Goal: Task Accomplishment & Management: Manage account settings

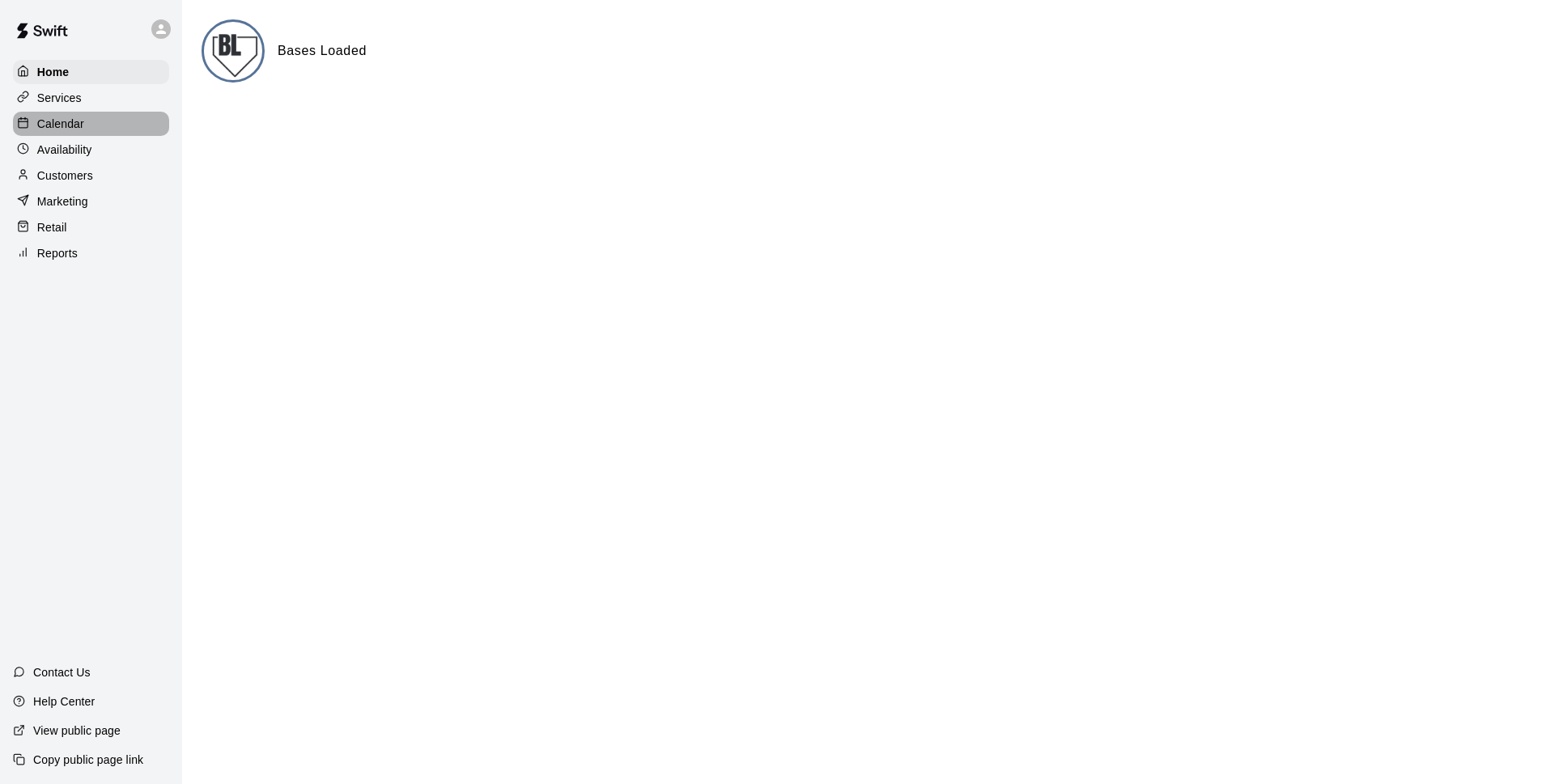
click at [63, 127] on p "Calendar" at bounding box center [60, 123] width 47 height 16
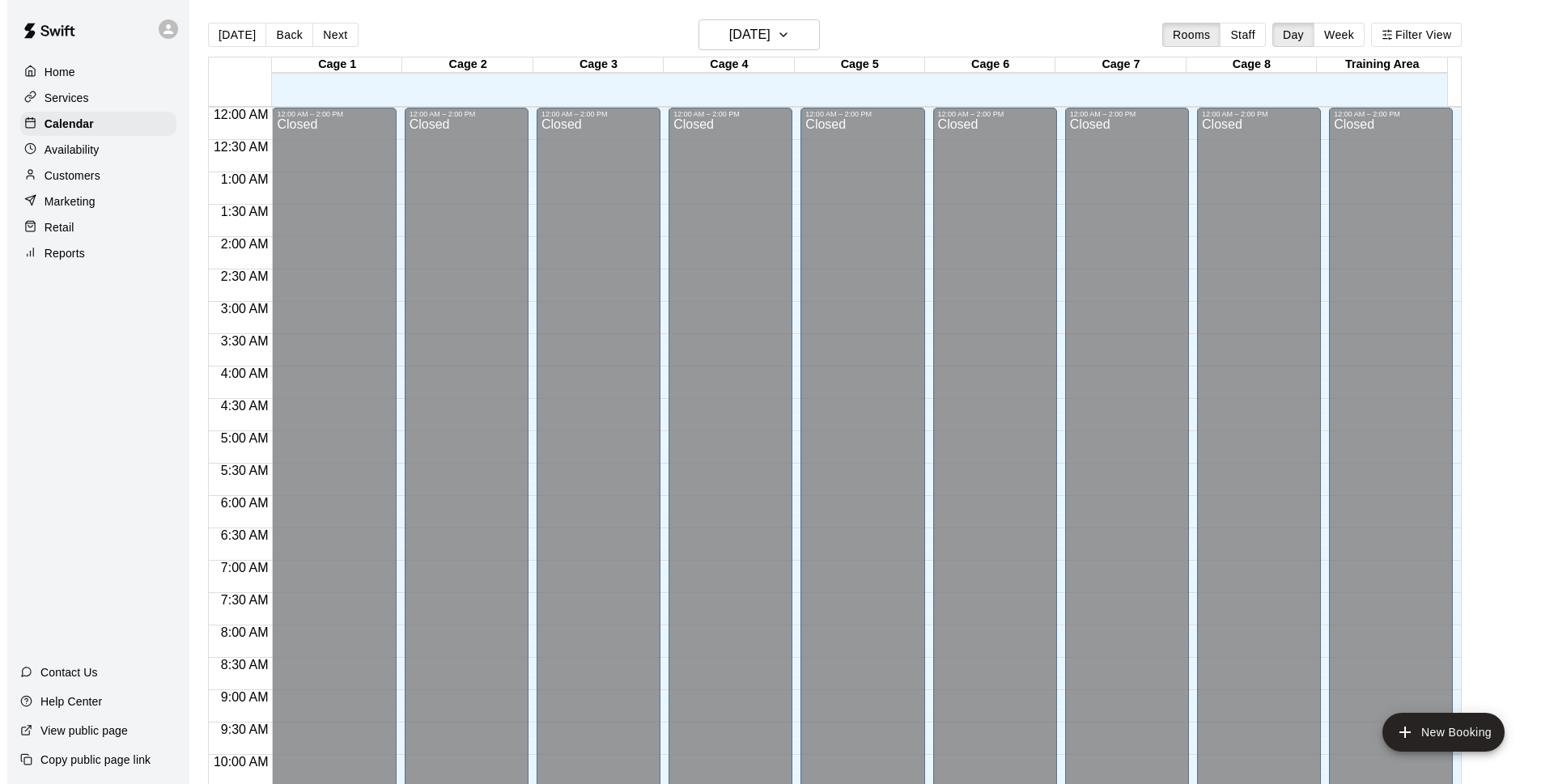
scroll to position [810, 0]
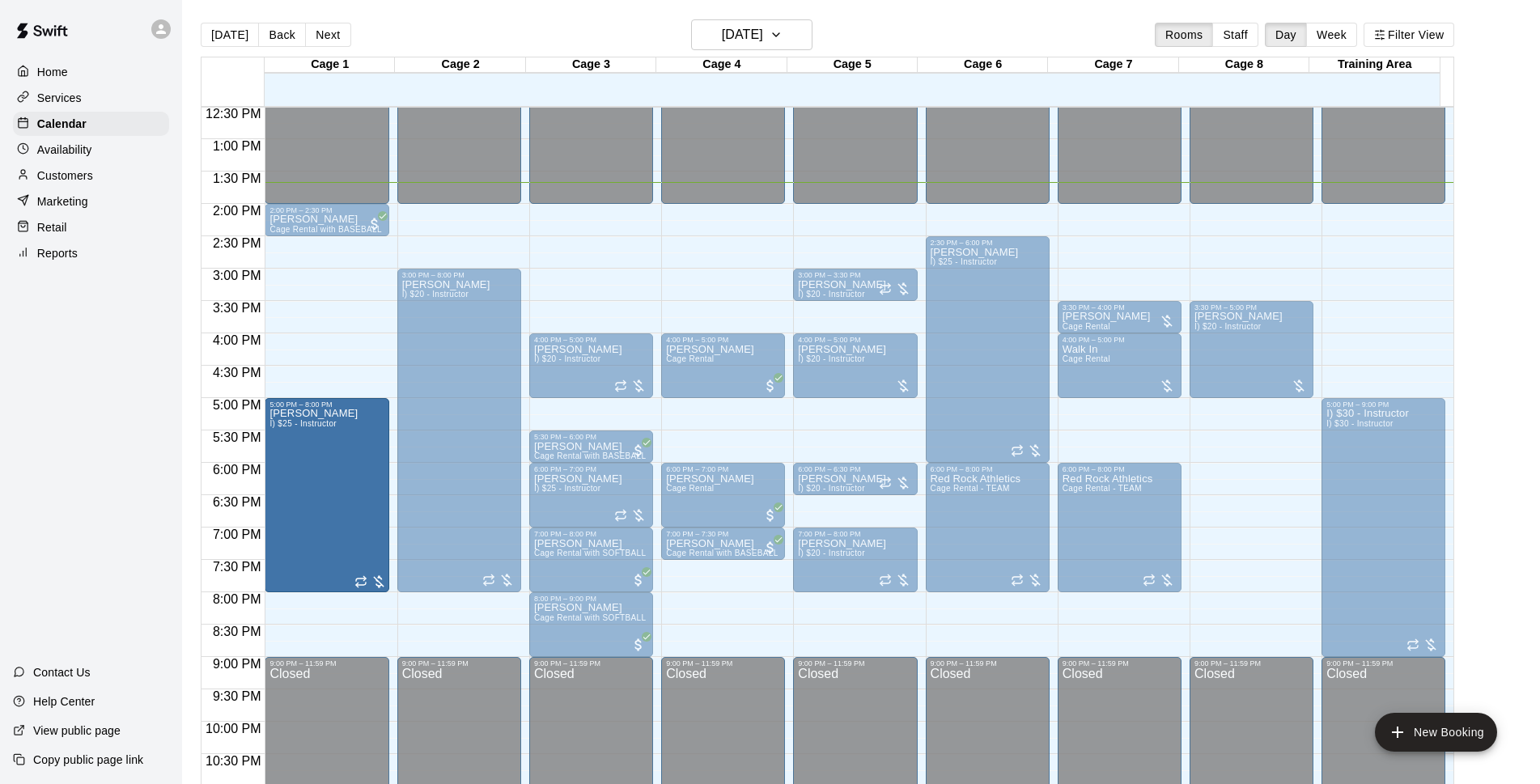
drag, startPoint x: 325, startPoint y: 337, endPoint x: 322, endPoint y: 404, distance: 67.1
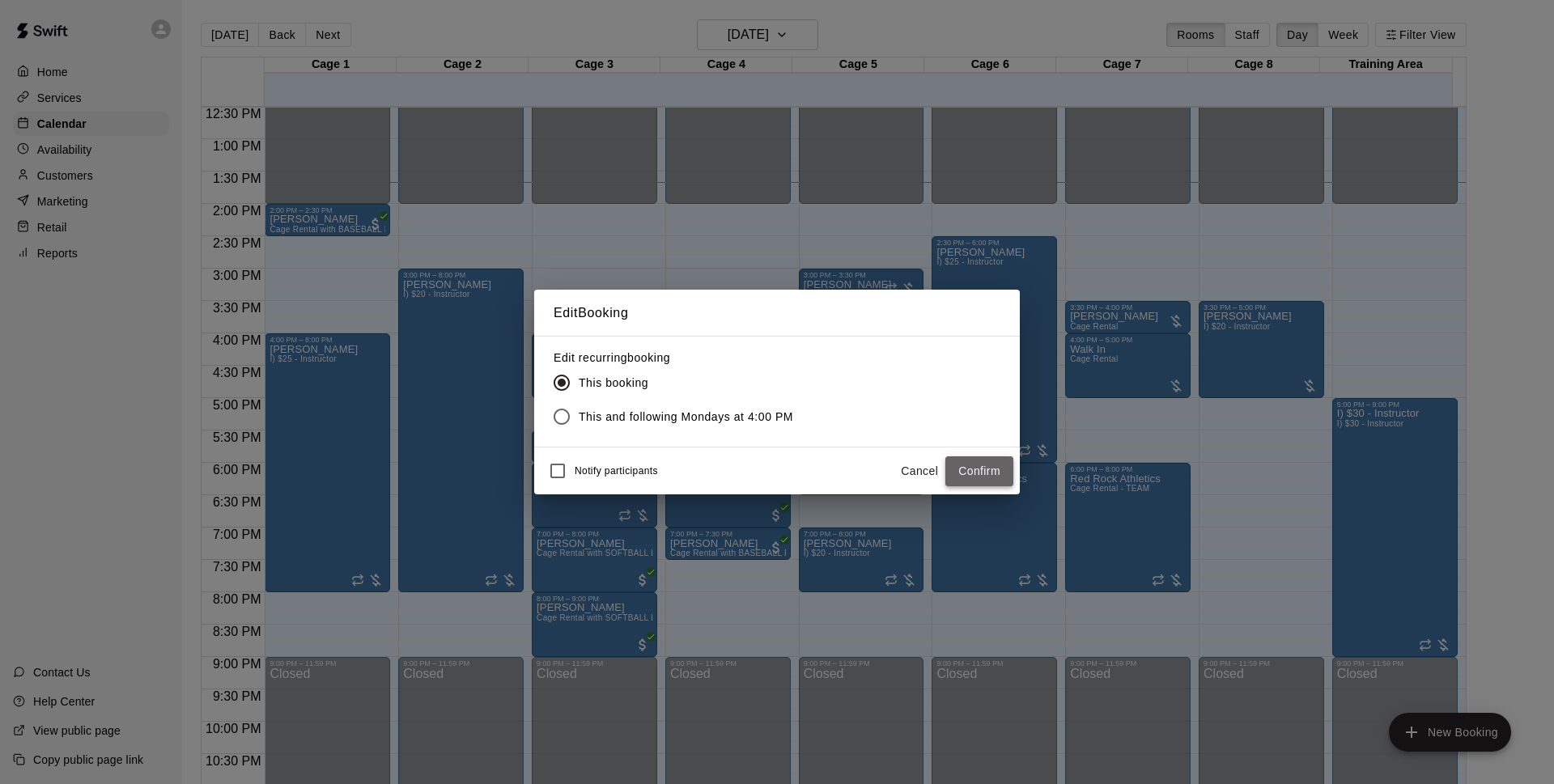
click at [959, 468] on button "Confirm" at bounding box center [980, 472] width 68 height 30
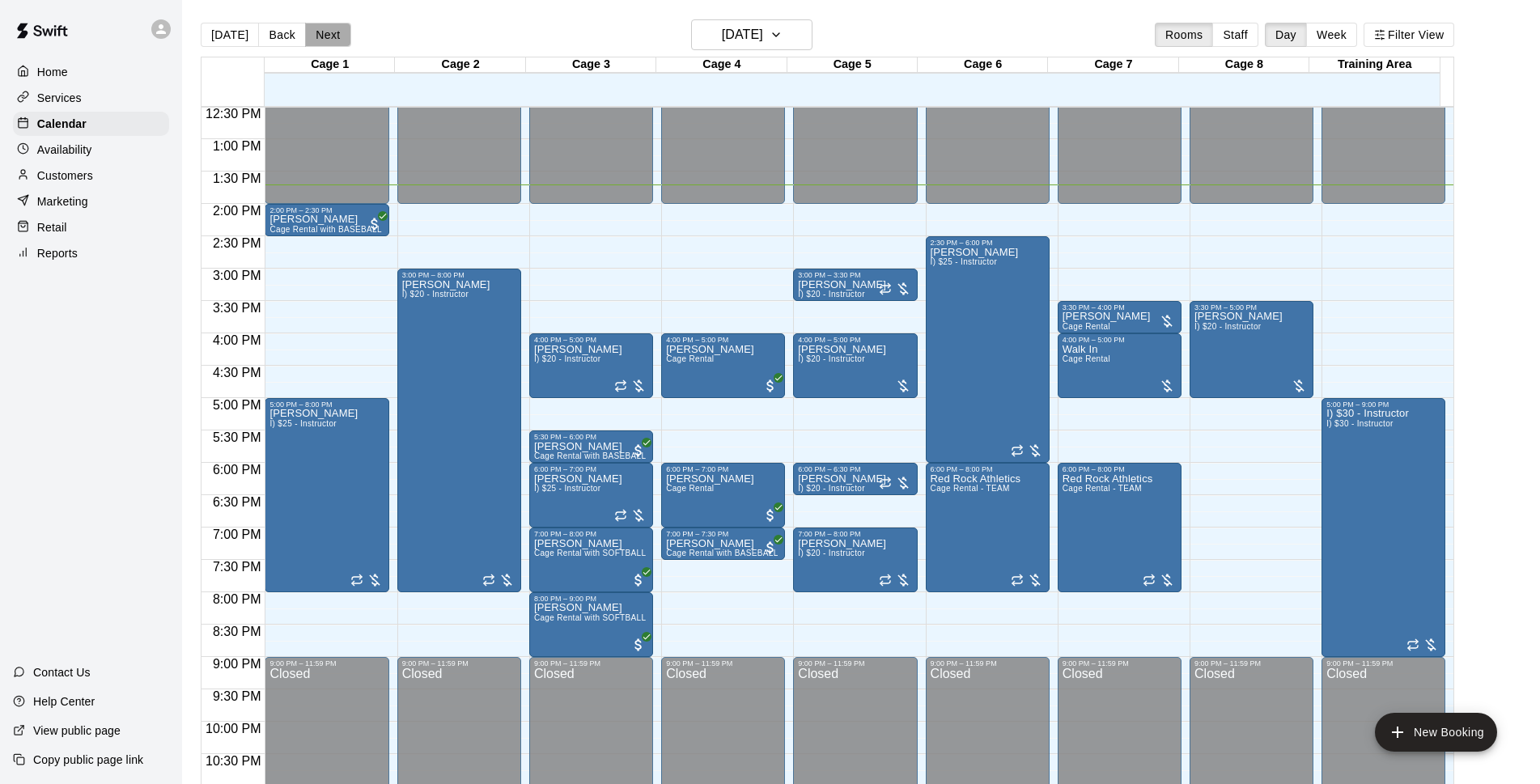
click at [322, 39] on button "Next" at bounding box center [328, 35] width 46 height 24
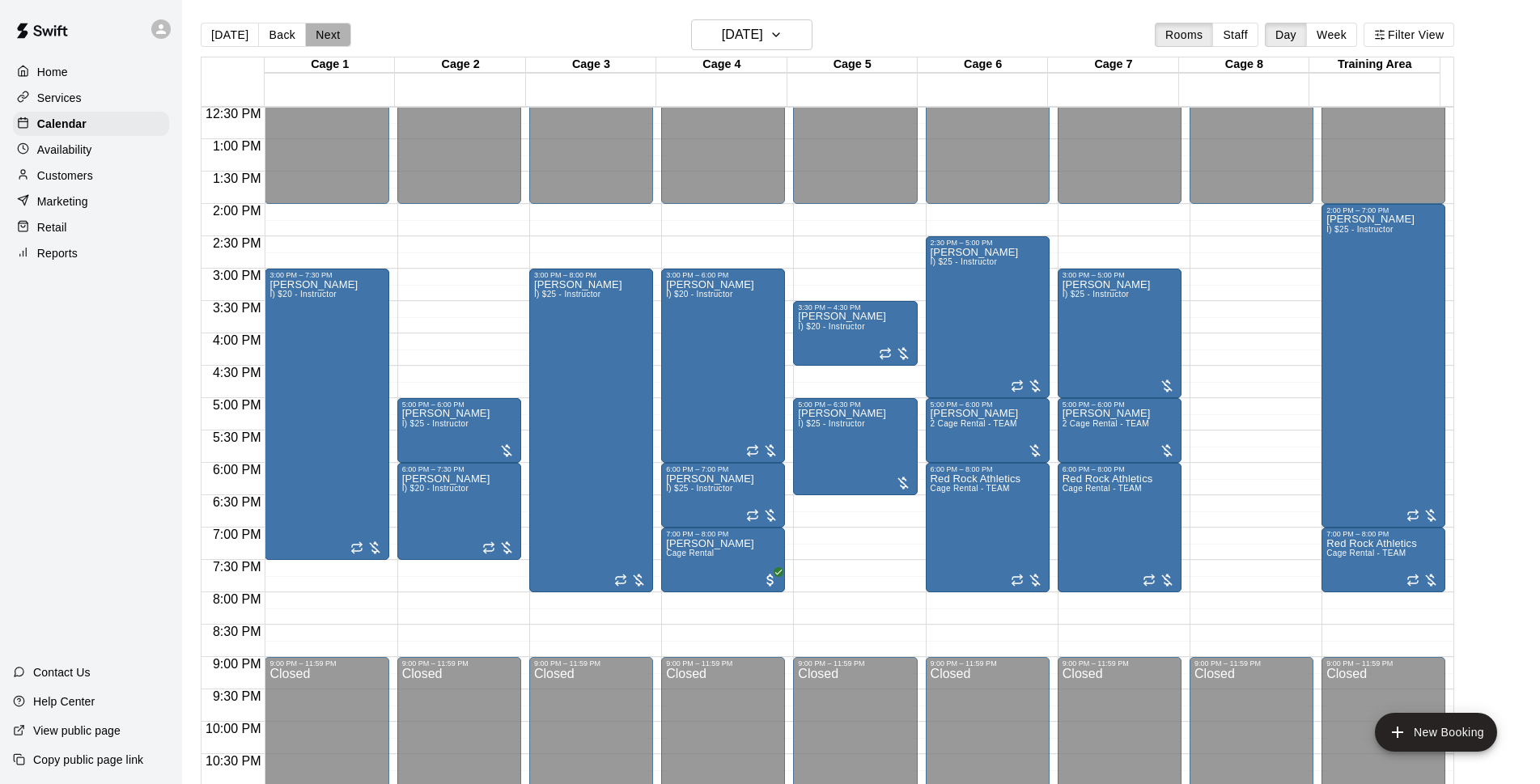
click at [319, 39] on button "Next" at bounding box center [328, 35] width 46 height 24
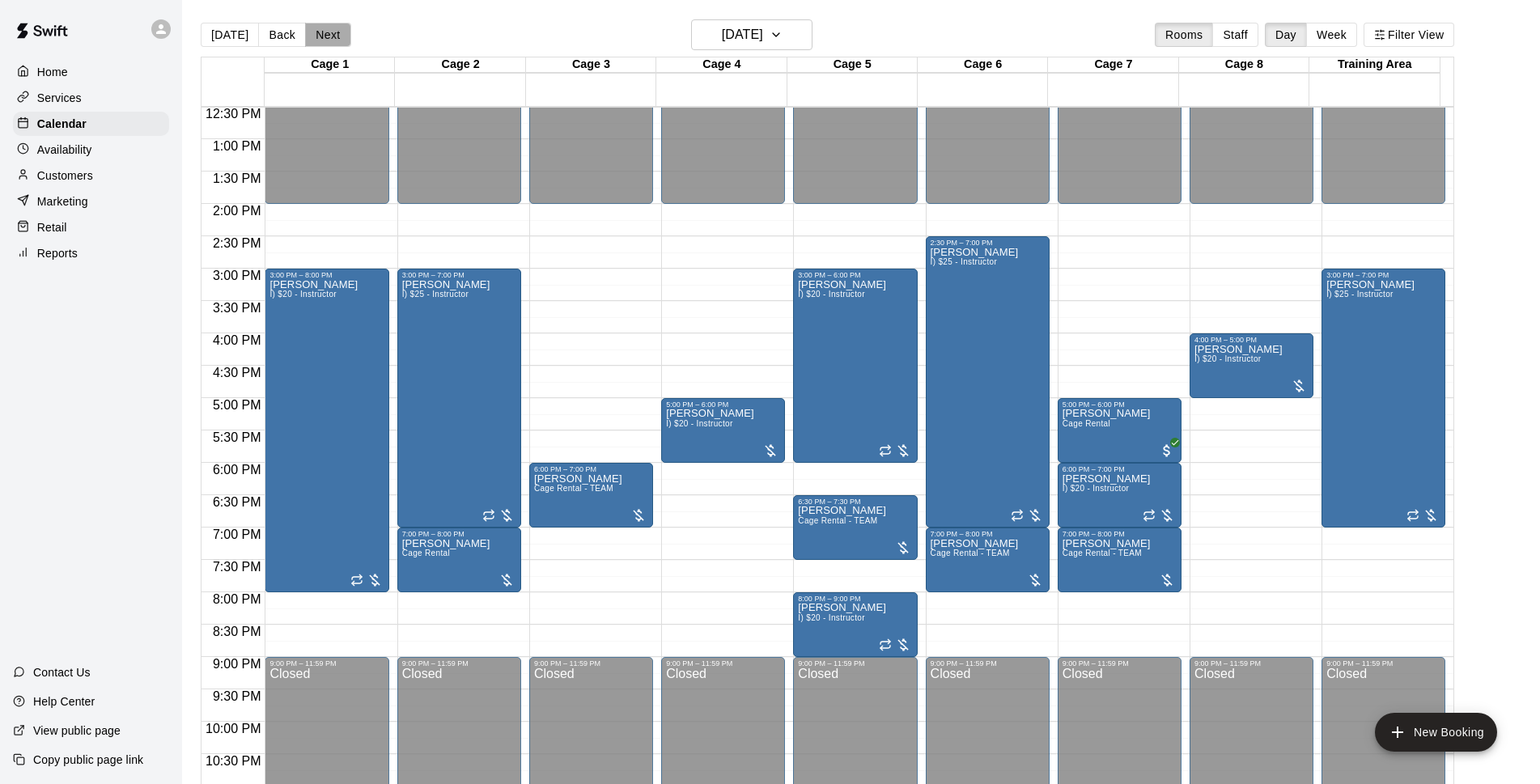
click at [320, 38] on button "Next" at bounding box center [328, 35] width 46 height 24
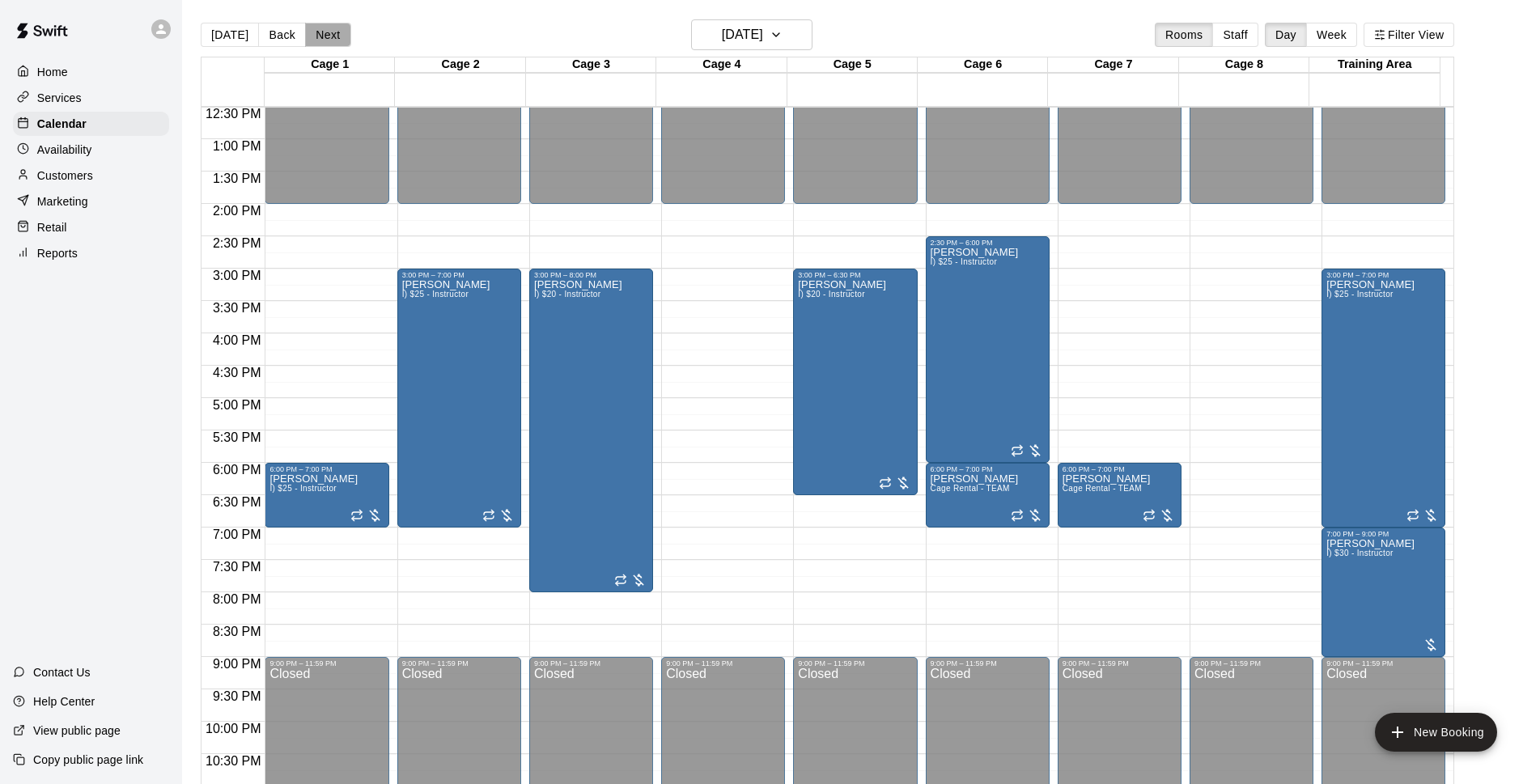
click at [320, 38] on button "Next" at bounding box center [328, 35] width 46 height 24
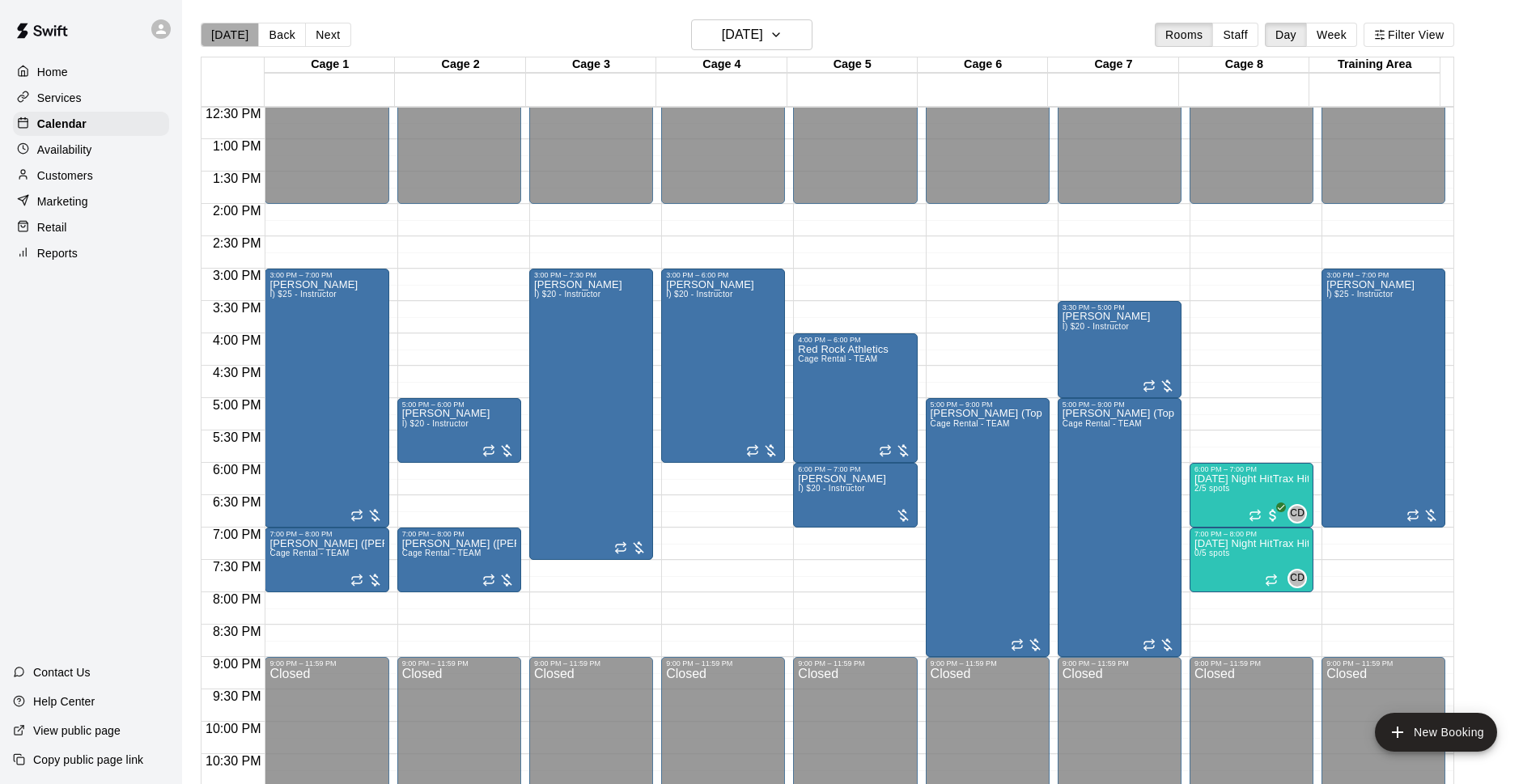
click at [232, 34] on button "[DATE]" at bounding box center [230, 35] width 59 height 24
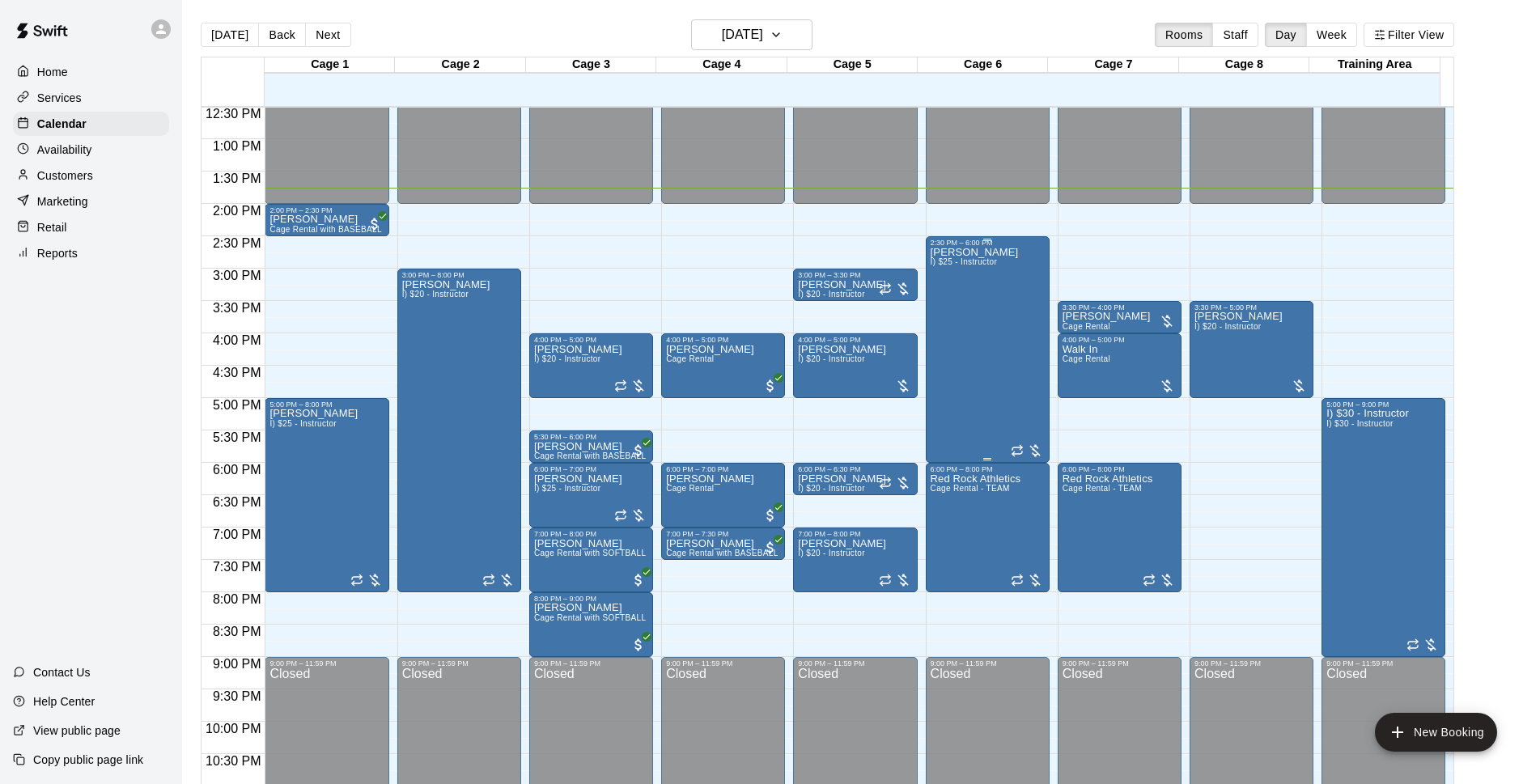
click at [994, 315] on div "[PERSON_NAME] I) $25 - Instructor" at bounding box center [975, 639] width 89 height 784
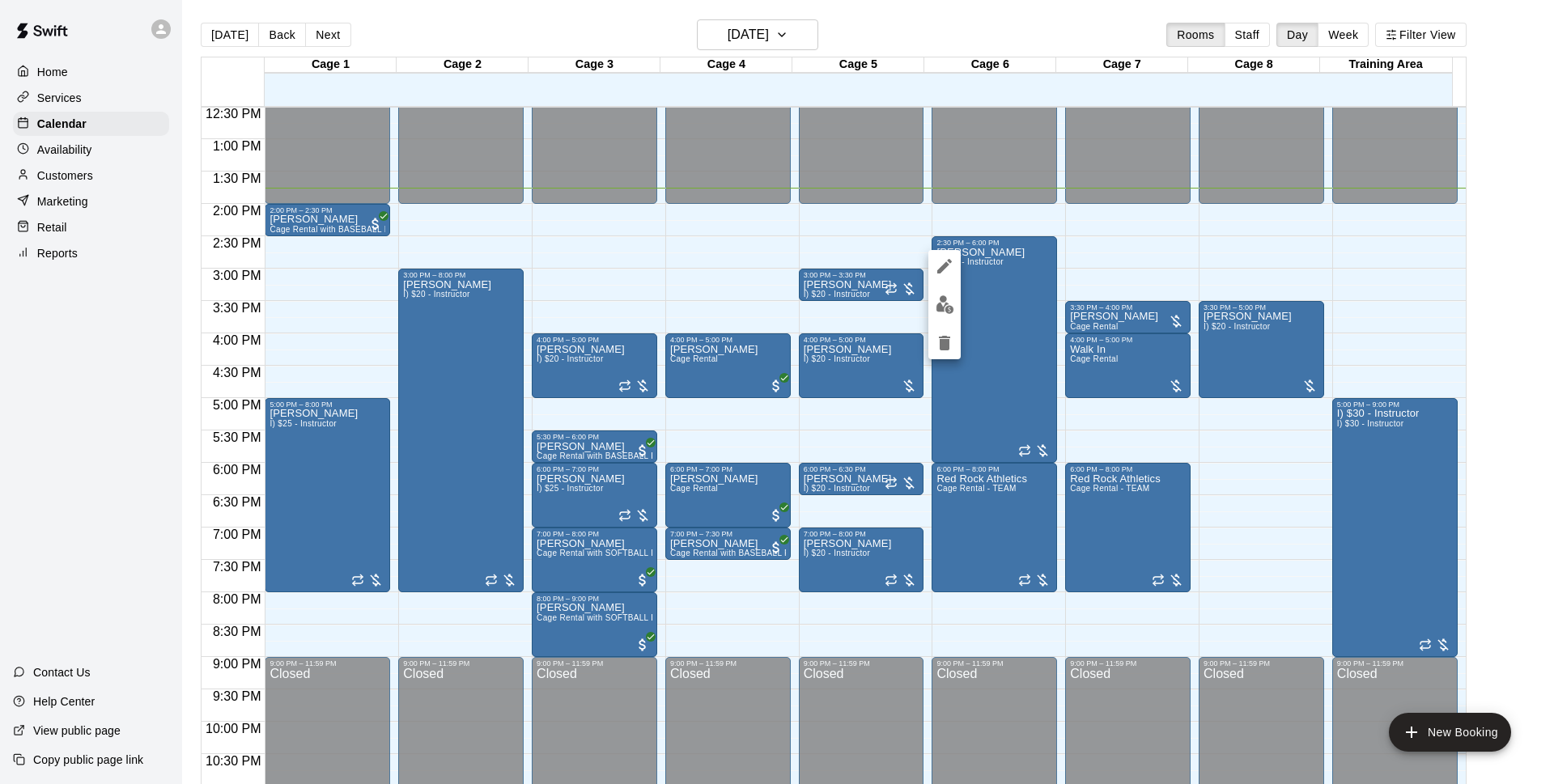
click at [942, 344] on icon "delete" at bounding box center [944, 342] width 11 height 15
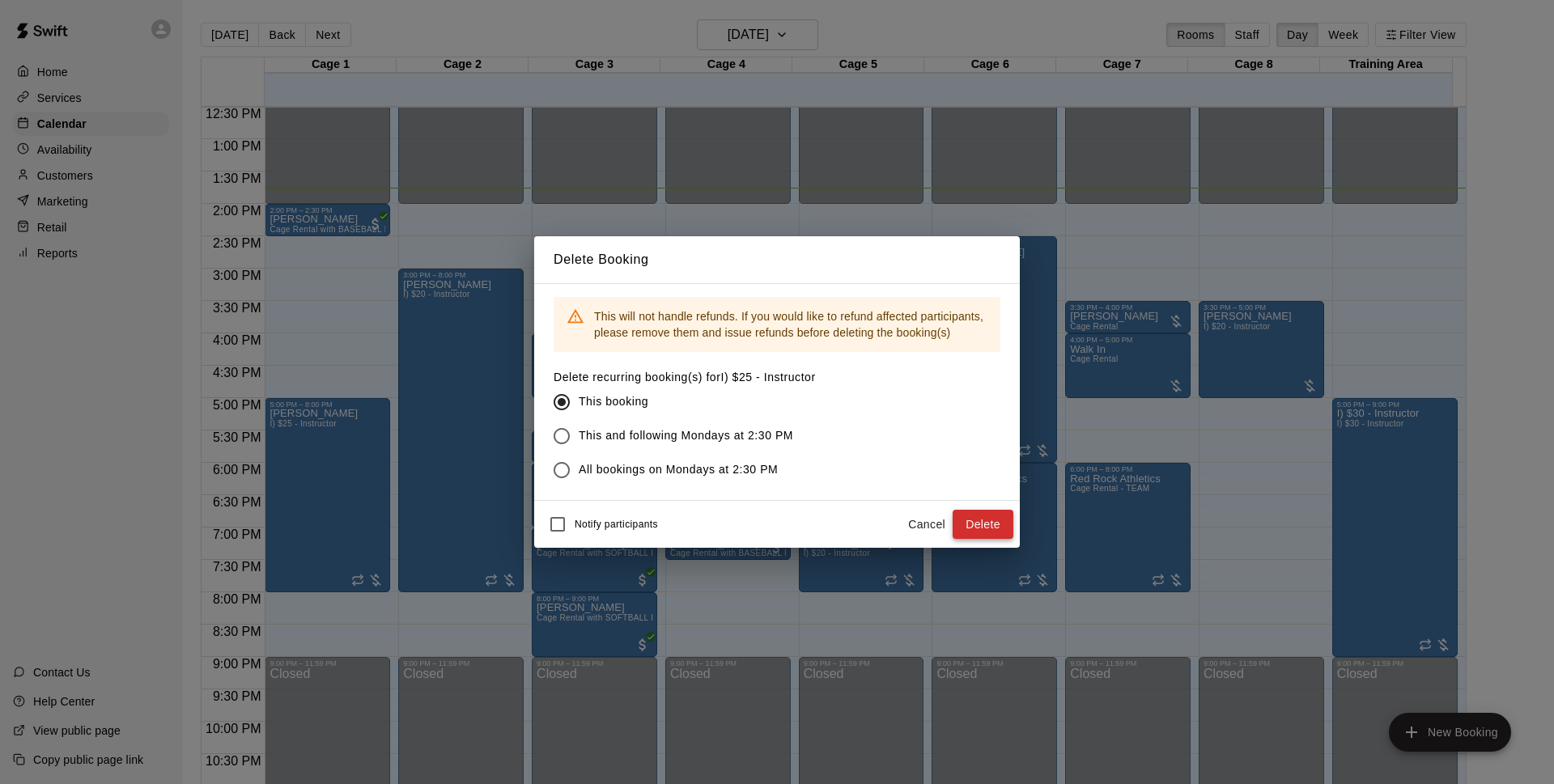
click at [985, 527] on button "Delete" at bounding box center [983, 524] width 61 height 30
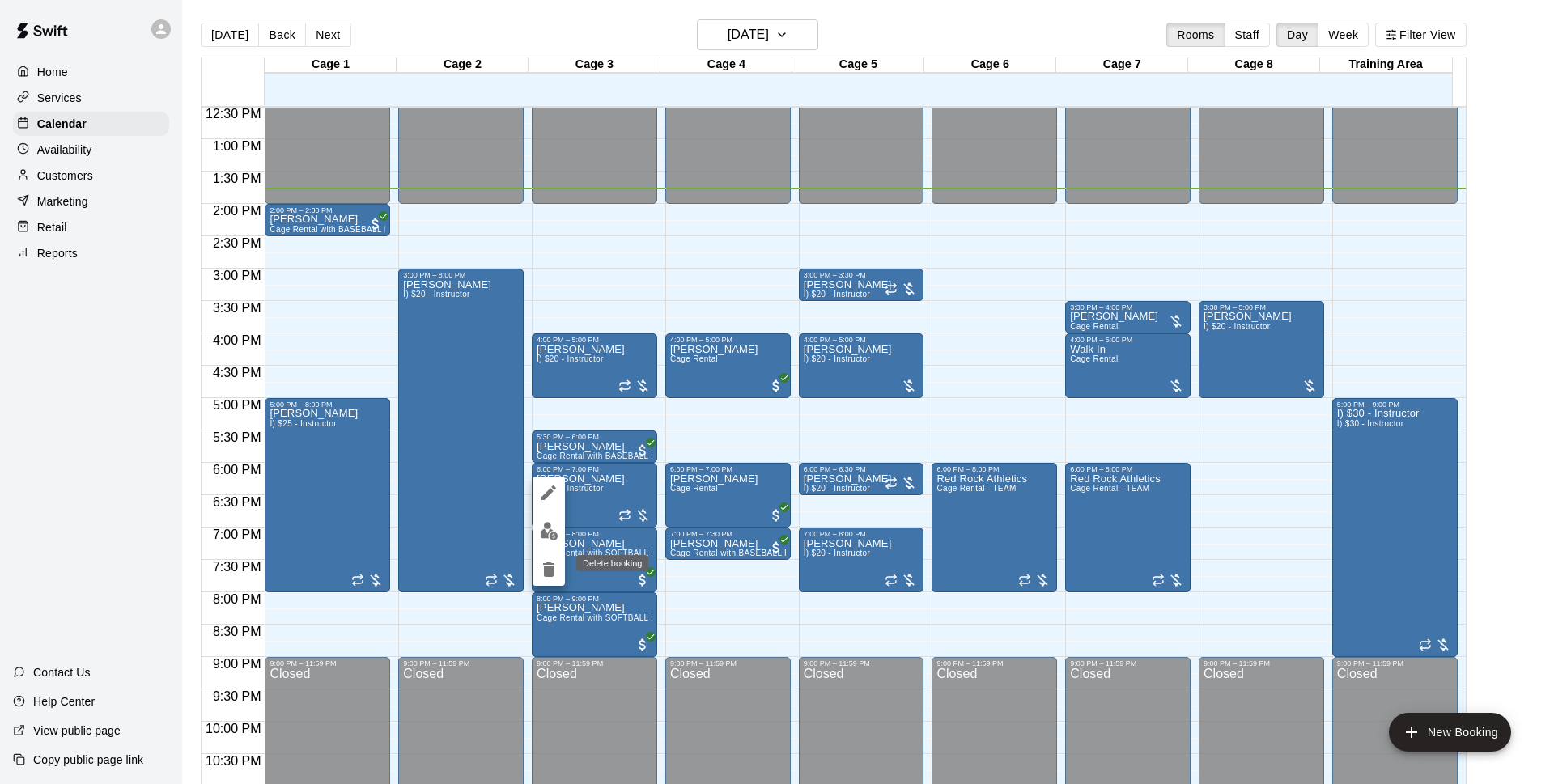
click at [552, 576] on icon "delete" at bounding box center [549, 569] width 11 height 15
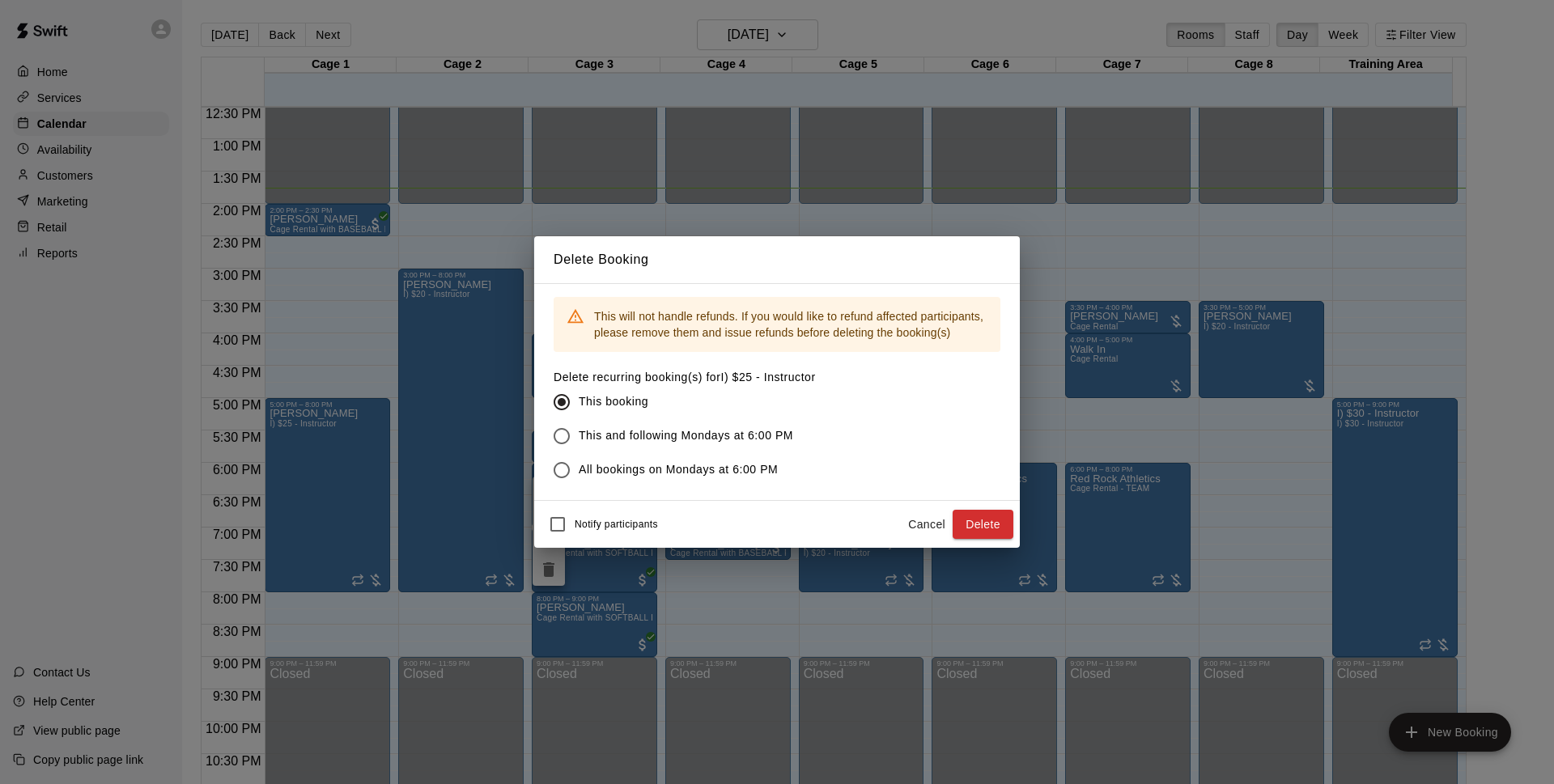
drag, startPoint x: 981, startPoint y: 518, endPoint x: 1514, endPoint y: 227, distance: 607.3
click at [982, 519] on button "Delete" at bounding box center [983, 524] width 61 height 30
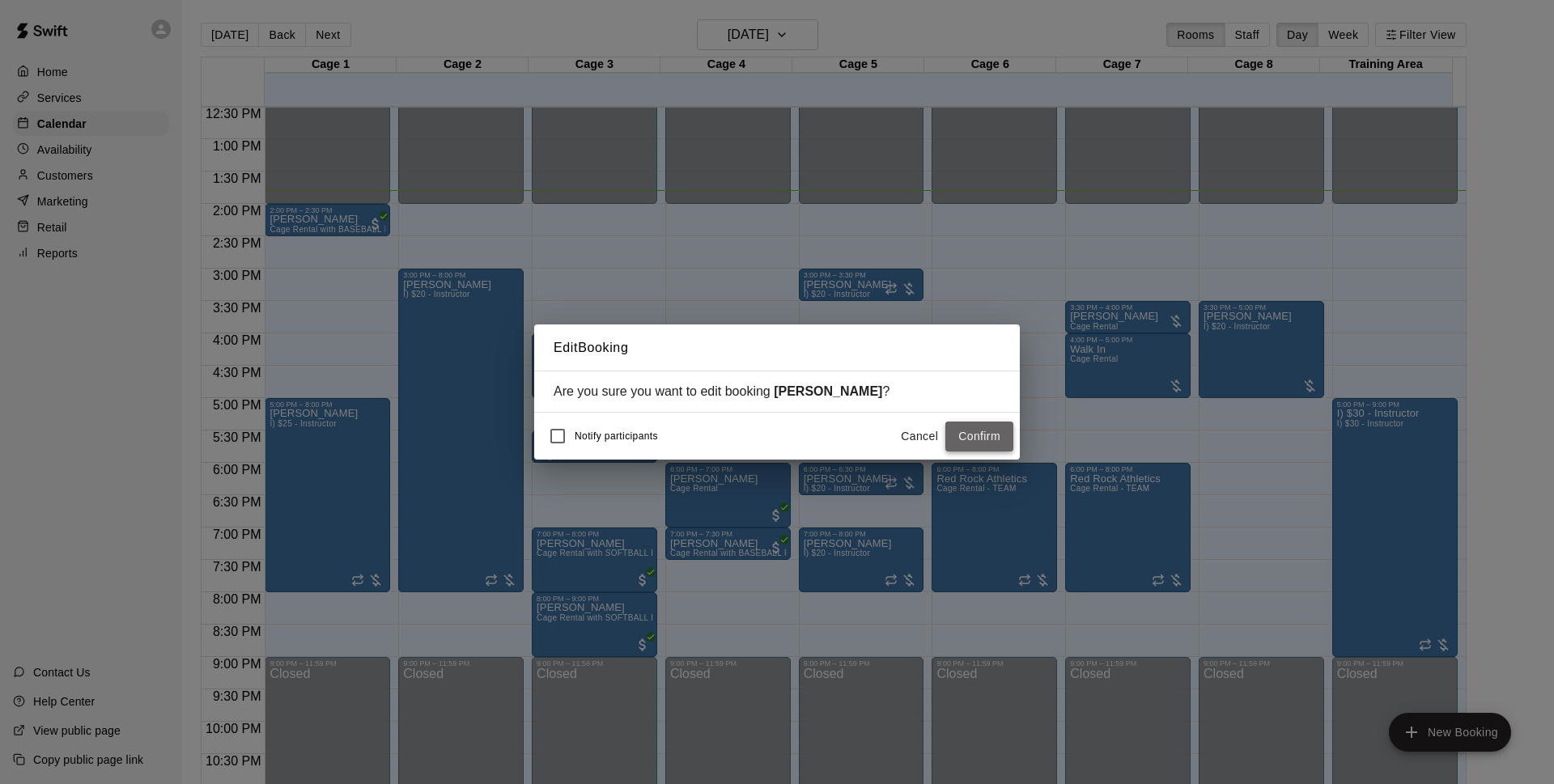
click at [1001, 439] on button "Confirm" at bounding box center [980, 437] width 68 height 30
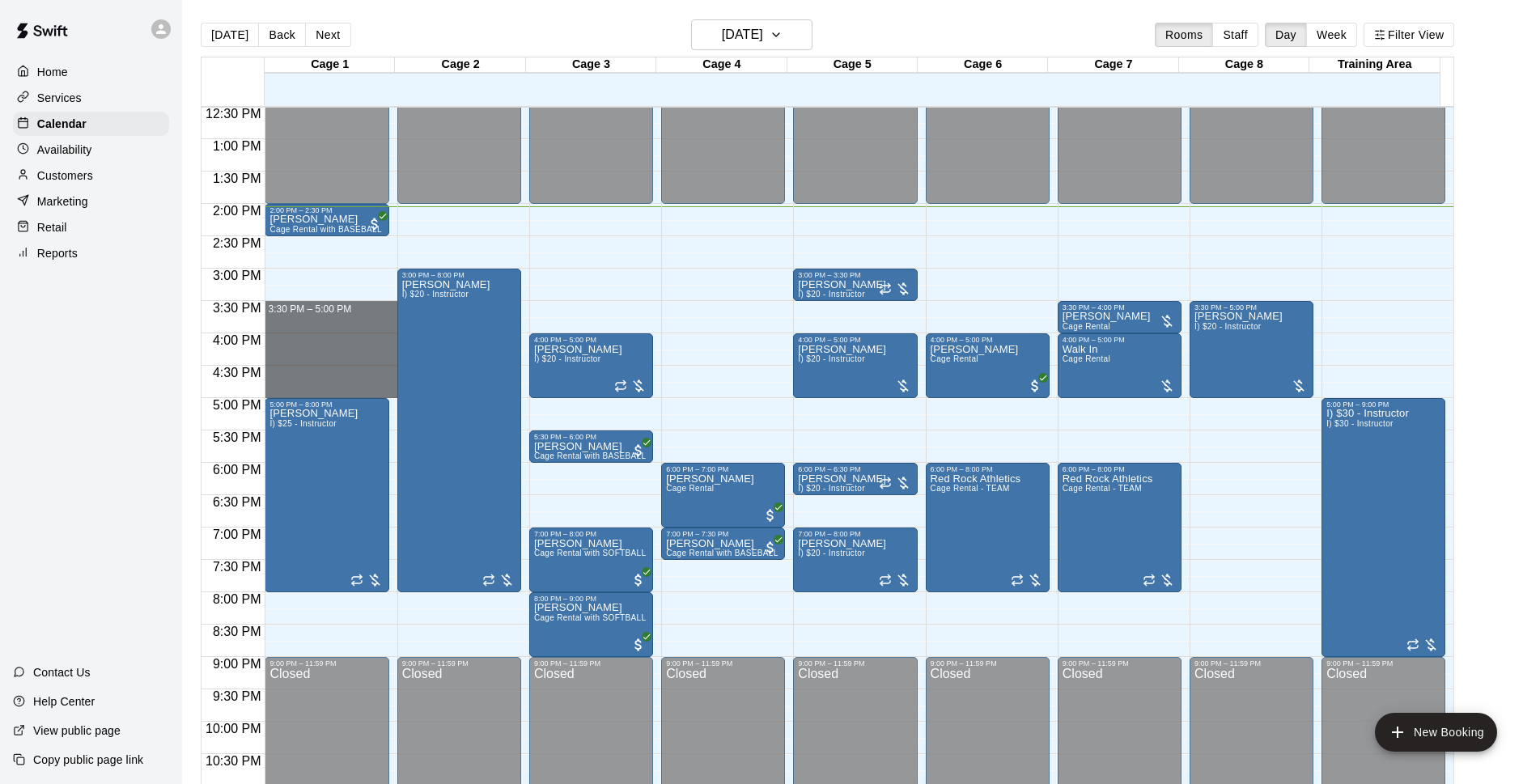
drag, startPoint x: 305, startPoint y: 309, endPoint x: 311, endPoint y: 388, distance: 79.2
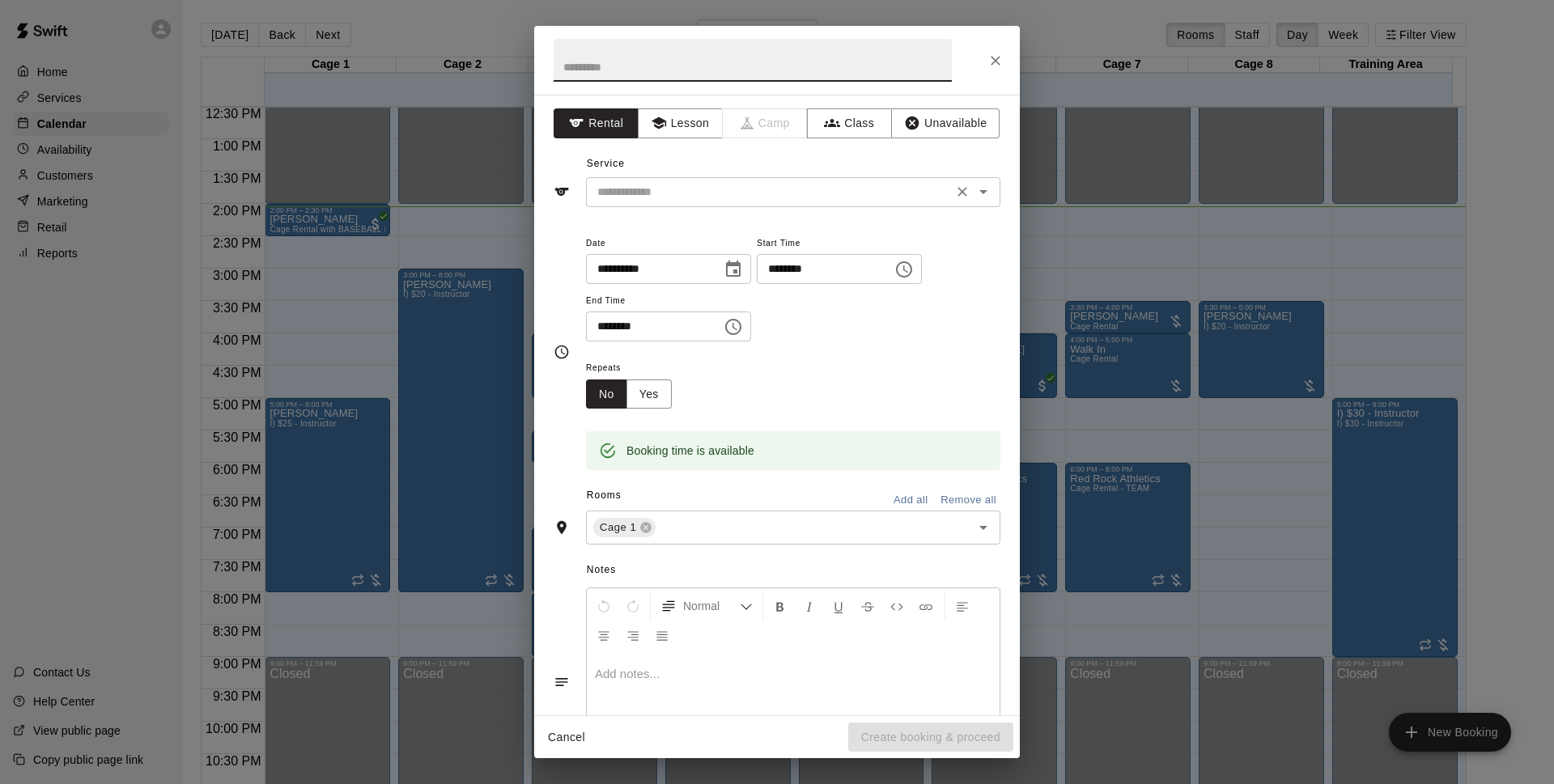
click at [974, 198] on icon "Open" at bounding box center [984, 192] width 20 height 20
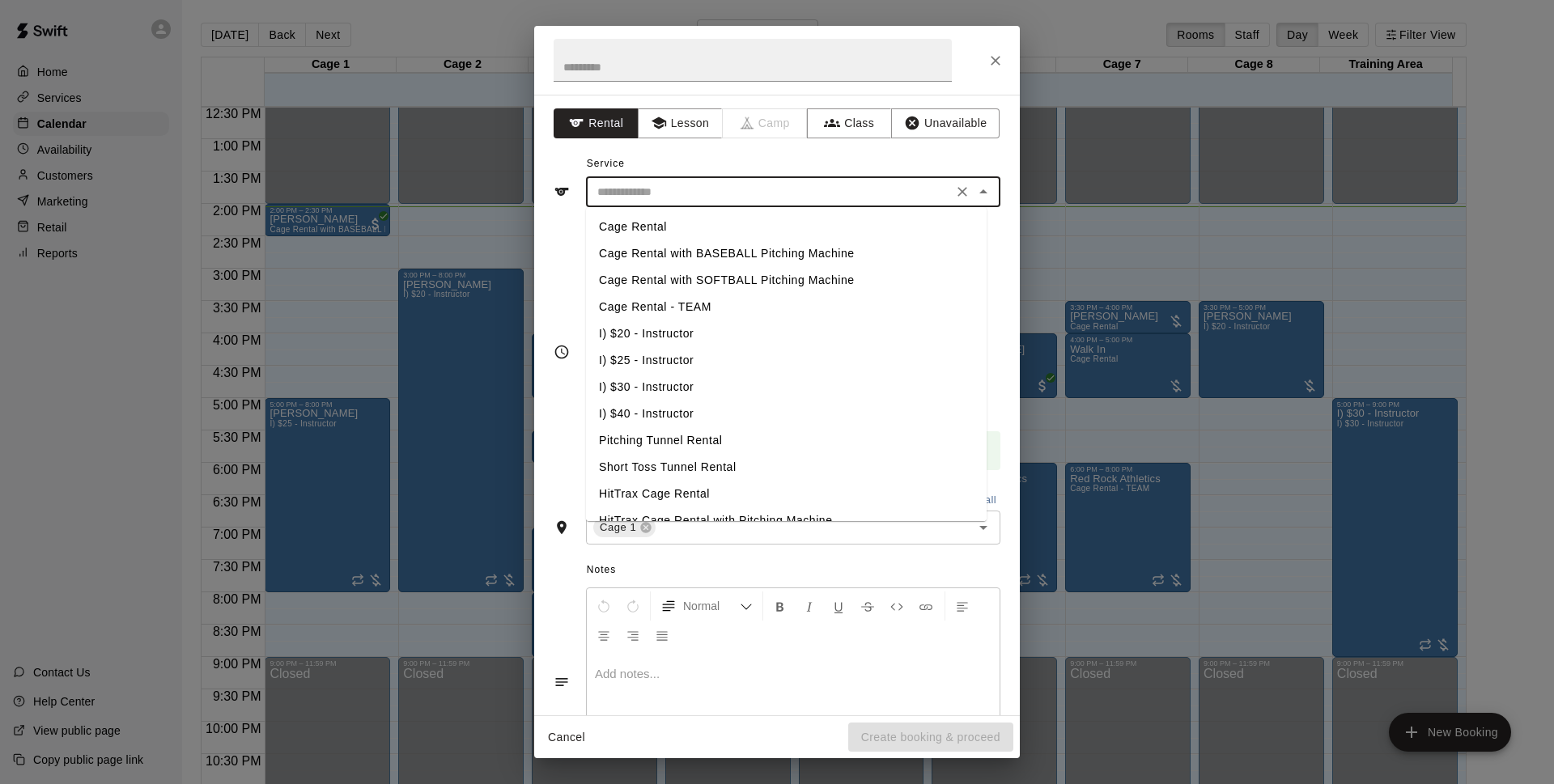
click at [815, 252] on li "Cage Rental with BASEBALL Pitching Machine" at bounding box center [786, 253] width 400 height 27
type input "**********"
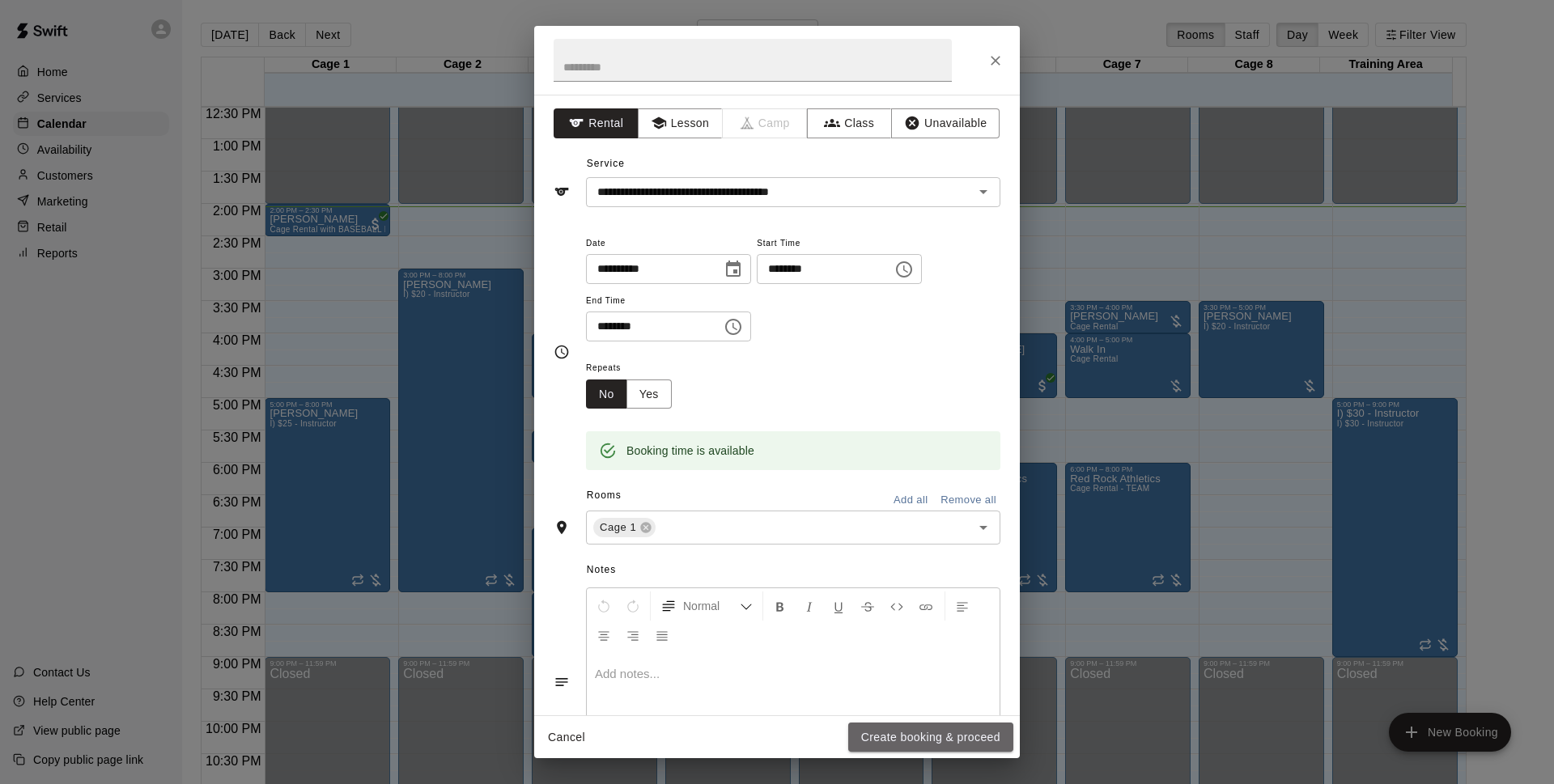
click at [922, 728] on button "Create booking & proceed" at bounding box center [931, 737] width 165 height 30
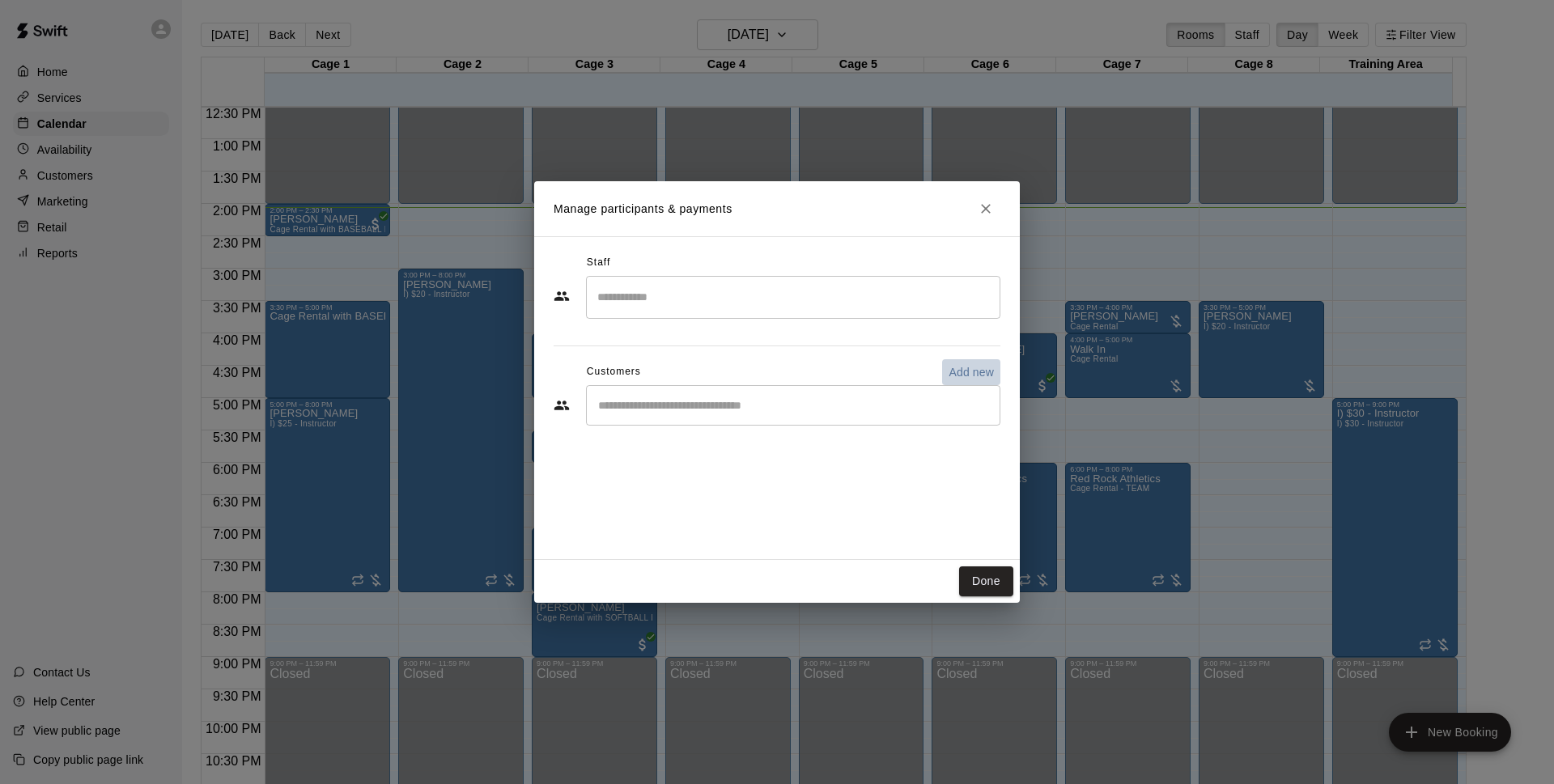
click at [970, 373] on p "Add new" at bounding box center [972, 372] width 46 height 16
select select "**"
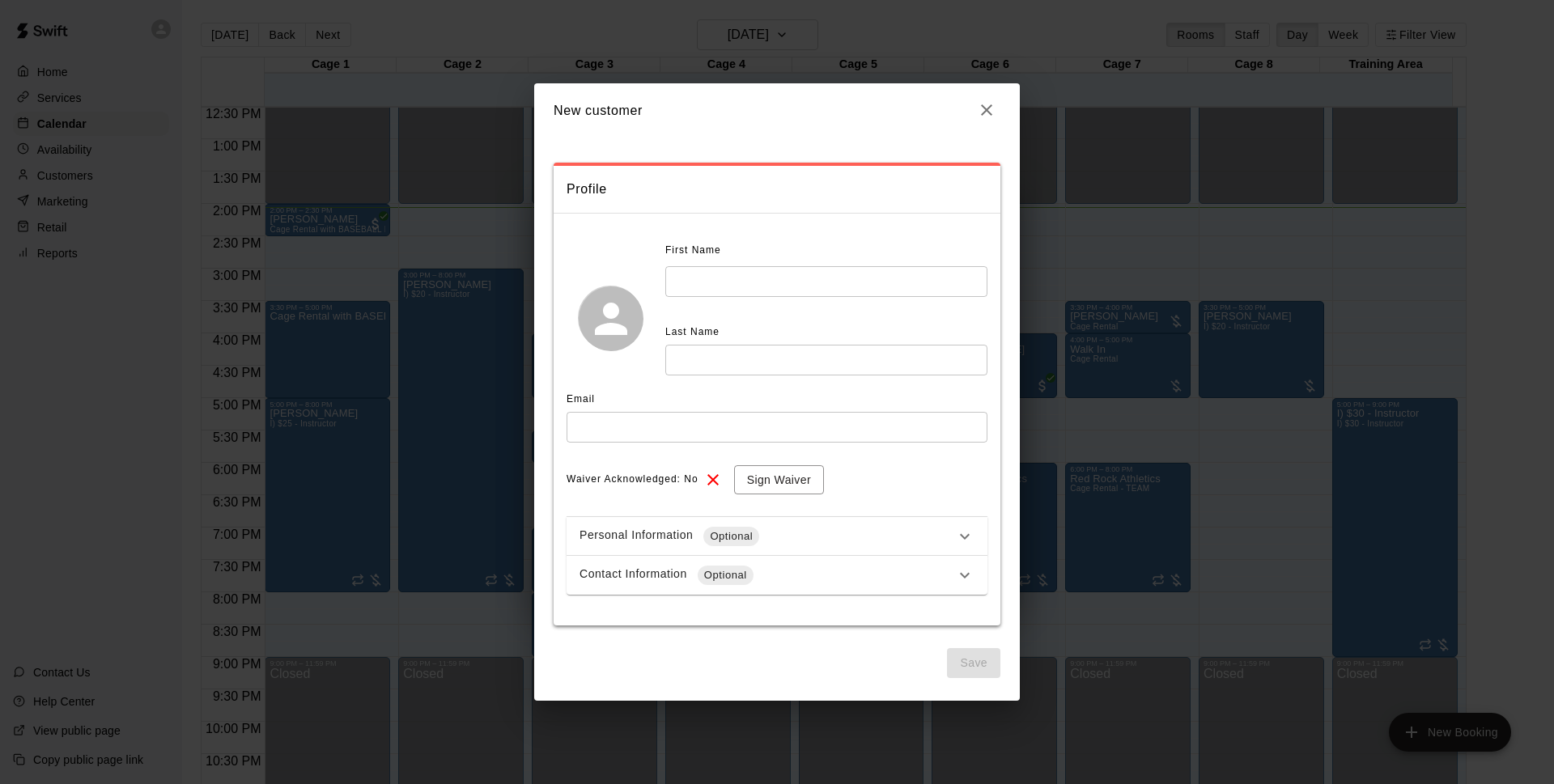
click at [707, 294] on input "text" at bounding box center [826, 281] width 323 height 30
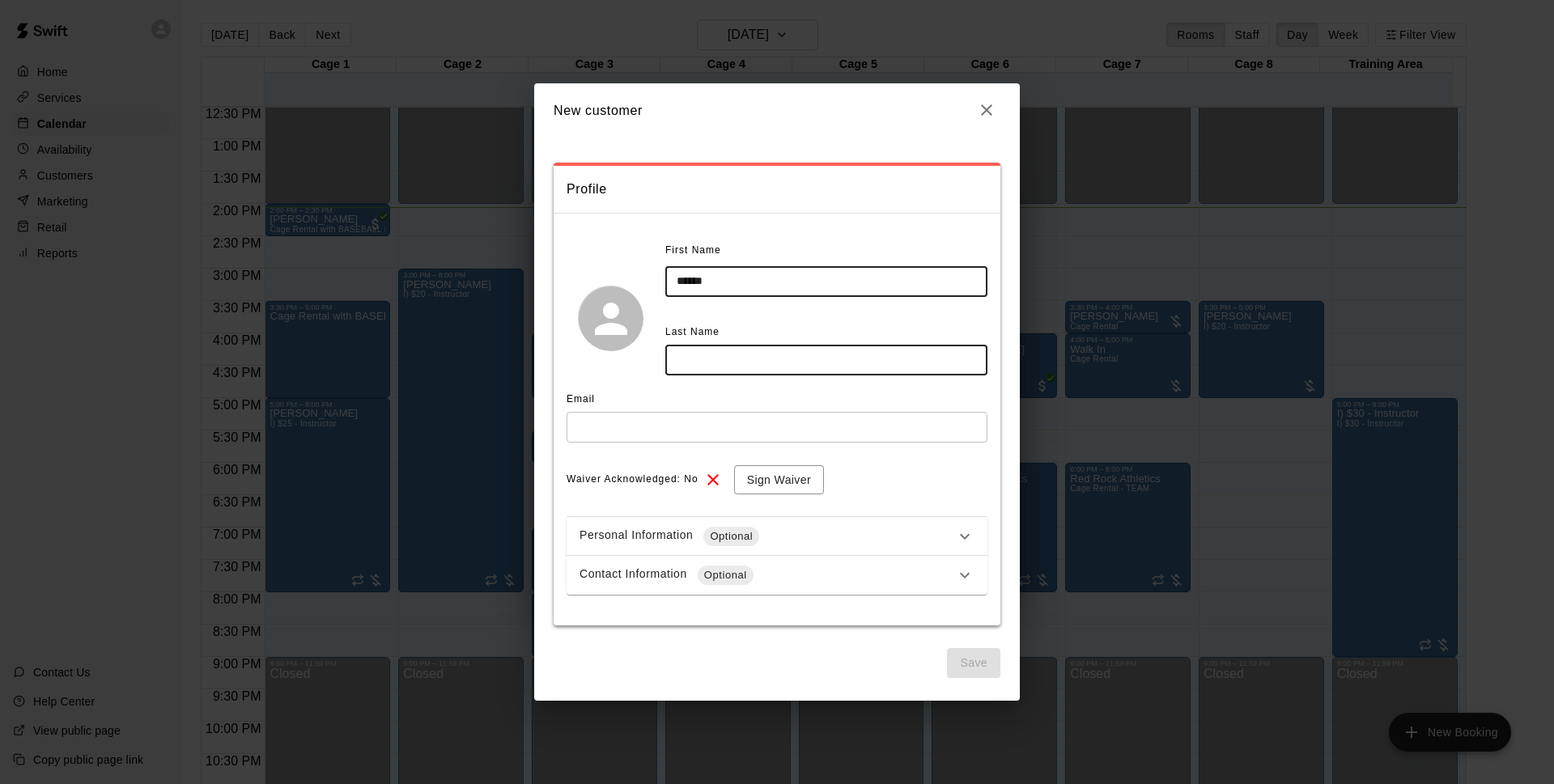
type input "******"
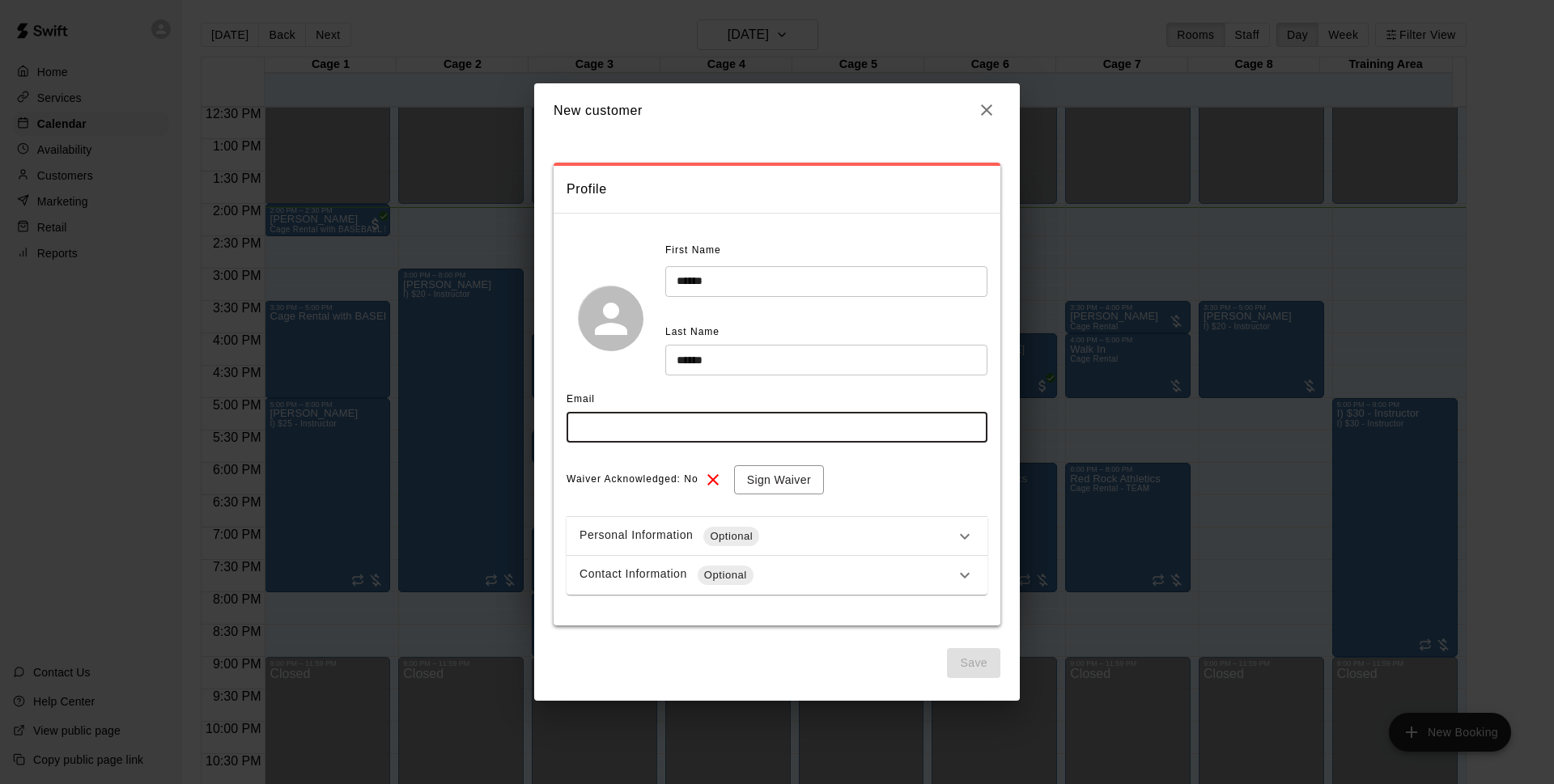
click at [773, 424] on input "text" at bounding box center [777, 427] width 421 height 30
type input "**********"
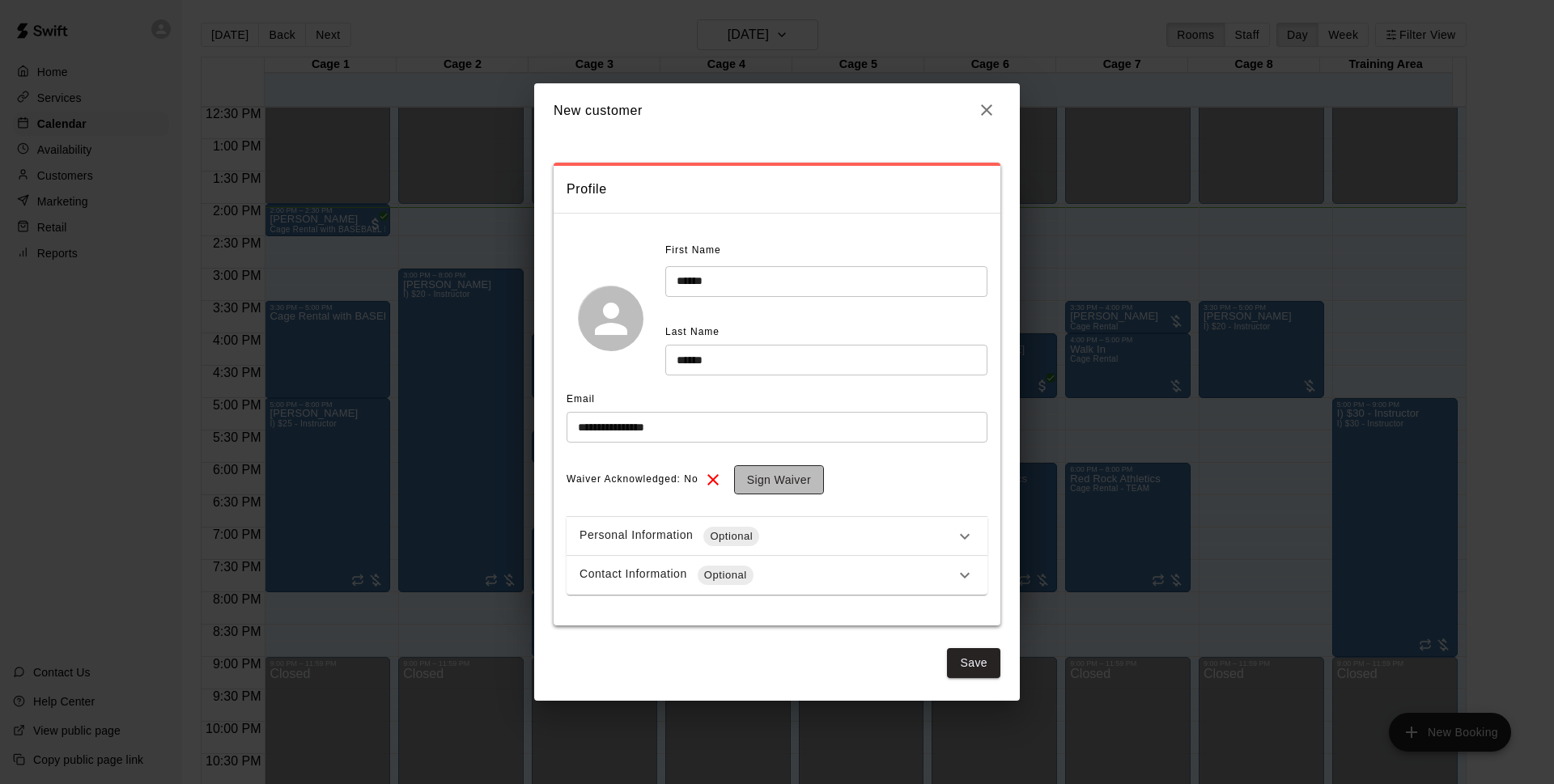
click at [753, 481] on button "Sign Waiver" at bounding box center [778, 480] width 90 height 30
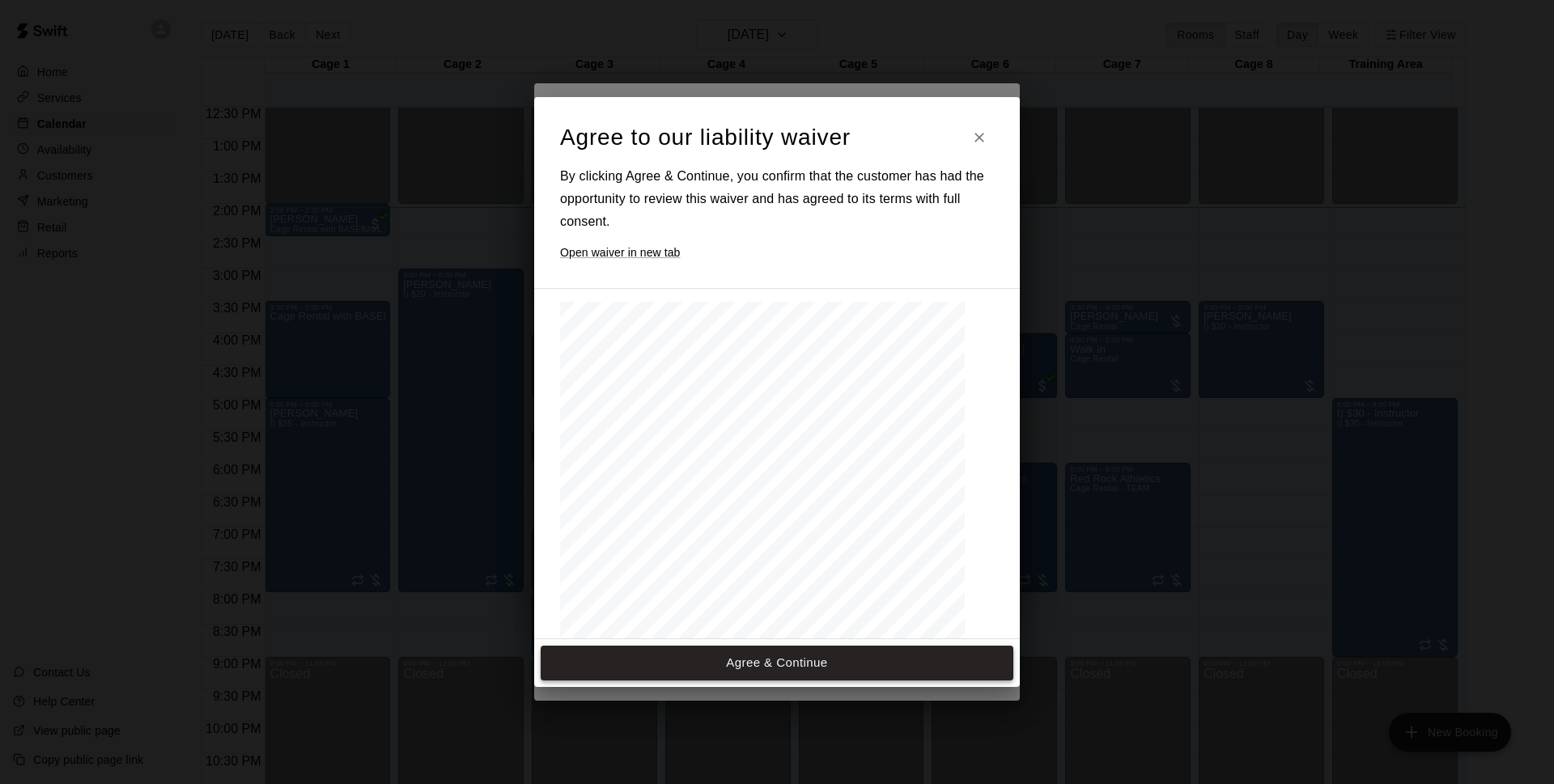
click at [816, 663] on button "Agree & Continue" at bounding box center [777, 663] width 473 height 34
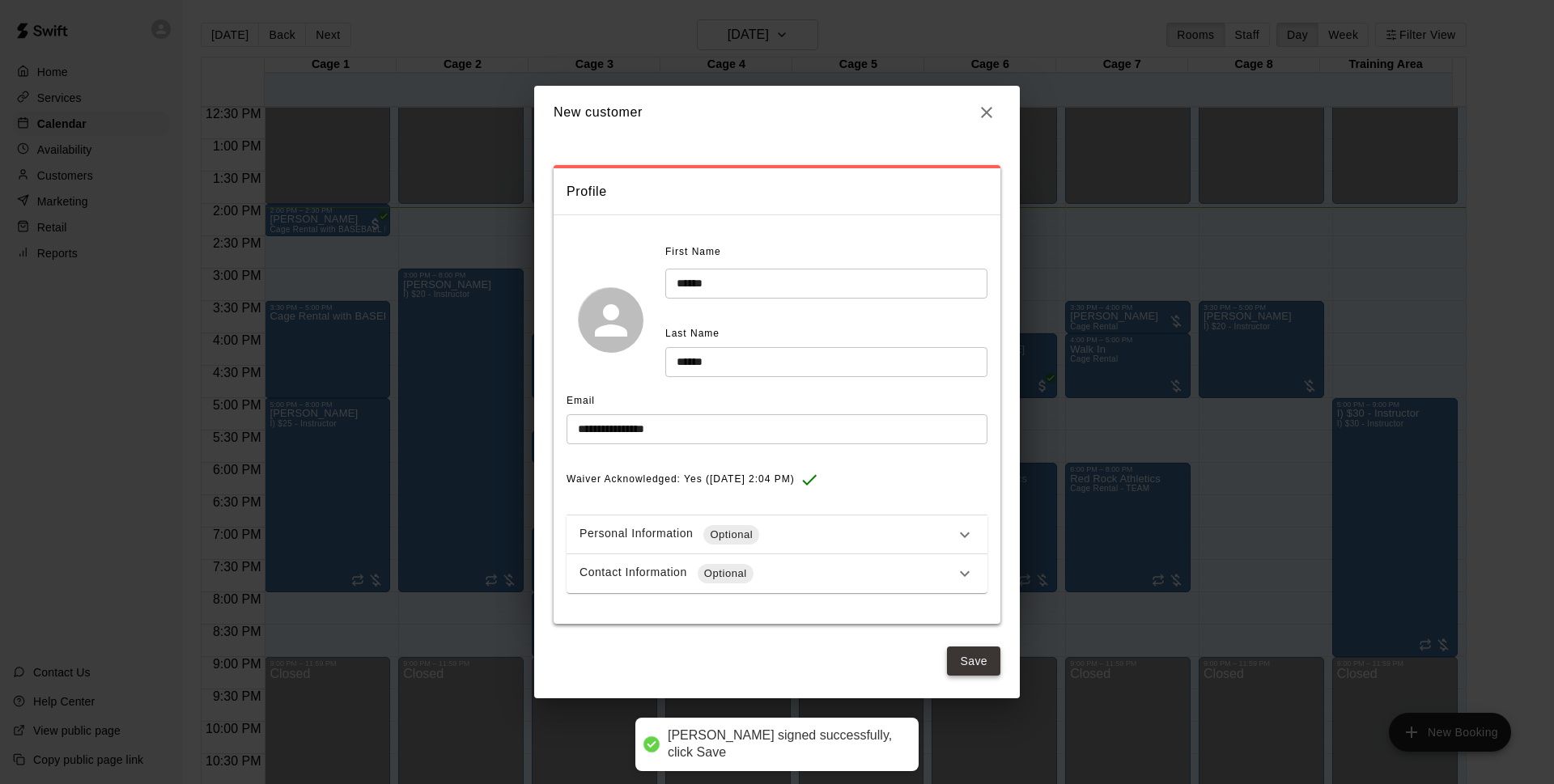
click at [969, 656] on button "Save" at bounding box center [974, 662] width 54 height 30
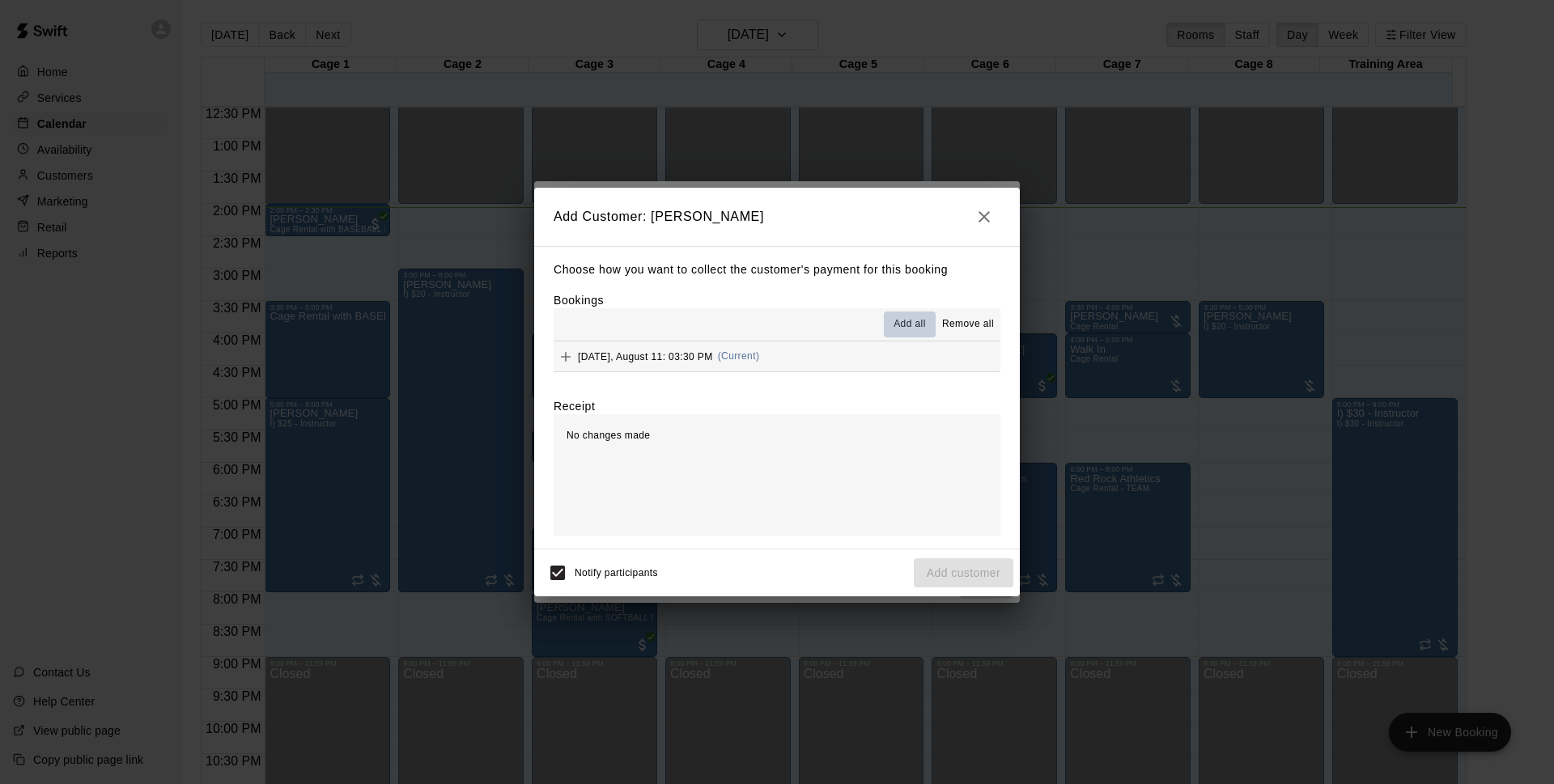
click at [906, 324] on span "Add all" at bounding box center [910, 324] width 33 height 16
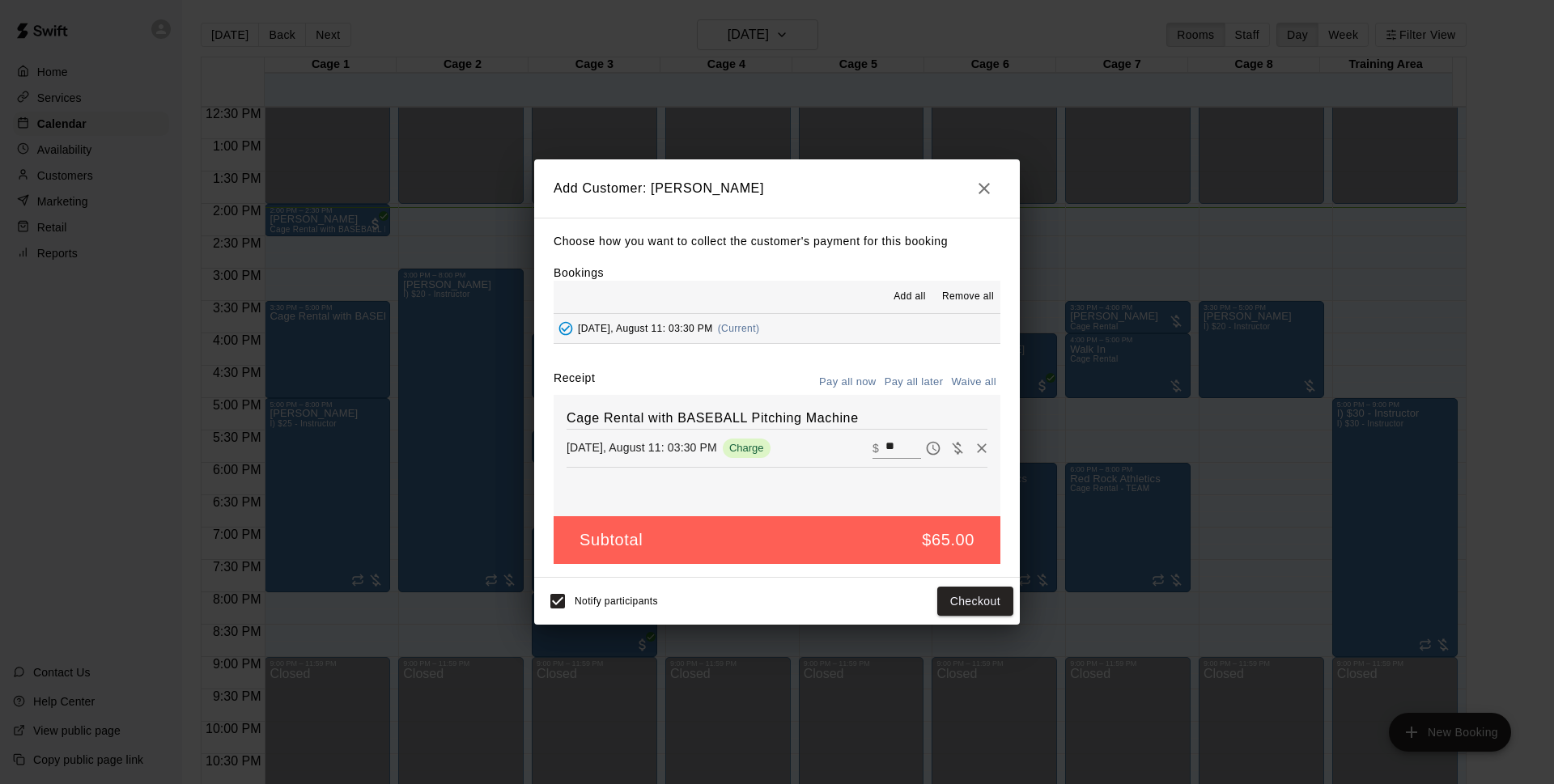
click at [907, 381] on button "Pay all later" at bounding box center [914, 382] width 67 height 25
click at [985, 188] on icon "button" at bounding box center [984, 188] width 11 height 11
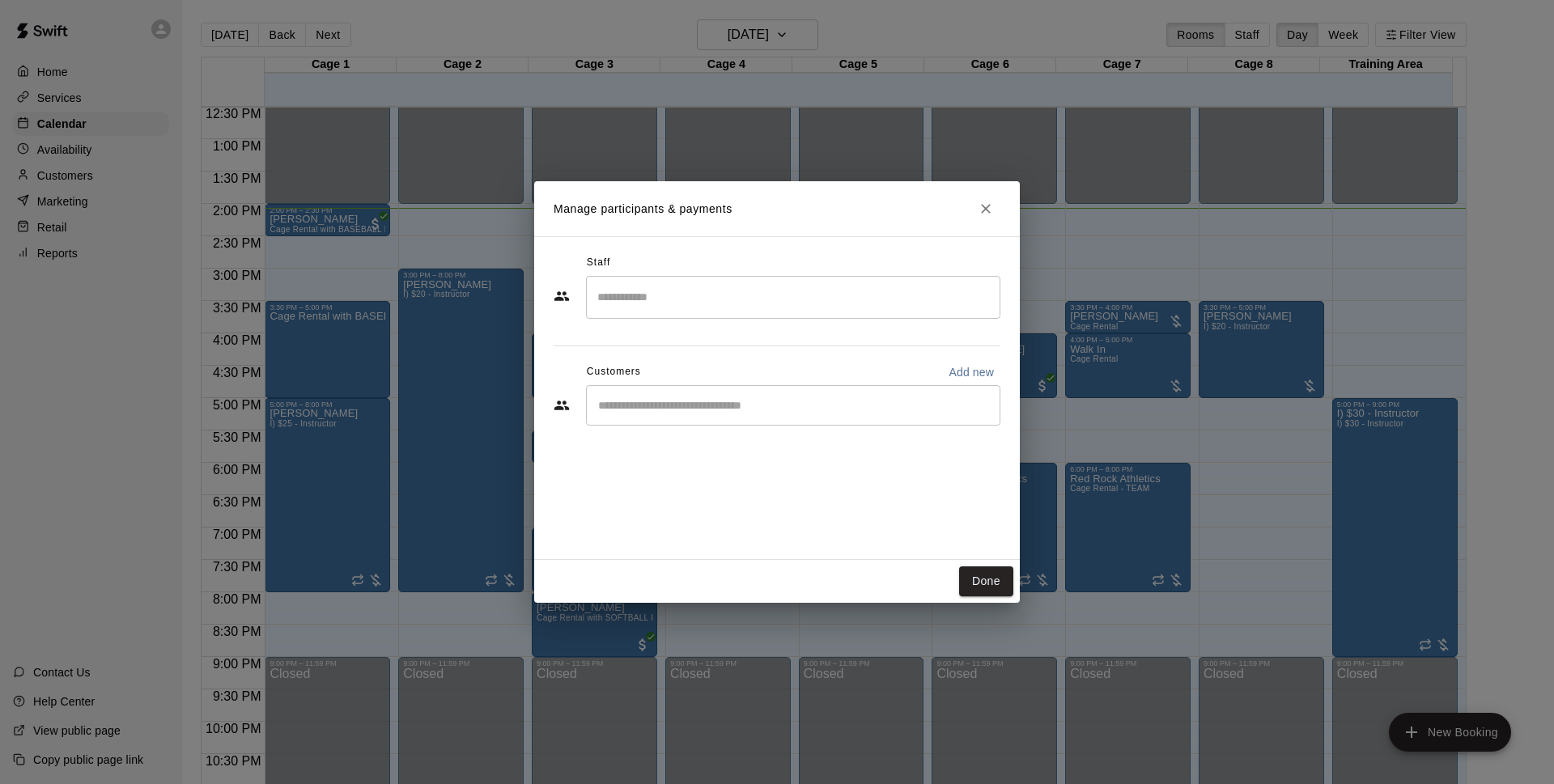
click at [806, 416] on div "​" at bounding box center [793, 405] width 414 height 41
click at [980, 582] on button "Done" at bounding box center [986, 581] width 54 height 30
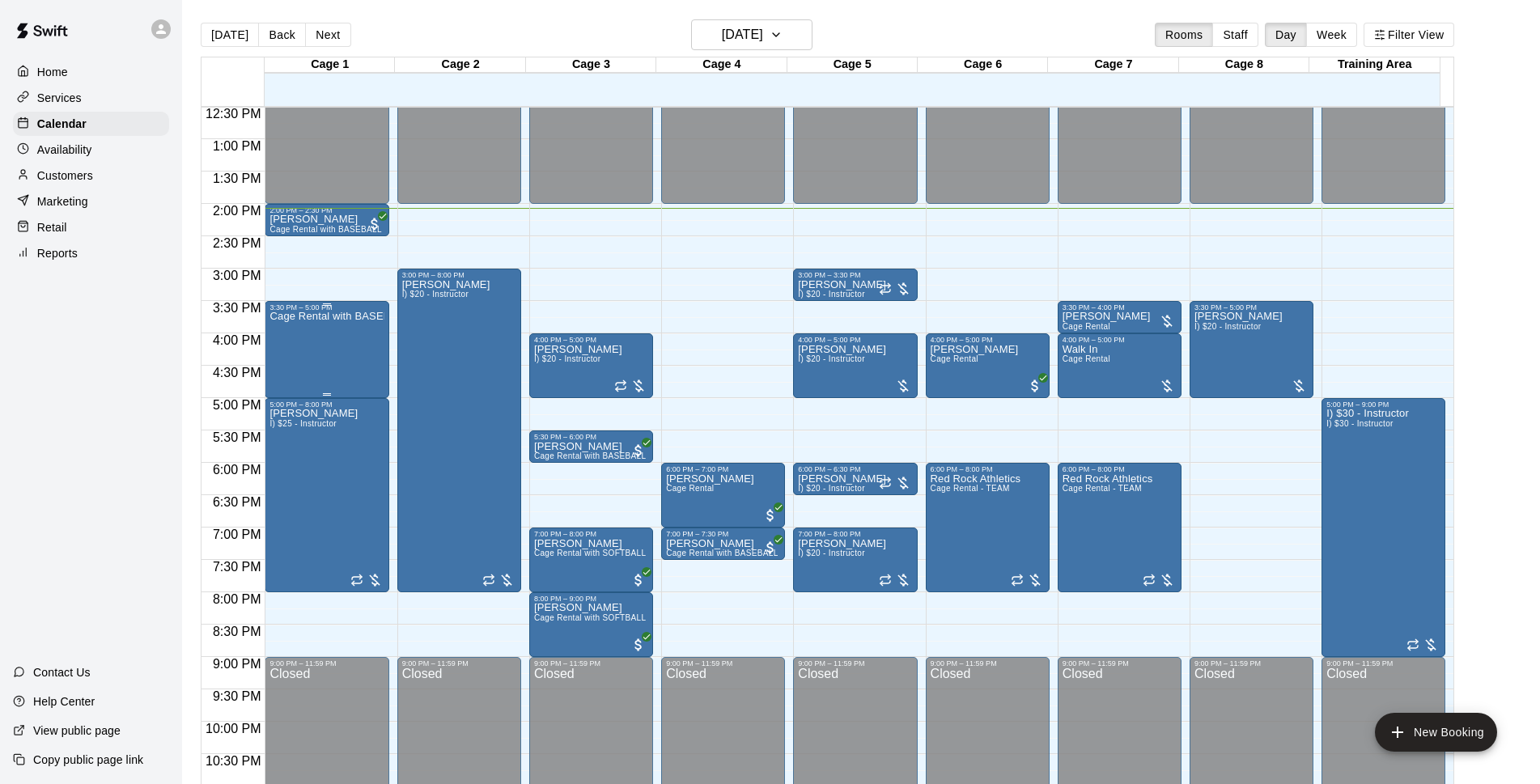
click at [348, 338] on div "Cage Rental with BASEBALL Pitching Machine" at bounding box center [327, 703] width 114 height 784
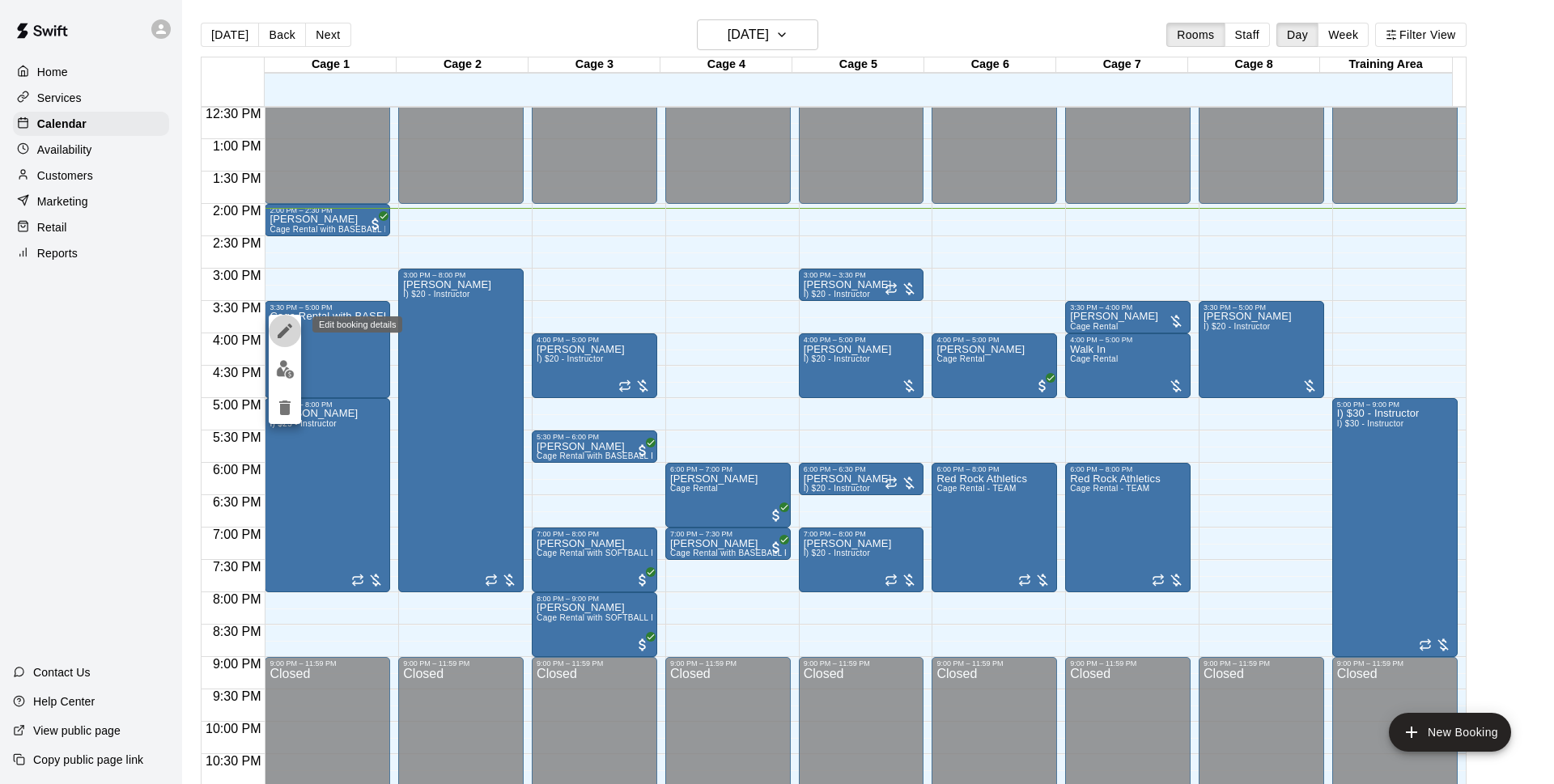
click at [284, 330] on icon "edit" at bounding box center [285, 330] width 15 height 15
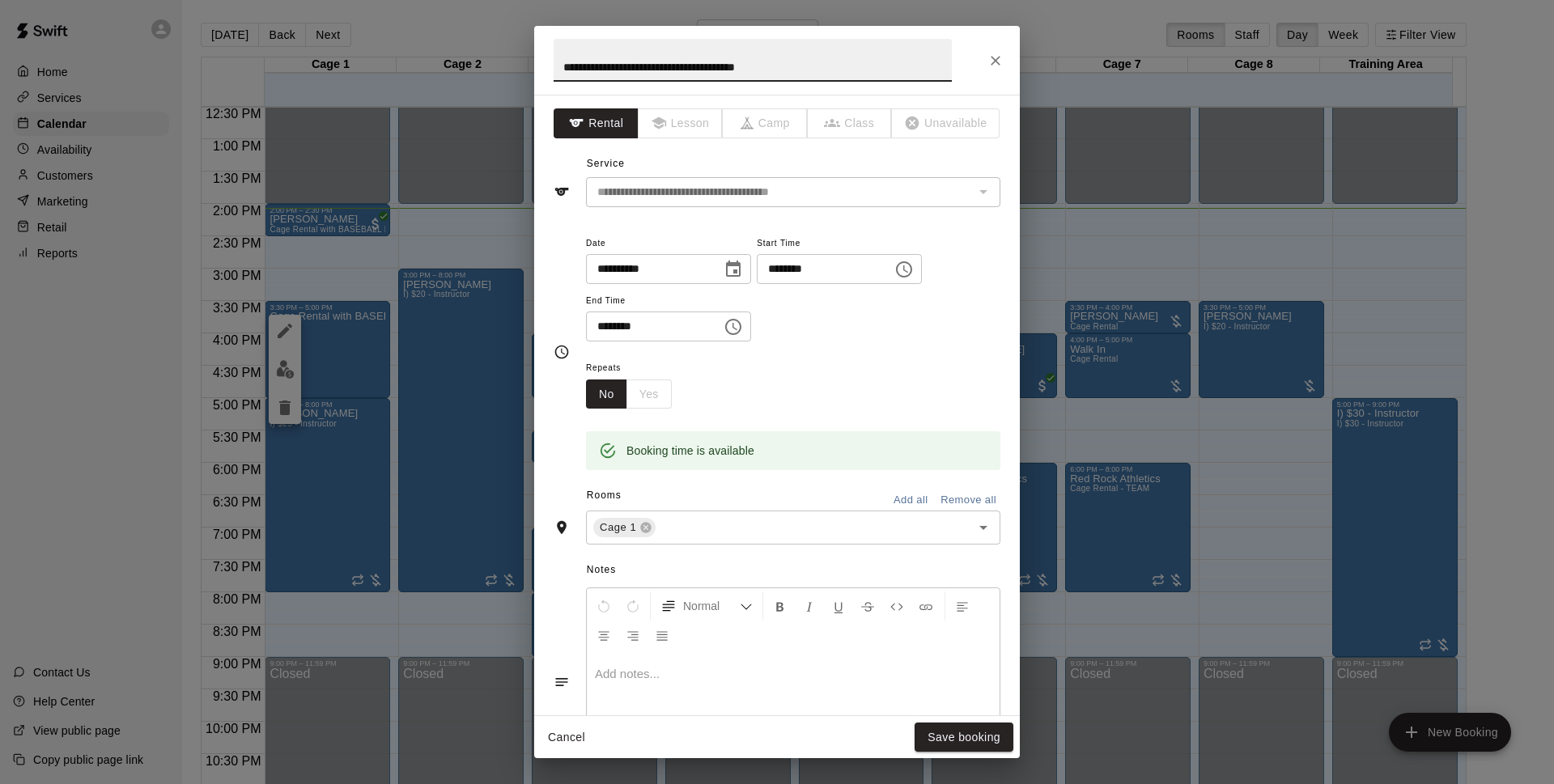
click at [682, 323] on input "********" at bounding box center [648, 326] width 124 height 30
click at [743, 326] on icon "Choose time, selected time is 5:00 PM" at bounding box center [734, 327] width 20 height 20
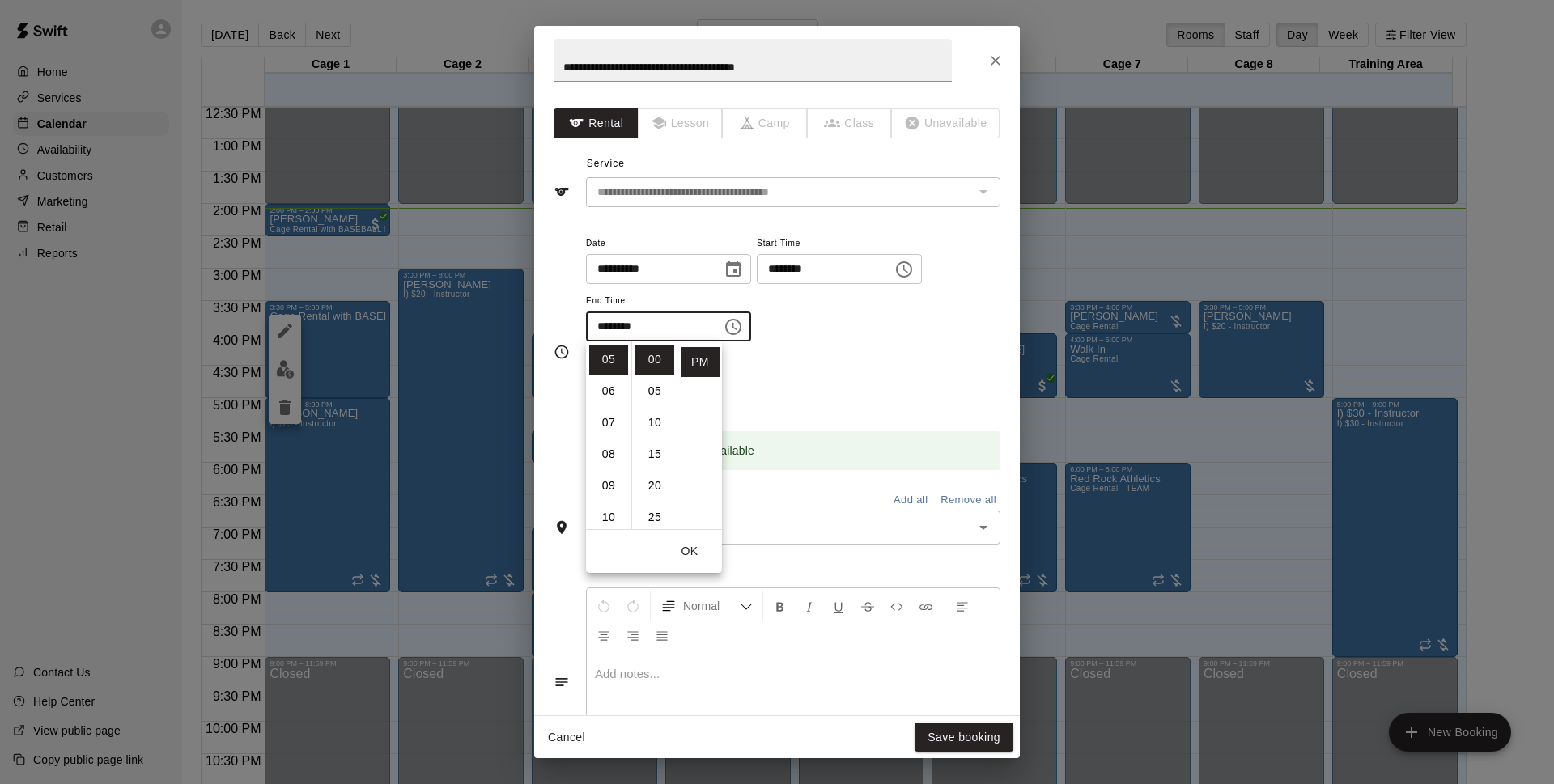
scroll to position [134, 0]
click at [606, 352] on li "04" at bounding box center [608, 351] width 39 height 30
click at [649, 493] on li "30" at bounding box center [654, 492] width 39 height 30
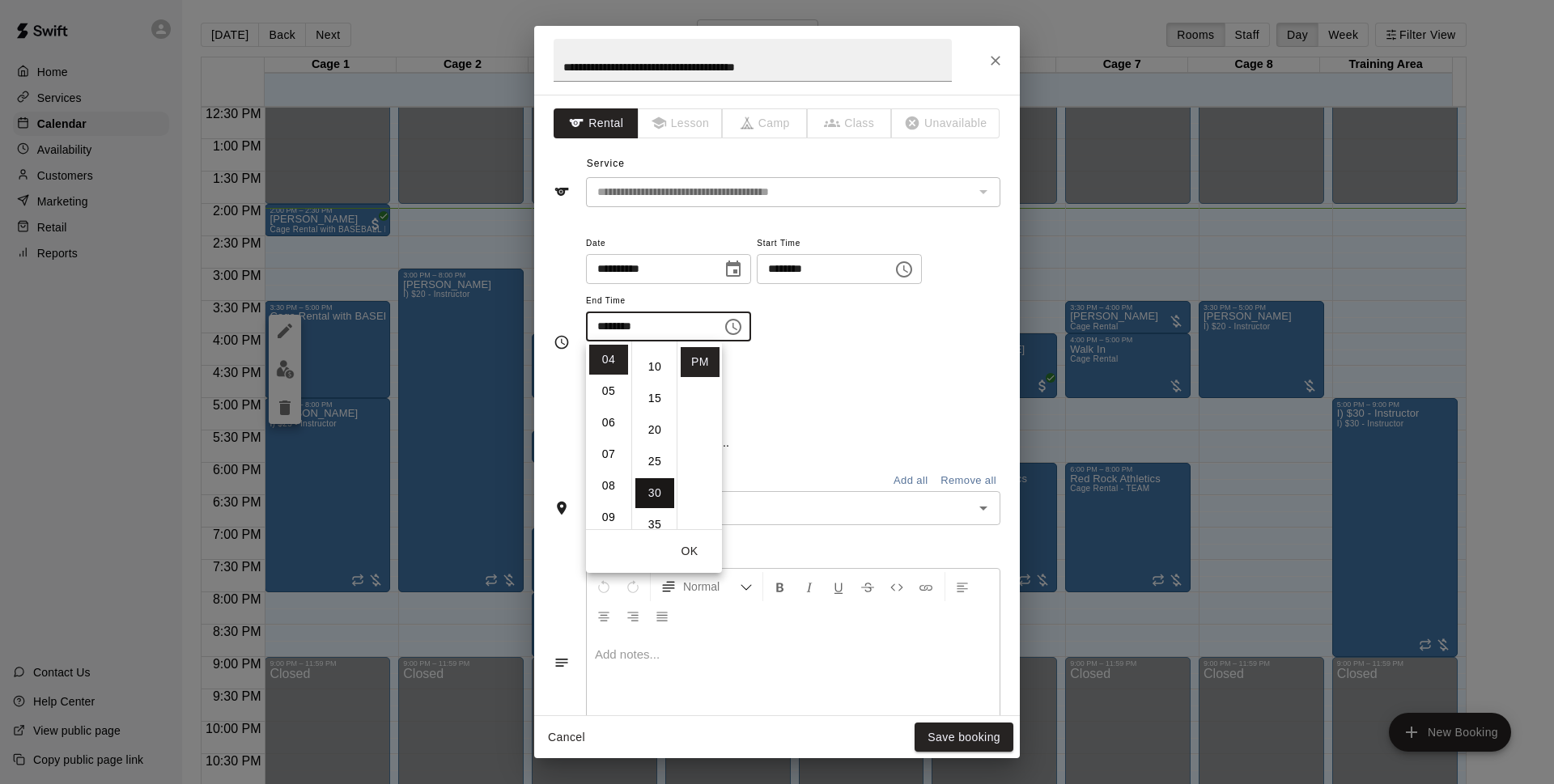
type input "********"
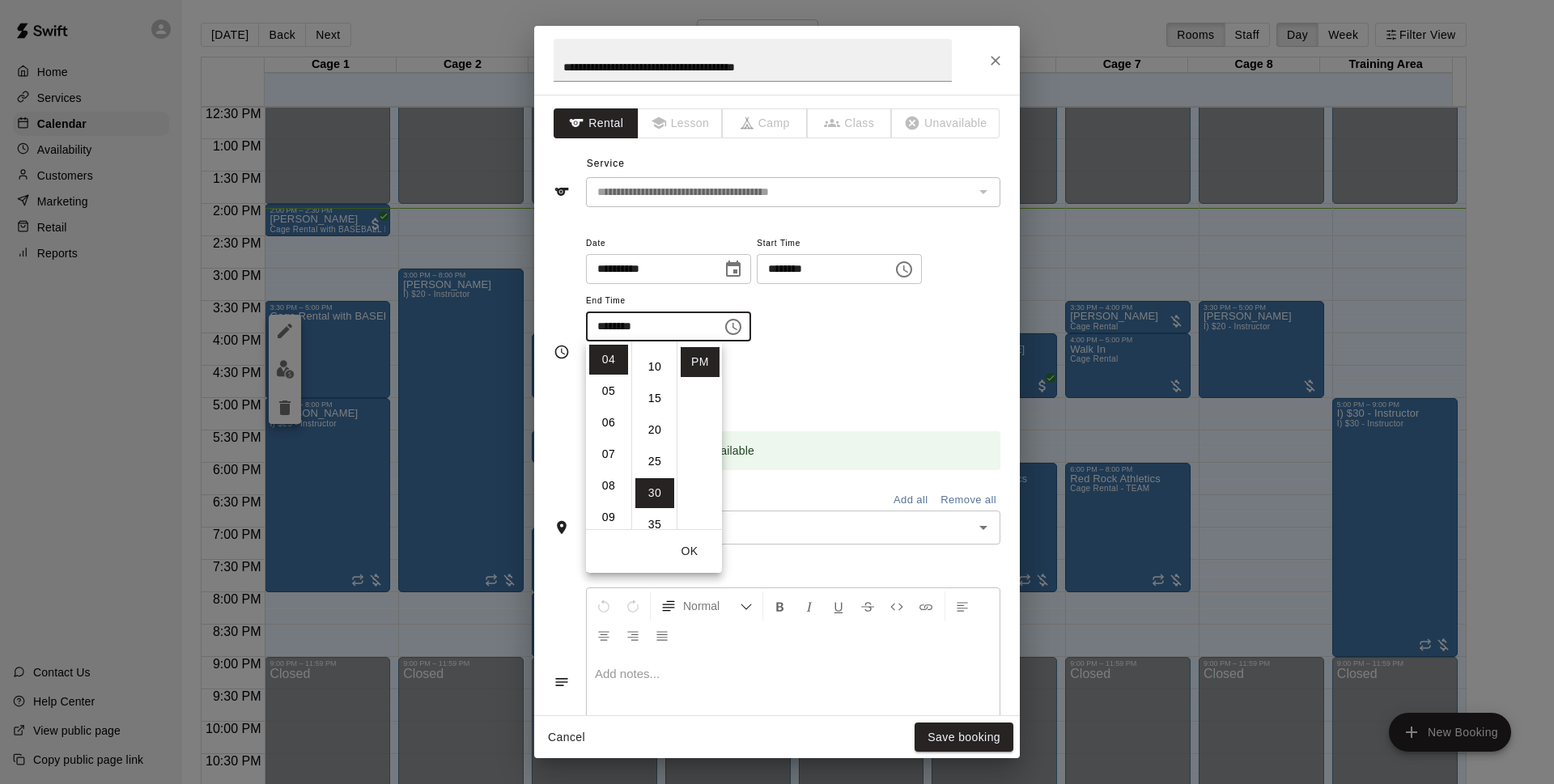
scroll to position [189, 0]
click at [685, 550] on button "OK" at bounding box center [690, 551] width 52 height 30
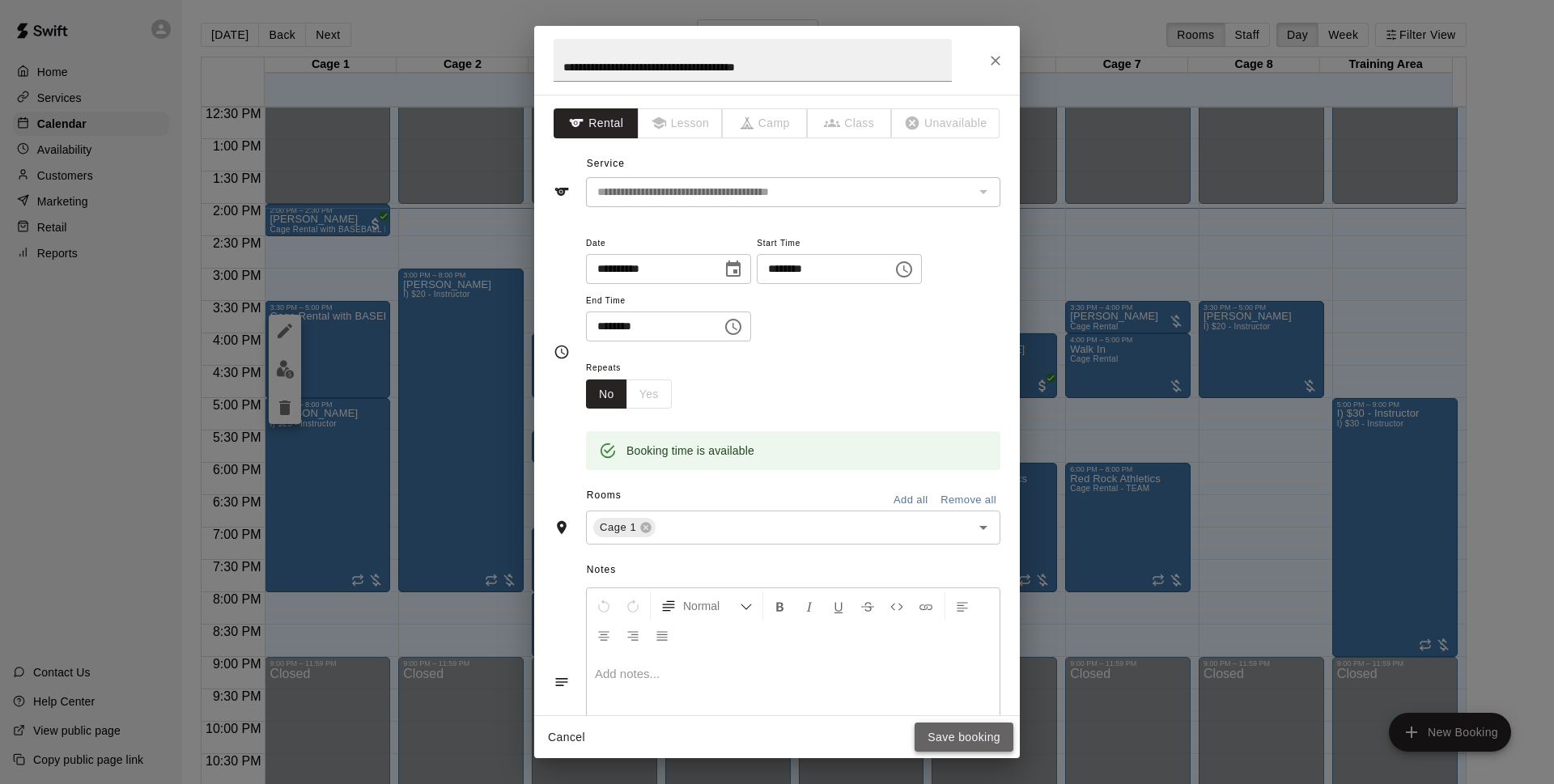
click at [975, 741] on button "Save booking" at bounding box center [964, 737] width 99 height 30
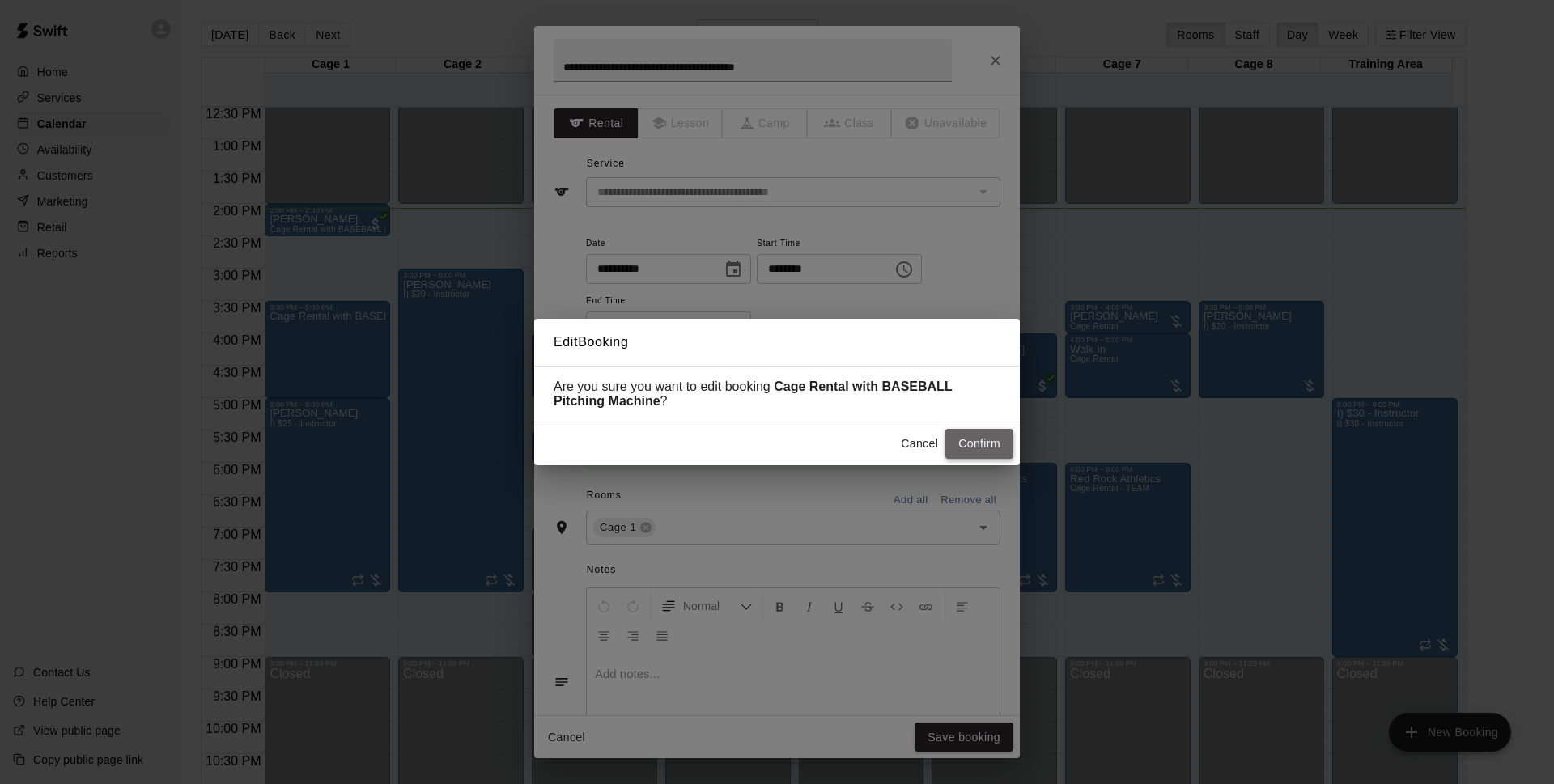
click at [967, 445] on button "Confirm" at bounding box center [980, 444] width 68 height 30
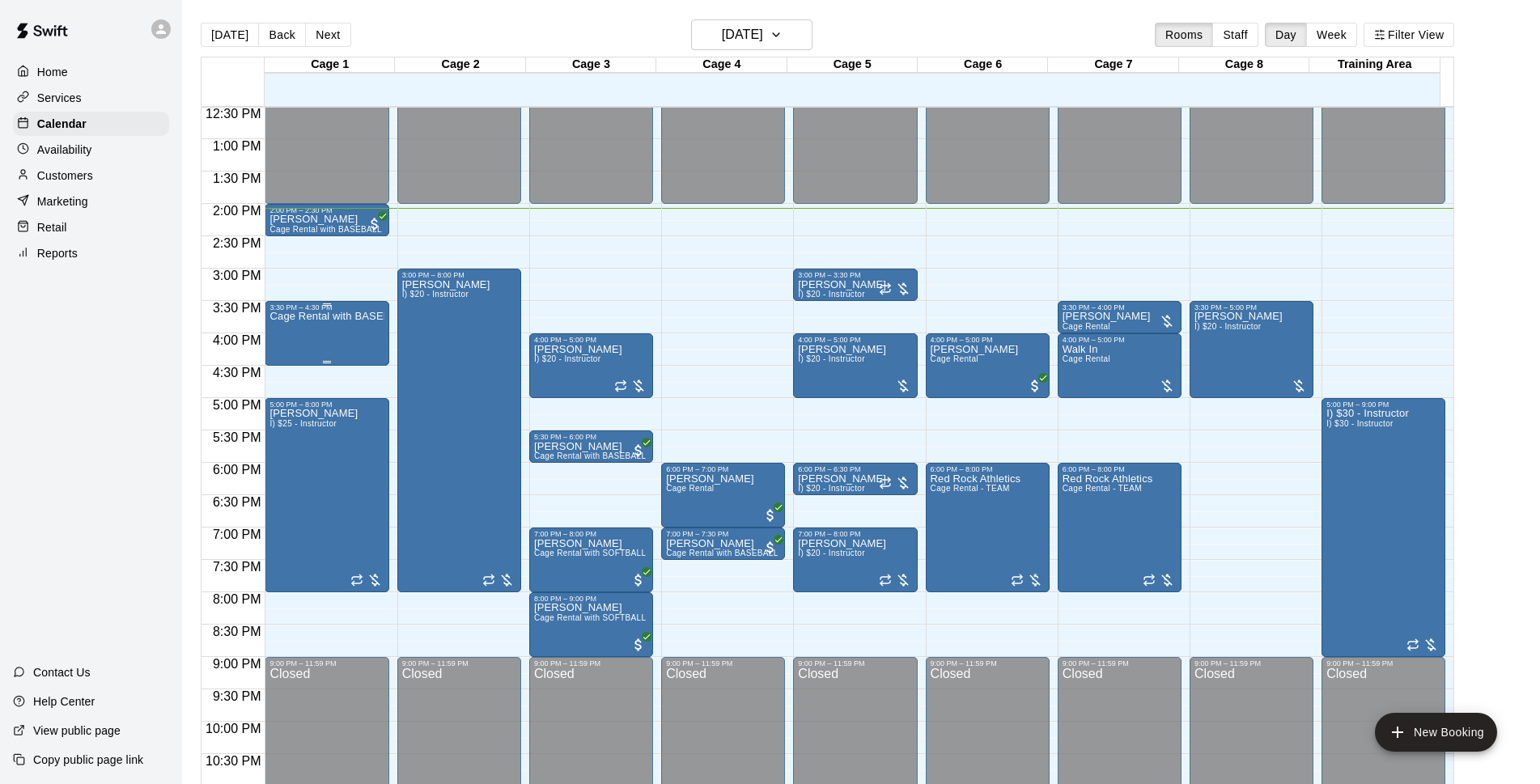
click at [363, 339] on div "Cage Rental with BASEBALL Pitching Machine" at bounding box center [327, 703] width 114 height 784
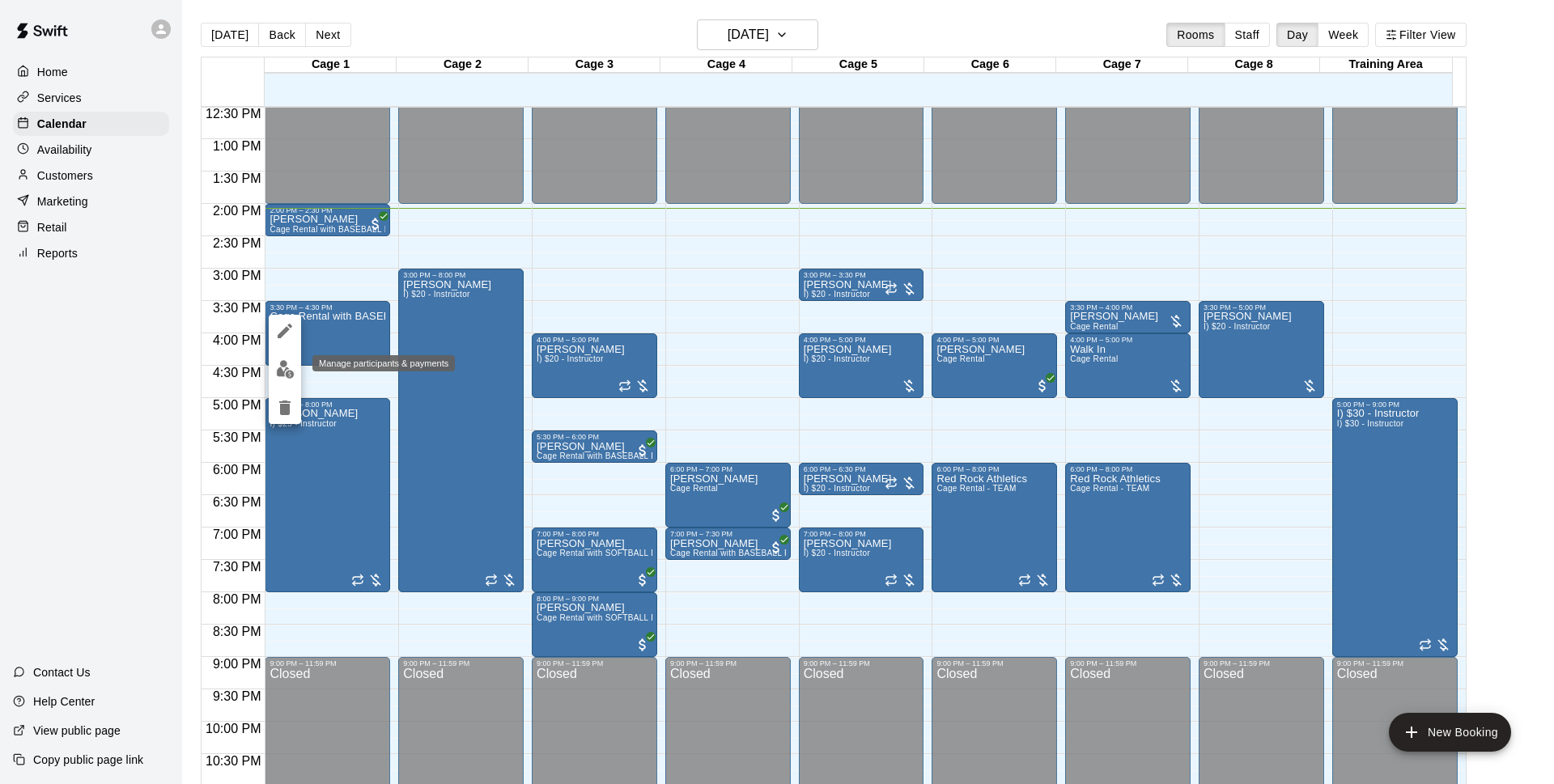
click at [279, 368] on img "edit" at bounding box center [285, 369] width 19 height 19
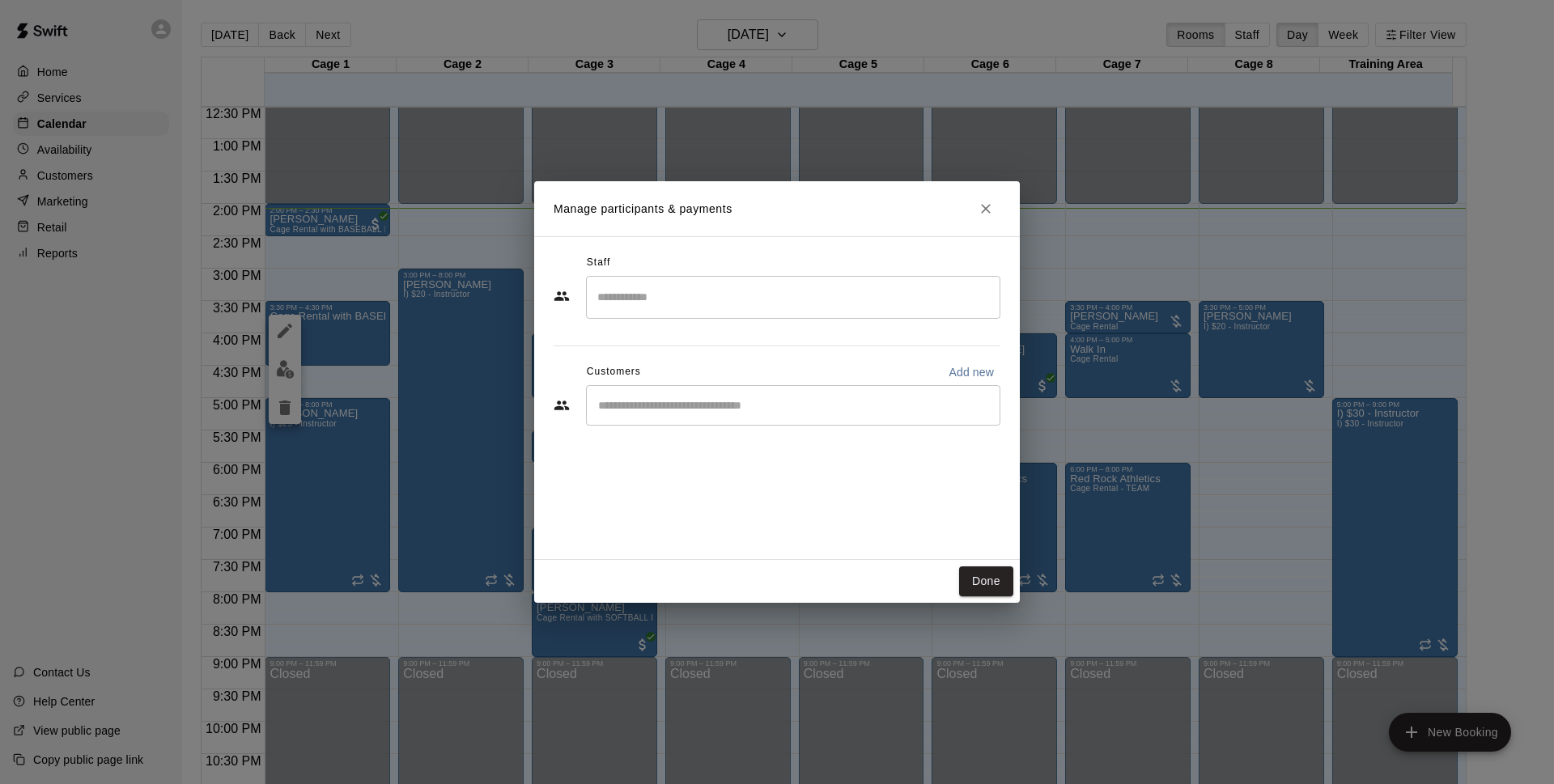
click at [628, 405] on input "Start typing to search customers..." at bounding box center [793, 405] width 400 height 16
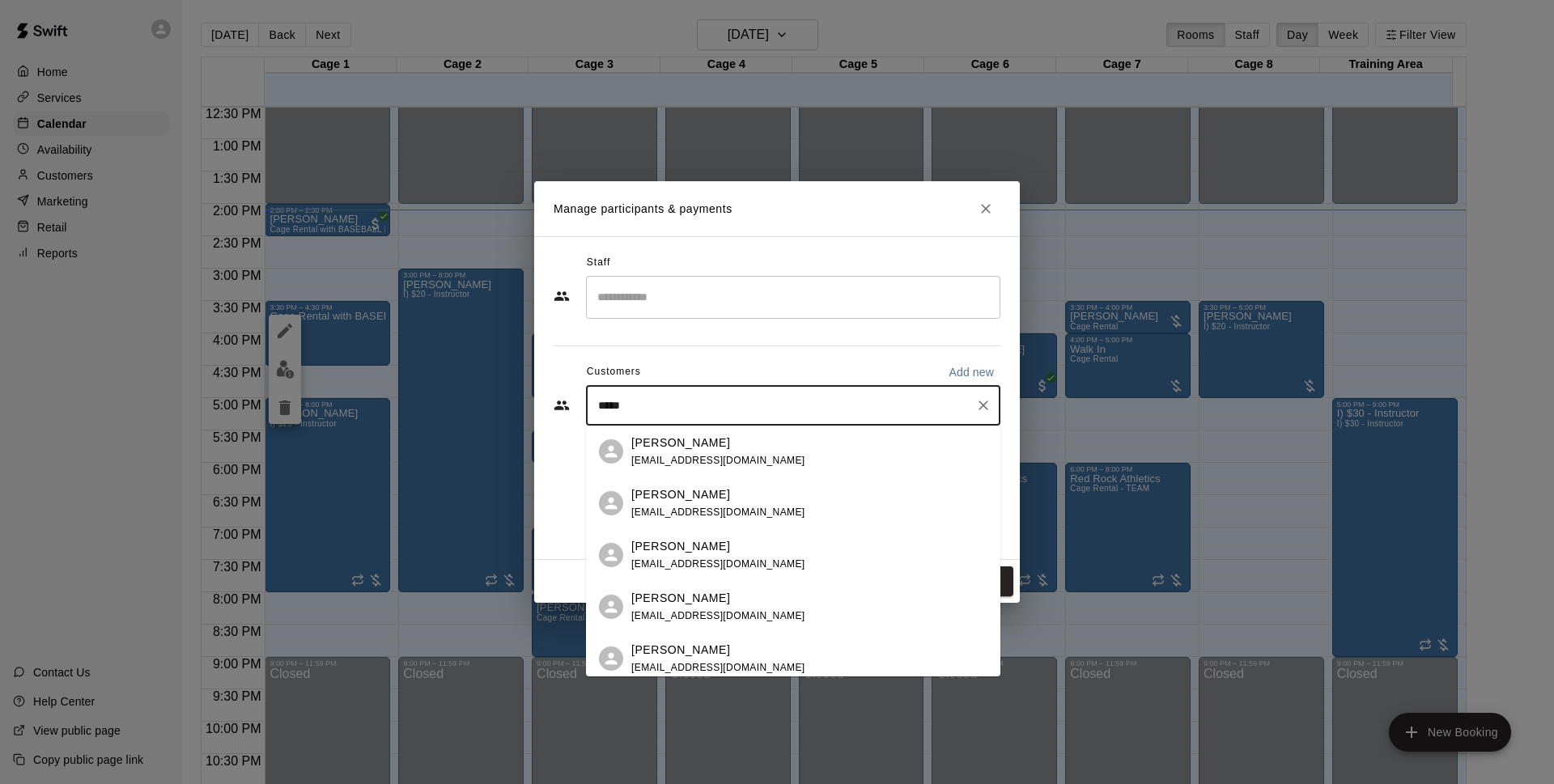
type input "******"
click at [679, 445] on p "[PERSON_NAME]" at bounding box center [680, 443] width 99 height 17
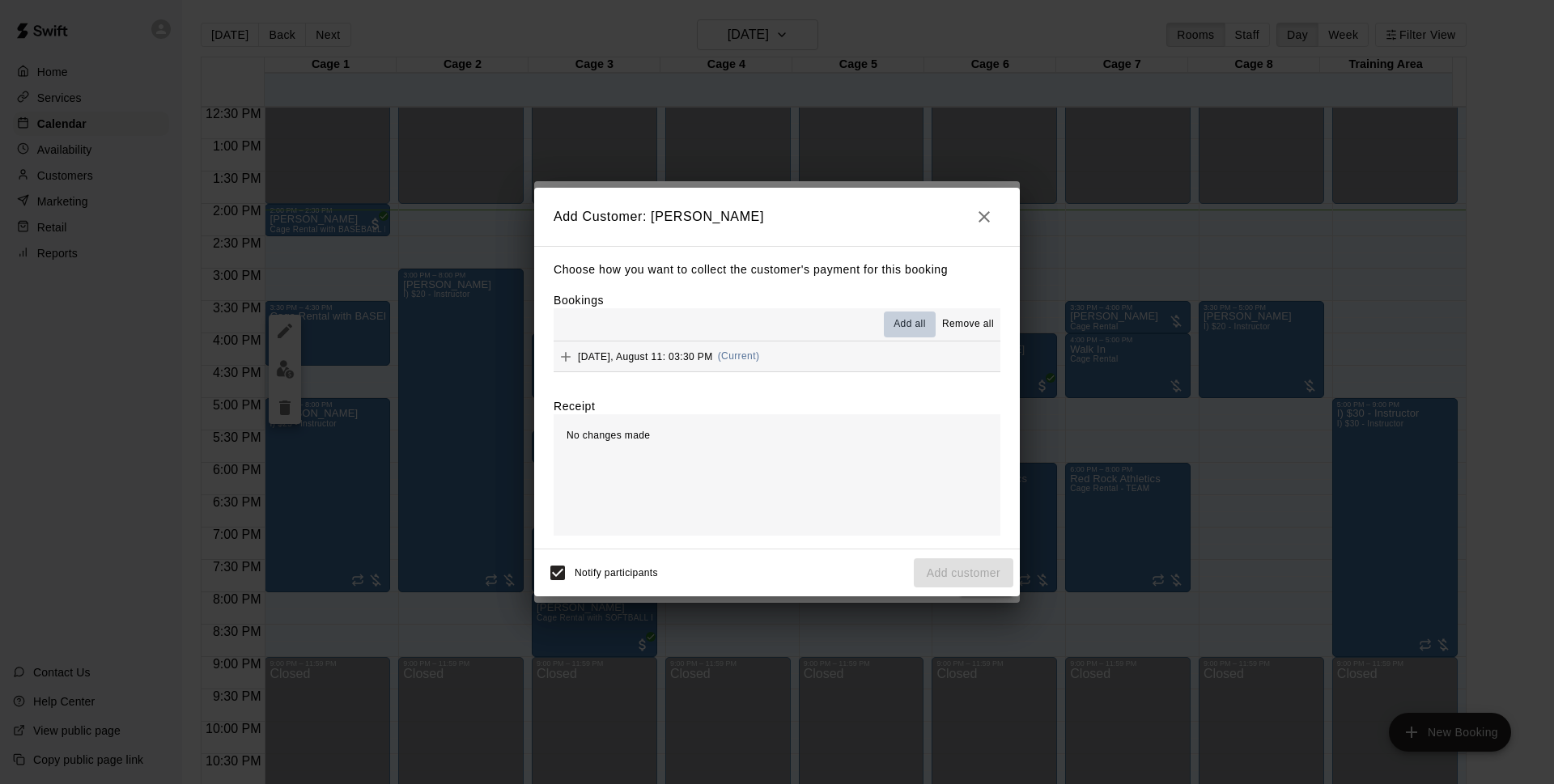
click at [904, 324] on span "Add all" at bounding box center [910, 324] width 33 height 16
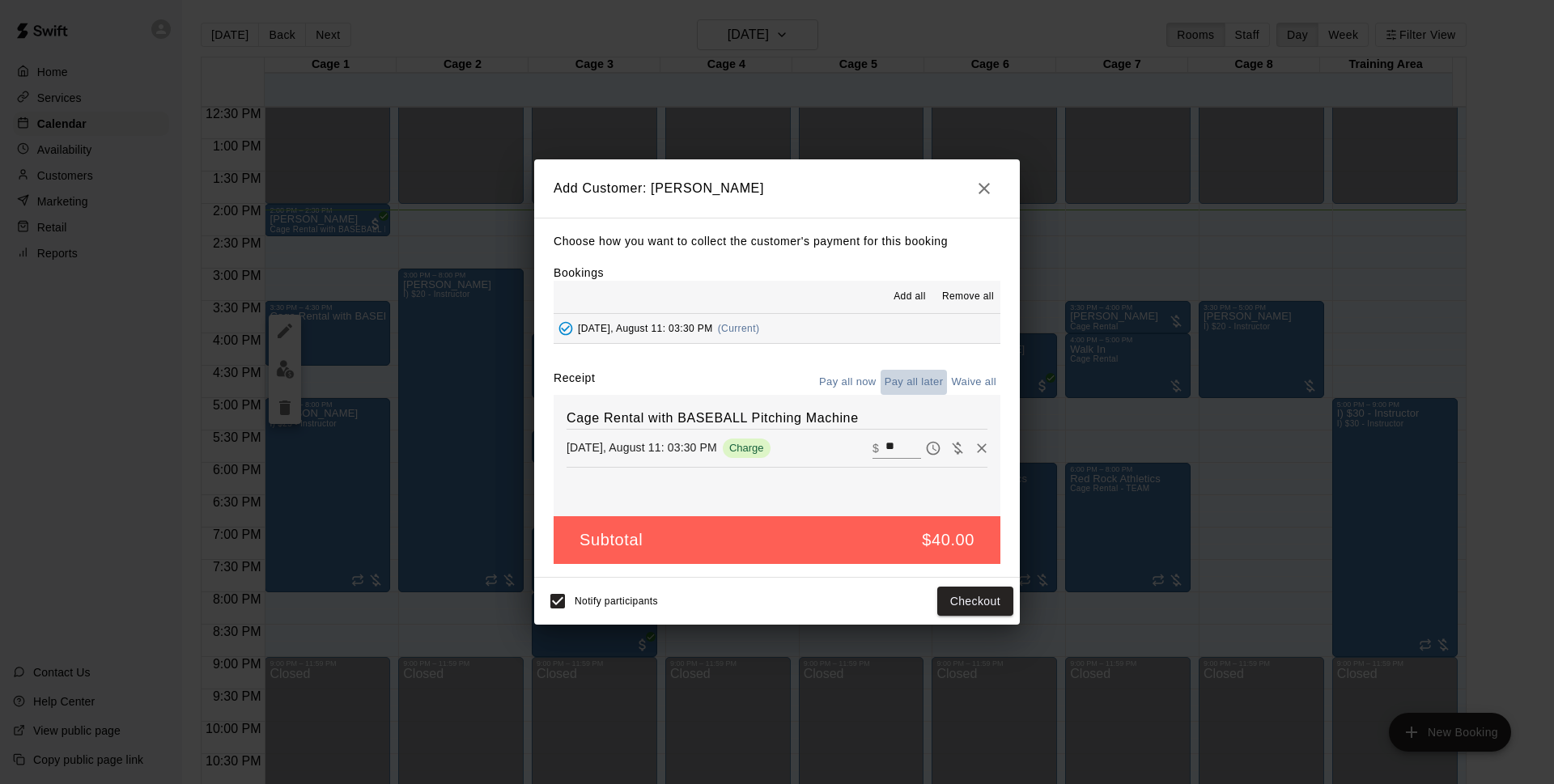
click at [901, 381] on button "Pay all later" at bounding box center [914, 382] width 67 height 25
click at [970, 599] on button "Add customer" at bounding box center [964, 601] width 100 height 30
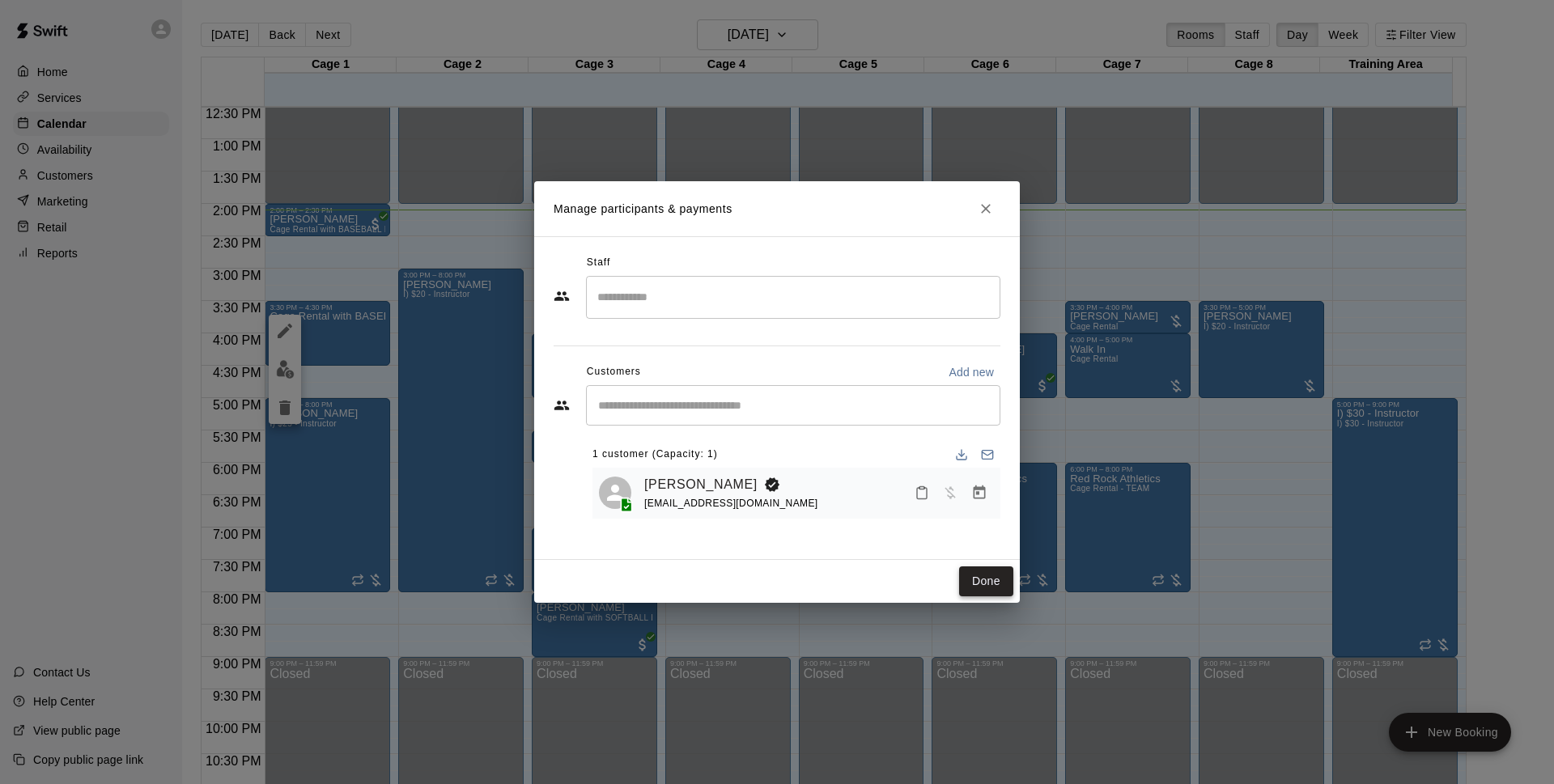
click at [985, 581] on button "Done" at bounding box center [986, 581] width 54 height 30
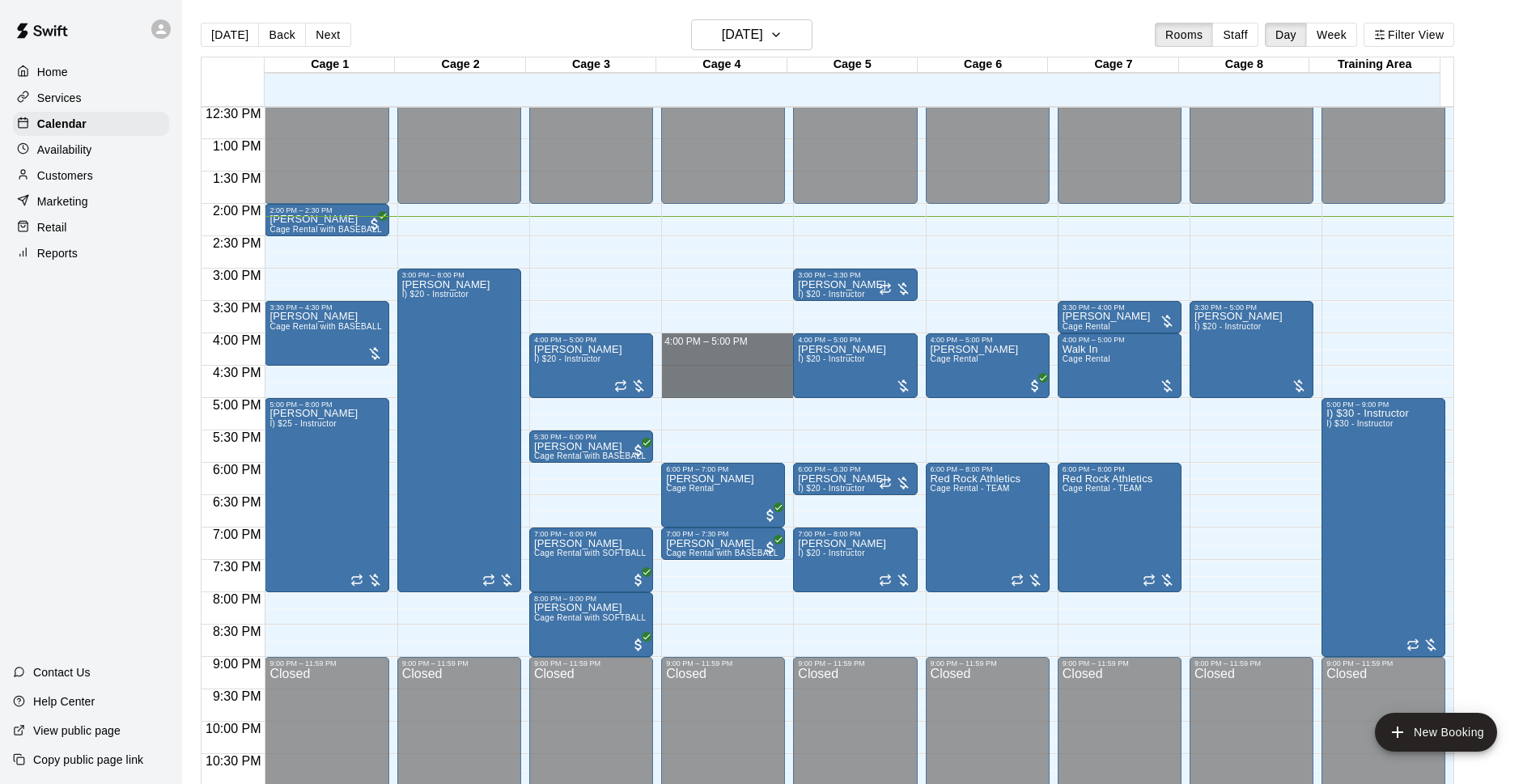
drag, startPoint x: 762, startPoint y: 339, endPoint x: 757, endPoint y: 387, distance: 48.3
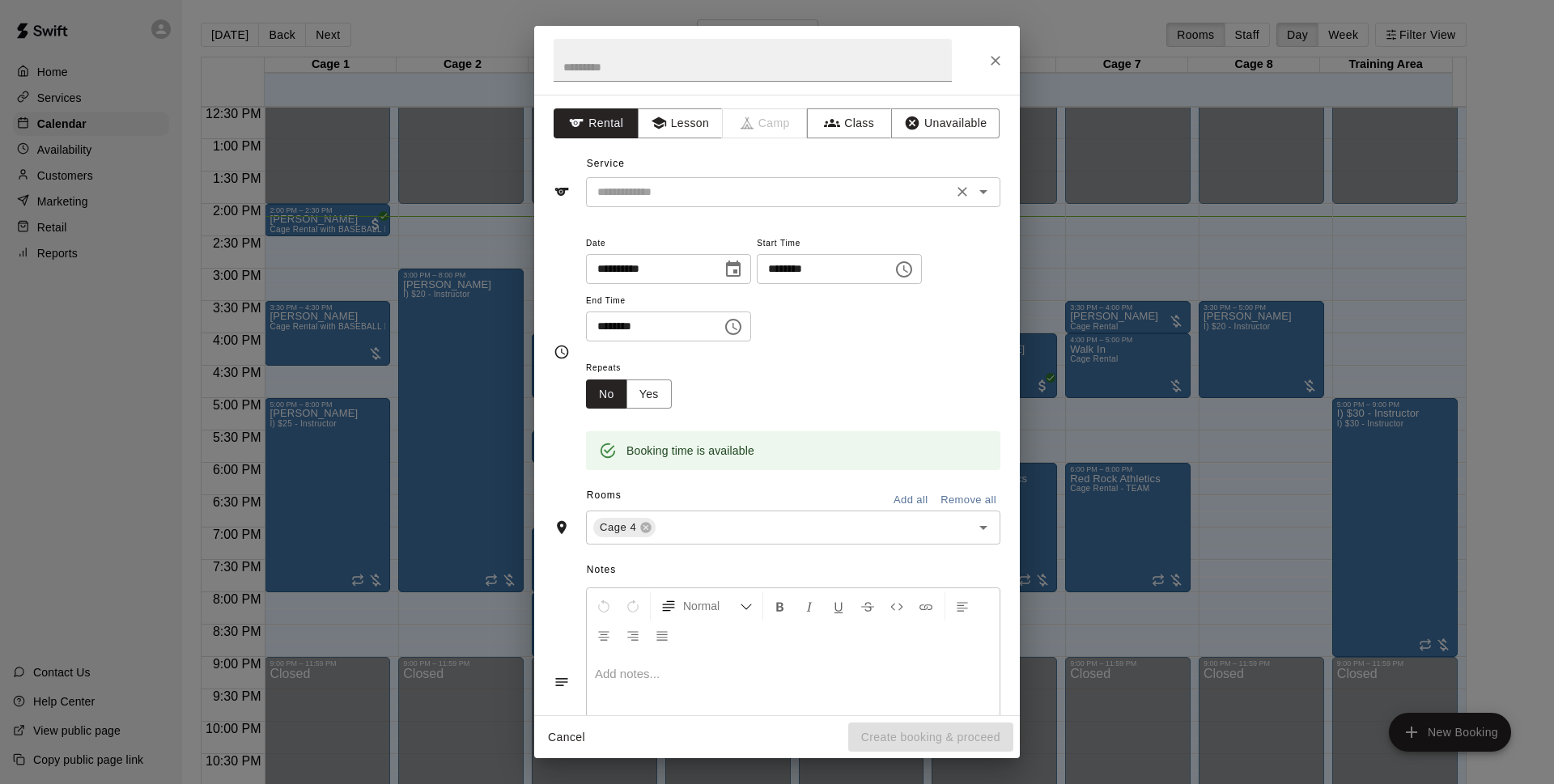
drag, startPoint x: 661, startPoint y: 175, endPoint x: 669, endPoint y: 190, distance: 17.0
click at [668, 182] on div "Service ​" at bounding box center [777, 179] width 447 height 56
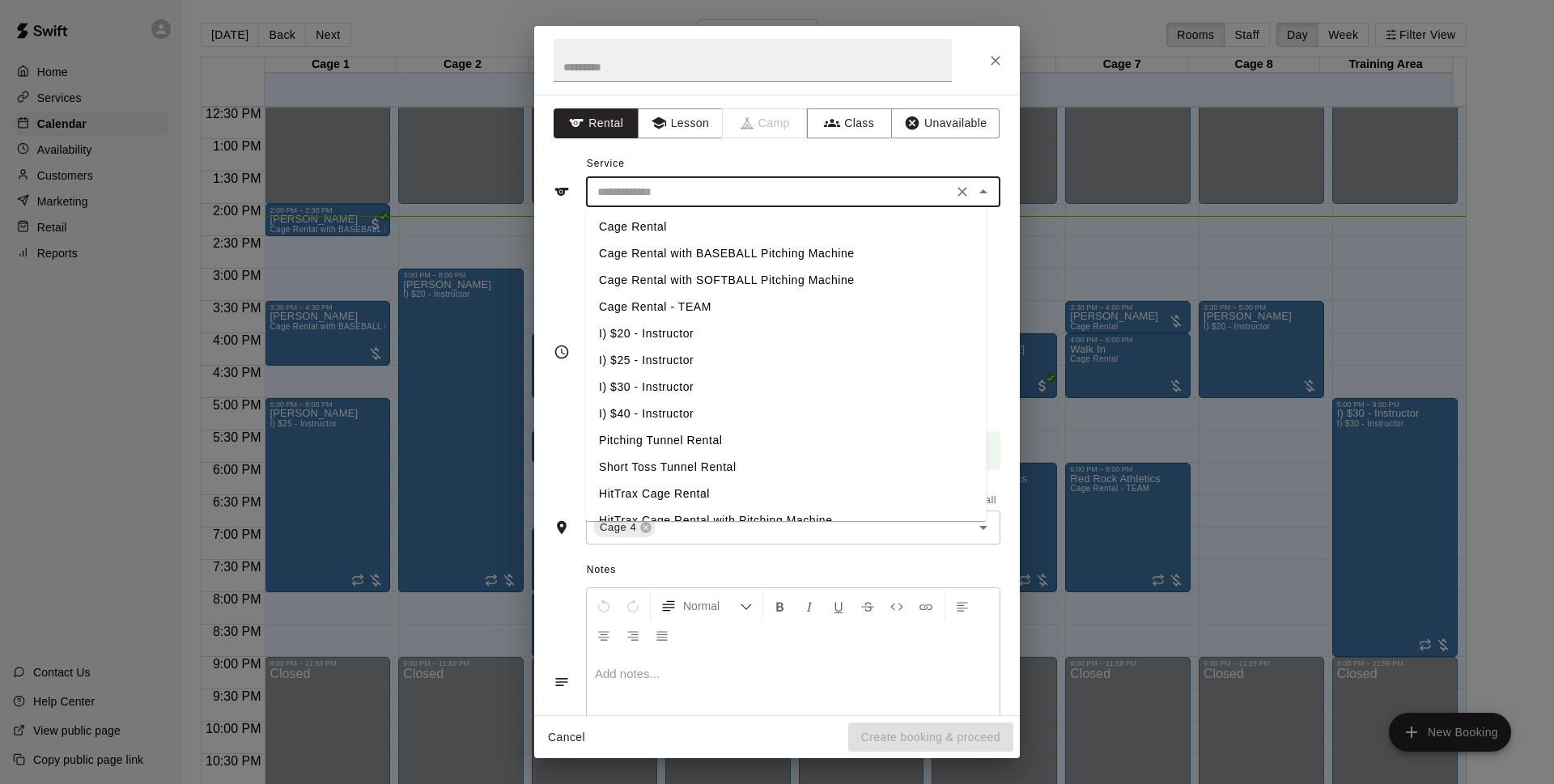
drag, startPoint x: 669, startPoint y: 190, endPoint x: 663, endPoint y: 223, distance: 33.5
click at [673, 193] on input "text" at bounding box center [769, 192] width 357 height 20
click at [651, 229] on li "Cage Rental" at bounding box center [786, 227] width 400 height 27
type input "**********"
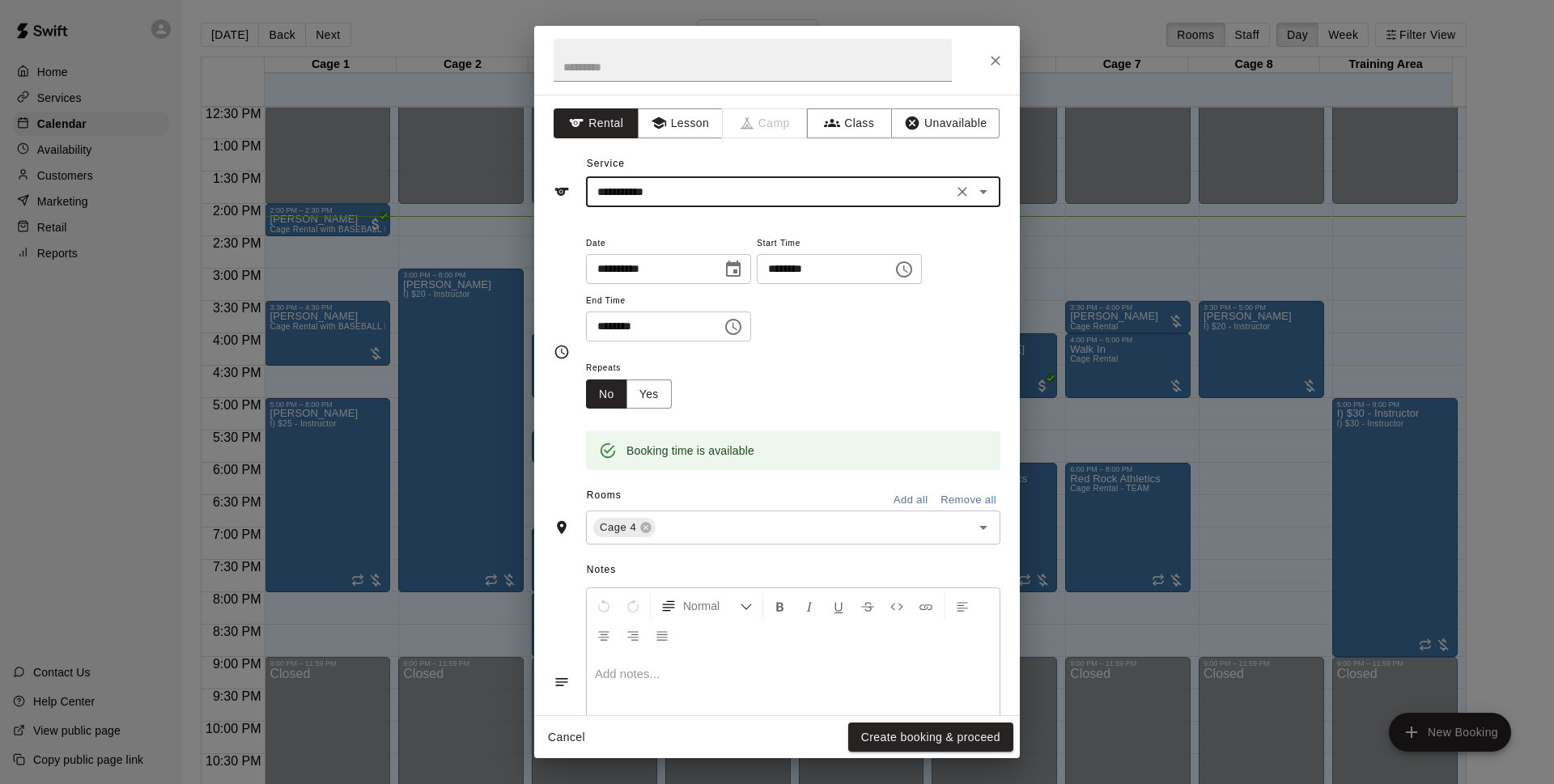
drag, startPoint x: 898, startPoint y: 736, endPoint x: 1009, endPoint y: 229, distance: 519.0
click at [902, 736] on button "Create booking & proceed" at bounding box center [931, 737] width 165 height 30
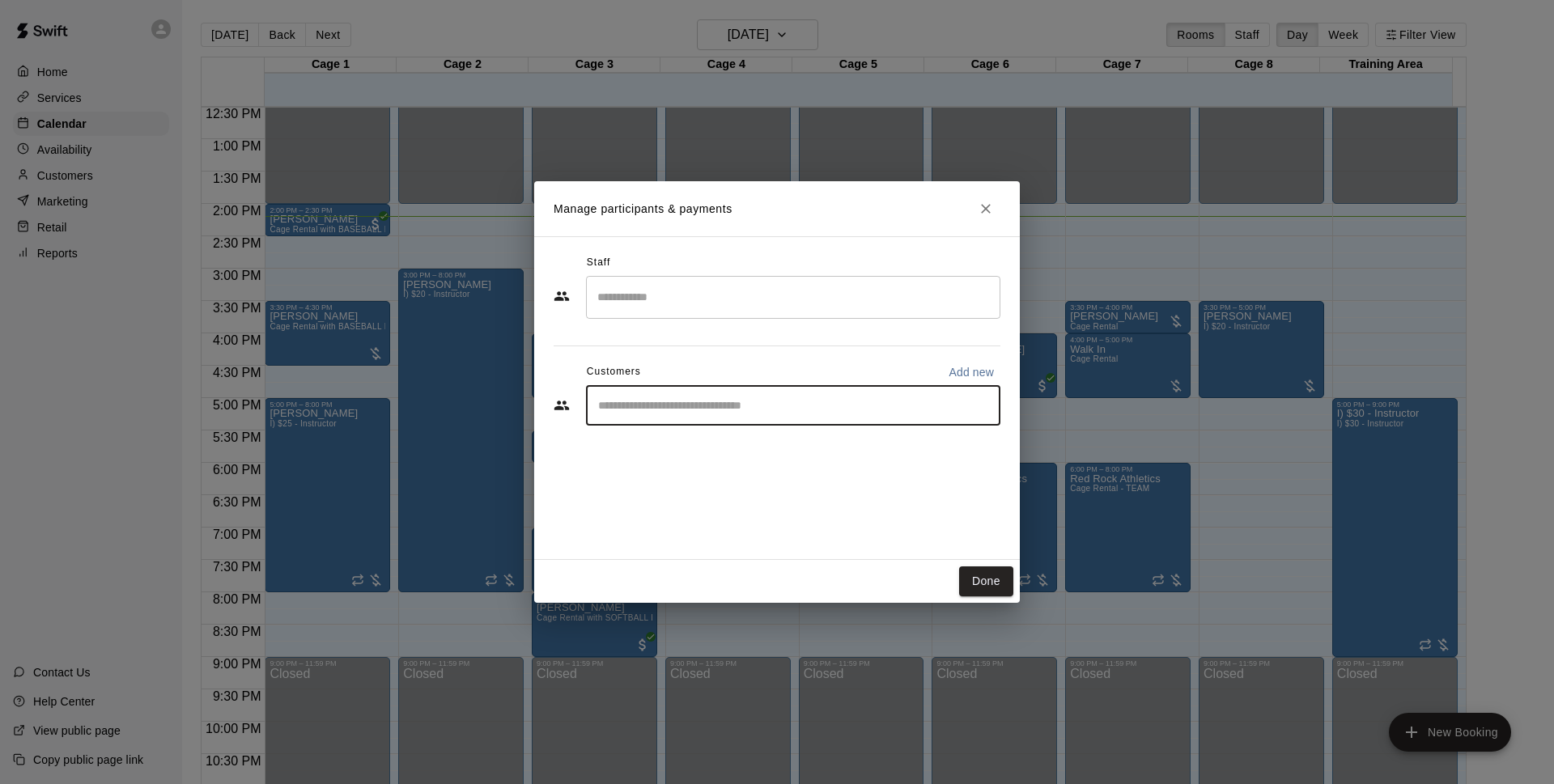
click at [671, 409] on input "Start typing to search customers..." at bounding box center [793, 405] width 400 height 16
type input "*****"
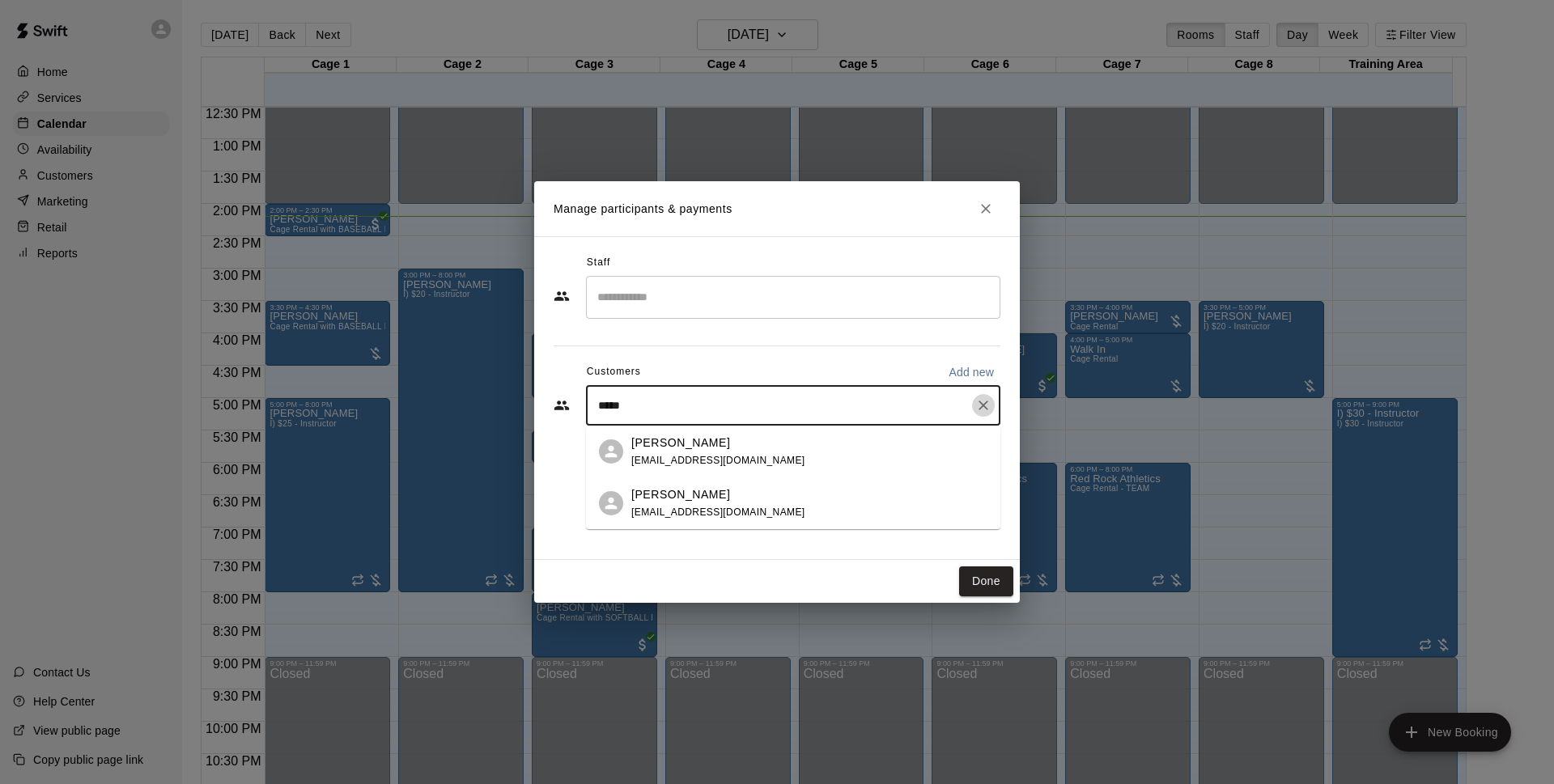
click at [994, 408] on button "Clear" at bounding box center [983, 405] width 23 height 23
type input "*******"
click at [677, 428] on div "Walk In [EMAIL_ADDRESS][DOMAIN_NAME]" at bounding box center [793, 452] width 414 height 52
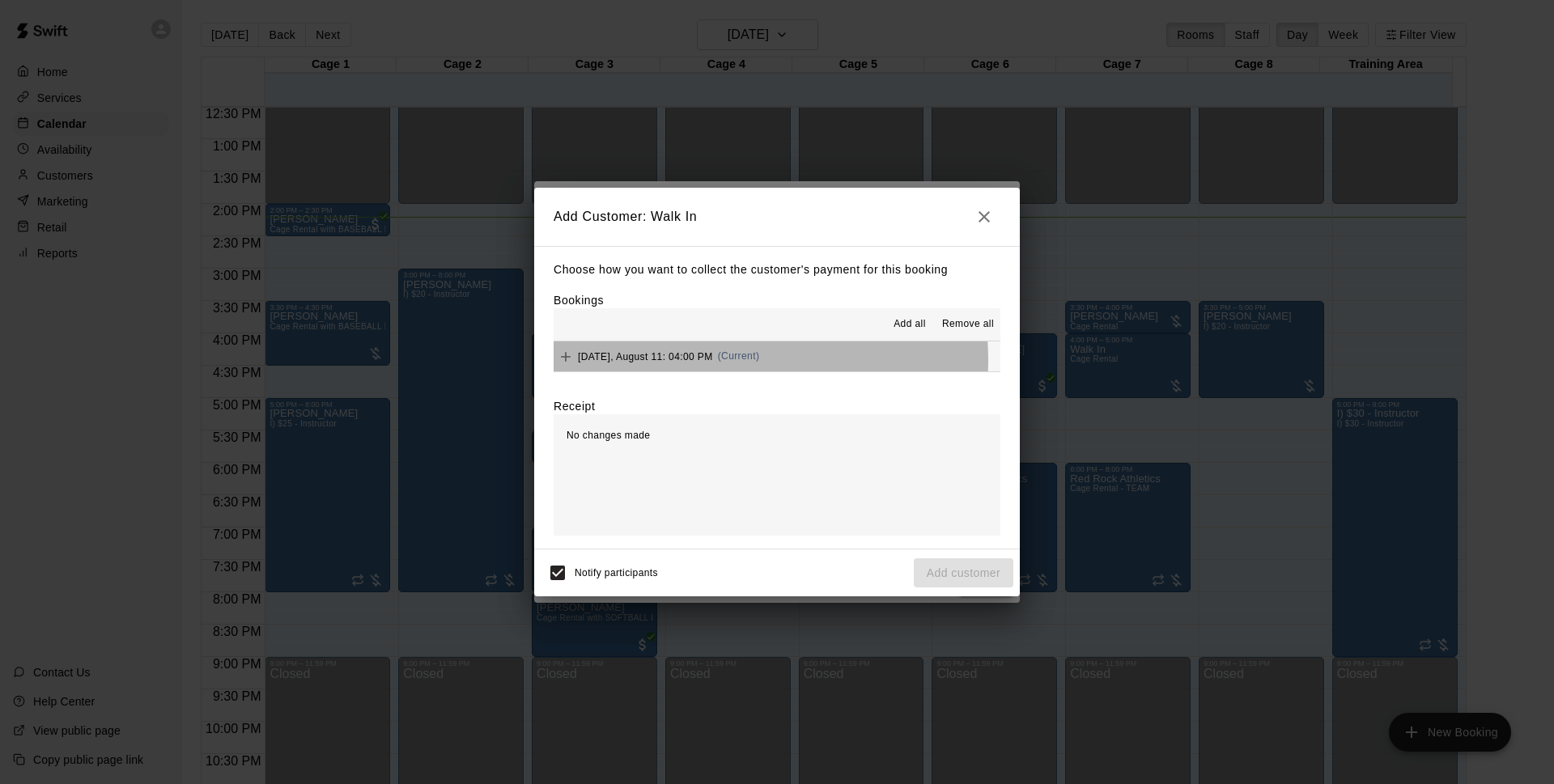
click at [693, 361] on span "[DATE], August 11: 04:00 PM" at bounding box center [645, 355] width 135 height 11
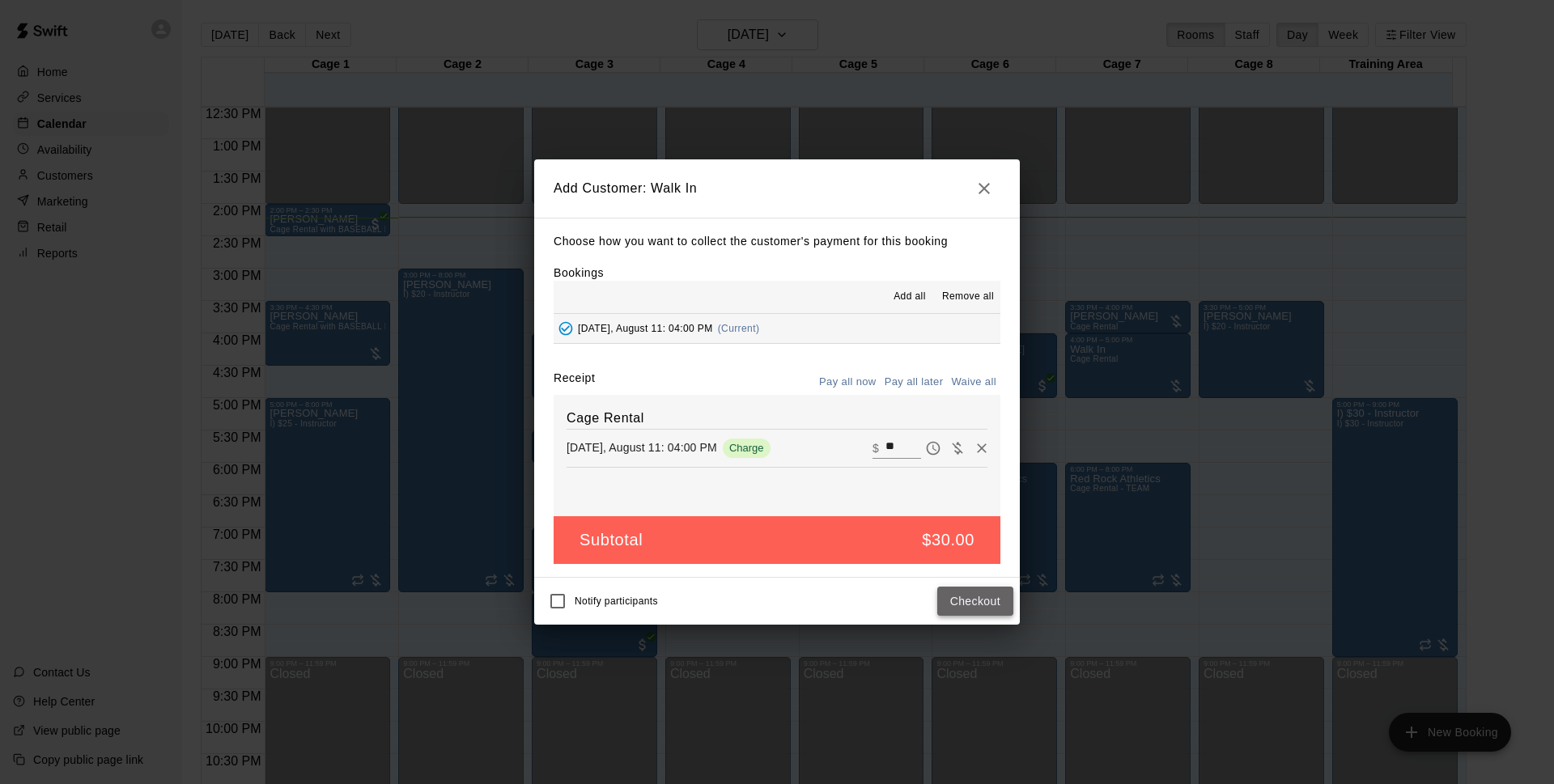
click at [982, 601] on button "Checkout" at bounding box center [975, 601] width 76 height 30
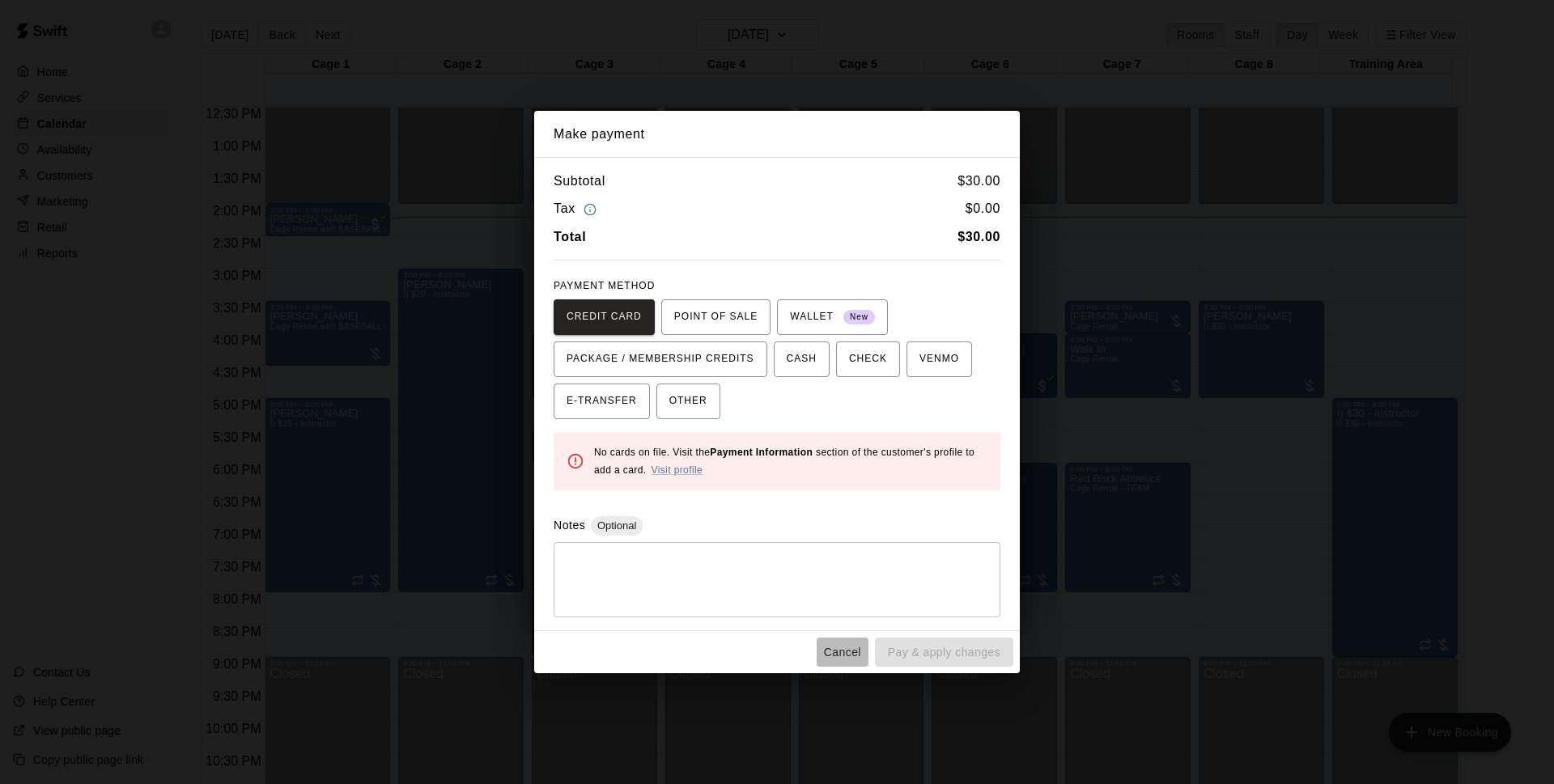
click at [840, 652] on button "Cancel" at bounding box center [842, 653] width 52 height 30
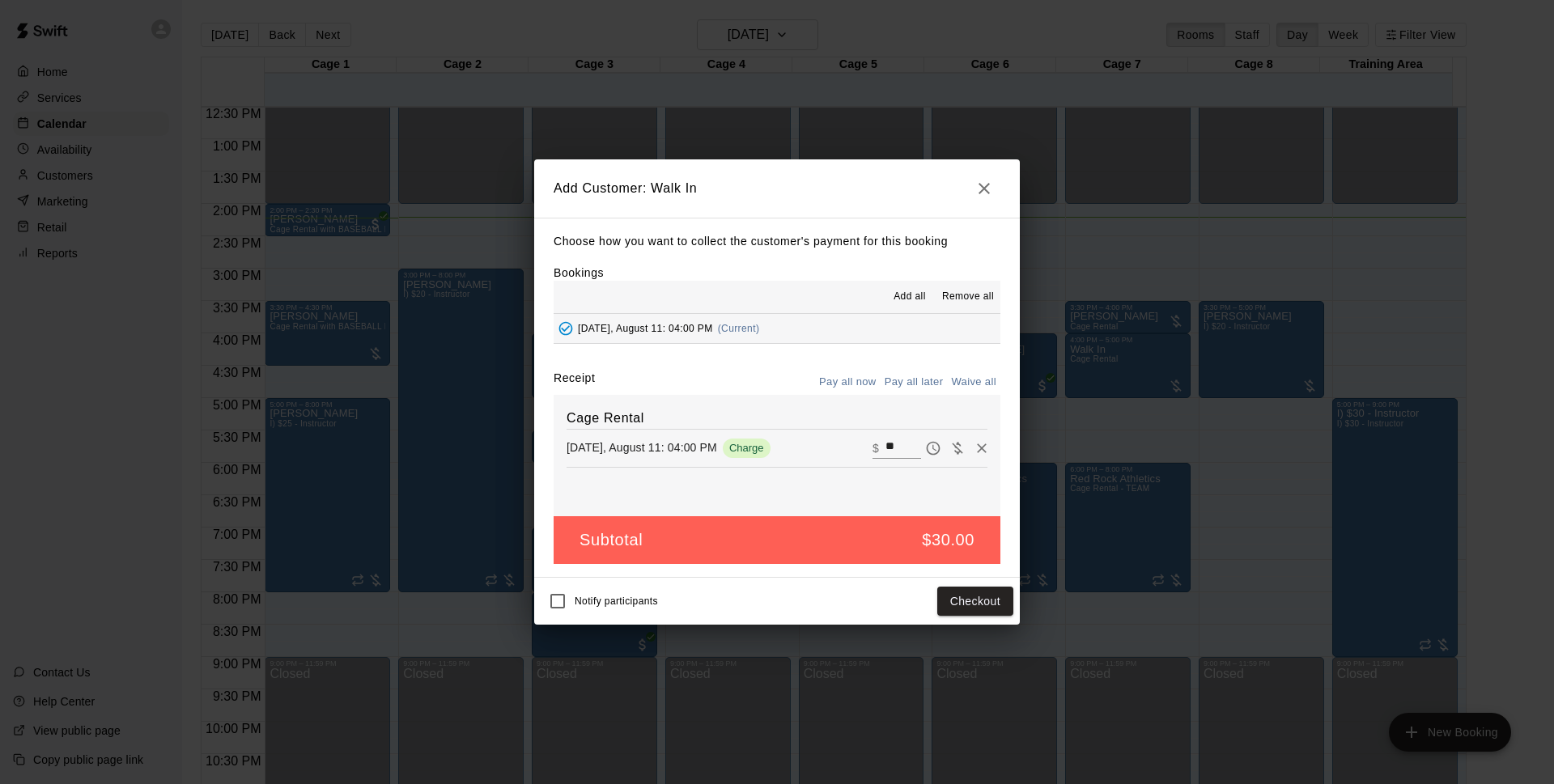
click at [925, 381] on button "Pay all later" at bounding box center [914, 382] width 67 height 25
click at [978, 593] on button "Add customer" at bounding box center [964, 601] width 100 height 30
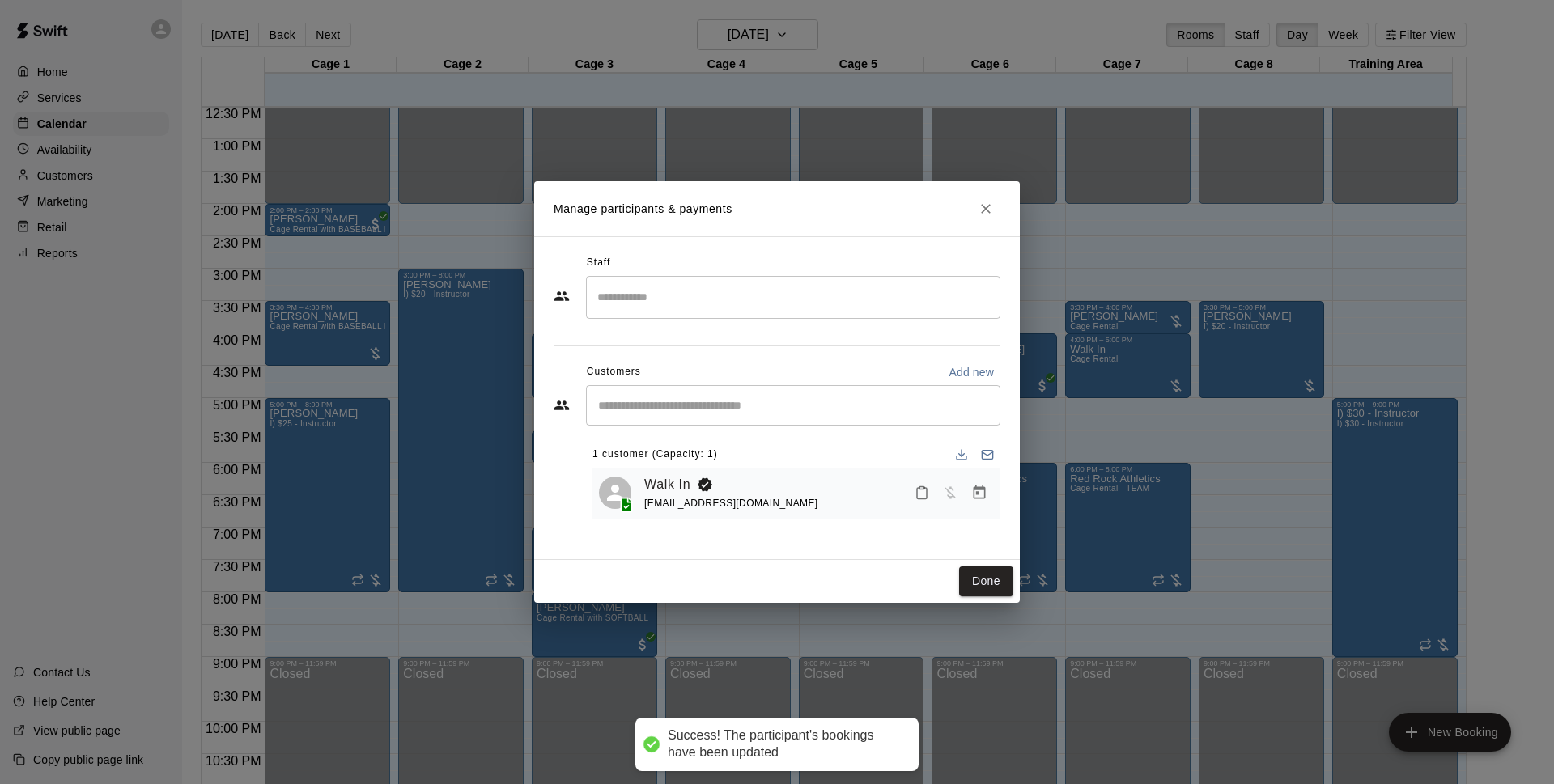
click at [985, 572] on button "Done" at bounding box center [986, 581] width 54 height 30
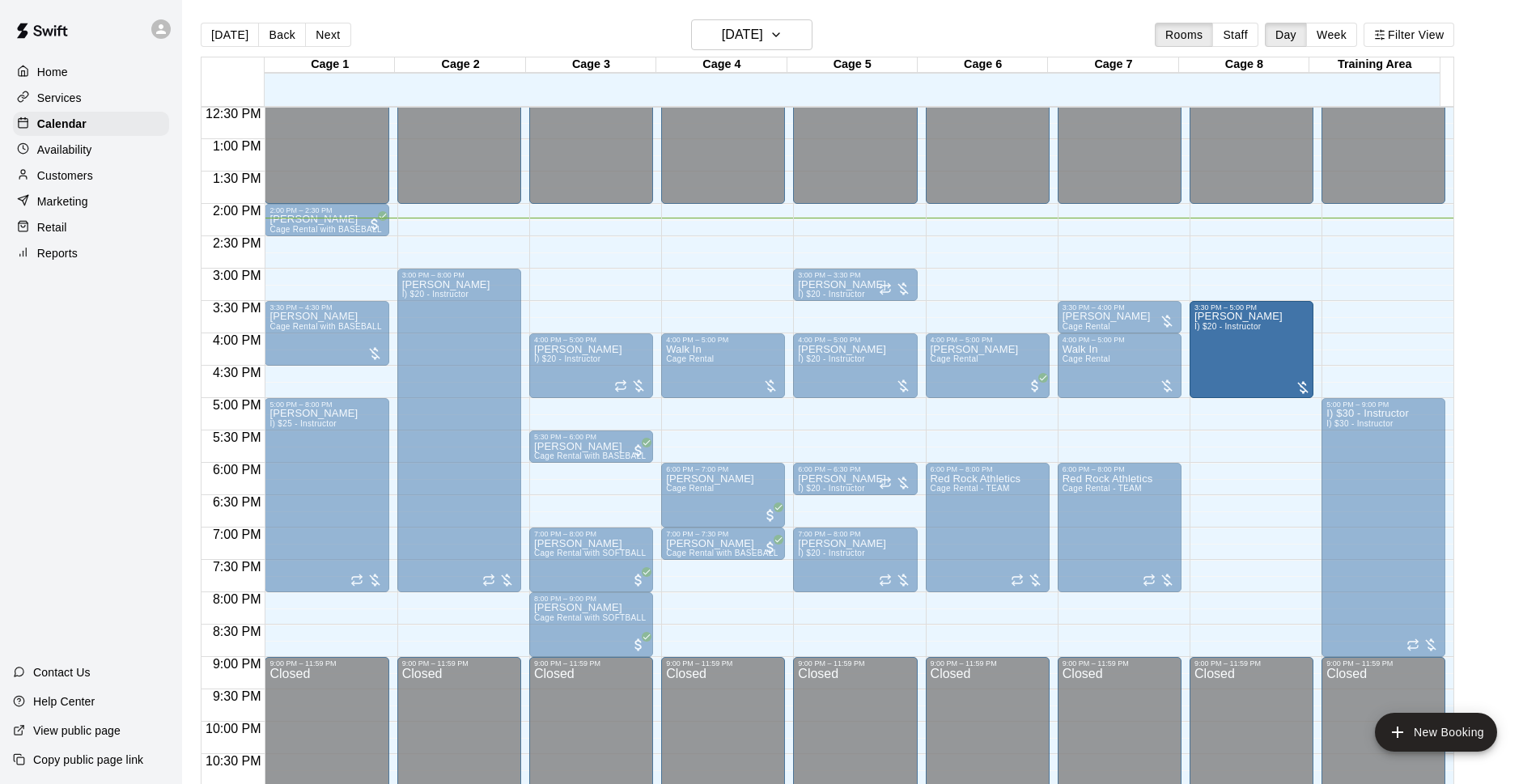
drag, startPoint x: 1248, startPoint y: 358, endPoint x: 1257, endPoint y: 404, distance: 46.9
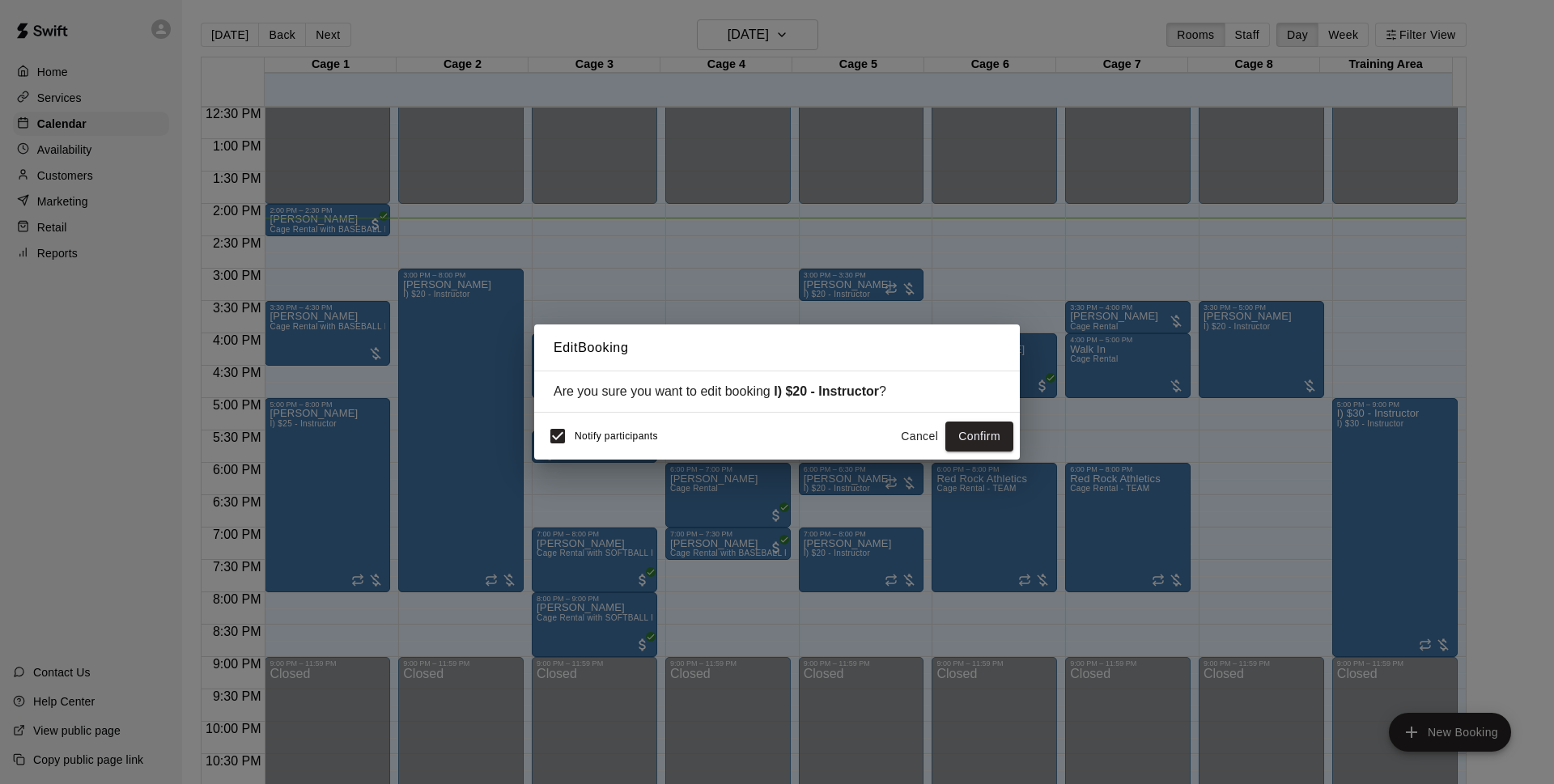
drag, startPoint x: 907, startPoint y: 448, endPoint x: 1553, endPoint y: 147, distance: 712.7
click at [907, 448] on button "Cancel" at bounding box center [920, 437] width 52 height 30
drag, startPoint x: 1000, startPoint y: 431, endPoint x: 1553, endPoint y: 284, distance: 572.2
click at [1001, 431] on button "Confirm" at bounding box center [980, 437] width 68 height 30
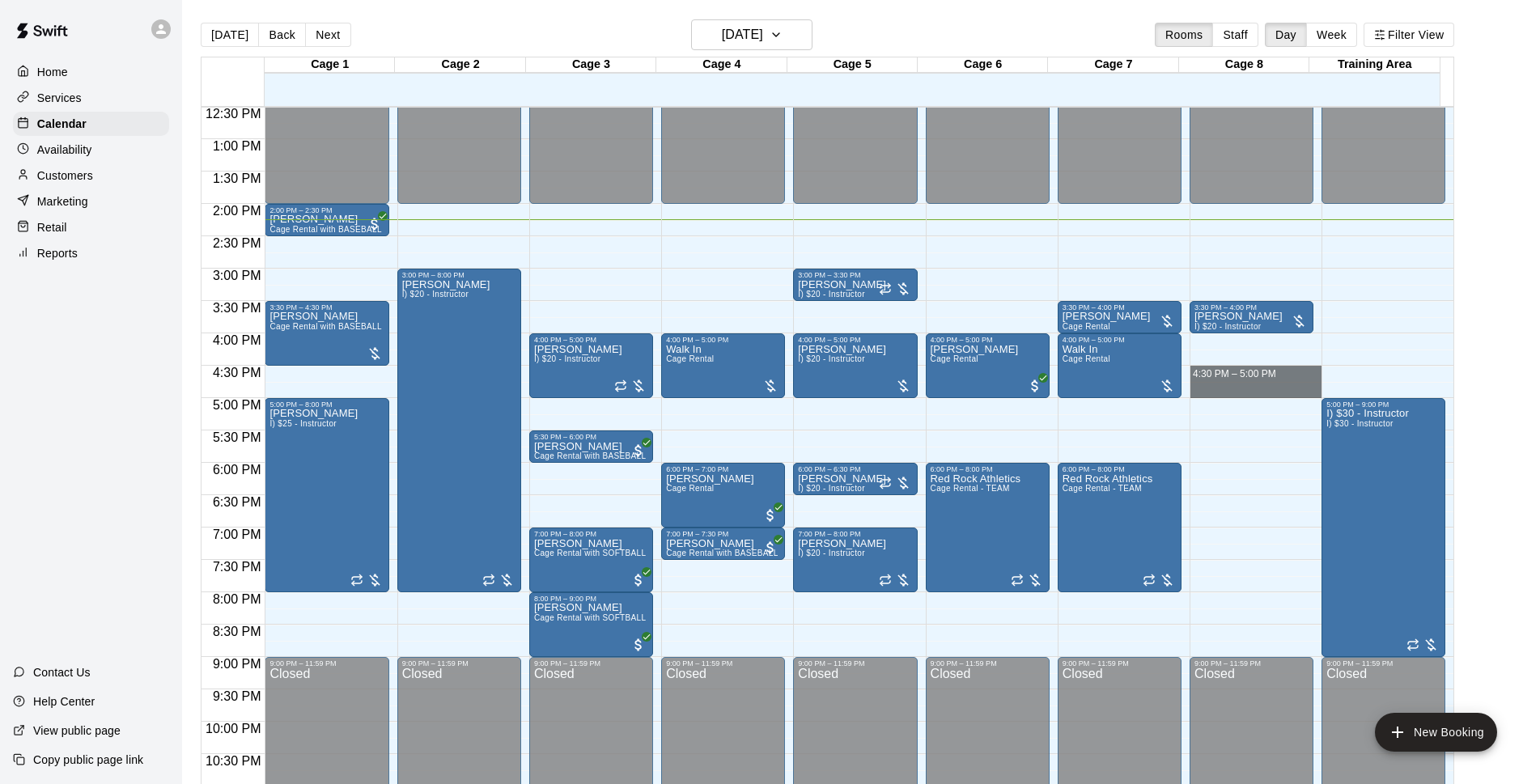
drag, startPoint x: 1235, startPoint y: 370, endPoint x: 1235, endPoint y: 388, distance: 18.0
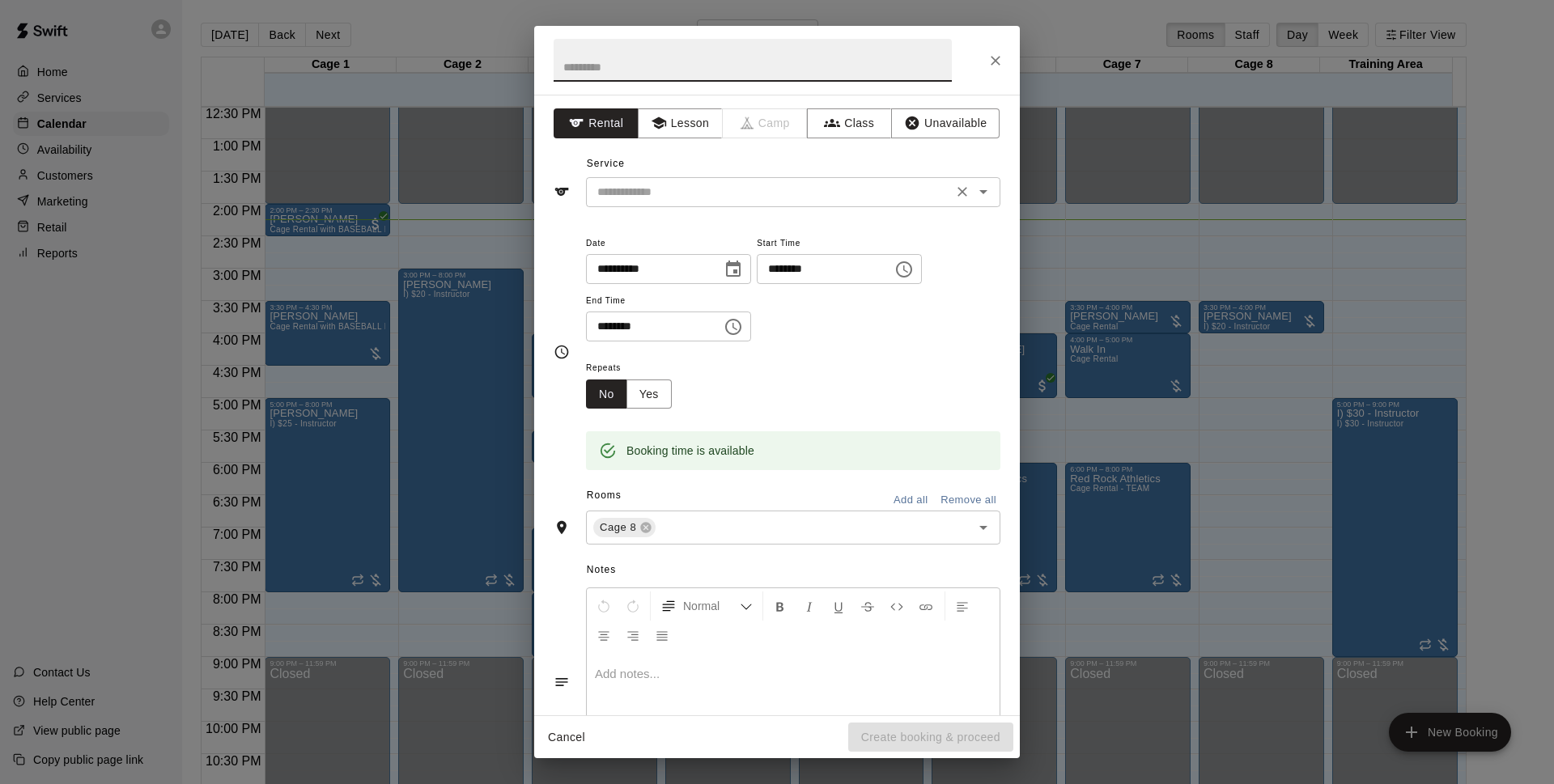
click at [794, 193] on input "text" at bounding box center [769, 192] width 357 height 20
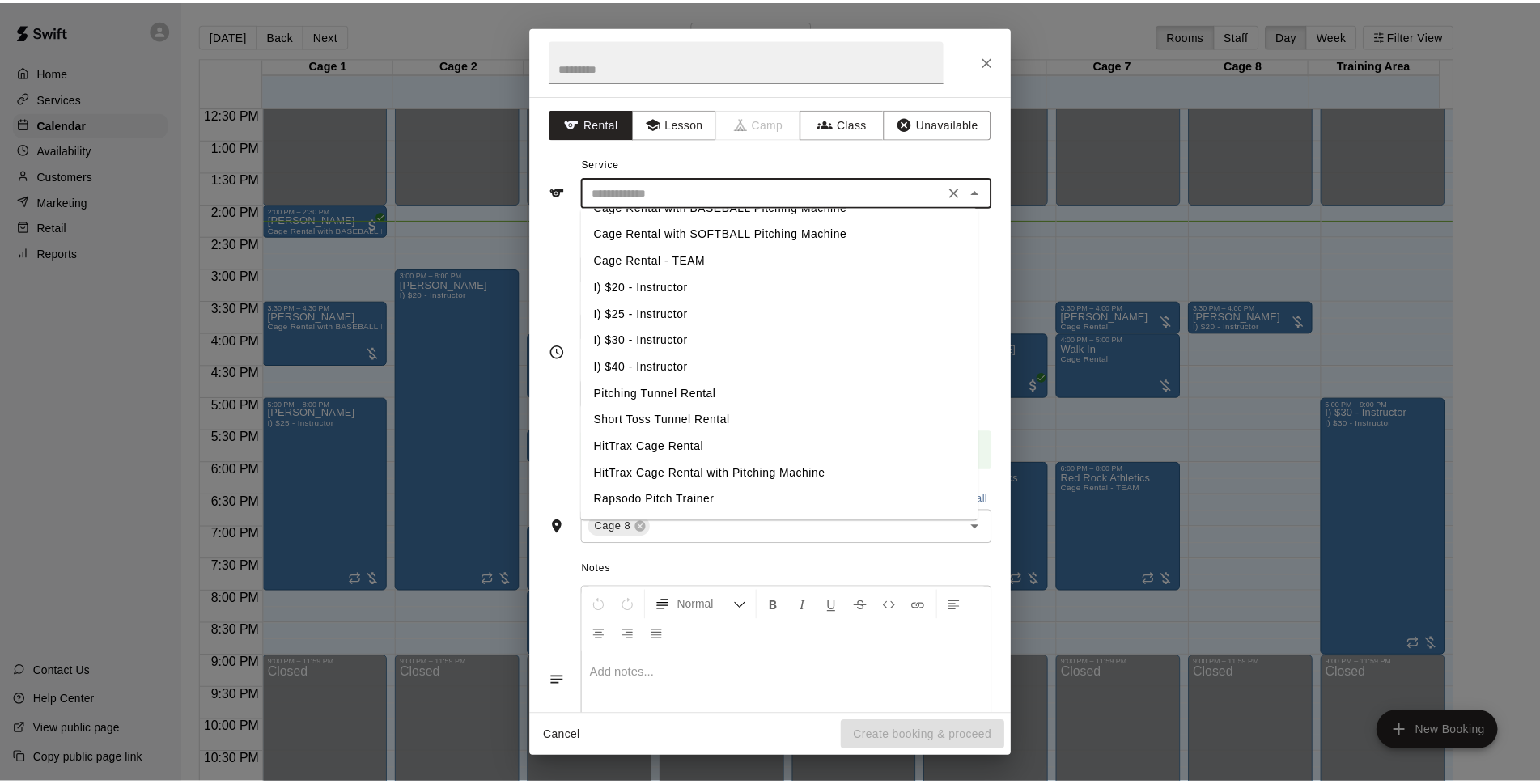
scroll to position [0, 0]
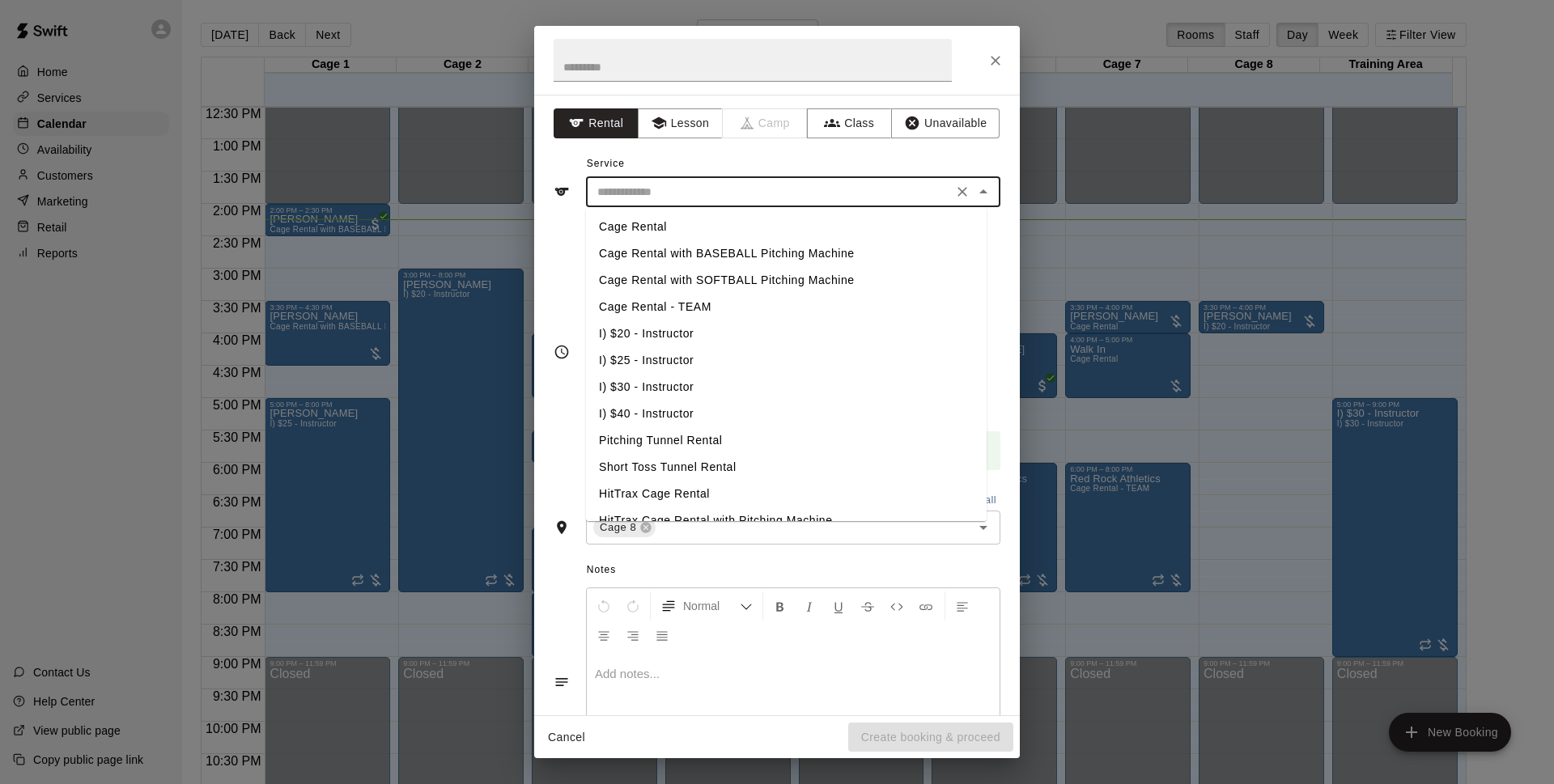
drag, startPoint x: 682, startPoint y: 326, endPoint x: 808, endPoint y: 440, distance: 169.9
click at [682, 327] on li "I) $20 - Instructor" at bounding box center [786, 333] width 400 height 27
type input "**********"
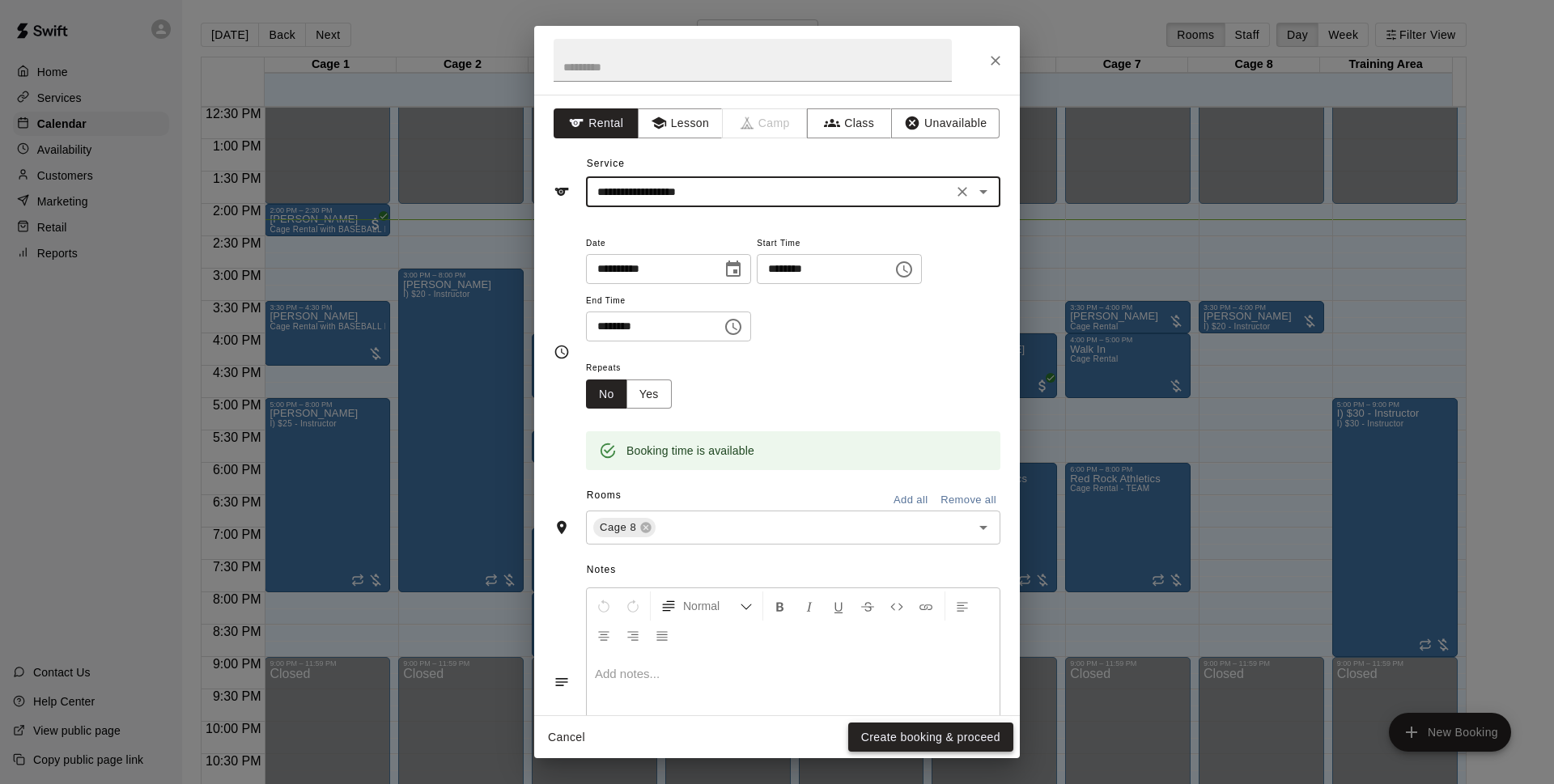
click at [941, 728] on button "Create booking & proceed" at bounding box center [931, 737] width 165 height 30
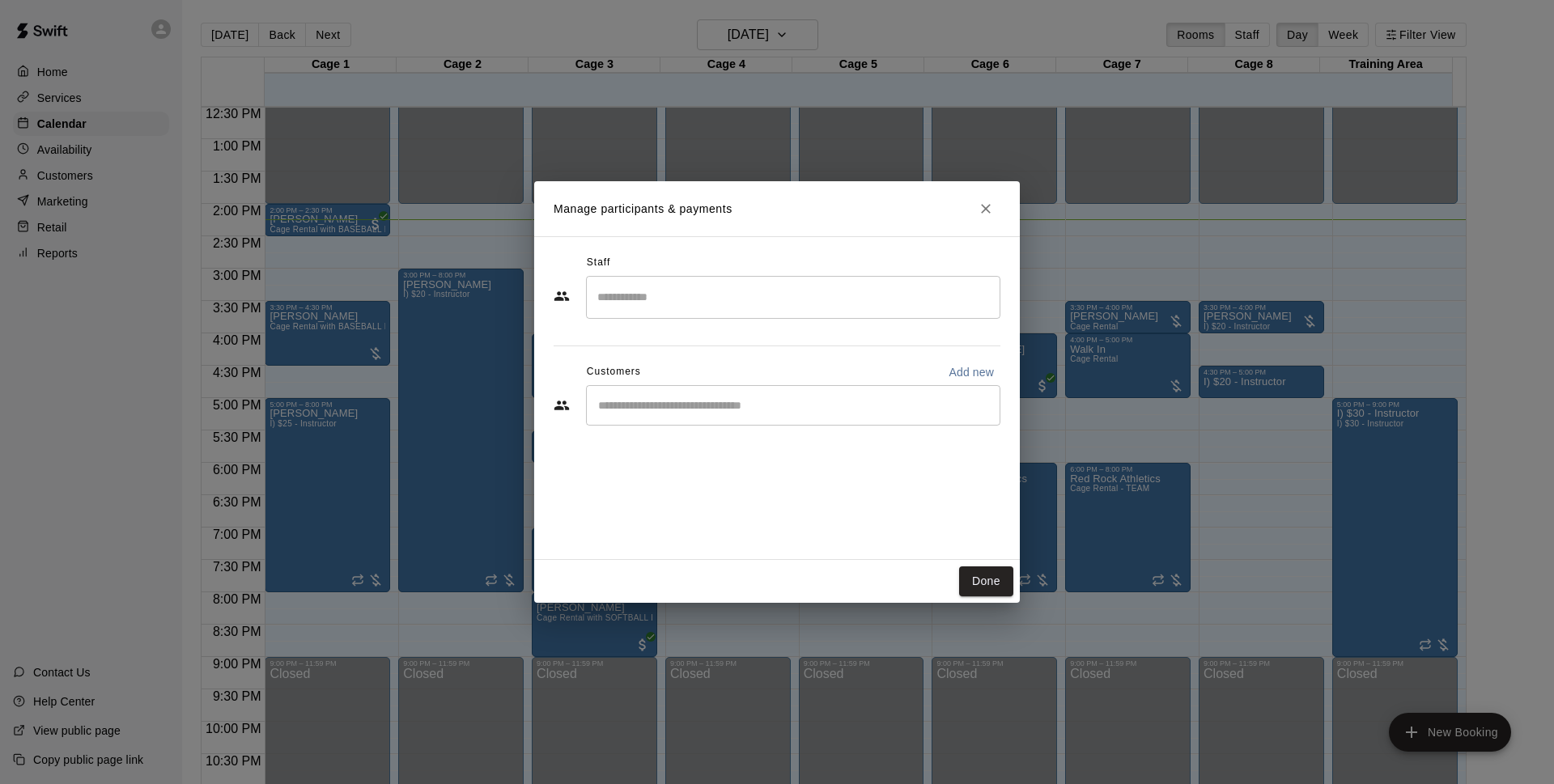
click at [690, 391] on div "​" at bounding box center [793, 405] width 414 height 41
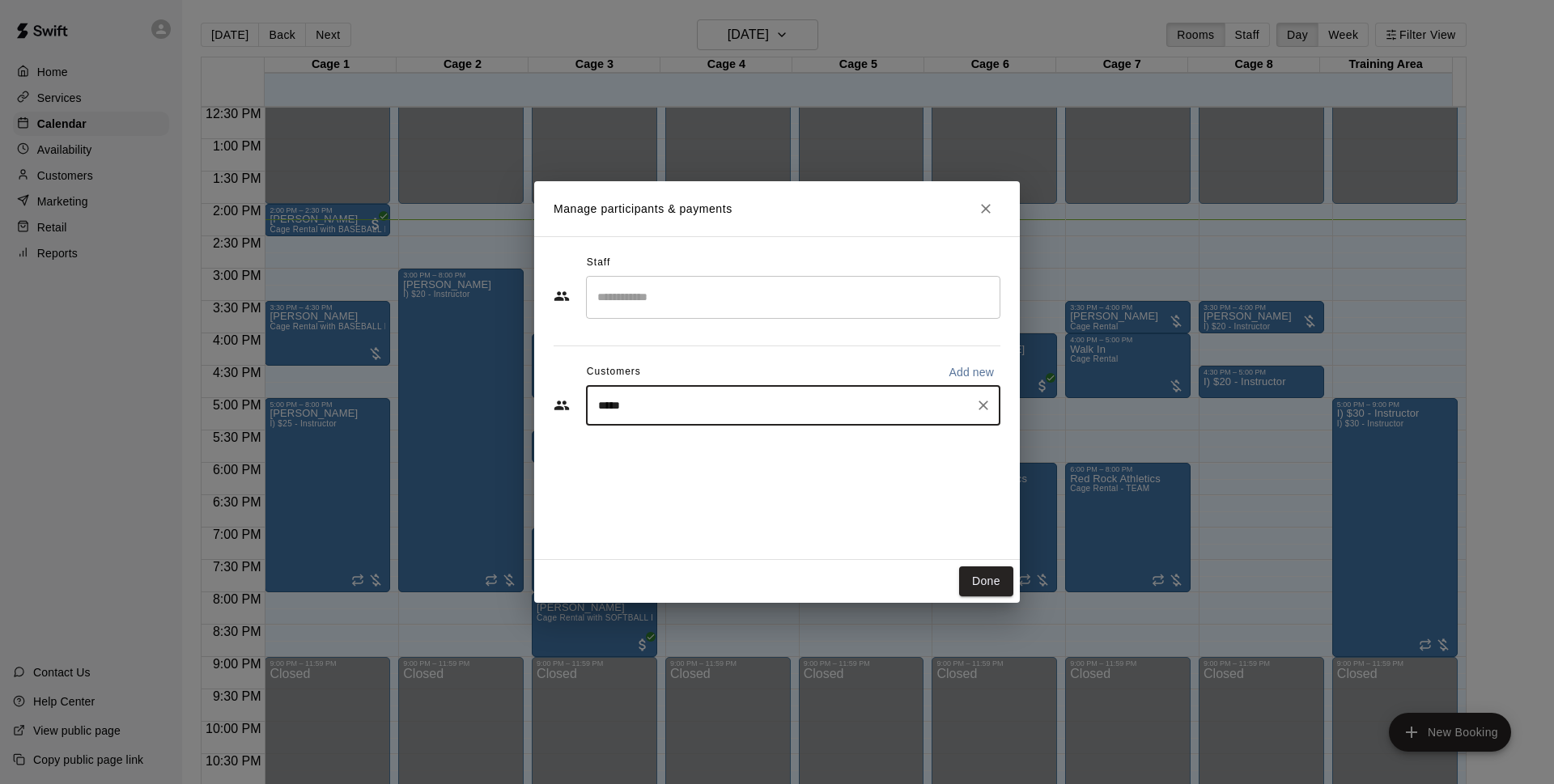
type input "******"
click at [695, 459] on span "[EMAIL_ADDRESS][DOMAIN_NAME]" at bounding box center [718, 460] width 174 height 11
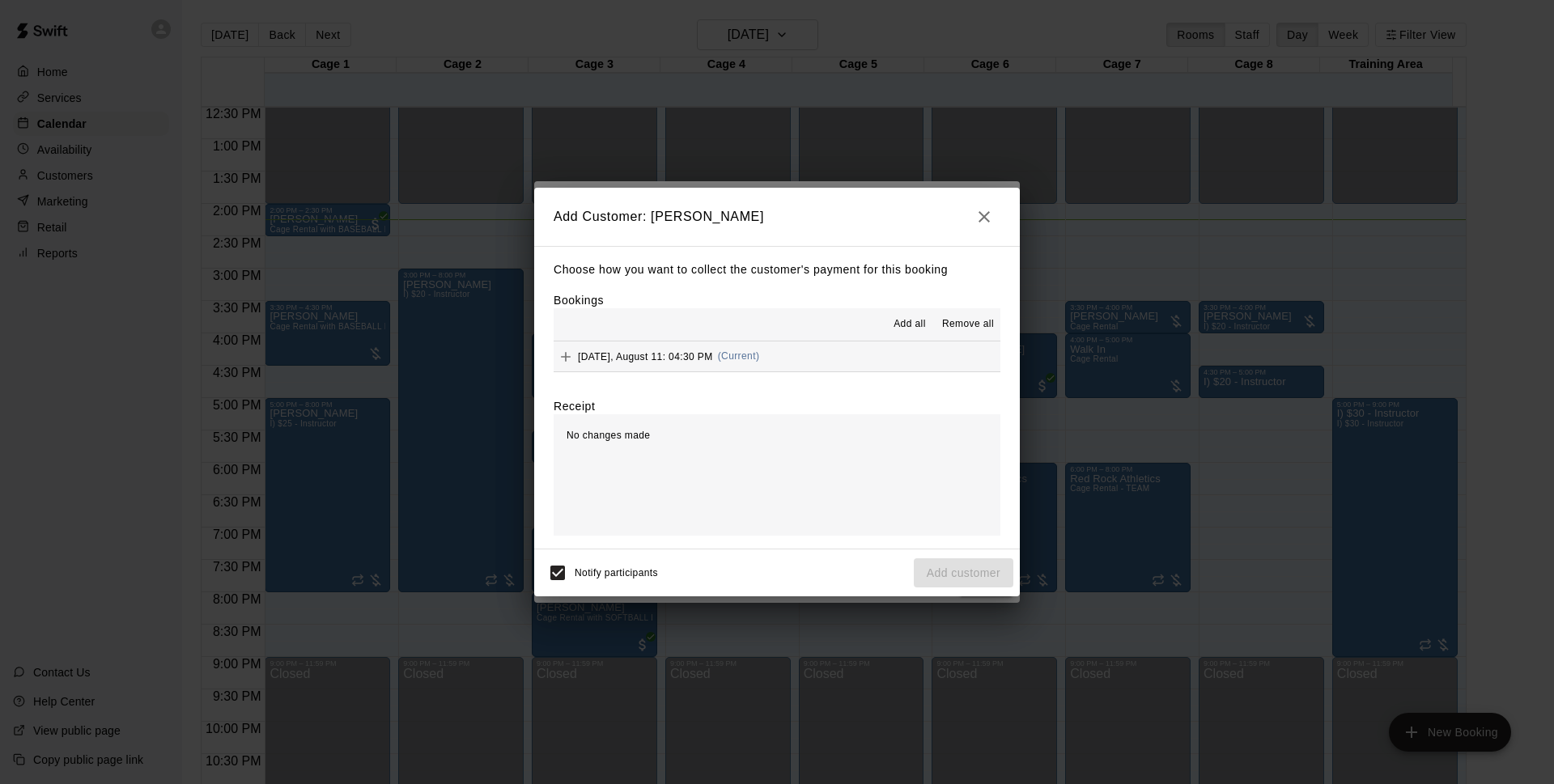
click at [789, 353] on button "[DATE], August 11: 04:30 PM (Current)" at bounding box center [777, 356] width 447 height 30
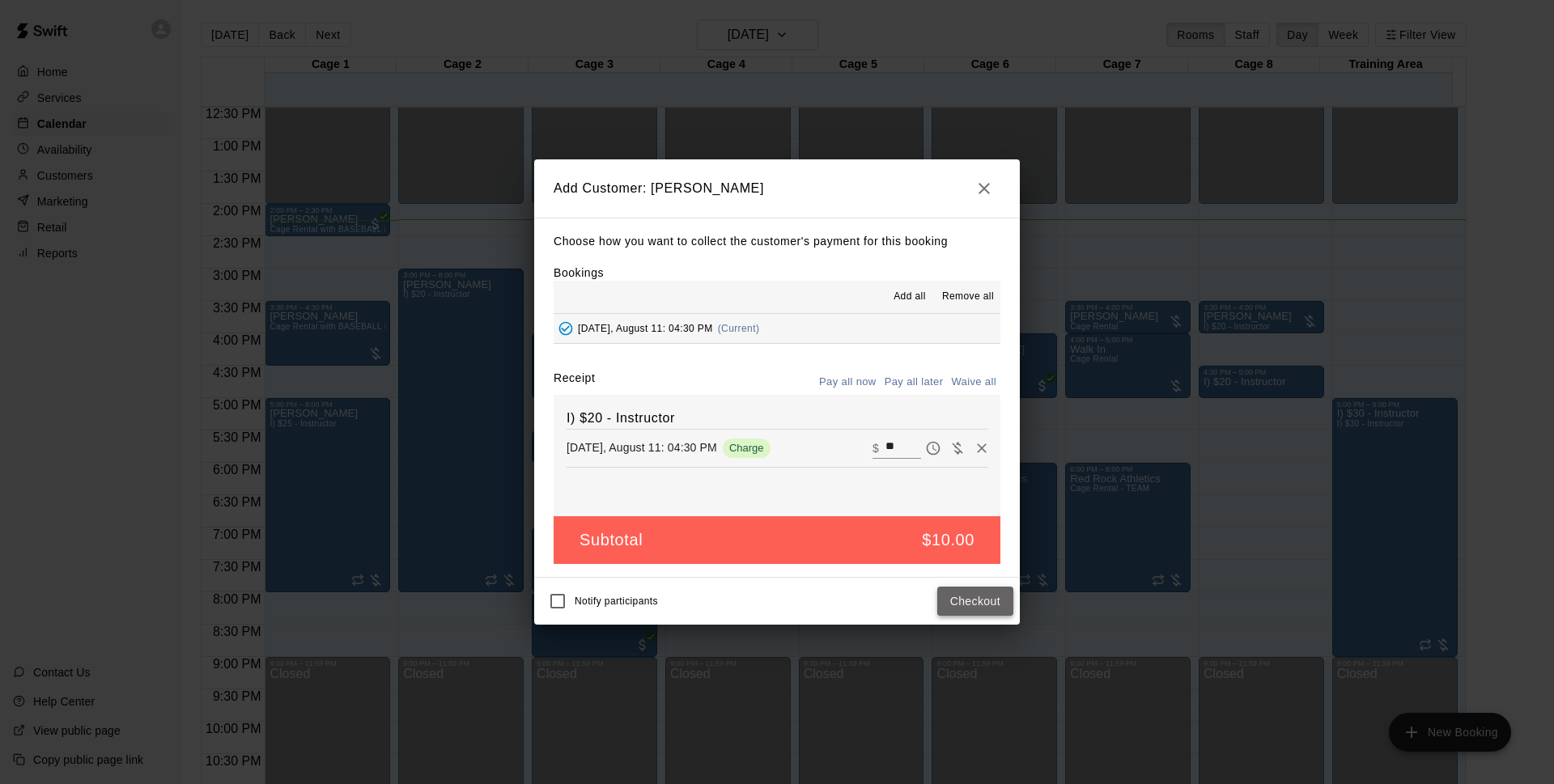
click at [994, 603] on button "Checkout" at bounding box center [975, 601] width 76 height 30
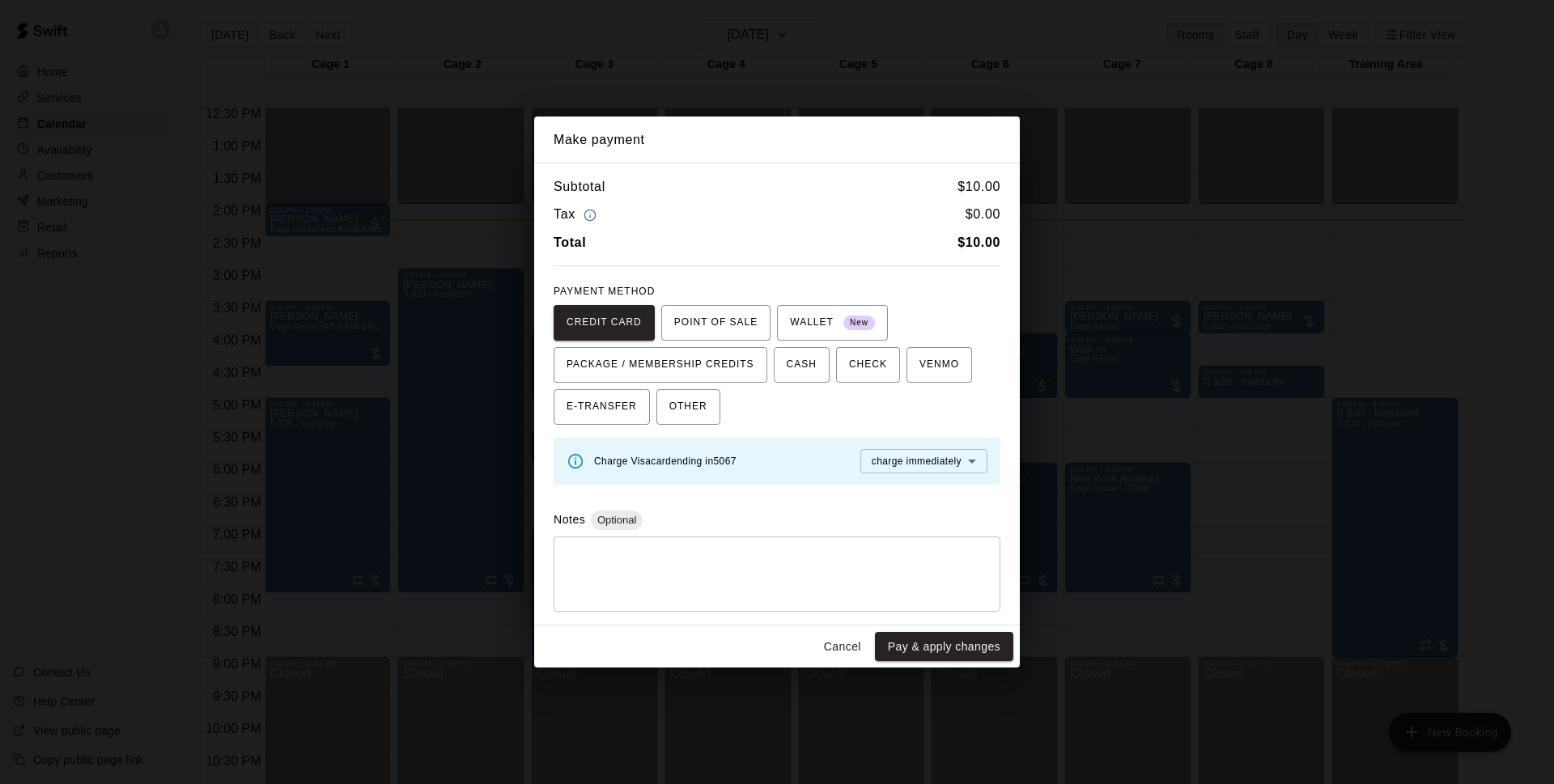
click at [834, 658] on button "Cancel" at bounding box center [842, 647] width 52 height 30
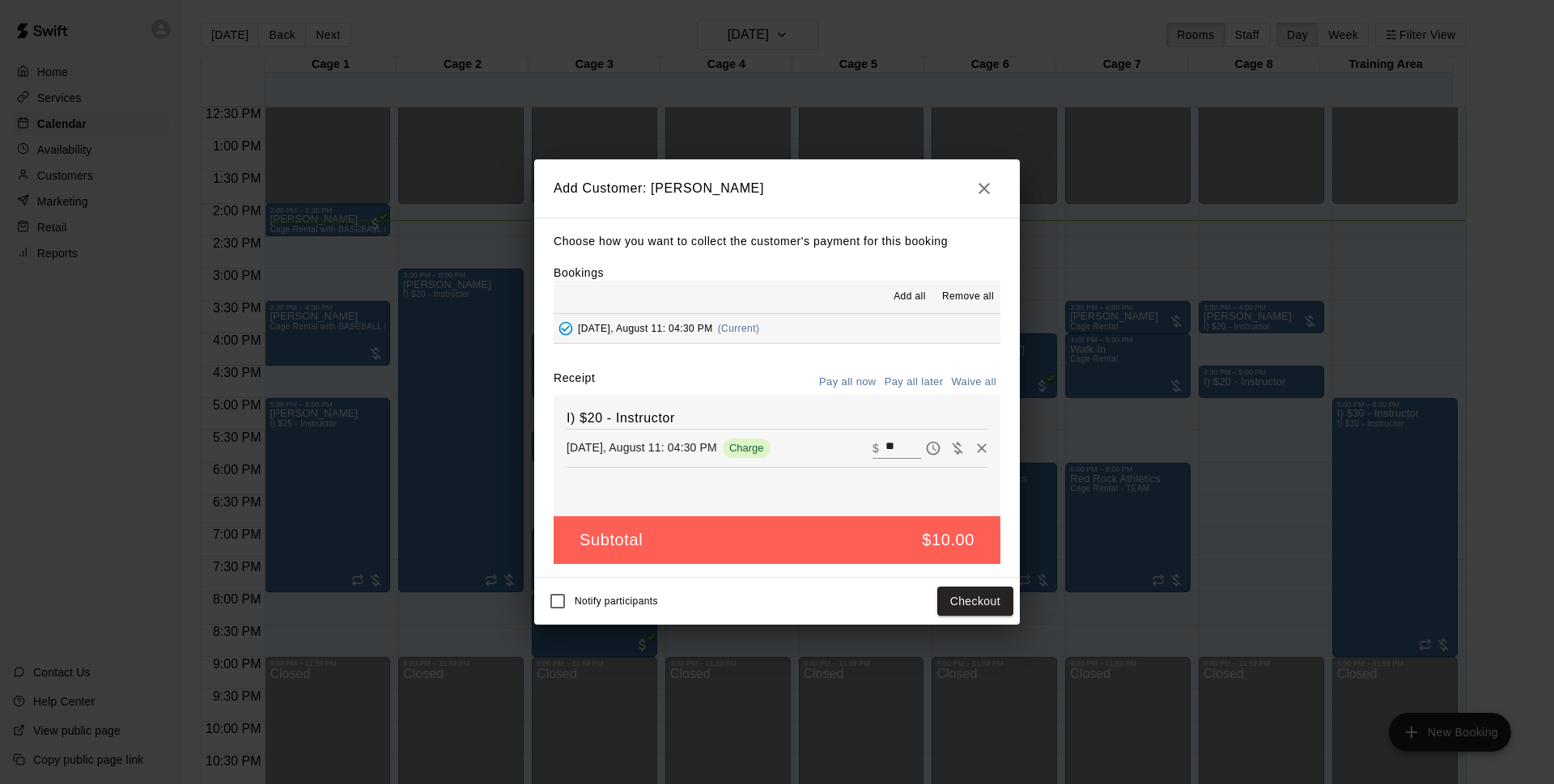
drag, startPoint x: 889, startPoint y: 382, endPoint x: 997, endPoint y: 521, distance: 176.0
click at [889, 383] on button "Pay all later" at bounding box center [914, 382] width 67 height 25
click at [1006, 608] on button "Add customer" at bounding box center [964, 601] width 100 height 30
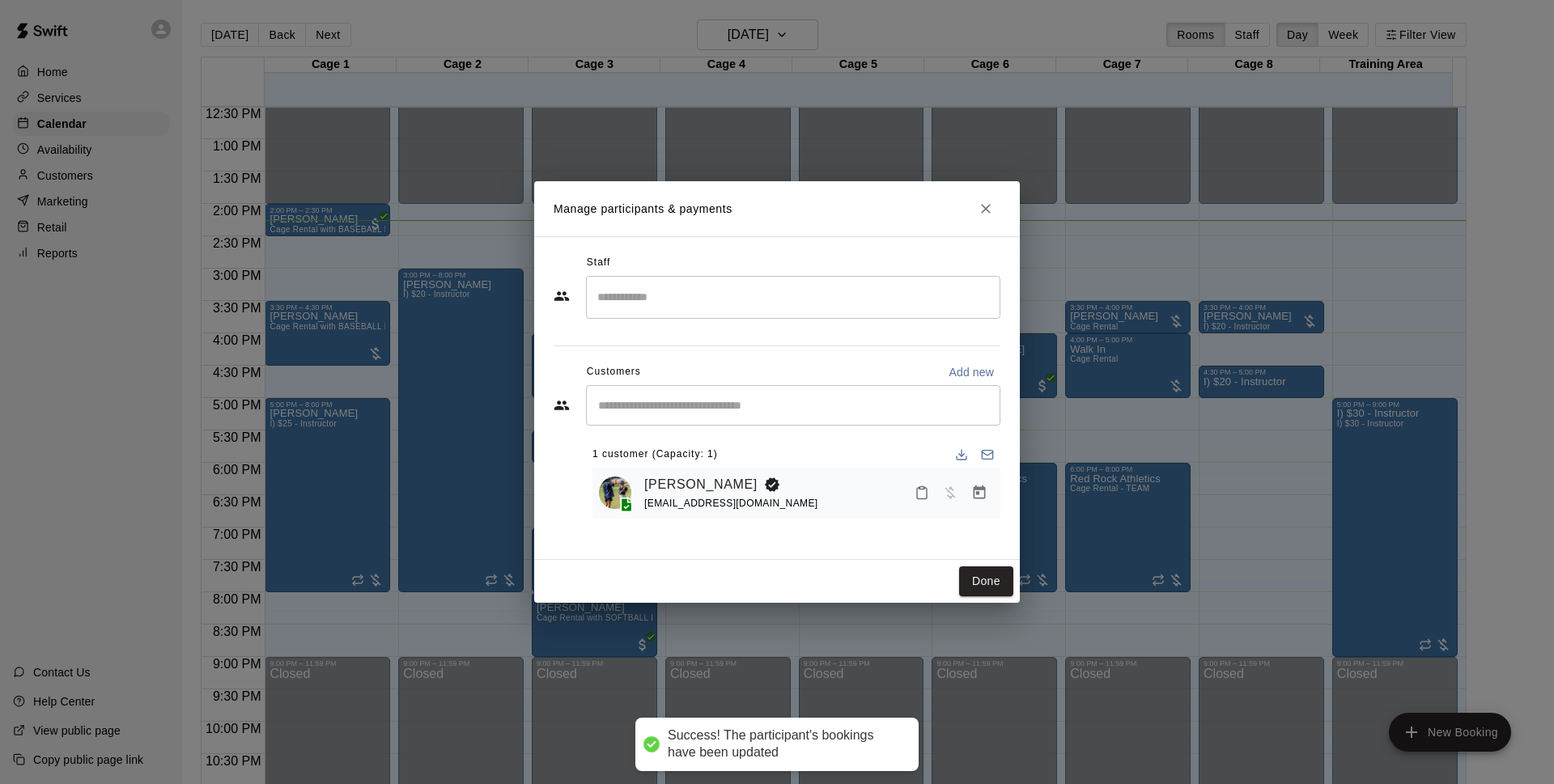
drag, startPoint x: 985, startPoint y: 577, endPoint x: 1553, endPoint y: 551, distance: 568.6
click at [985, 579] on button "Done" at bounding box center [986, 581] width 54 height 30
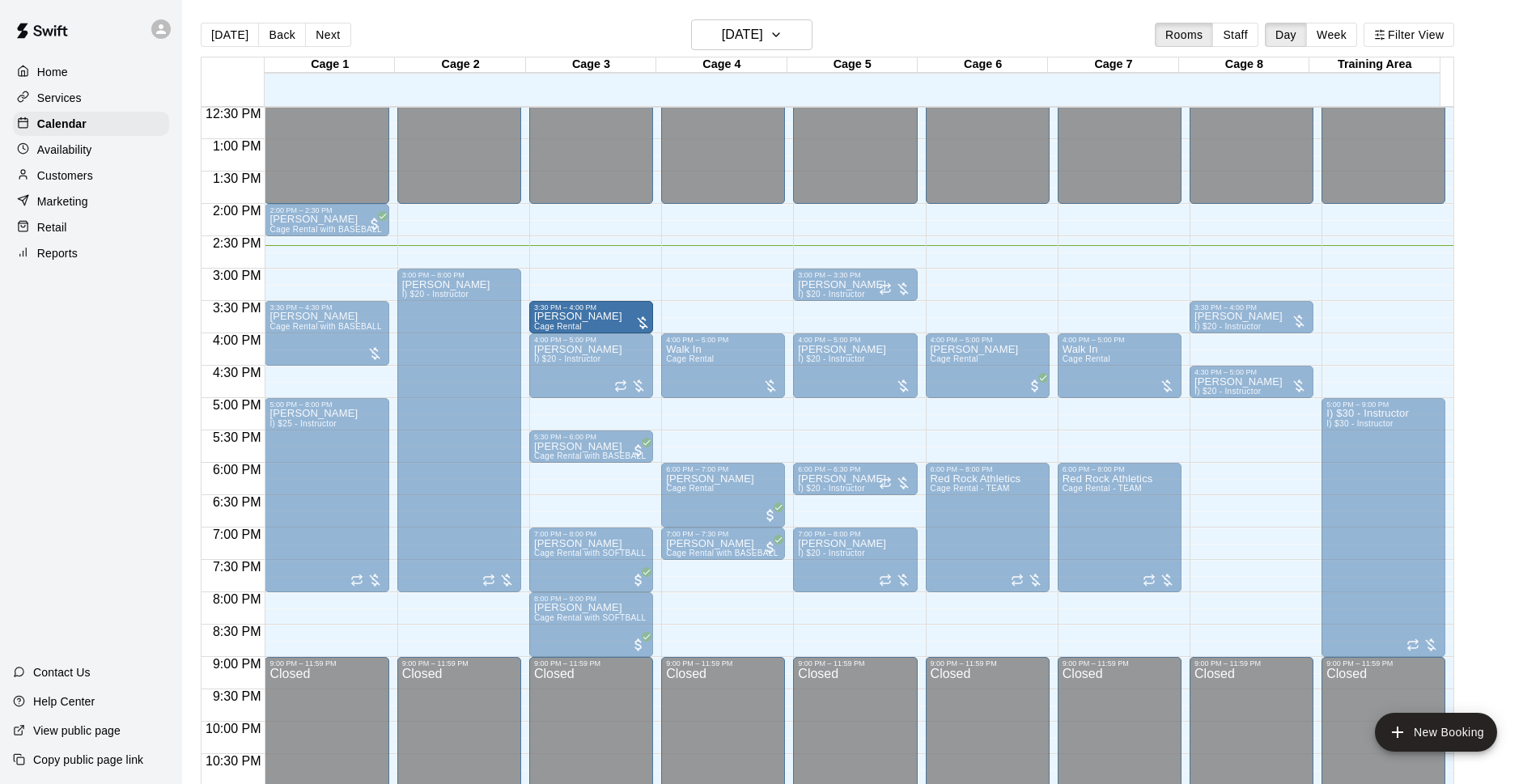
drag, startPoint x: 708, startPoint y: 326, endPoint x: 614, endPoint y: 328, distance: 94.0
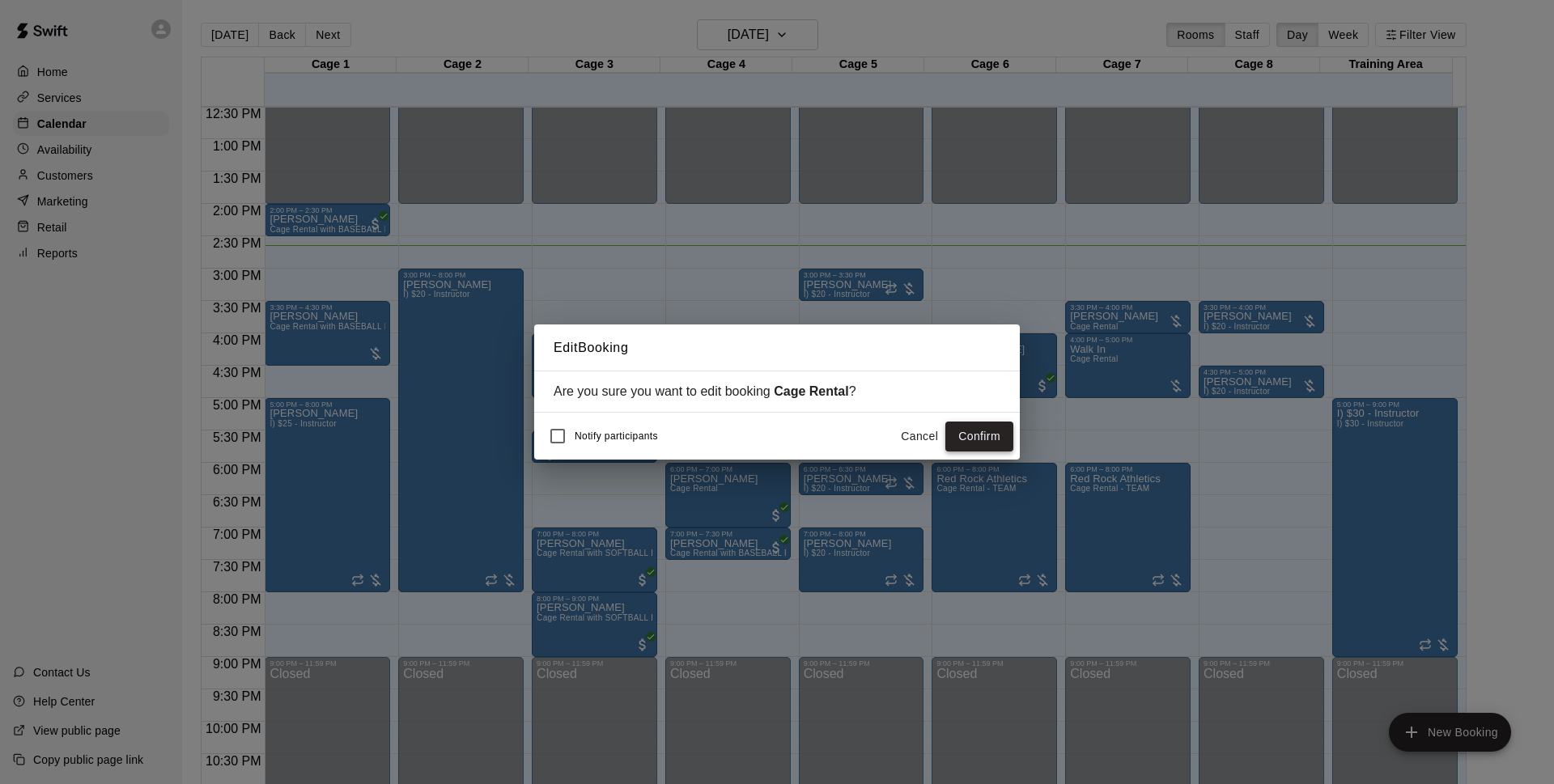
click at [990, 444] on button "Confirm" at bounding box center [980, 437] width 68 height 30
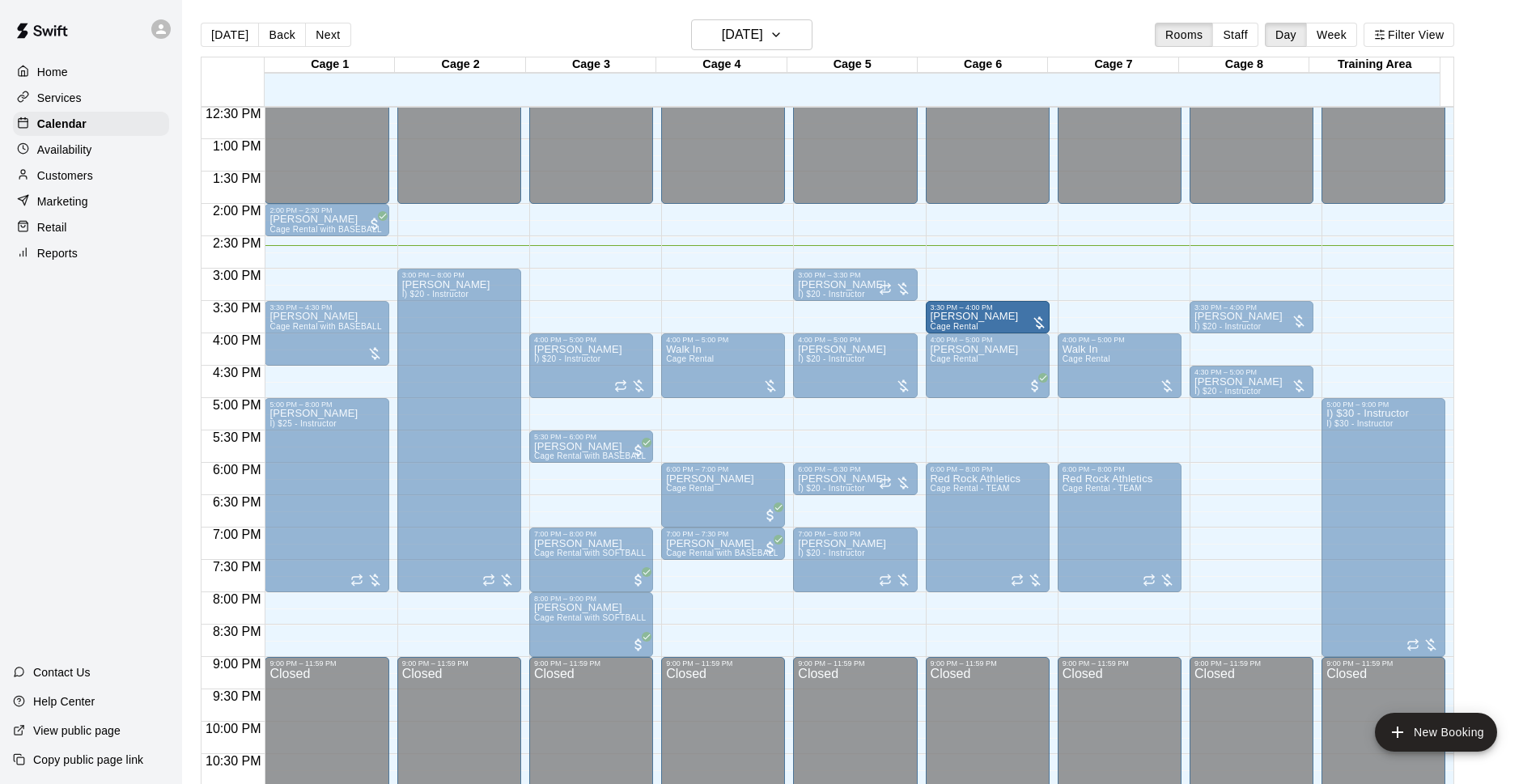
drag, startPoint x: 951, startPoint y: 309, endPoint x: 1019, endPoint y: 329, distance: 70.9
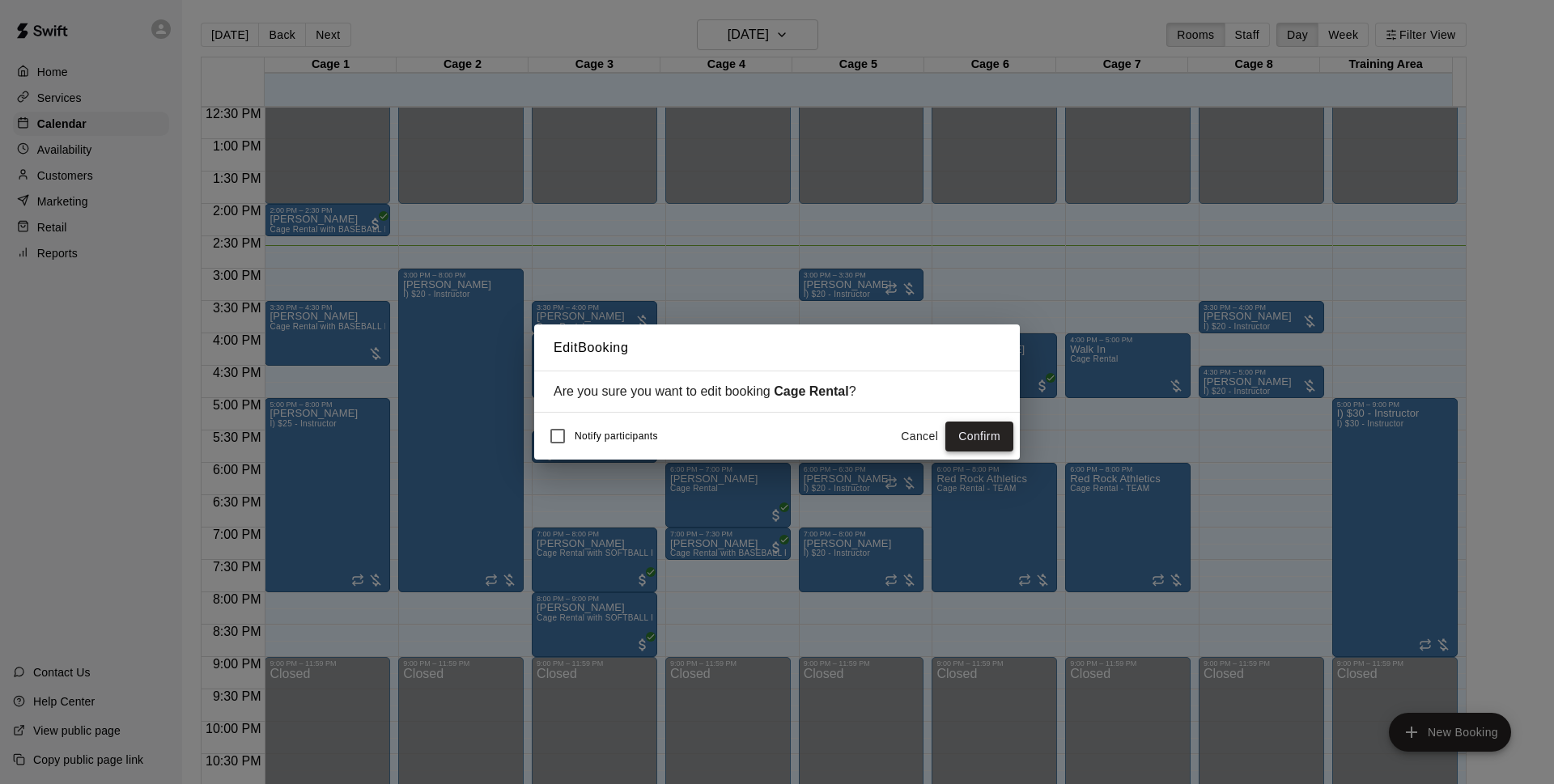
click at [992, 439] on button "Confirm" at bounding box center [980, 437] width 68 height 30
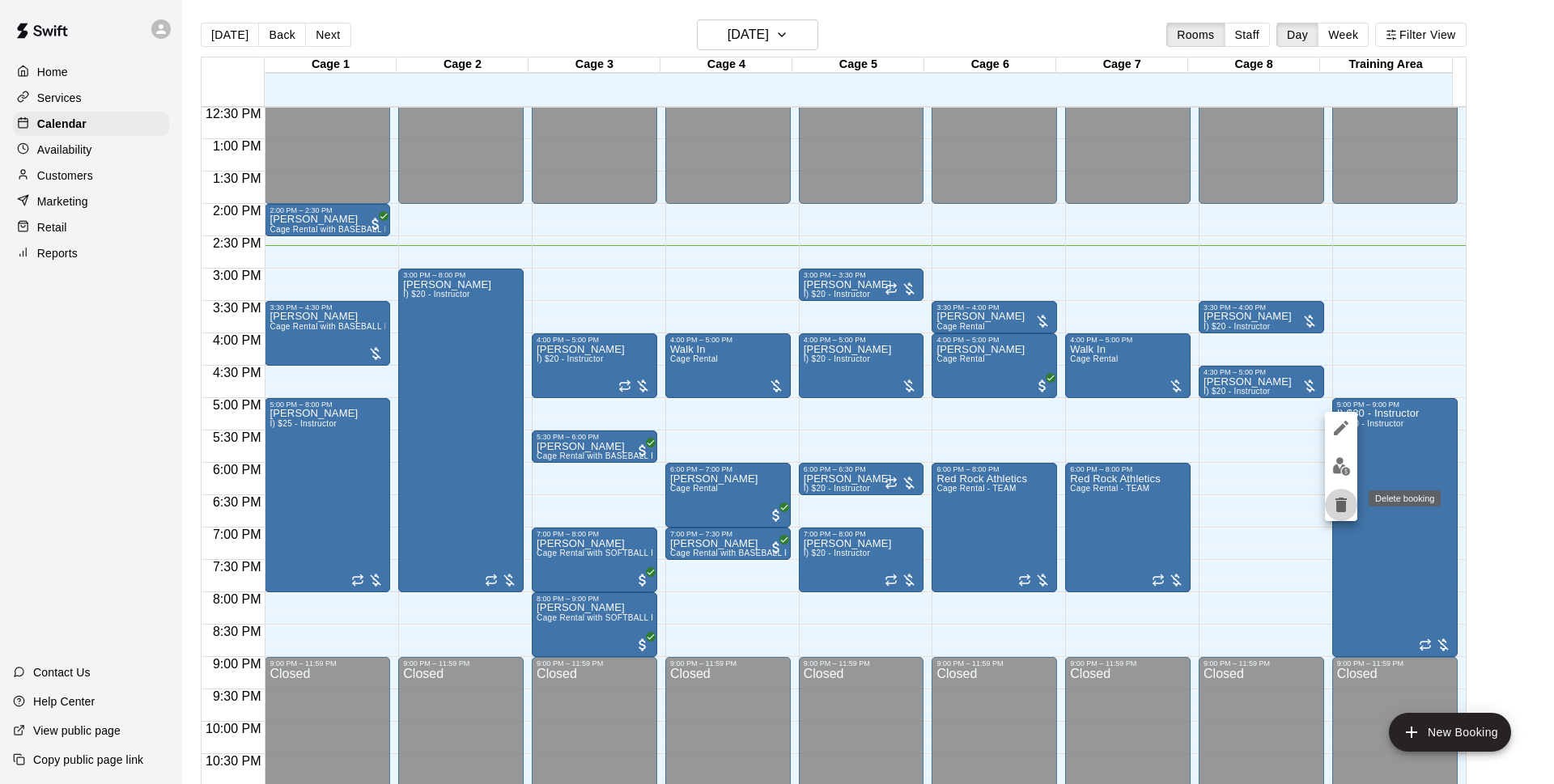
click at [1340, 501] on icon "delete" at bounding box center [1340, 504] width 11 height 15
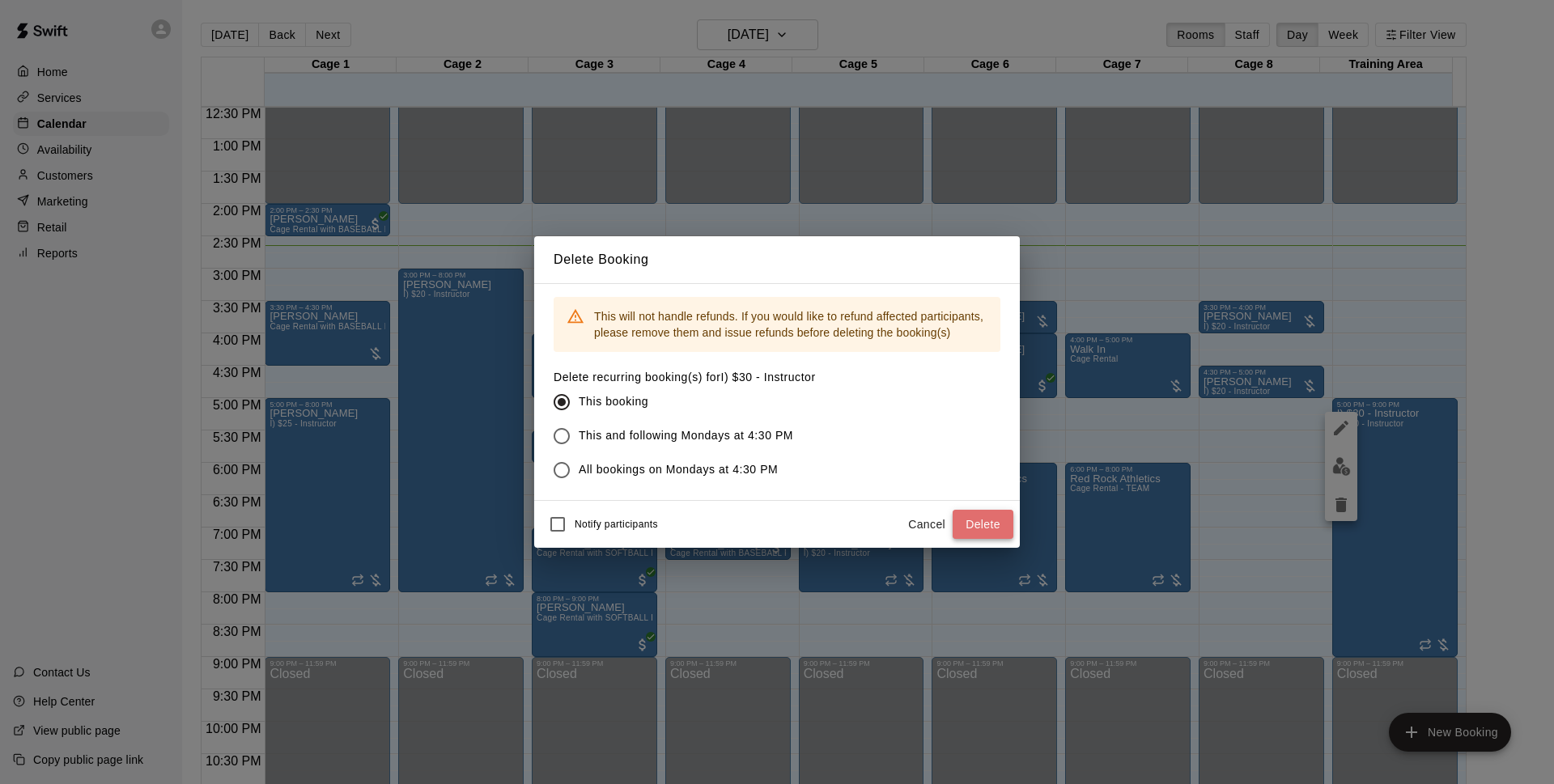
click at [982, 525] on button "Delete" at bounding box center [983, 524] width 61 height 30
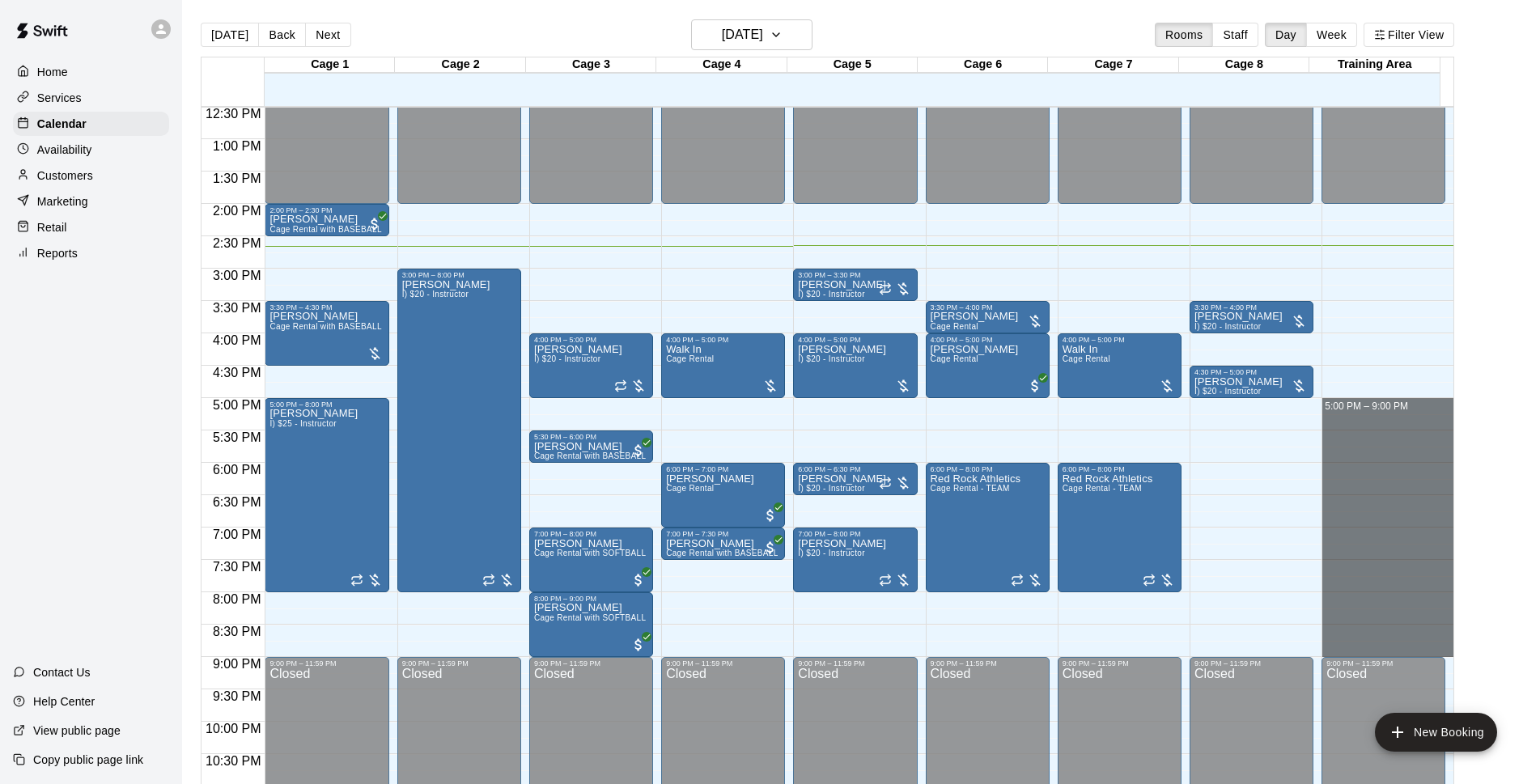
drag, startPoint x: 1351, startPoint y: 403, endPoint x: 1553, endPoint y: 533, distance: 240.2
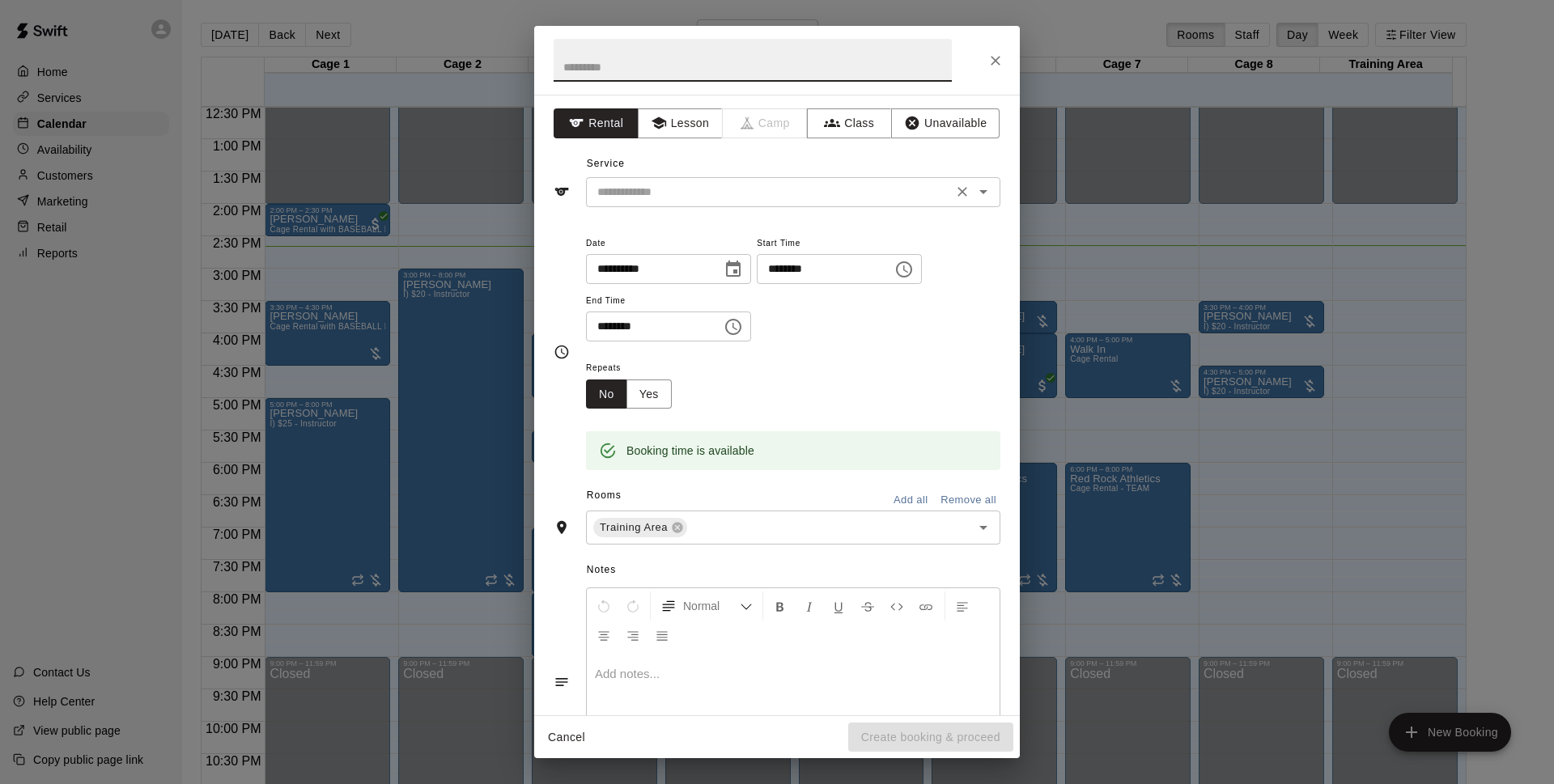
click at [745, 202] on div "​" at bounding box center [793, 192] width 414 height 30
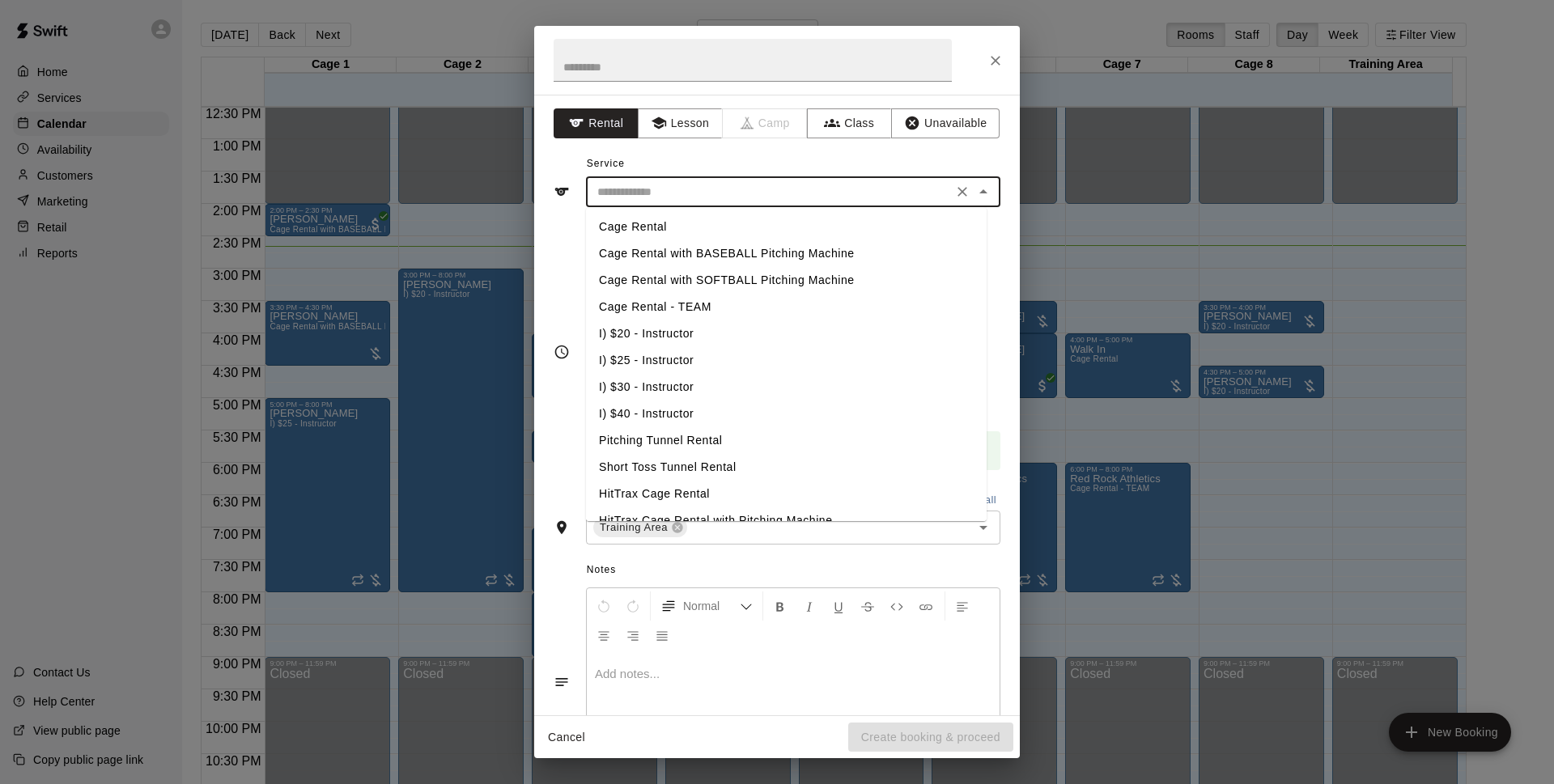
click at [670, 391] on li "I) $30 - Instructor" at bounding box center [786, 387] width 400 height 27
type input "**********"
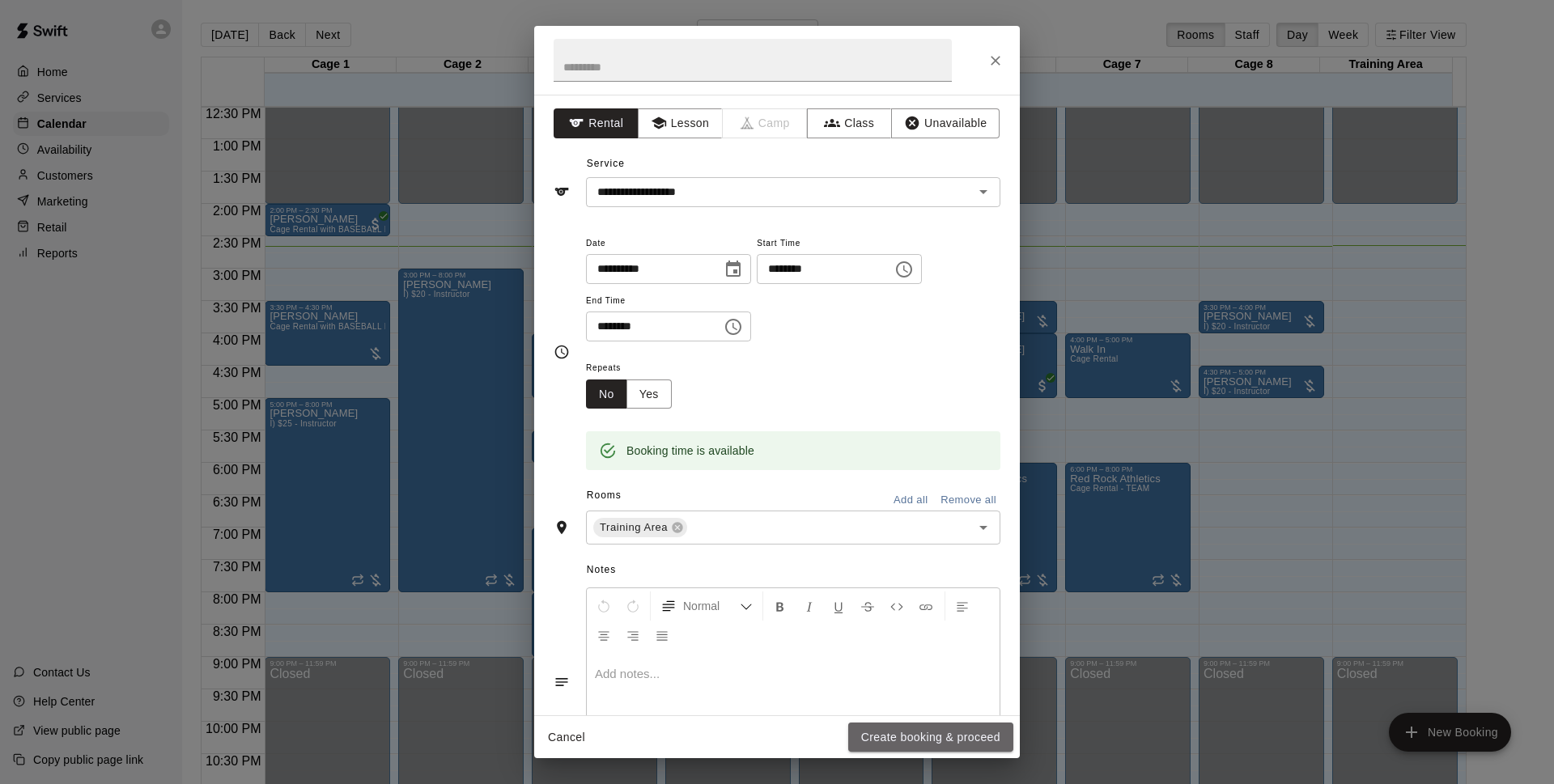
drag, startPoint x: 899, startPoint y: 732, endPoint x: 1153, endPoint y: 559, distance: 307.3
click at [902, 732] on button "Create booking & proceed" at bounding box center [931, 737] width 165 height 30
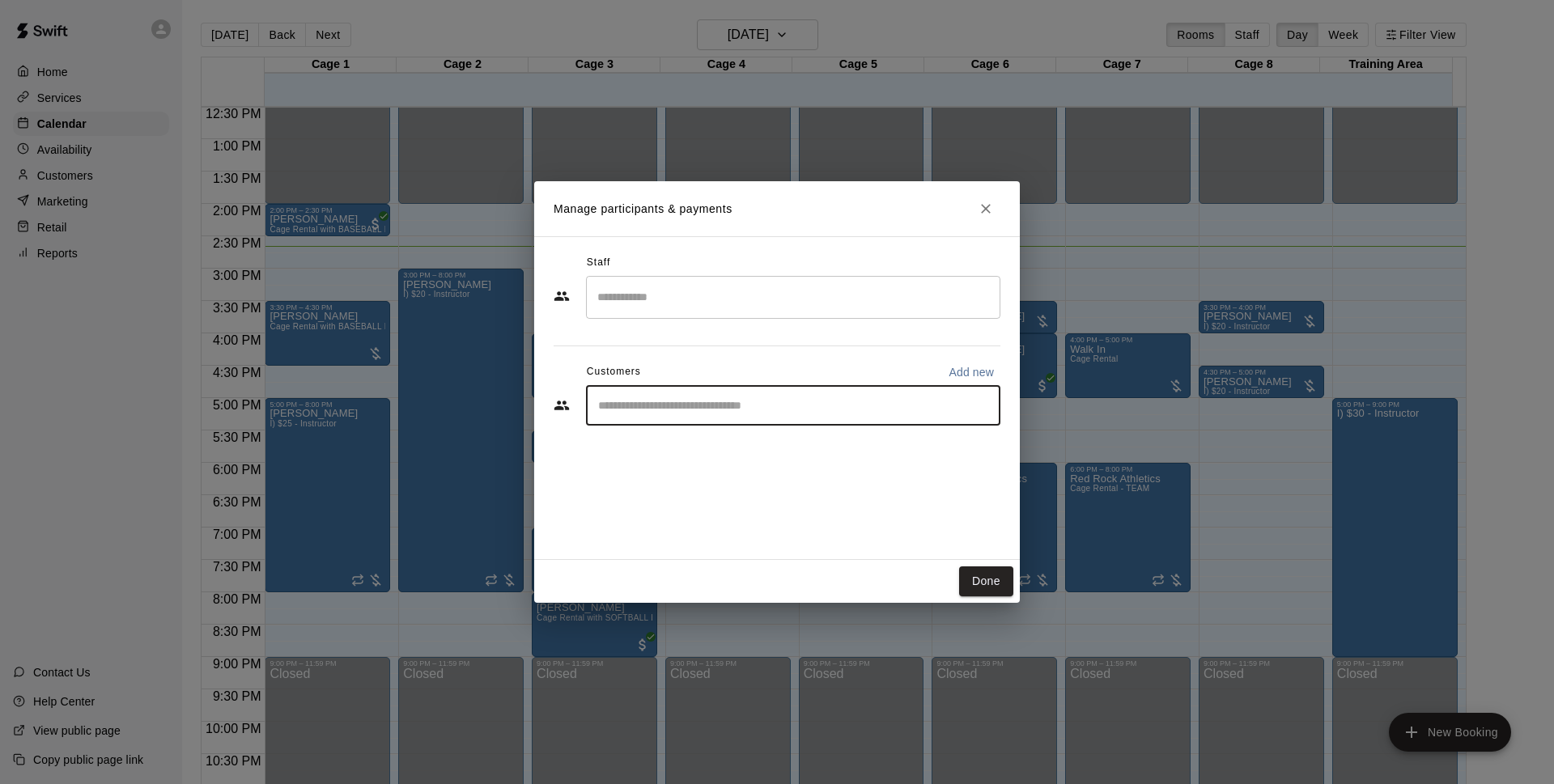
click at [732, 407] on input "Start typing to search customers..." at bounding box center [793, 405] width 400 height 16
type input "*****"
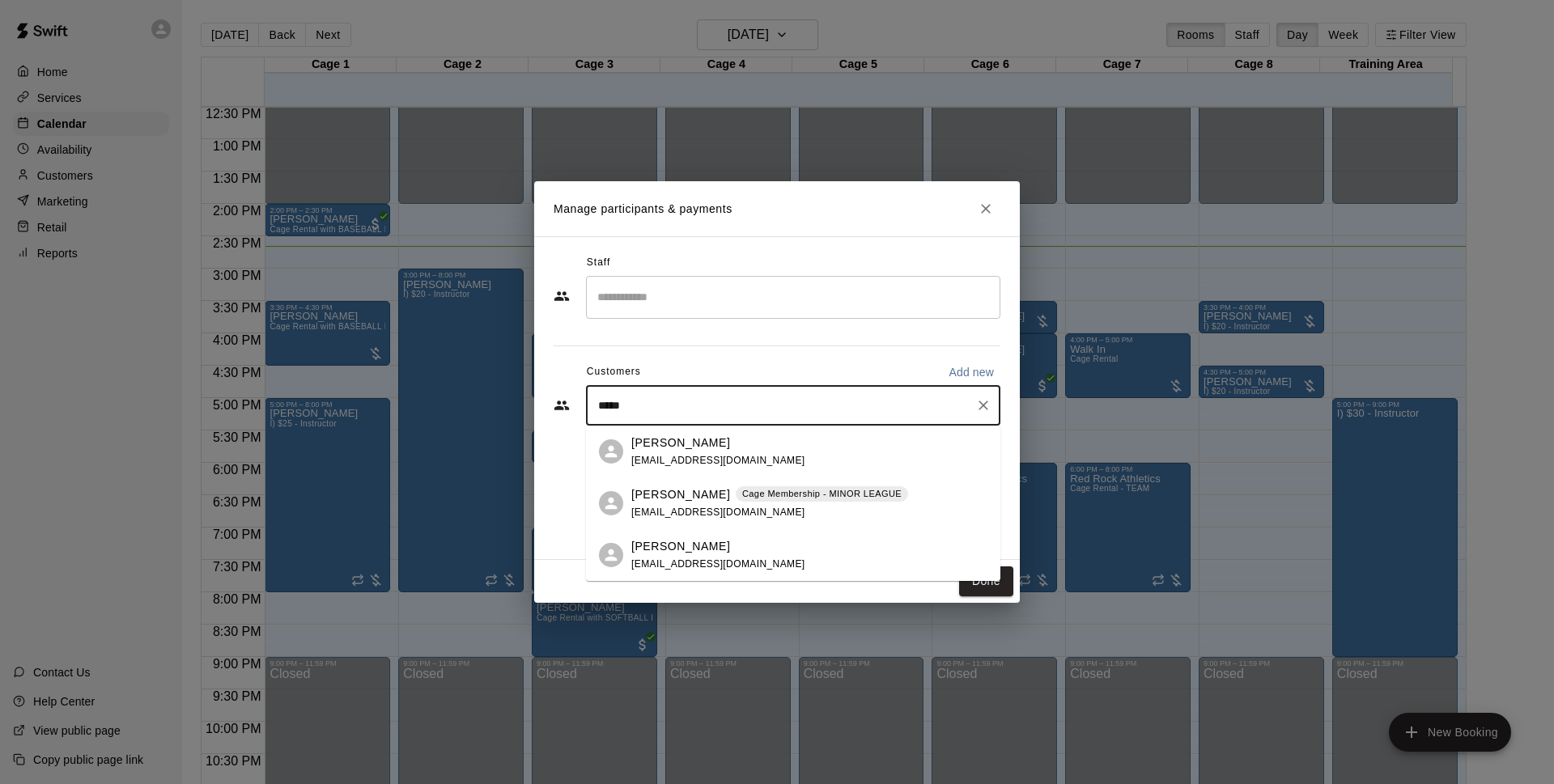
drag, startPoint x: 755, startPoint y: 452, endPoint x: 765, endPoint y: 459, distance: 12.2
click at [756, 454] on div "[PERSON_NAME] [EMAIL_ADDRESS][DOMAIN_NAME]" at bounding box center [809, 452] width 356 height 35
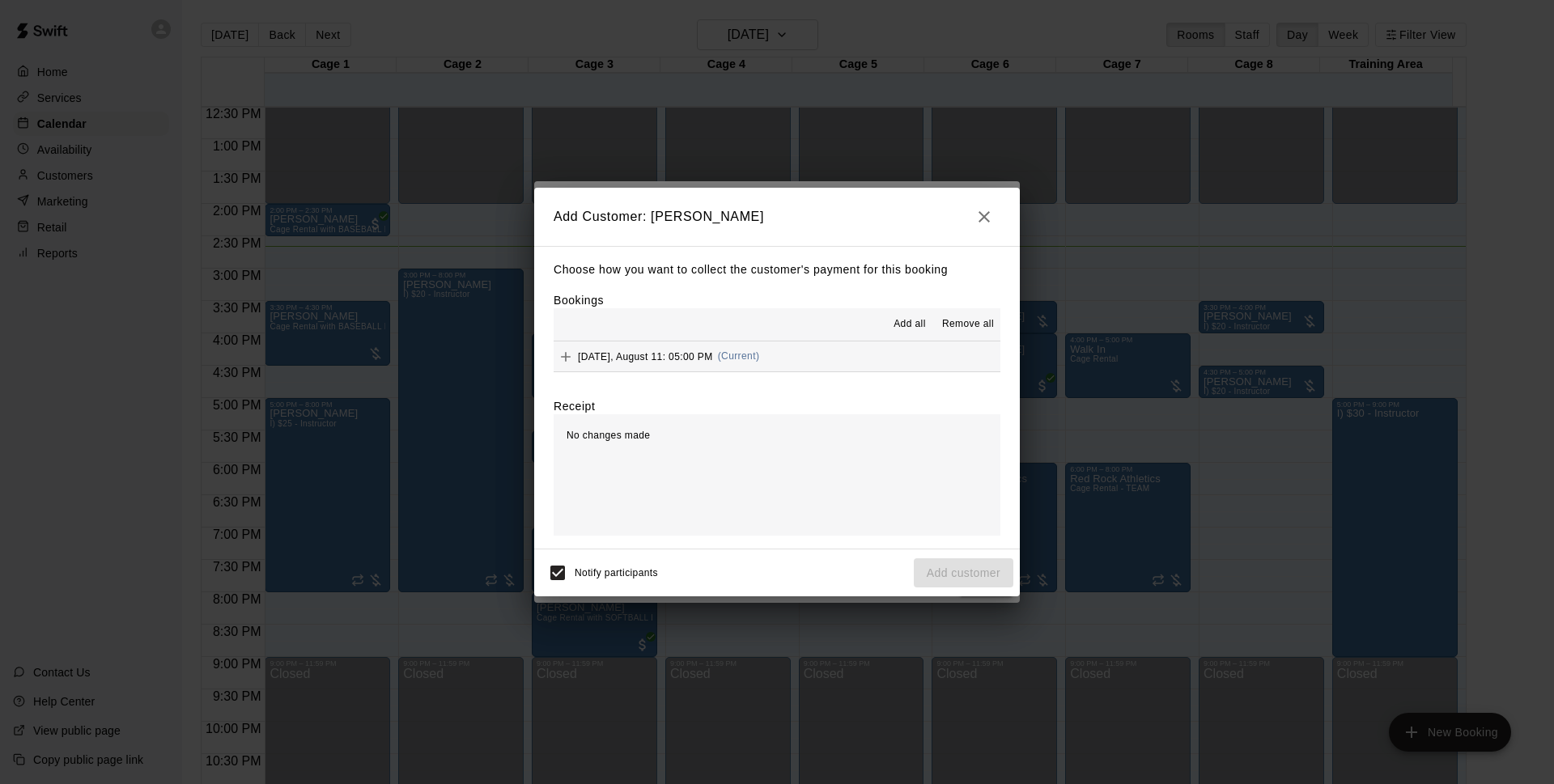
click at [765, 368] on button "[DATE], August 11: 05:00 PM (Current)" at bounding box center [777, 356] width 447 height 30
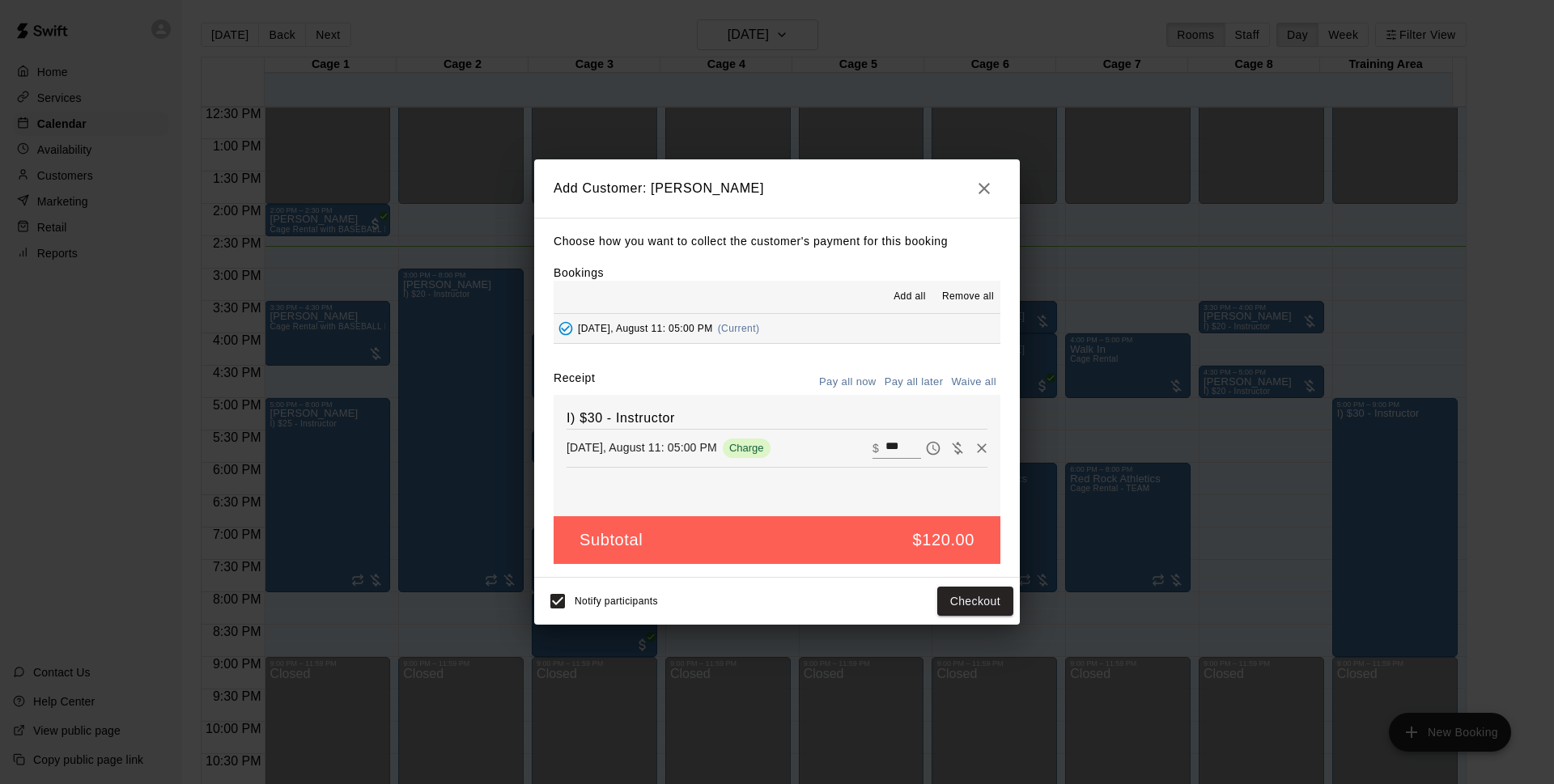
click at [916, 380] on button "Pay all later" at bounding box center [914, 382] width 67 height 25
click at [588, 603] on div "Notify participants" at bounding box center [599, 601] width 117 height 34
drag, startPoint x: 987, startPoint y: 600, endPoint x: 998, endPoint y: 603, distance: 11.4
click at [987, 602] on button "Add customer" at bounding box center [964, 601] width 100 height 30
click at [536, 599] on div "Notify participants Add customer" at bounding box center [777, 600] width 486 height 47
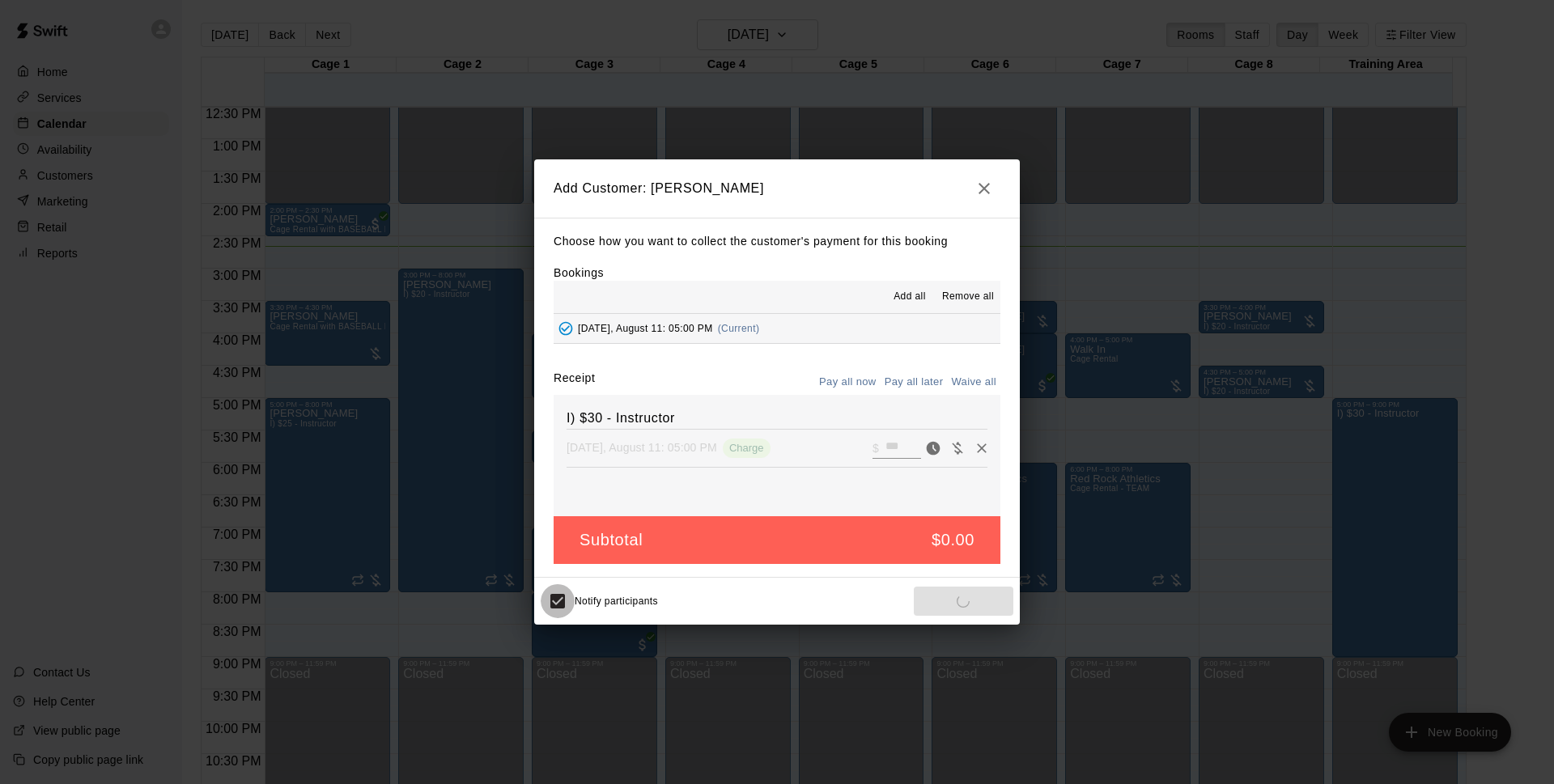
click at [983, 188] on icon "button" at bounding box center [984, 188] width 11 height 11
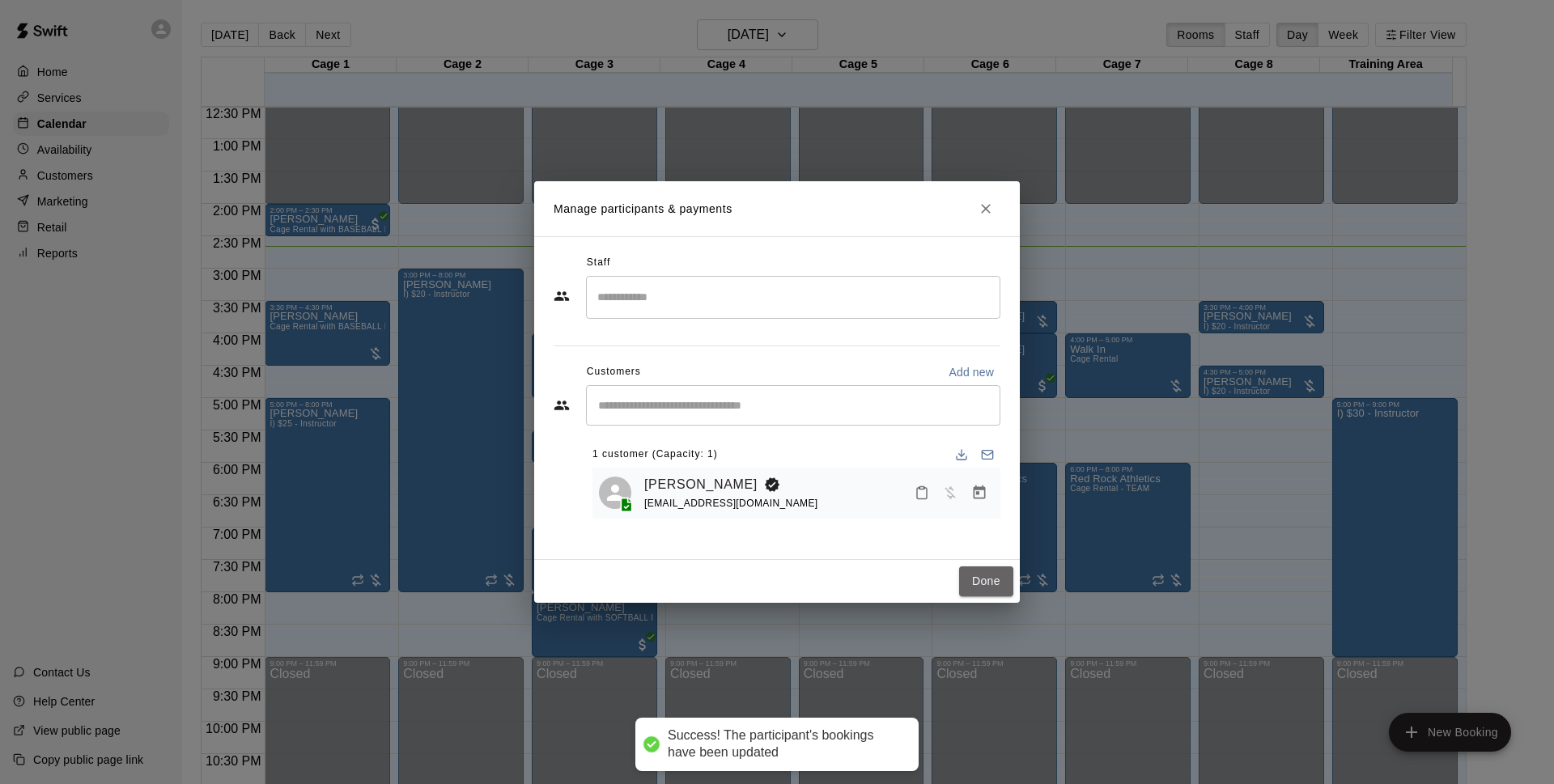
drag, startPoint x: 994, startPoint y: 579, endPoint x: 1391, endPoint y: 346, distance: 460.3
click at [1000, 581] on button "Done" at bounding box center [986, 581] width 54 height 30
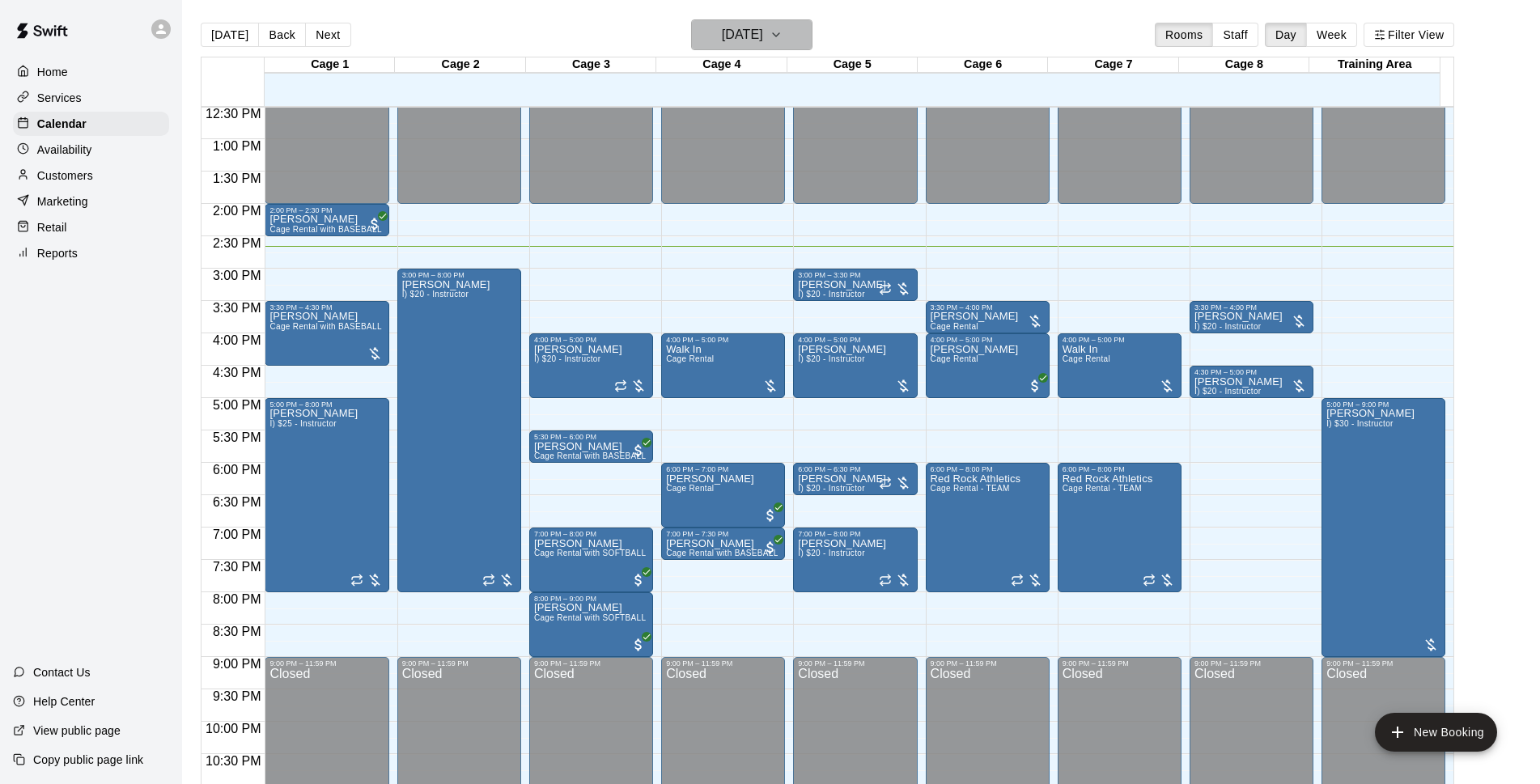
click at [782, 43] on icon "button" at bounding box center [775, 35] width 13 height 20
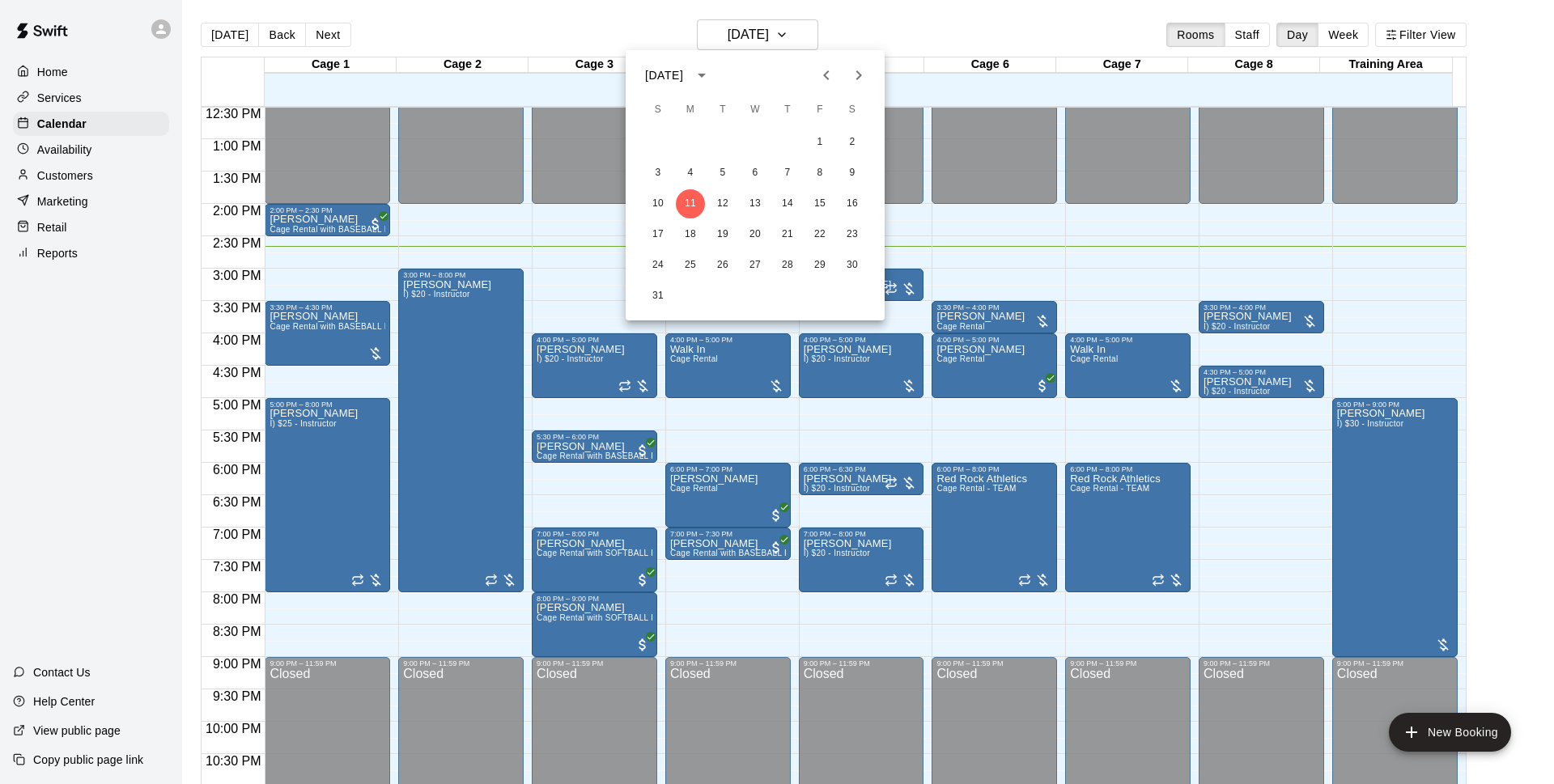
click at [893, 29] on div at bounding box center [777, 392] width 1554 height 784
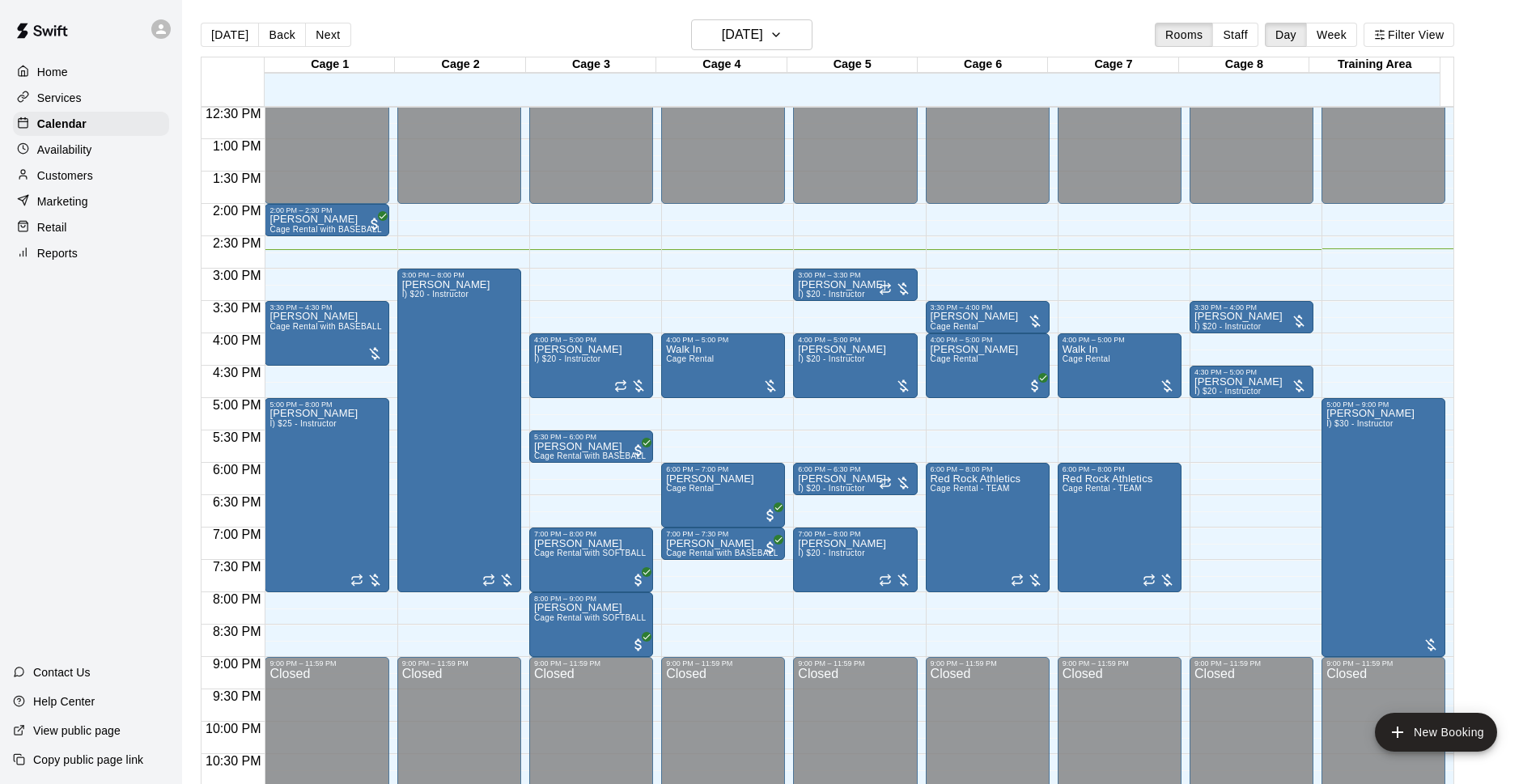
click at [763, 53] on div "[DATE] Back [DATE][DATE] Rooms Staff Day Week Filter View" at bounding box center [827, 38] width 1253 height 37
click at [767, 53] on div "[DATE] Back [DATE][DATE] Rooms Staff Day Week Filter View" at bounding box center [827, 38] width 1253 height 37
click at [778, 49] on button "[DATE]" at bounding box center [752, 35] width 121 height 31
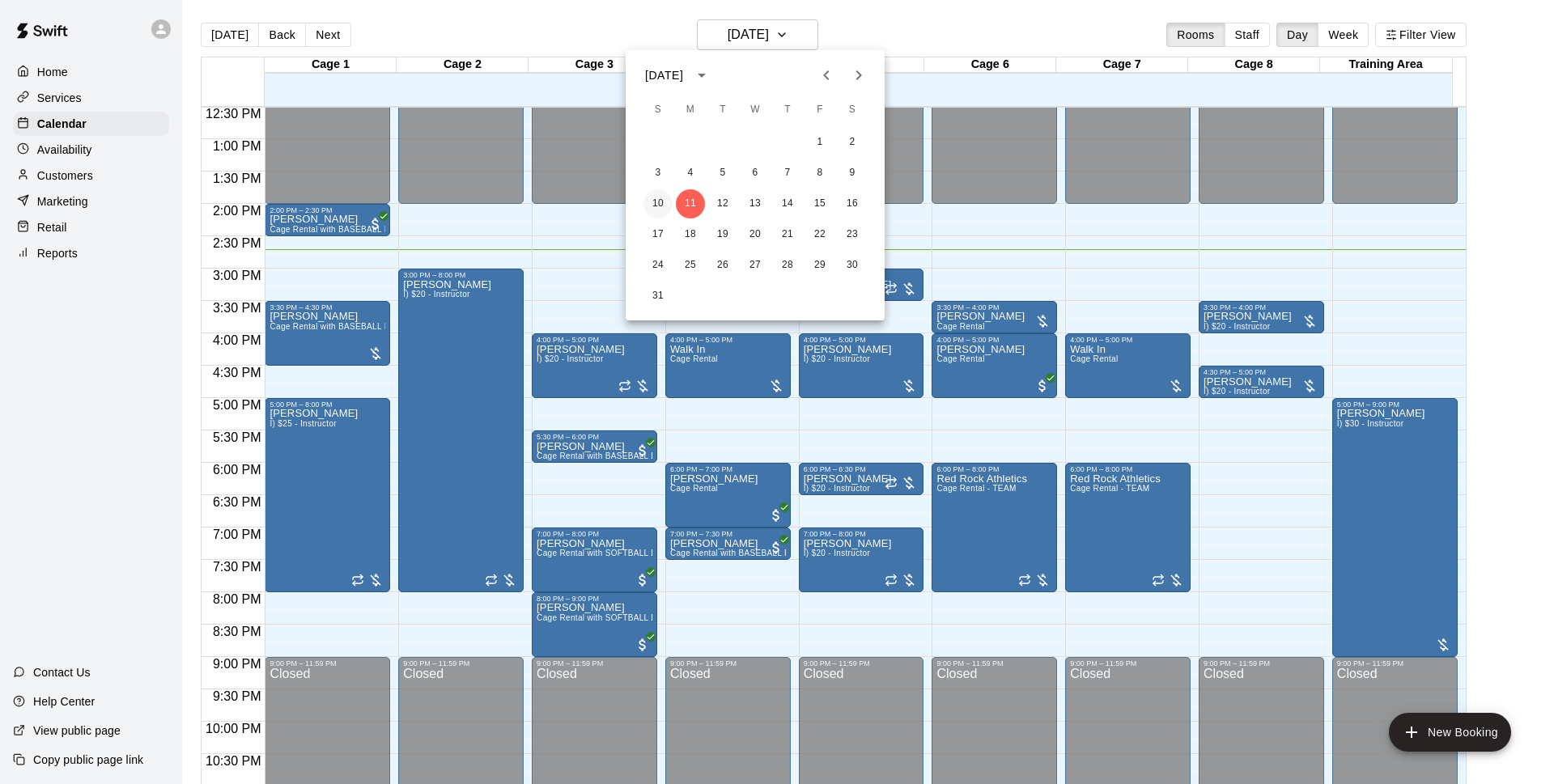
click at [658, 200] on button "10" at bounding box center [657, 203] width 29 height 29
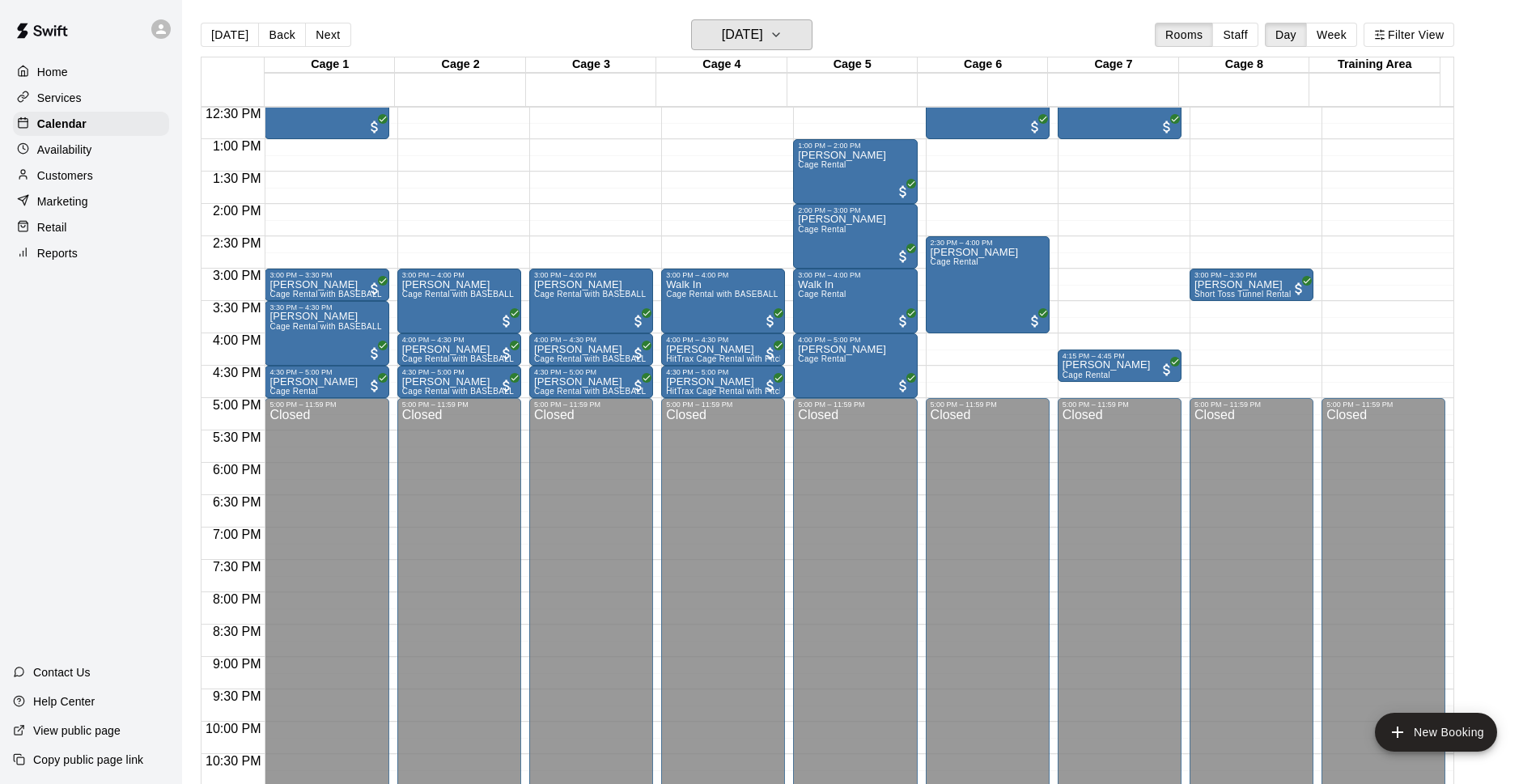
scroll to position [601, 0]
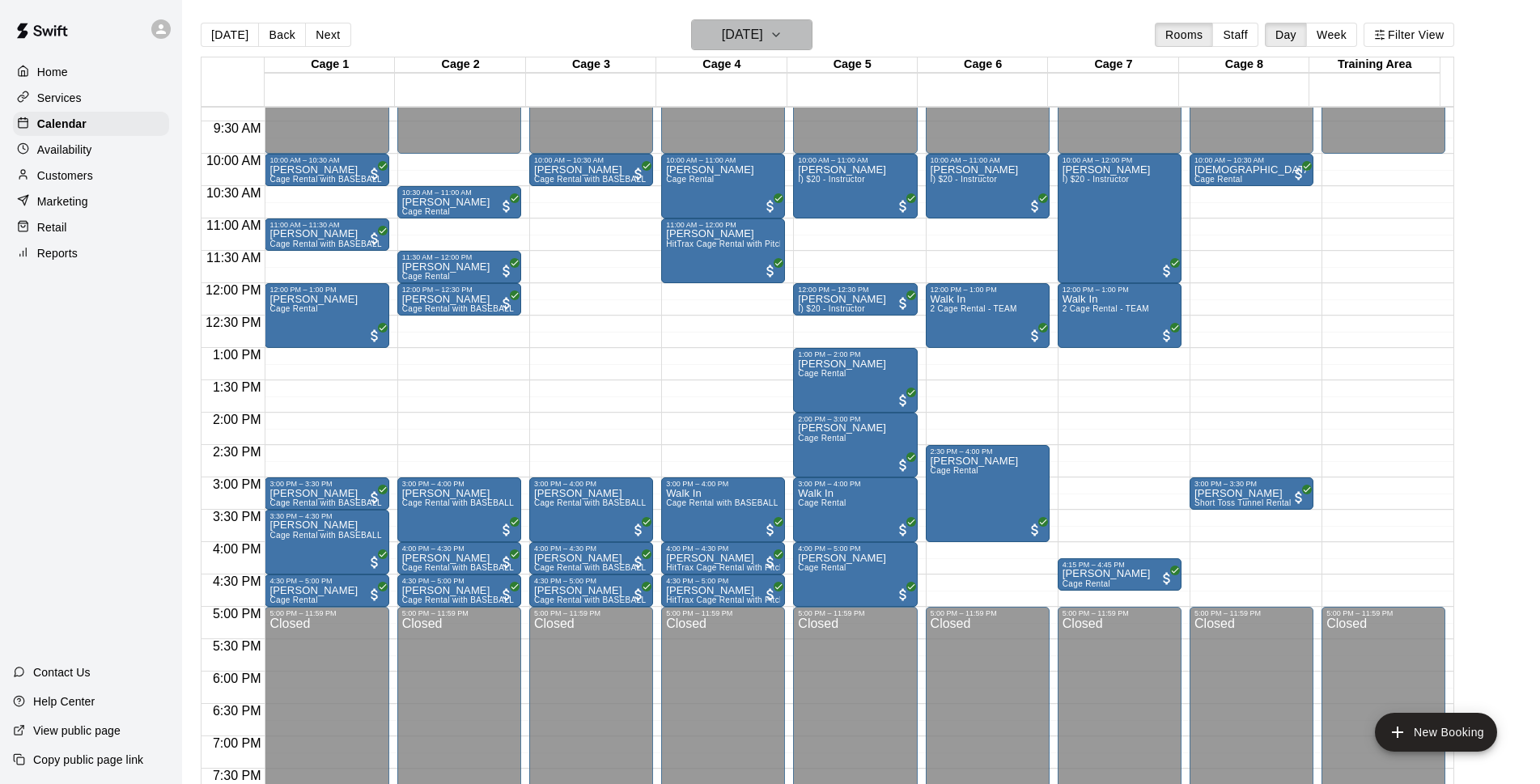
click at [764, 27] on h6 "[DATE]" at bounding box center [742, 35] width 41 height 23
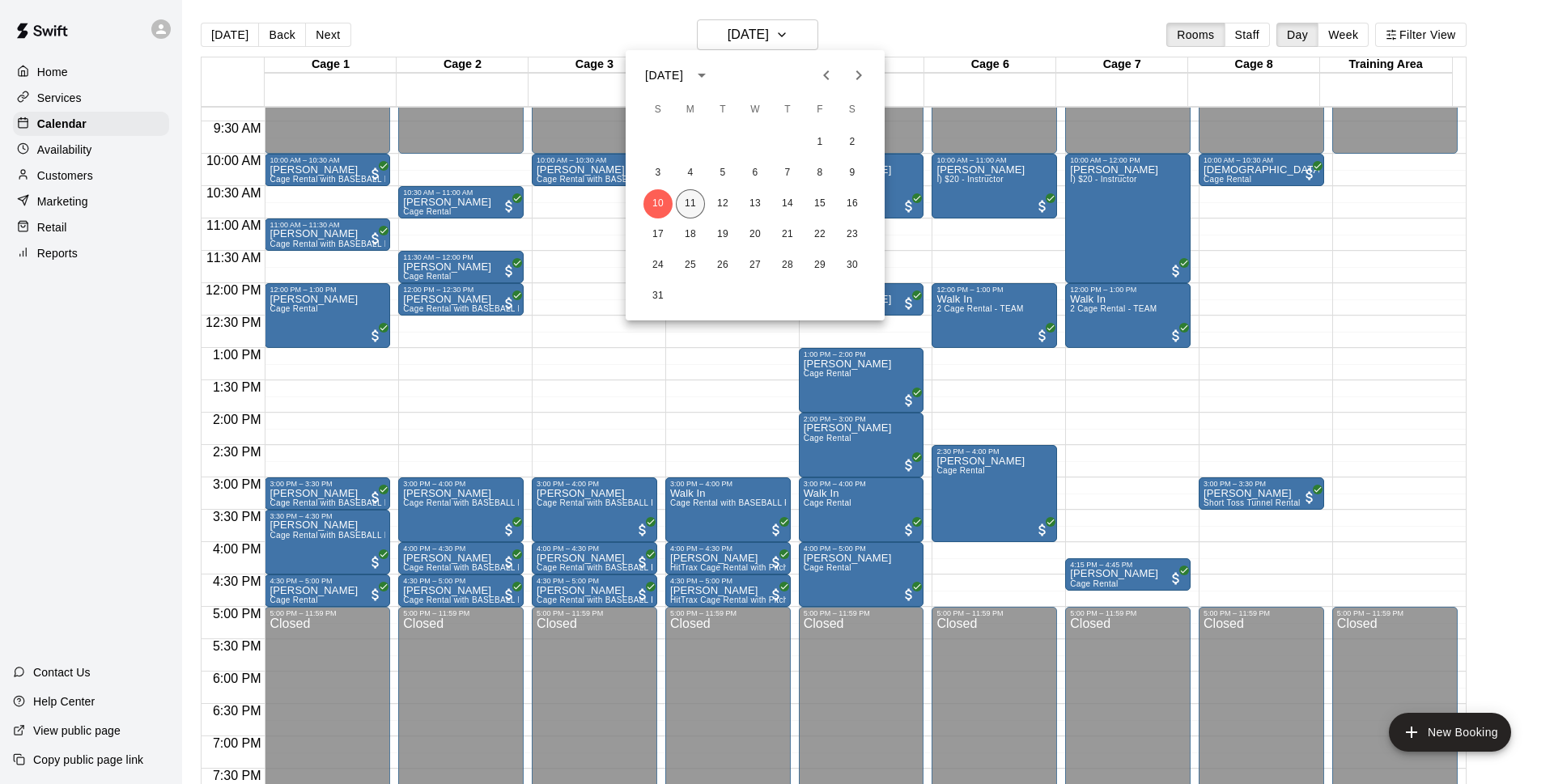
click at [699, 198] on button "11" at bounding box center [690, 203] width 29 height 29
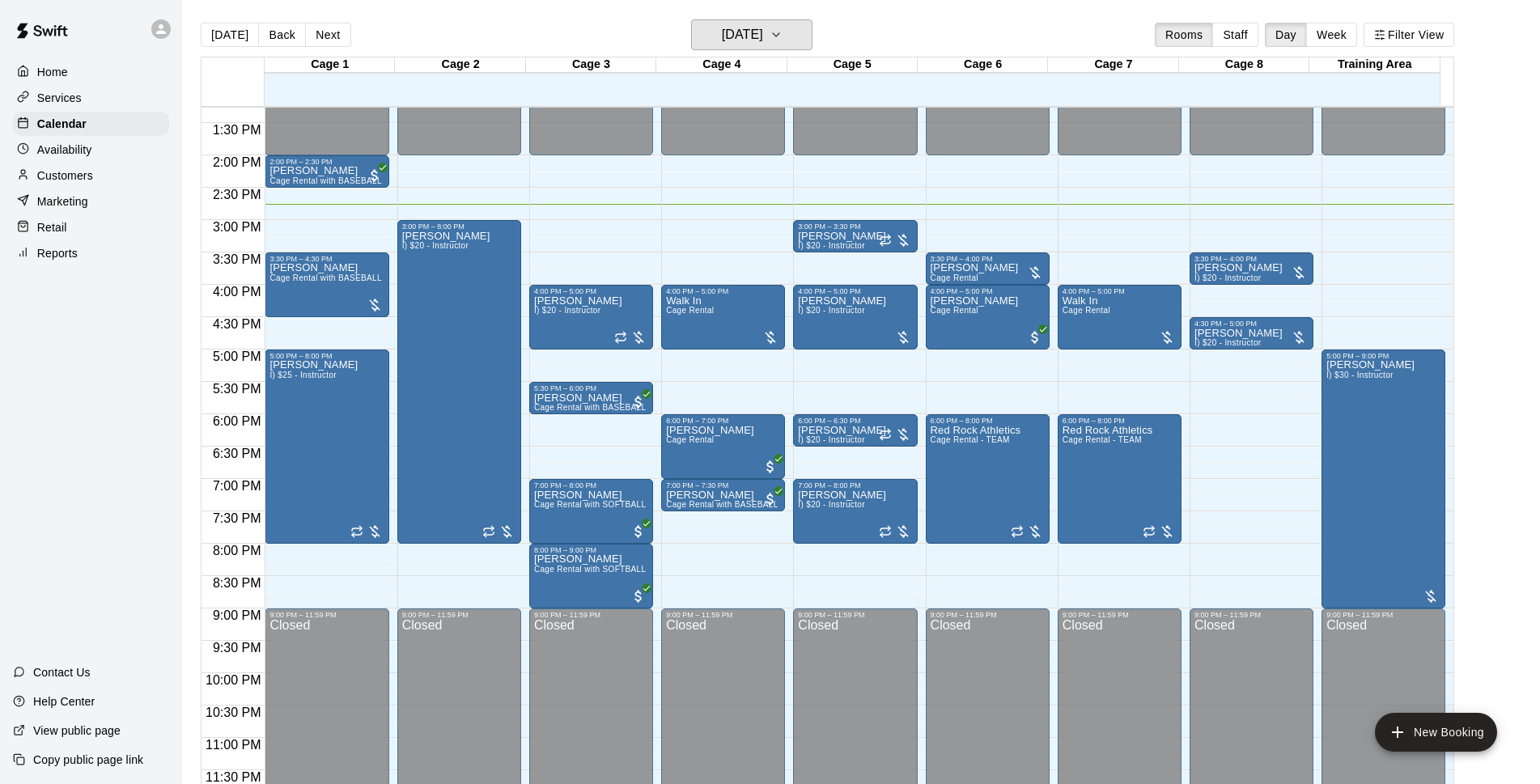
scroll to position [860, 0]
drag, startPoint x: 38, startPoint y: 174, endPoint x: 50, endPoint y: 175, distance: 12.0
click at [40, 175] on p "Customers" at bounding box center [65, 175] width 56 height 16
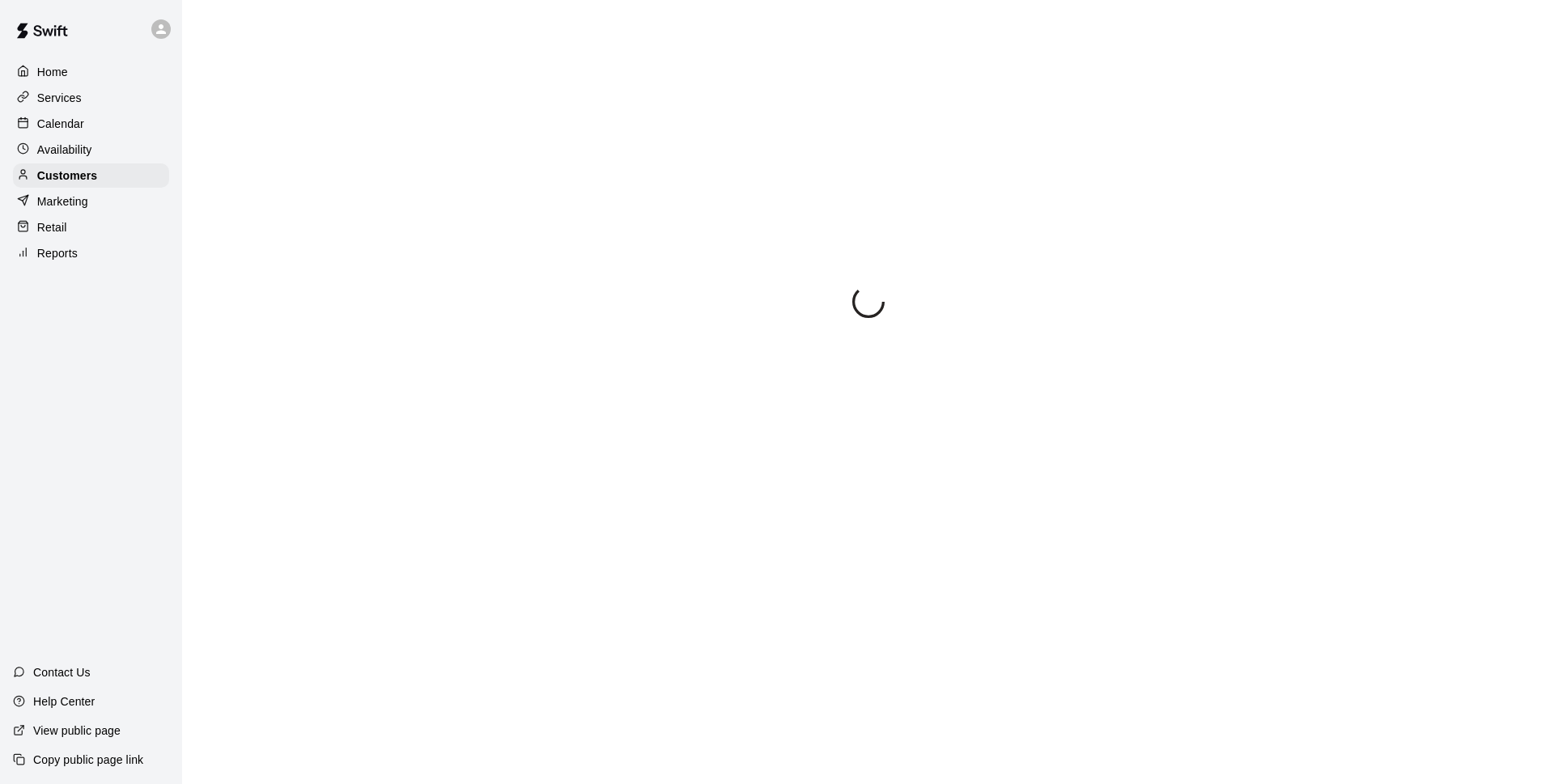
click at [105, 95] on div "Services" at bounding box center [91, 98] width 156 height 24
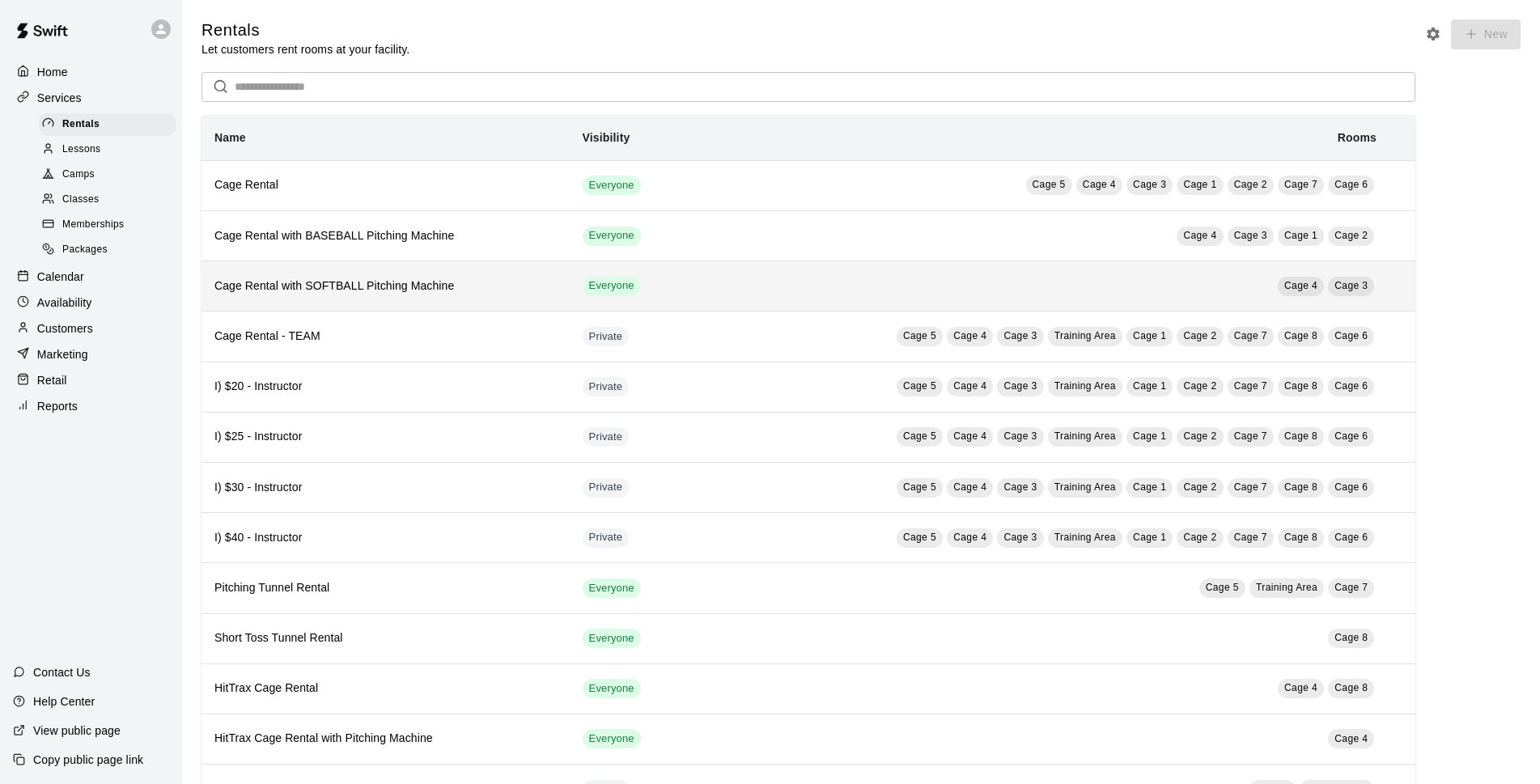
scroll to position [117, 0]
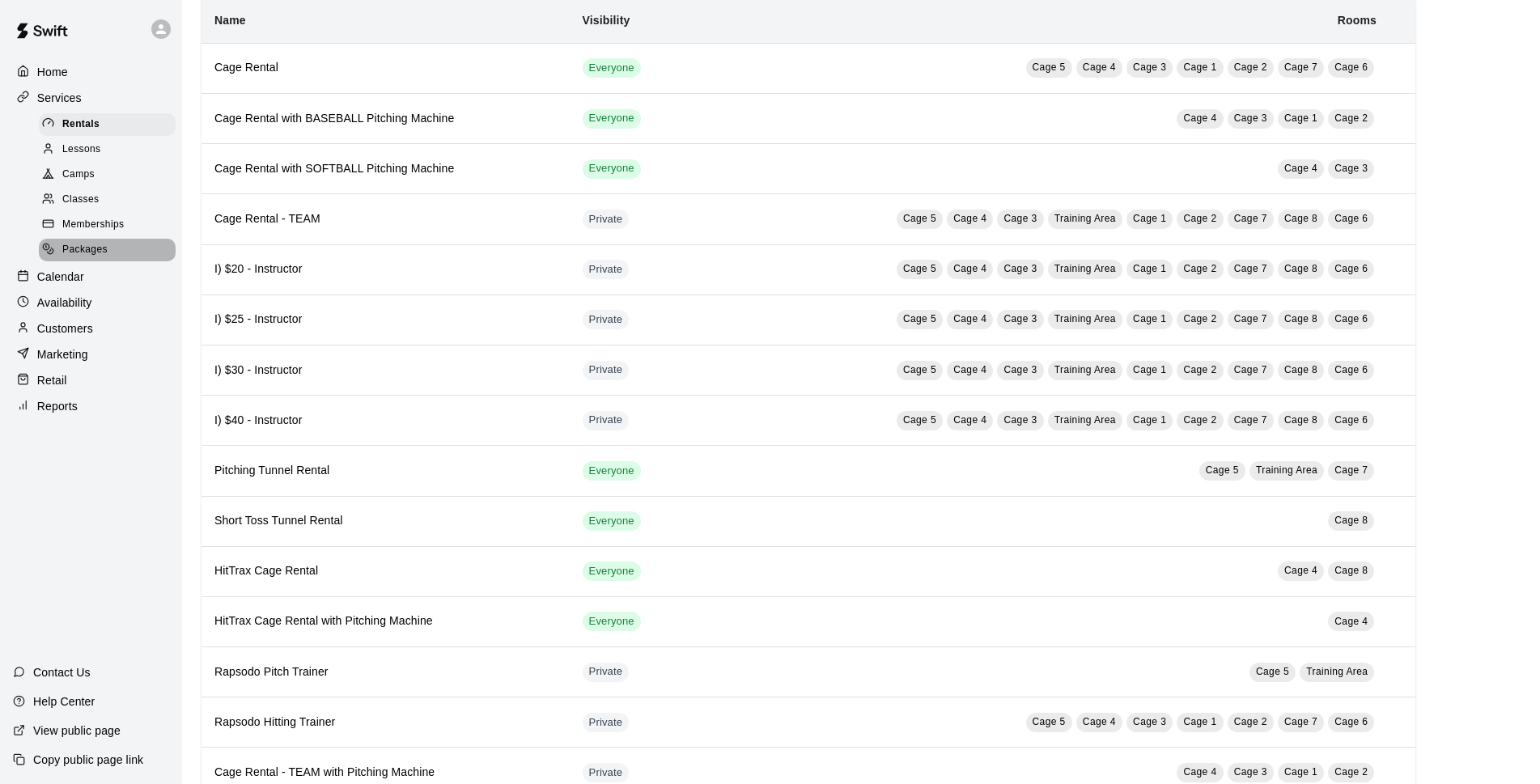
click at [142, 249] on div "Packages" at bounding box center [107, 250] width 136 height 23
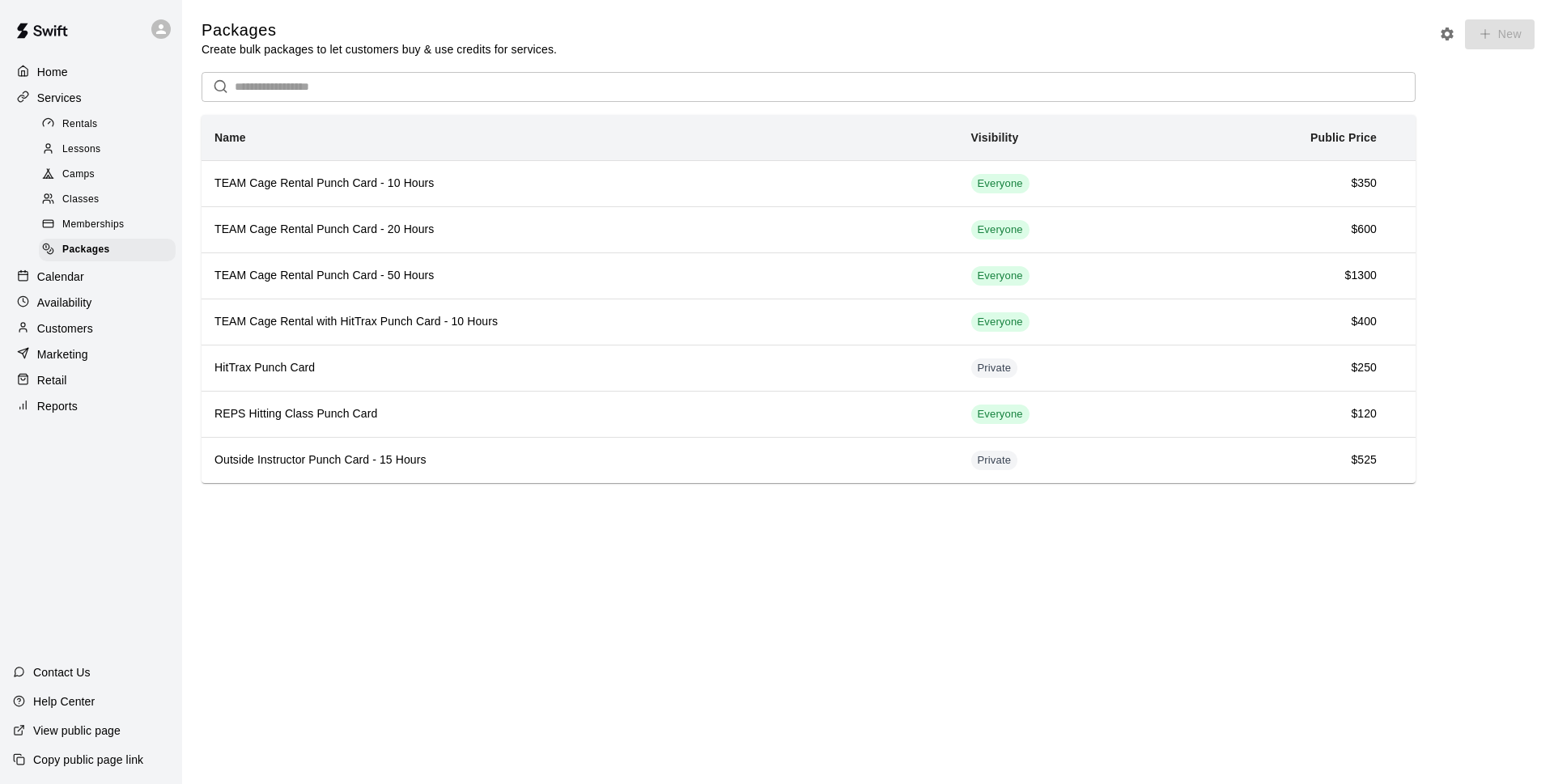
click at [140, 228] on div "Memberships" at bounding box center [107, 225] width 136 height 23
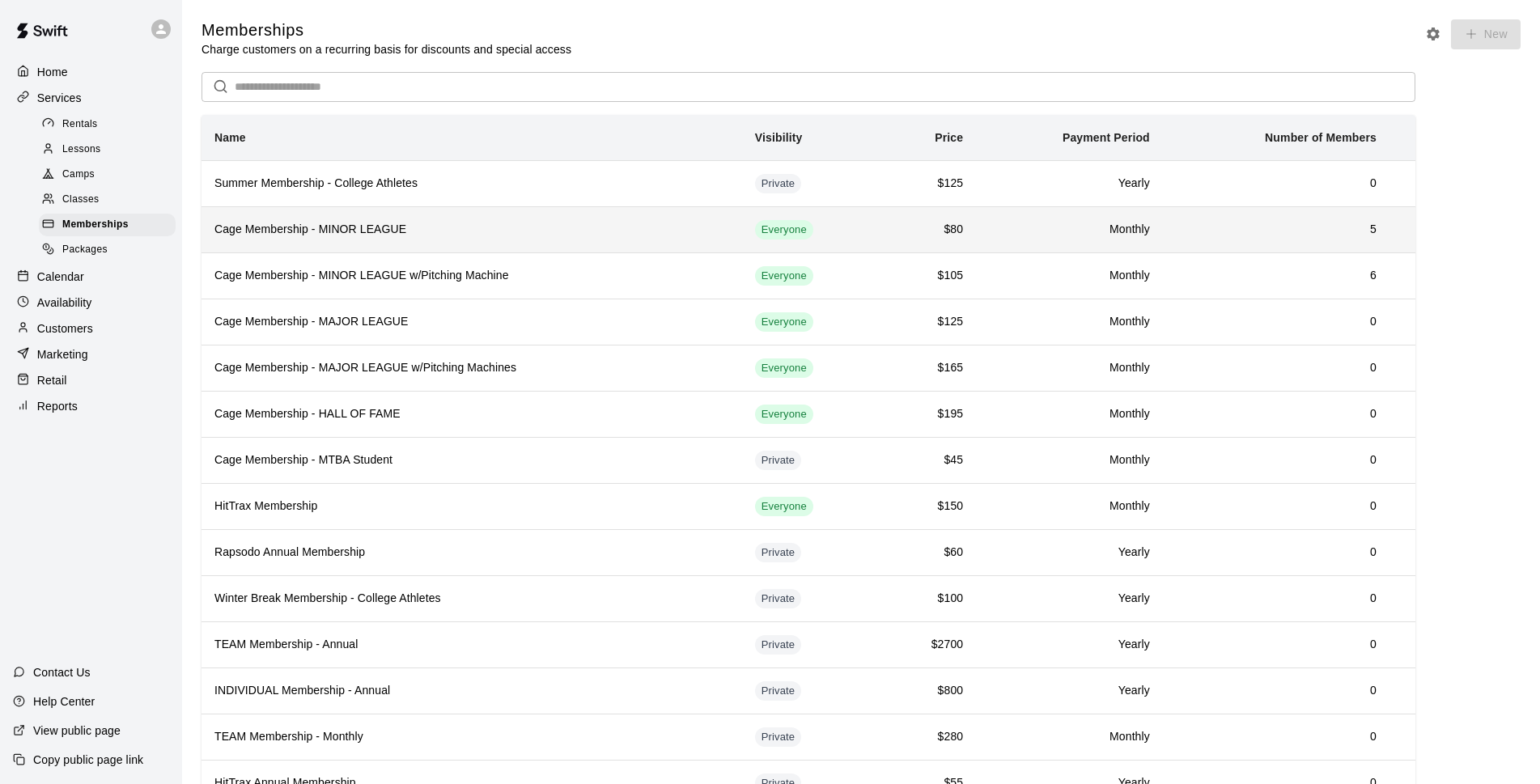
click at [580, 237] on h6 "Cage Membership - MINOR LEAGUE" at bounding box center [471, 230] width 515 height 18
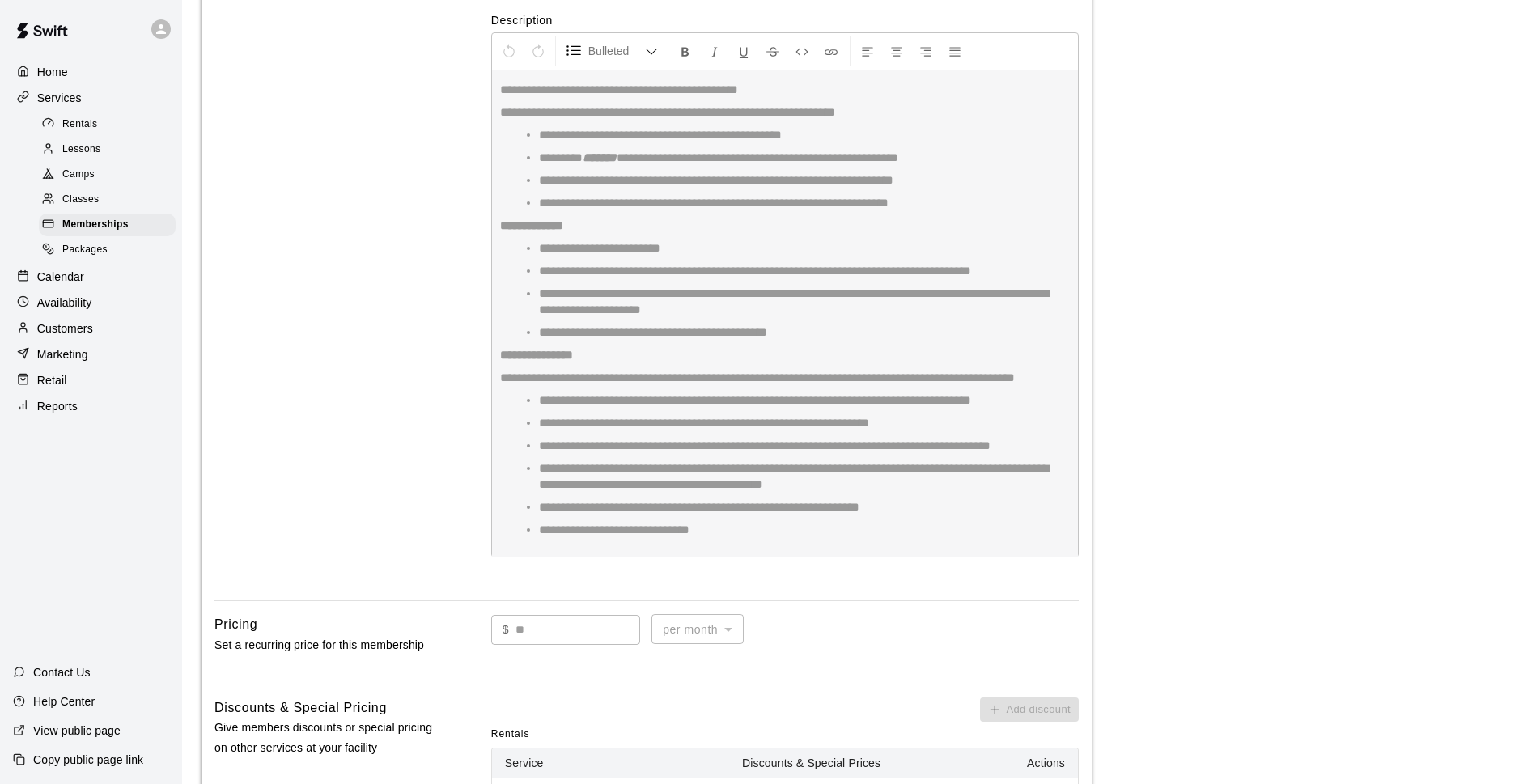
scroll to position [117, 0]
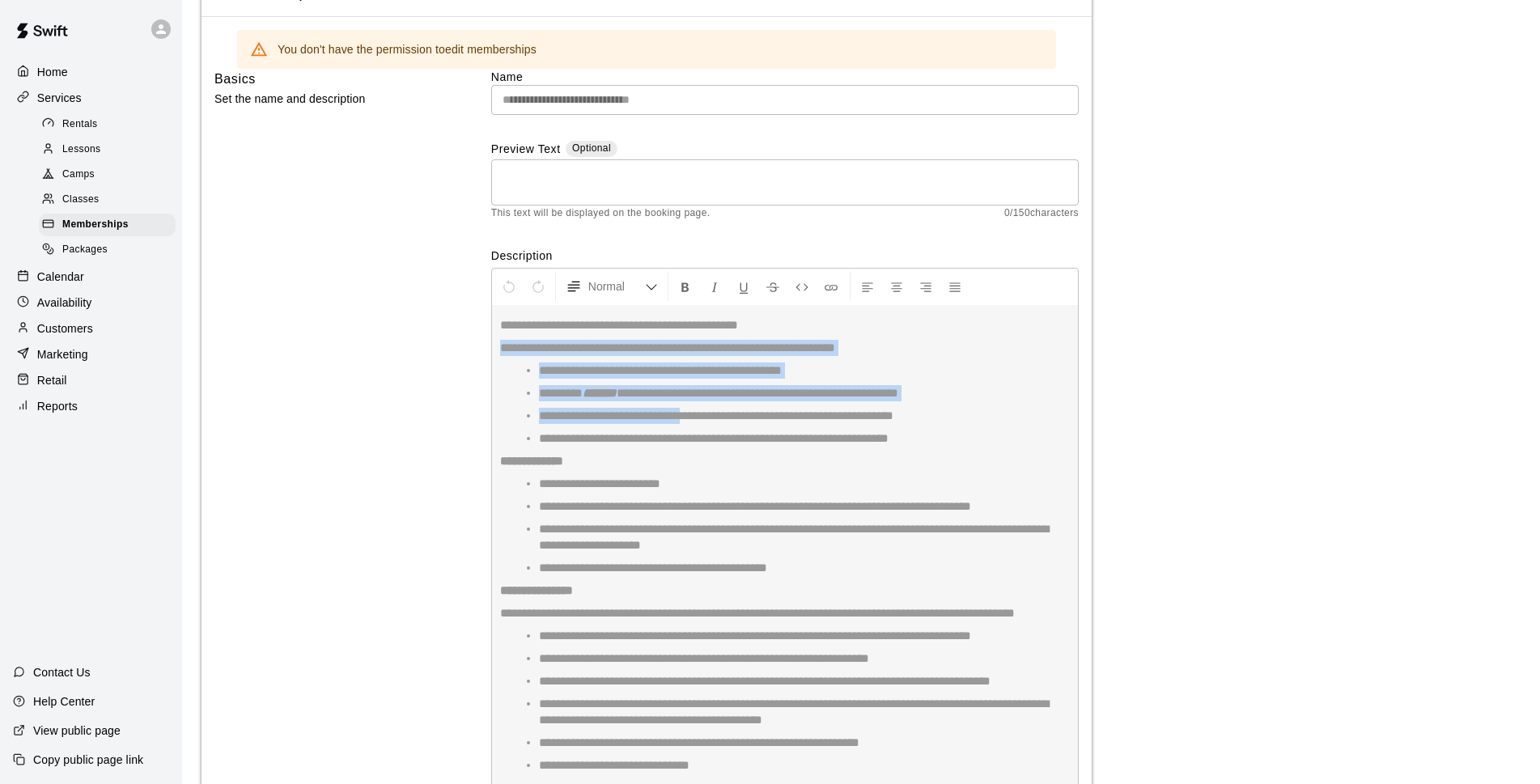
drag, startPoint x: 498, startPoint y: 345, endPoint x: 692, endPoint y: 404, distance: 202.8
click at [692, 404] on div "**********" at bounding box center [784, 530] width 587 height 525
click at [947, 429] on div "**********" at bounding box center [784, 530] width 587 height 525
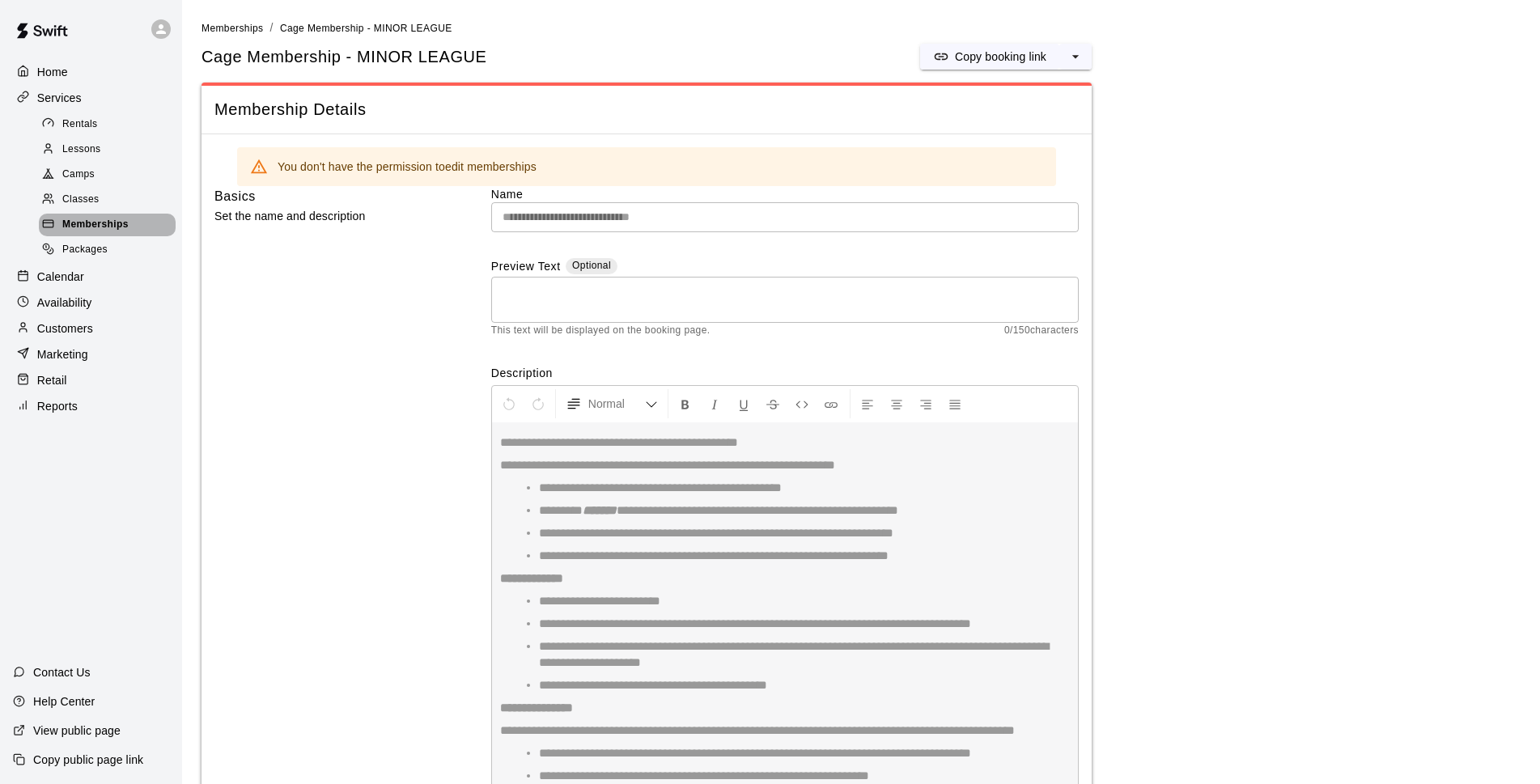
click at [123, 225] on span "Memberships" at bounding box center [96, 225] width 67 height 16
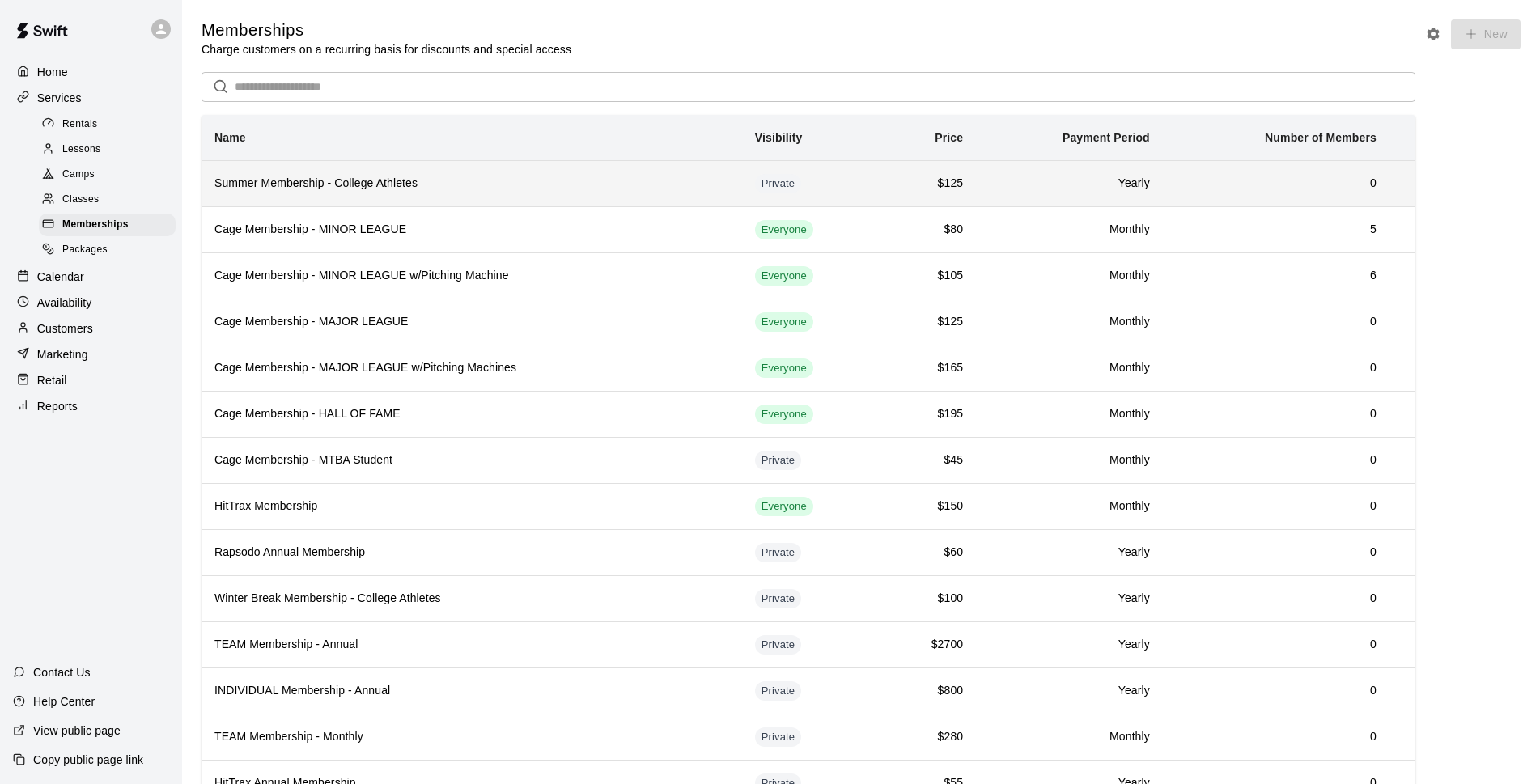
scroll to position [70, 0]
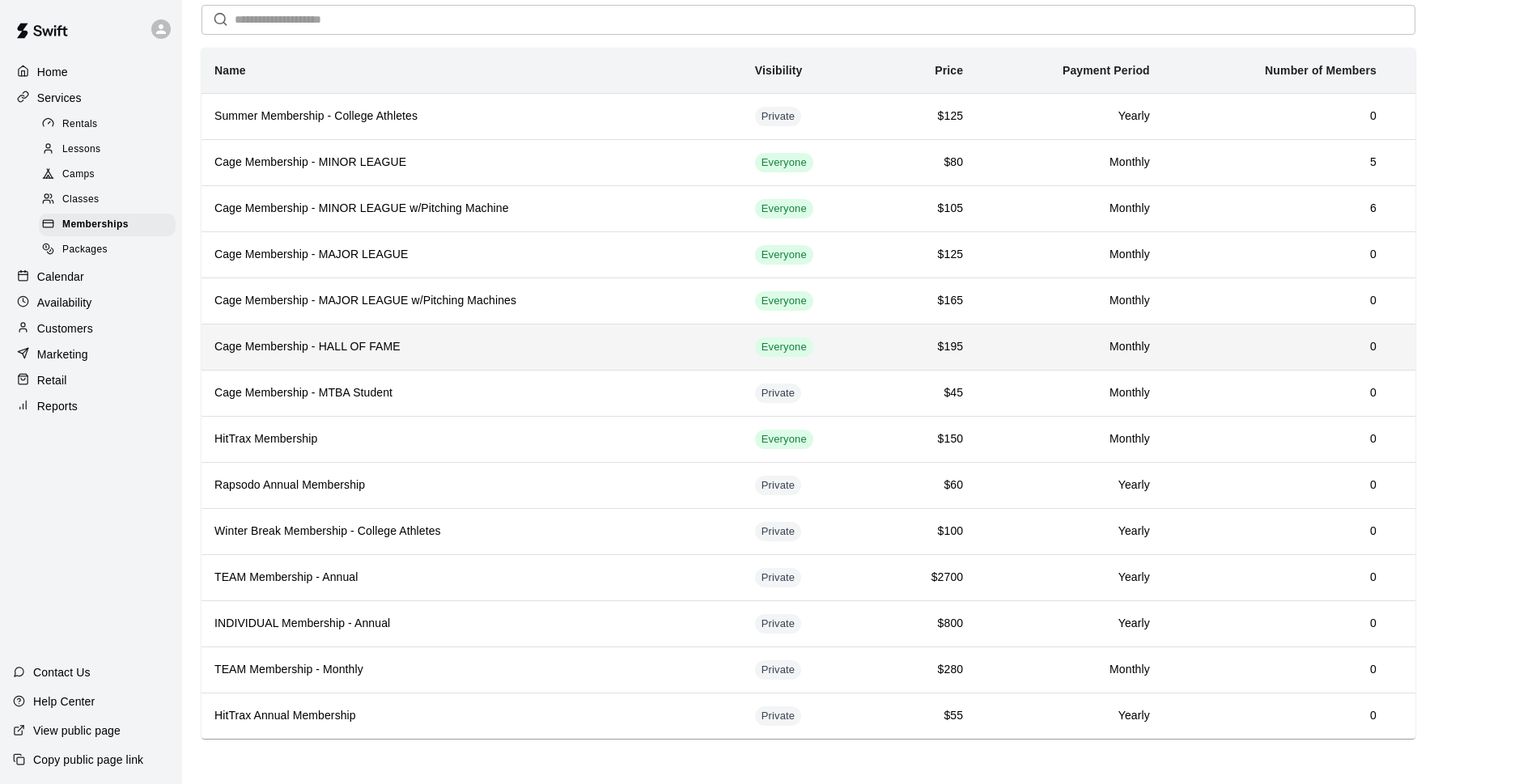
click at [399, 348] on h6 "Cage Membership - HALL OF FAME" at bounding box center [471, 347] width 515 height 18
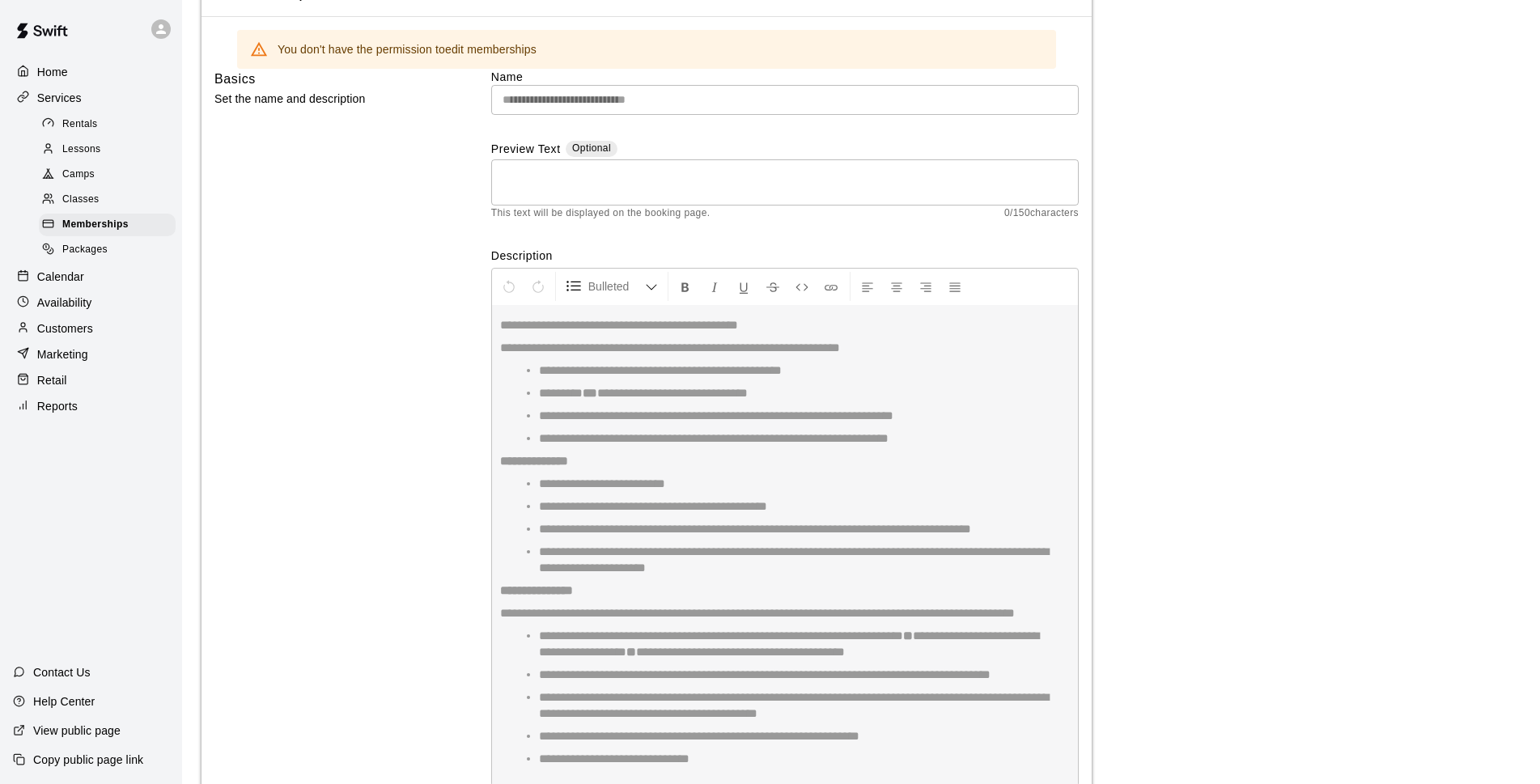
scroll to position [352, 0]
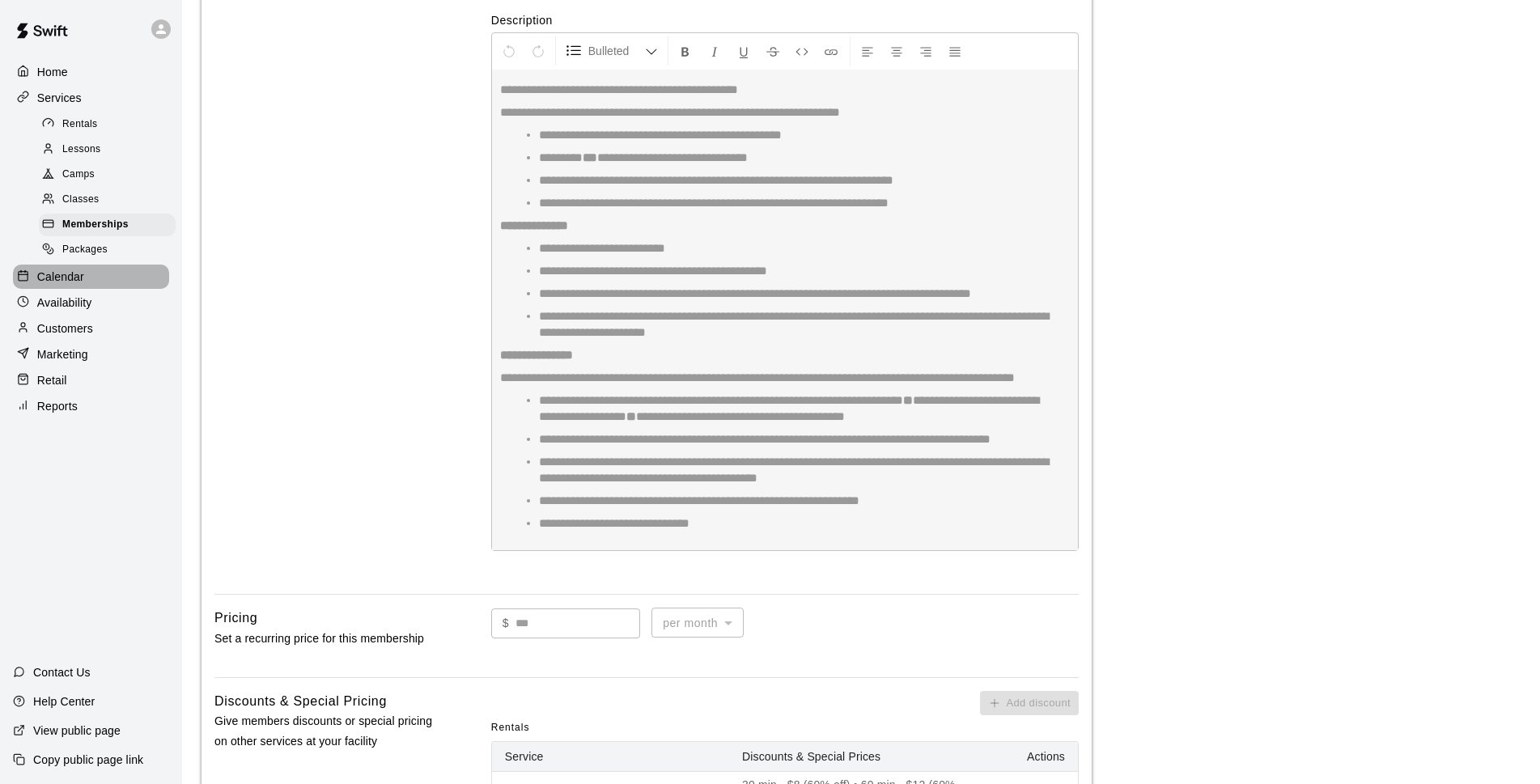
click at [109, 286] on div "Calendar" at bounding box center [91, 277] width 156 height 24
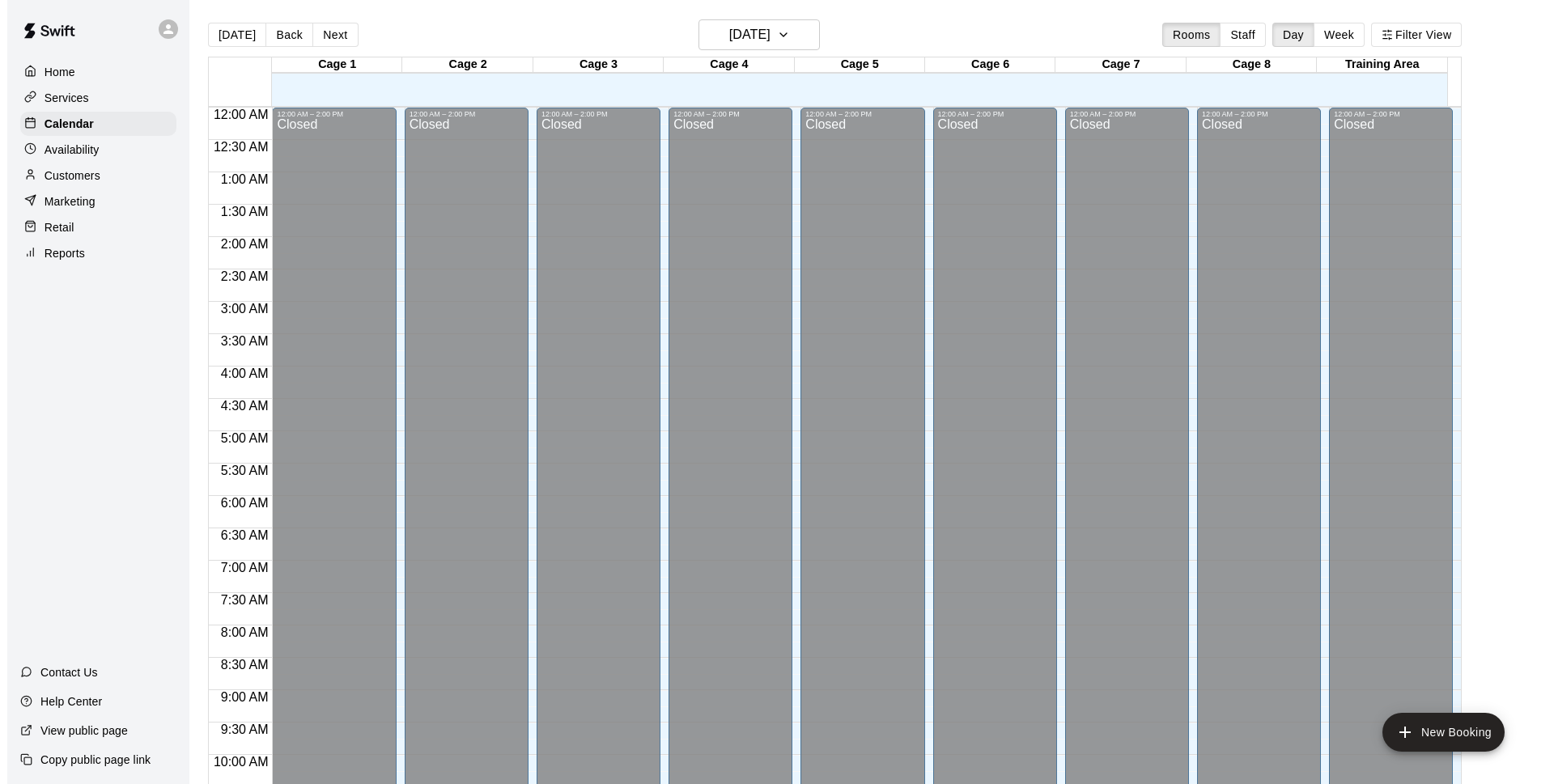
scroll to position [810, 0]
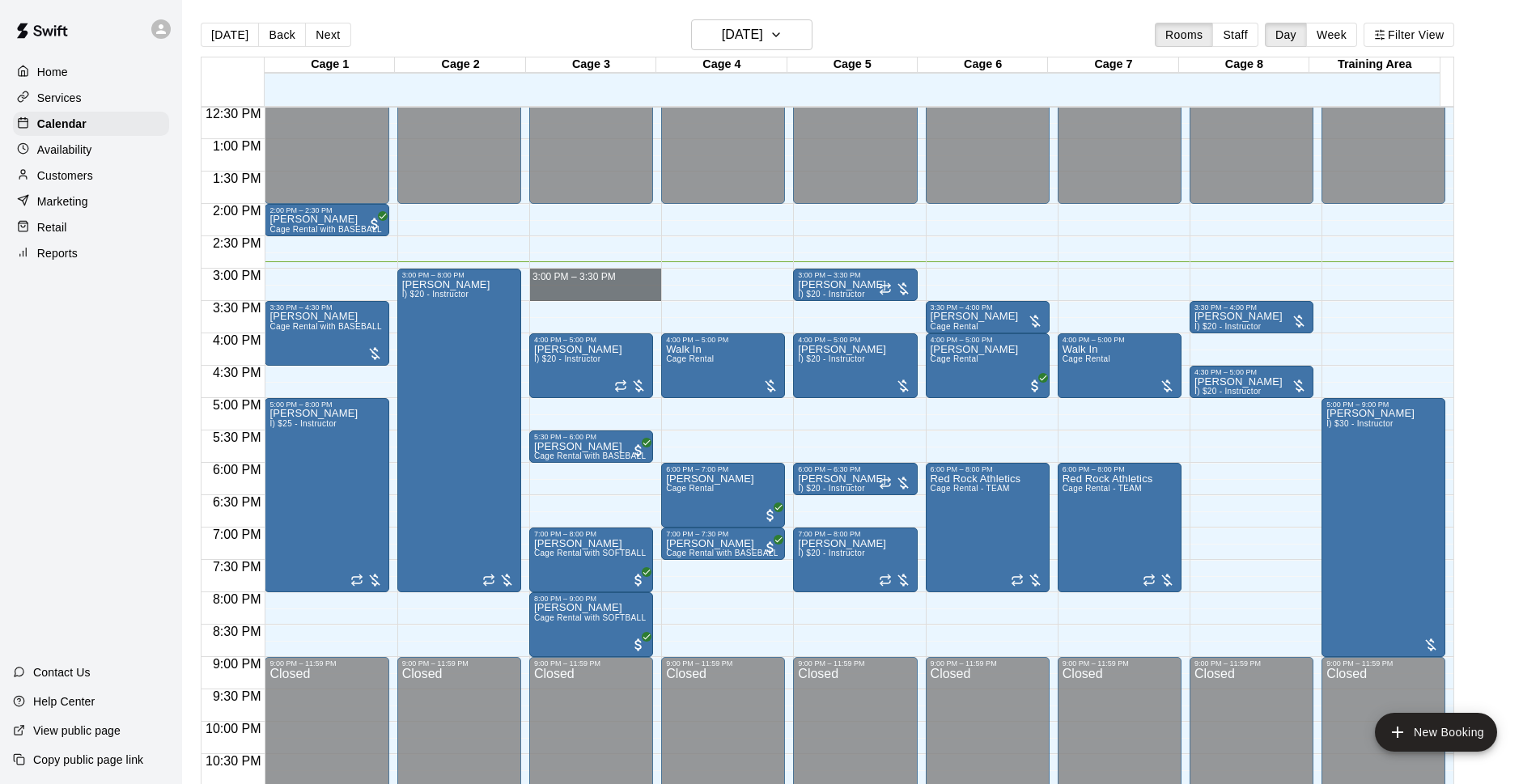
drag, startPoint x: 598, startPoint y: 272, endPoint x: 601, endPoint y: 294, distance: 22.2
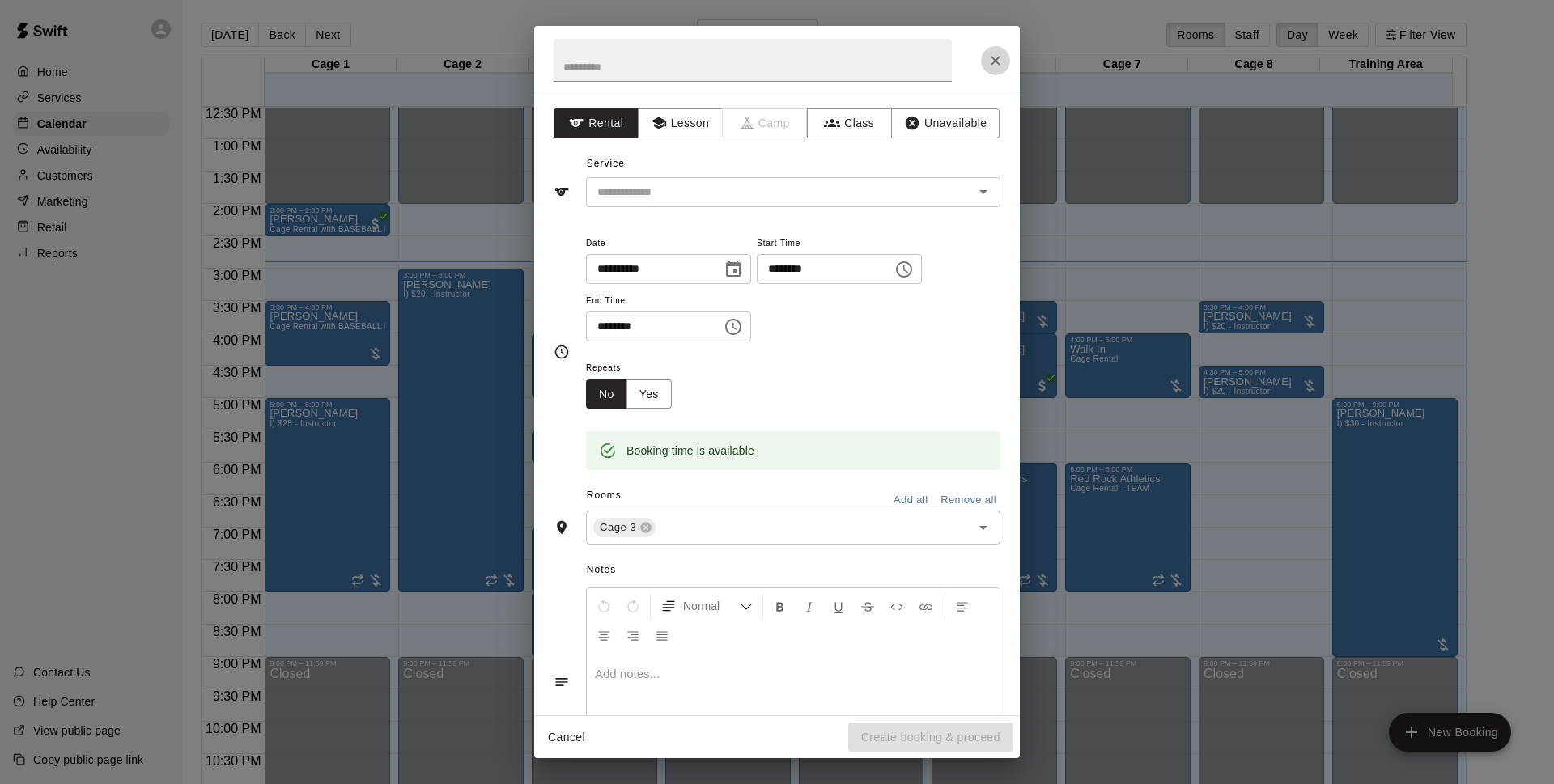
click at [997, 59] on icon "Close" at bounding box center [996, 61] width 10 height 10
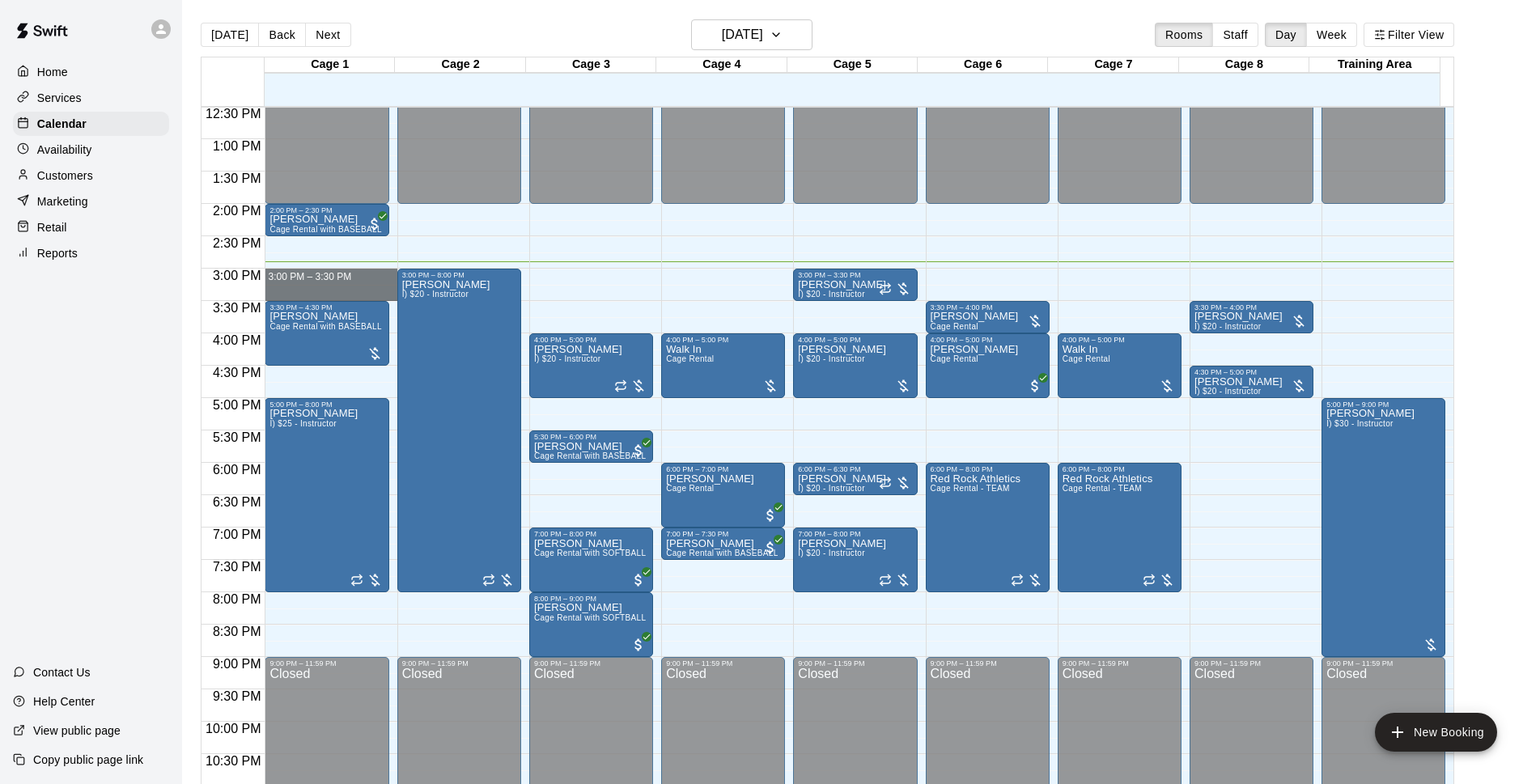
drag, startPoint x: 304, startPoint y: 275, endPoint x: 307, endPoint y: 297, distance: 22.2
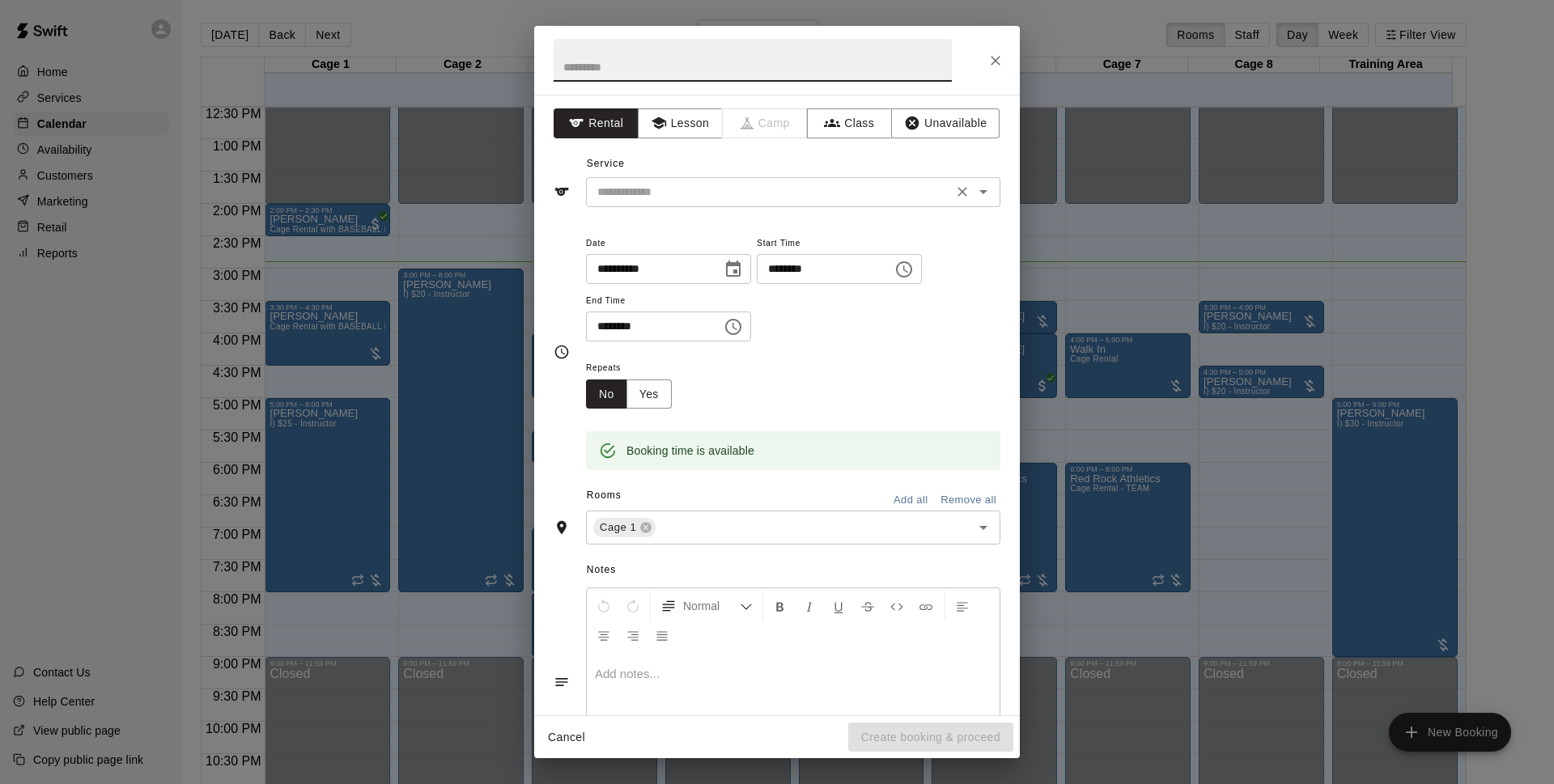
click at [830, 204] on div "​" at bounding box center [793, 192] width 414 height 30
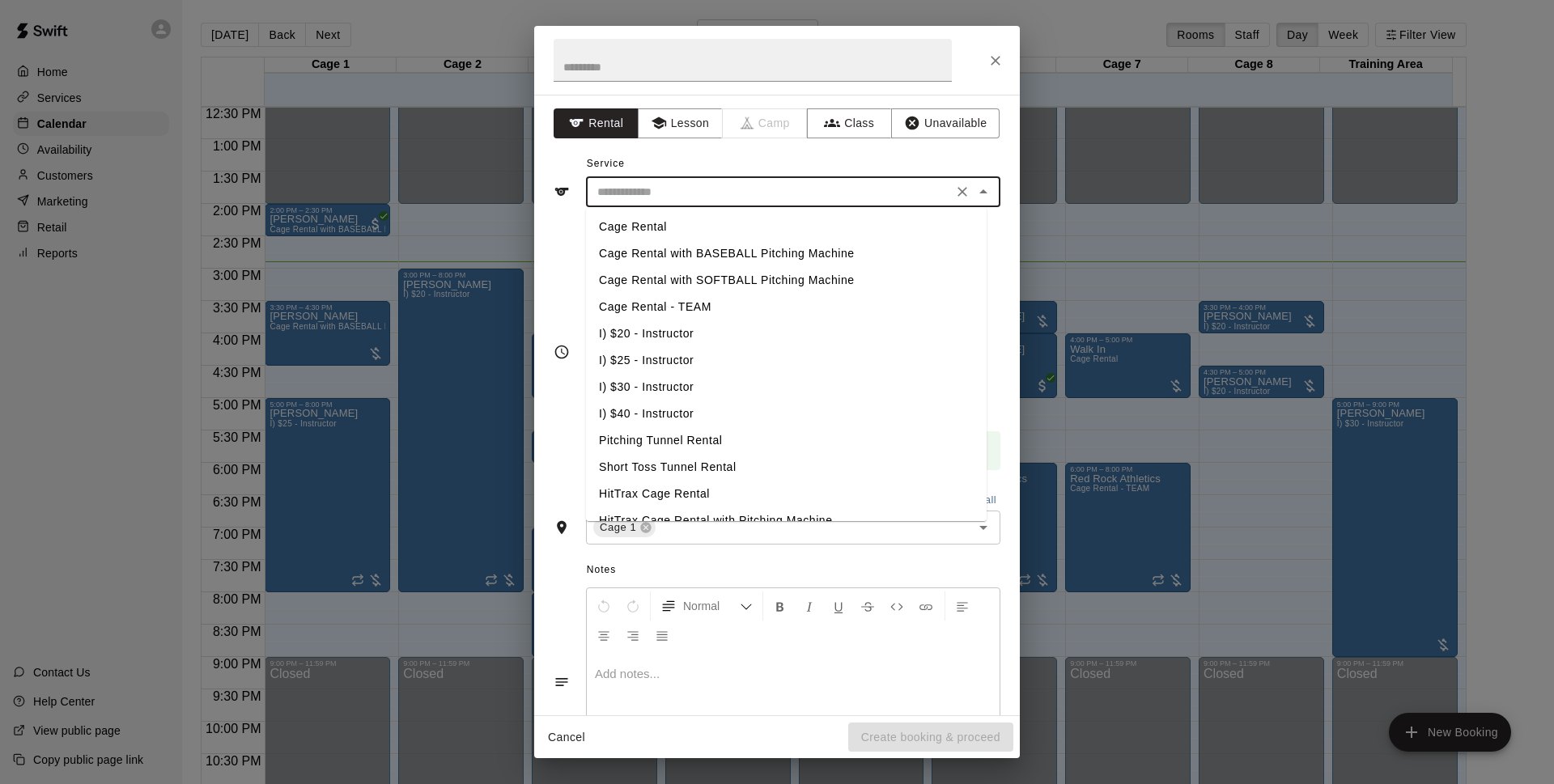
drag, startPoint x: 740, startPoint y: 255, endPoint x: 750, endPoint y: 257, distance: 10.2
click at [741, 255] on li "Cage Rental with BASEBALL Pitching Machine" at bounding box center [786, 253] width 400 height 27
type input "**********"
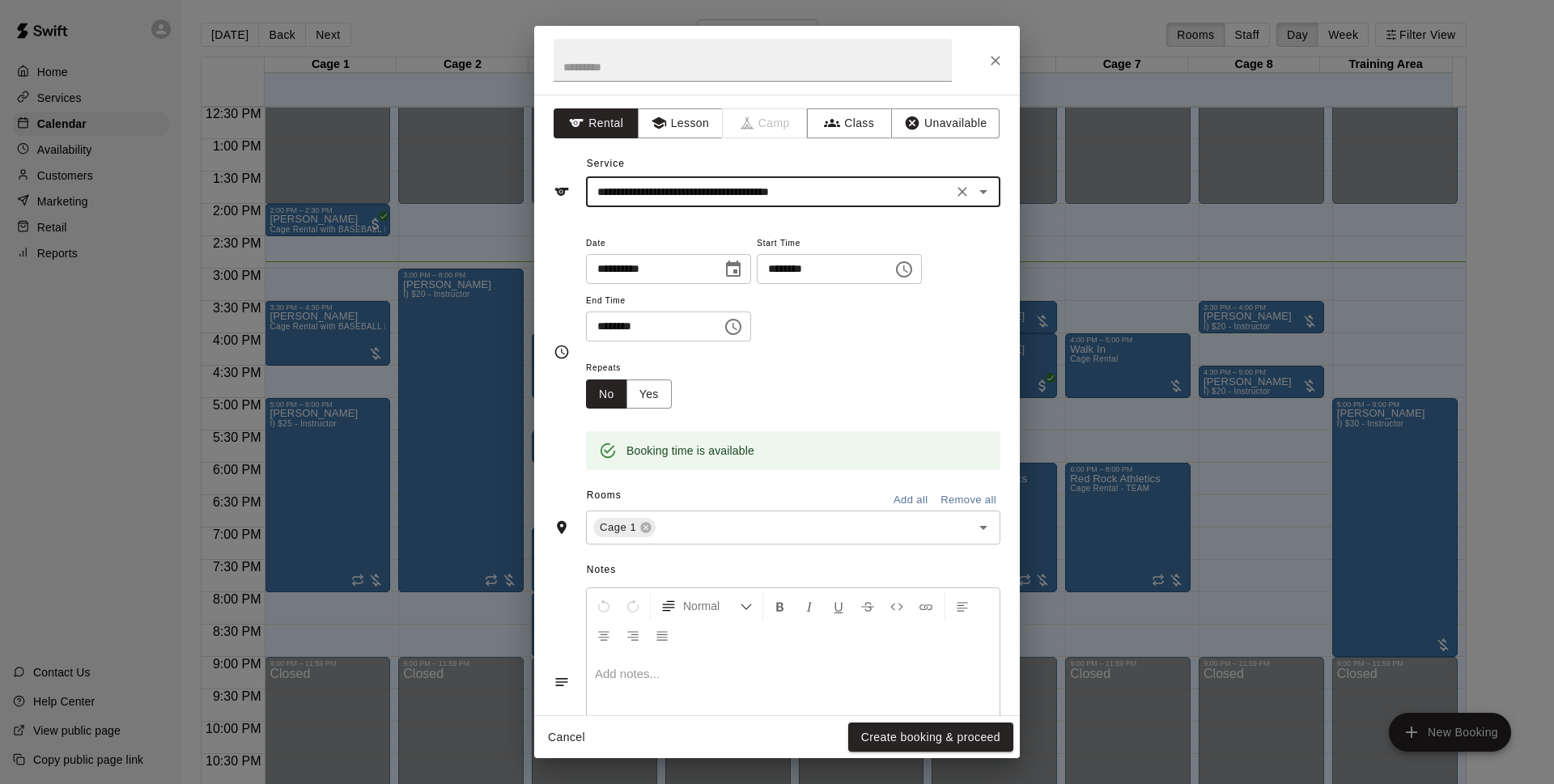
click at [961, 734] on button "Create booking & proceed" at bounding box center [931, 737] width 165 height 30
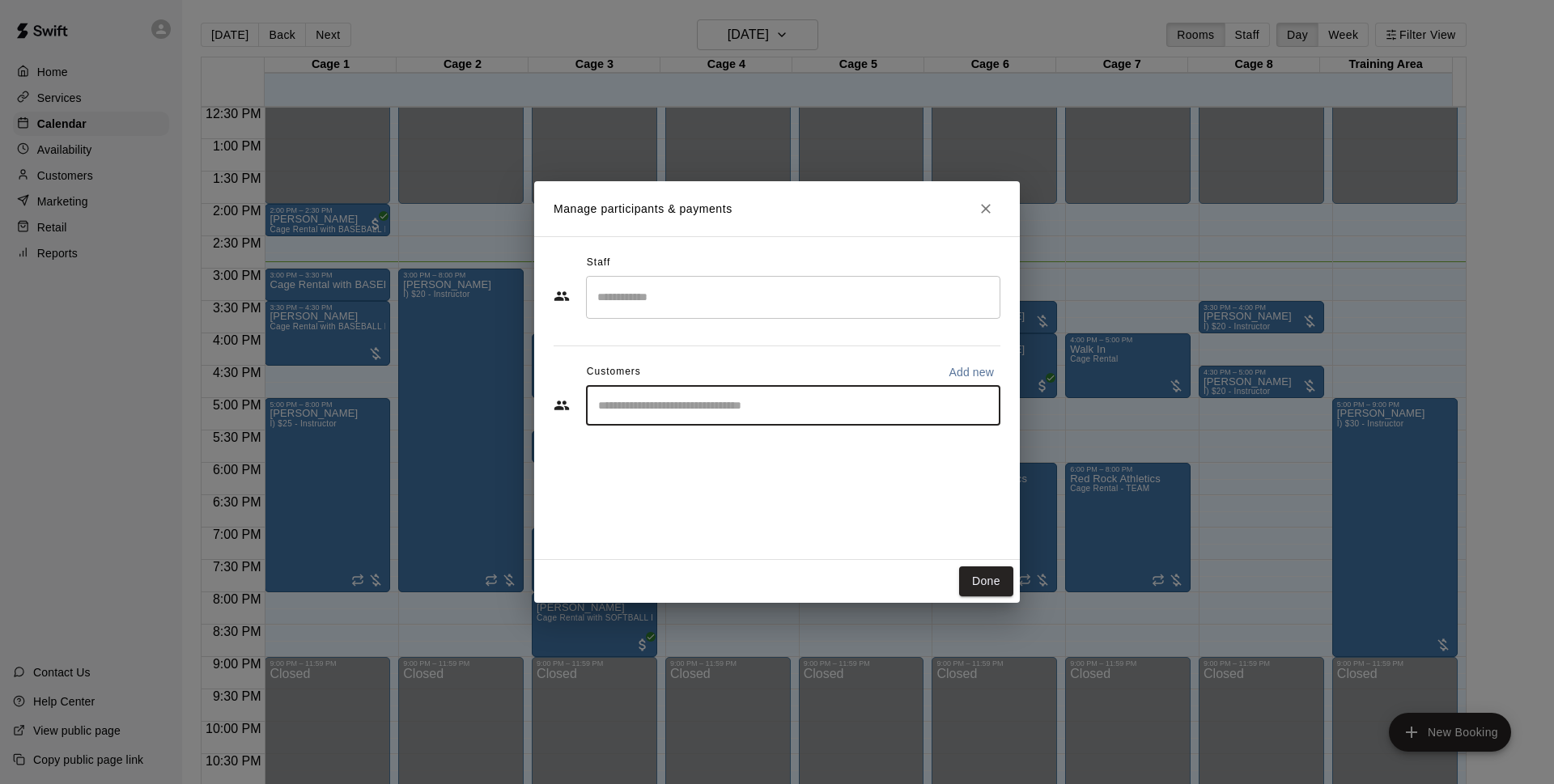
click at [905, 405] on input "Start typing to search customers..." at bounding box center [793, 405] width 400 height 16
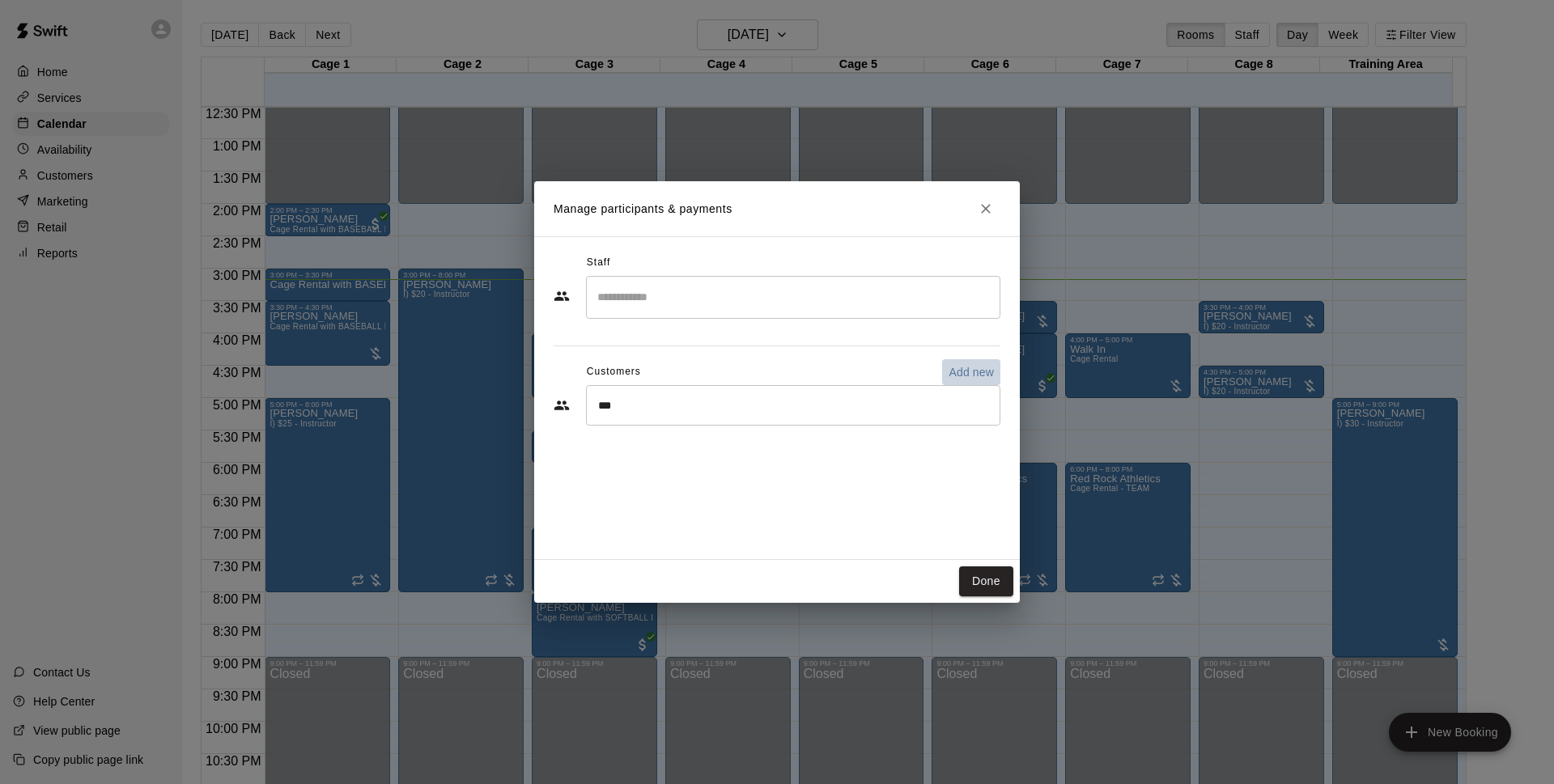
click at [943, 367] on button "Add new" at bounding box center [971, 372] width 59 height 26
select select "**"
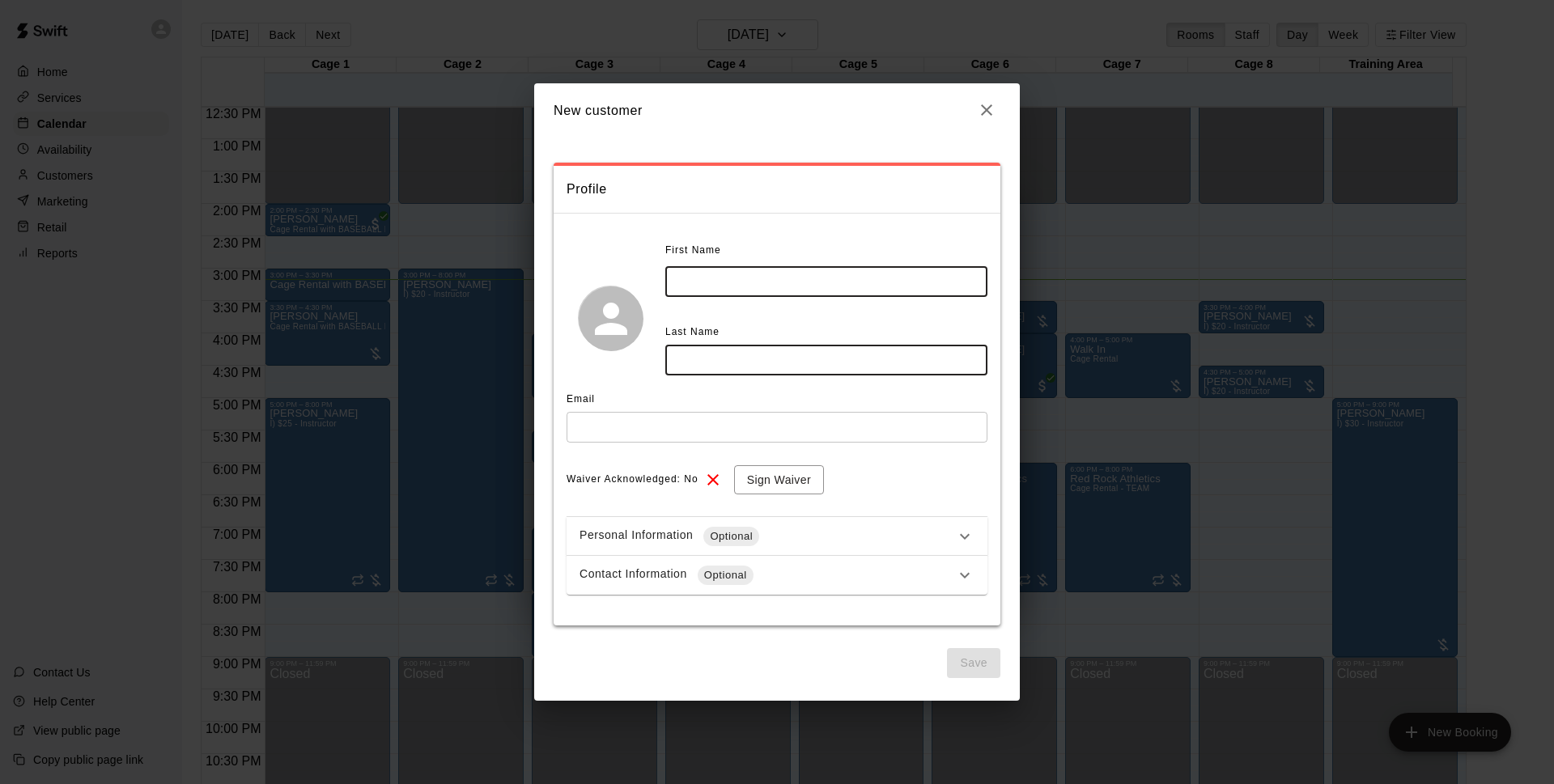
click at [747, 290] on input "text" at bounding box center [826, 281] width 323 height 30
type input "*"
type input "*******"
type input "******"
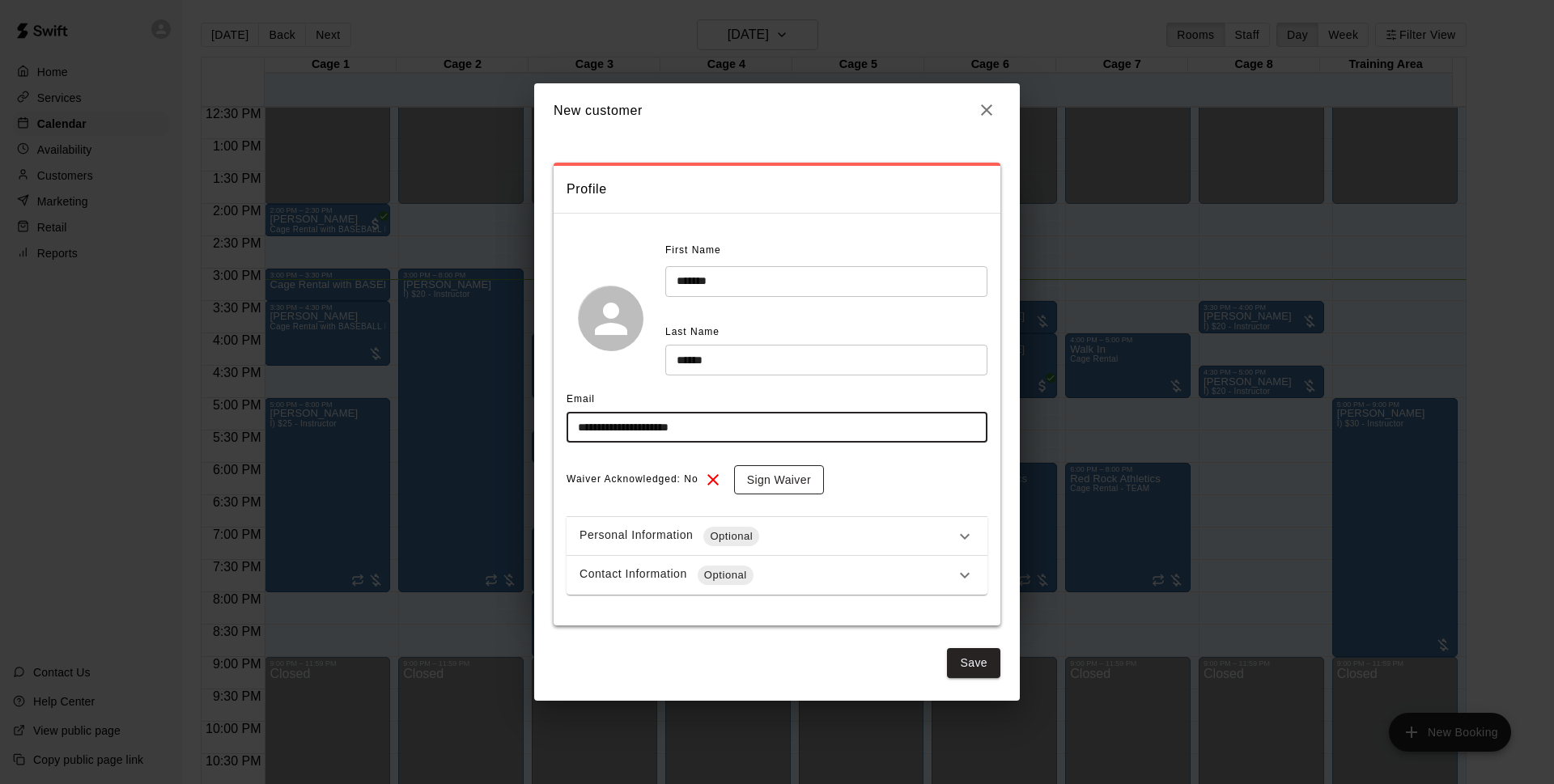
type input "**********"
click at [777, 470] on button "Sign Waiver" at bounding box center [778, 480] width 90 height 30
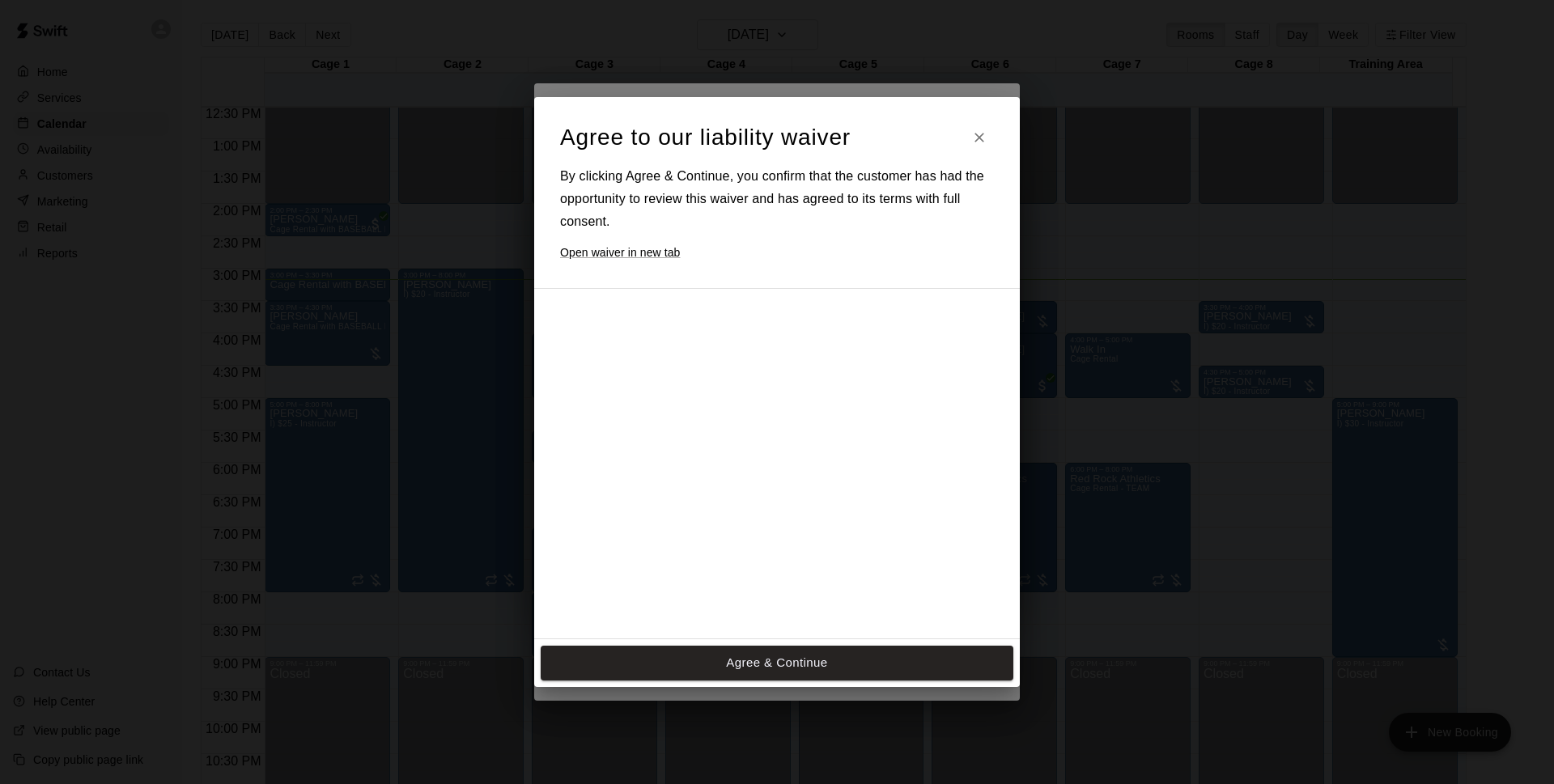
click at [798, 672] on button "Agree & Continue" at bounding box center [777, 663] width 473 height 34
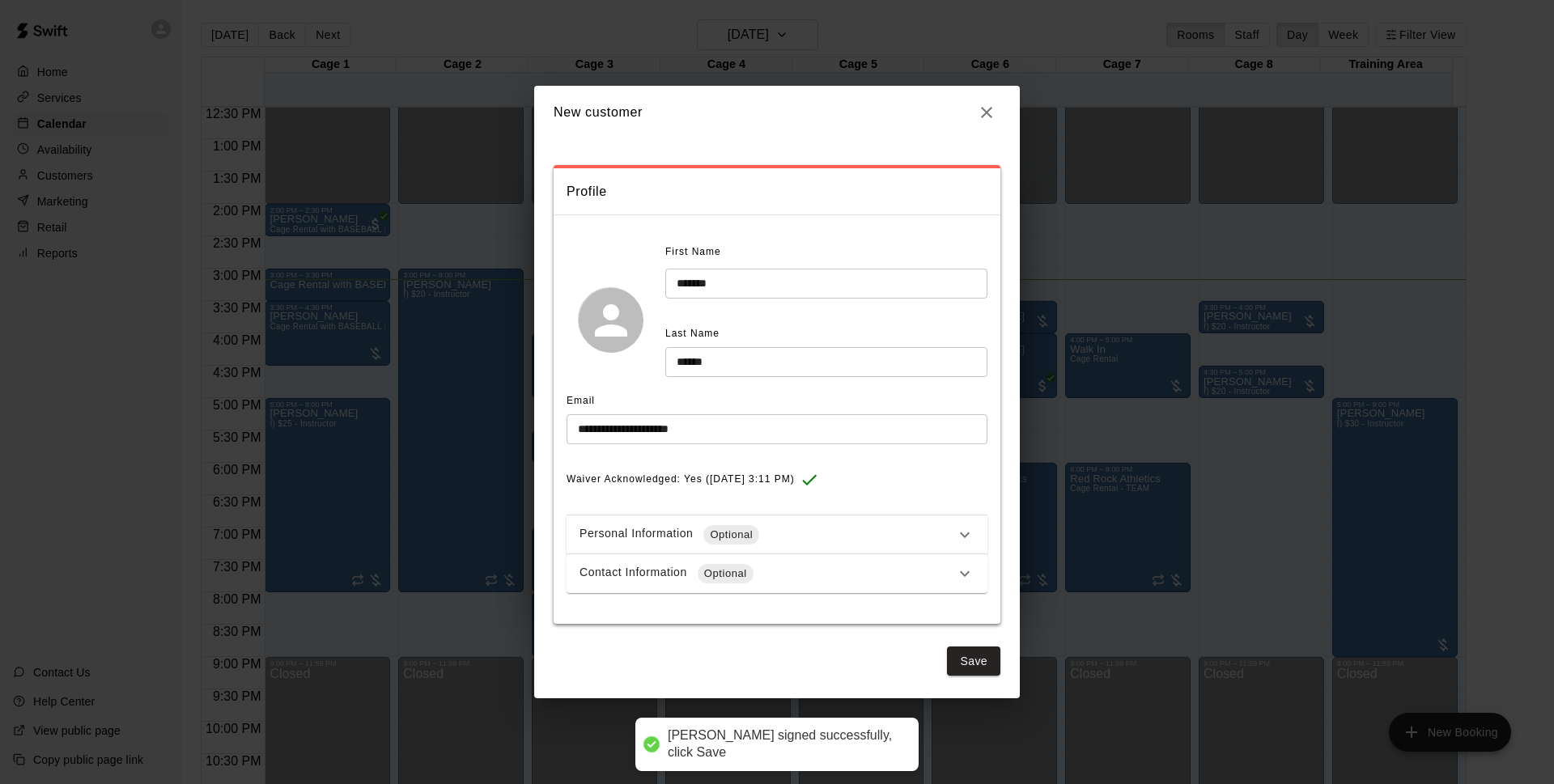
click at [785, 568] on div "Contact Information Optional" at bounding box center [767, 574] width 375 height 20
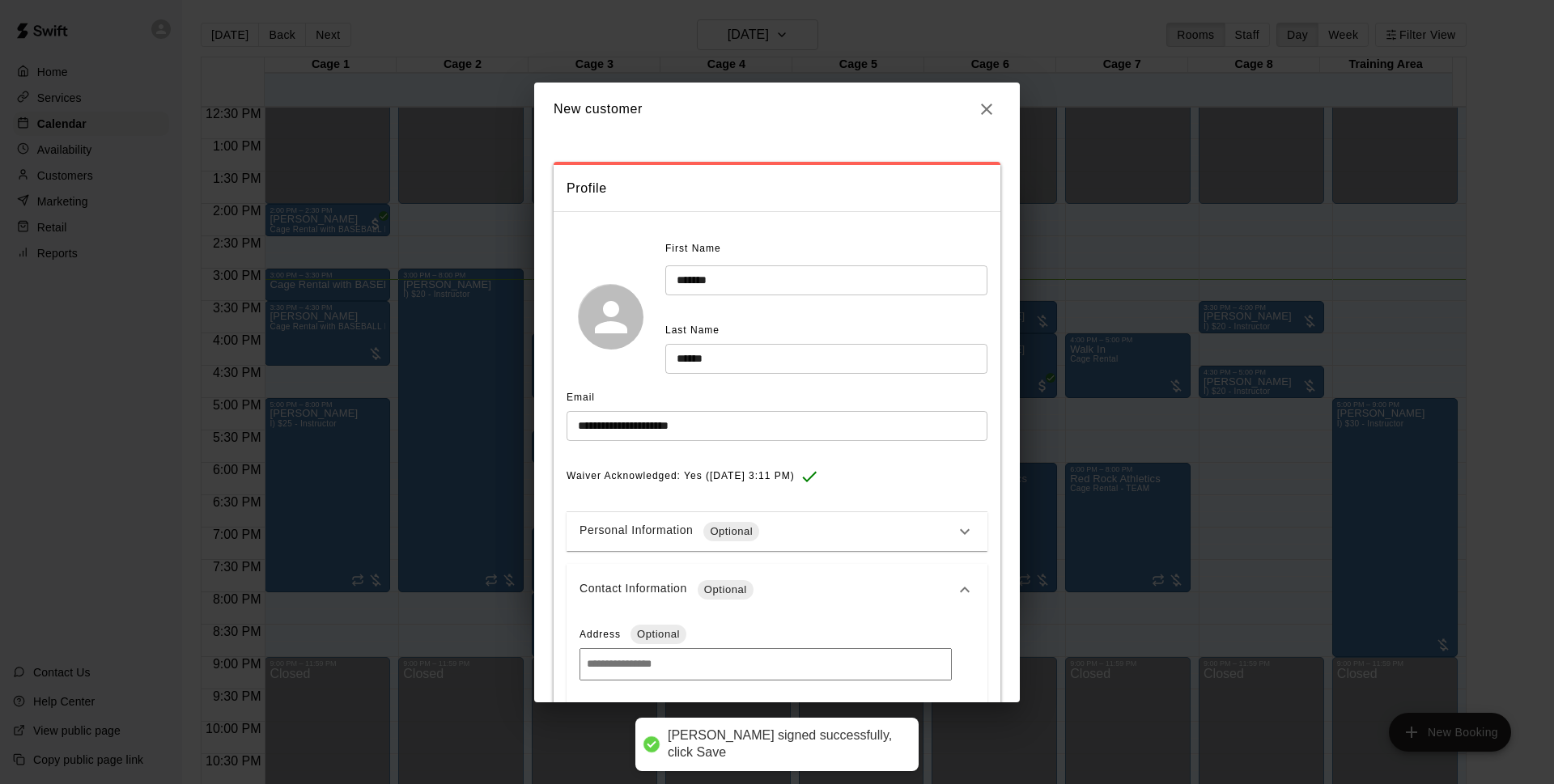
scroll to position [255, 0]
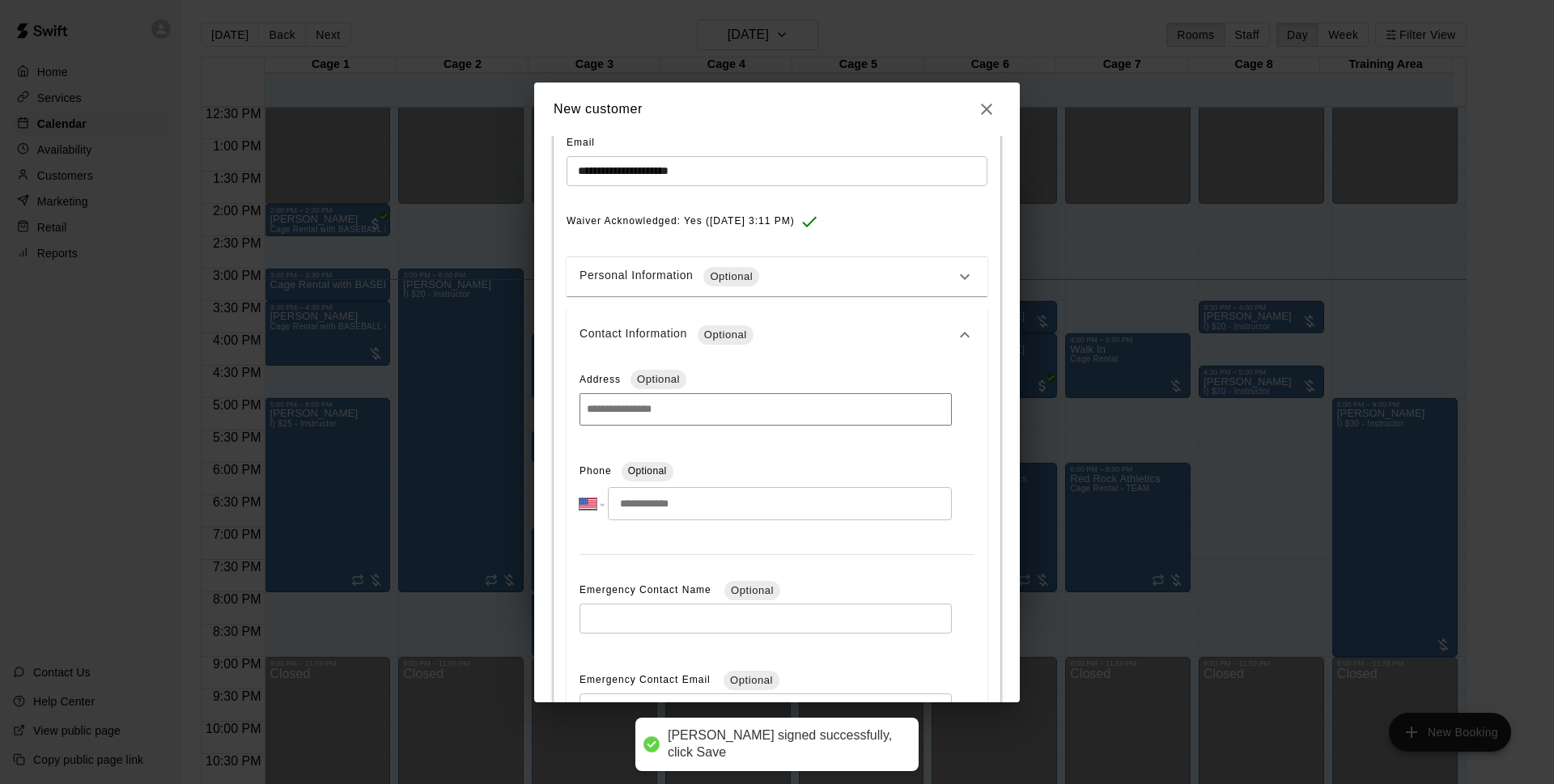
click at [701, 490] on input "tel" at bounding box center [780, 502] width 344 height 33
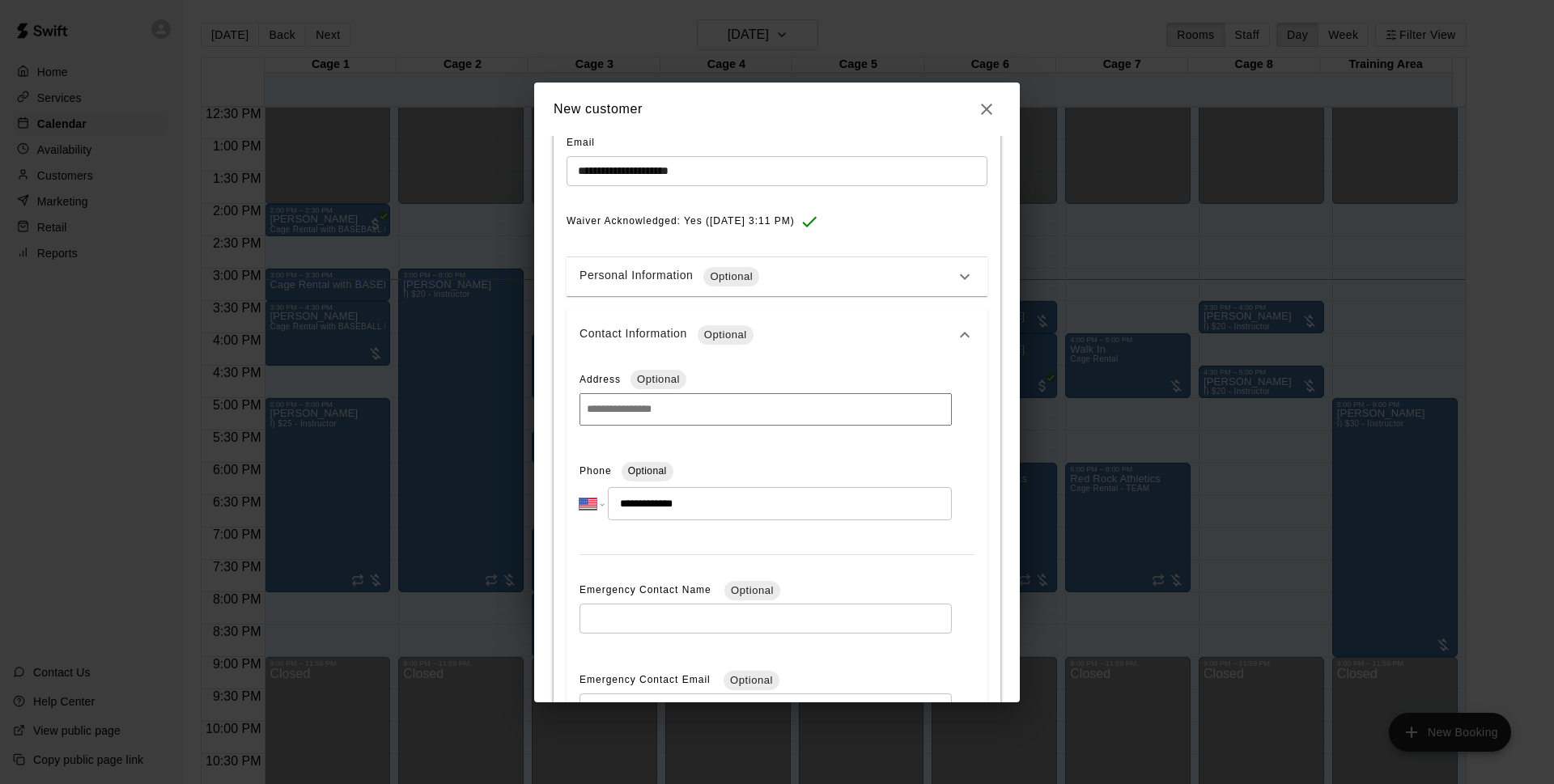
type input "**********"
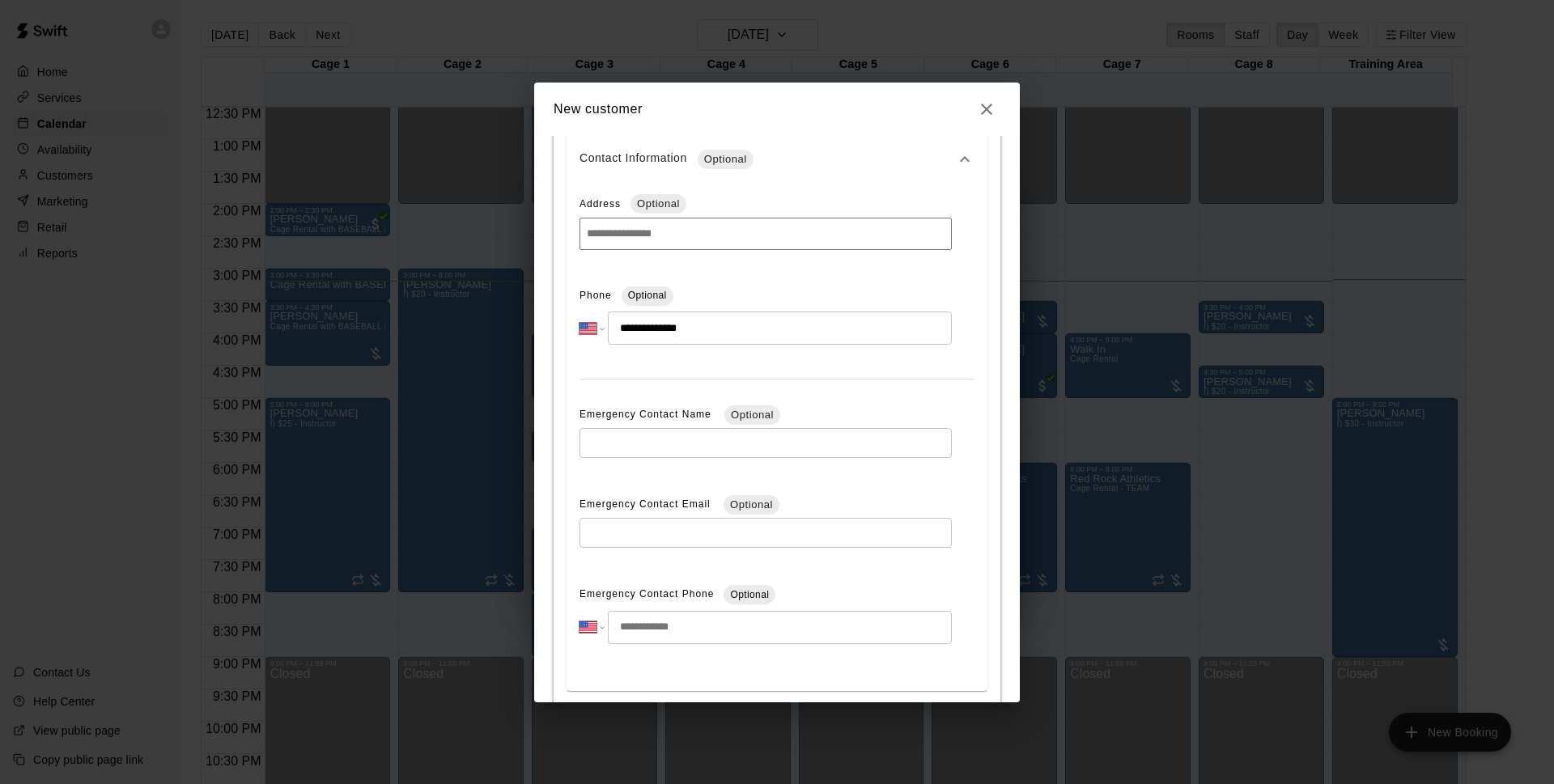
scroll to position [515, 0]
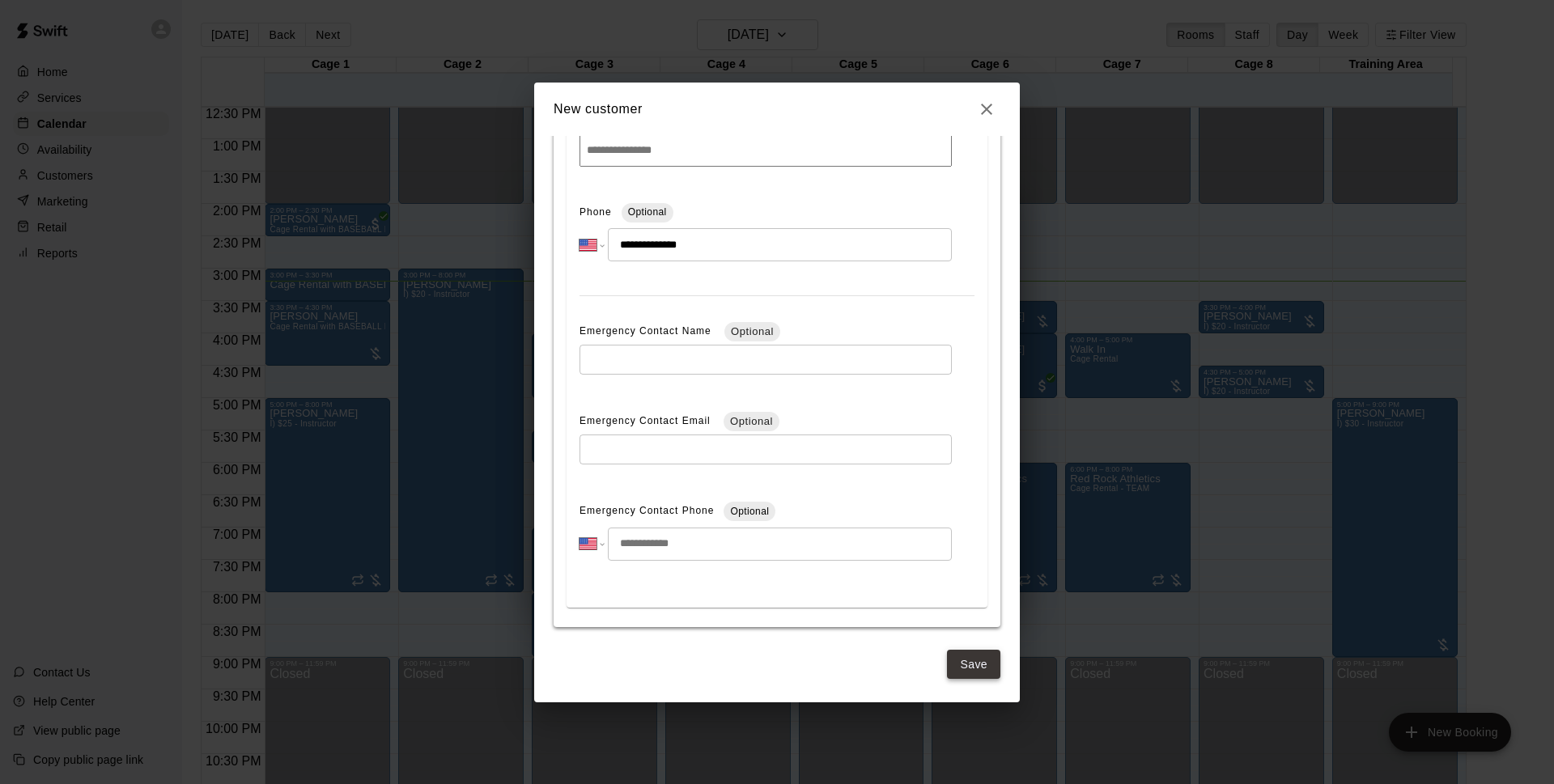
click at [968, 656] on button "Save" at bounding box center [974, 665] width 54 height 30
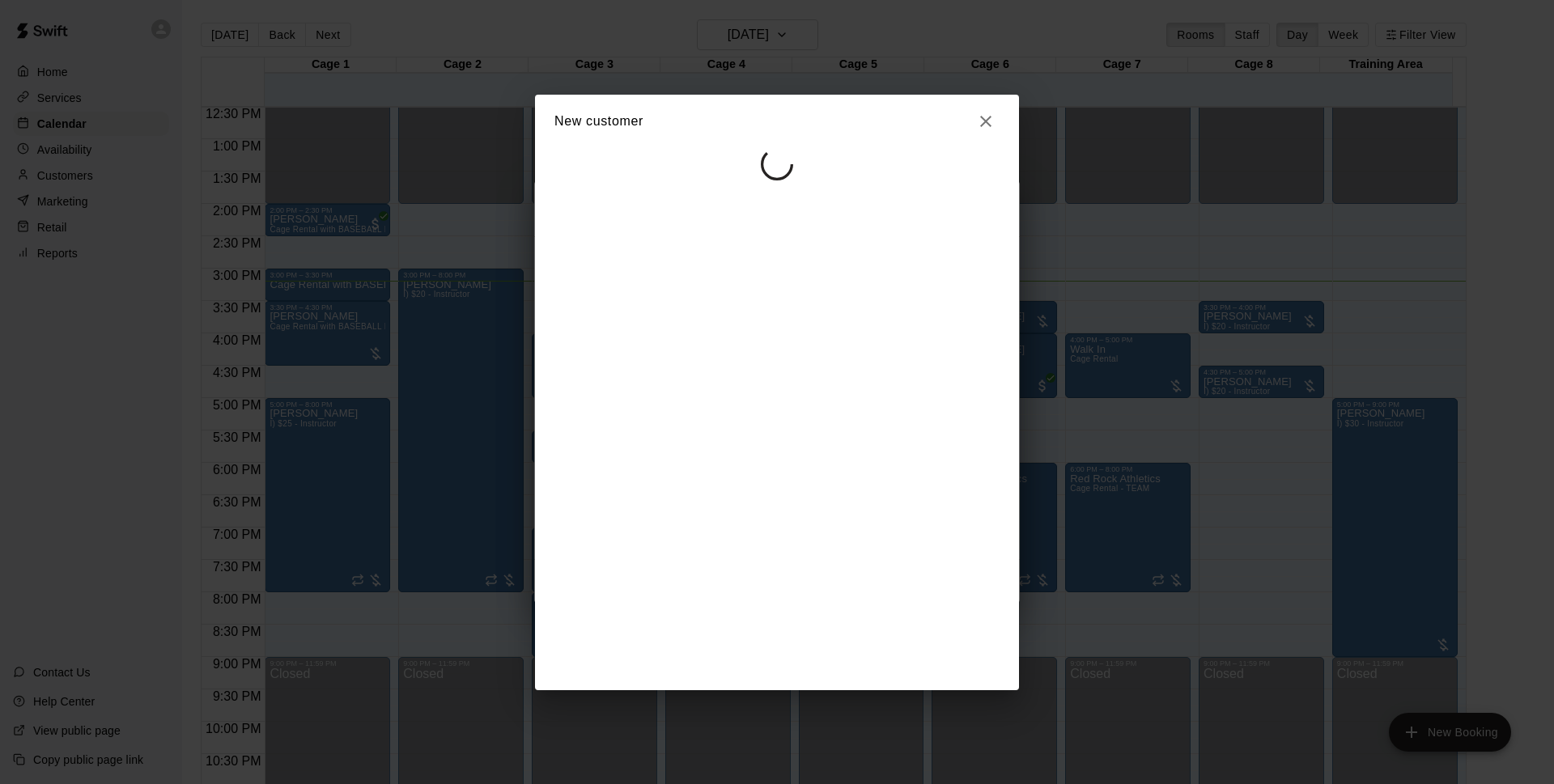
scroll to position [0, 0]
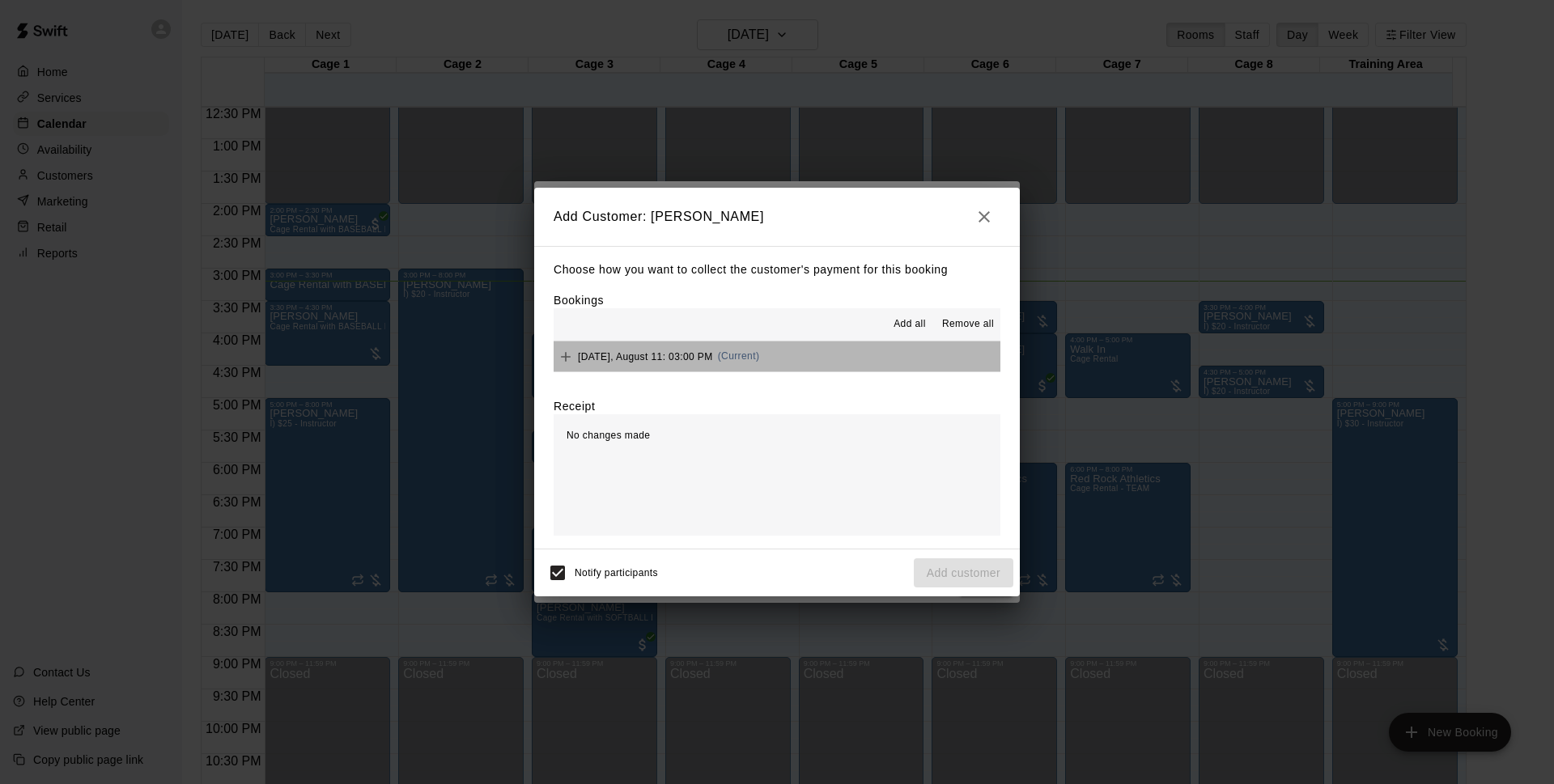
click at [781, 361] on button "[DATE], August 11: 03:00 PM (Current)" at bounding box center [777, 356] width 447 height 30
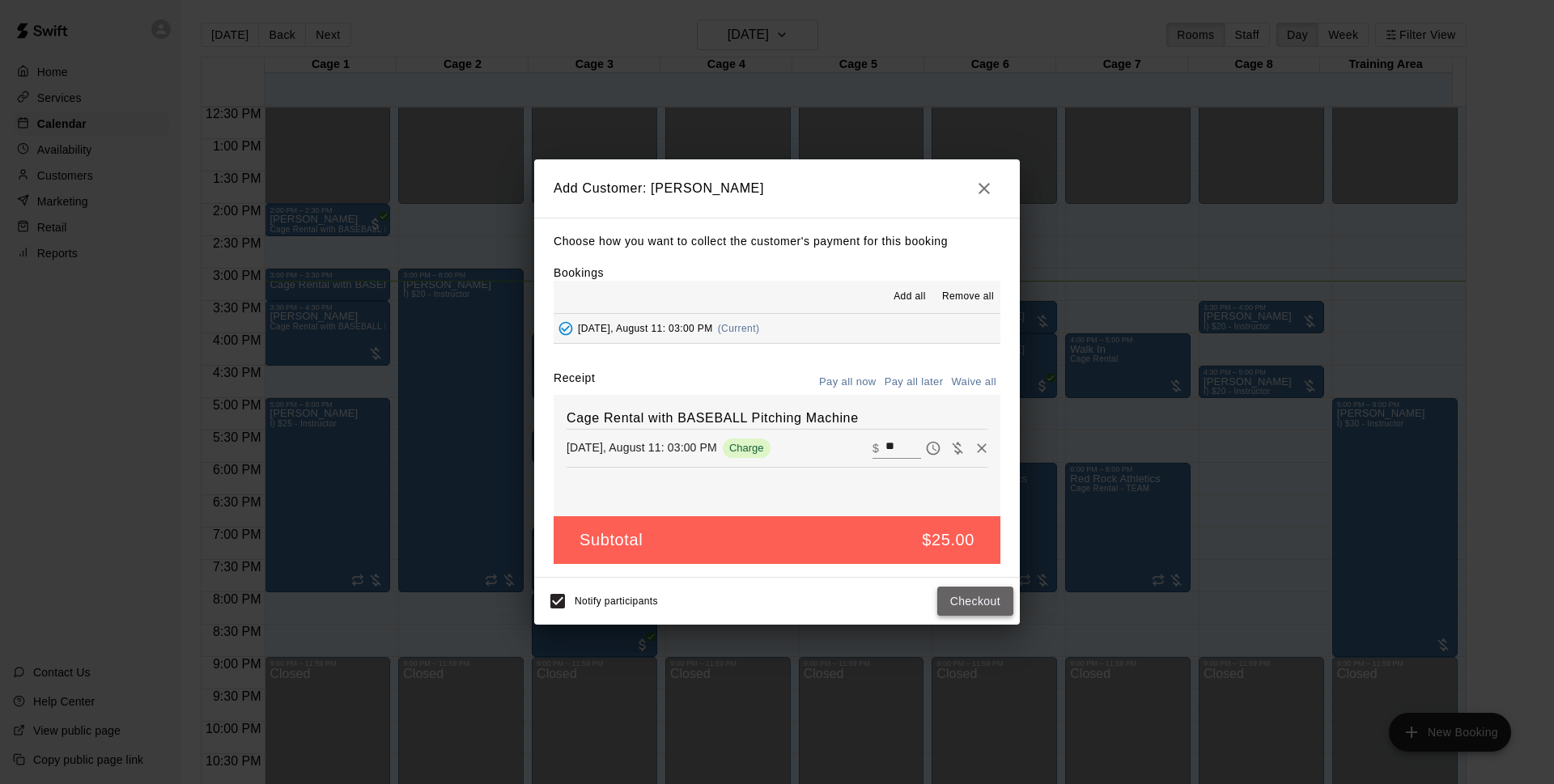
click at [978, 612] on button "Checkout" at bounding box center [975, 601] width 76 height 30
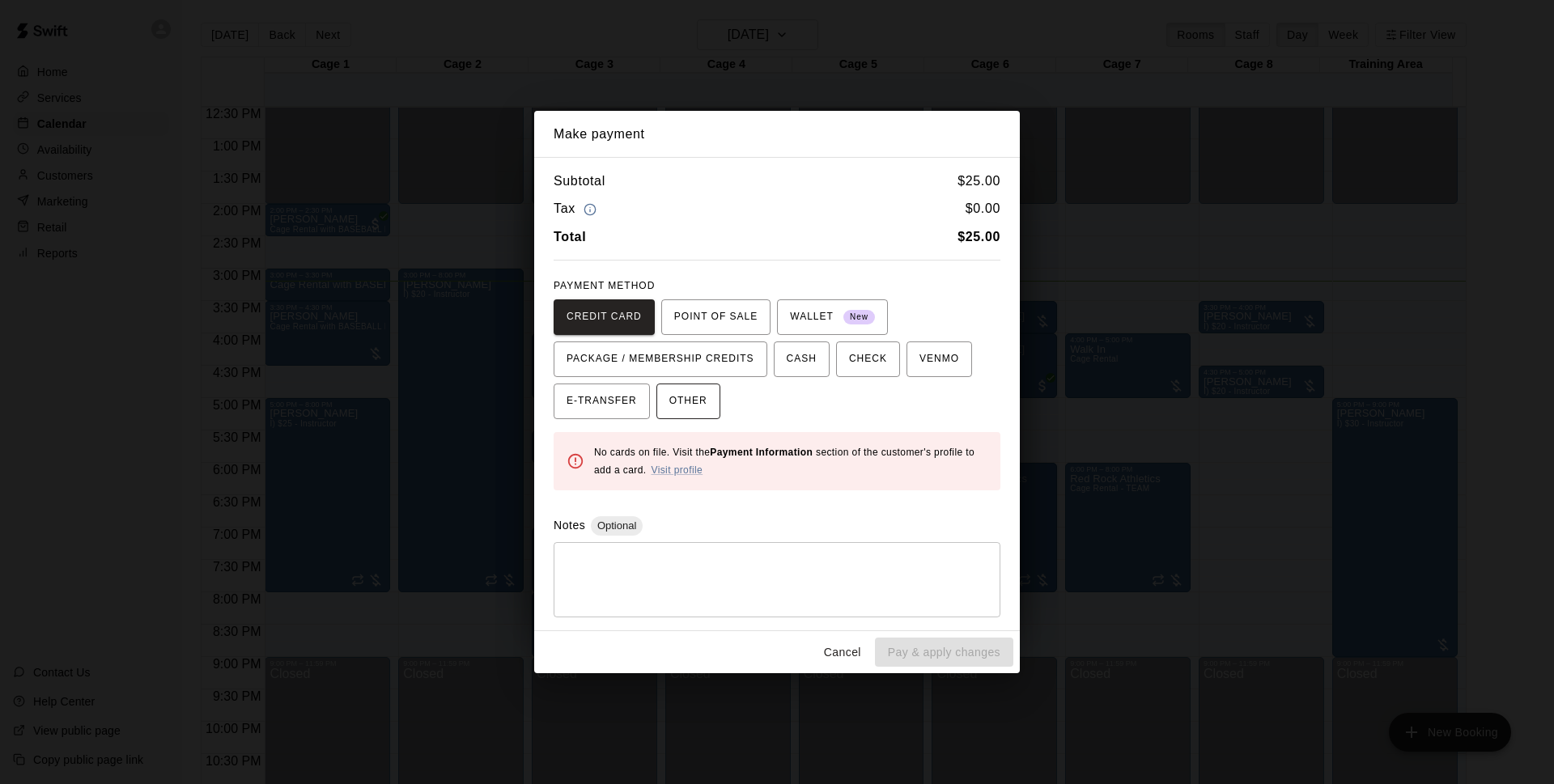
click at [699, 396] on span "OTHER" at bounding box center [688, 401] width 38 height 26
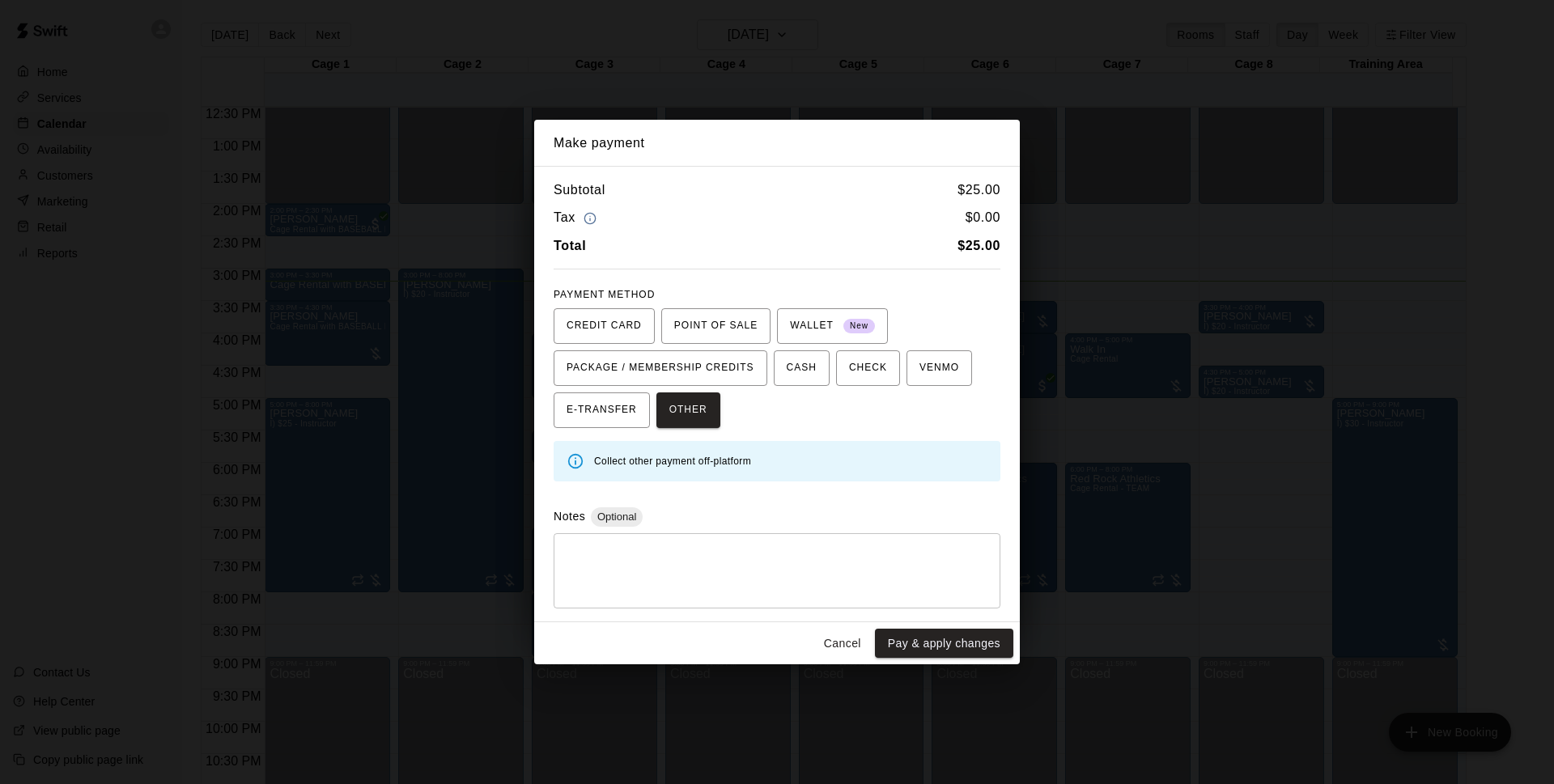
click at [924, 647] on button "Pay & apply changes" at bounding box center [944, 644] width 138 height 30
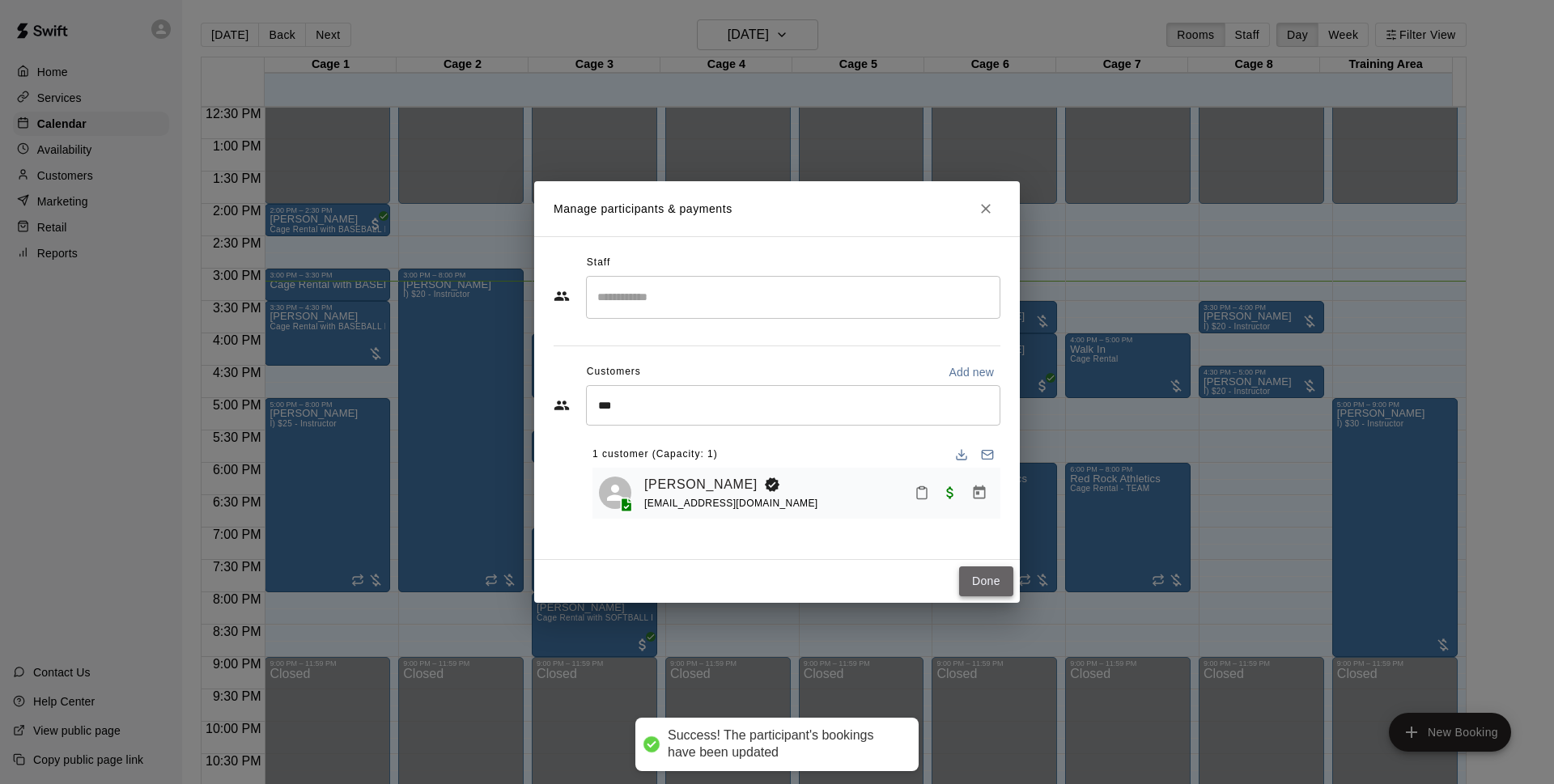
click at [986, 567] on button "Done" at bounding box center [986, 581] width 54 height 30
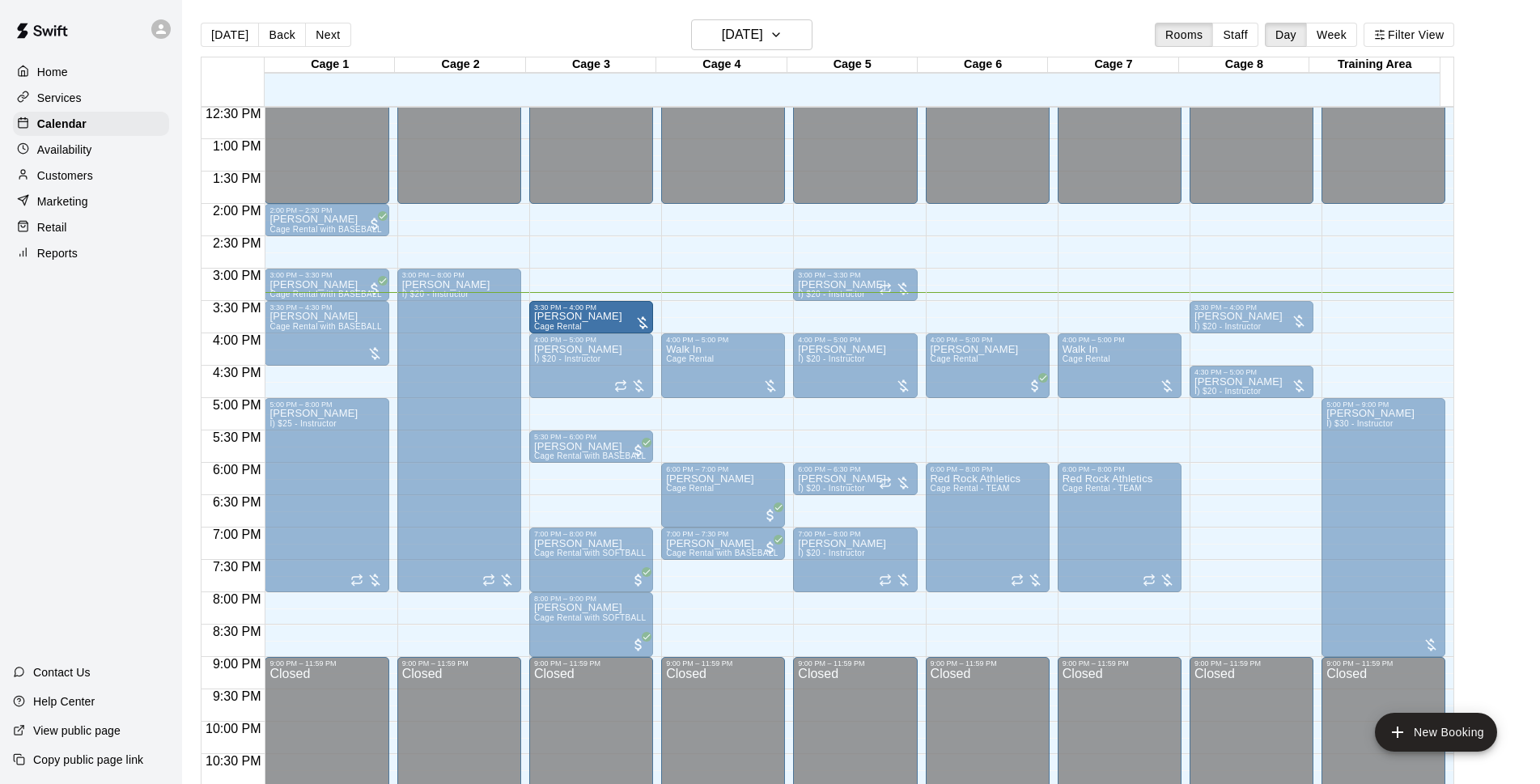
drag, startPoint x: 990, startPoint y: 310, endPoint x: 594, endPoint y: 317, distance: 396.1
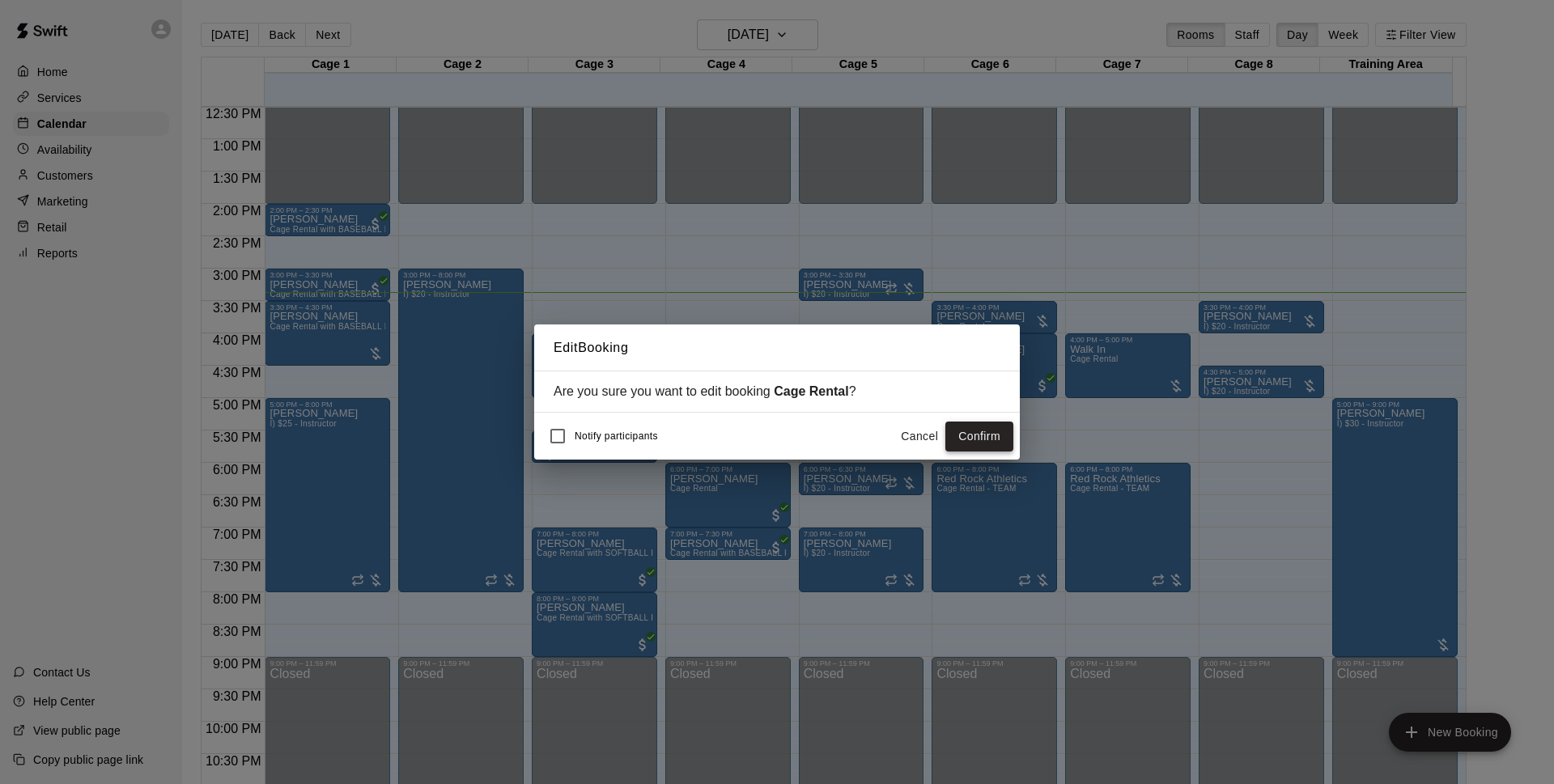
click at [976, 427] on button "Confirm" at bounding box center [980, 437] width 68 height 30
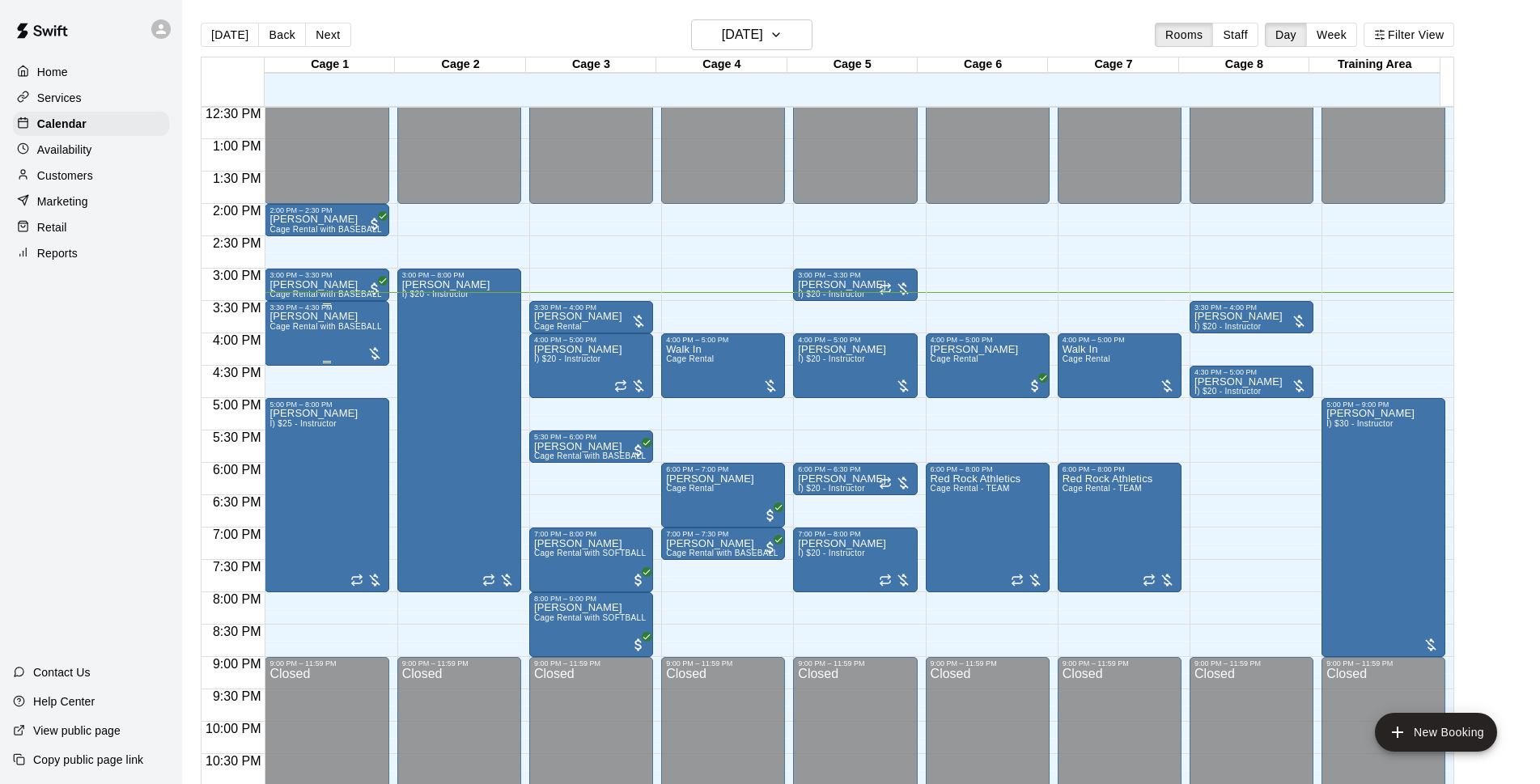
click at [293, 349] on div "[PERSON_NAME] Cage Rental with BASEBALL Pitching Machine" at bounding box center [327, 703] width 114 height 784
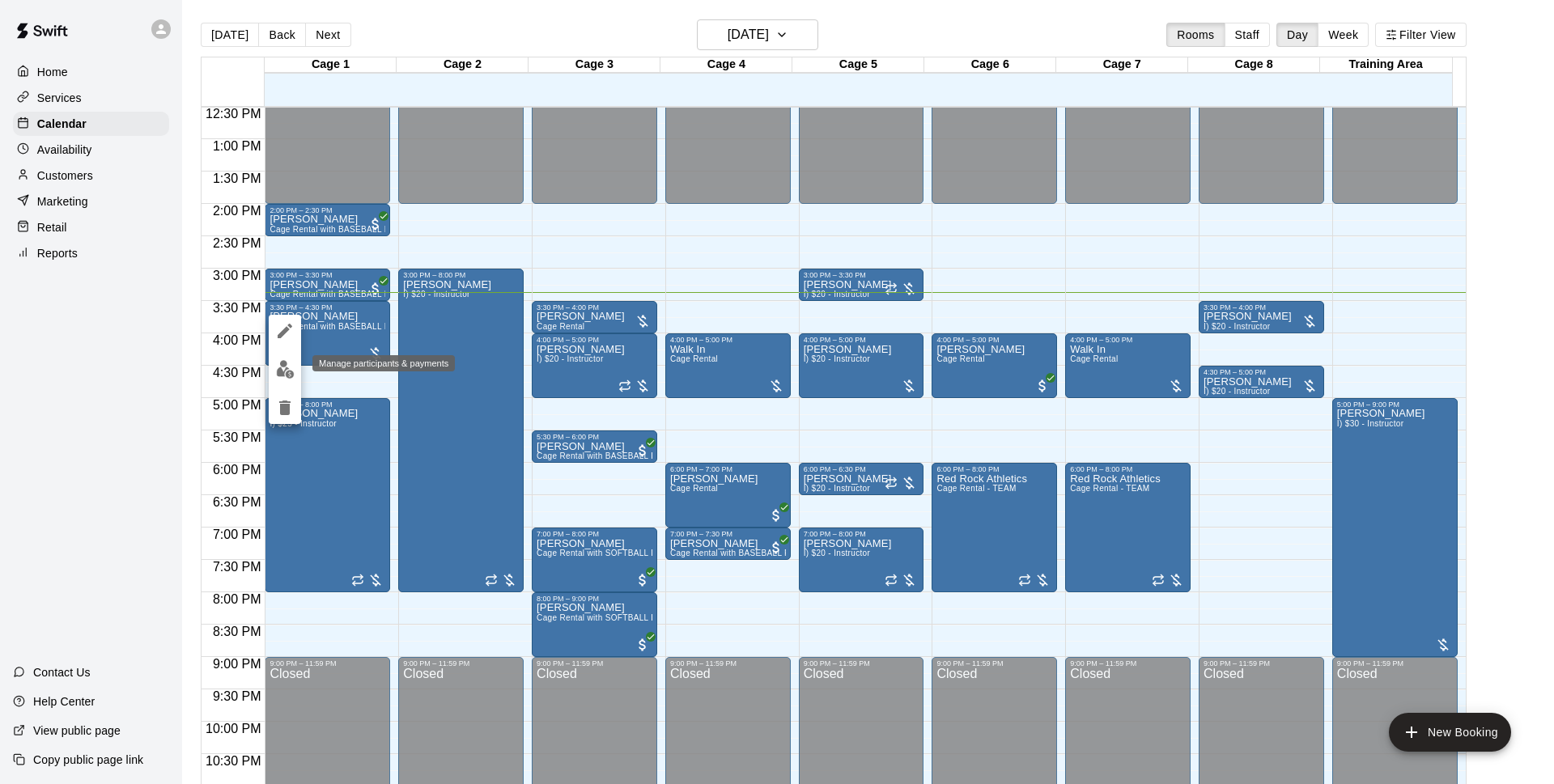
click at [293, 369] on img "edit" at bounding box center [285, 369] width 19 height 19
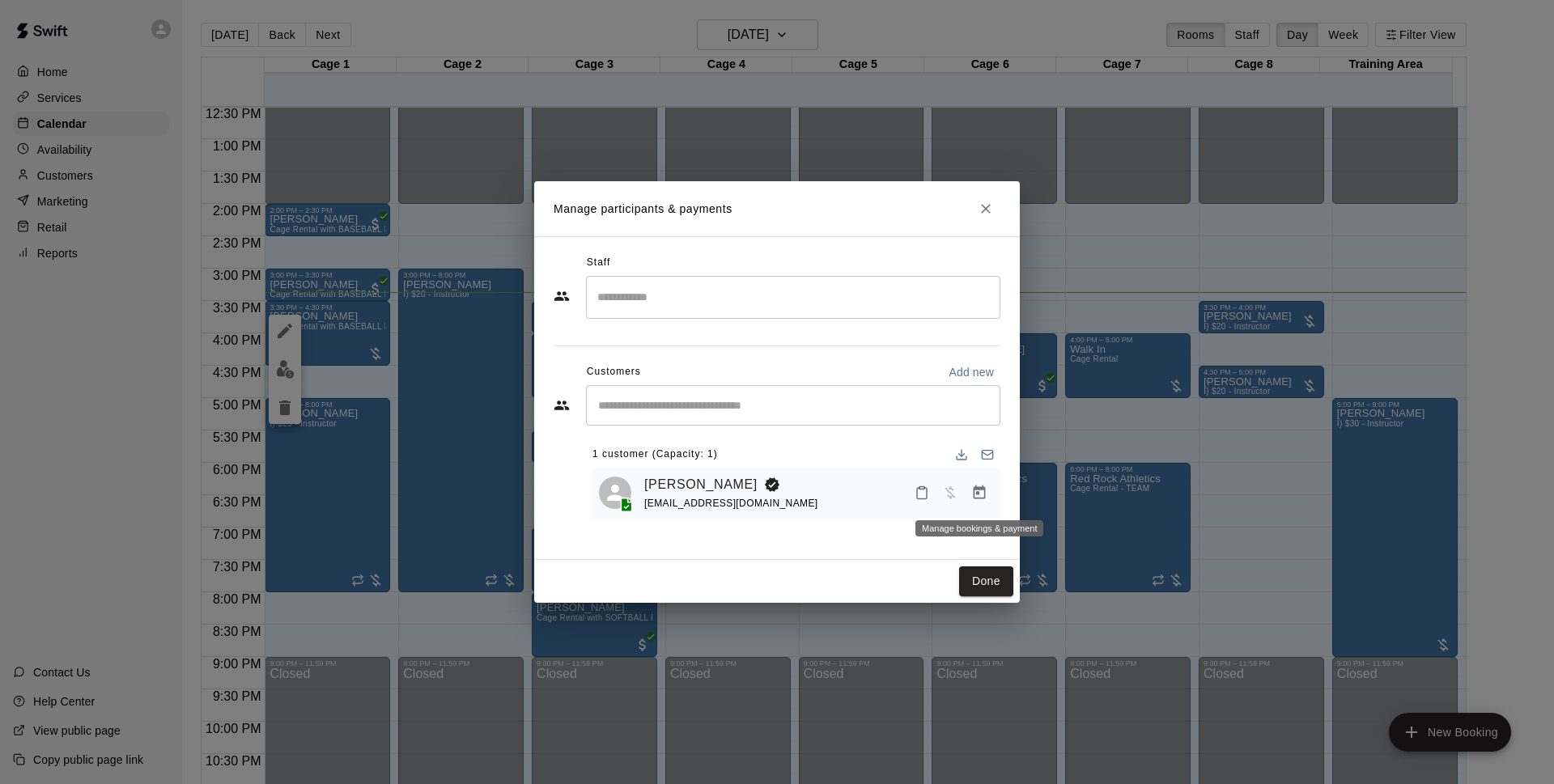
click at [972, 482] on button "Manage bookings & payment" at bounding box center [979, 491] width 29 height 29
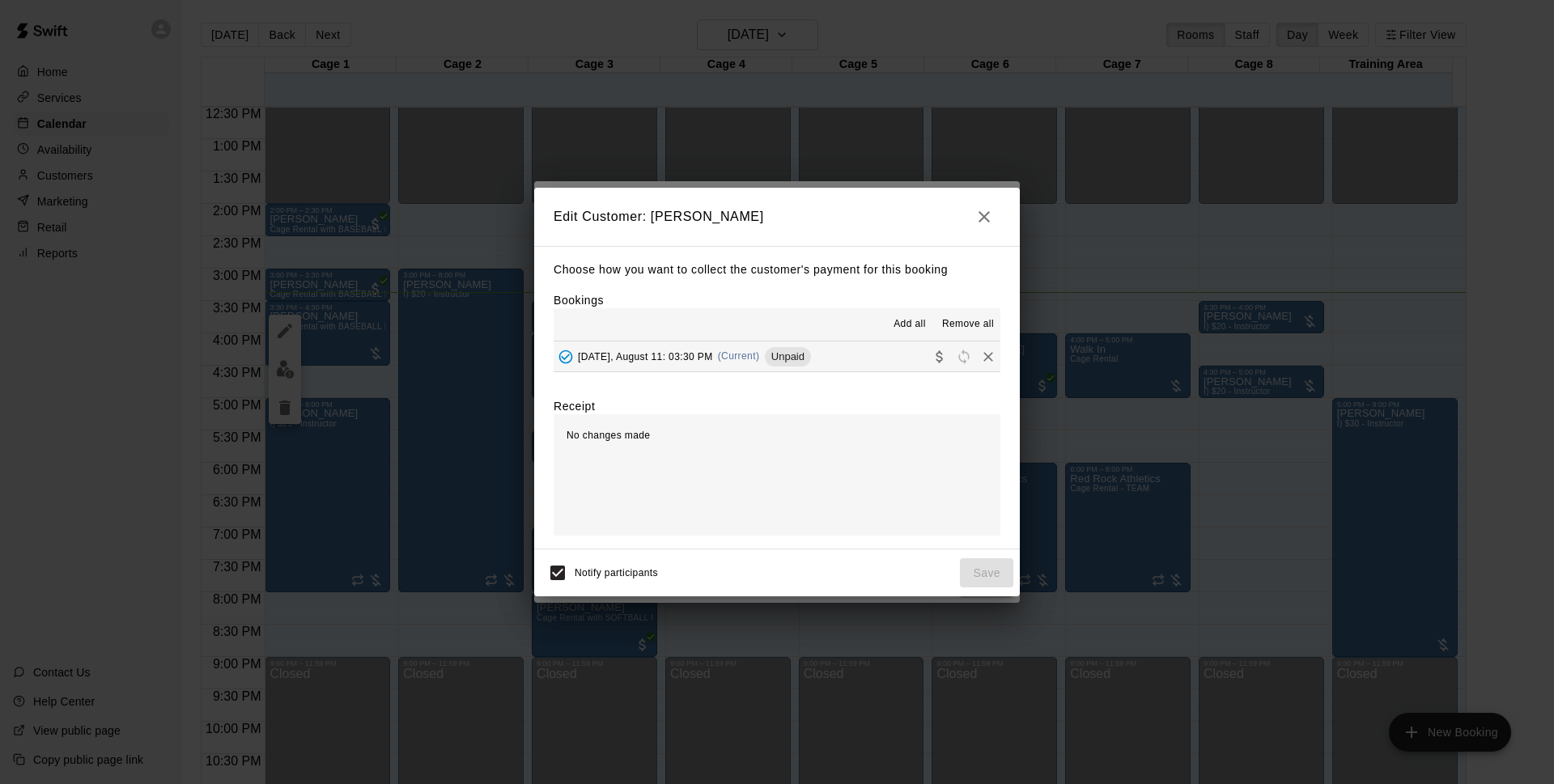
click at [843, 360] on button "[DATE], August 11: 03:30 PM (Current) Unpaid" at bounding box center [777, 356] width 447 height 30
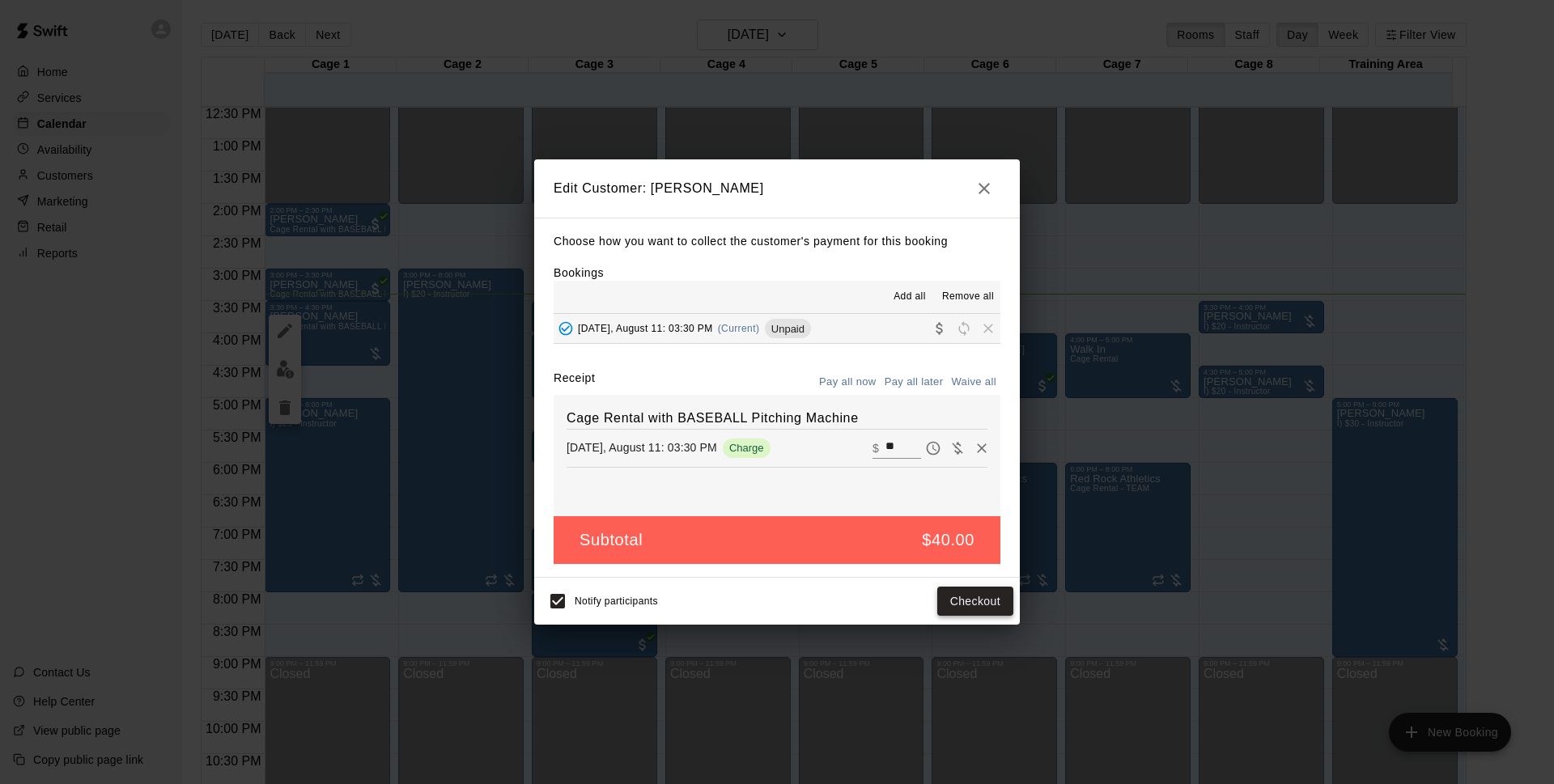
click at [983, 606] on button "Checkout" at bounding box center [975, 601] width 76 height 30
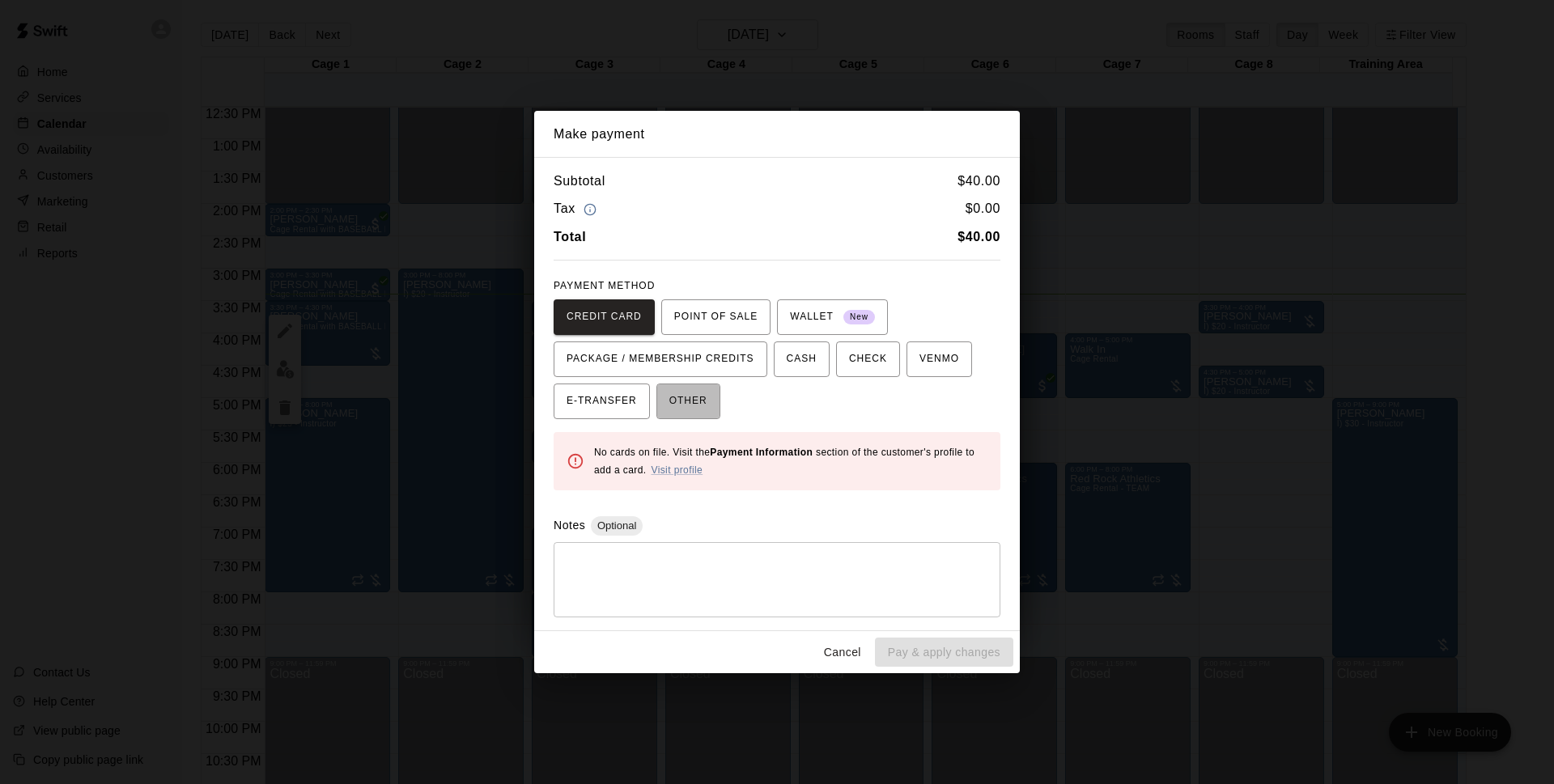
drag, startPoint x: 712, startPoint y: 396, endPoint x: 721, endPoint y: 401, distance: 10.3
click at [712, 397] on button "OTHER" at bounding box center [688, 401] width 64 height 36
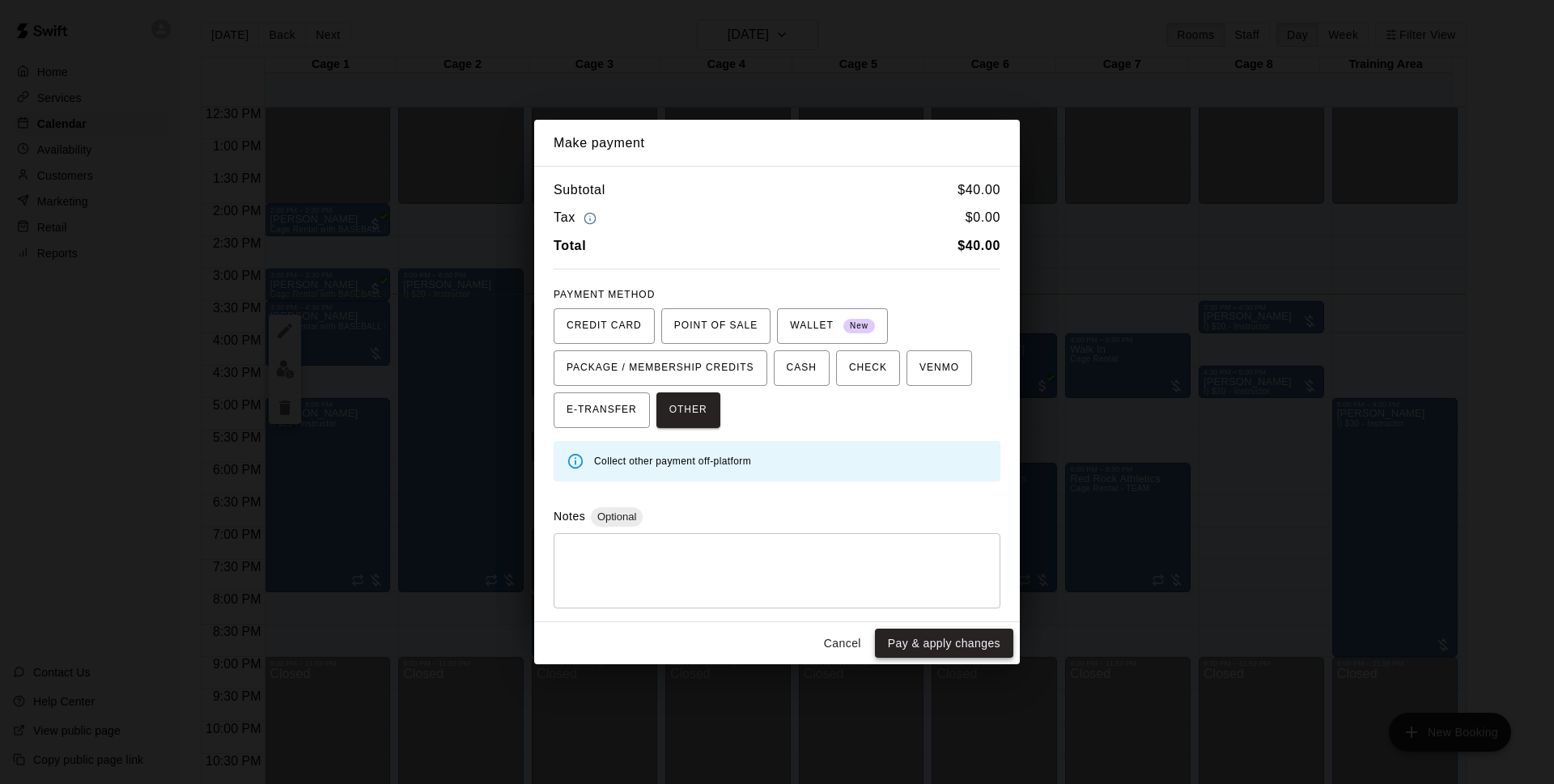
click at [916, 642] on button "Pay & apply changes" at bounding box center [944, 644] width 138 height 30
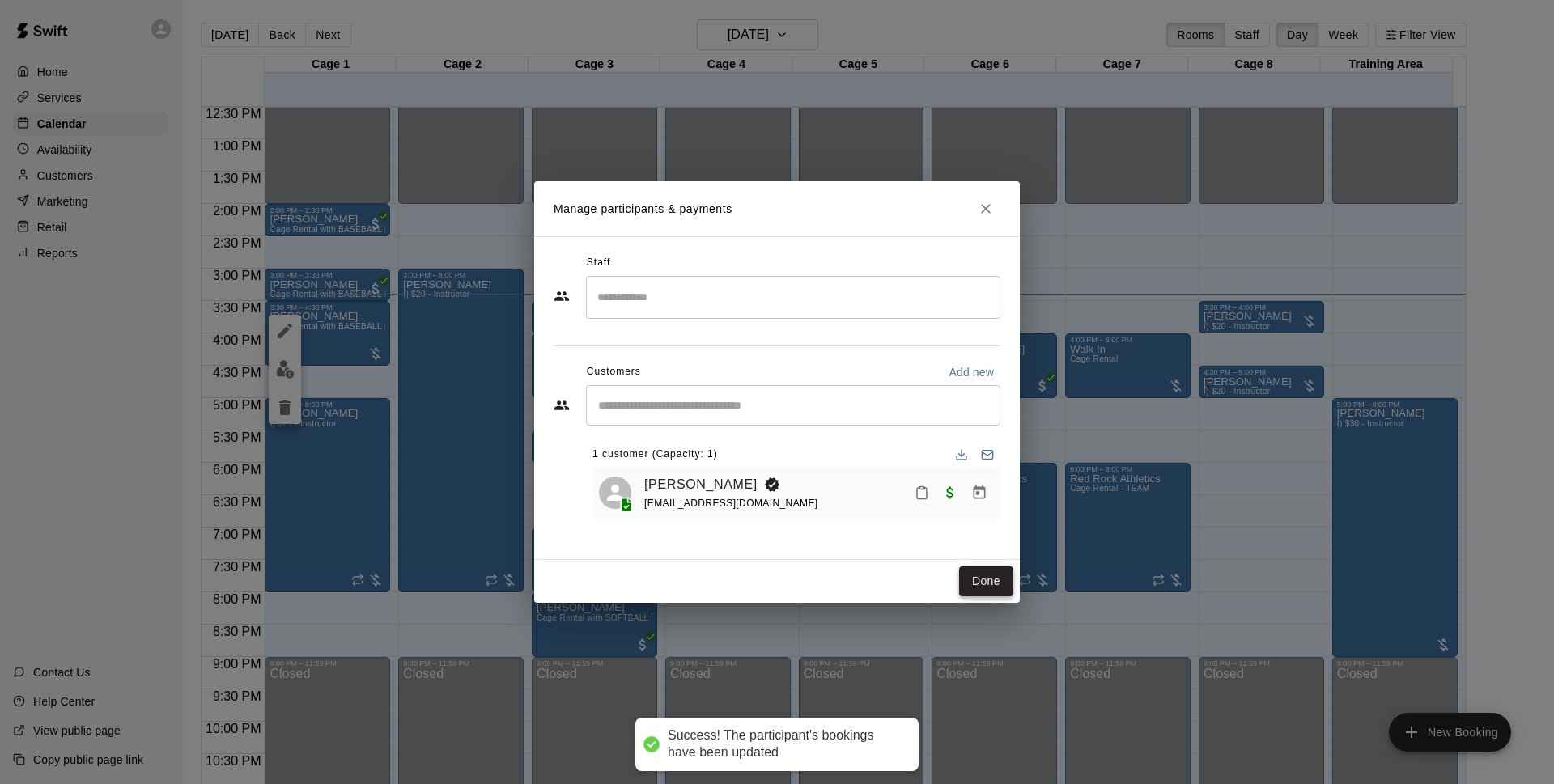
click at [964, 585] on button "Done" at bounding box center [986, 581] width 54 height 30
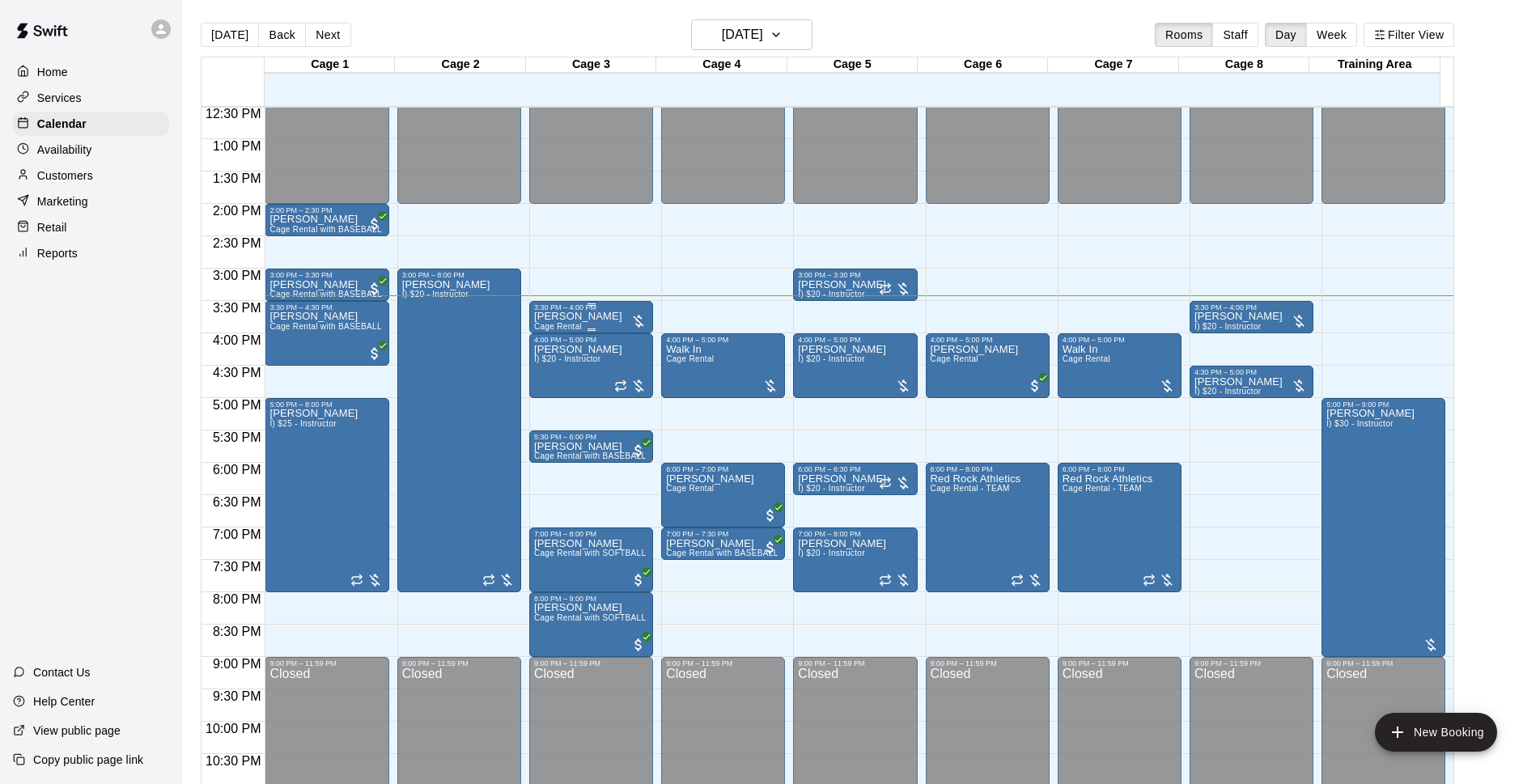
click at [614, 325] on div "[PERSON_NAME] Cage Rental" at bounding box center [591, 703] width 114 height 784
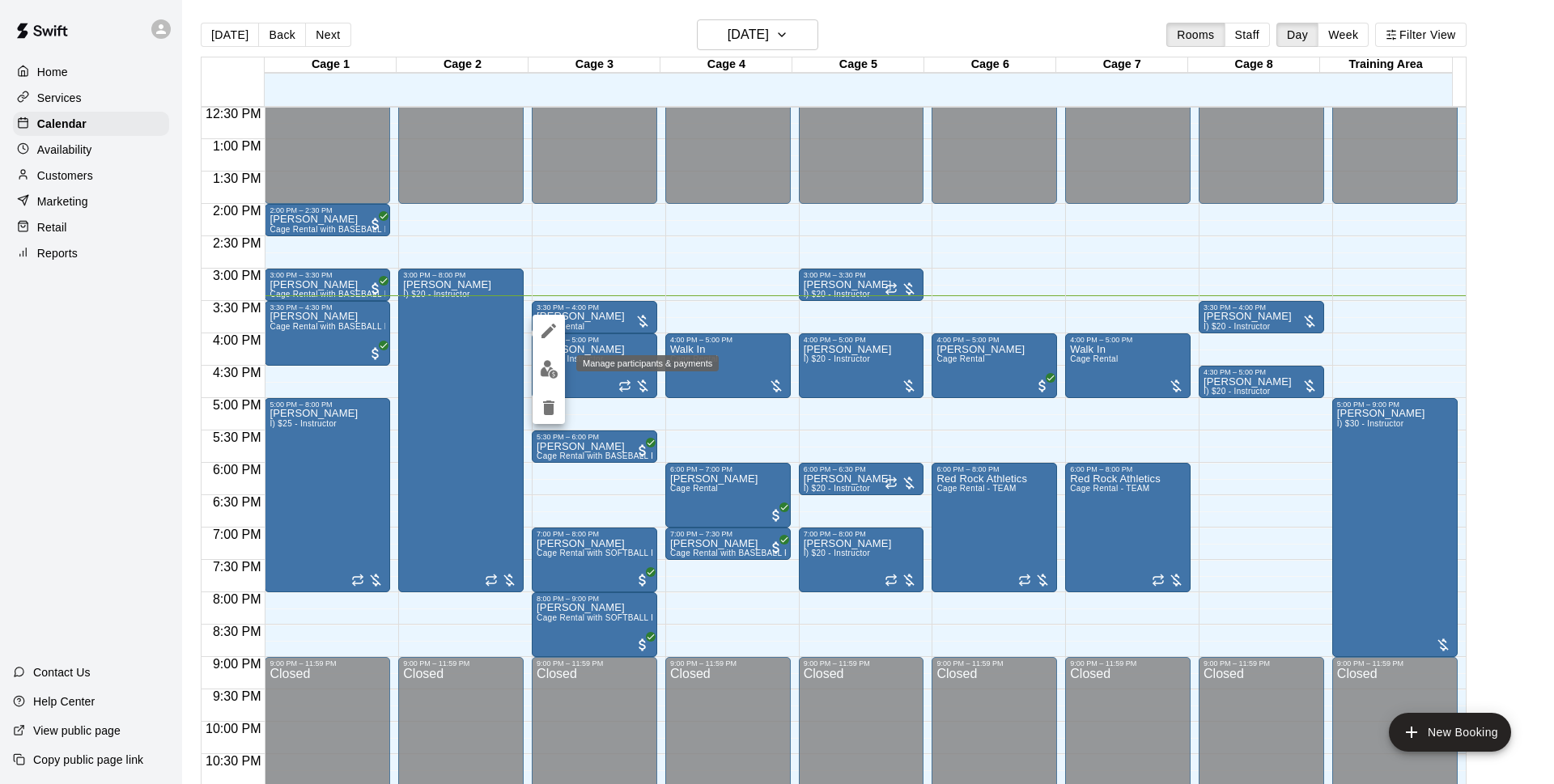
click at [542, 371] on img "edit" at bounding box center [549, 369] width 19 height 19
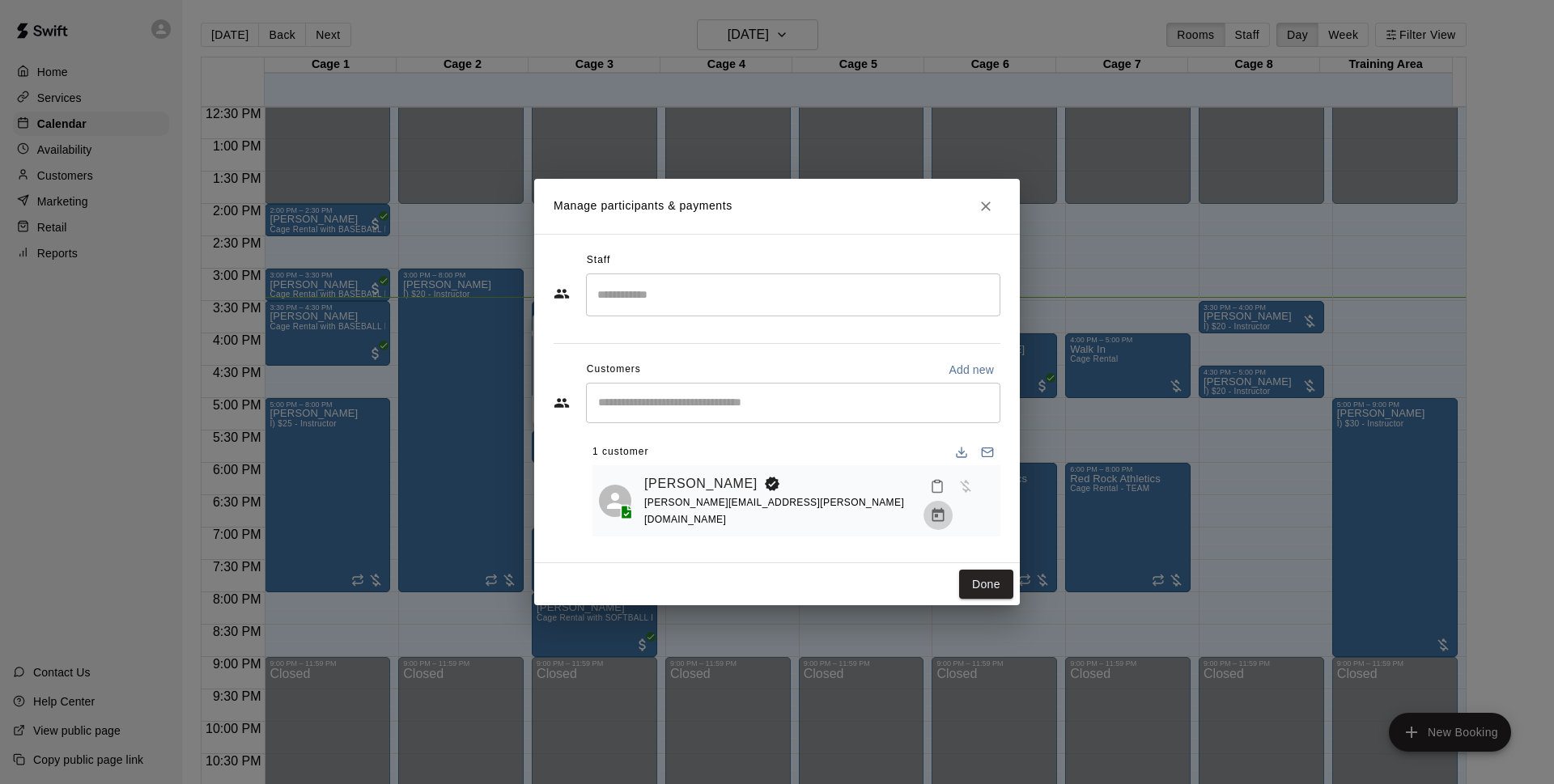
click at [946, 507] on icon "Manage bookings & payment" at bounding box center [938, 515] width 16 height 16
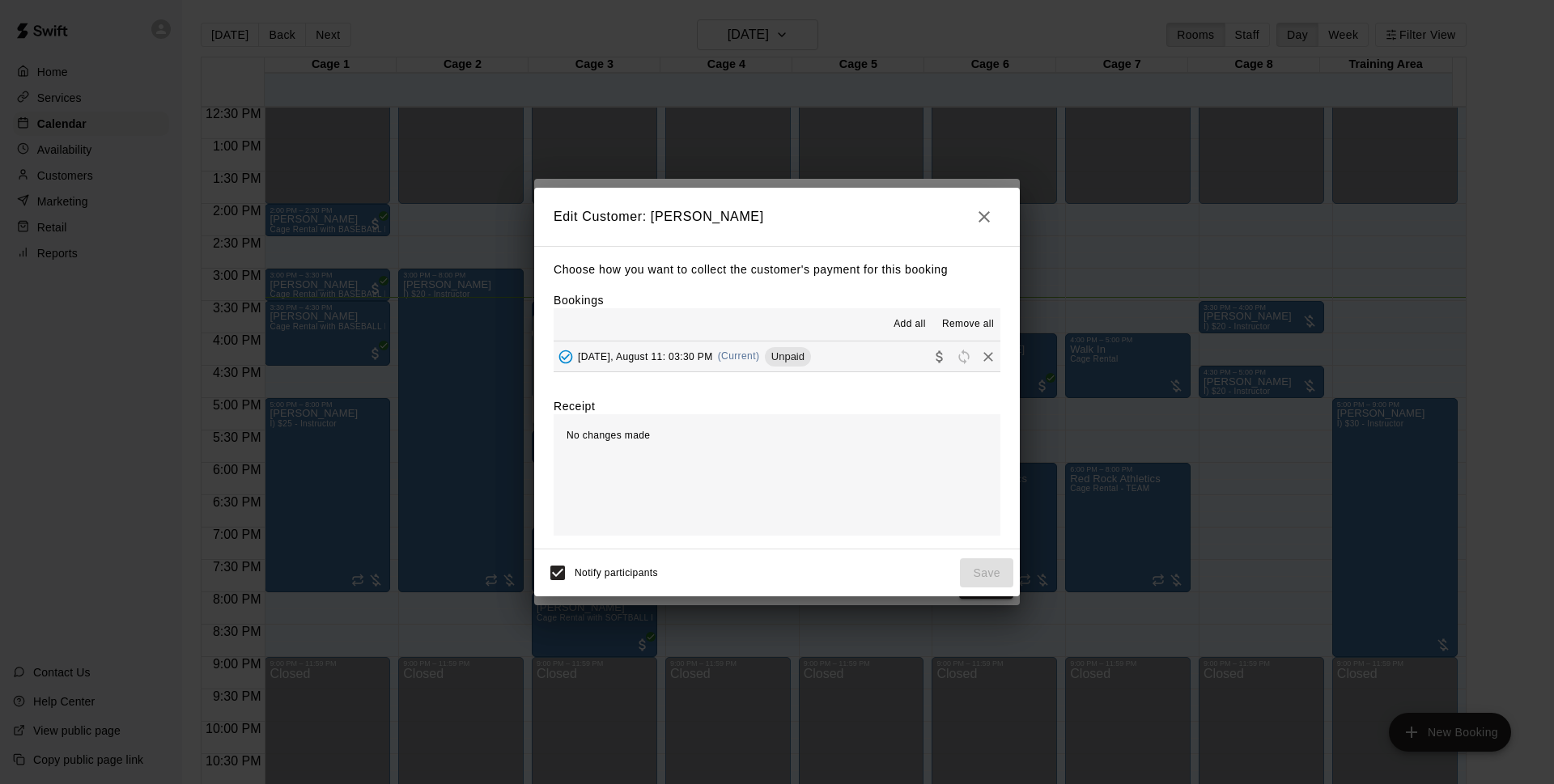
click at [838, 361] on button "[DATE], August 11: 03:30 PM (Current) Unpaid" at bounding box center [777, 356] width 447 height 30
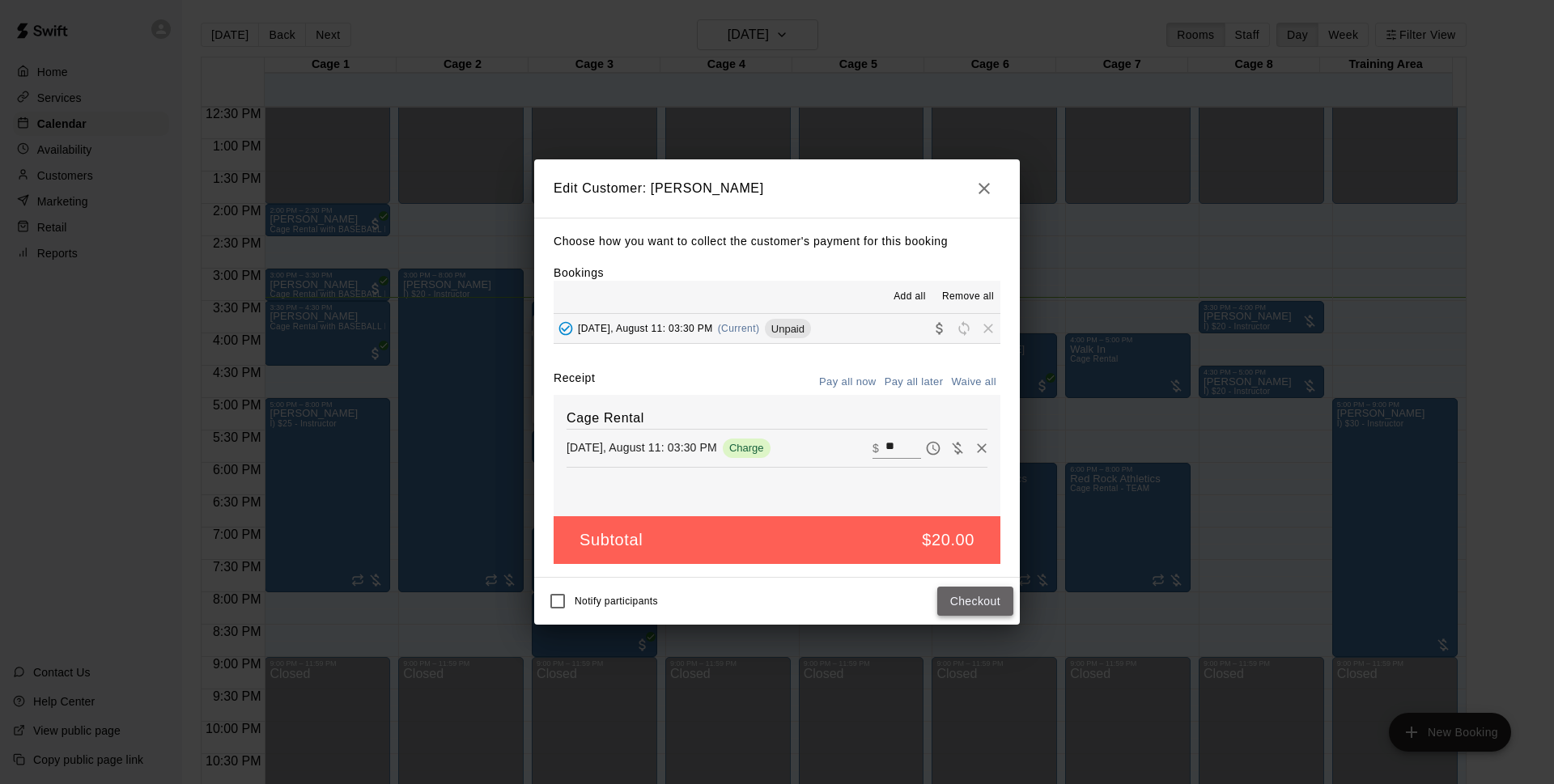
click at [946, 608] on button "Checkout" at bounding box center [975, 601] width 76 height 30
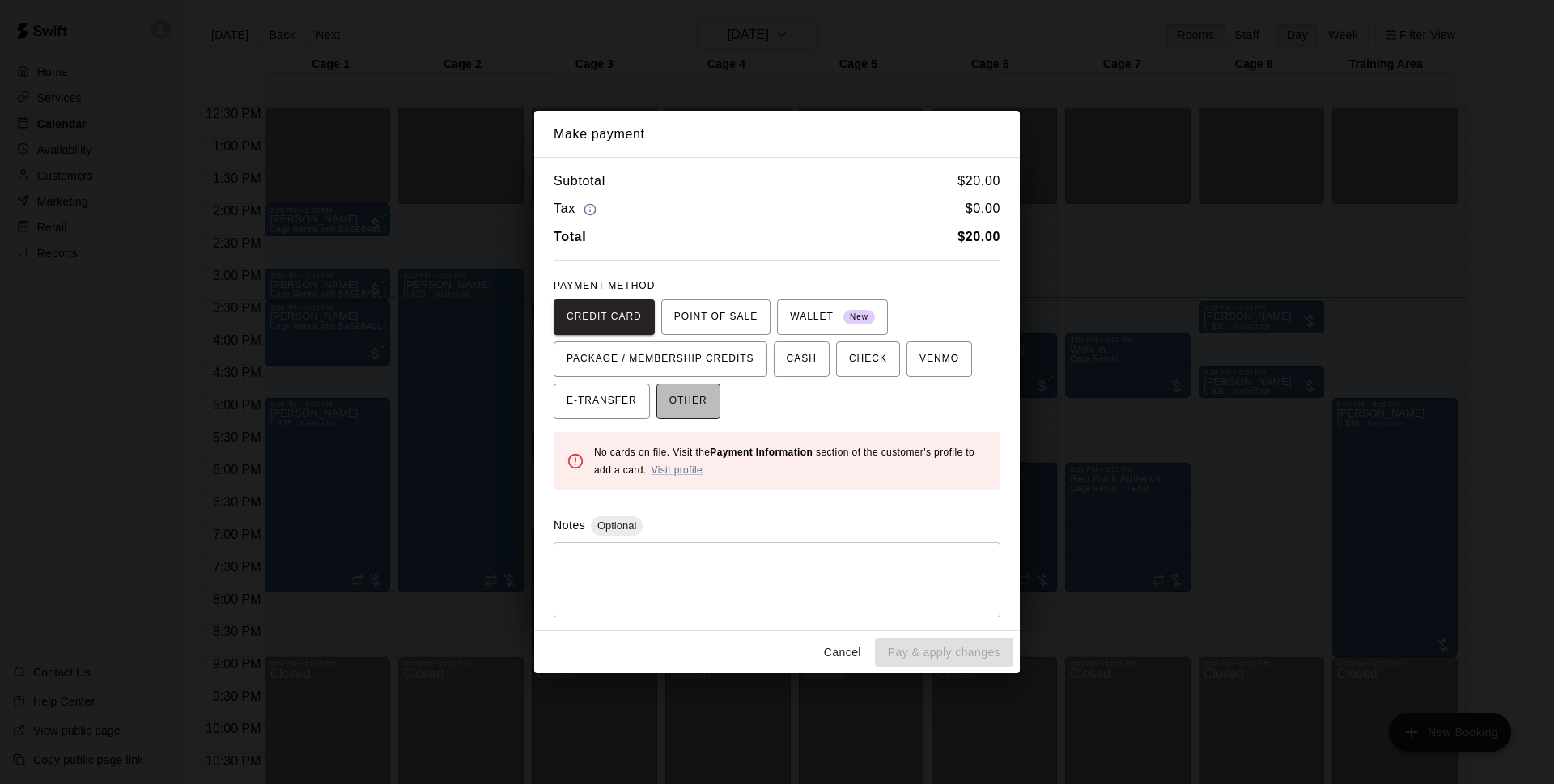
click at [685, 407] on span "OTHER" at bounding box center [688, 401] width 38 height 26
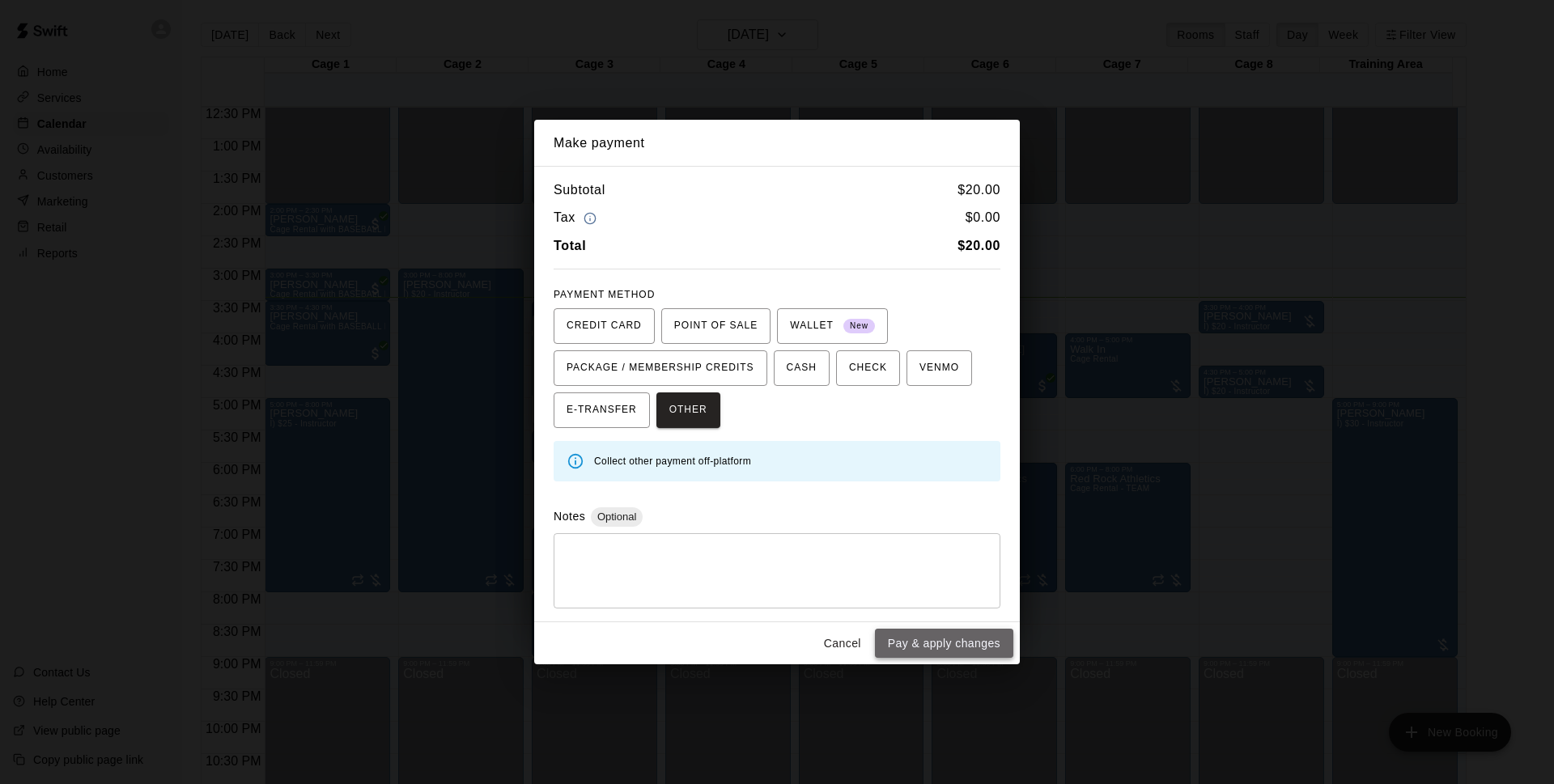
click at [924, 640] on button "Pay & apply changes" at bounding box center [944, 644] width 138 height 30
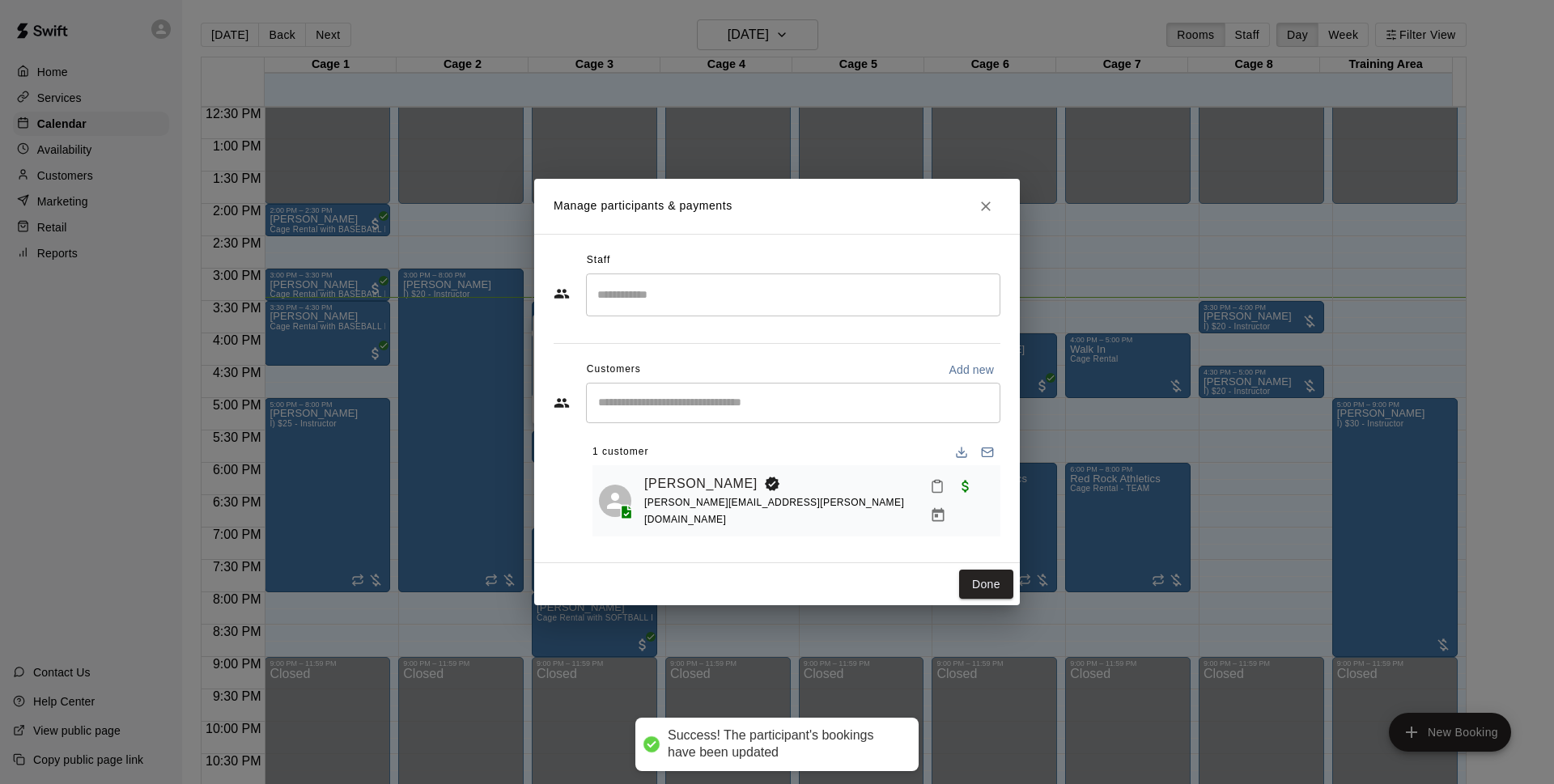
click at [999, 574] on button "Done" at bounding box center [986, 584] width 54 height 30
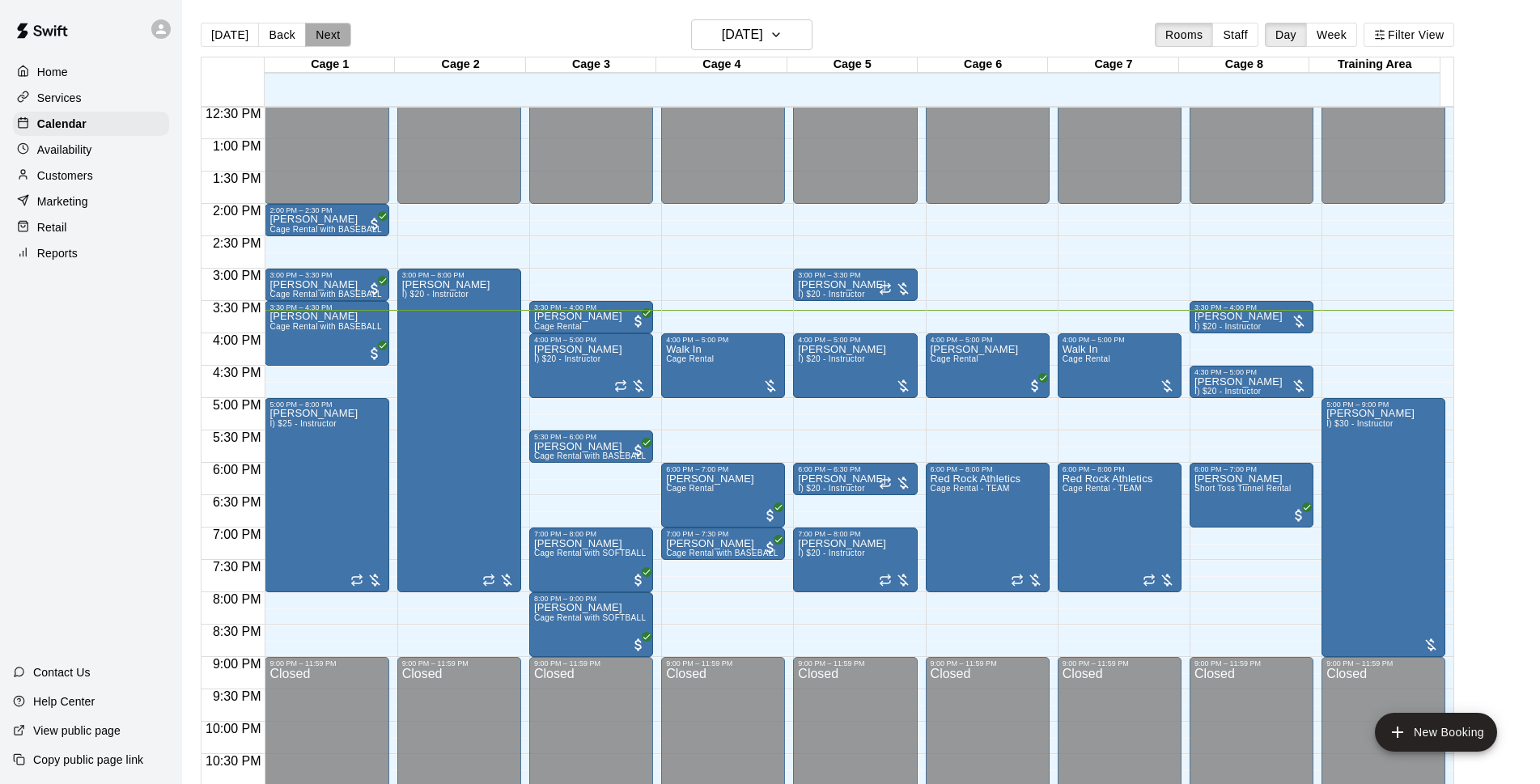
click at [325, 37] on button "Next" at bounding box center [328, 35] width 46 height 24
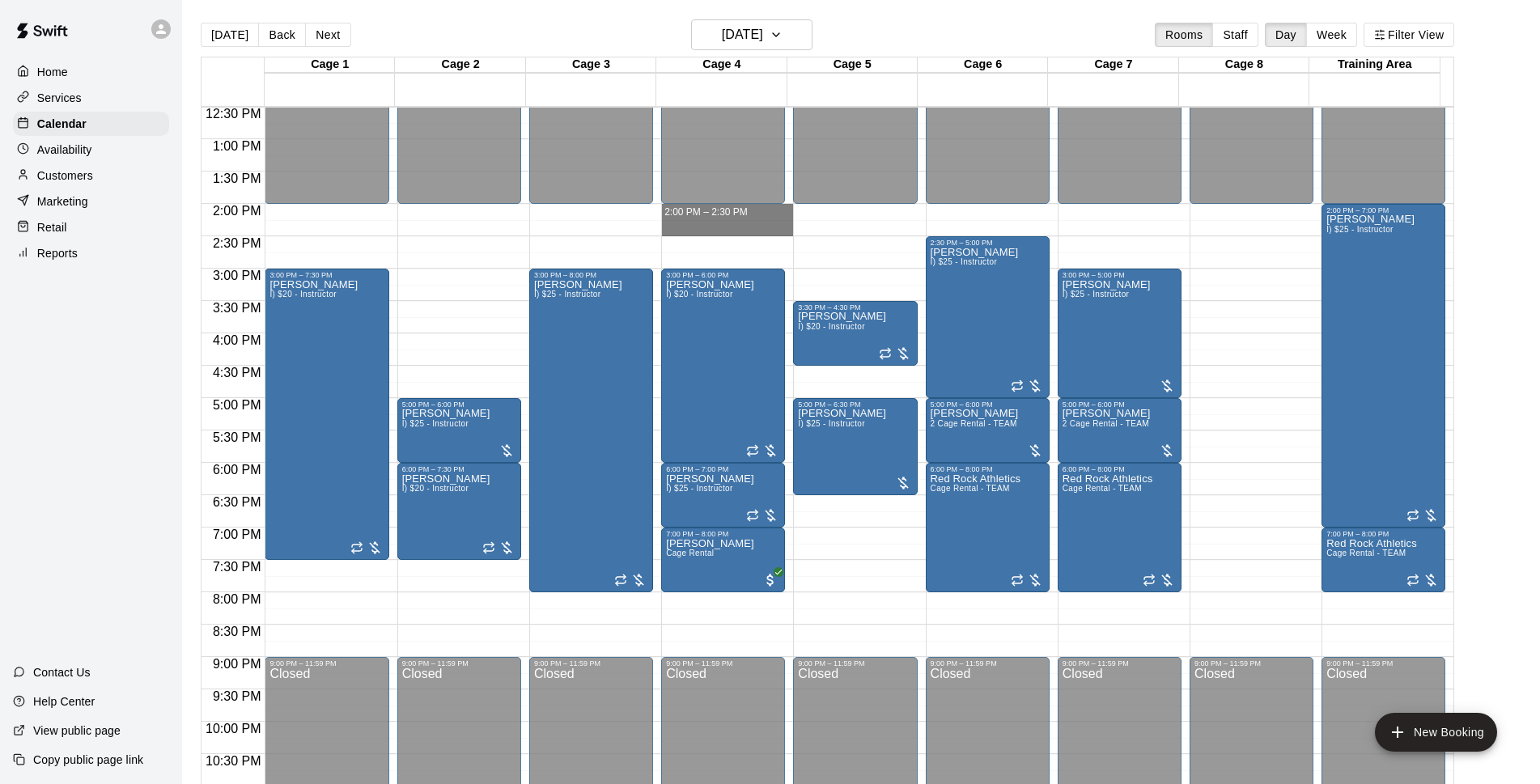
drag, startPoint x: 708, startPoint y: 210, endPoint x: 709, endPoint y: 228, distance: 18.0
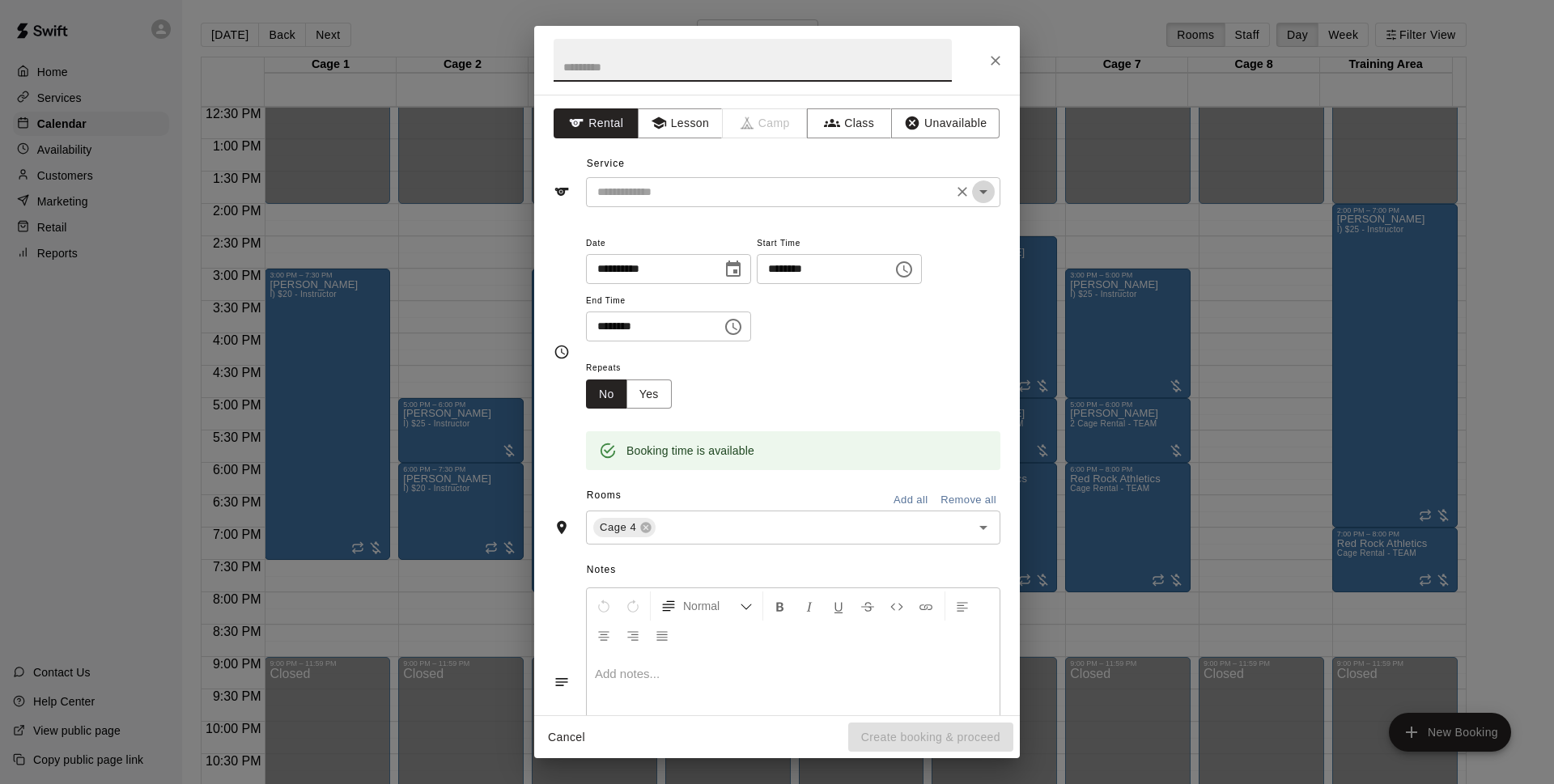
click at [975, 197] on icon "Open" at bounding box center [984, 192] width 20 height 20
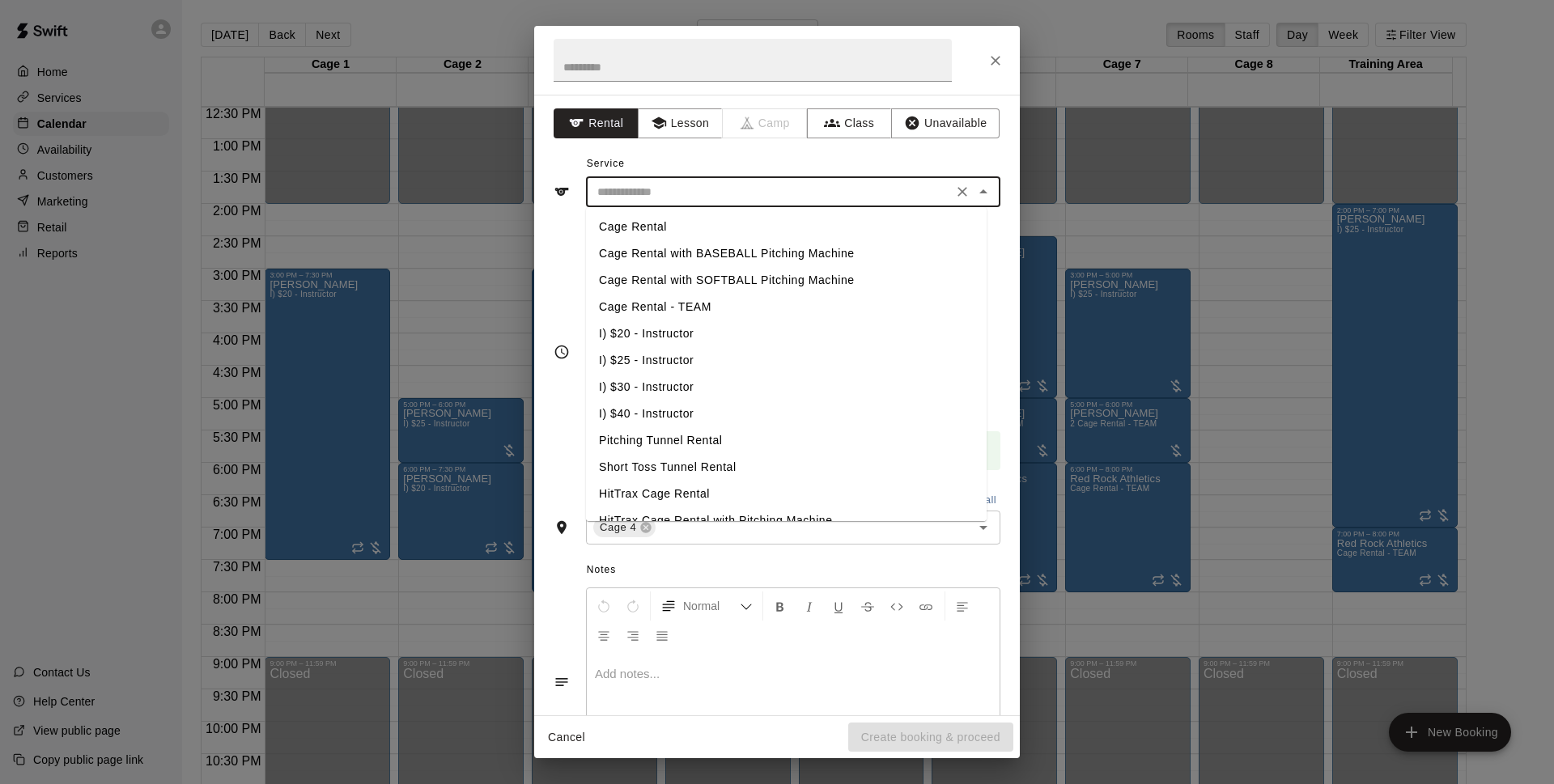
click at [691, 257] on li "Cage Rental with BASEBALL Pitching Machine" at bounding box center [786, 253] width 400 height 27
type input "**********"
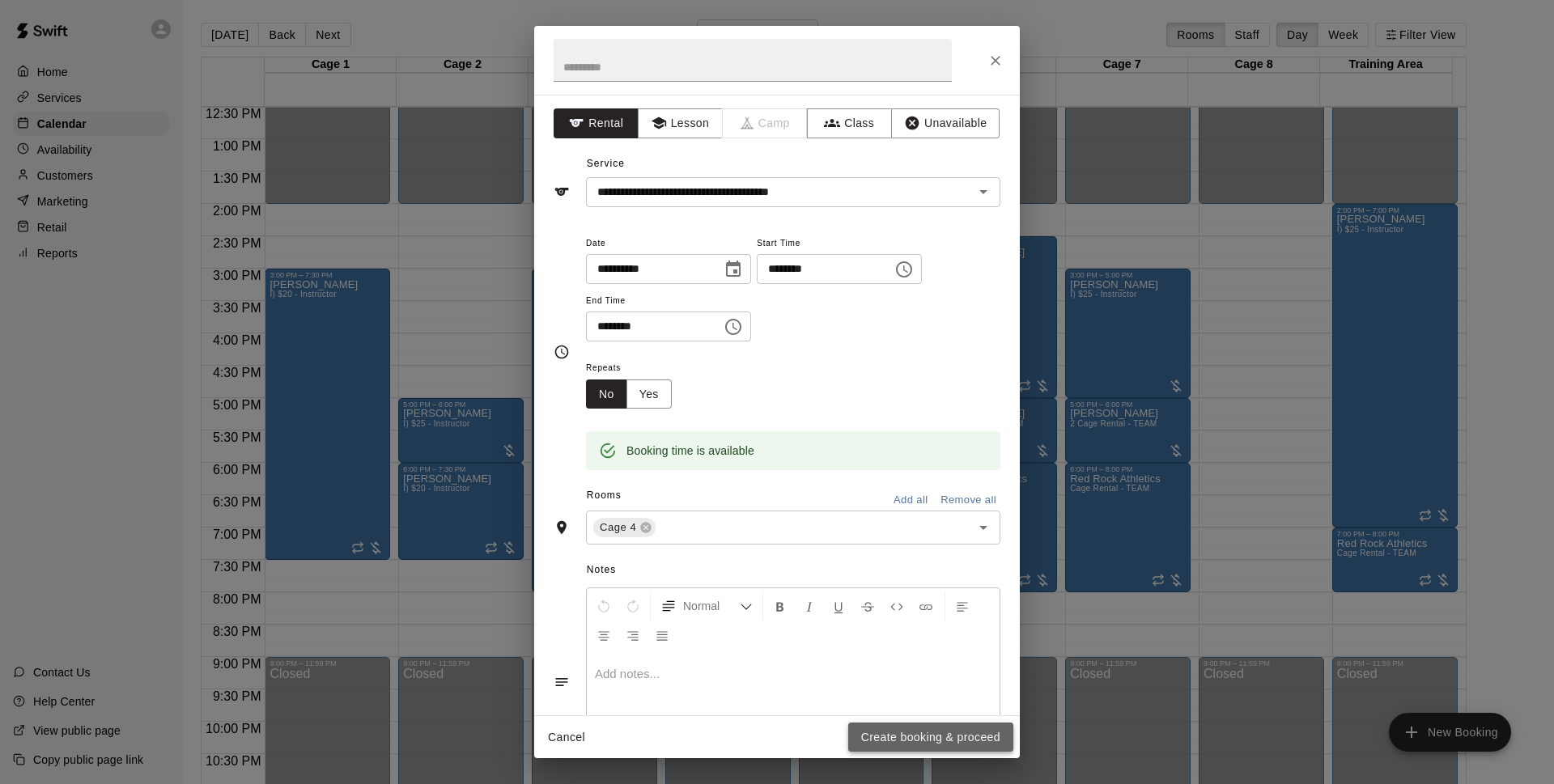
click at [920, 737] on button "Create booking & proceed" at bounding box center [931, 737] width 165 height 30
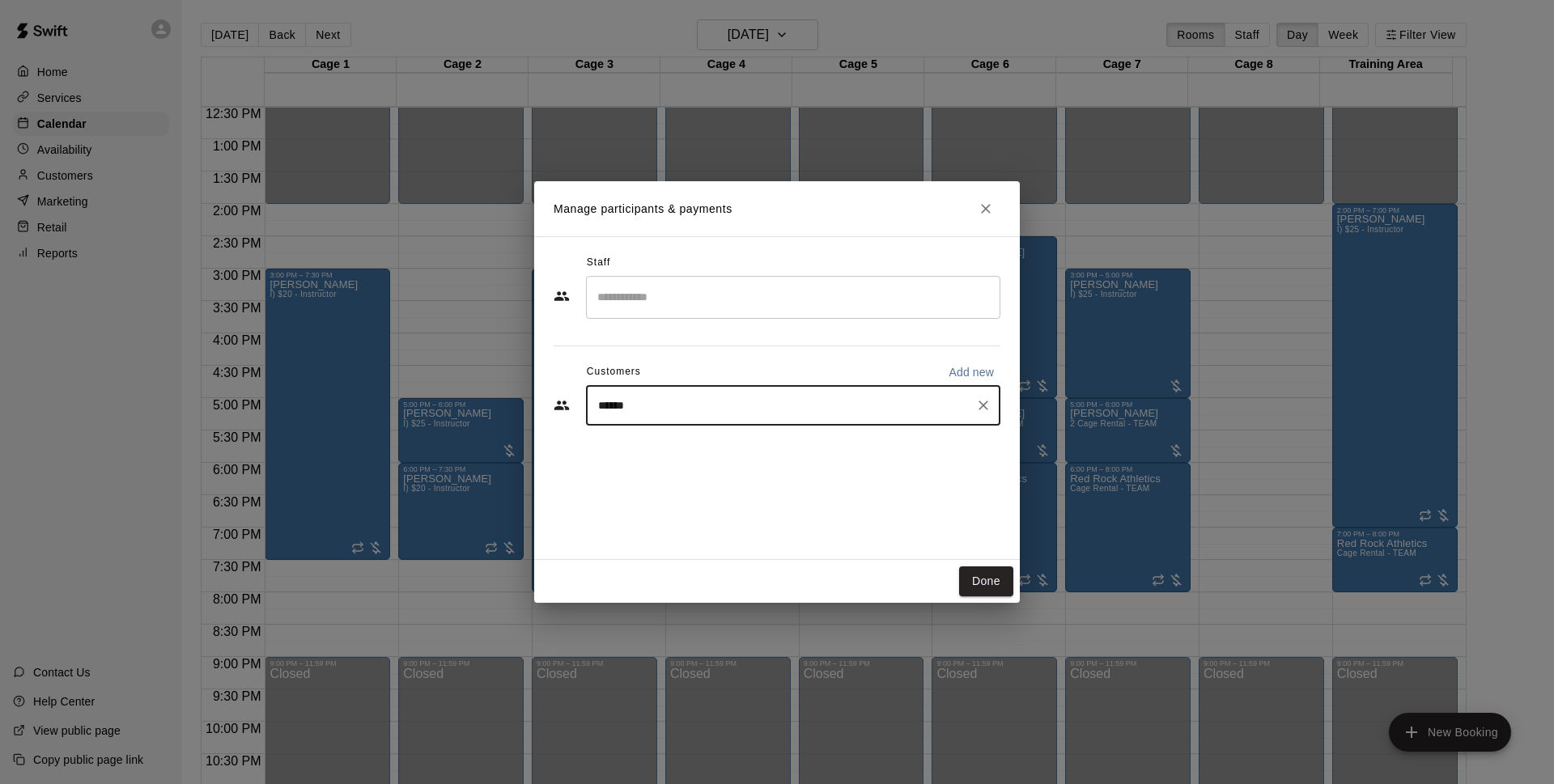
type input "*******"
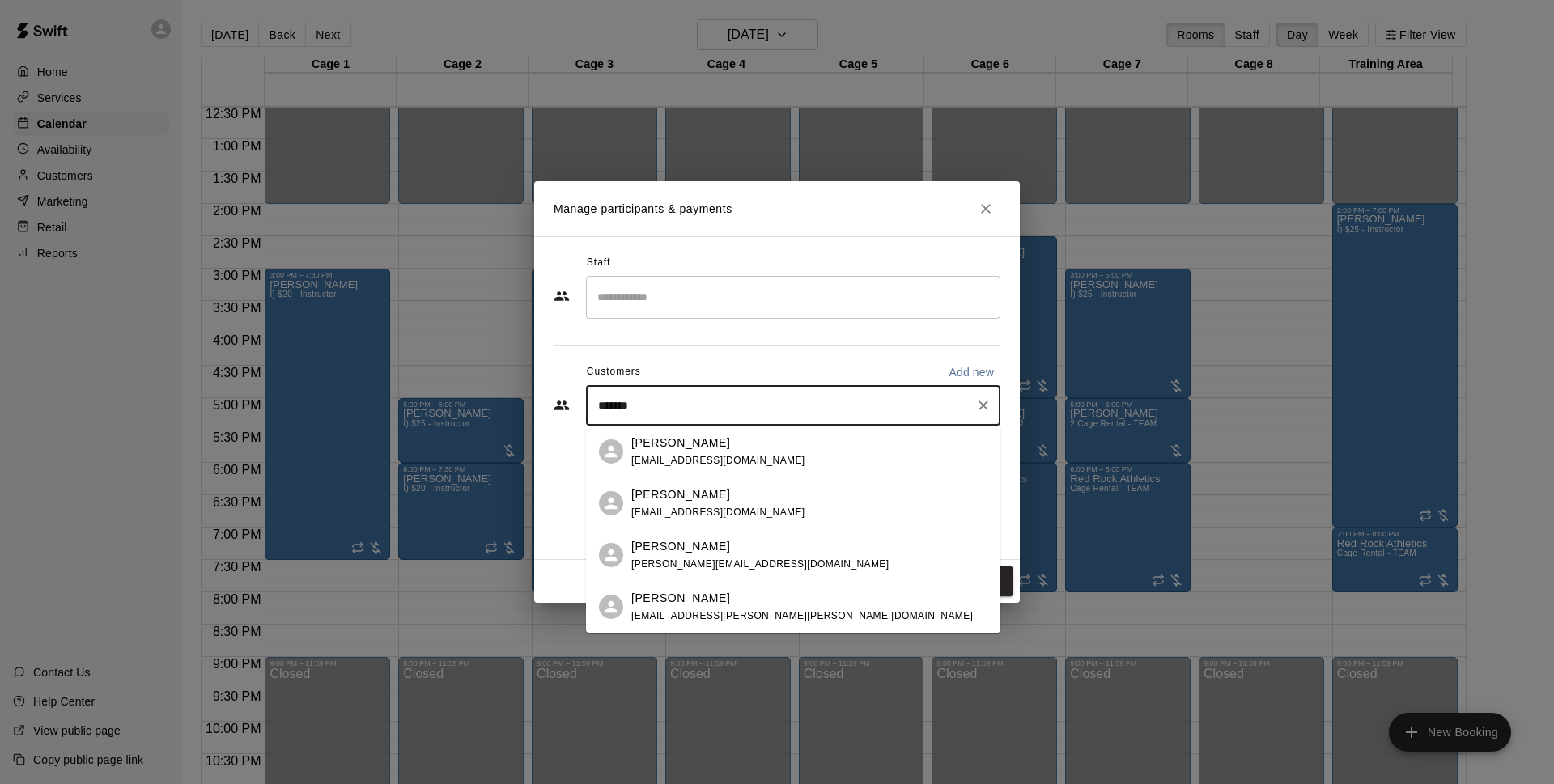
click at [677, 444] on p "[PERSON_NAME]" at bounding box center [680, 443] width 99 height 17
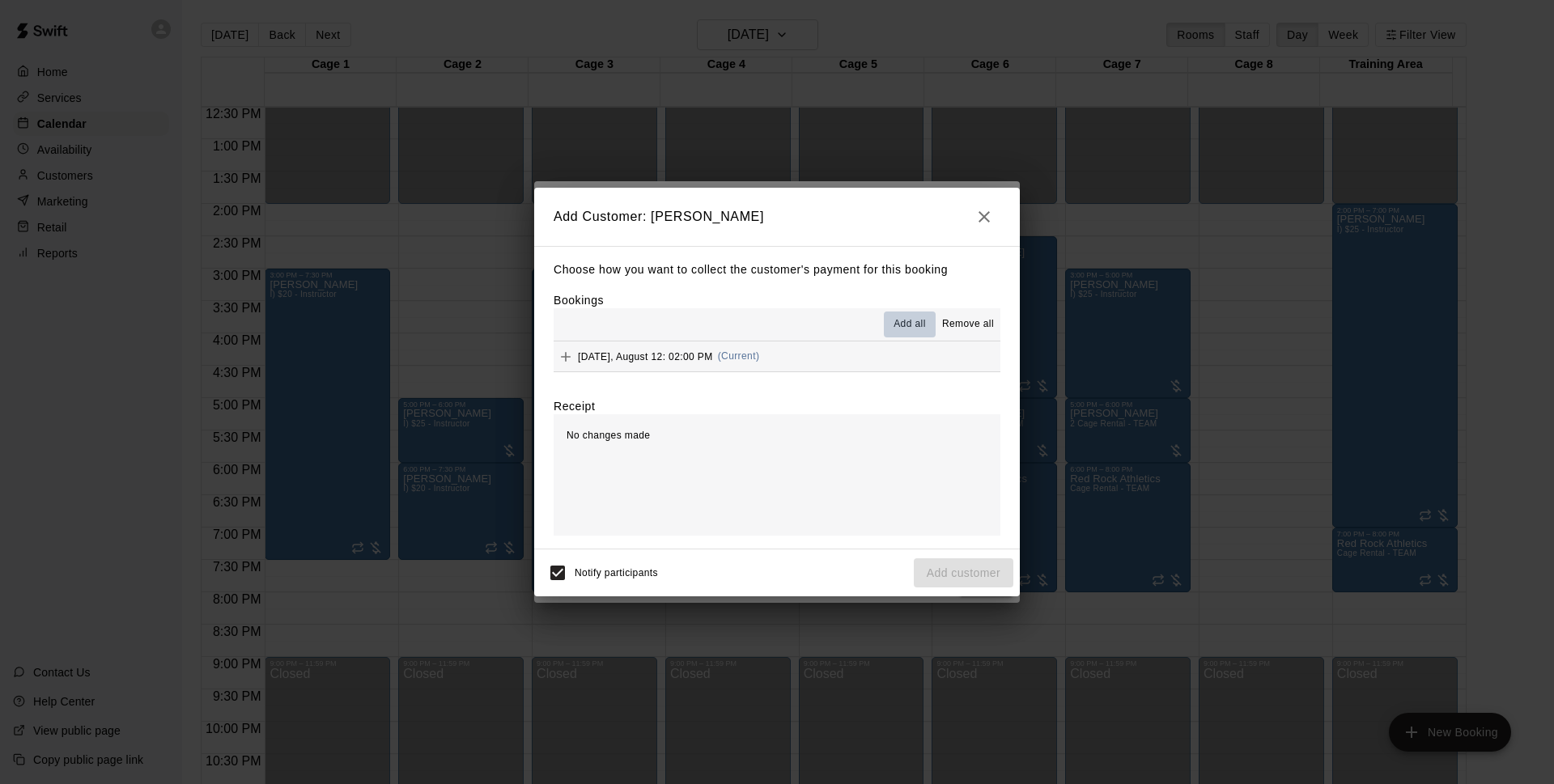
click at [919, 321] on span "Add all" at bounding box center [910, 324] width 33 height 16
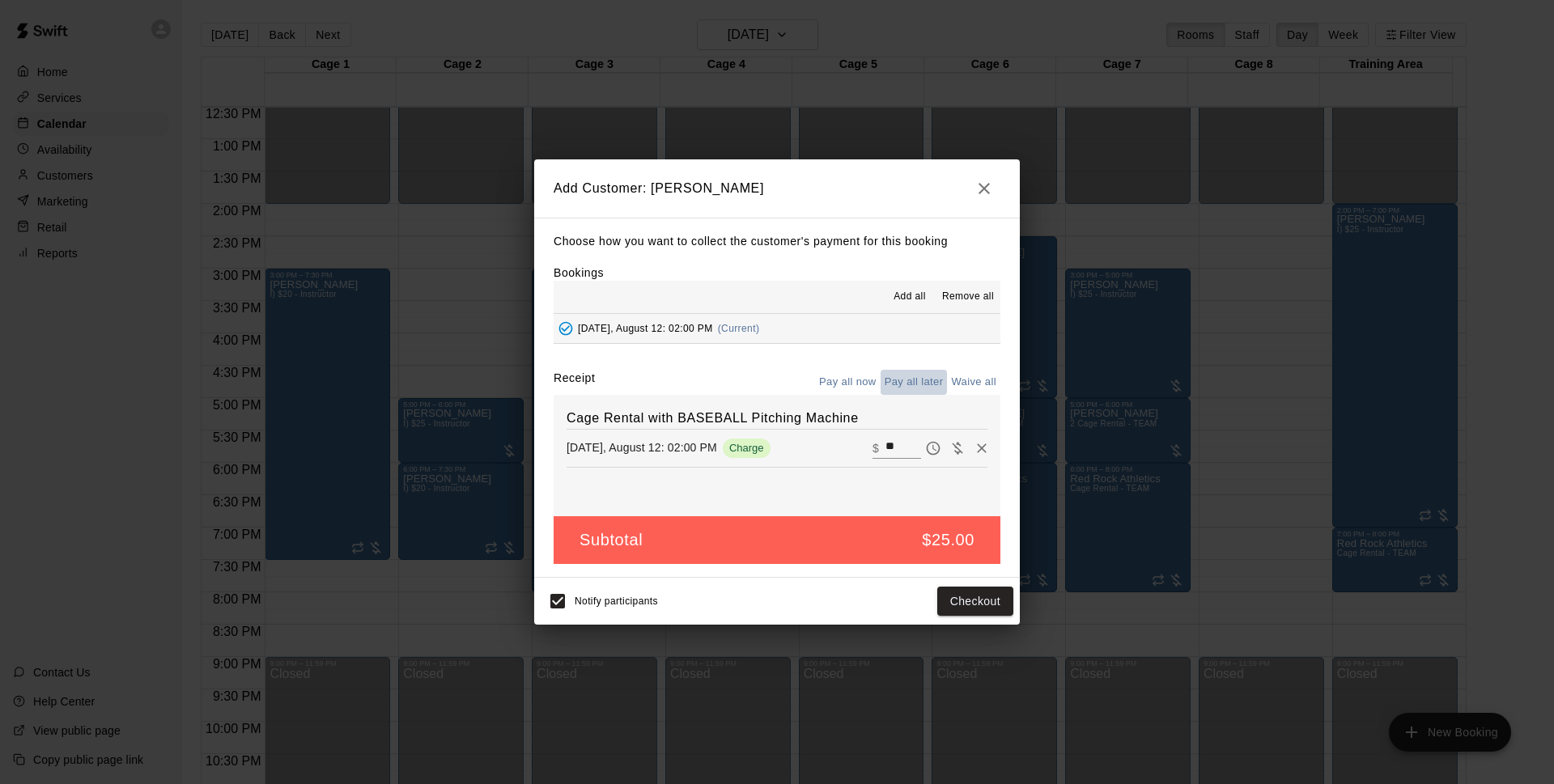
click at [900, 383] on button "Pay all later" at bounding box center [914, 382] width 67 height 25
click at [935, 605] on button "Add customer" at bounding box center [964, 601] width 100 height 30
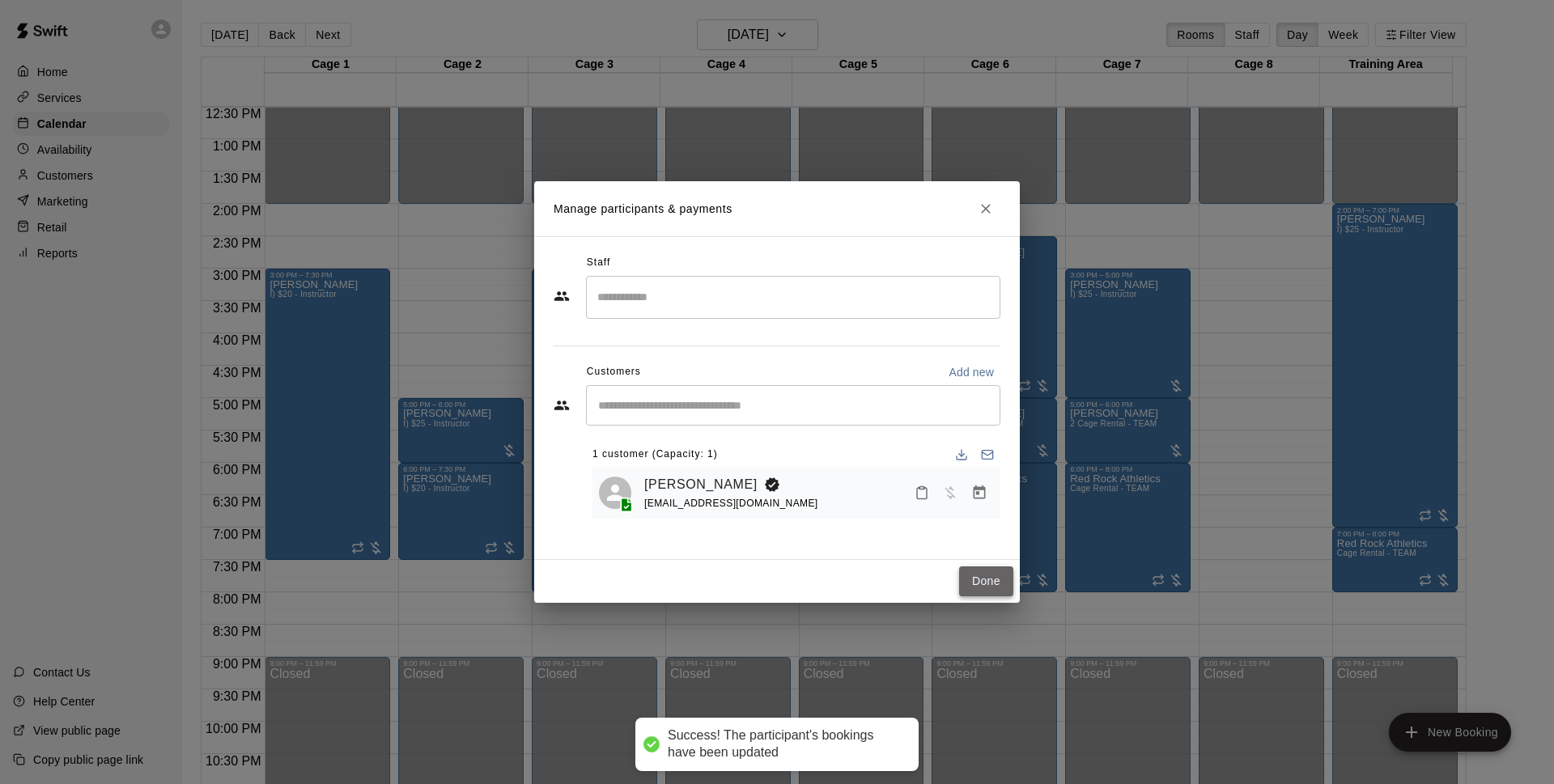
click at [986, 576] on button "Done" at bounding box center [986, 581] width 54 height 30
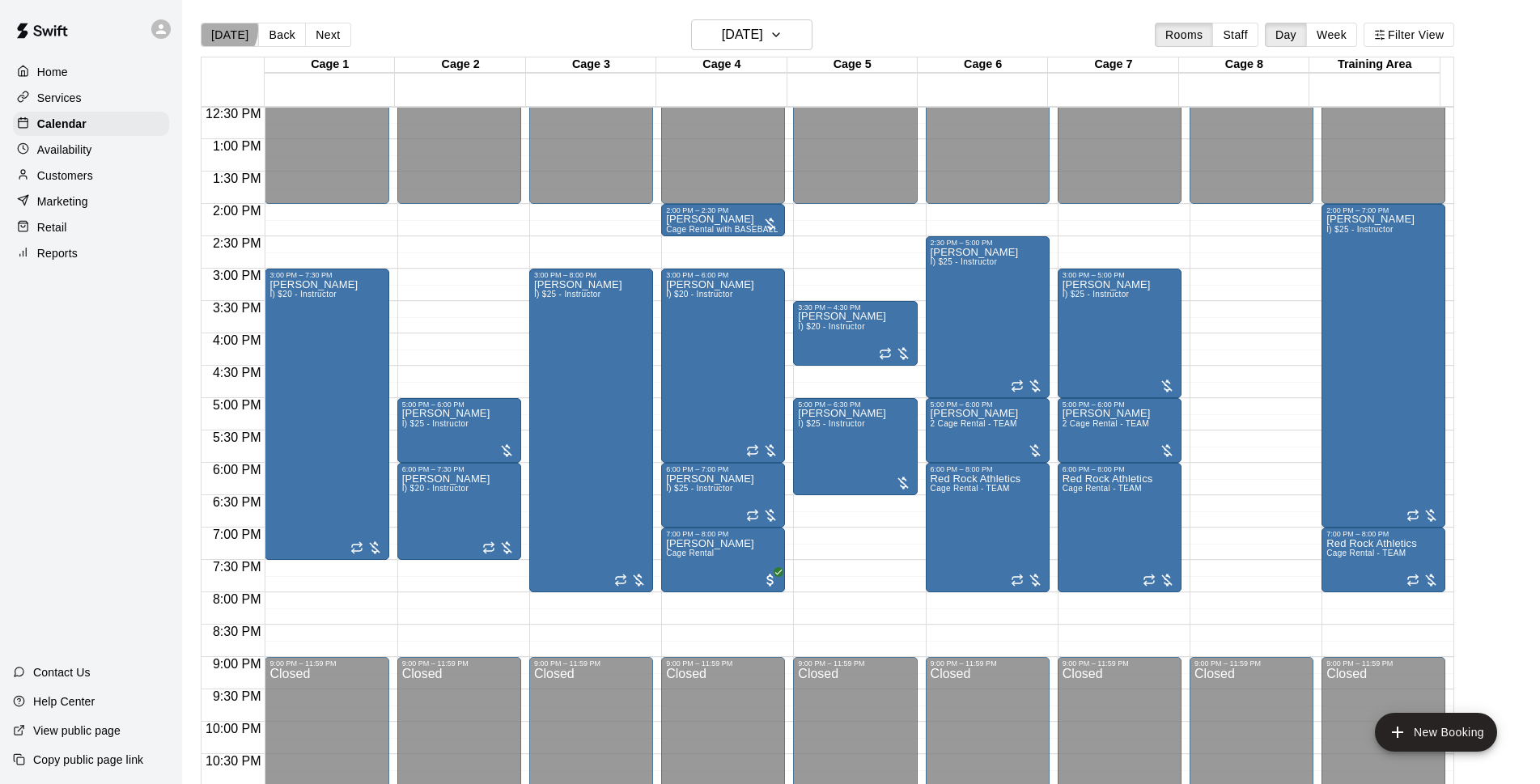
click at [223, 30] on button "[DATE]" at bounding box center [230, 35] width 59 height 24
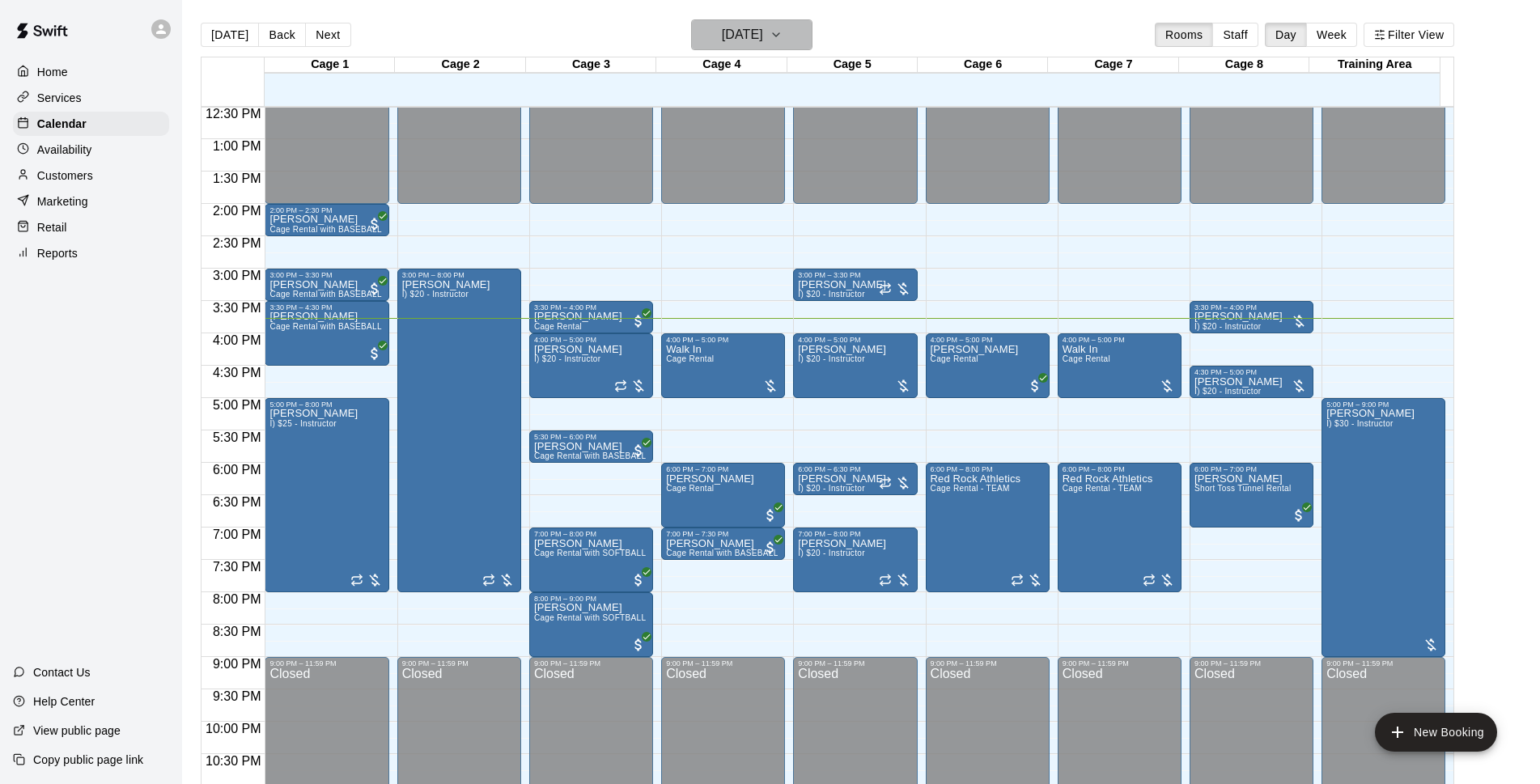
click at [753, 37] on h6 "[DATE]" at bounding box center [742, 35] width 41 height 23
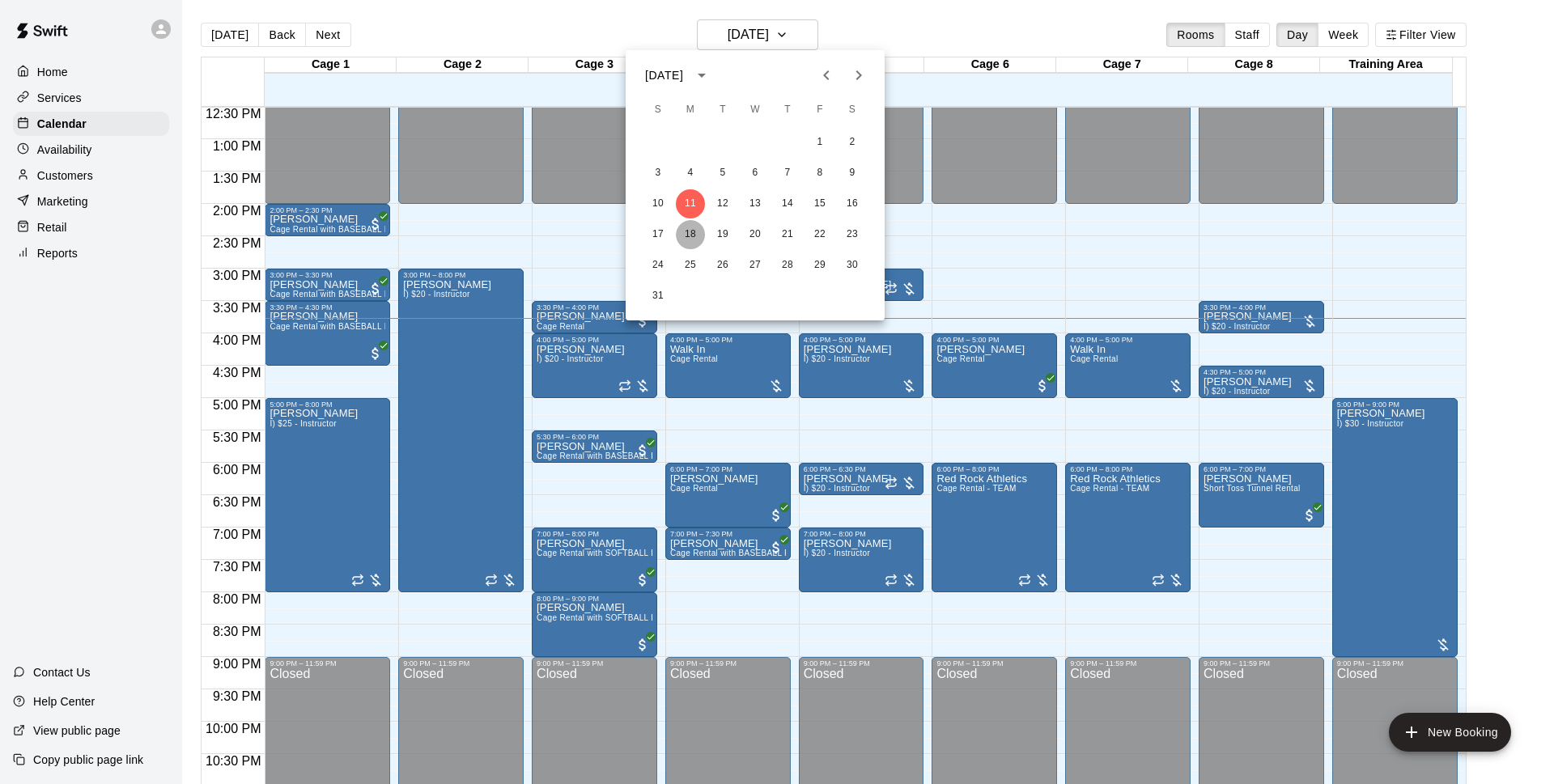
click at [693, 232] on button "18" at bounding box center [690, 234] width 29 height 29
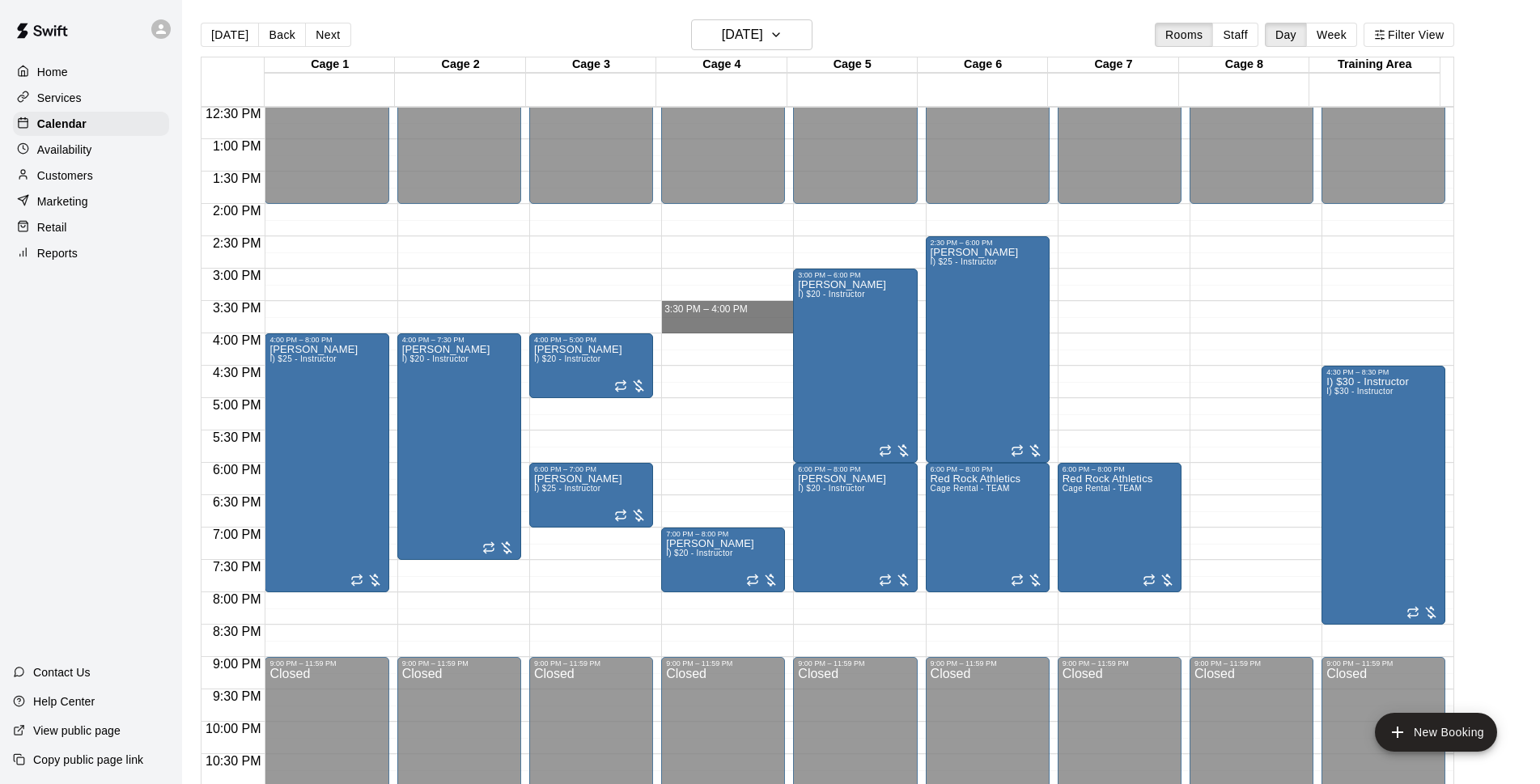
drag, startPoint x: 716, startPoint y: 305, endPoint x: 719, endPoint y: 323, distance: 18.2
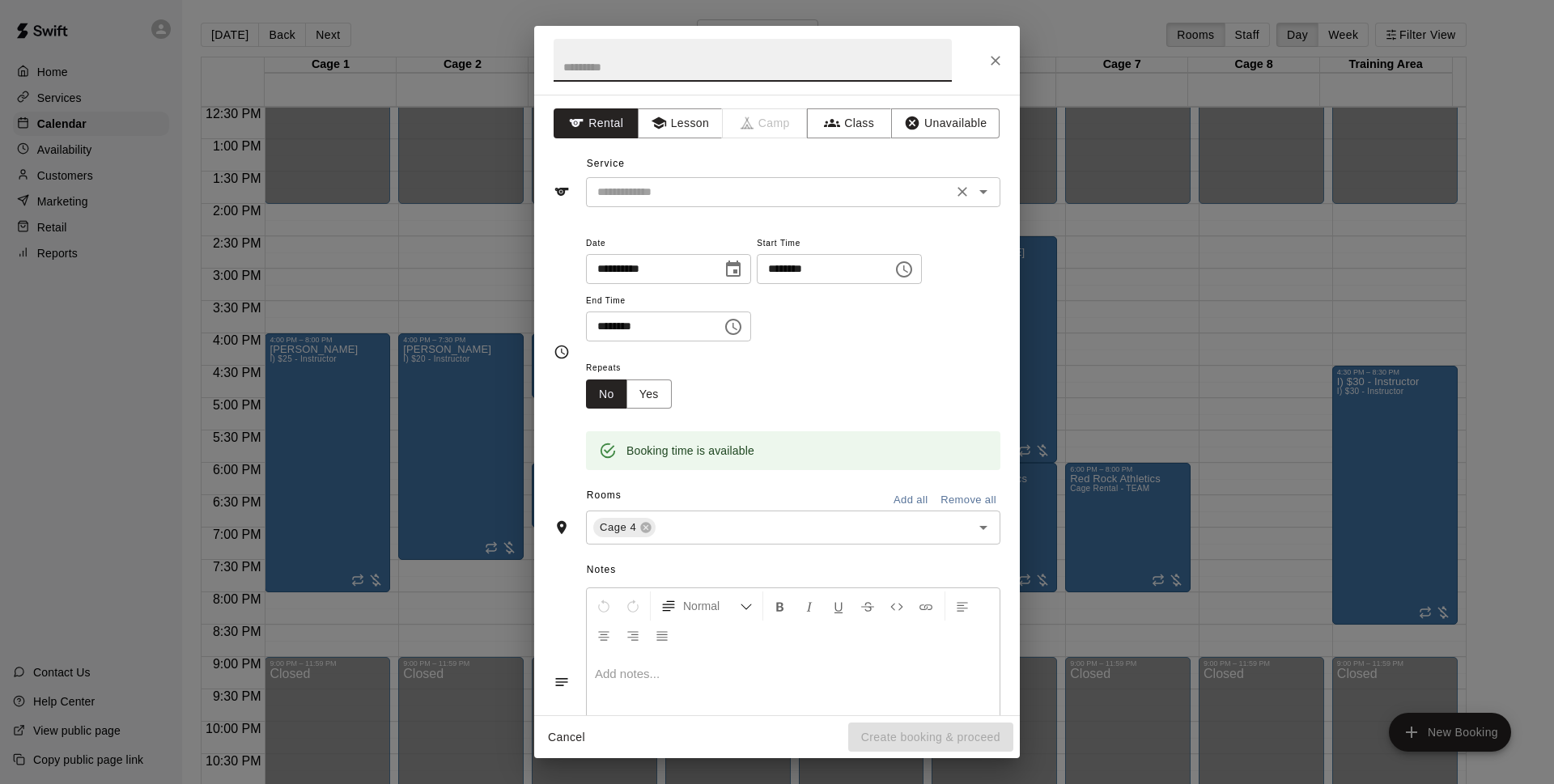
click at [729, 187] on input "text" at bounding box center [769, 192] width 357 height 20
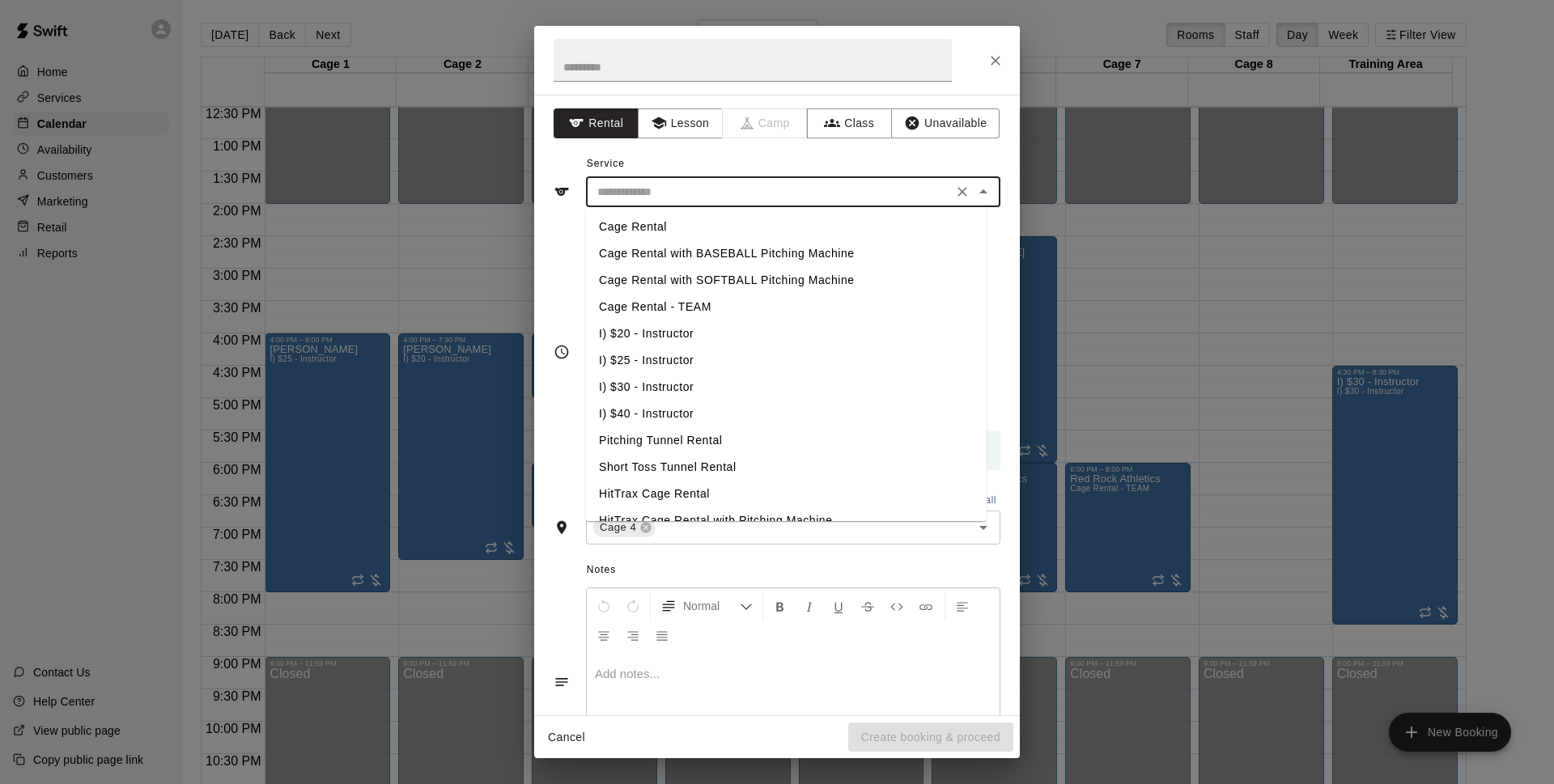
click at [719, 222] on li "Cage Rental" at bounding box center [786, 227] width 400 height 27
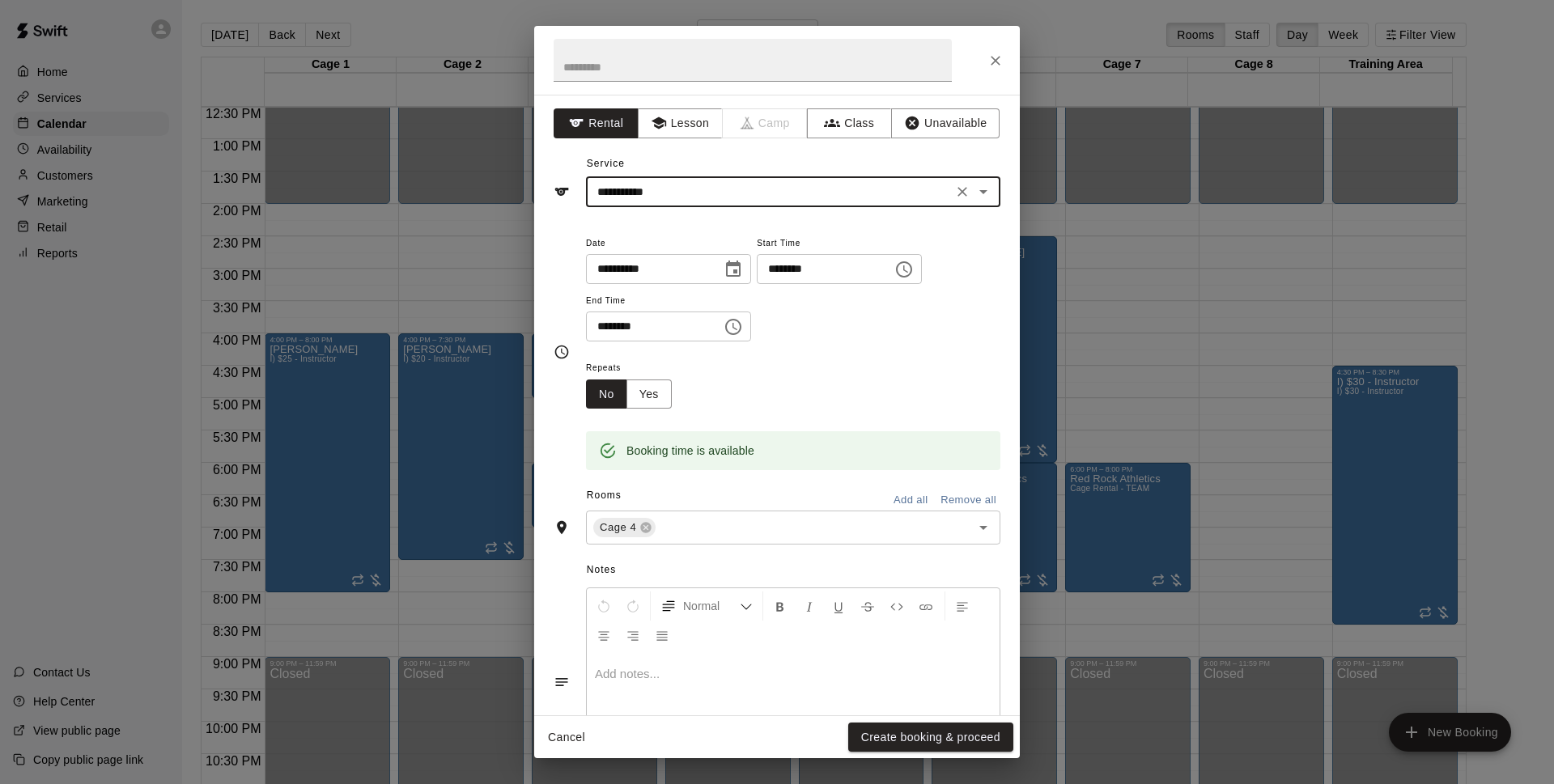
type input "**********"
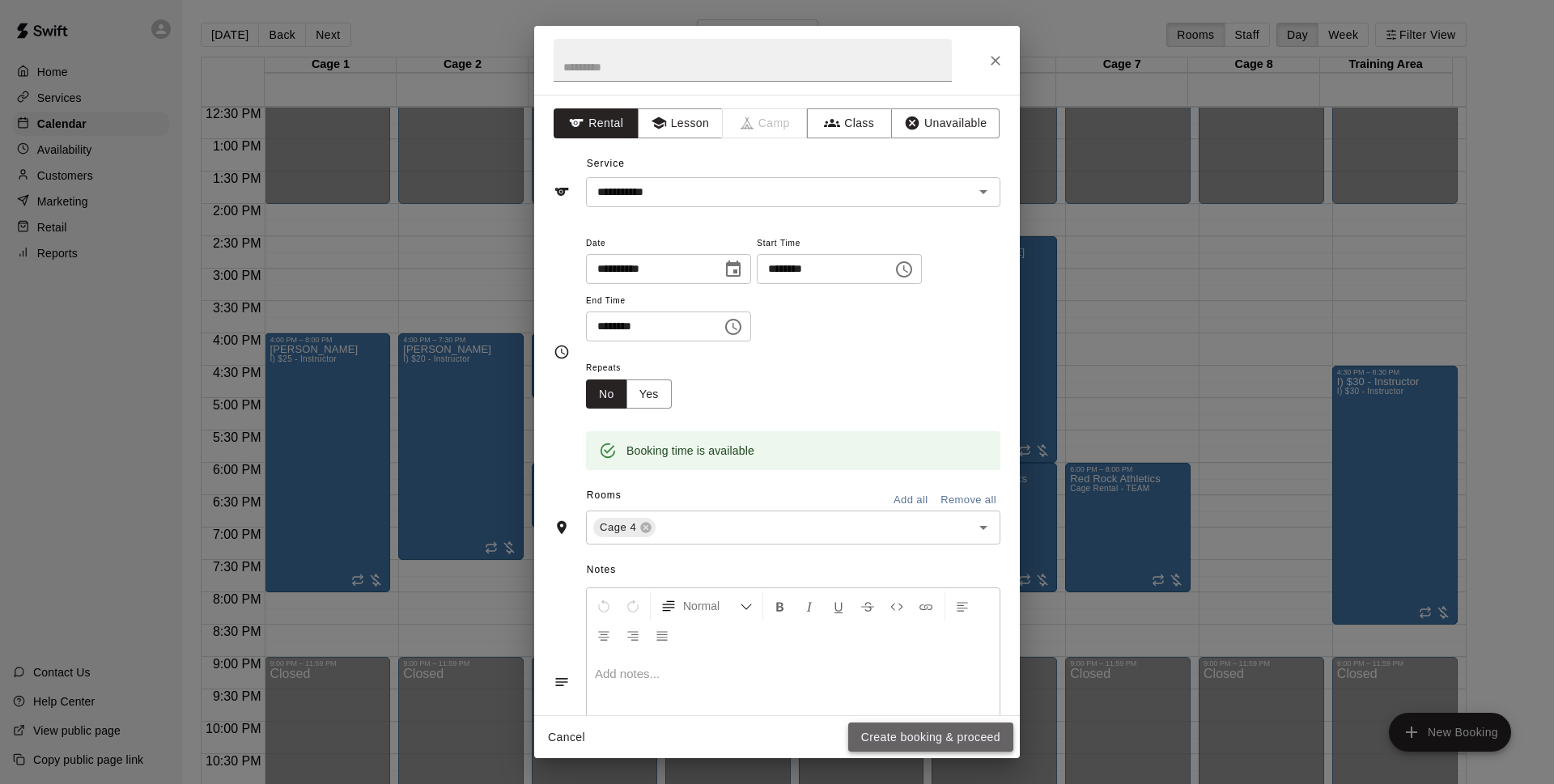
click at [940, 734] on button "Create booking & proceed" at bounding box center [931, 737] width 165 height 30
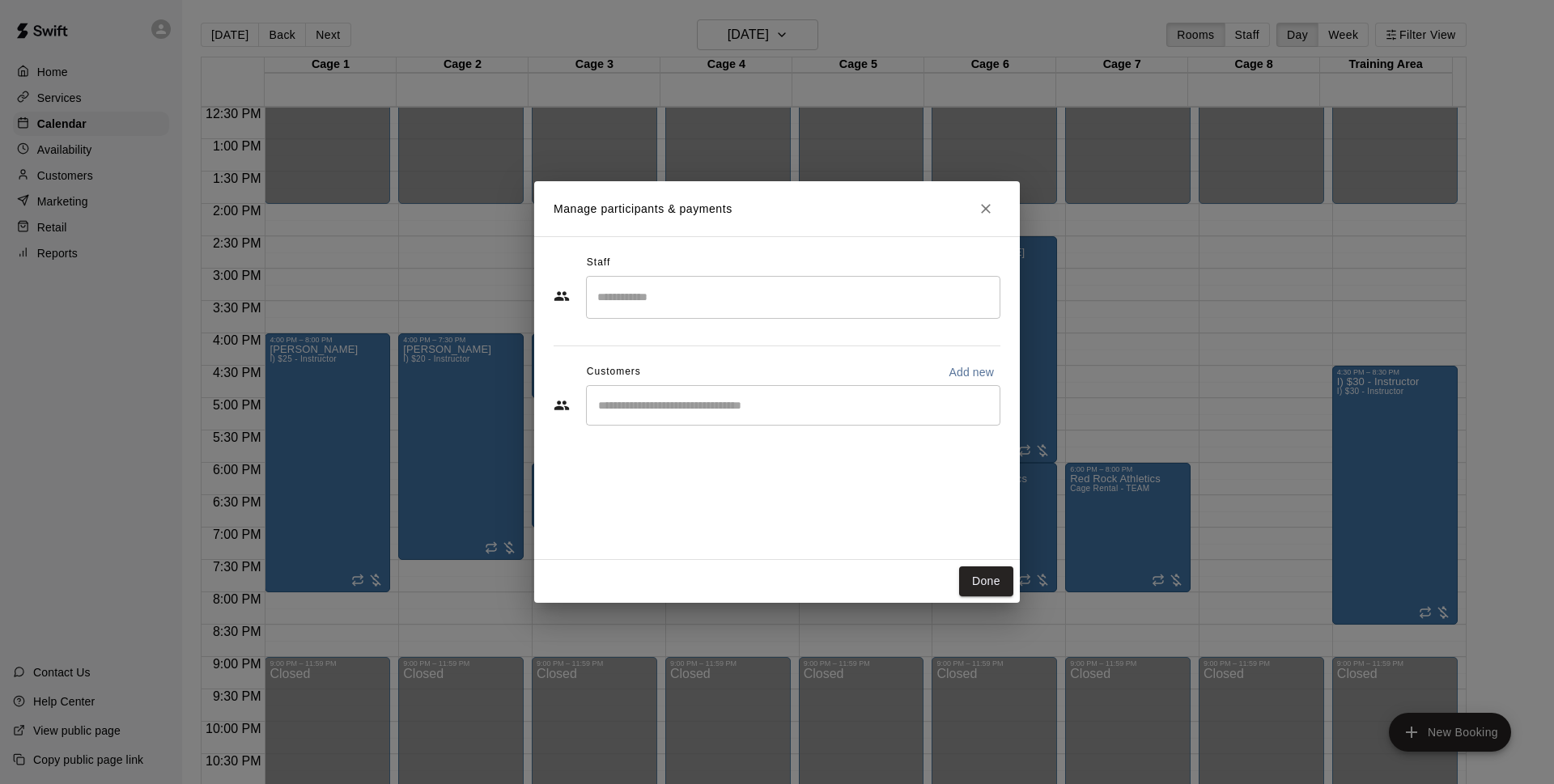
click at [692, 399] on input "Start typing to search customers..." at bounding box center [793, 405] width 400 height 16
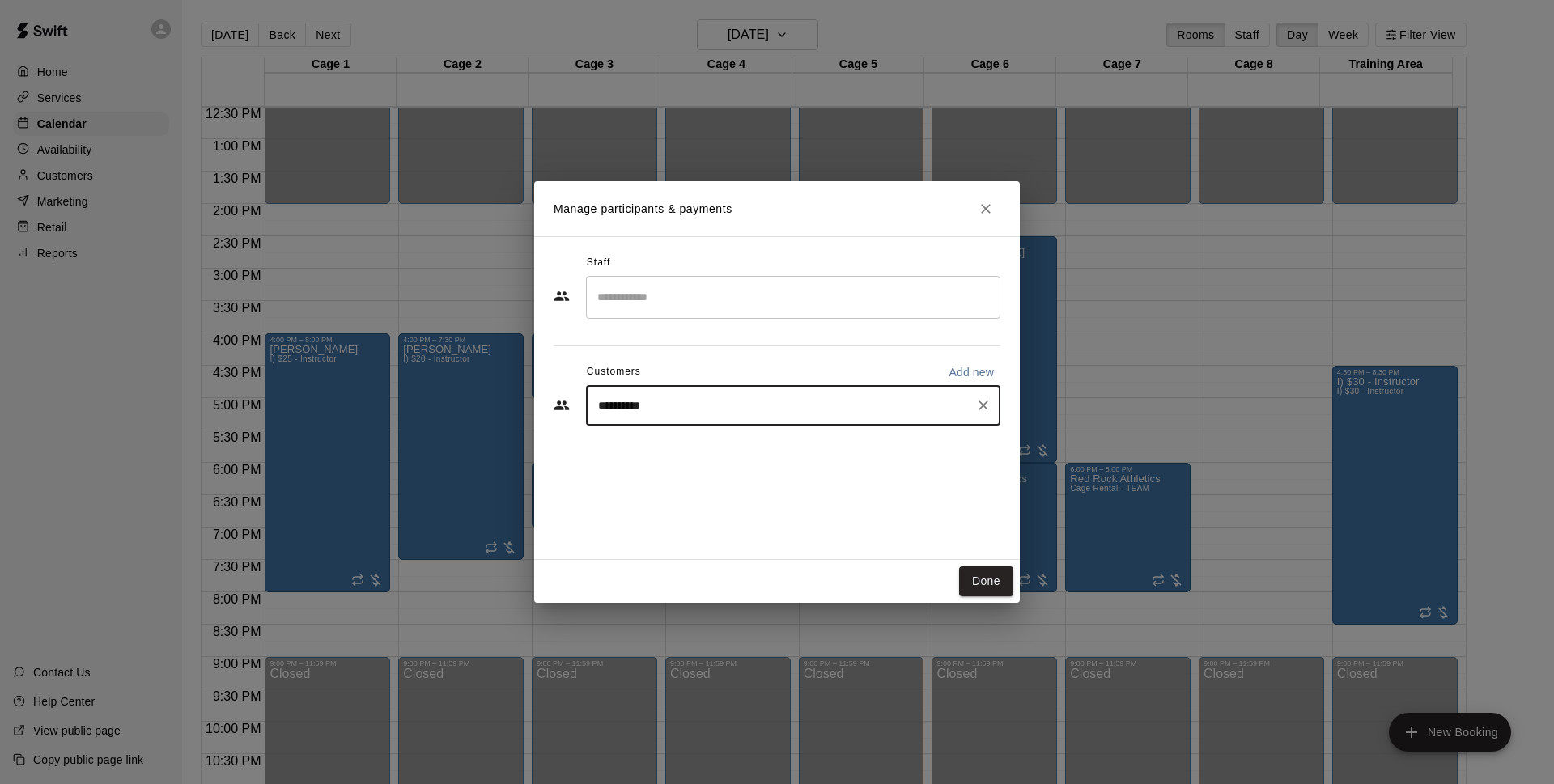
type input "**********"
click at [736, 459] on span "[PERSON_NAME][EMAIL_ADDRESS][PERSON_NAME][DOMAIN_NAME]" at bounding box center [801, 460] width 341 height 11
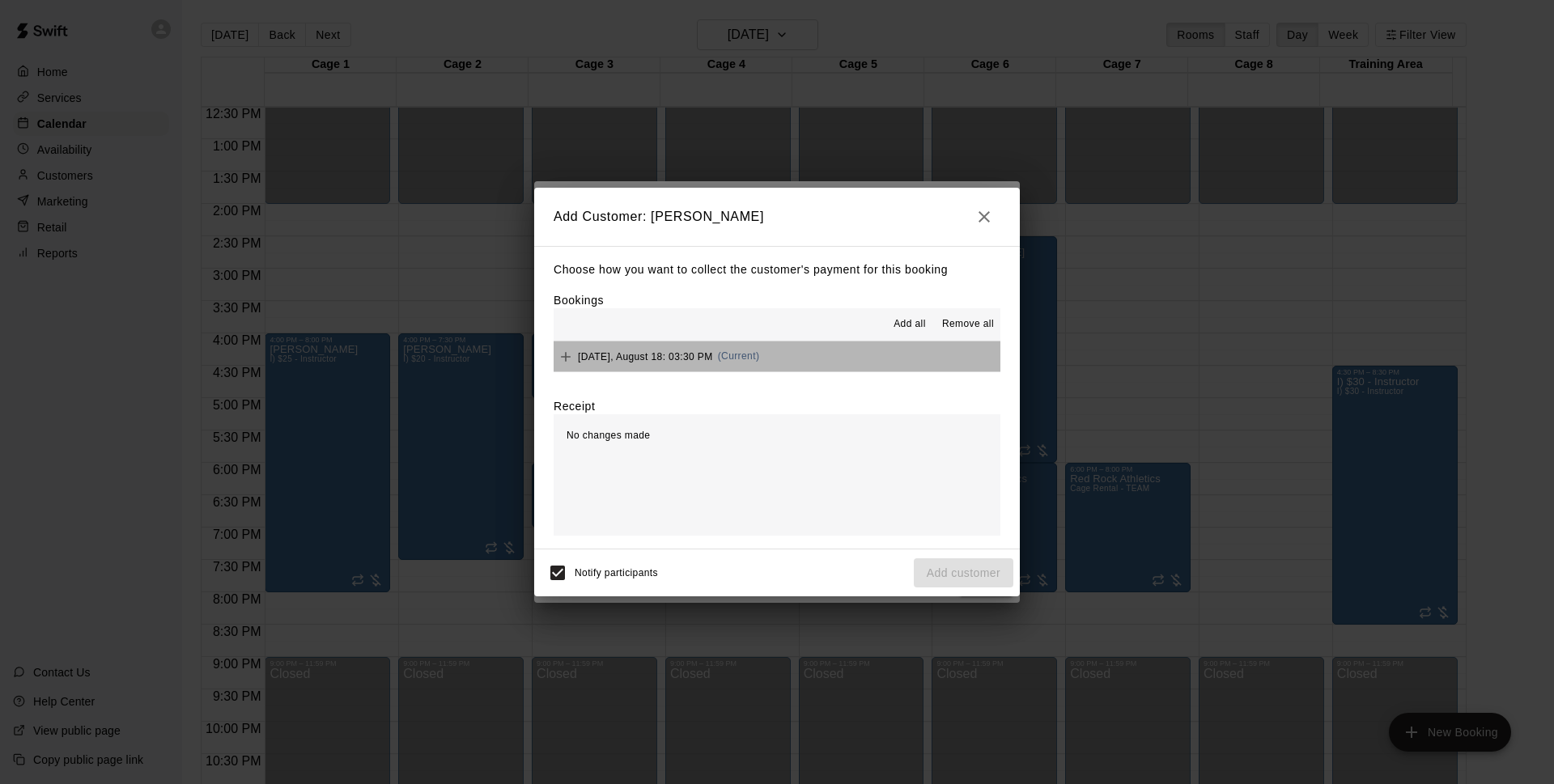
click at [841, 370] on button "[DATE], August 18: 03:30 PM (Current)" at bounding box center [777, 356] width 447 height 30
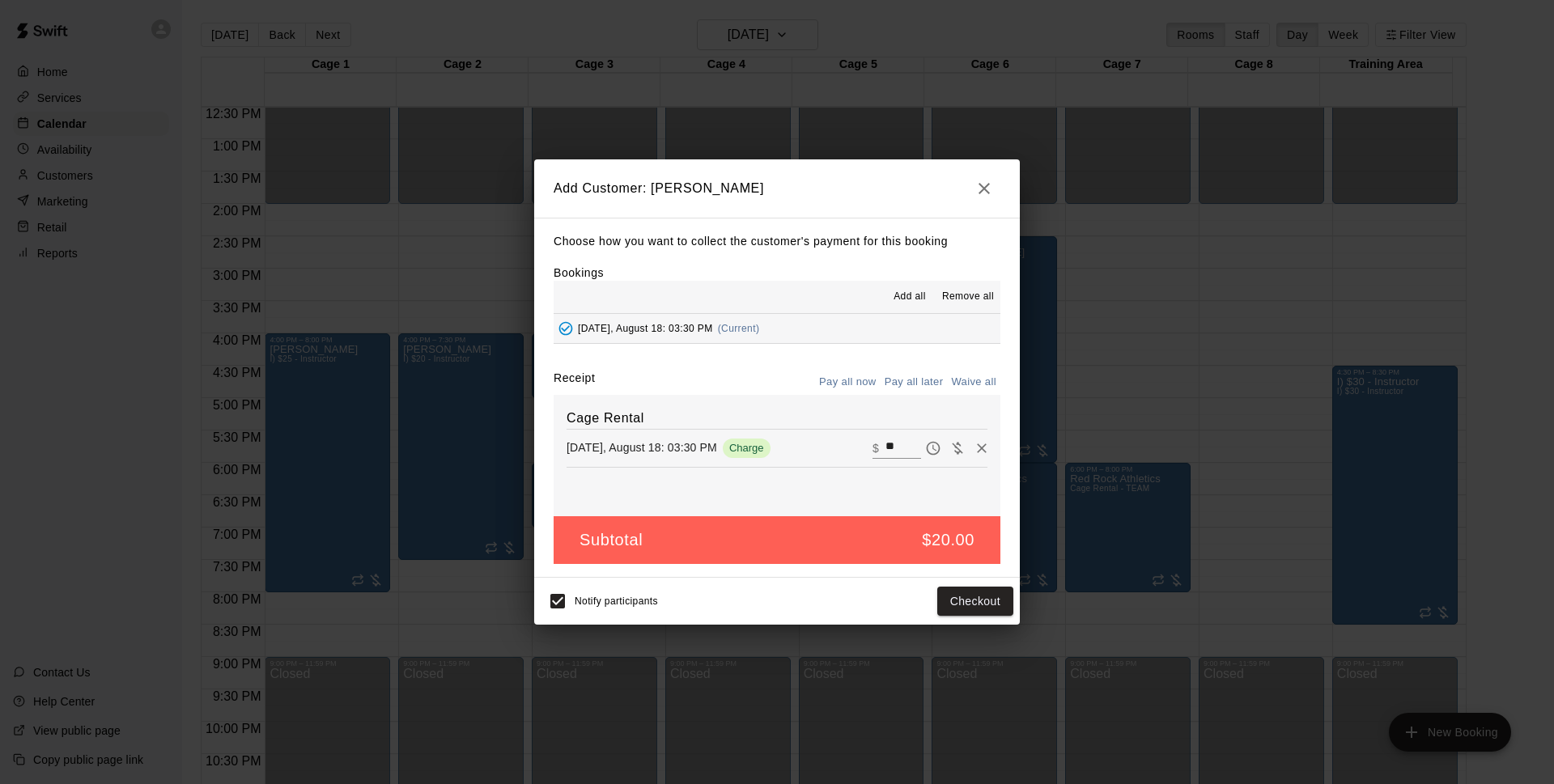
click at [902, 387] on button "Pay all later" at bounding box center [914, 382] width 67 height 25
click at [976, 601] on button "Add customer" at bounding box center [964, 601] width 100 height 30
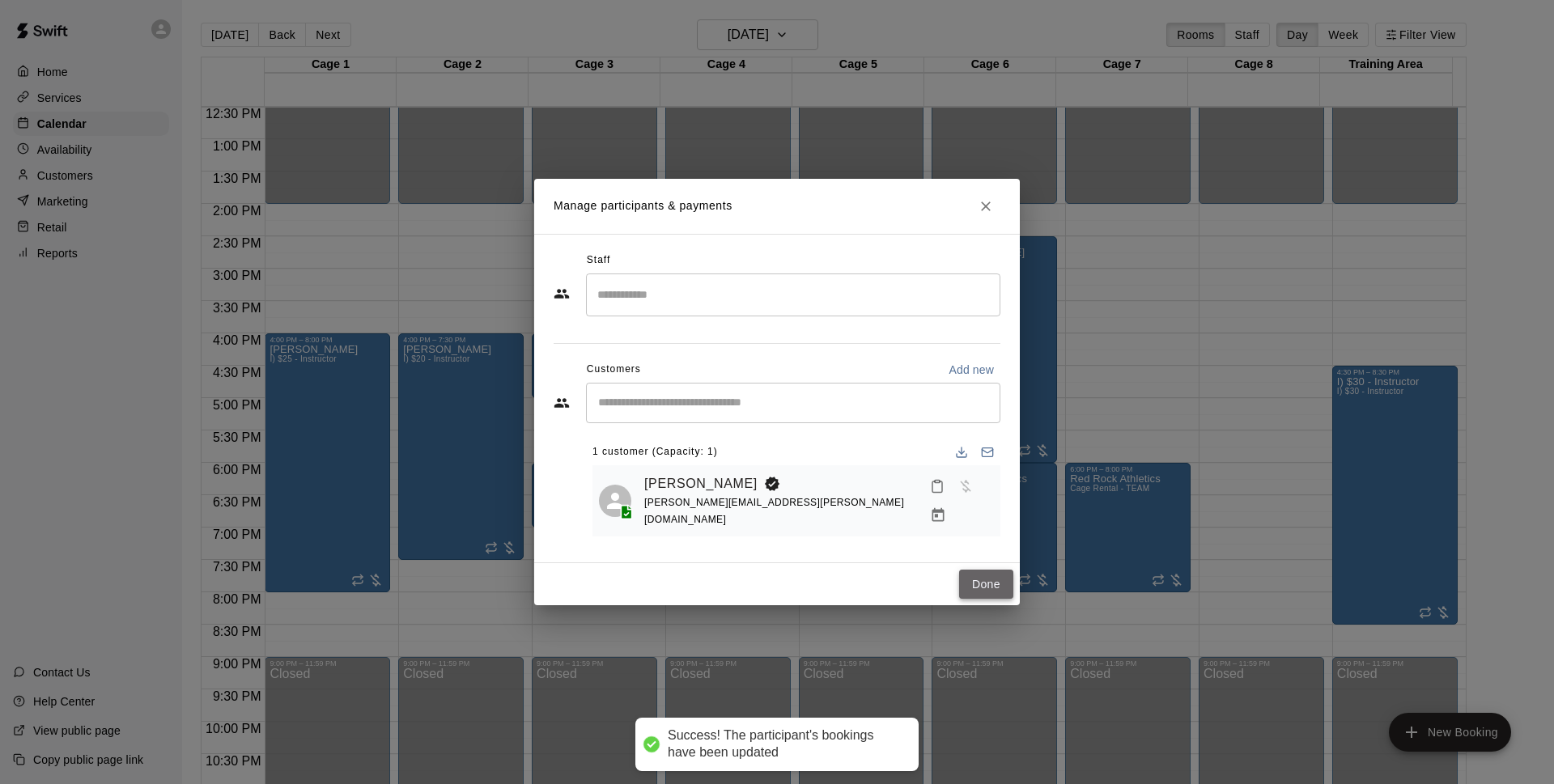
click at [993, 577] on button "Done" at bounding box center [986, 584] width 54 height 30
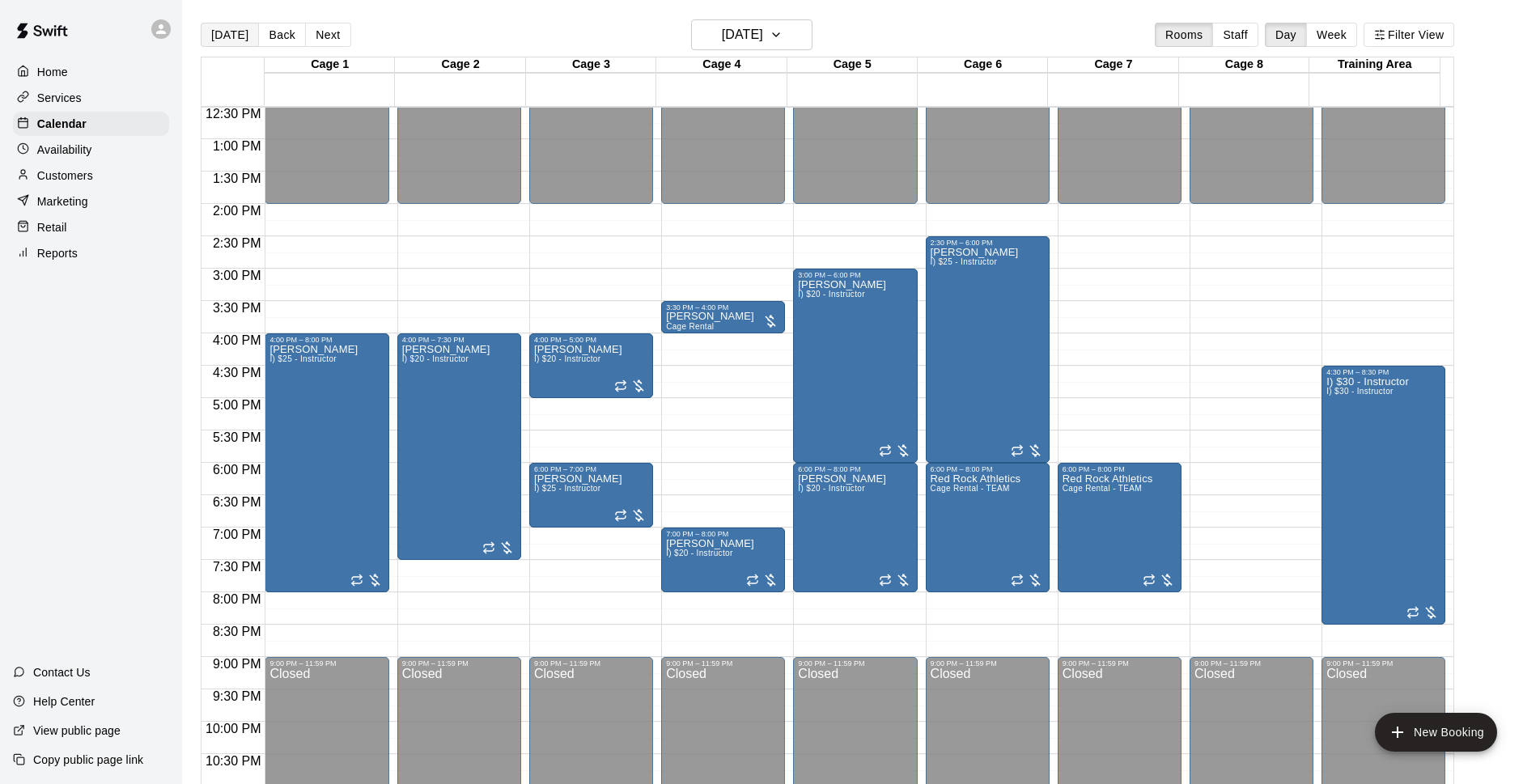
click at [243, 35] on button "[DATE]" at bounding box center [230, 35] width 59 height 24
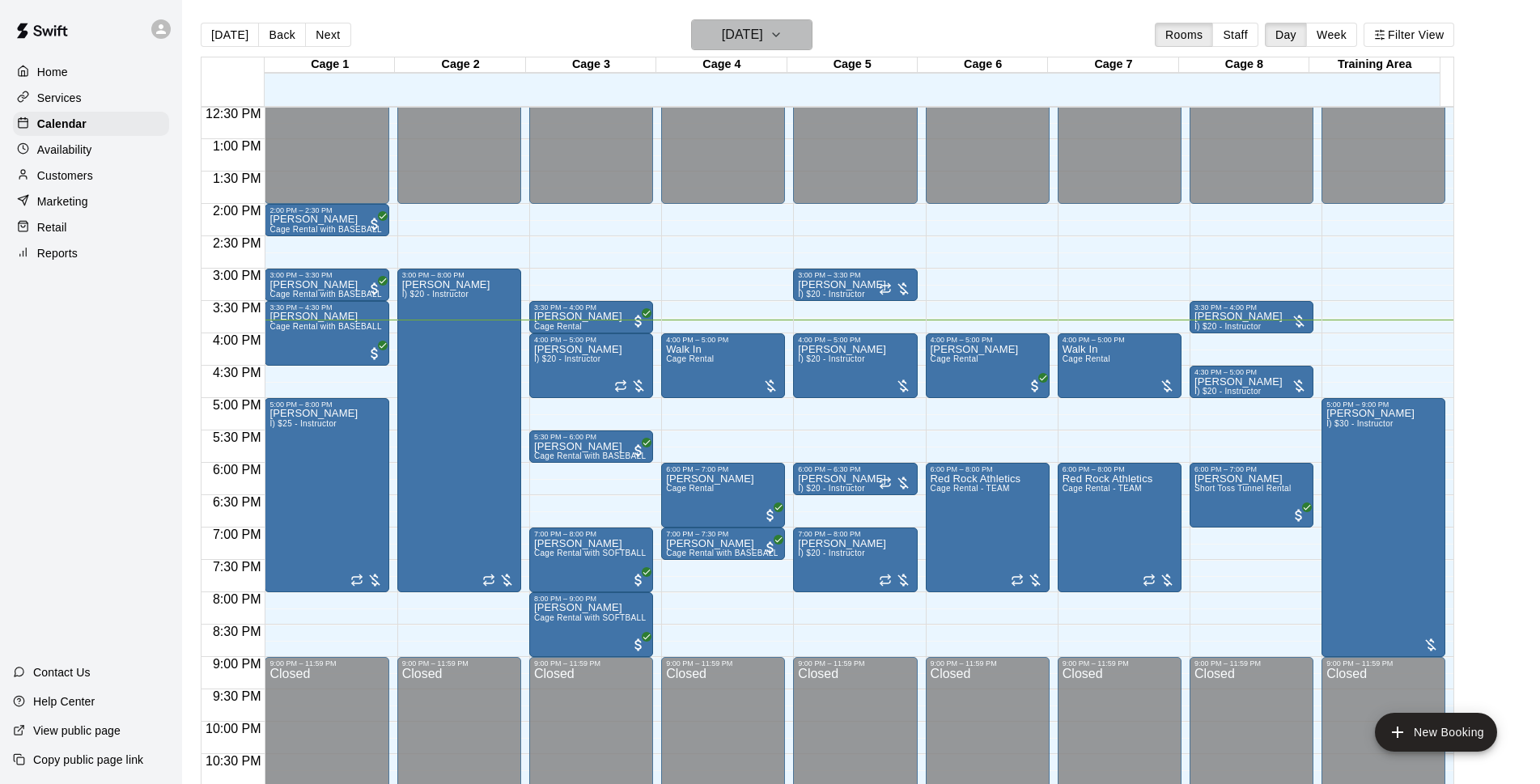
click at [794, 46] on button "[DATE]" at bounding box center [752, 35] width 121 height 31
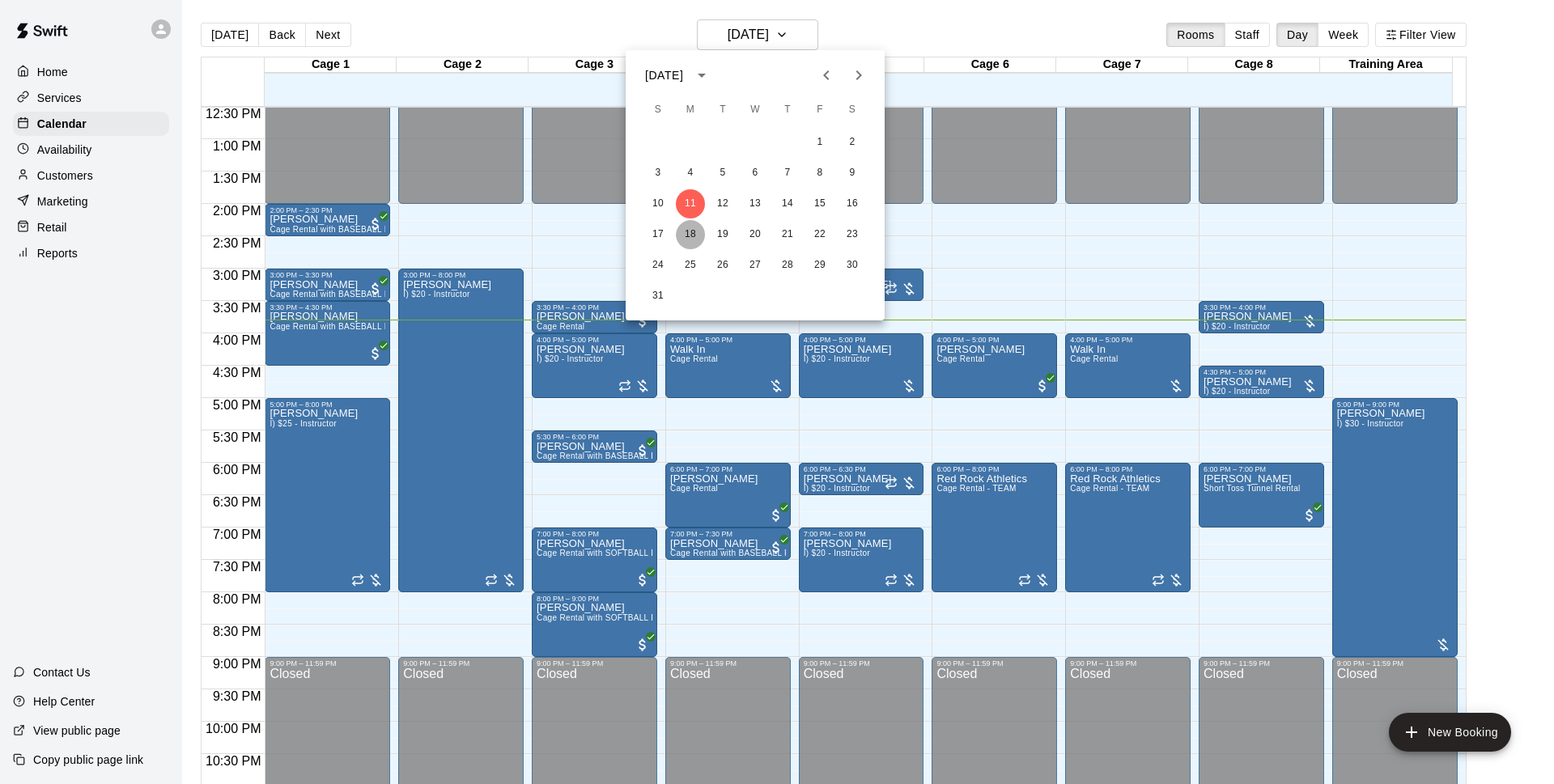
click at [695, 236] on button "18" at bounding box center [690, 234] width 29 height 29
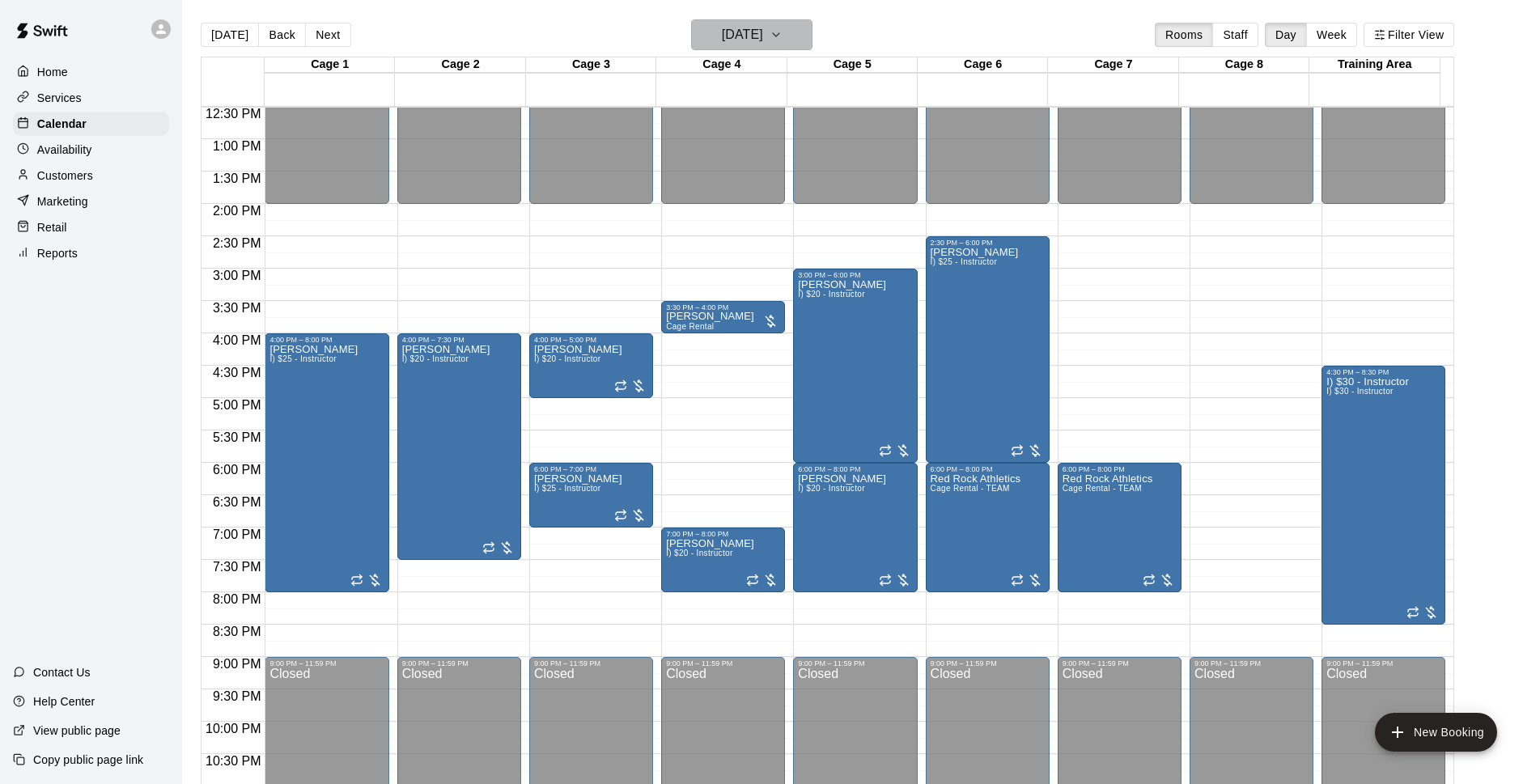
click at [764, 35] on h6 "[DATE]" at bounding box center [742, 35] width 41 height 23
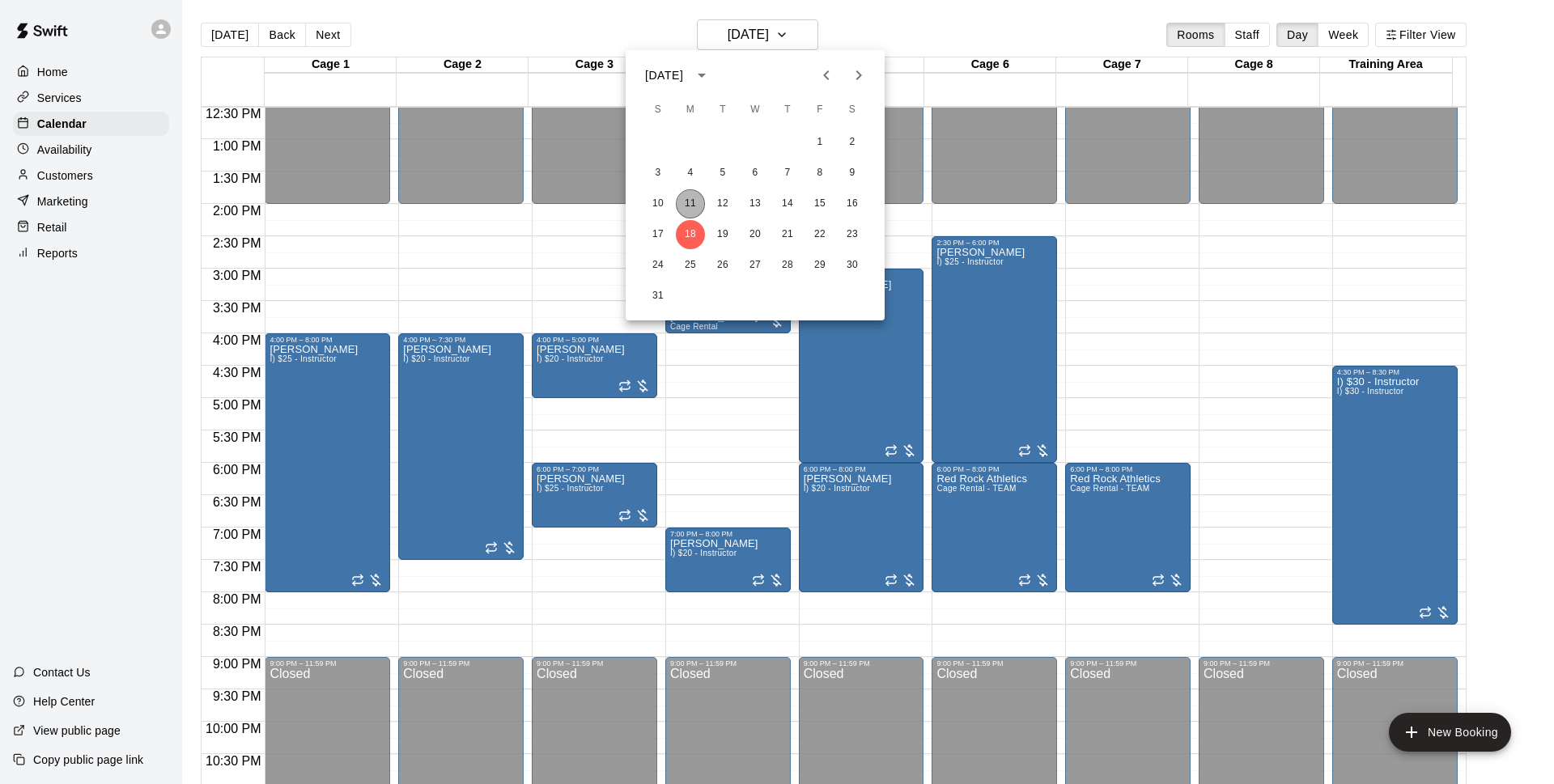
drag, startPoint x: 690, startPoint y: 207, endPoint x: 686, endPoint y: 197, distance: 10.8
click at [686, 197] on button "11" at bounding box center [690, 203] width 29 height 29
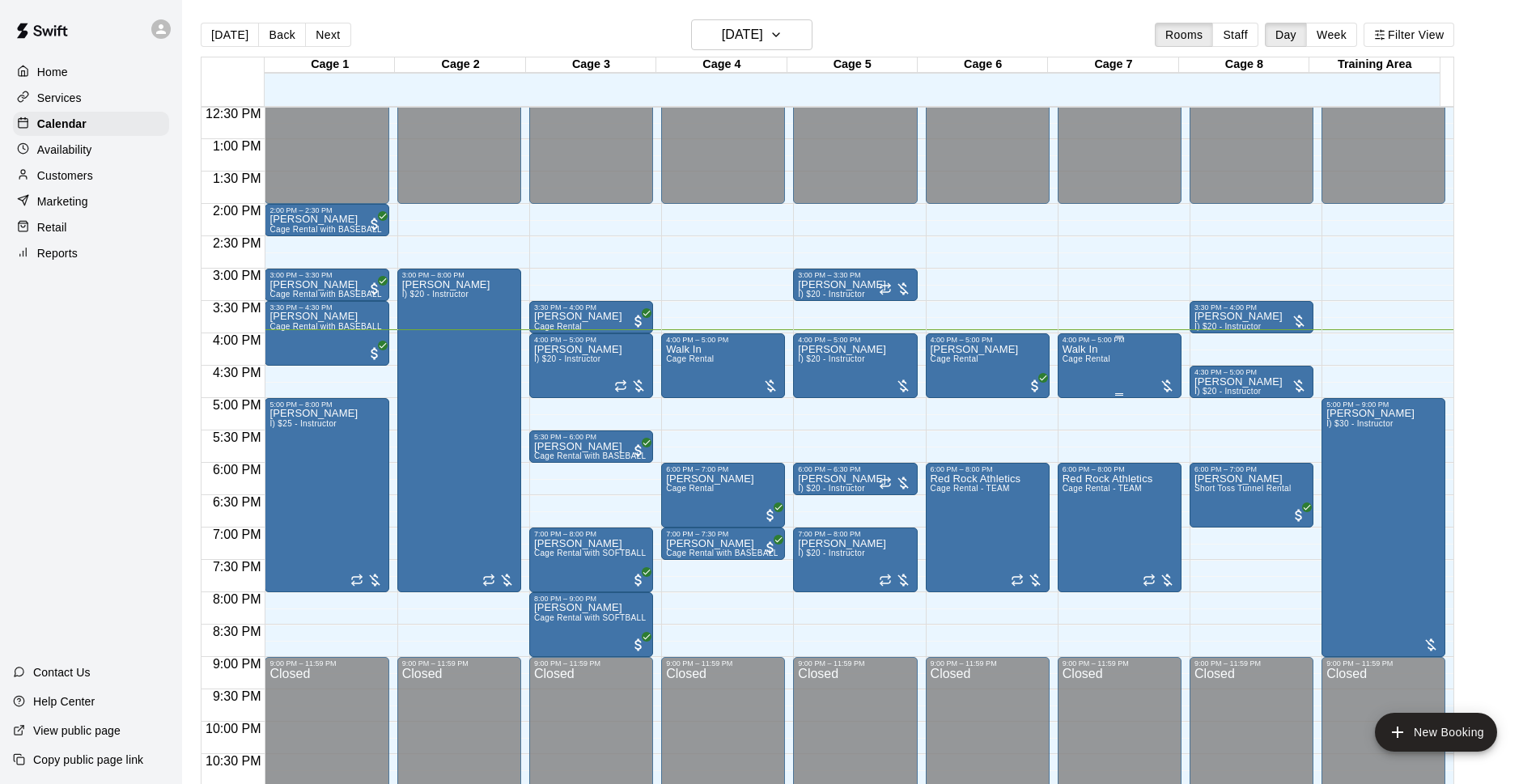
click at [1097, 369] on div "Walk In Cage Rental" at bounding box center [1086, 736] width 48 height 784
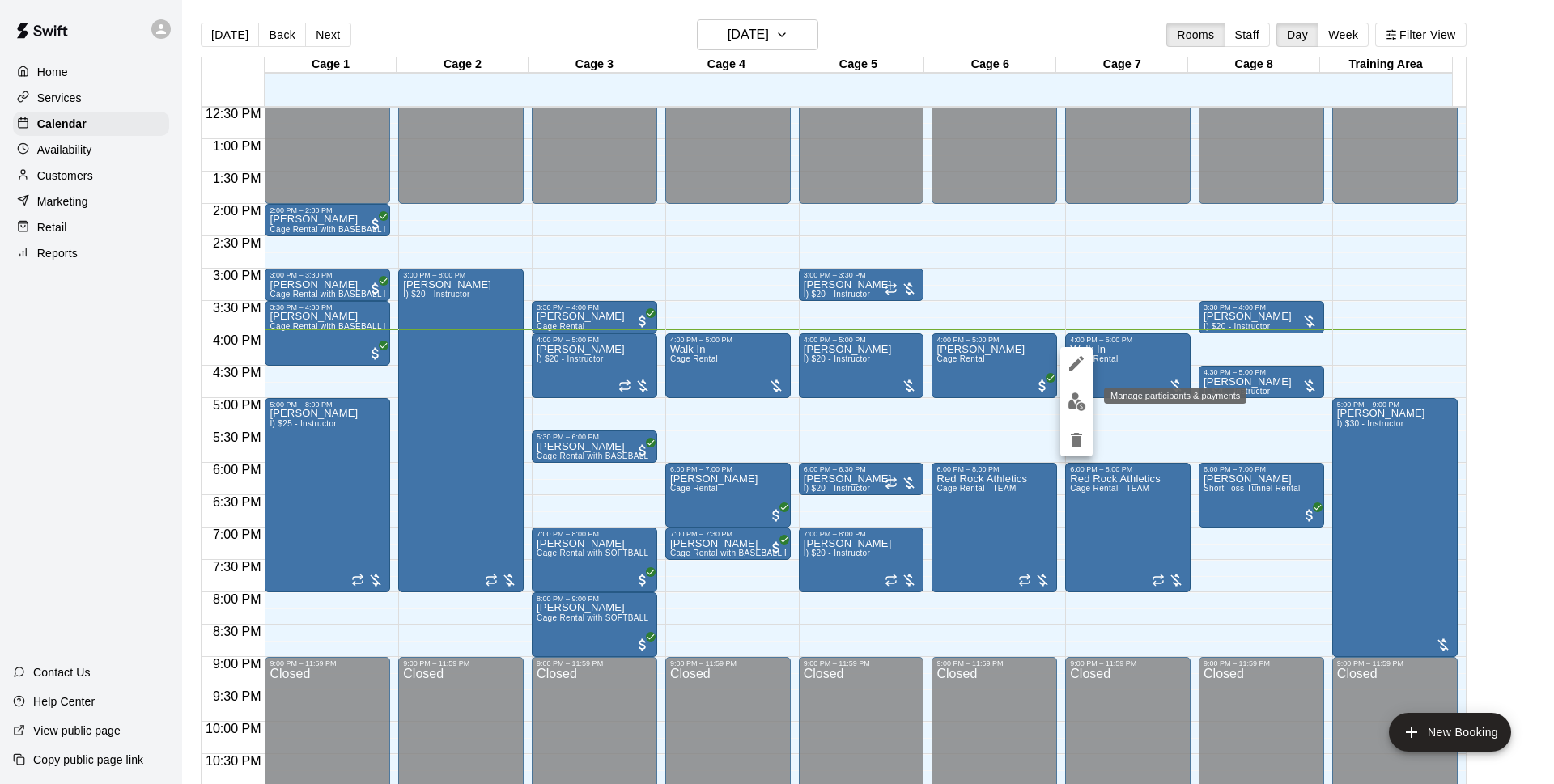
click at [1075, 408] on img "edit" at bounding box center [1076, 401] width 19 height 19
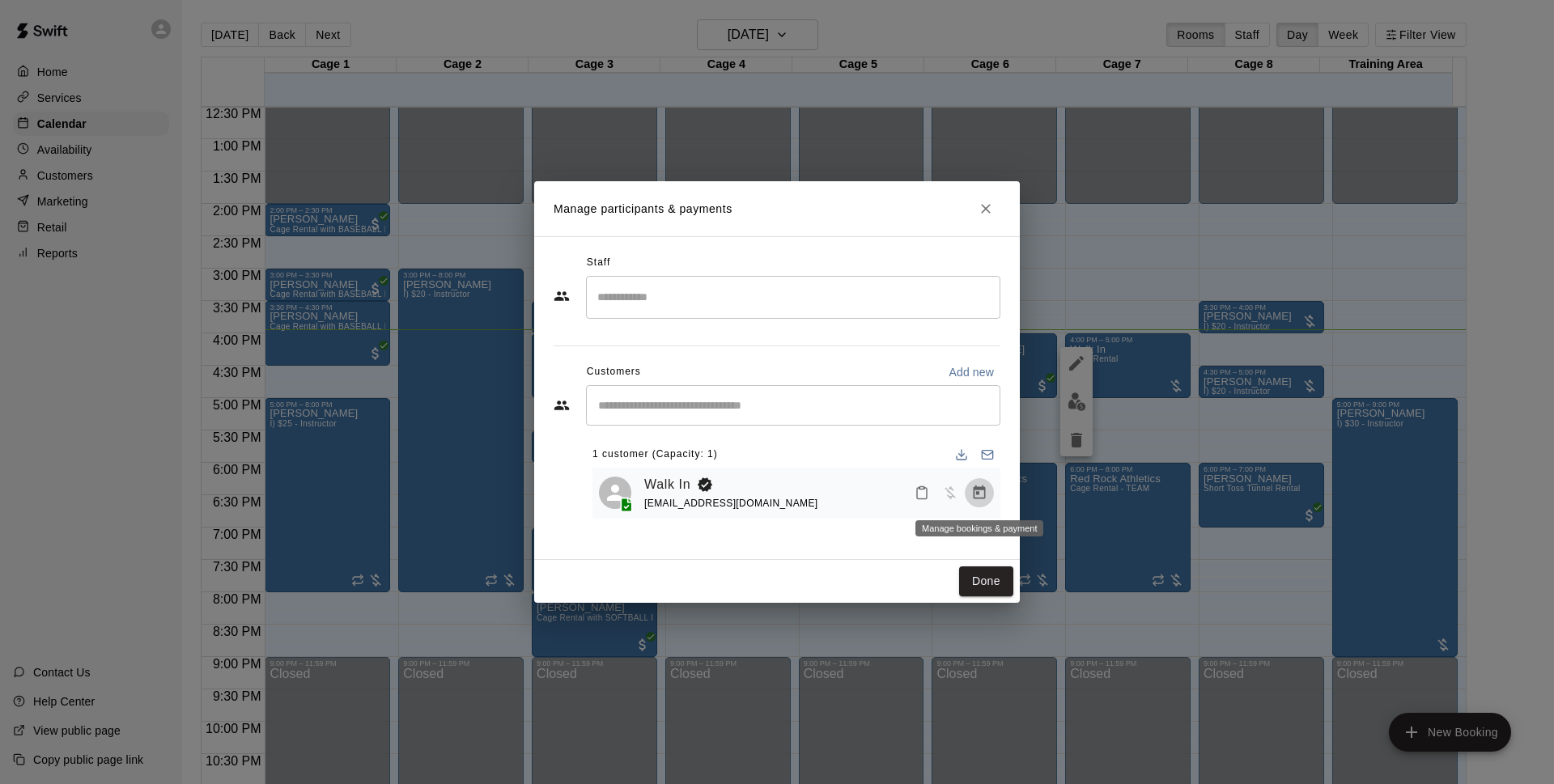
click at [984, 494] on icon "Manage bookings & payment" at bounding box center [980, 492] width 16 height 16
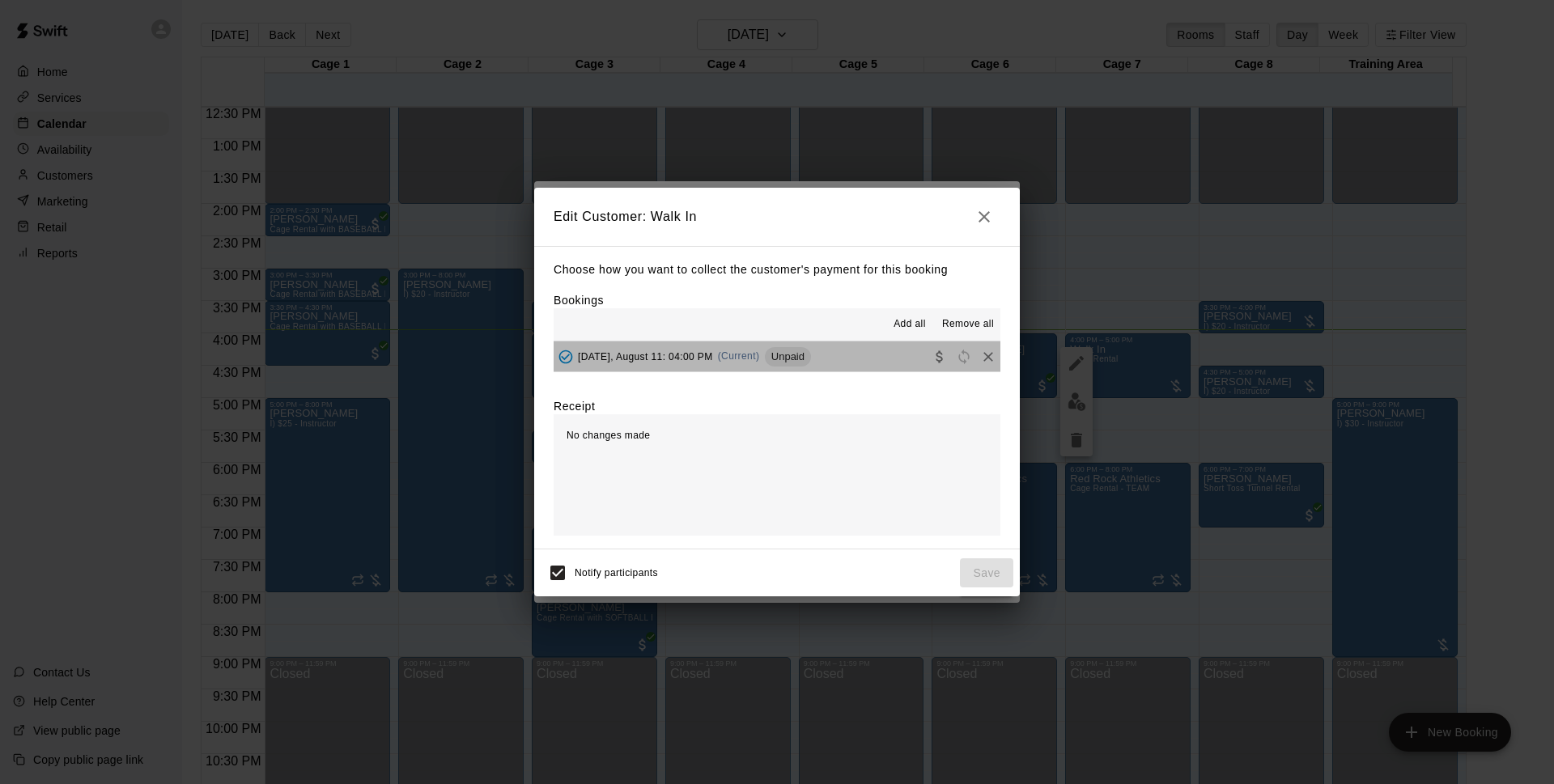
click at [798, 366] on div "Unpaid" at bounding box center [787, 357] width 46 height 20
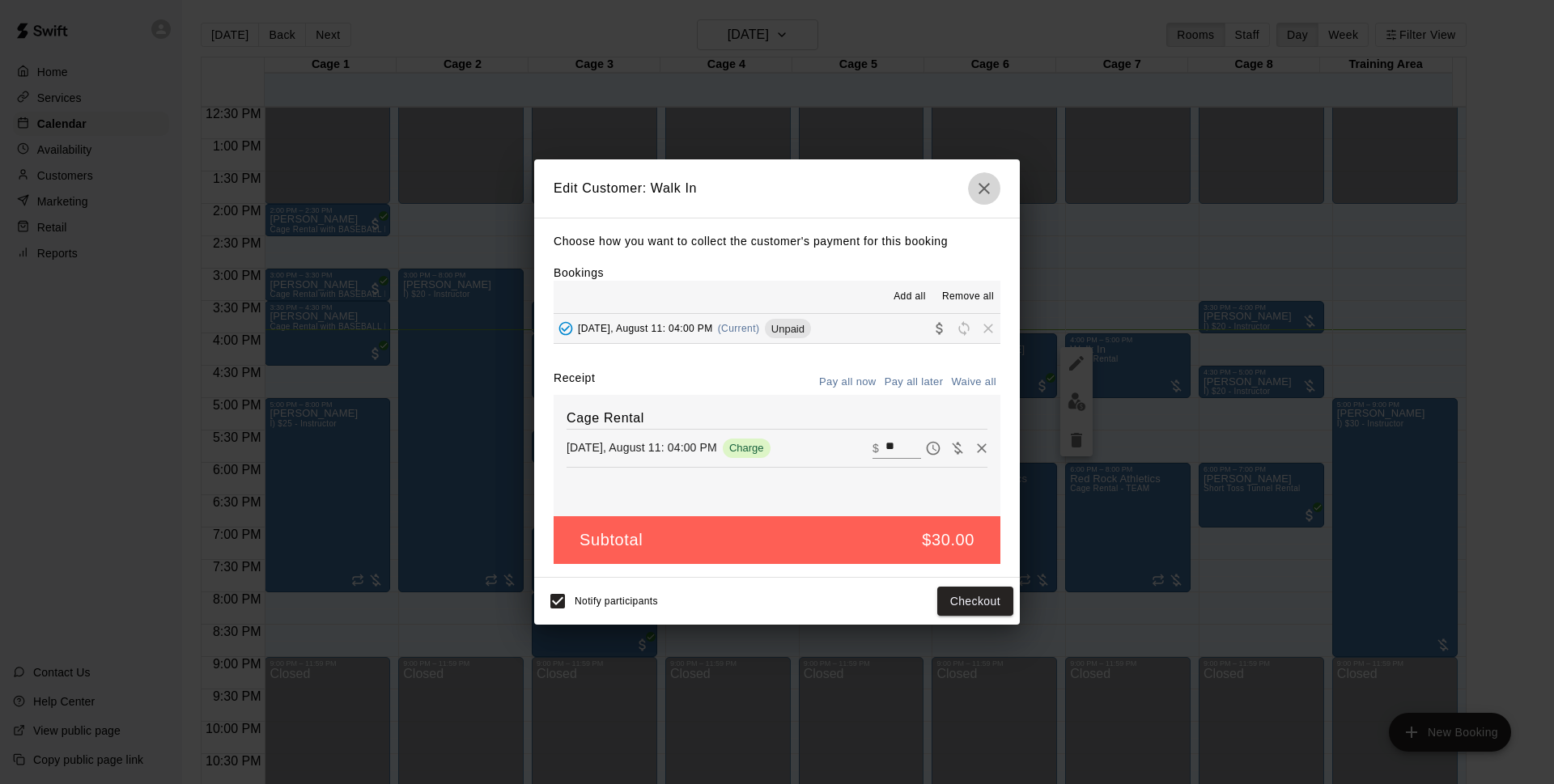
drag, startPoint x: 986, startPoint y: 201, endPoint x: 998, endPoint y: 192, distance: 15.0
click at [998, 192] on button "button" at bounding box center [984, 188] width 33 height 33
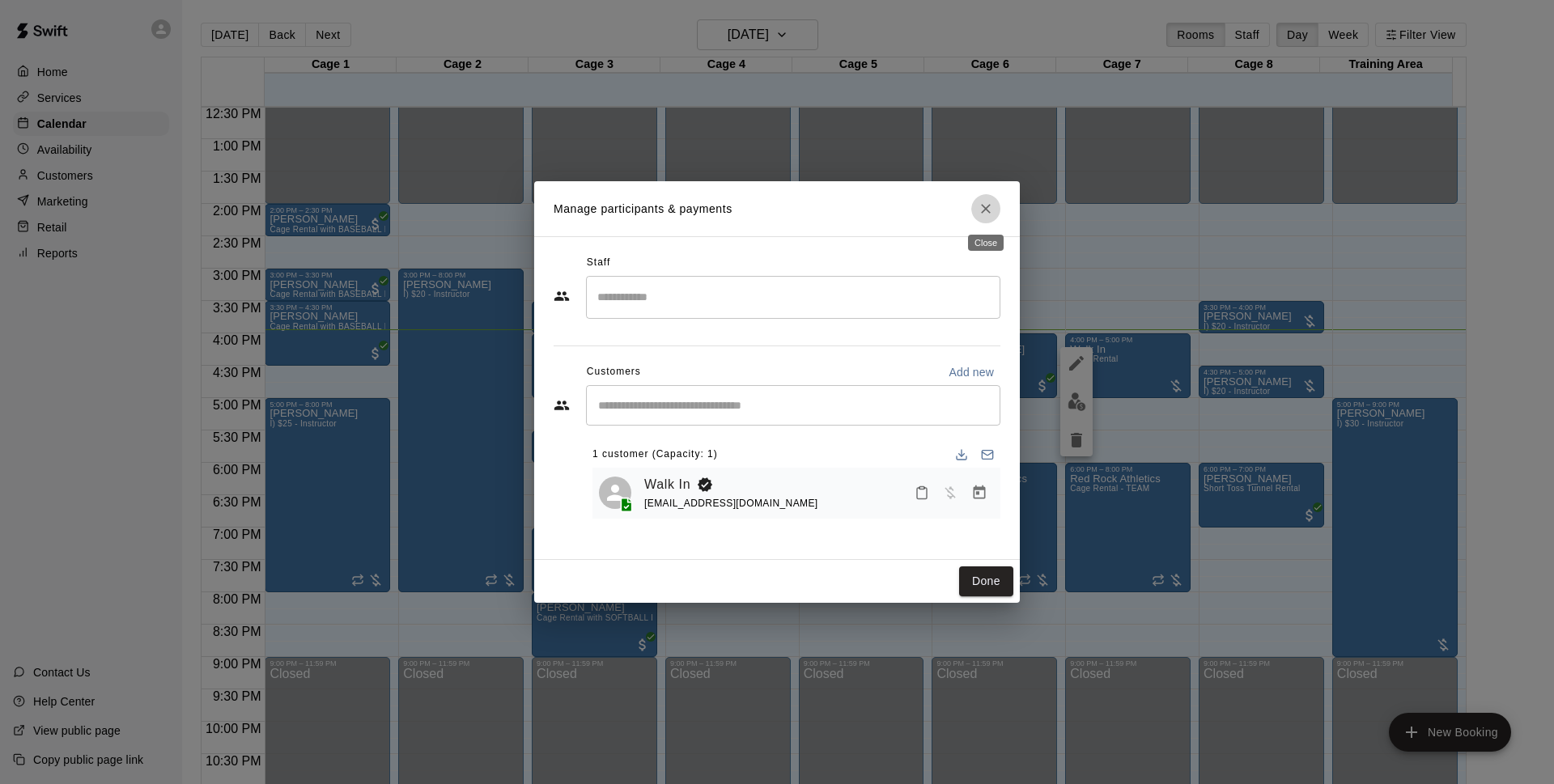
click at [976, 211] on button "Close" at bounding box center [986, 208] width 29 height 29
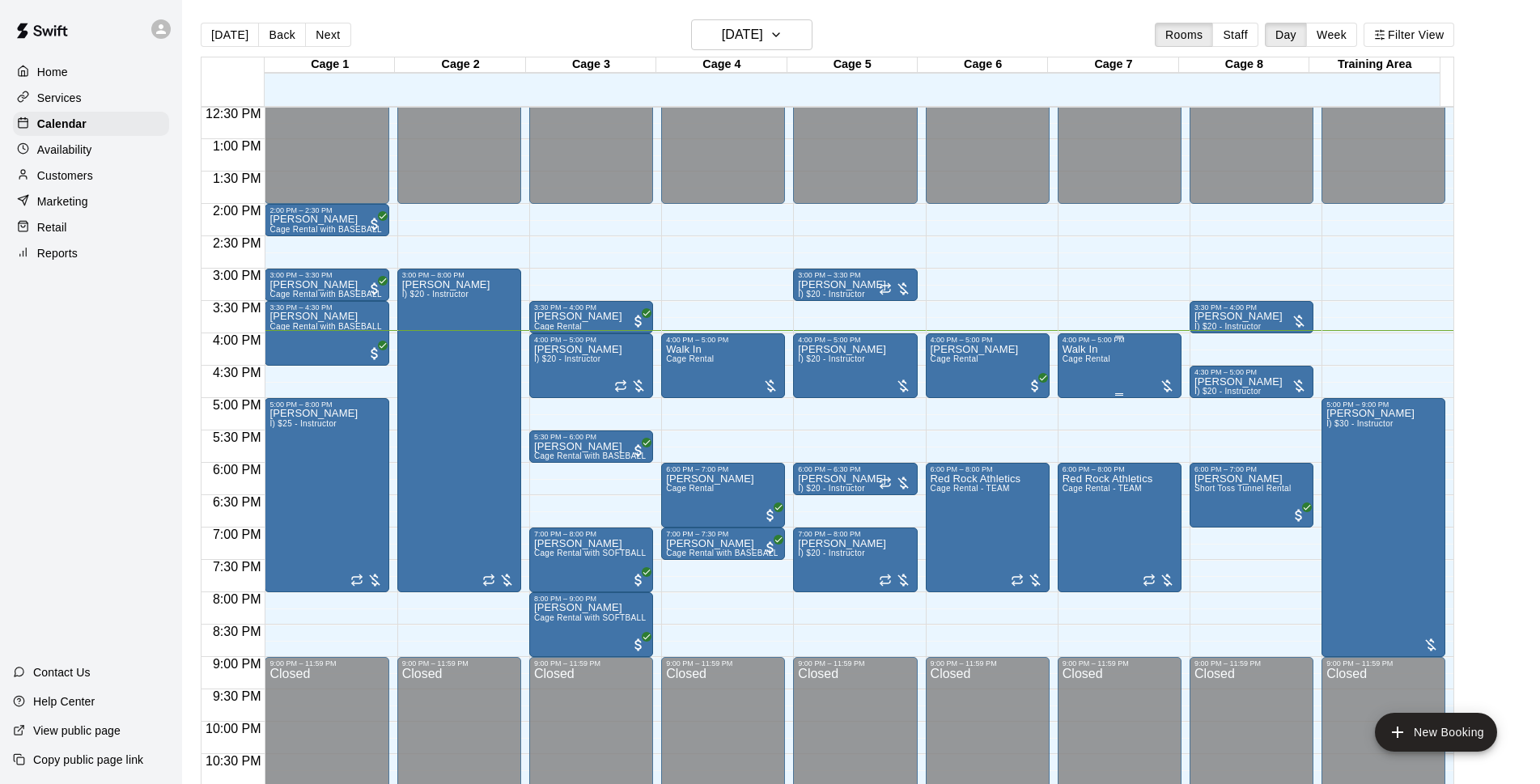
click at [1112, 377] on div "Walk In Cage Rental" at bounding box center [1119, 736] width 114 height 784
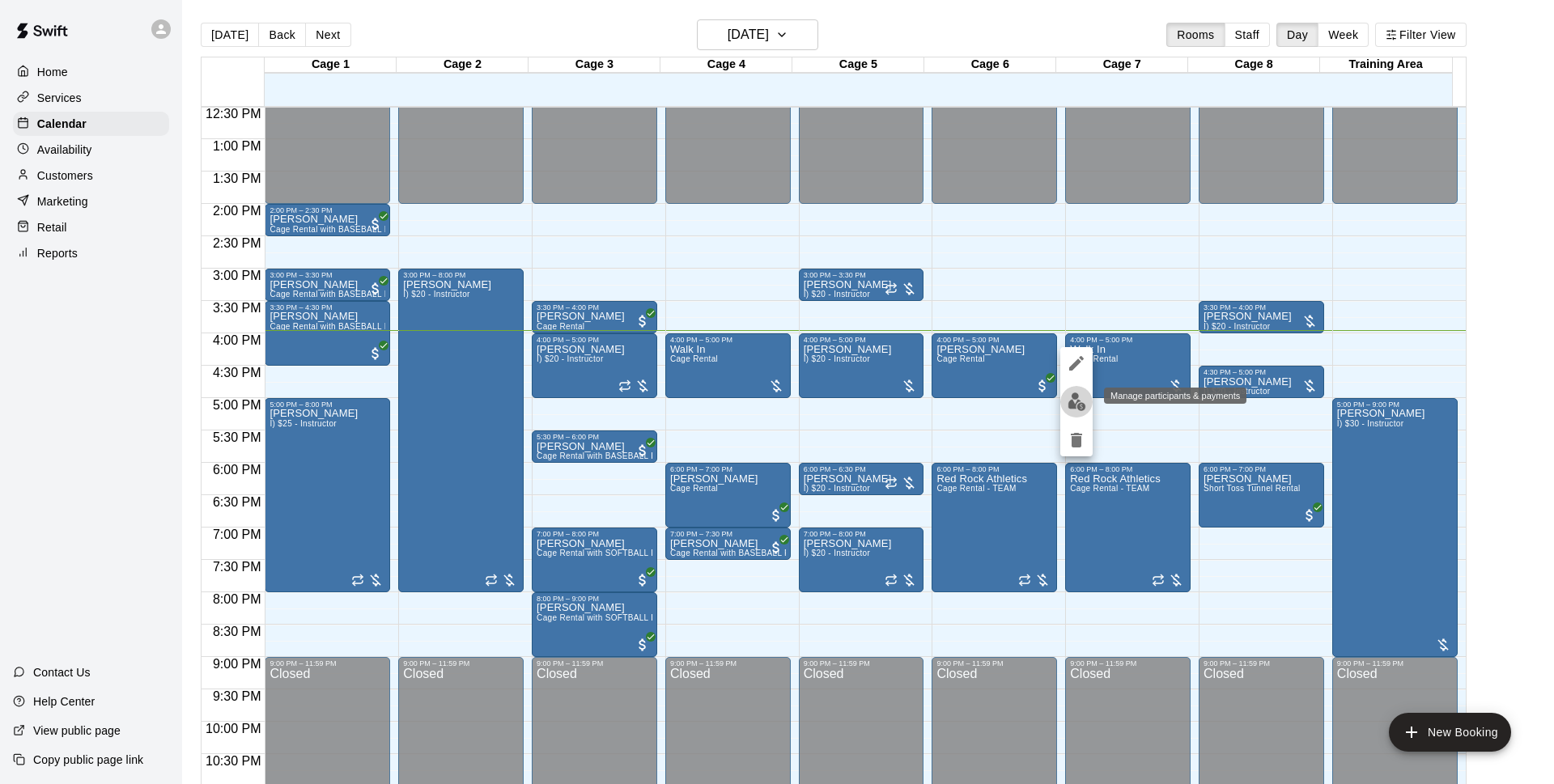
click at [1080, 404] on img "edit" at bounding box center [1076, 401] width 19 height 19
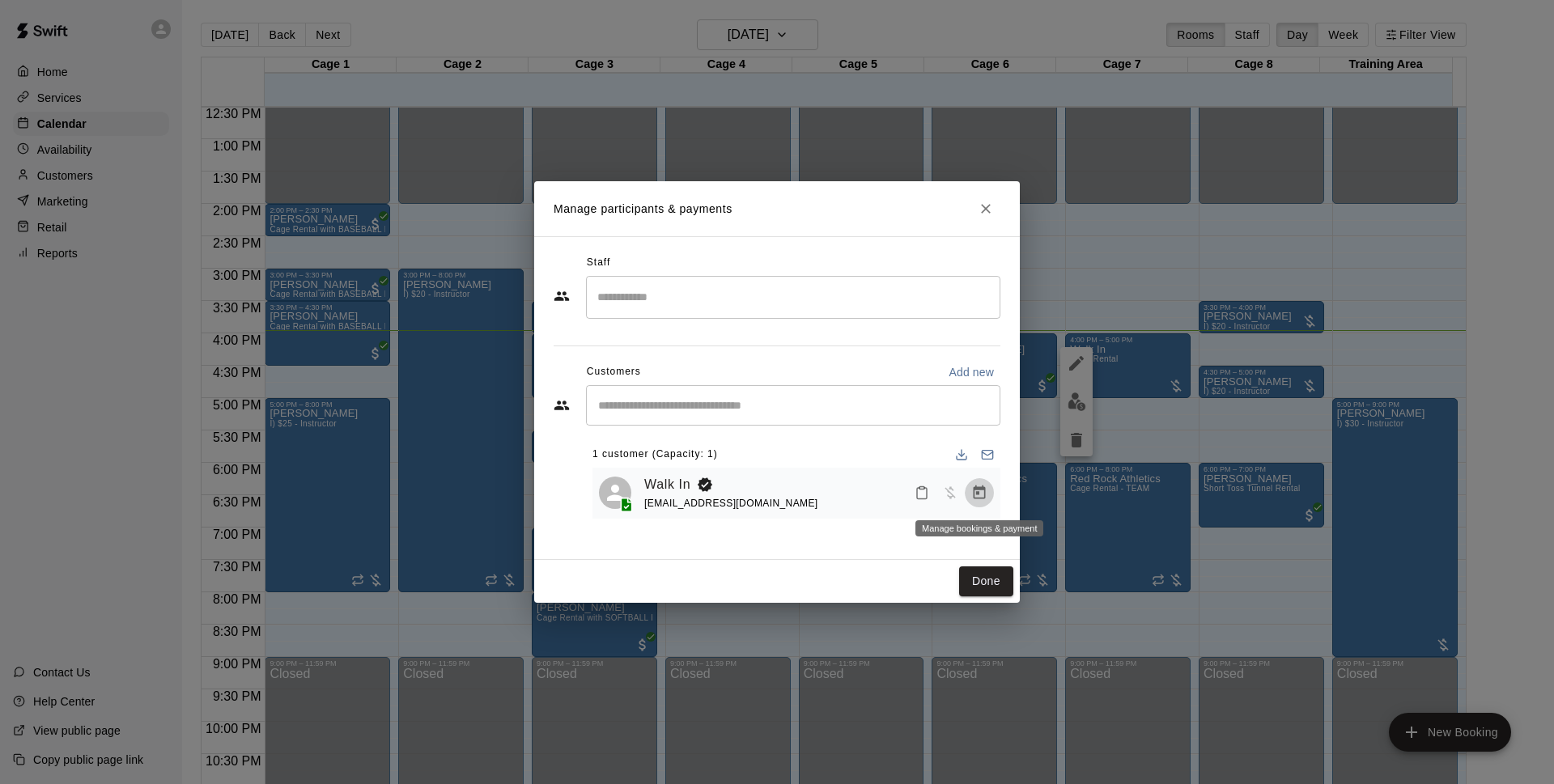
click at [983, 497] on icon "Manage bookings & payment" at bounding box center [980, 492] width 16 height 16
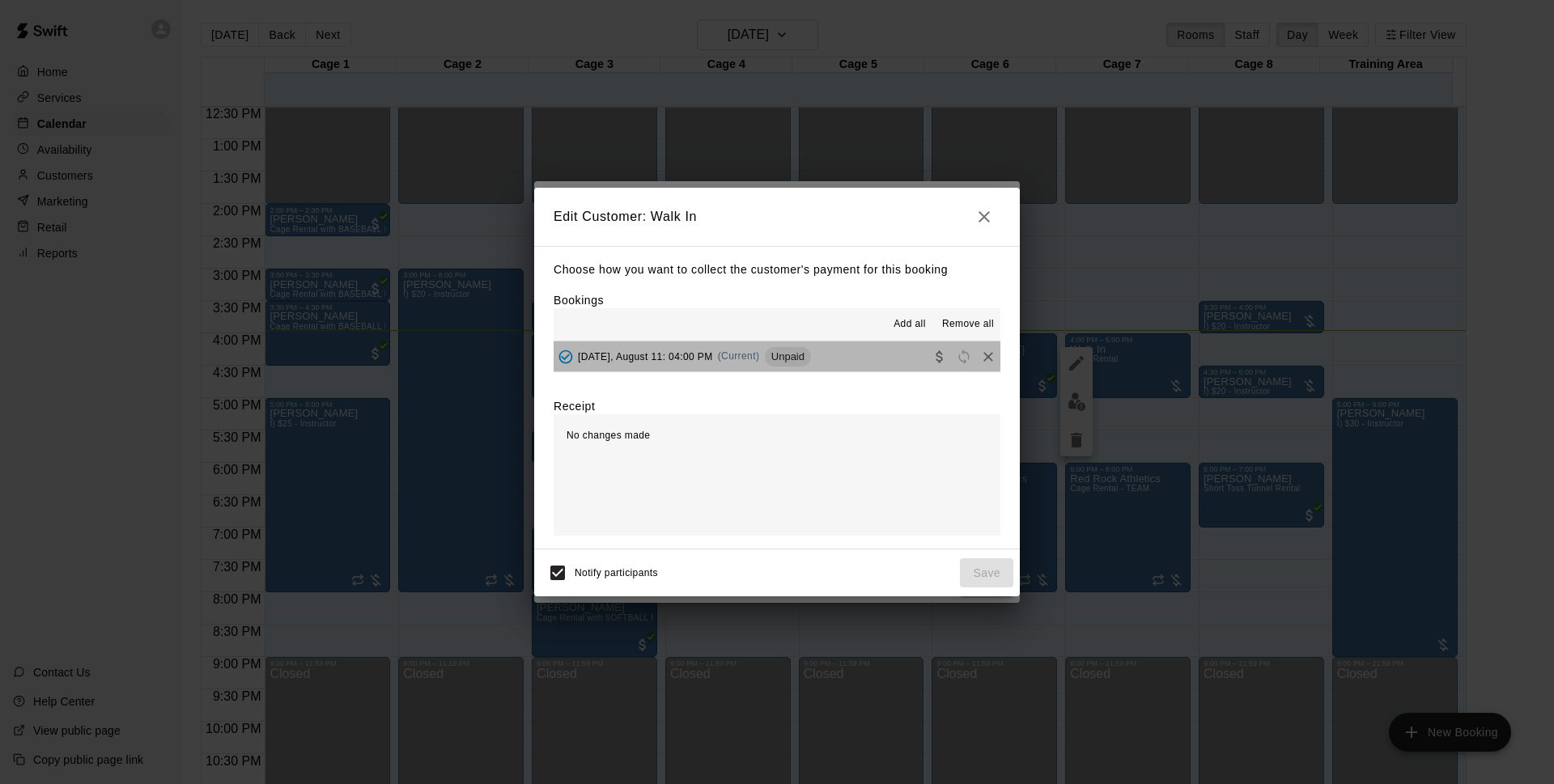
click at [799, 353] on span "Unpaid" at bounding box center [787, 356] width 46 height 12
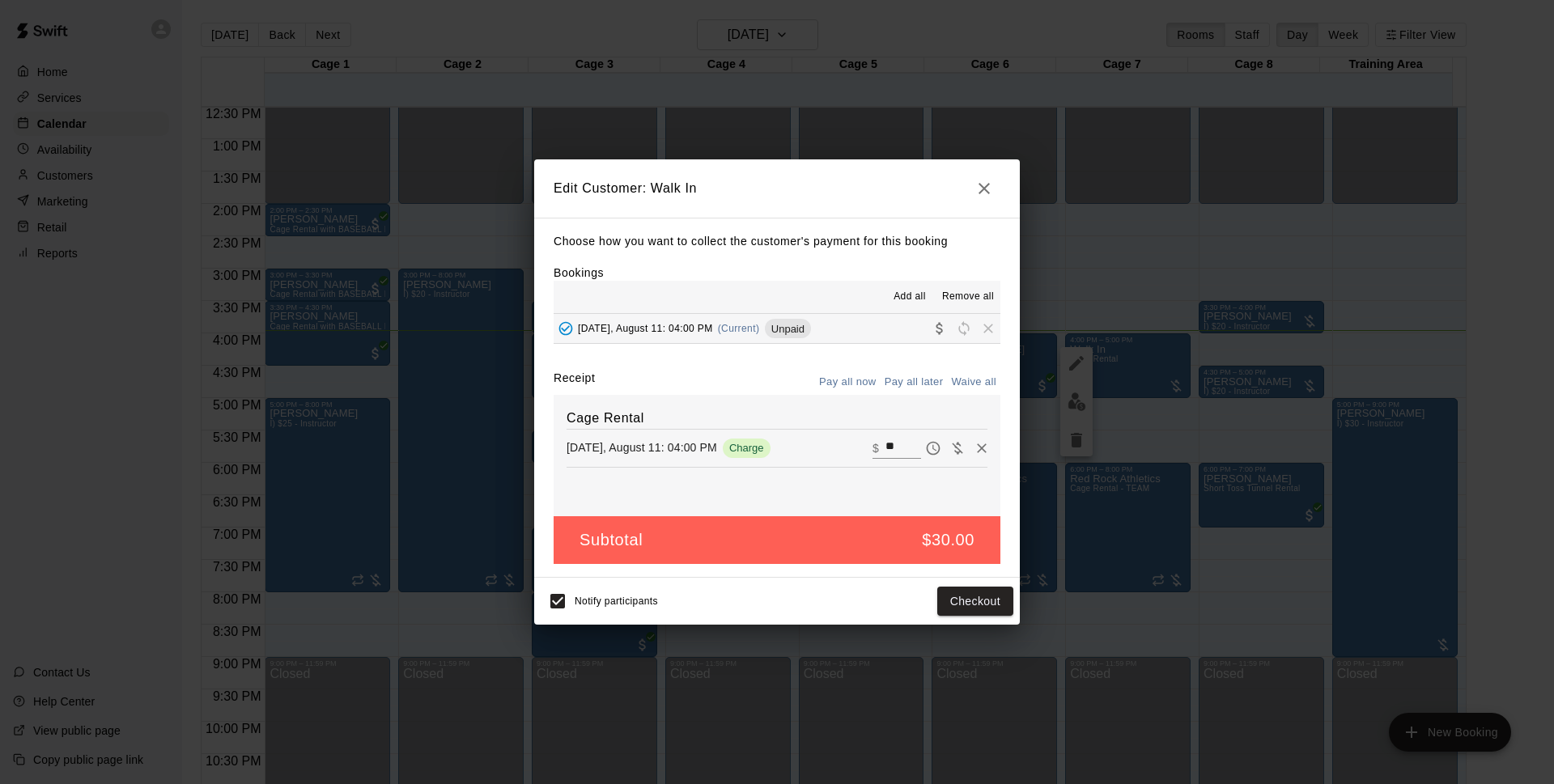
click at [976, 192] on icon "button" at bounding box center [985, 189] width 20 height 20
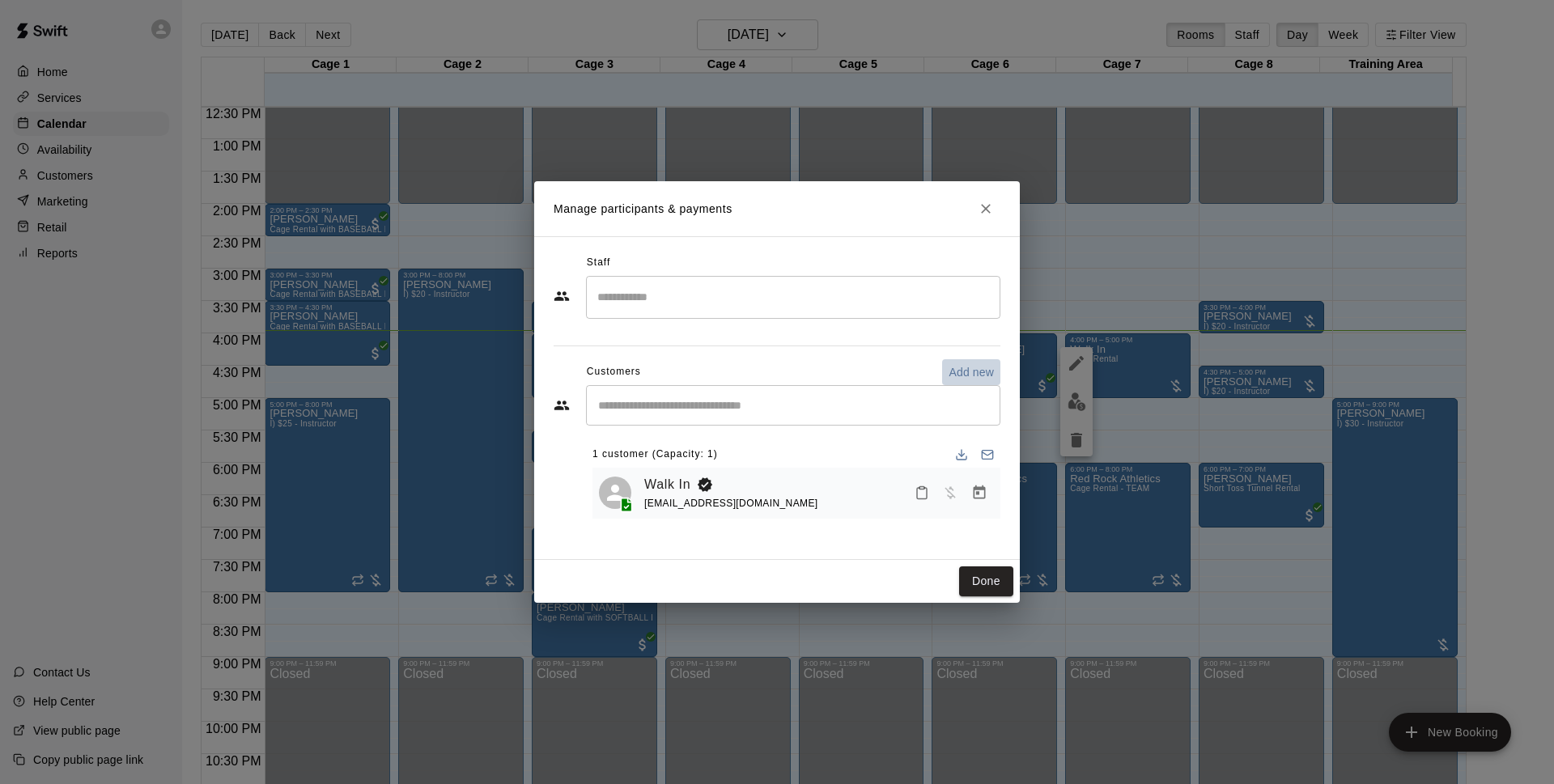
click at [962, 366] on p "Add new" at bounding box center [972, 372] width 46 height 16
select select "**"
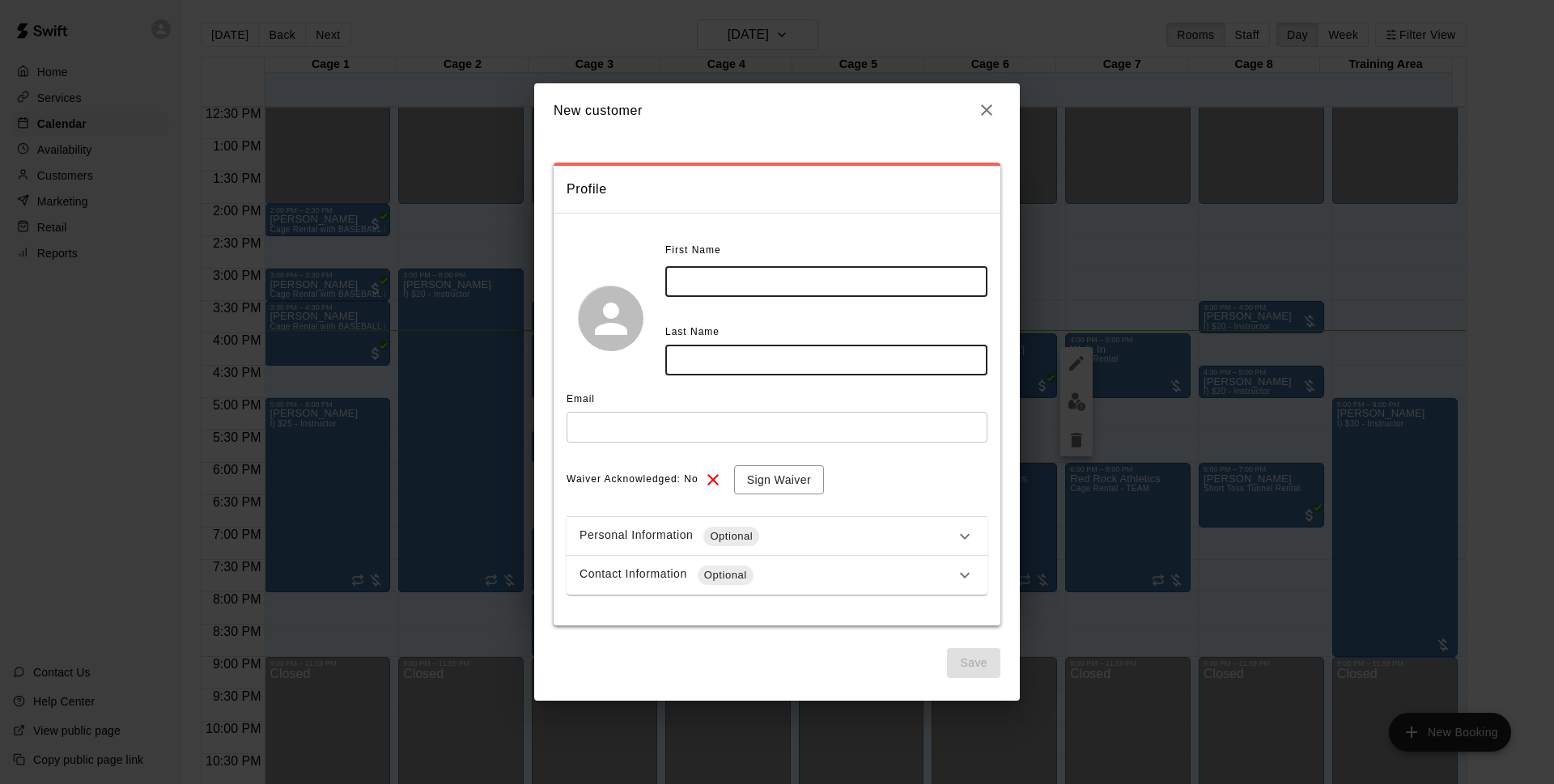
click at [721, 266] on input "text" at bounding box center [826, 281] width 323 height 30
type input "****"
type input "*"
type input "*********"
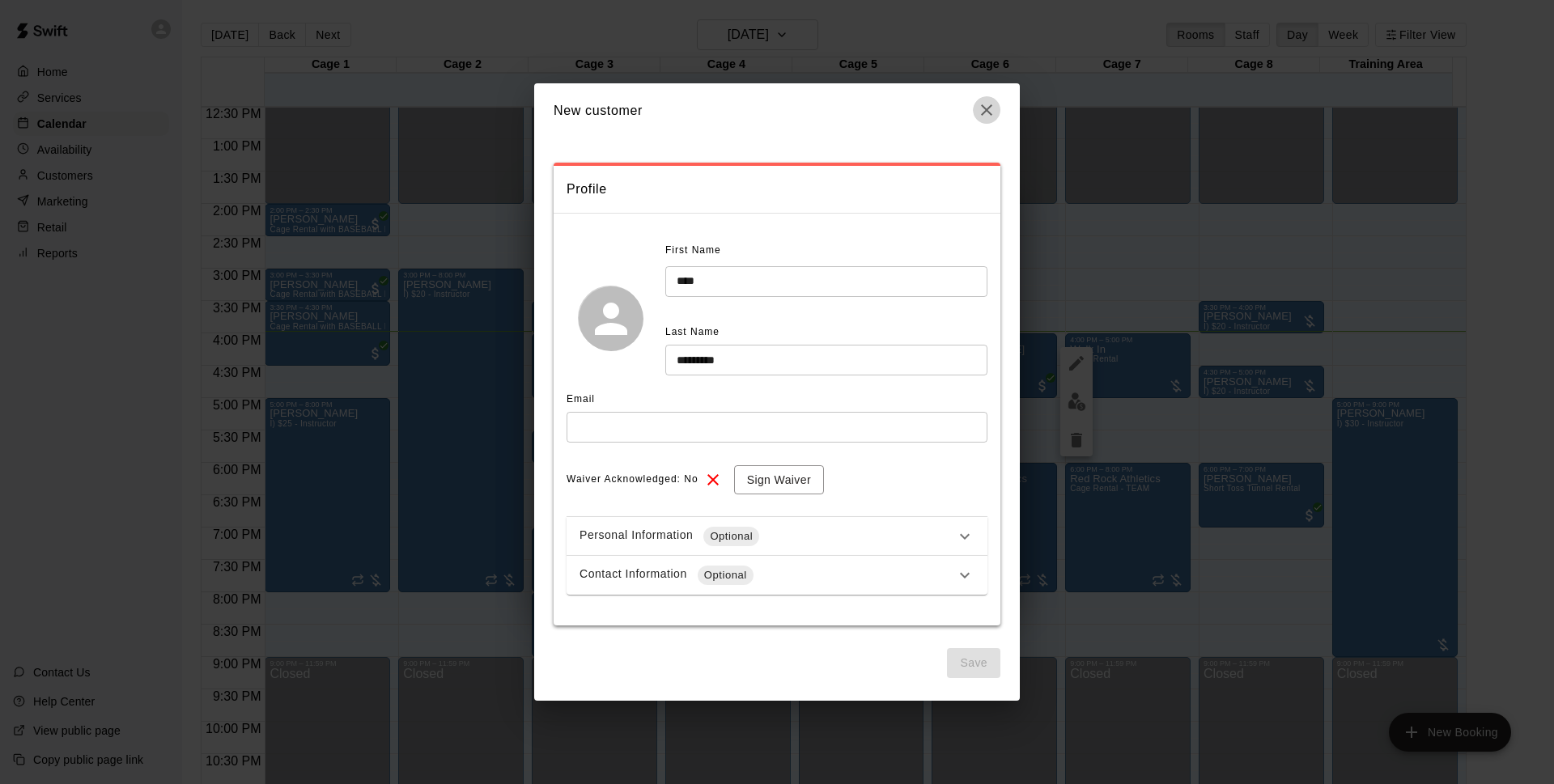
click at [979, 115] on icon "button" at bounding box center [987, 110] width 20 height 20
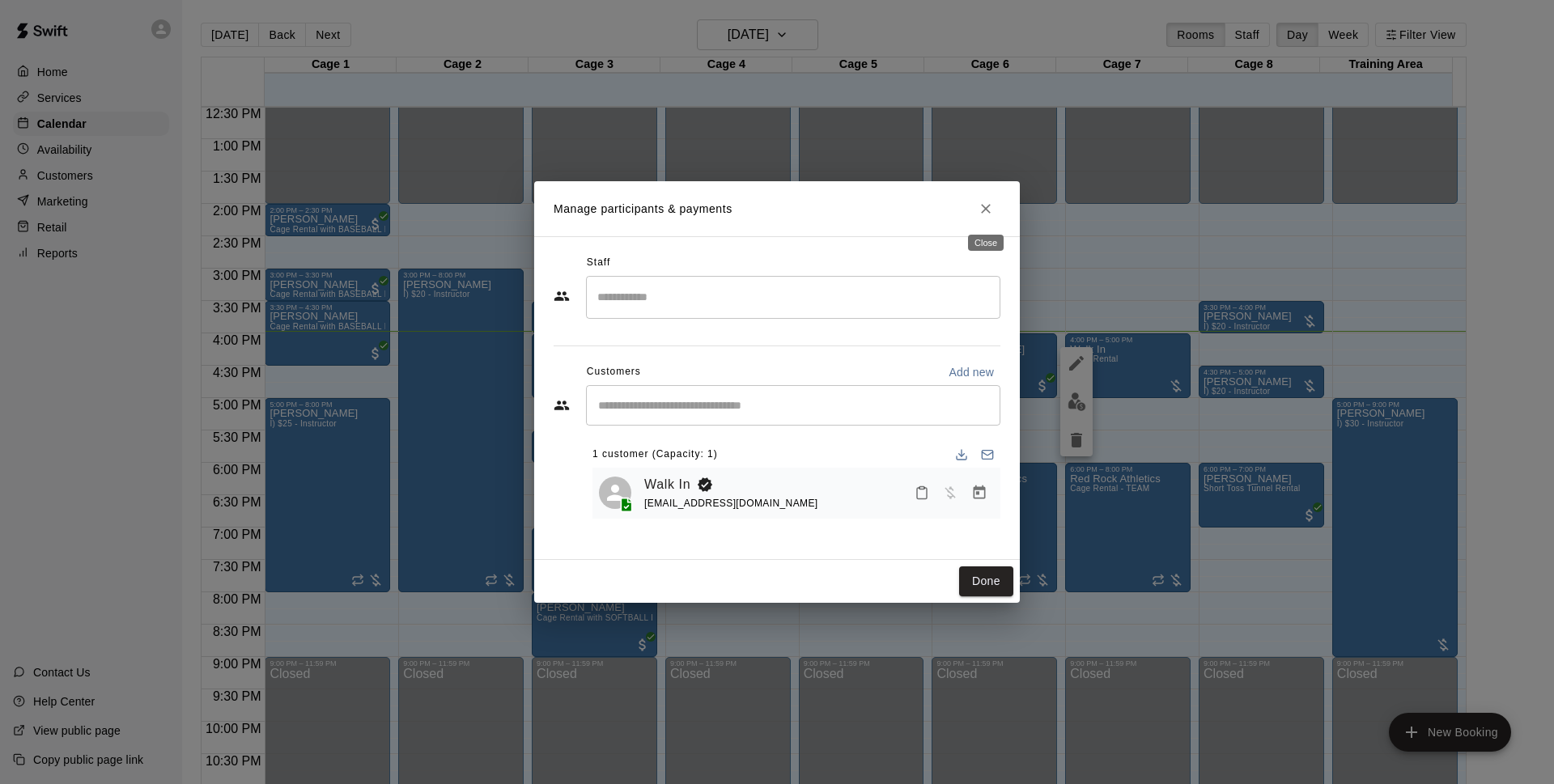
click at [992, 212] on icon "Close" at bounding box center [986, 209] width 16 height 16
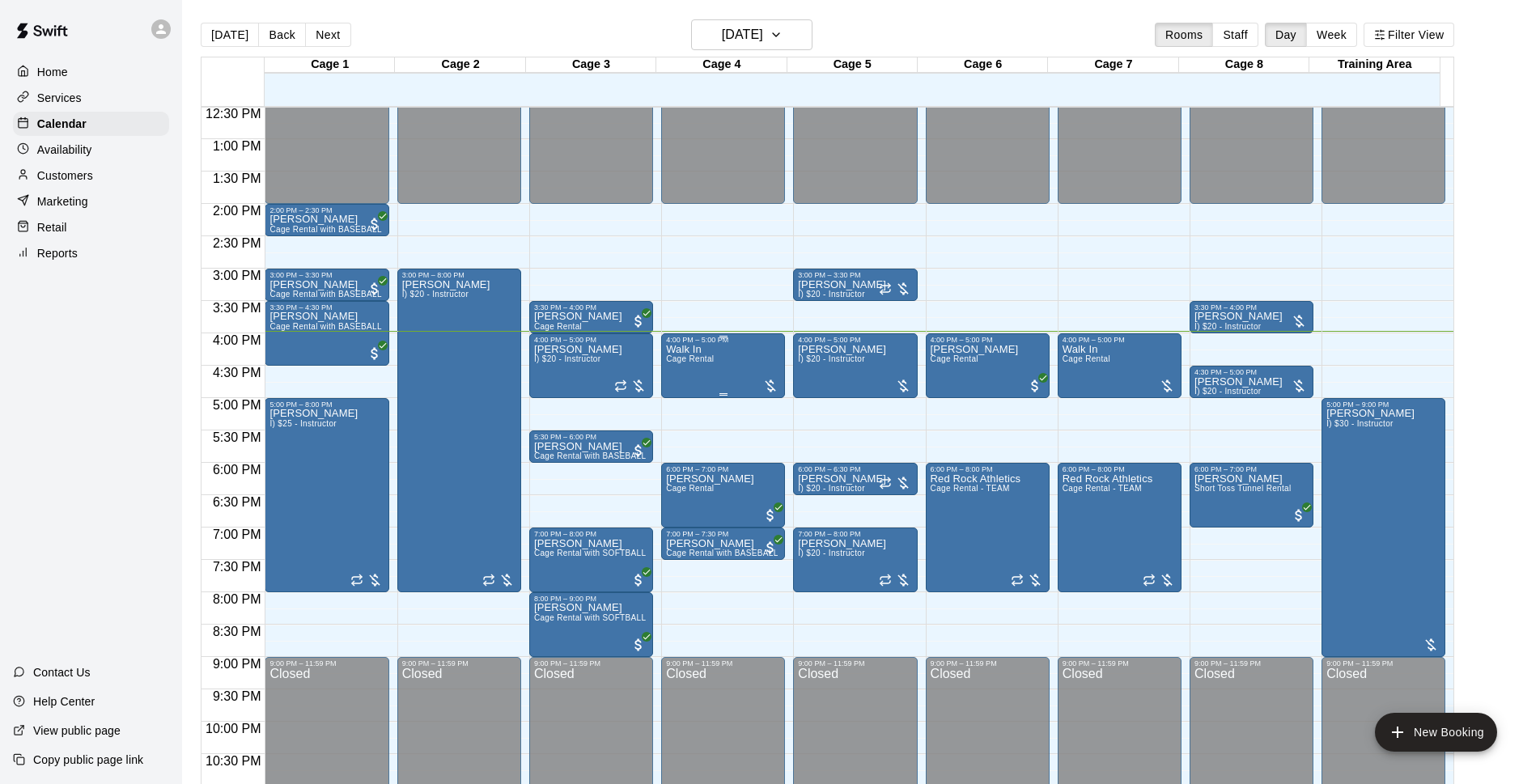
click at [756, 380] on div "Walk In Cage Rental" at bounding box center [723, 736] width 114 height 784
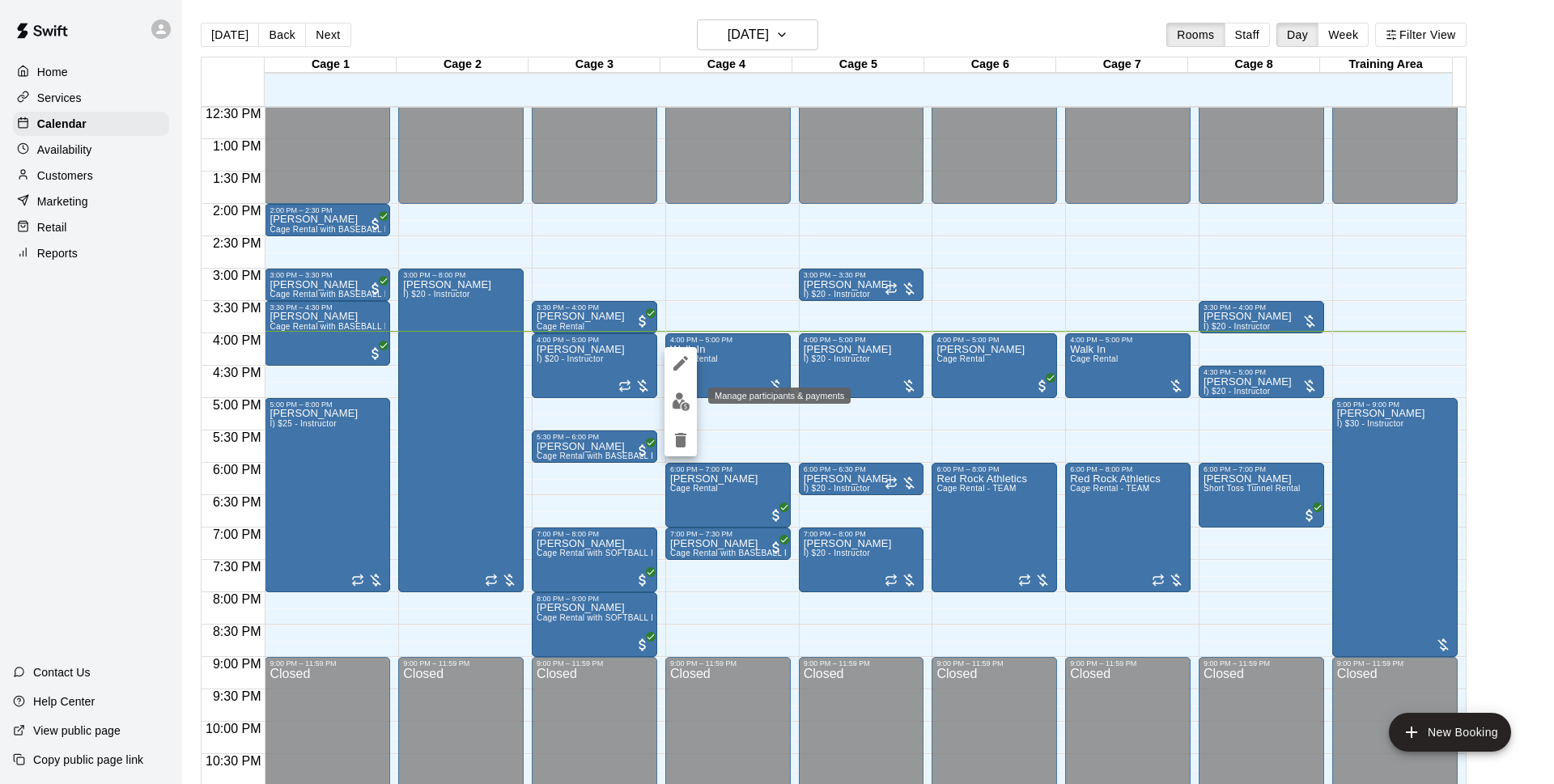
click at [690, 394] on img "edit" at bounding box center [681, 401] width 19 height 19
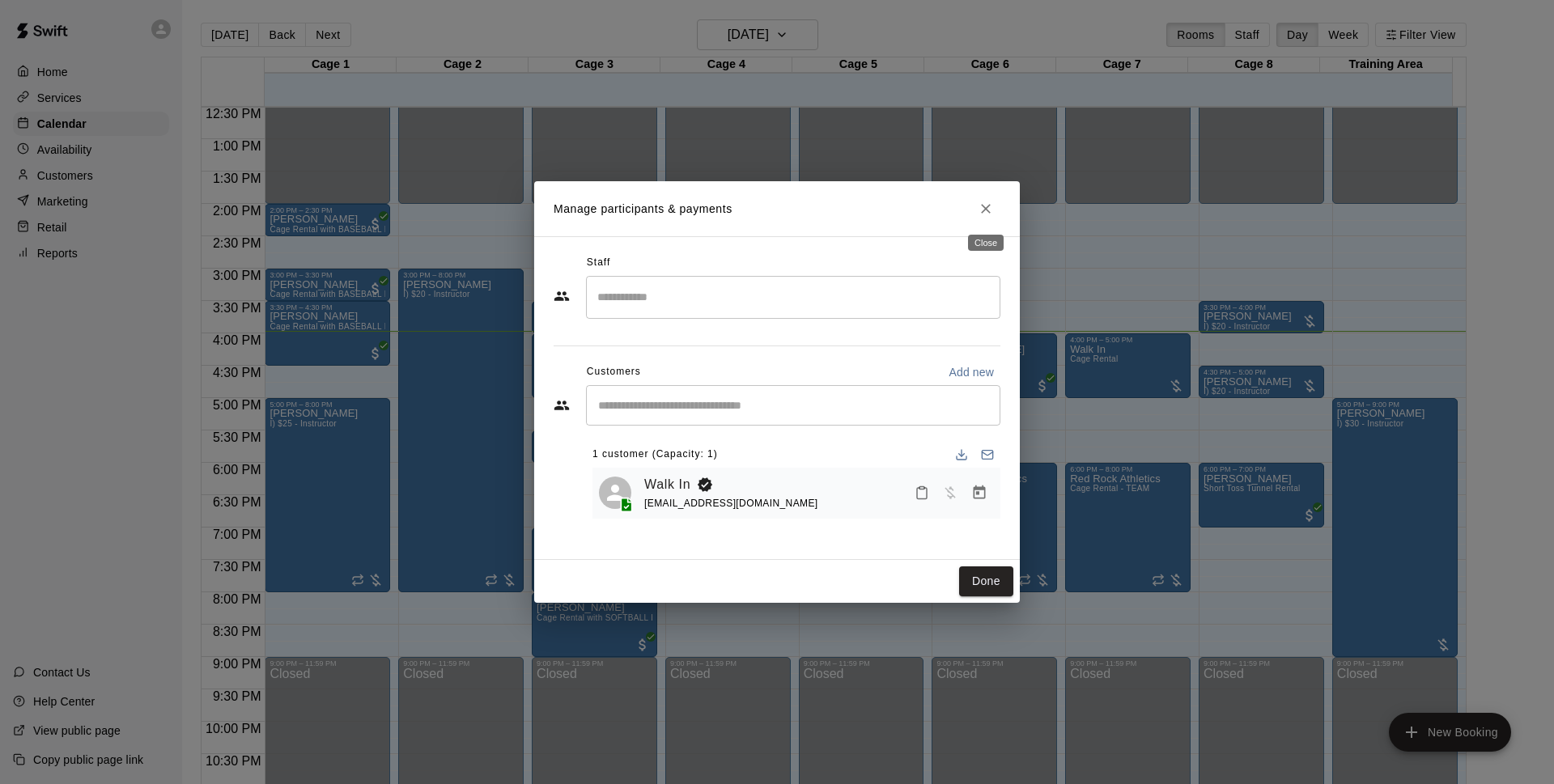
click at [991, 210] on icon "Close" at bounding box center [986, 209] width 16 height 16
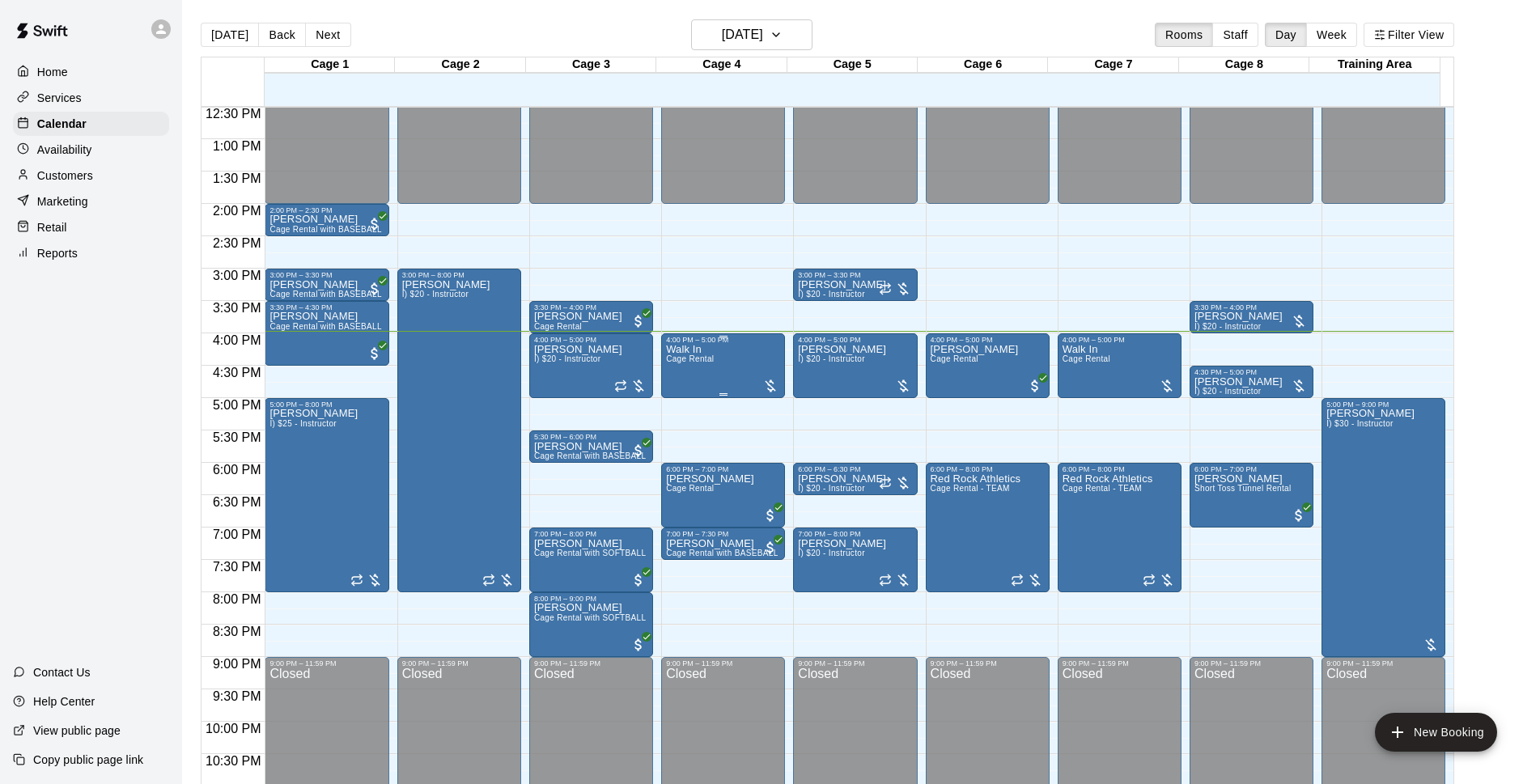
click at [764, 374] on div "Walk In Cage Rental" at bounding box center [723, 736] width 114 height 784
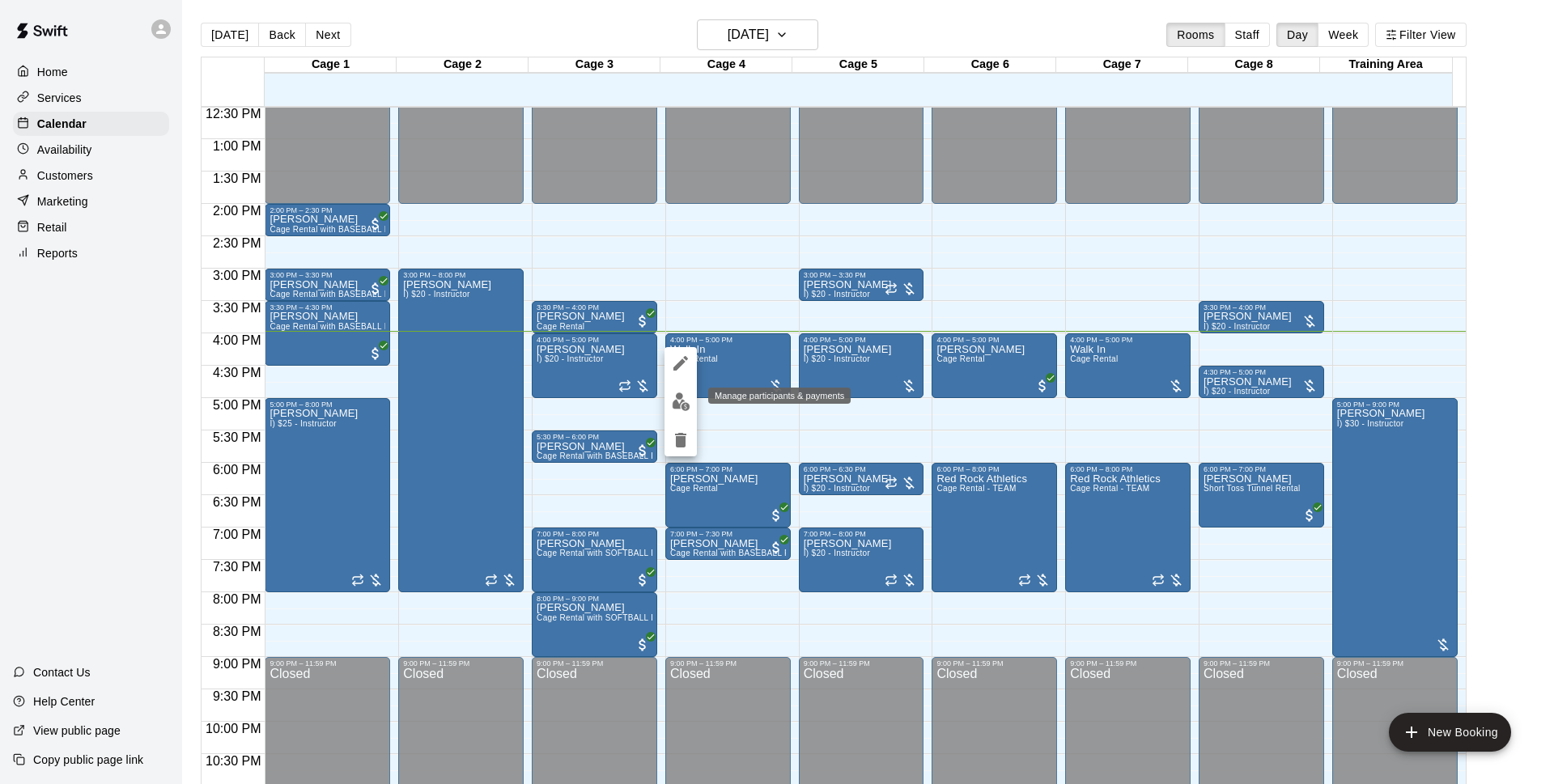
click at [675, 406] on img "edit" at bounding box center [681, 401] width 19 height 19
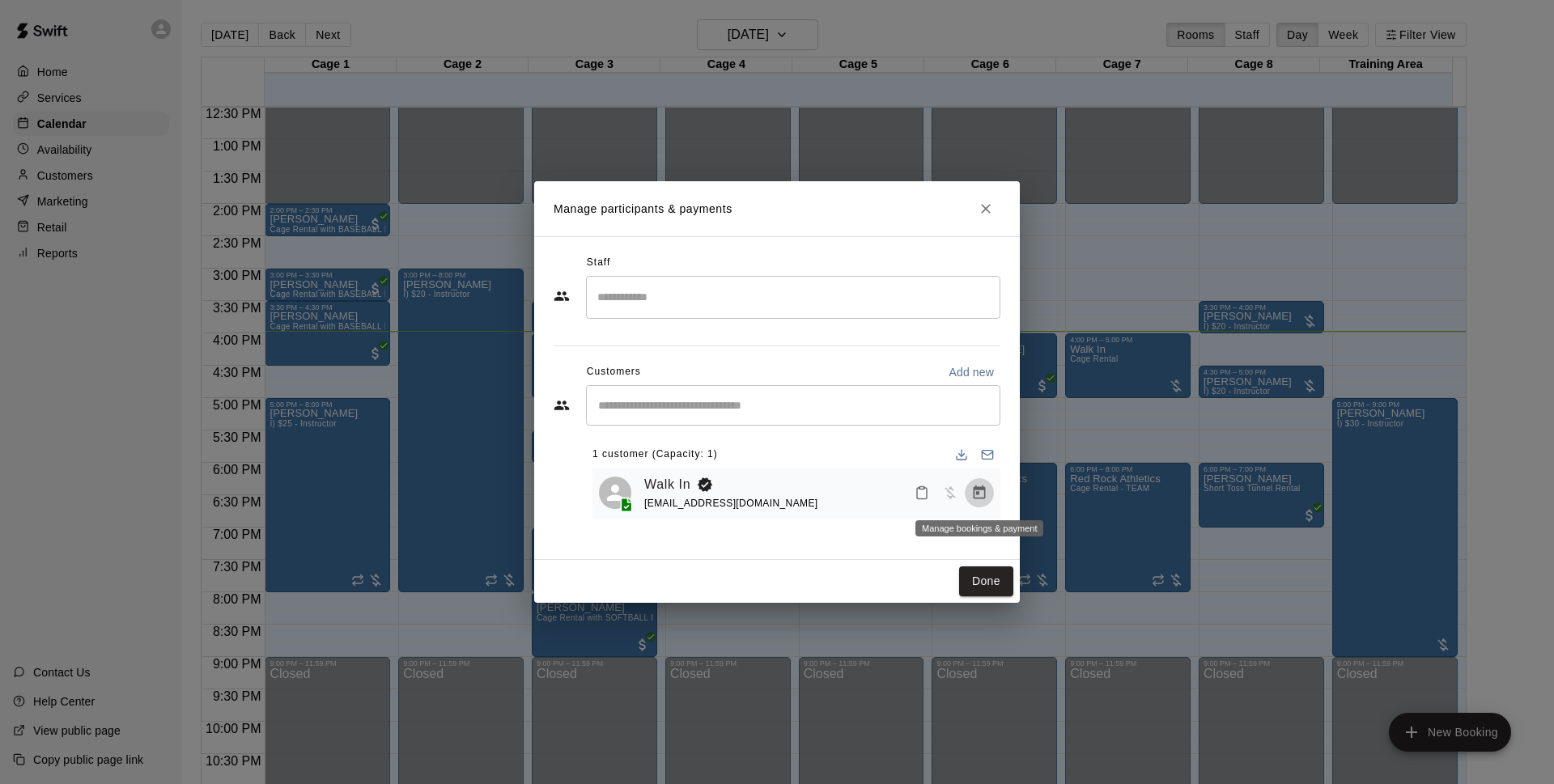
click at [973, 495] on icon "Manage bookings & payment" at bounding box center [980, 492] width 16 height 16
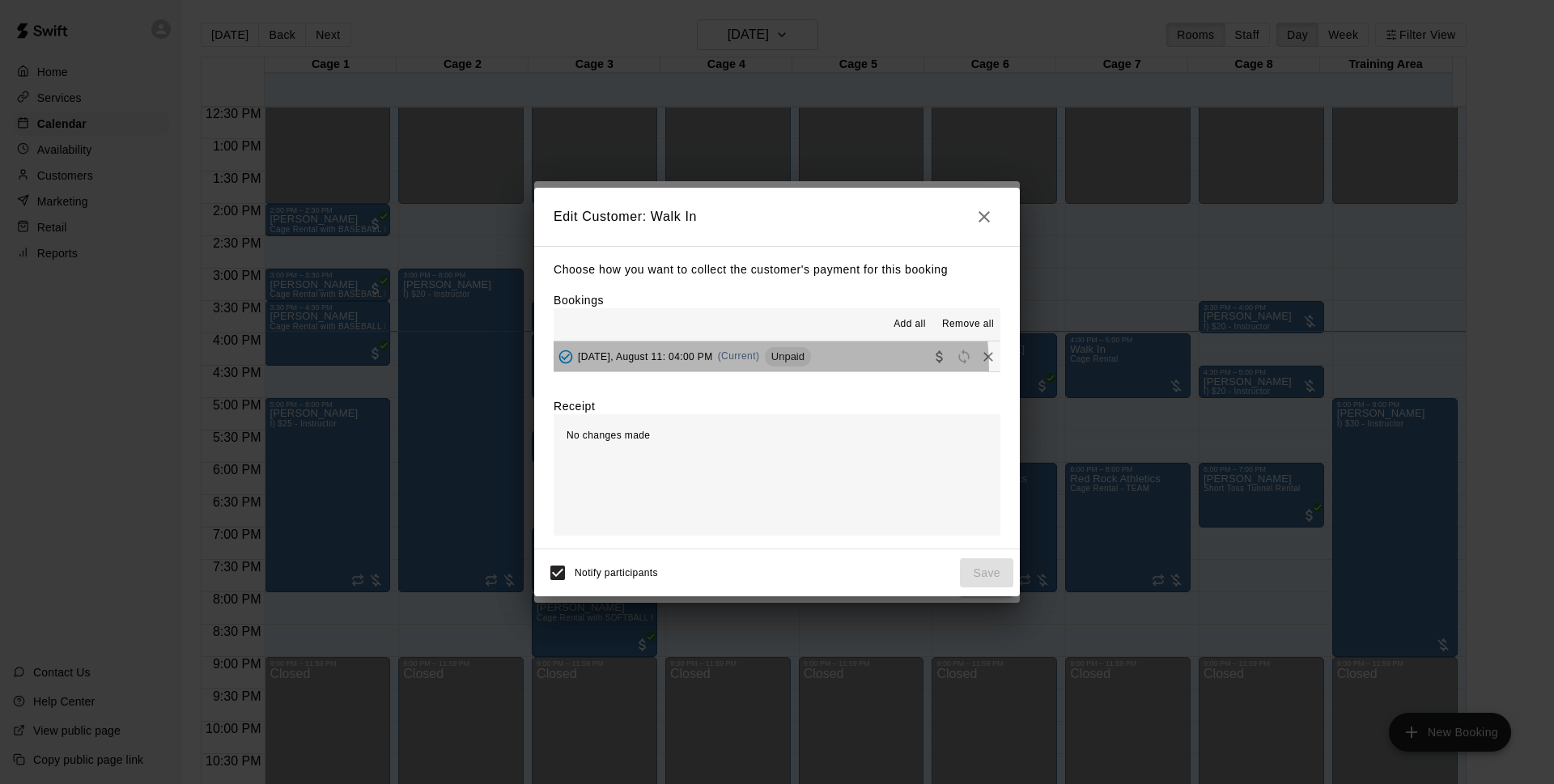
click at [673, 371] on button "[DATE], August 11: 04:00 PM (Current) Unpaid" at bounding box center [777, 356] width 447 height 30
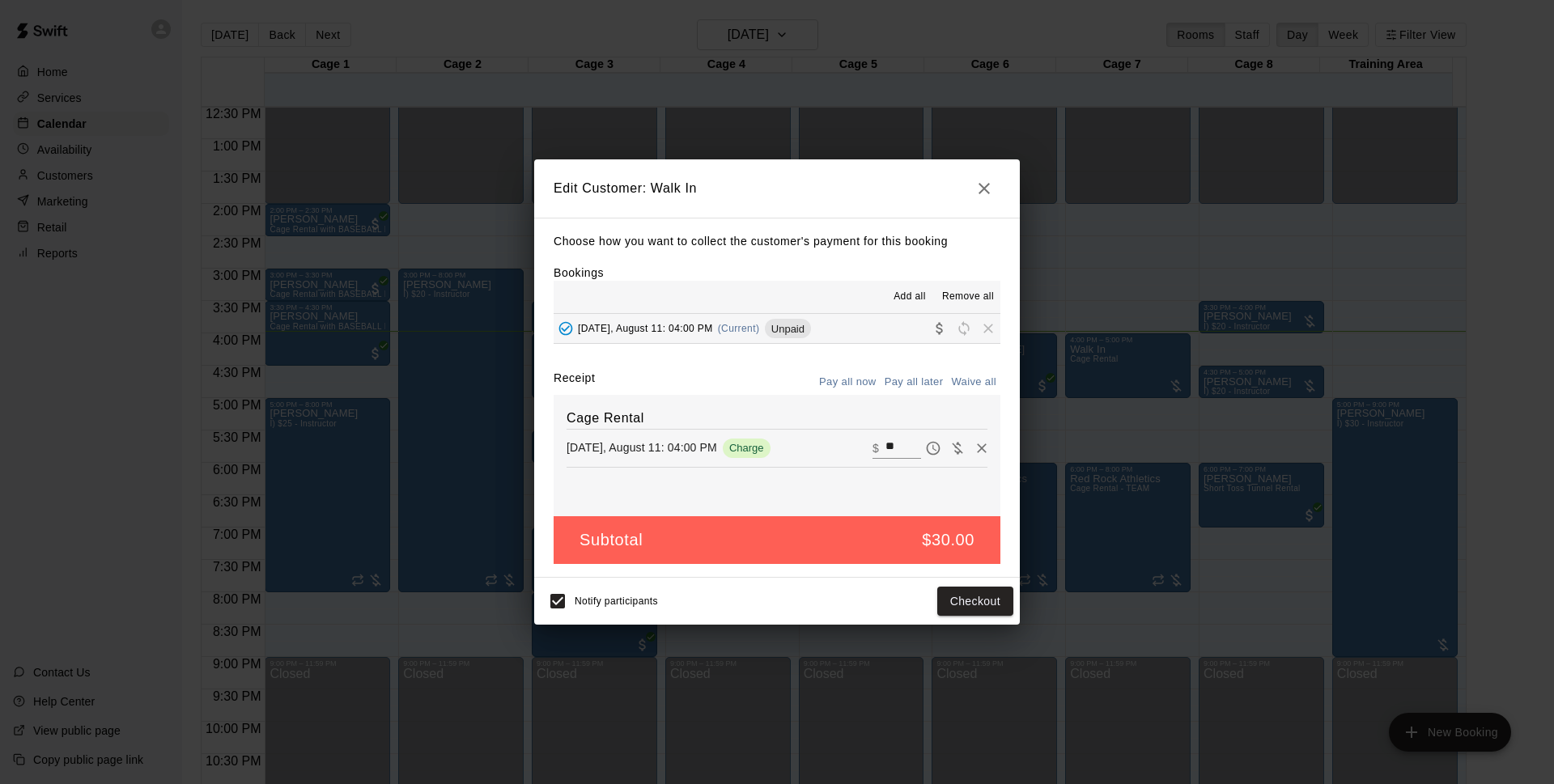
drag, startPoint x: 729, startPoint y: 189, endPoint x: 760, endPoint y: 185, distance: 31.3
click at [760, 185] on h2 "Edit Customer: Walk In" at bounding box center [777, 188] width 486 height 59
click at [1001, 208] on h2 "Edit Customer: Walk In" at bounding box center [777, 188] width 486 height 59
click at [976, 192] on icon "button" at bounding box center [985, 189] width 20 height 20
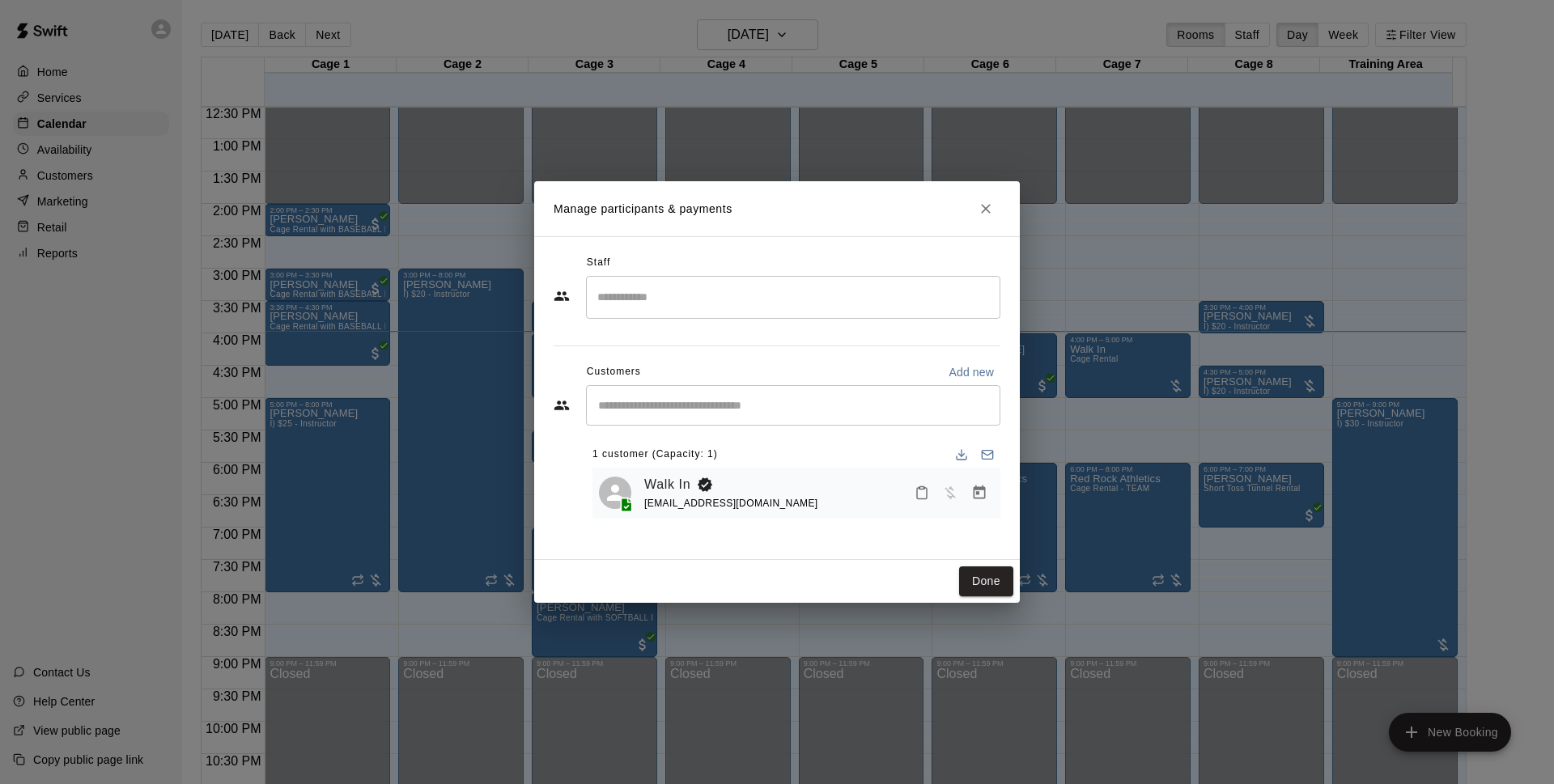
click at [989, 211] on icon "Close" at bounding box center [986, 209] width 10 height 10
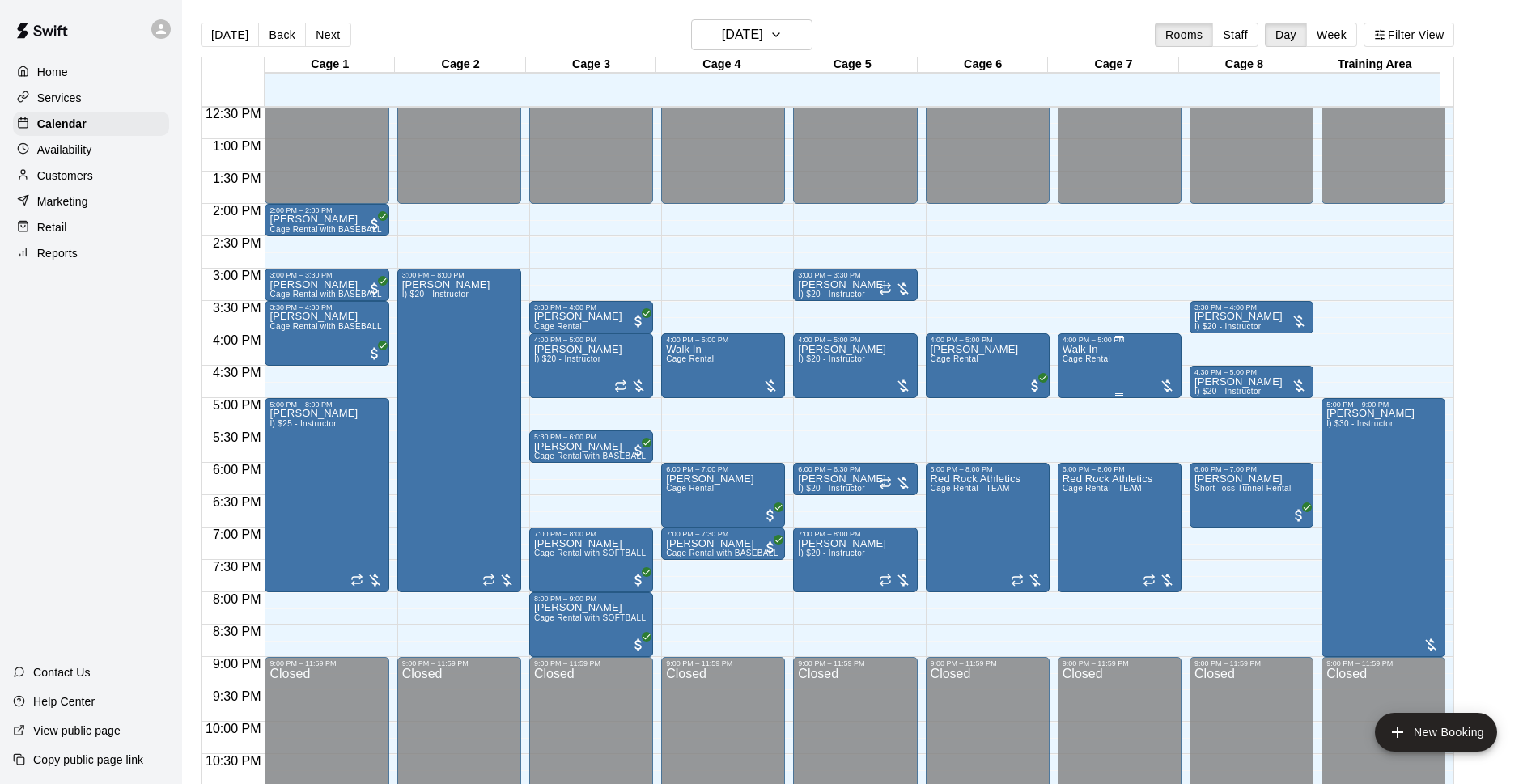
click at [1123, 355] on div "Walk In Cage Rental" at bounding box center [1119, 736] width 114 height 784
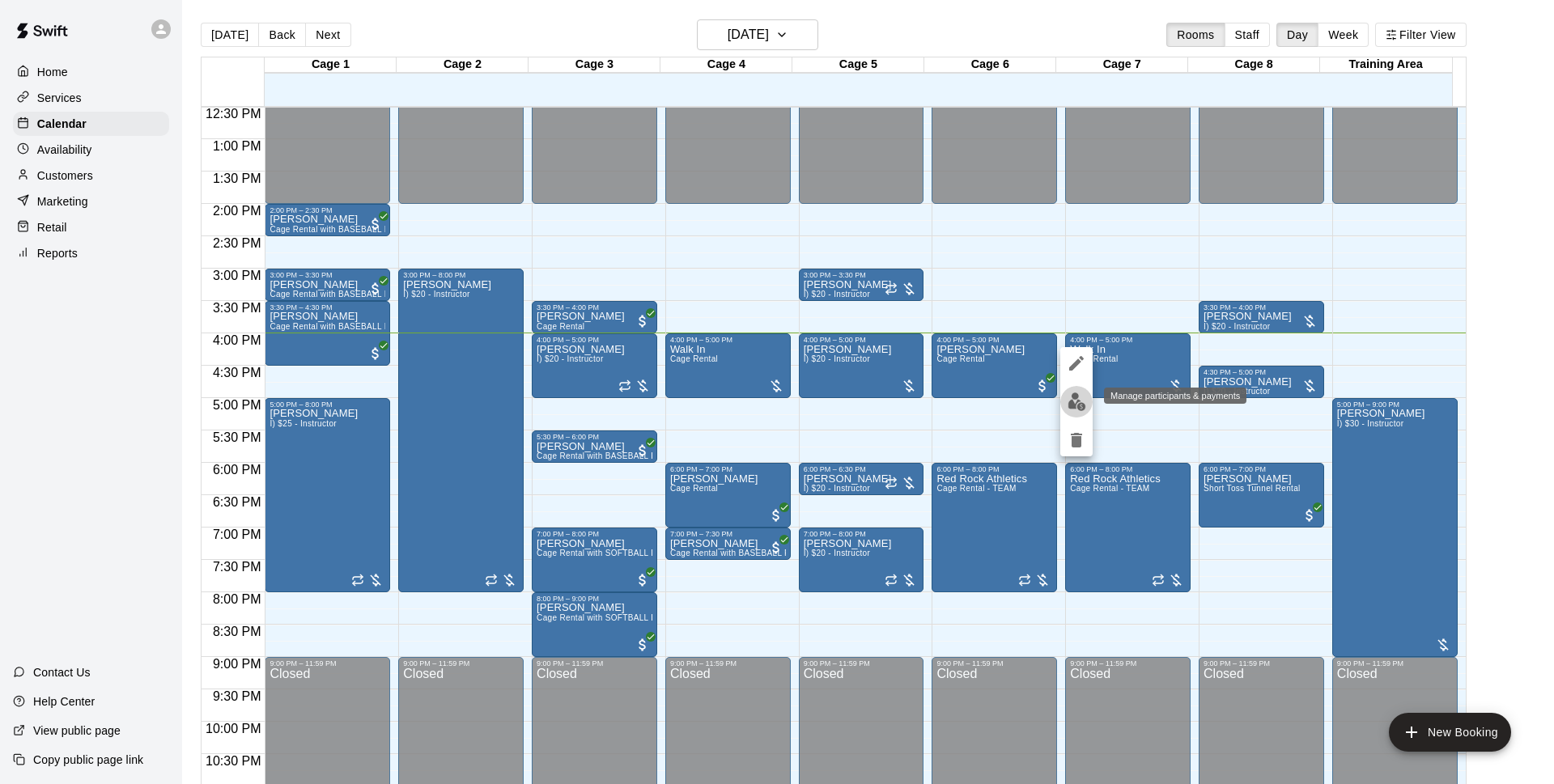
click at [1083, 404] on img "edit" at bounding box center [1076, 401] width 19 height 19
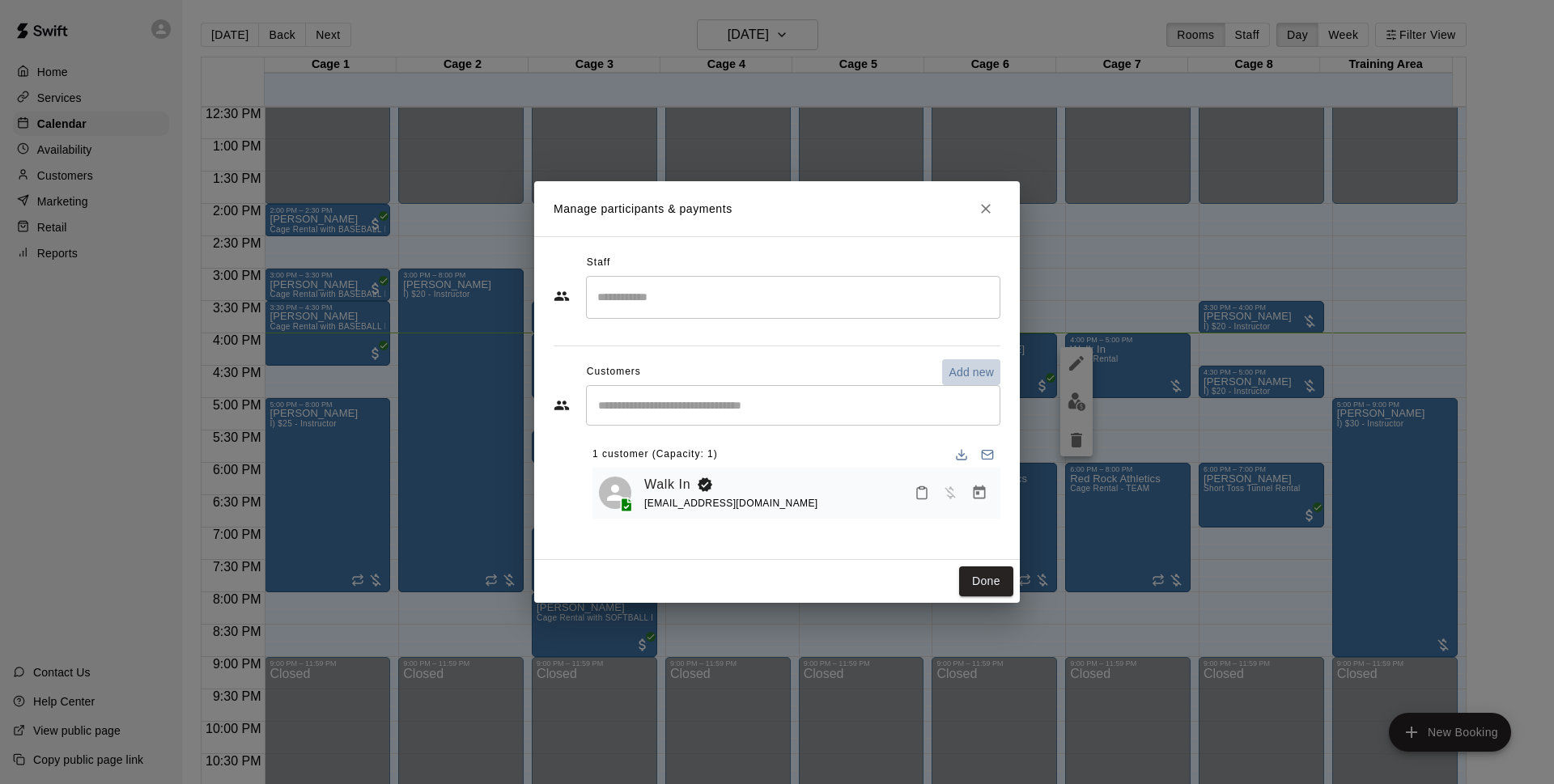
click at [963, 370] on p "Add new" at bounding box center [972, 372] width 46 height 16
select select "**"
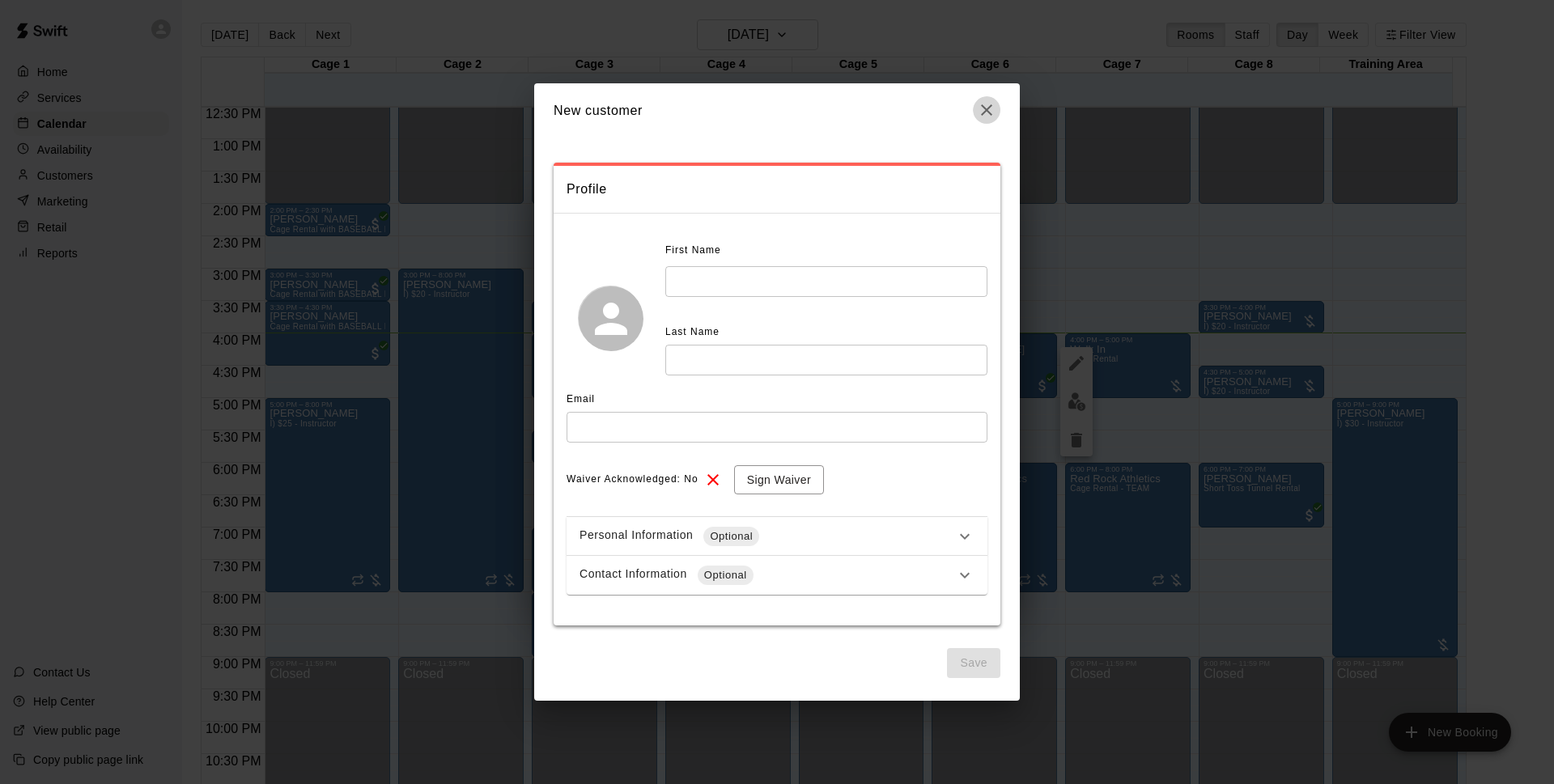
click at [982, 110] on icon "button" at bounding box center [987, 110] width 20 height 20
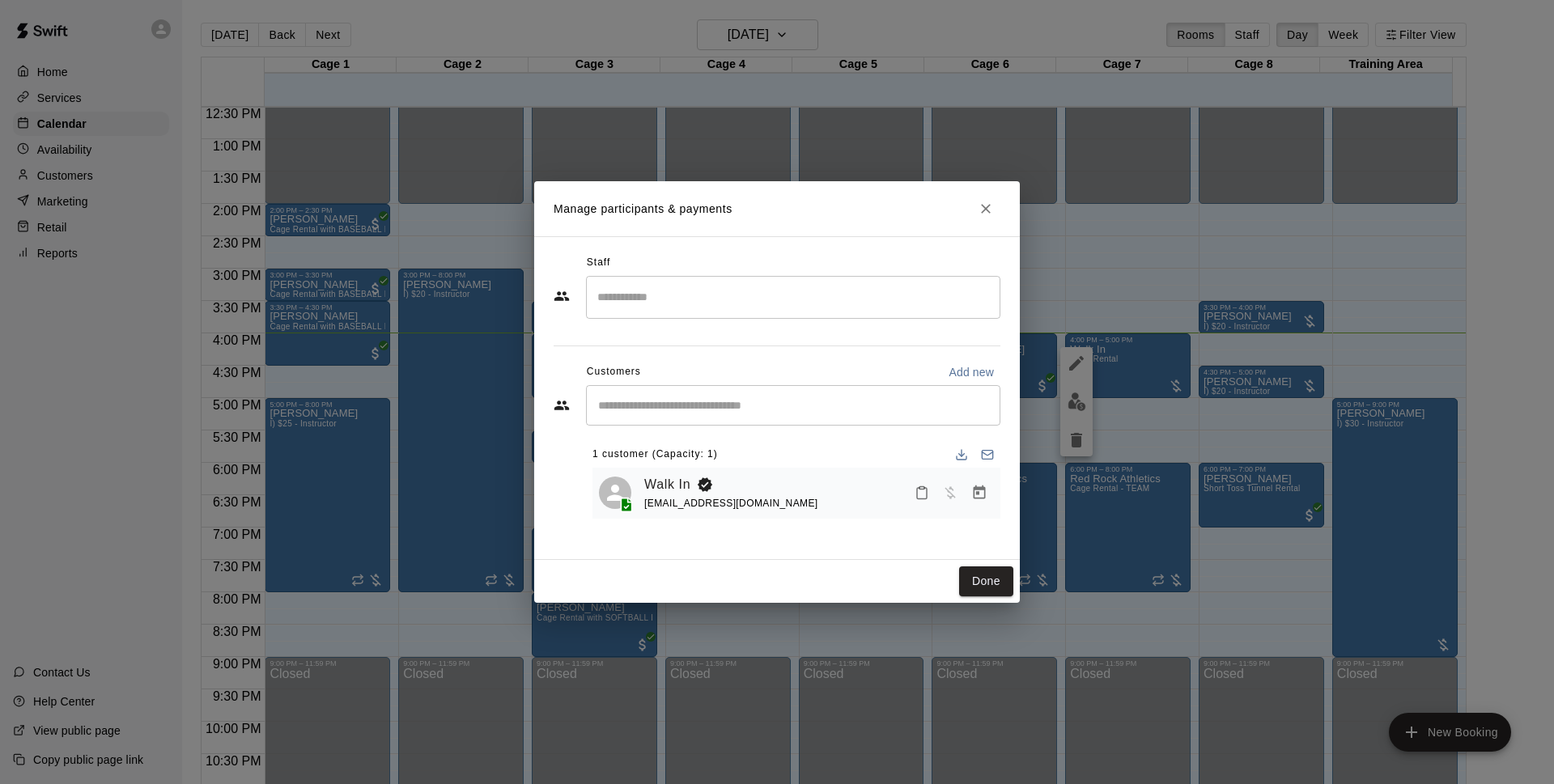
click at [992, 206] on icon "Close" at bounding box center [986, 209] width 16 height 16
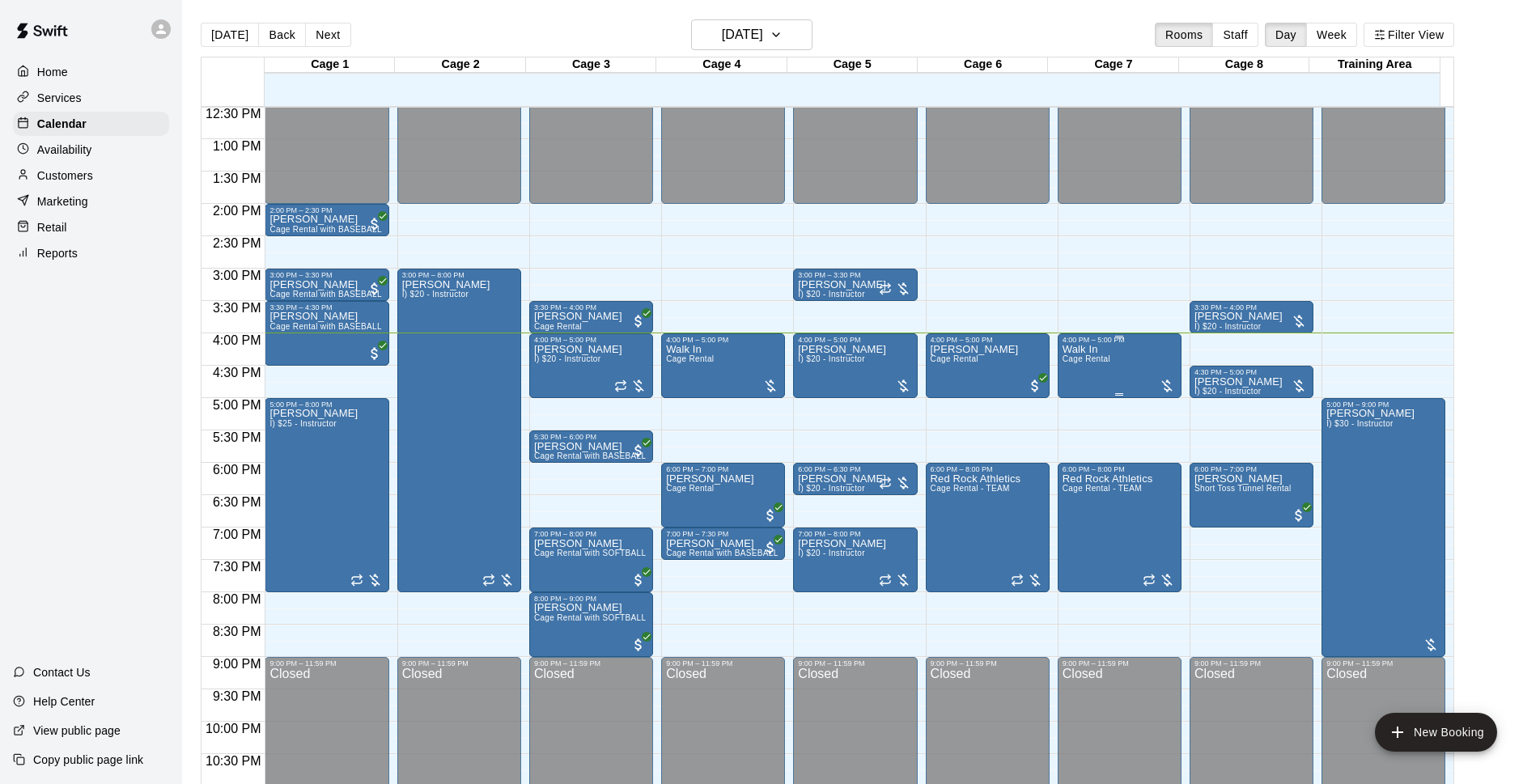
click at [1166, 373] on div "Walk In Cage Rental" at bounding box center [1119, 736] width 114 height 784
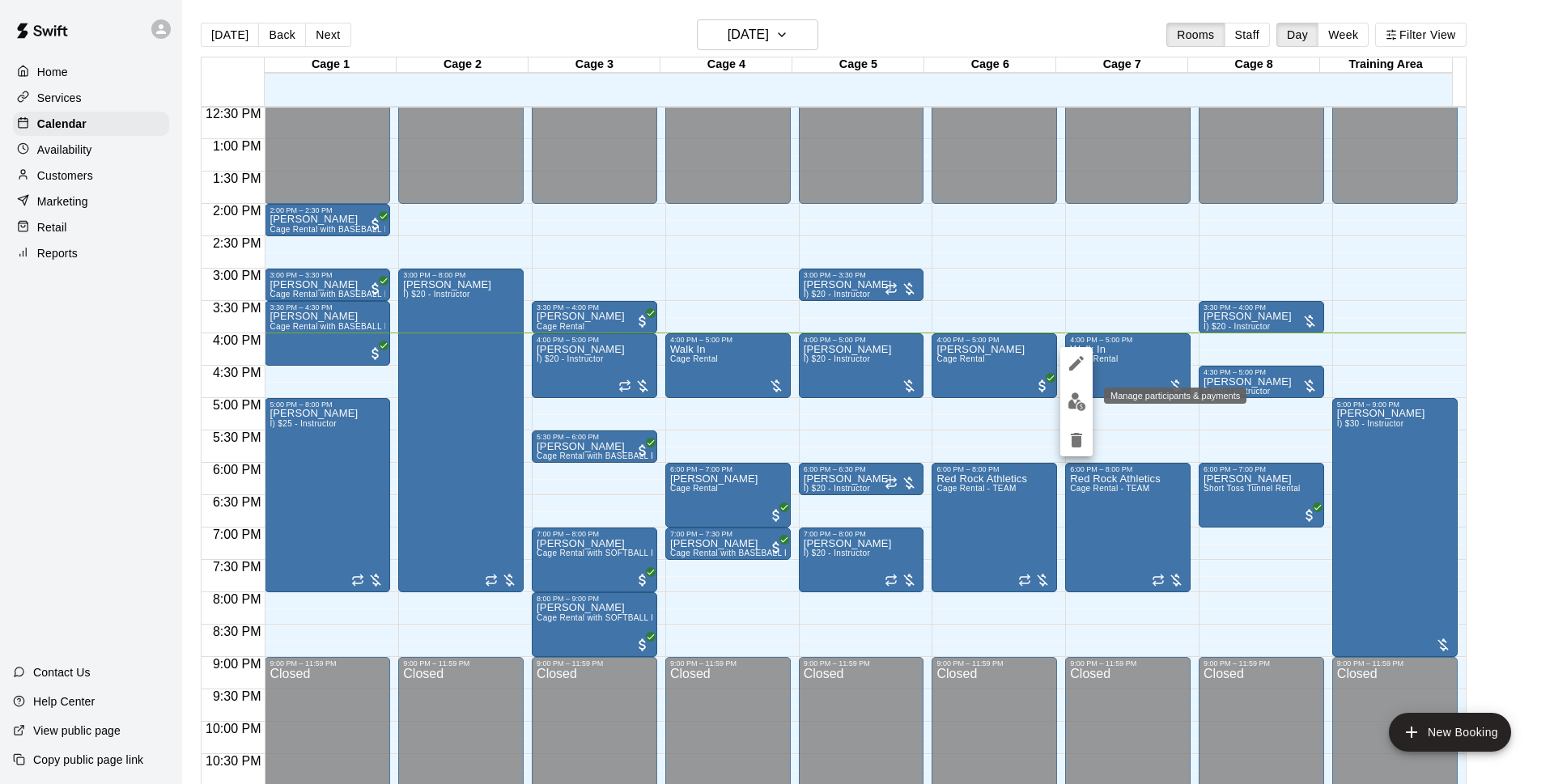
click at [1075, 404] on img "edit" at bounding box center [1076, 401] width 19 height 19
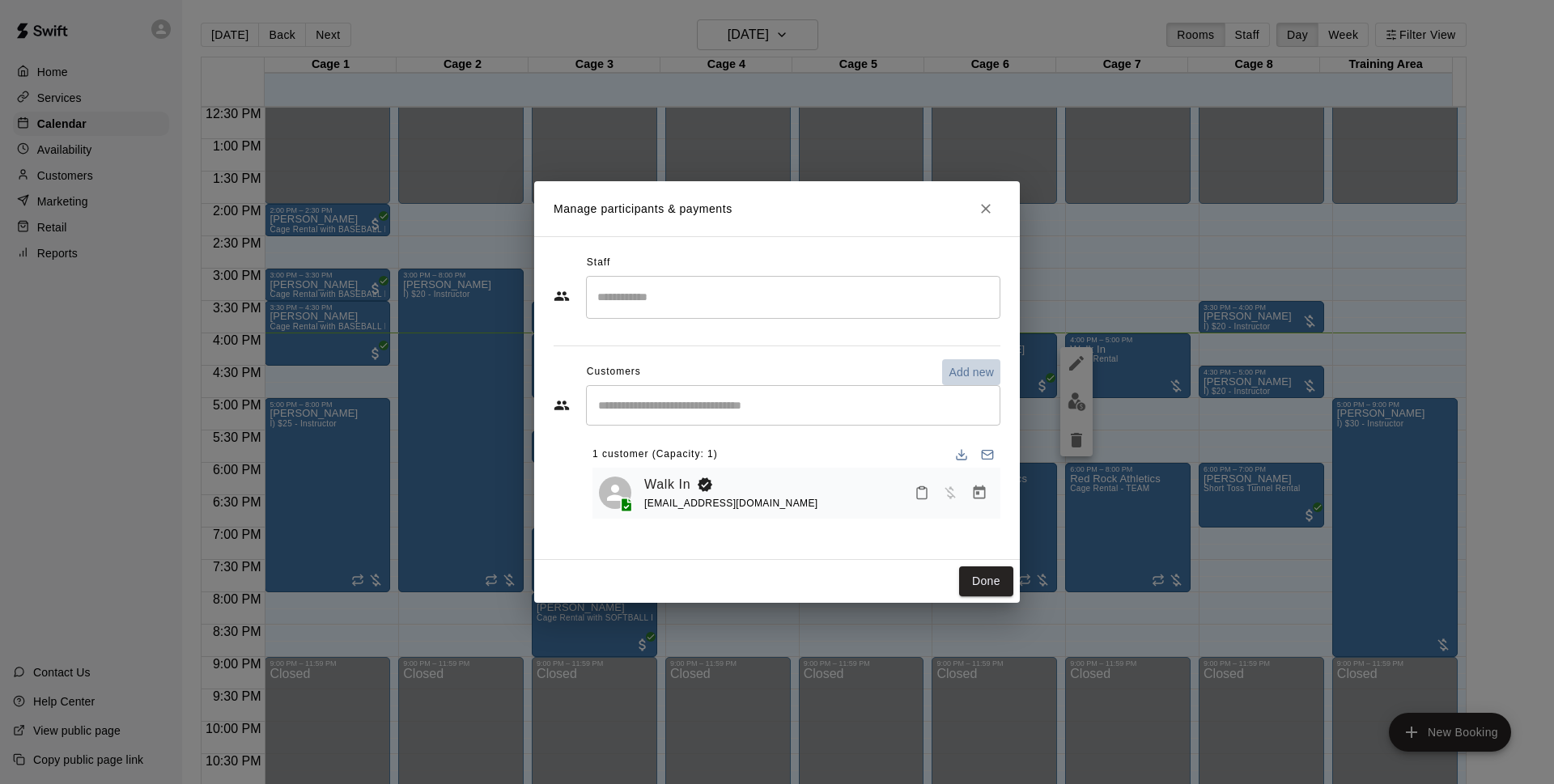
click at [968, 374] on p "Add new" at bounding box center [972, 372] width 46 height 16
select select "**"
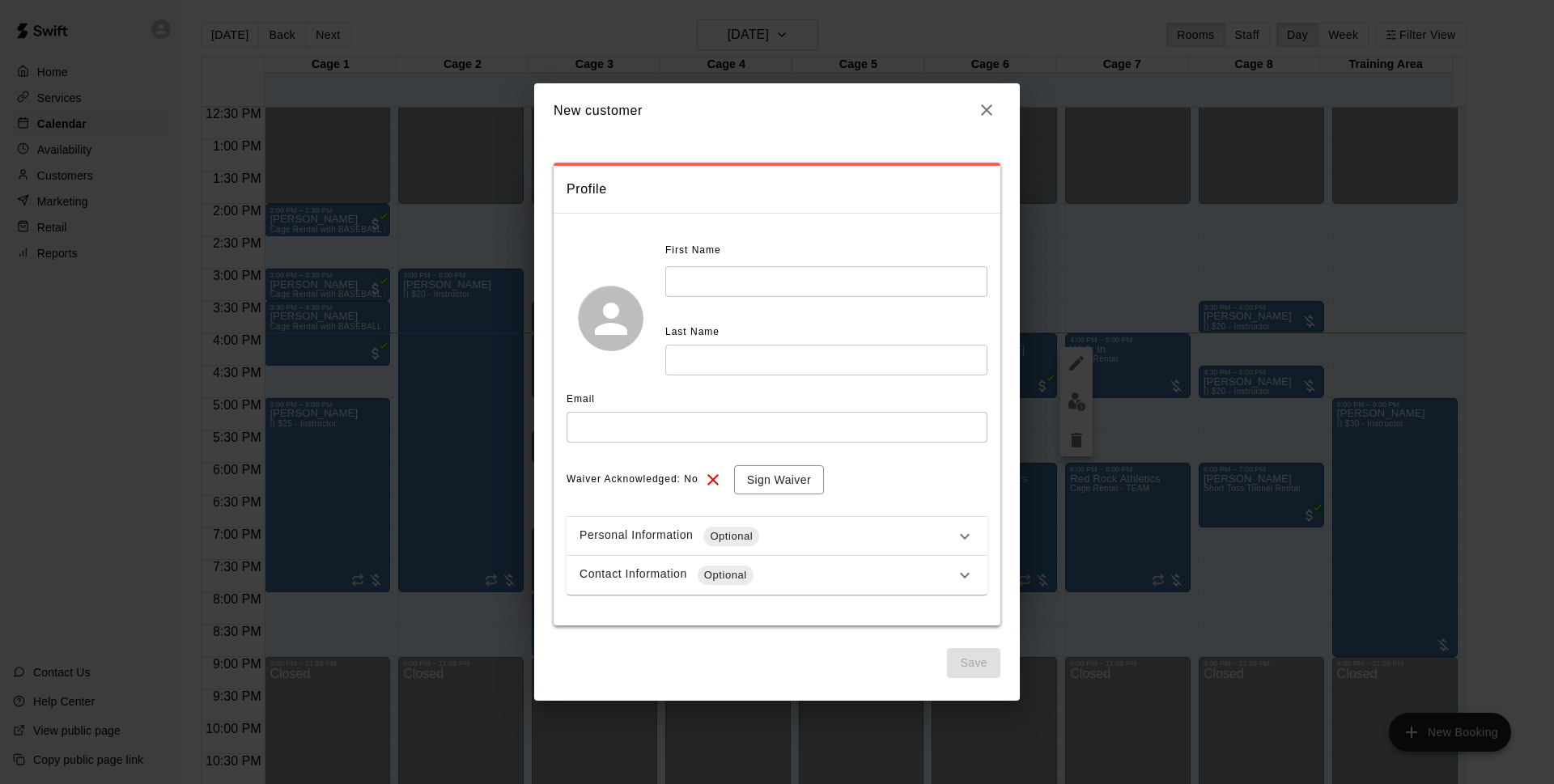
click at [716, 277] on input "text" at bounding box center [826, 281] width 323 height 30
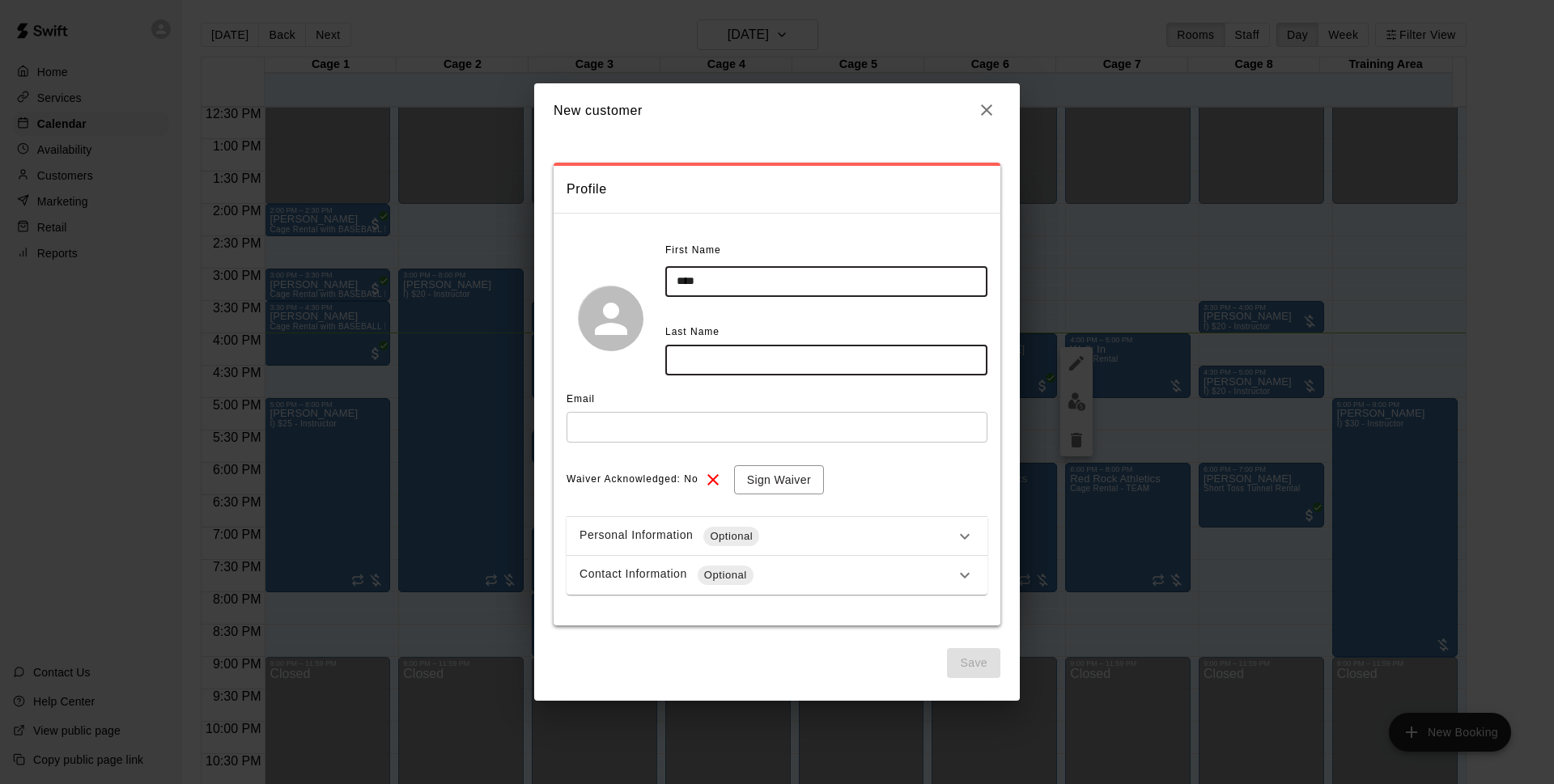
type input "****"
type input "********"
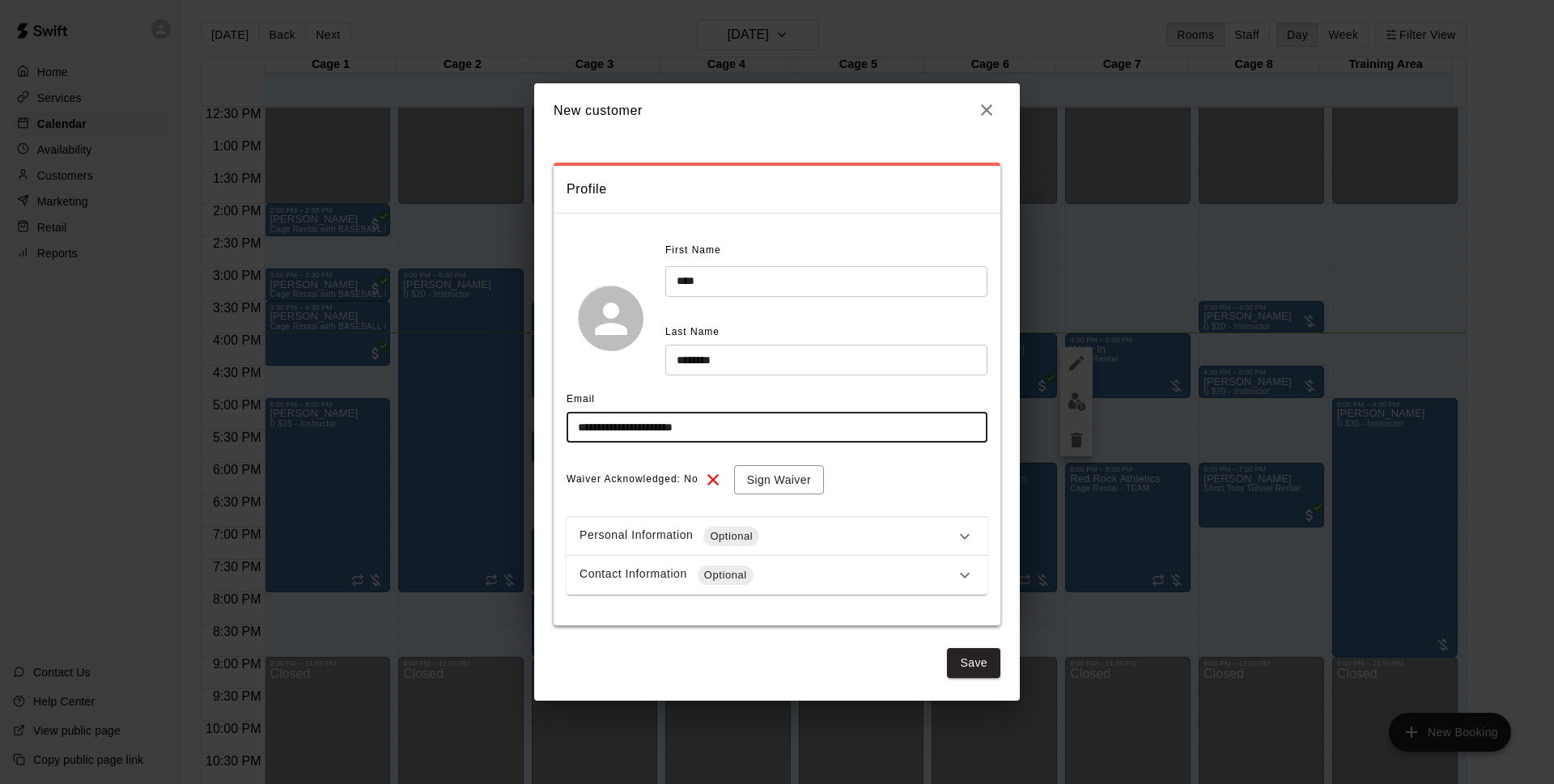
type input "**********"
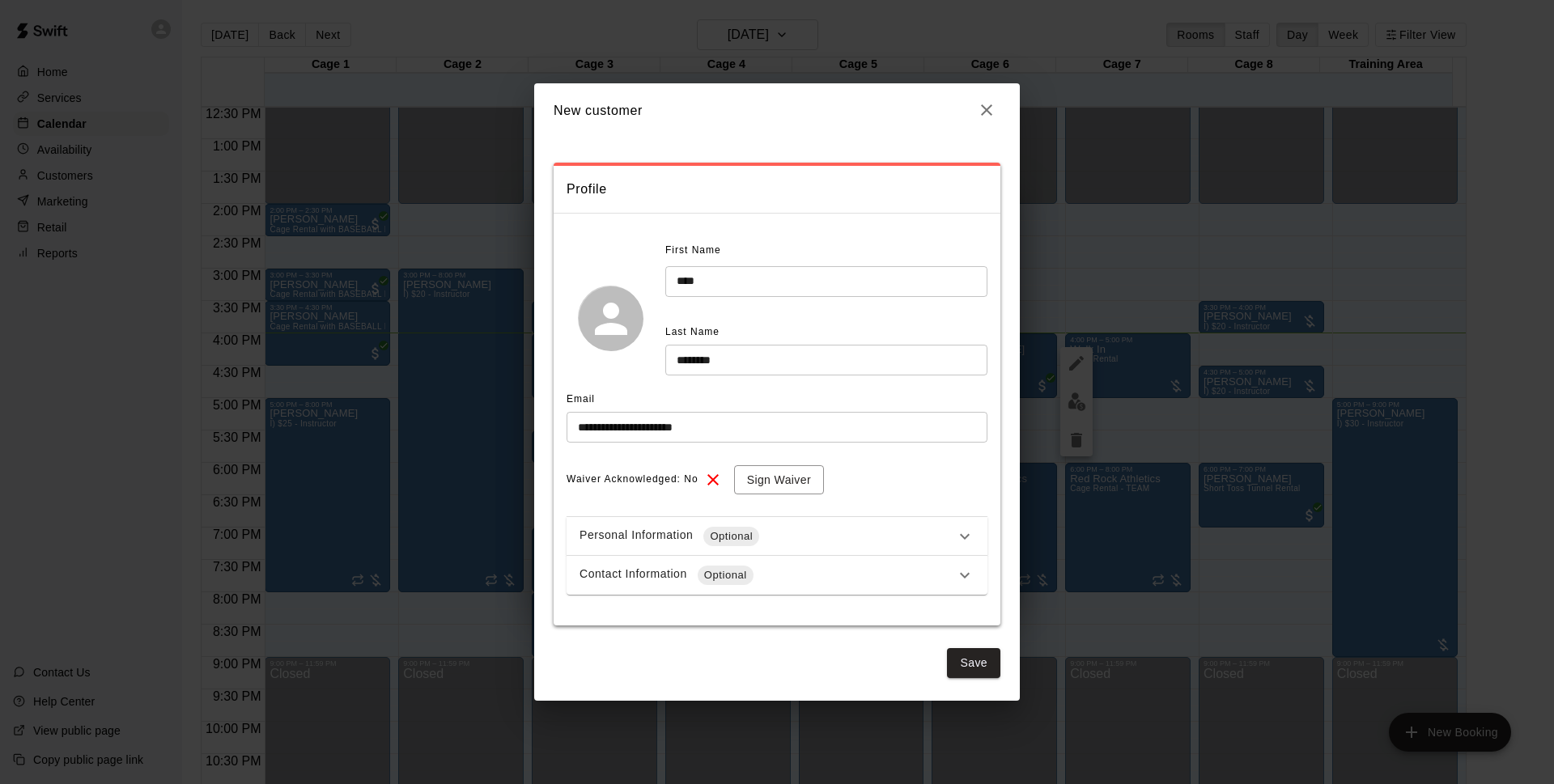
click at [773, 219] on div "**********" at bounding box center [777, 393] width 447 height 463
click at [820, 485] on button "Sign Waiver" at bounding box center [778, 480] width 90 height 30
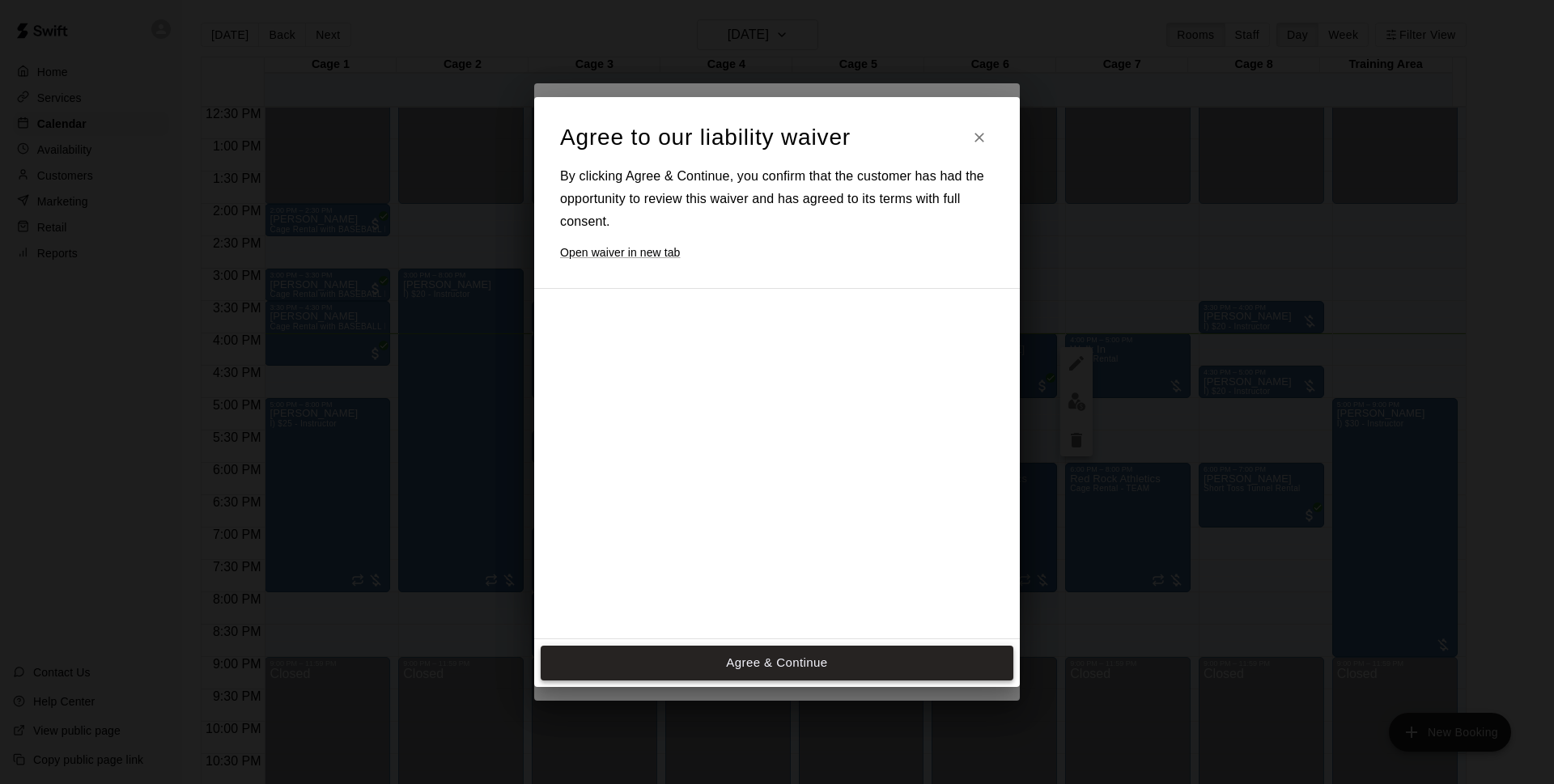
click at [760, 669] on button "Agree & Continue" at bounding box center [777, 663] width 473 height 34
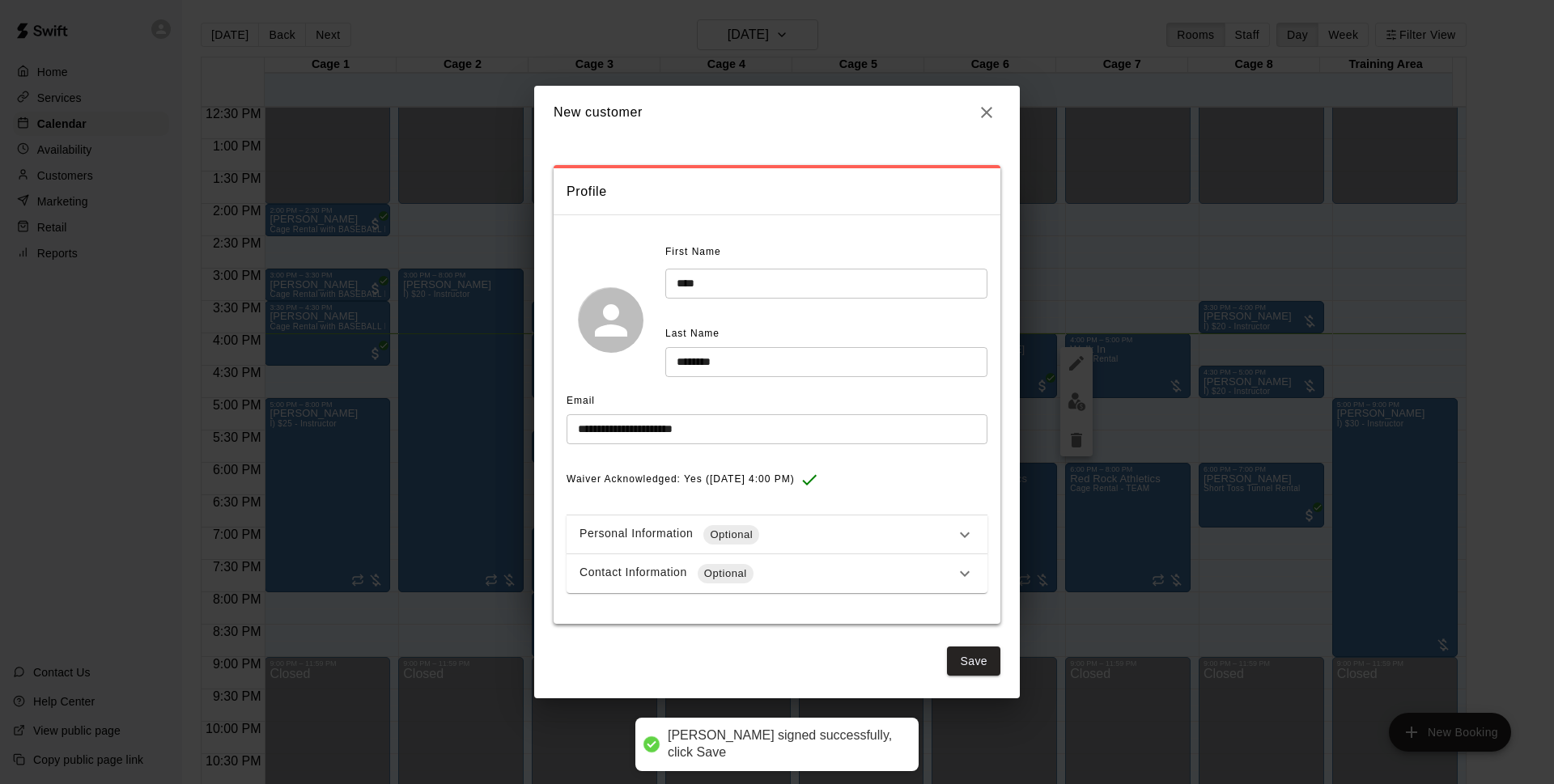
click at [794, 555] on div "Contact Information Optional" at bounding box center [777, 573] width 421 height 39
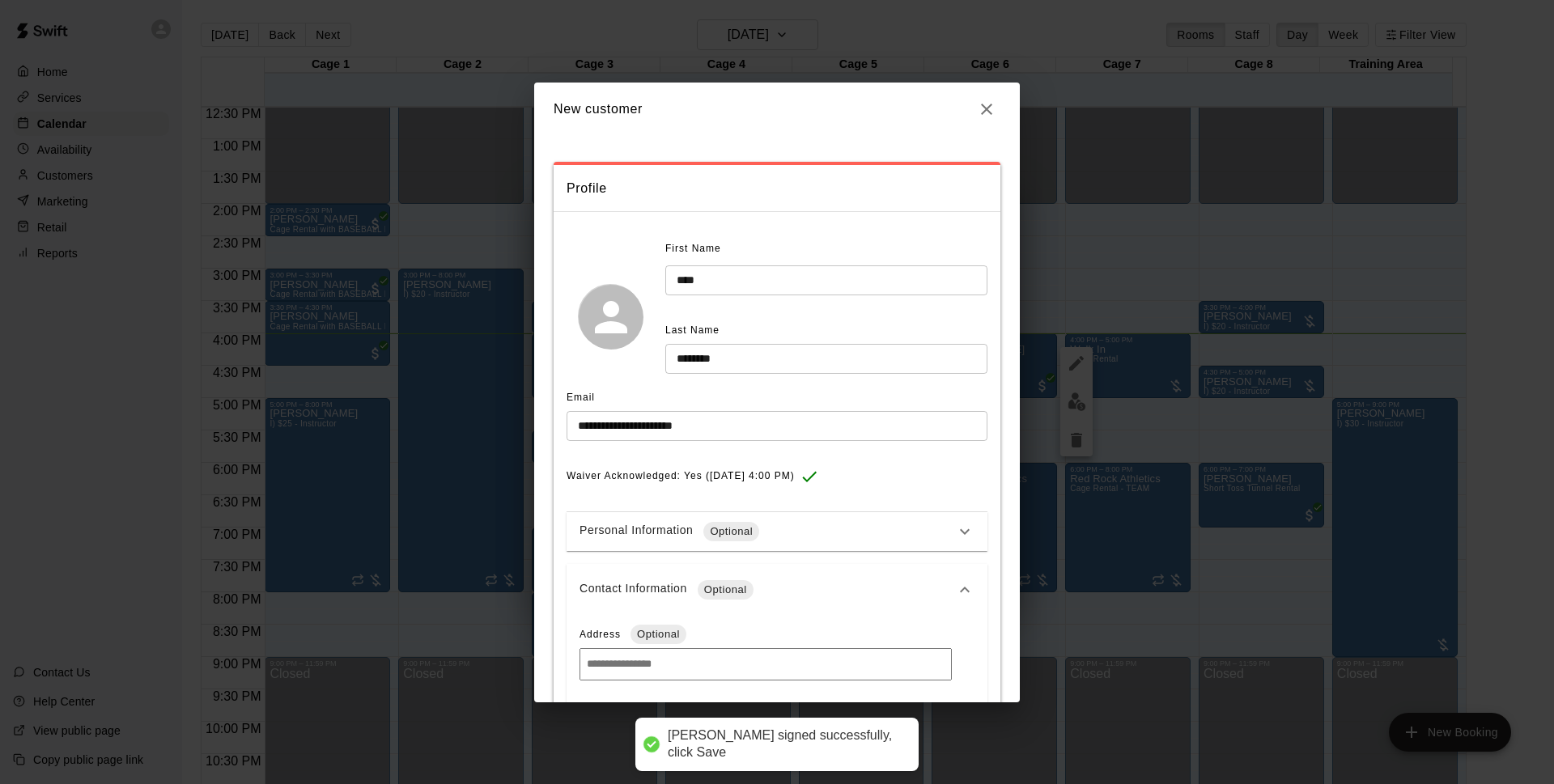
scroll to position [255, 0]
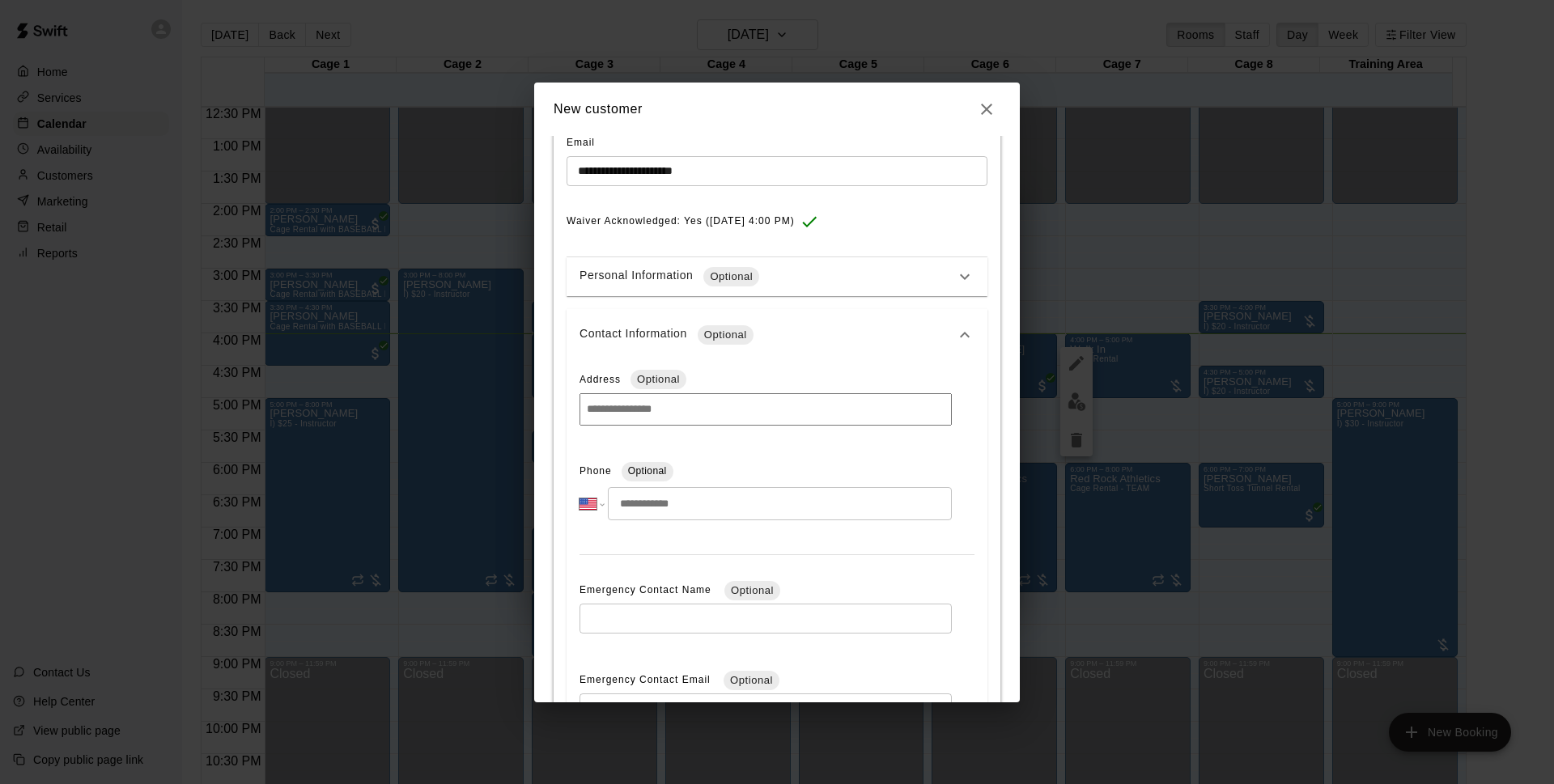
click at [695, 512] on input "tel" at bounding box center [780, 502] width 344 height 33
type input "**********"
click at [996, 477] on div "**********" at bounding box center [777, 419] width 486 height 566
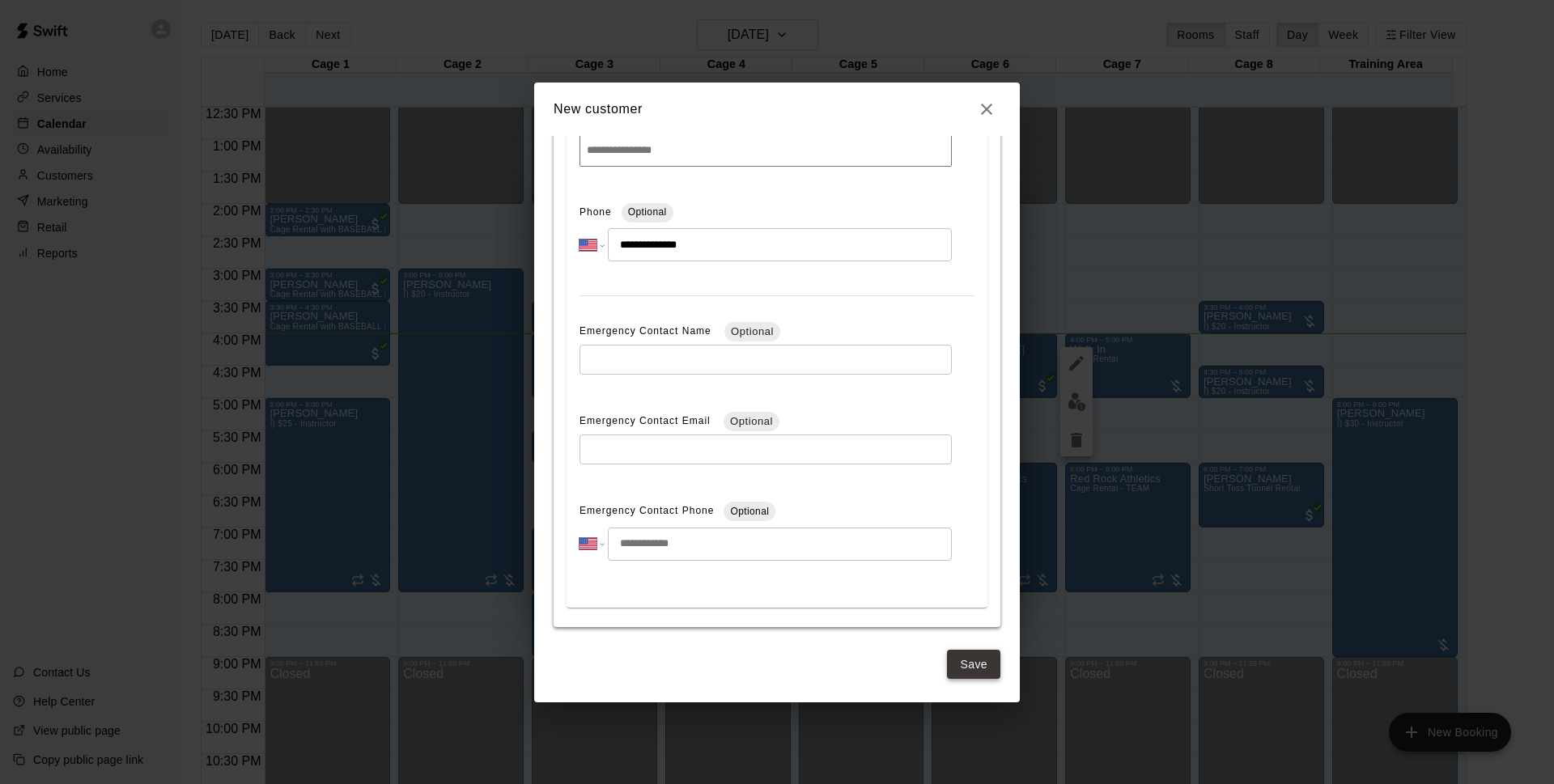
click at [950, 673] on button "Save" at bounding box center [974, 665] width 54 height 30
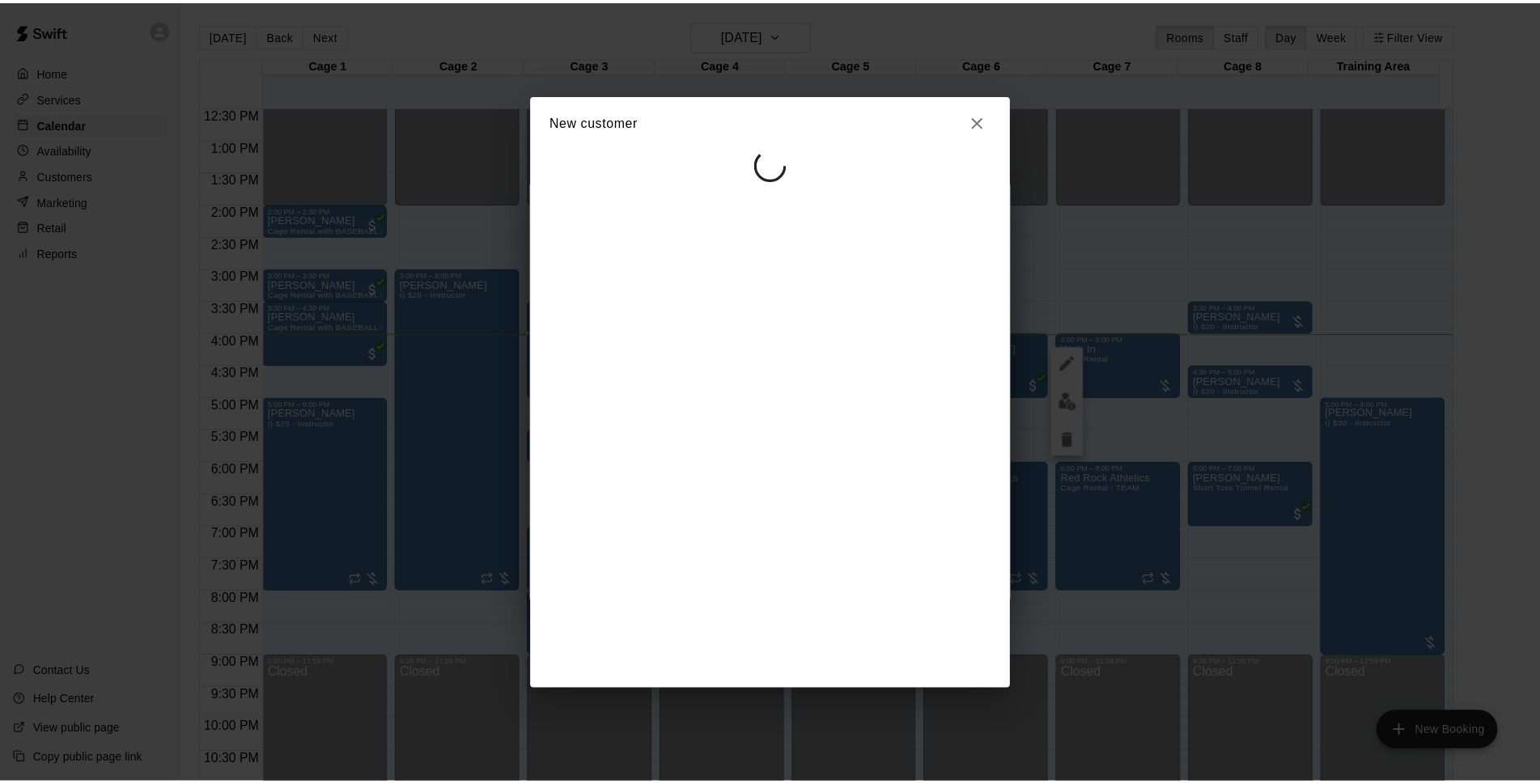
scroll to position [0, 0]
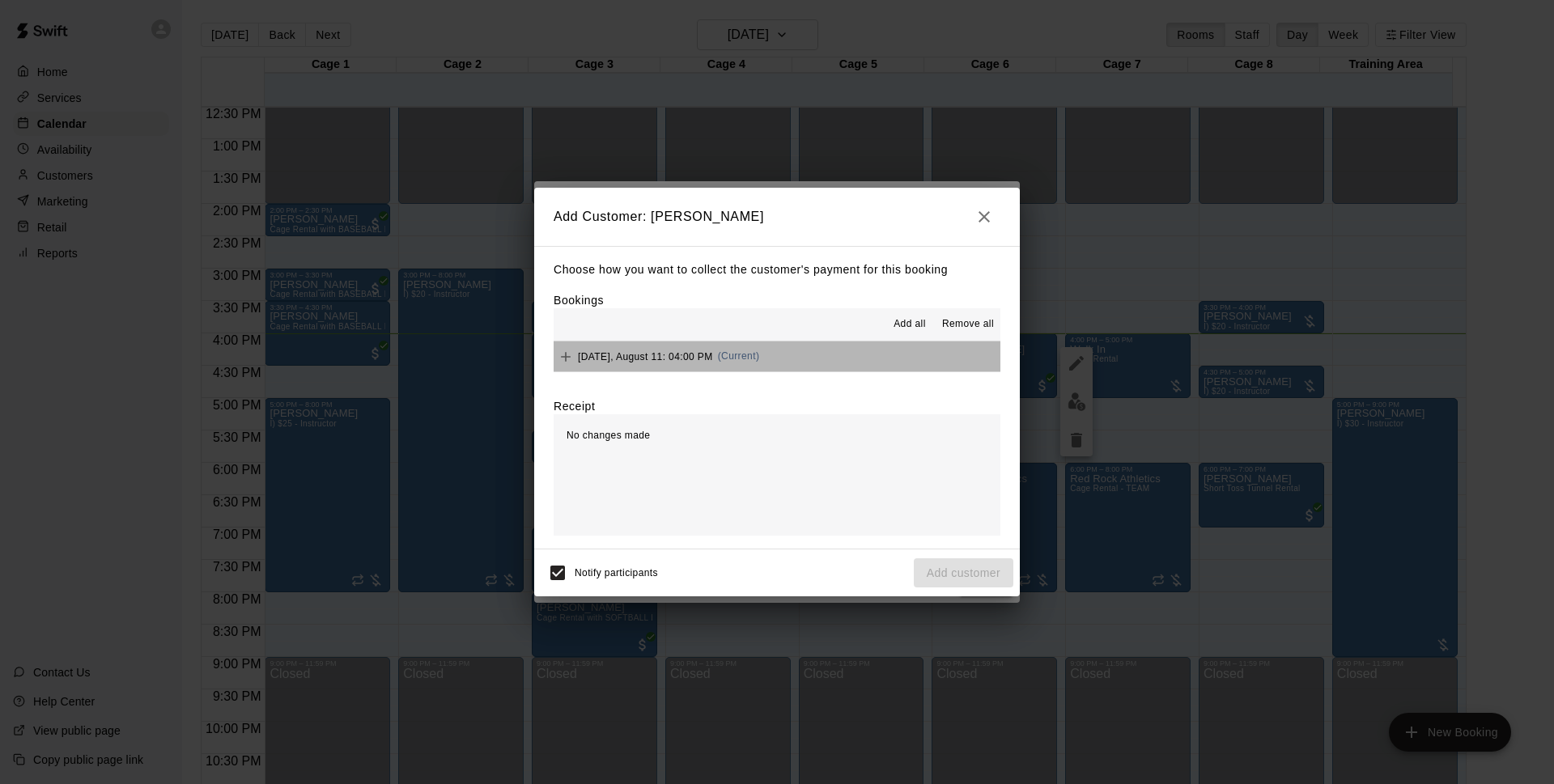
click at [807, 353] on button "[DATE], August 11: 04:00 PM (Current)" at bounding box center [777, 356] width 447 height 30
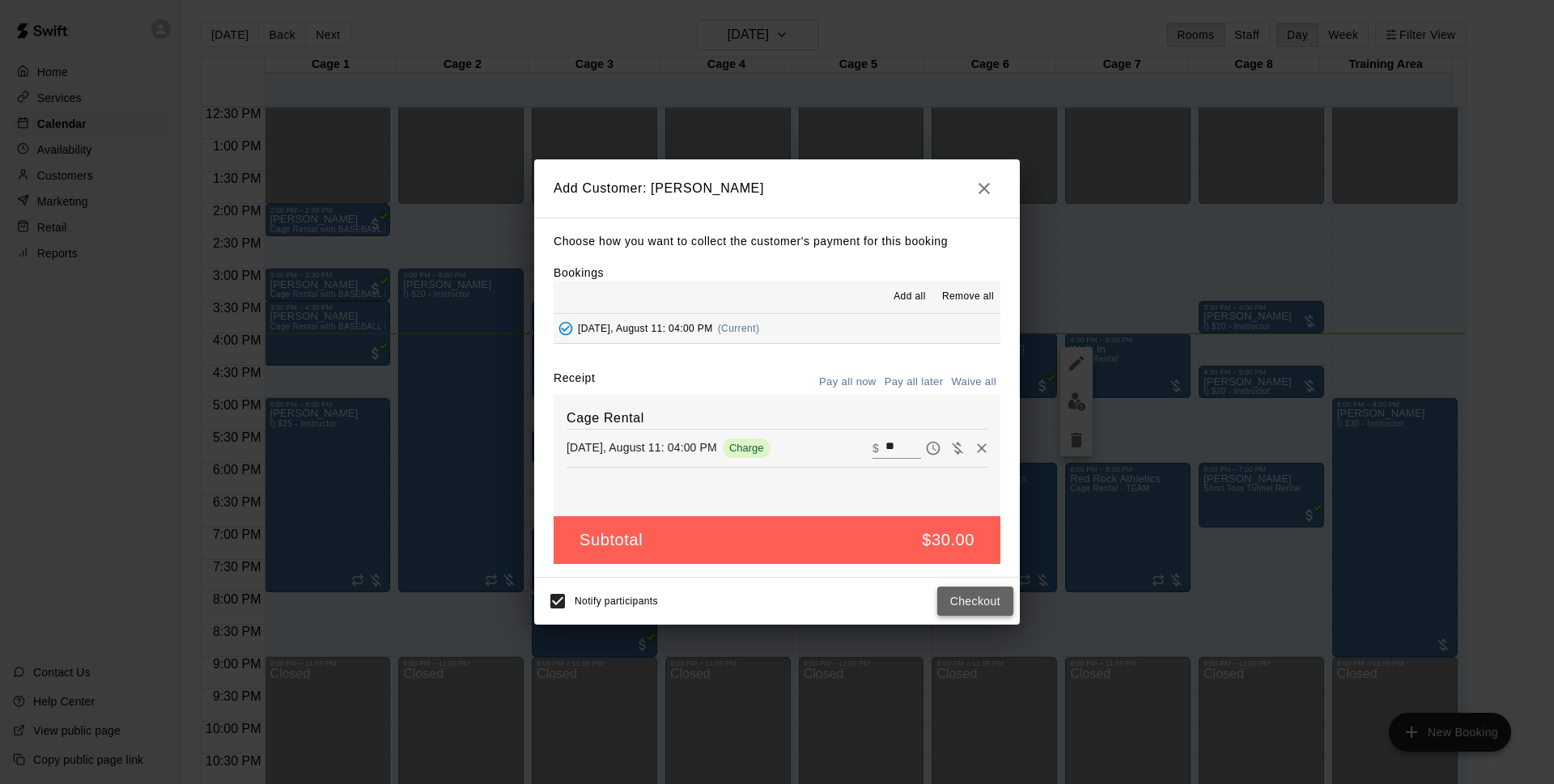
click at [993, 608] on button "Checkout" at bounding box center [975, 601] width 76 height 30
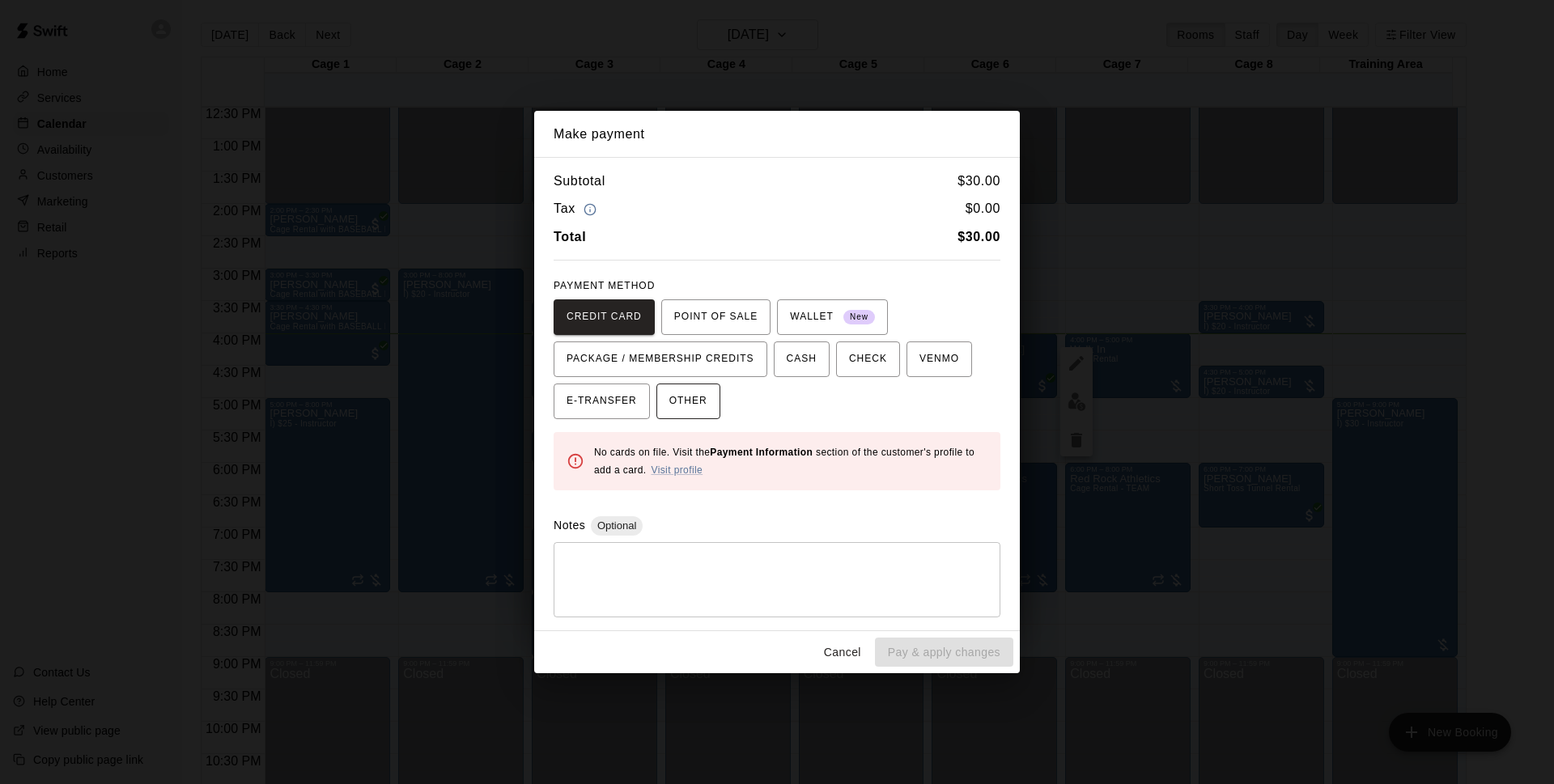
click at [685, 401] on span "OTHER" at bounding box center [688, 401] width 38 height 26
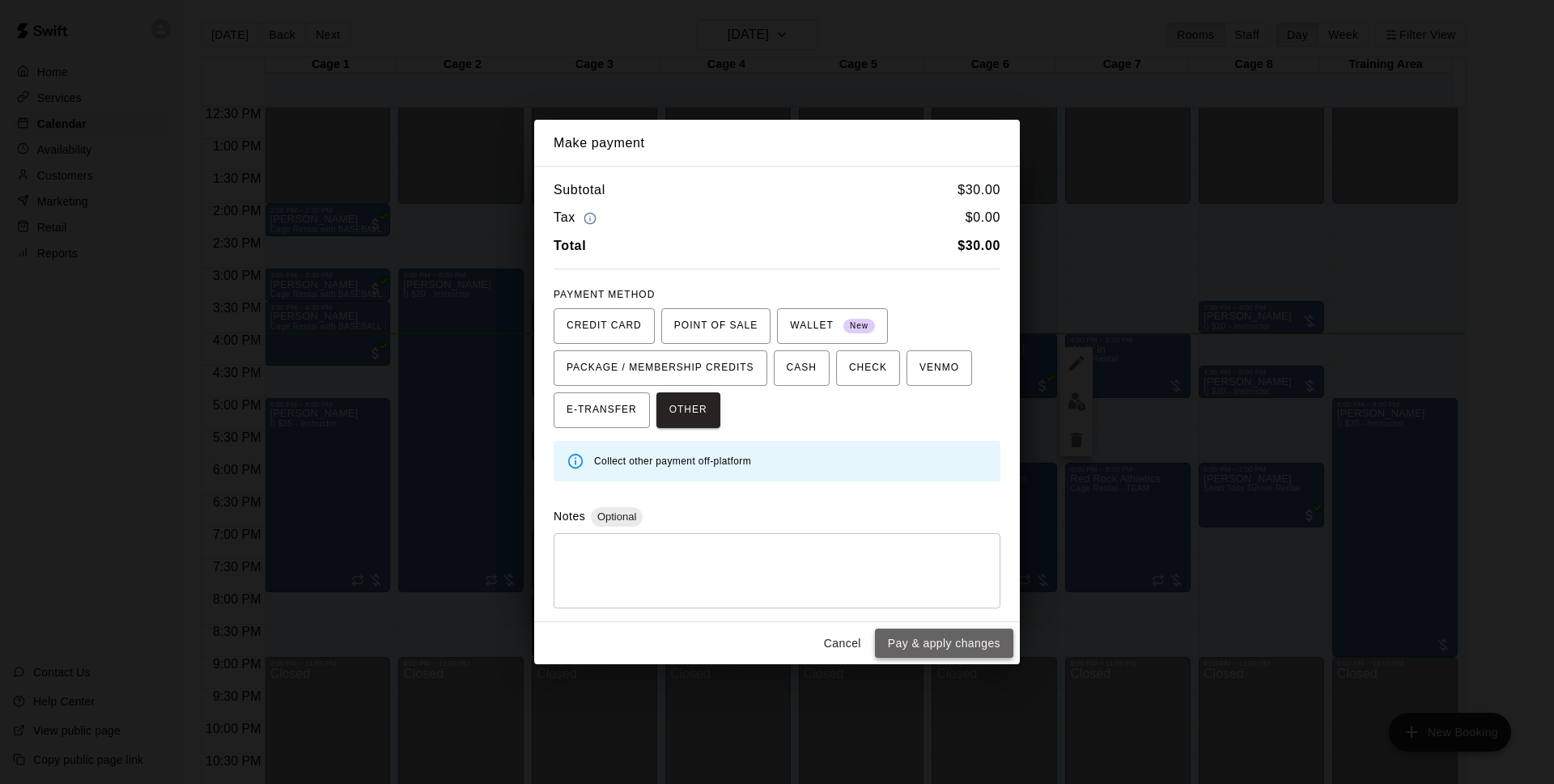
click at [993, 634] on button "Pay & apply changes" at bounding box center [944, 644] width 138 height 30
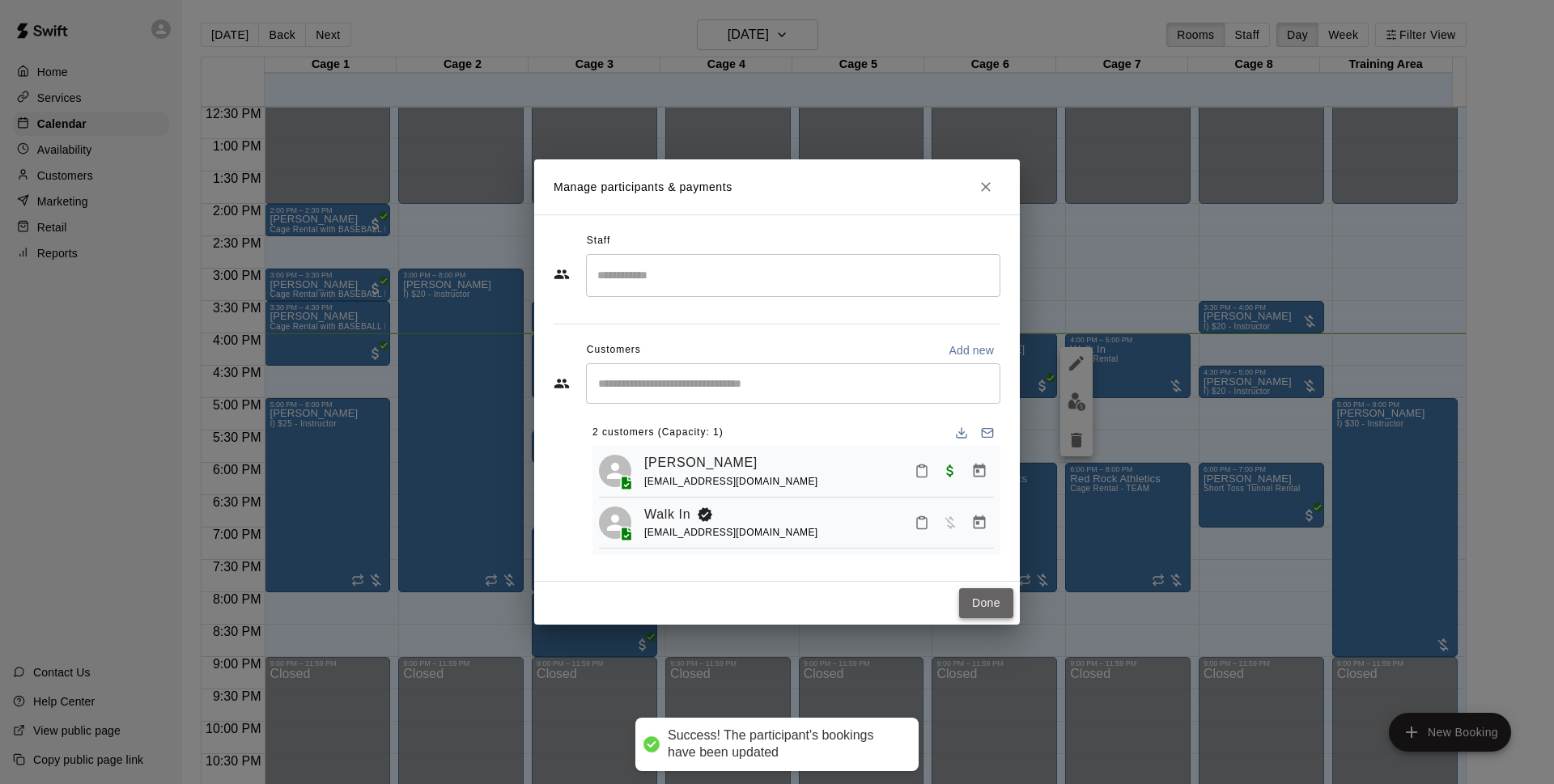
click at [965, 612] on button "Done" at bounding box center [986, 603] width 54 height 30
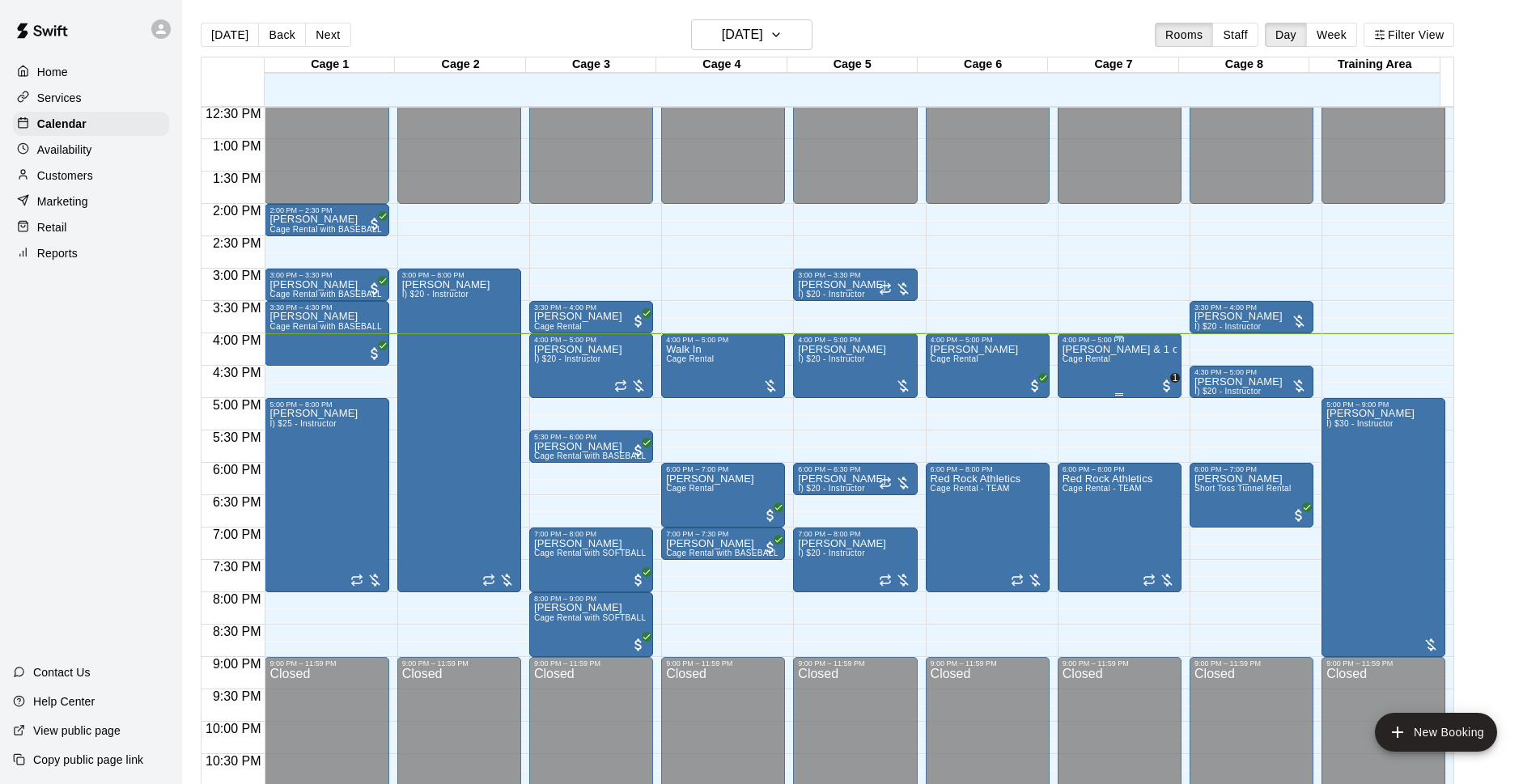
click at [1166, 374] on div "[PERSON_NAME] & 1 other Cage Rental" at bounding box center [1119, 736] width 114 height 784
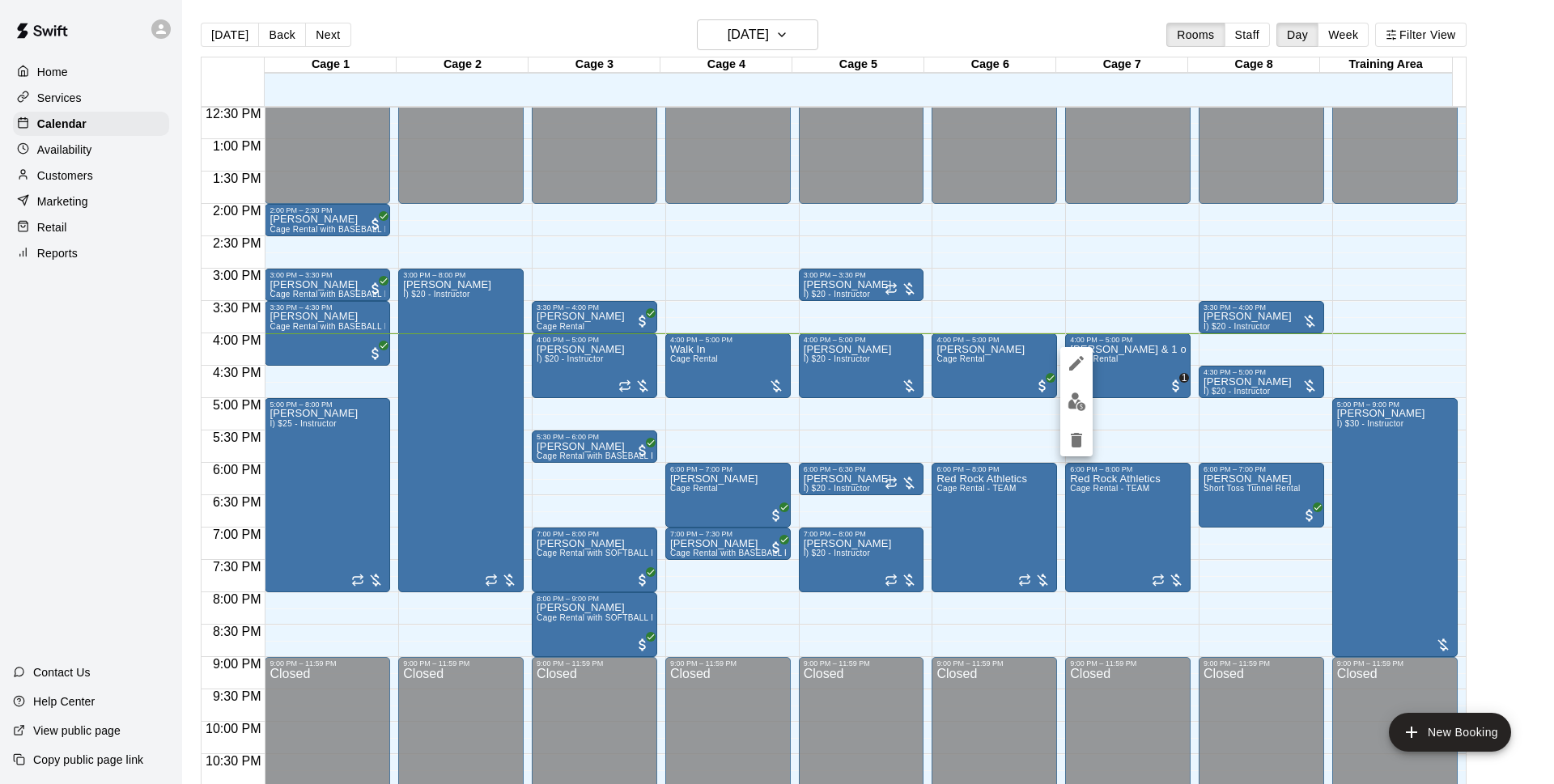
click at [1075, 405] on img "edit" at bounding box center [1076, 401] width 19 height 19
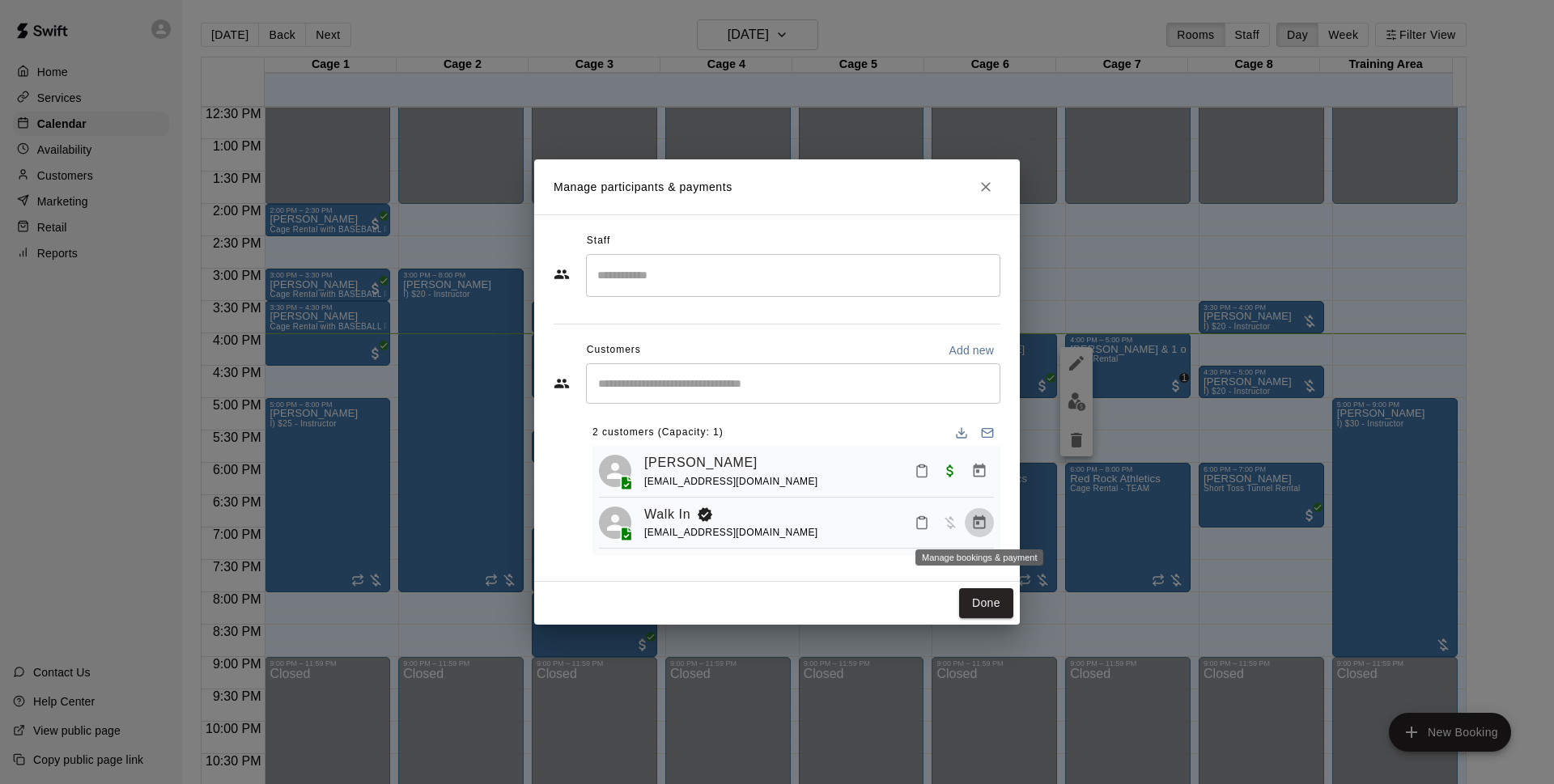
click at [988, 516] on button "Manage bookings & payment" at bounding box center [979, 522] width 29 height 29
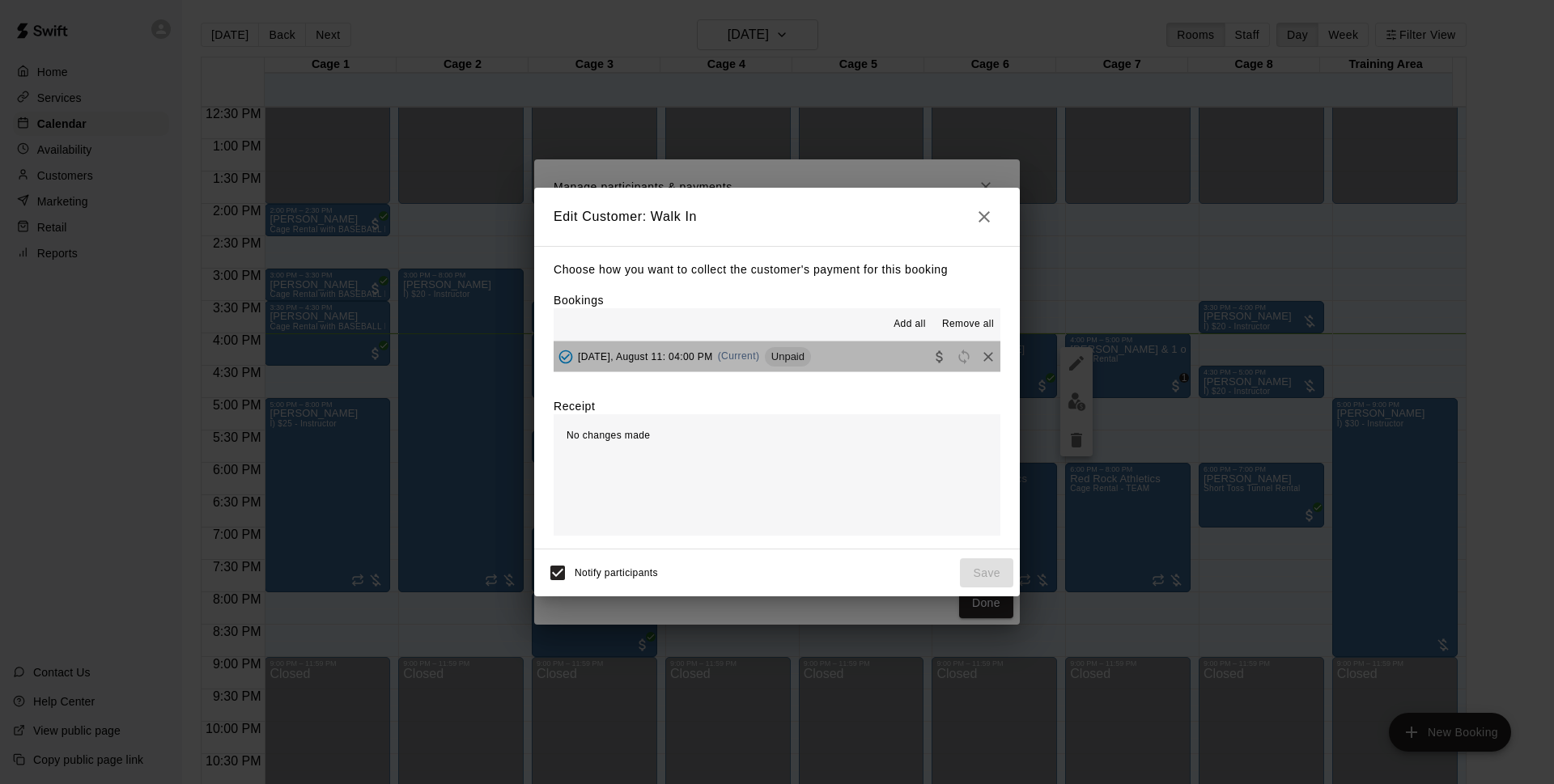
click at [854, 361] on button "[DATE], August 11: 04:00 PM (Current) Unpaid" at bounding box center [777, 356] width 447 height 30
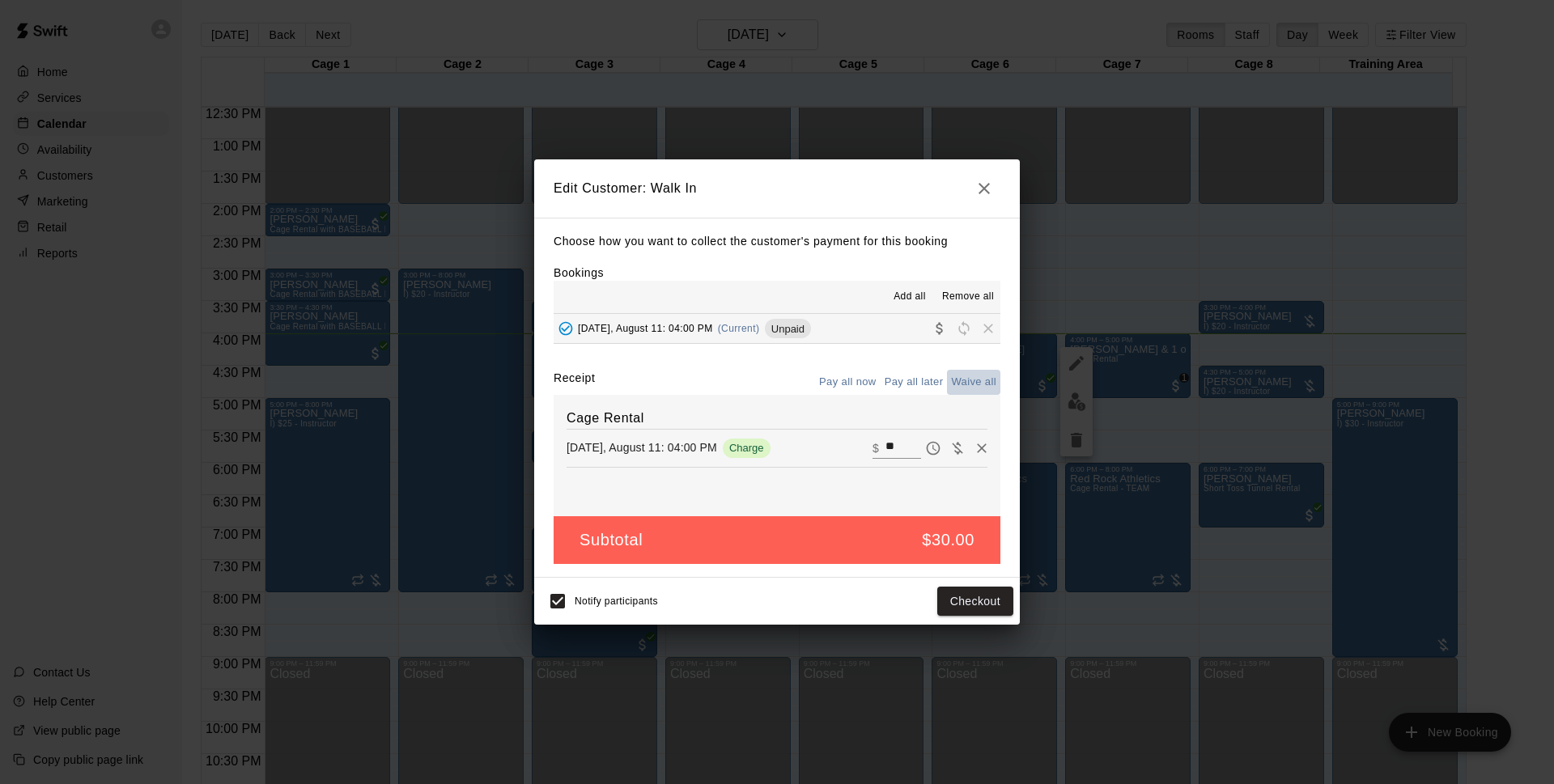
click at [979, 387] on button "Waive all" at bounding box center [974, 382] width 54 height 25
type input "*"
click at [999, 604] on button "Save" at bounding box center [987, 601] width 54 height 30
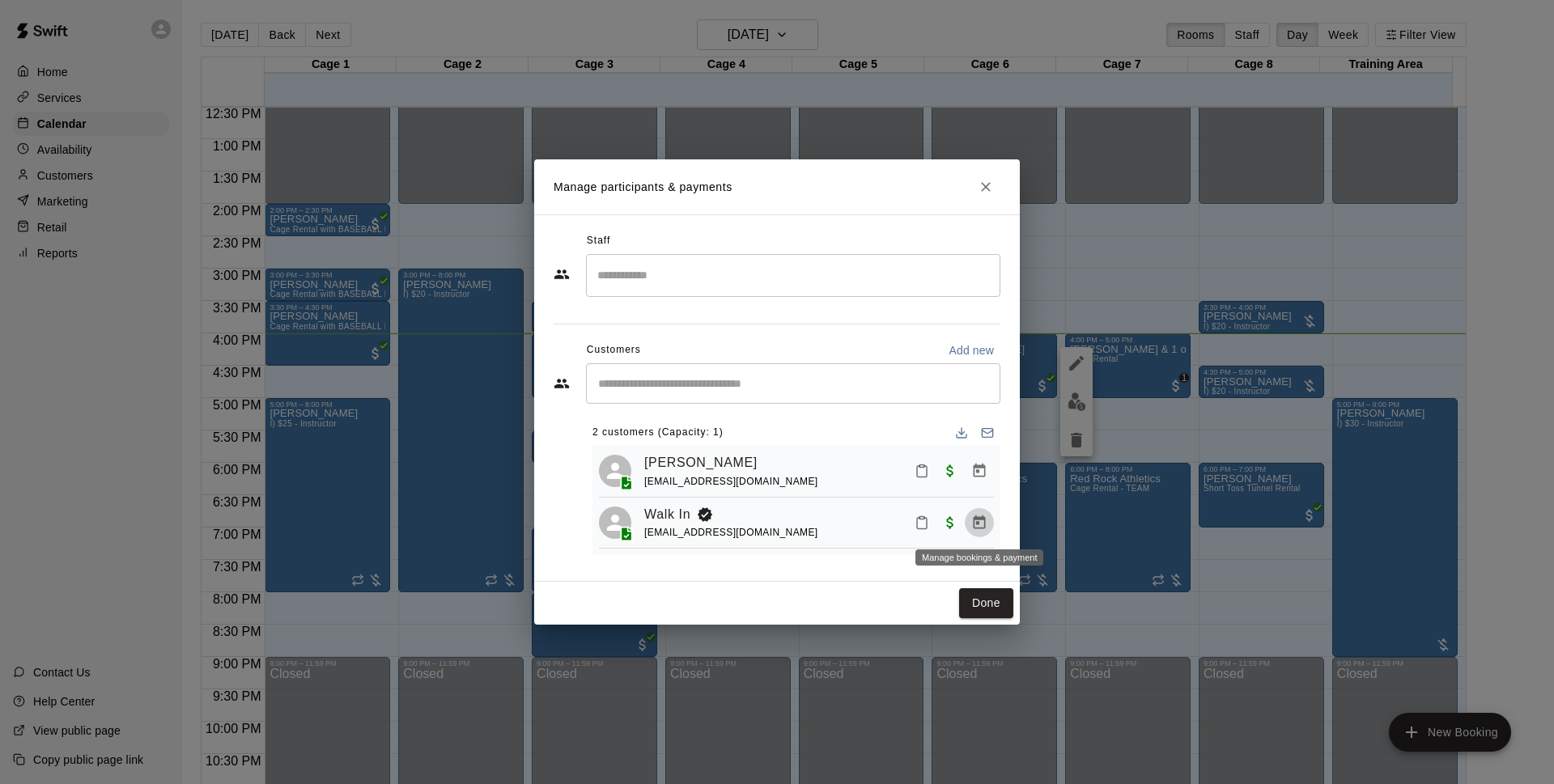
click at [971, 530] on button "Manage bookings & payment" at bounding box center [979, 522] width 29 height 29
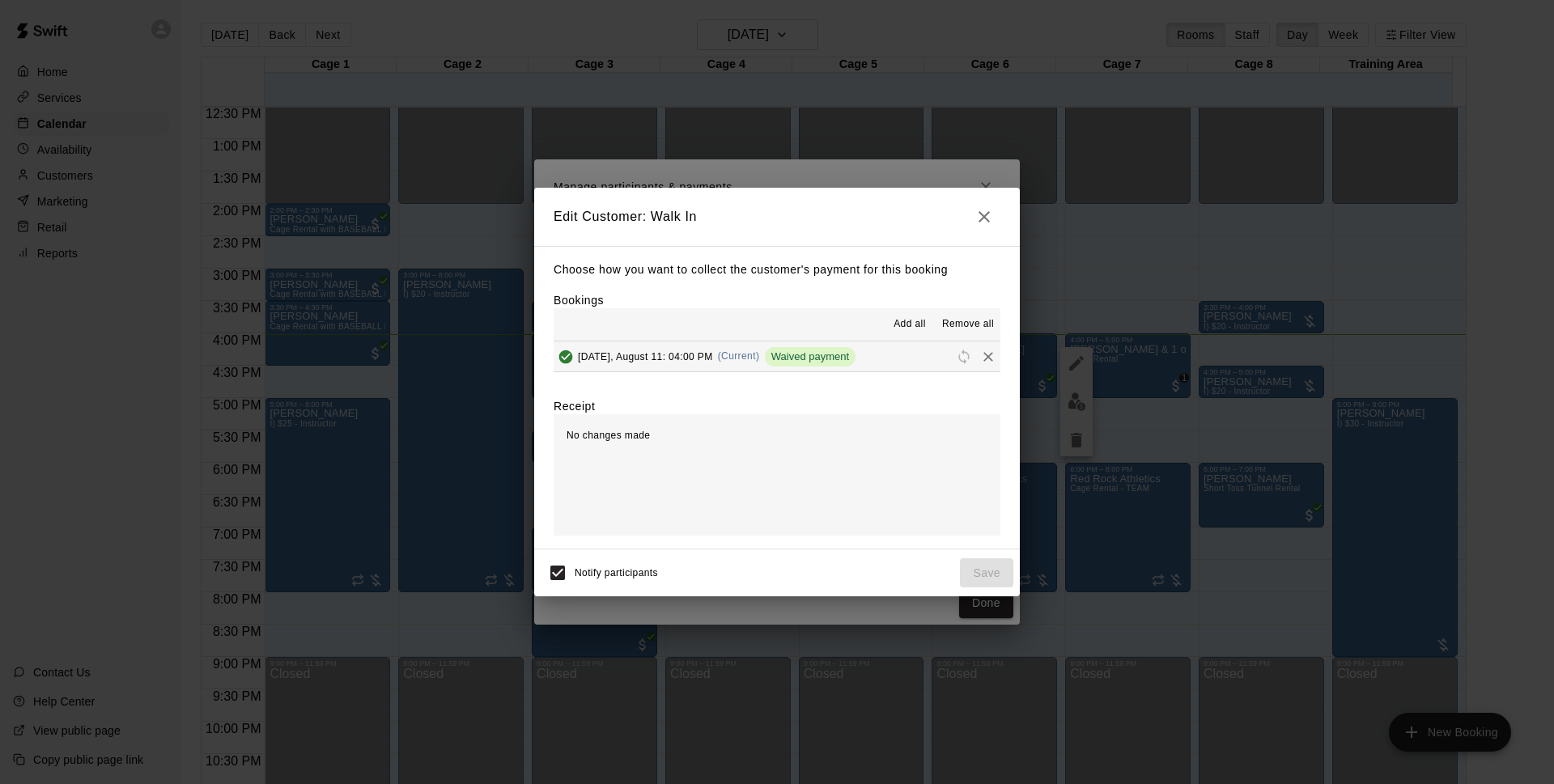
click at [981, 361] on icon "Remove" at bounding box center [989, 356] width 16 height 16
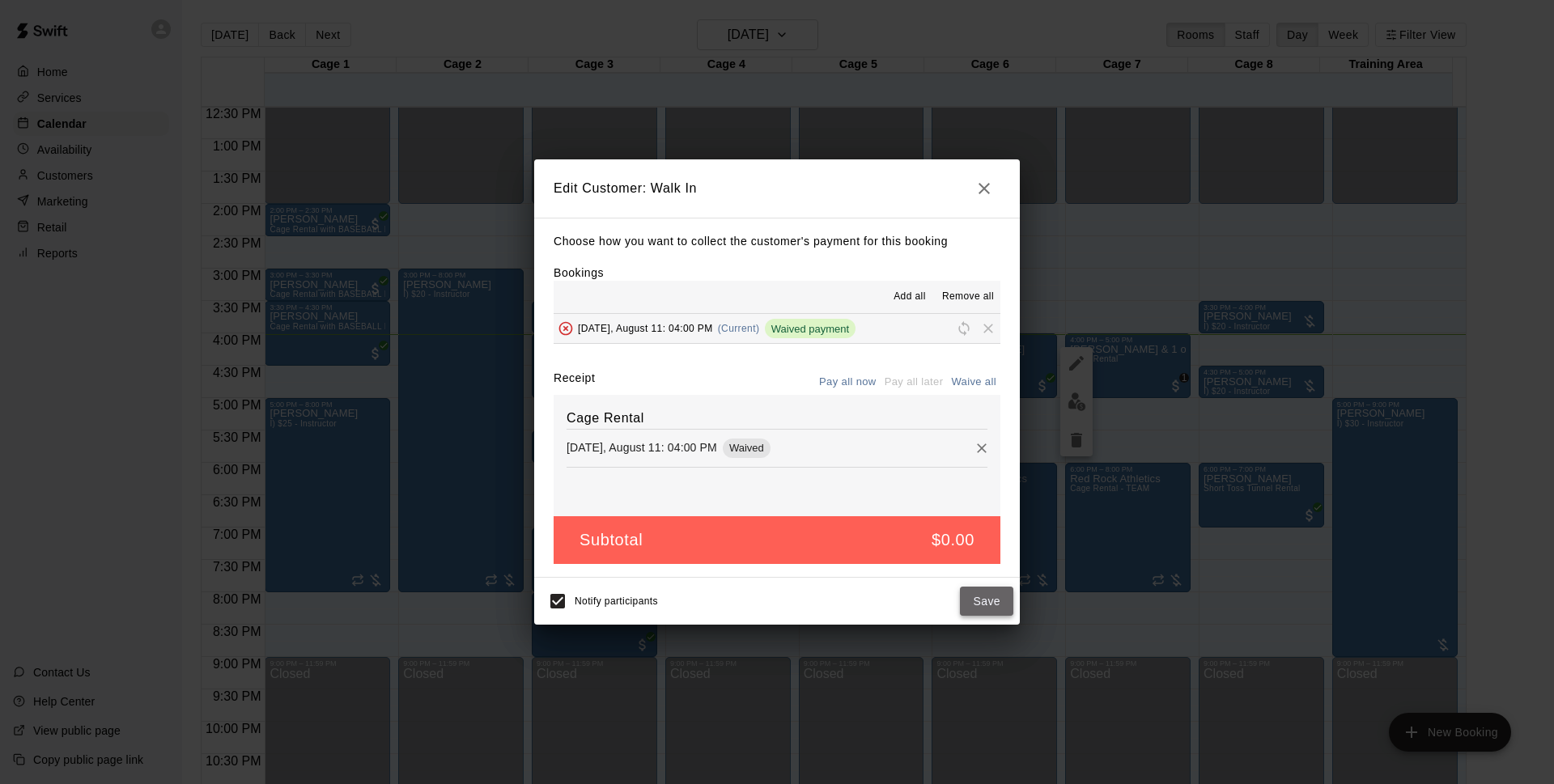
click at [989, 598] on button "Save" at bounding box center [987, 601] width 54 height 30
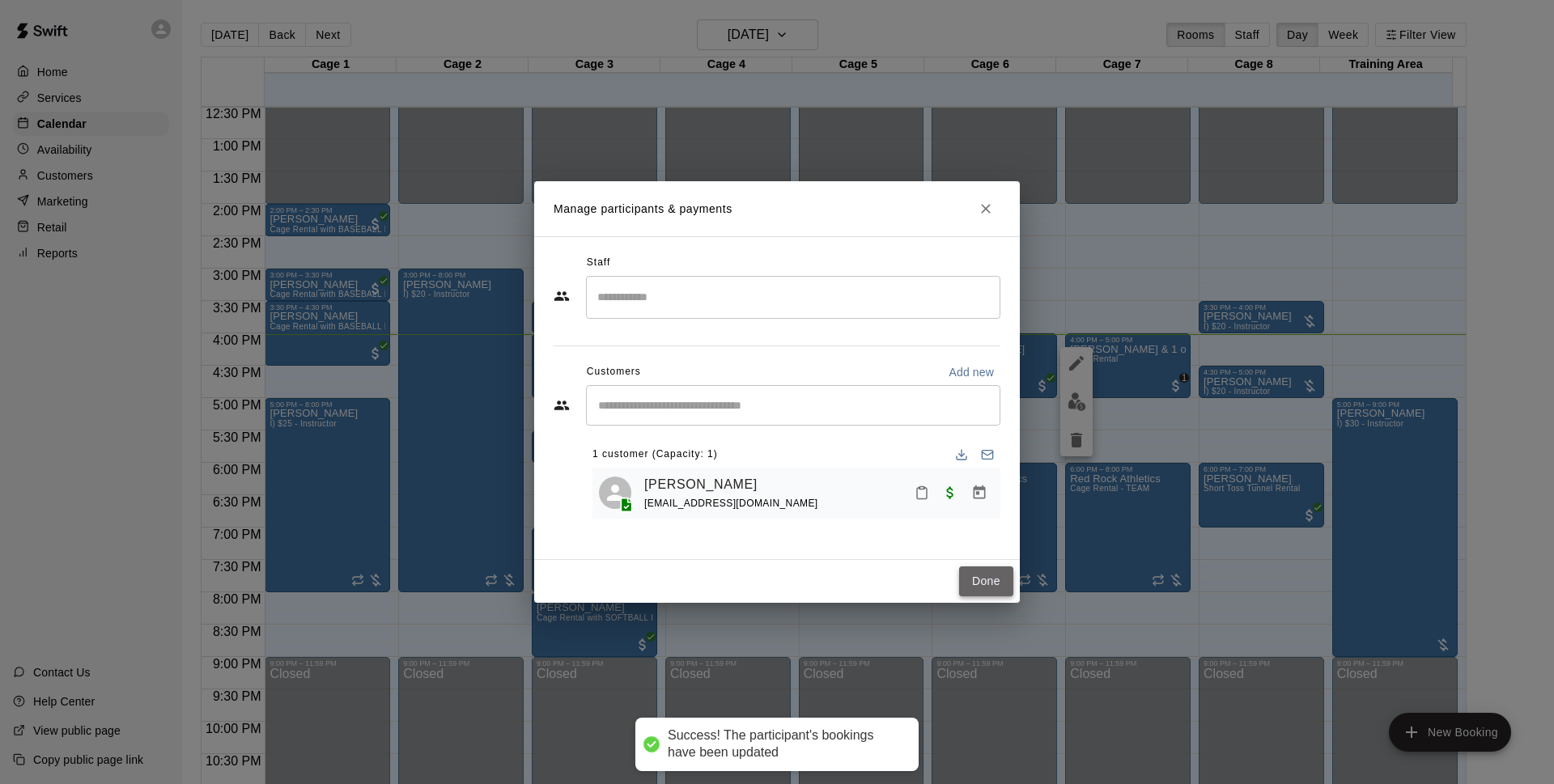
click at [977, 575] on button "Done" at bounding box center [986, 581] width 54 height 30
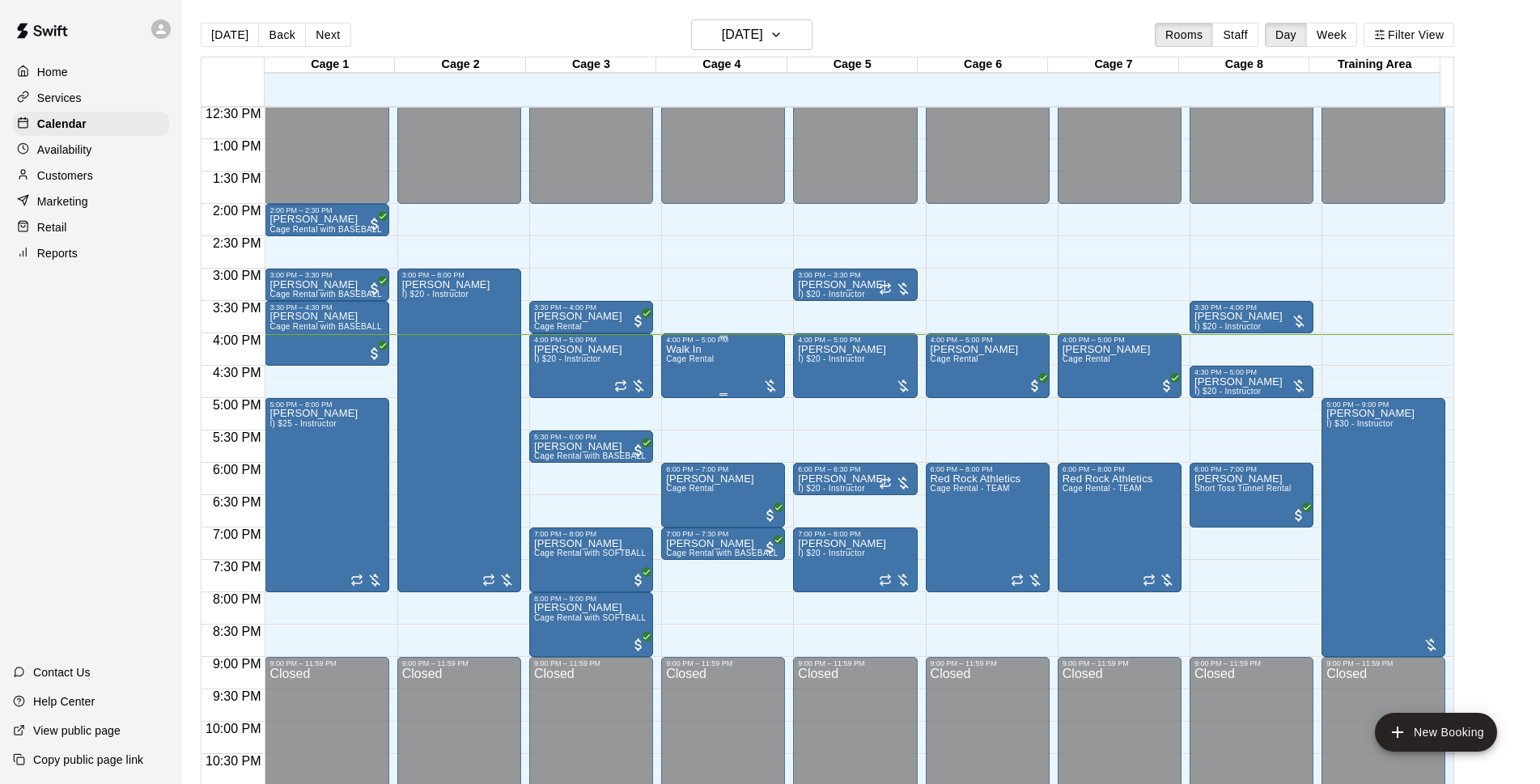
click at [708, 370] on div "Walk In Cage Rental" at bounding box center [690, 736] width 48 height 784
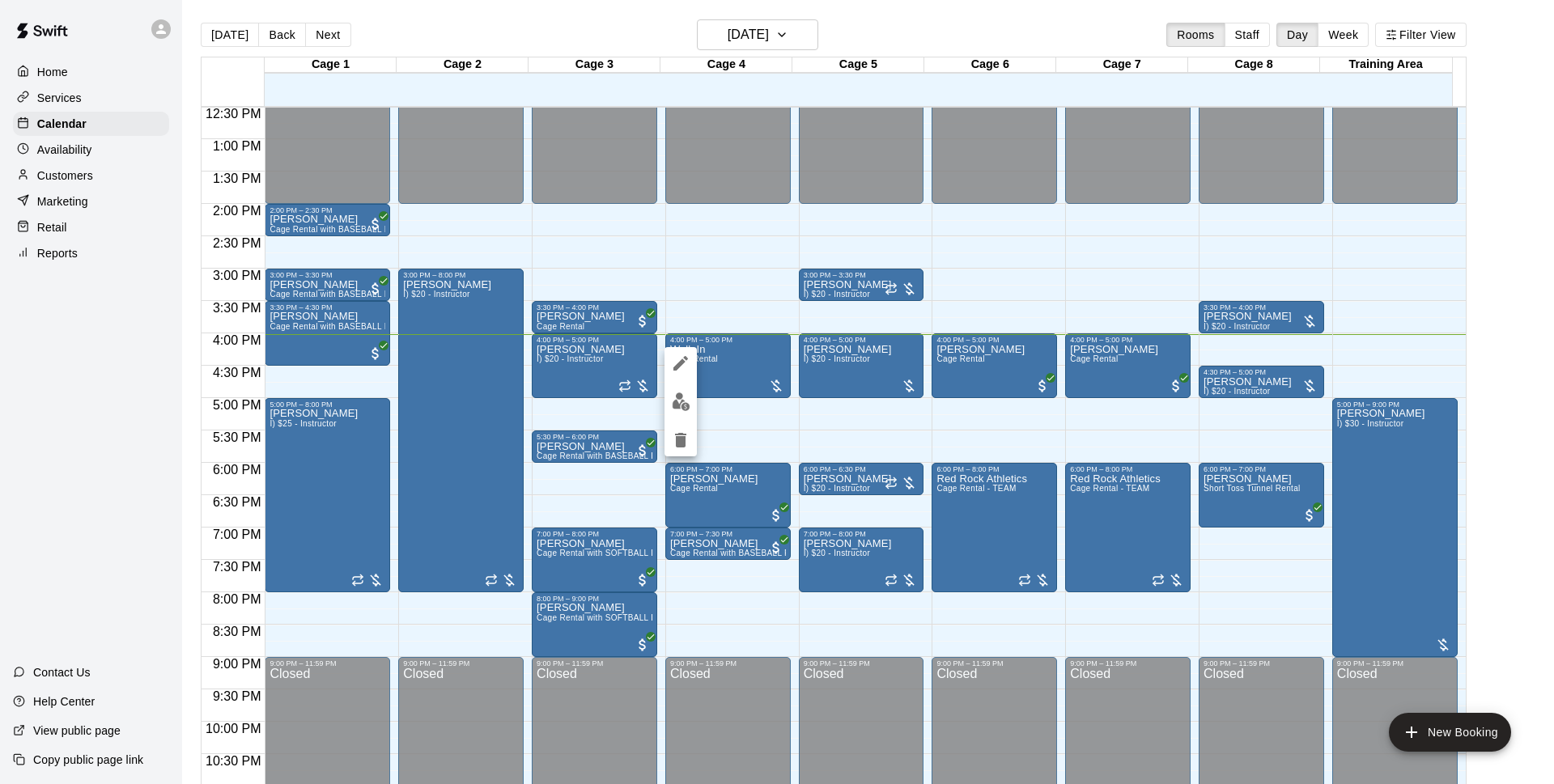
click at [679, 404] on img "edit" at bounding box center [681, 401] width 19 height 19
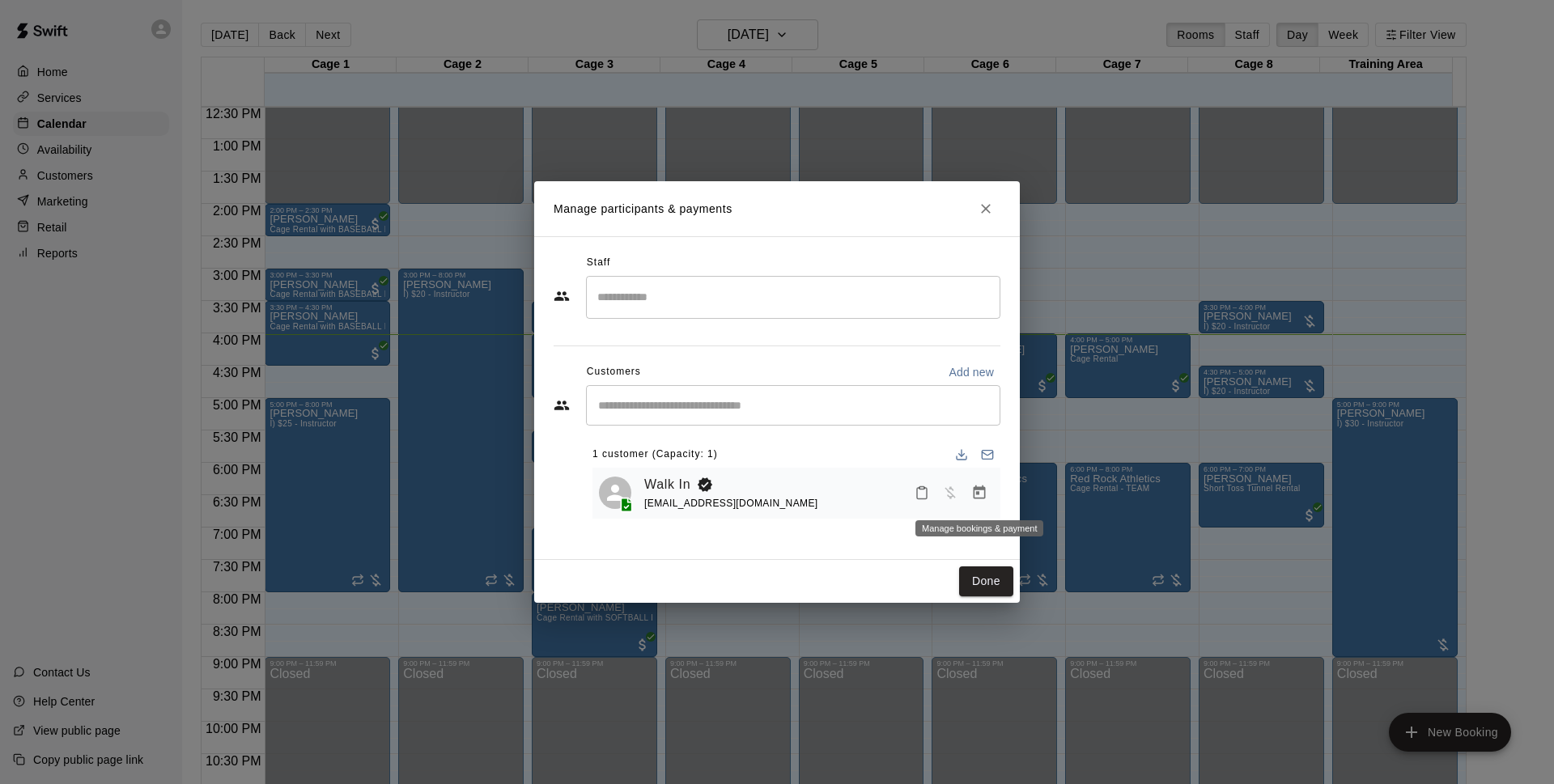
click at [985, 492] on icon "Manage bookings & payment" at bounding box center [980, 492] width 12 height 14
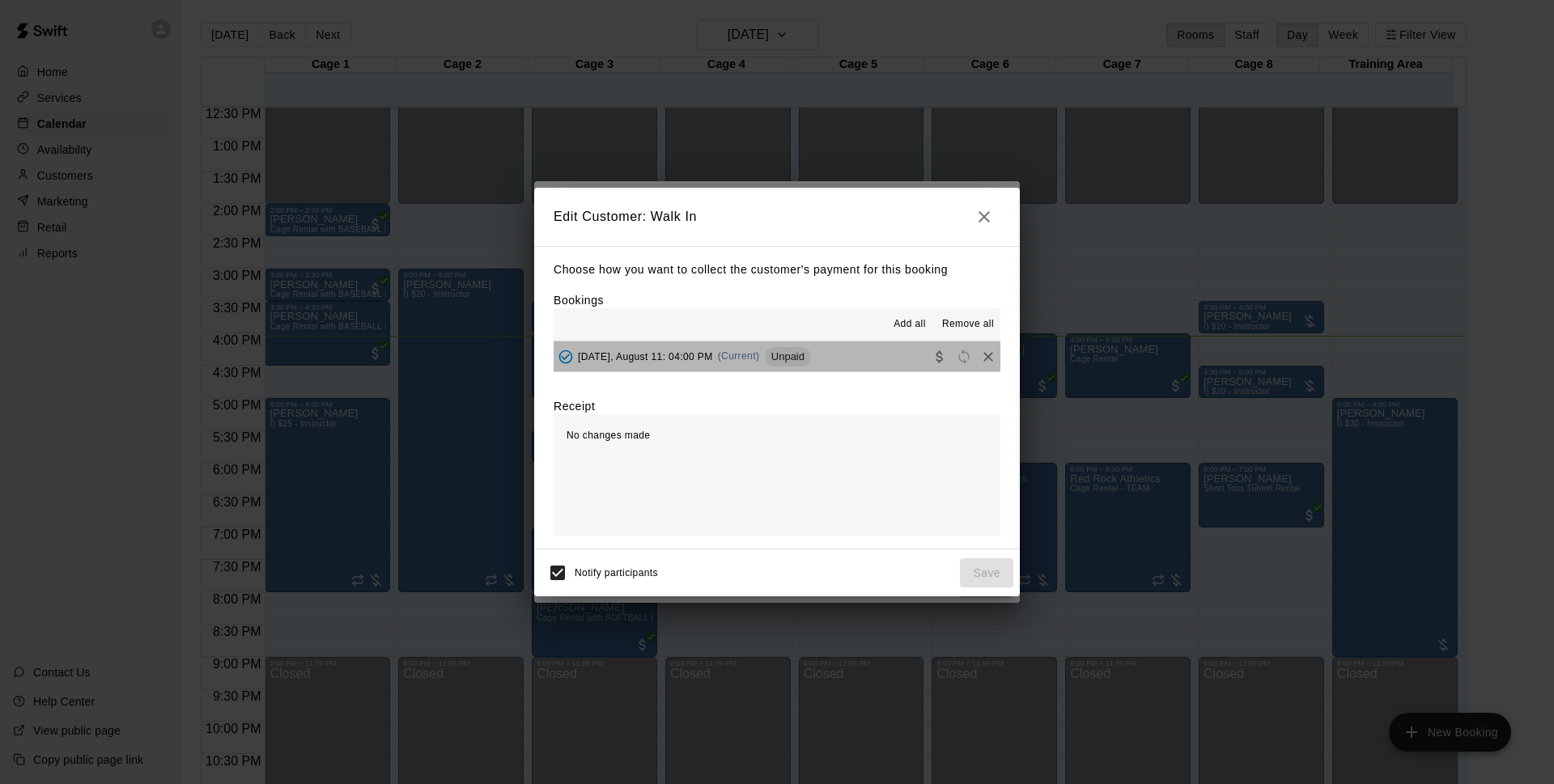
click at [792, 353] on span "Unpaid" at bounding box center [787, 356] width 46 height 12
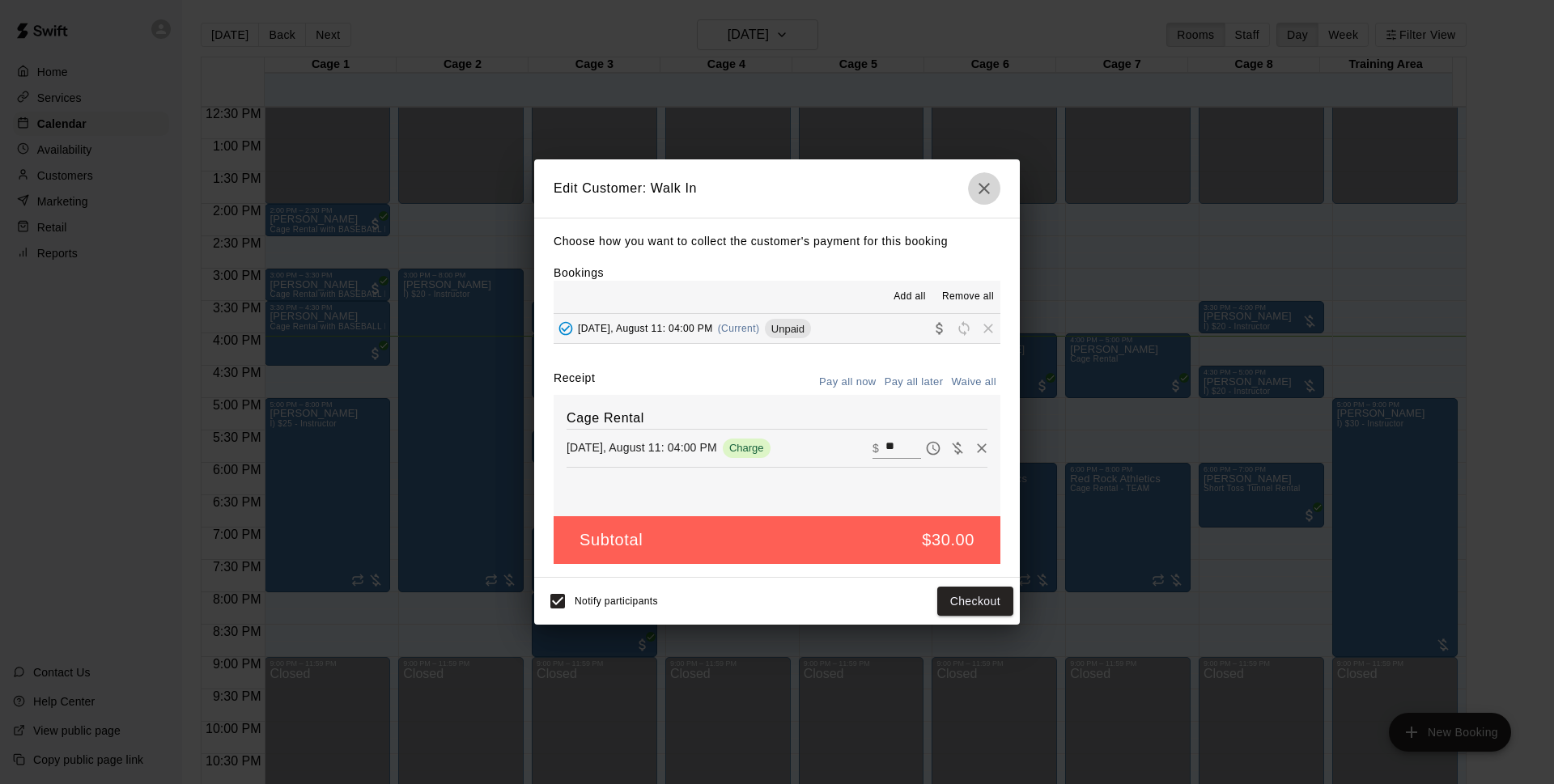
click at [990, 193] on icon "button" at bounding box center [985, 189] width 20 height 20
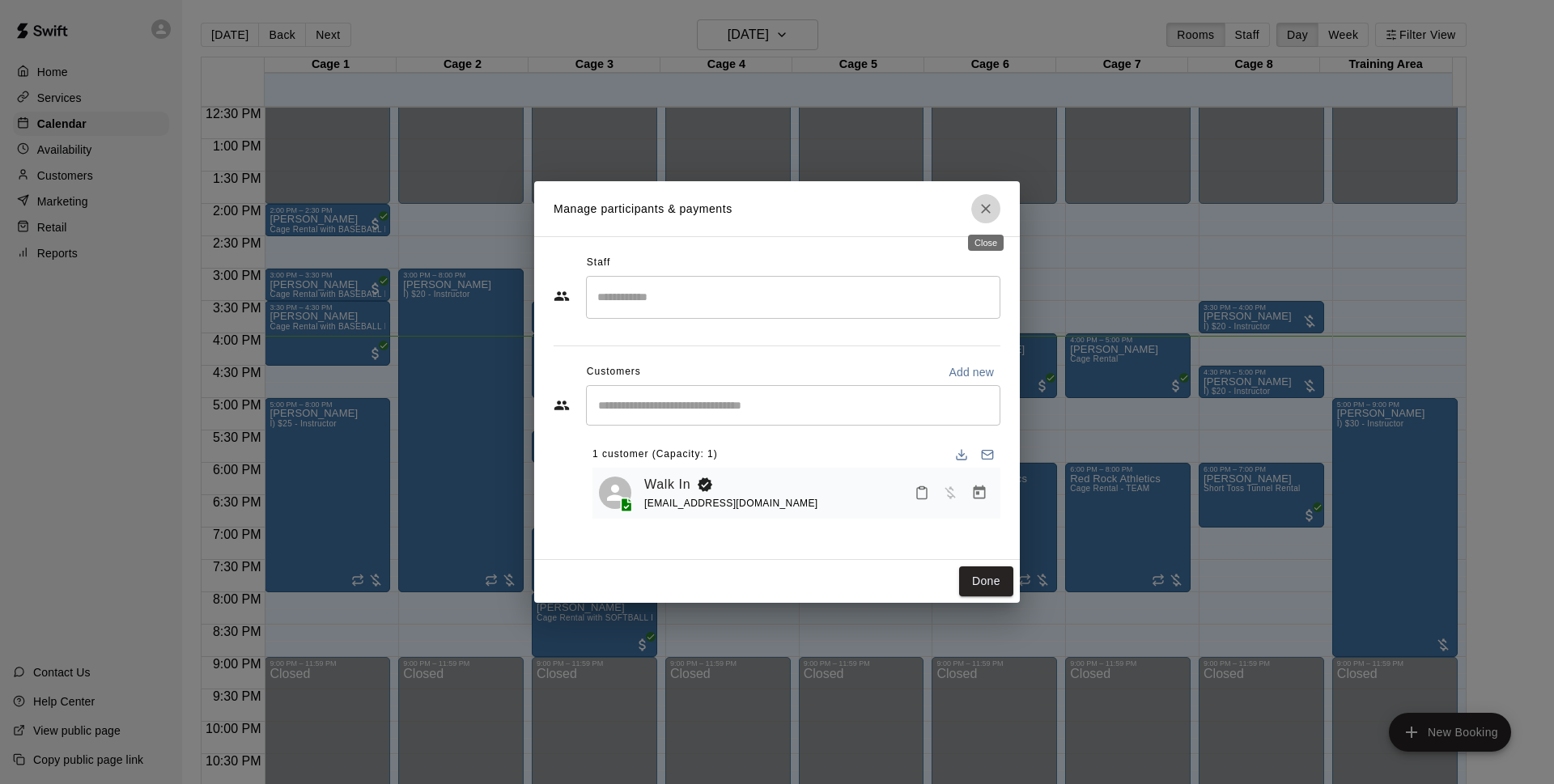
click at [993, 198] on button "Close" at bounding box center [986, 208] width 29 height 29
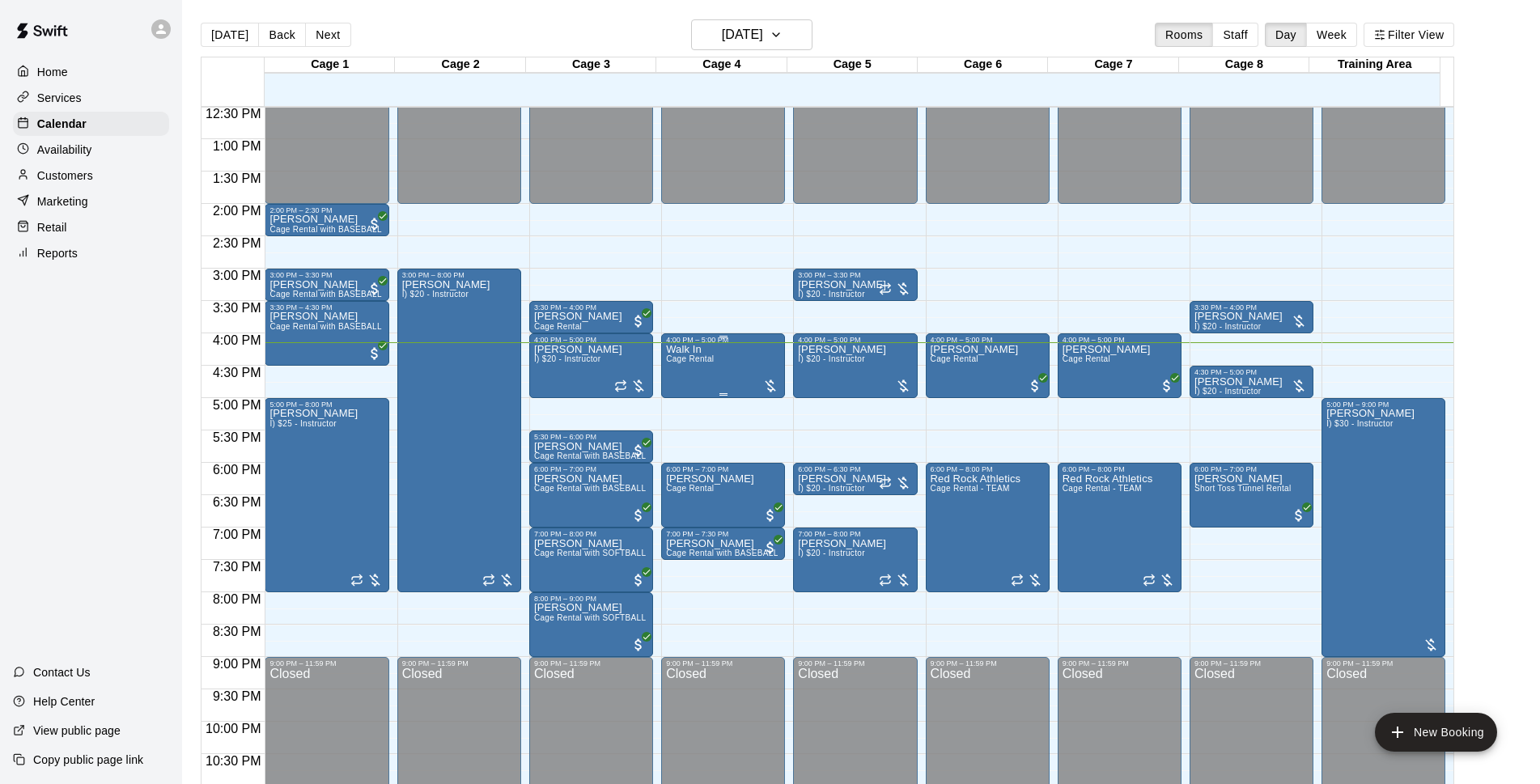
click at [716, 365] on div "Walk In Cage Rental" at bounding box center [723, 736] width 114 height 784
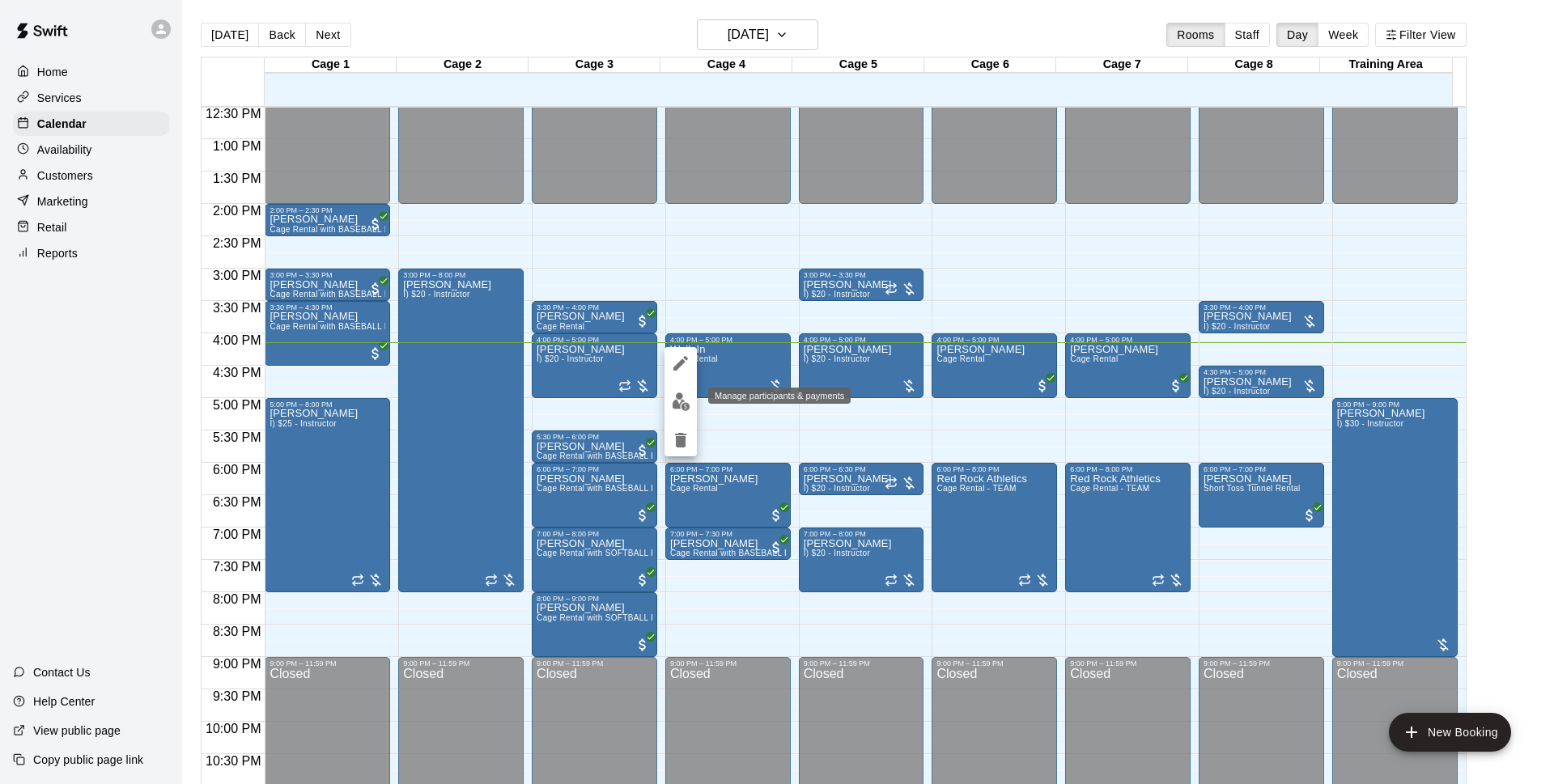
click at [676, 404] on img "edit" at bounding box center [681, 401] width 19 height 19
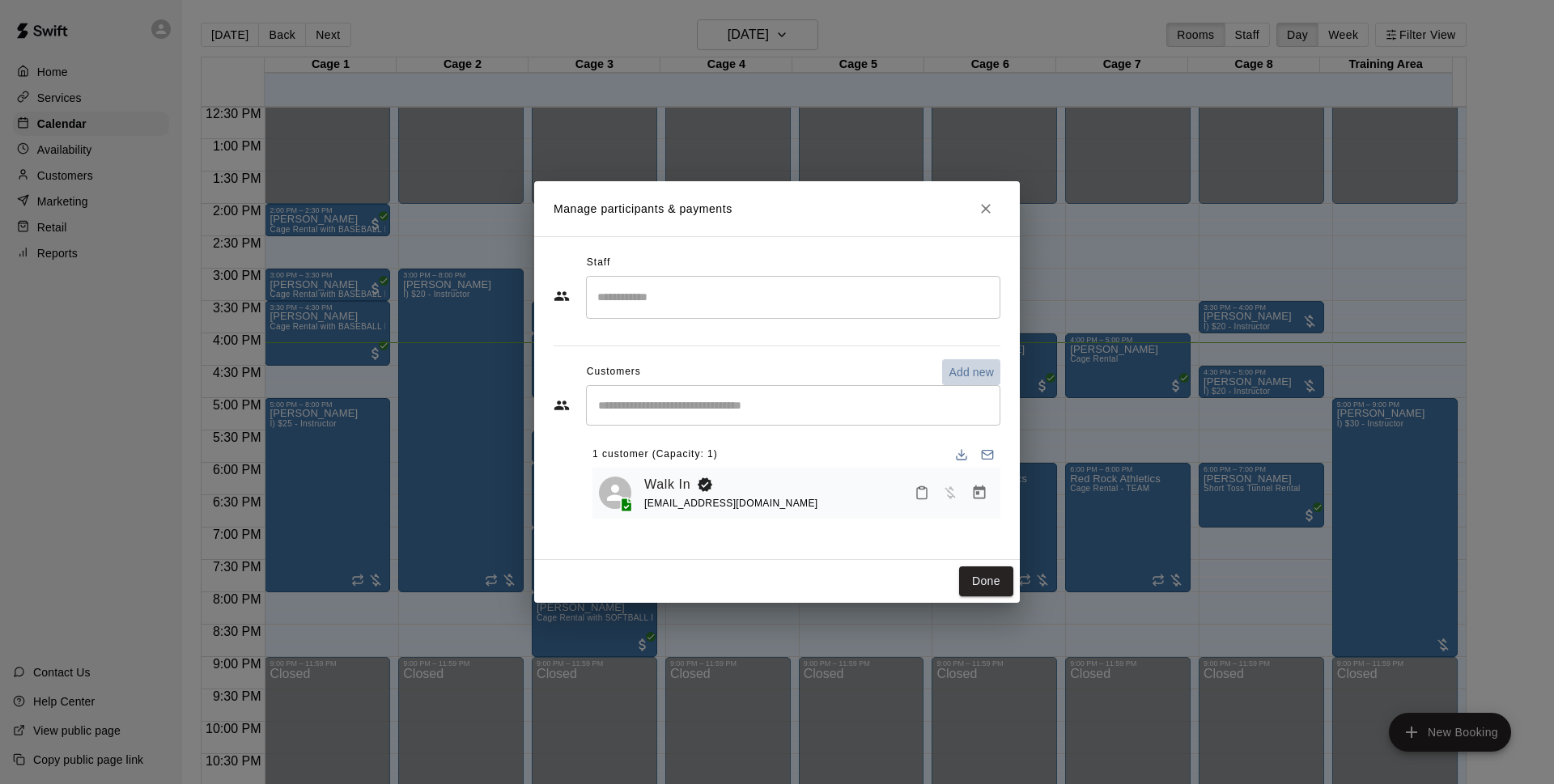
click at [980, 374] on p "Add new" at bounding box center [972, 372] width 46 height 16
select select "**"
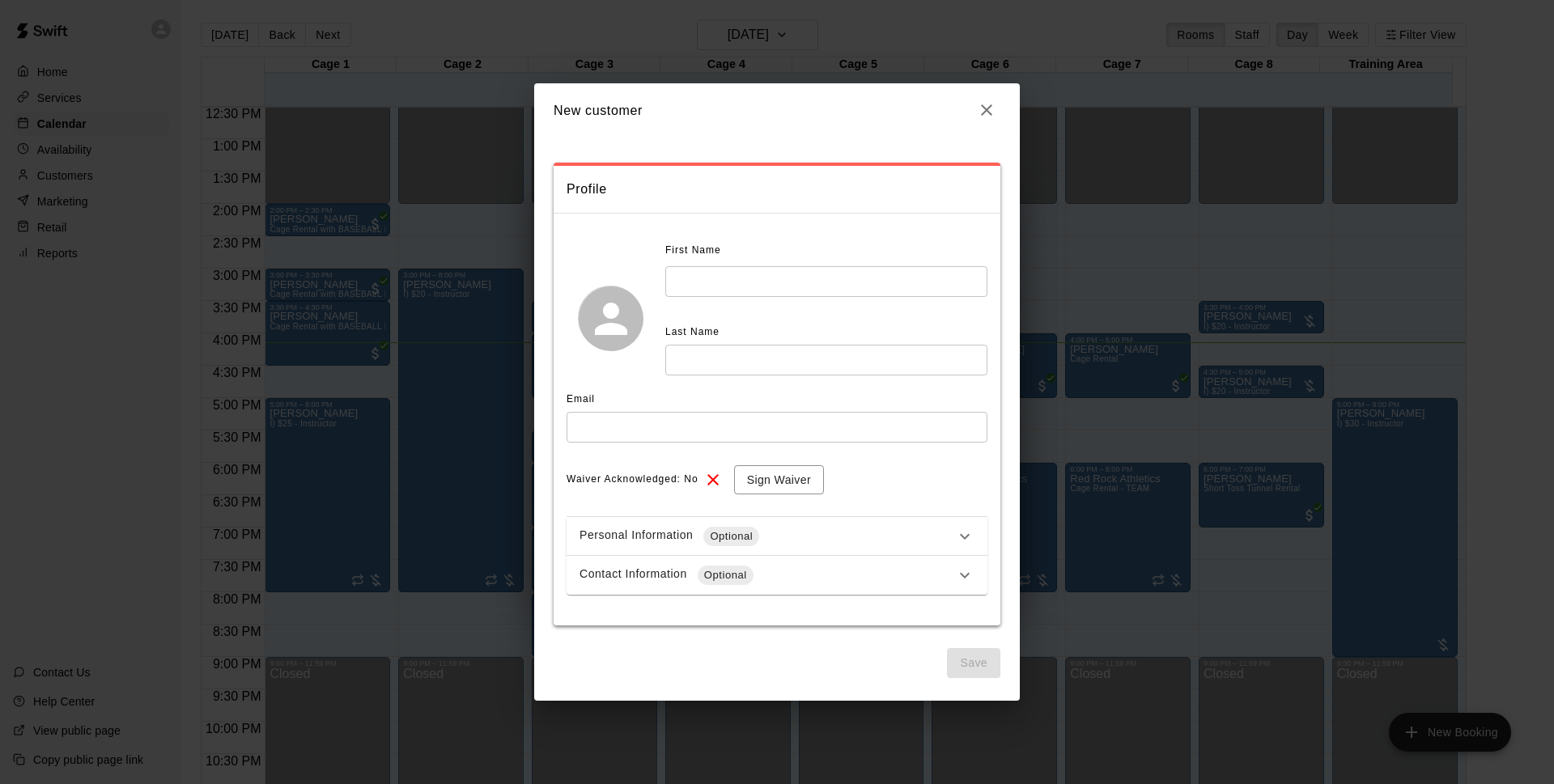
click at [1000, 111] on h2 "New customer" at bounding box center [777, 110] width 486 height 54
click at [989, 115] on icon "button" at bounding box center [987, 110] width 20 height 20
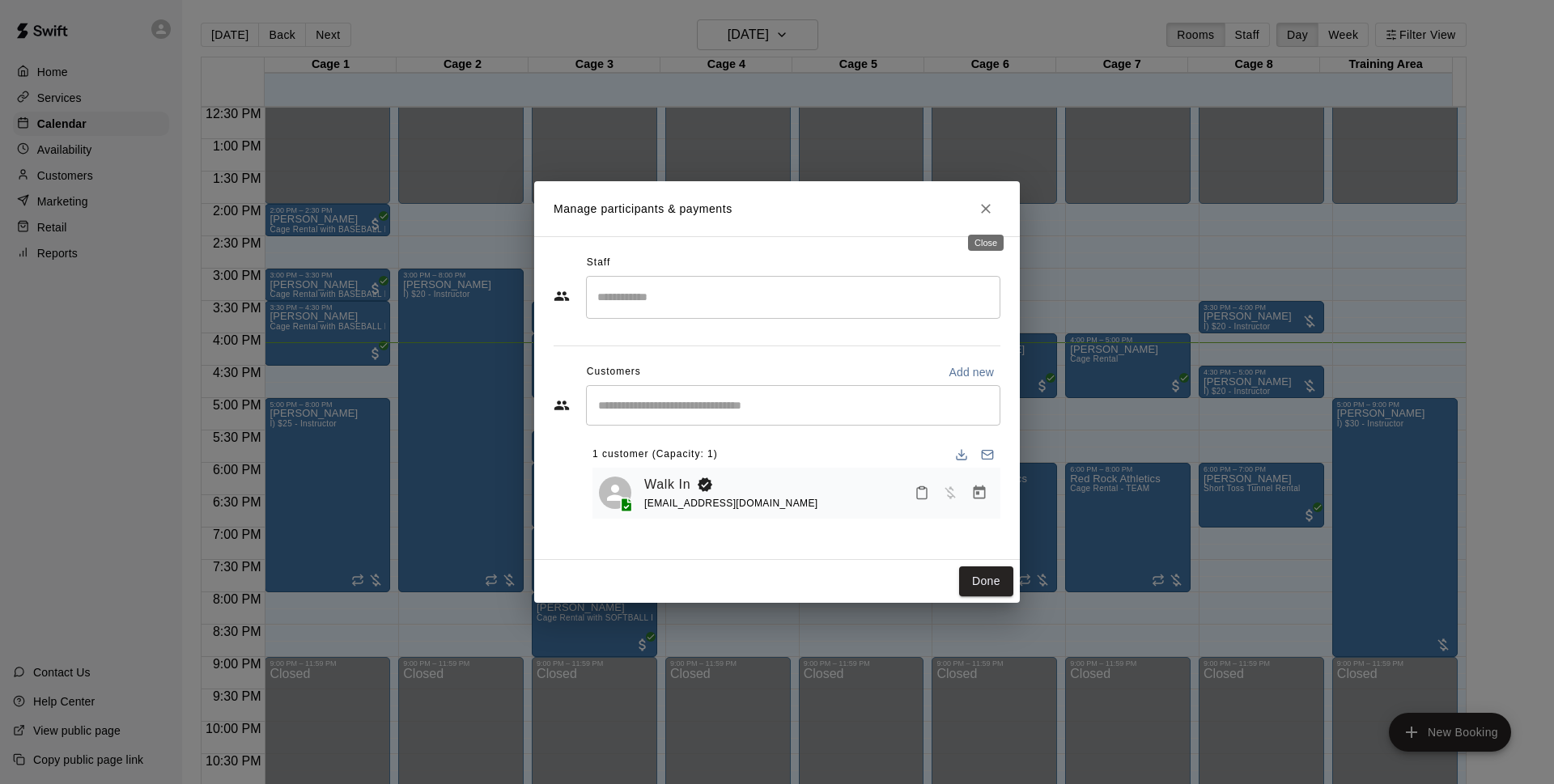
drag, startPoint x: 993, startPoint y: 210, endPoint x: 986, endPoint y: 218, distance: 10.6
click at [987, 218] on button "Close" at bounding box center [986, 208] width 29 height 29
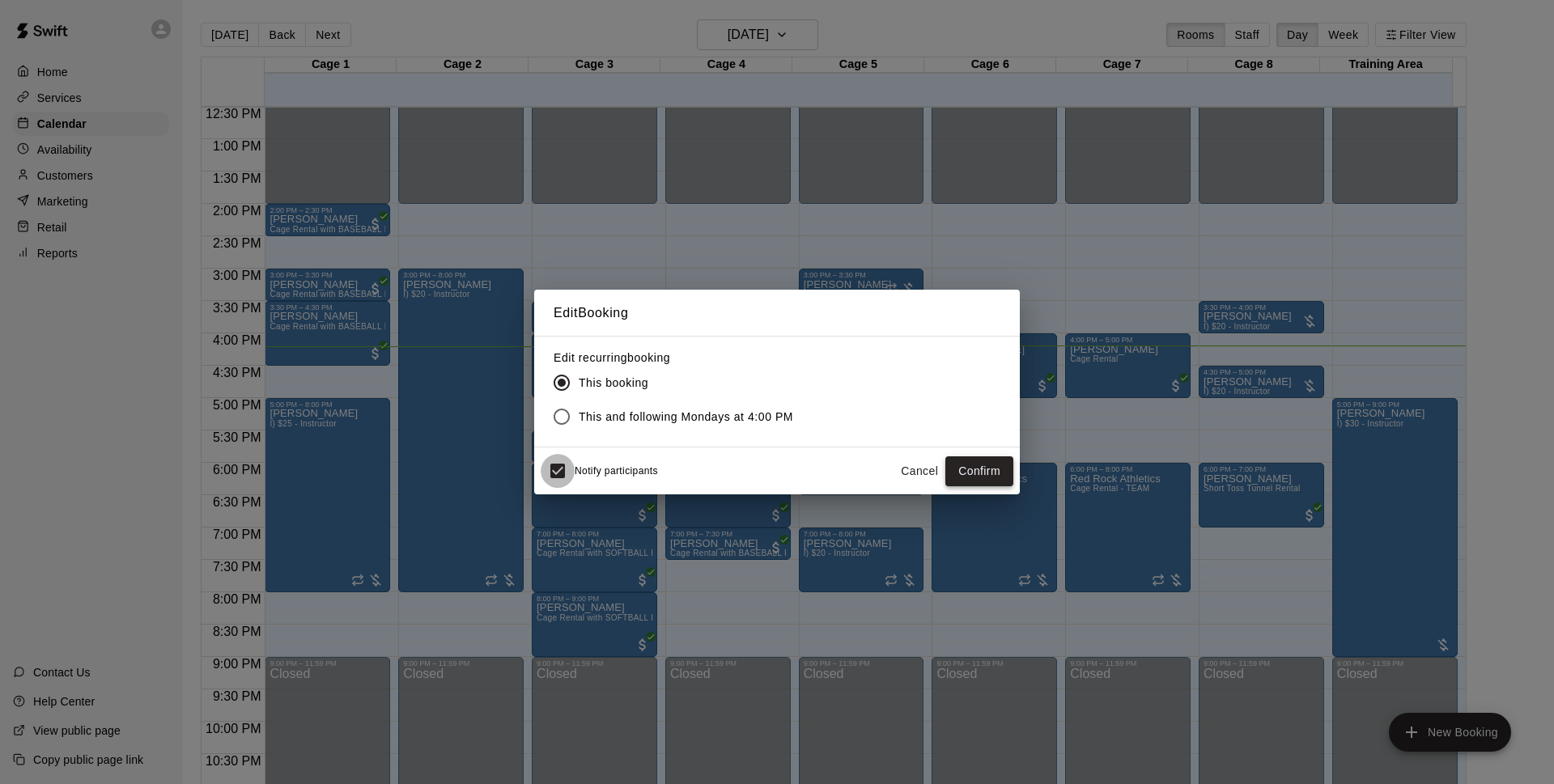
click at [987, 470] on button "Confirm" at bounding box center [980, 472] width 68 height 30
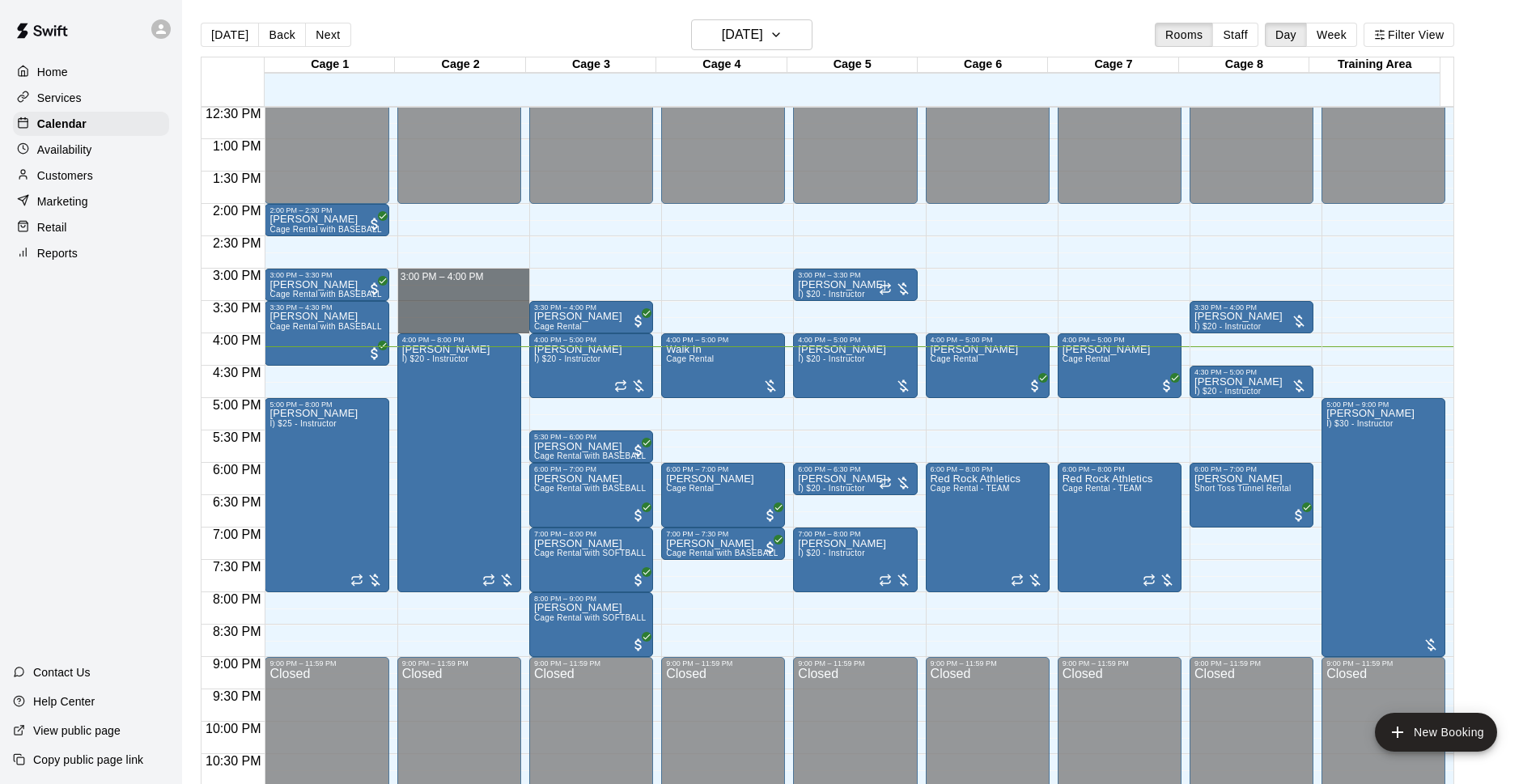
drag, startPoint x: 442, startPoint y: 271, endPoint x: 444, endPoint y: 327, distance: 56.0
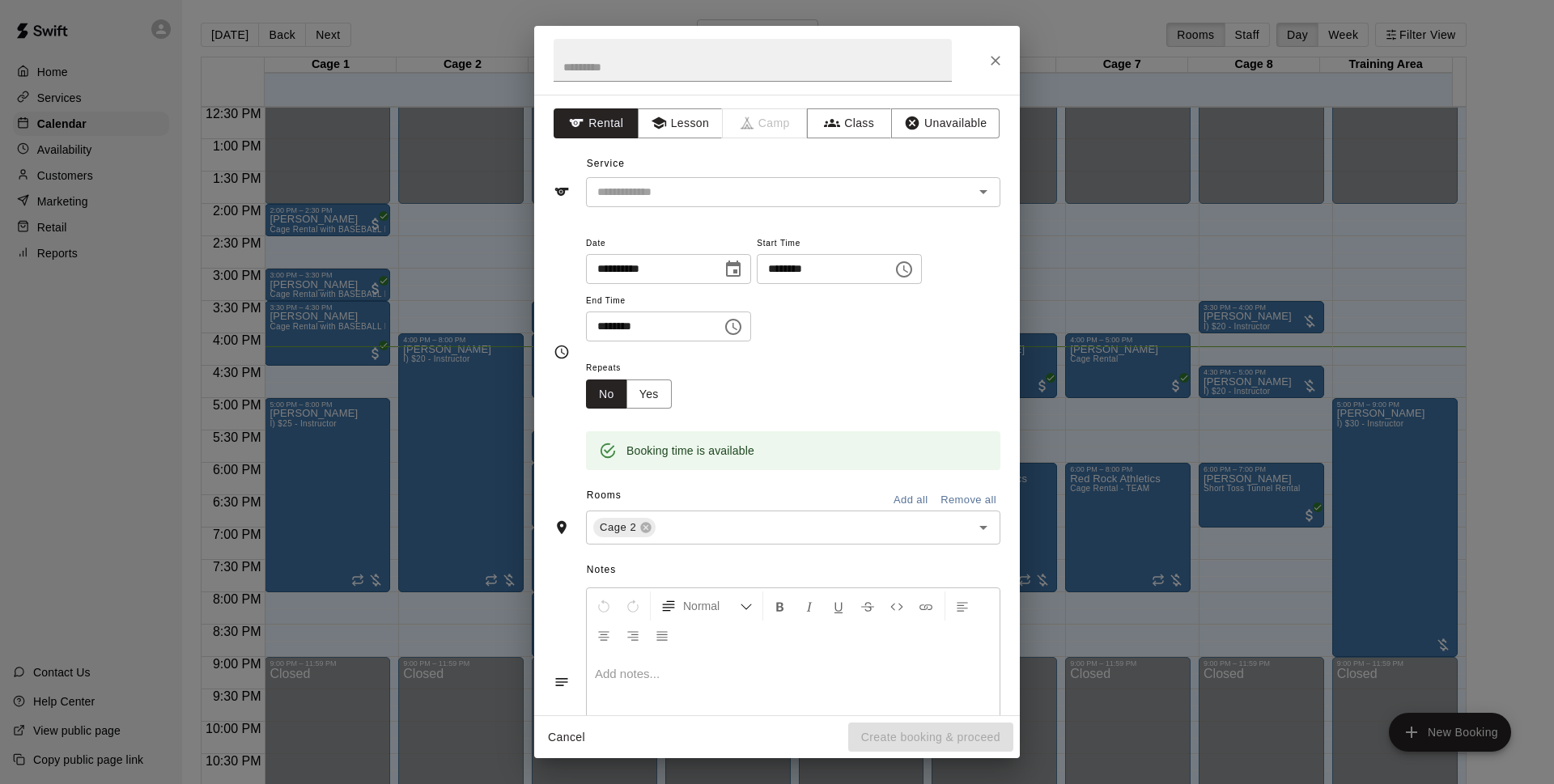
click at [675, 213] on div "**********" at bounding box center [777, 405] width 486 height 621
click at [670, 208] on div "**********" at bounding box center [777, 405] width 486 height 621
click at [670, 205] on div "​" at bounding box center [793, 192] width 414 height 30
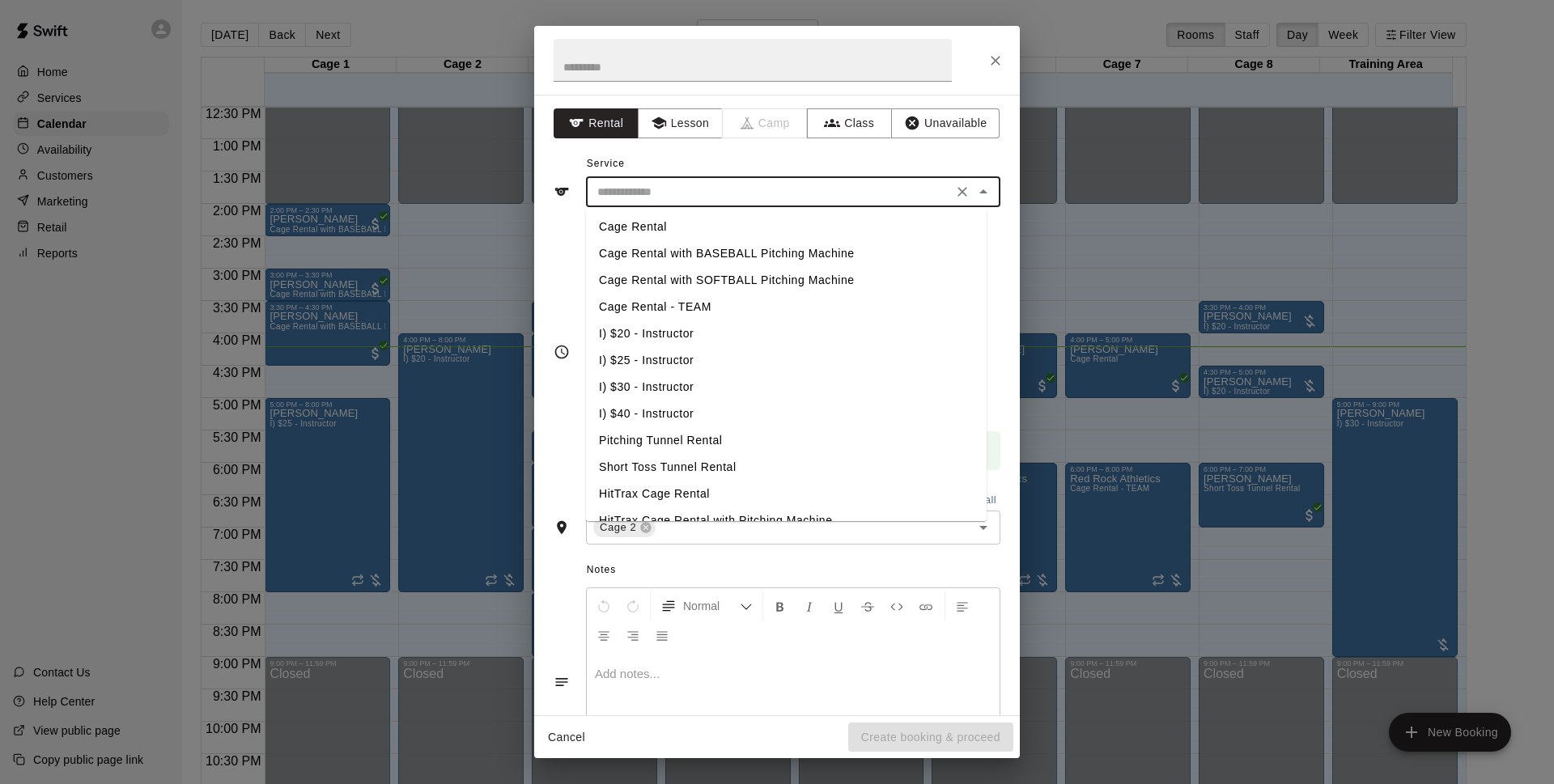
click at [653, 343] on li "I) $20 - Instructor" at bounding box center [786, 333] width 400 height 27
type input "**********"
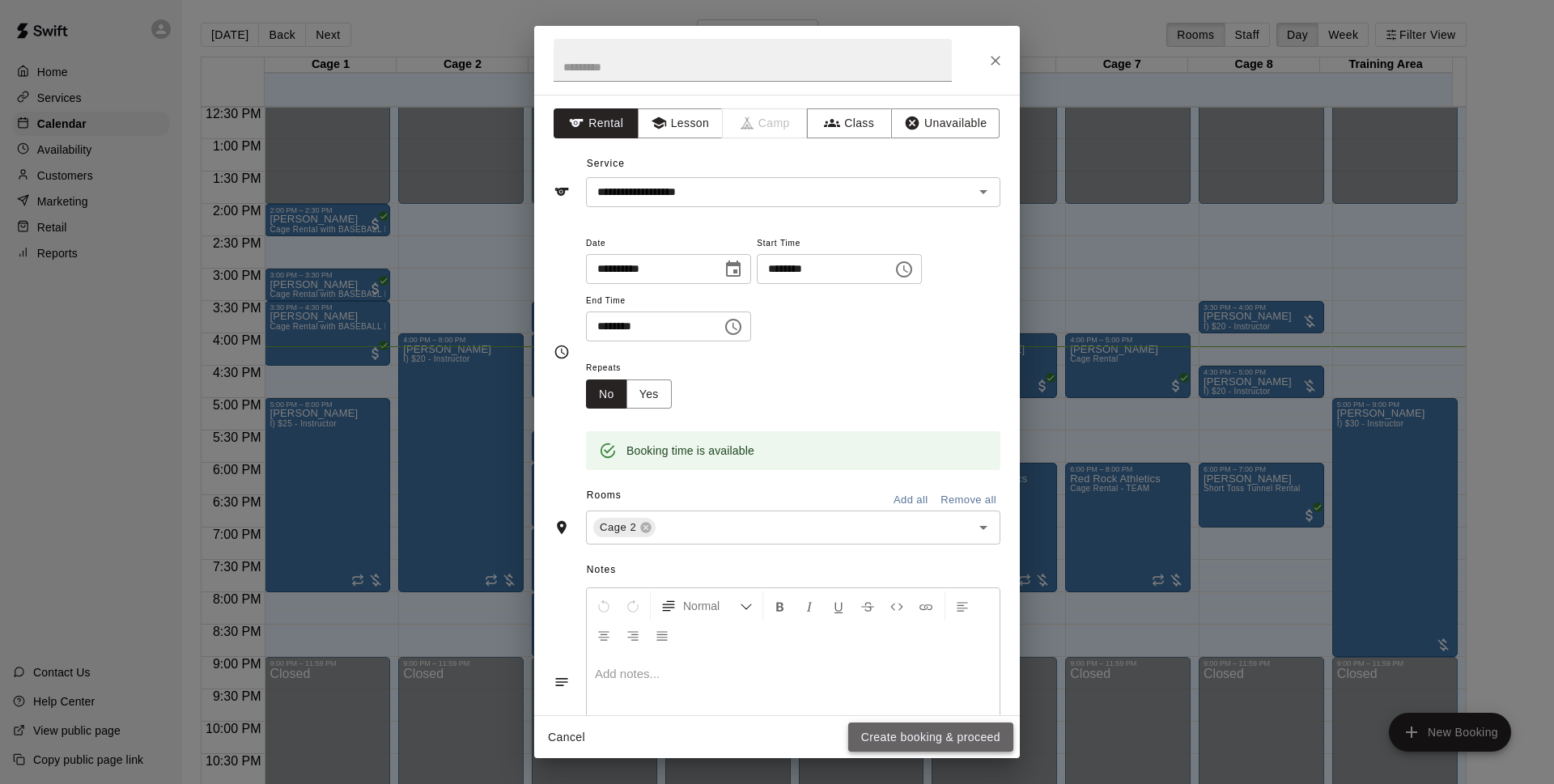
click at [938, 729] on button "Create booking & proceed" at bounding box center [931, 737] width 165 height 30
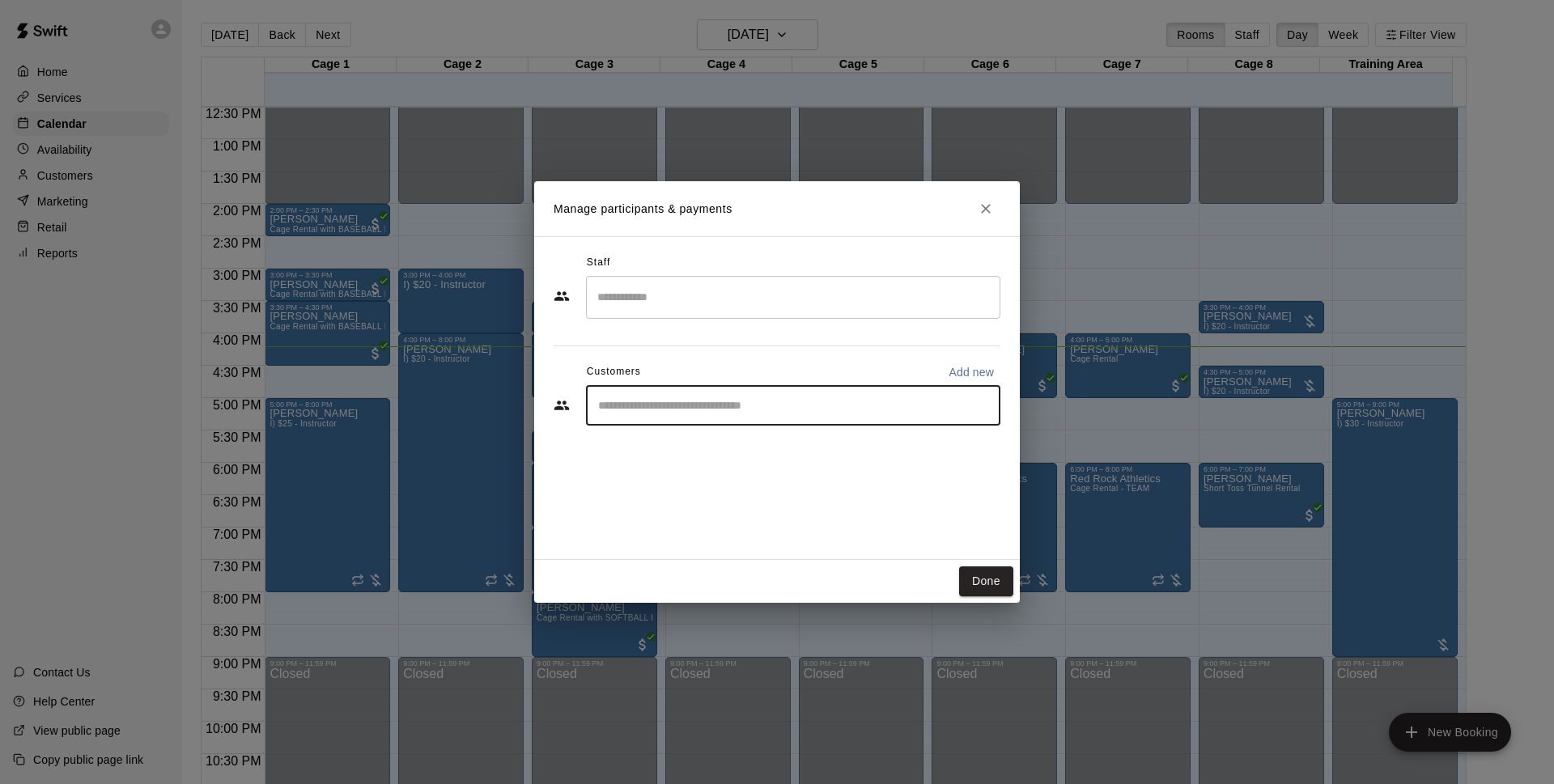
click at [845, 402] on input "Start typing to search customers..." at bounding box center [793, 405] width 400 height 16
type input "******"
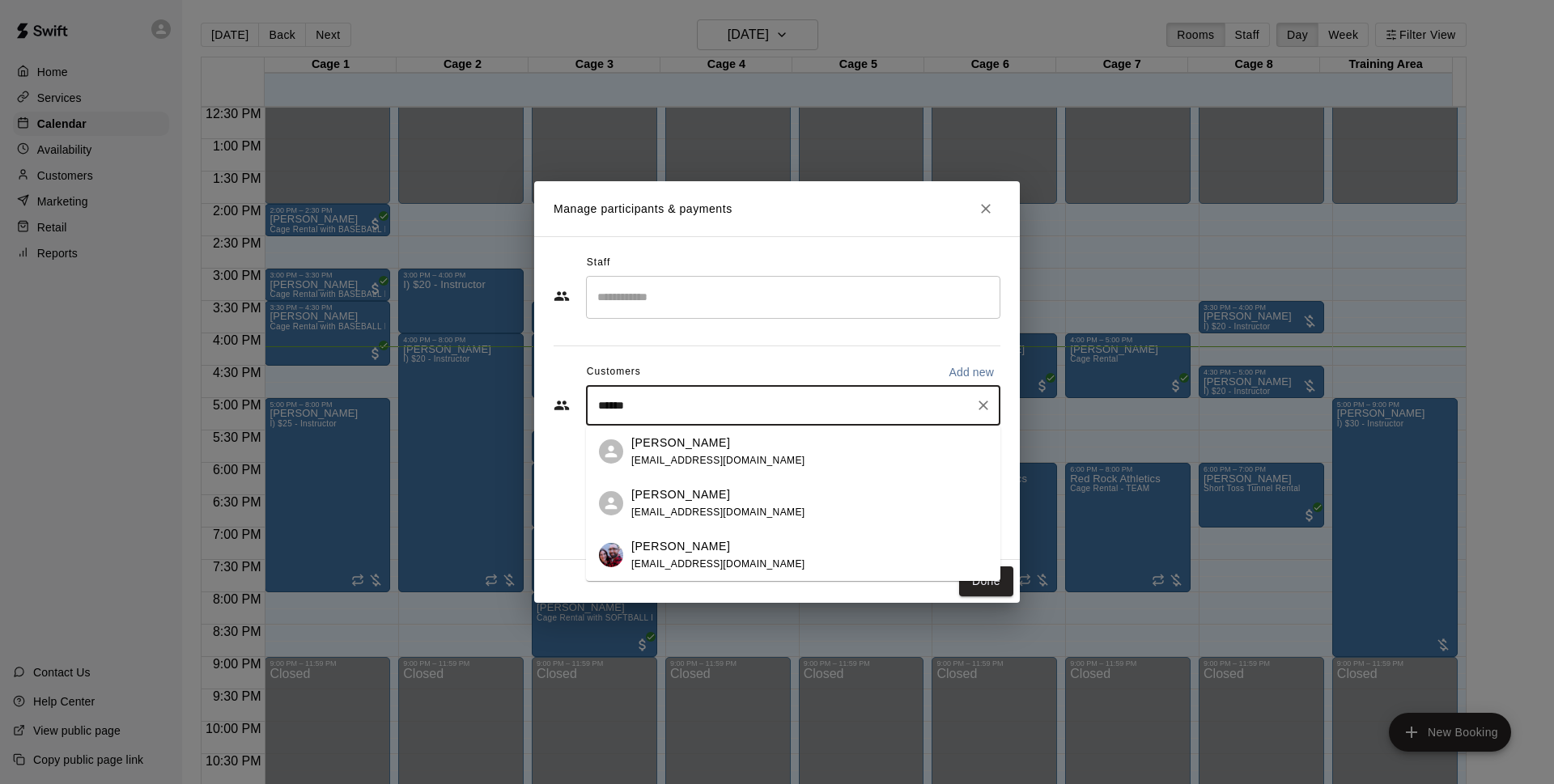
click at [724, 546] on div "[PERSON_NAME]" at bounding box center [718, 546] width 174 height 17
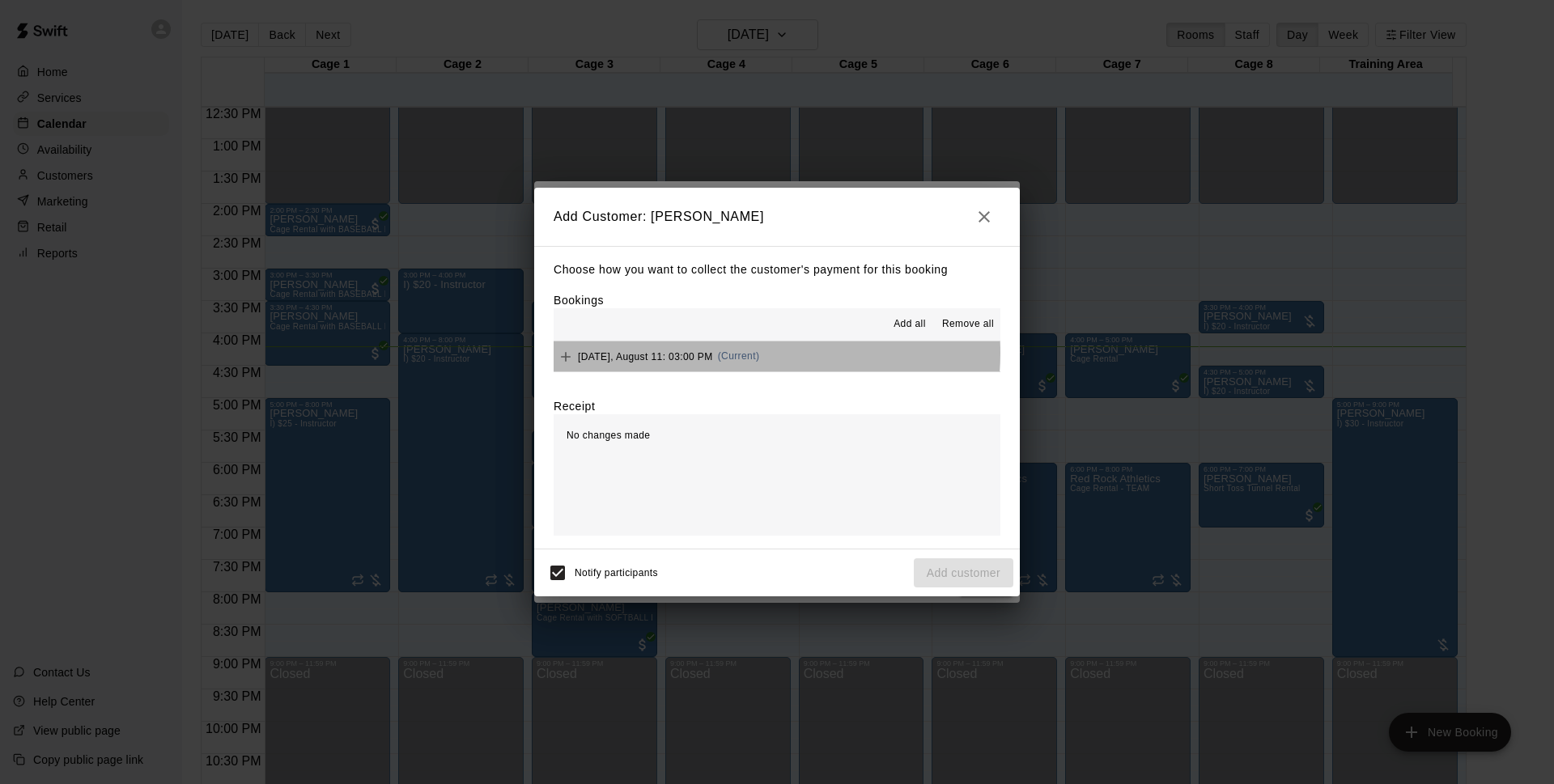
click at [777, 353] on button "[DATE], August 11: 03:00 PM (Current)" at bounding box center [777, 356] width 447 height 30
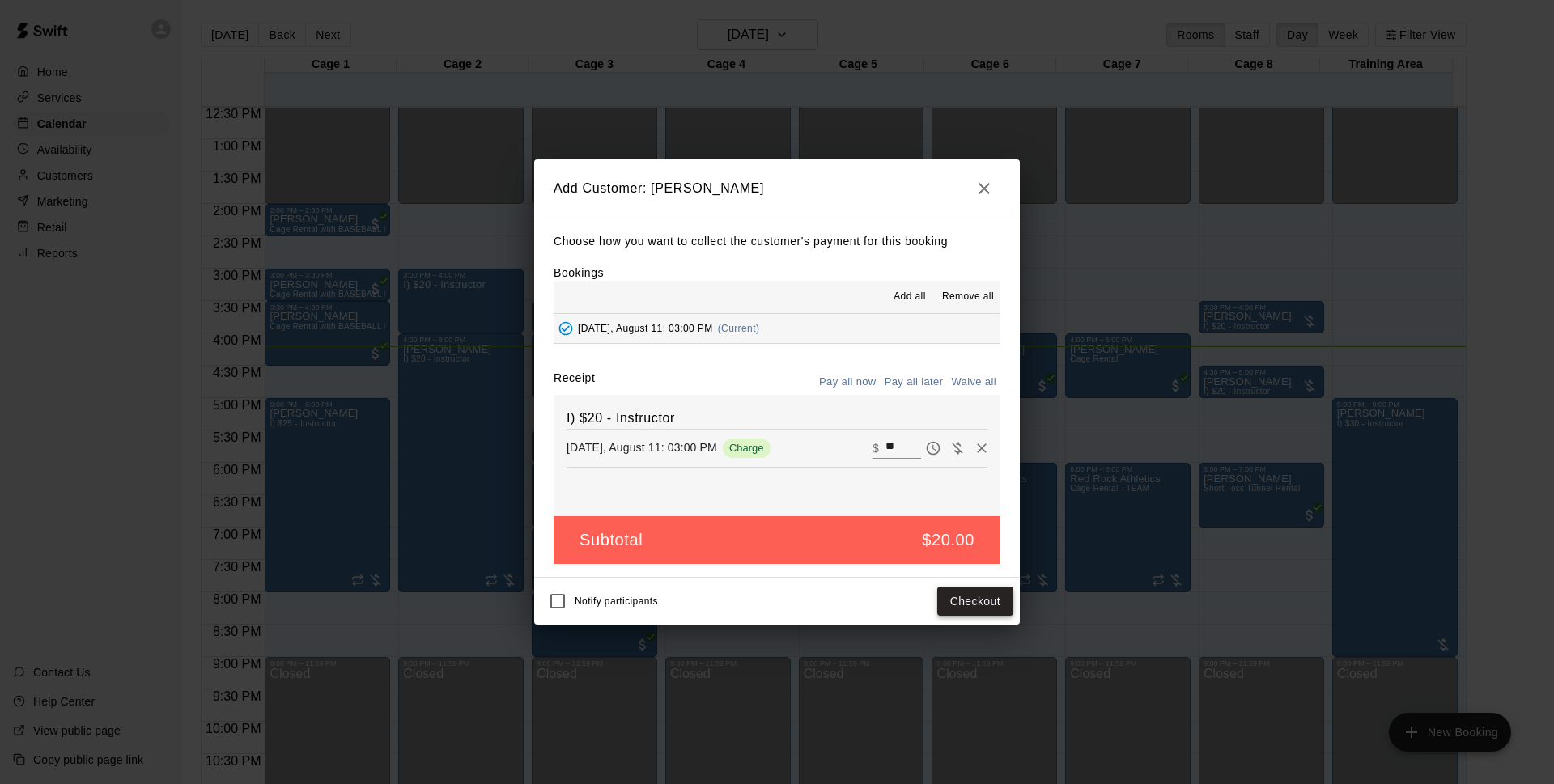
click at [954, 601] on button "Checkout" at bounding box center [975, 601] width 76 height 30
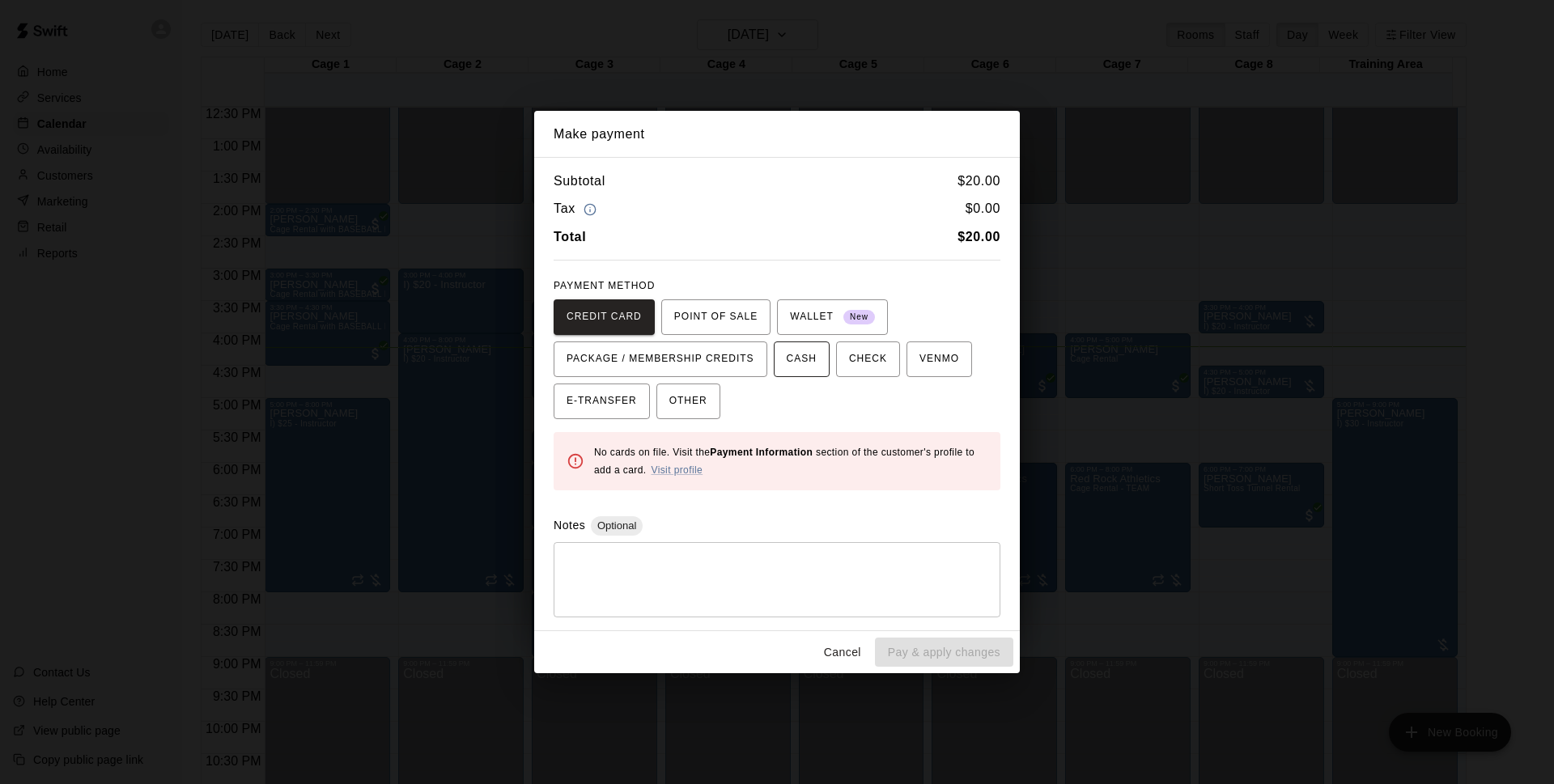
click at [828, 360] on button "CASH" at bounding box center [801, 359] width 56 height 36
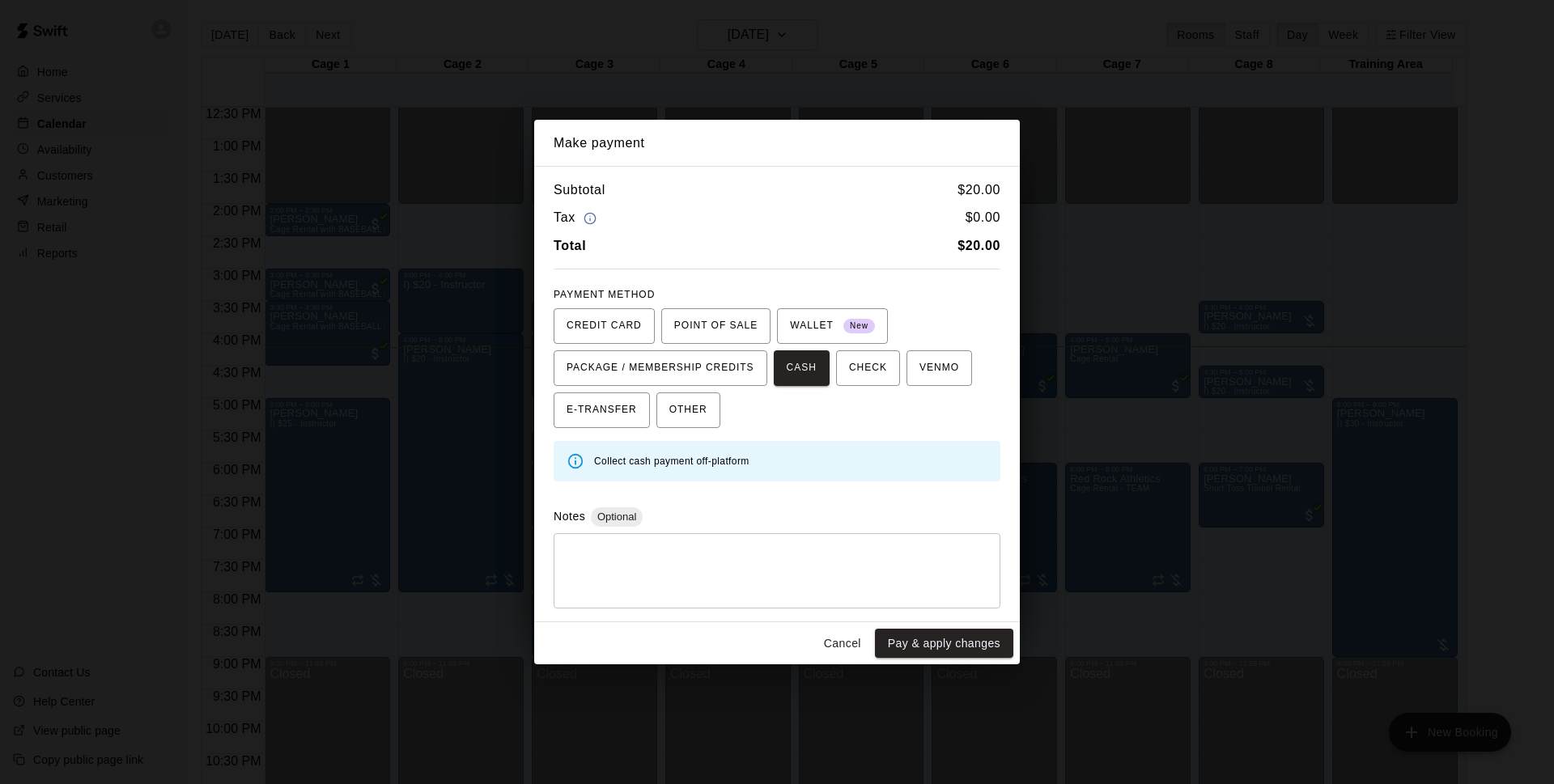
drag, startPoint x: 900, startPoint y: 638, endPoint x: 945, endPoint y: 629, distance: 45.9
click at [902, 638] on button "Pay & apply changes" at bounding box center [944, 644] width 138 height 30
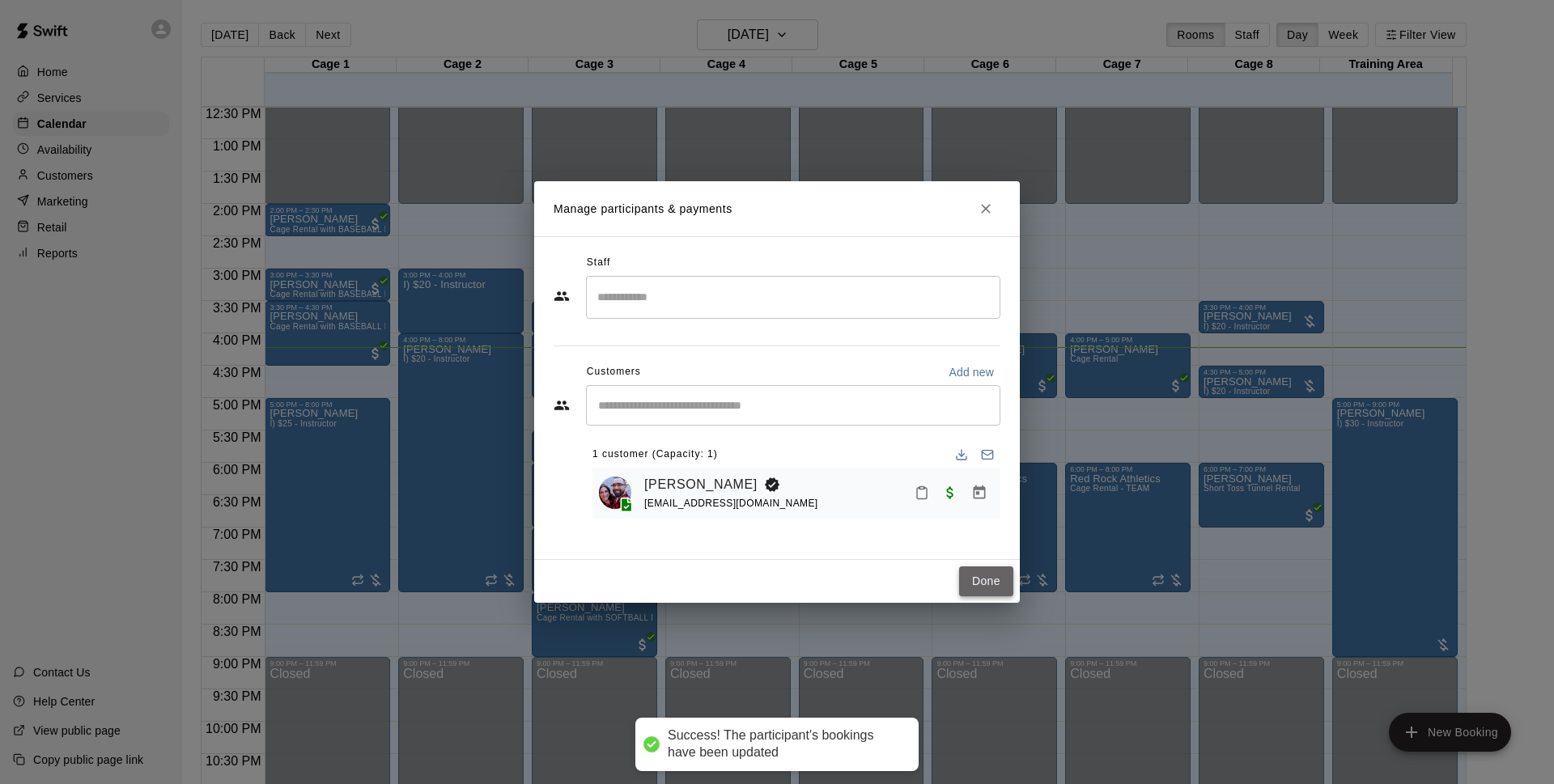
click at [981, 578] on button "Done" at bounding box center [986, 581] width 54 height 30
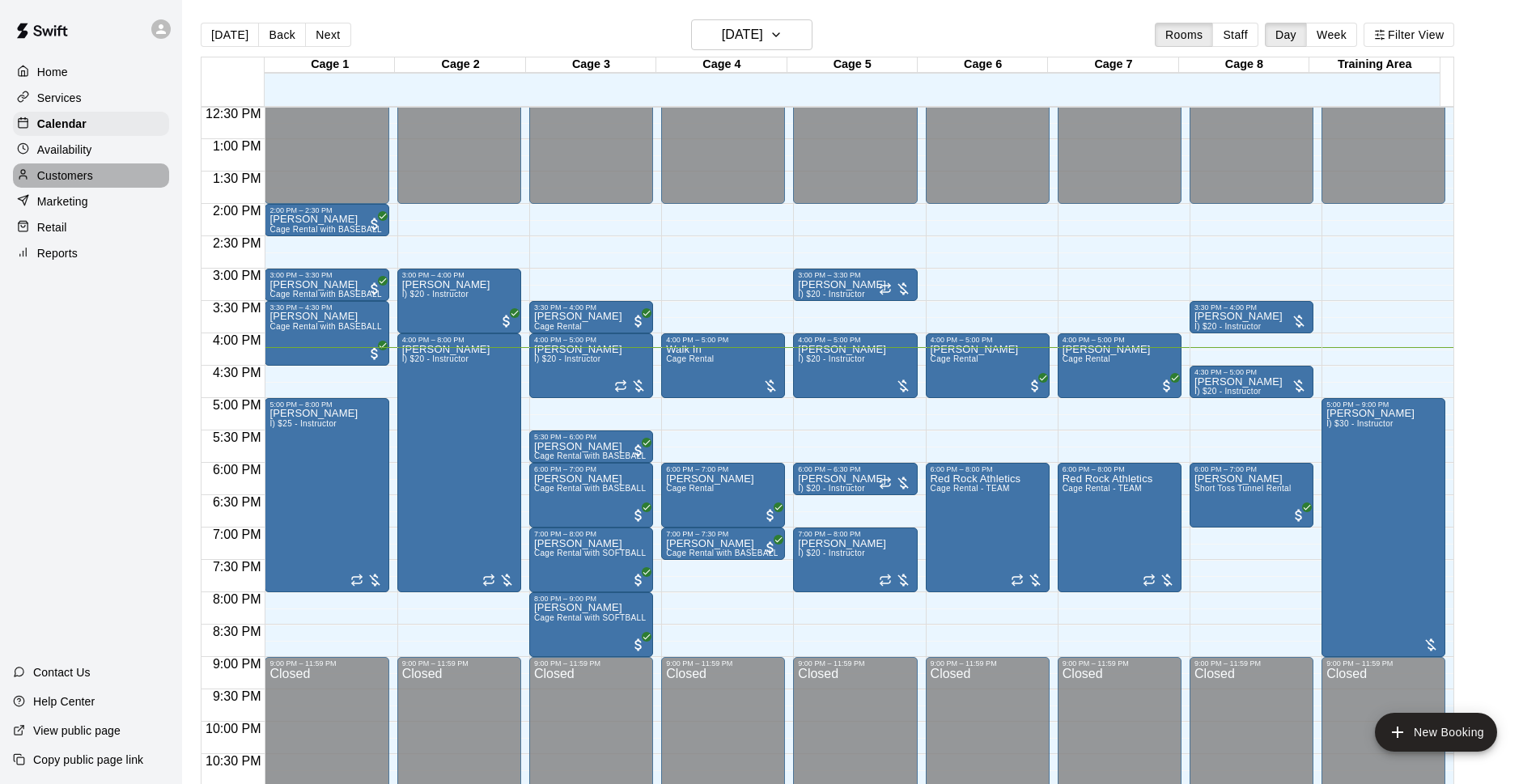
click at [70, 176] on p "Customers" at bounding box center [65, 175] width 56 height 16
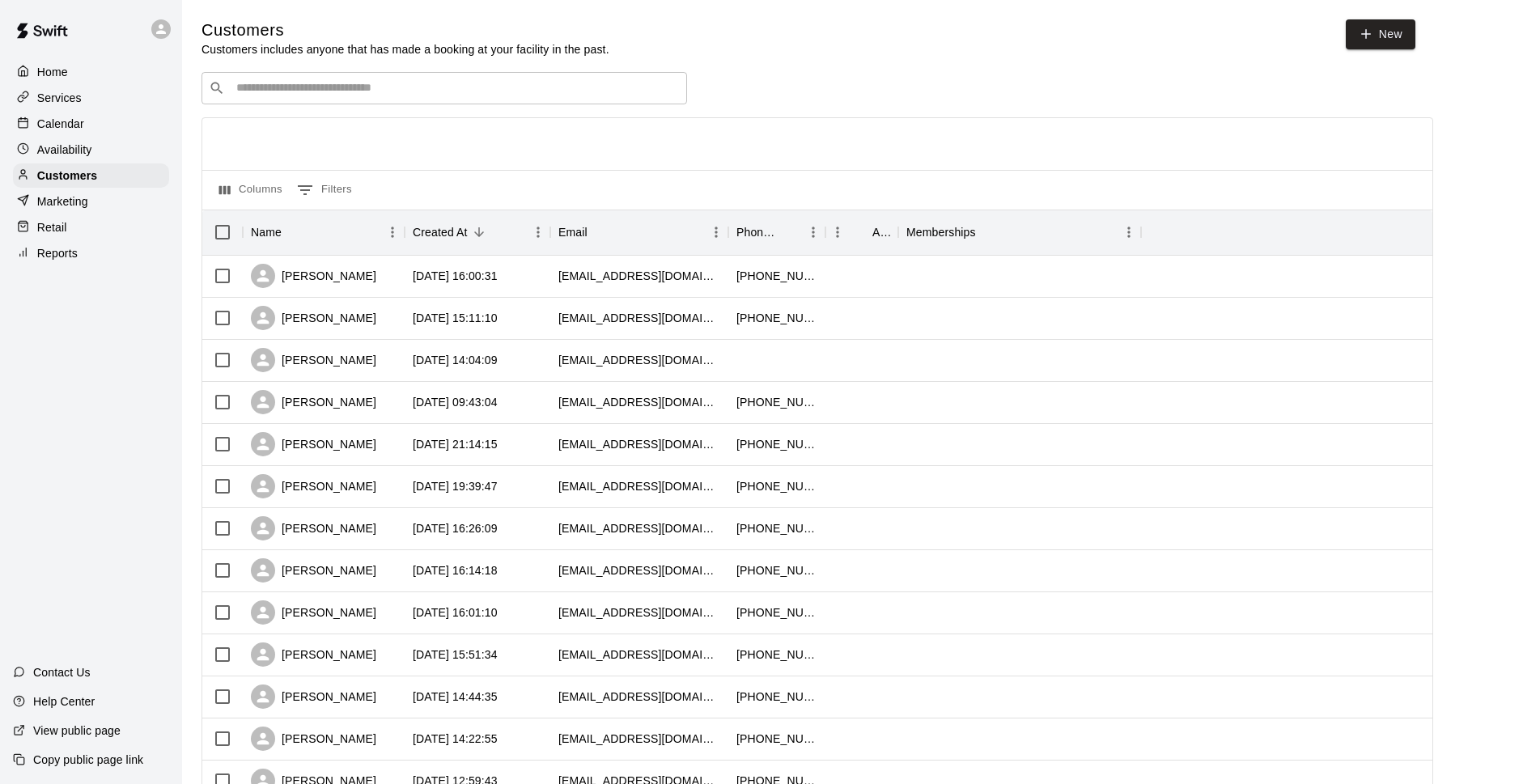
click at [360, 80] on div "​ ​" at bounding box center [444, 88] width 486 height 33
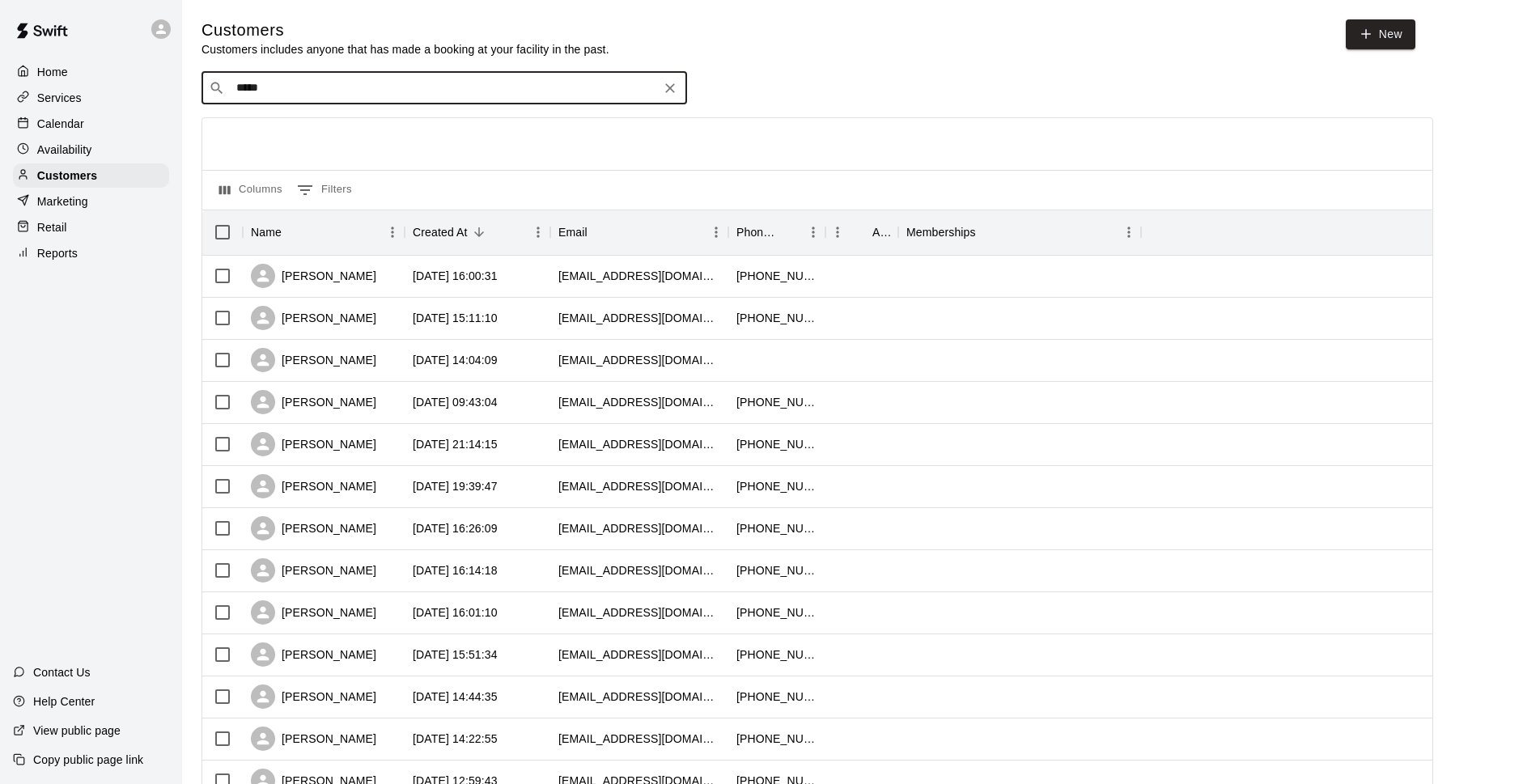
type input "*****"
drag, startPoint x: 473, startPoint y: 89, endPoint x: 190, endPoint y: 85, distance: 283.0
click at [190, 85] on div "Customers Customers includes anyone that has made a booking at your facility in…" at bounding box center [860, 686] width 1345 height 1331
type input "*"
type input "****"
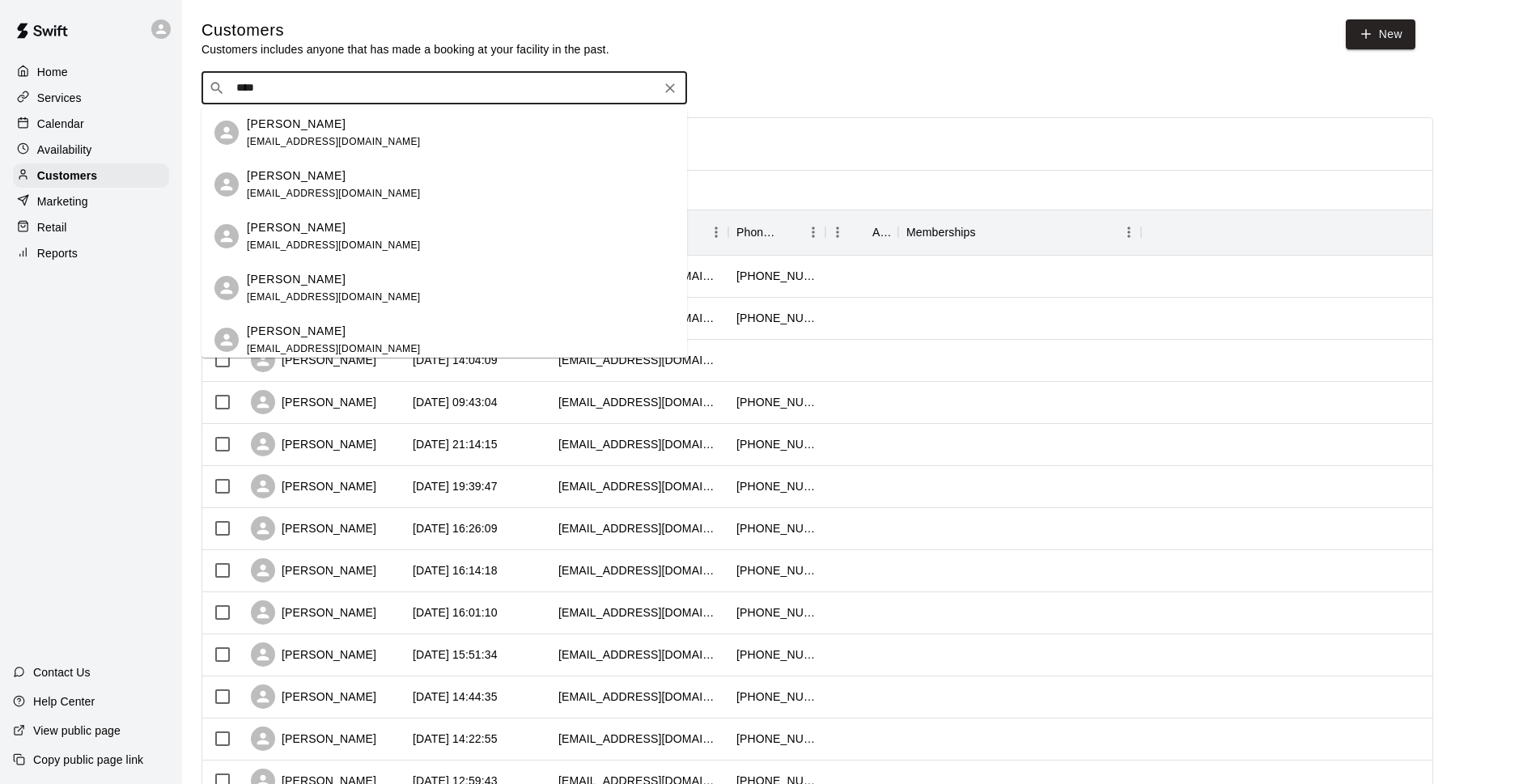
click at [678, 92] on button "Clear" at bounding box center [670, 88] width 23 height 23
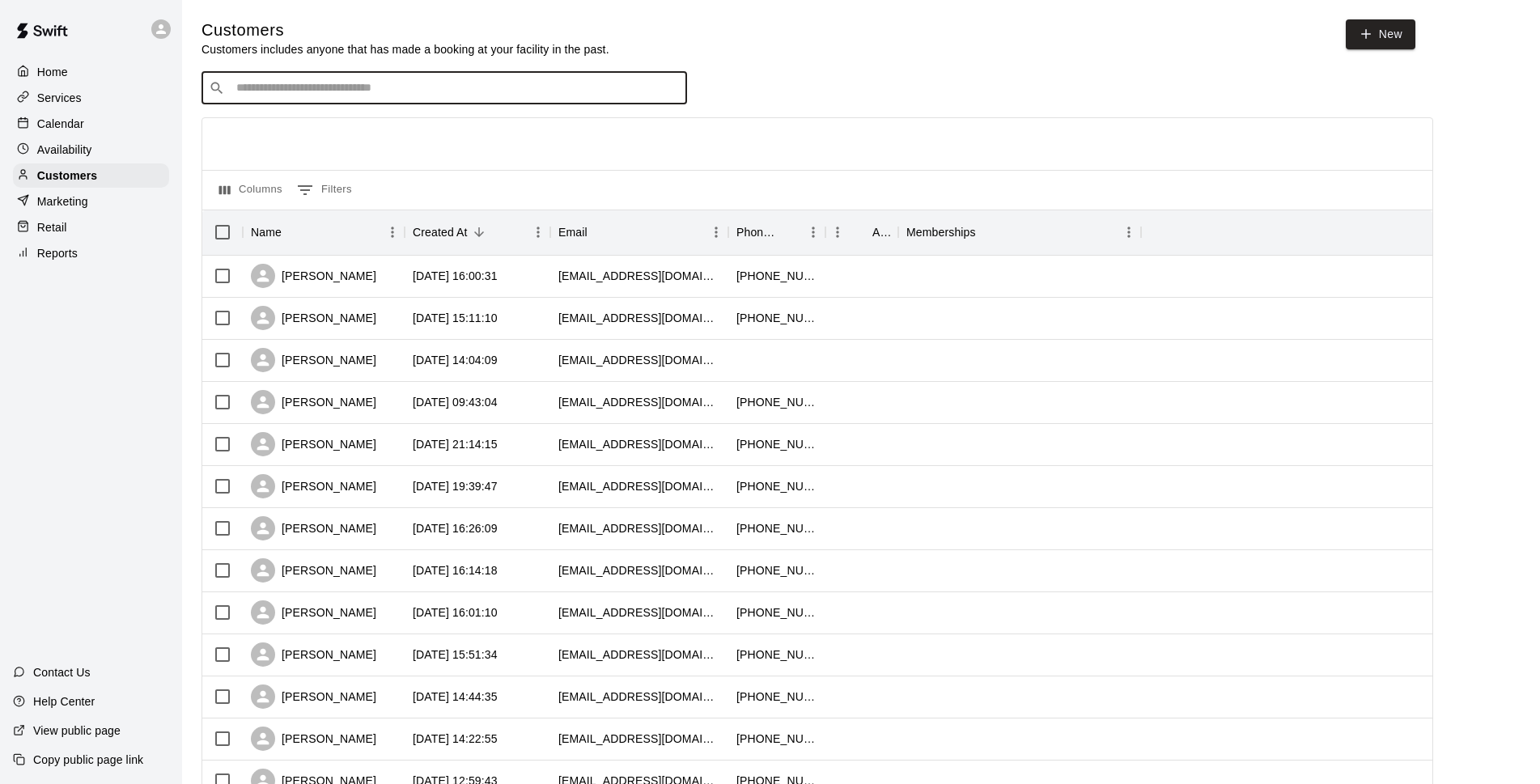
click at [545, 92] on input "Search customers by name or email" at bounding box center [456, 88] width 448 height 16
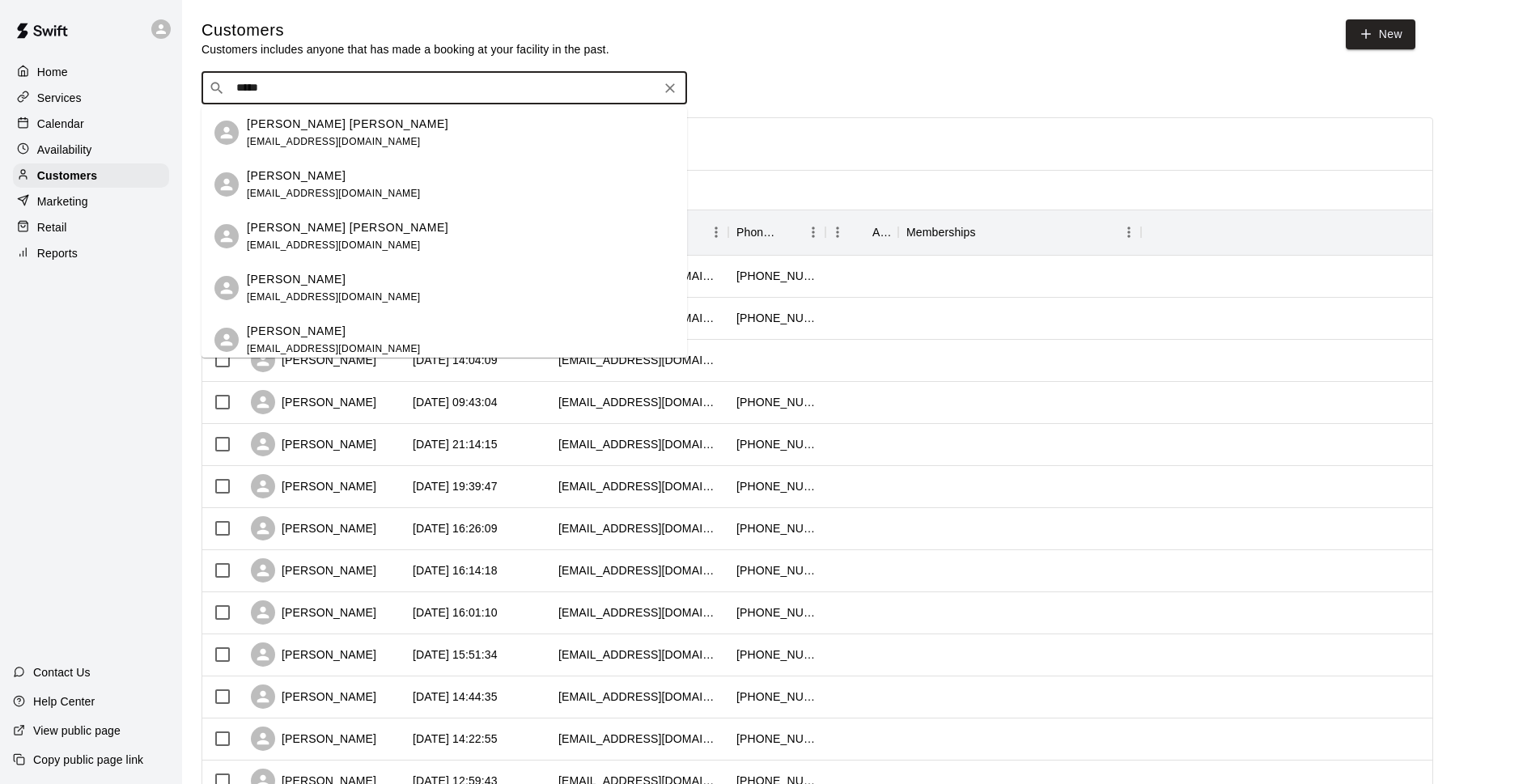
type input "******"
click at [352, 219] on div "[PERSON_NAME] [PERSON_NAME]" at bounding box center [347, 227] width 201 height 17
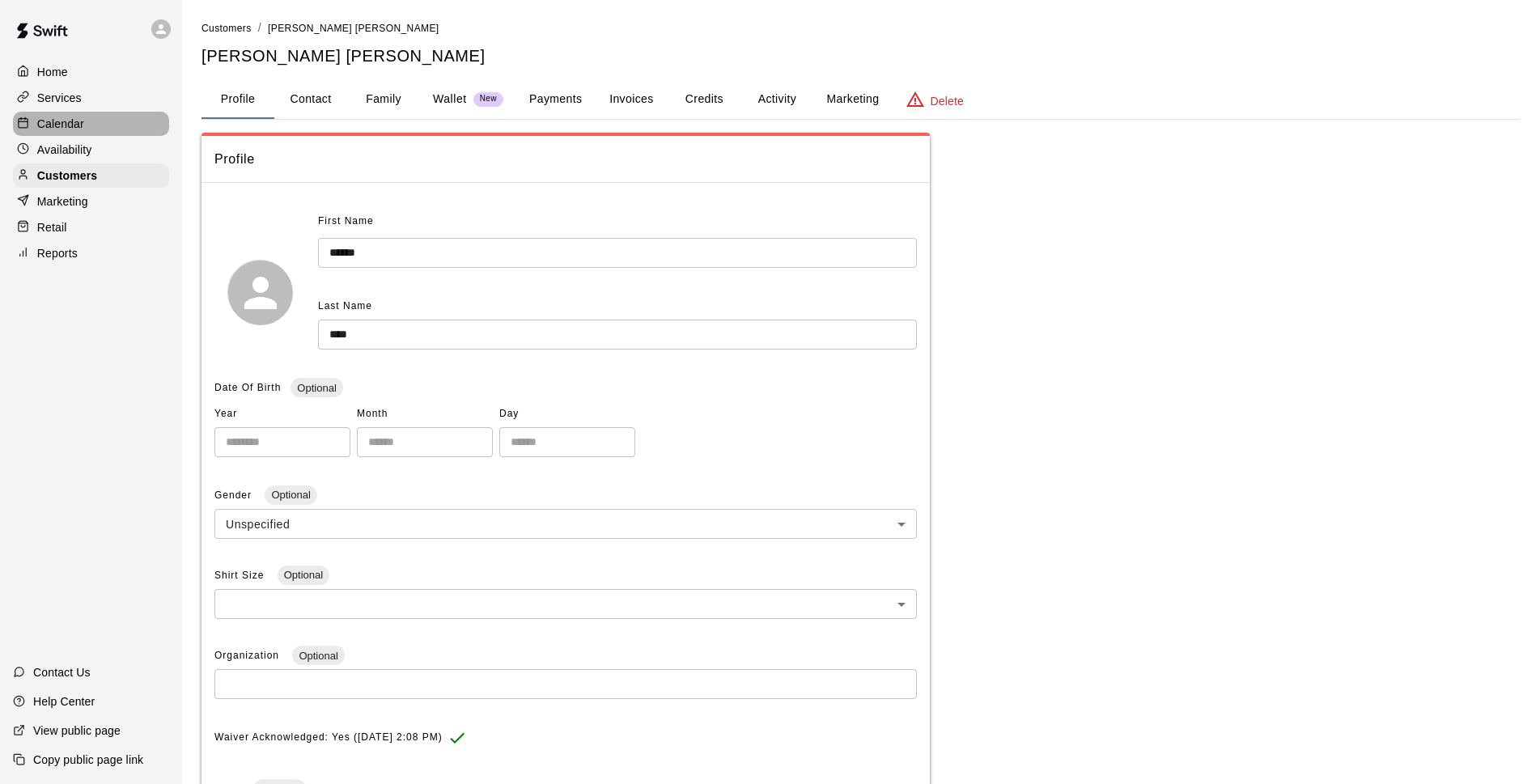
click at [37, 121] on p "Calendar" at bounding box center [60, 123] width 47 height 16
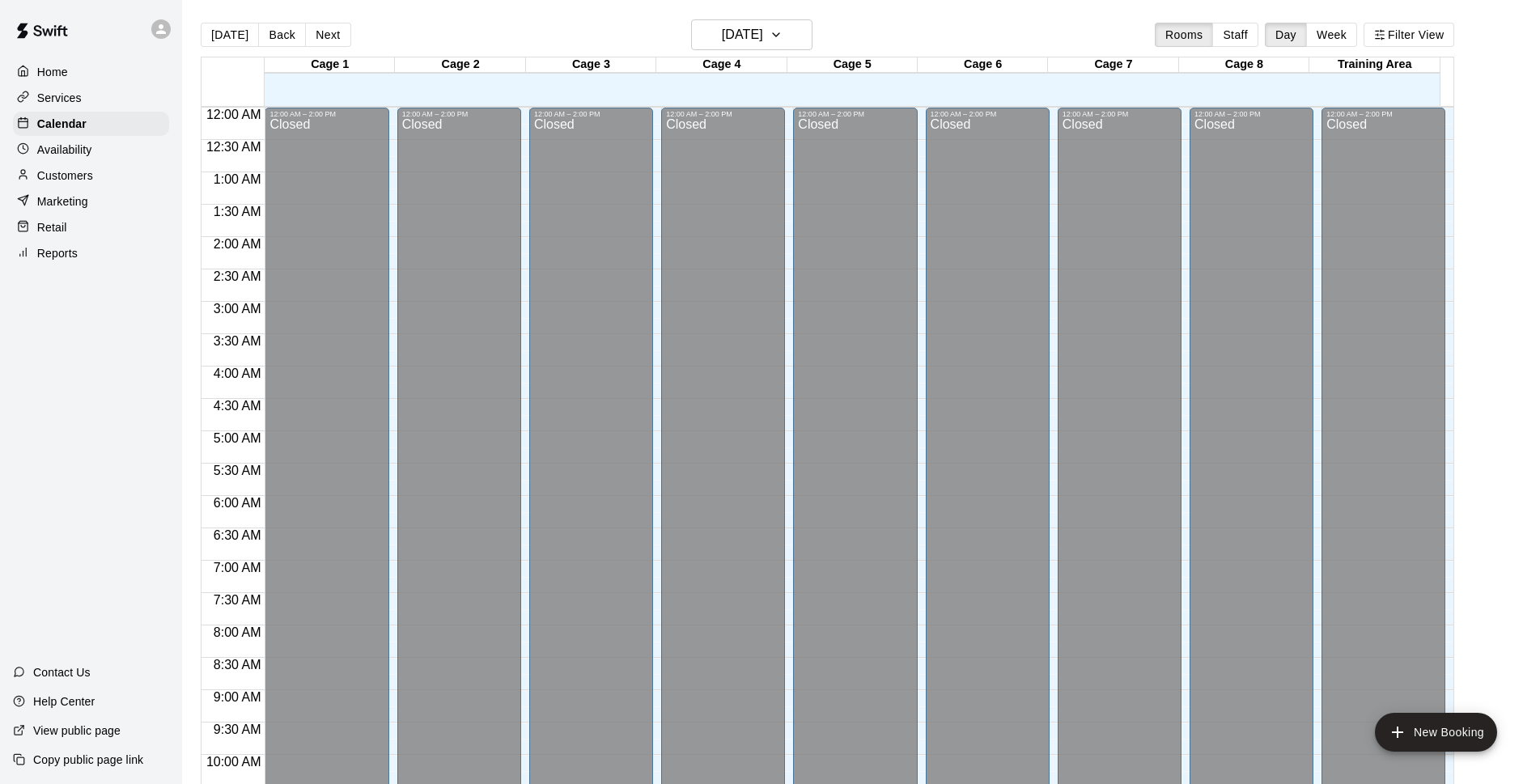
scroll to position [810, 0]
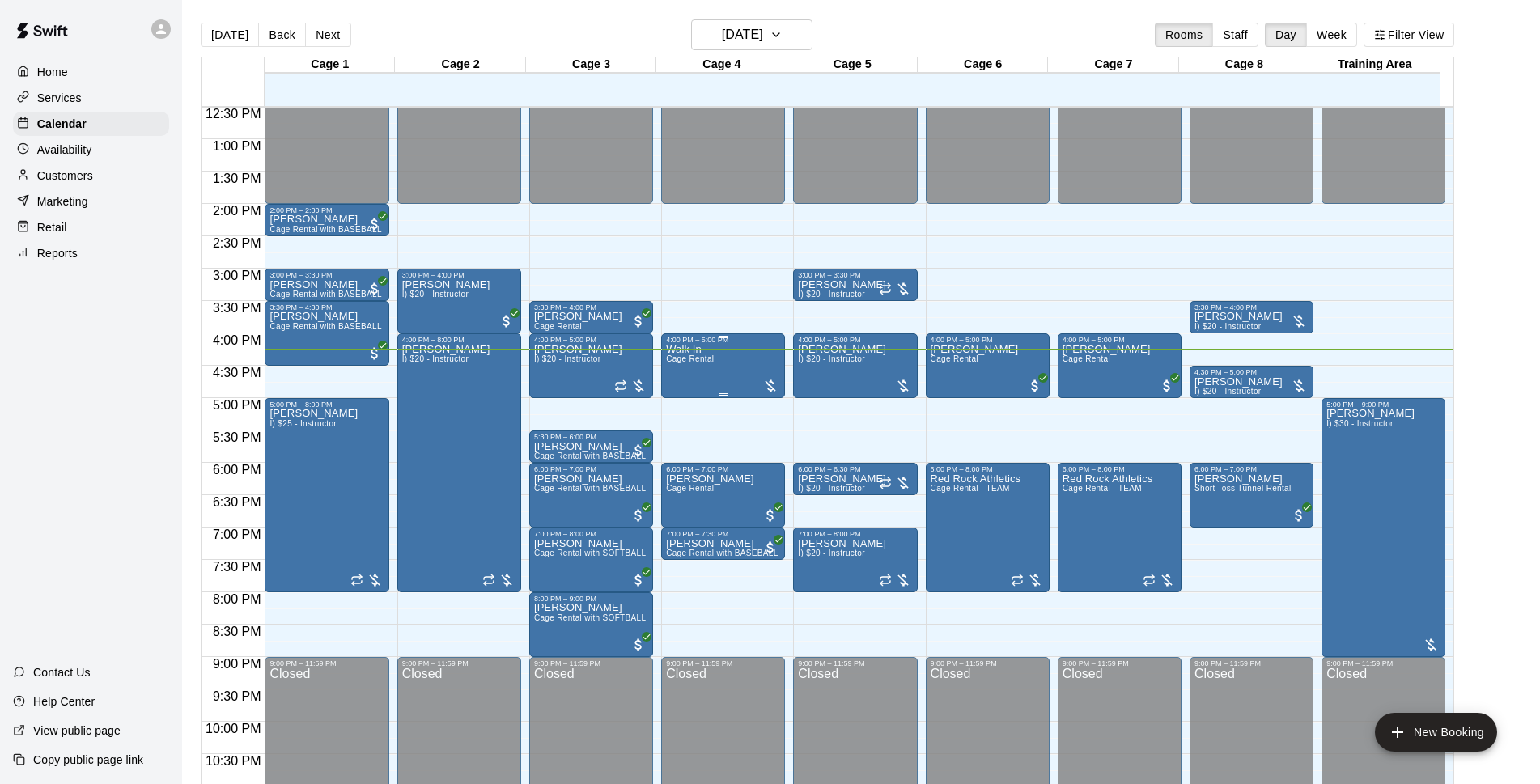
click at [721, 363] on div "Walk In Cage Rental" at bounding box center [723, 736] width 114 height 784
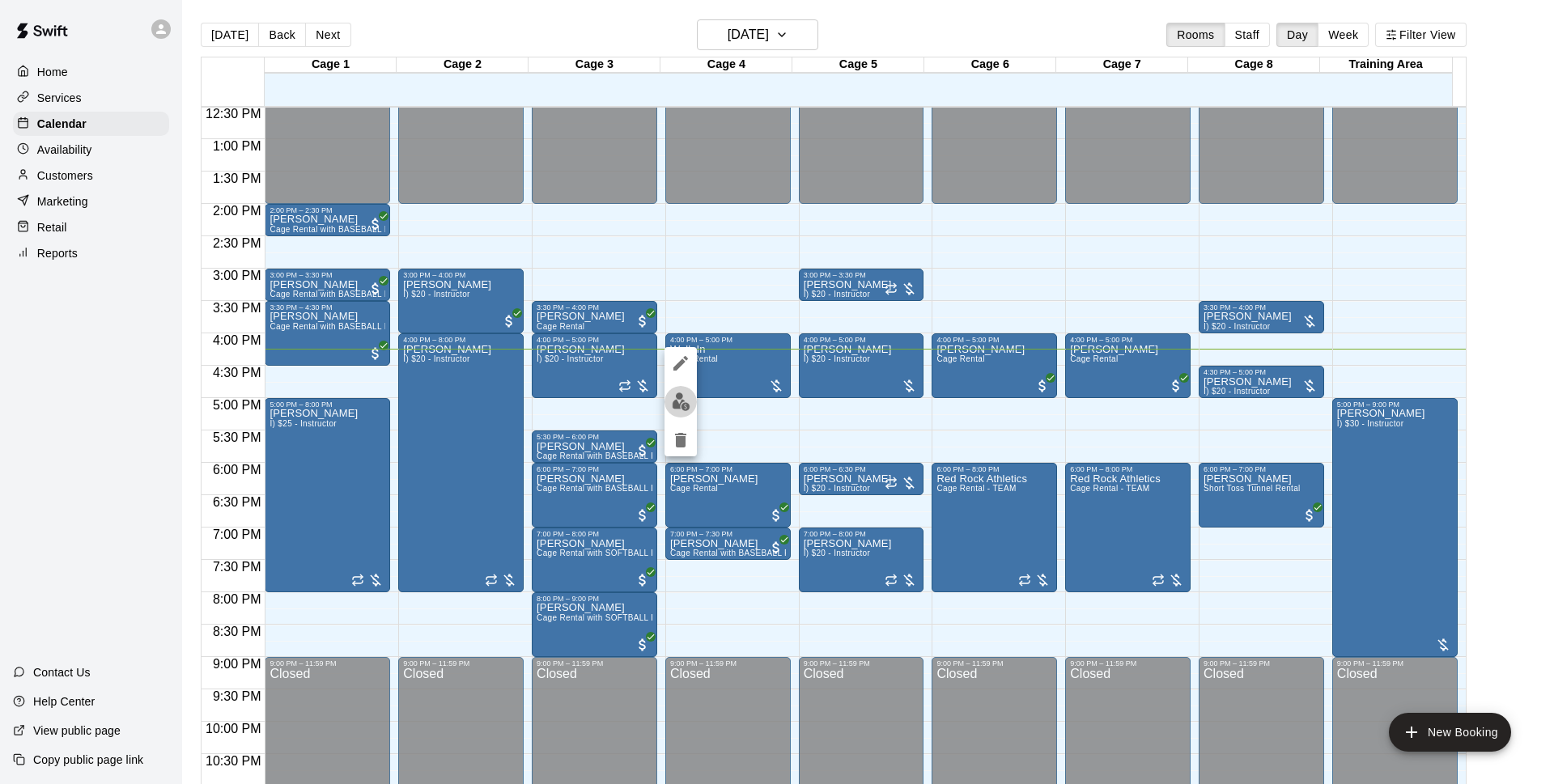
click at [687, 403] on img "edit" at bounding box center [681, 401] width 19 height 19
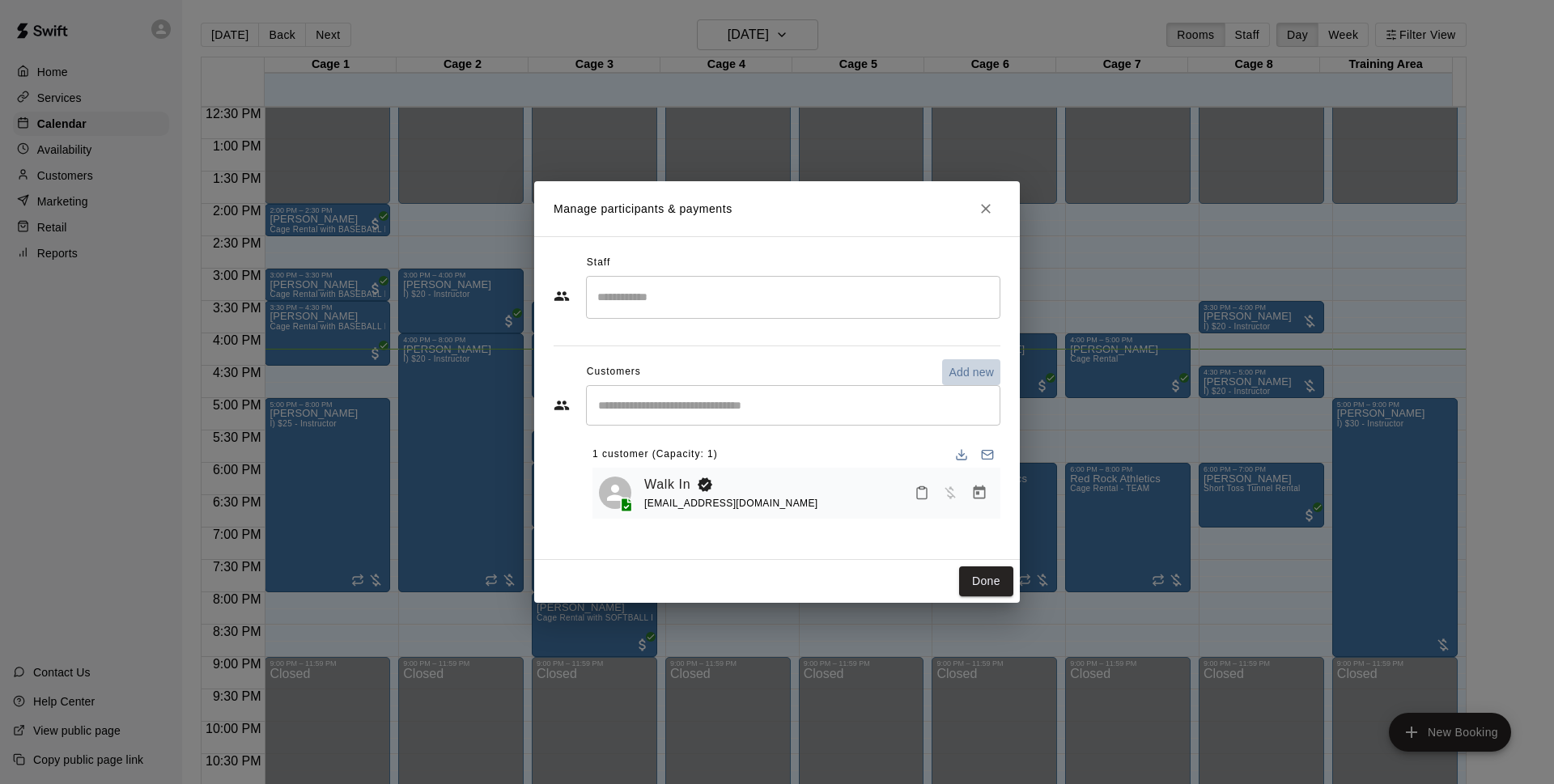
click at [972, 371] on p "Add new" at bounding box center [972, 372] width 46 height 16
select select "**"
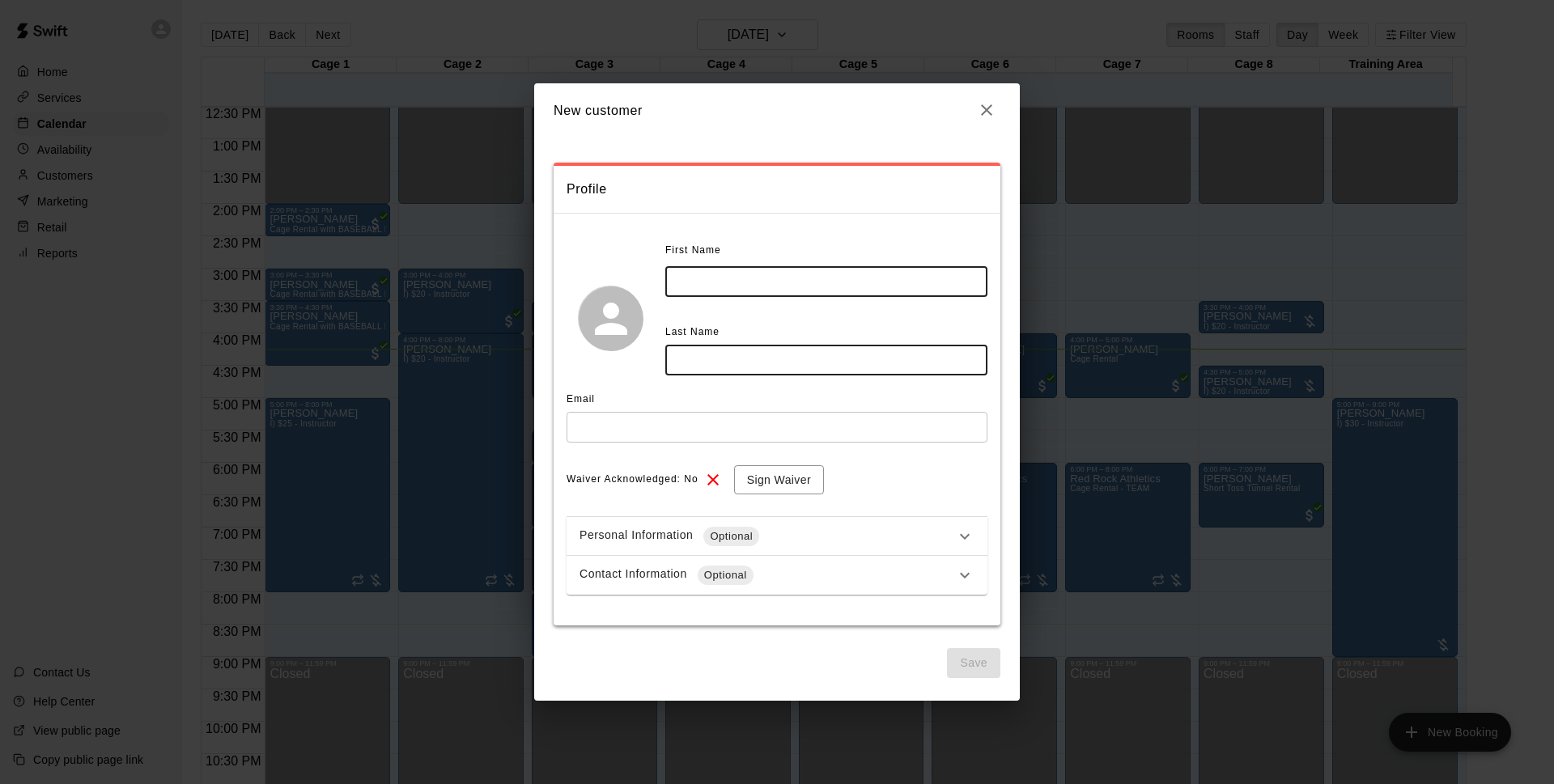
click at [752, 283] on input "text" at bounding box center [826, 281] width 323 height 30
type input "******"
type input "****"
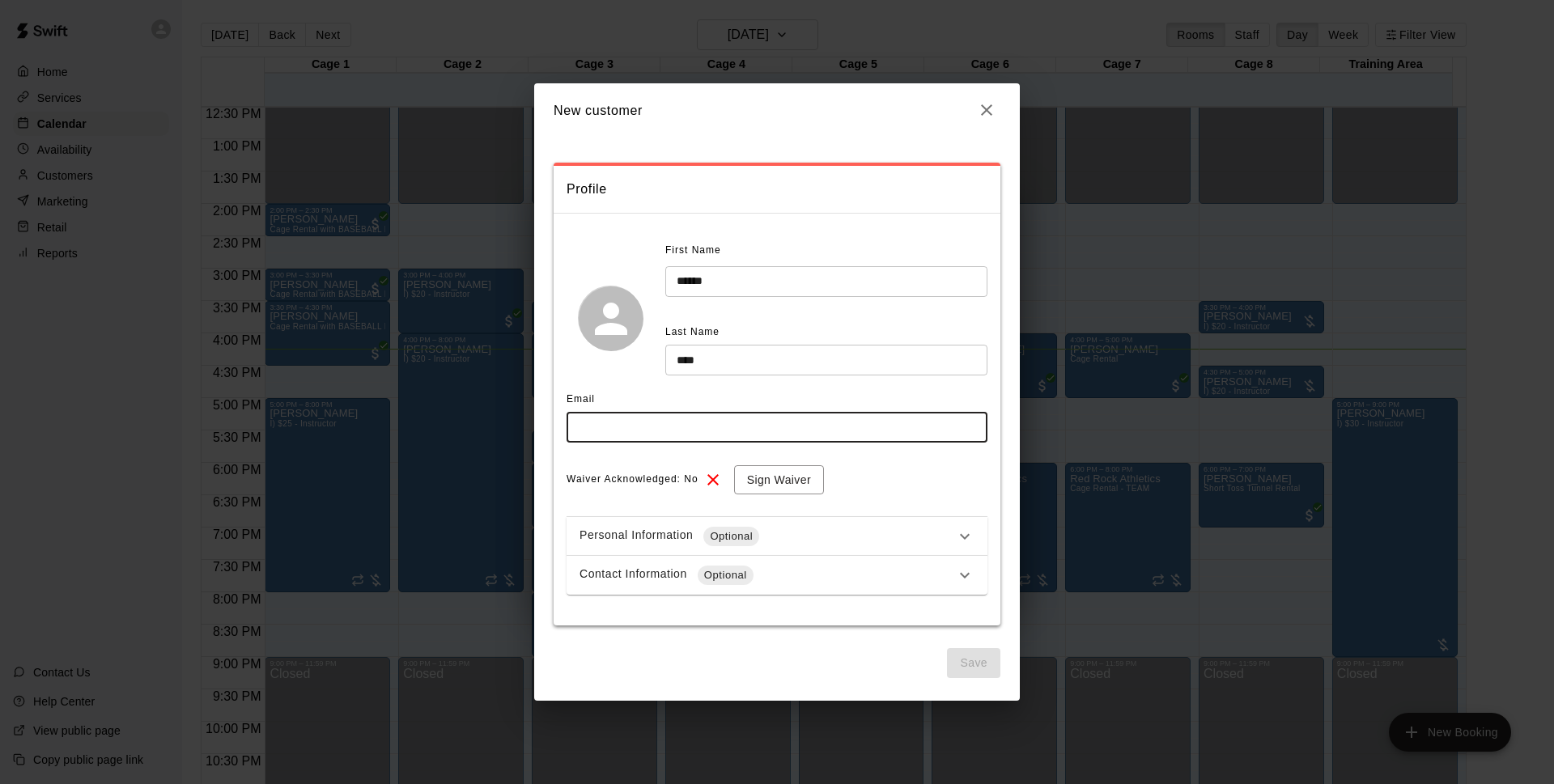
click at [968, 135] on h2 "New customer" at bounding box center [777, 110] width 486 height 54
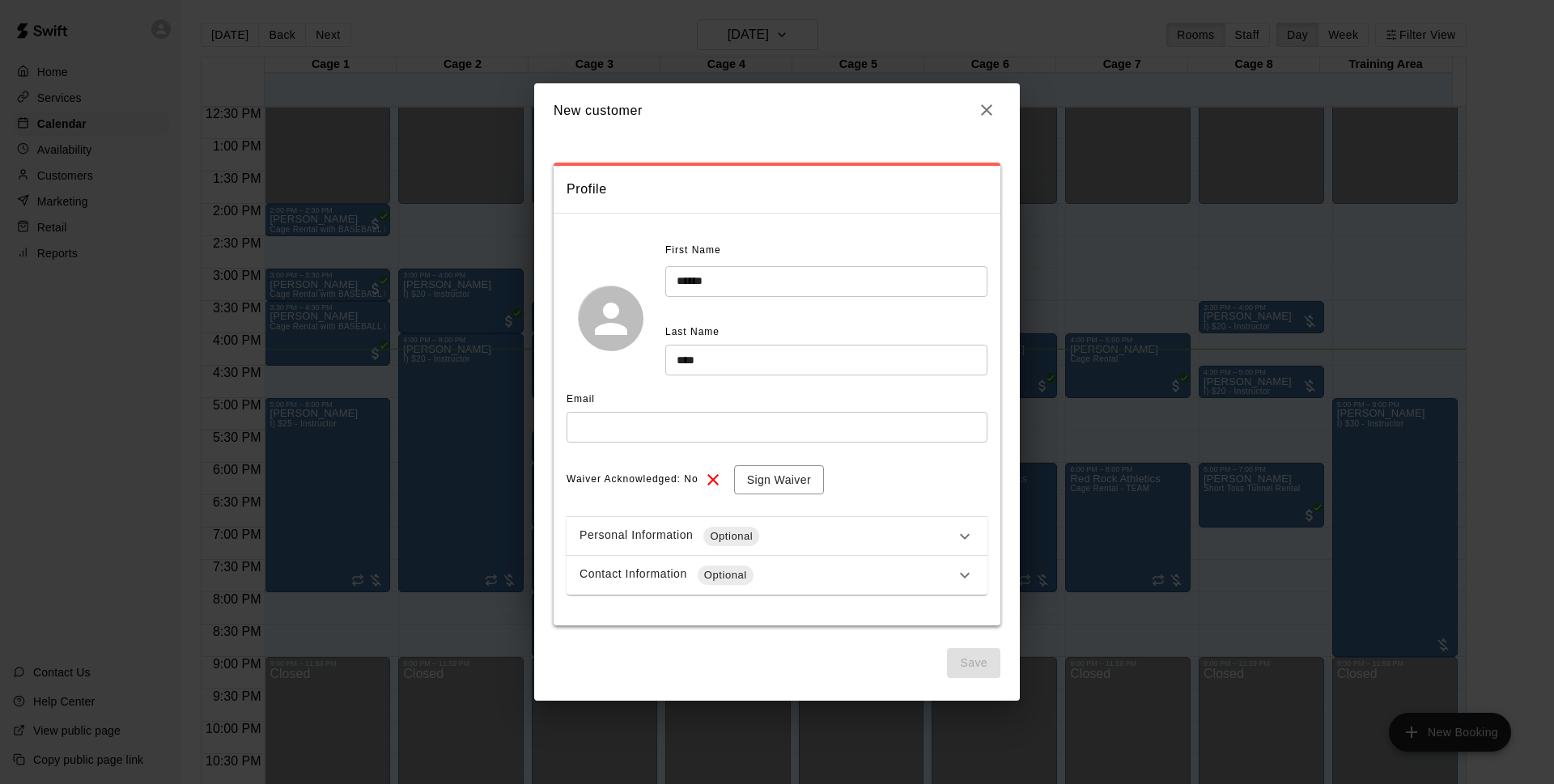
click at [988, 119] on icon "button" at bounding box center [987, 110] width 20 height 20
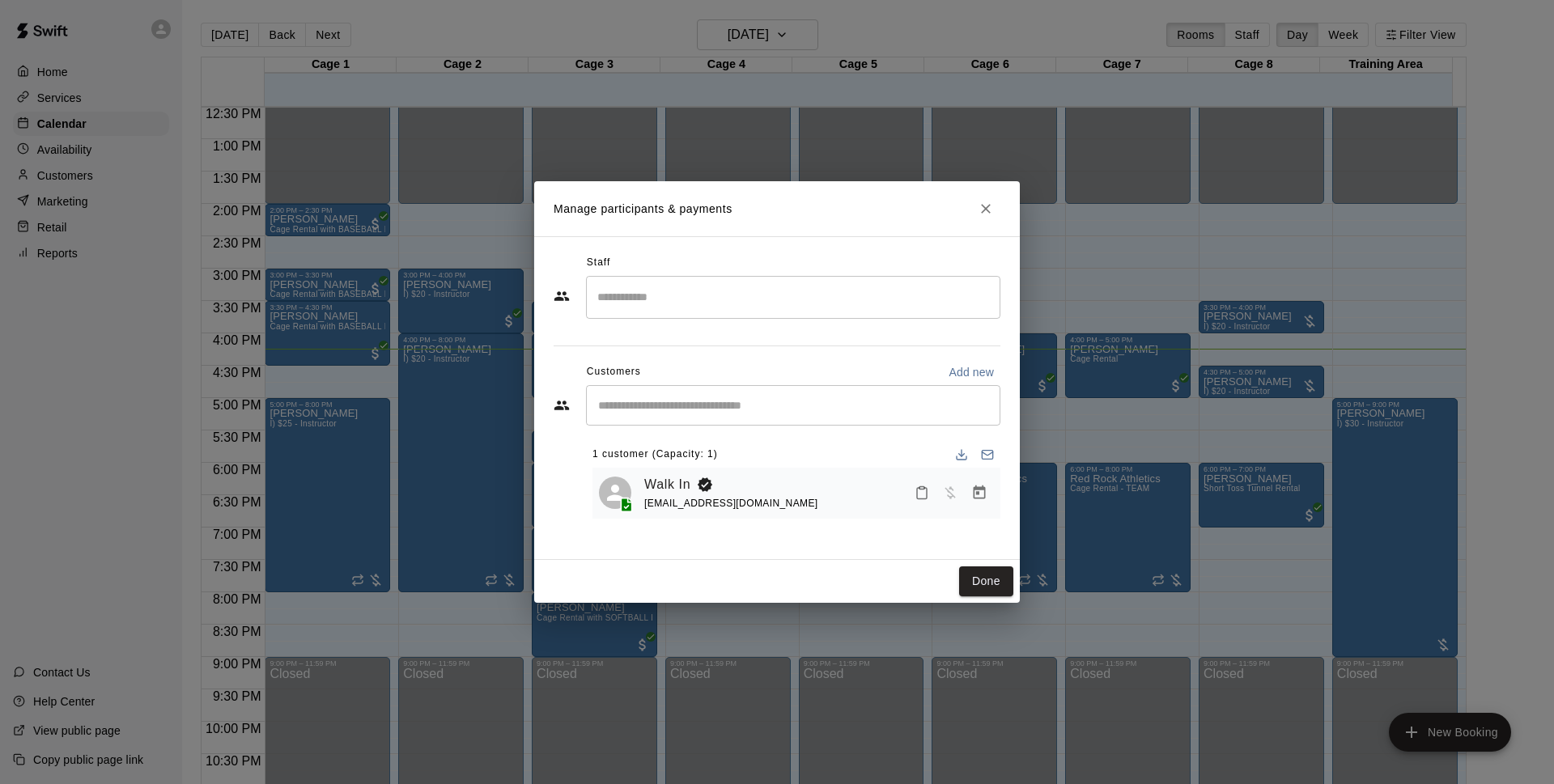
drag, startPoint x: 811, startPoint y: 374, endPoint x: 819, endPoint y: 379, distance: 9.4
click at [811, 374] on div "Customers Add new" at bounding box center [777, 372] width 447 height 26
click at [829, 399] on input "Start typing to search customers..." at bounding box center [793, 405] width 400 height 16
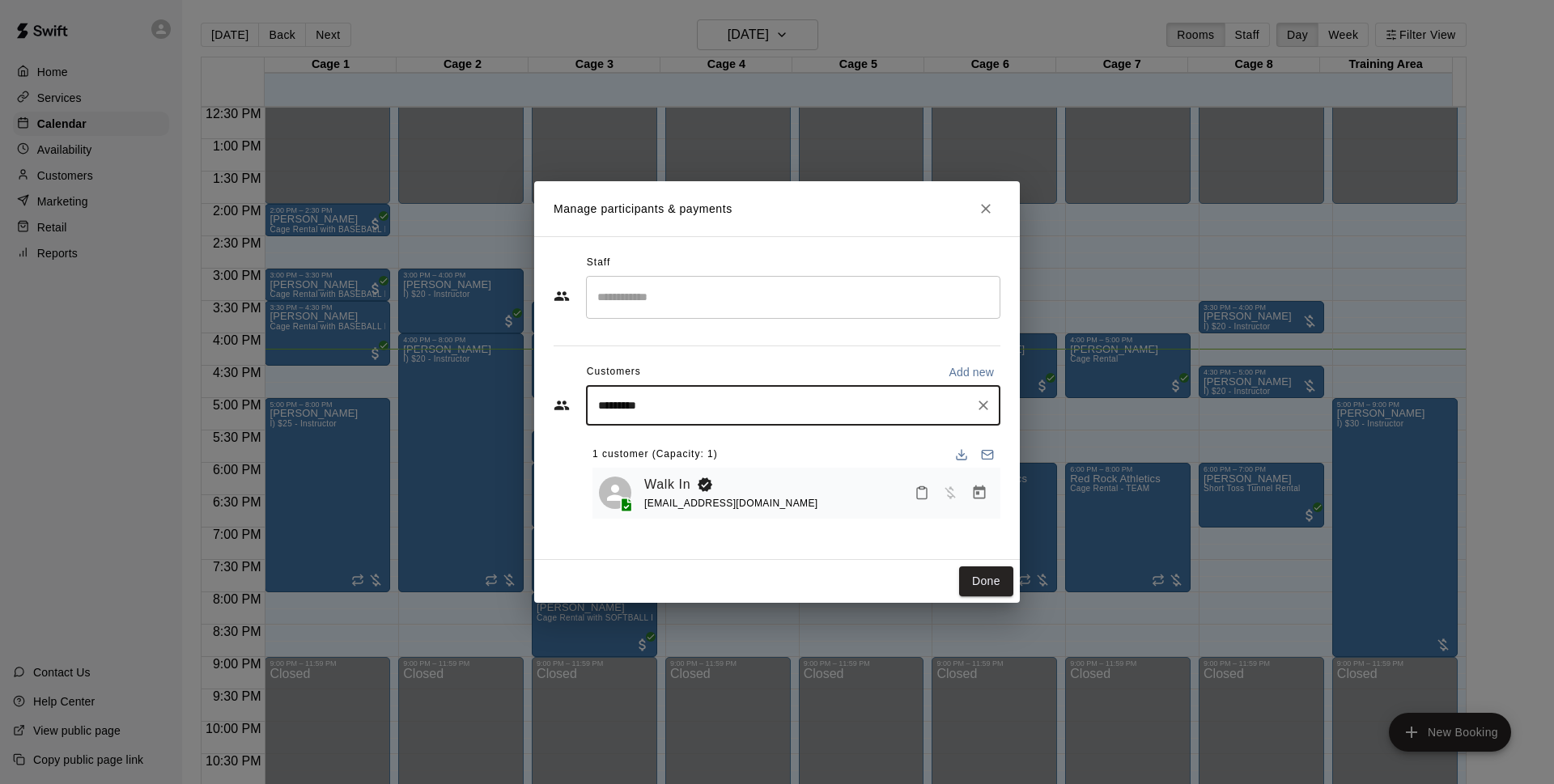
type input "**********"
click at [745, 450] on div "[PERSON_NAME] [PERSON_NAME] [EMAIL_ADDRESS][DOMAIN_NAME]" at bounding box center [809, 452] width 356 height 35
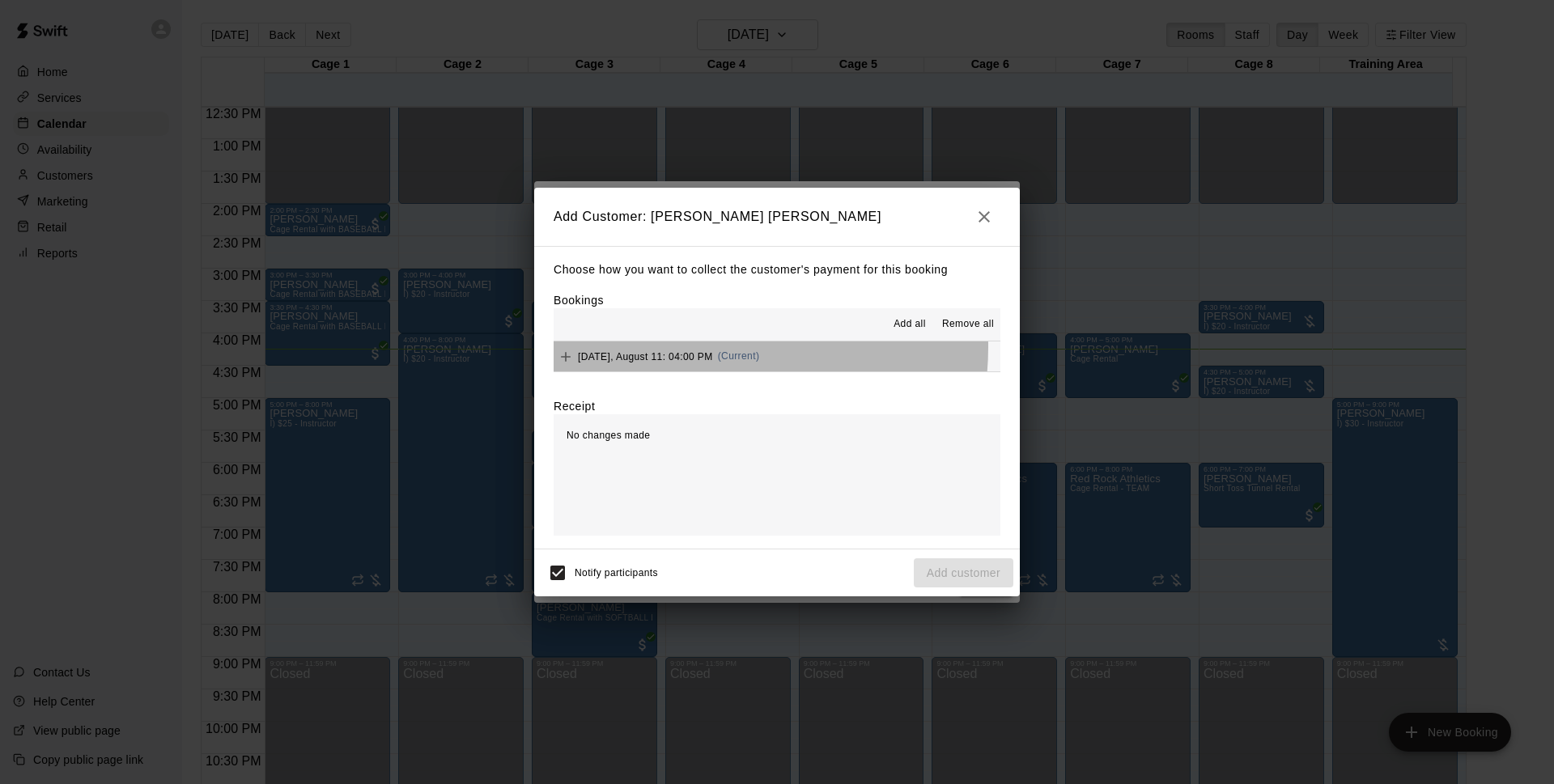
click at [699, 347] on div "[DATE], August 11: 04:00 PM (Current)" at bounding box center [656, 356] width 205 height 24
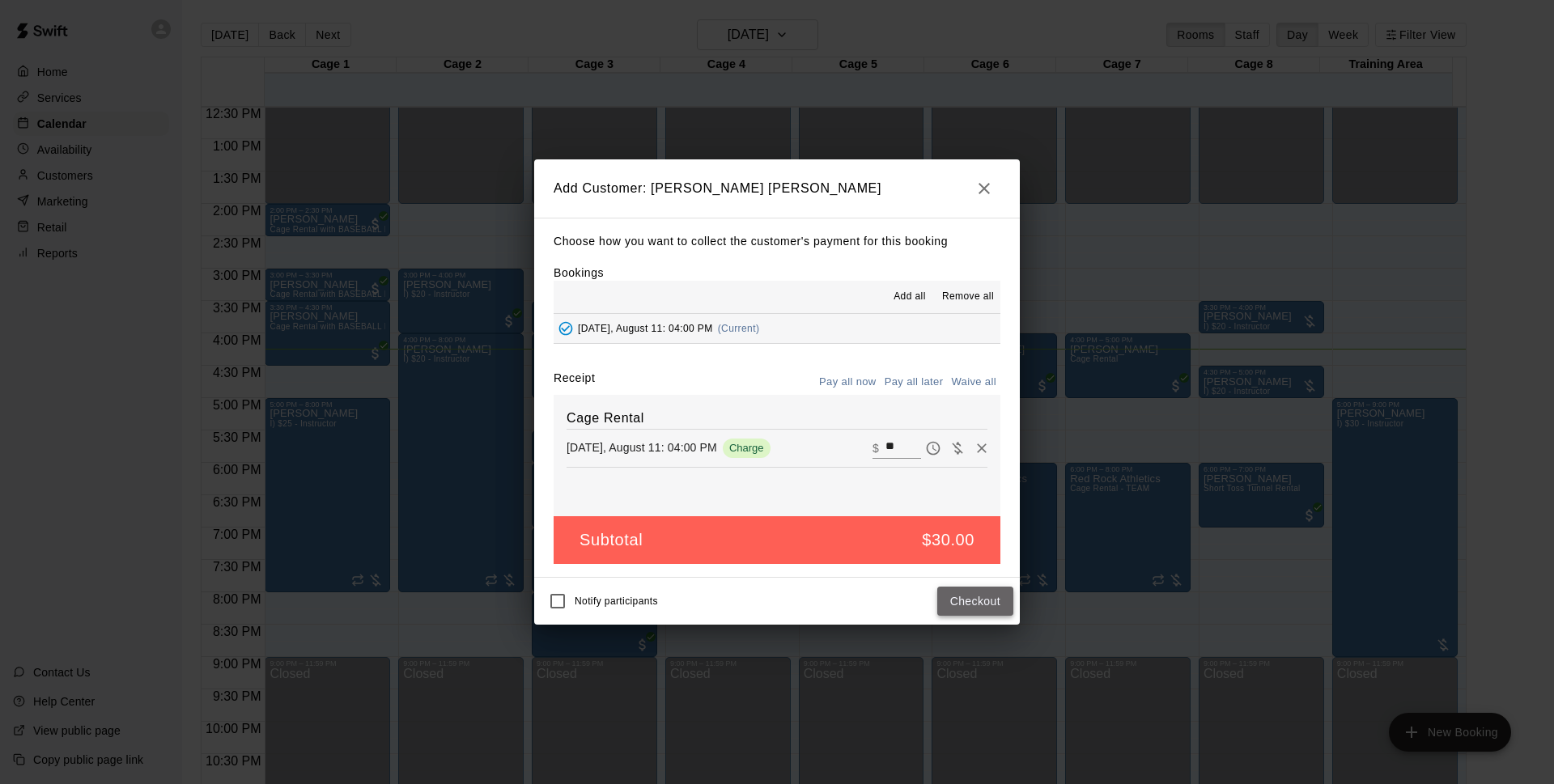
click at [954, 603] on button "Checkout" at bounding box center [975, 601] width 76 height 30
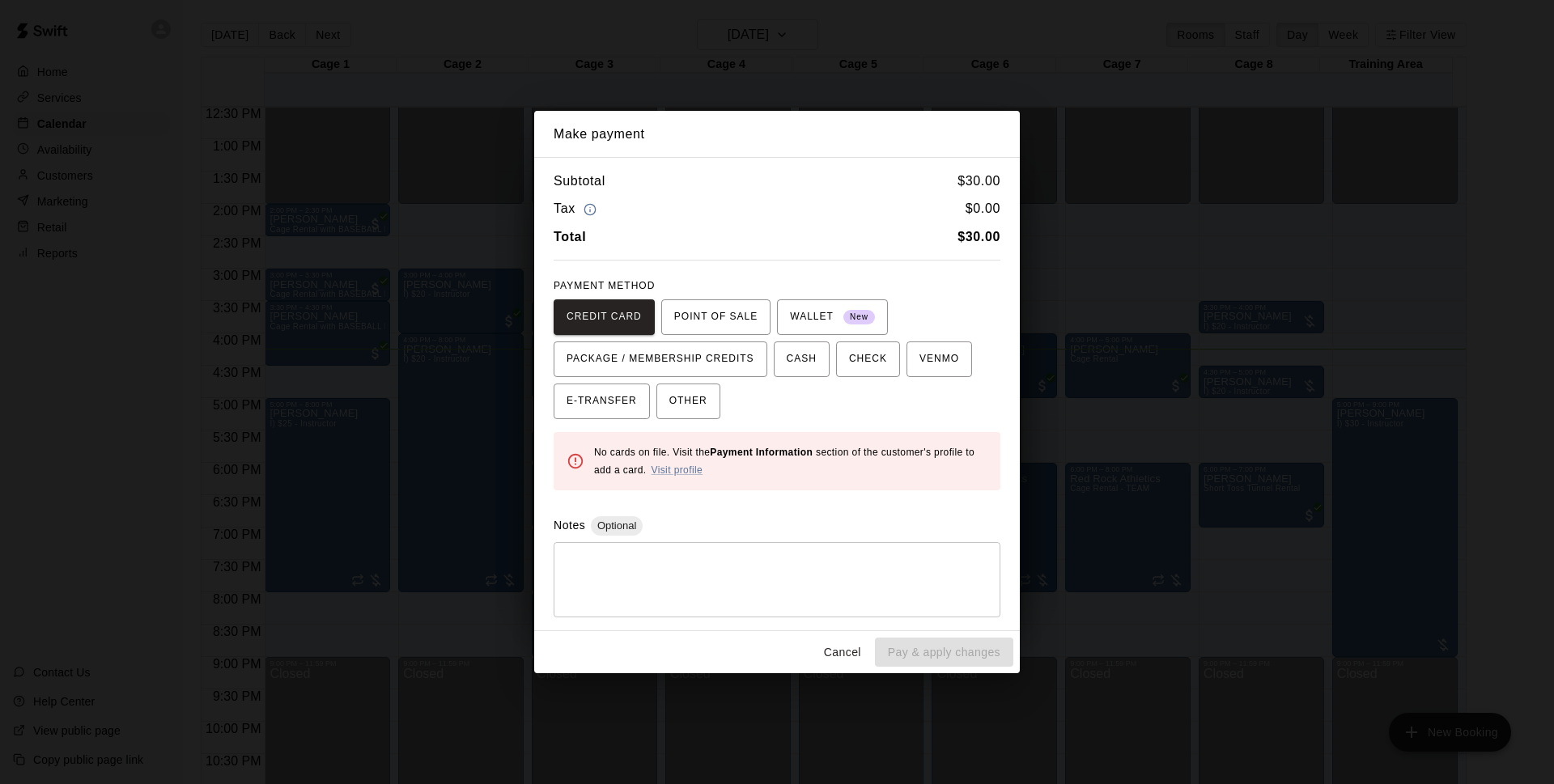
click at [841, 644] on button "Cancel" at bounding box center [842, 653] width 52 height 30
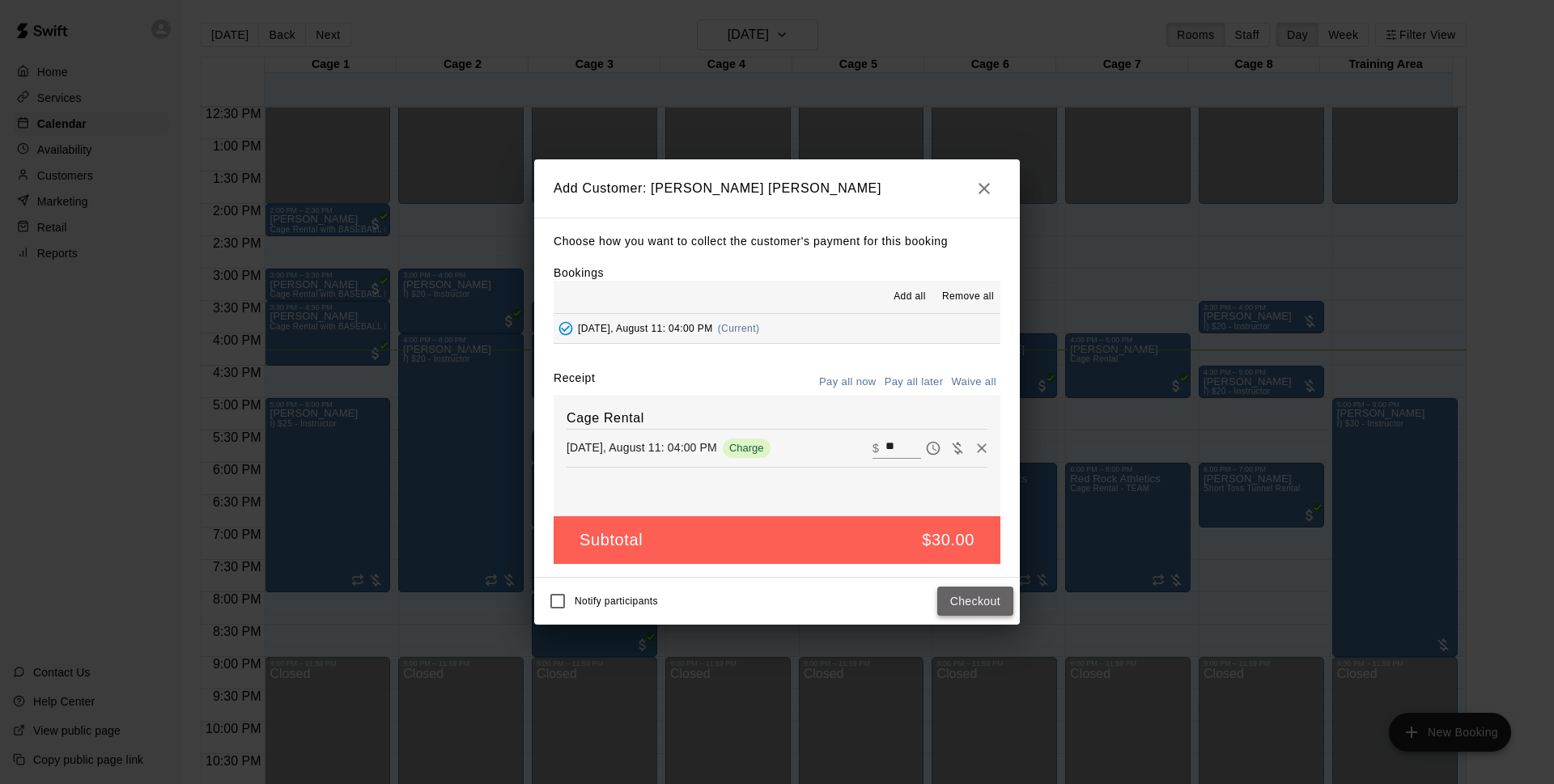
click at [968, 595] on button "Checkout" at bounding box center [975, 601] width 76 height 30
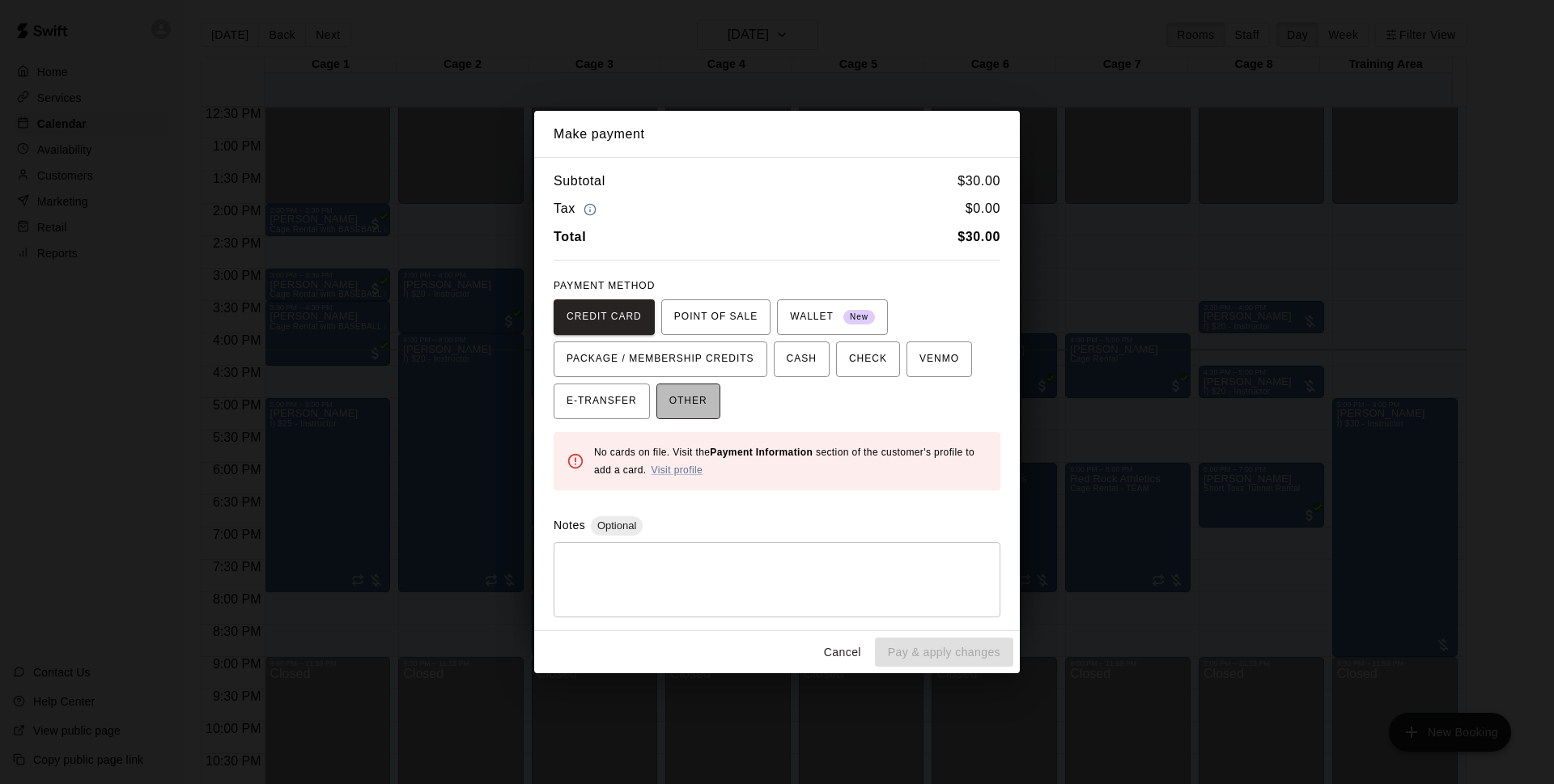
click at [687, 412] on span "OTHER" at bounding box center [688, 401] width 38 height 26
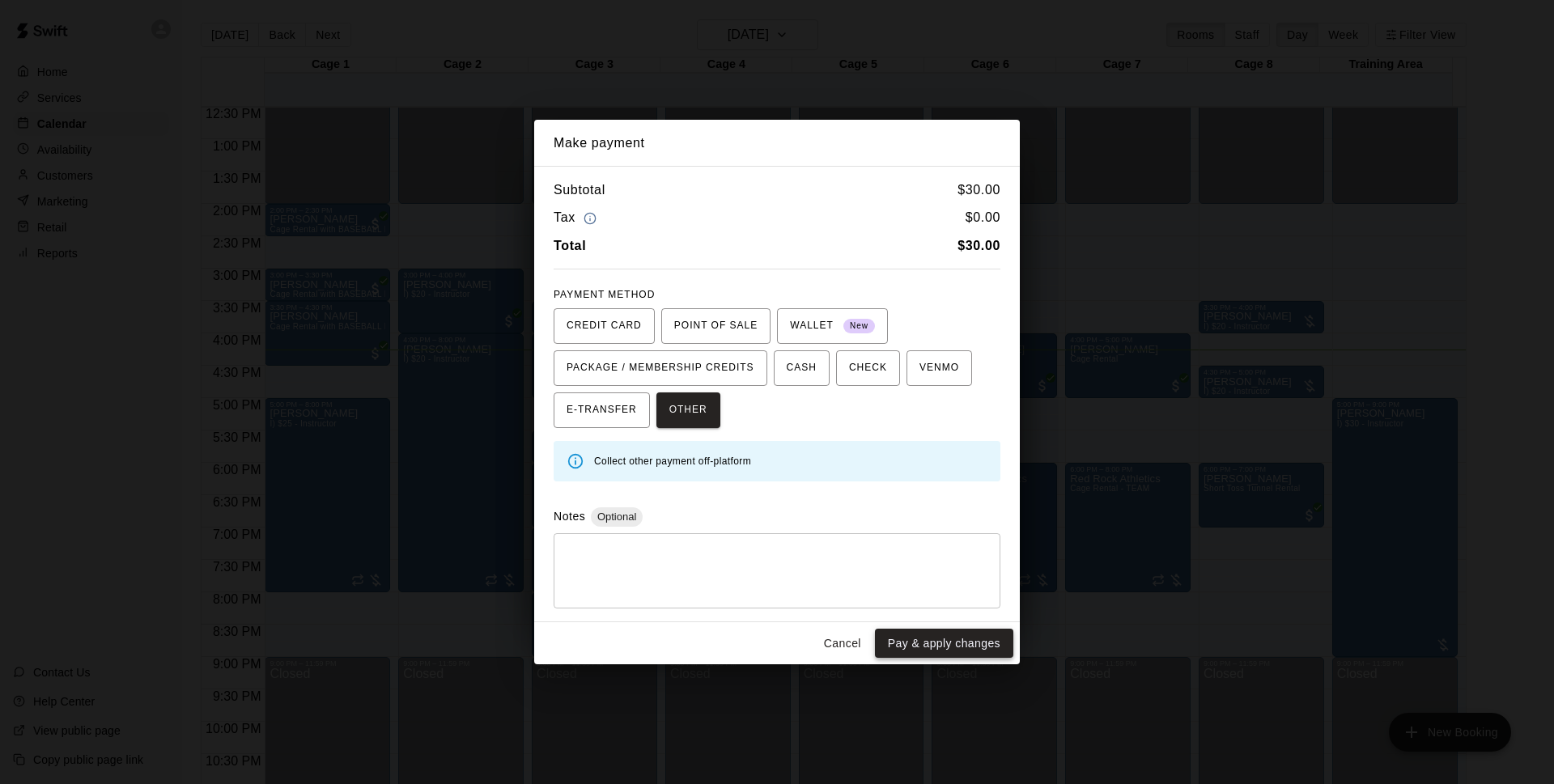
click at [936, 635] on button "Pay & apply changes" at bounding box center [944, 644] width 138 height 30
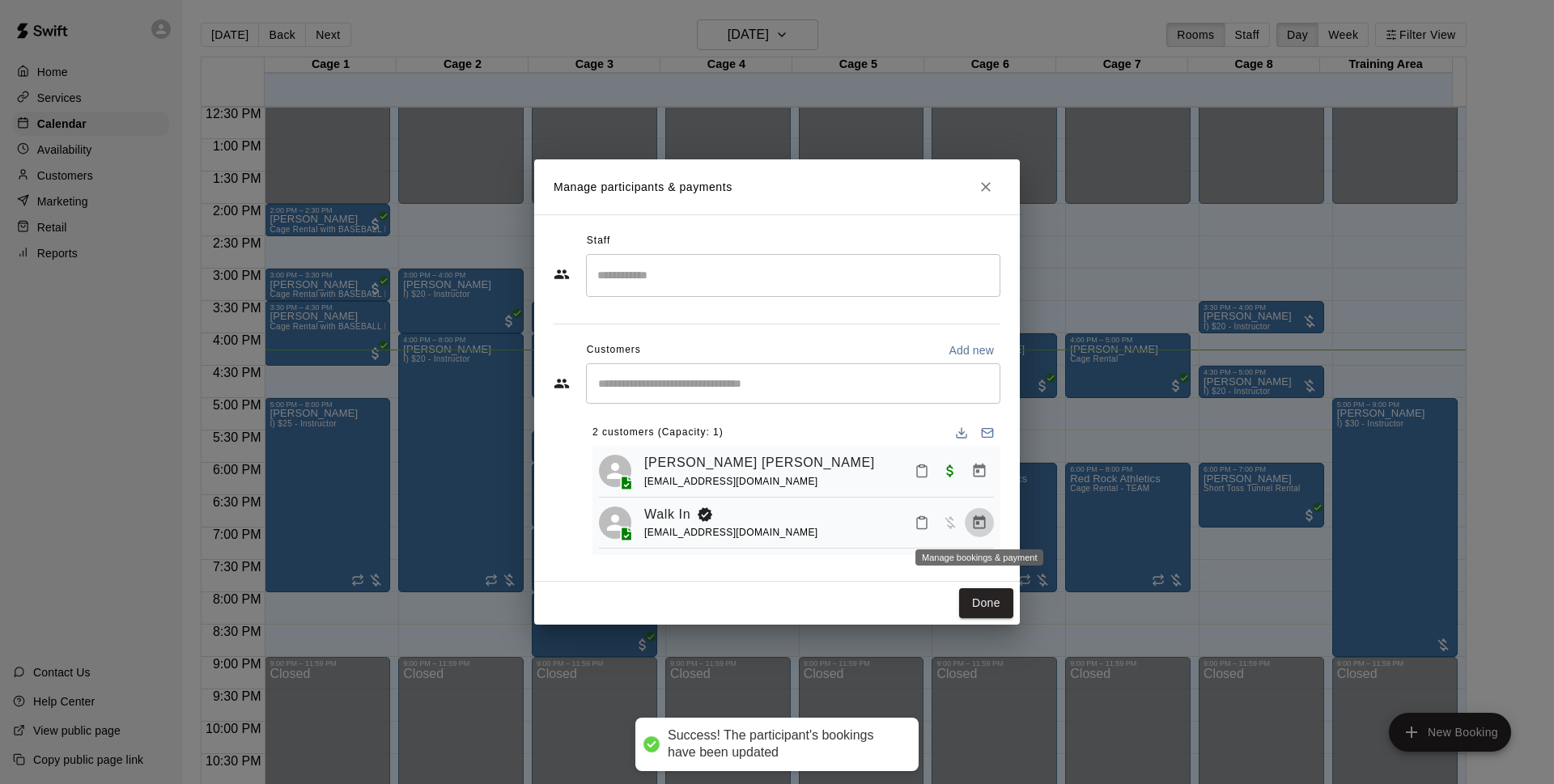
click at [972, 527] on icon "Manage bookings & payment" at bounding box center [980, 522] width 16 height 16
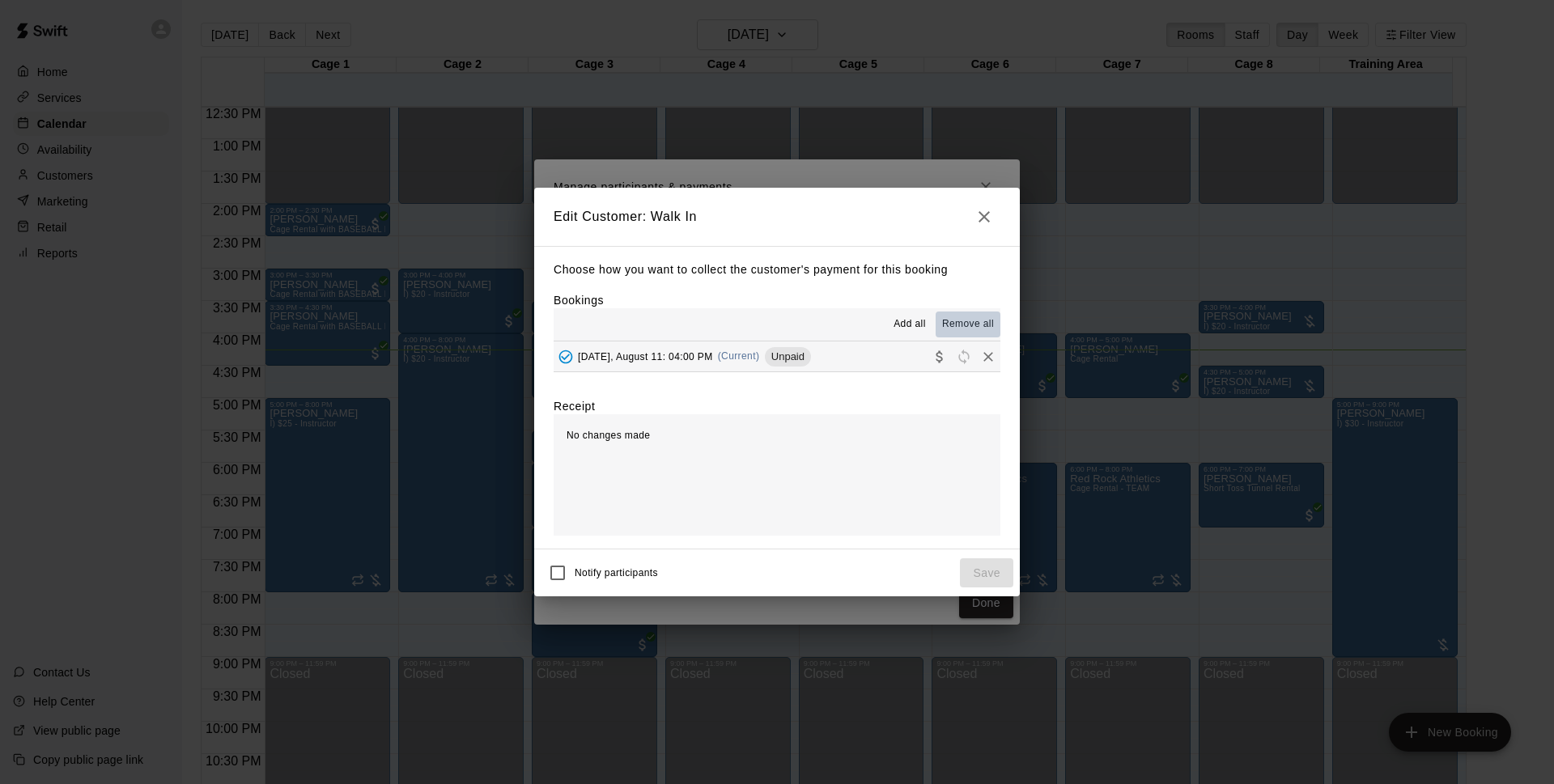
click at [971, 317] on span "Remove all" at bounding box center [968, 324] width 52 height 16
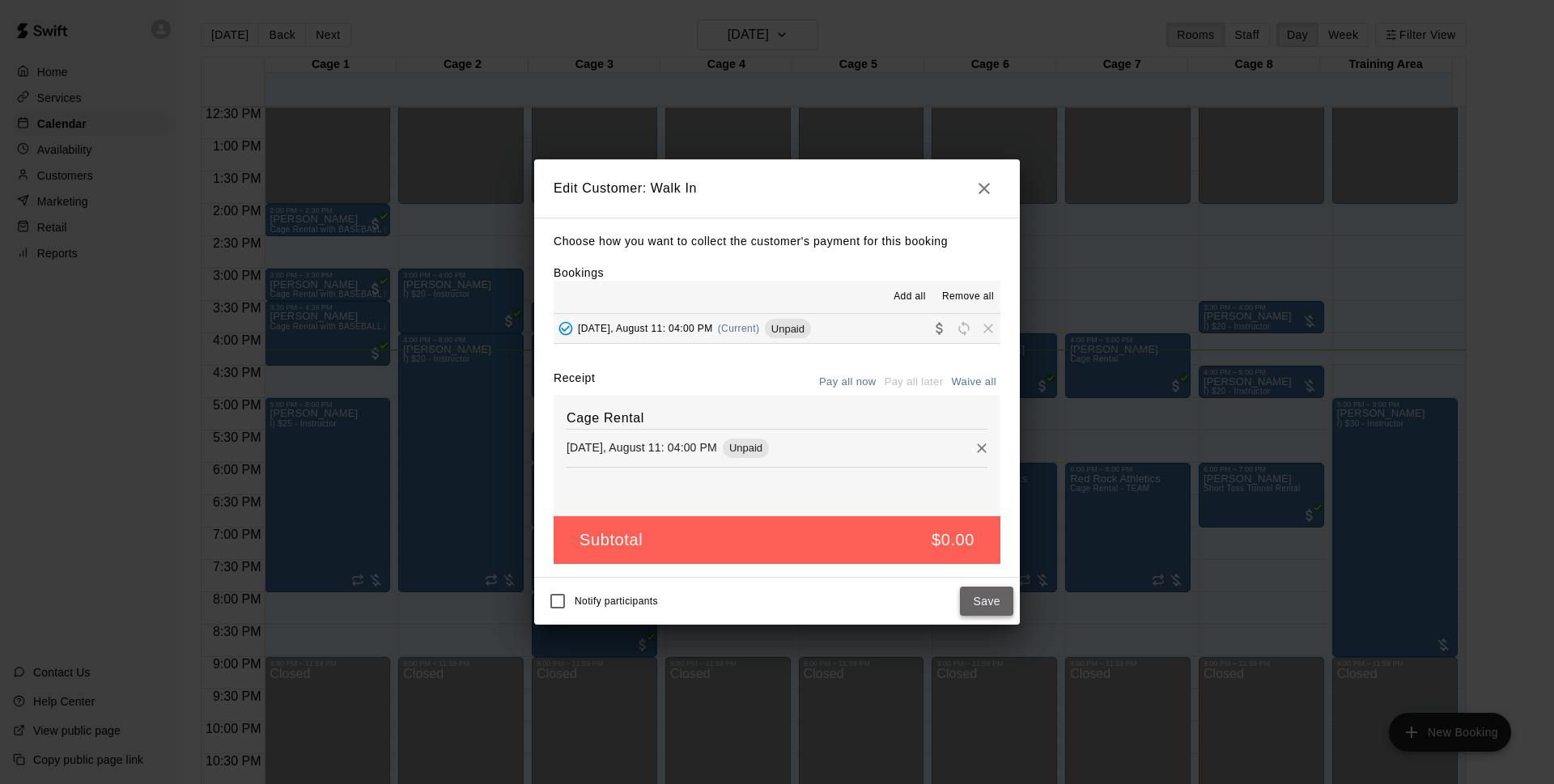
click at [998, 607] on button "Save" at bounding box center [987, 601] width 54 height 30
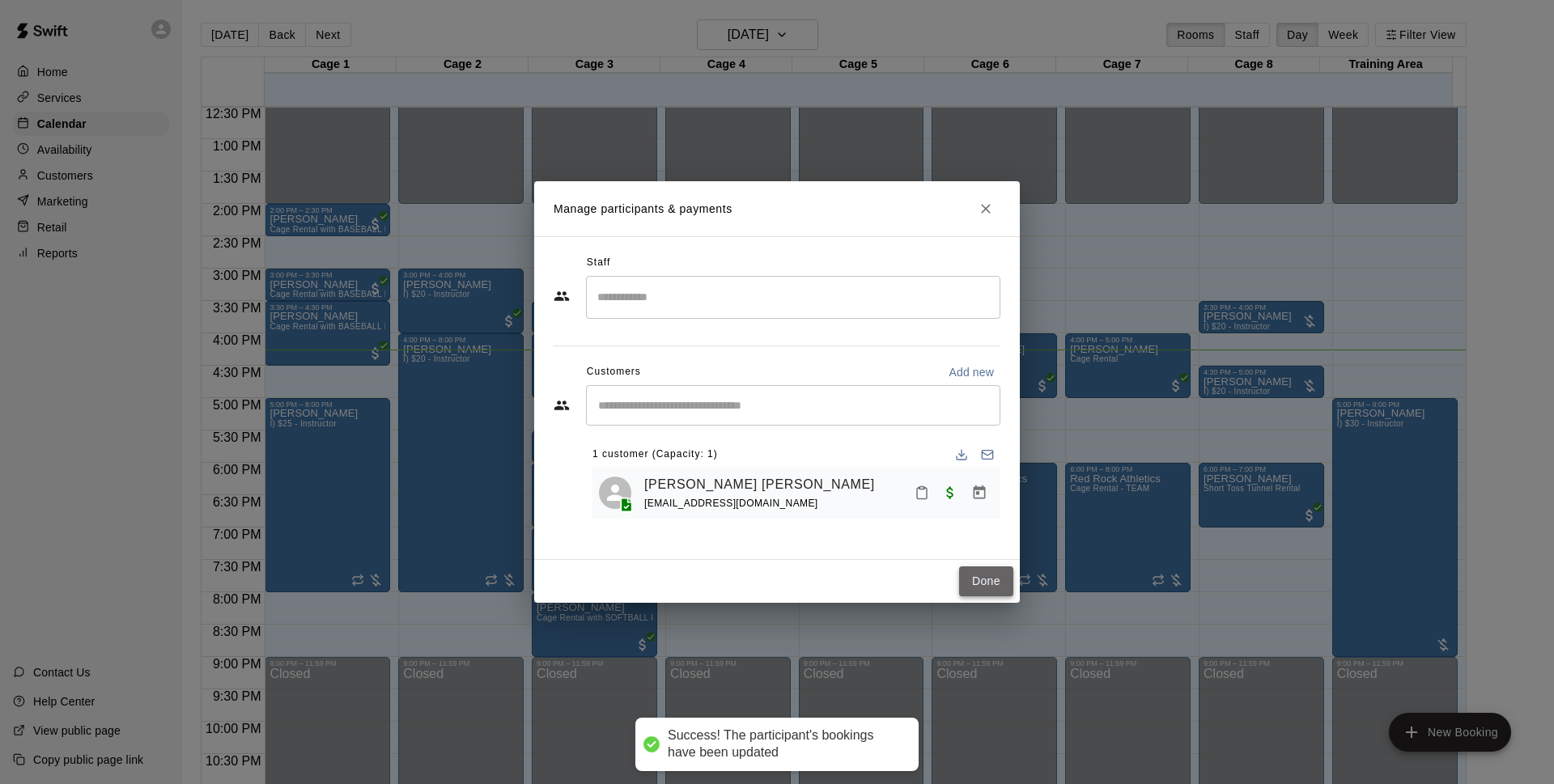
click at [1001, 590] on button "Done" at bounding box center [986, 581] width 54 height 30
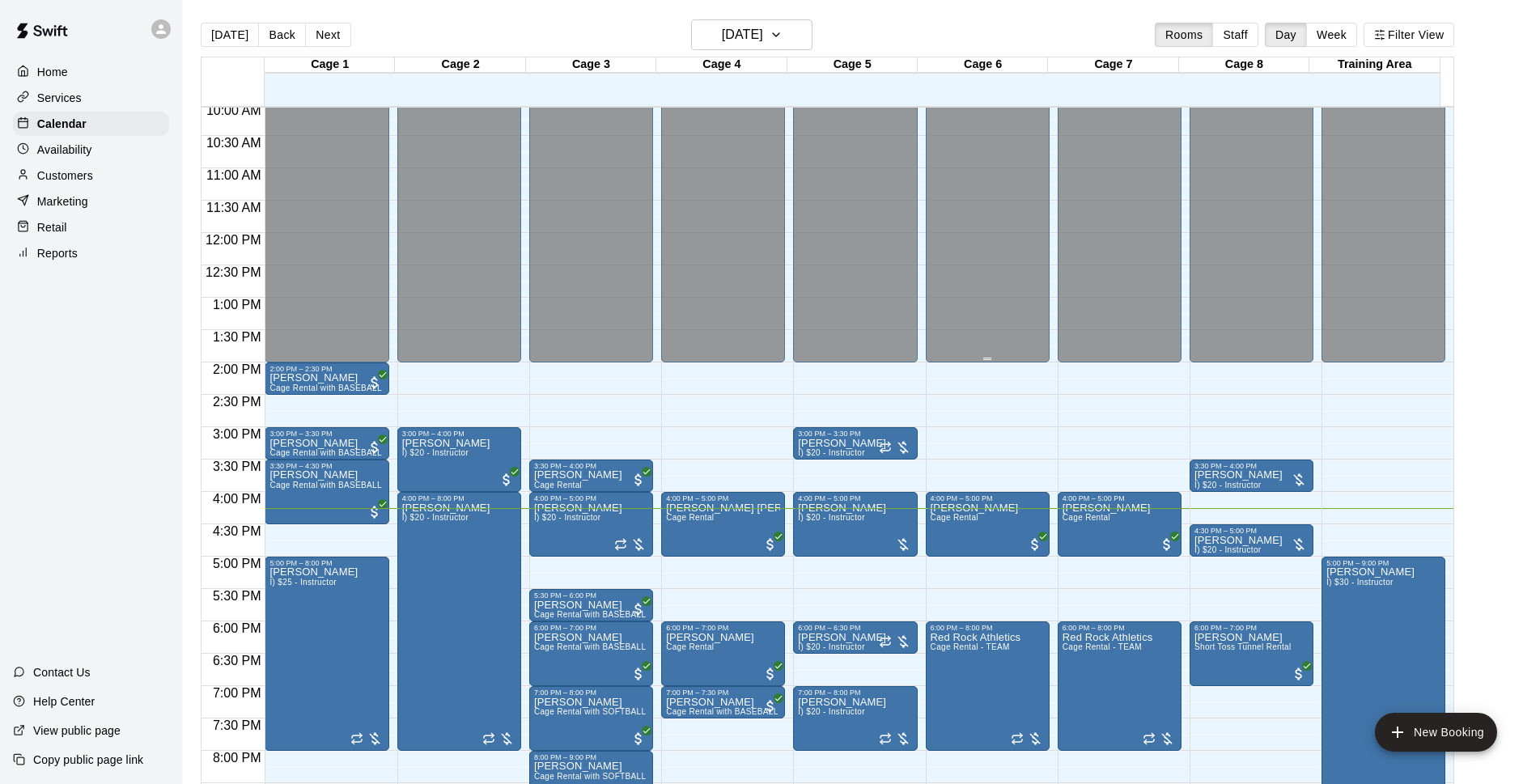
scroll to position [755, 0]
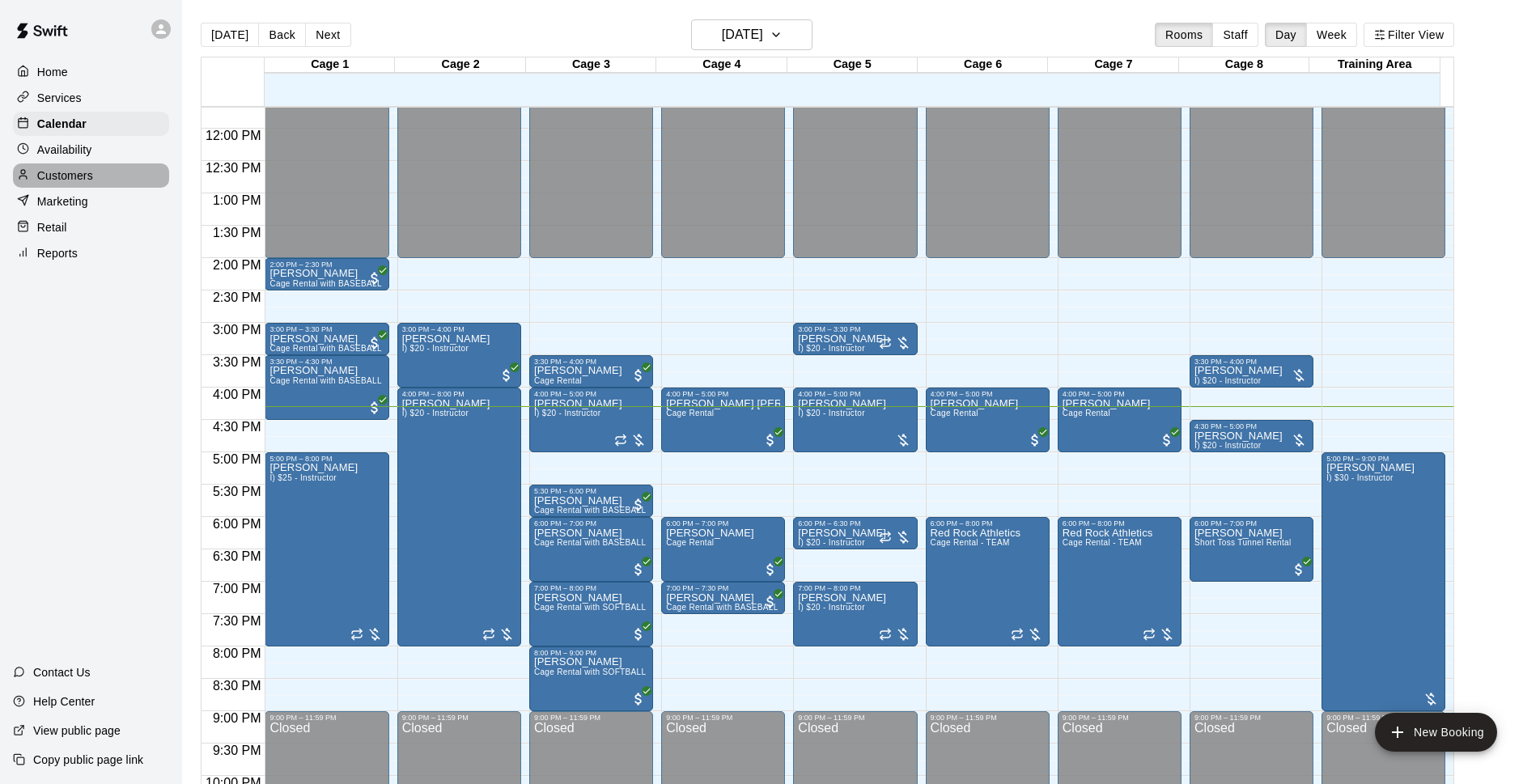
click at [86, 188] on div "Customers" at bounding box center [91, 175] width 156 height 24
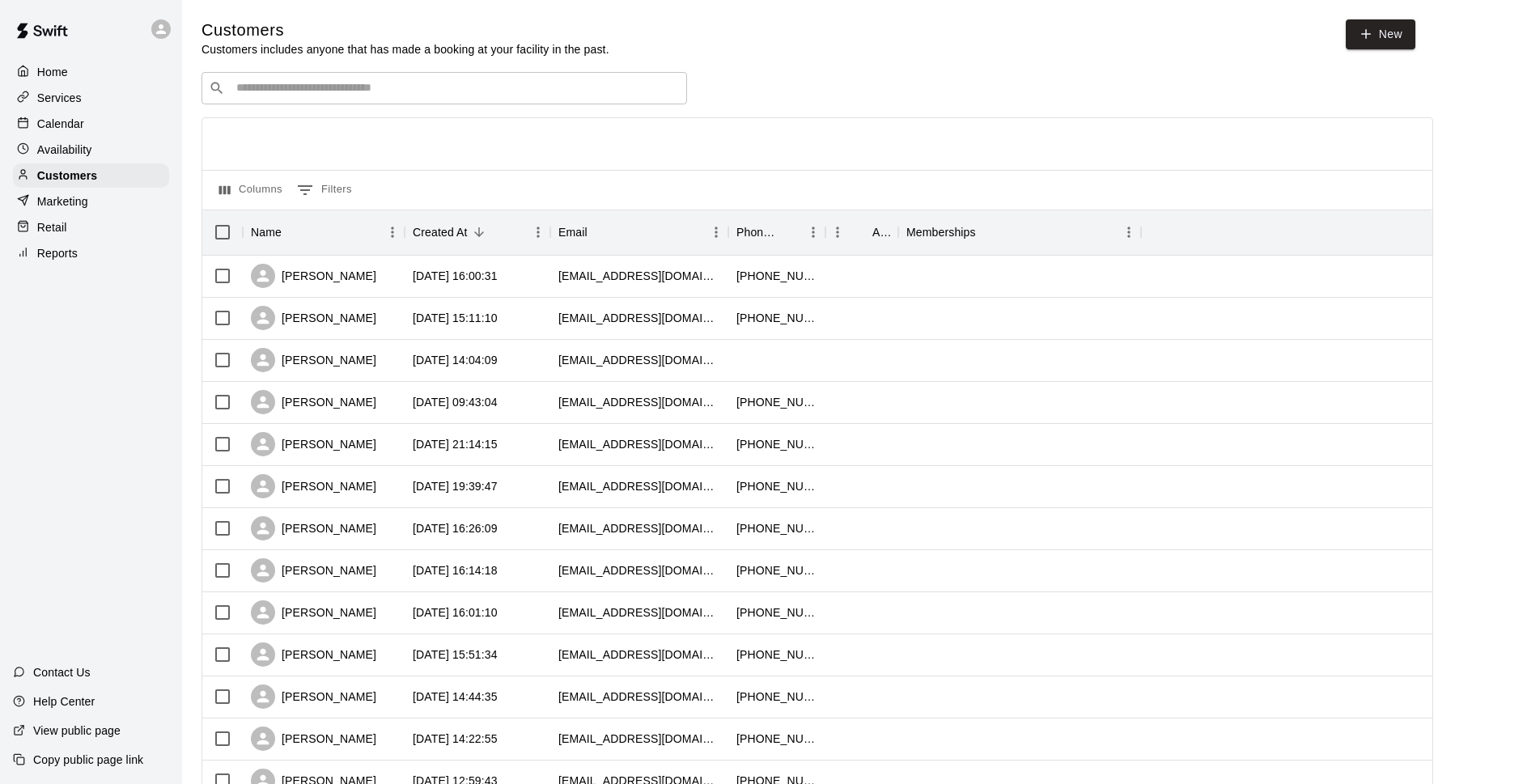
click at [342, 85] on input "Search customers by name or email" at bounding box center [456, 88] width 448 height 16
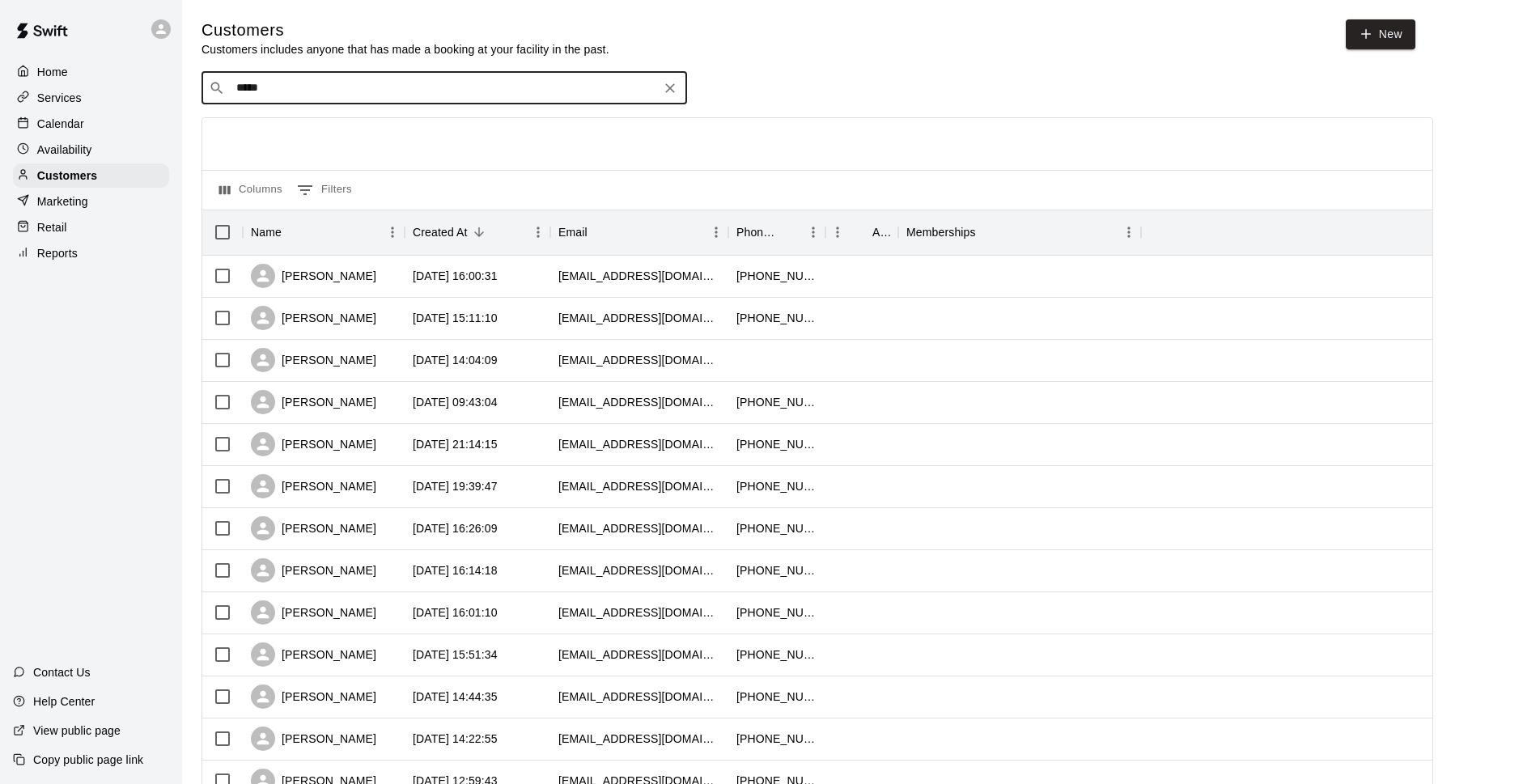
type input "*****"
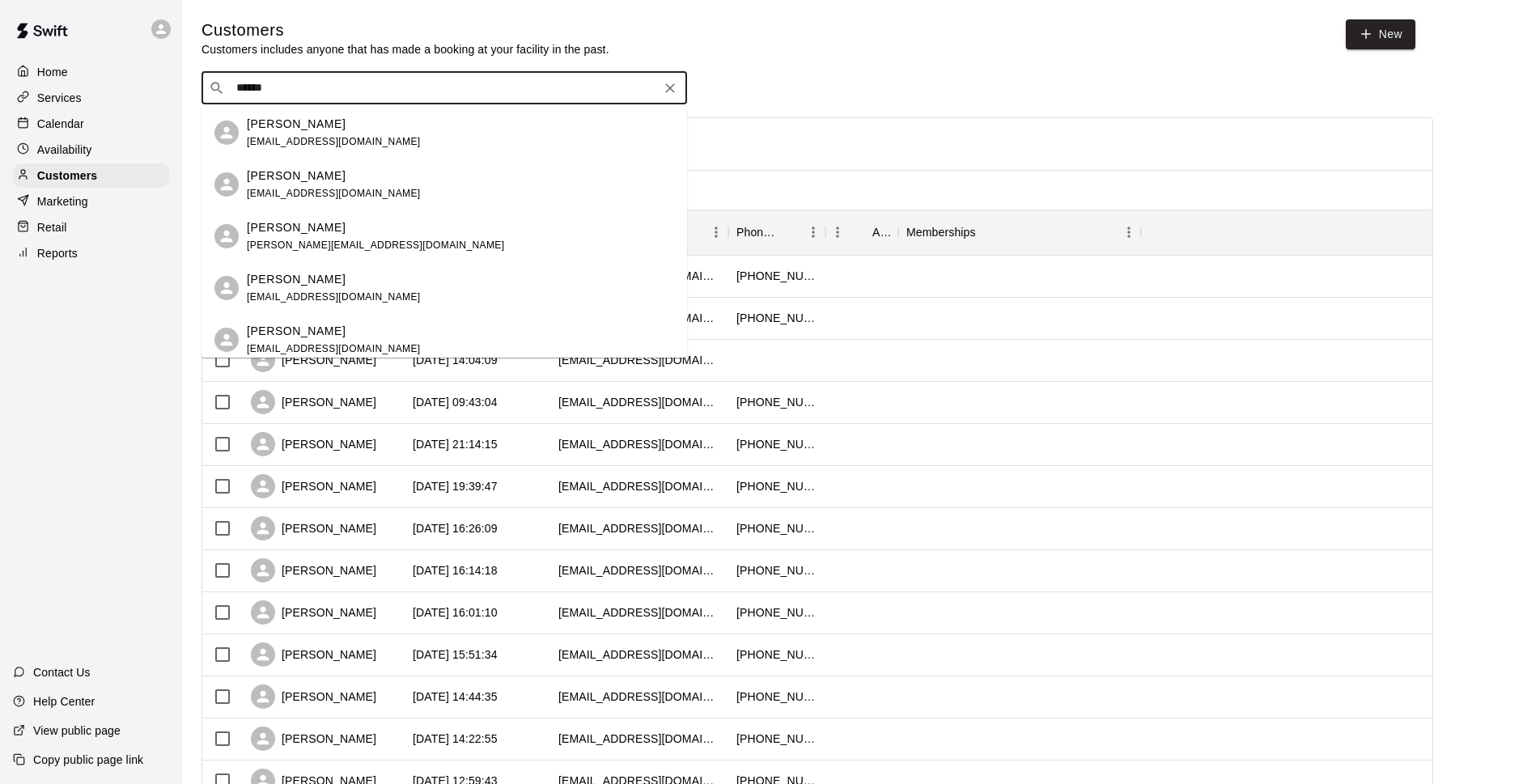
click at [348, 128] on div "[PERSON_NAME]" at bounding box center [333, 123] width 174 height 17
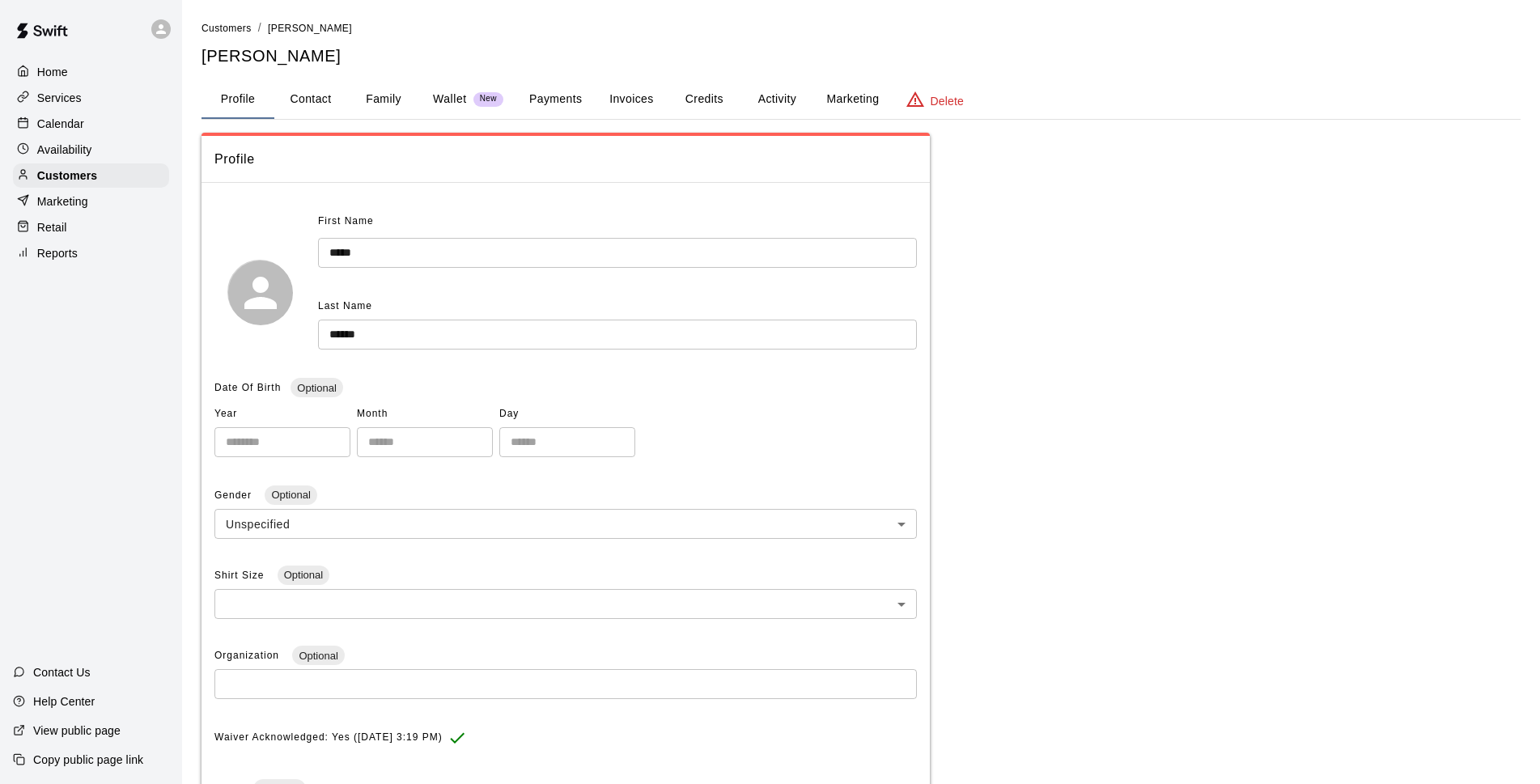
click at [708, 98] on button "Credits" at bounding box center [704, 98] width 73 height 39
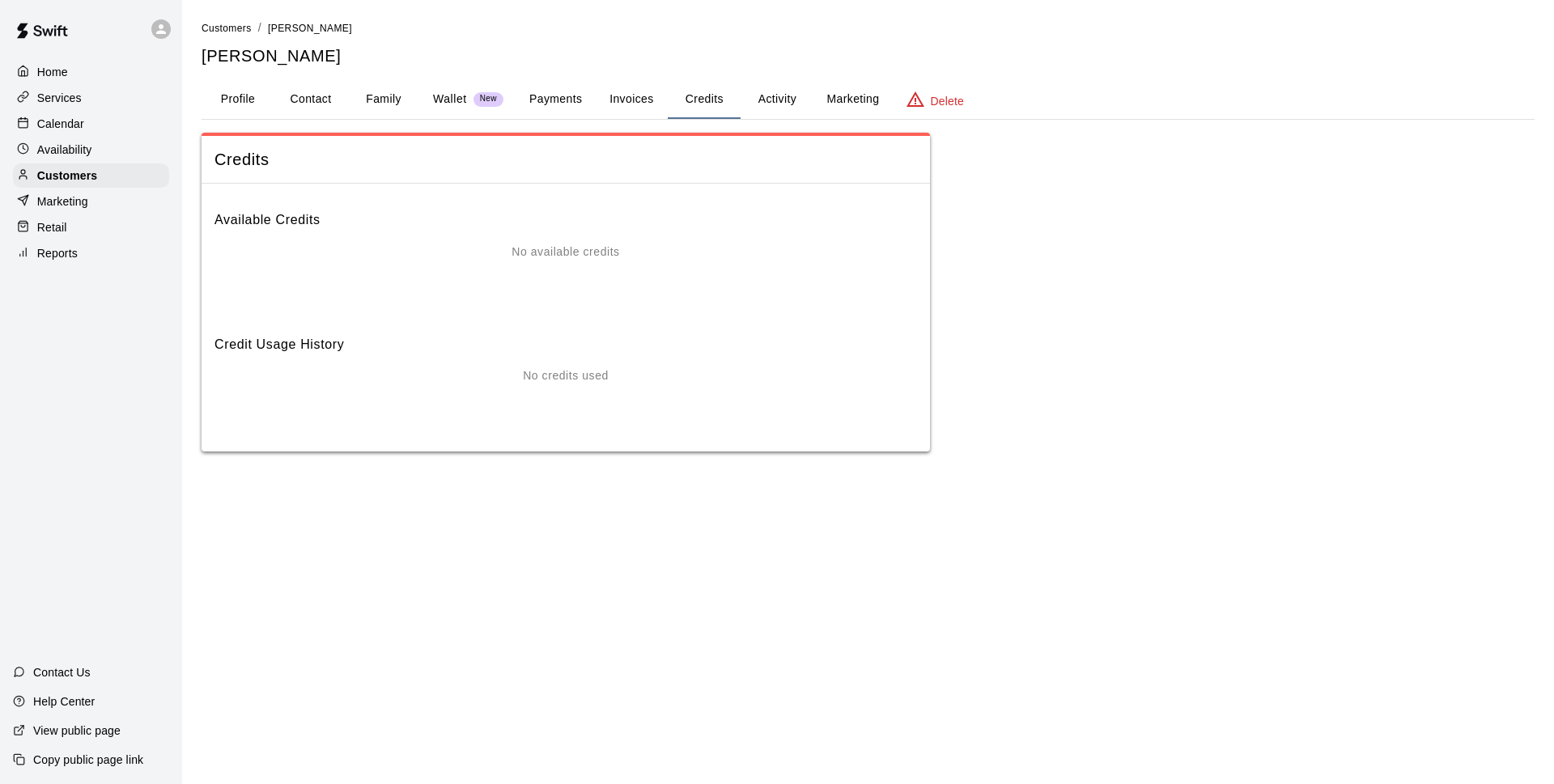
click at [775, 101] on button "Activity" at bounding box center [777, 98] width 73 height 39
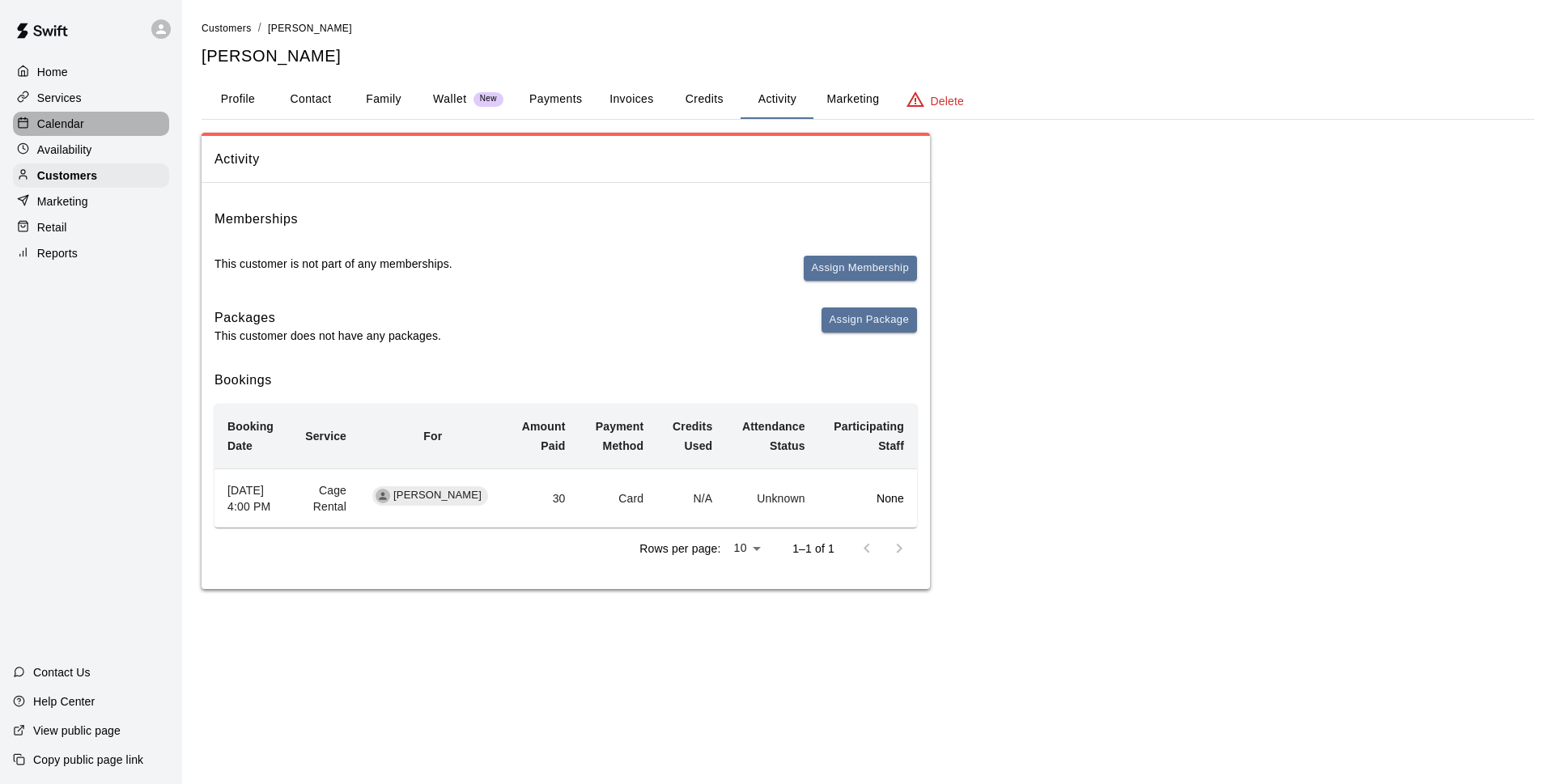
click at [158, 126] on div "Calendar" at bounding box center [91, 123] width 156 height 24
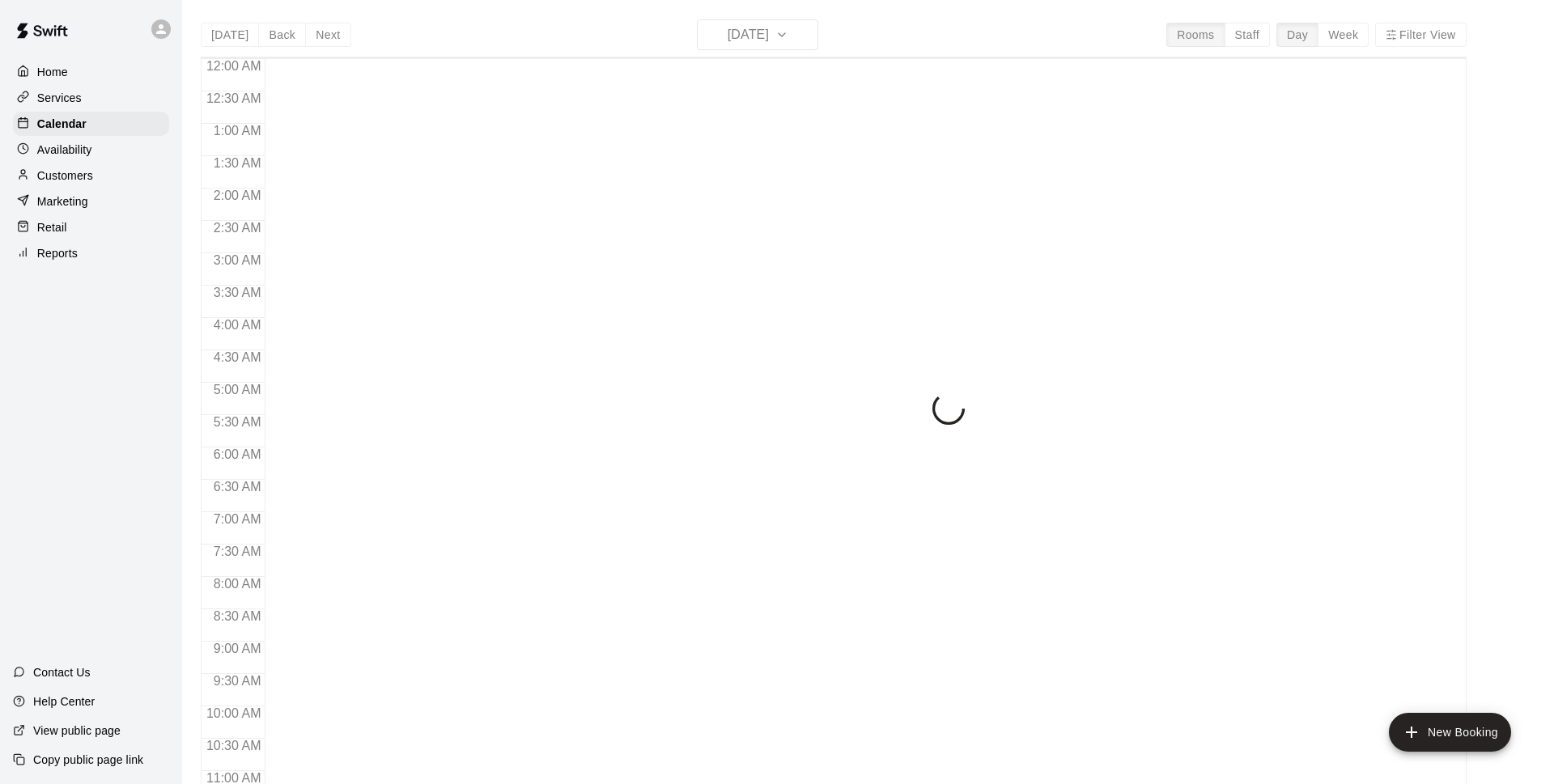
click at [411, 38] on div "[DATE] Back [DATE][DATE] Rooms Staff Day Week Filter View 12:00 AM 12:30 AM 1:0…" at bounding box center [833, 412] width 1265 height 784
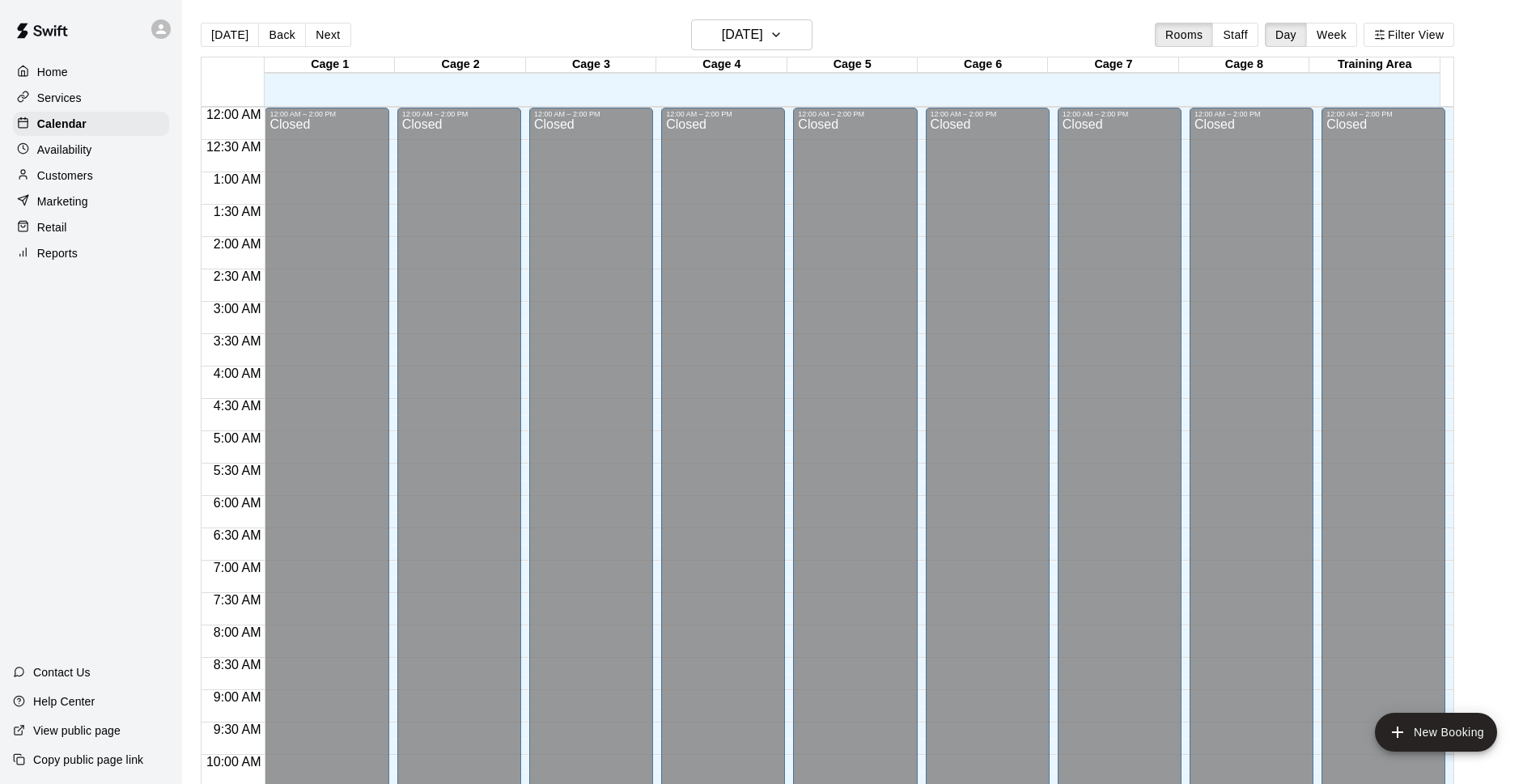
scroll to position [810, 0]
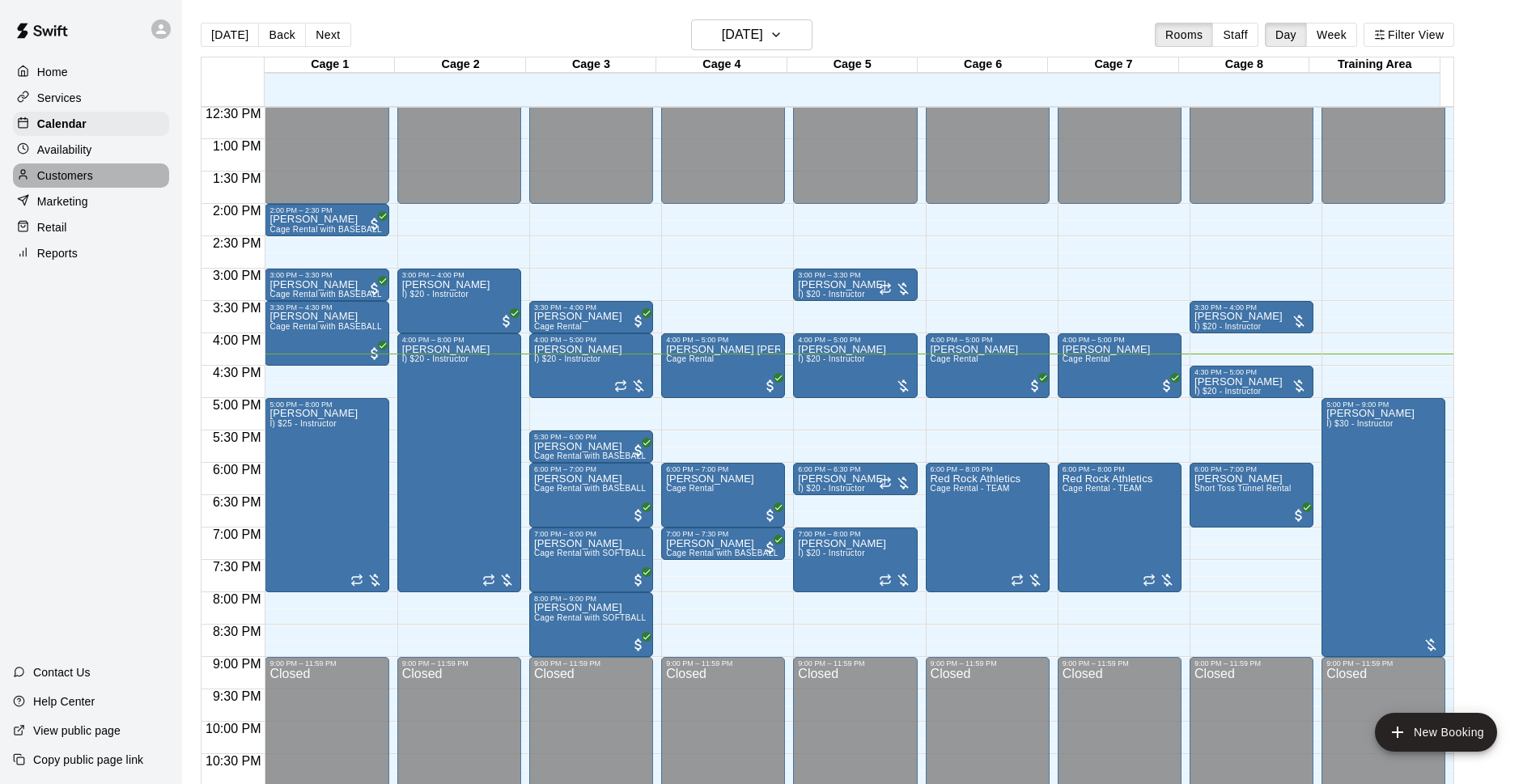
click at [132, 179] on div "Customers" at bounding box center [91, 175] width 156 height 24
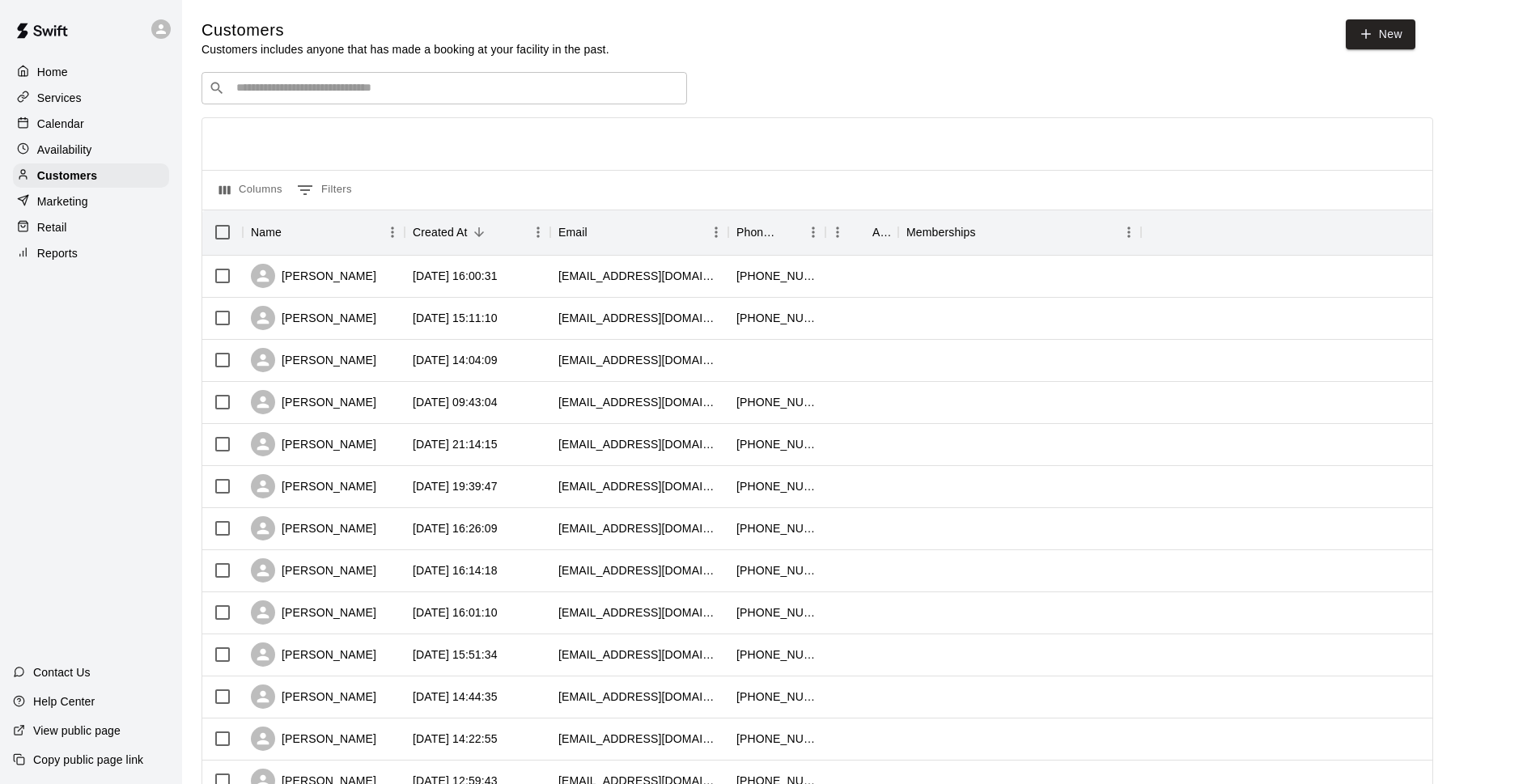
click at [291, 99] on div "​ ​" at bounding box center [444, 88] width 486 height 33
click at [621, 96] on input "Search customers by name or email" at bounding box center [456, 88] width 448 height 16
click at [422, 94] on input "Search customers by name or email" at bounding box center [456, 88] width 448 height 16
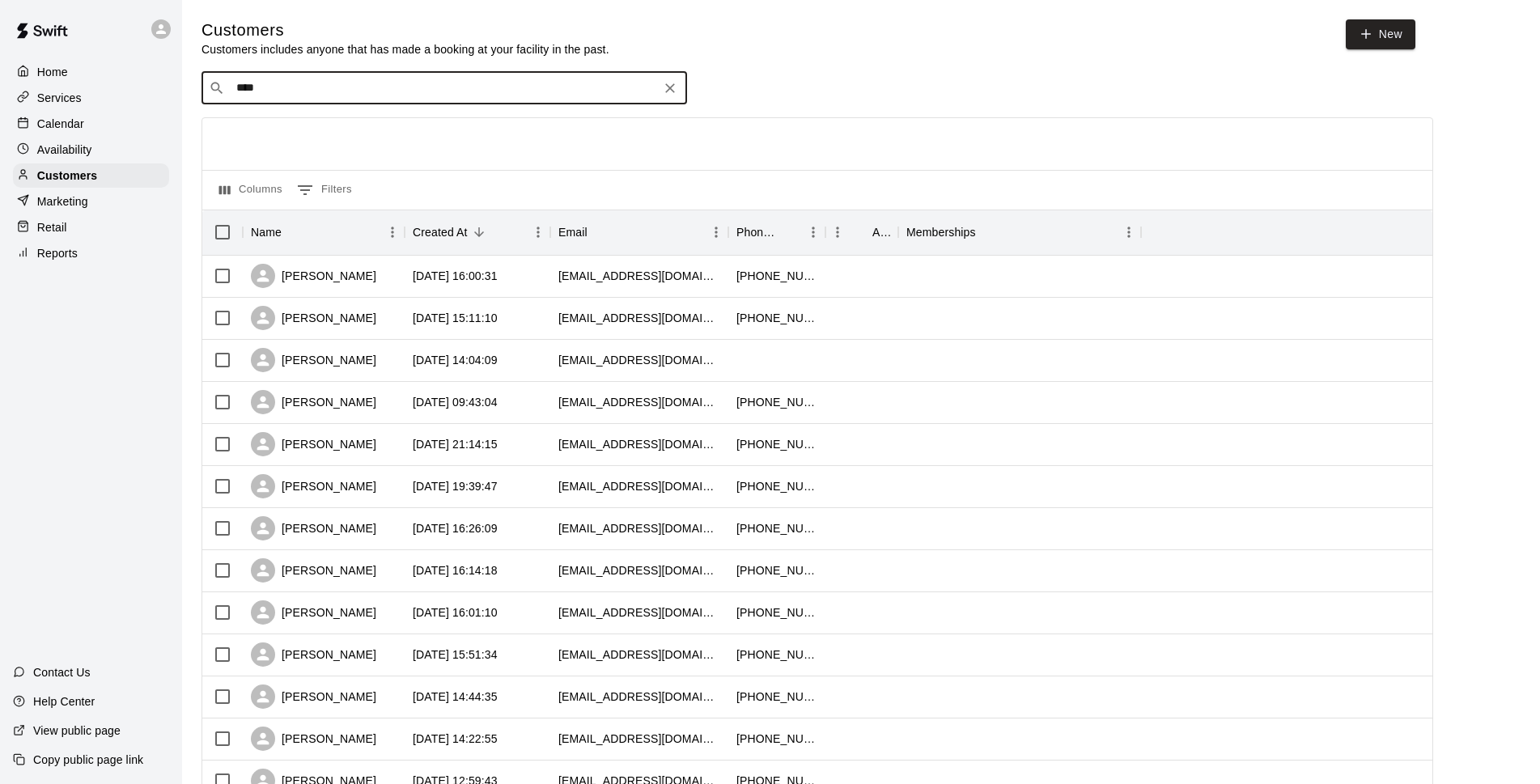
type input "*****"
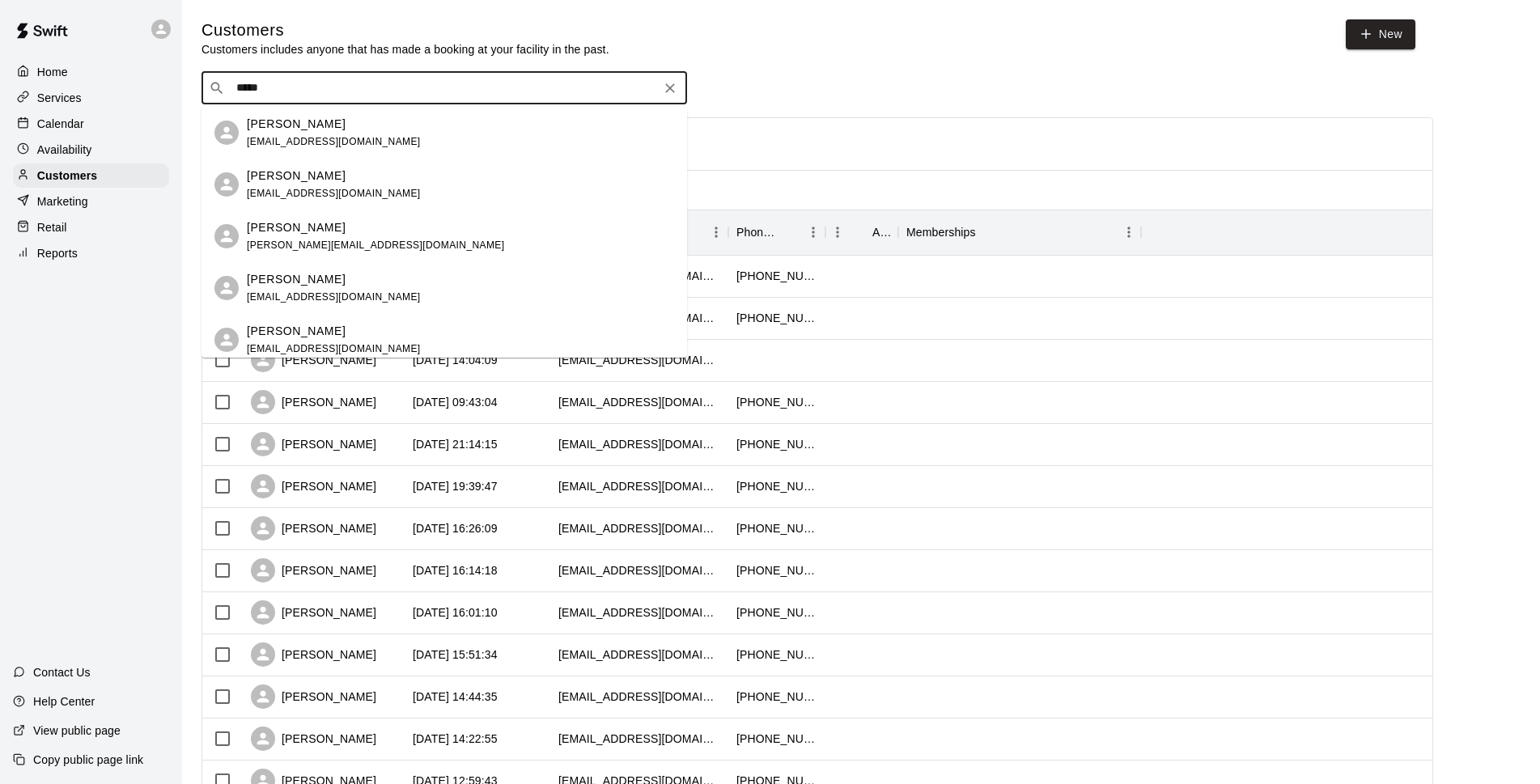
click at [368, 132] on div "[PERSON_NAME] [EMAIL_ADDRESS][DOMAIN_NAME]" at bounding box center [460, 132] width 427 height 35
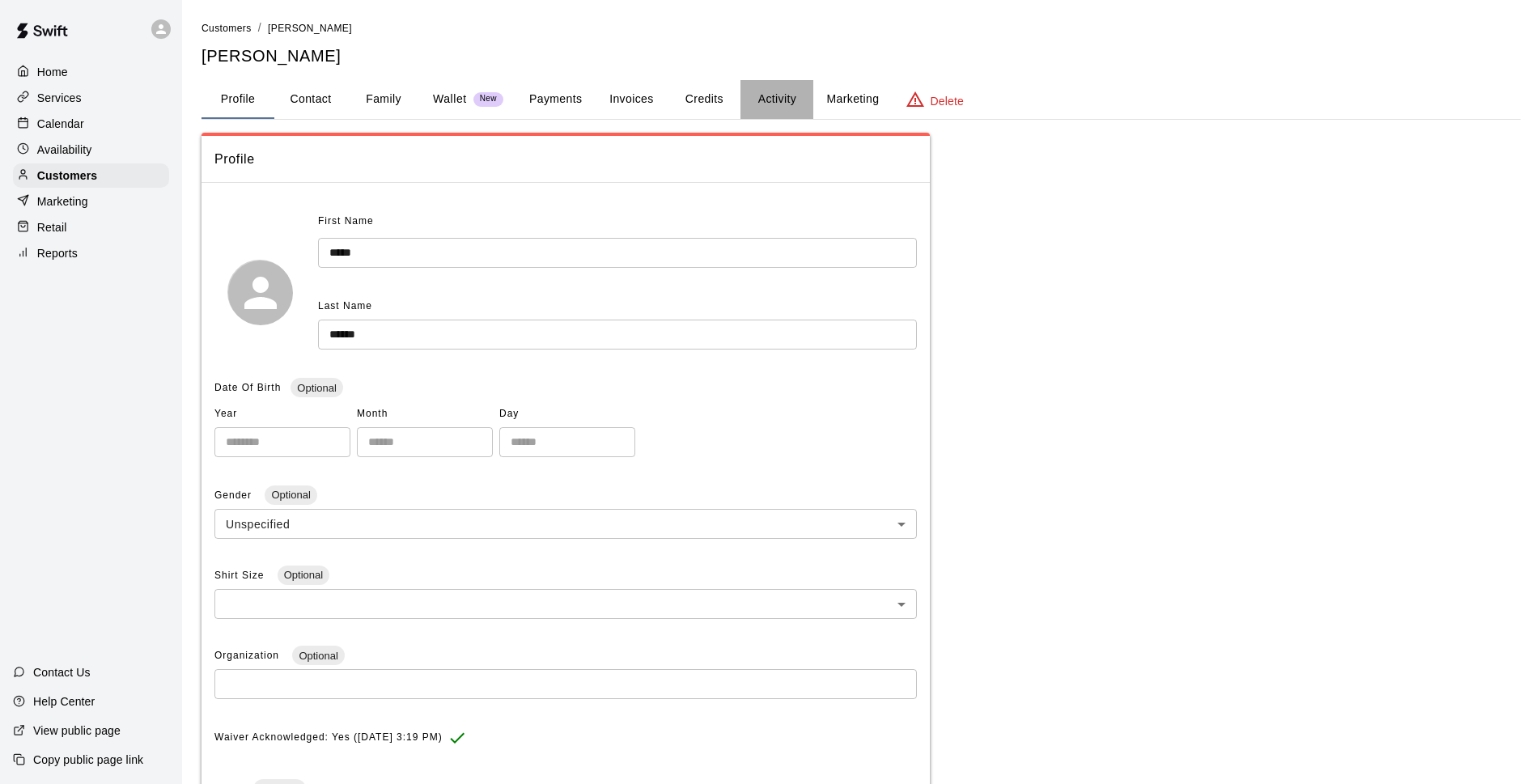
click at [770, 88] on button "Activity" at bounding box center [776, 98] width 73 height 39
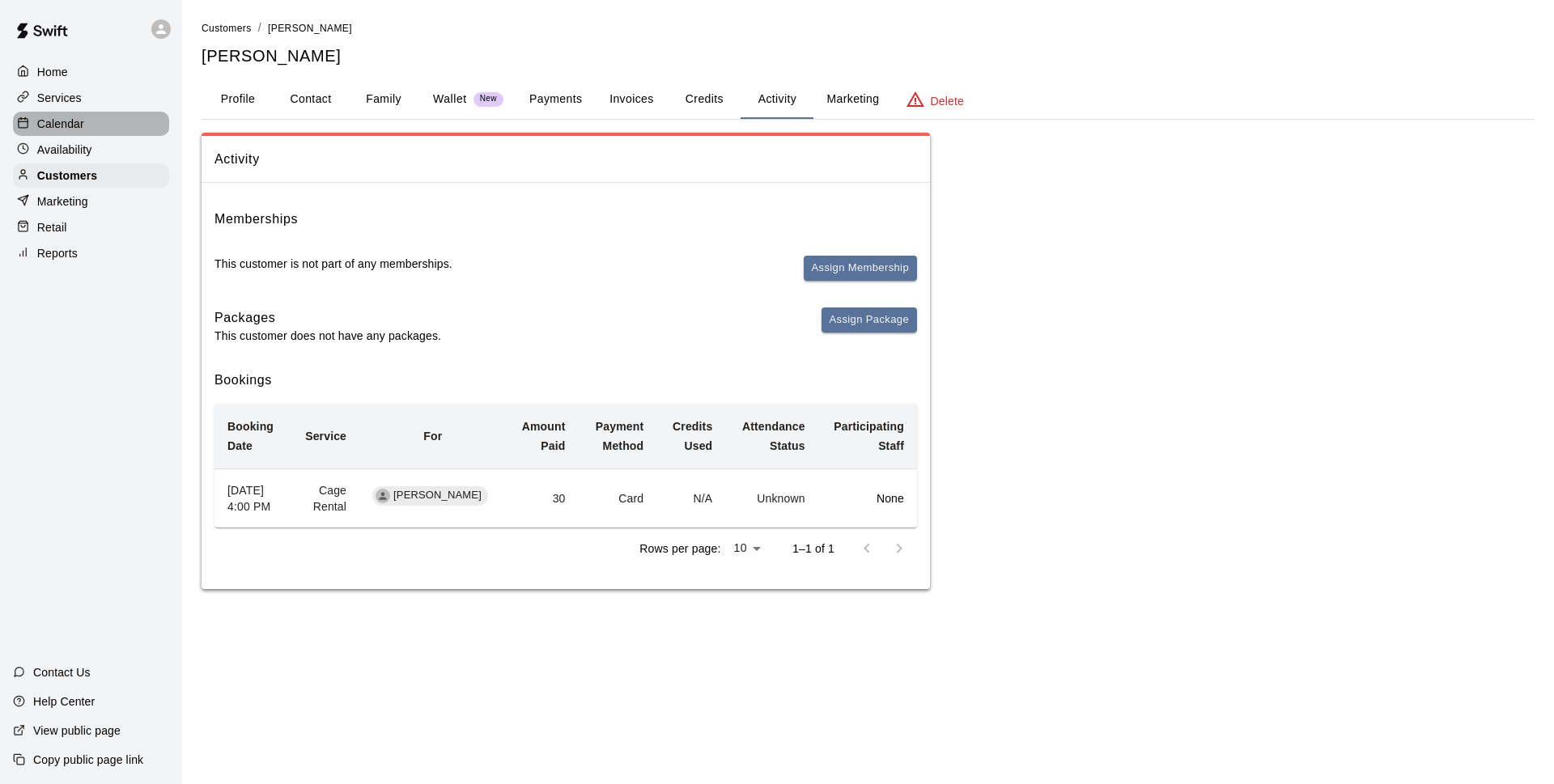
click at [107, 123] on div "Calendar" at bounding box center [91, 123] width 156 height 24
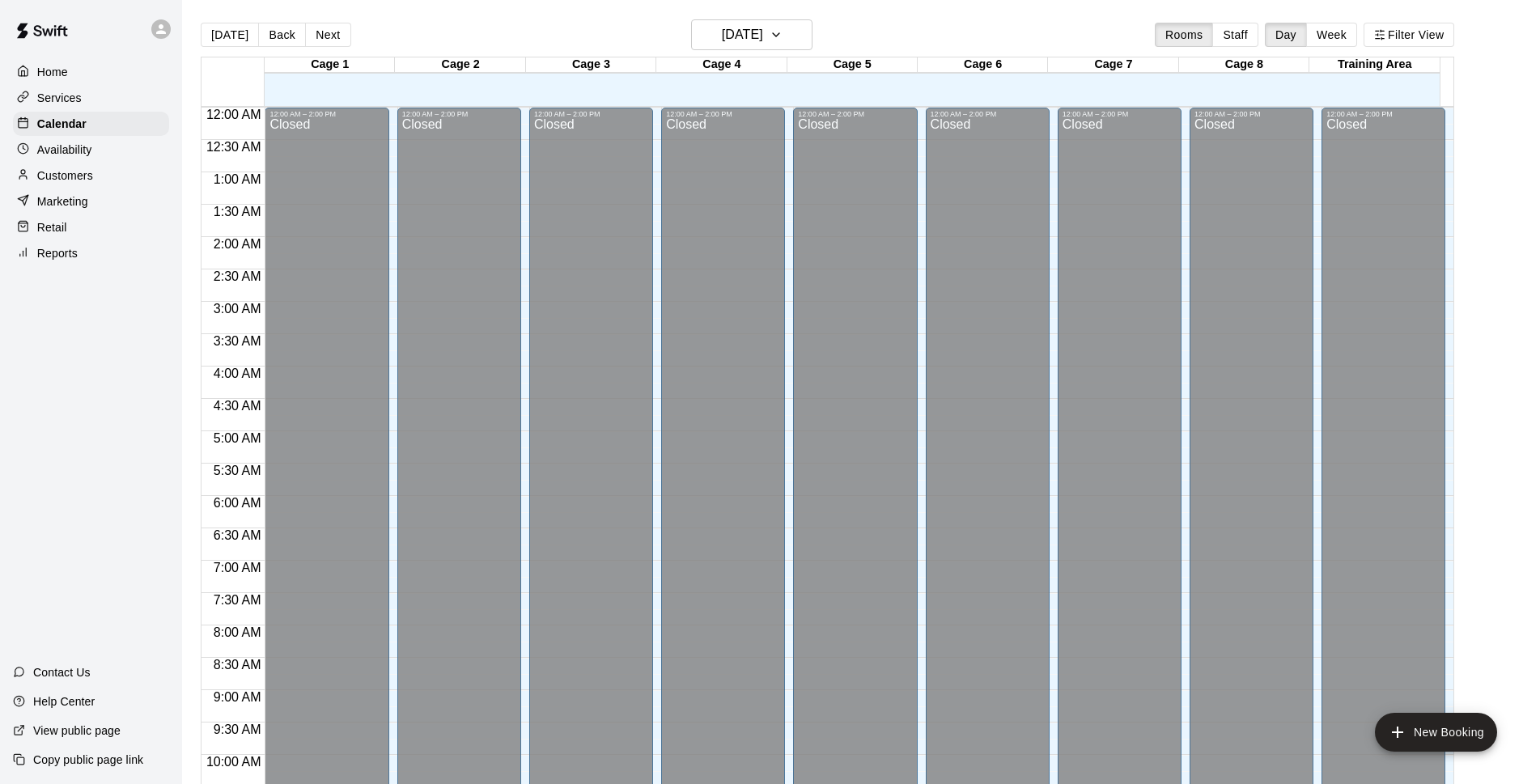
scroll to position [810, 0]
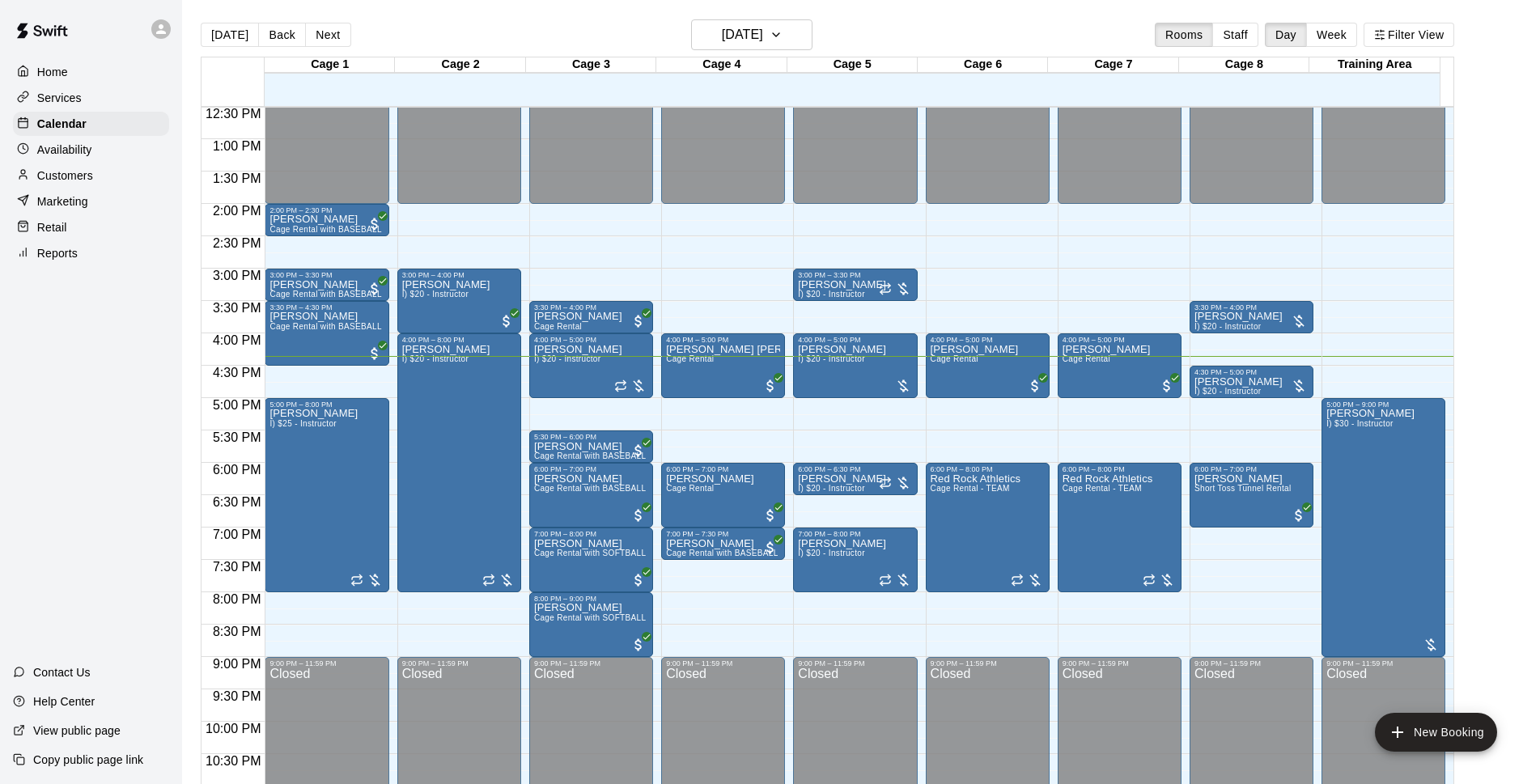
click at [490, 37] on div "[DATE] Back [DATE][DATE] Rooms Staff Day Week Filter View" at bounding box center [827, 38] width 1253 height 37
click at [793, 37] on button "[DATE]" at bounding box center [752, 35] width 121 height 31
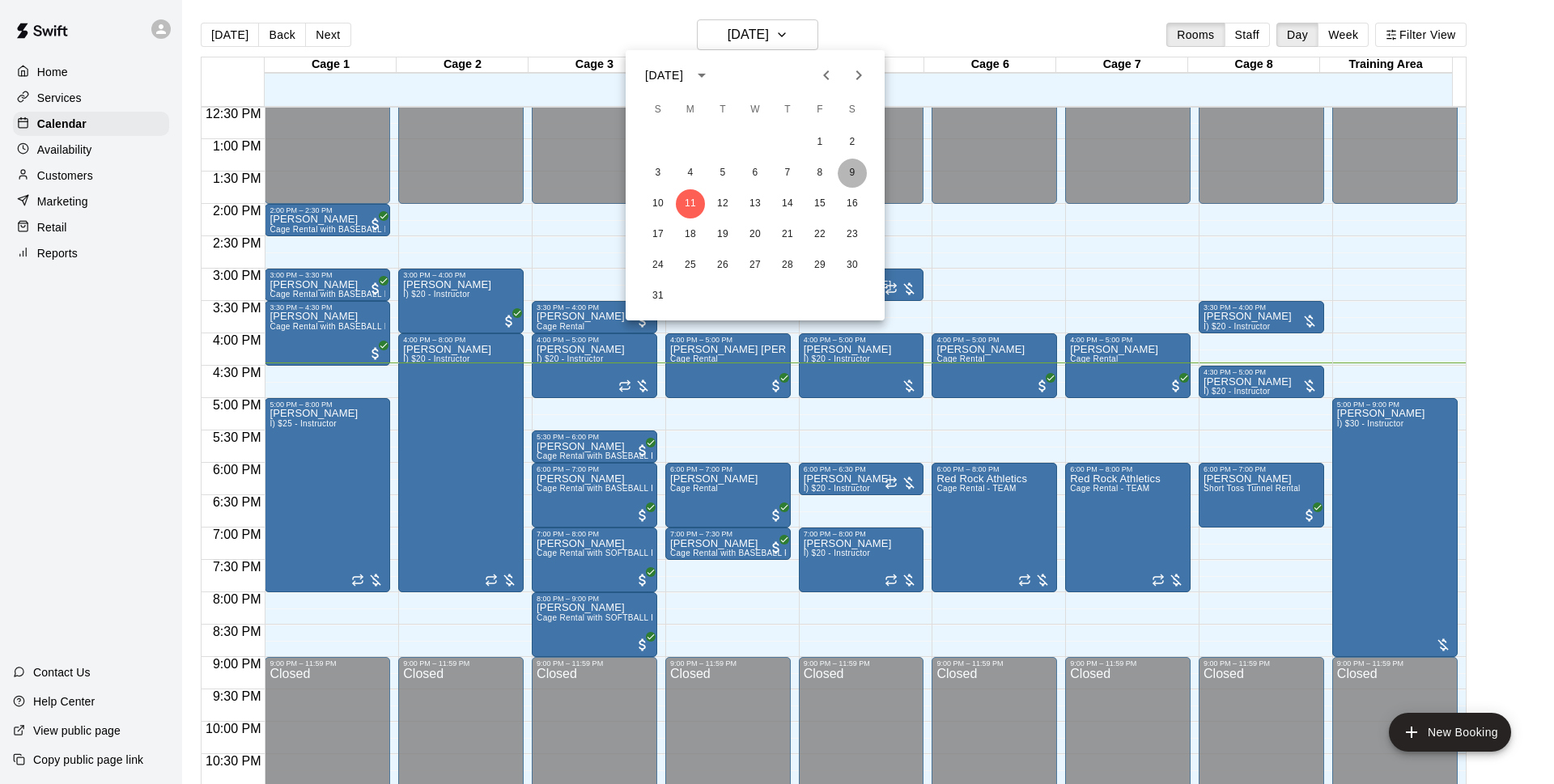
click at [854, 175] on button "9" at bounding box center [851, 172] width 29 height 29
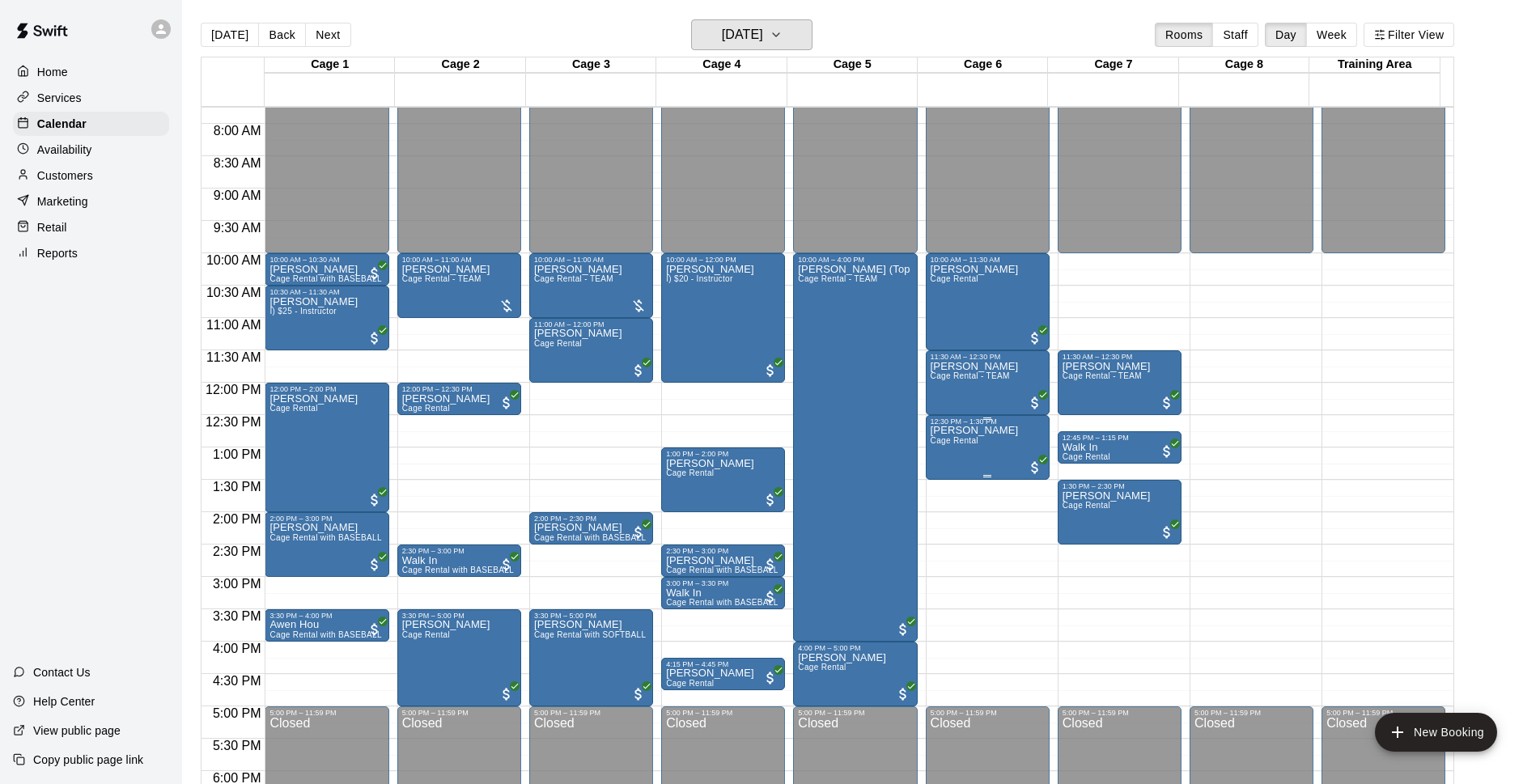
scroll to position [497, 0]
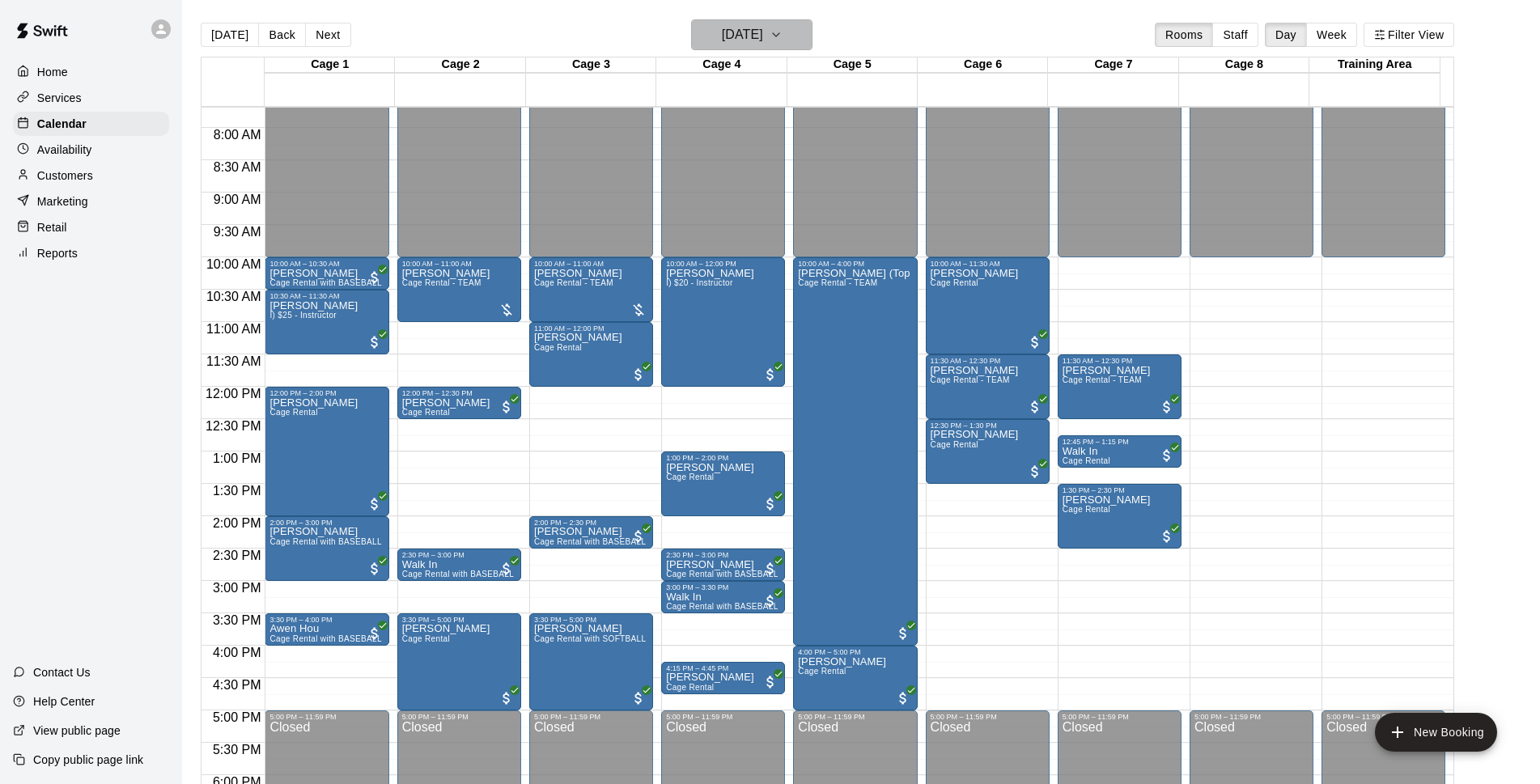
click at [764, 37] on h6 "[DATE]" at bounding box center [742, 35] width 41 height 23
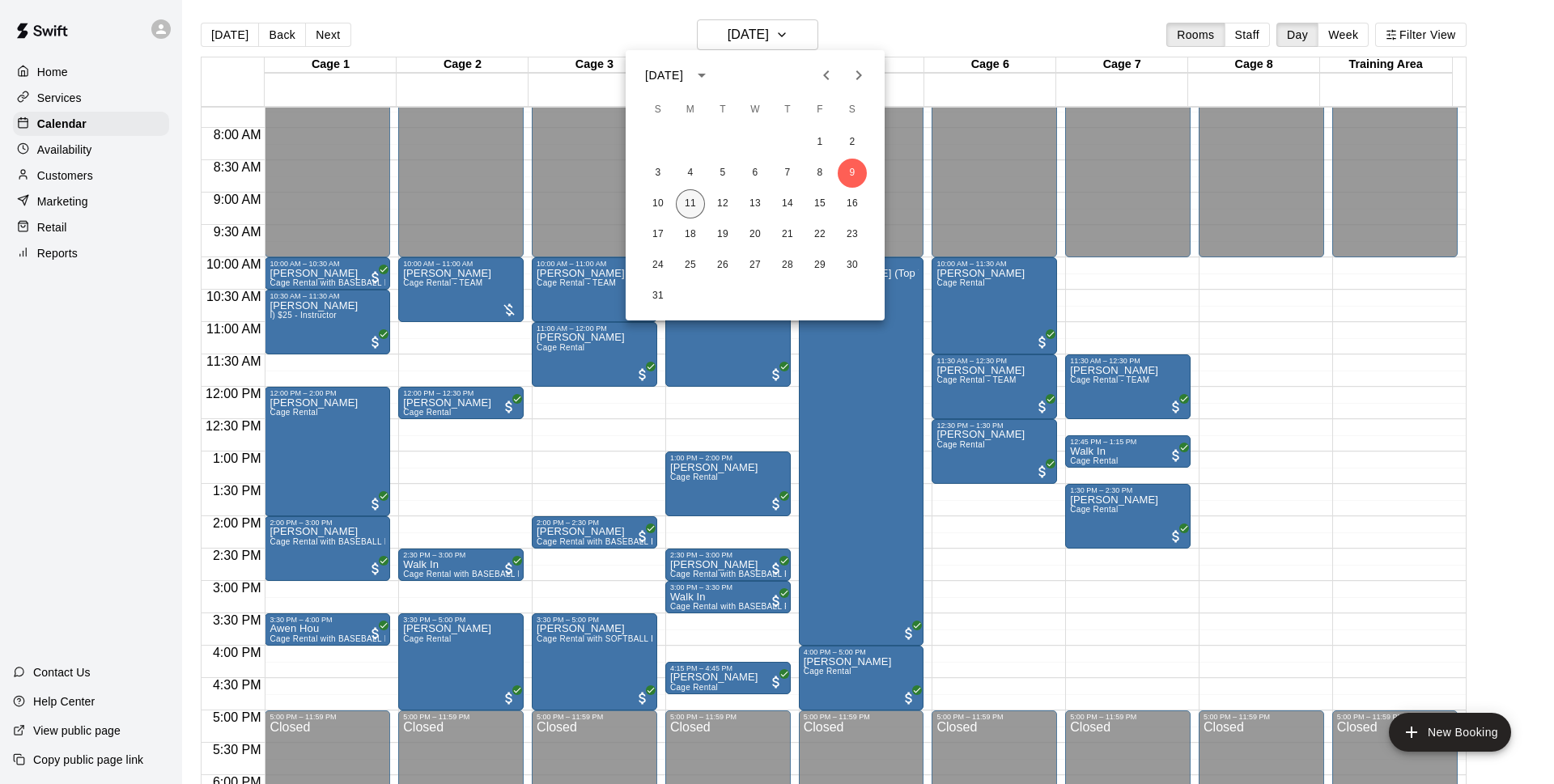
click at [698, 207] on button "11" at bounding box center [690, 203] width 29 height 29
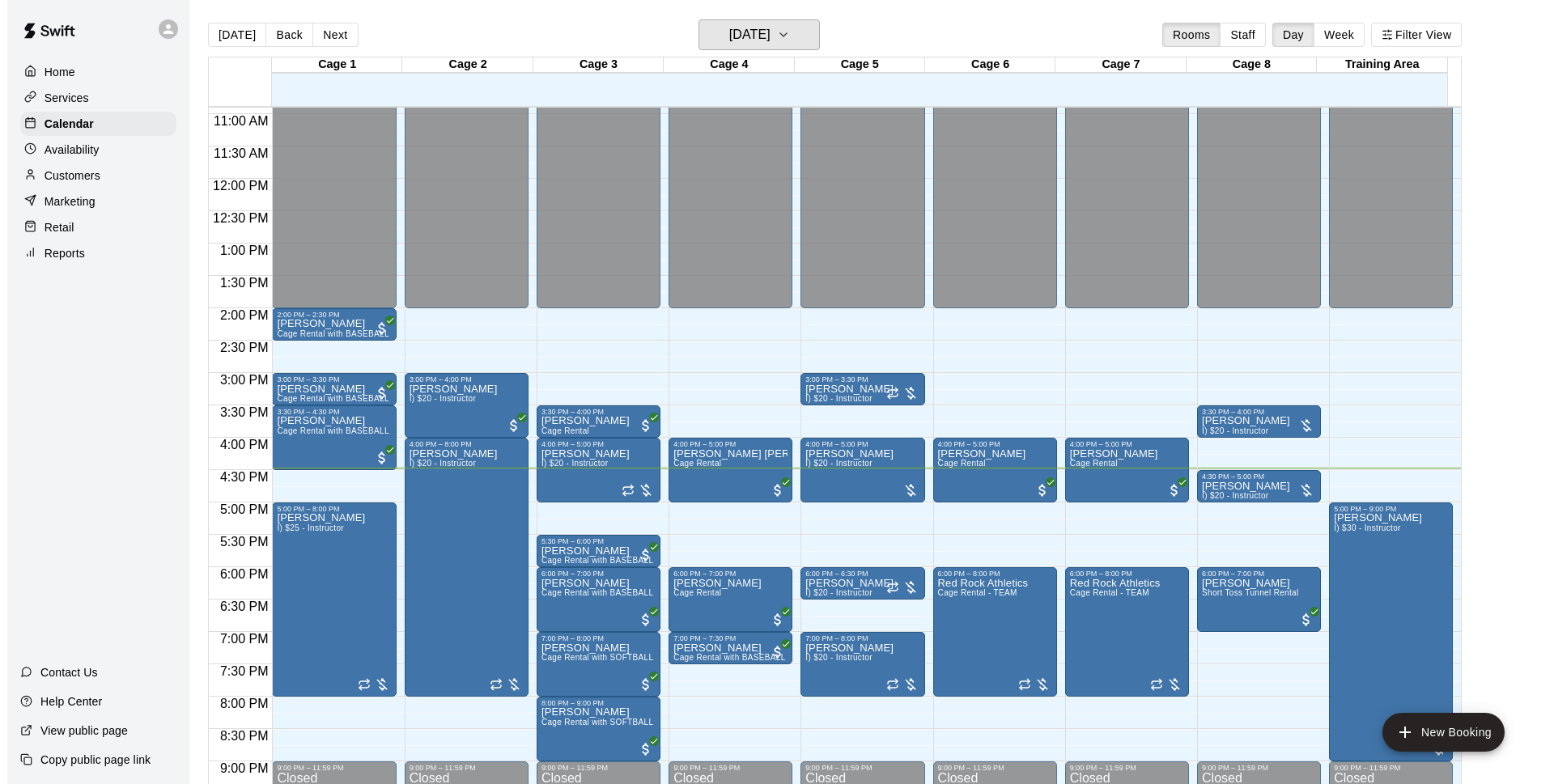
scroll to position [810, 0]
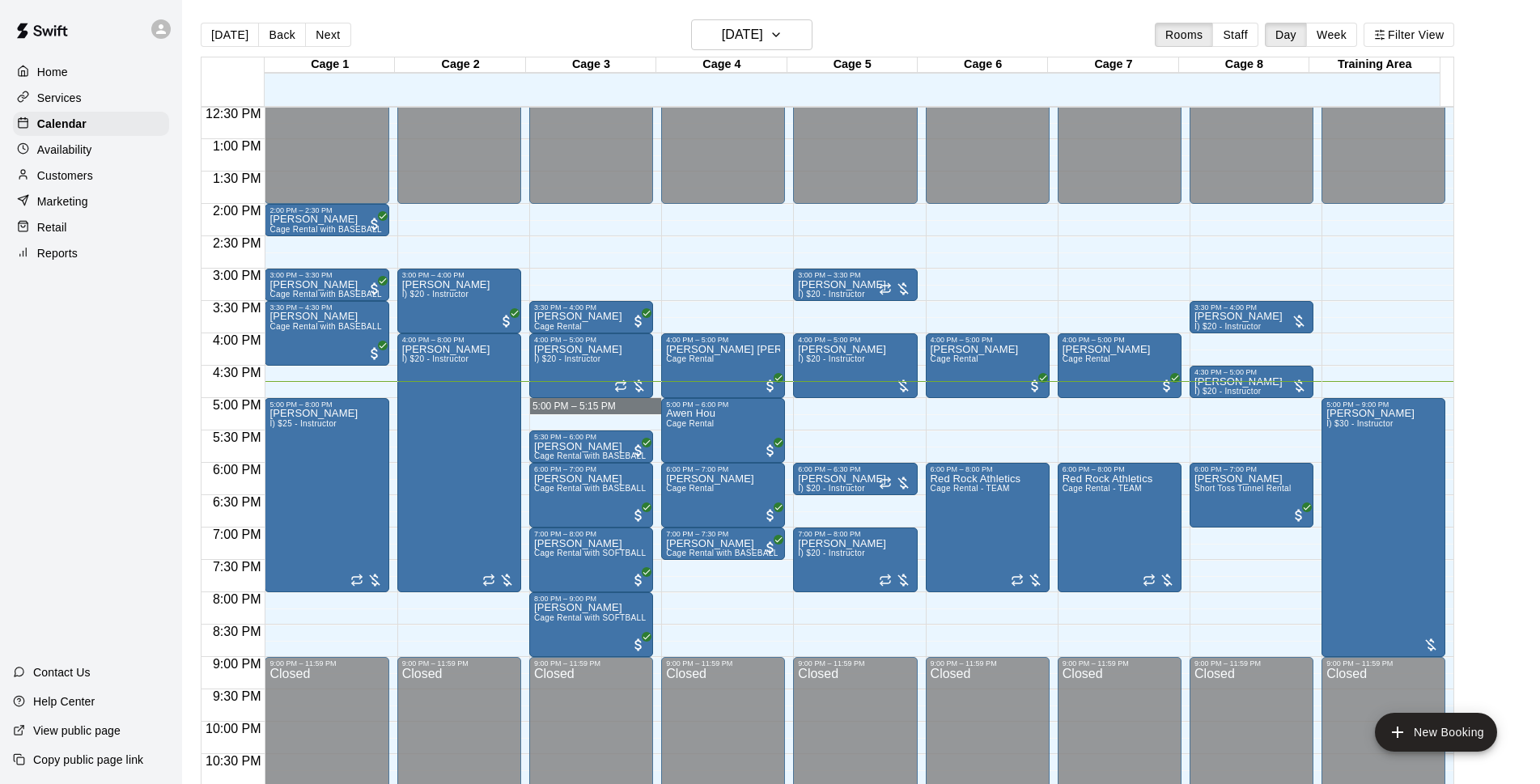
click at [598, 396] on div "12:00 AM – 2:00 PM Closed 3:30 PM – 4:00 PM [PERSON_NAME] Cage Rental 4:00 PM –…" at bounding box center [591, 74] width 123 height 1553
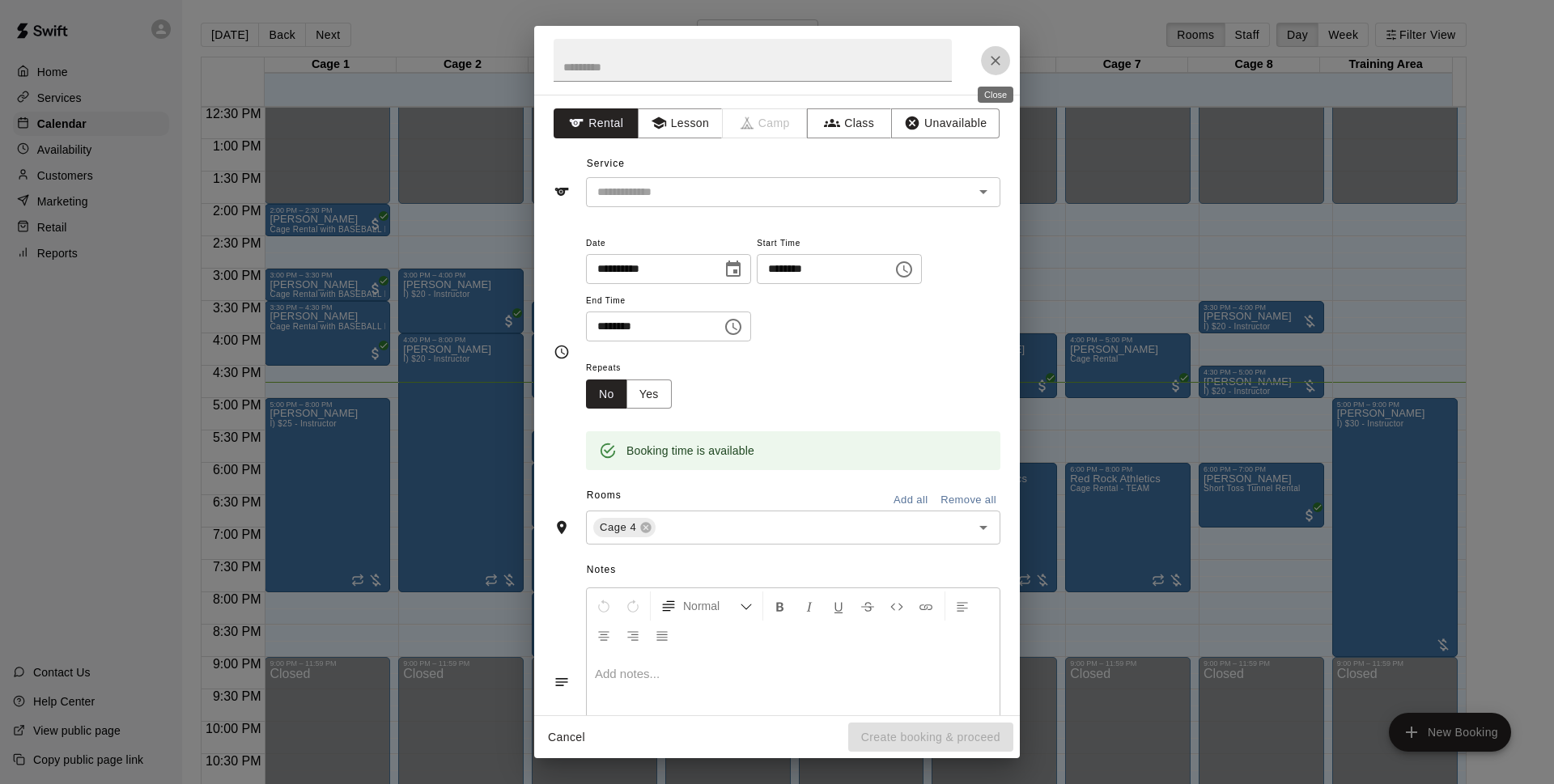
click at [994, 60] on icon "Close" at bounding box center [996, 61] width 16 height 16
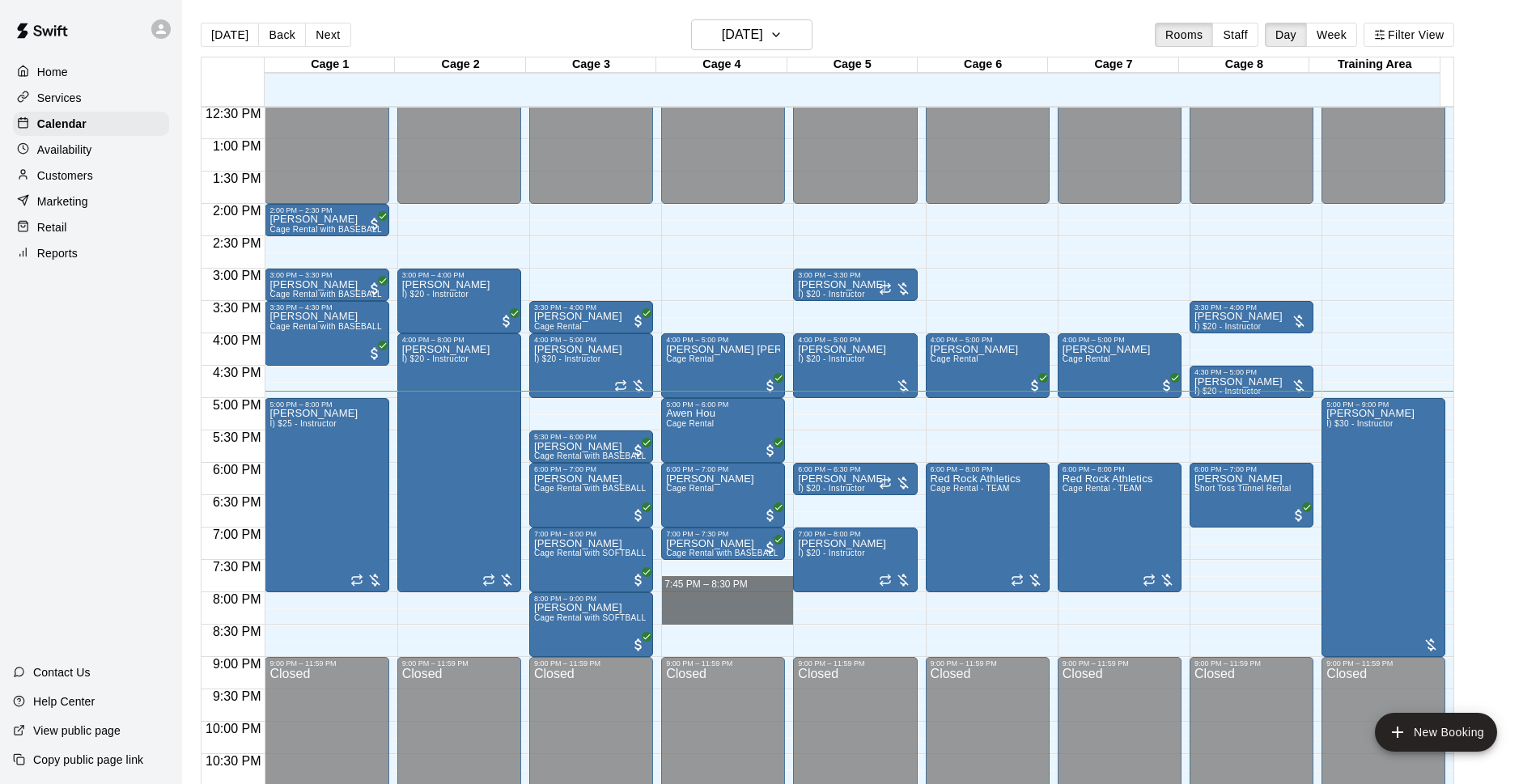
drag, startPoint x: 700, startPoint y: 563, endPoint x: 499, endPoint y: 245, distance: 376.2
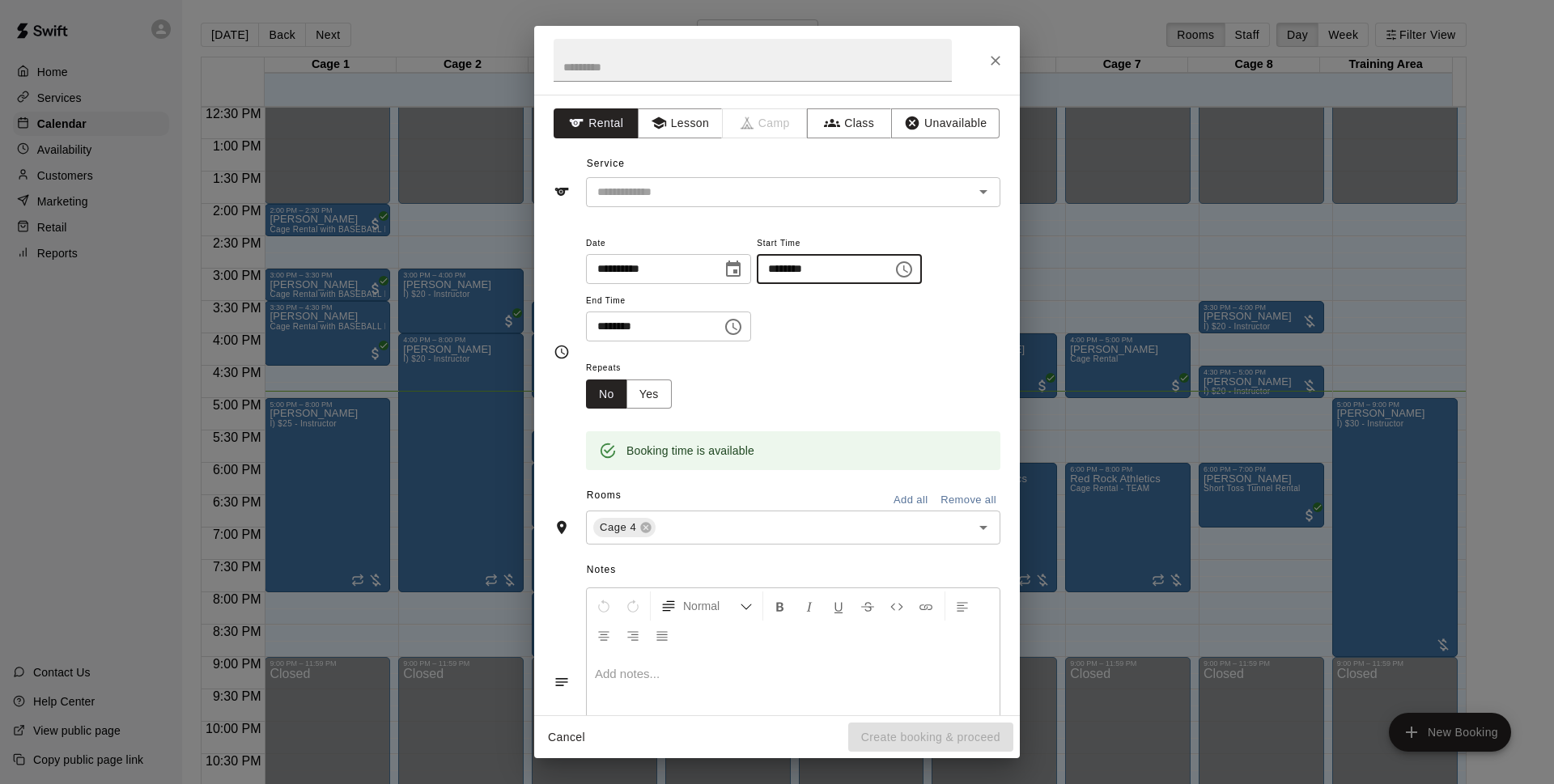
click at [865, 267] on input "********" at bounding box center [818, 269] width 124 height 30
click at [823, 271] on input "********" at bounding box center [818, 269] width 124 height 30
type input "********"
click at [763, 170] on div "Service ​" at bounding box center [777, 179] width 447 height 56
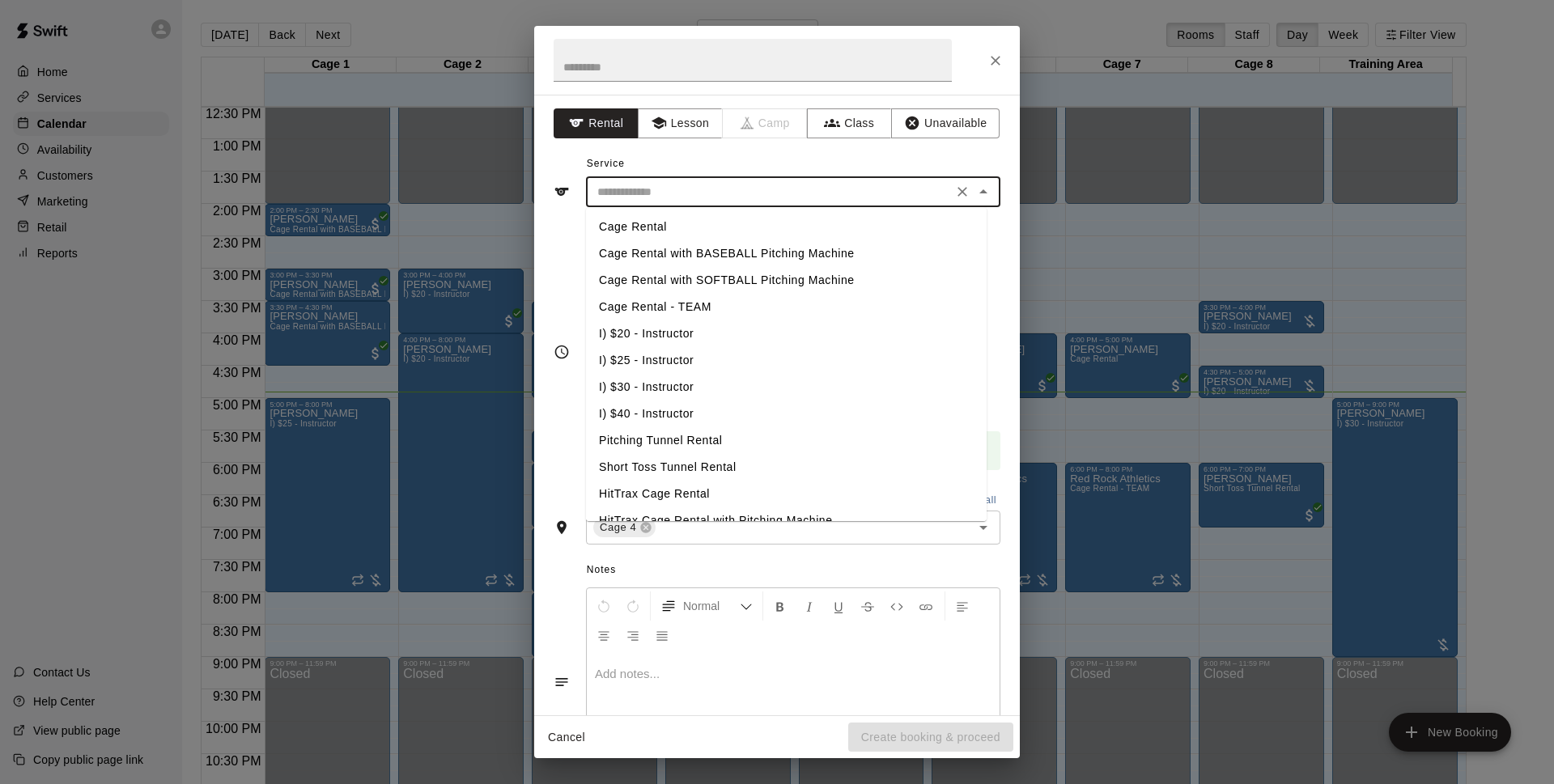
click at [760, 193] on input "text" at bounding box center [769, 192] width 357 height 20
click at [691, 258] on li "Cage Rental with BASEBALL Pitching Machine" at bounding box center [786, 253] width 400 height 27
type input "**********"
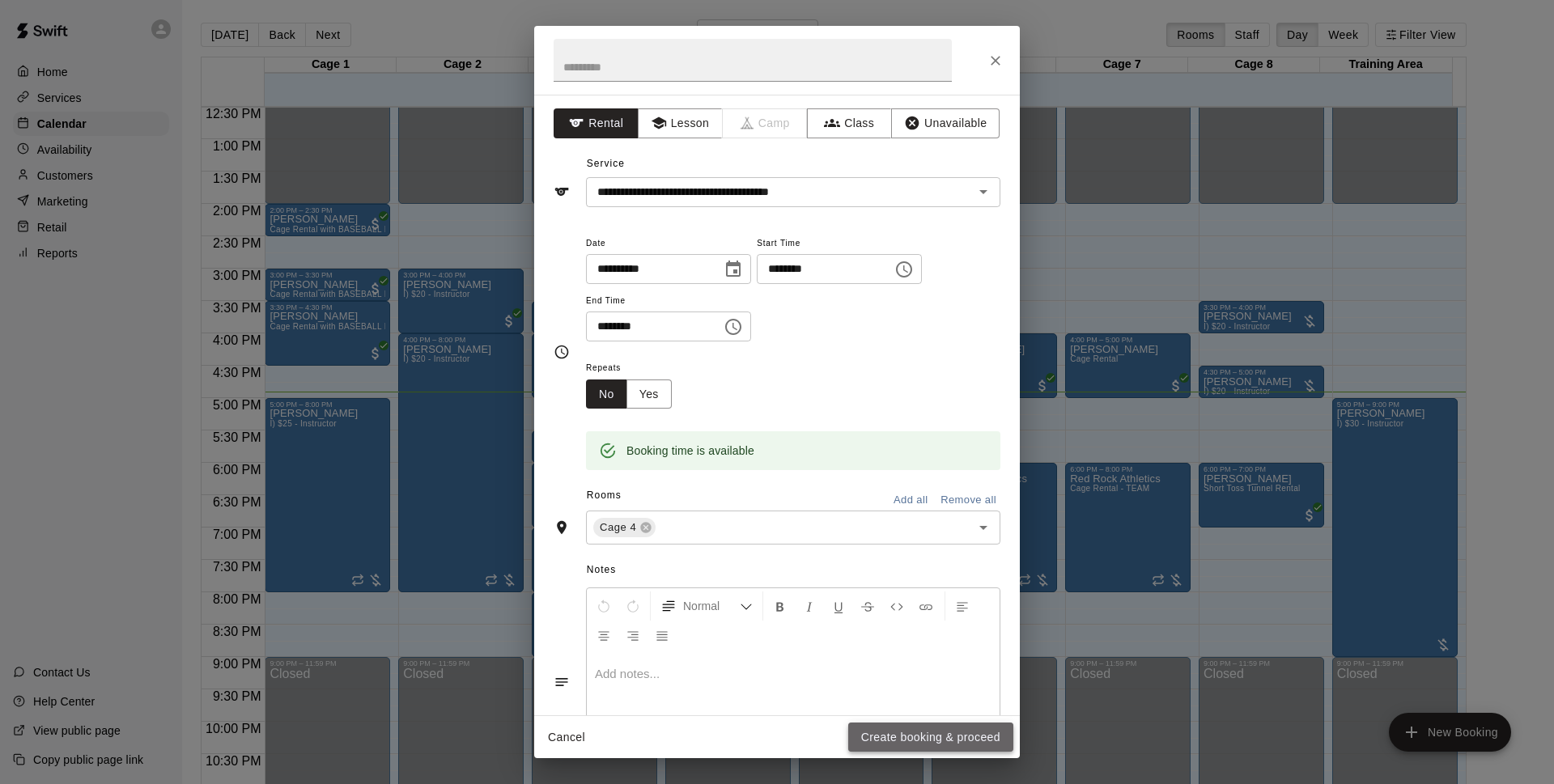
click at [942, 739] on button "Create booking & proceed" at bounding box center [931, 737] width 165 height 30
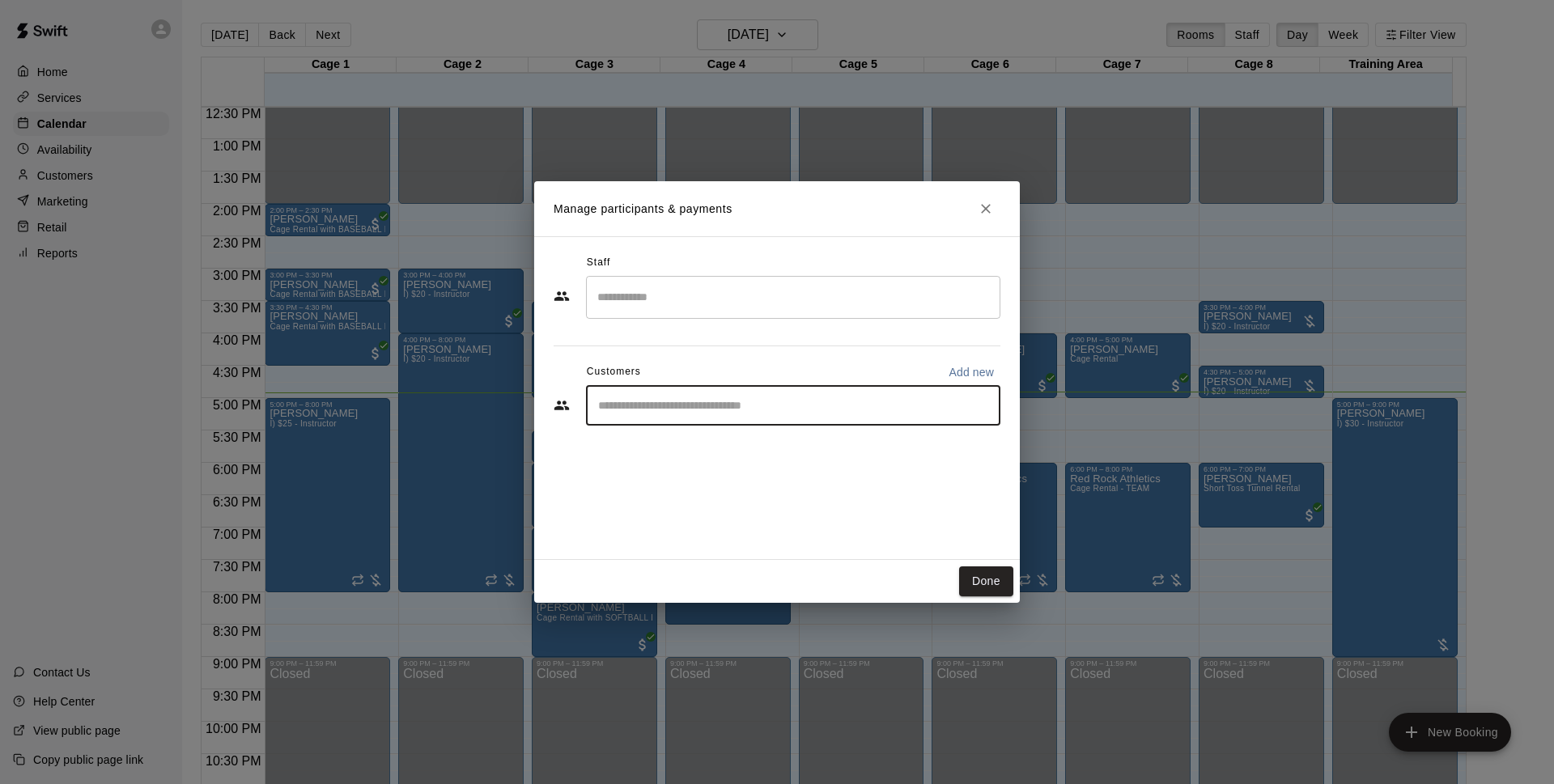
click at [972, 398] on input "Start typing to search customers..." at bounding box center [793, 405] width 400 height 16
type input "*******"
click at [741, 464] on span "[EMAIL_ADDRESS][DOMAIN_NAME]" at bounding box center [718, 460] width 174 height 11
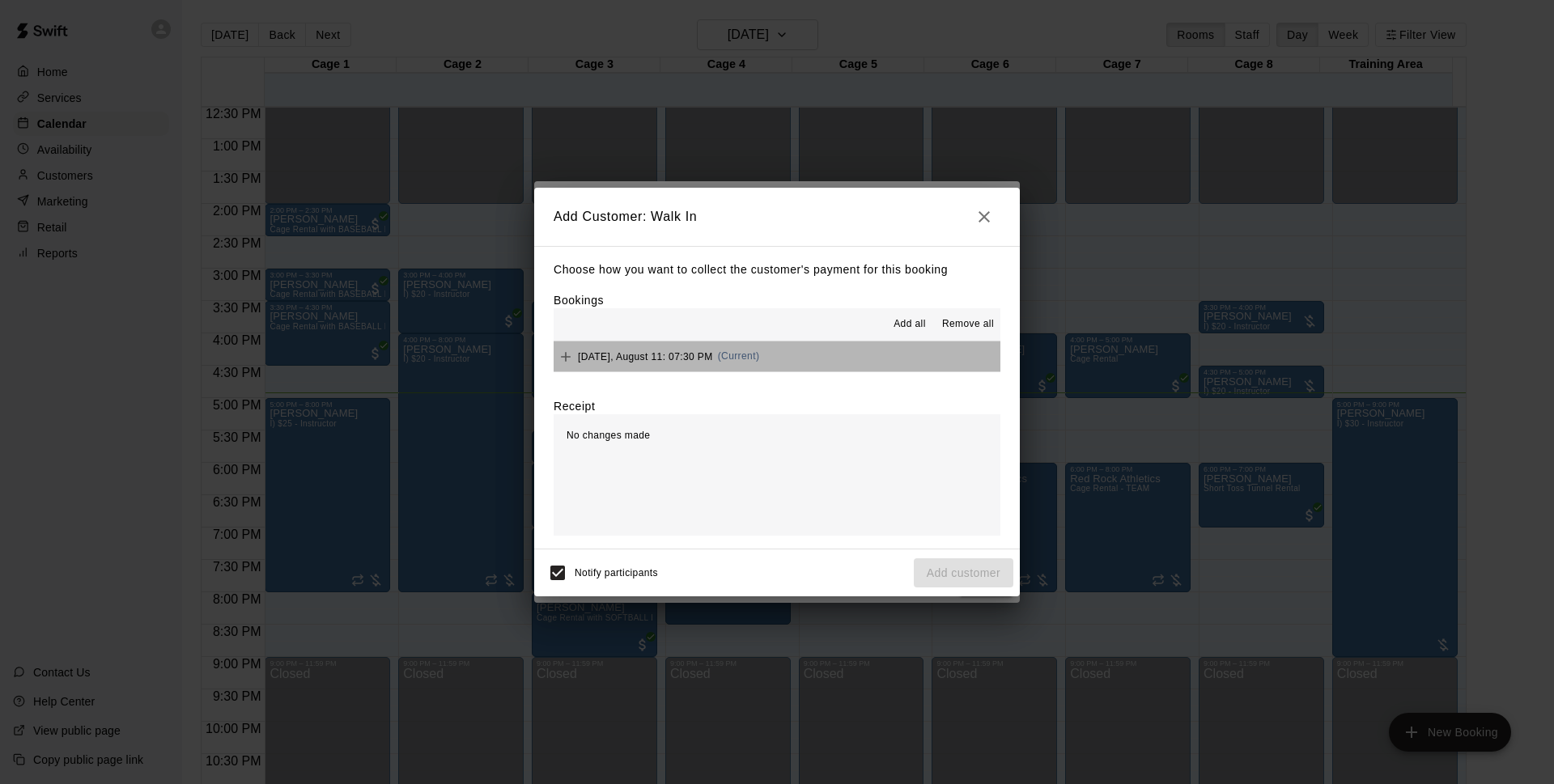
click at [799, 366] on button "[DATE], August 11: 07:30 PM (Current)" at bounding box center [777, 356] width 447 height 30
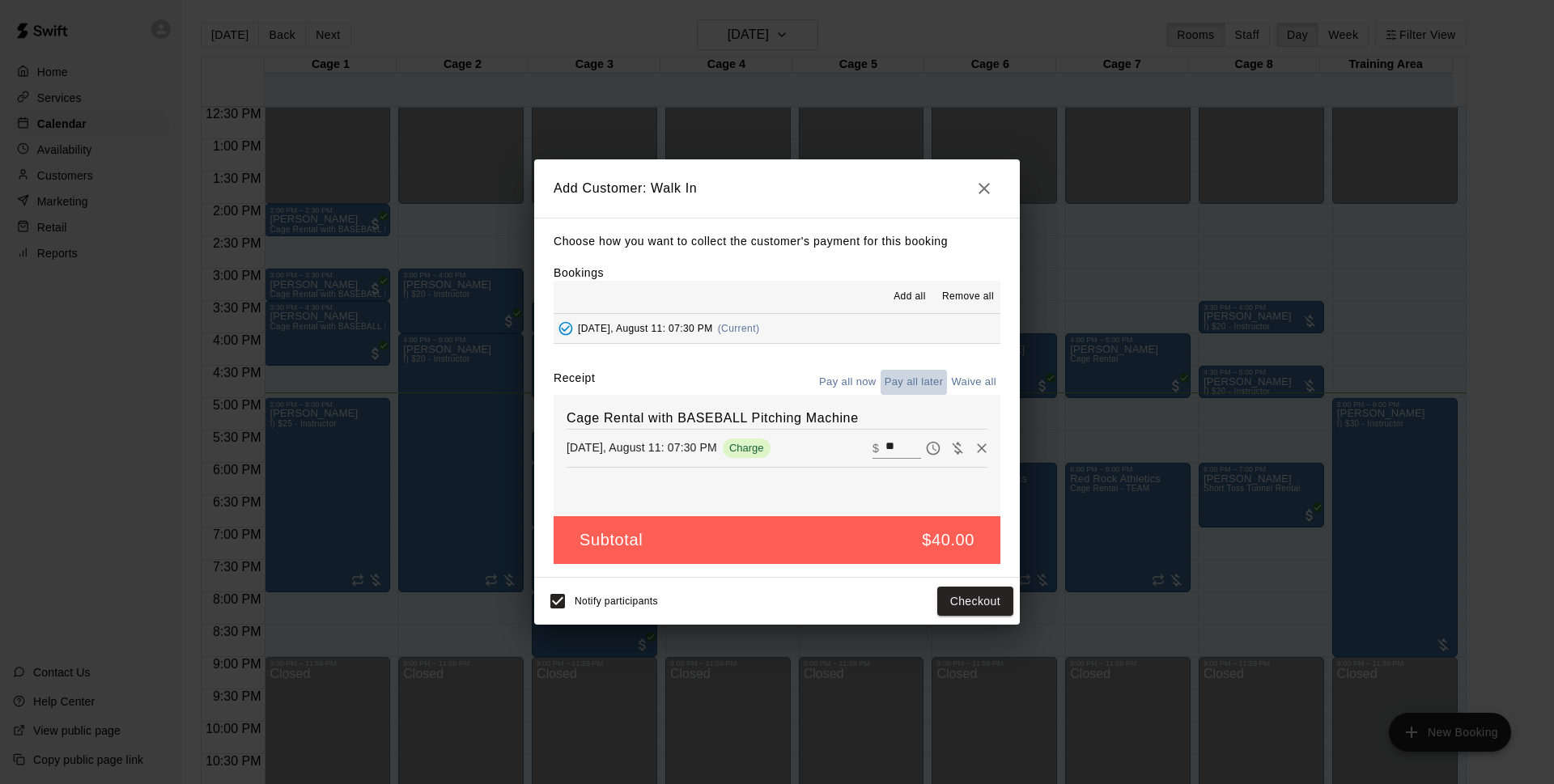
click at [910, 392] on button "Pay all later" at bounding box center [914, 382] width 67 height 25
click at [971, 608] on button "Add customer" at bounding box center [964, 601] width 100 height 30
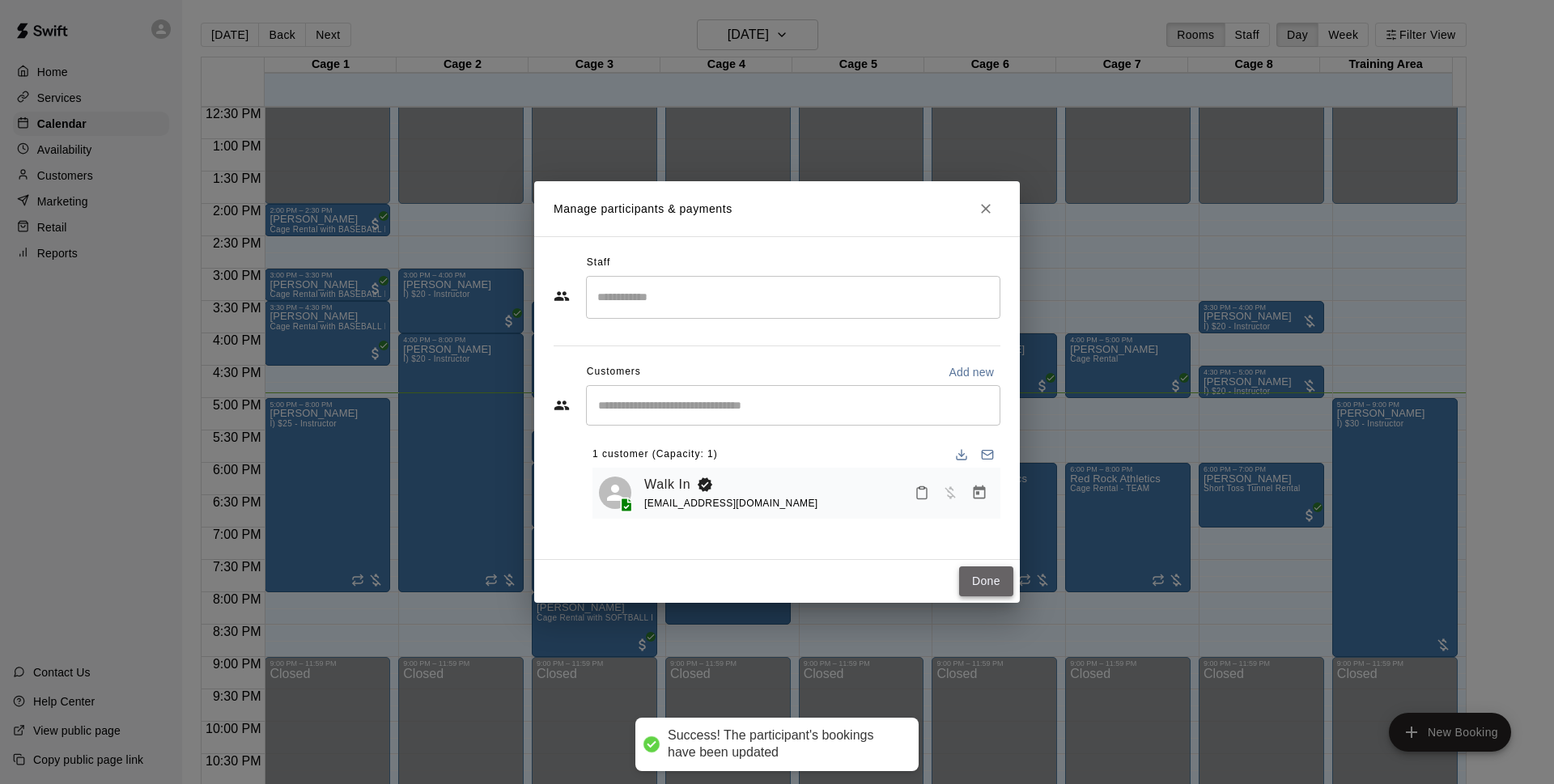
click at [976, 589] on button "Done" at bounding box center [986, 581] width 54 height 30
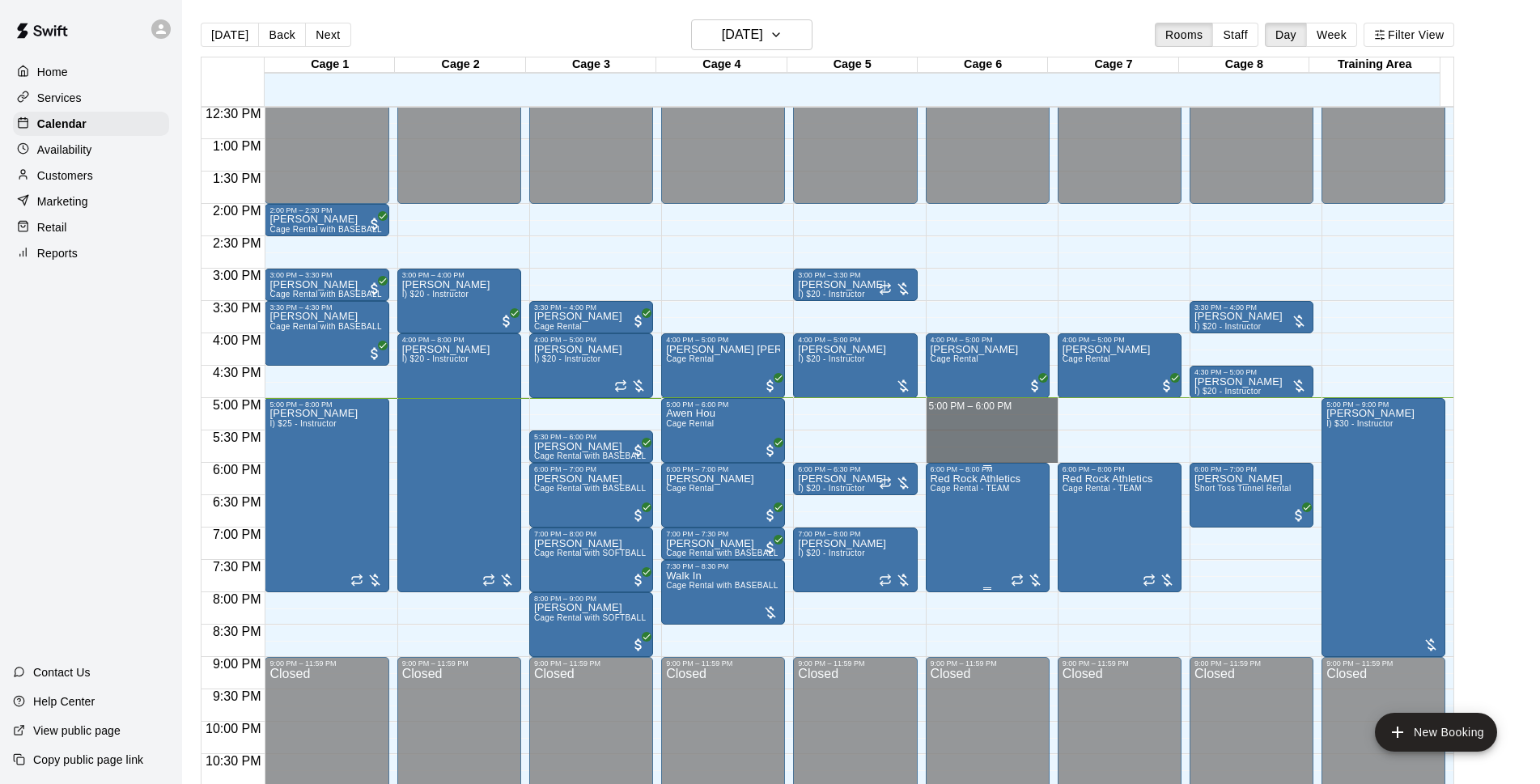
drag, startPoint x: 997, startPoint y: 461, endPoint x: 1009, endPoint y: 466, distance: 13.0
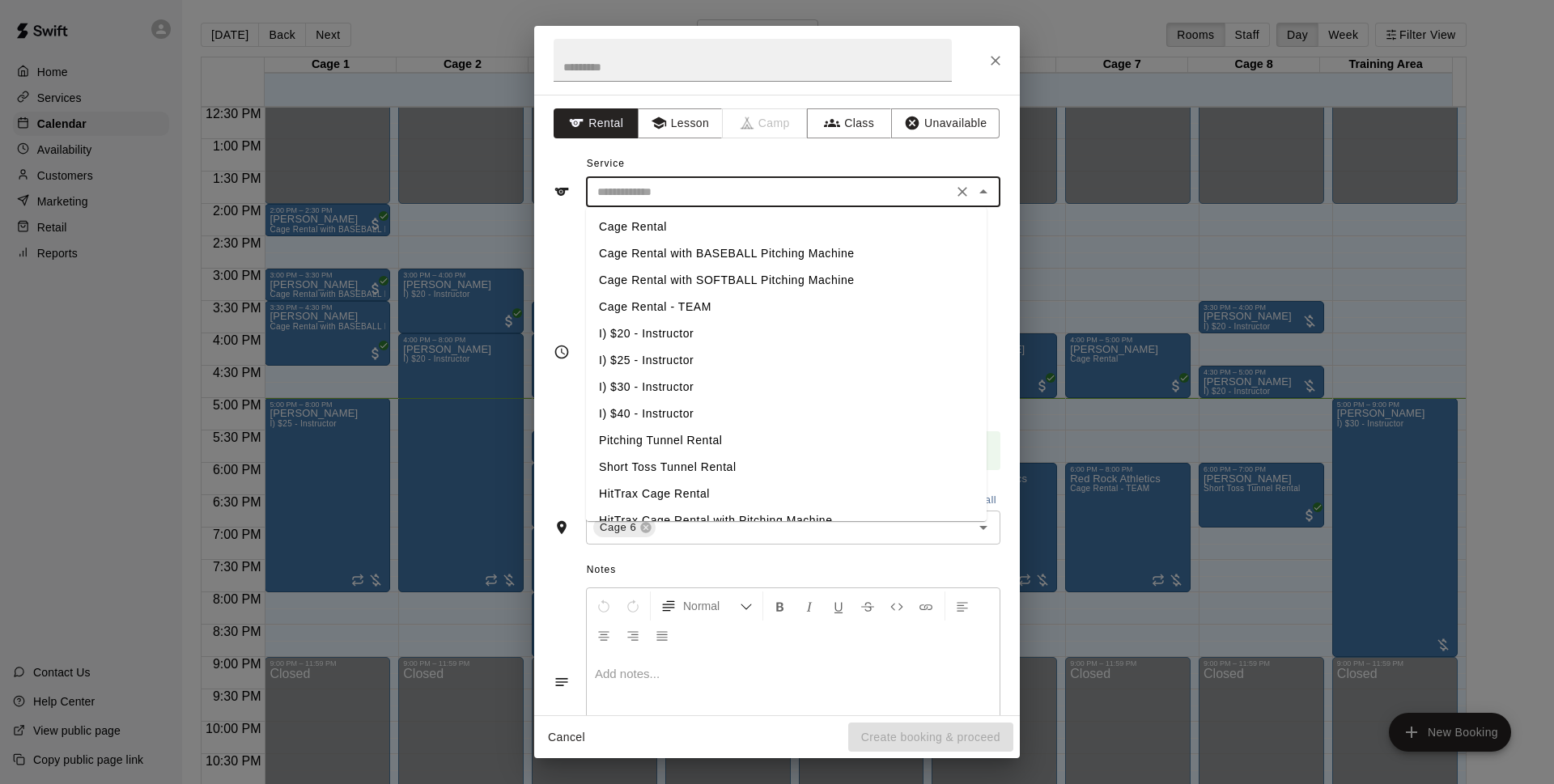
drag, startPoint x: 1009, startPoint y: 466, endPoint x: 786, endPoint y: 196, distance: 350.2
click at [786, 196] on input "text" at bounding box center [769, 192] width 357 height 20
click at [736, 219] on li "Cage Rental" at bounding box center [786, 227] width 400 height 27
type input "**********"
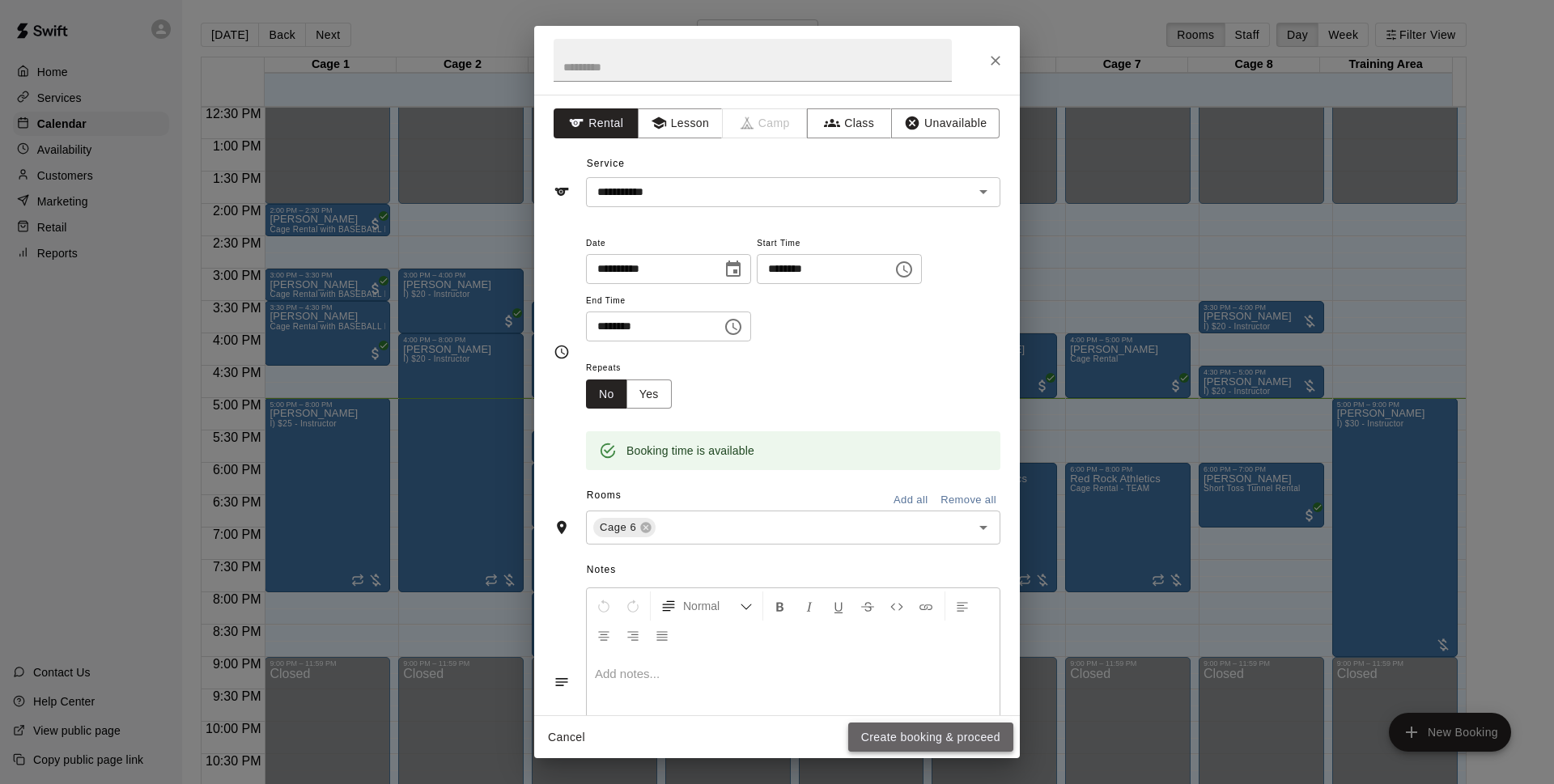
click at [954, 736] on button "Create booking & proceed" at bounding box center [931, 737] width 165 height 30
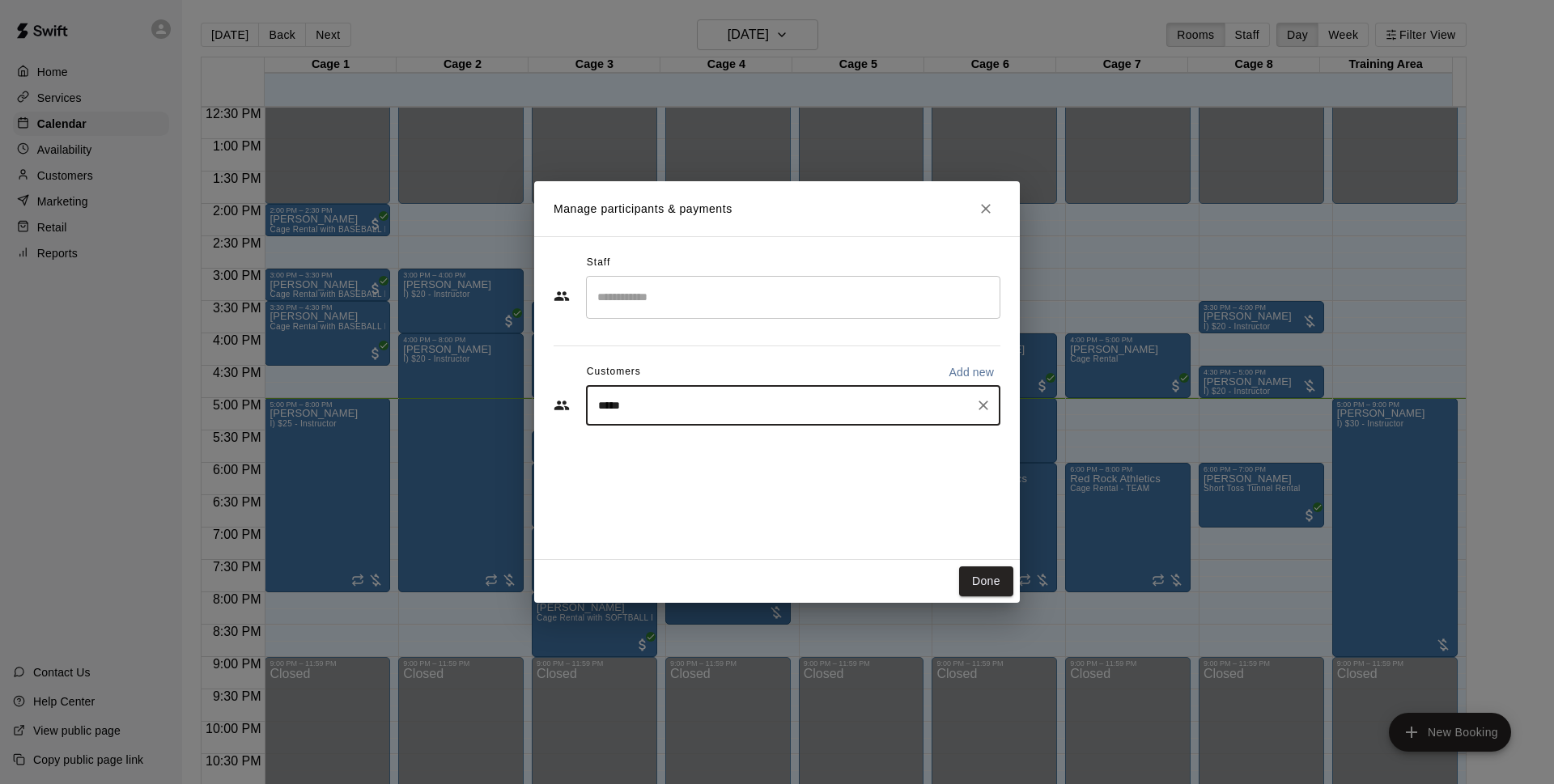
type input "******"
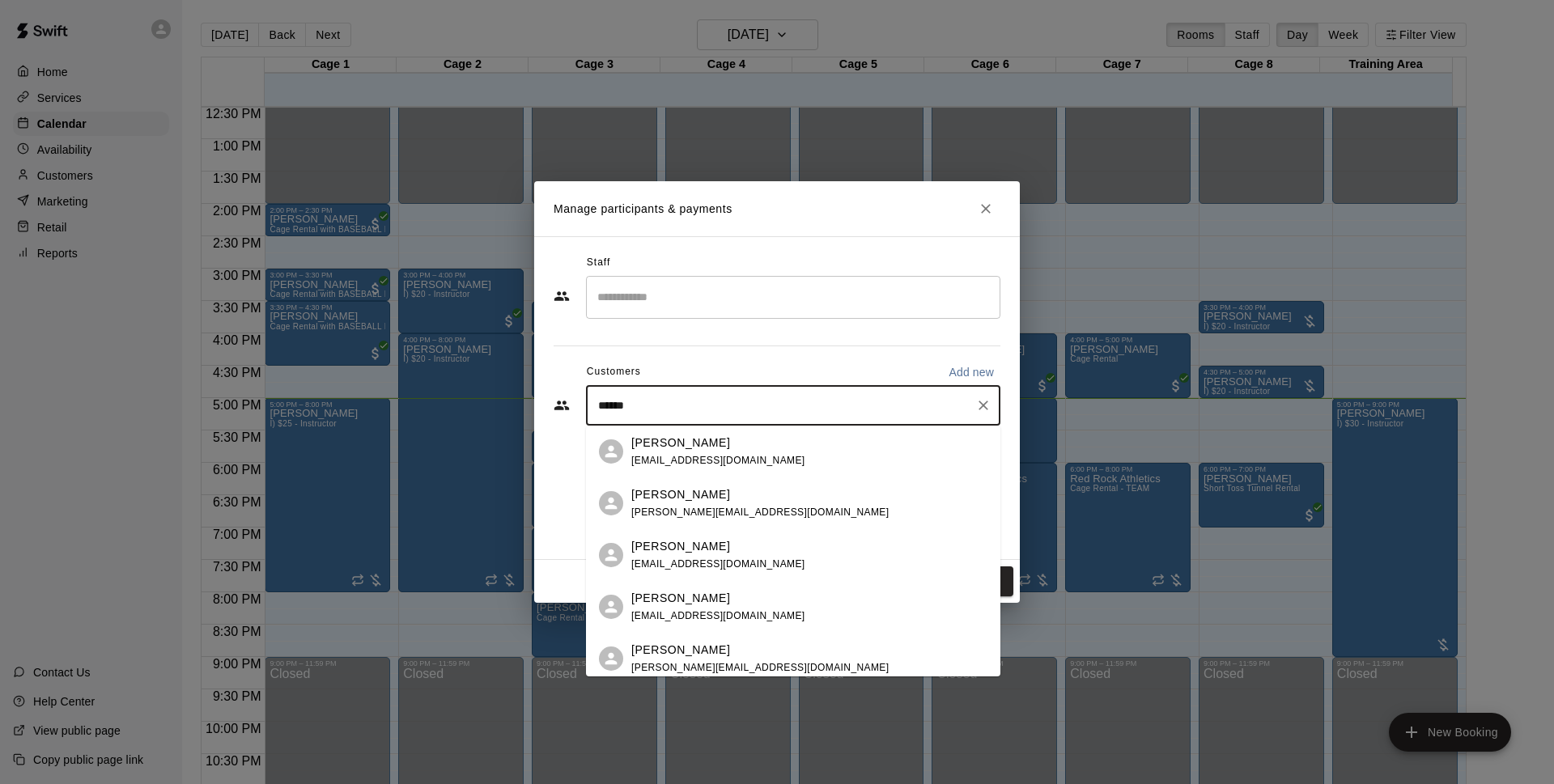
click at [709, 613] on span "[EMAIL_ADDRESS][DOMAIN_NAME]" at bounding box center [718, 615] width 174 height 11
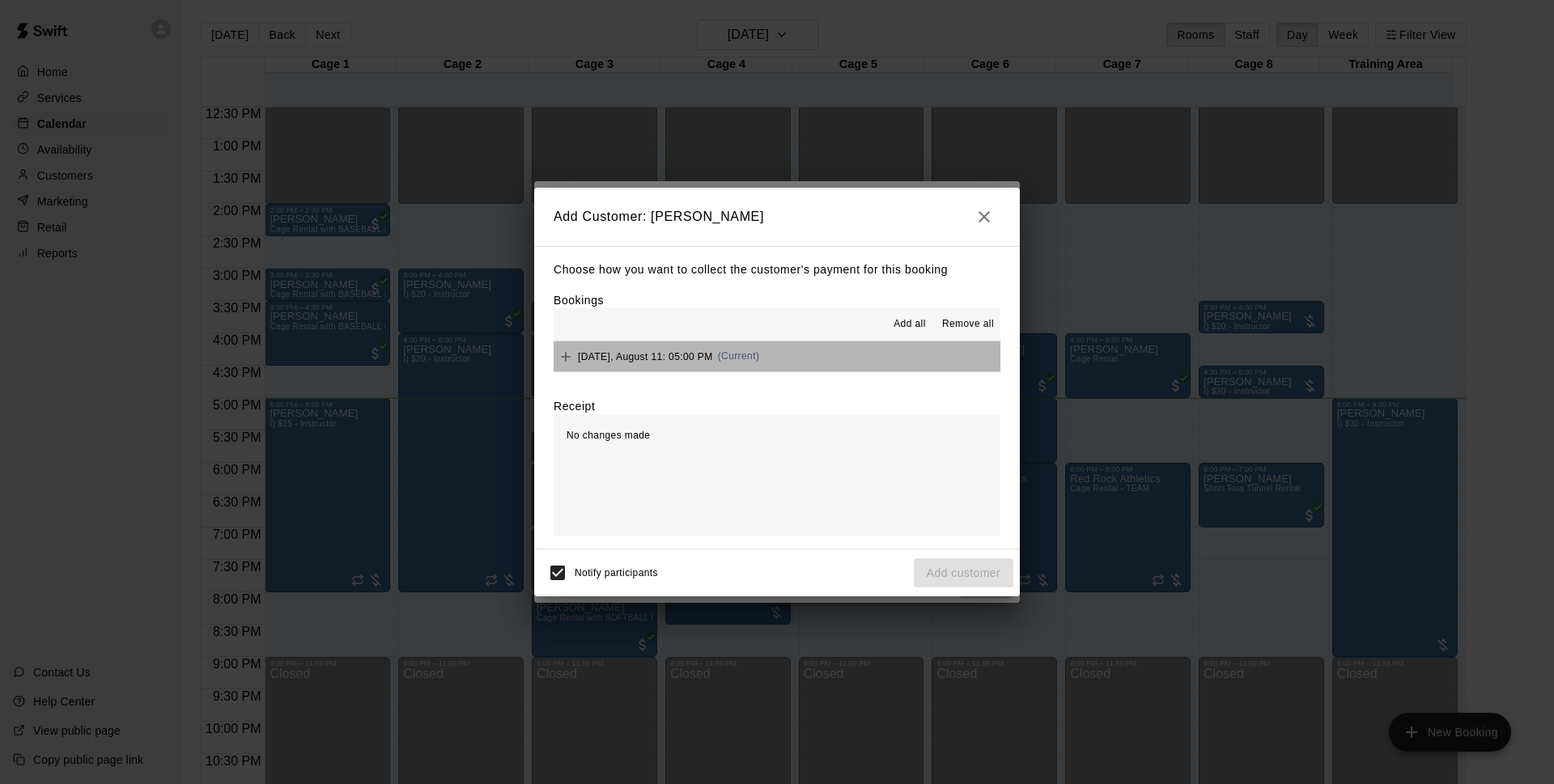
click at [794, 362] on button "[DATE], August 11: 05:00 PM (Current)" at bounding box center [777, 356] width 447 height 30
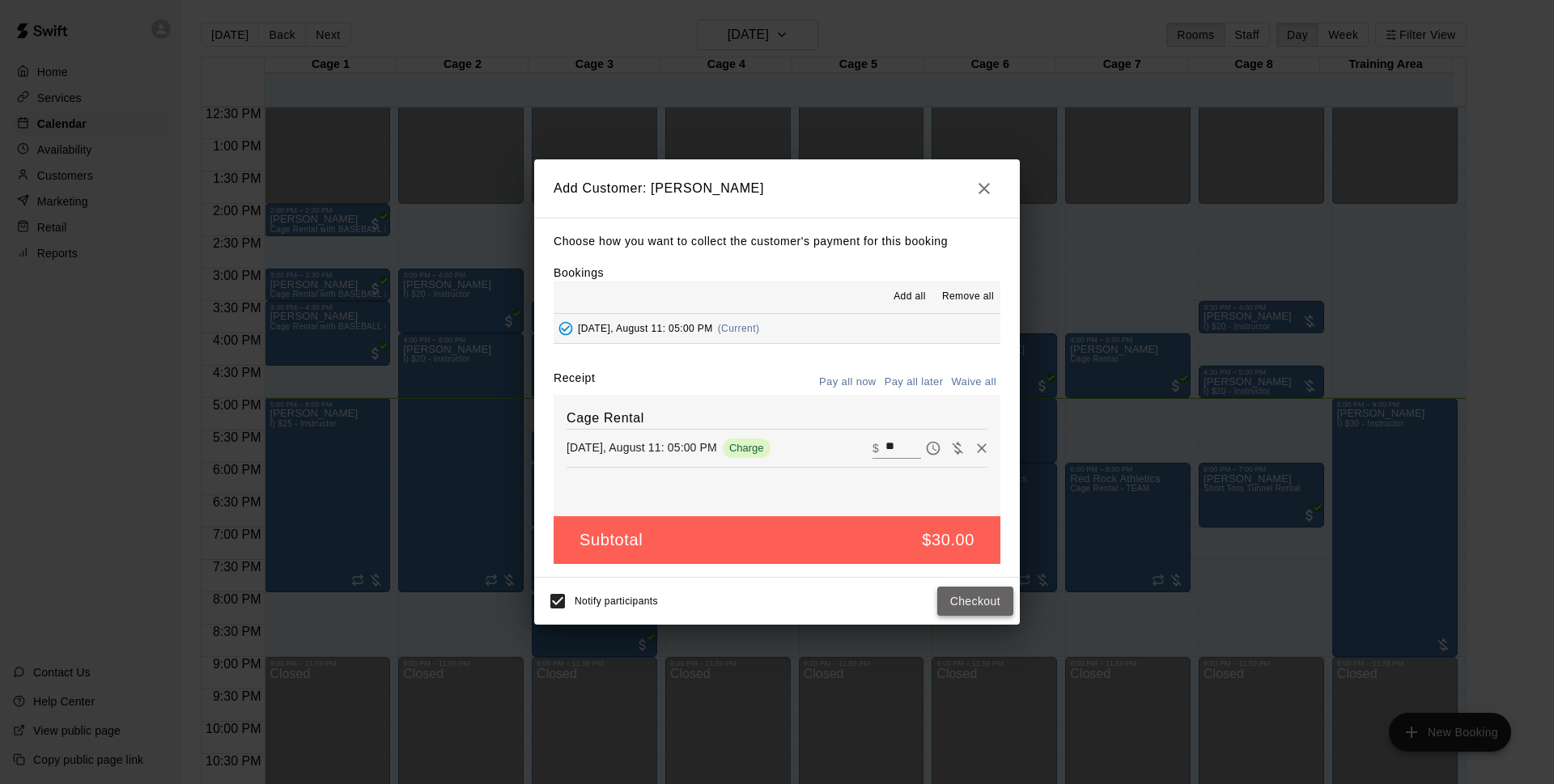
click at [970, 605] on button "Checkout" at bounding box center [975, 601] width 76 height 30
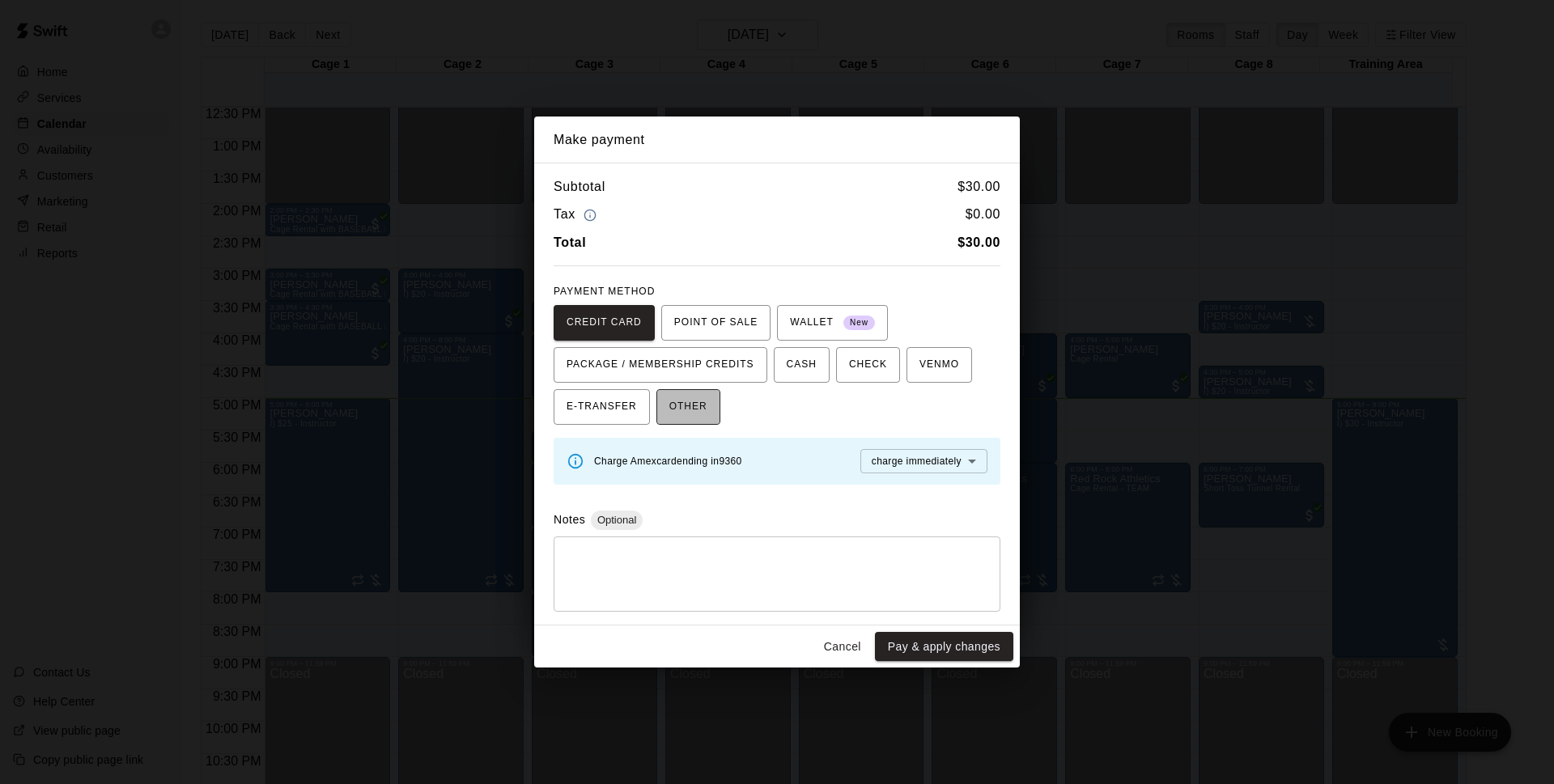
click at [677, 413] on span "OTHER" at bounding box center [688, 407] width 38 height 26
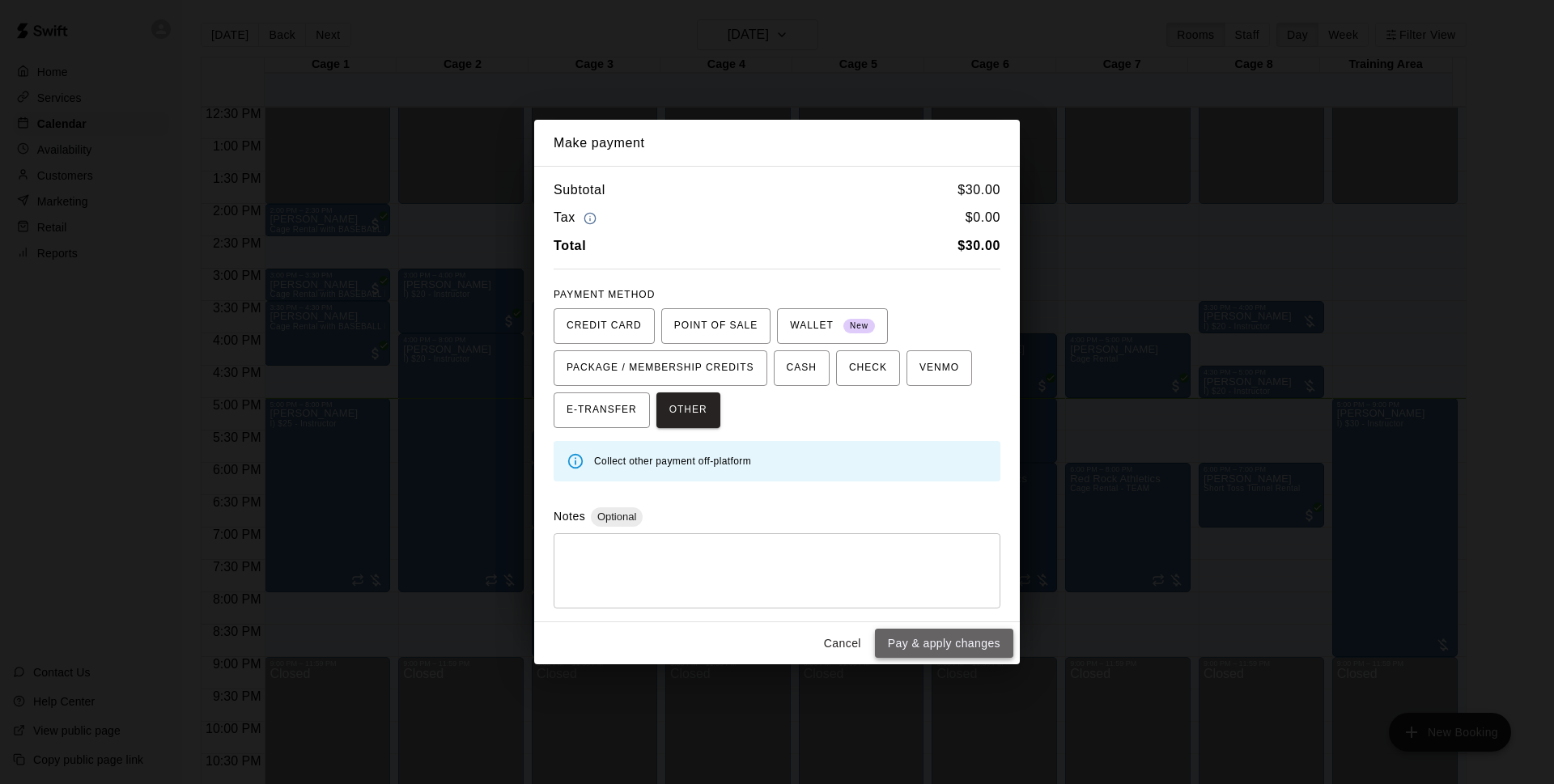
click at [948, 641] on button "Pay & apply changes" at bounding box center [944, 644] width 138 height 30
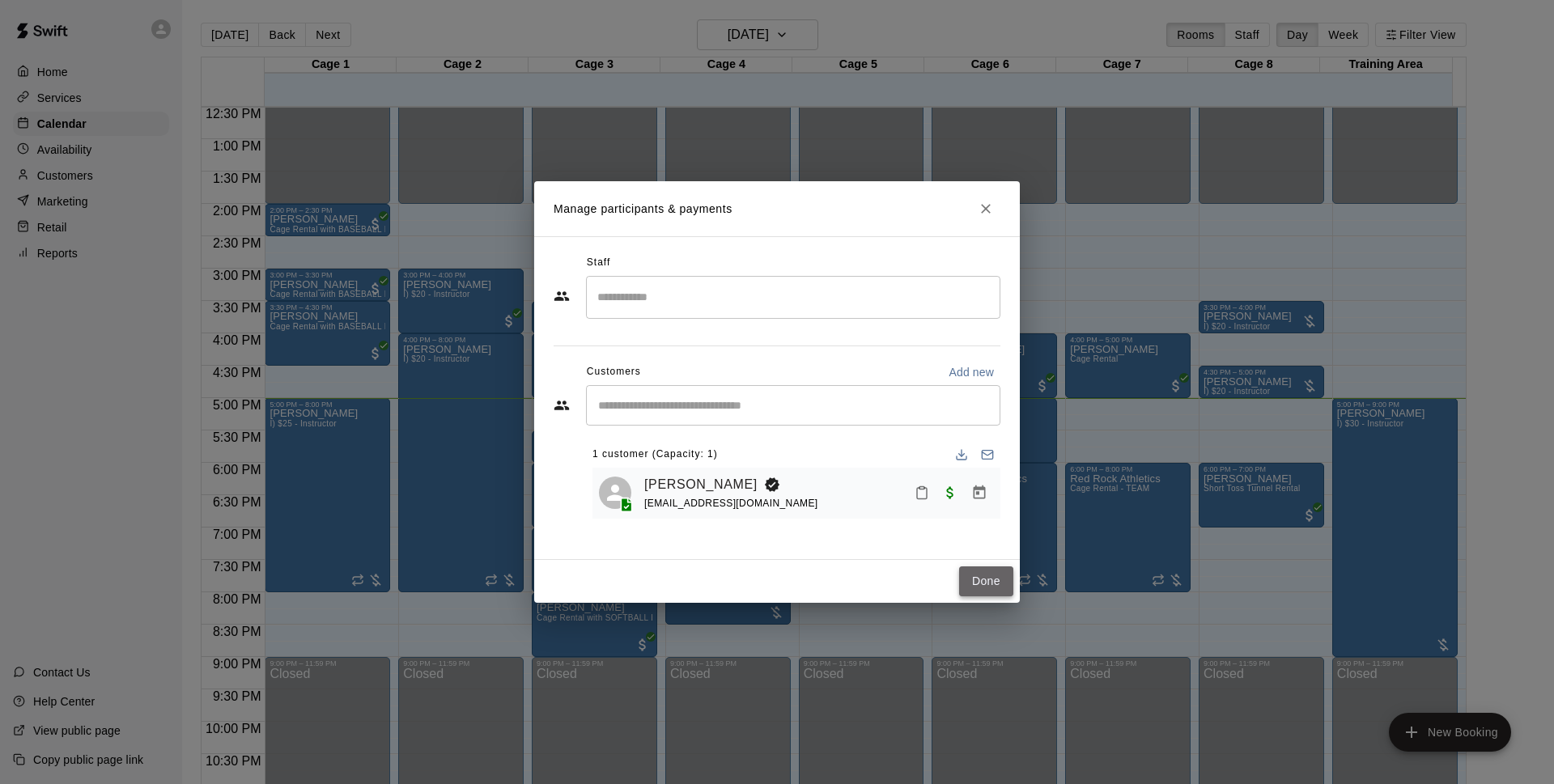
click at [988, 575] on button "Done" at bounding box center [986, 581] width 54 height 30
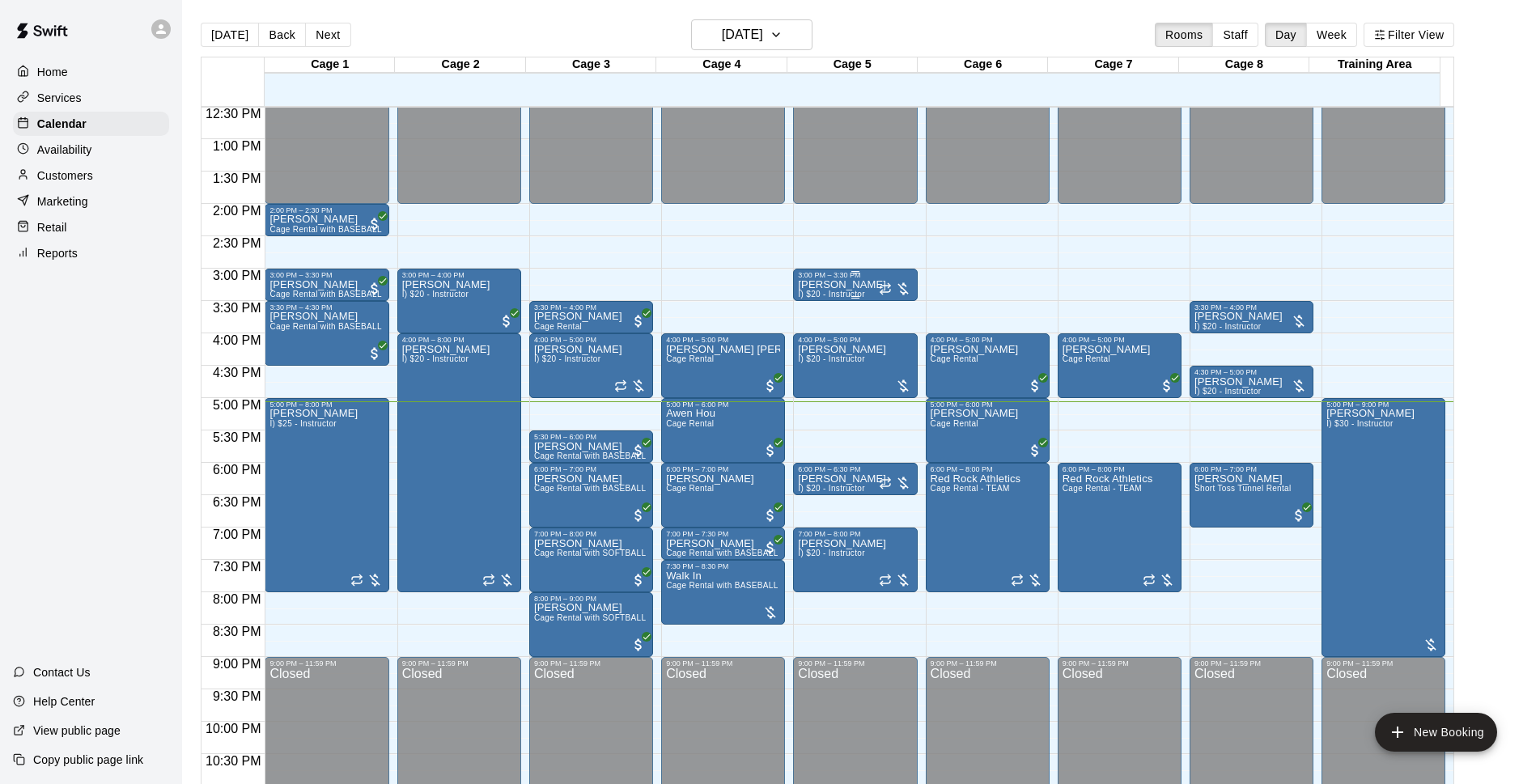
click at [846, 285] on p "[PERSON_NAME]" at bounding box center [842, 285] width 89 height 0
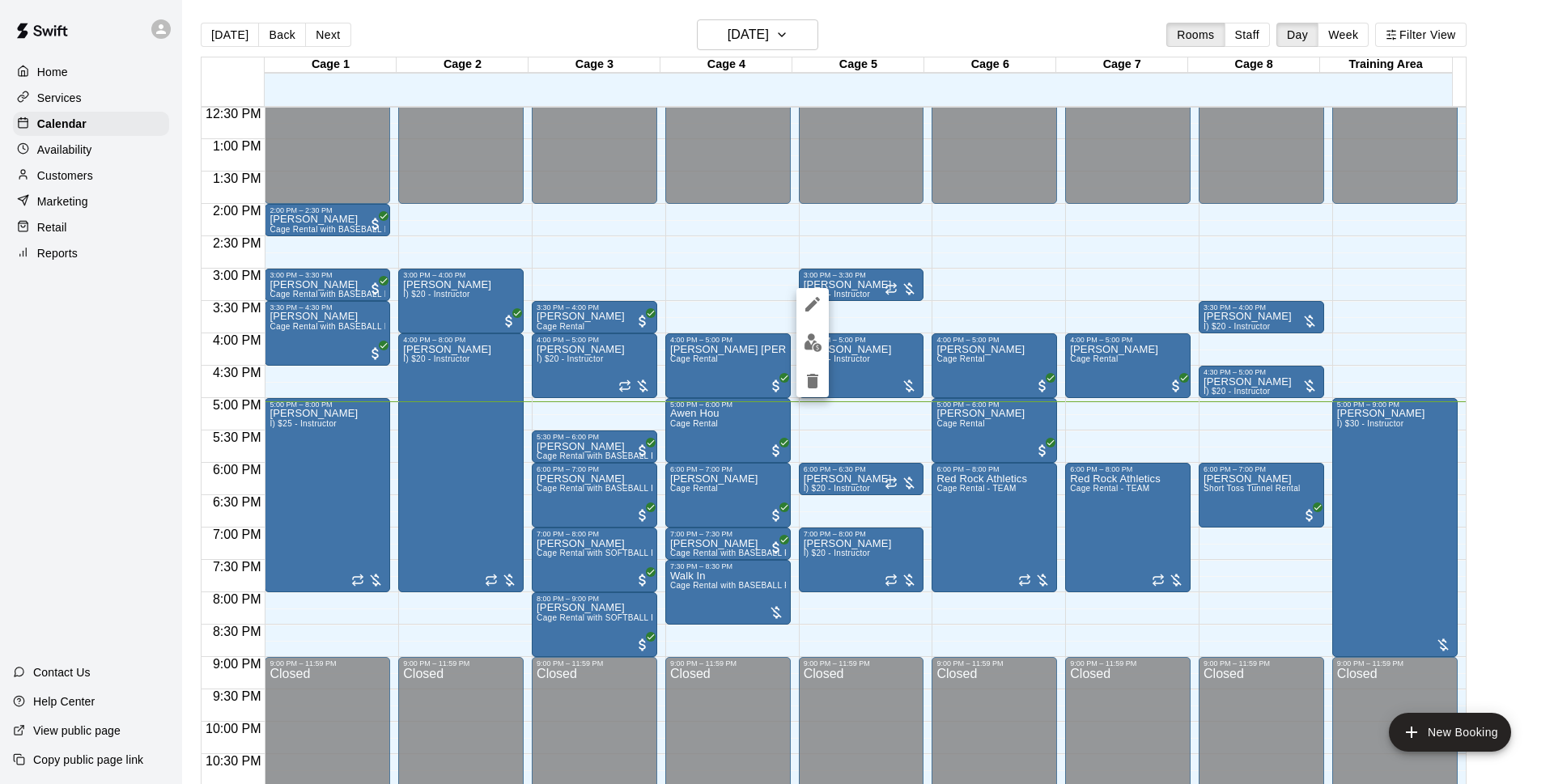
click at [819, 343] on img "edit" at bounding box center [812, 342] width 19 height 19
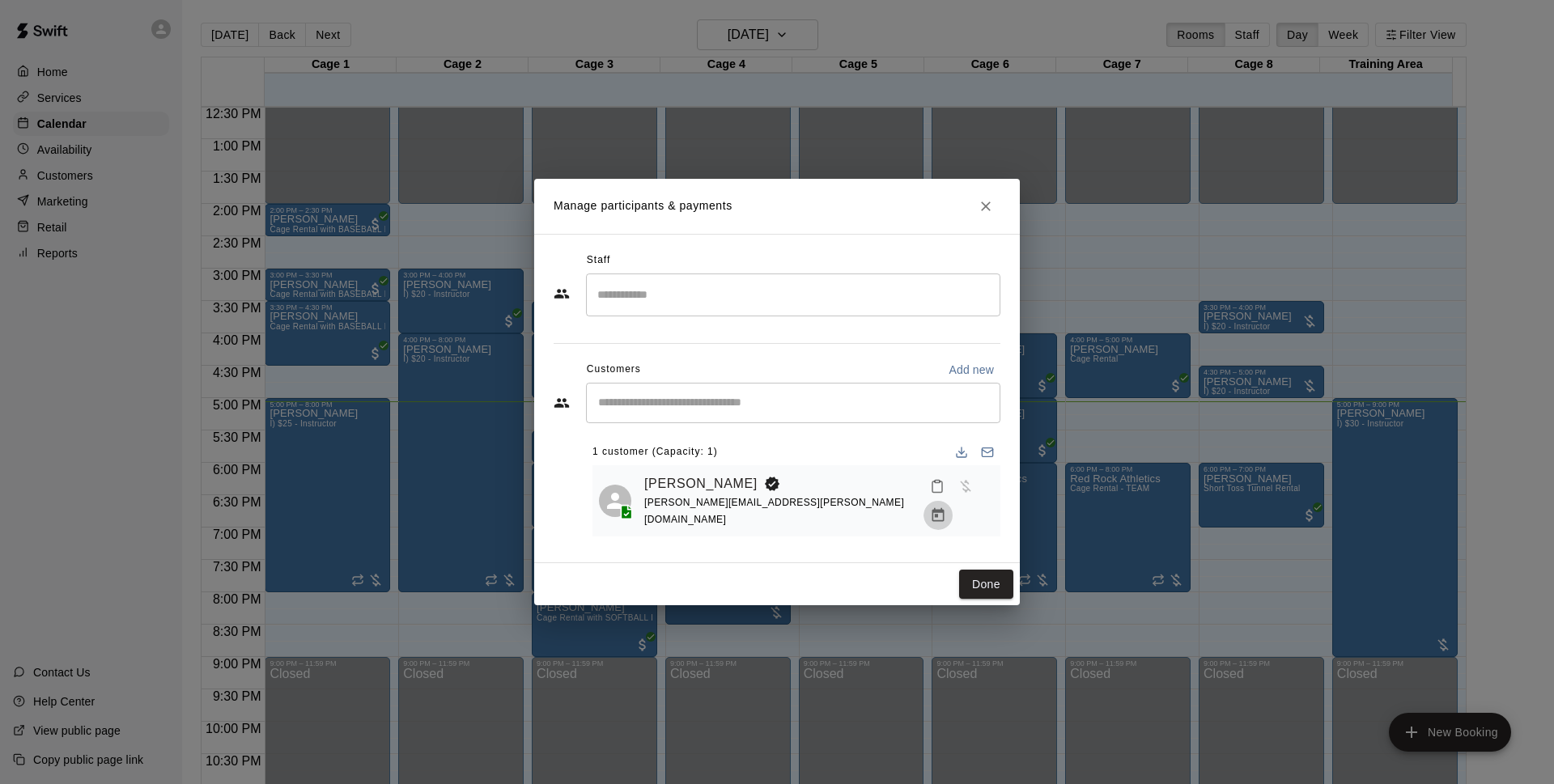
click at [946, 507] on icon "Manage bookings & payment" at bounding box center [938, 515] width 16 height 16
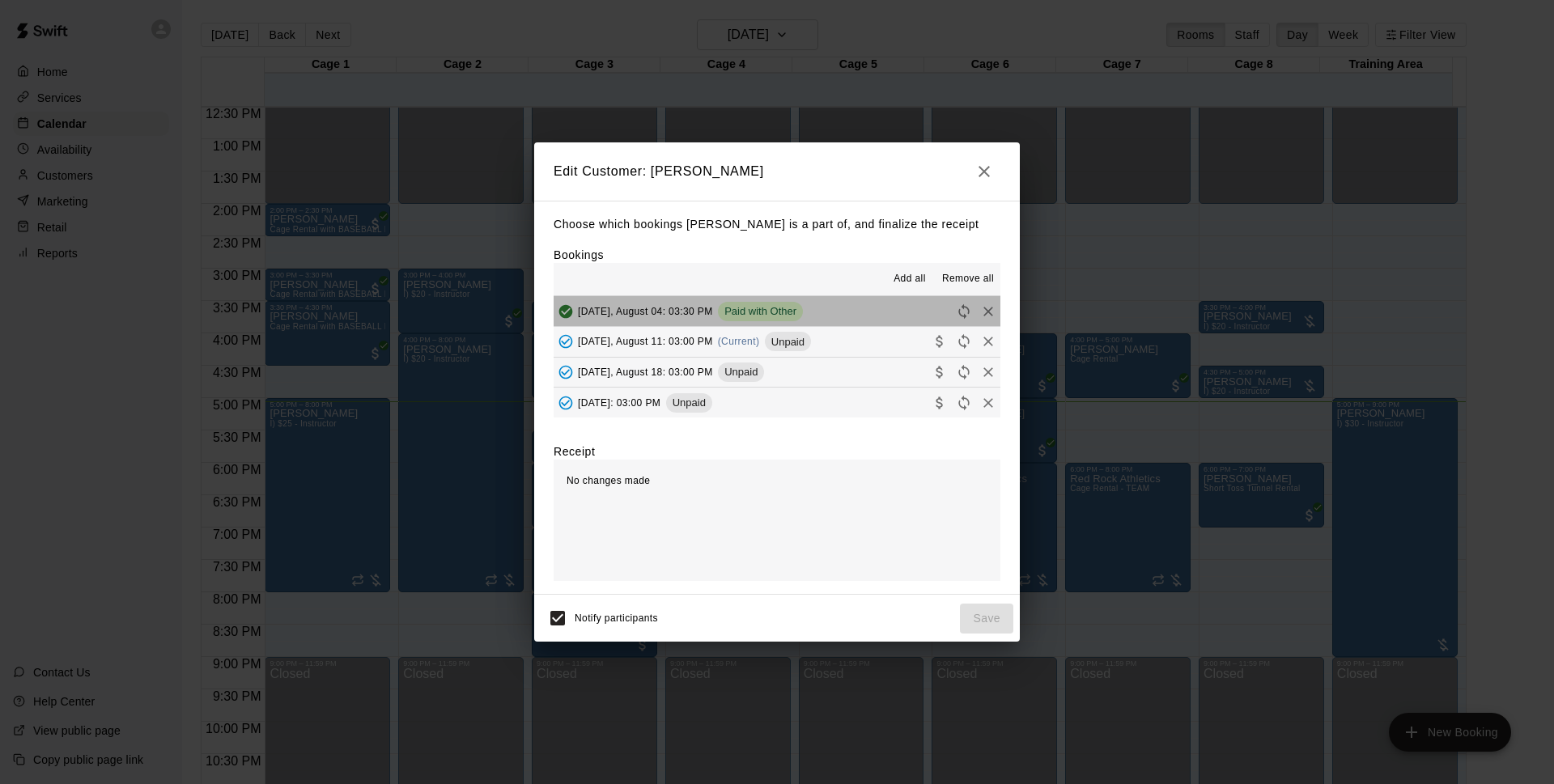
click at [812, 308] on button "[DATE], August 04: 03:30 PM Paid with Other" at bounding box center [777, 311] width 447 height 30
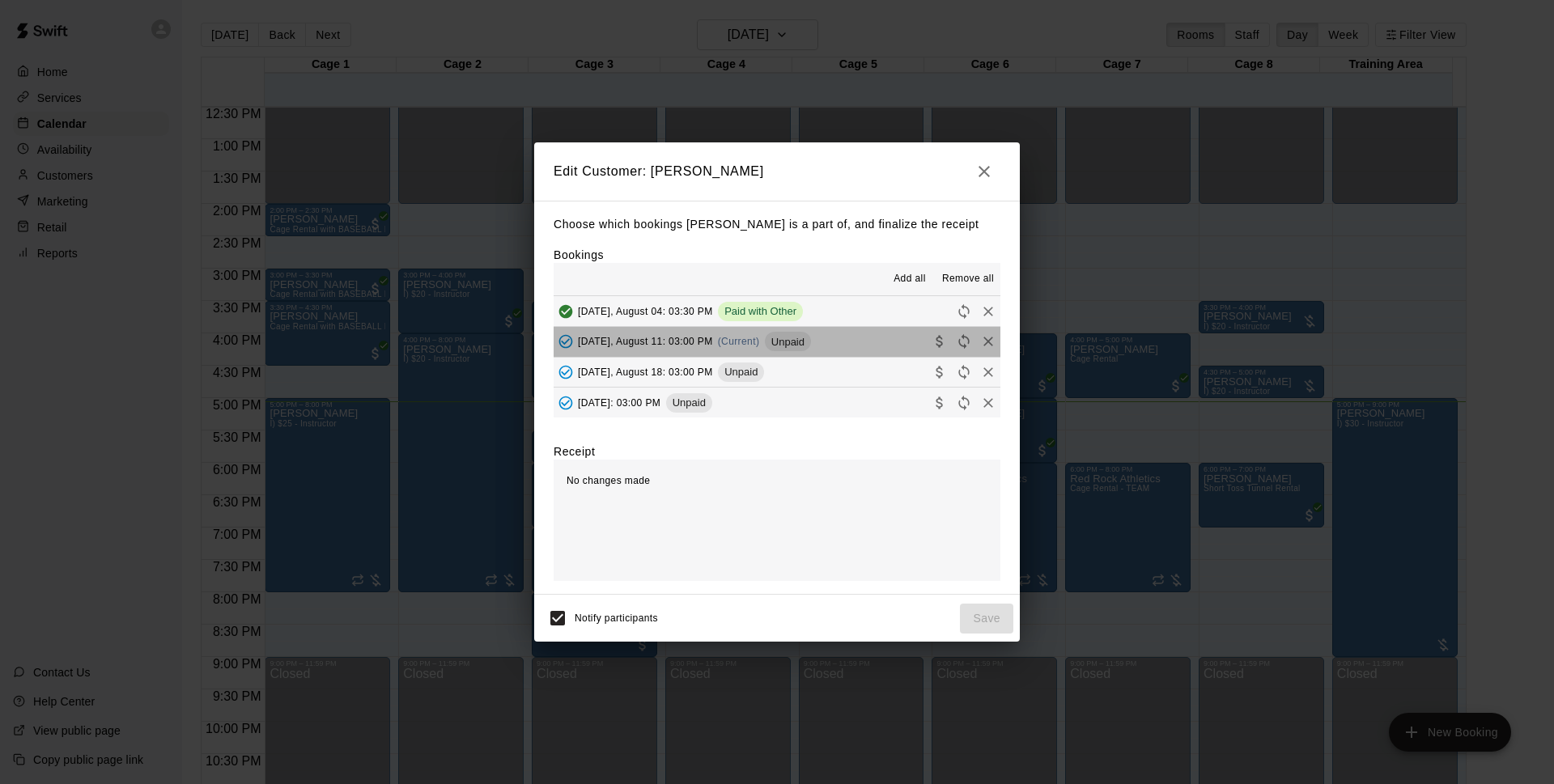
click at [846, 336] on button "[DATE], August 11: 03:00 PM (Current) Unpaid" at bounding box center [777, 341] width 447 height 30
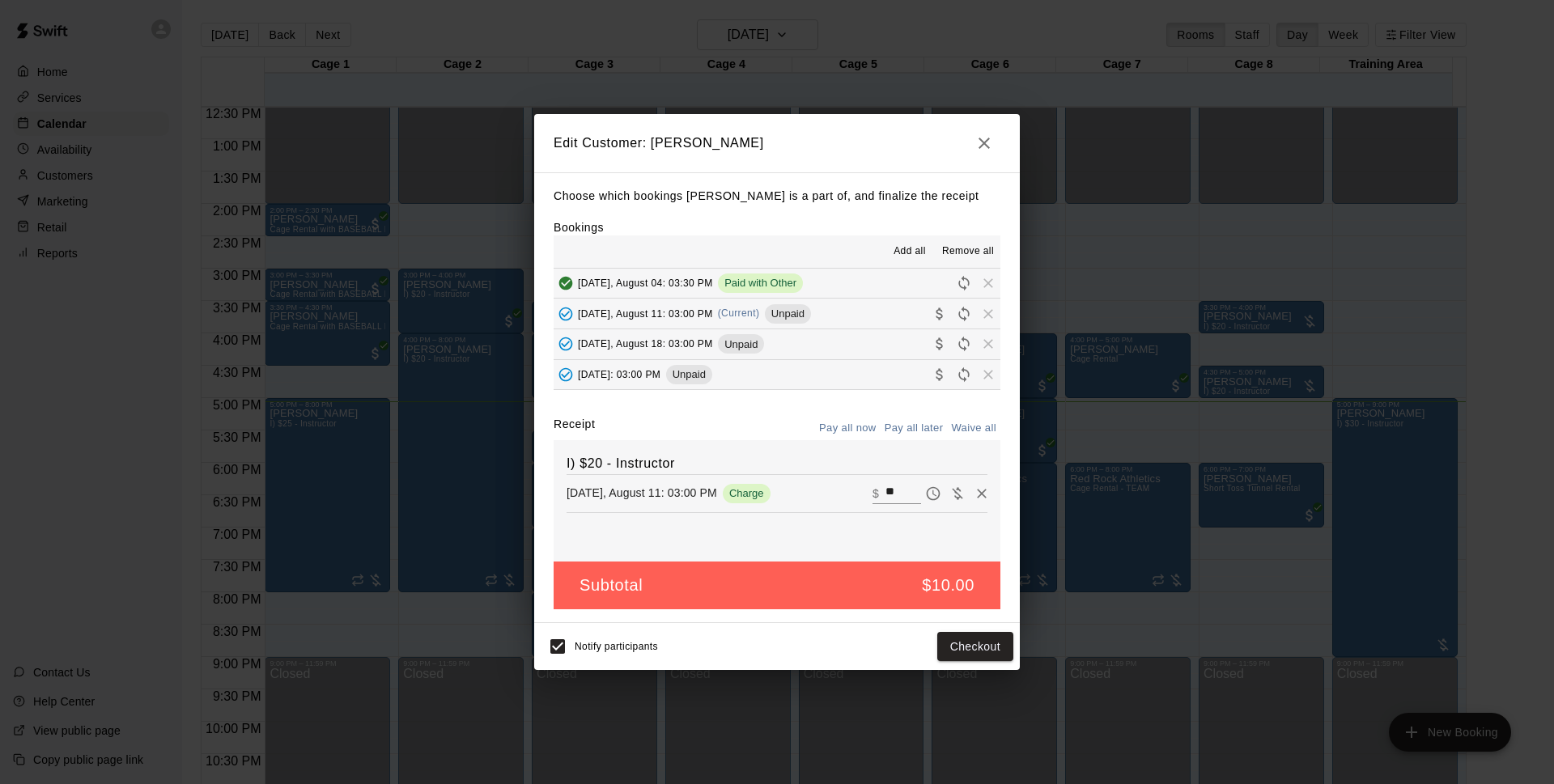
click at [988, 142] on icon "button" at bounding box center [985, 143] width 20 height 20
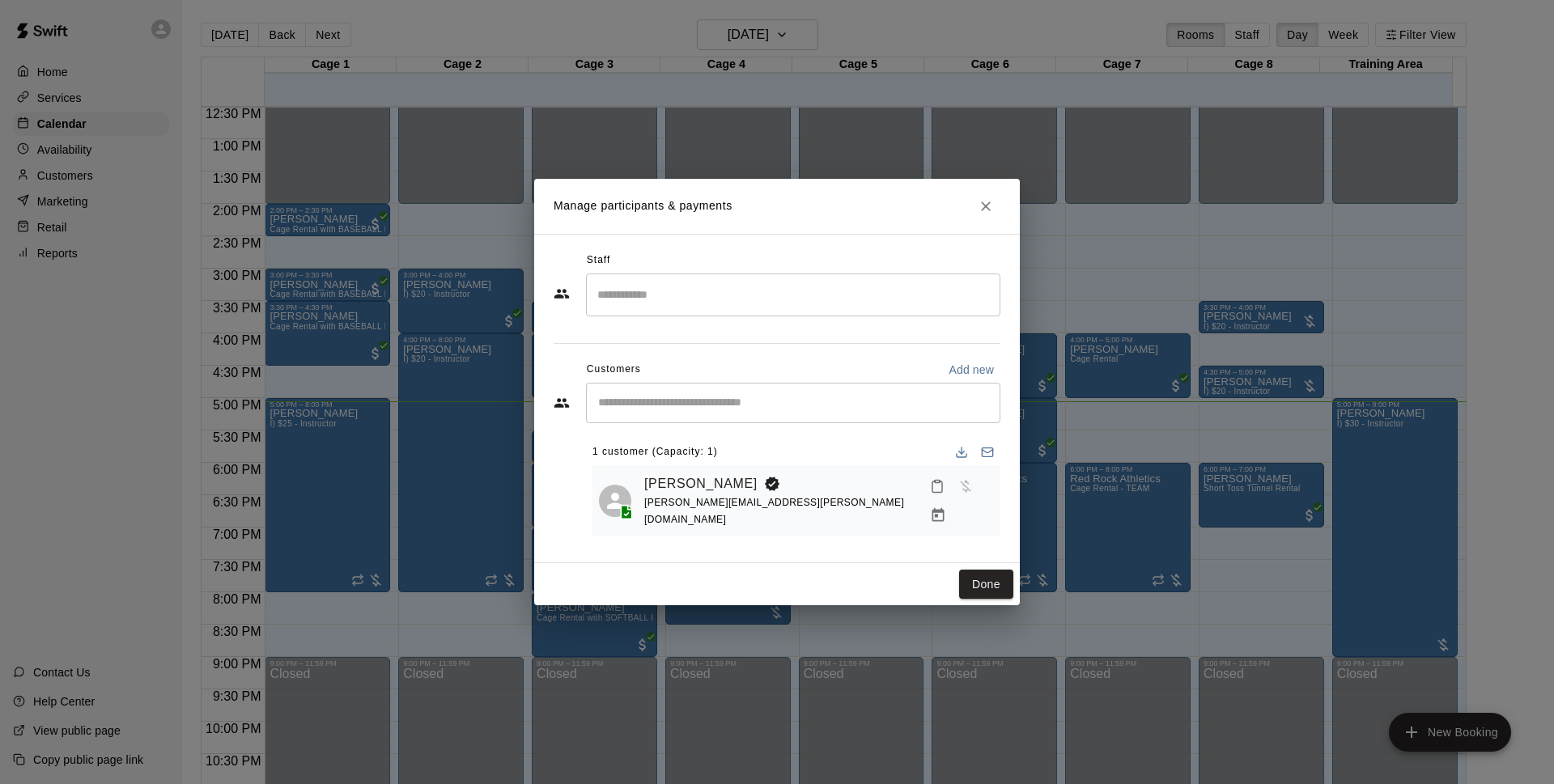
click at [985, 214] on icon "Close" at bounding box center [986, 206] width 16 height 16
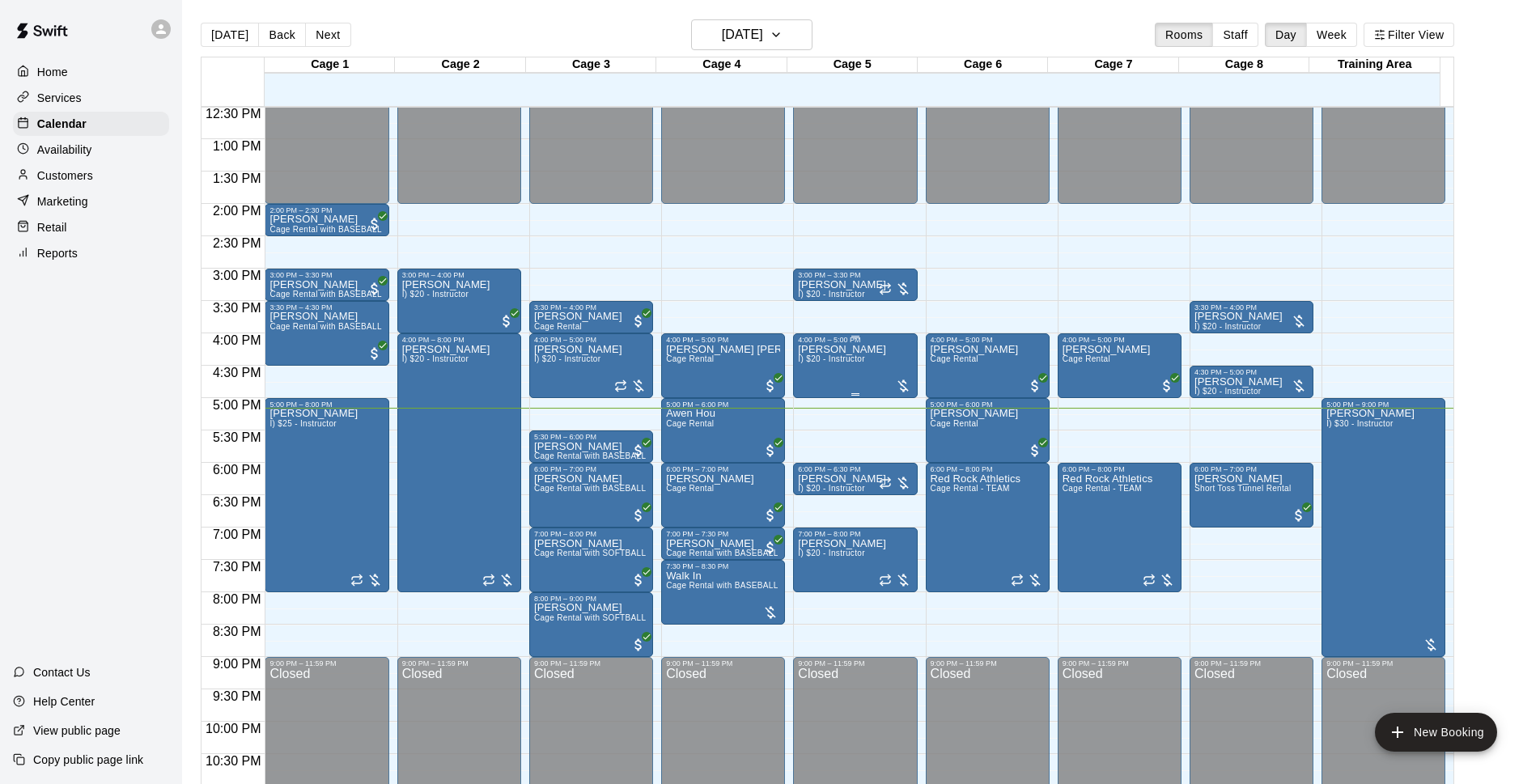
click at [876, 378] on div "[PERSON_NAME] I) $20 - Instructor" at bounding box center [855, 736] width 114 height 784
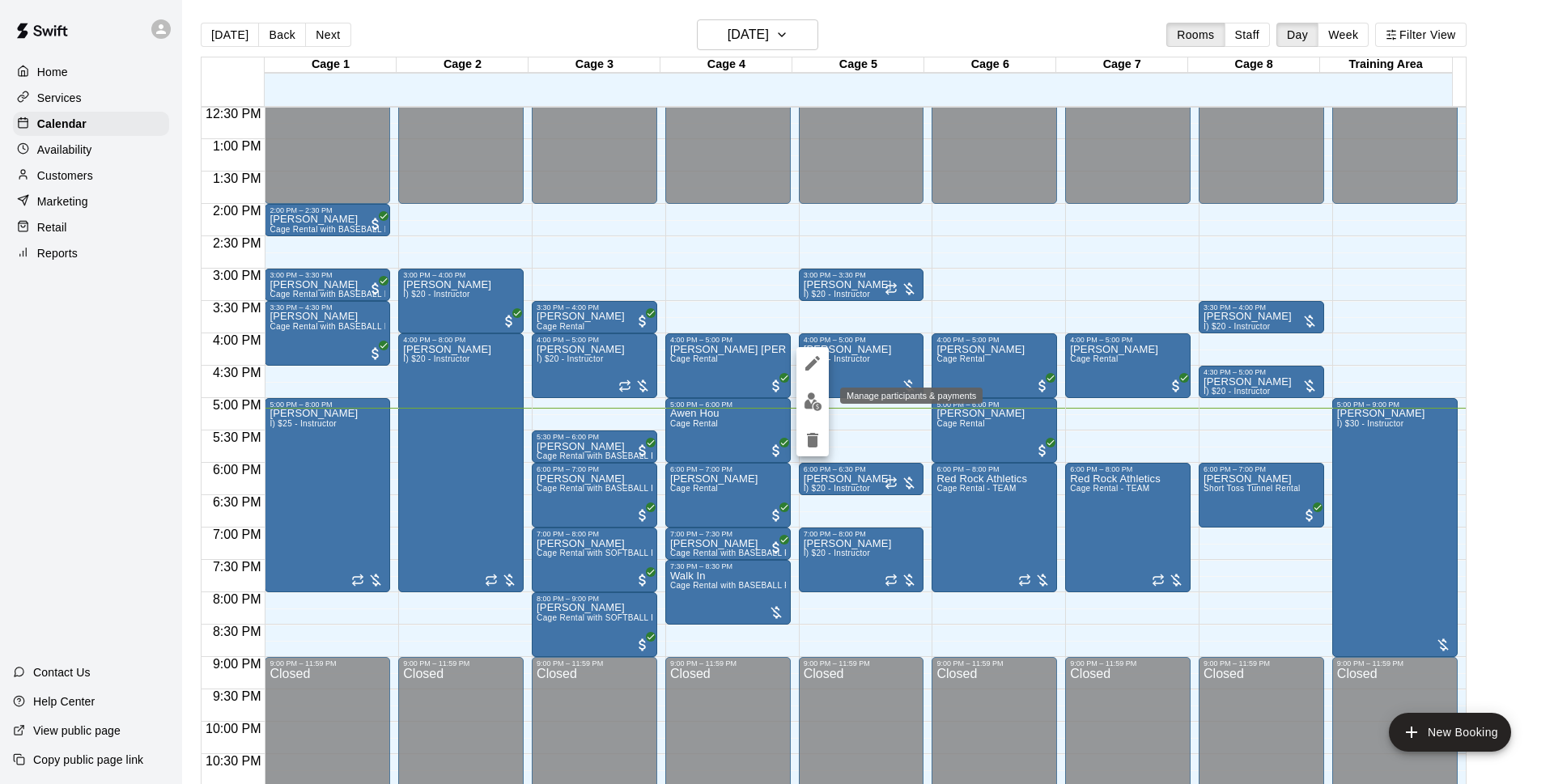
click at [826, 402] on button "edit" at bounding box center [812, 402] width 33 height 32
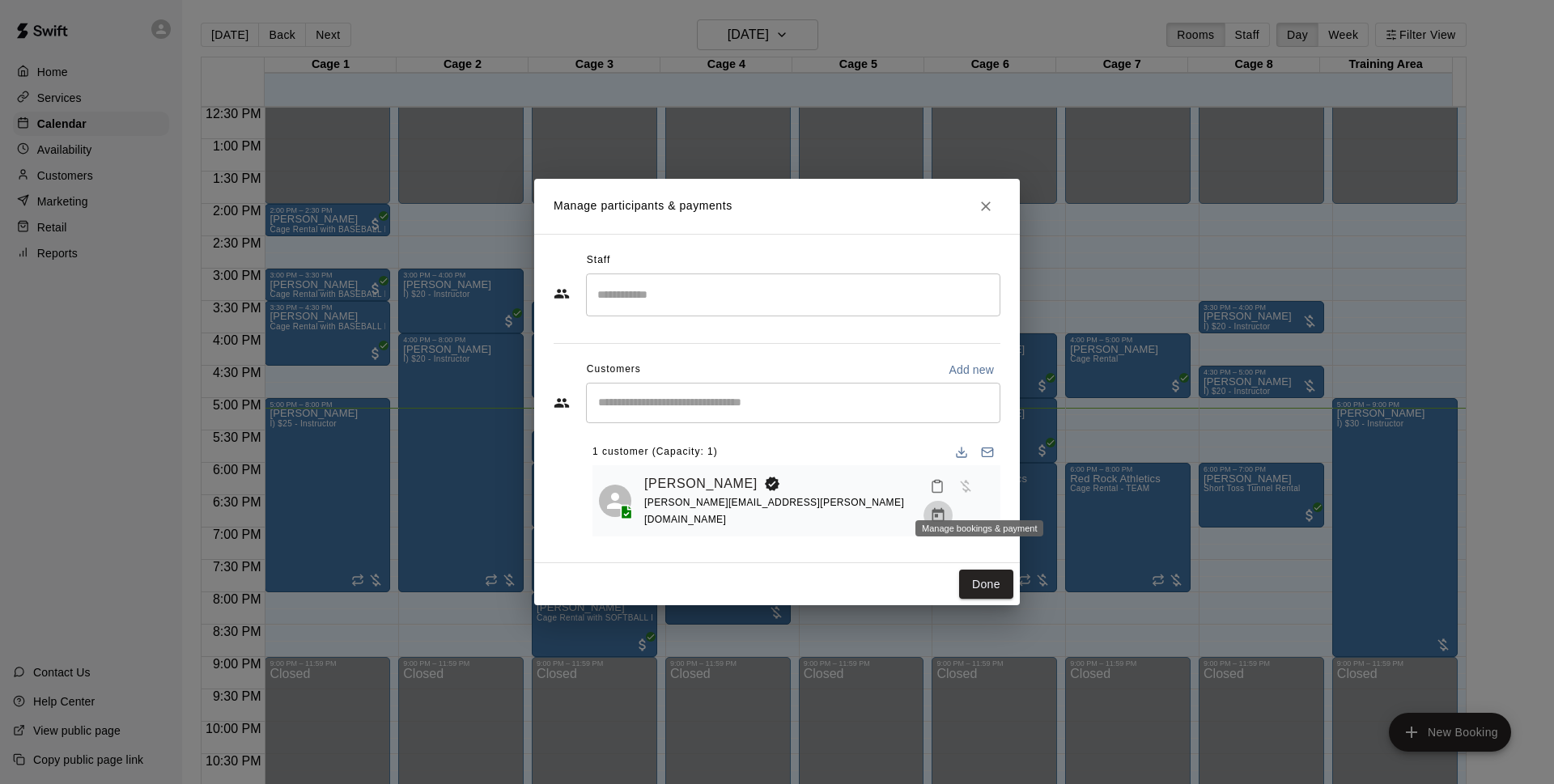
click at [953, 500] on button "Manage bookings & payment" at bounding box center [938, 514] width 29 height 29
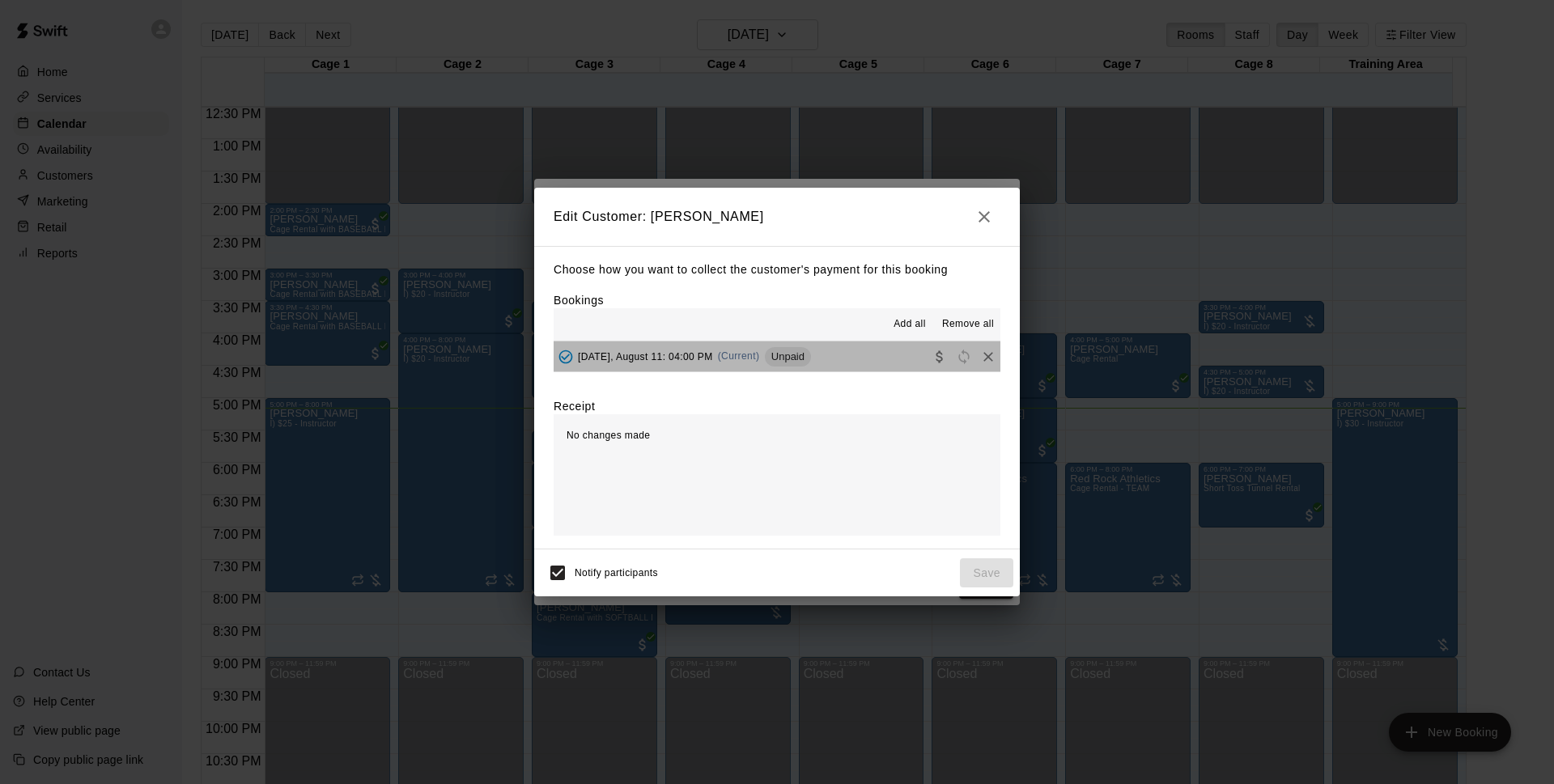
click at [898, 344] on button "[DATE], August 11: 04:00 PM (Current) Unpaid" at bounding box center [777, 356] width 447 height 30
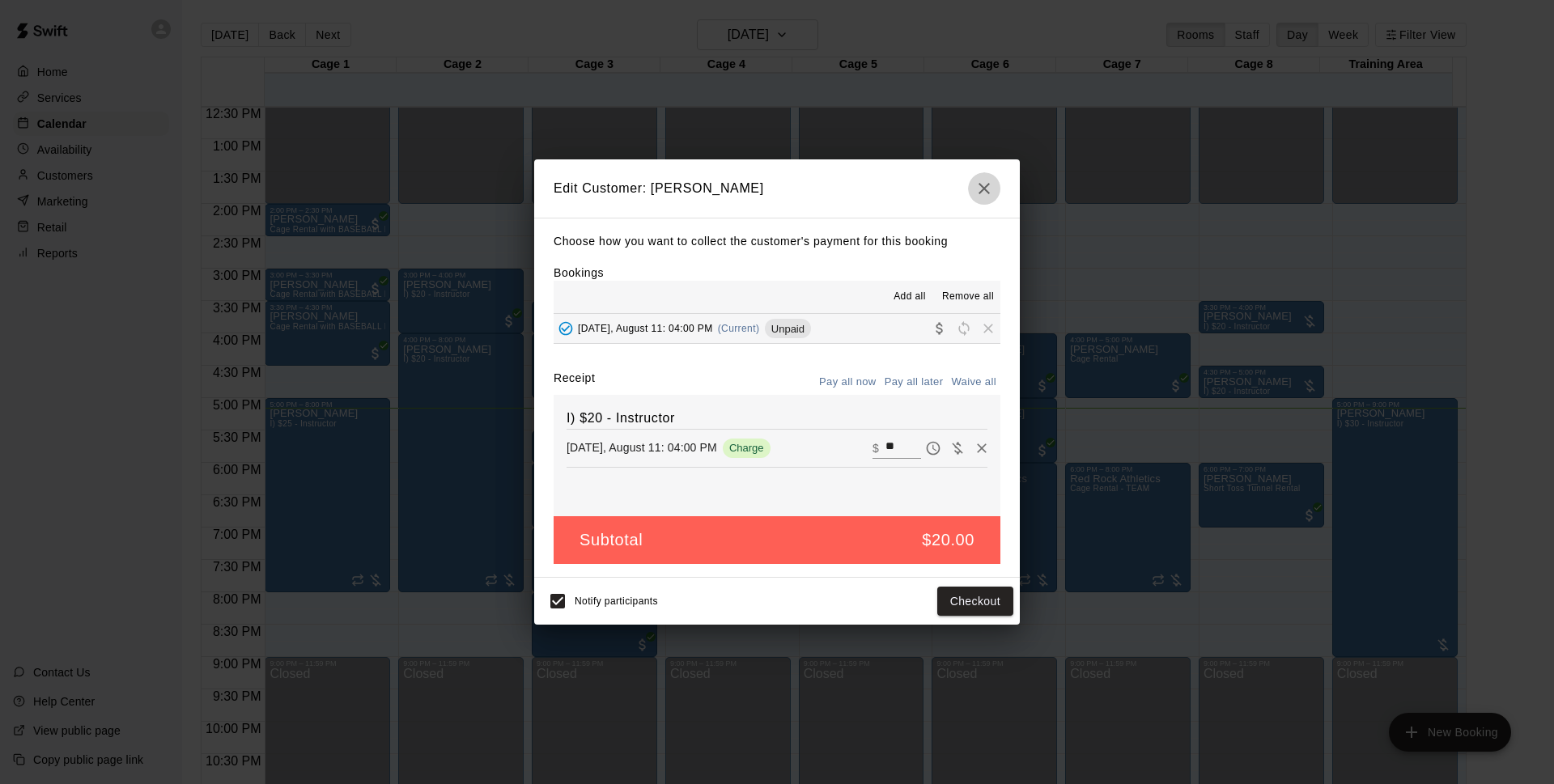
click at [994, 191] on button "button" at bounding box center [984, 188] width 33 height 33
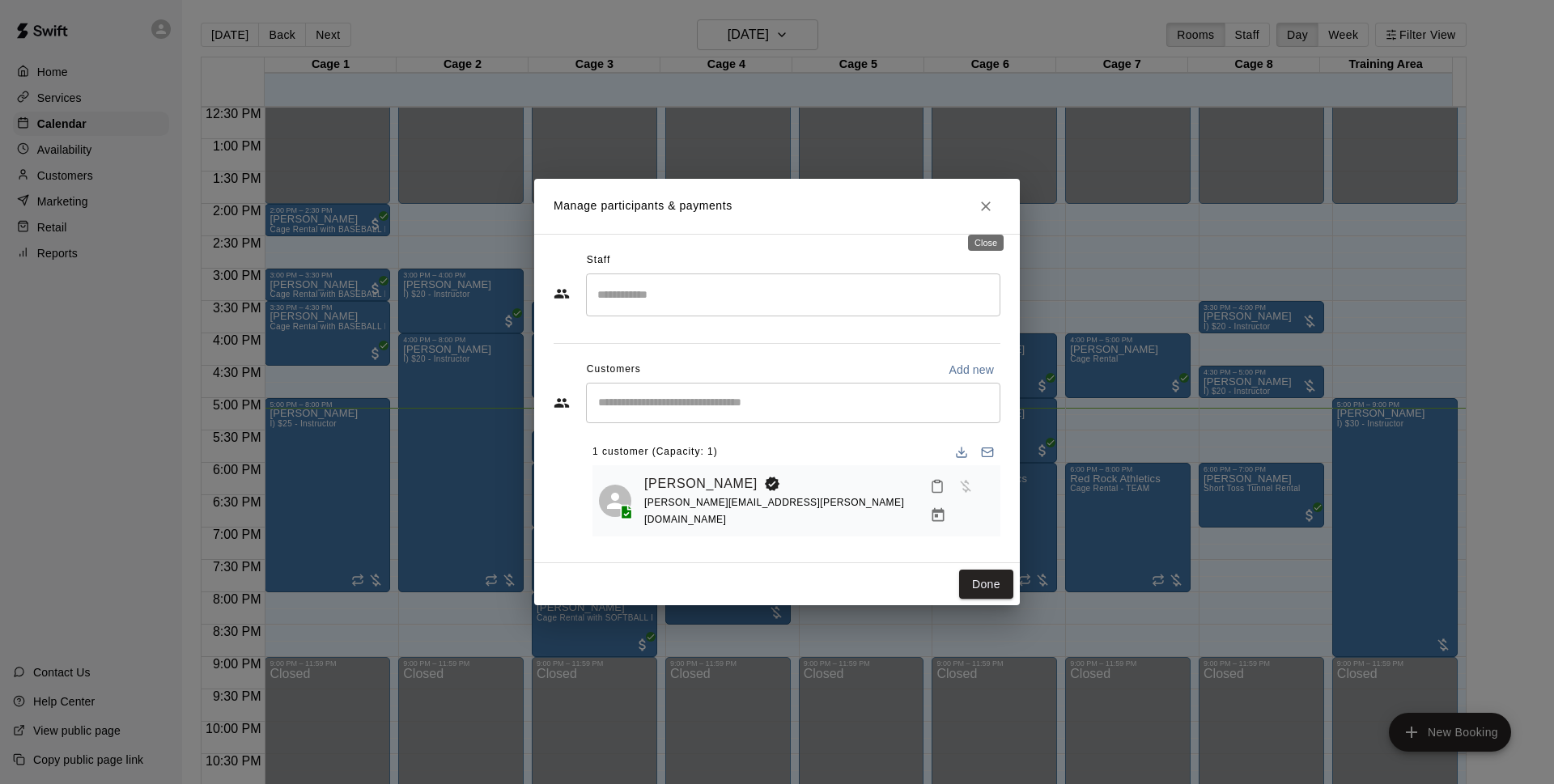
click at [992, 205] on icon "Close" at bounding box center [986, 206] width 16 height 16
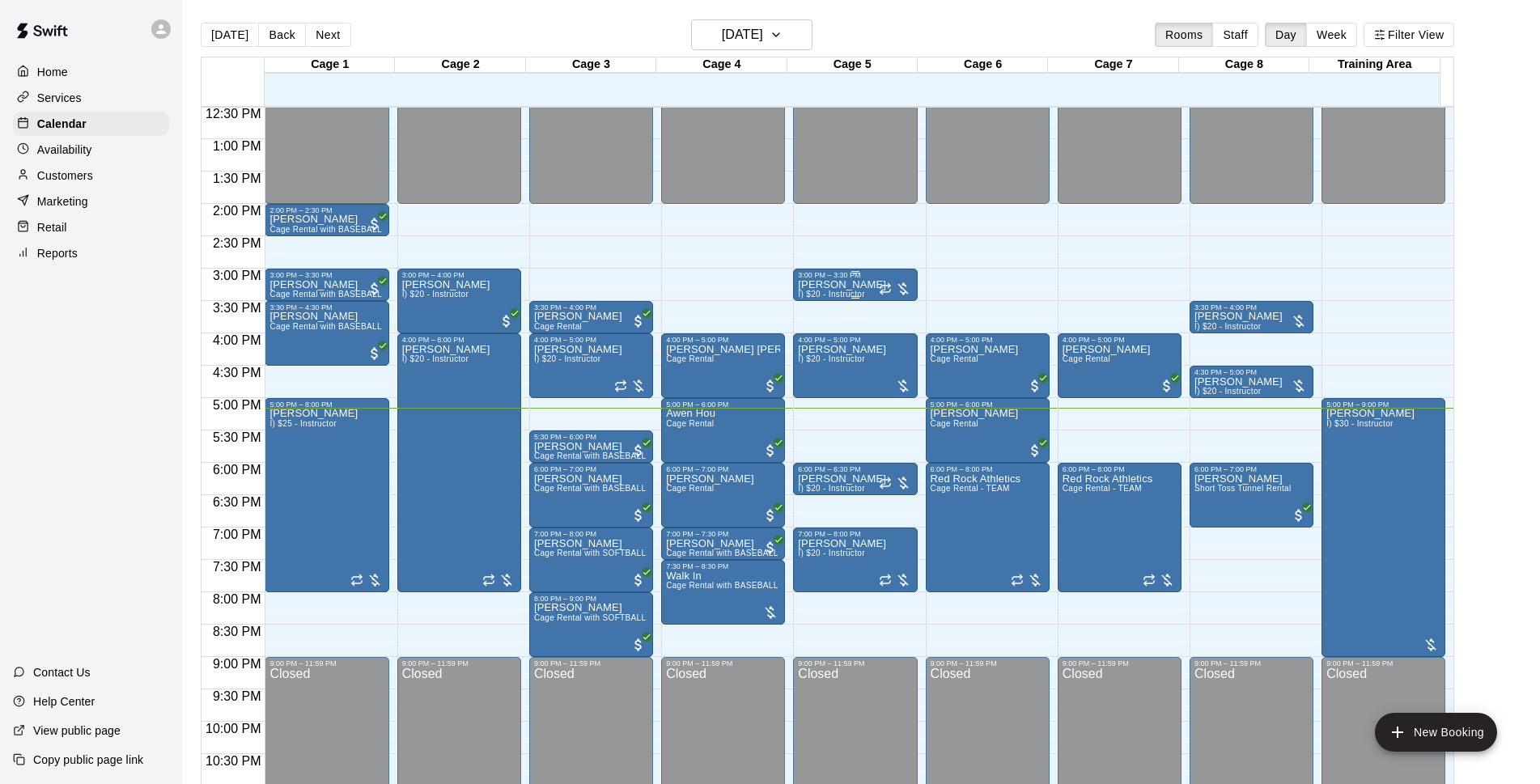
click at [837, 279] on div "3:00 PM – 3:30 PM" at bounding box center [855, 275] width 114 height 8
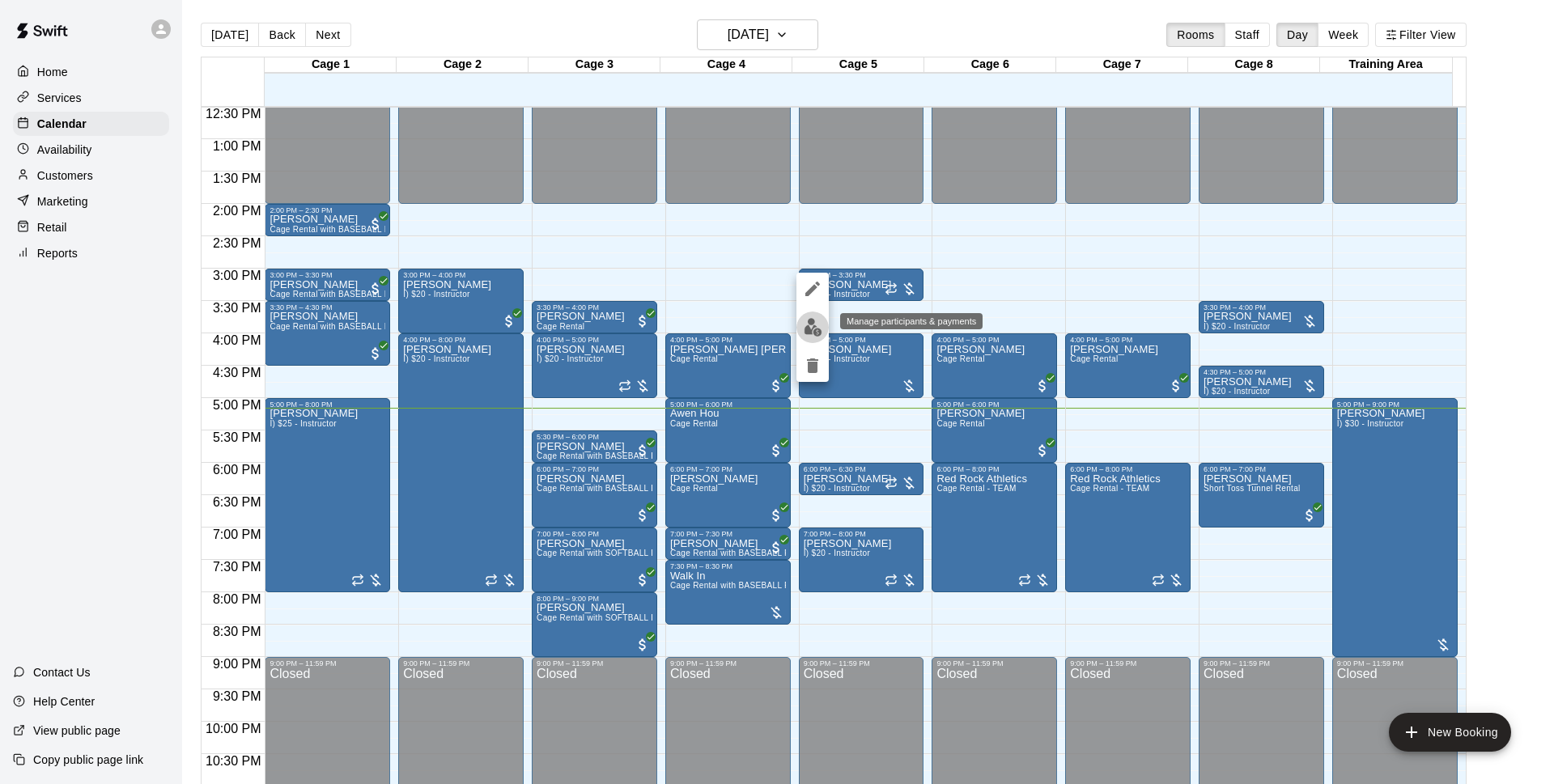
click at [820, 330] on img "edit" at bounding box center [812, 326] width 19 height 19
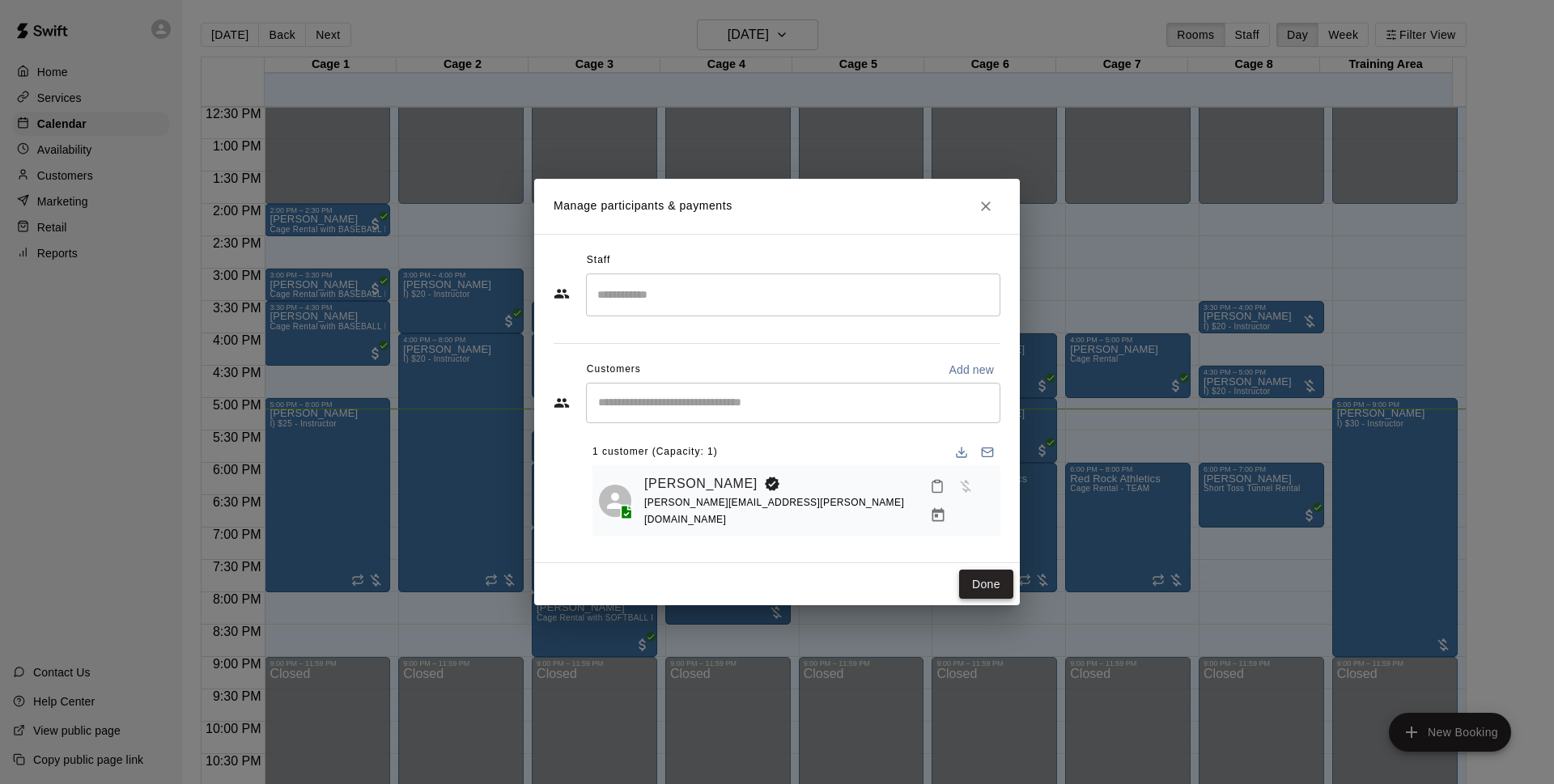
click at [977, 584] on button "Done" at bounding box center [986, 584] width 54 height 30
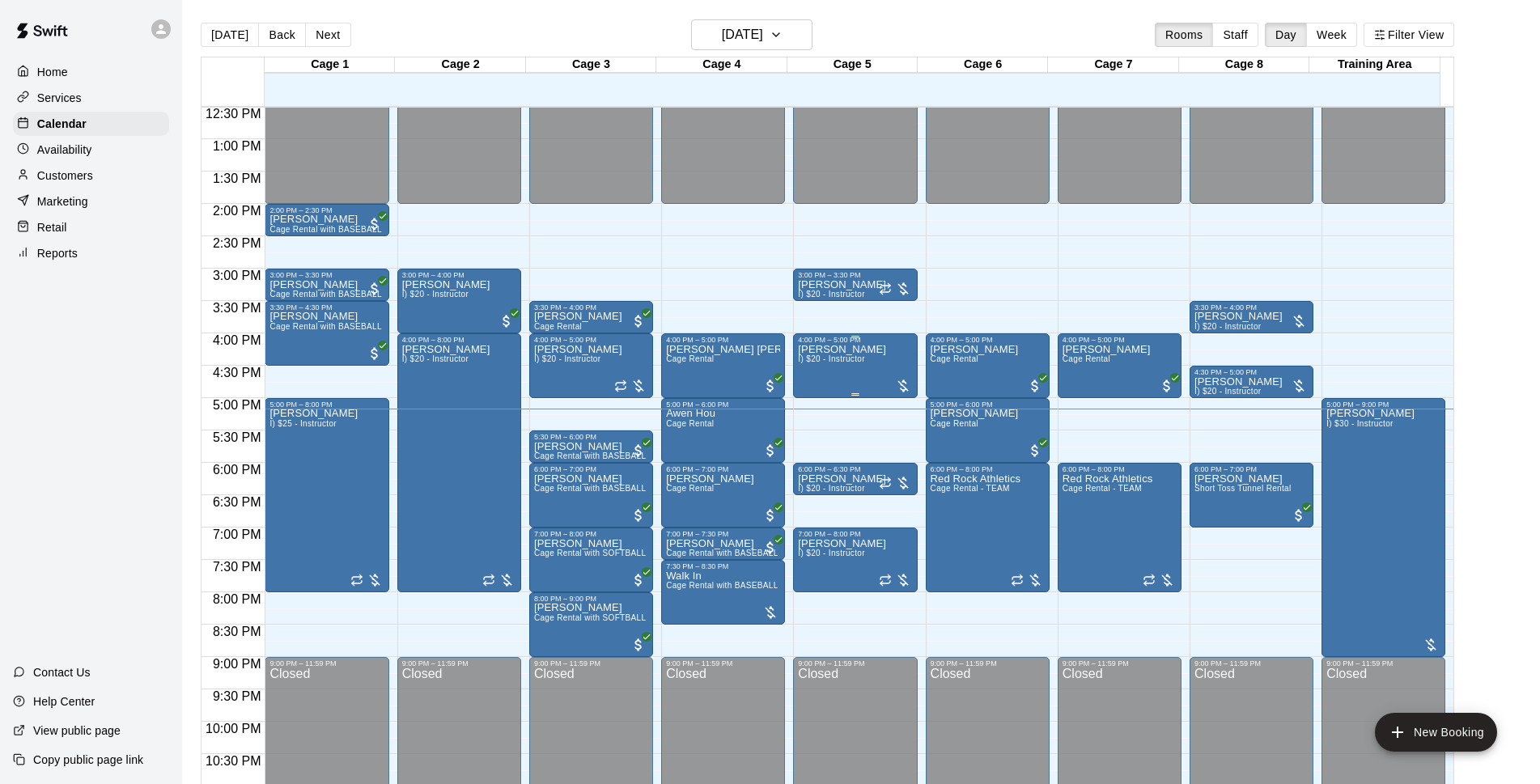
click at [827, 349] on p "[PERSON_NAME]" at bounding box center [842, 349] width 89 height 0
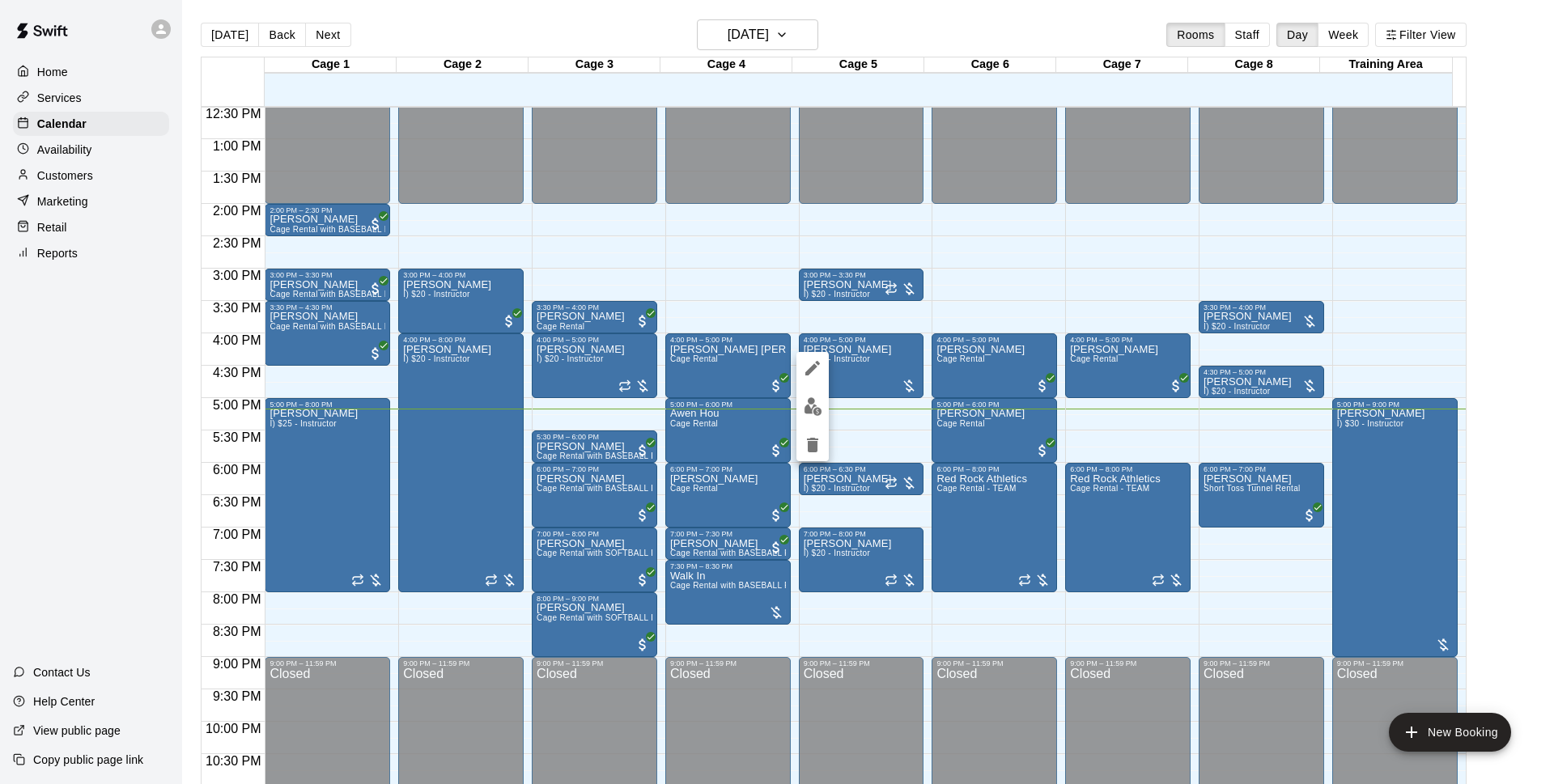
click at [977, 25] on div at bounding box center [777, 392] width 1554 height 784
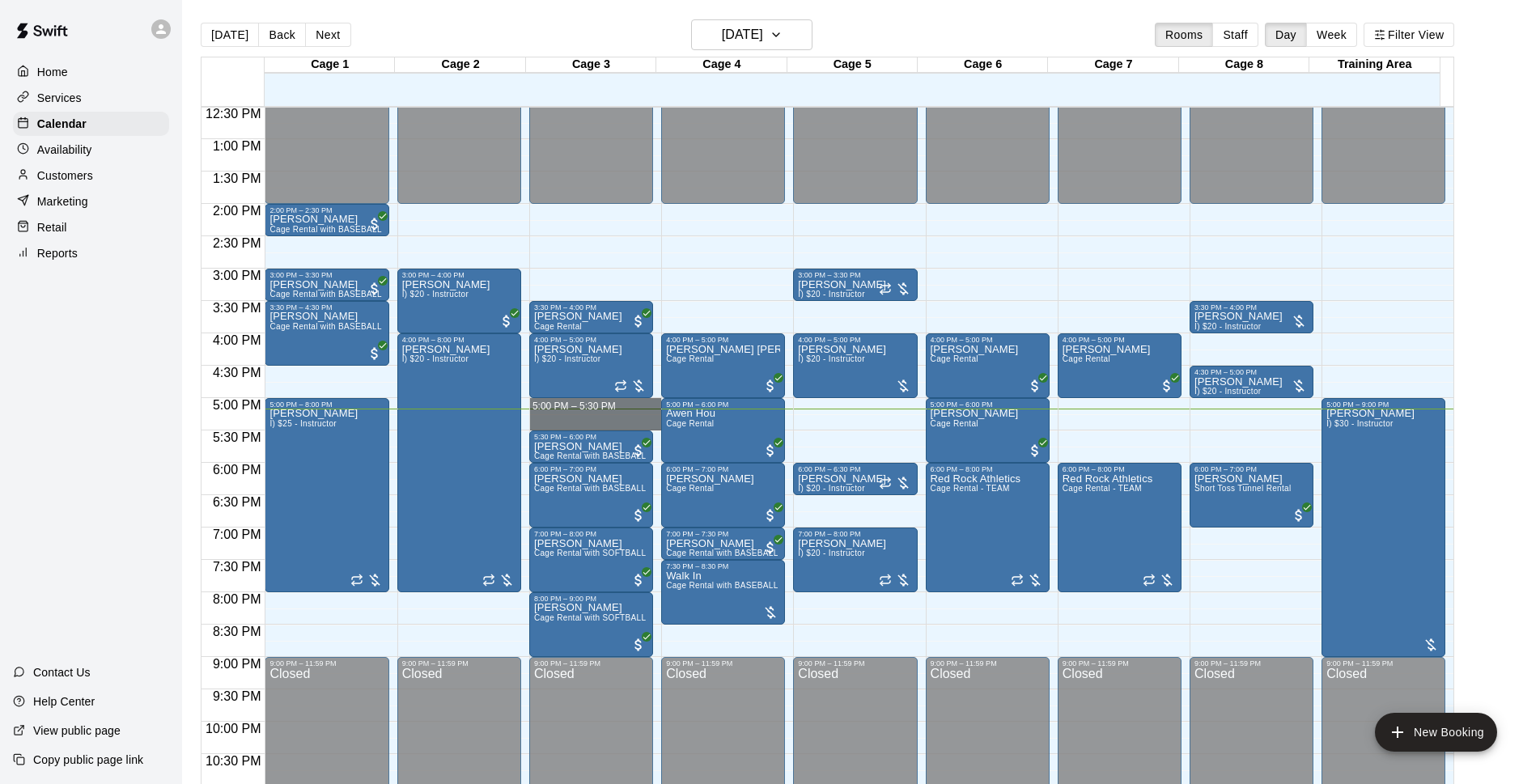
drag, startPoint x: 579, startPoint y: 401, endPoint x: 1079, endPoint y: 206, distance: 536.7
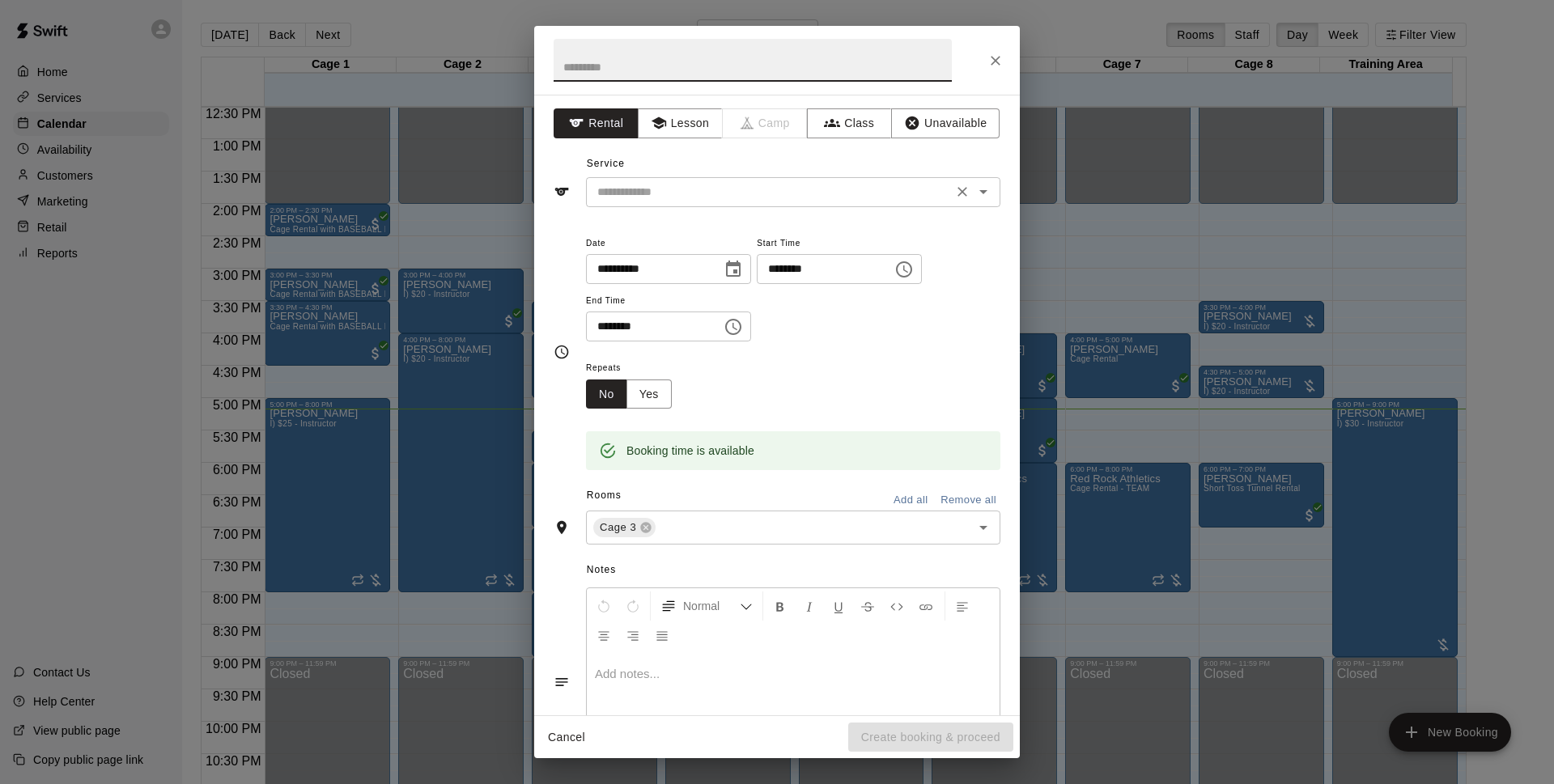
click at [693, 190] on input "text" at bounding box center [769, 192] width 357 height 20
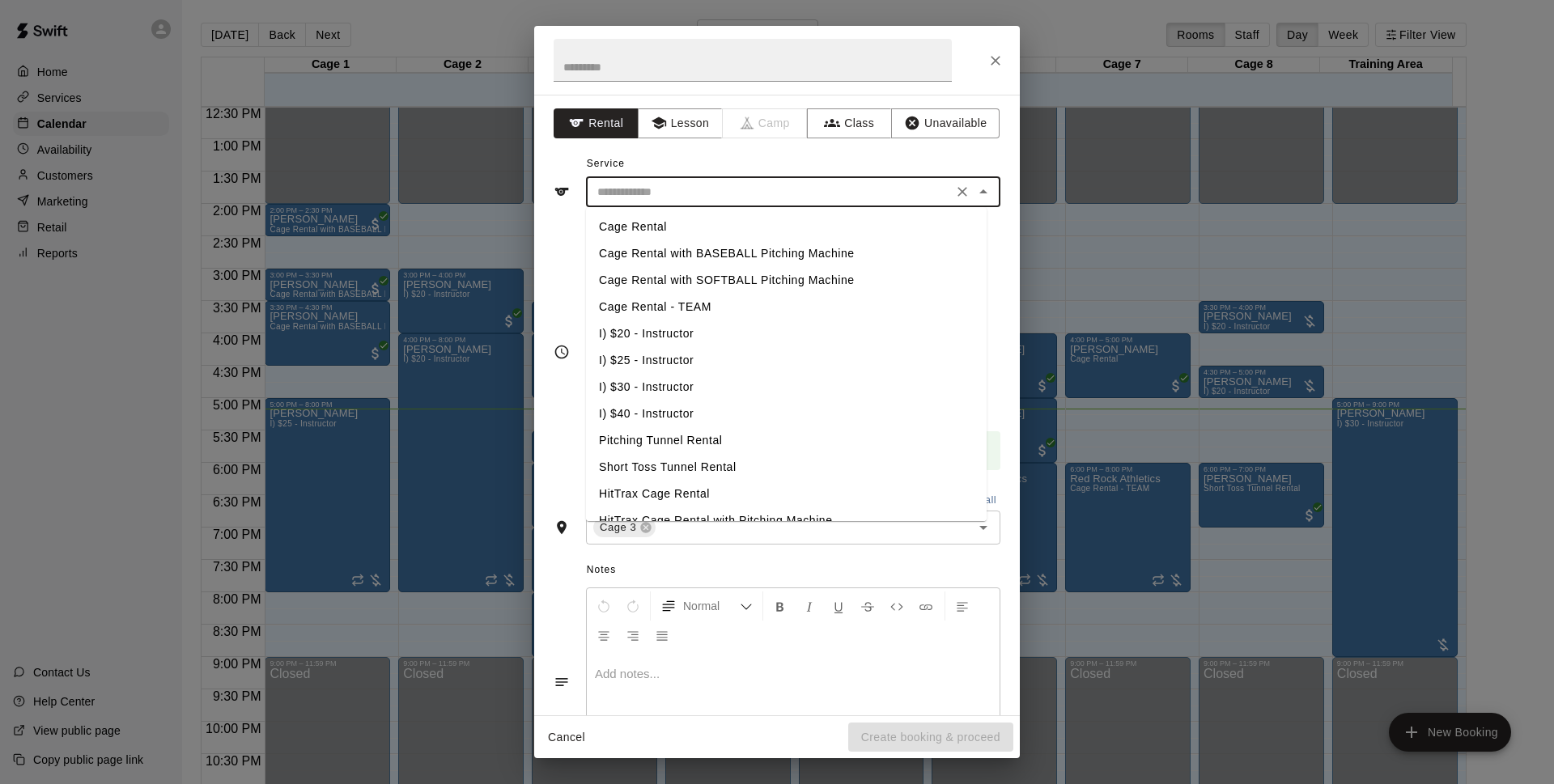
click at [682, 230] on li "Cage Rental" at bounding box center [786, 227] width 400 height 27
type input "**********"
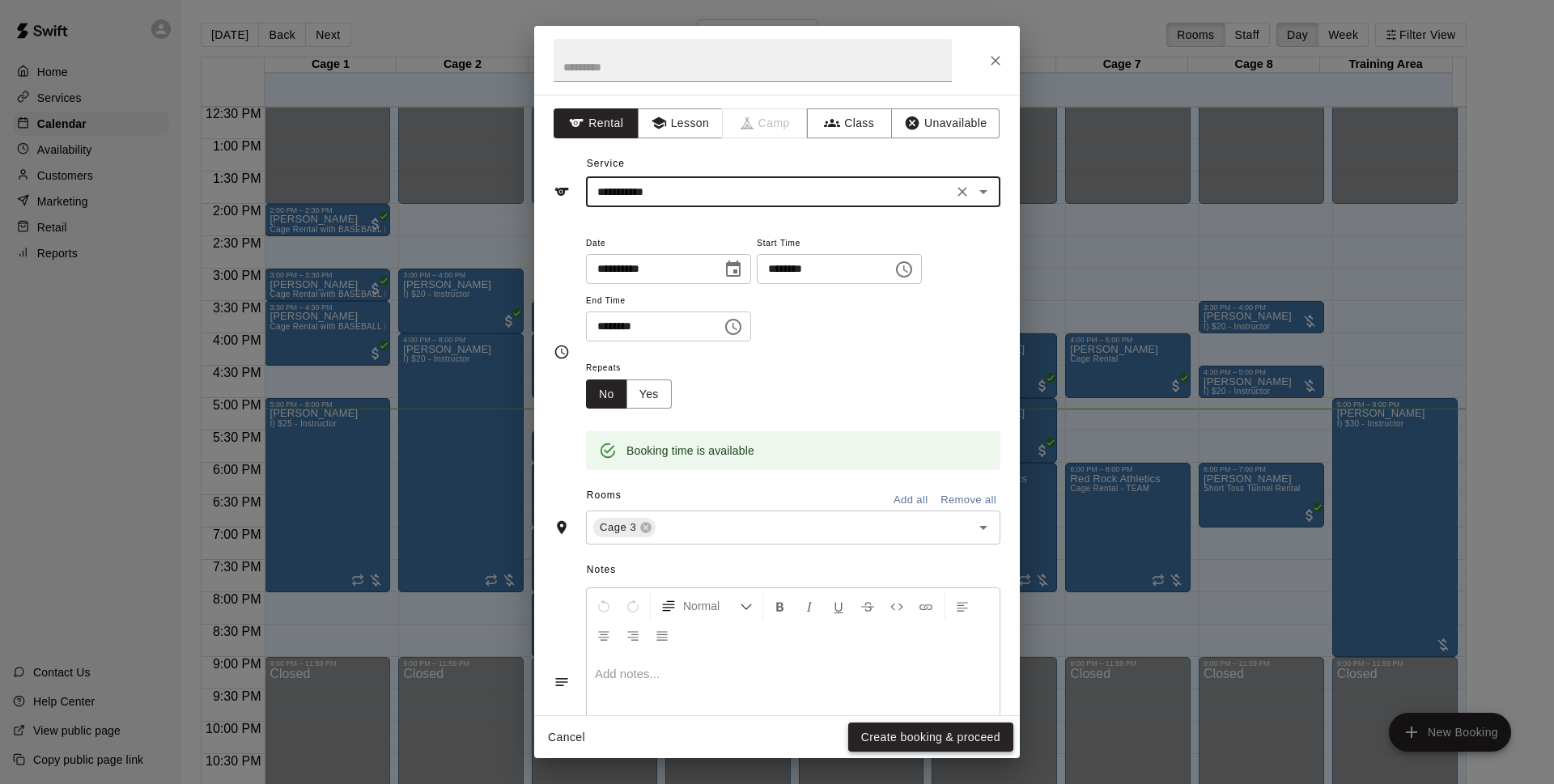
click at [924, 738] on button "Create booking & proceed" at bounding box center [931, 737] width 165 height 30
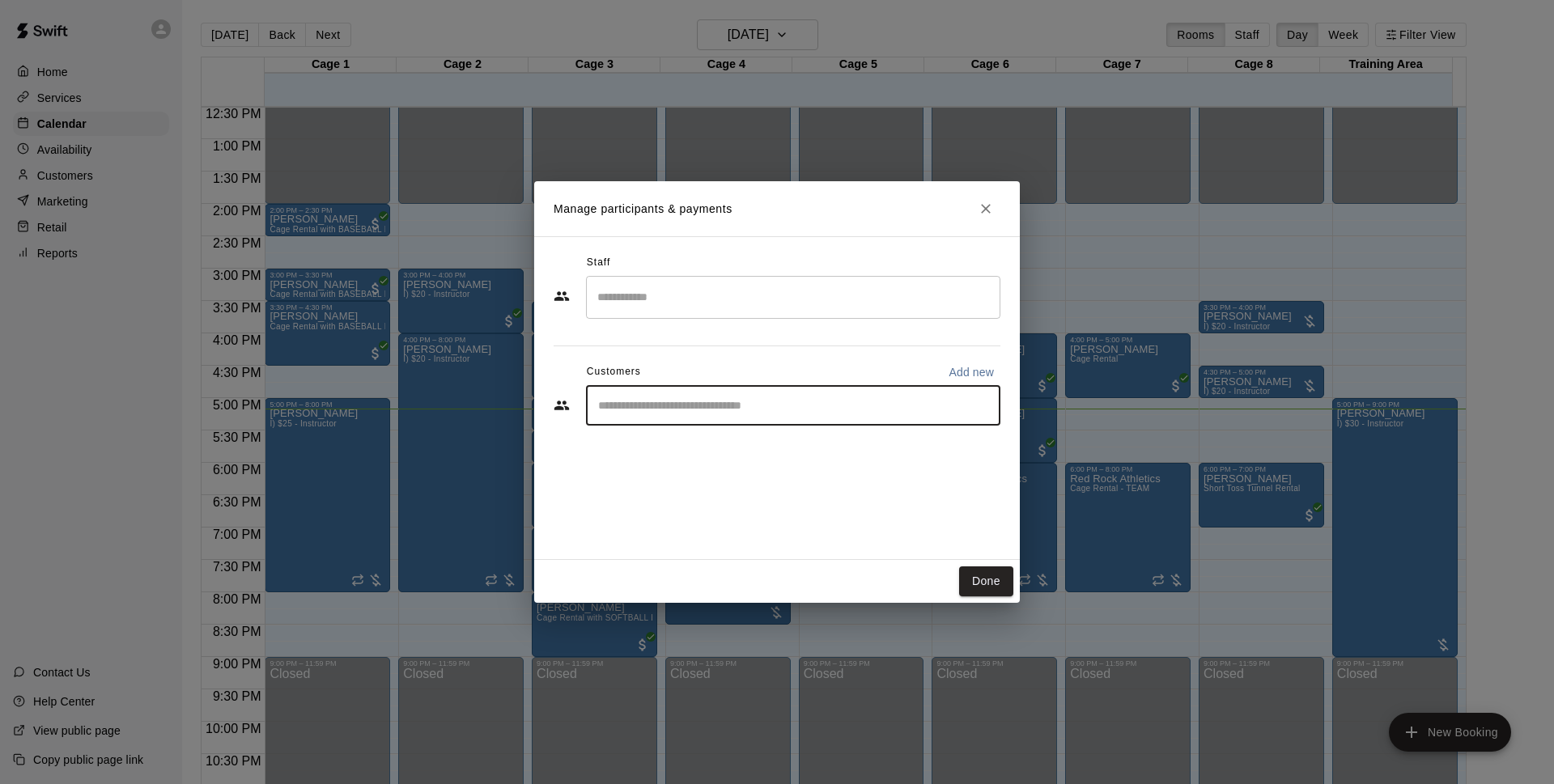
click at [760, 398] on input "Start typing to search customers..." at bounding box center [793, 405] width 400 height 16
type input "******"
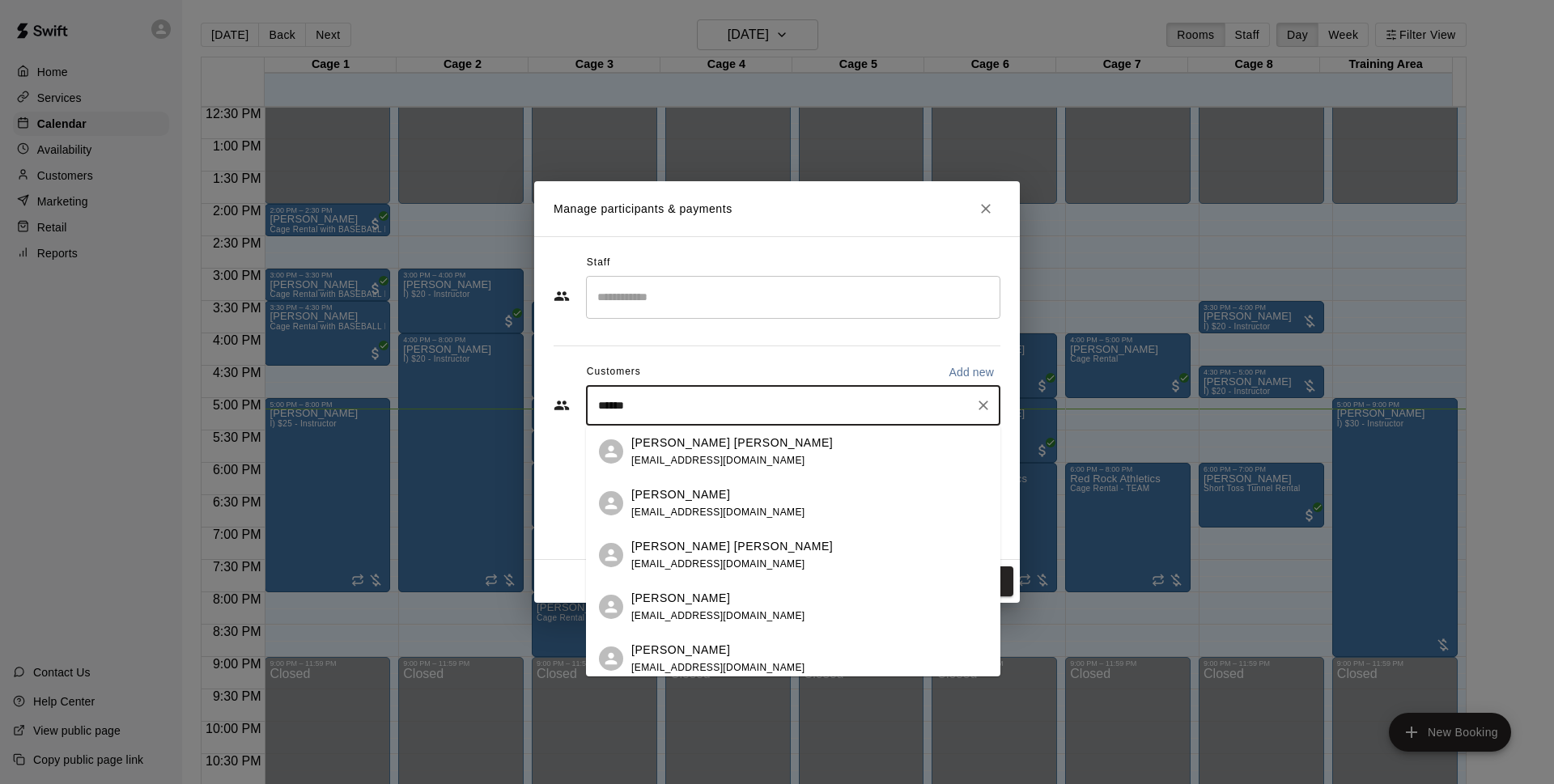
click at [729, 538] on div "[PERSON_NAME] [PERSON_NAME]" at bounding box center [732, 546] width 201 height 17
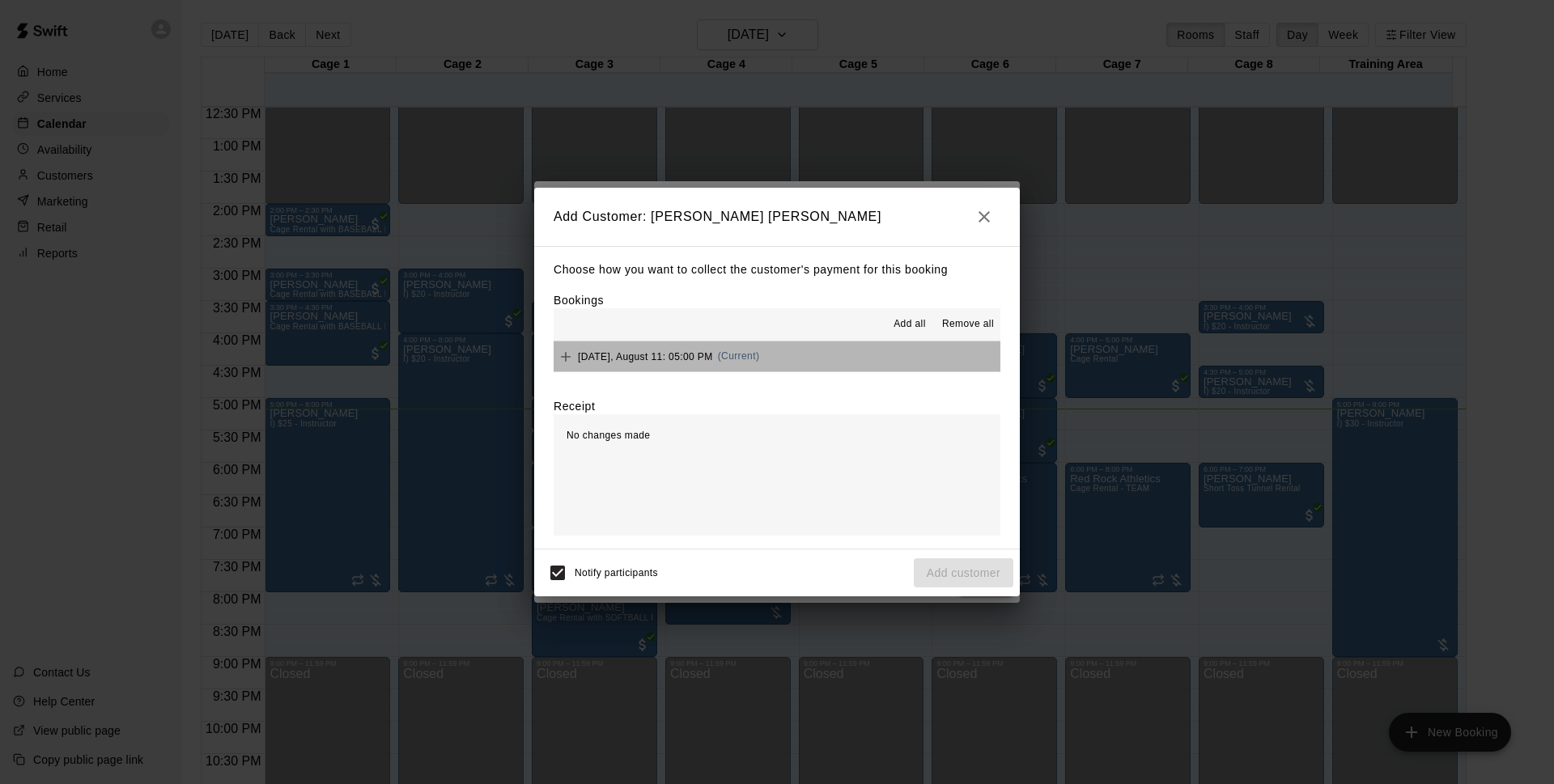
click at [781, 368] on button "[DATE], August 11: 05:00 PM (Current)" at bounding box center [777, 356] width 447 height 30
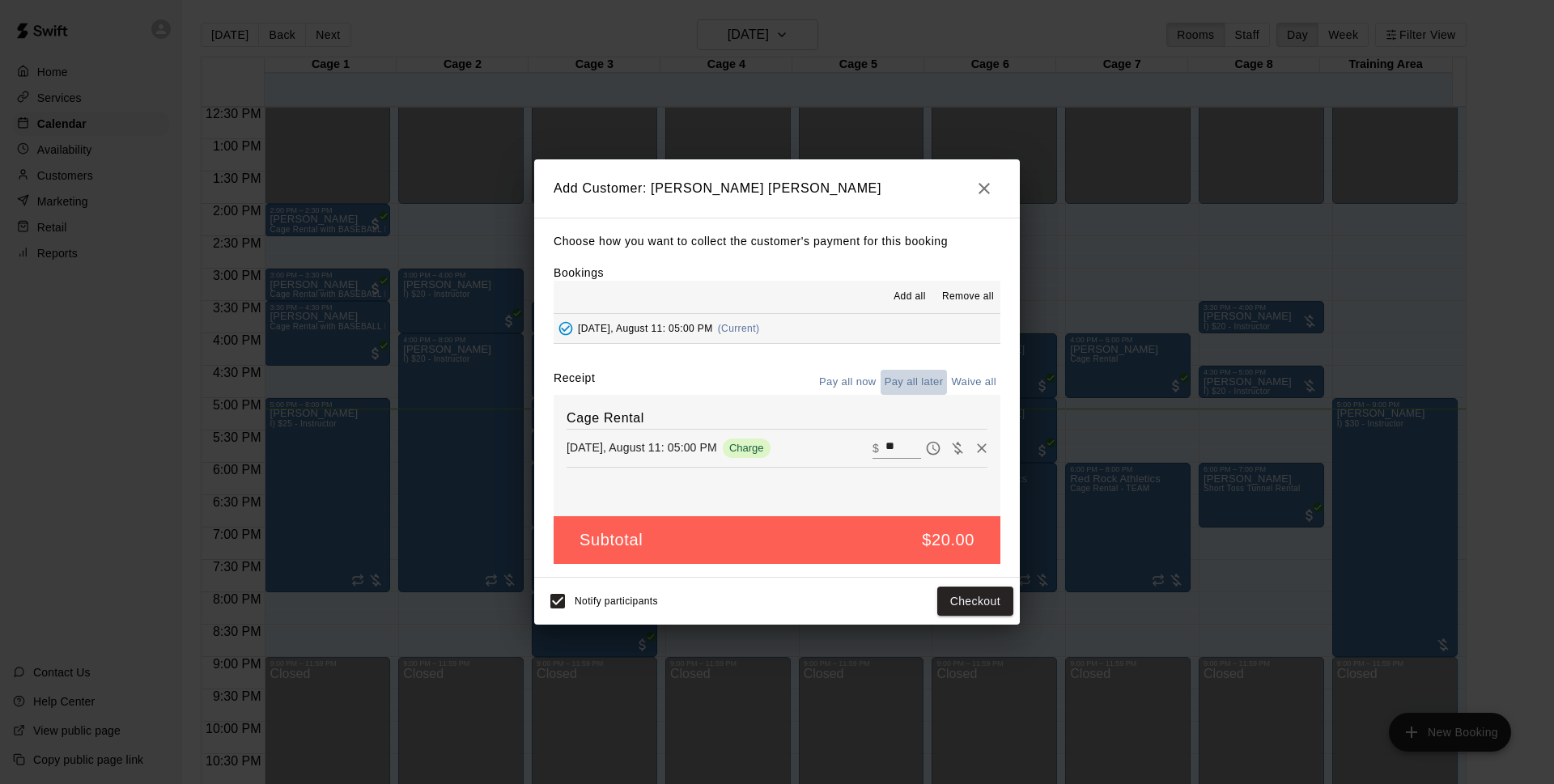
click at [938, 382] on button "Pay all later" at bounding box center [914, 382] width 67 height 25
click at [985, 606] on button "Add customer" at bounding box center [964, 601] width 100 height 30
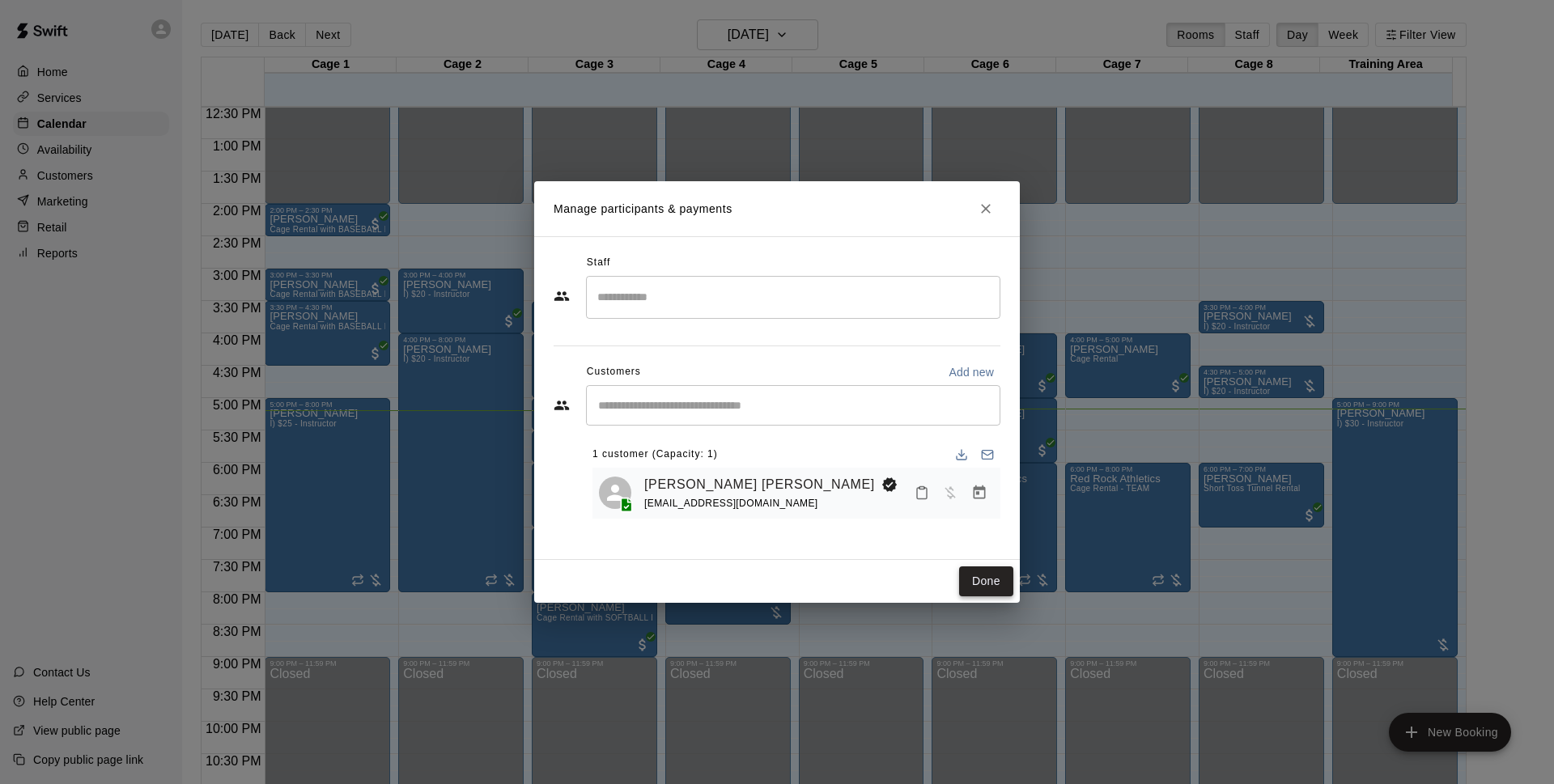
click at [991, 581] on button "Done" at bounding box center [986, 581] width 54 height 30
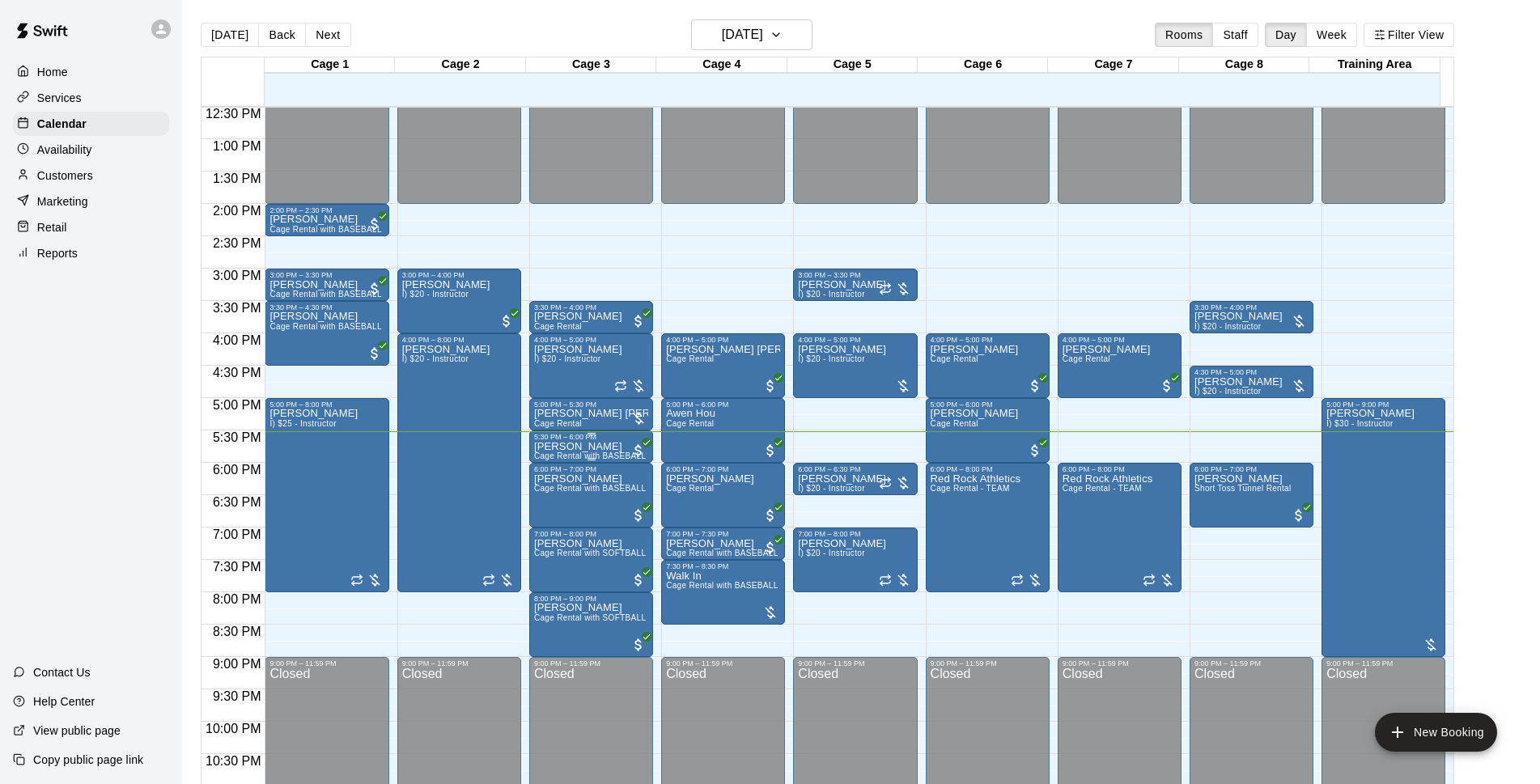
click at [577, 447] on p "[PERSON_NAME]" at bounding box center [591, 447] width 114 height 0
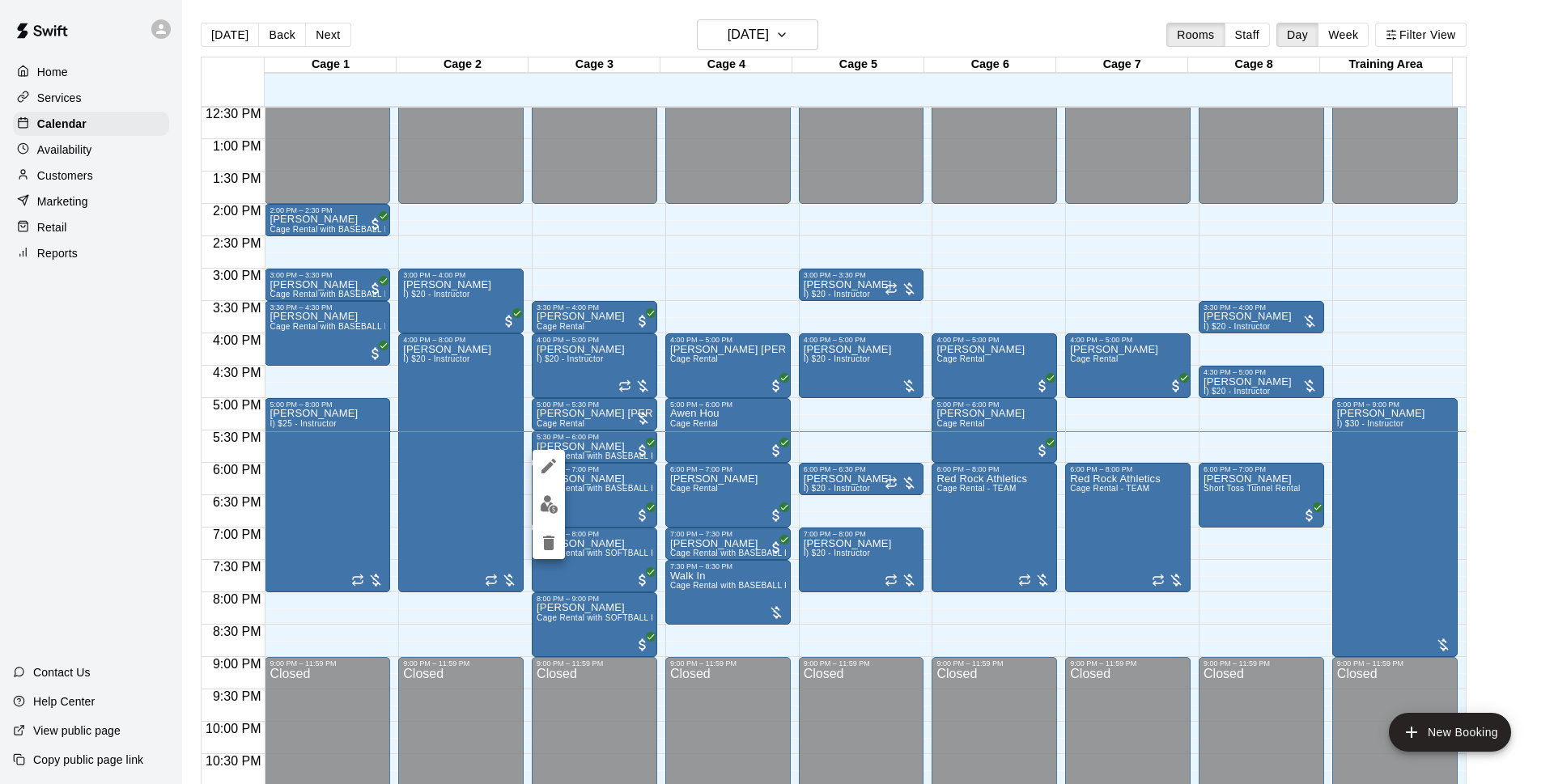
click at [630, 19] on div at bounding box center [777, 392] width 1554 height 784
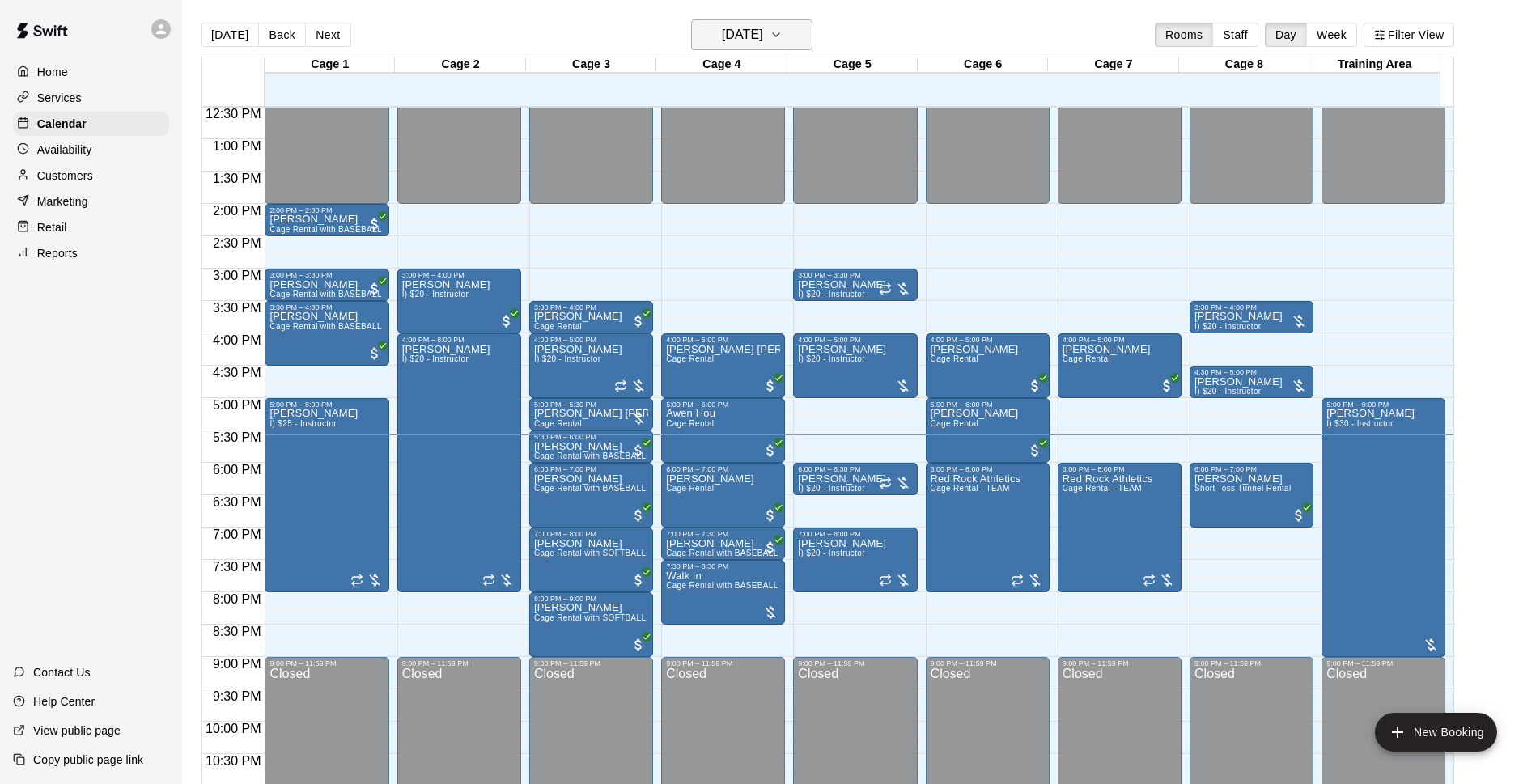
click at [796, 21] on button "[DATE]" at bounding box center [752, 35] width 121 height 31
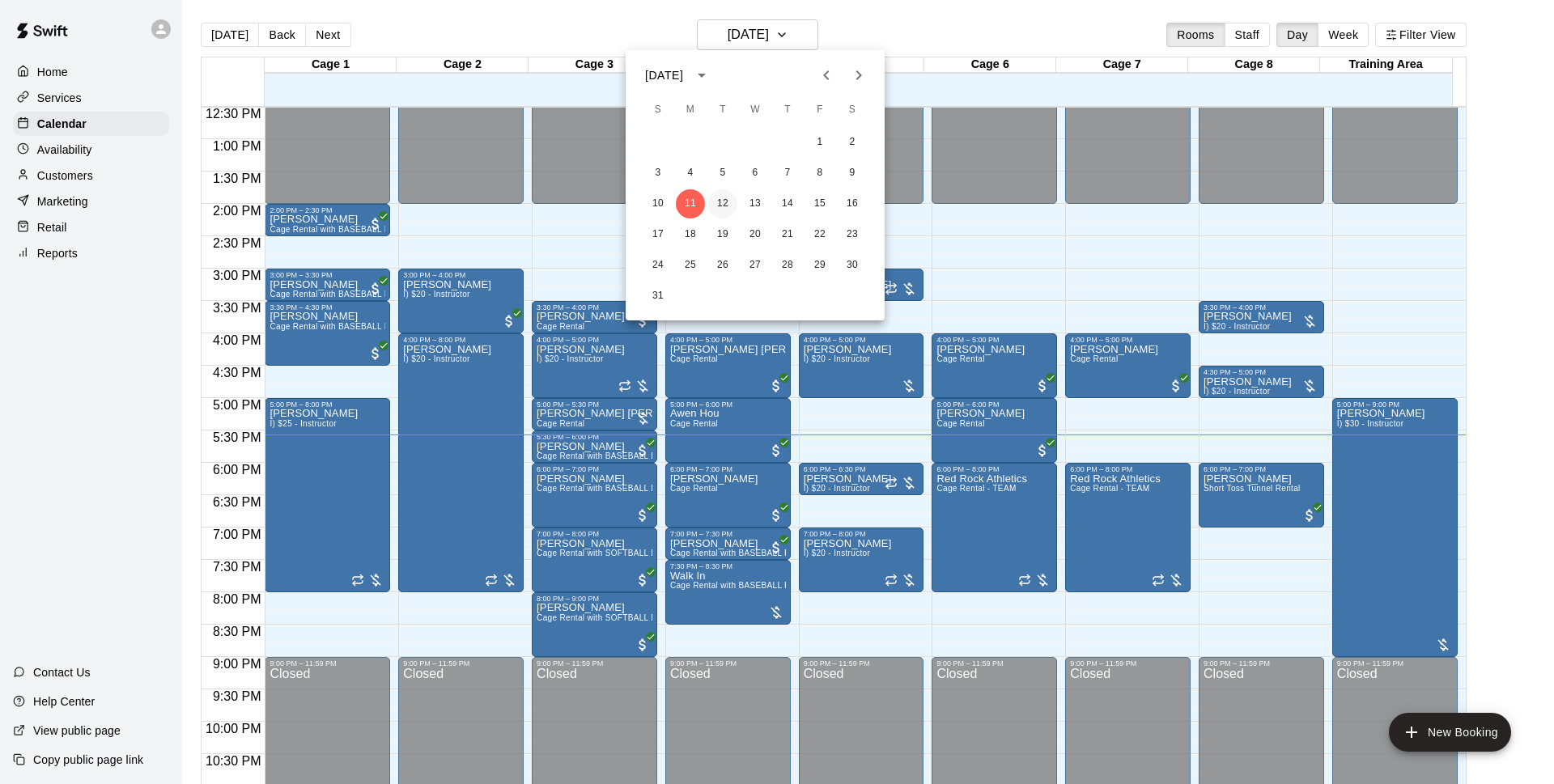
click at [721, 205] on button "12" at bounding box center [722, 203] width 29 height 29
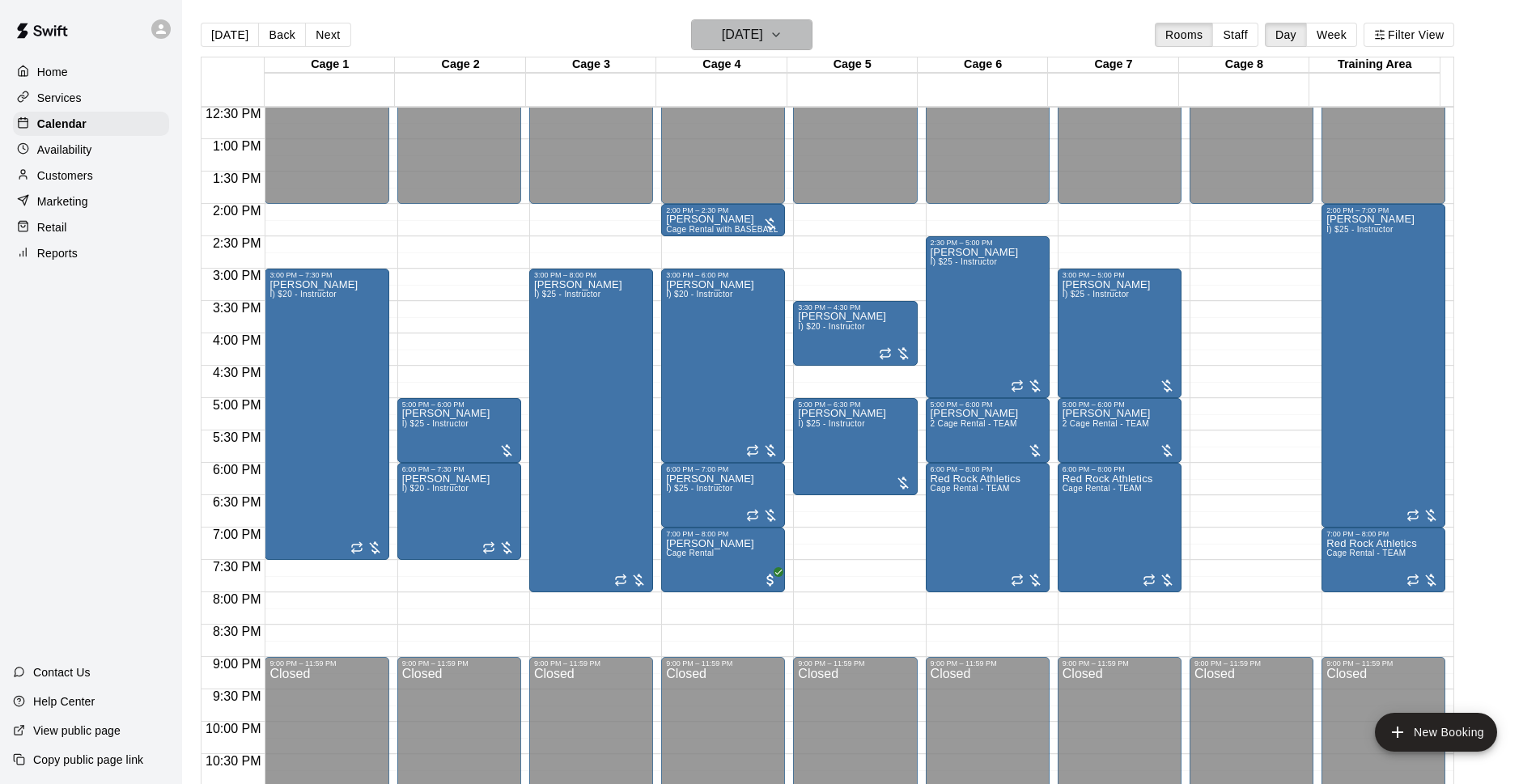
click at [764, 37] on h6 "[DATE]" at bounding box center [742, 35] width 41 height 23
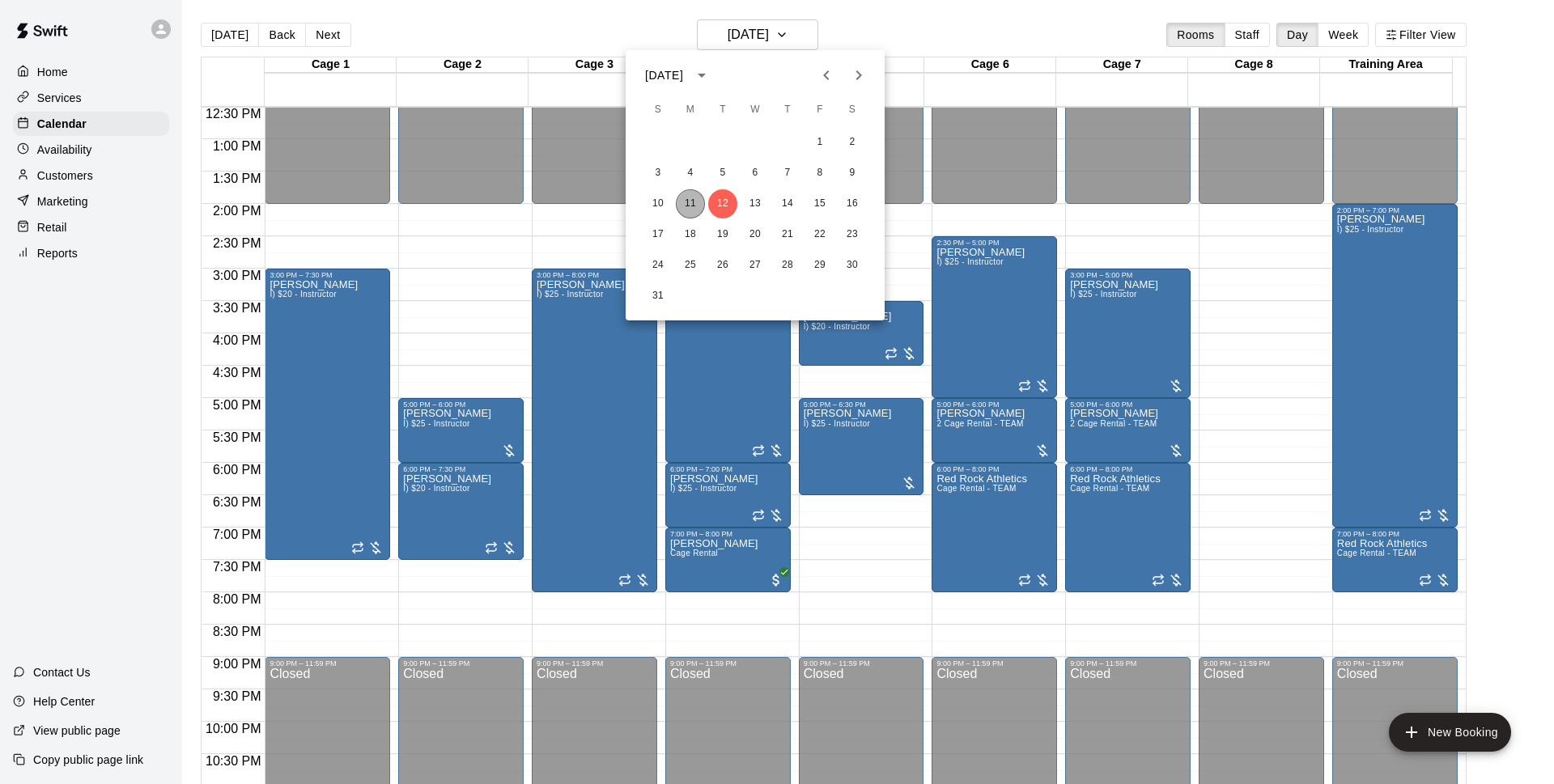
click at [690, 204] on button "11" at bounding box center [690, 203] width 29 height 29
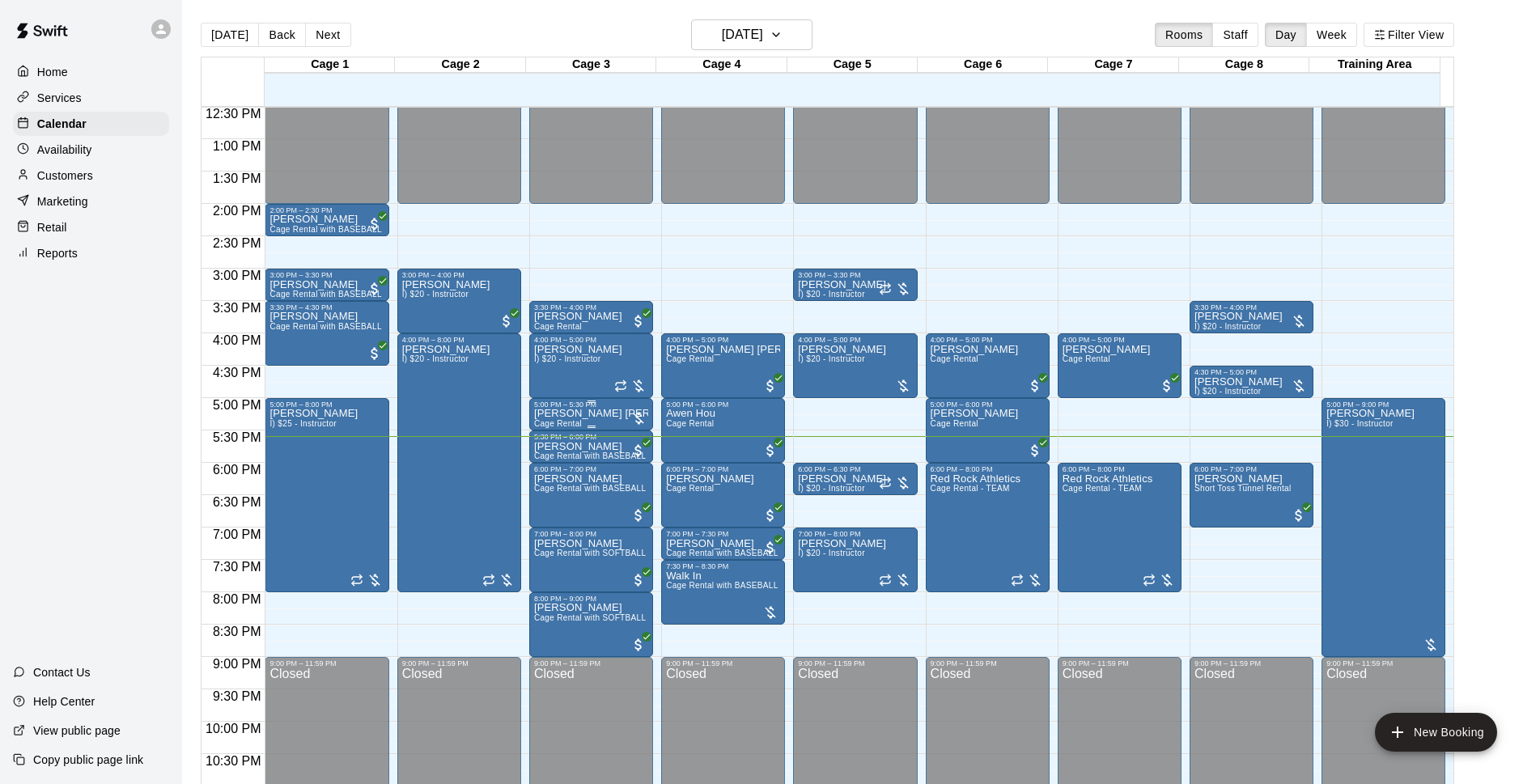
click at [620, 409] on div "5:00 PM – 5:30 PM" at bounding box center [591, 404] width 114 height 8
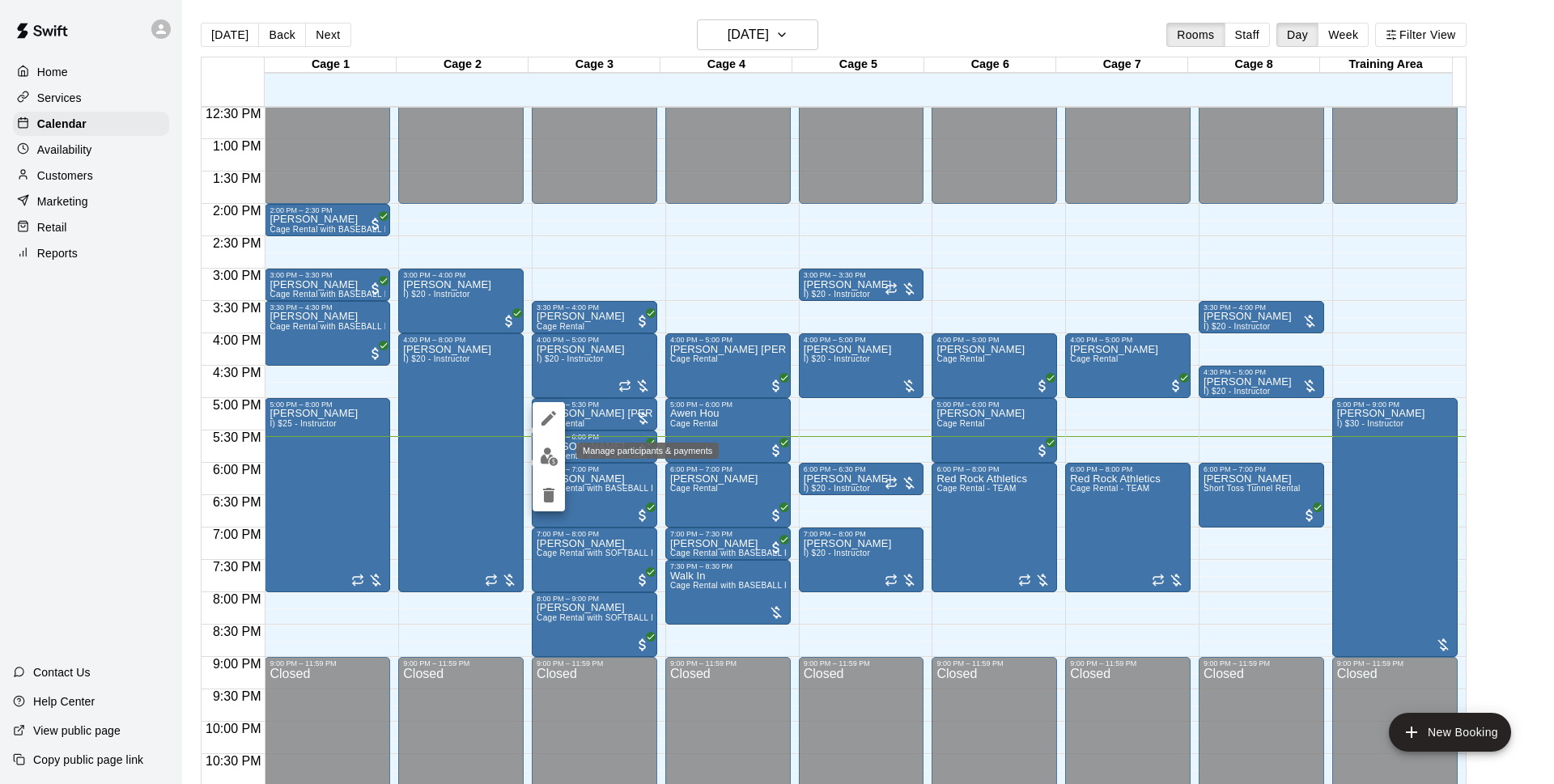
click at [544, 457] on img "edit" at bounding box center [549, 457] width 19 height 19
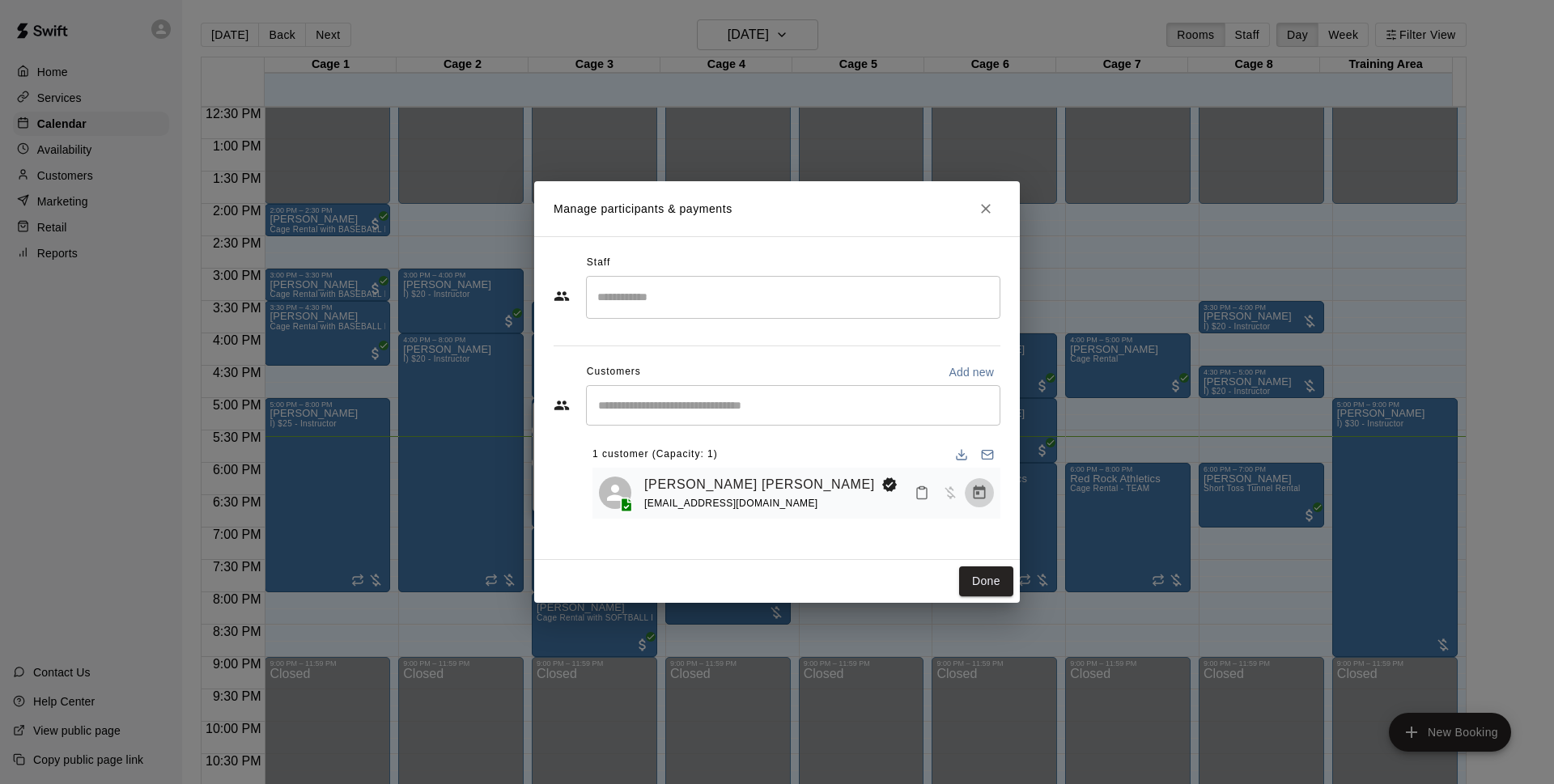
click at [976, 500] on icon "Manage bookings & payment" at bounding box center [980, 492] width 16 height 16
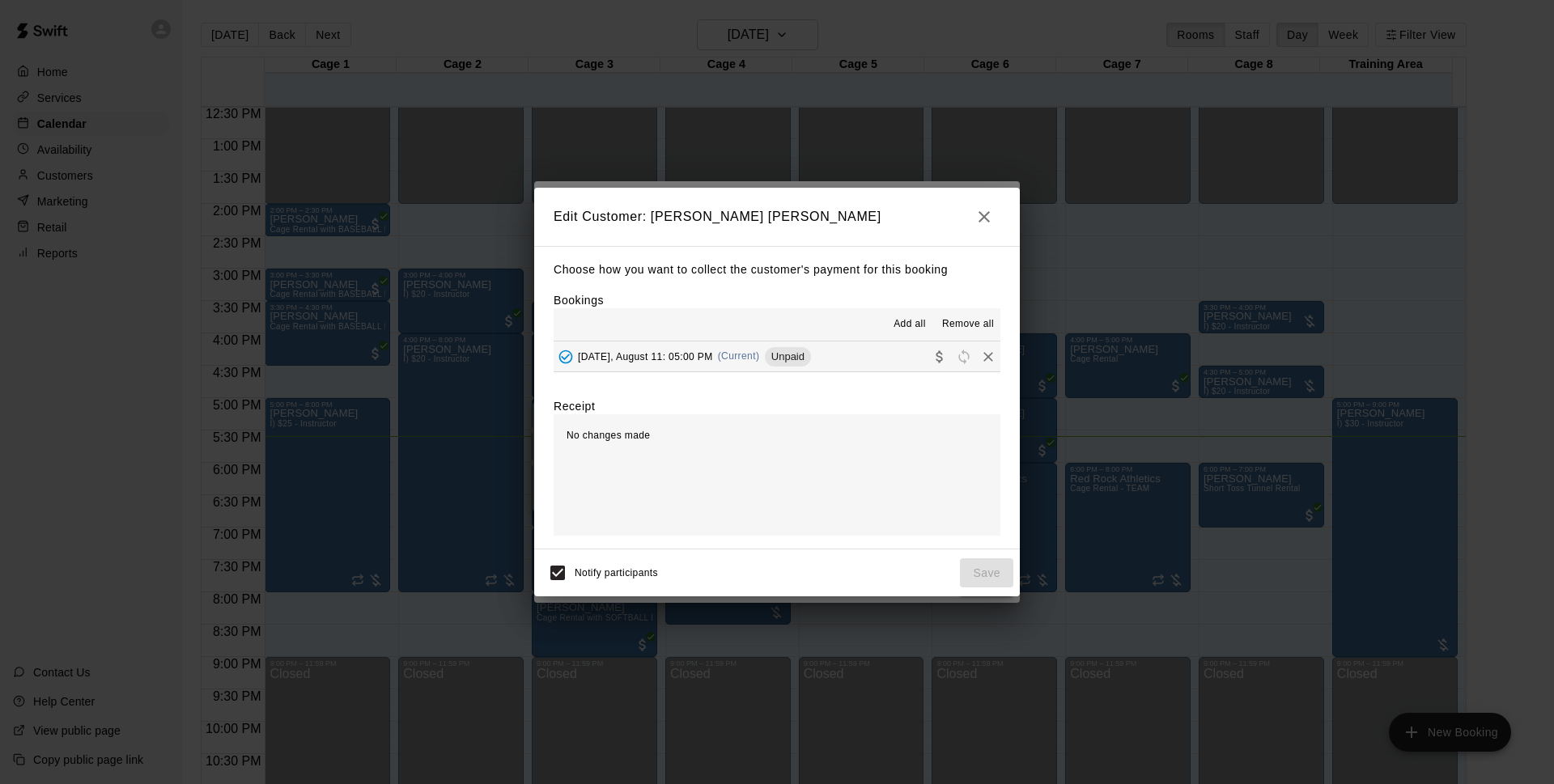
click at [849, 344] on button "[DATE], August 11: 05:00 PM (Current) Unpaid" at bounding box center [777, 356] width 447 height 30
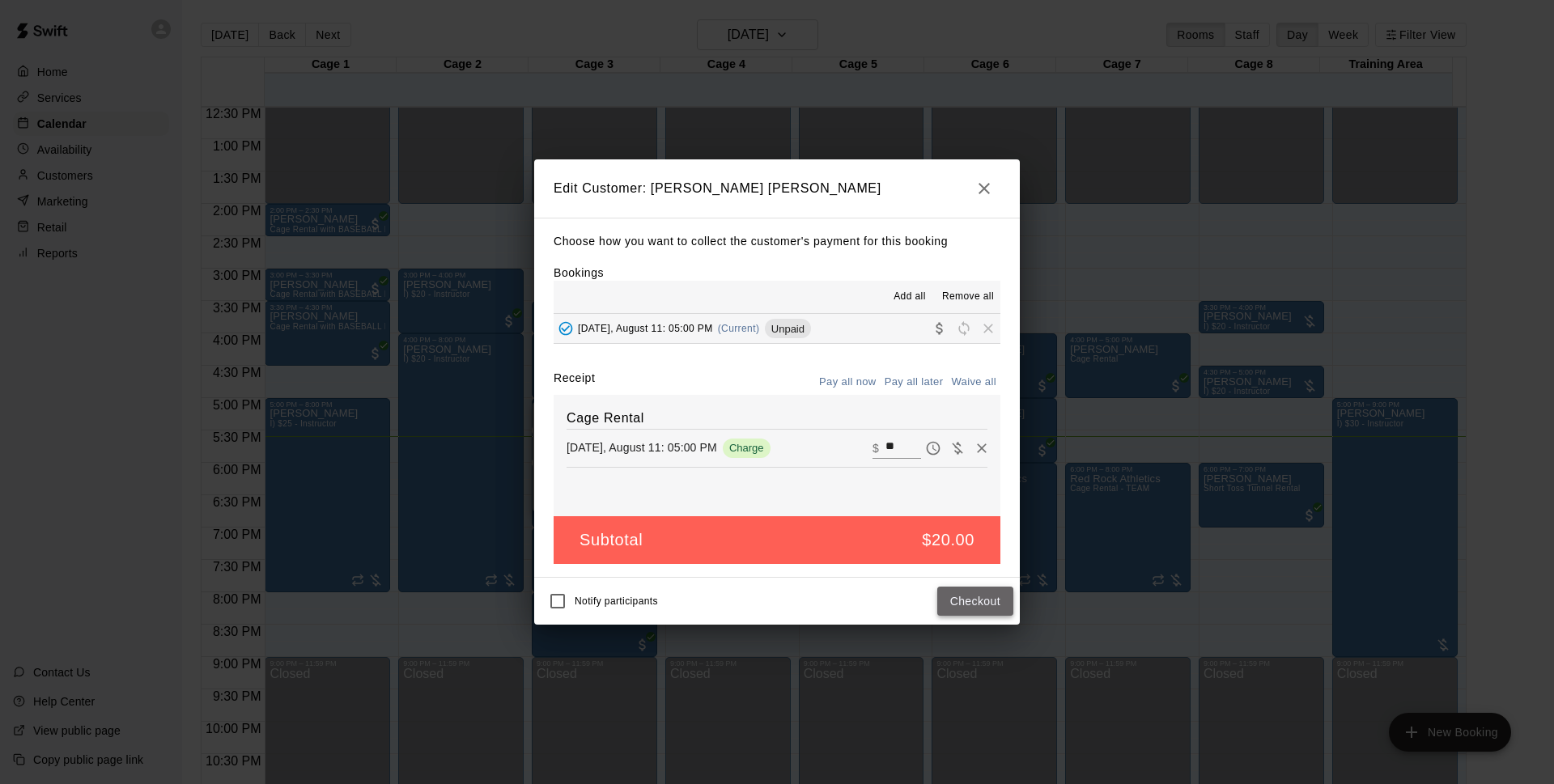
click at [991, 604] on button "Checkout" at bounding box center [975, 601] width 76 height 30
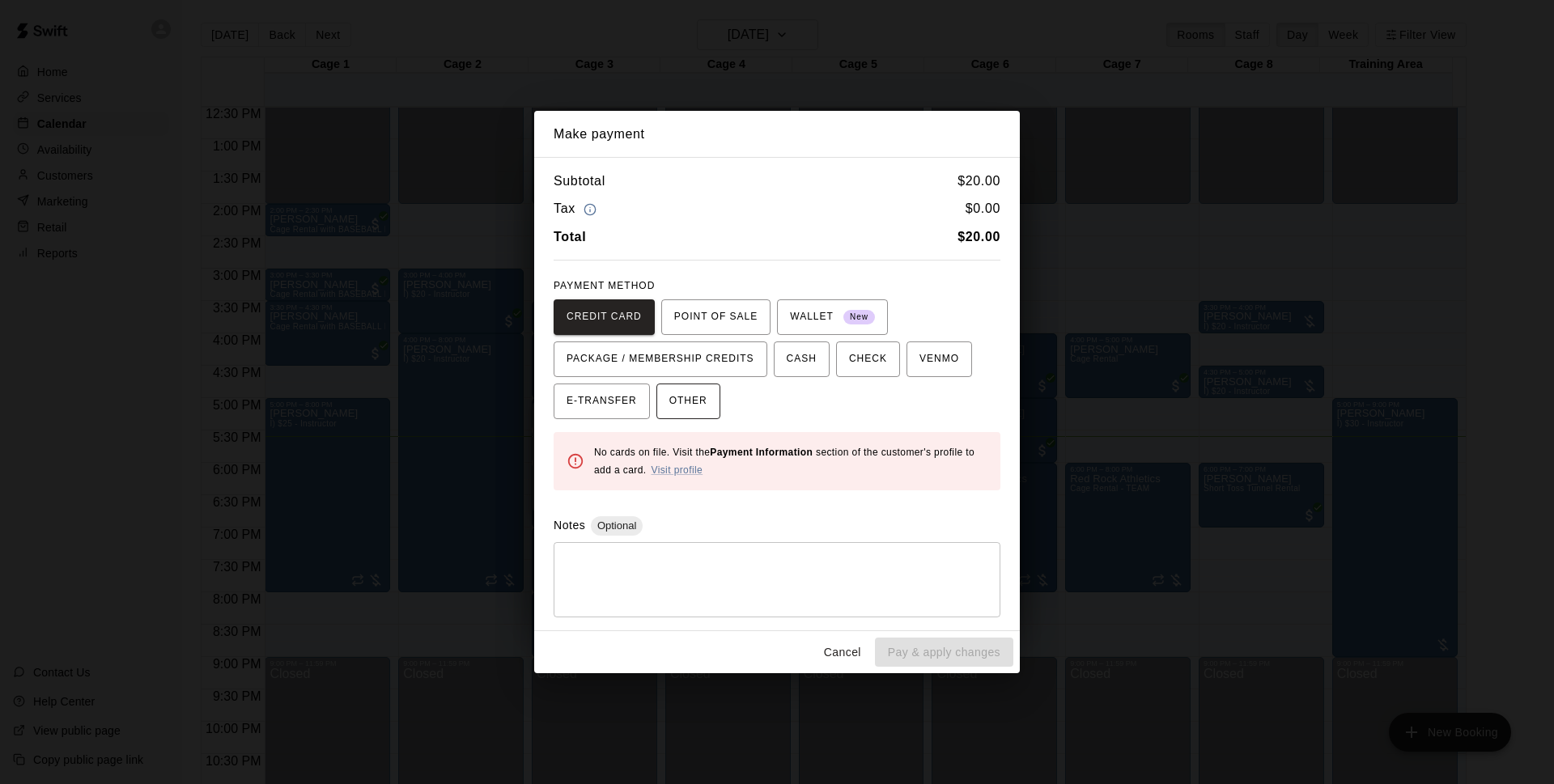
click at [703, 403] on span "OTHER" at bounding box center [688, 401] width 38 height 26
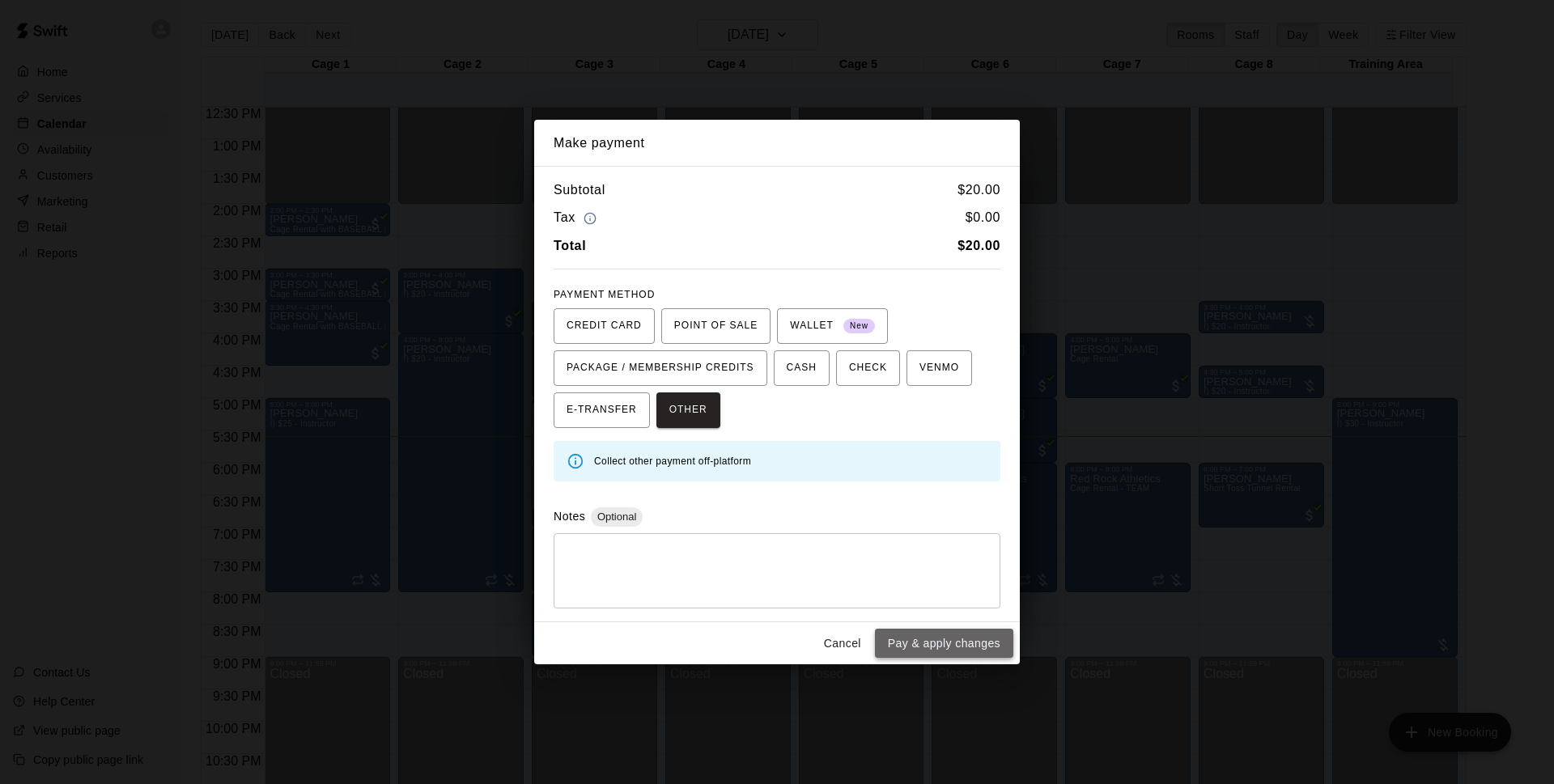
click at [966, 642] on button "Pay & apply changes" at bounding box center [944, 644] width 138 height 30
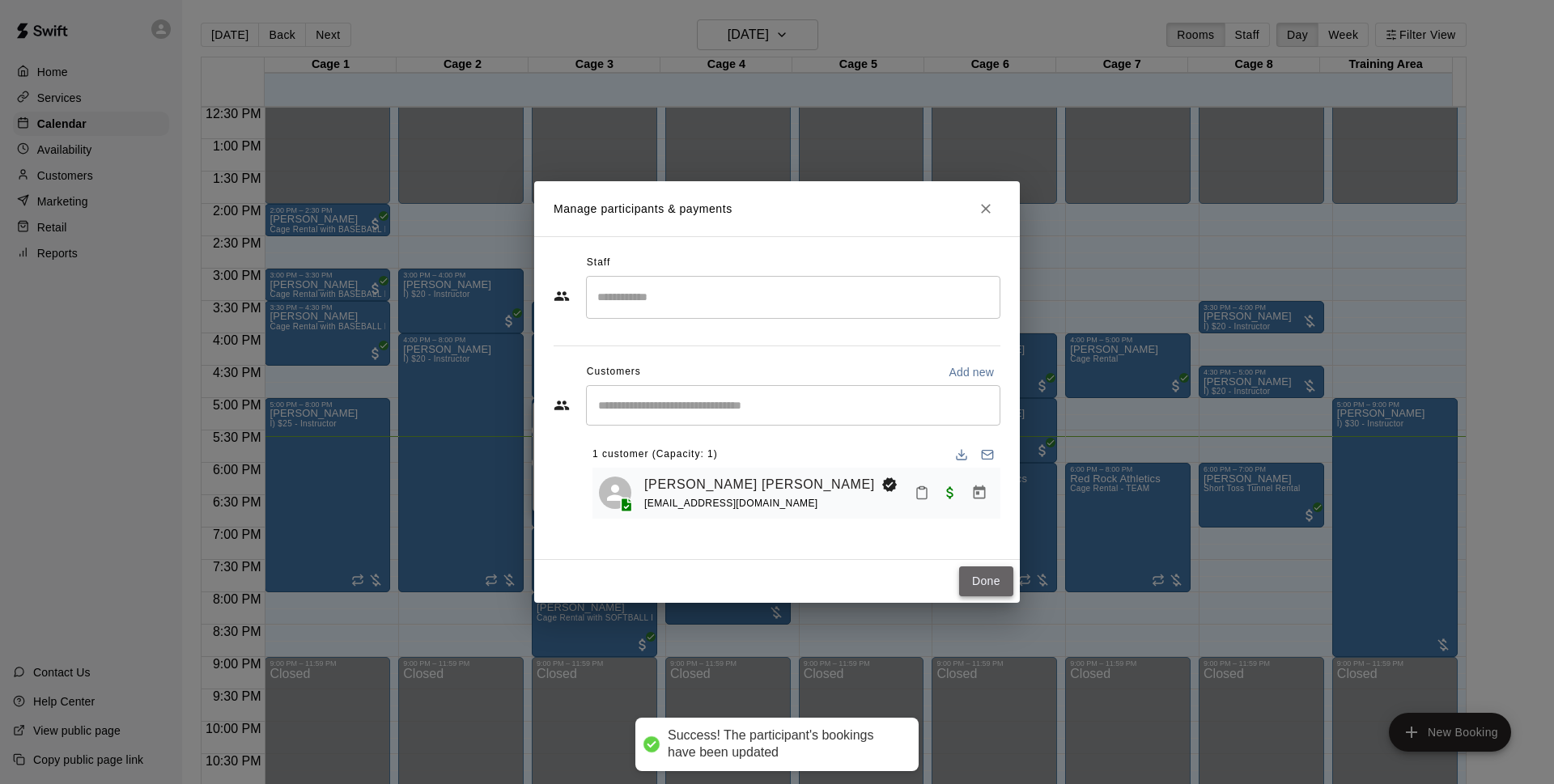
click at [995, 586] on button "Done" at bounding box center [986, 581] width 54 height 30
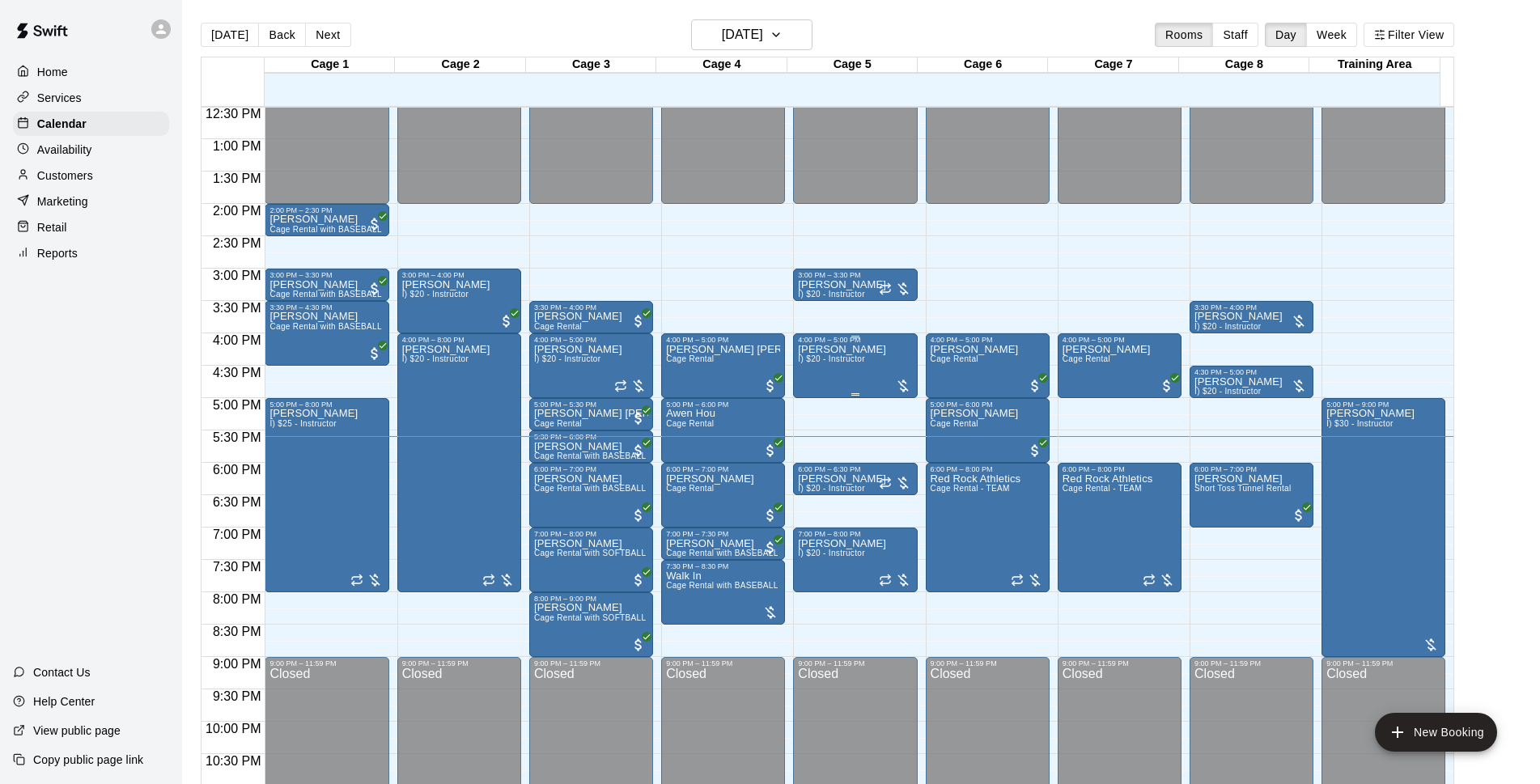
click at [874, 365] on div "[PERSON_NAME] I) $20 - Instructor" at bounding box center [855, 736] width 114 height 784
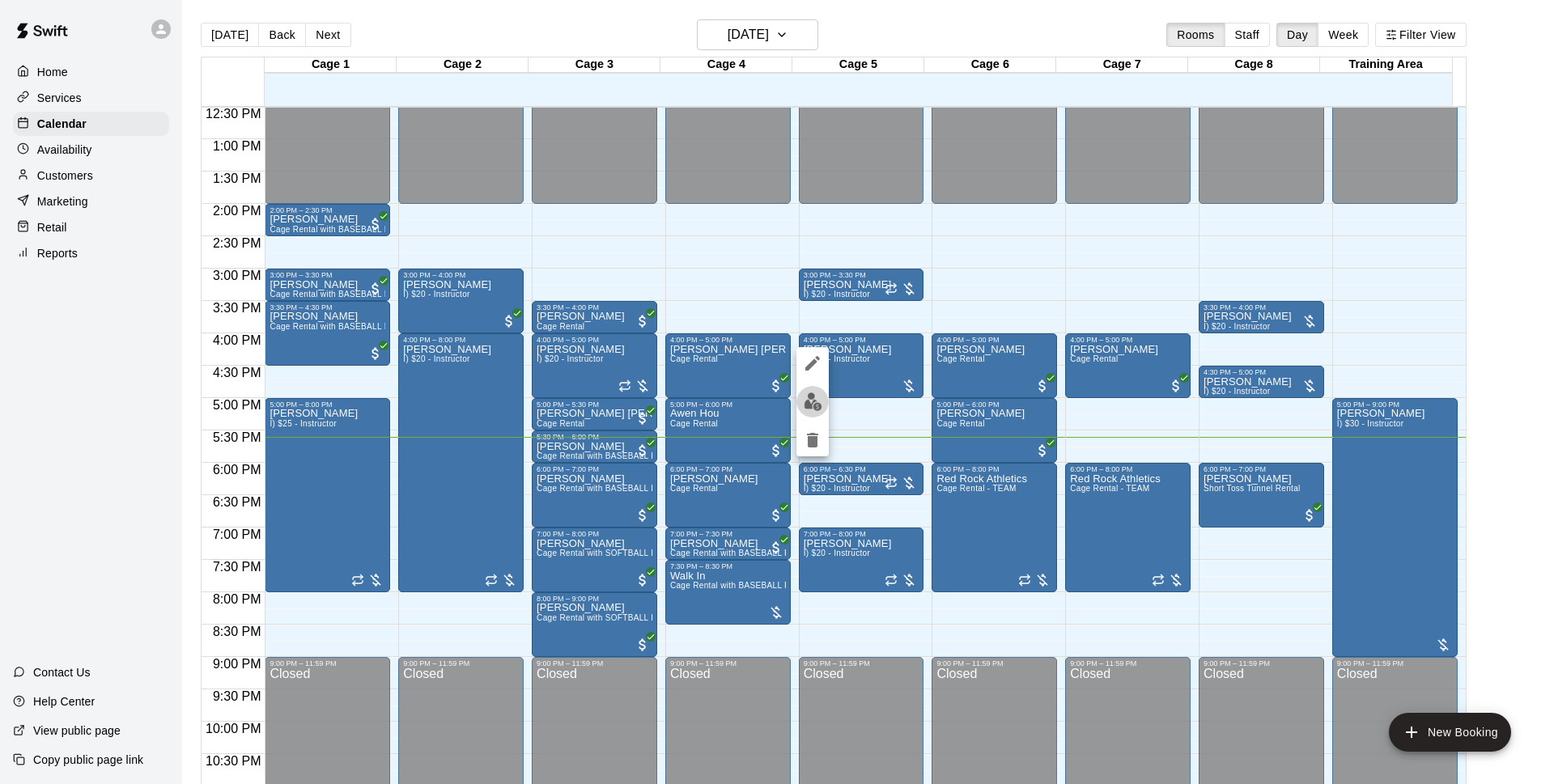
click at [807, 416] on button "edit" at bounding box center [812, 402] width 33 height 32
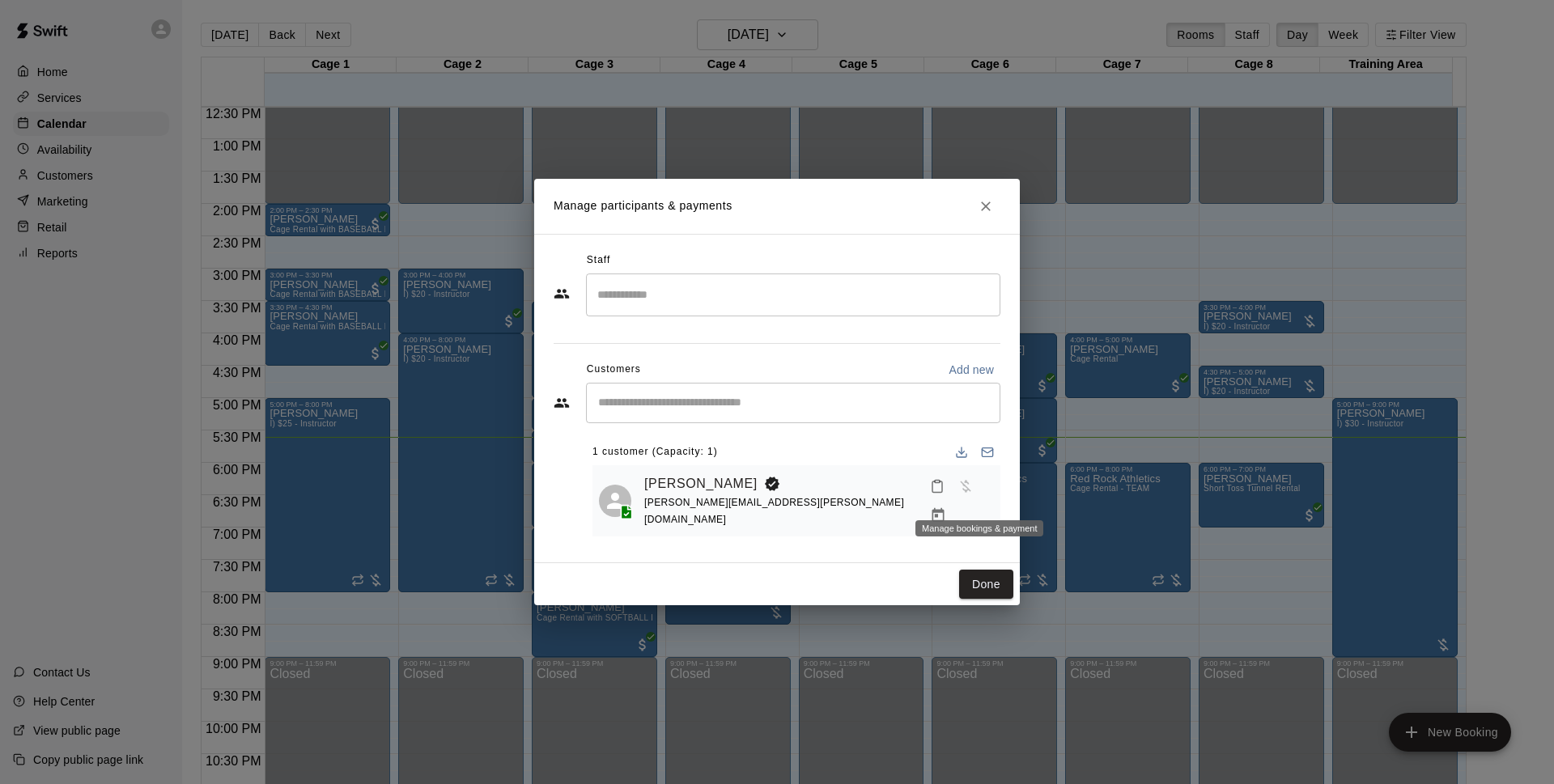
click at [945, 508] on icon "Manage bookings & payment" at bounding box center [939, 515] width 12 height 14
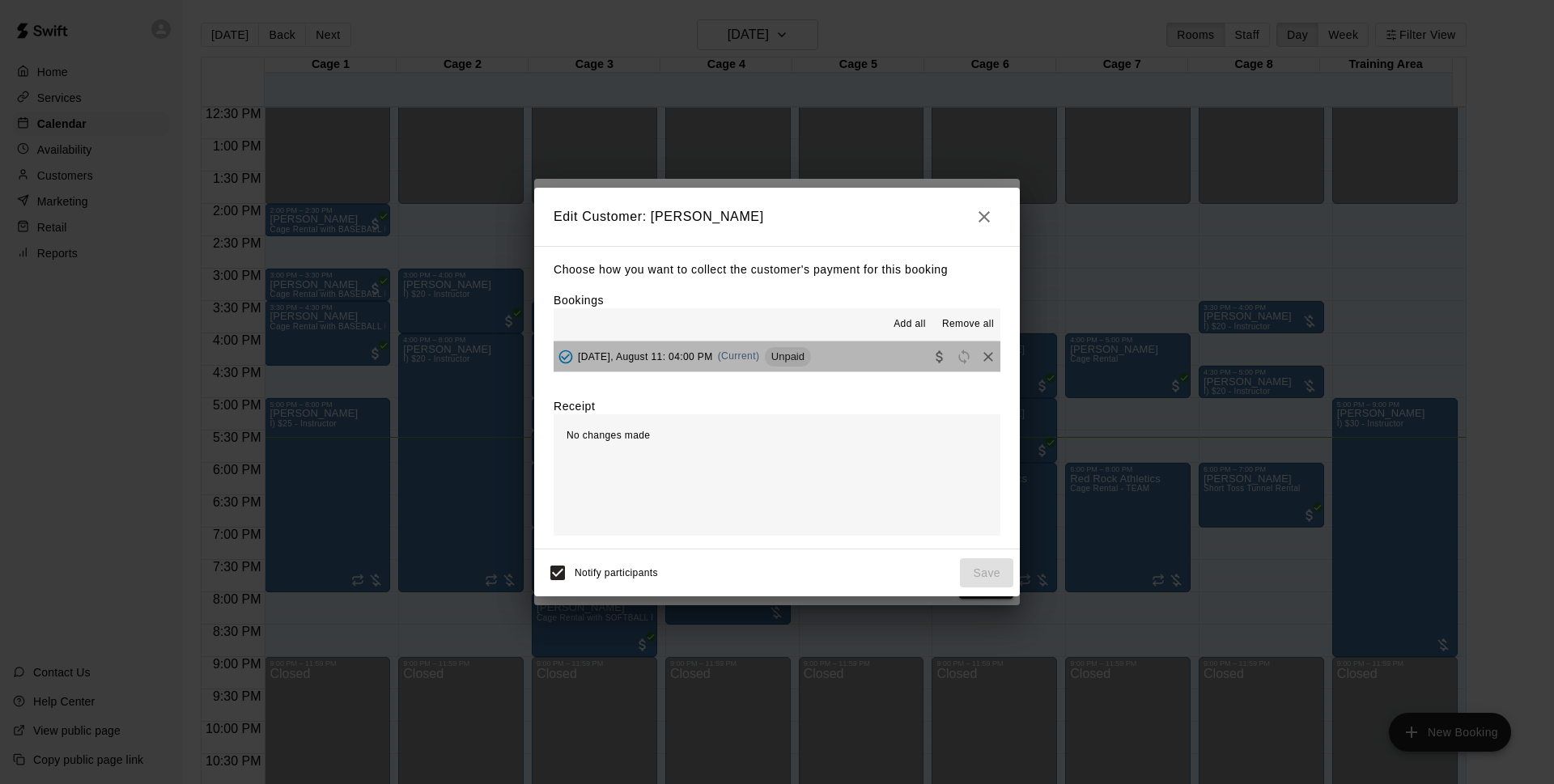
click at [828, 346] on button "[DATE], August 11: 04:00 PM (Current) Unpaid" at bounding box center [777, 356] width 447 height 30
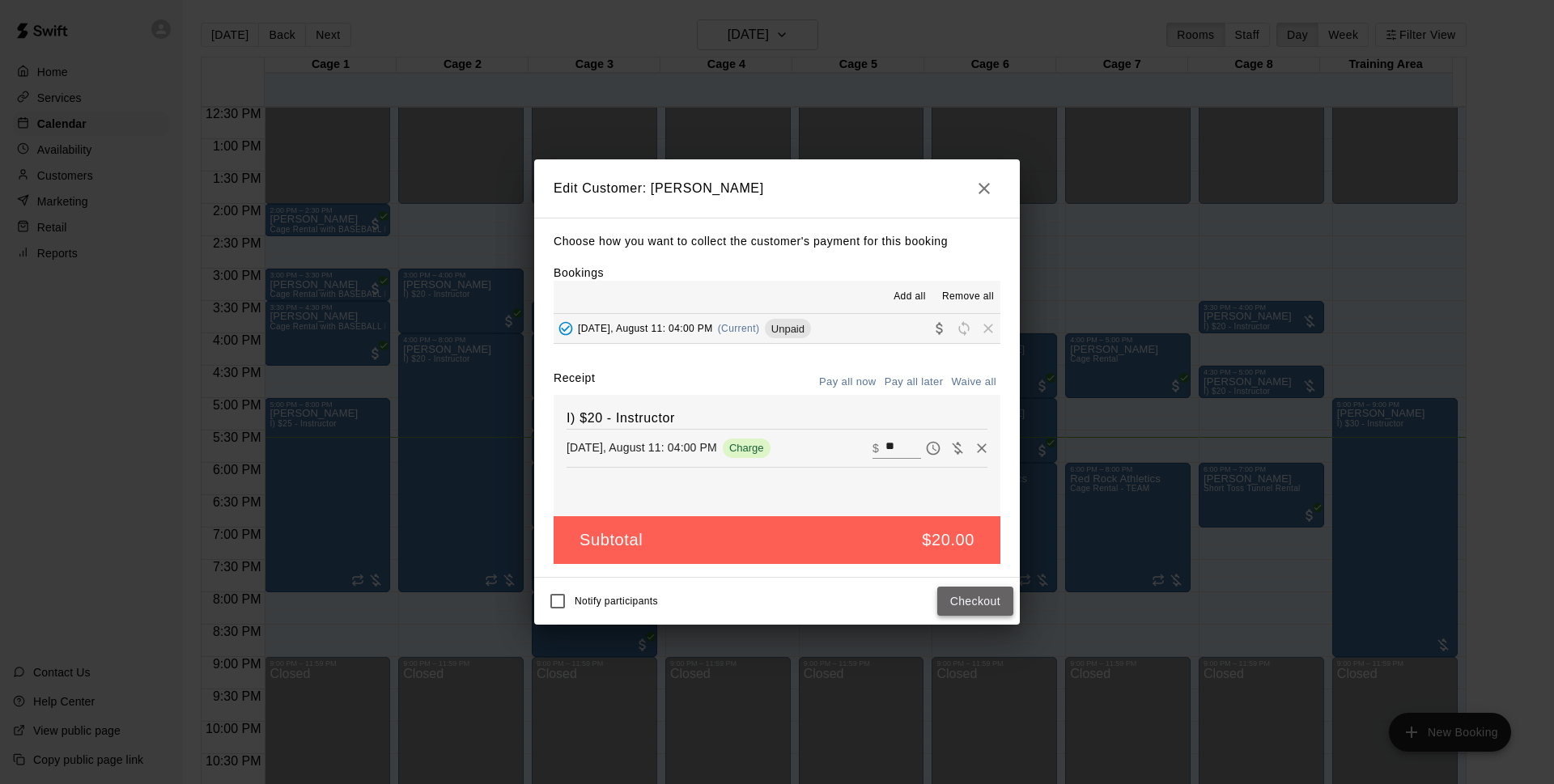
click at [963, 610] on button "Checkout" at bounding box center [975, 601] width 76 height 30
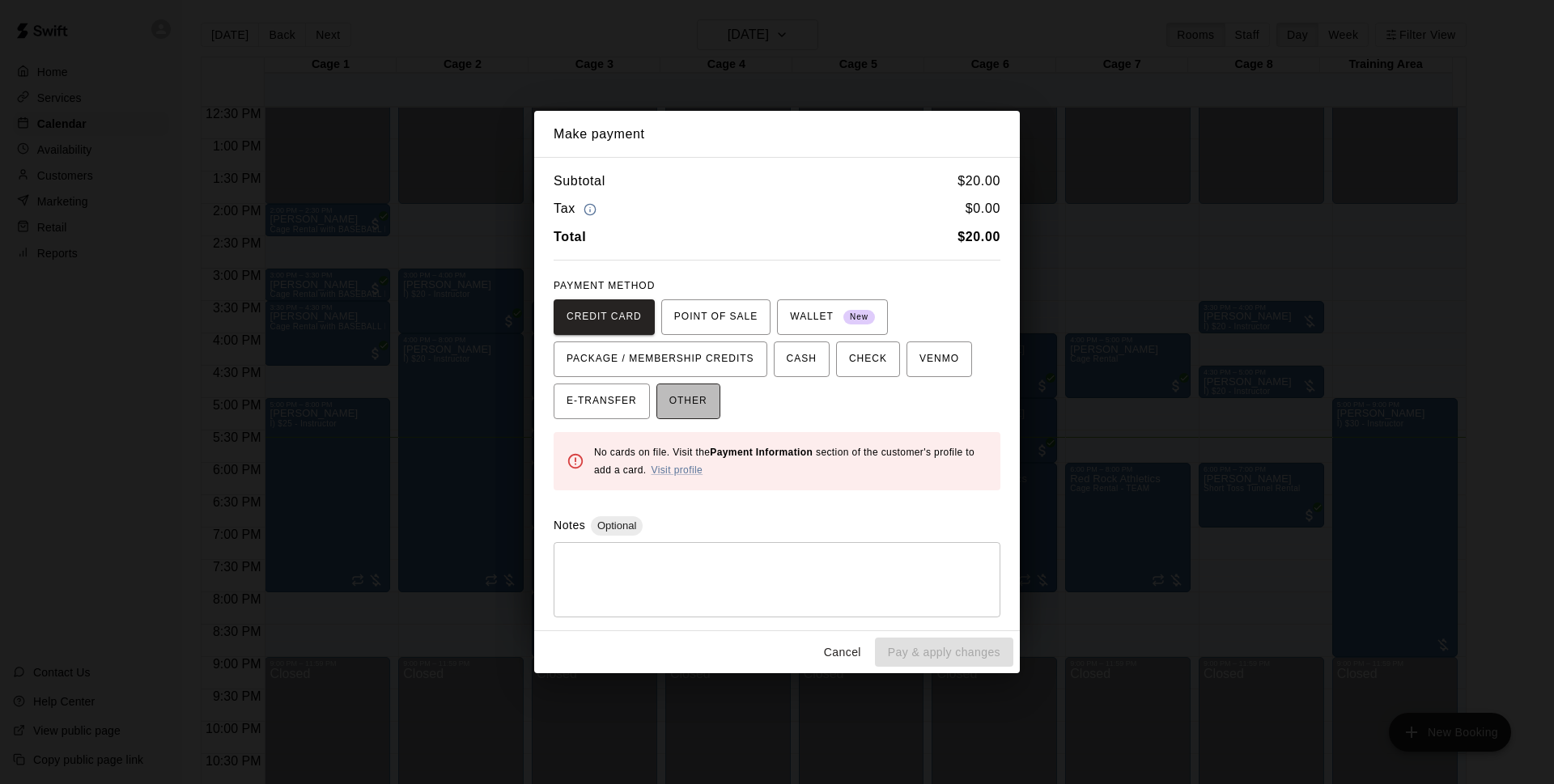
drag, startPoint x: 676, startPoint y: 396, endPoint x: 679, endPoint y: 405, distance: 9.5
click at [676, 398] on span "OTHER" at bounding box center [688, 401] width 38 height 26
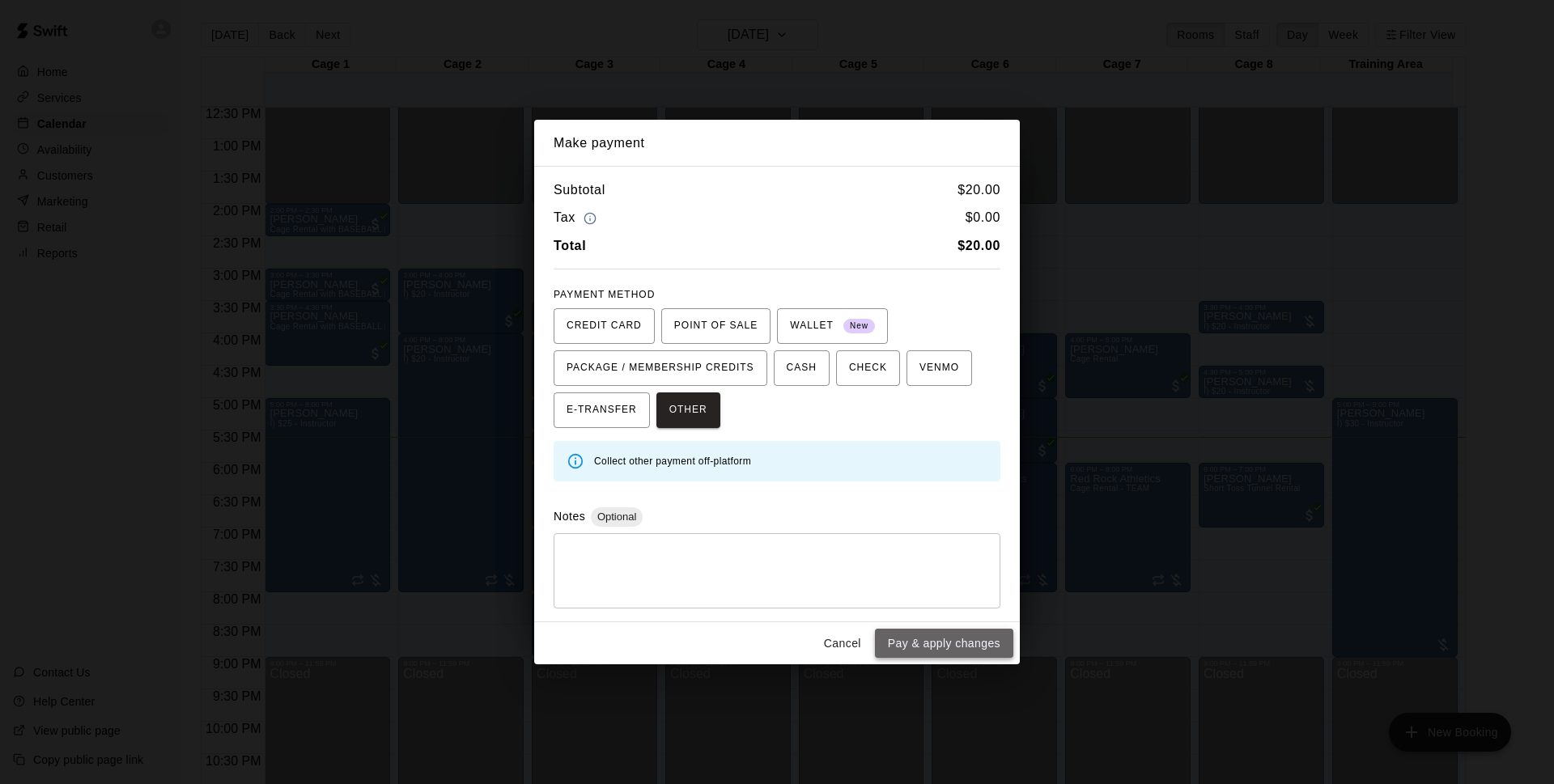
click at [993, 650] on button "Pay & apply changes" at bounding box center [944, 644] width 138 height 30
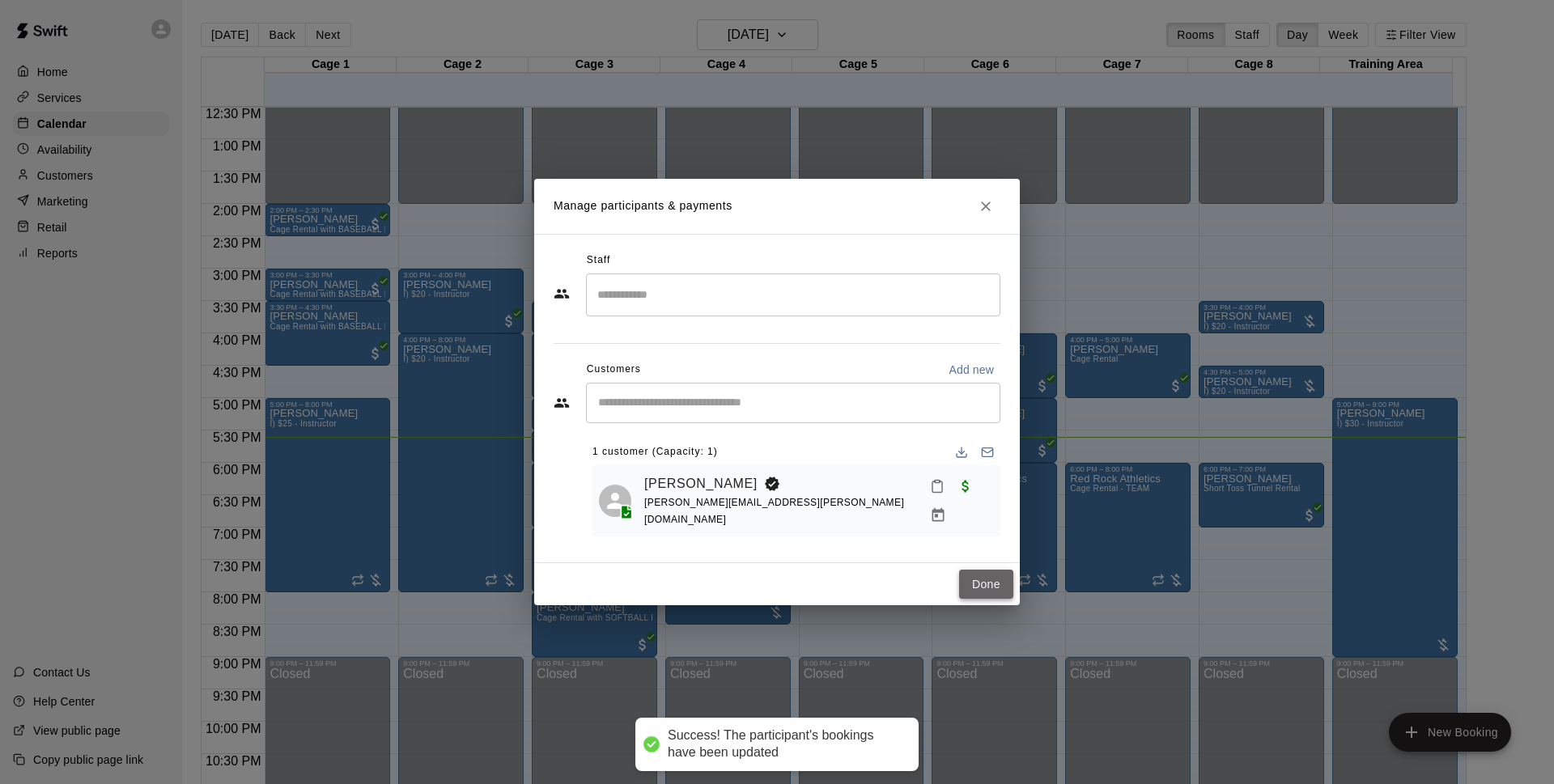
click at [992, 588] on button "Done" at bounding box center [986, 584] width 54 height 30
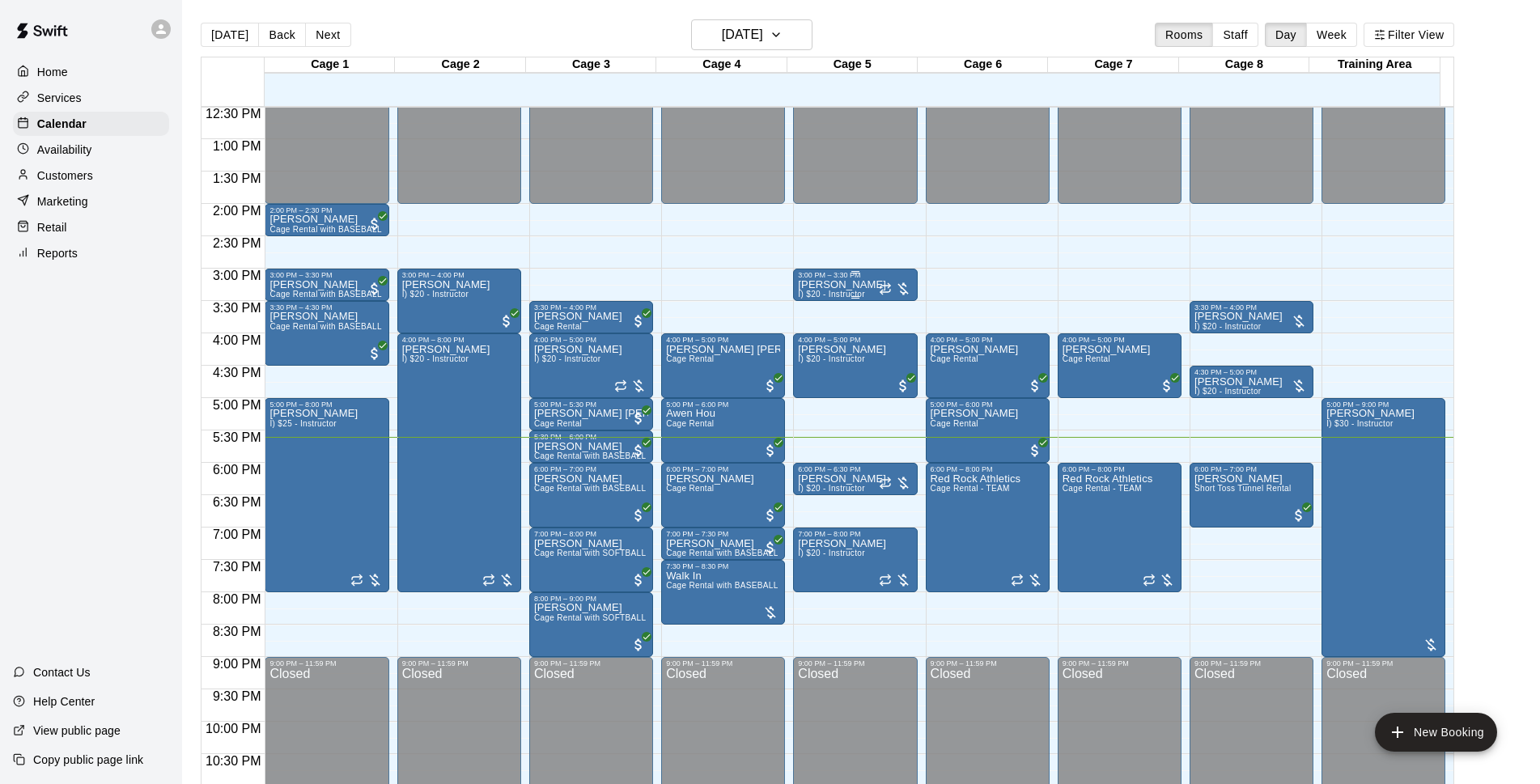
click at [863, 285] on p "[PERSON_NAME]" at bounding box center [842, 285] width 89 height 0
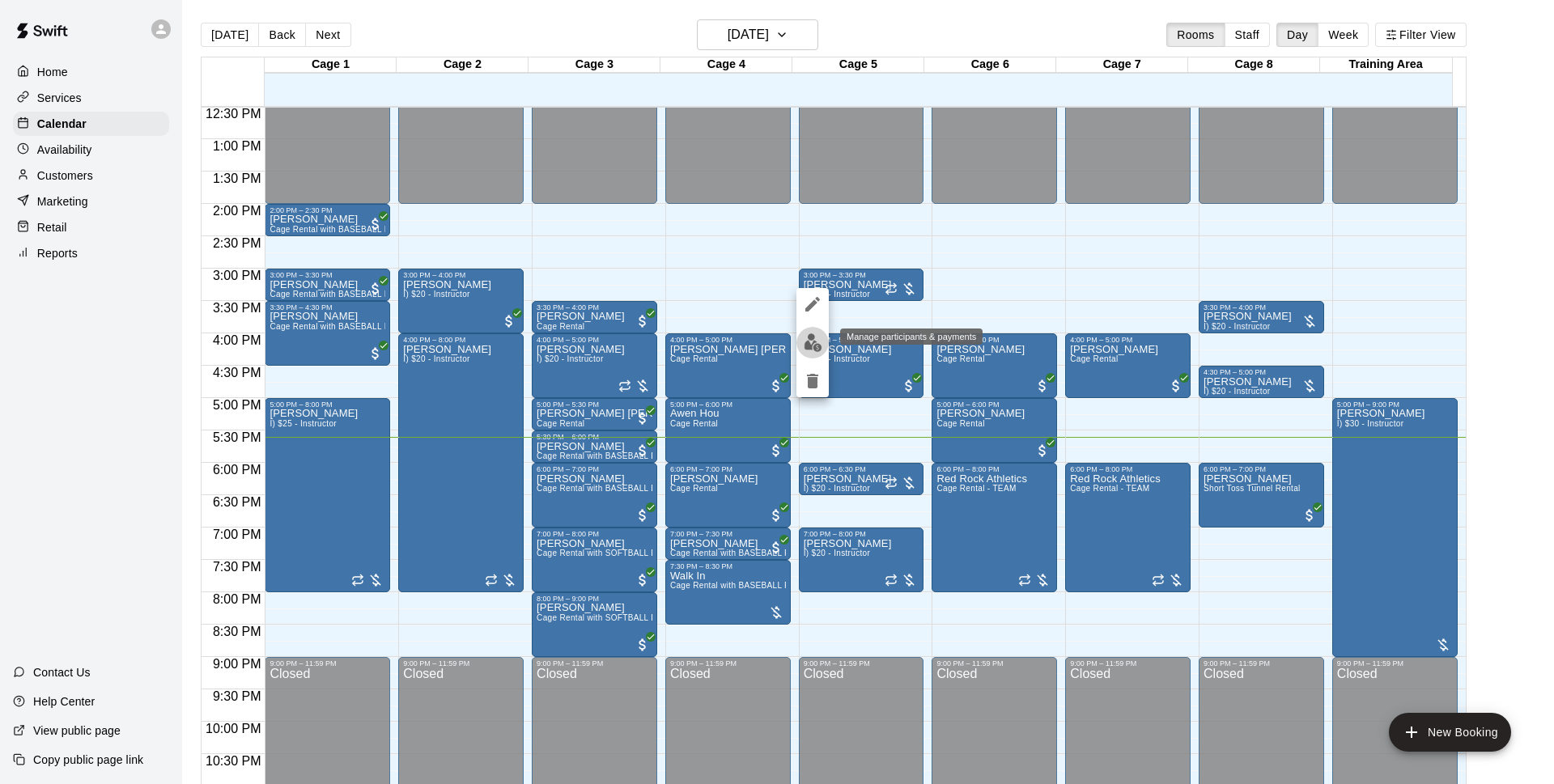
click at [811, 336] on img "edit" at bounding box center [812, 342] width 19 height 19
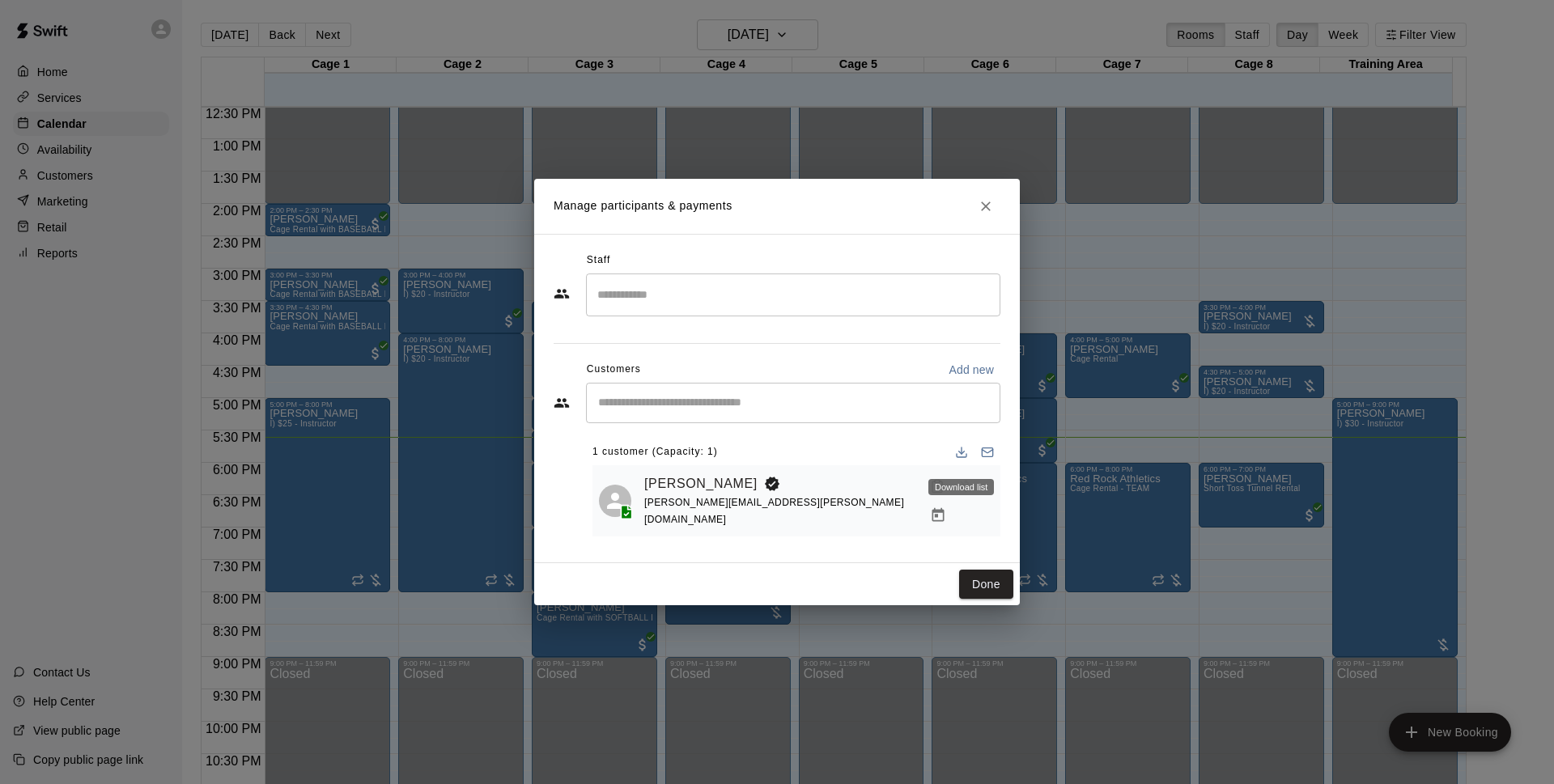
click at [985, 480] on div "Download list" at bounding box center [961, 487] width 66 height 16
click at [945, 508] on icon "Manage bookings & payment" at bounding box center [939, 515] width 12 height 14
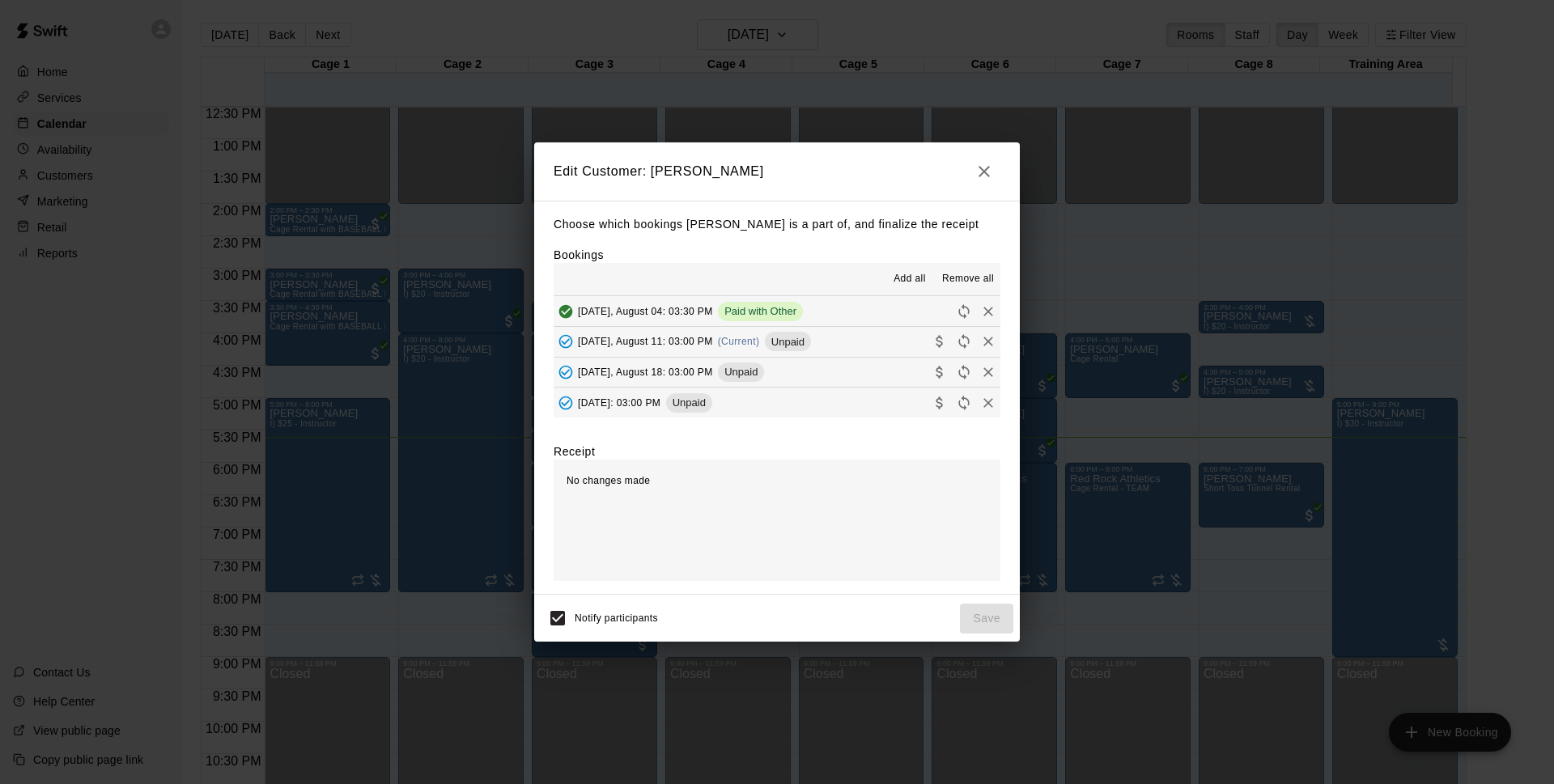
click at [824, 356] on button "[DATE], August 11: 03:00 PM (Current) Unpaid" at bounding box center [777, 341] width 447 height 30
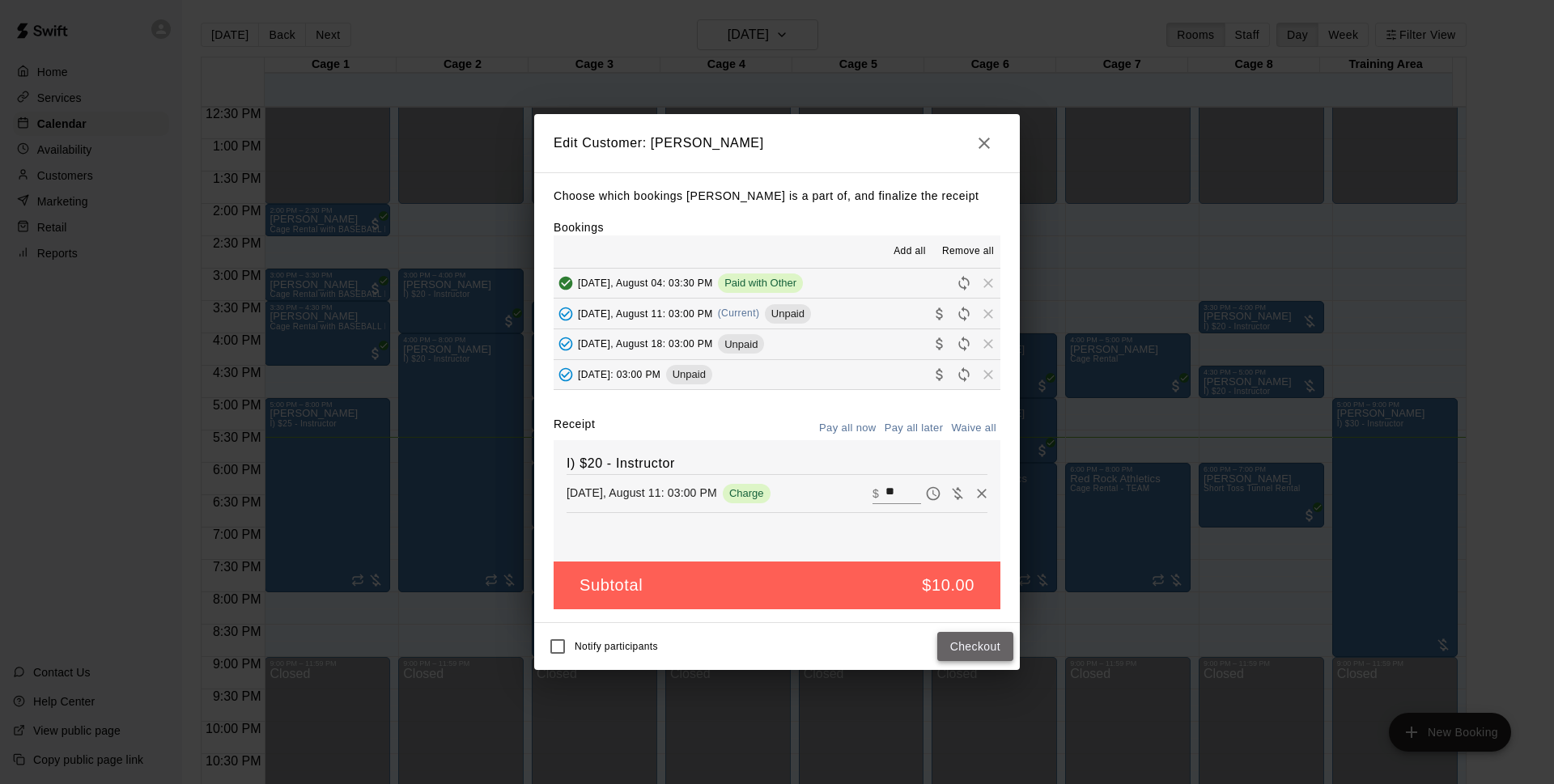
click at [985, 642] on button "Checkout" at bounding box center [975, 647] width 76 height 30
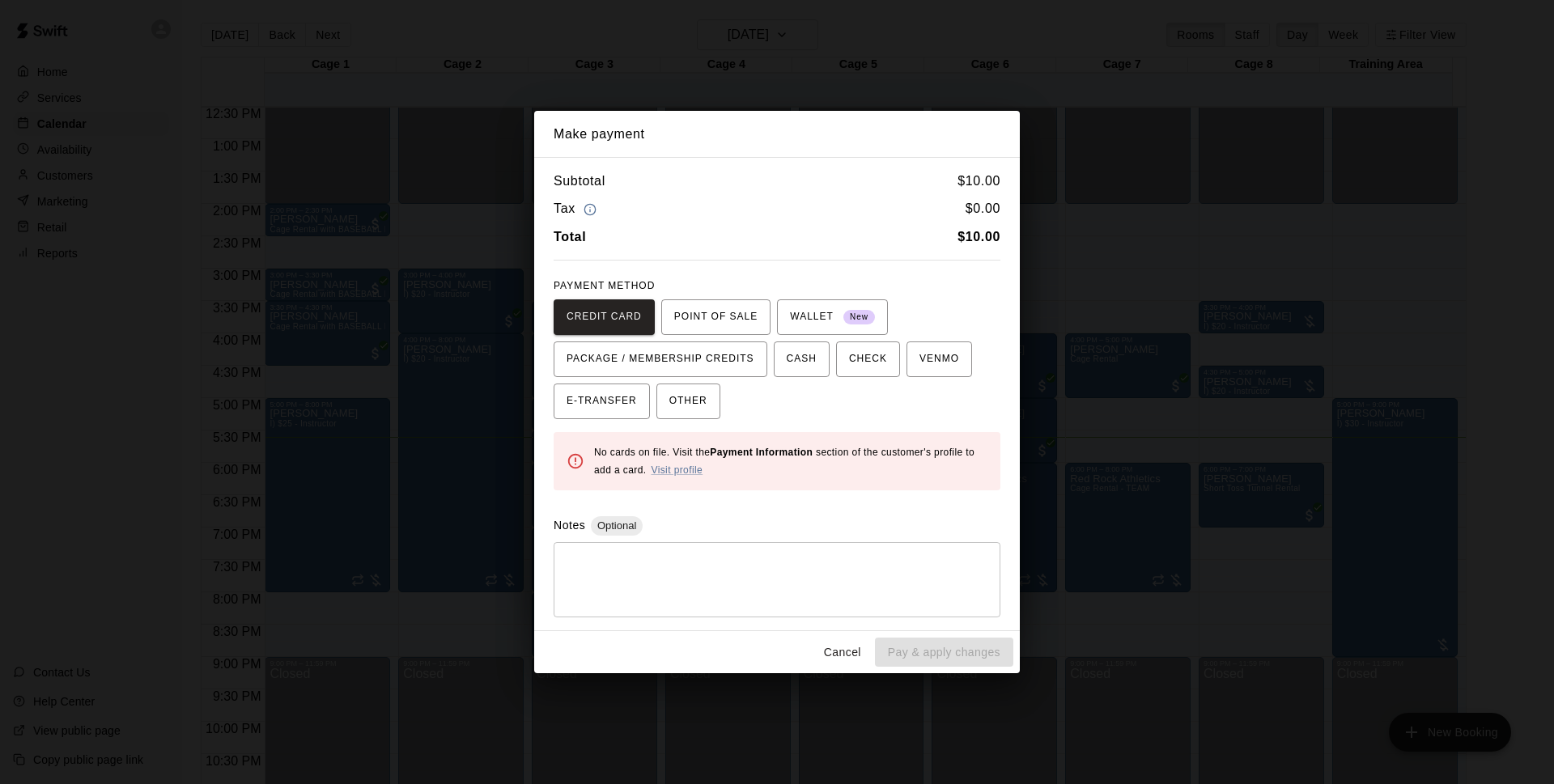
click at [671, 422] on div "Subtotal $ 10.00 Tax $ 0.00 Total $ 10.00 PAYMENT METHOD CREDIT CARD POINT OF S…" at bounding box center [777, 394] width 486 height 474
click at [691, 395] on span "OTHER" at bounding box center [688, 401] width 38 height 26
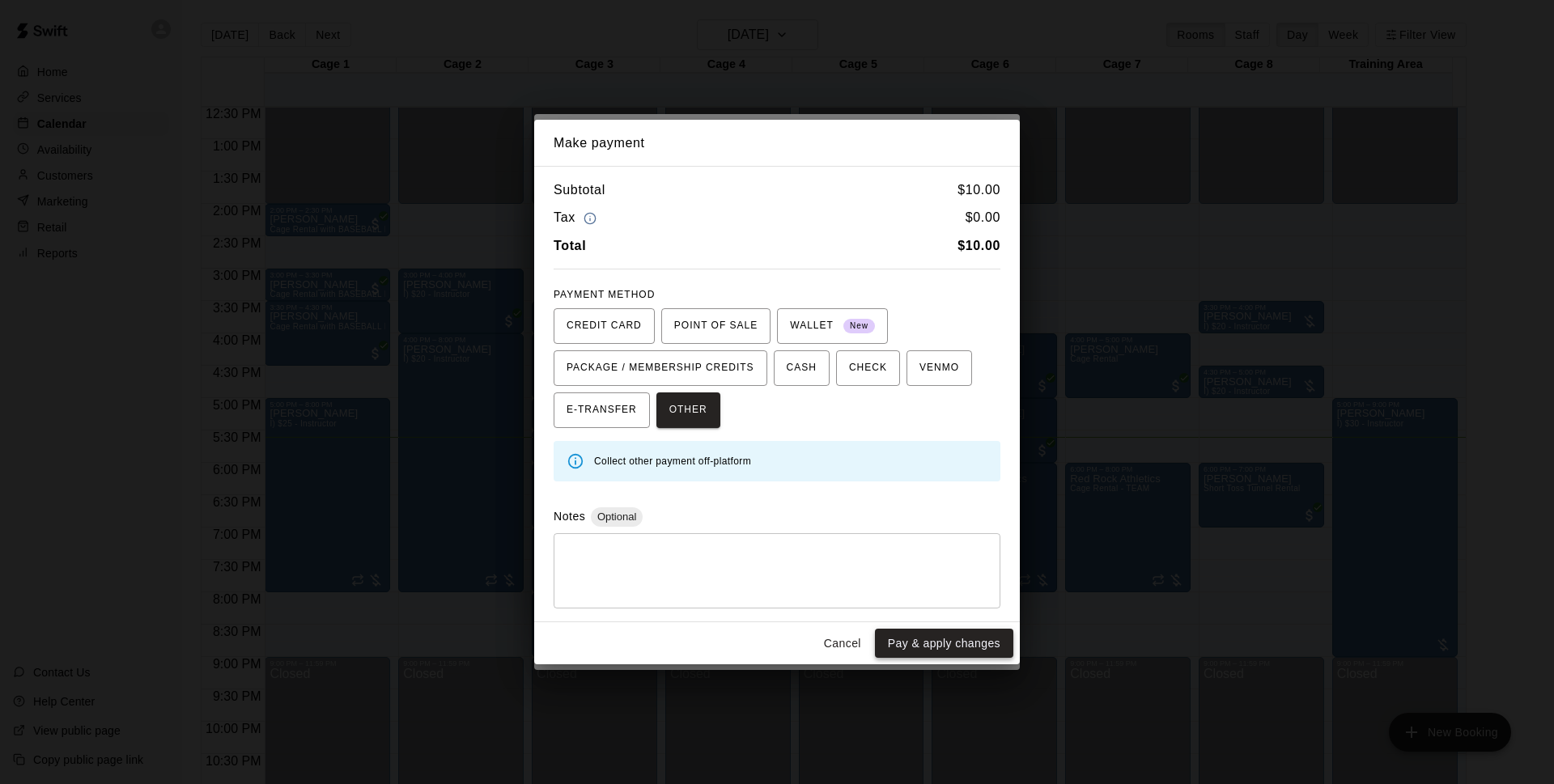
click at [893, 631] on button "Pay & apply changes" at bounding box center [944, 644] width 138 height 30
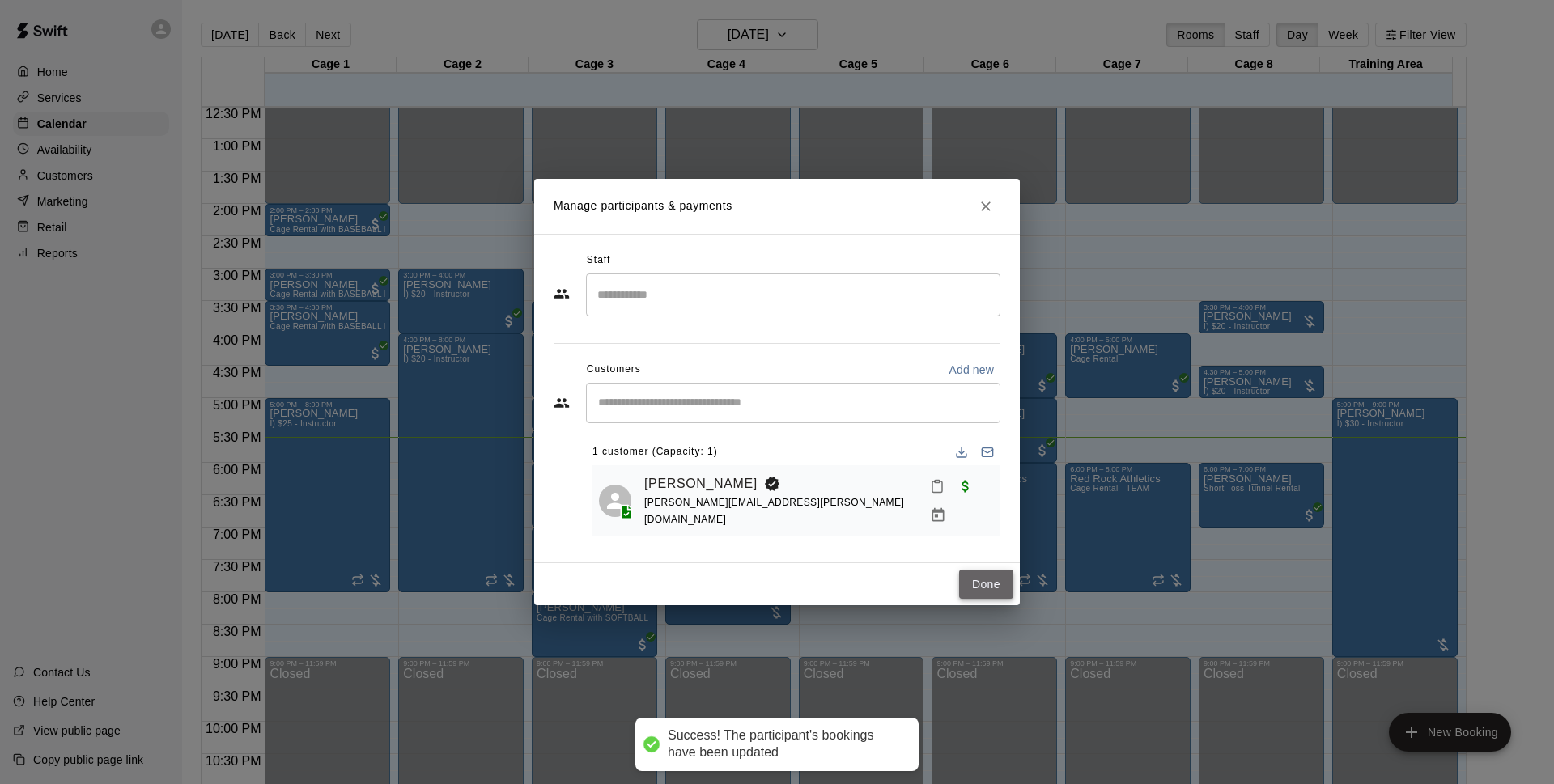
click at [982, 573] on button "Done" at bounding box center [986, 584] width 54 height 30
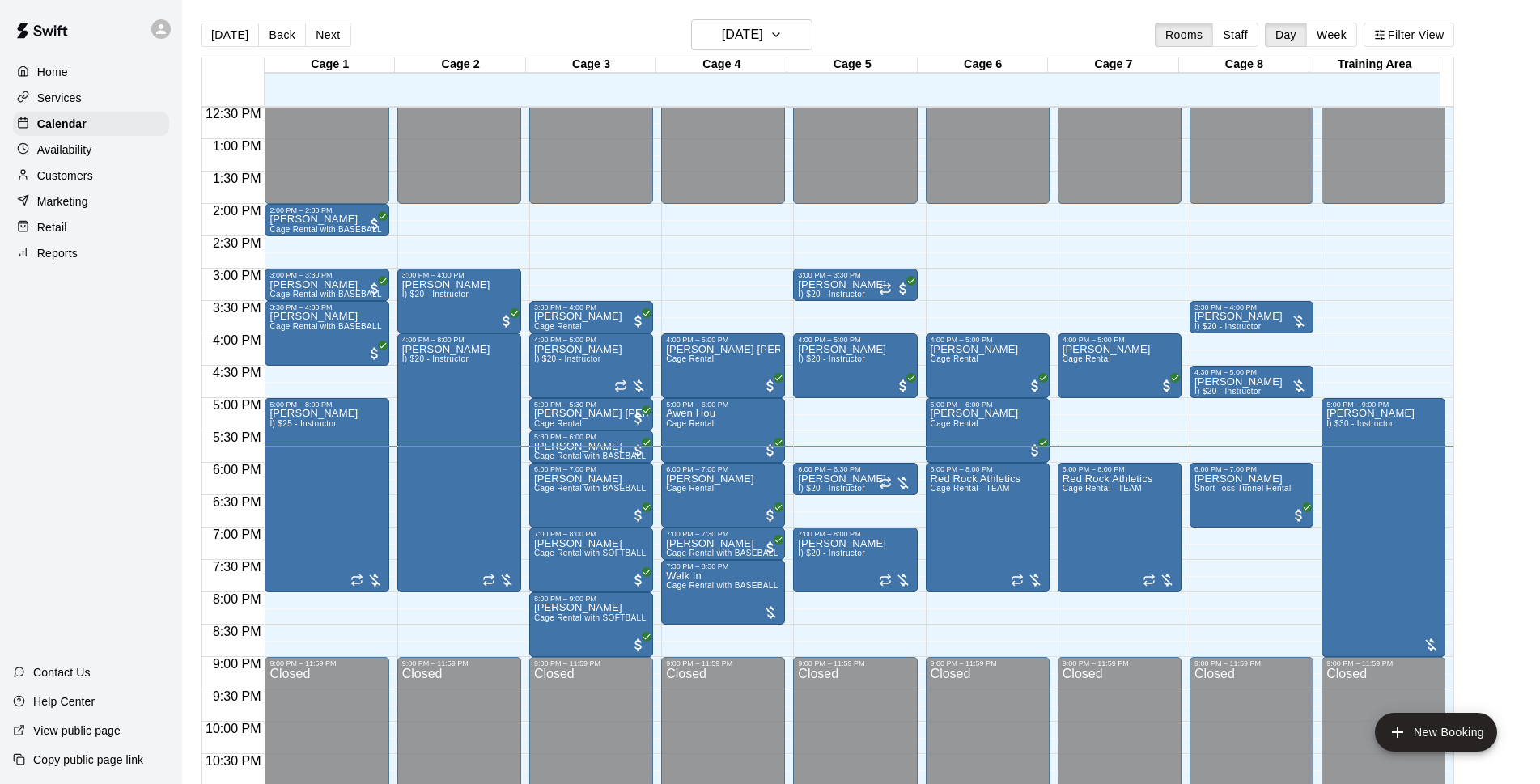
click at [837, 2] on main "[DATE] Back [DATE][DATE] Rooms Staff Day Week Filter View Cage 1 11 Mon Cage 2 …" at bounding box center [861, 405] width 1358 height 810
click at [877, 42] on div "[DATE] Back [DATE][DATE] Rooms Staff Day Week Filter View" at bounding box center [827, 38] width 1253 height 37
click at [885, 29] on div "[DATE] Back [DATE][DATE] Rooms Staff Day Week Filter View" at bounding box center [827, 38] width 1253 height 37
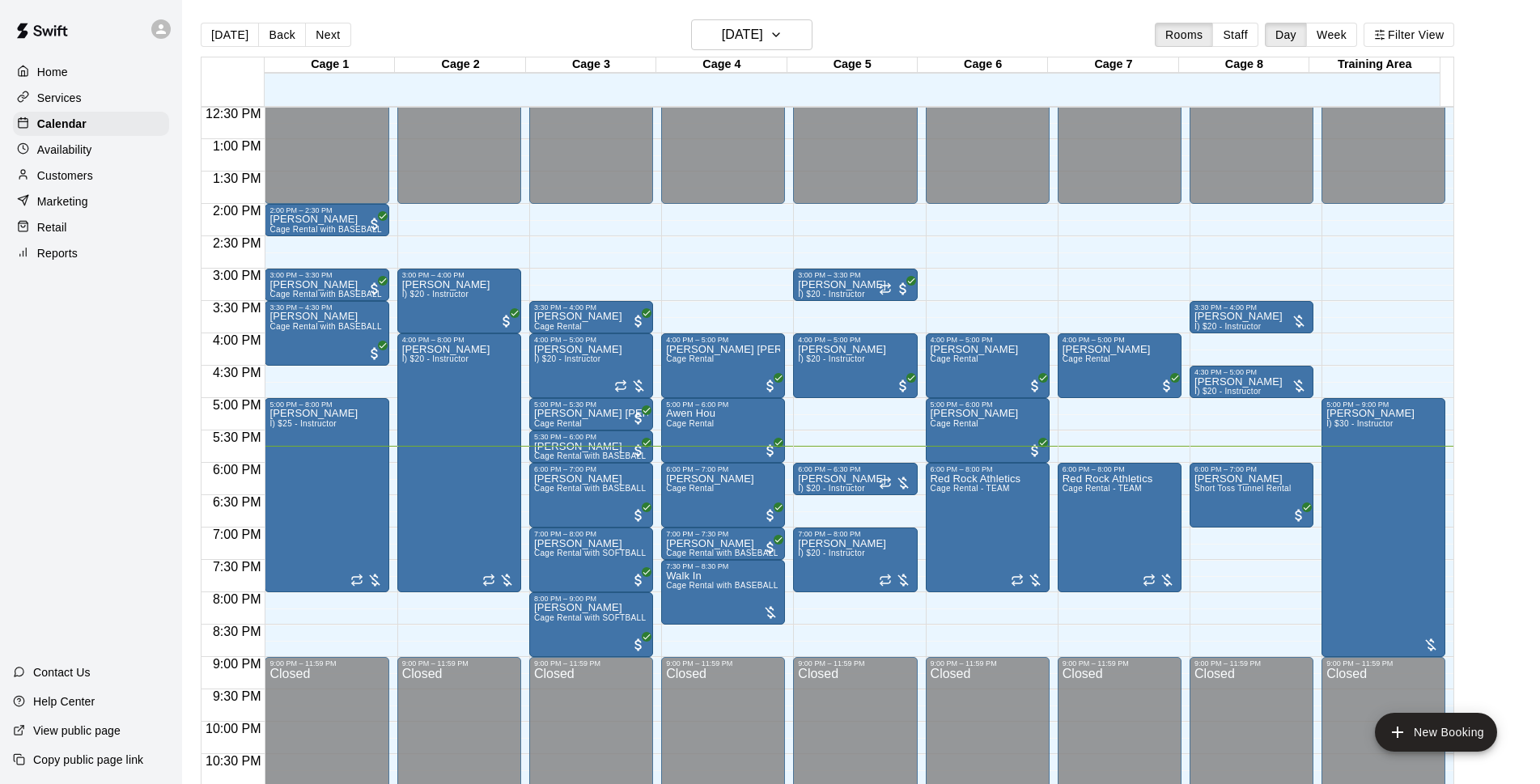
click at [885, 29] on div "[DATE] Back [DATE][DATE] Rooms Staff Day Week Filter View" at bounding box center [827, 38] width 1253 height 37
click at [885, 26] on div "[DATE] Back [DATE][DATE] Rooms Staff Day Week Filter View" at bounding box center [827, 38] width 1253 height 37
click at [883, 23] on div "[DATE] Back [DATE][DATE] Rooms Staff Day Week Filter View" at bounding box center [827, 38] width 1253 height 37
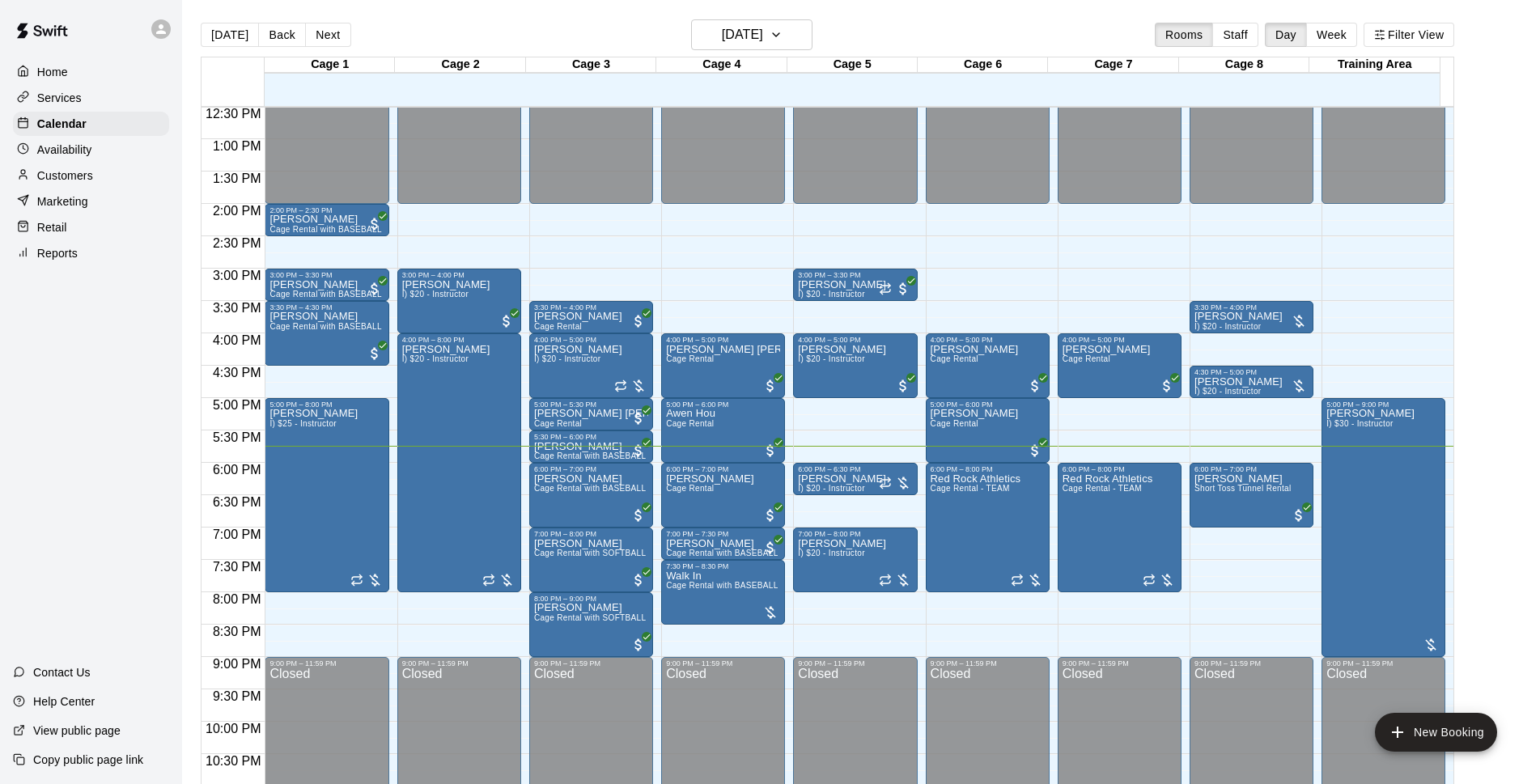
click at [883, 23] on div "[DATE] Back [DATE][DATE] Rooms Staff Day Week Filter View" at bounding box center [827, 38] width 1253 height 37
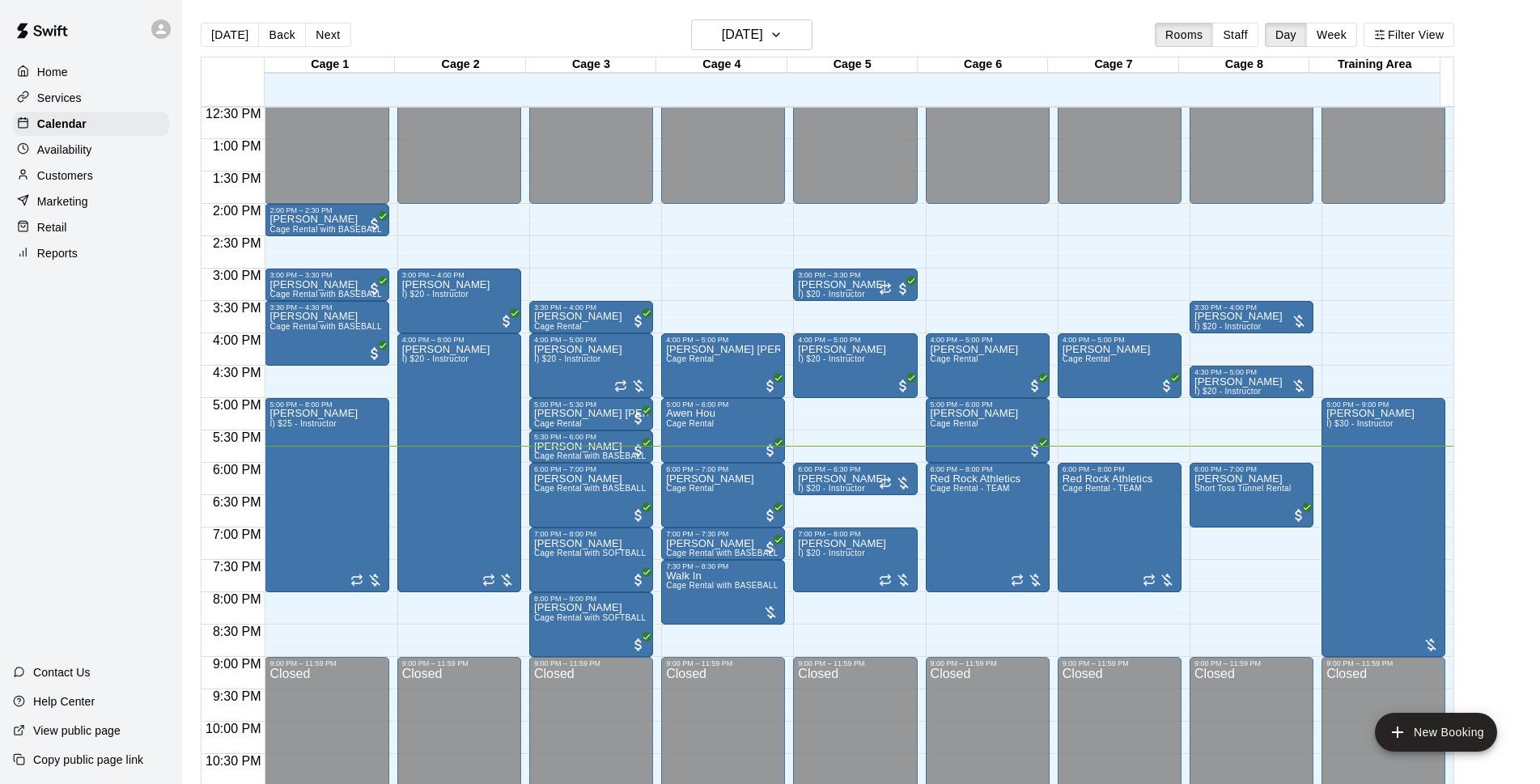
click at [883, 23] on div "[DATE] Back [DATE][DATE] Rooms Staff Day Week Filter View" at bounding box center [827, 38] width 1253 height 37
click at [1482, 266] on main "[DATE] Back [DATE][DATE] Rooms Staff Day Week Filter View Cage 1 11 Mon Cage 2 …" at bounding box center [860, 412] width 1345 height 784
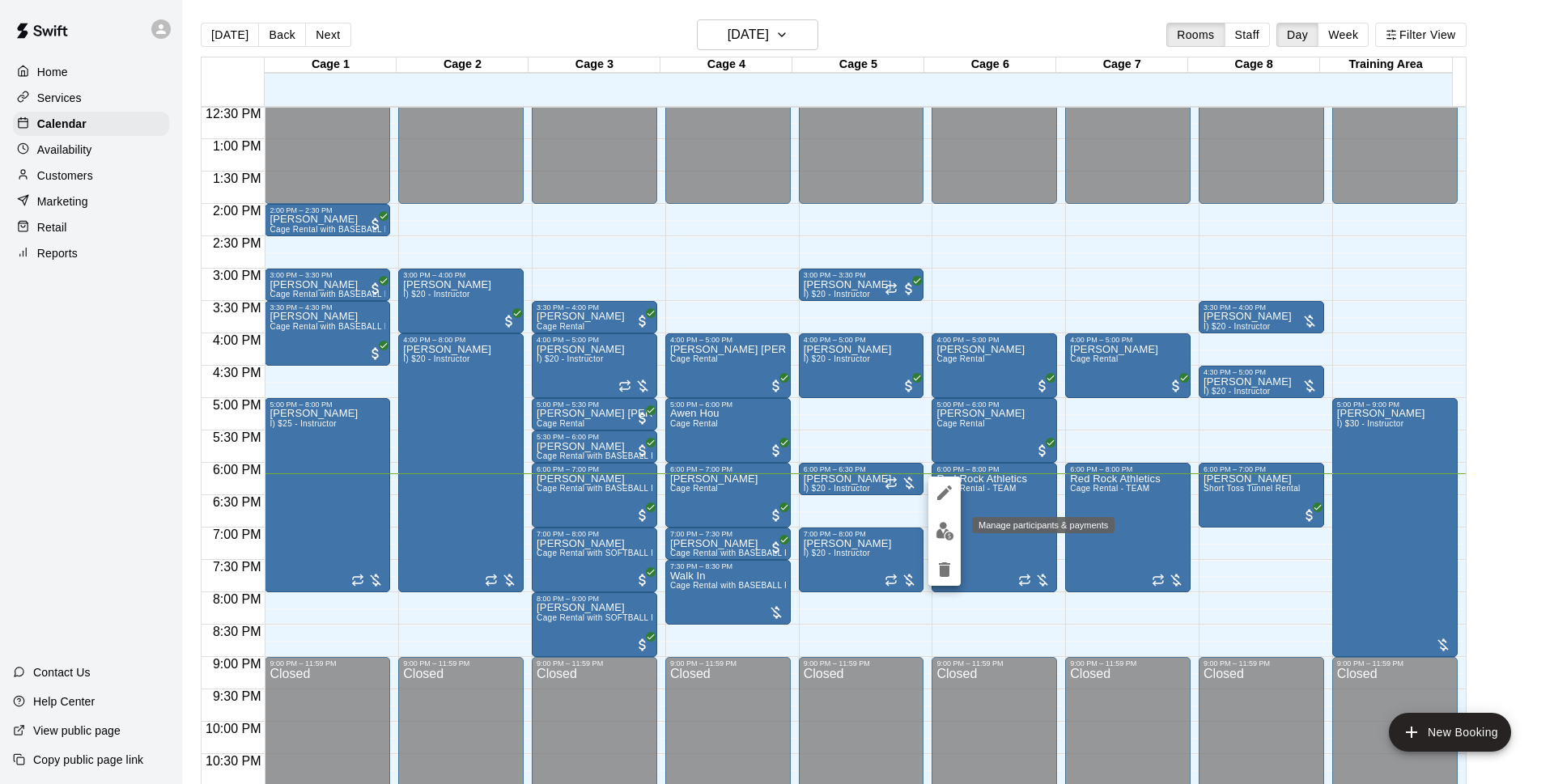
click at [954, 531] on button "edit" at bounding box center [944, 531] width 33 height 32
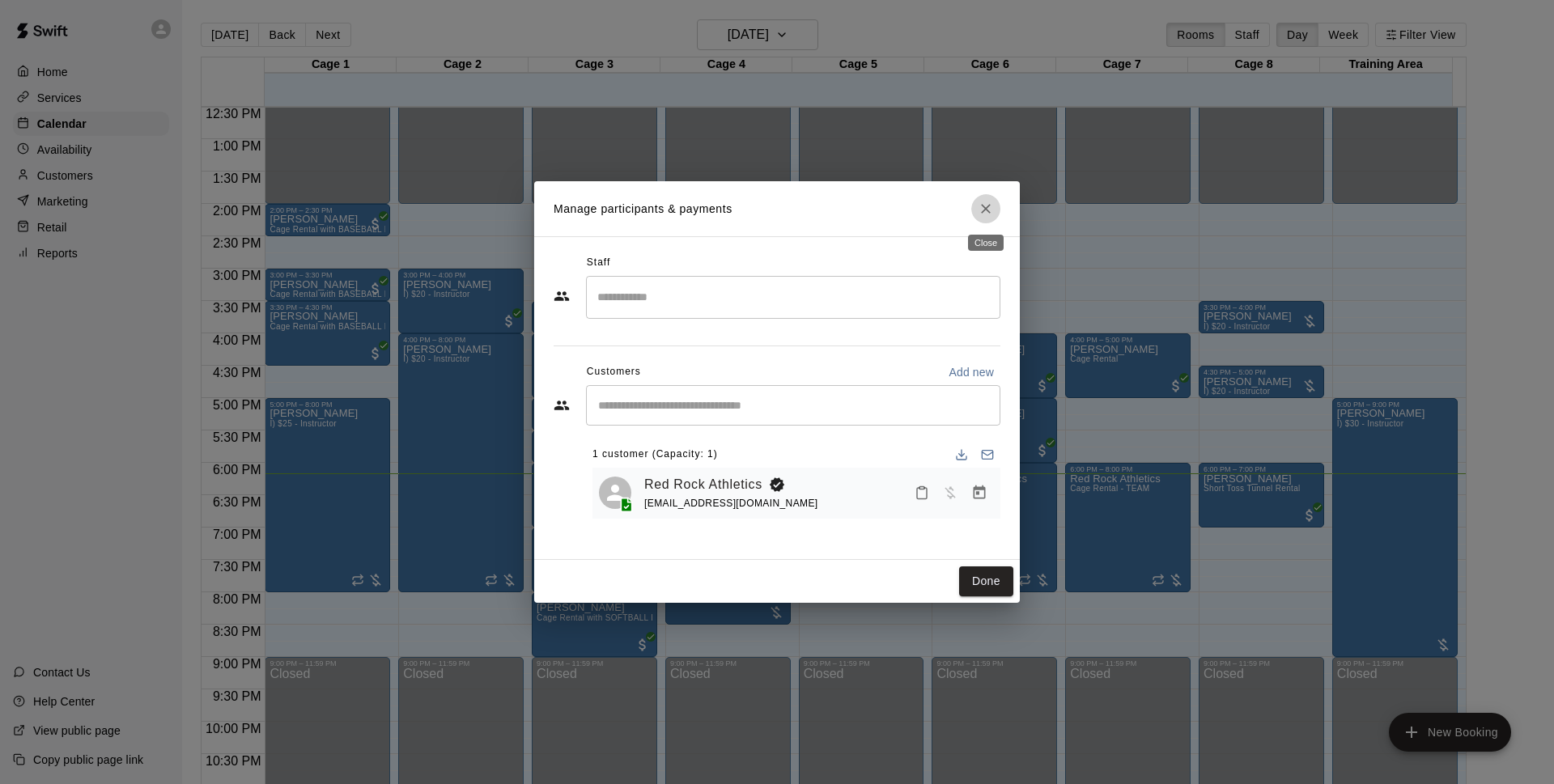
click at [993, 210] on icon "Close" at bounding box center [986, 209] width 16 height 16
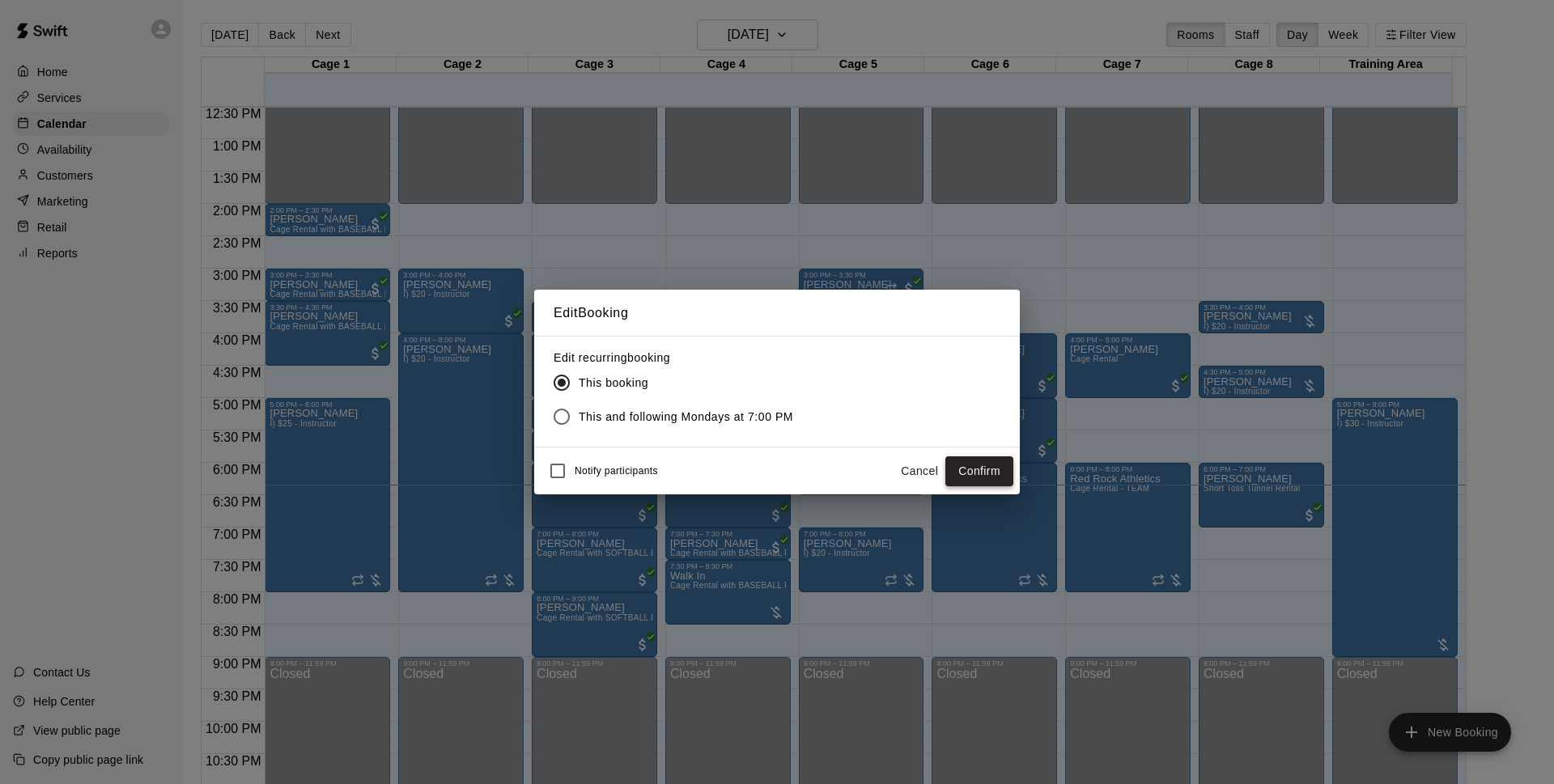
click at [963, 474] on button "Confirm" at bounding box center [980, 472] width 68 height 30
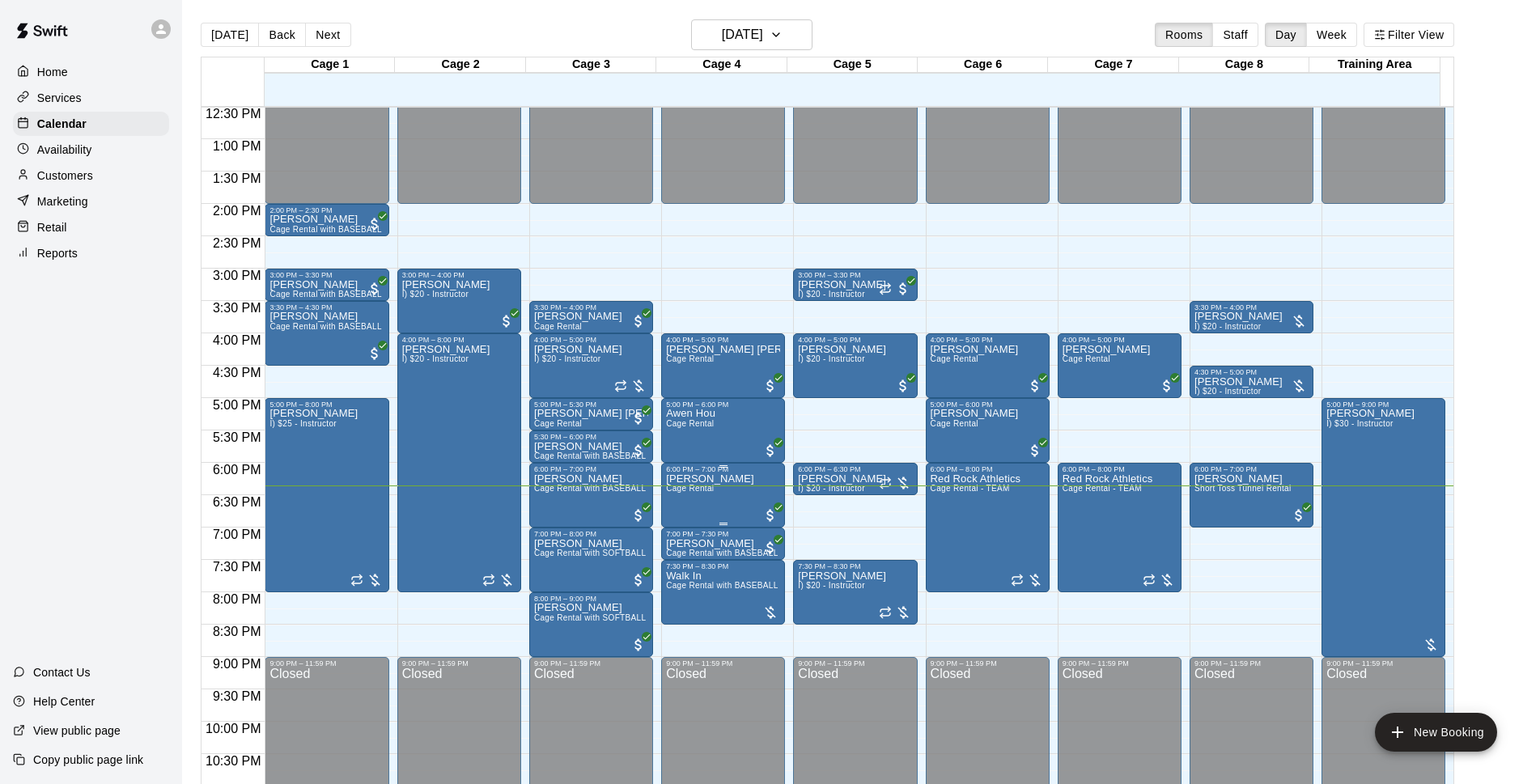
click at [892, 477] on div at bounding box center [895, 483] width 33 height 16
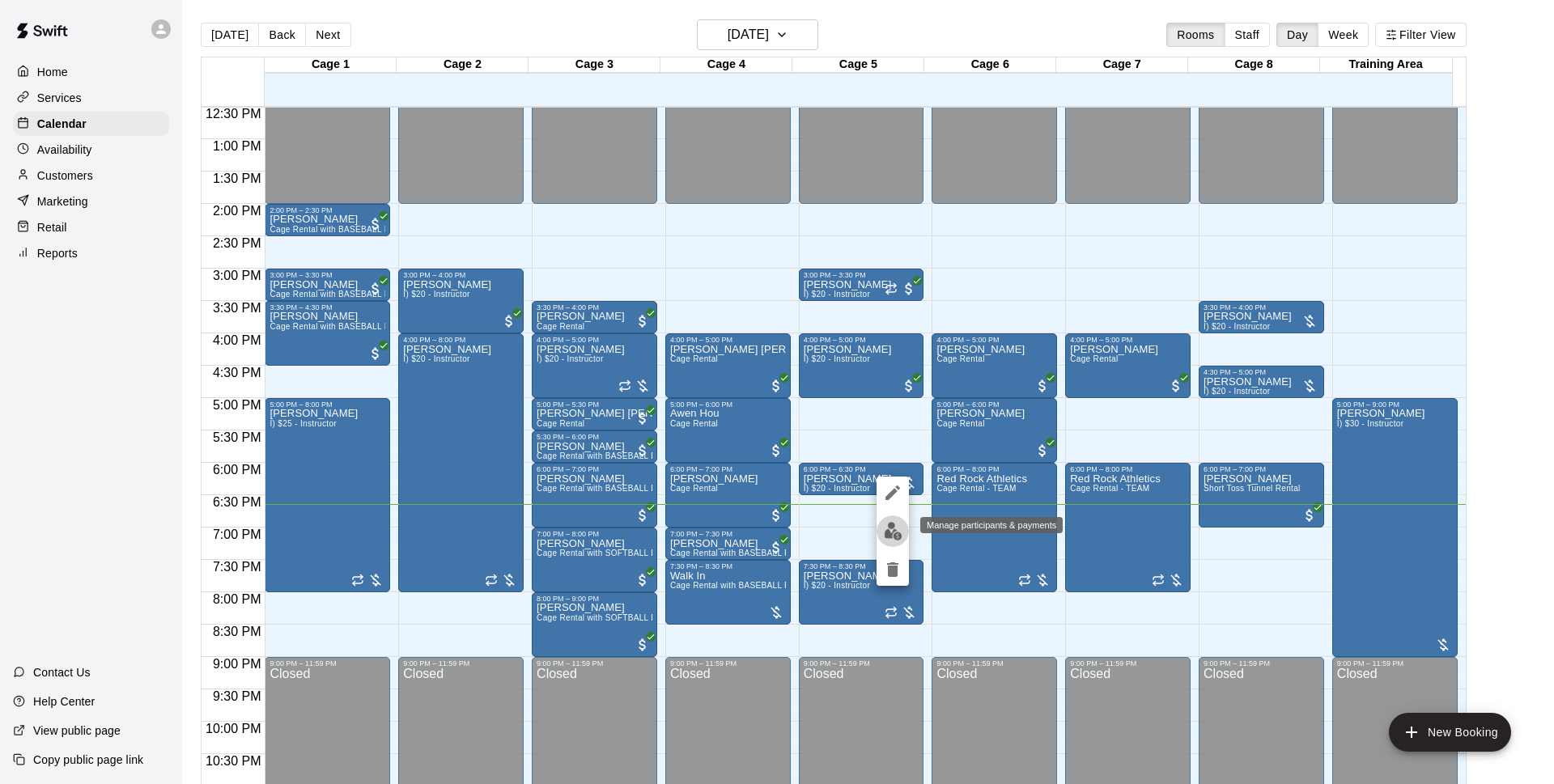
click at [888, 528] on img "edit" at bounding box center [893, 530] width 19 height 19
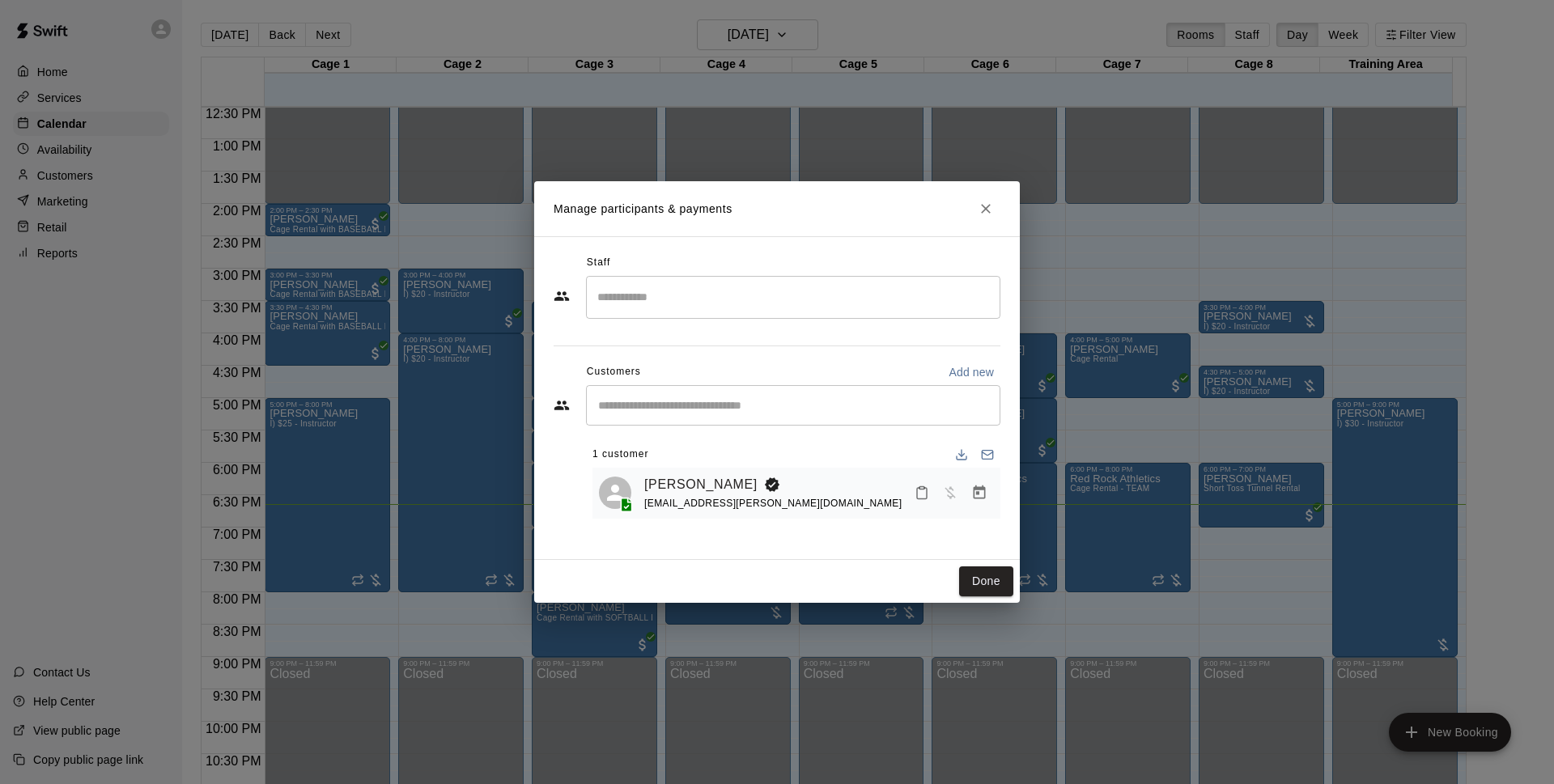
click at [979, 503] on button "Manage bookings & payment" at bounding box center [979, 491] width 29 height 29
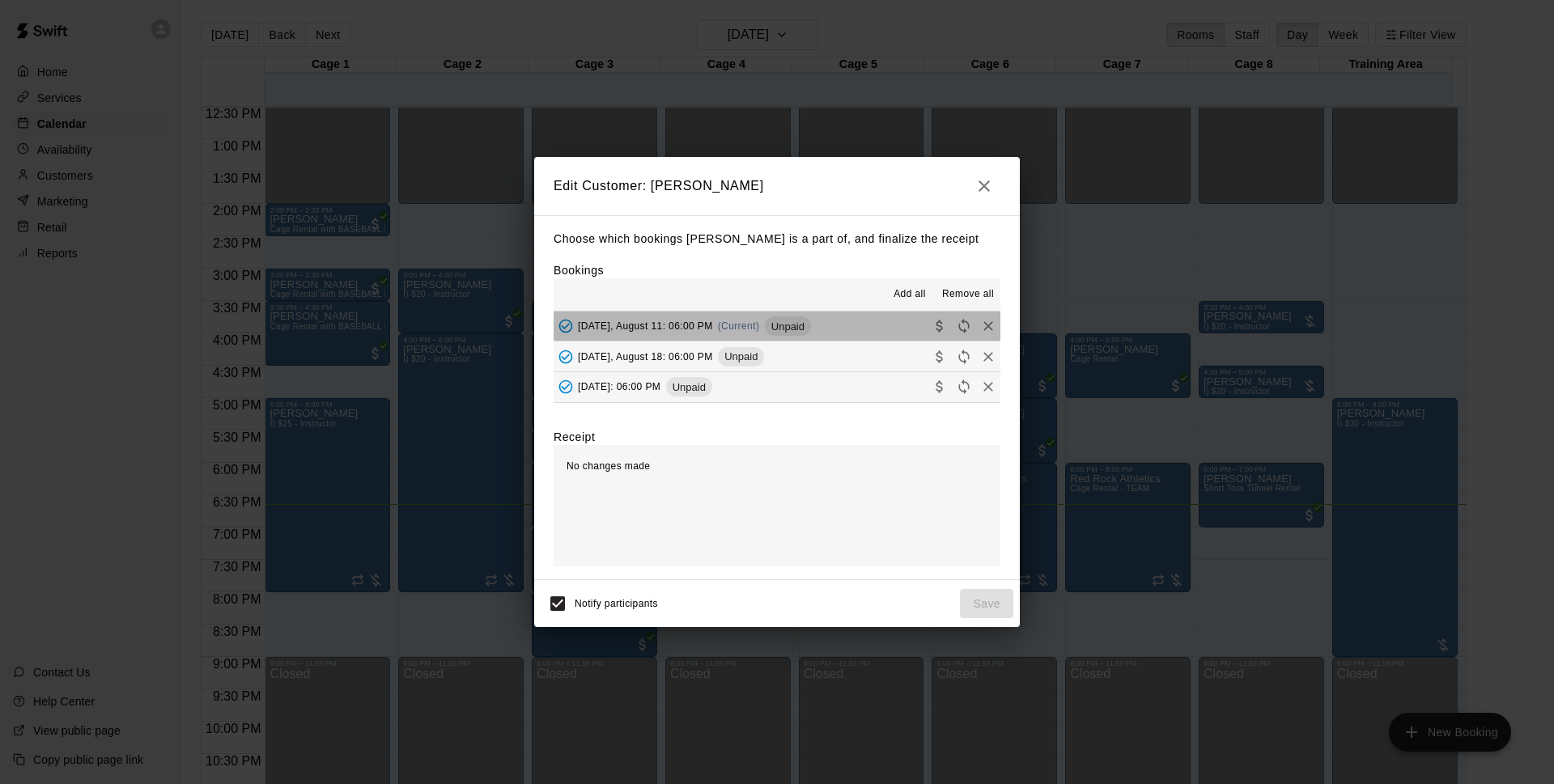
click at [792, 317] on div "Unpaid" at bounding box center [787, 326] width 46 height 20
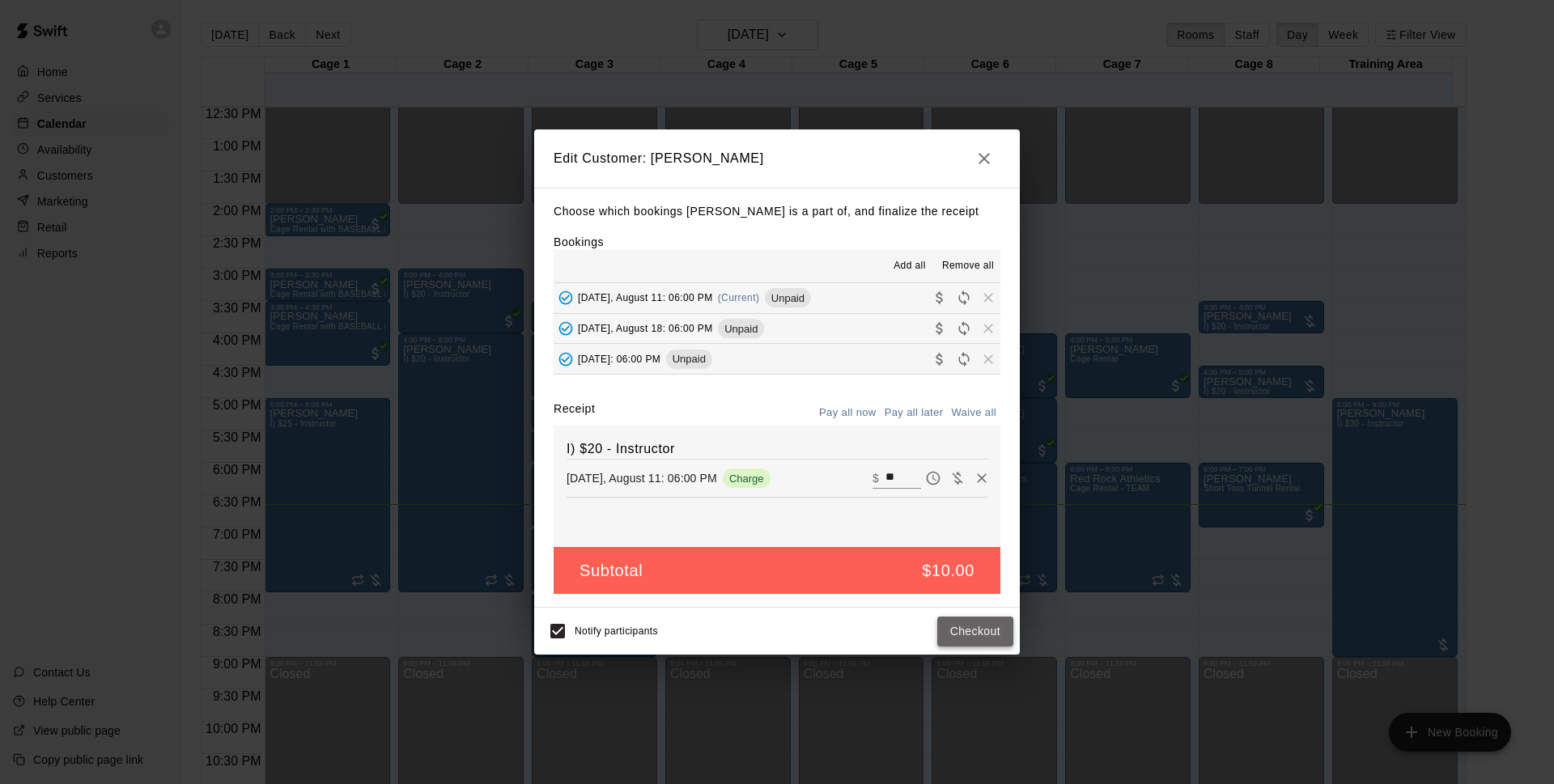
click at [950, 641] on button "Checkout" at bounding box center [975, 631] width 76 height 30
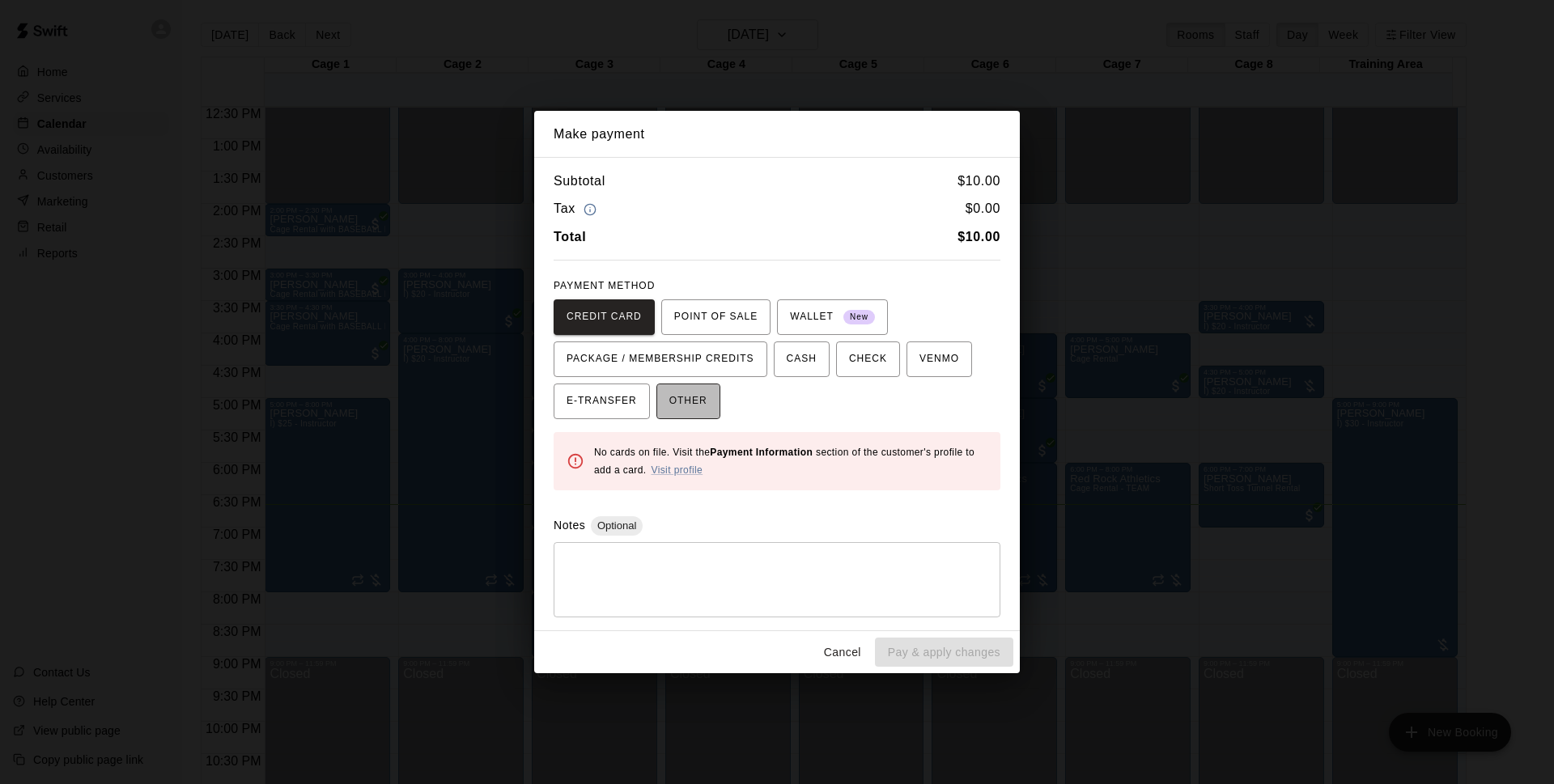
click at [676, 405] on span "OTHER" at bounding box center [688, 401] width 38 height 26
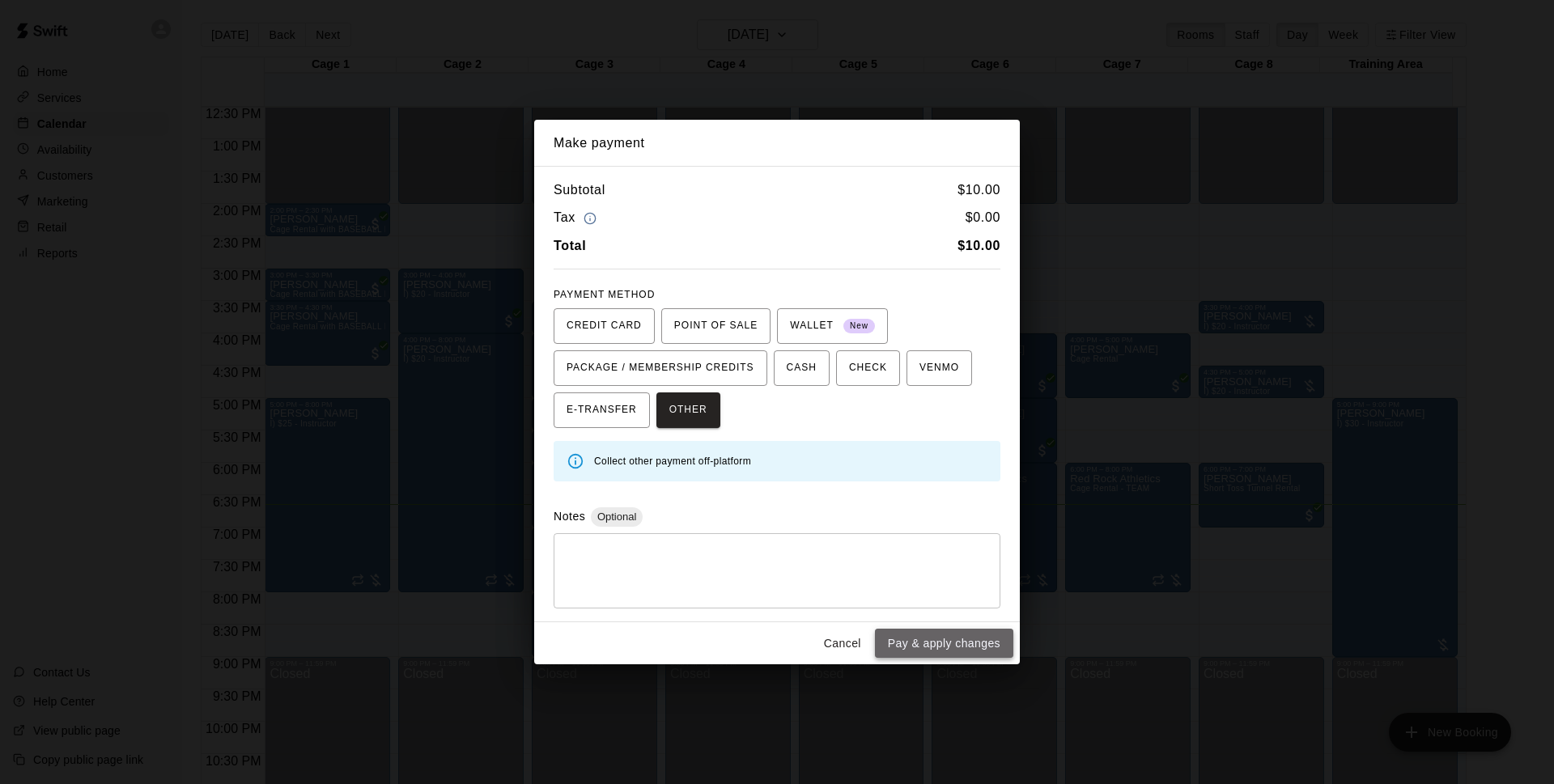
click at [944, 650] on button "Pay & apply changes" at bounding box center [944, 644] width 138 height 30
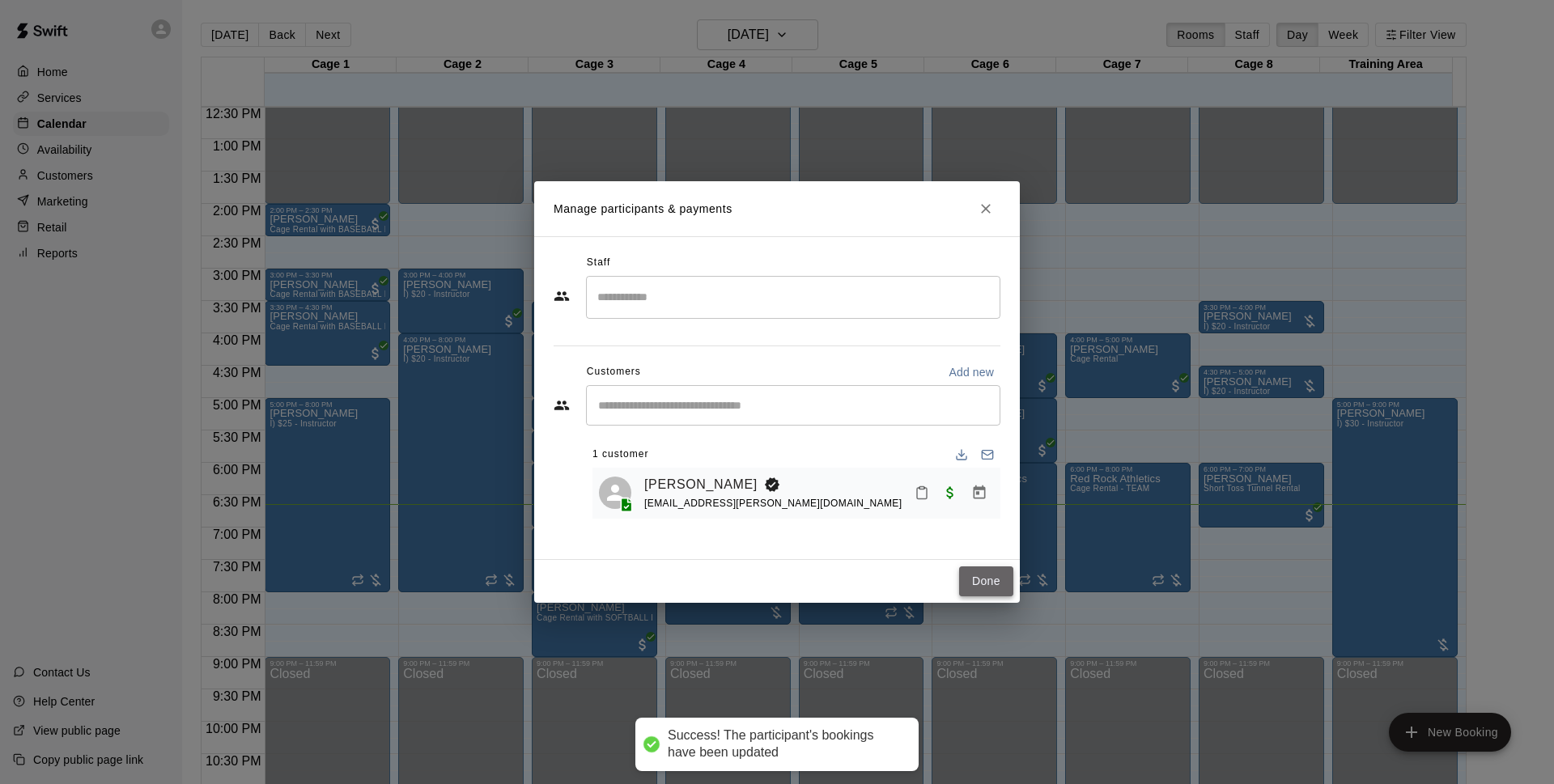
click at [968, 590] on button "Done" at bounding box center [986, 581] width 54 height 30
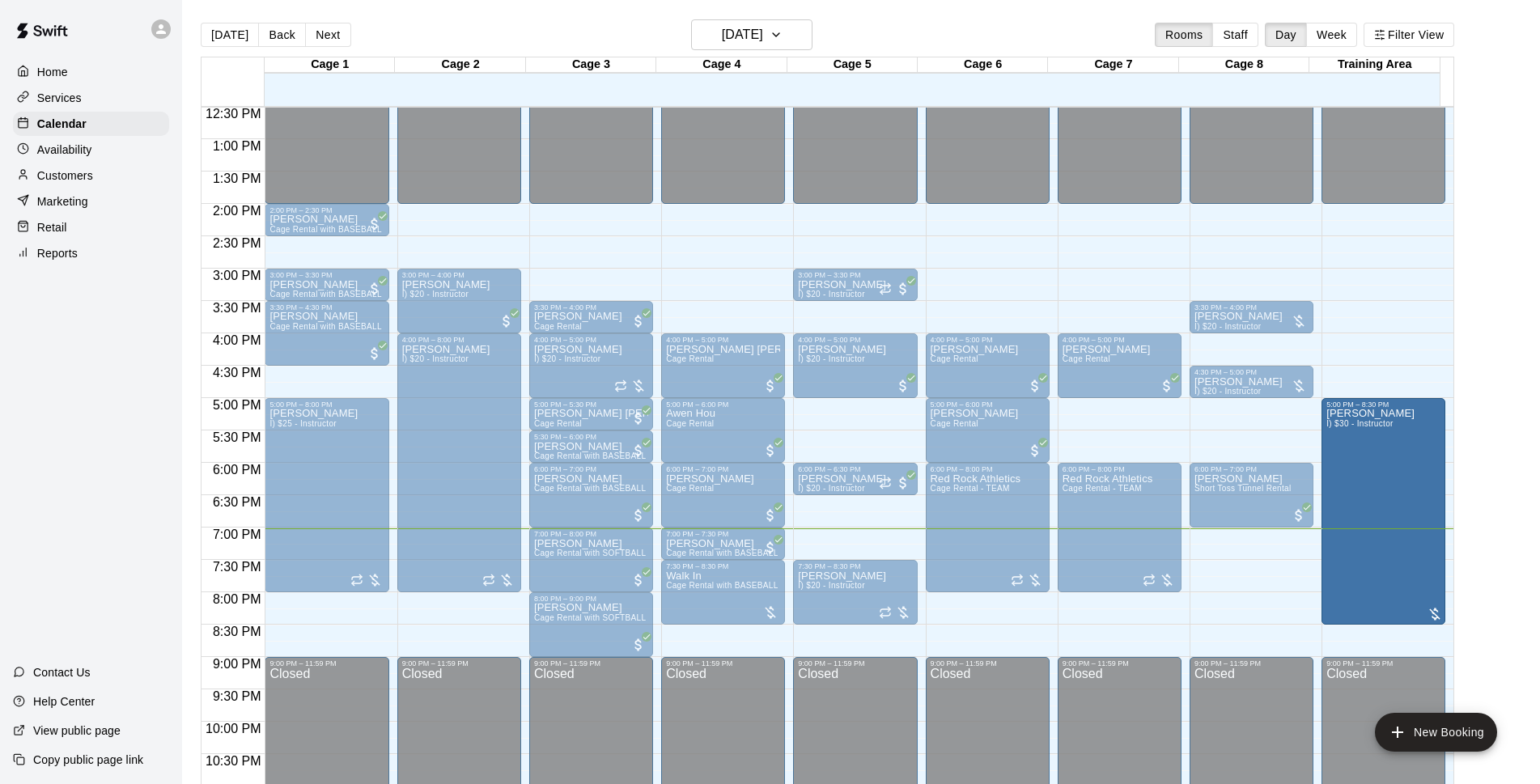
drag, startPoint x: 1385, startPoint y: 654, endPoint x: 1382, endPoint y: 628, distance: 26.2
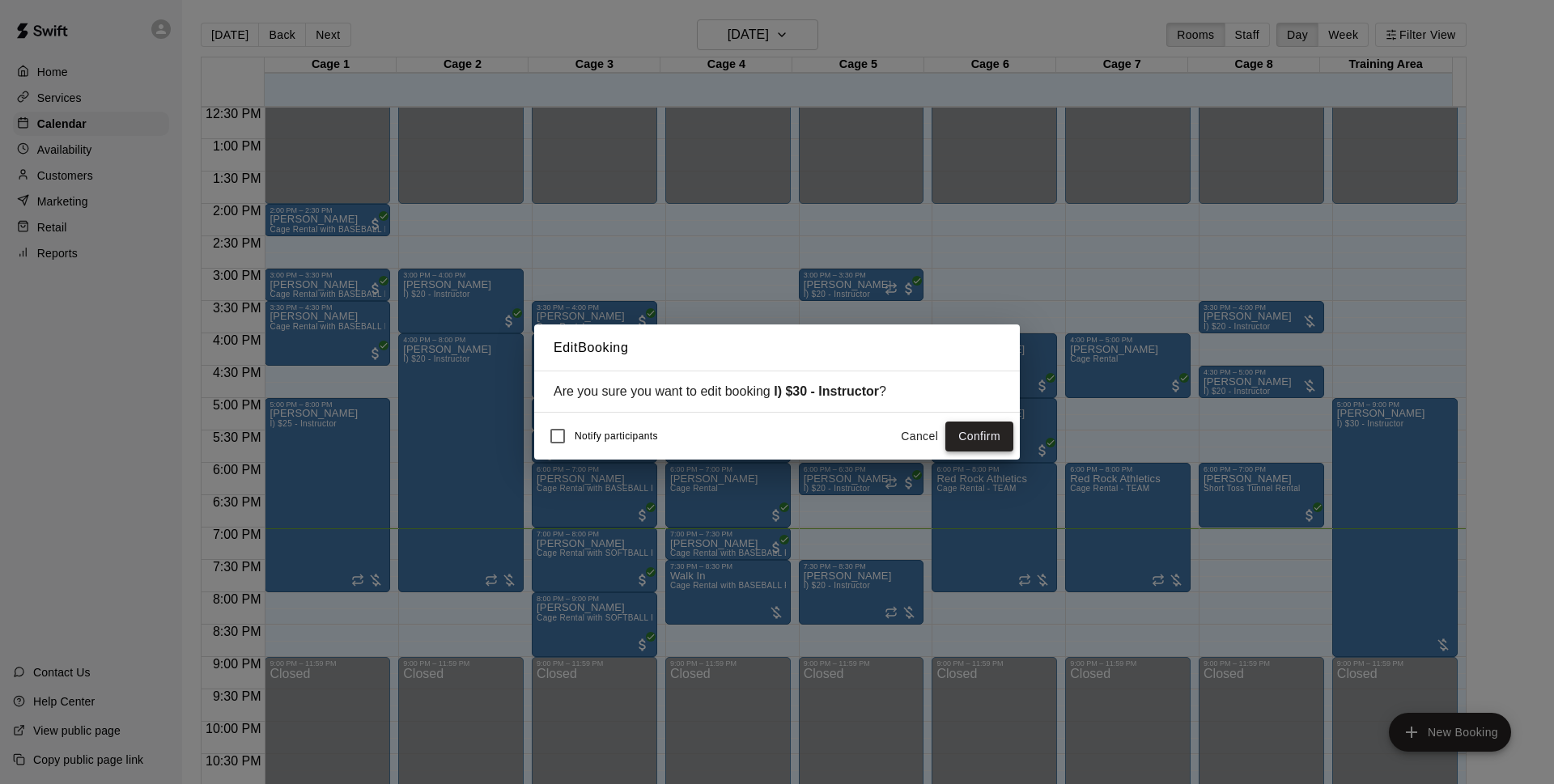
click at [965, 438] on button "Confirm" at bounding box center [980, 437] width 68 height 30
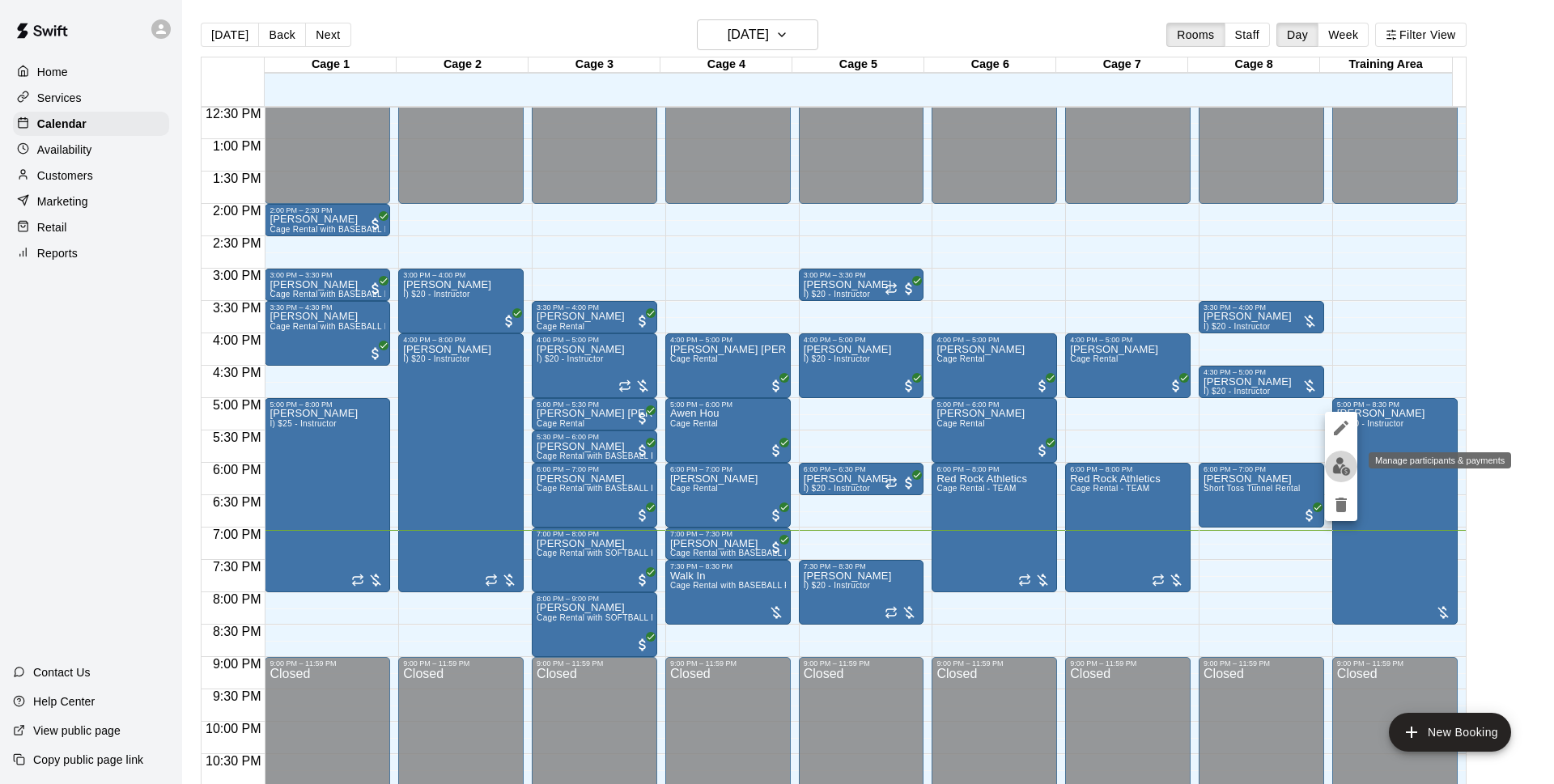
click at [1346, 464] on img "edit" at bounding box center [1341, 466] width 19 height 19
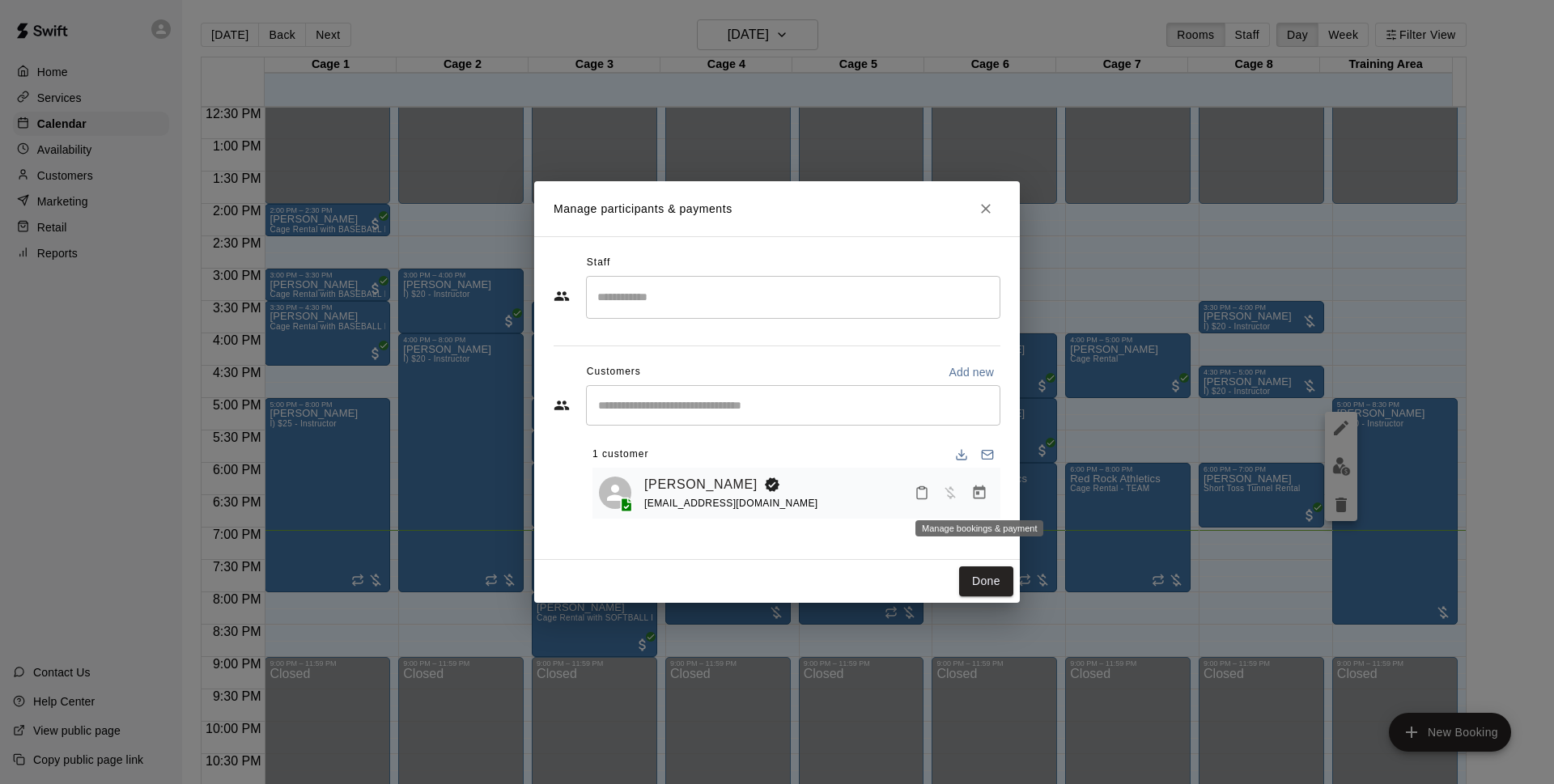
click at [981, 490] on icon "Manage bookings & payment" at bounding box center [980, 492] width 12 height 14
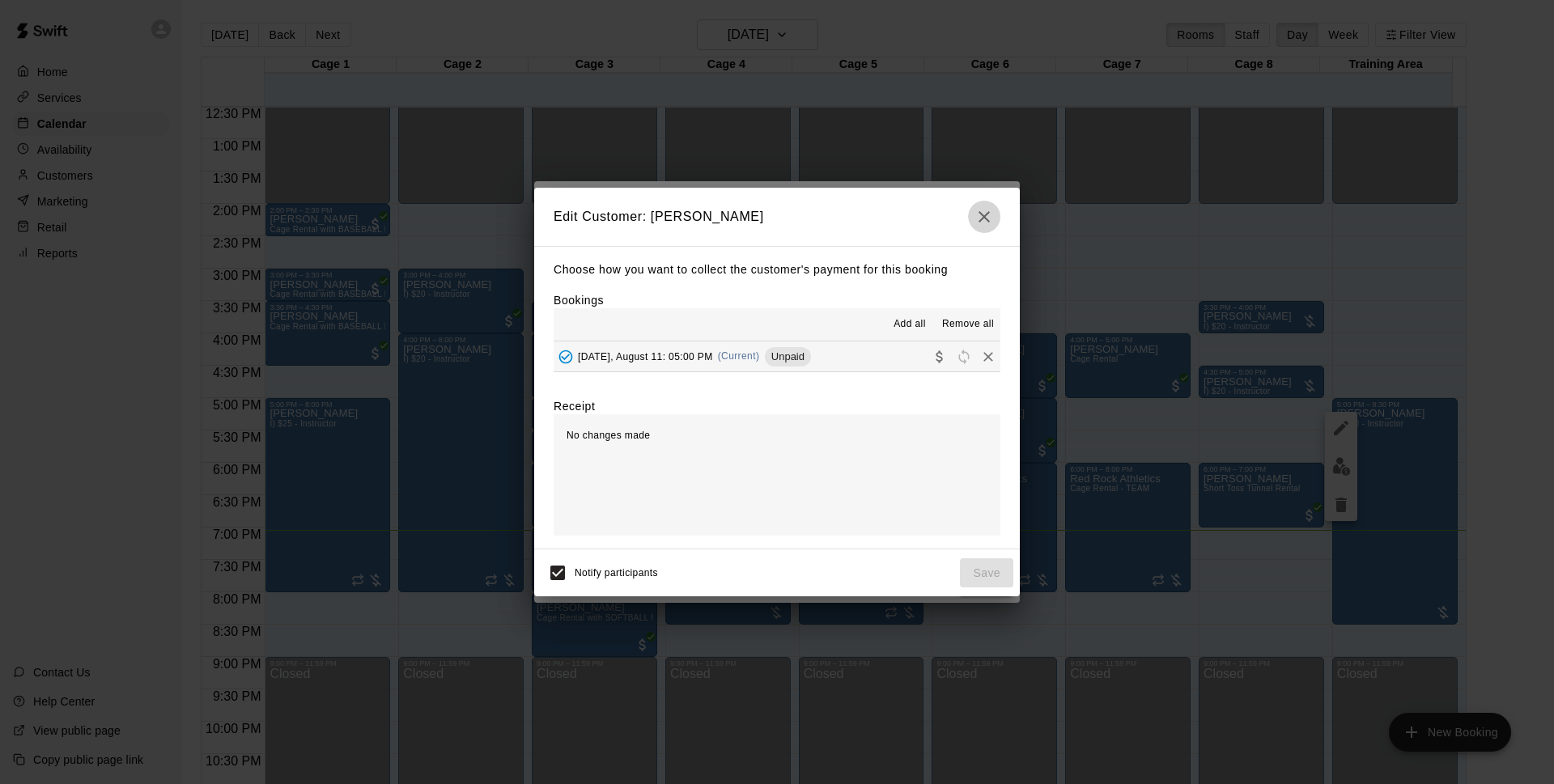
click at [989, 219] on icon "button" at bounding box center [985, 217] width 20 height 20
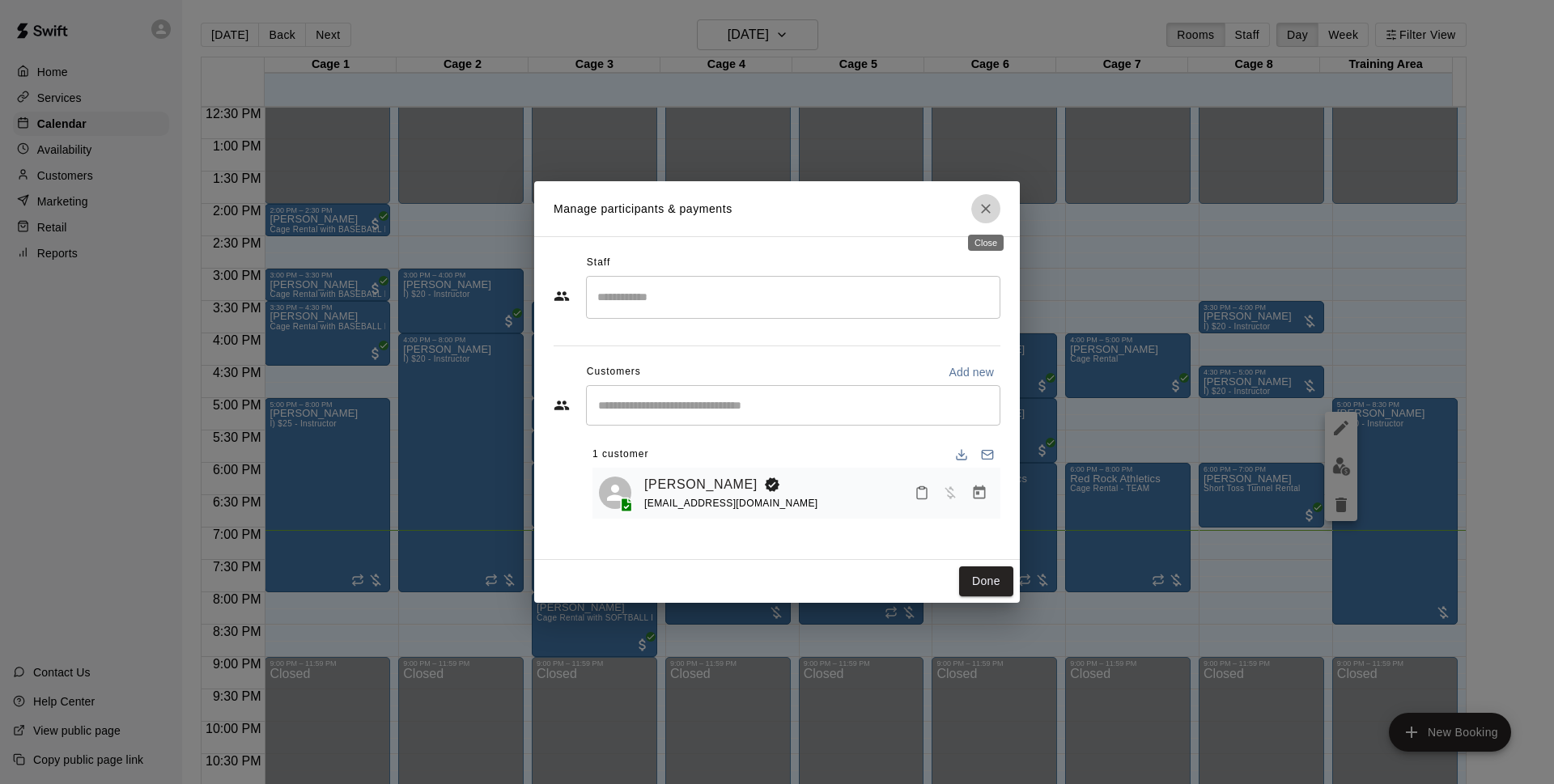
drag, startPoint x: 985, startPoint y: 215, endPoint x: 1282, endPoint y: 392, distance: 345.7
click at [985, 213] on icon "Close" at bounding box center [986, 209] width 16 height 16
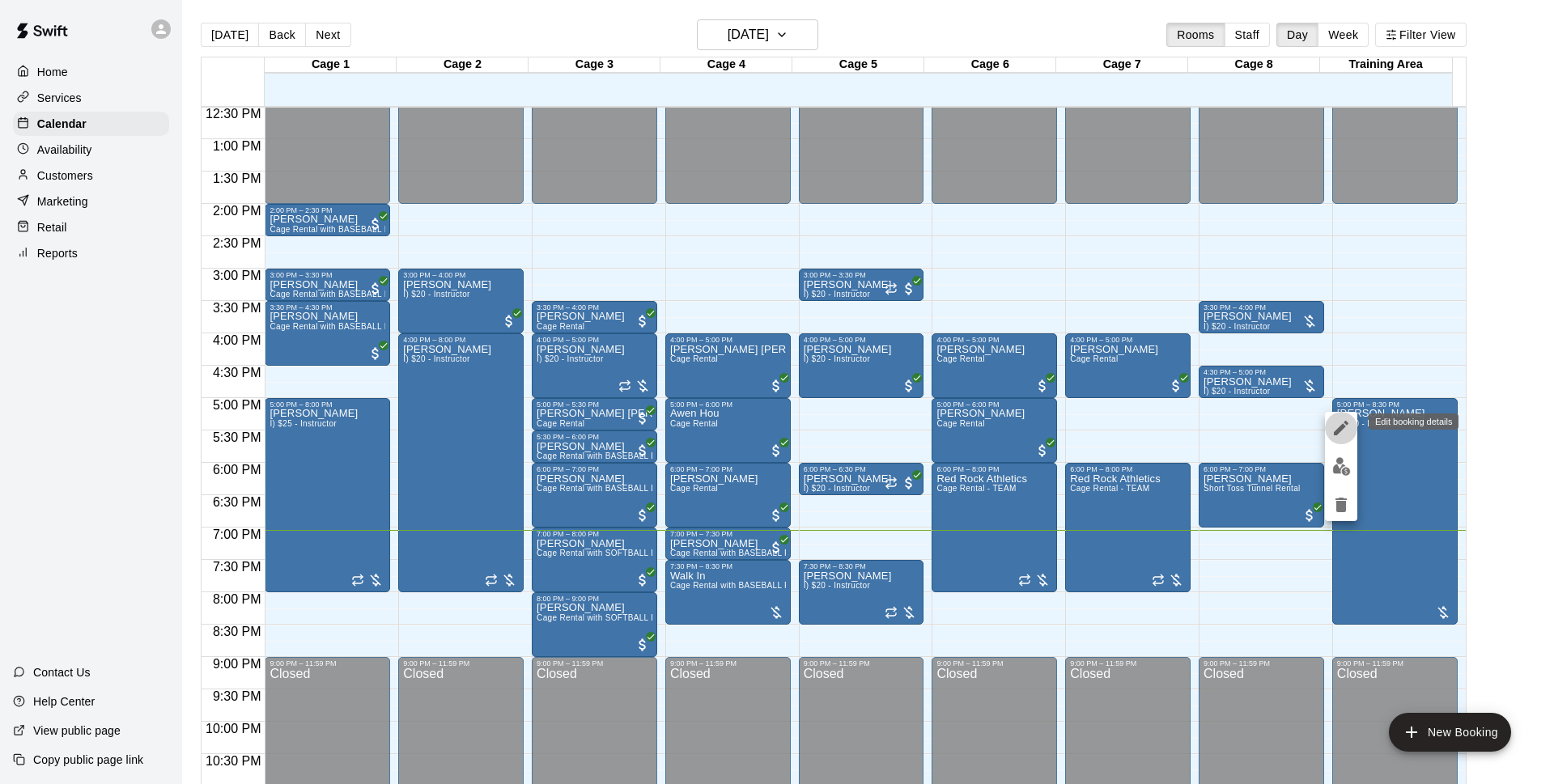
click at [1345, 431] on icon "edit" at bounding box center [1341, 428] width 20 height 20
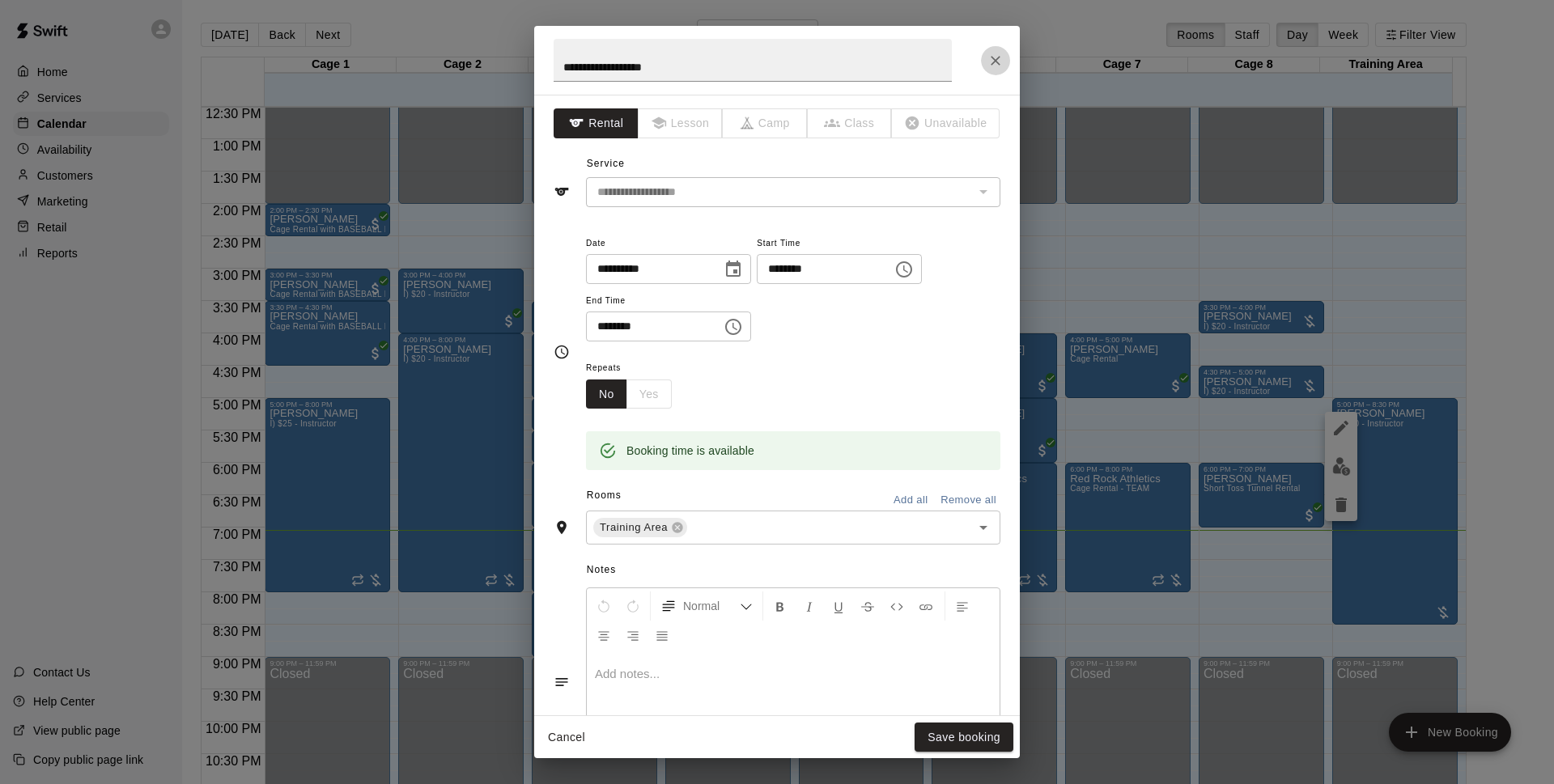
click at [998, 67] on icon "Close" at bounding box center [996, 61] width 16 height 16
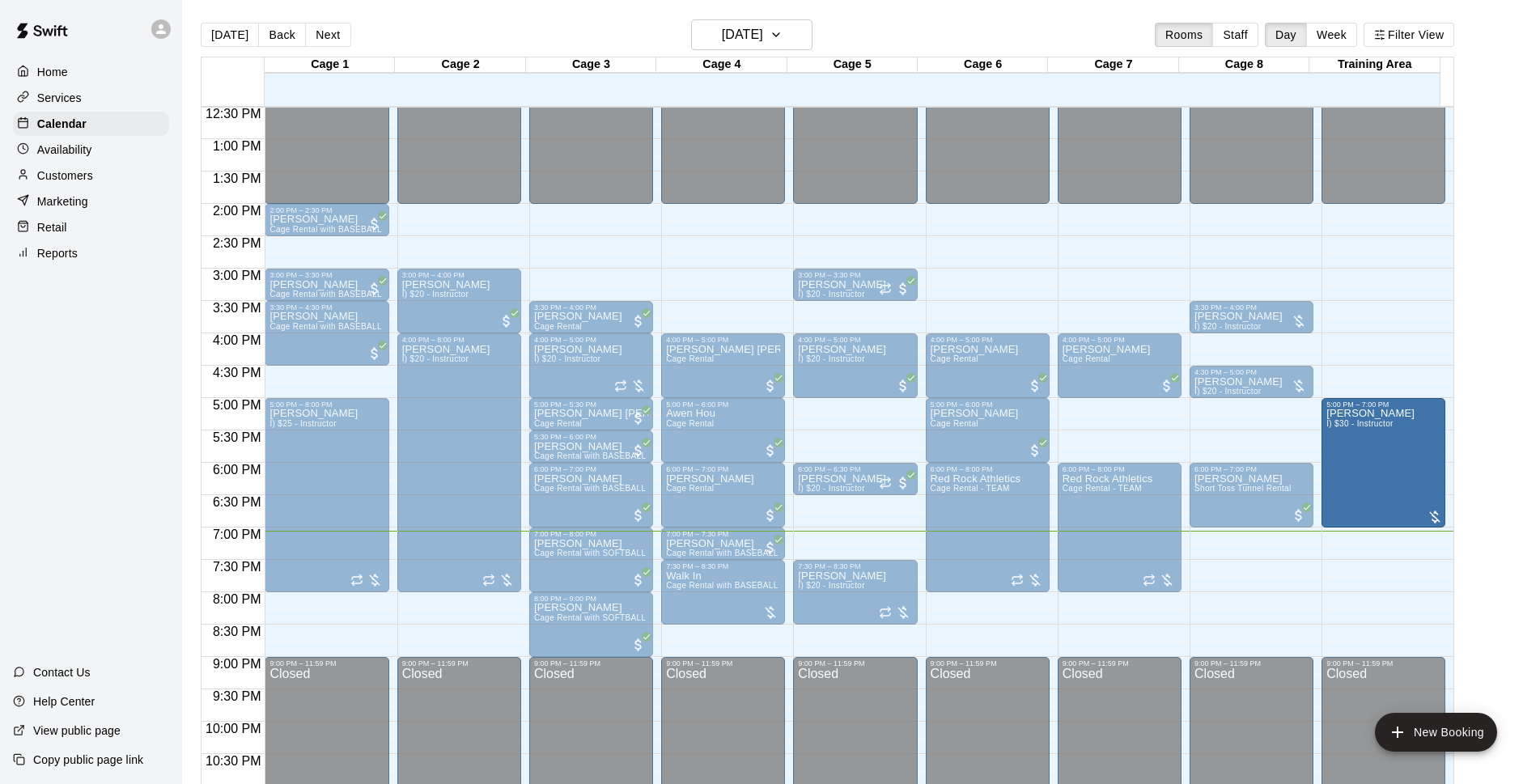
drag, startPoint x: 1381, startPoint y: 621, endPoint x: 1374, endPoint y: 543, distance: 78.3
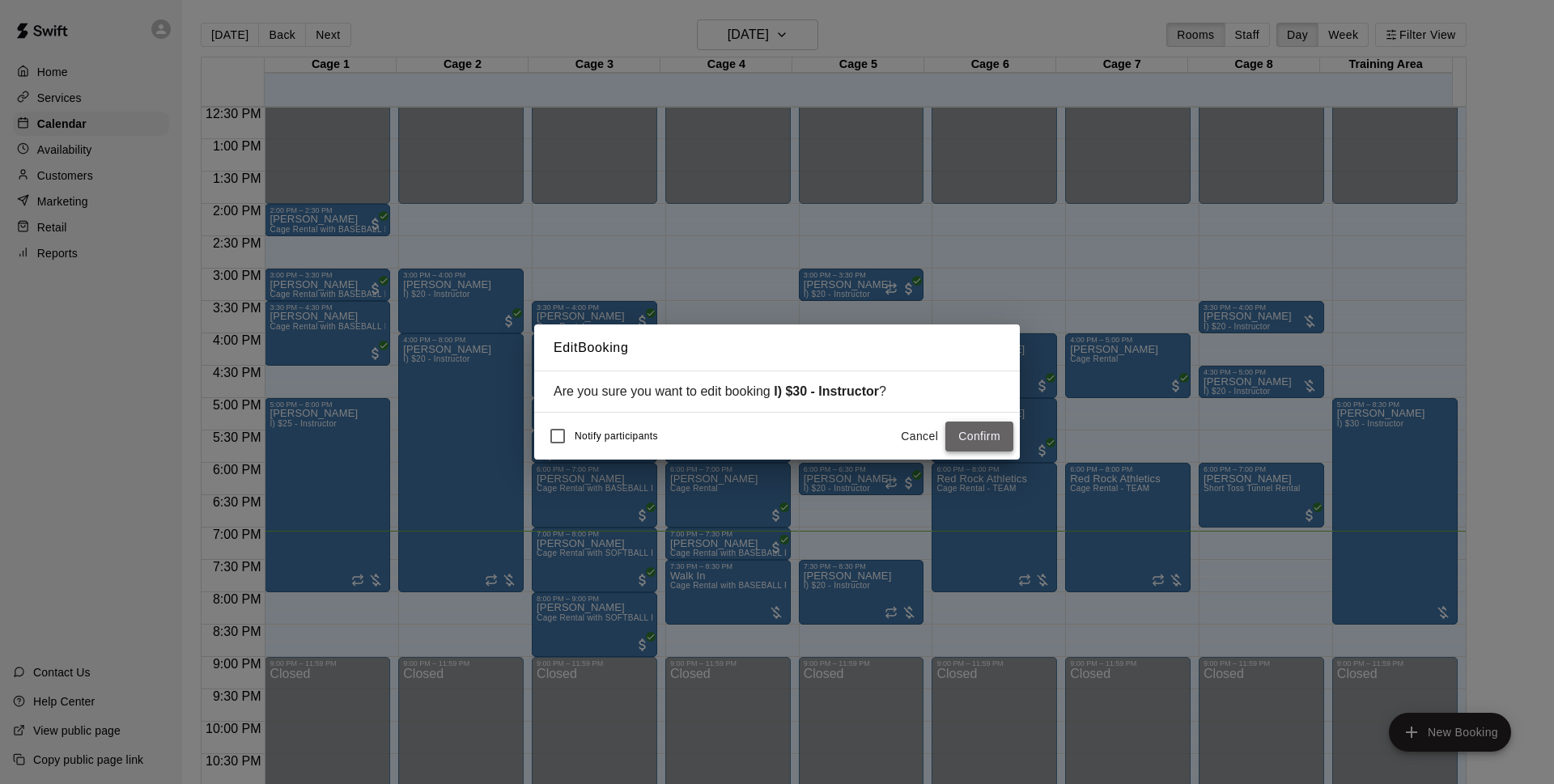
click at [955, 439] on button "Confirm" at bounding box center [980, 437] width 68 height 30
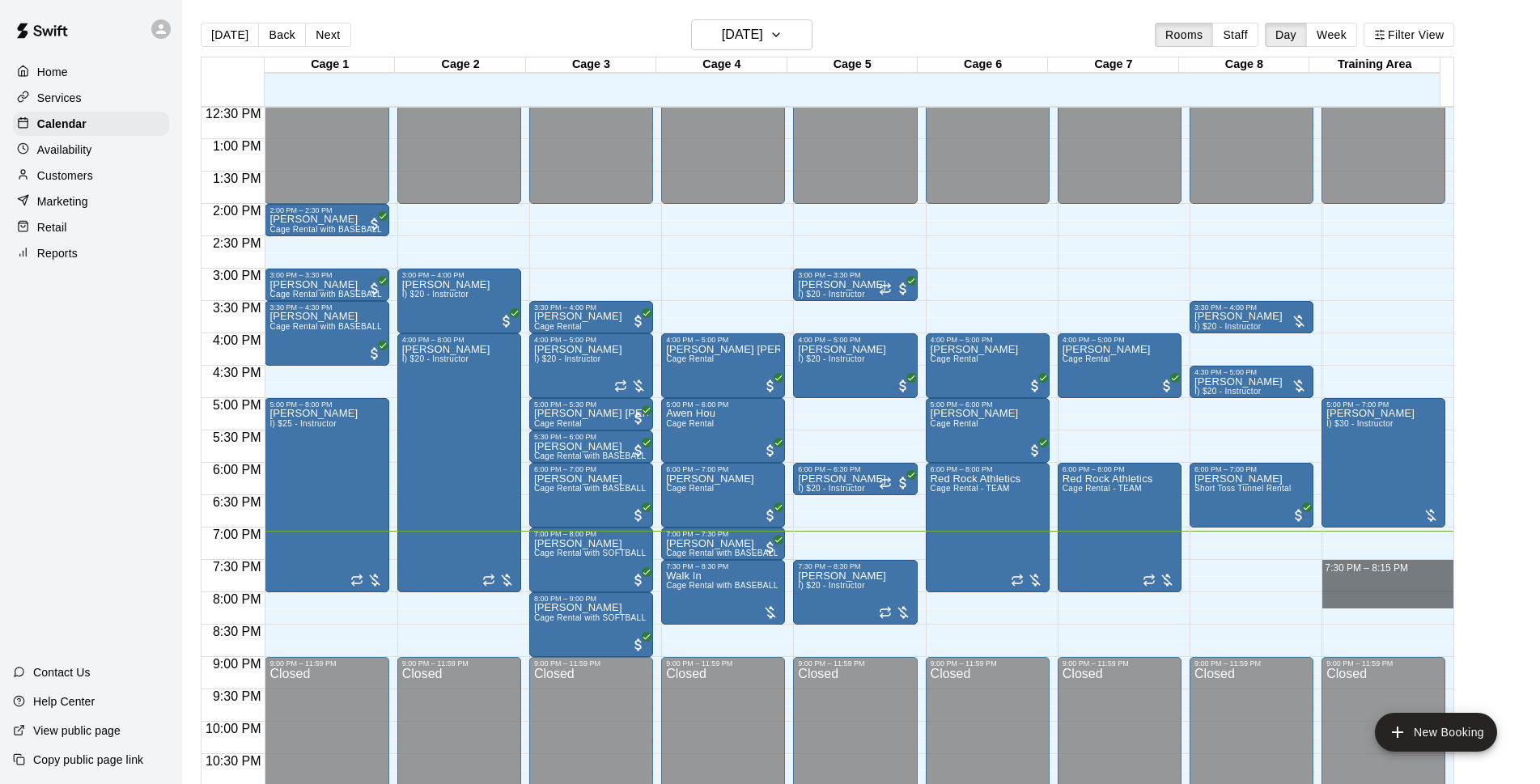
drag, startPoint x: 1332, startPoint y: 568, endPoint x: 1053, endPoint y: 576, distance: 279.1
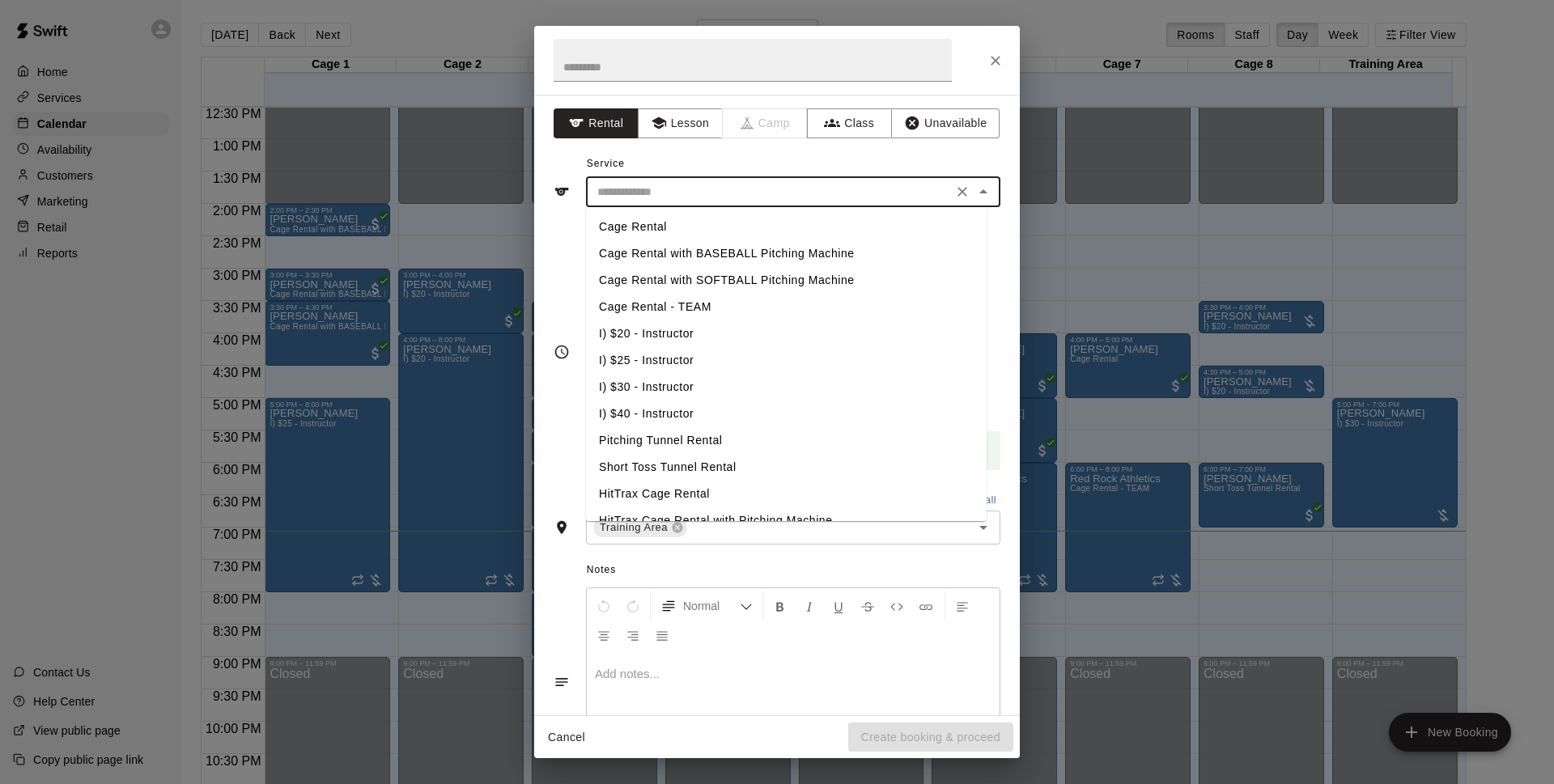
click at [719, 197] on input "text" at bounding box center [769, 192] width 357 height 20
click at [686, 377] on li "I) $30 - Instructor" at bounding box center [786, 387] width 400 height 27
type input "**********"
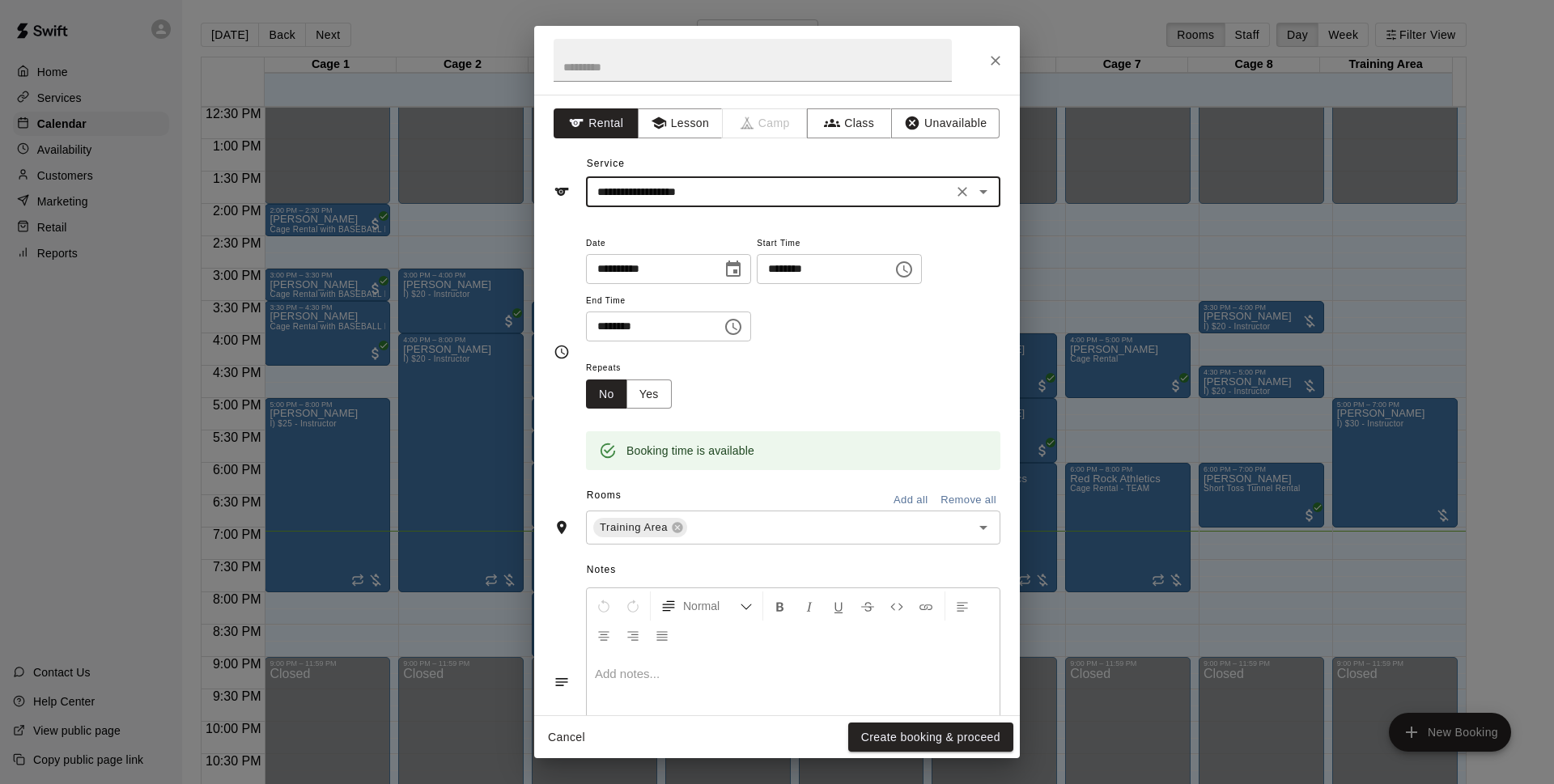
click at [969, 734] on button "Create booking & proceed" at bounding box center [931, 737] width 165 height 30
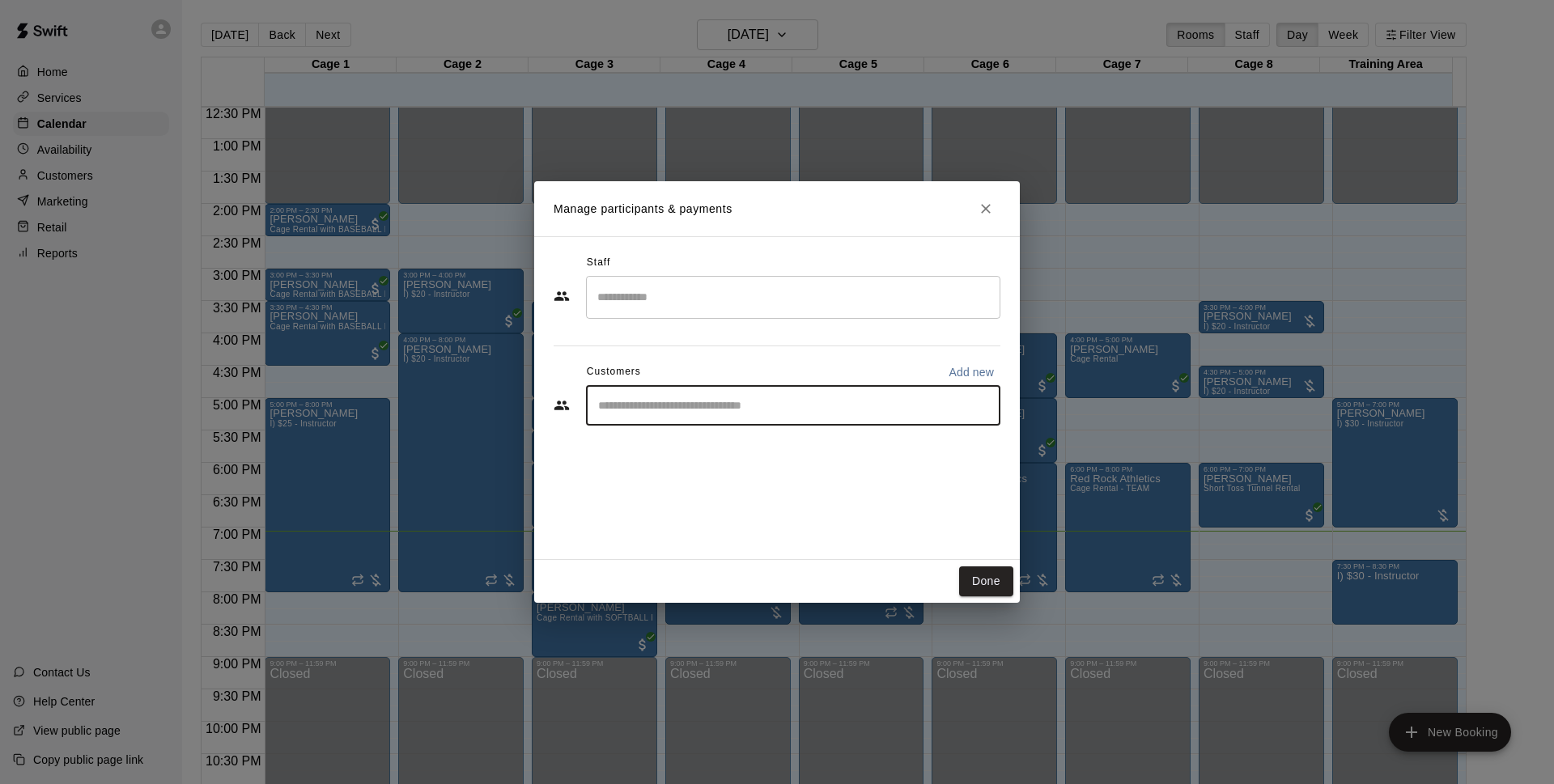
click at [777, 412] on input "Start typing to search customers..." at bounding box center [793, 405] width 400 height 16
type input "*******"
click at [776, 443] on div "[PERSON_NAME] [EMAIL_ADDRESS][DOMAIN_NAME]" at bounding box center [809, 452] width 356 height 35
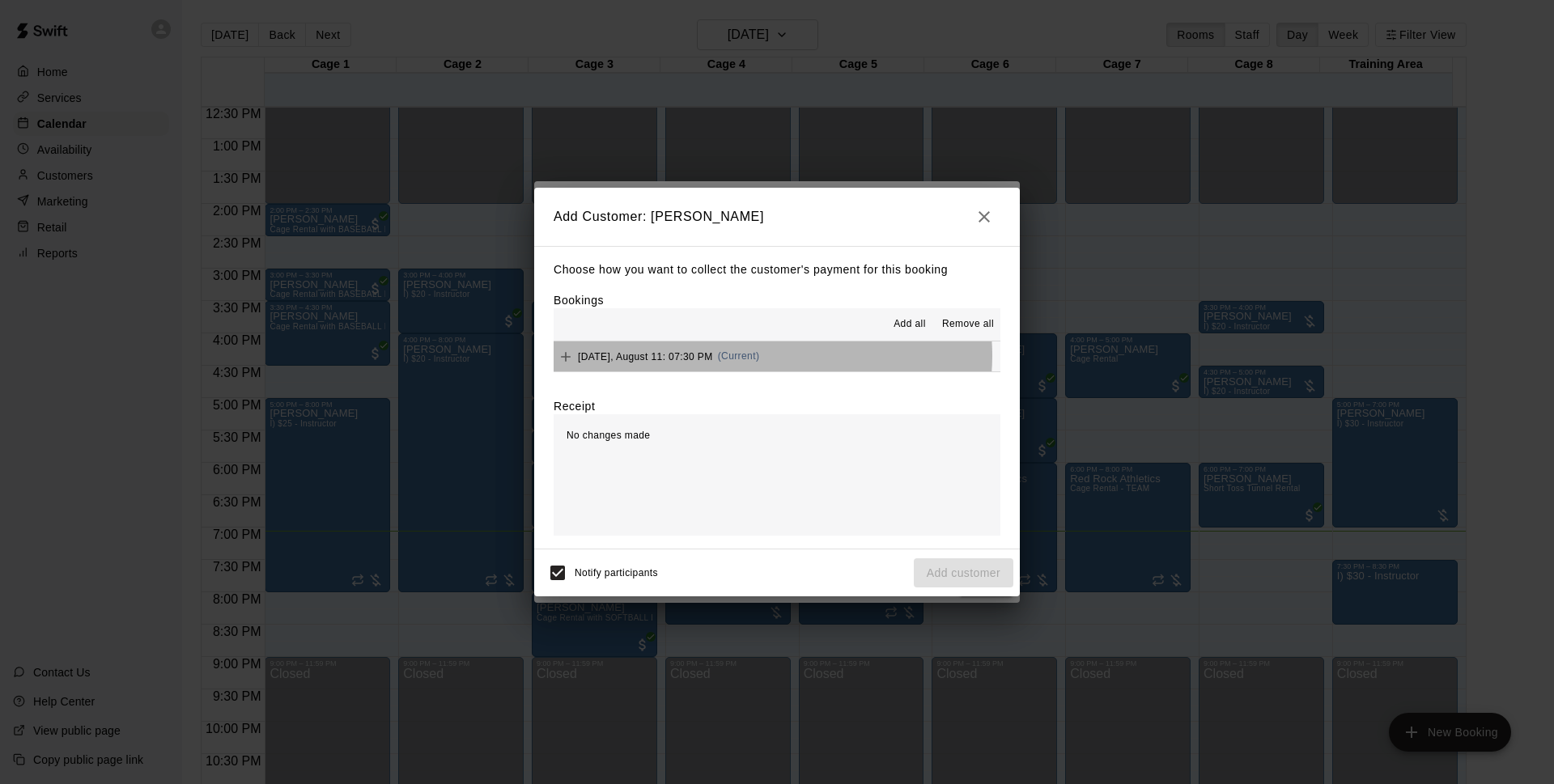
click at [773, 356] on button "[DATE], August 11: 07:30 PM (Current)" at bounding box center [777, 356] width 447 height 30
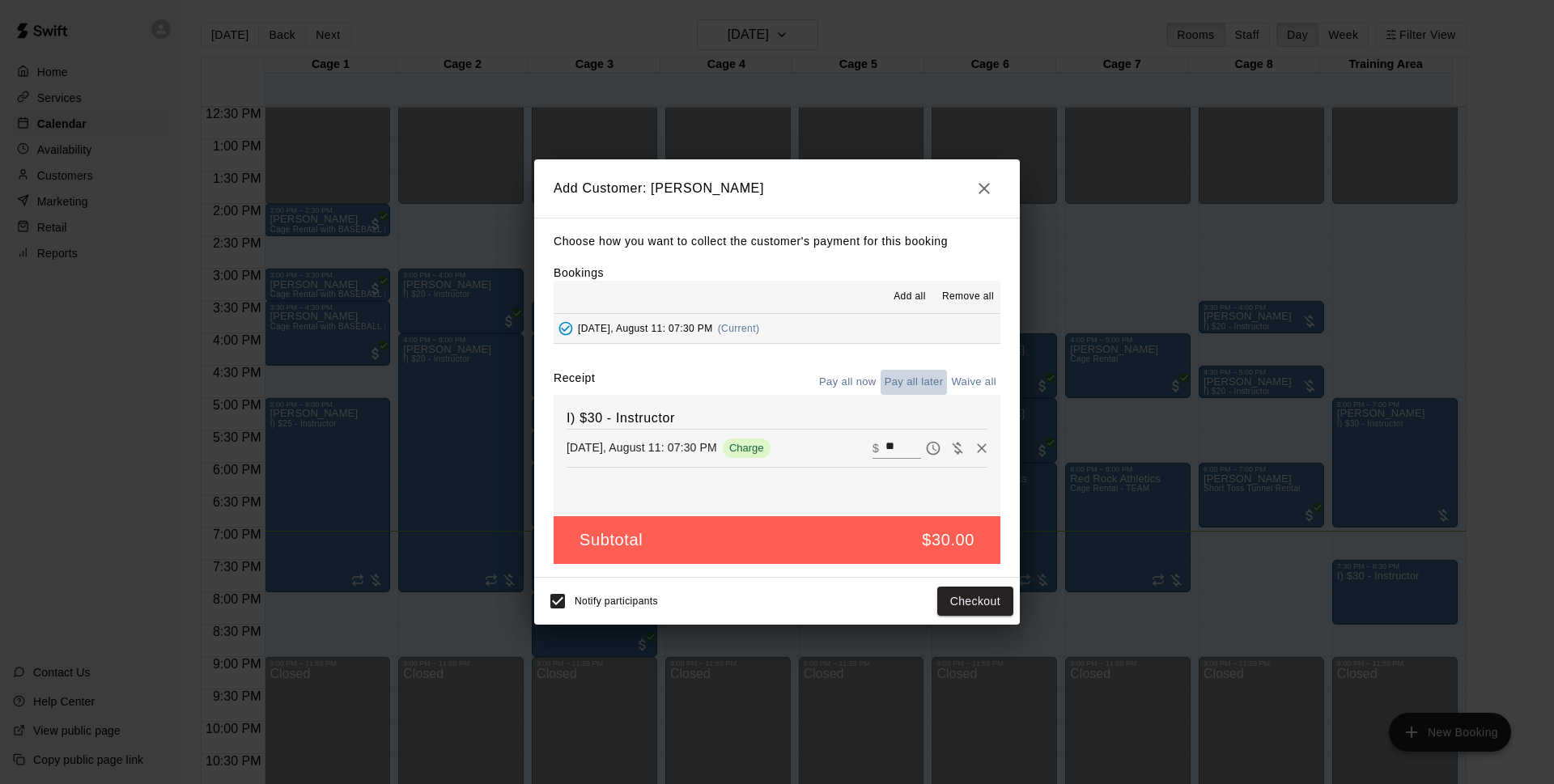
click at [920, 381] on button "Pay all later" at bounding box center [914, 382] width 67 height 25
click at [994, 606] on button "Add customer" at bounding box center [964, 601] width 100 height 30
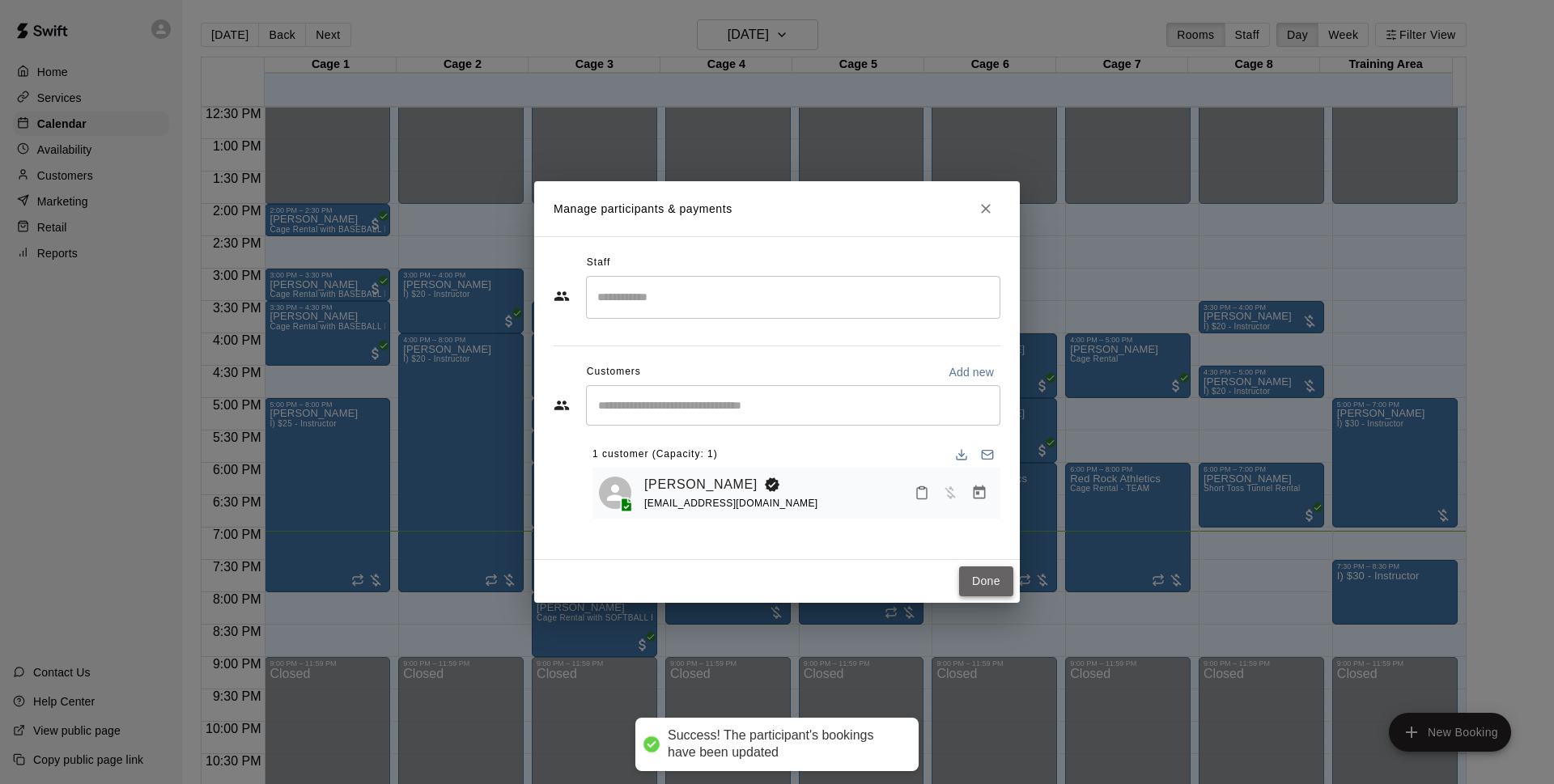
click at [991, 576] on button "Done" at bounding box center [986, 581] width 54 height 30
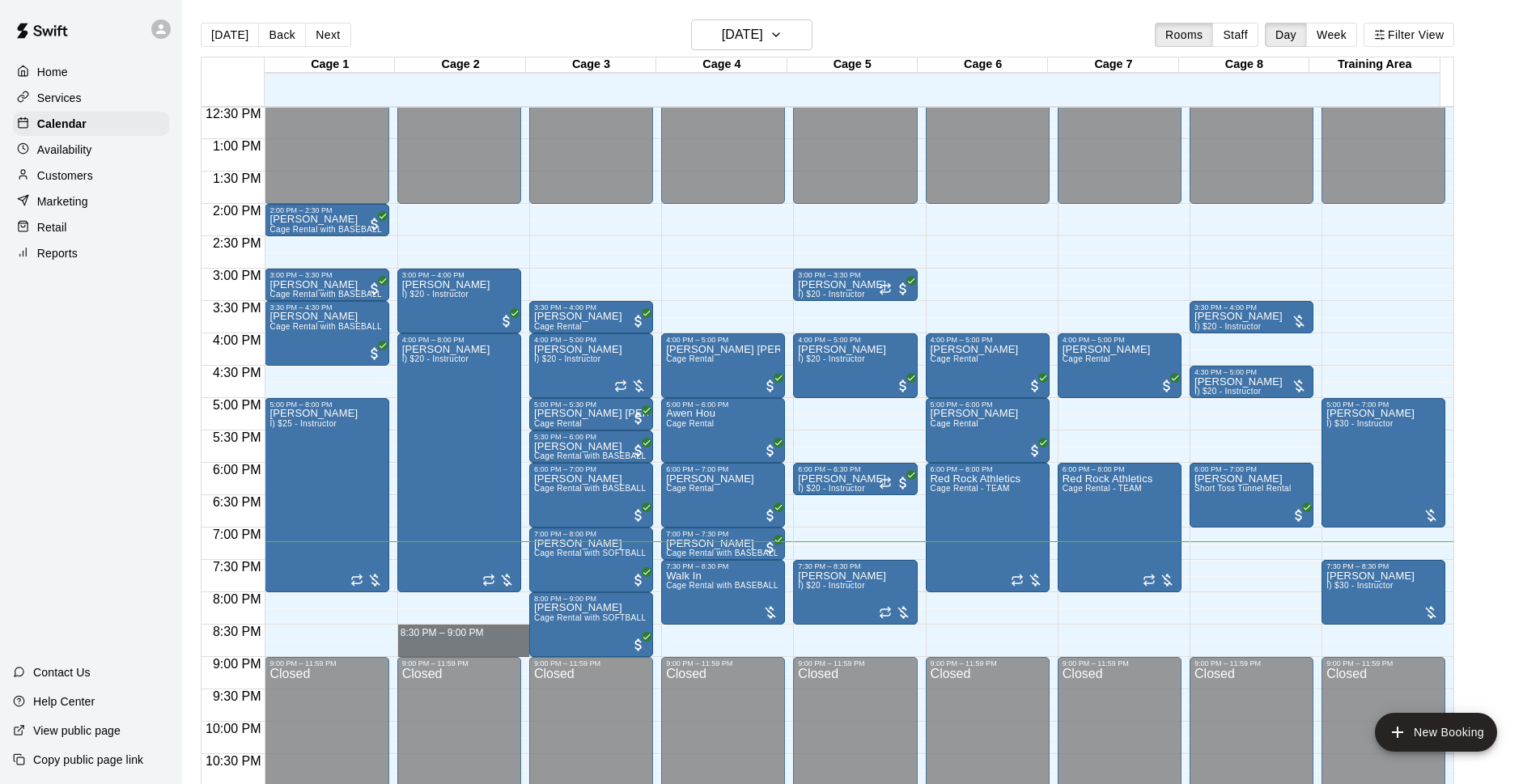
drag, startPoint x: 426, startPoint y: 627, endPoint x: 426, endPoint y: 647, distance: 20.0
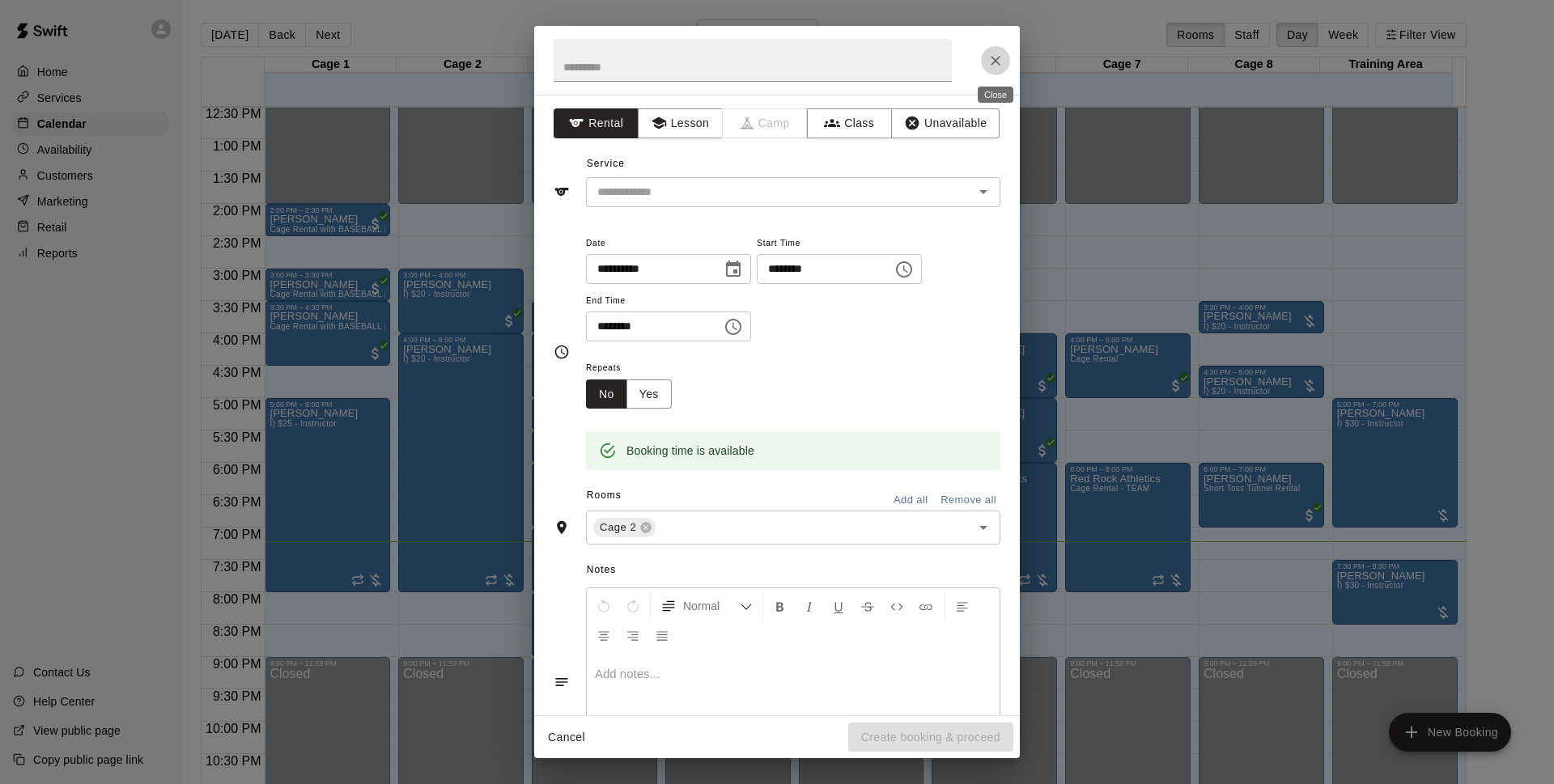
click at [991, 63] on icon "Close" at bounding box center [996, 61] width 16 height 16
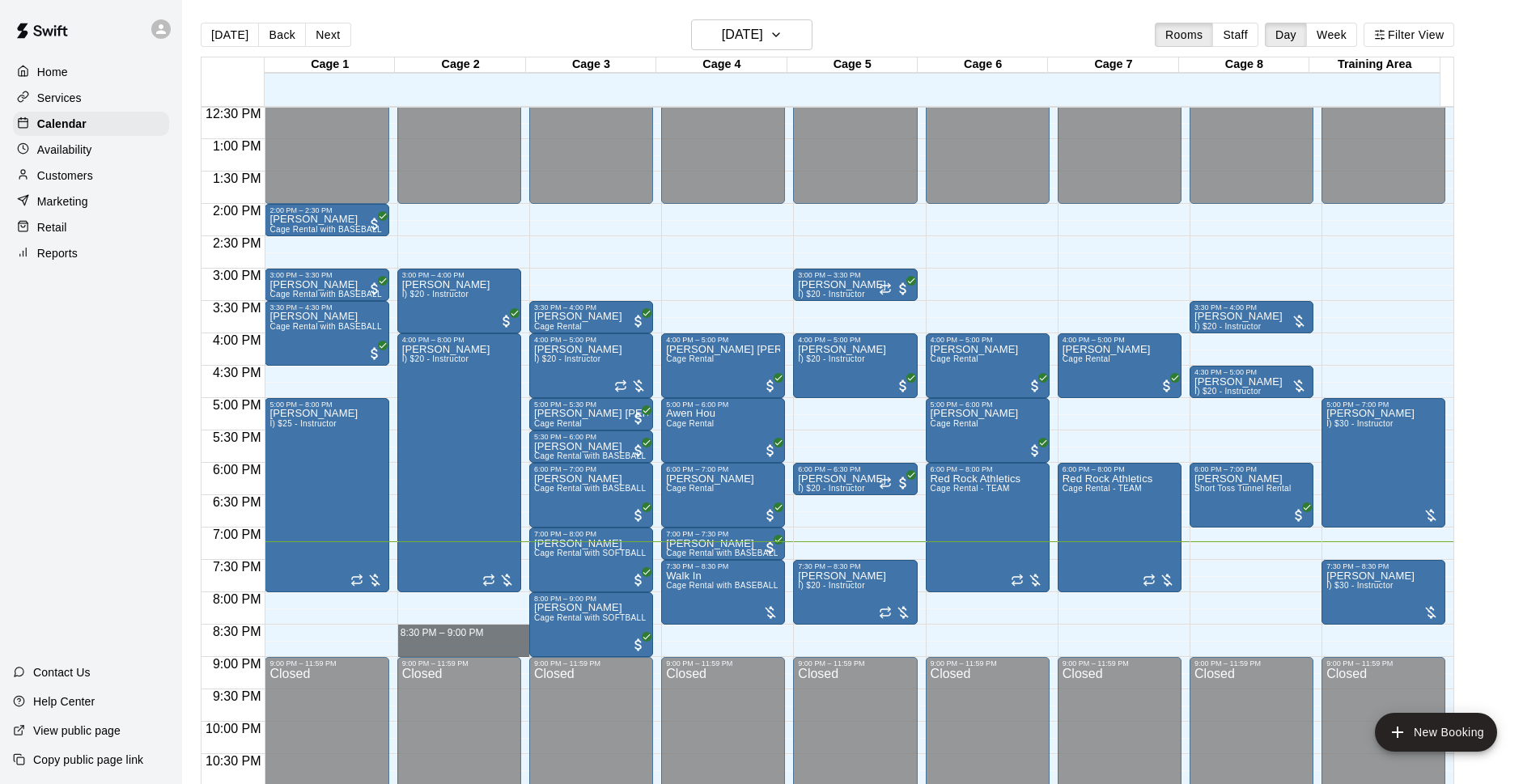
drag, startPoint x: 446, startPoint y: 629, endPoint x: 452, endPoint y: 643, distance: 15.2
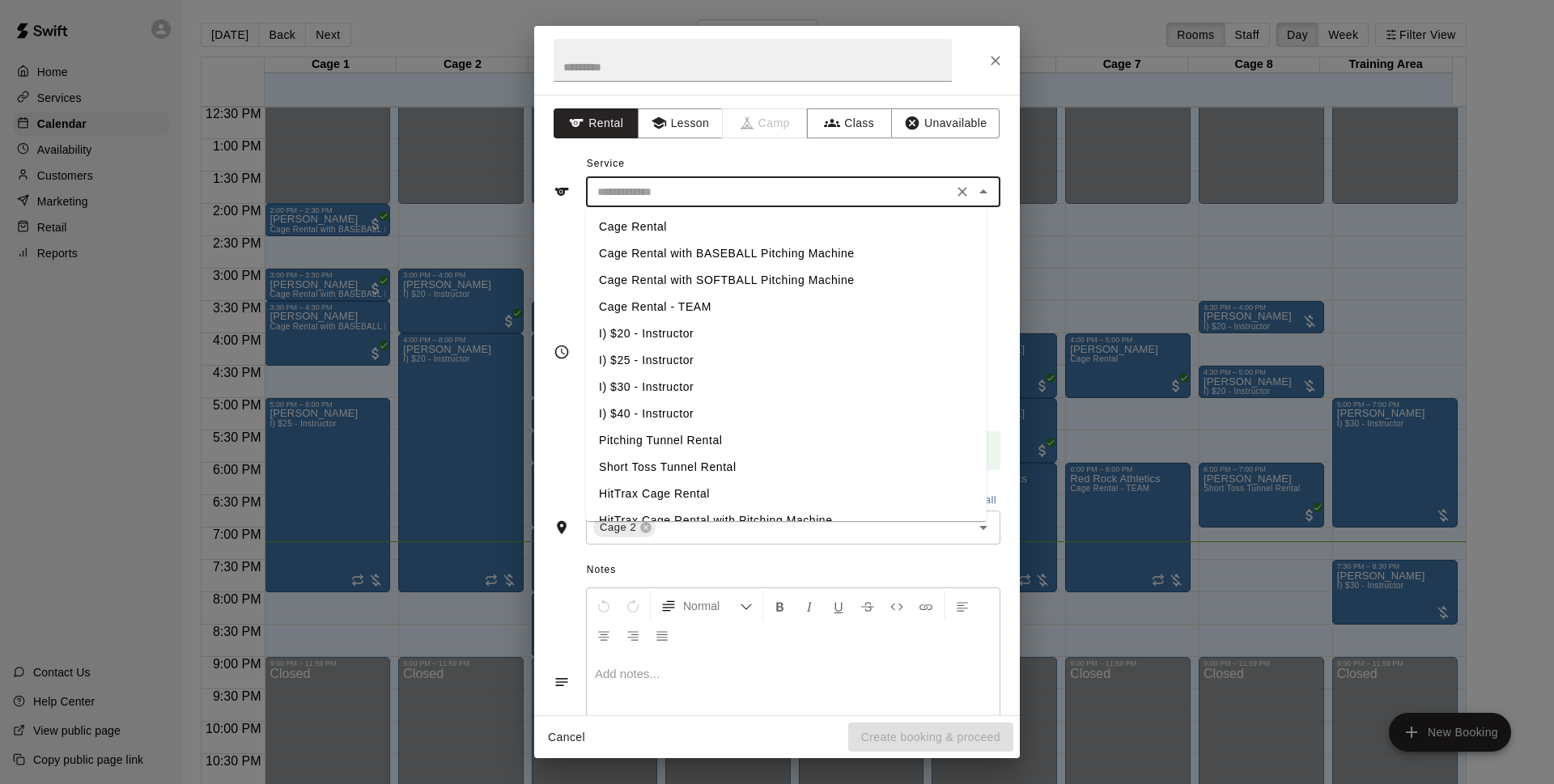
click at [616, 196] on input "text" at bounding box center [769, 192] width 357 height 20
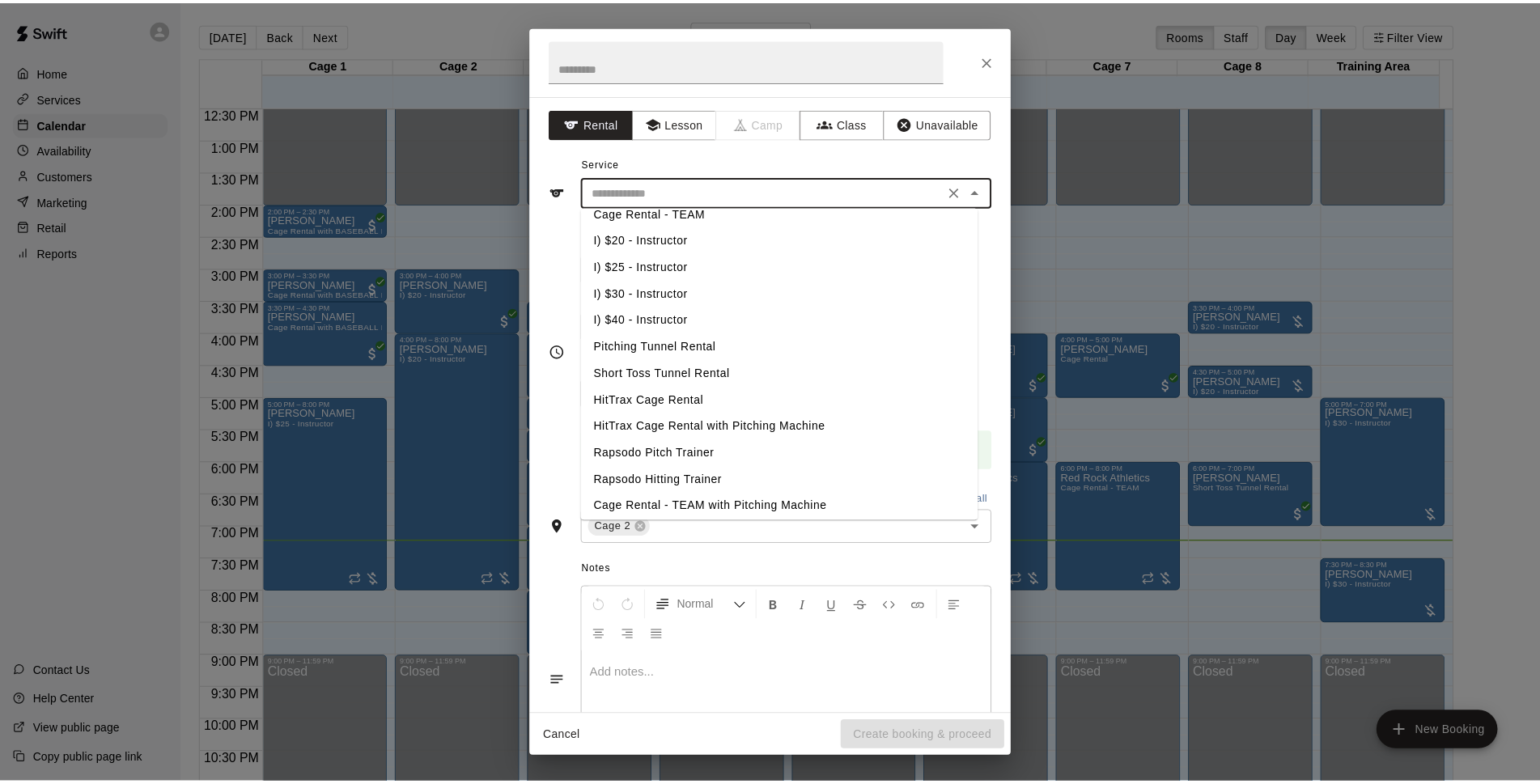
scroll to position [140, 0]
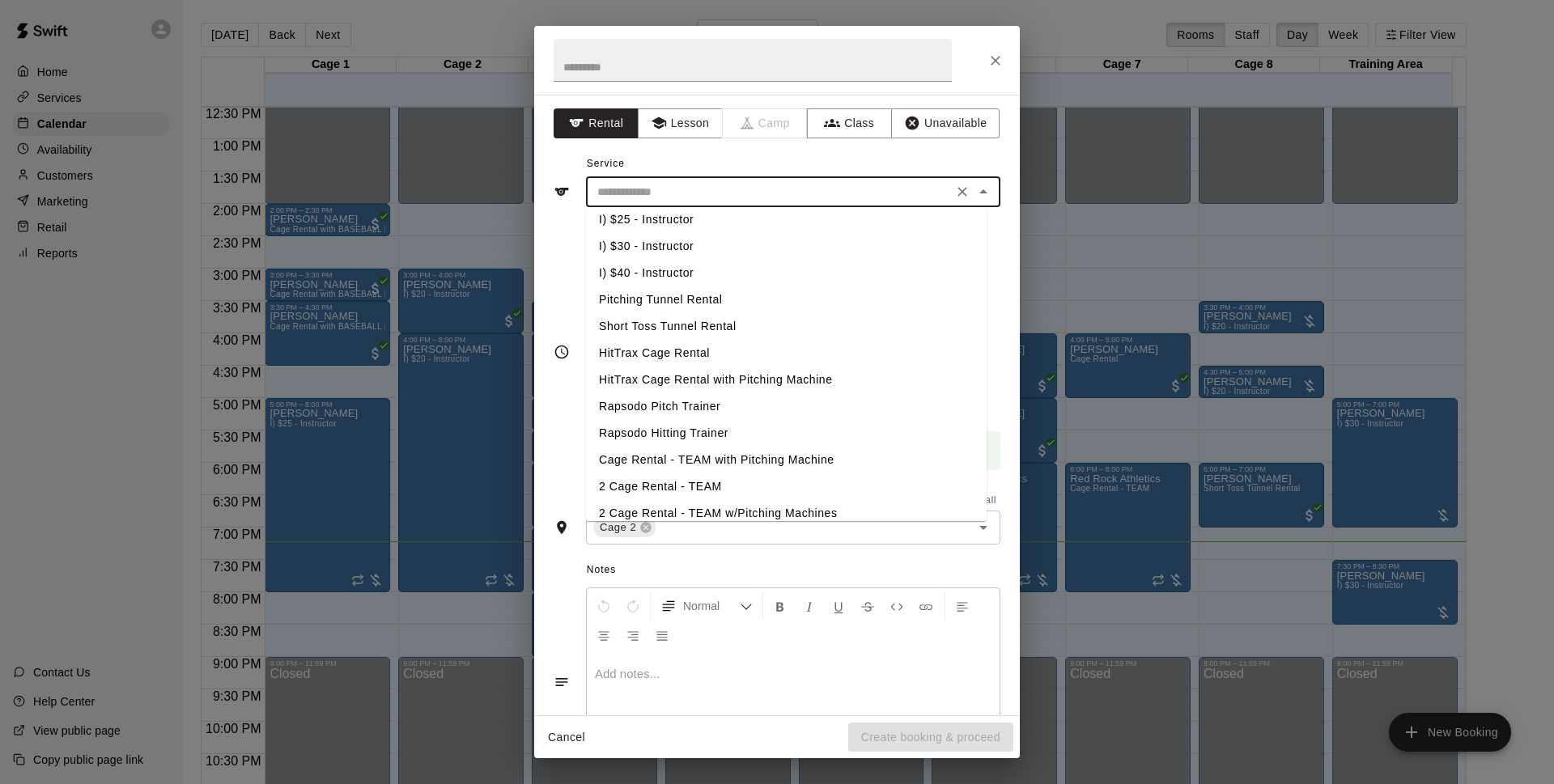
click at [734, 382] on li "HitTrax Cage Rental with Pitching Machine" at bounding box center [786, 379] width 400 height 27
type input "**********"
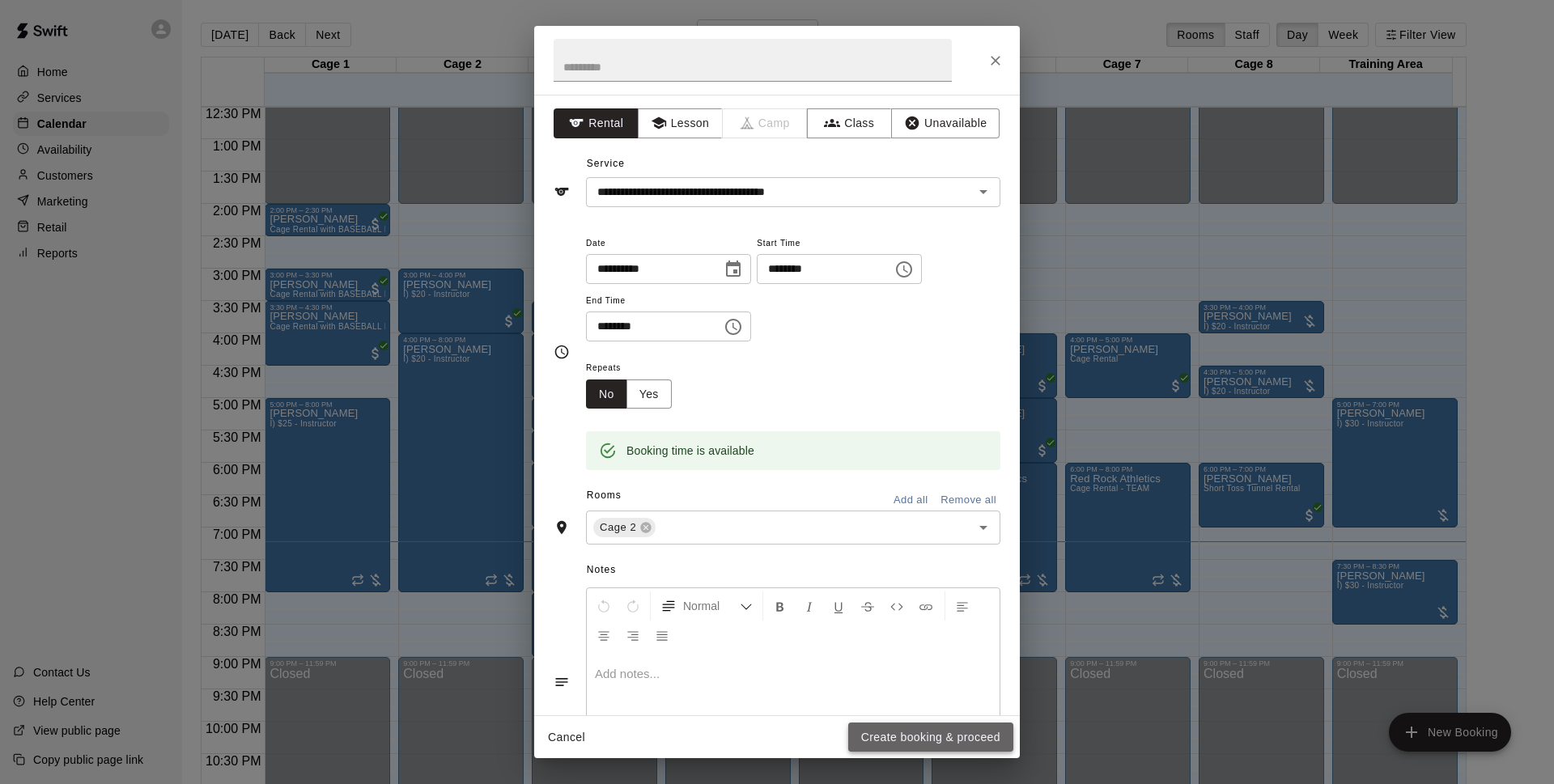
click at [921, 739] on button "Create booking & proceed" at bounding box center [931, 737] width 165 height 30
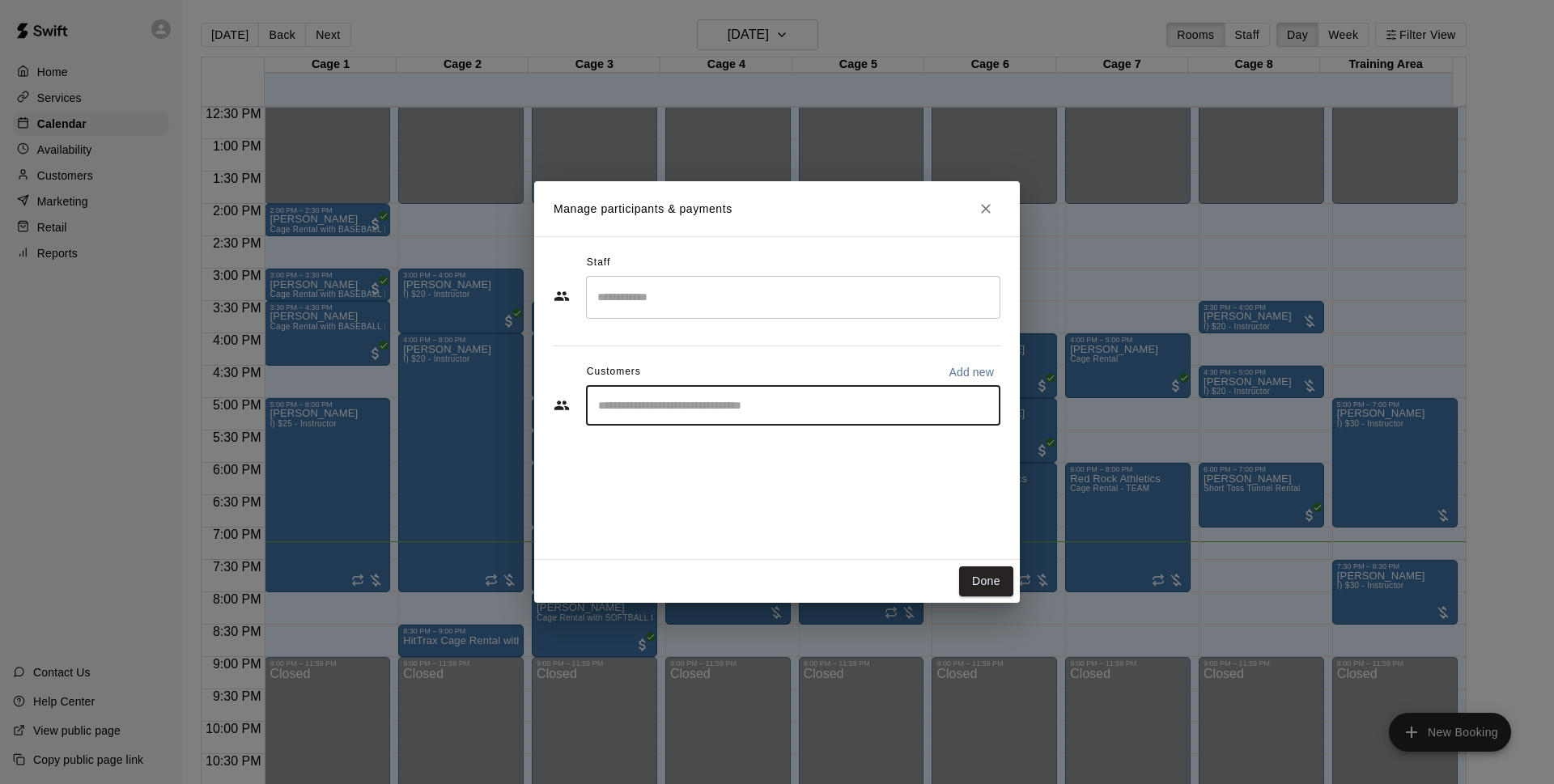
click at [751, 411] on input "Start typing to search customers..." at bounding box center [793, 405] width 400 height 16
type input "**********"
click at [747, 457] on span "[PERSON_NAME][EMAIL_ADDRESS][DOMAIN_NAME]" at bounding box center [760, 460] width 258 height 11
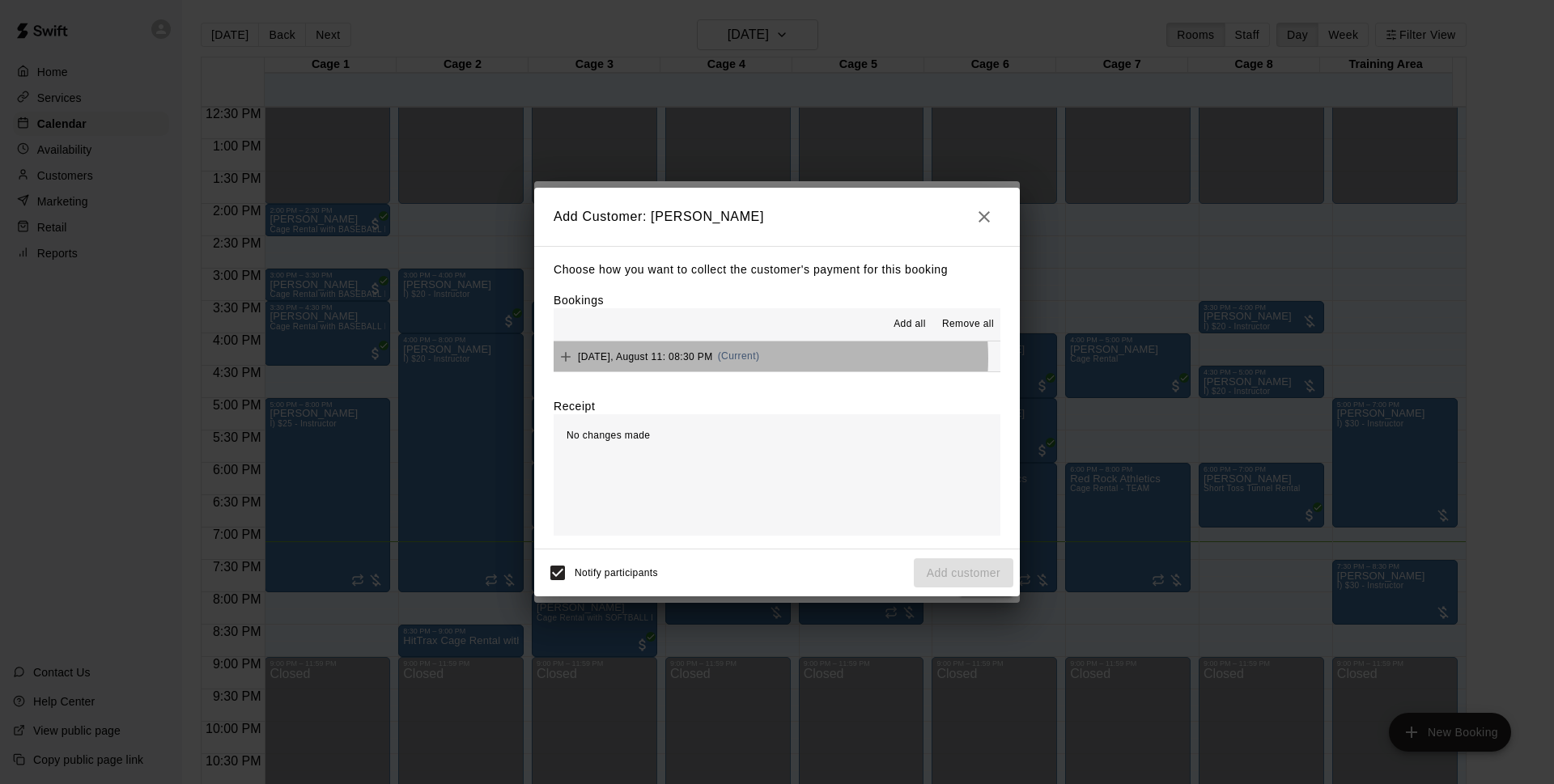
click at [755, 358] on span "(Current)" at bounding box center [739, 355] width 42 height 11
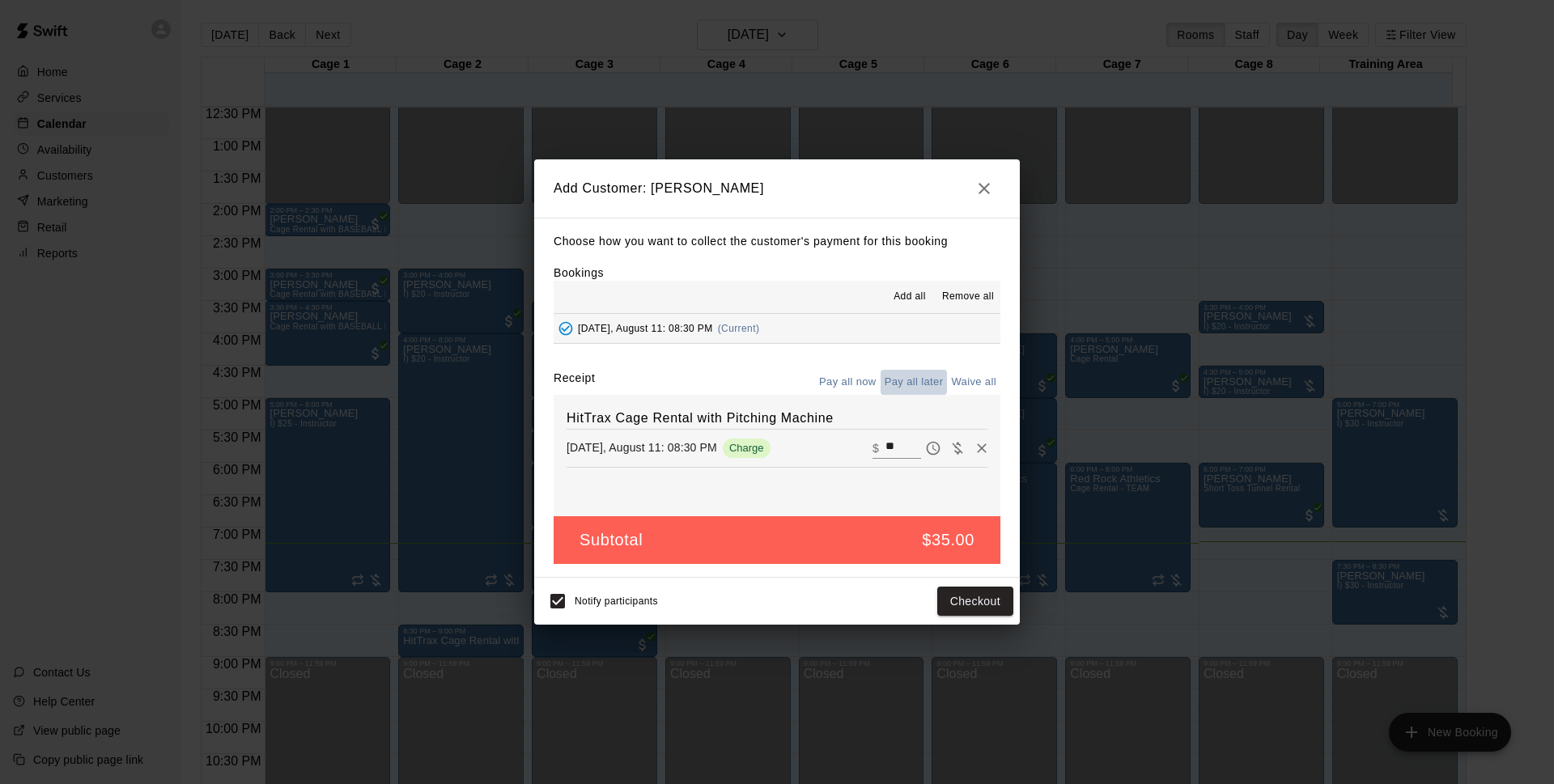
click at [937, 374] on button "Pay all later" at bounding box center [914, 382] width 67 height 25
click at [999, 603] on button "Add customer" at bounding box center [964, 601] width 100 height 30
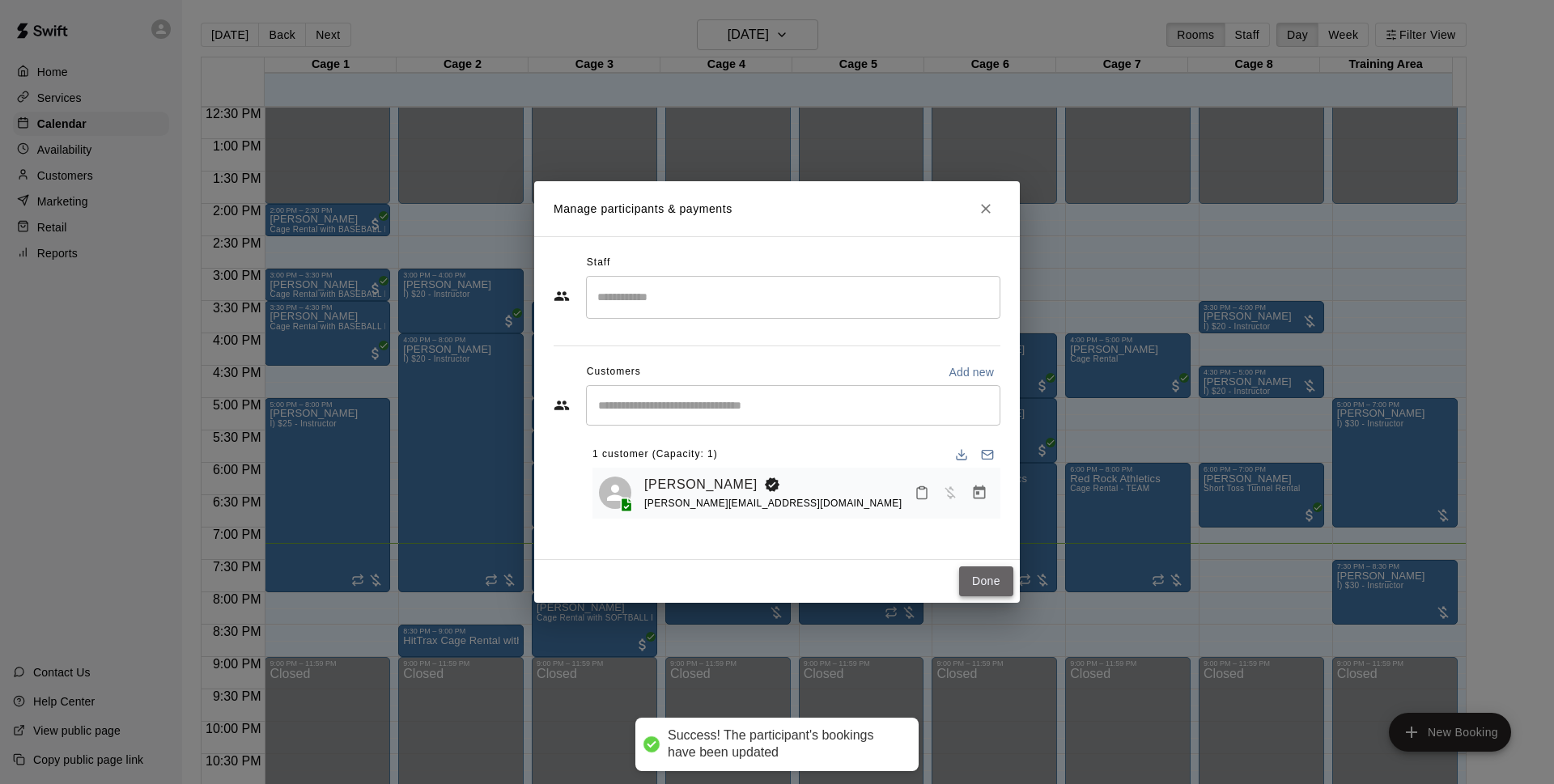
click at [999, 586] on button "Done" at bounding box center [986, 581] width 54 height 30
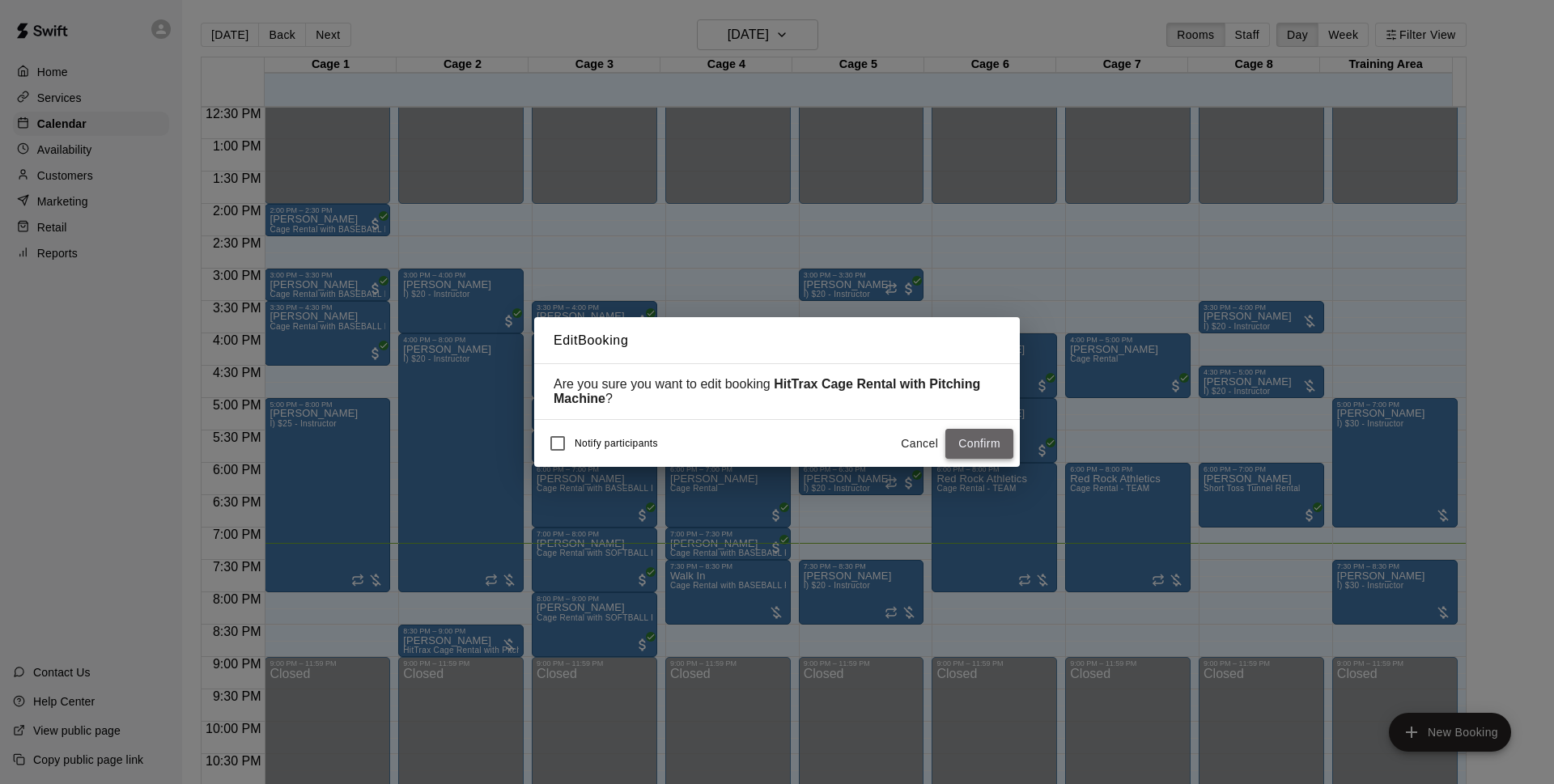
click at [981, 435] on button "Confirm" at bounding box center [980, 444] width 68 height 30
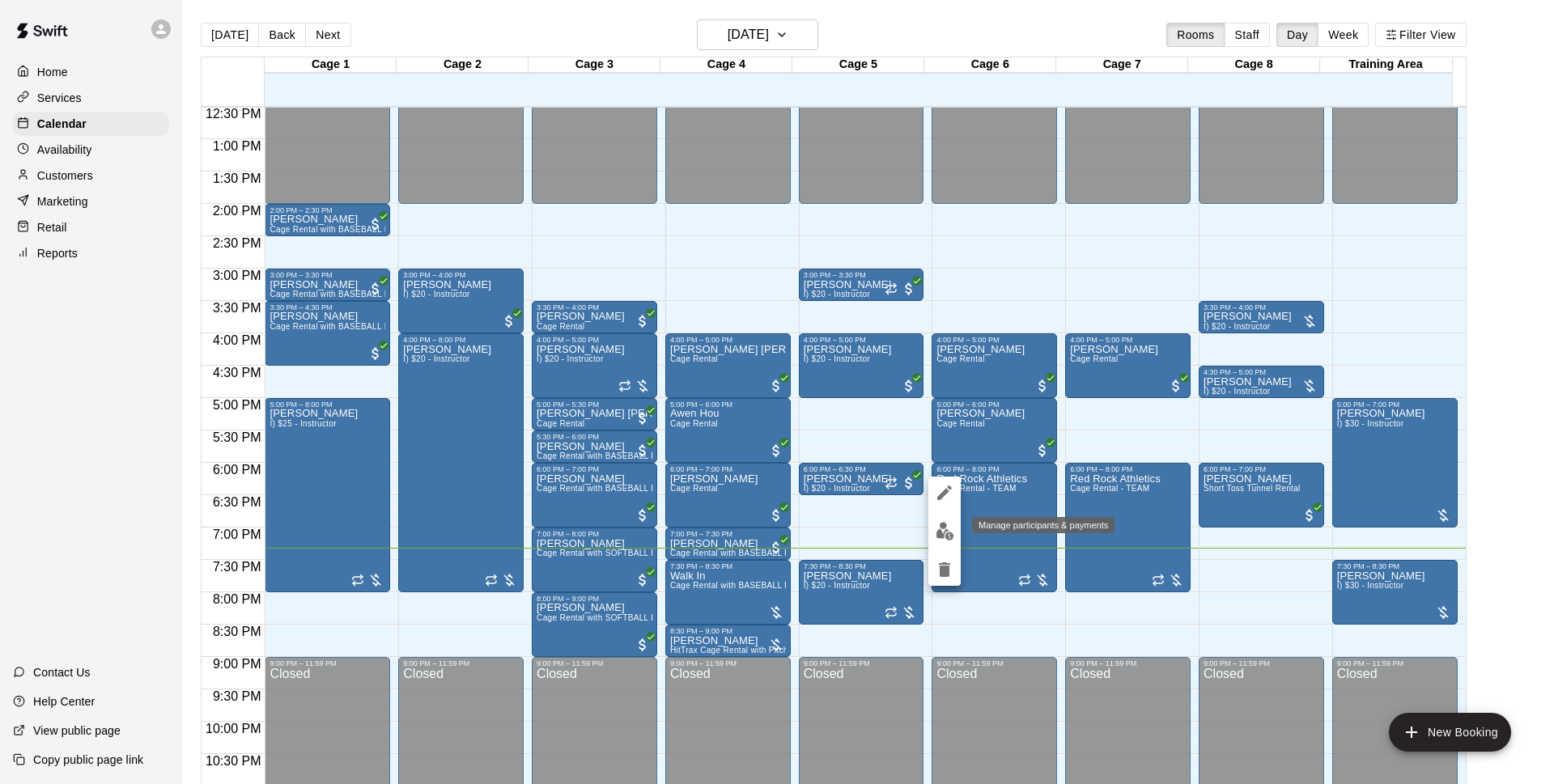
click at [936, 524] on img "edit" at bounding box center [945, 530] width 19 height 19
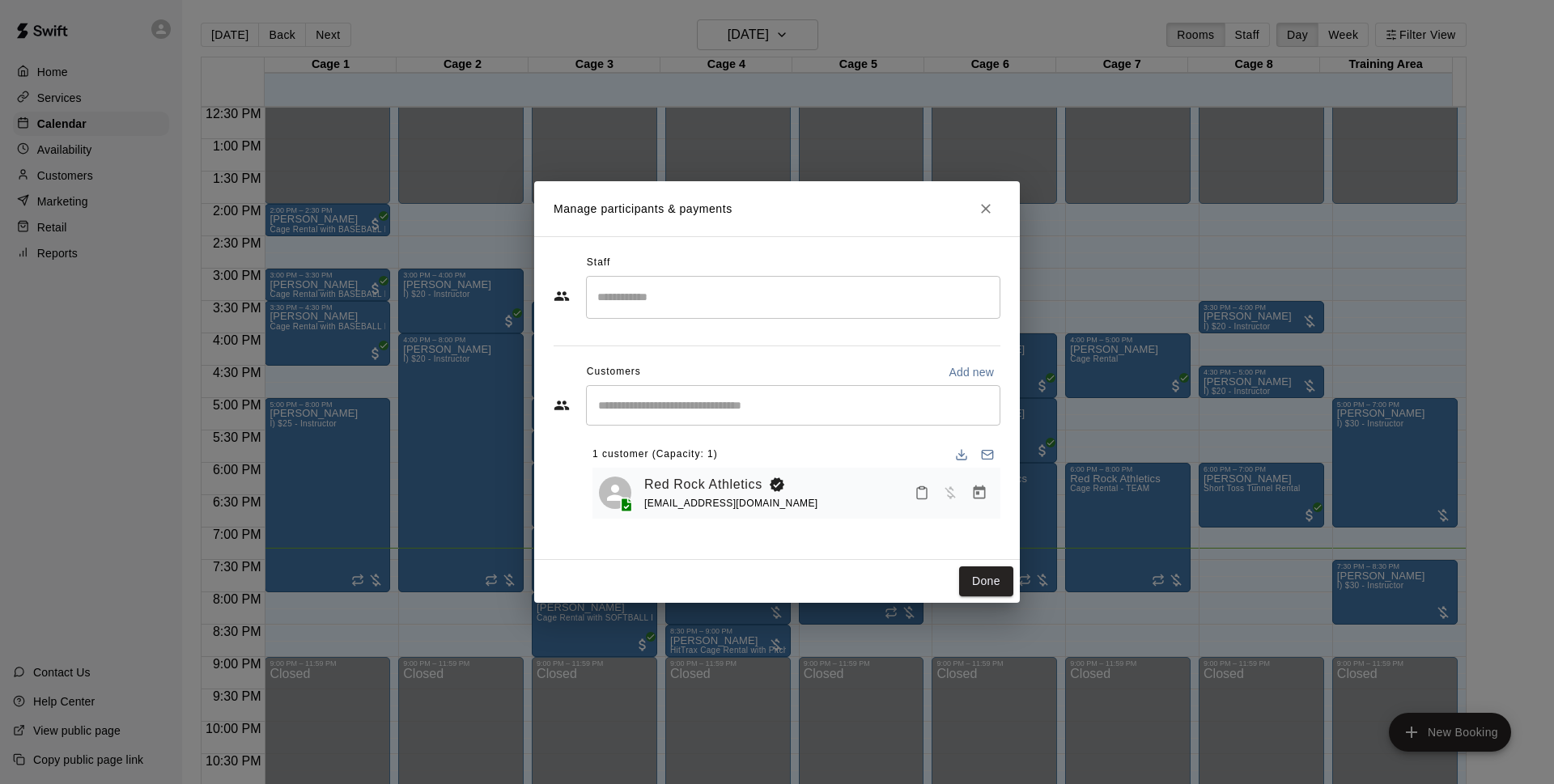
click at [982, 490] on icon "Manage bookings & payment" at bounding box center [980, 492] width 12 height 14
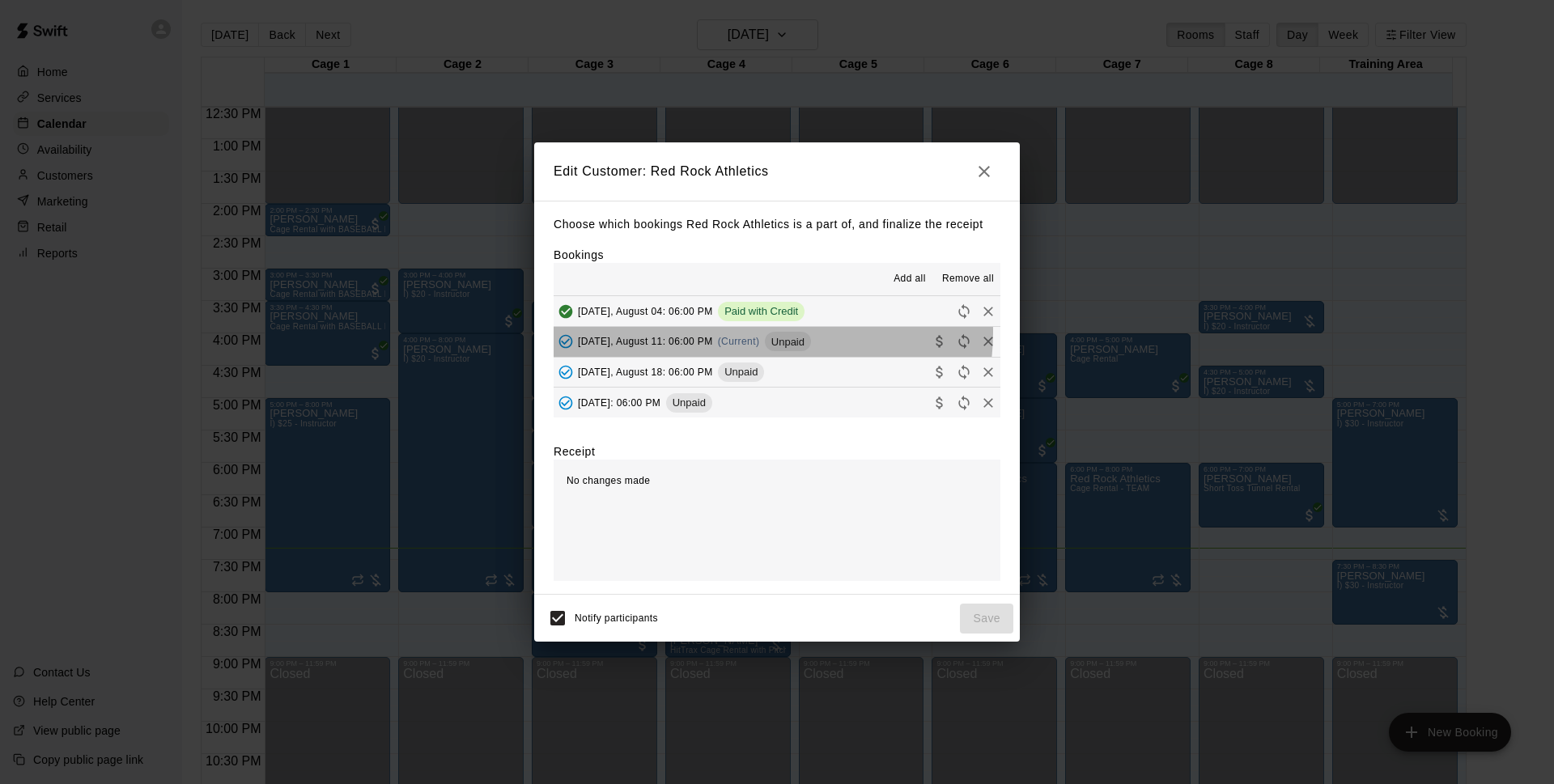
click at [773, 333] on div "Unpaid" at bounding box center [787, 341] width 46 height 20
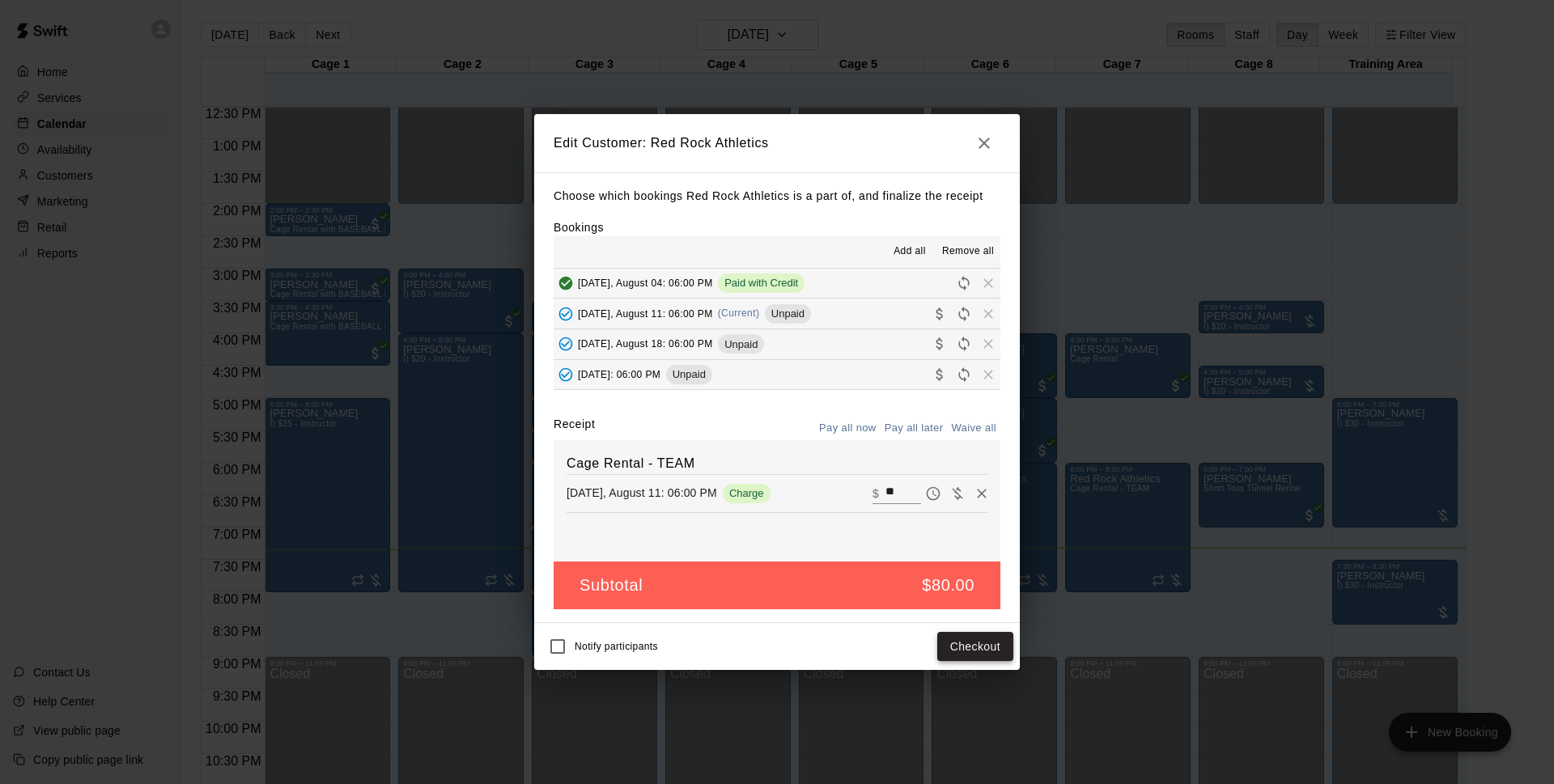
click at [980, 645] on button "Checkout" at bounding box center [975, 647] width 76 height 30
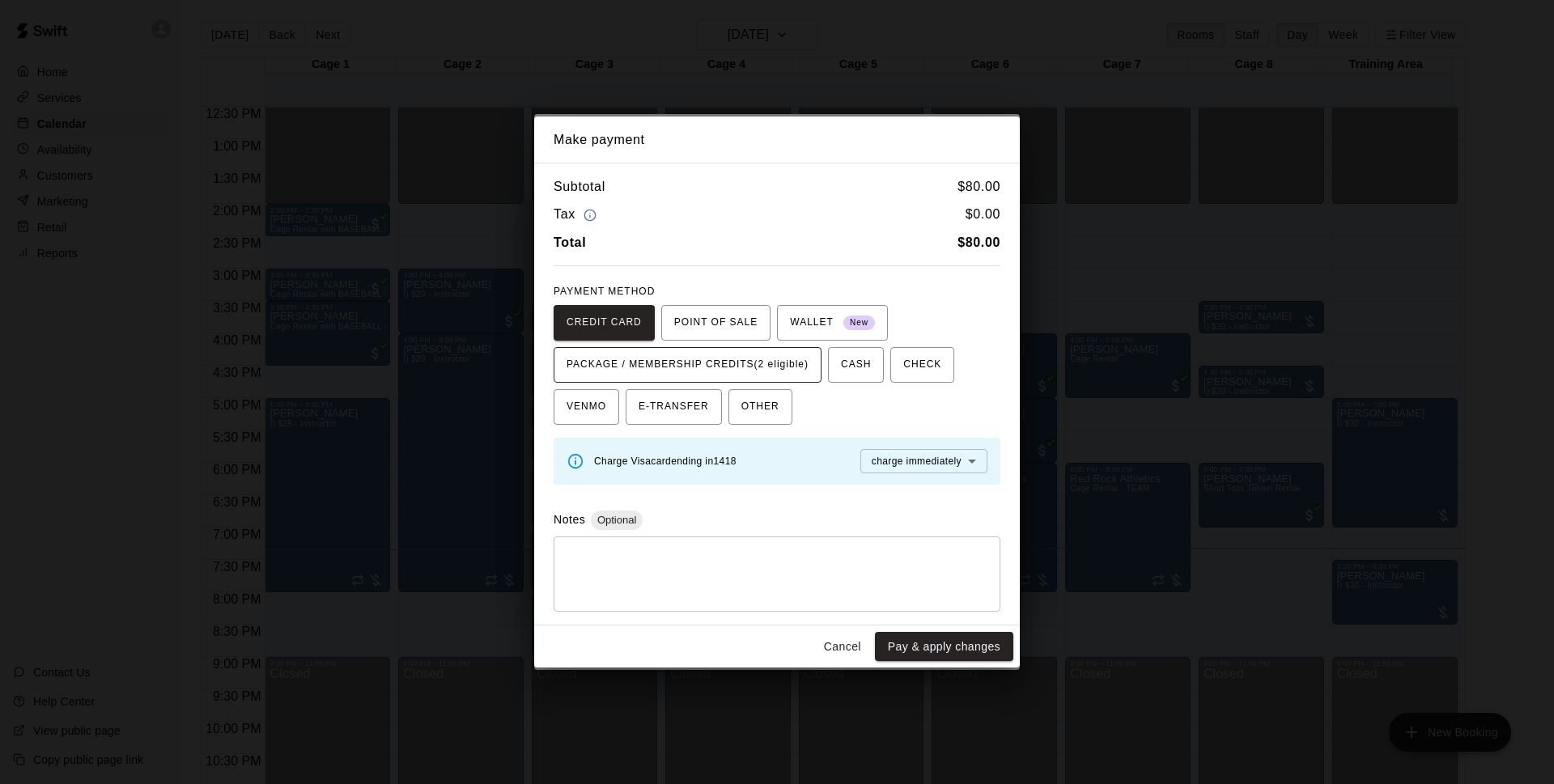
click at [737, 348] on button "PACKAGE / MEMBERSHIP CREDITS (2 eligible)" at bounding box center [687, 365] width 268 height 36
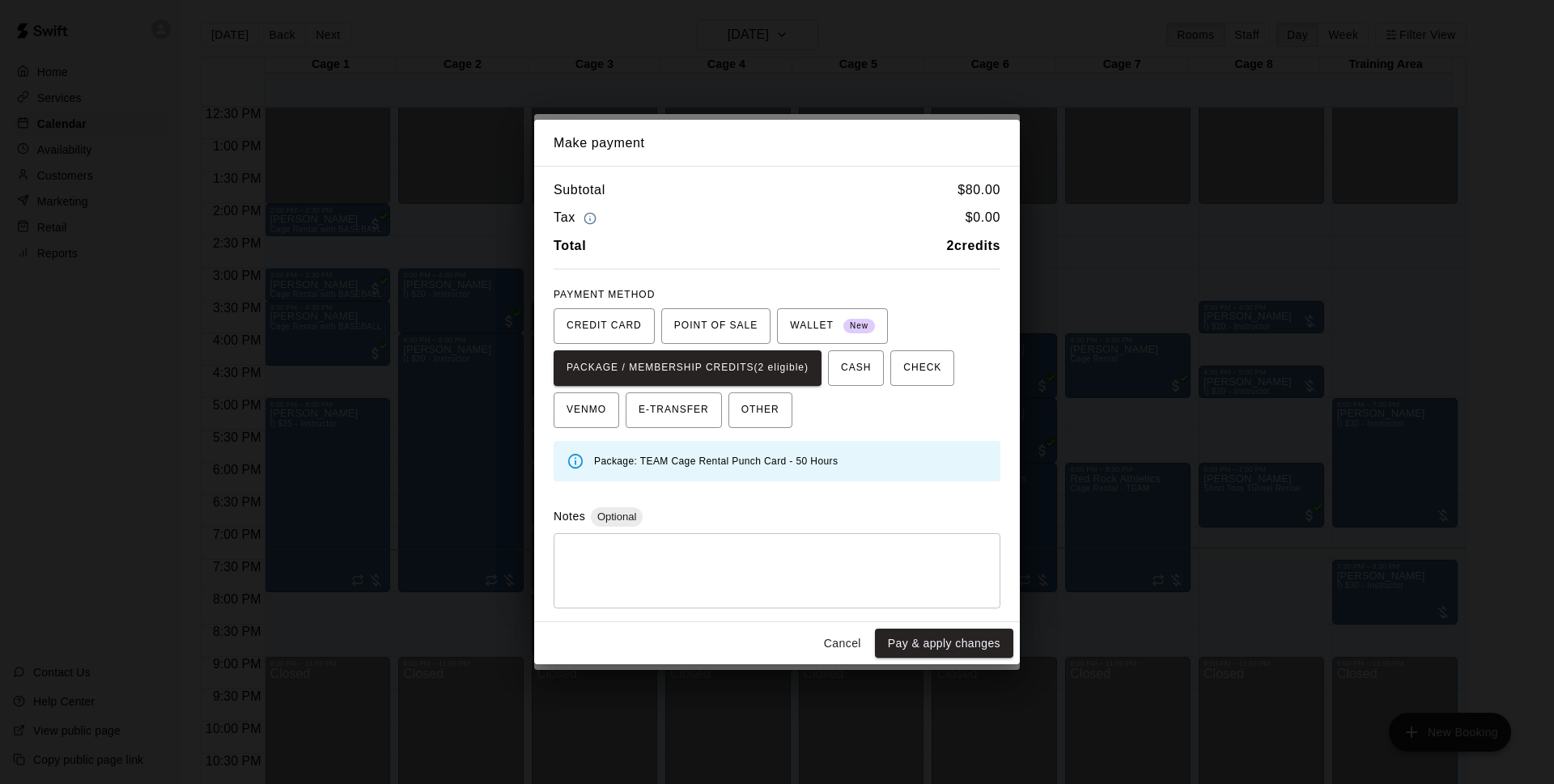
click at [928, 647] on button "Pay & apply changes" at bounding box center [944, 644] width 138 height 30
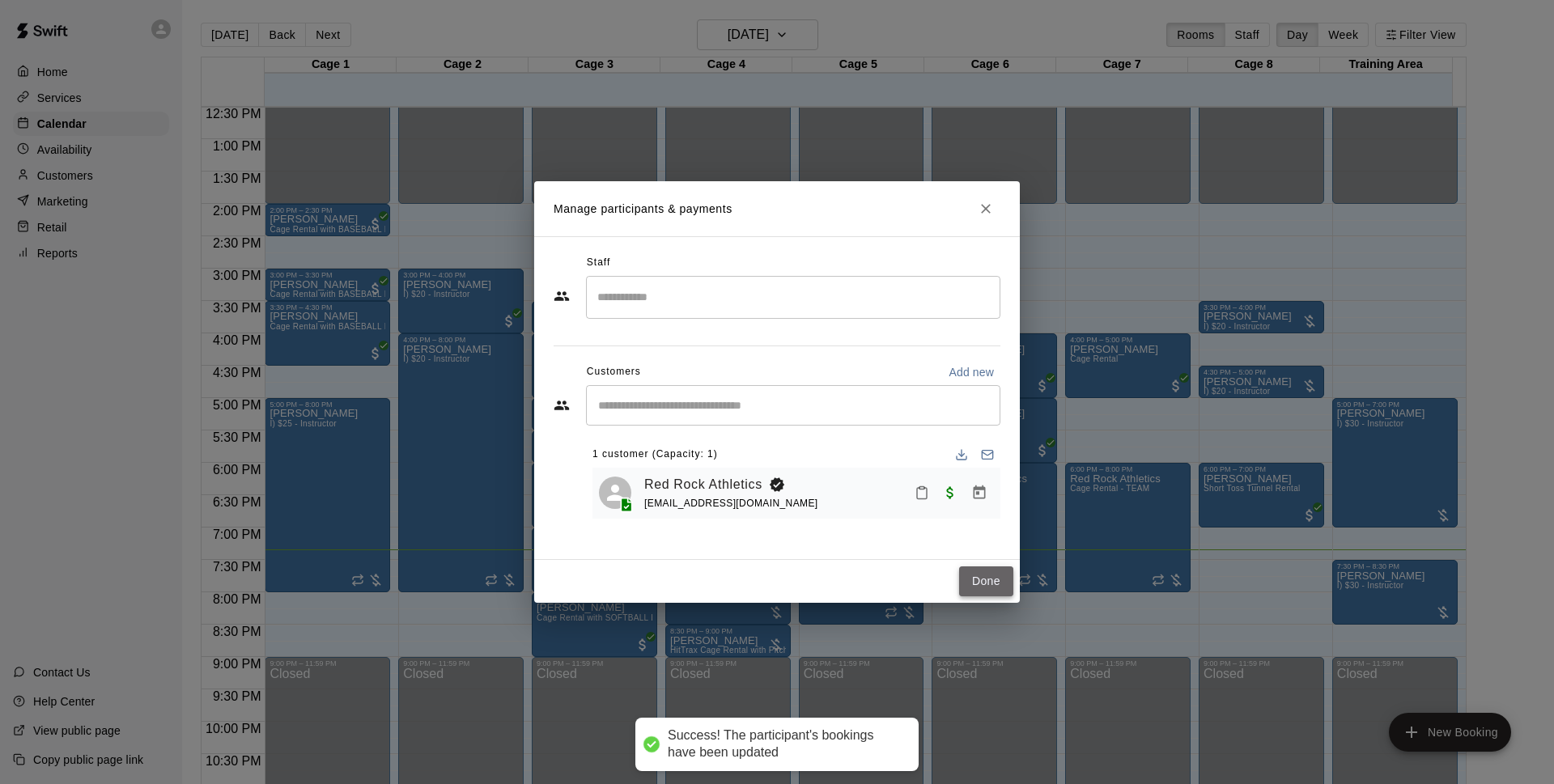
click at [980, 592] on button "Done" at bounding box center [986, 581] width 54 height 30
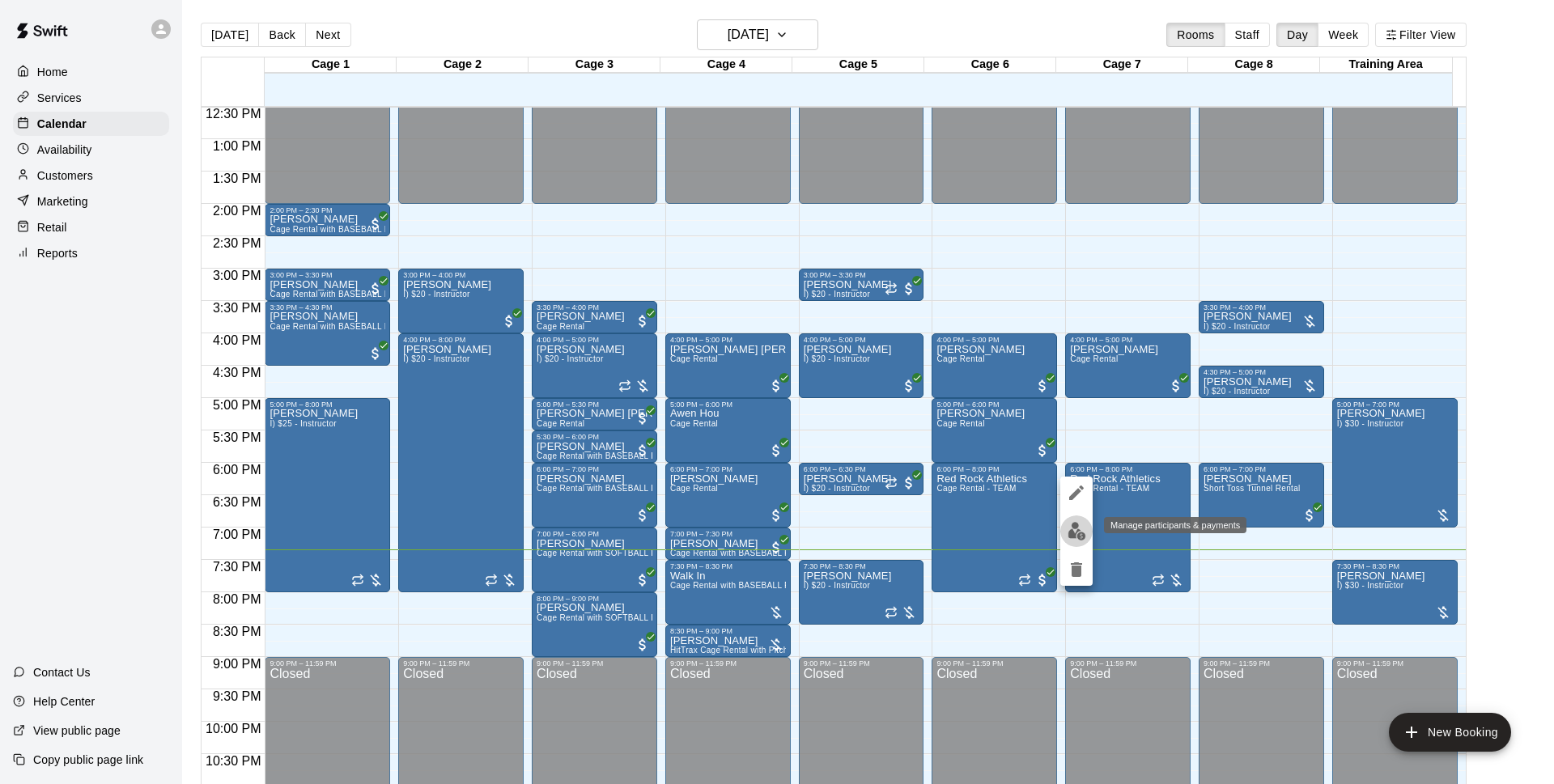
click at [1077, 534] on img "edit" at bounding box center [1076, 530] width 19 height 19
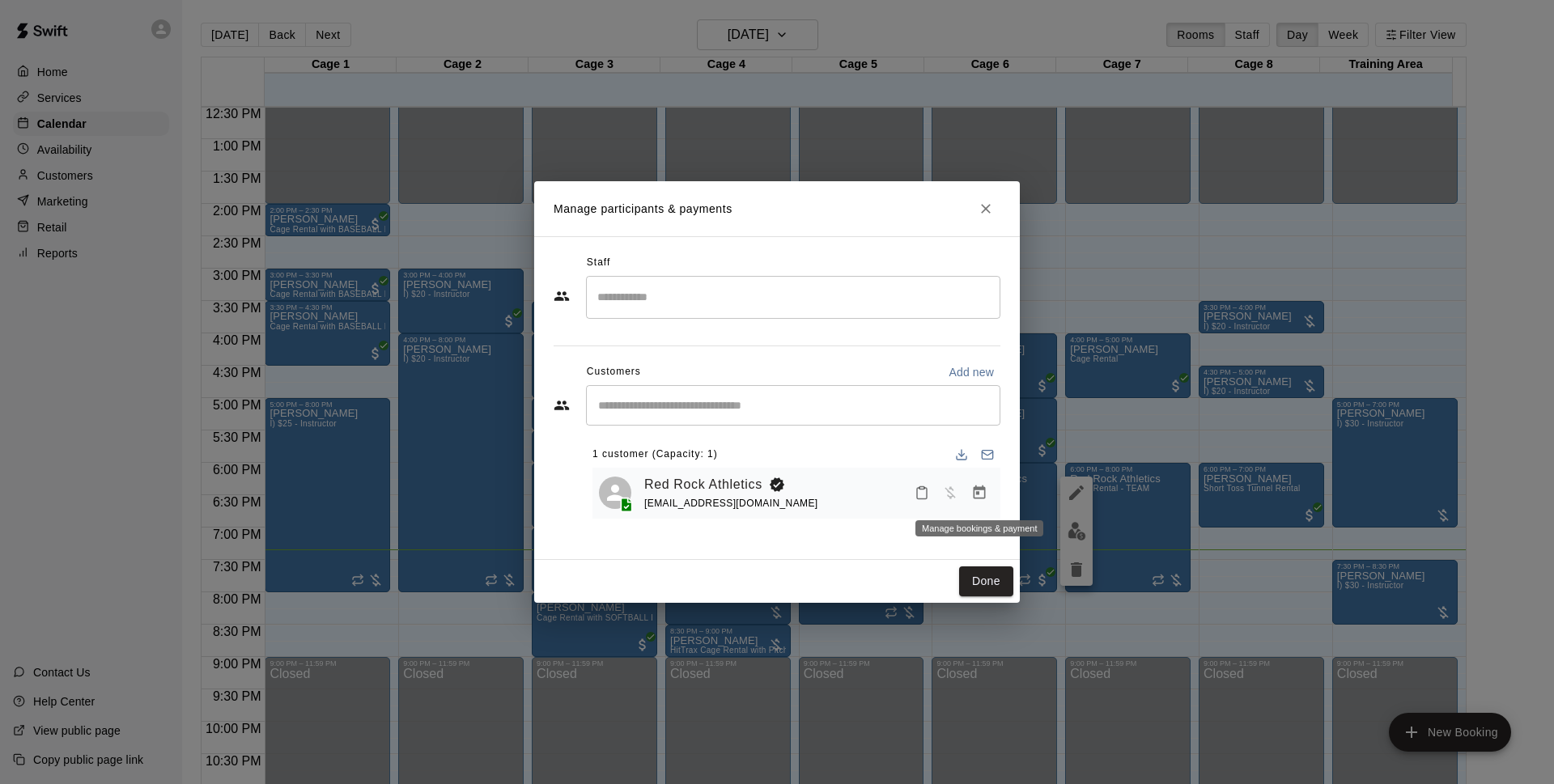
click at [989, 499] on button "Manage bookings & payment" at bounding box center [979, 491] width 29 height 29
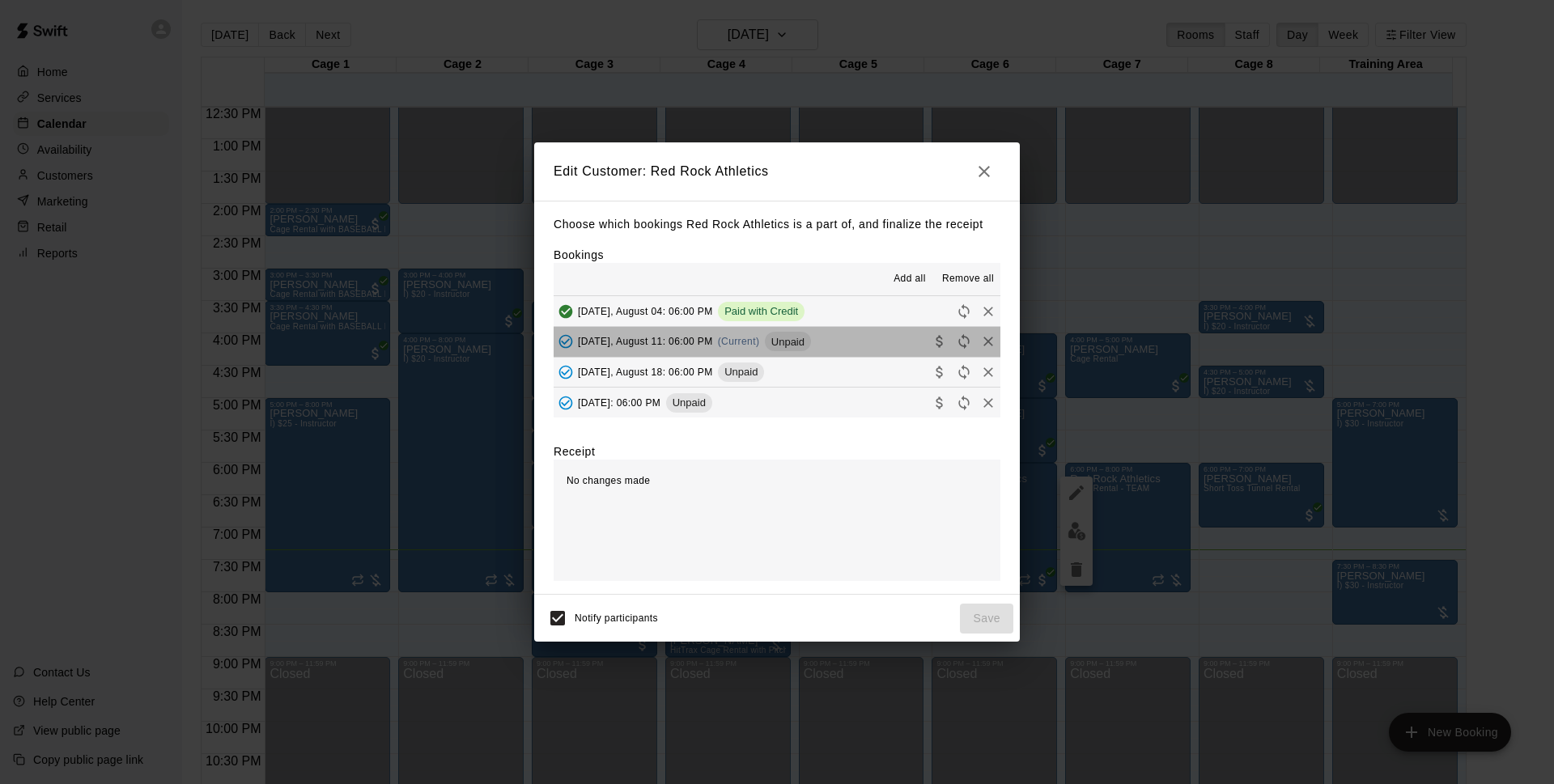
click at [826, 335] on button "[DATE], August 11: 06:00 PM (Current) Unpaid" at bounding box center [777, 341] width 447 height 30
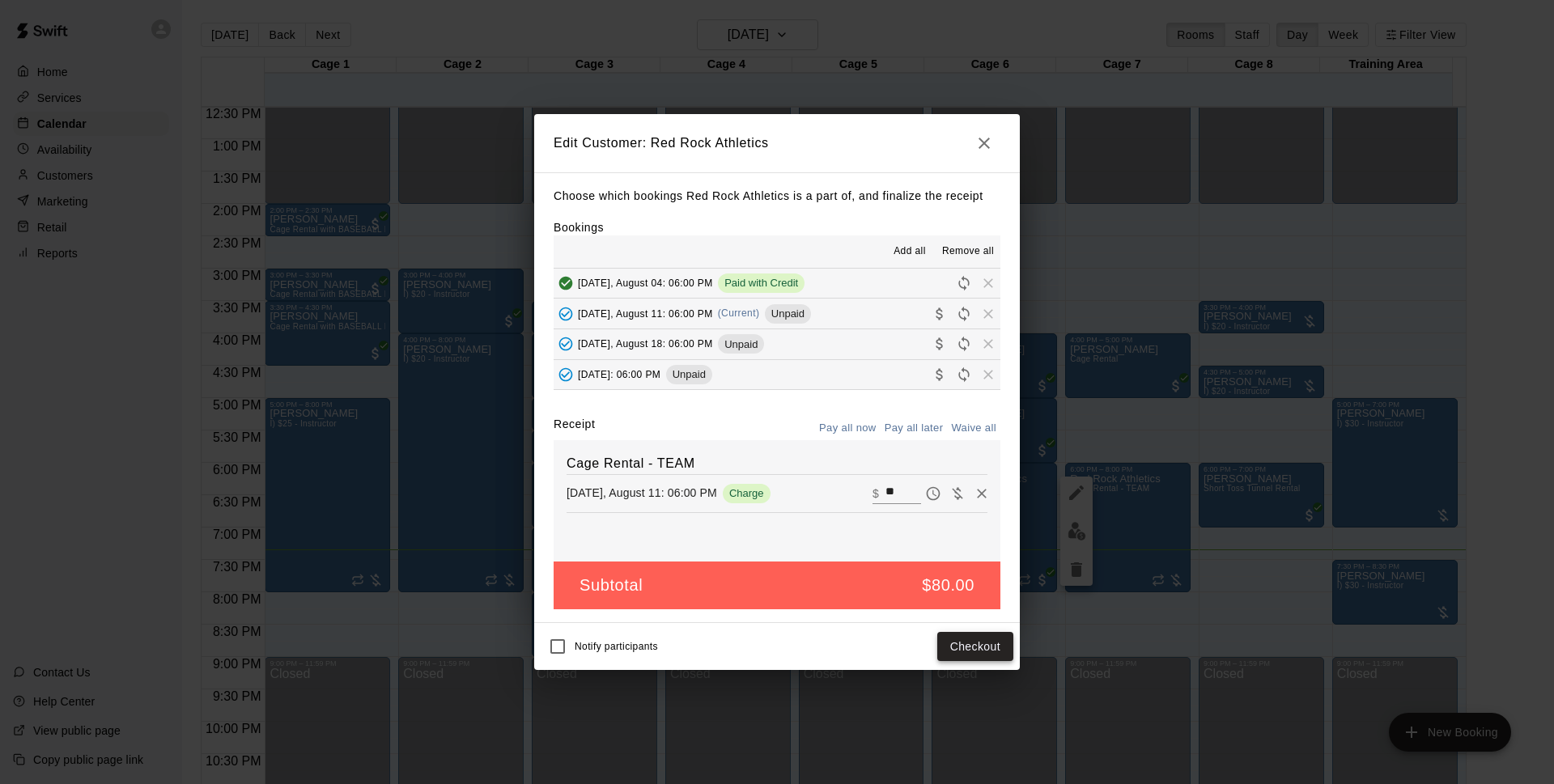
click at [999, 642] on button "Checkout" at bounding box center [975, 647] width 76 height 30
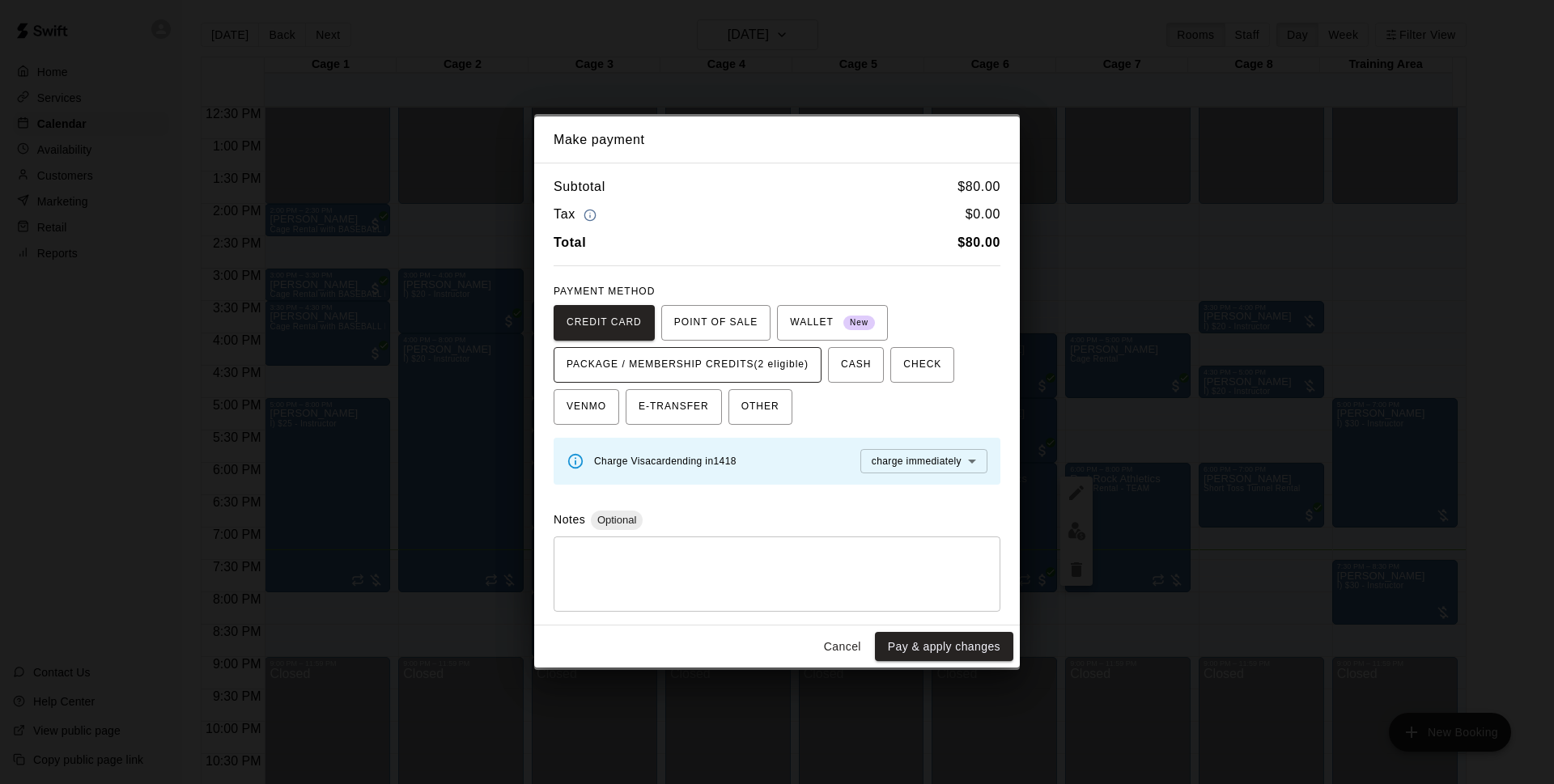
click at [723, 361] on span "PACKAGE / MEMBERSHIP CREDITS (2 eligible)" at bounding box center [687, 365] width 242 height 26
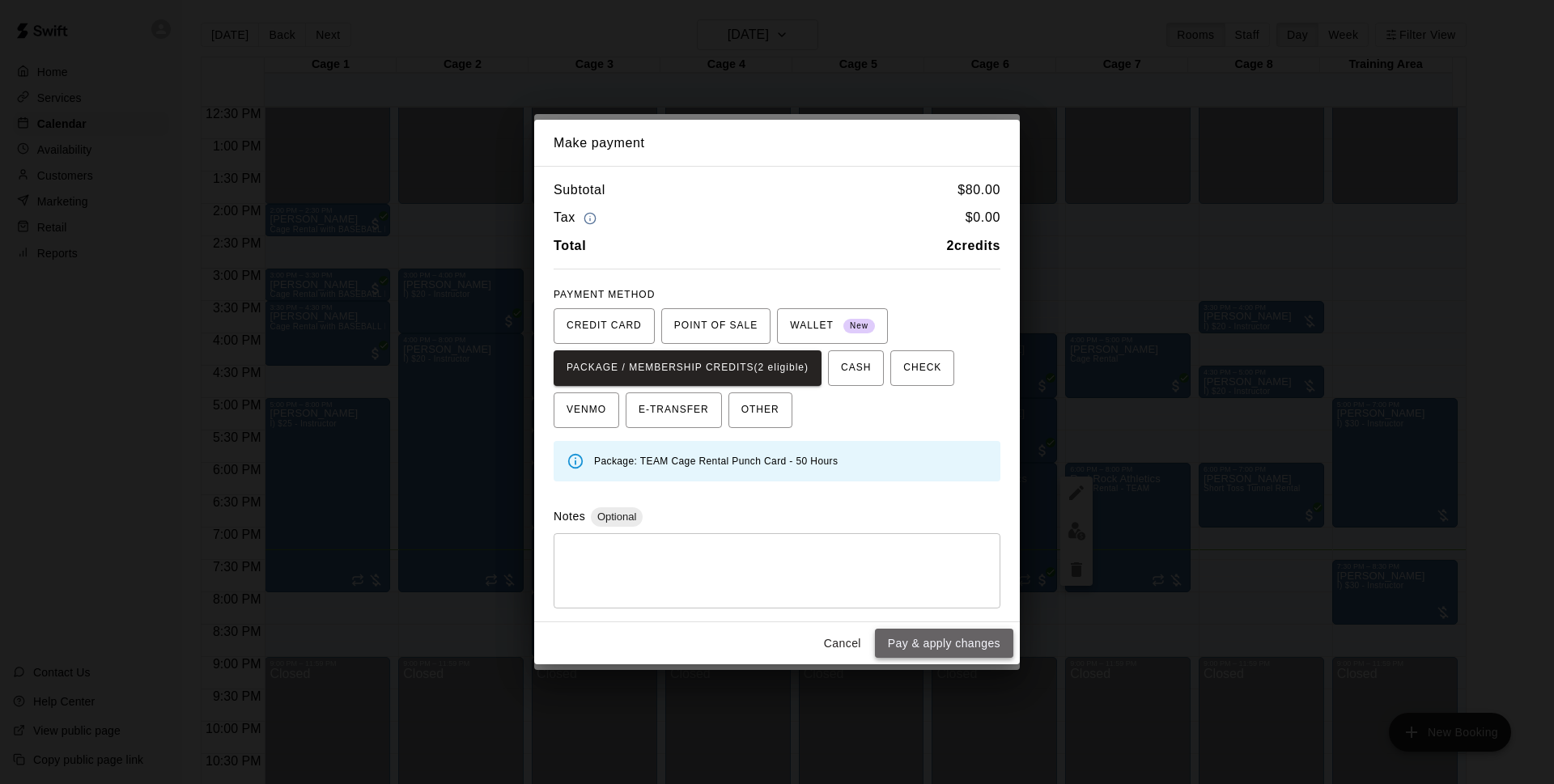
click at [934, 642] on button "Pay & apply changes" at bounding box center [944, 644] width 138 height 30
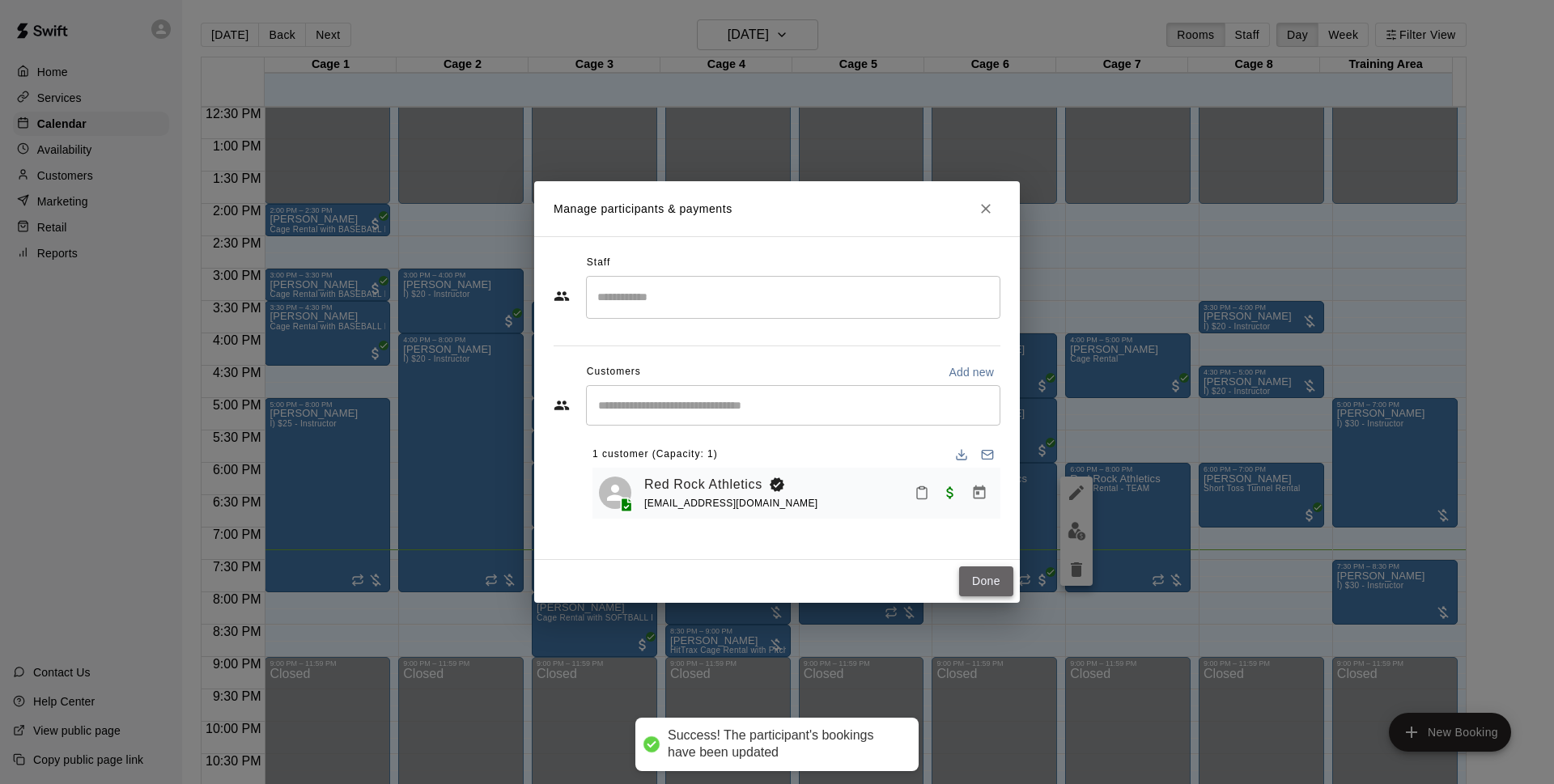
click at [980, 586] on button "Done" at bounding box center [986, 581] width 54 height 30
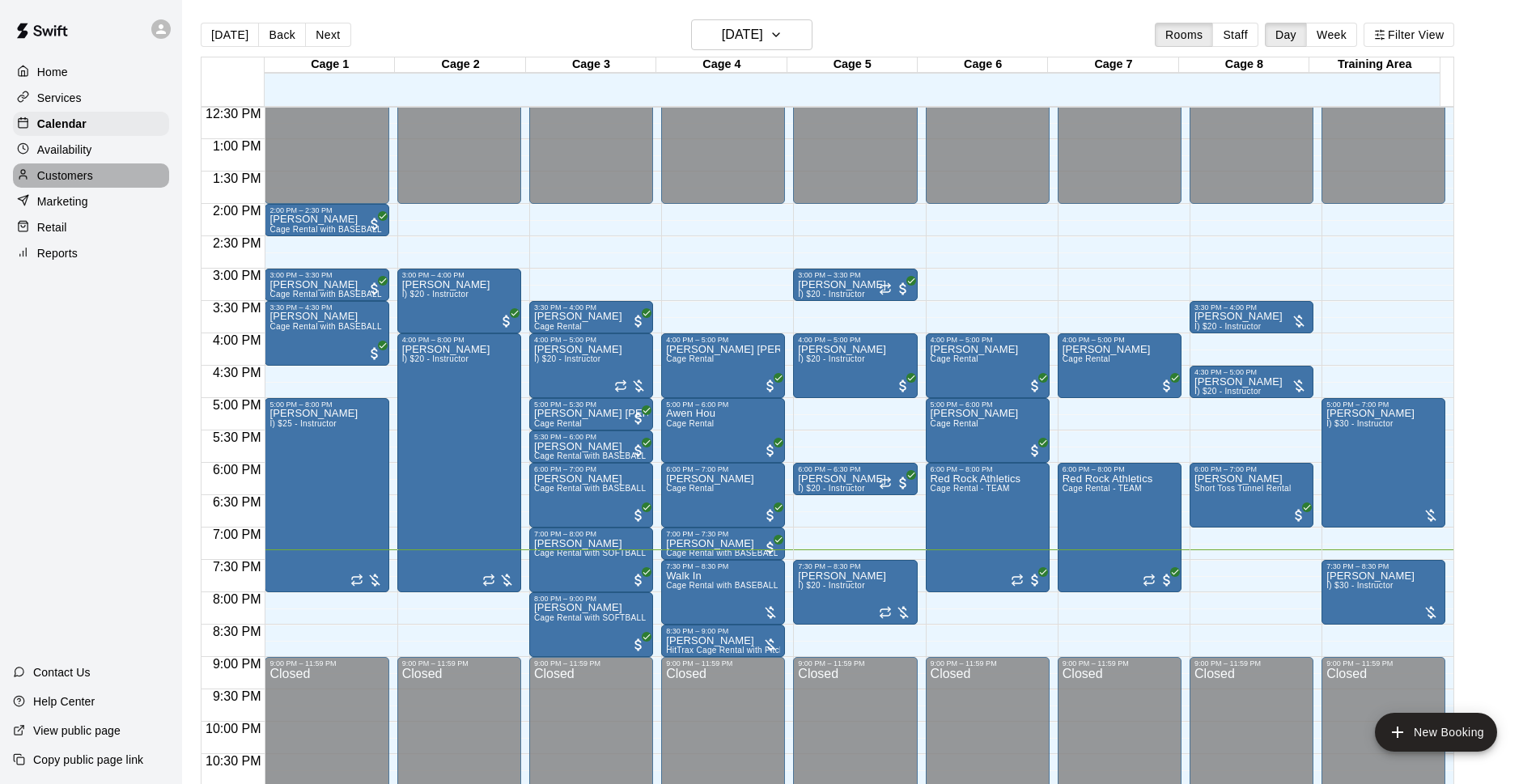
click at [121, 173] on div "Customers" at bounding box center [91, 175] width 156 height 24
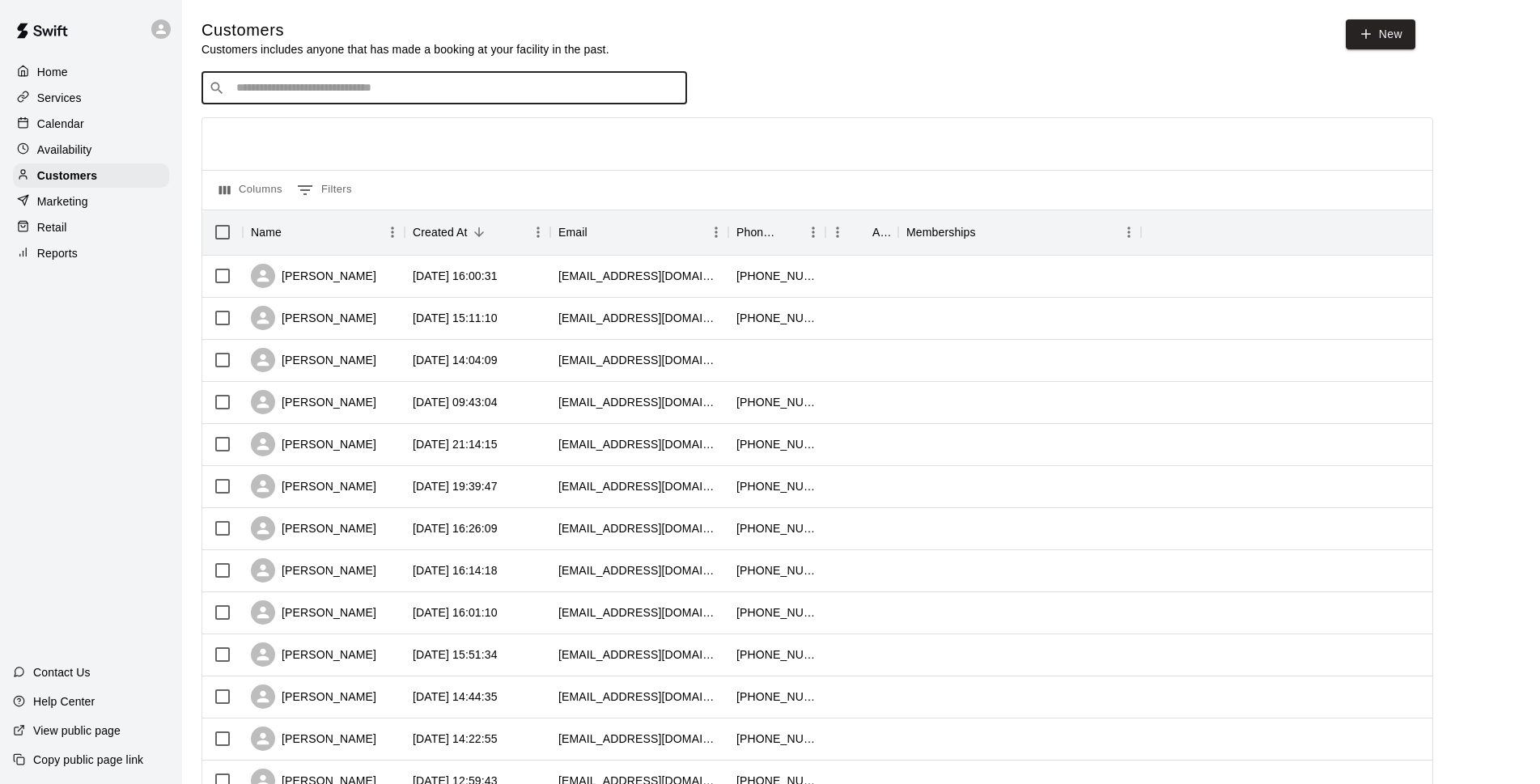
click at [322, 93] on input "Search customers by name or email" at bounding box center [456, 88] width 448 height 16
type input "*****"
click at [315, 126] on p "[PERSON_NAME]" at bounding box center [296, 123] width 99 height 17
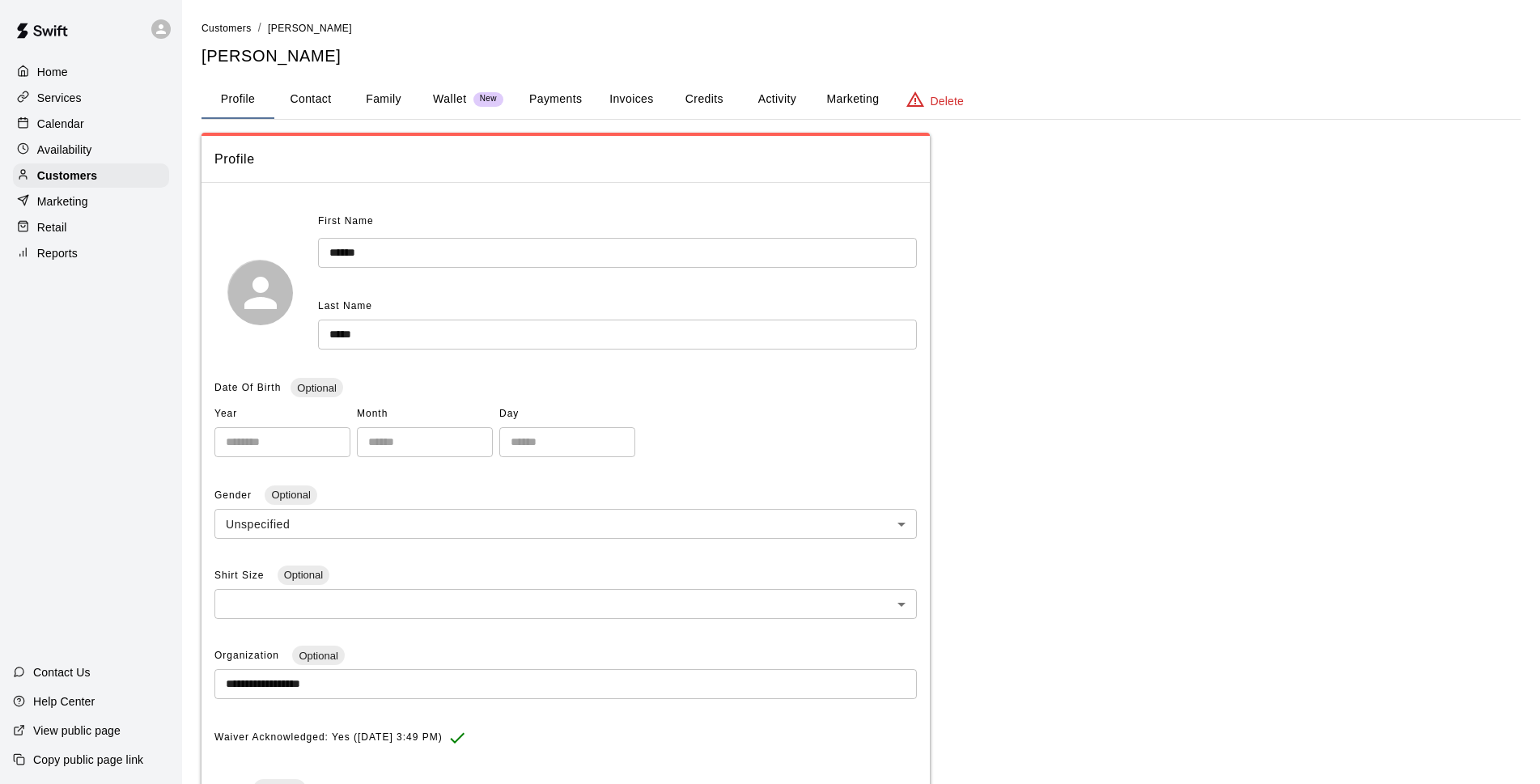
click at [300, 99] on button "Contact" at bounding box center [311, 98] width 73 height 39
select select "**"
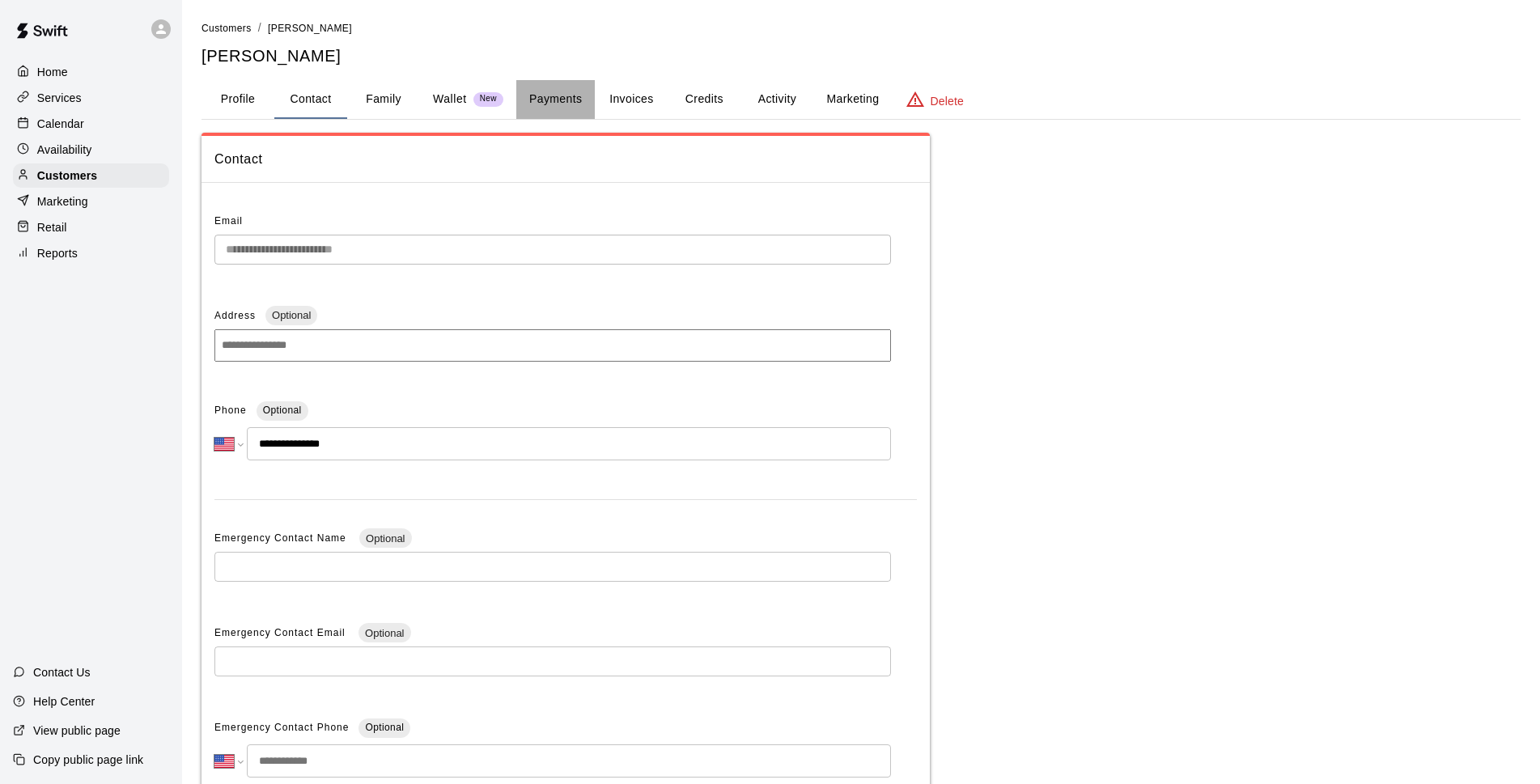
click at [563, 101] on button "Payments" at bounding box center [555, 98] width 79 height 39
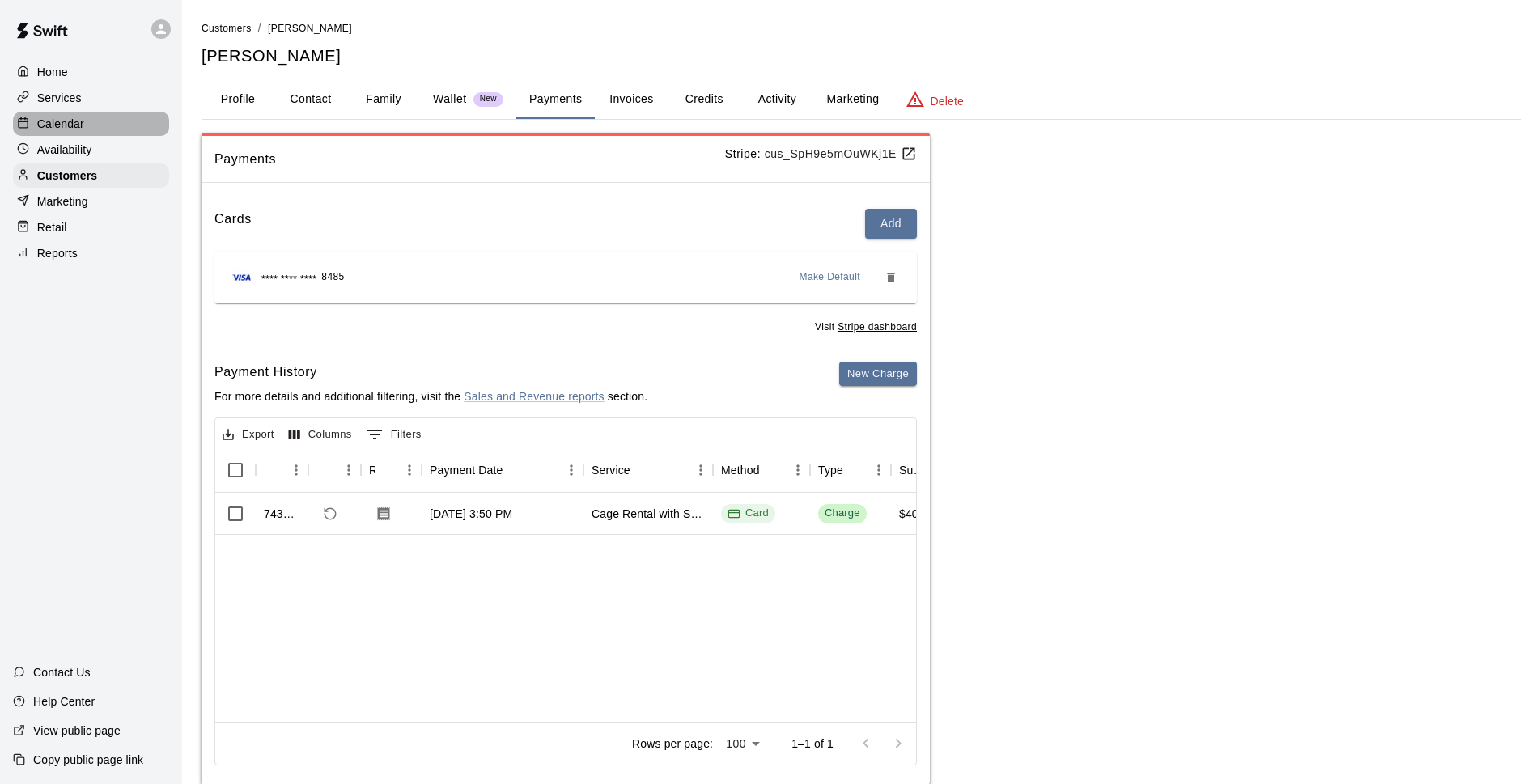
click at [29, 127] on div at bounding box center [27, 123] width 20 height 15
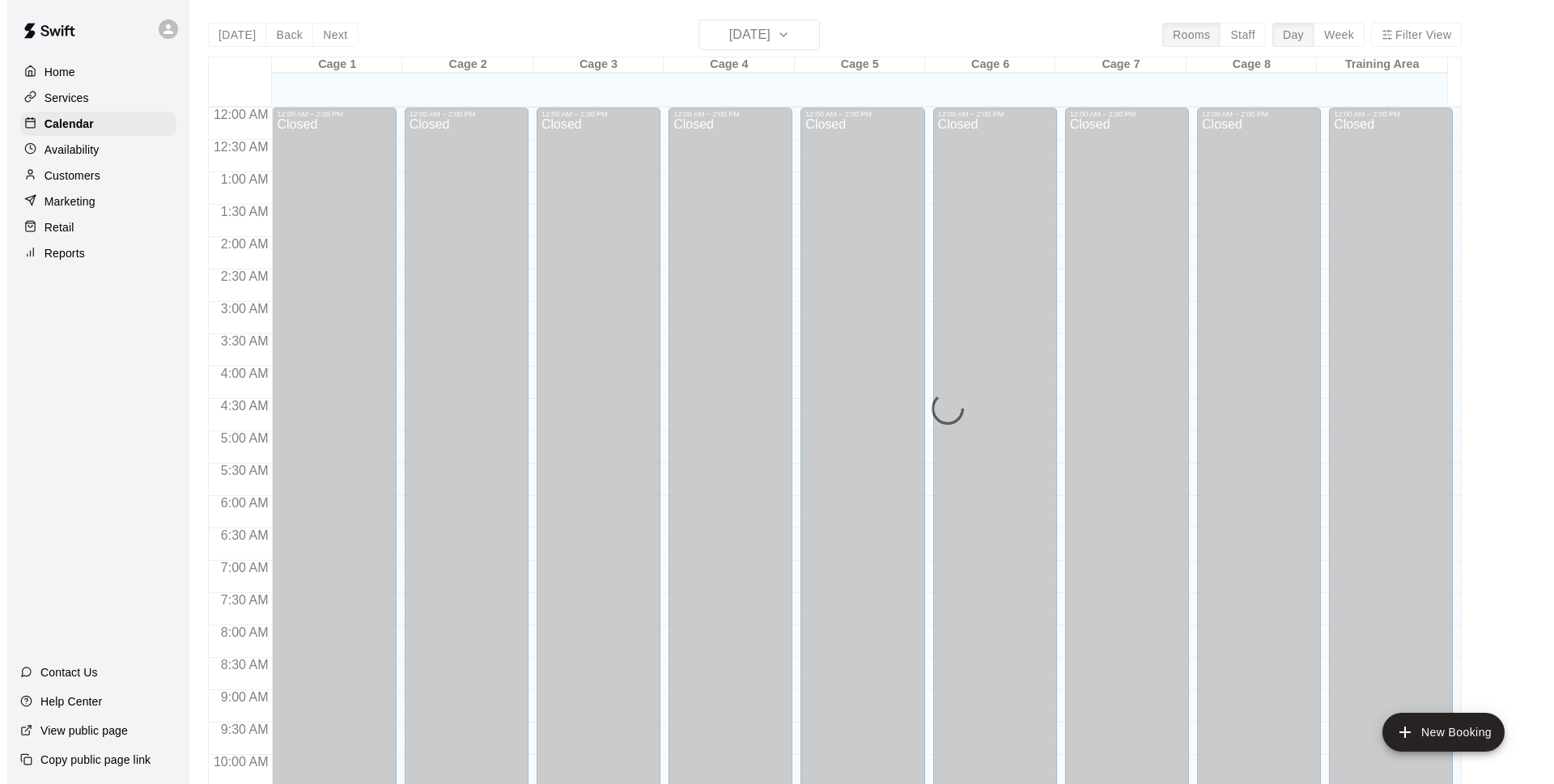
scroll to position [810, 0]
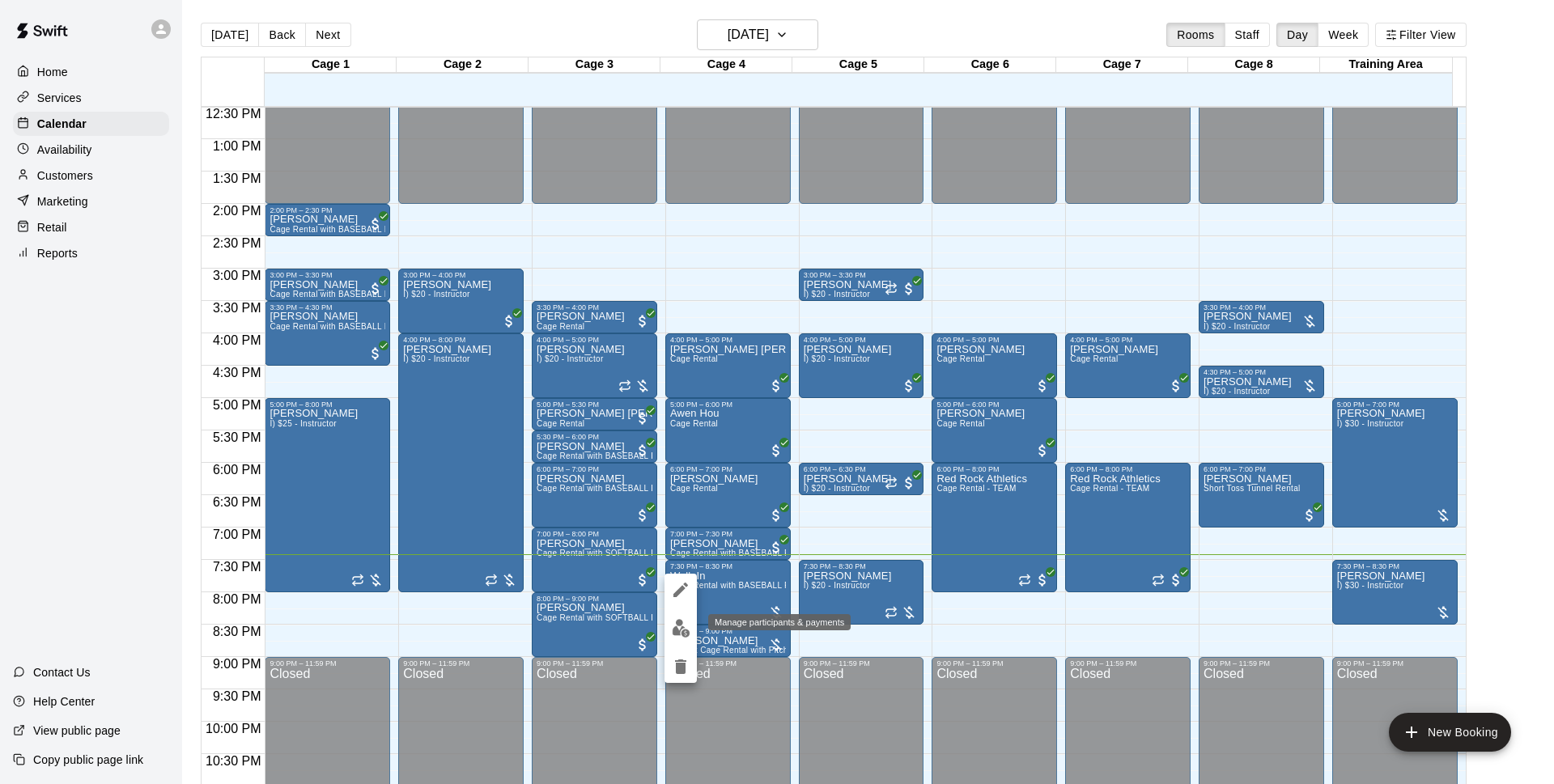
click at [683, 625] on img "edit" at bounding box center [681, 628] width 19 height 19
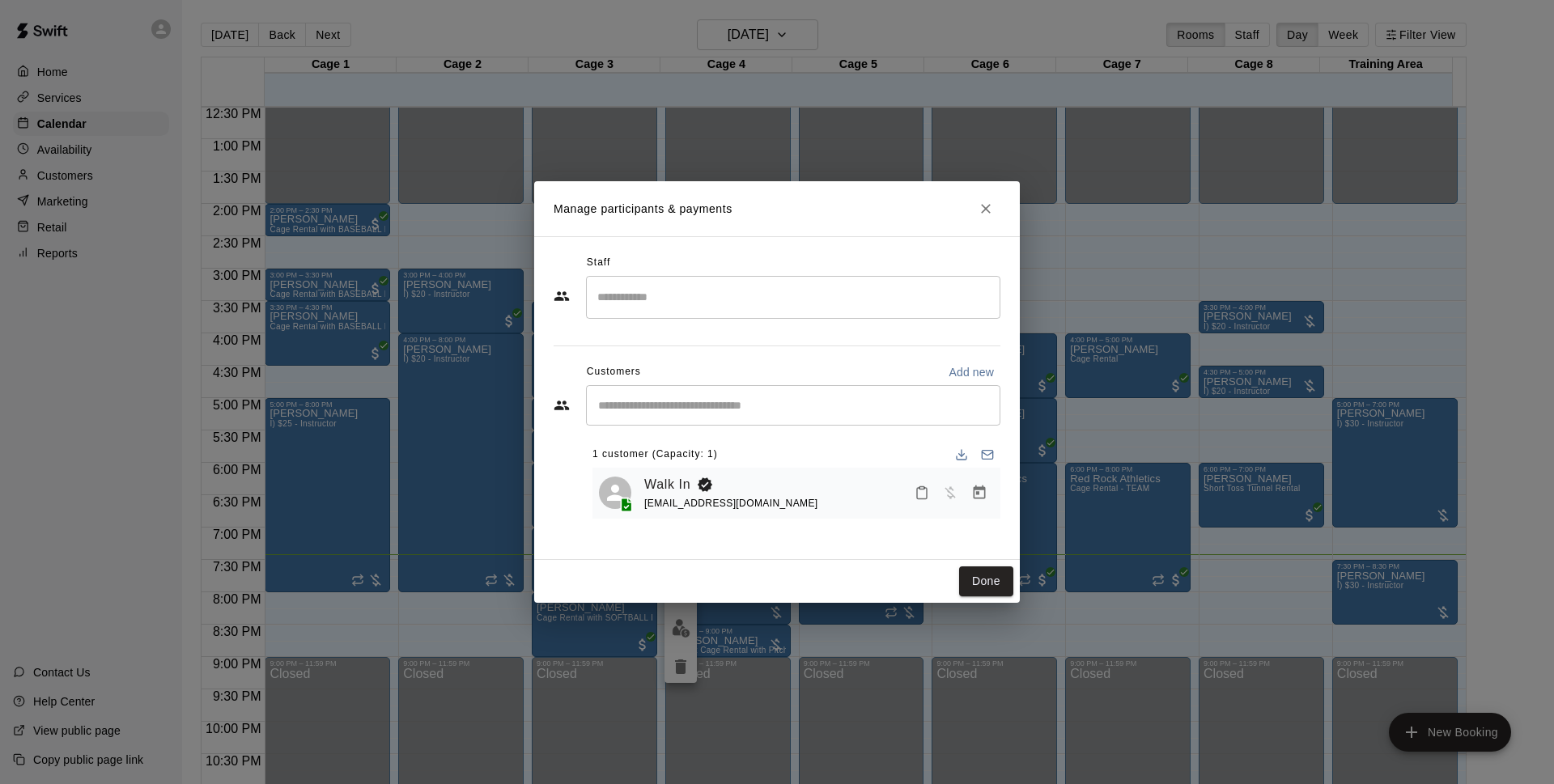
click at [974, 489] on icon "Manage bookings & payment" at bounding box center [980, 492] width 16 height 16
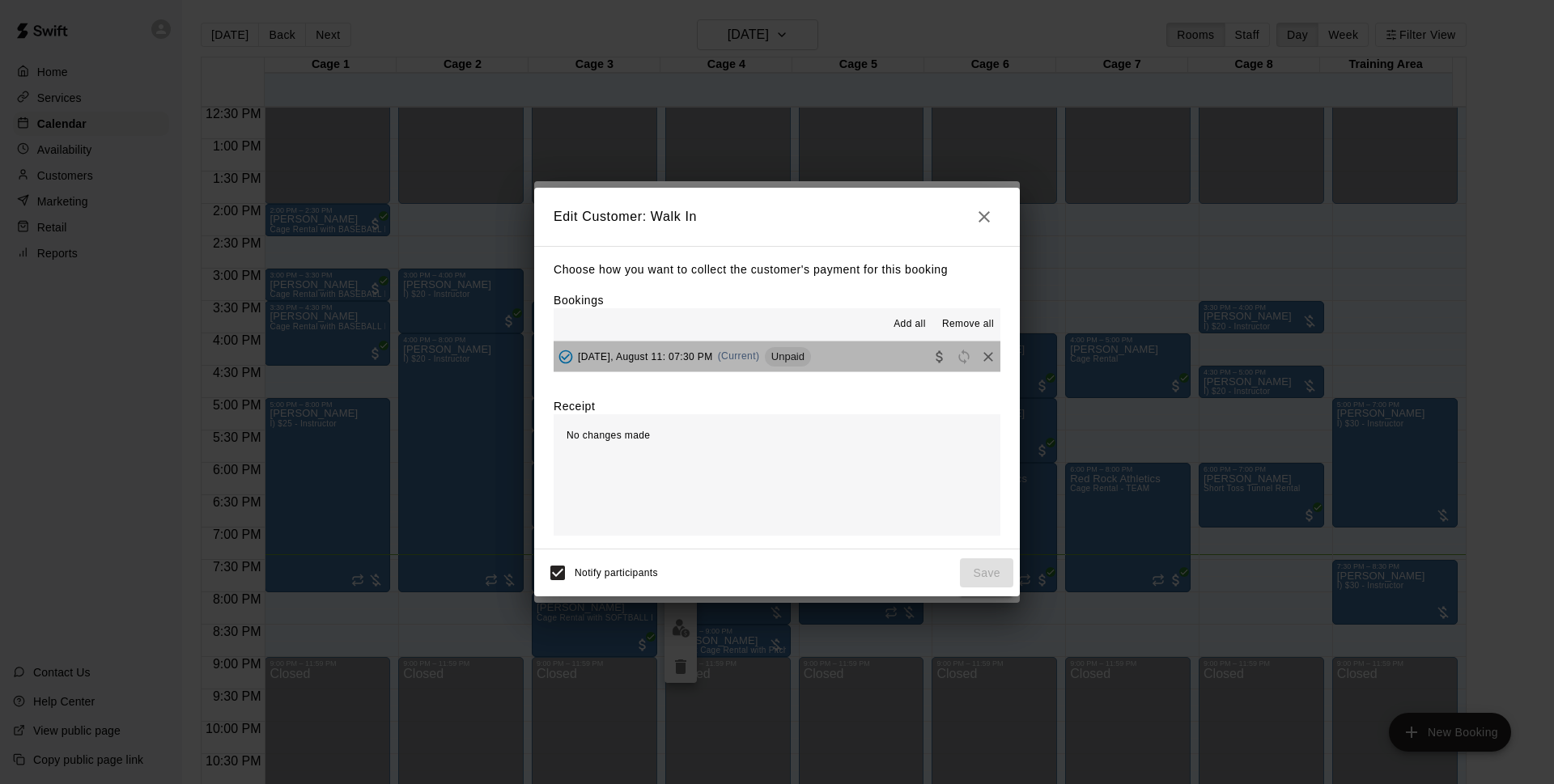
click at [792, 361] on span "Unpaid" at bounding box center [787, 356] width 46 height 12
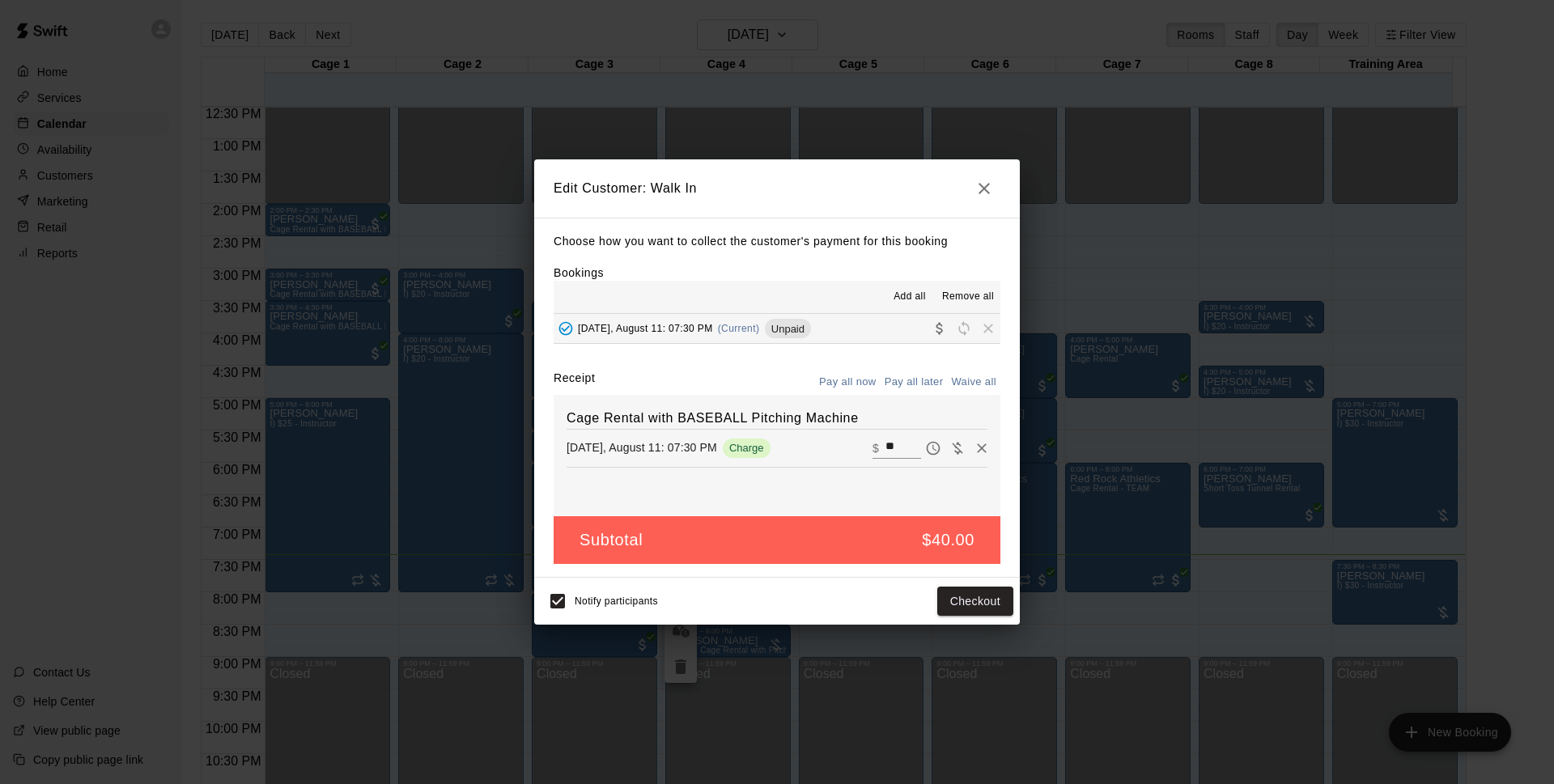
drag, startPoint x: 742, startPoint y: 175, endPoint x: 755, endPoint y: 184, distance: 15.8
click at [755, 184] on h2 "Edit Customer: Walk In" at bounding box center [777, 188] width 486 height 59
click at [974, 601] on button "Checkout" at bounding box center [975, 601] width 76 height 30
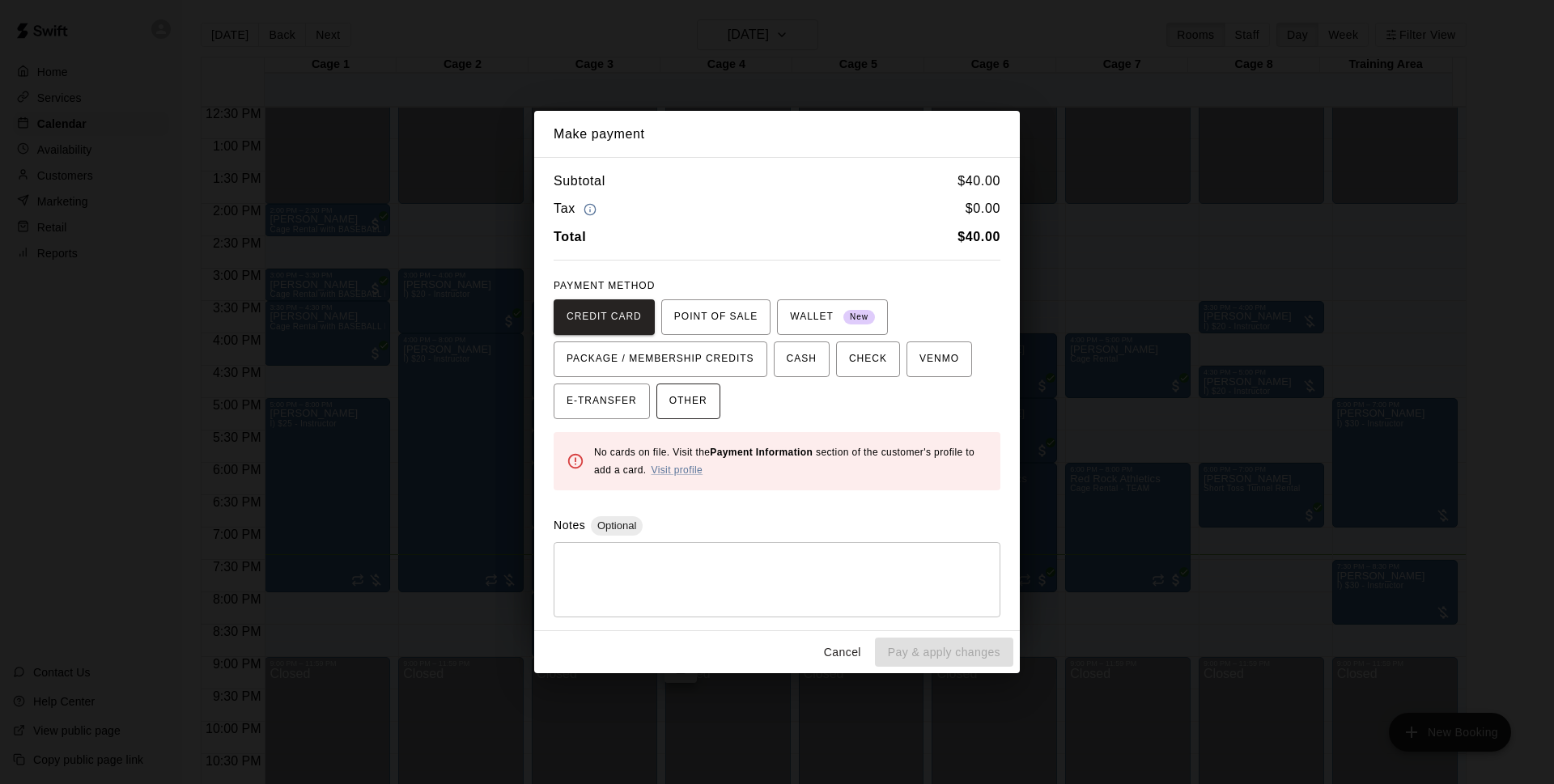
click at [686, 410] on span "OTHER" at bounding box center [688, 401] width 38 height 26
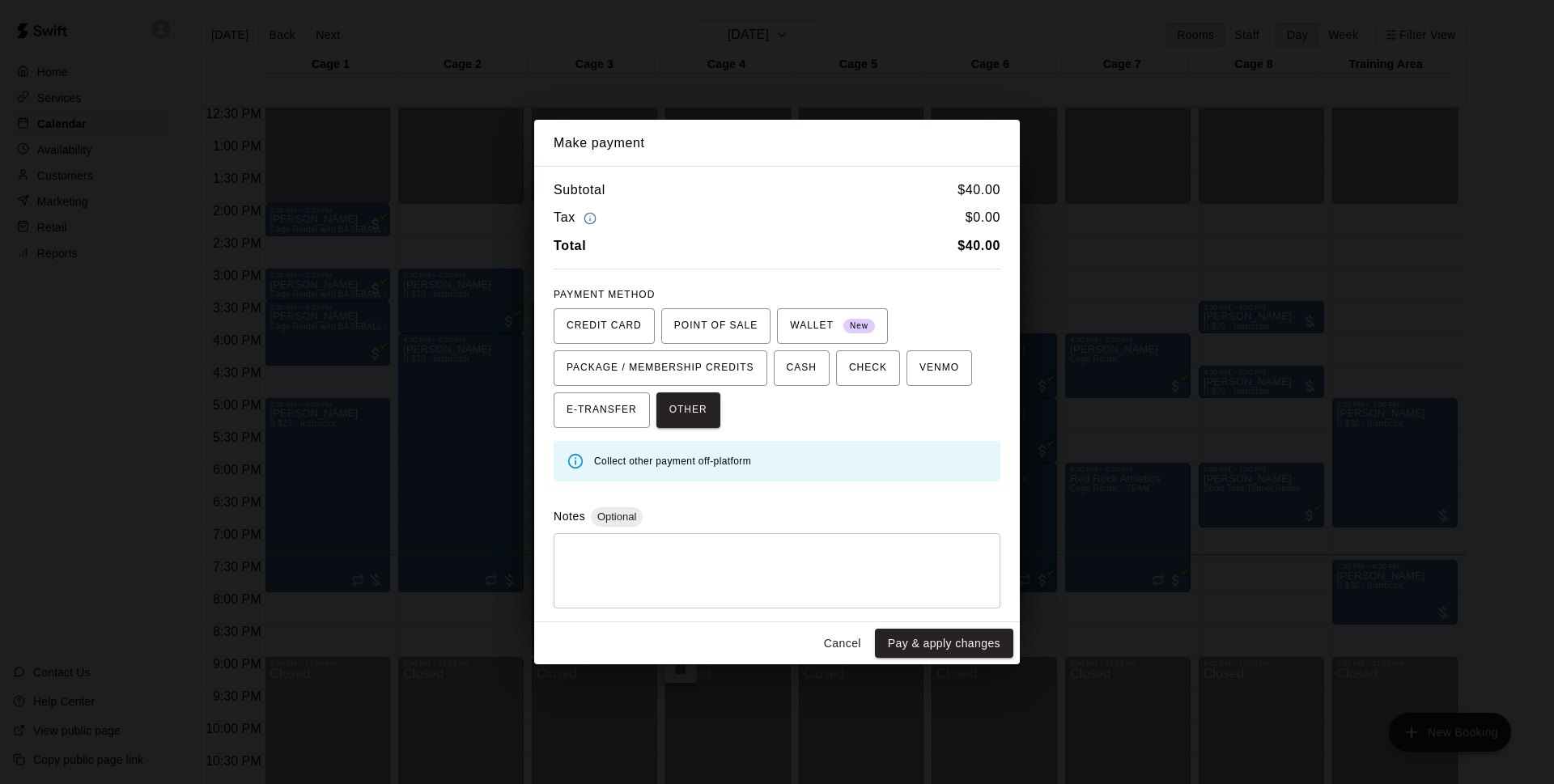
click at [945, 641] on button "Pay & apply changes" at bounding box center [944, 644] width 138 height 30
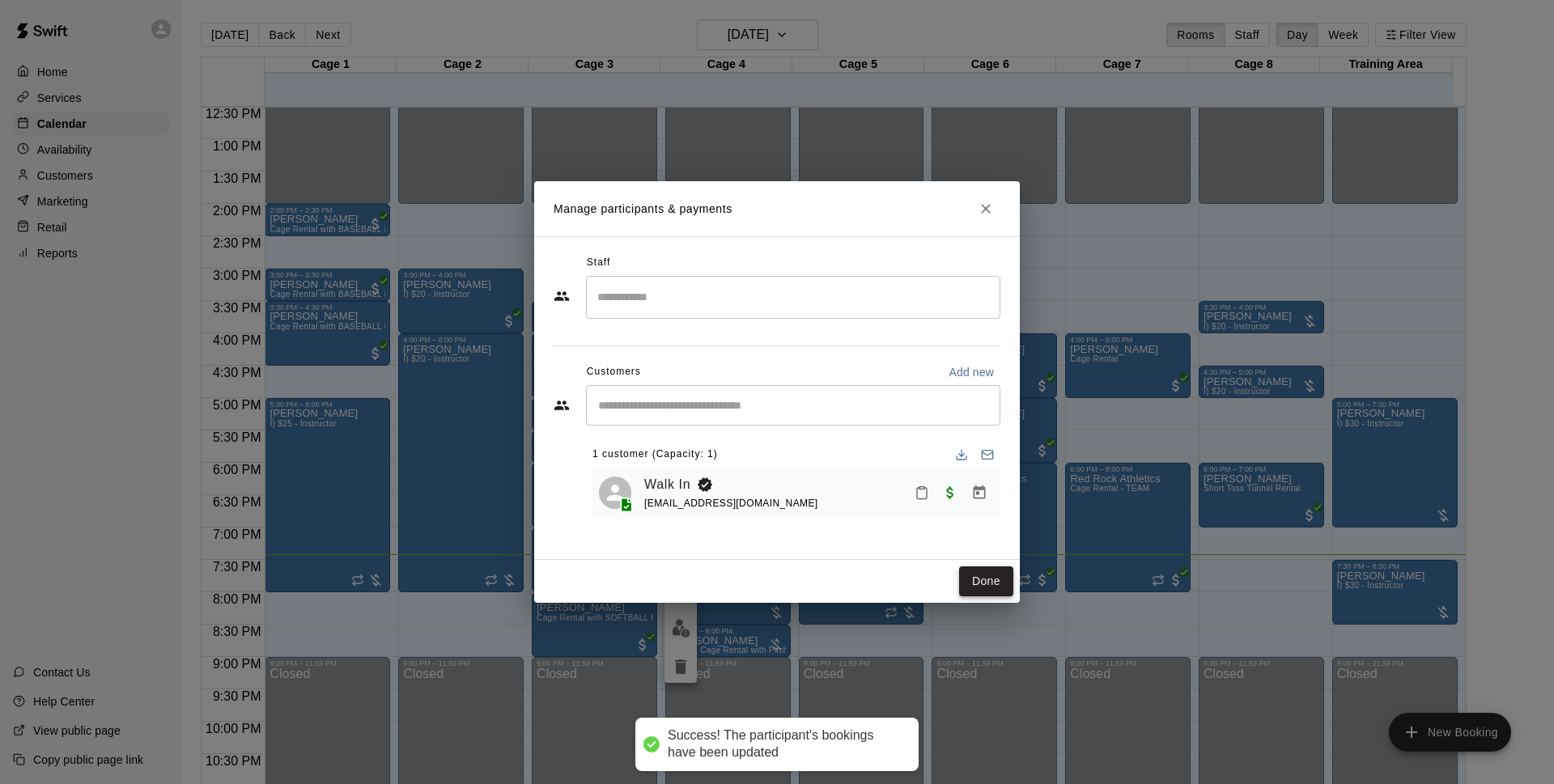
click at [992, 586] on button "Done" at bounding box center [986, 581] width 54 height 30
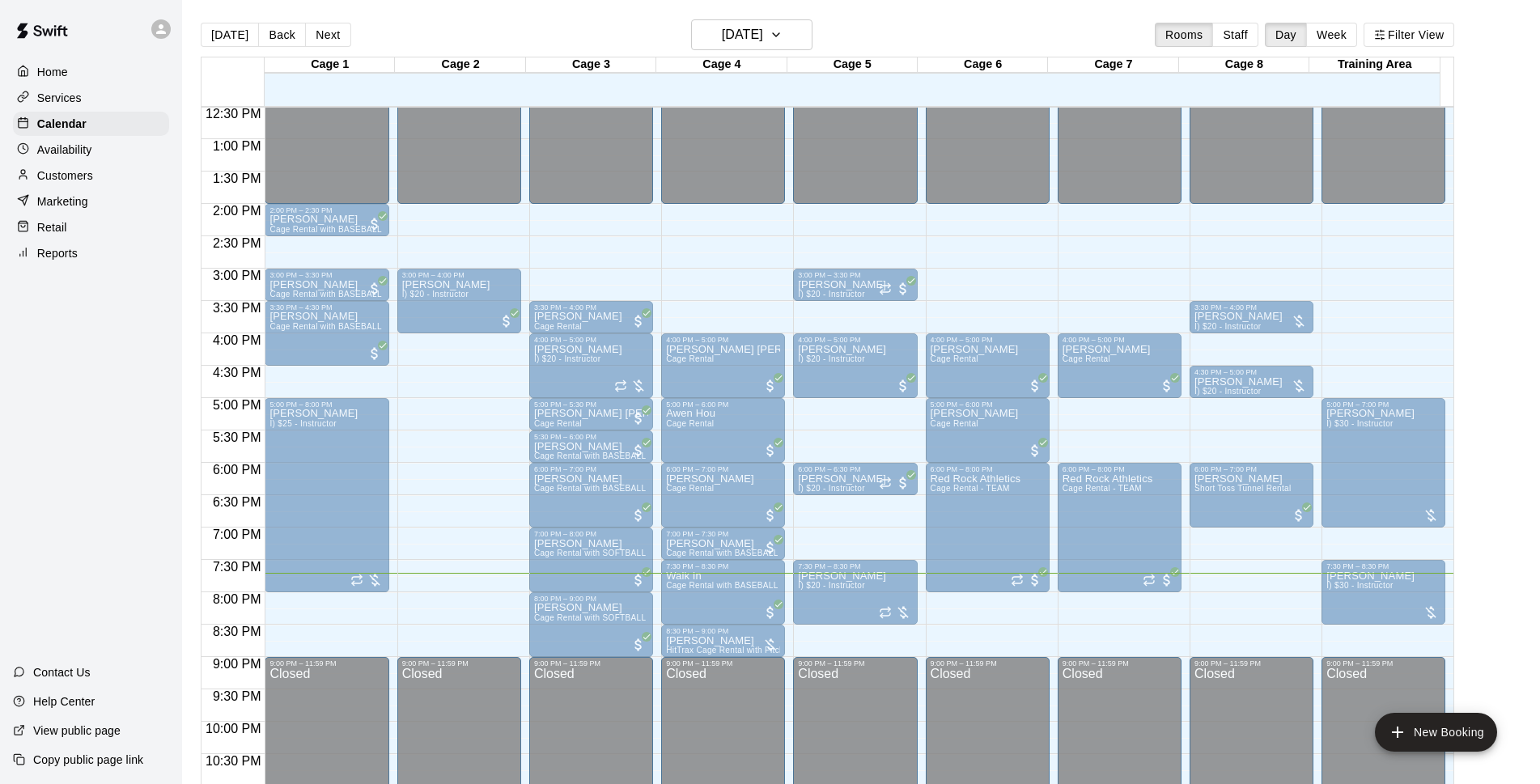
click at [460, 589] on div at bounding box center [459, 588] width 8 height 2
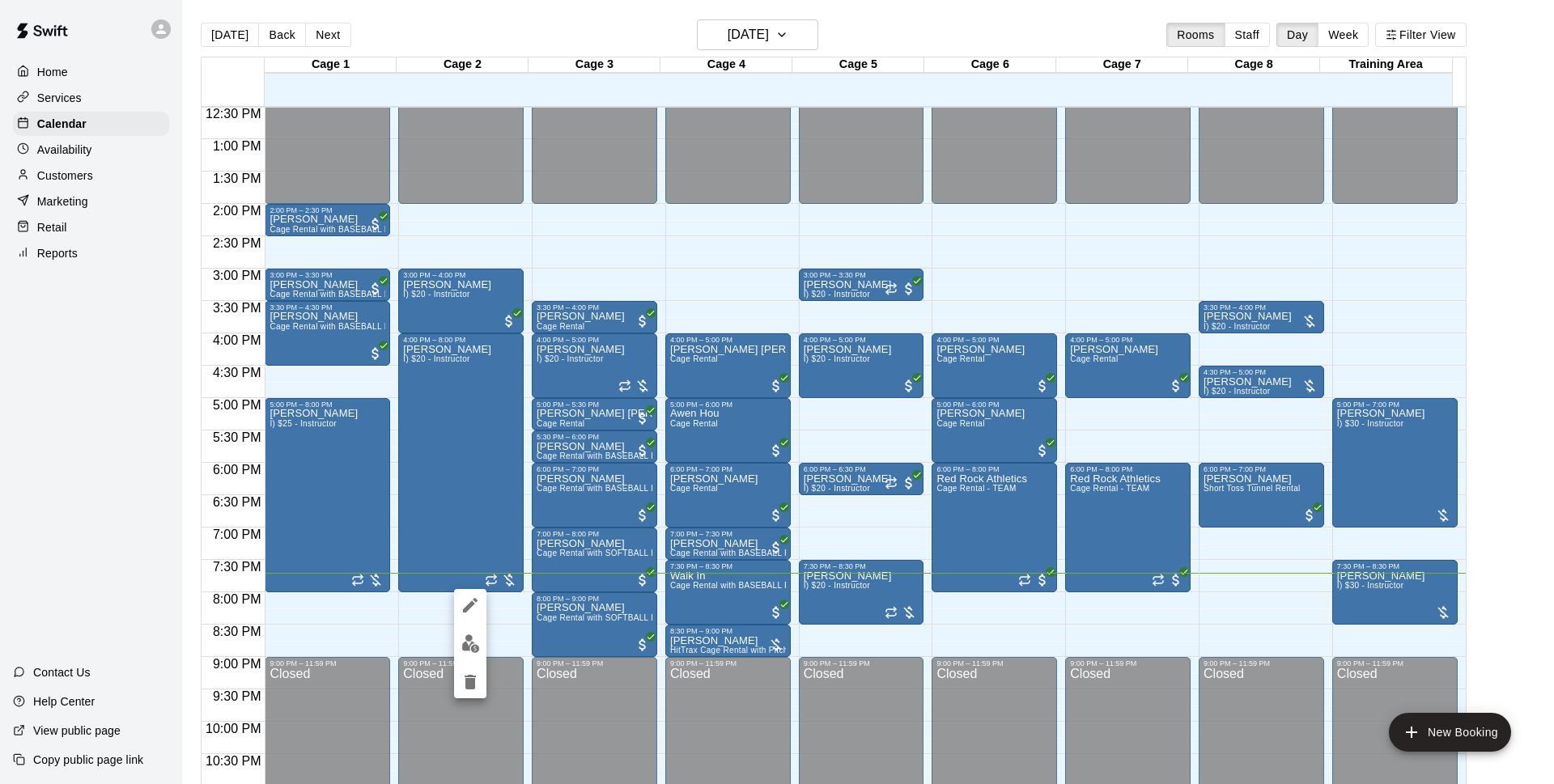
click at [72, 483] on div at bounding box center [777, 392] width 1554 height 784
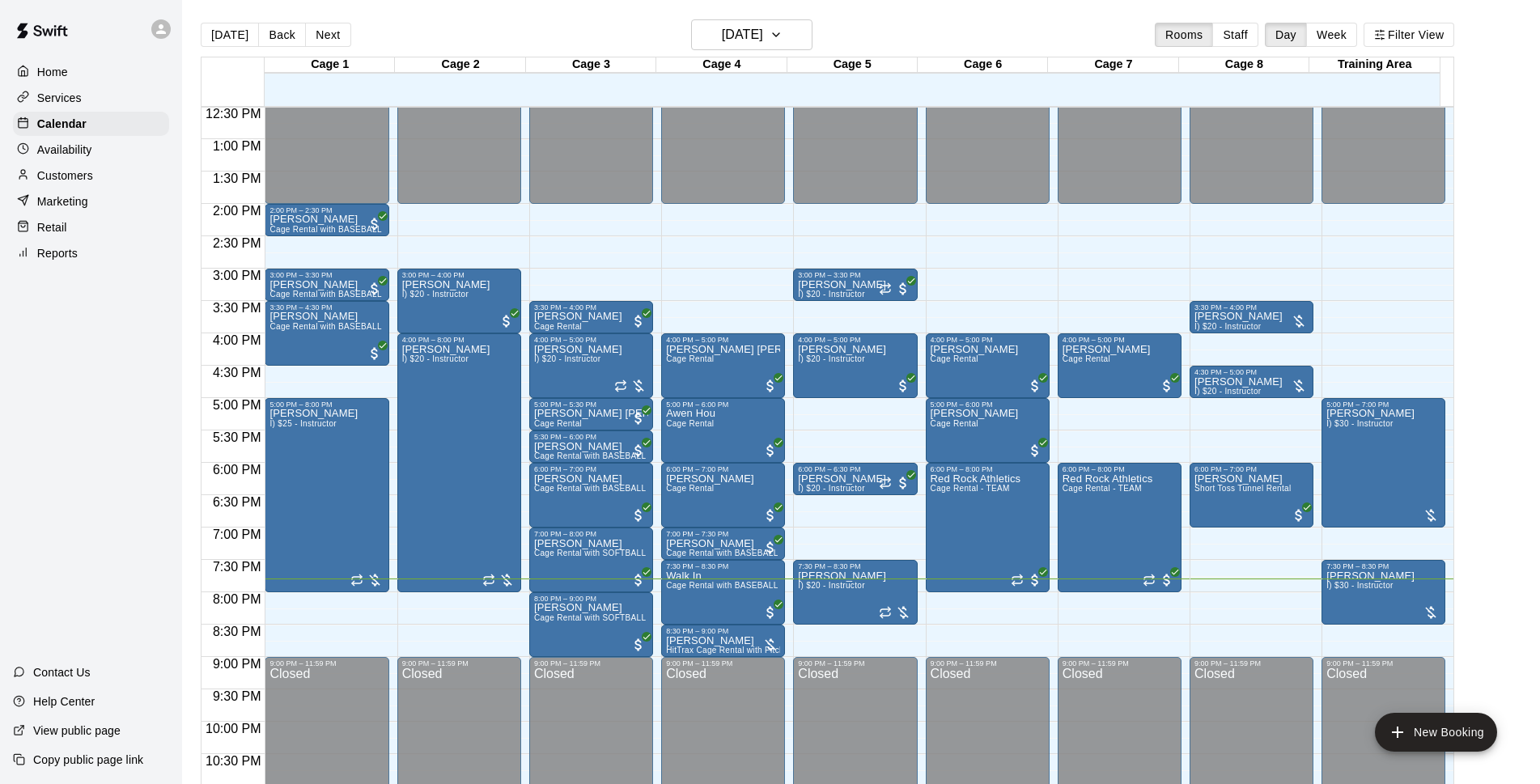
click at [611, 46] on div "[DATE] Back [DATE][DATE] Rooms Staff Day Week Filter View" at bounding box center [827, 38] width 1253 height 37
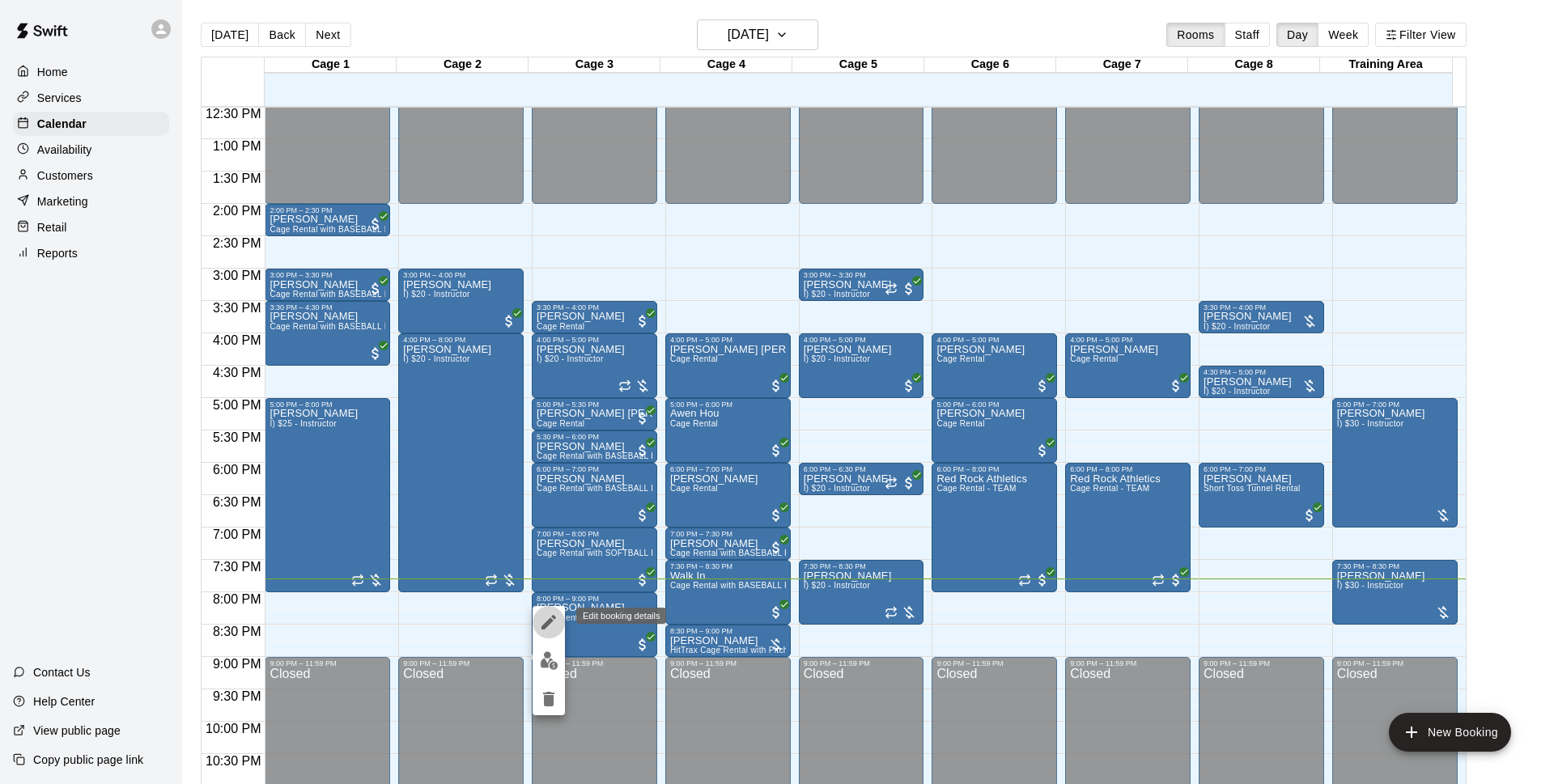
click at [553, 628] on icon "edit" at bounding box center [549, 622] width 20 height 20
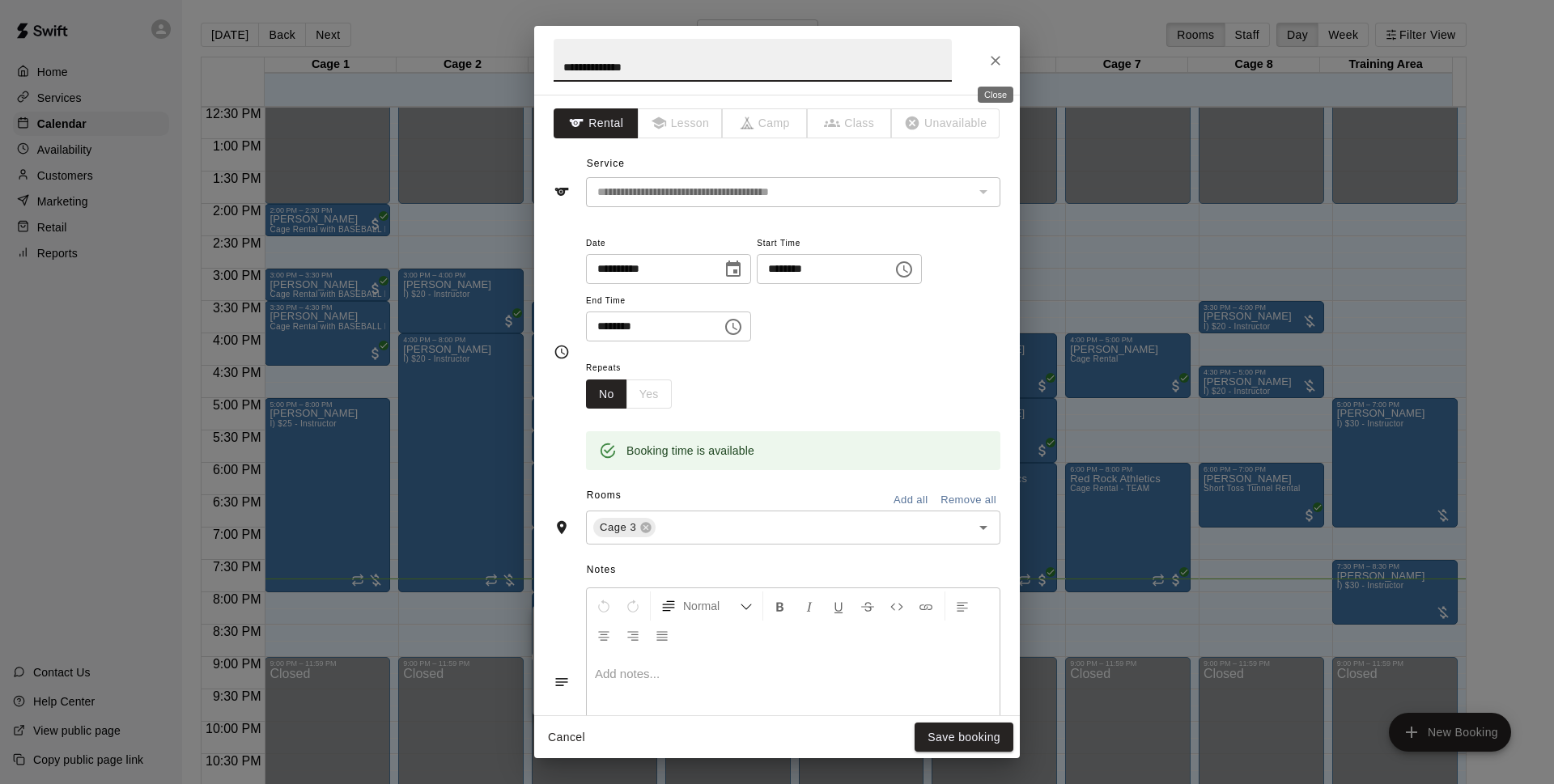
click at [996, 67] on icon "Close" at bounding box center [996, 61] width 16 height 16
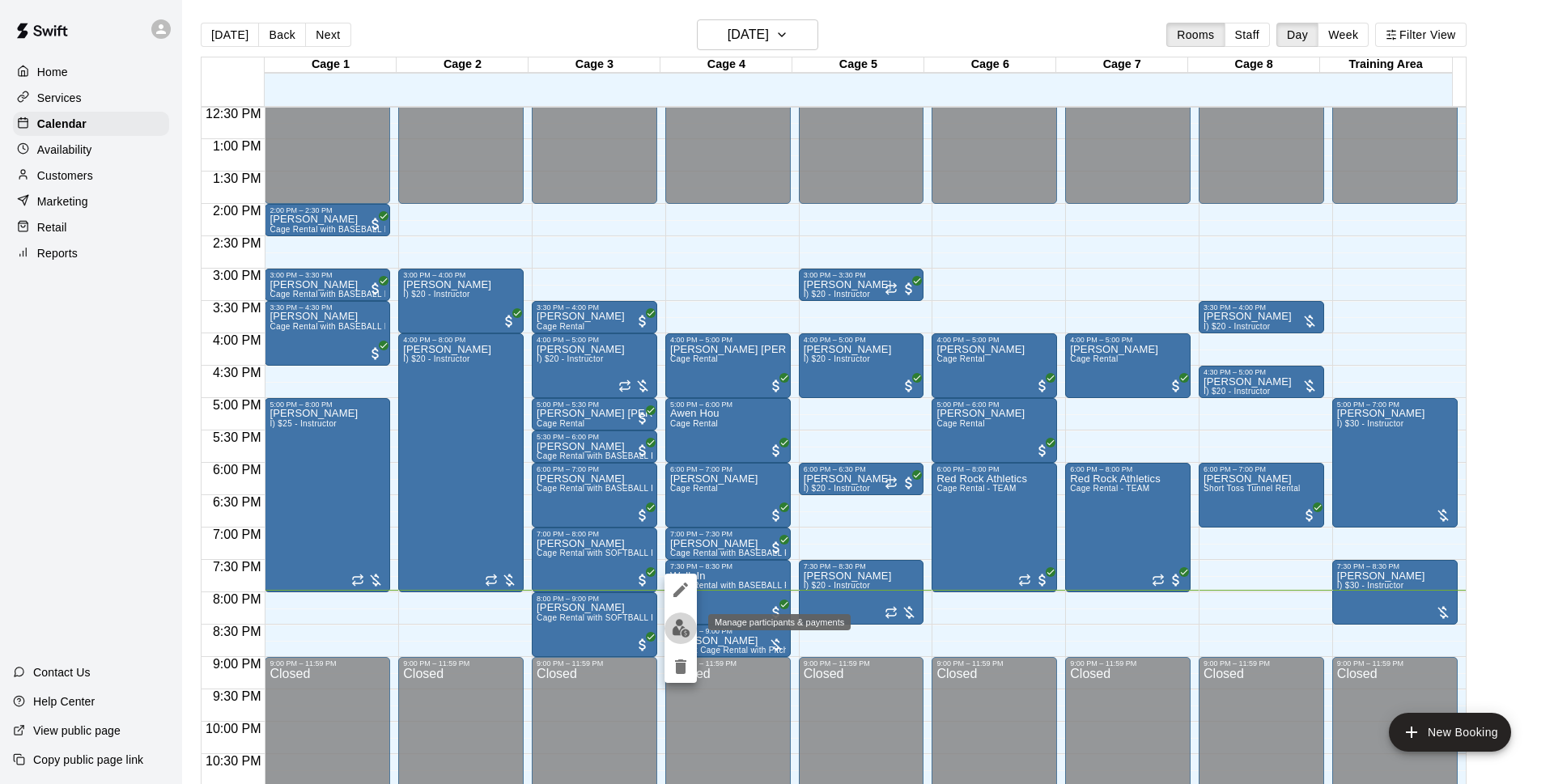
click at [693, 635] on button "edit" at bounding box center [680, 628] width 33 height 32
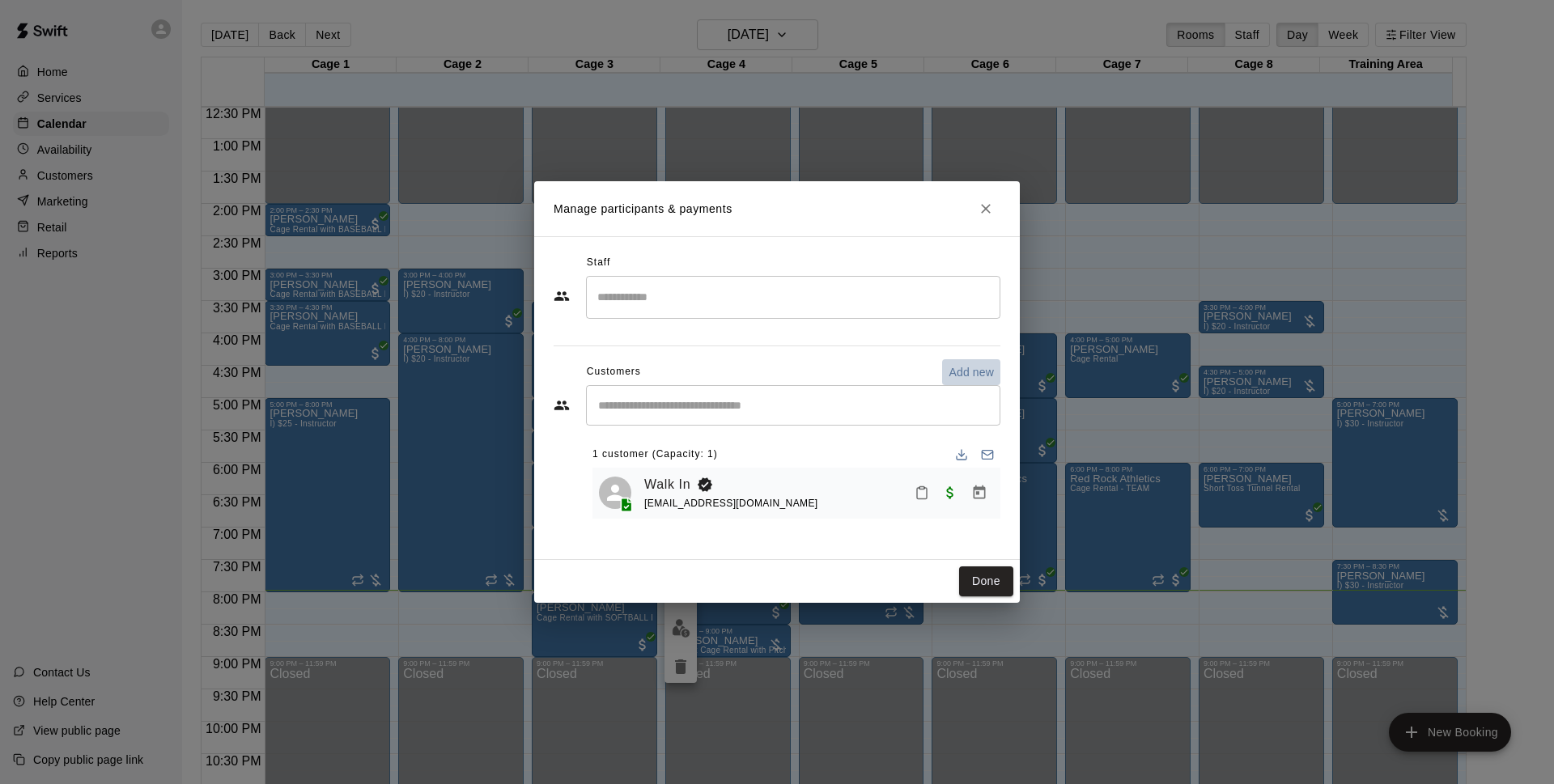
click at [974, 377] on p "Add new" at bounding box center [972, 372] width 46 height 16
select select "**"
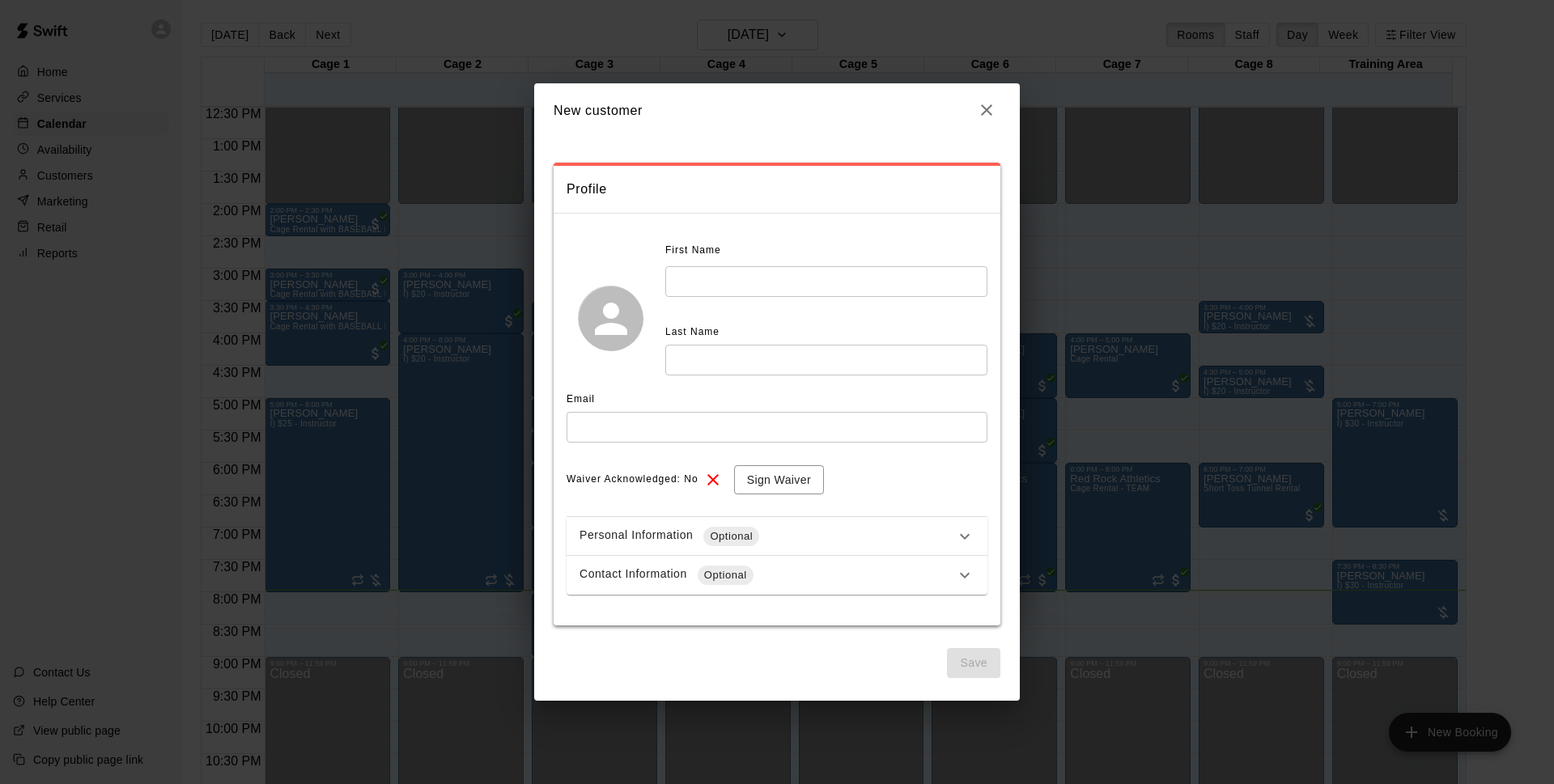
click at [759, 288] on input "text" at bounding box center [826, 281] width 323 height 30
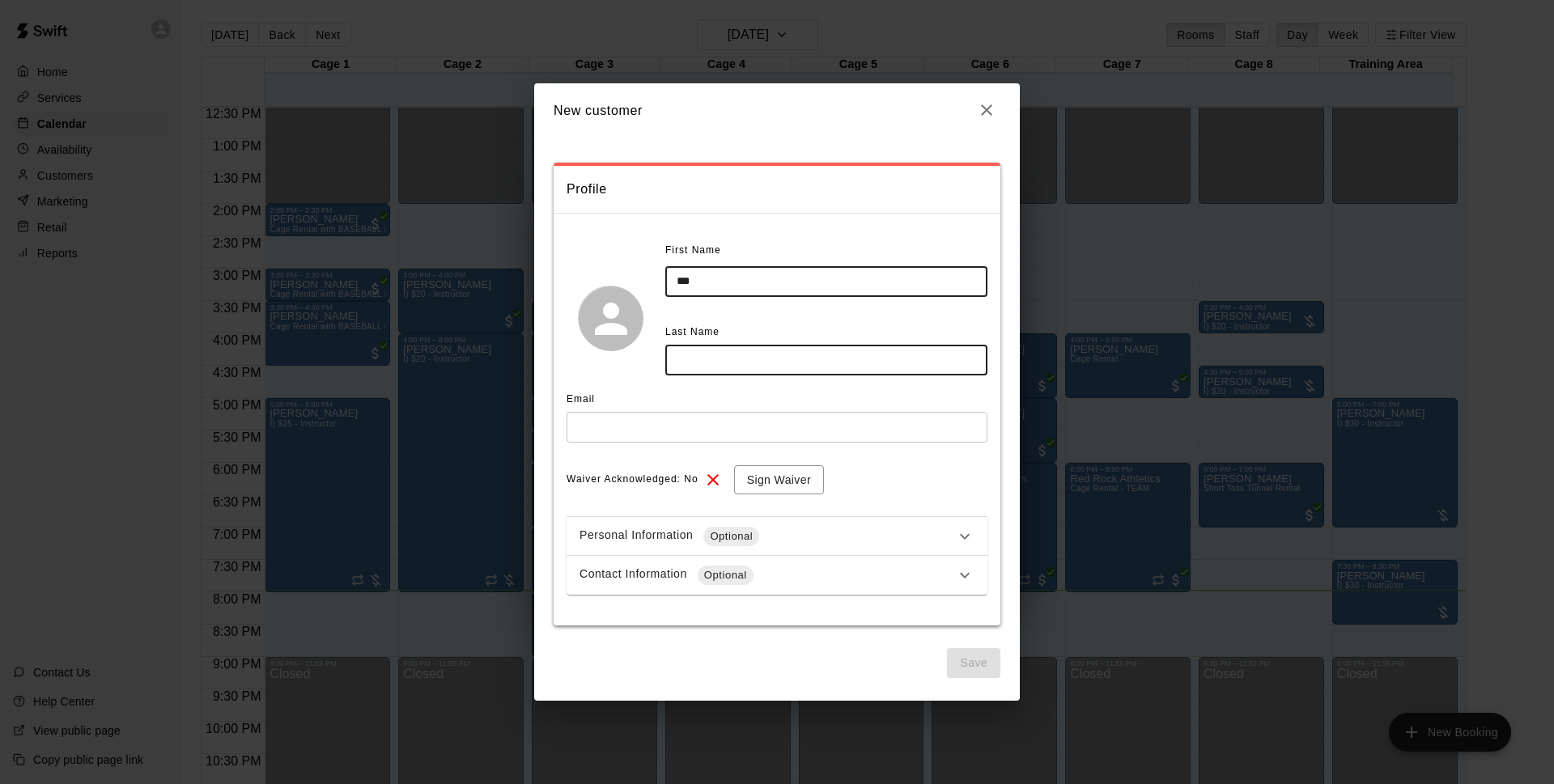
type input "***"
type input "*"
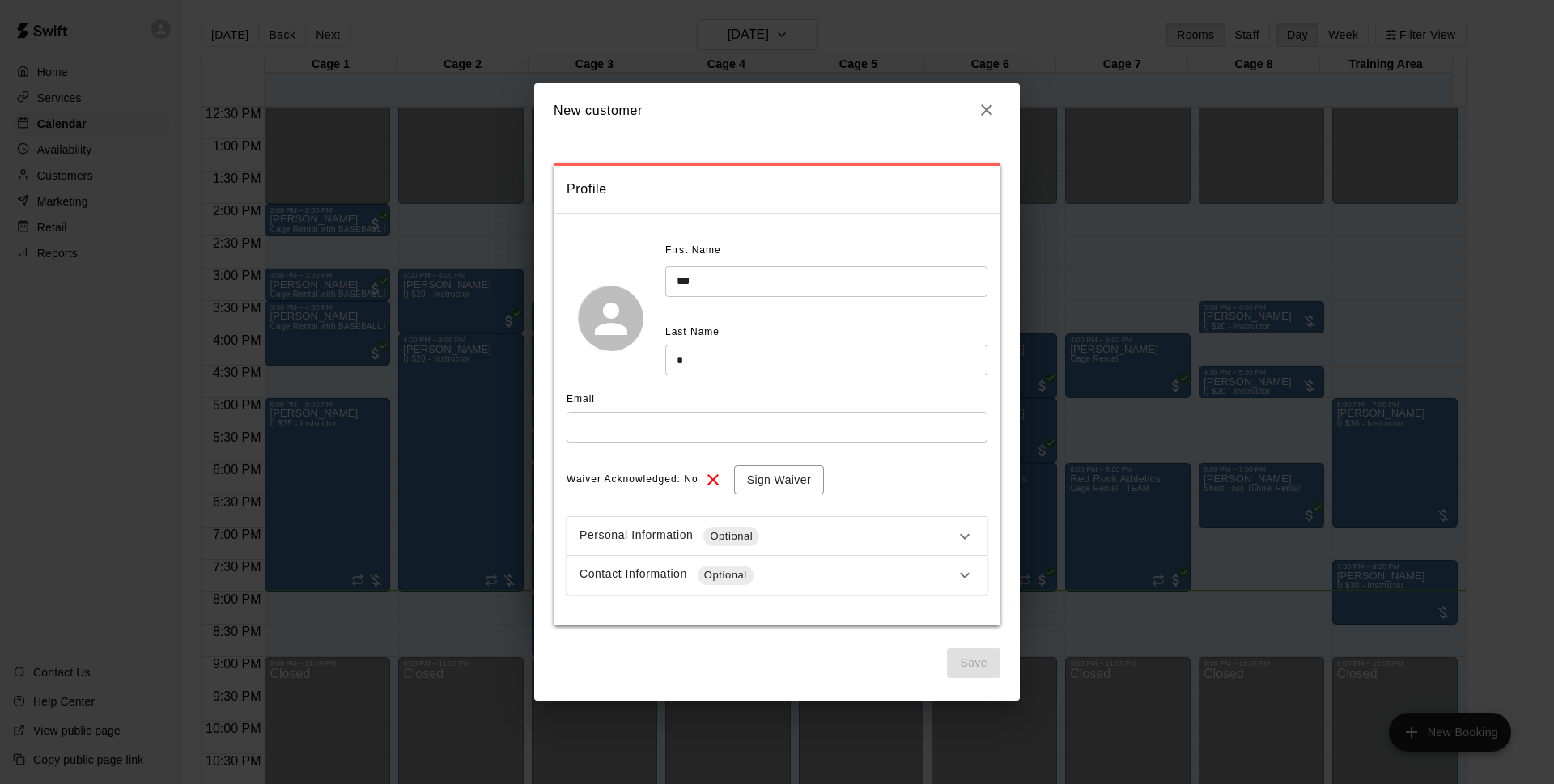
click at [638, 365] on div "First Name *** ​ Last Name * ​" at bounding box center [777, 317] width 421 height 160
click at [795, 475] on button "Sign Waiver" at bounding box center [778, 480] width 90 height 30
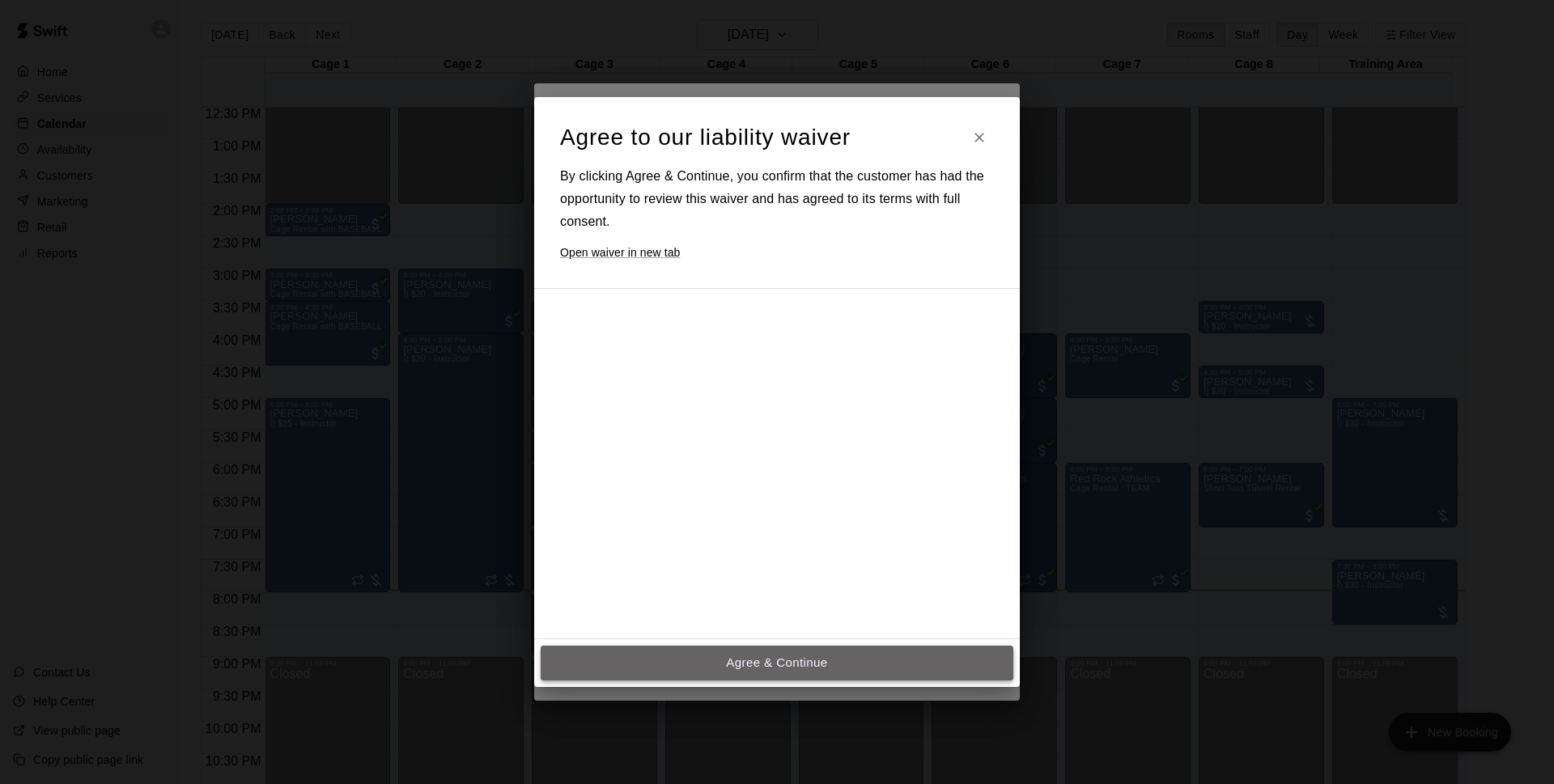
click at [779, 652] on button "Agree & Continue" at bounding box center [777, 663] width 473 height 34
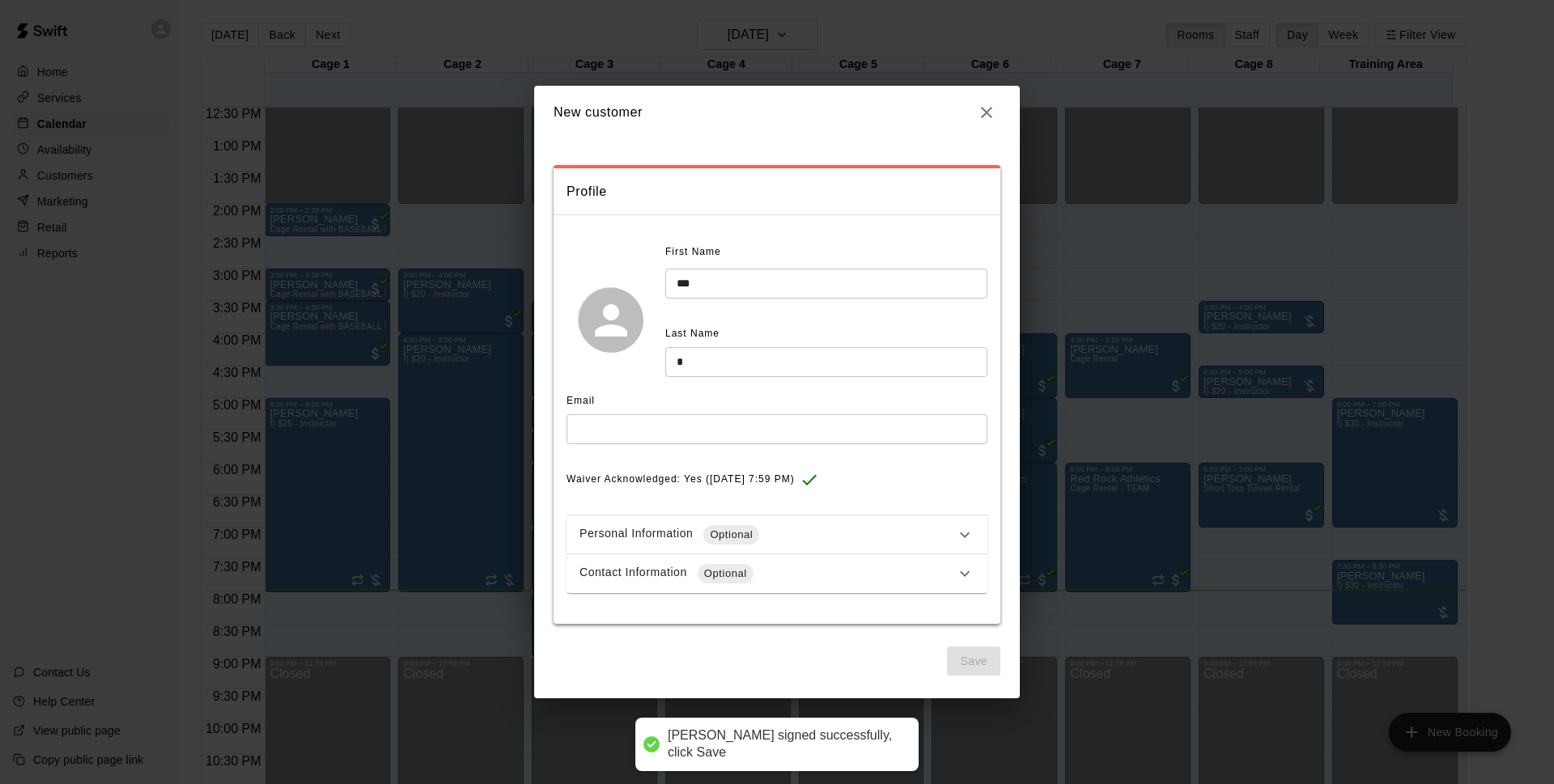
click at [794, 472] on span "Waiver Acknowledged: Yes ([DATE] 7:59 PM)" at bounding box center [680, 480] width 228 height 26
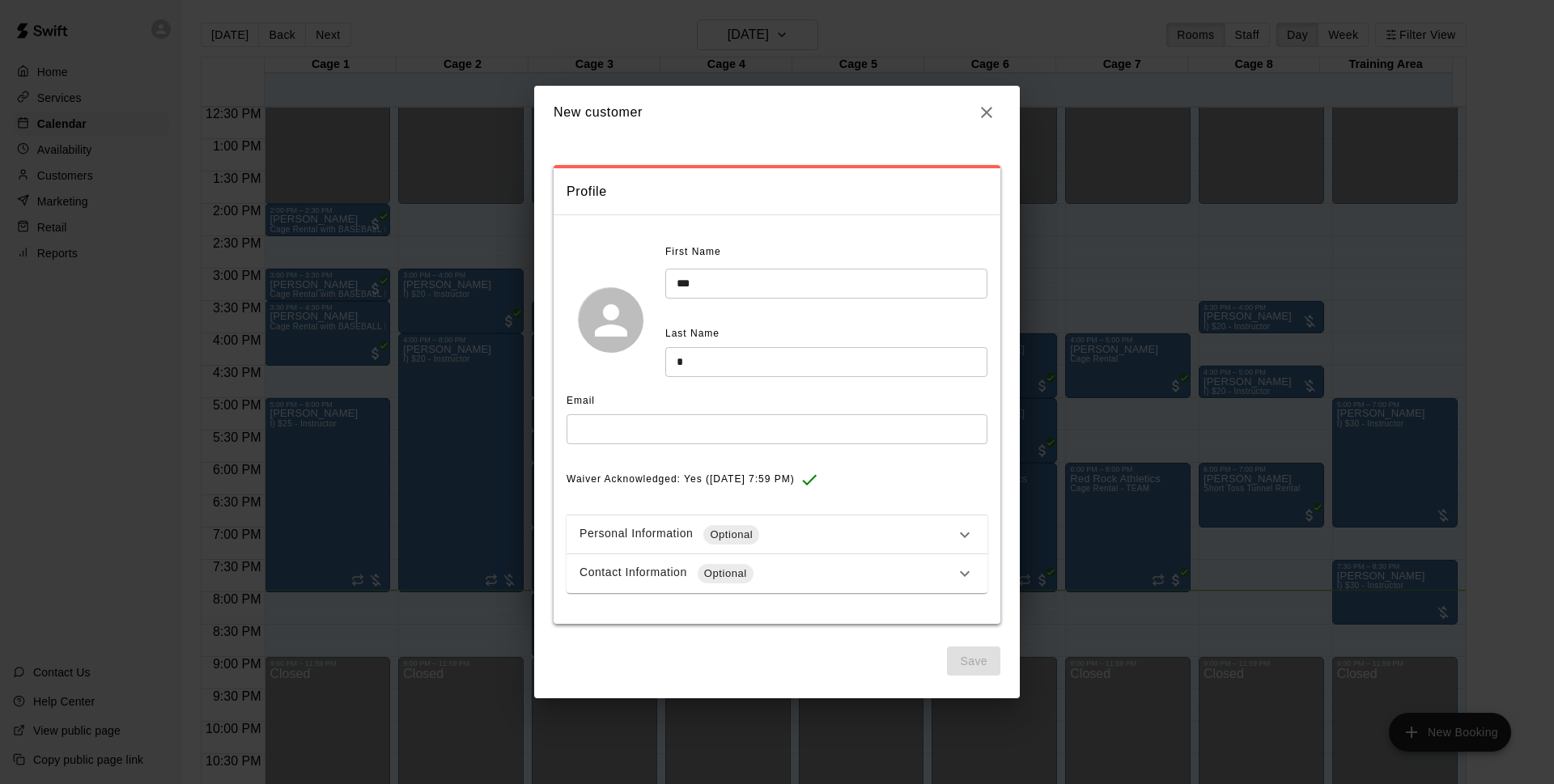
click at [773, 577] on div "Contact Information Optional" at bounding box center [767, 574] width 375 height 20
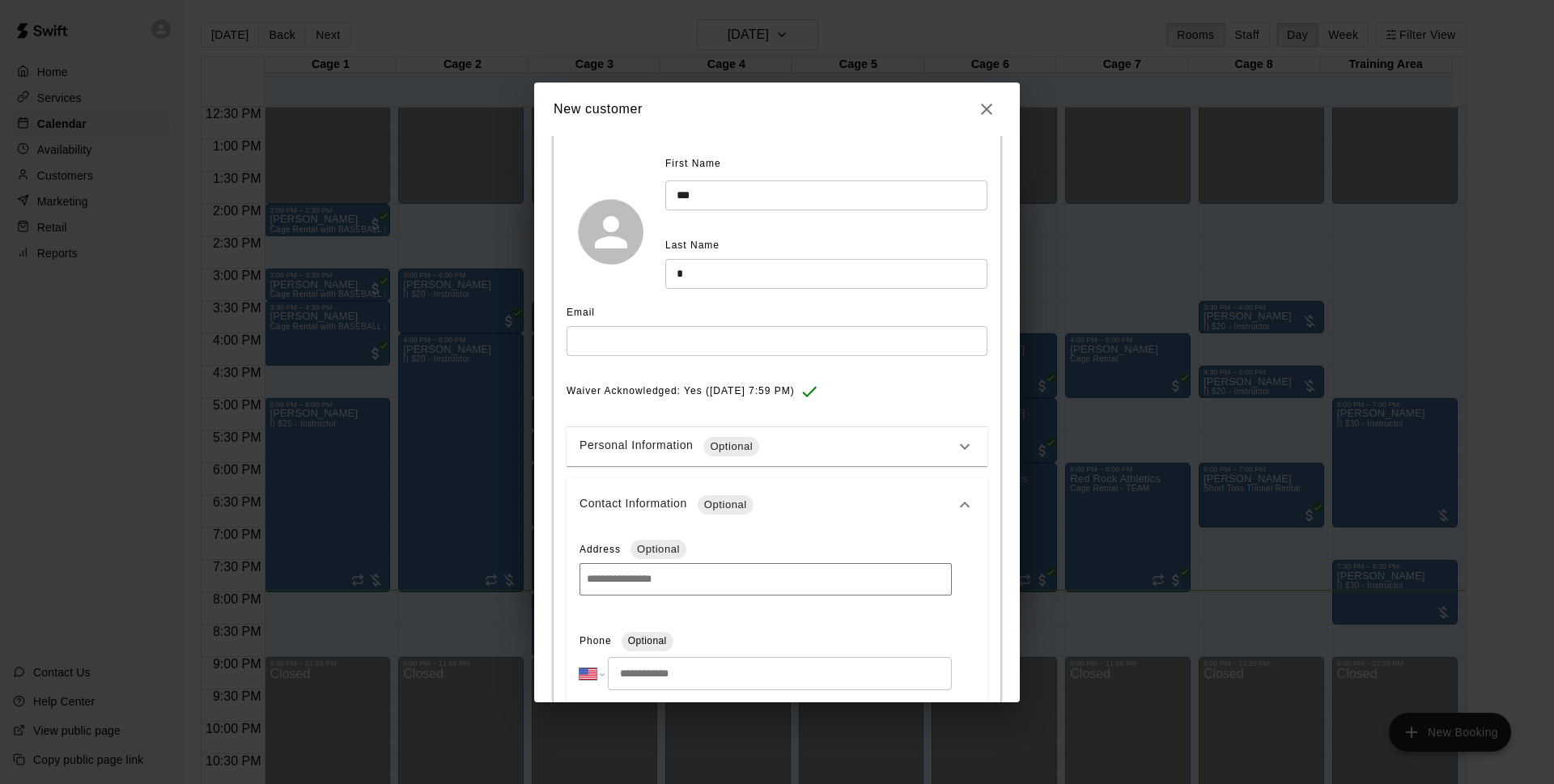
scroll to position [339, 0]
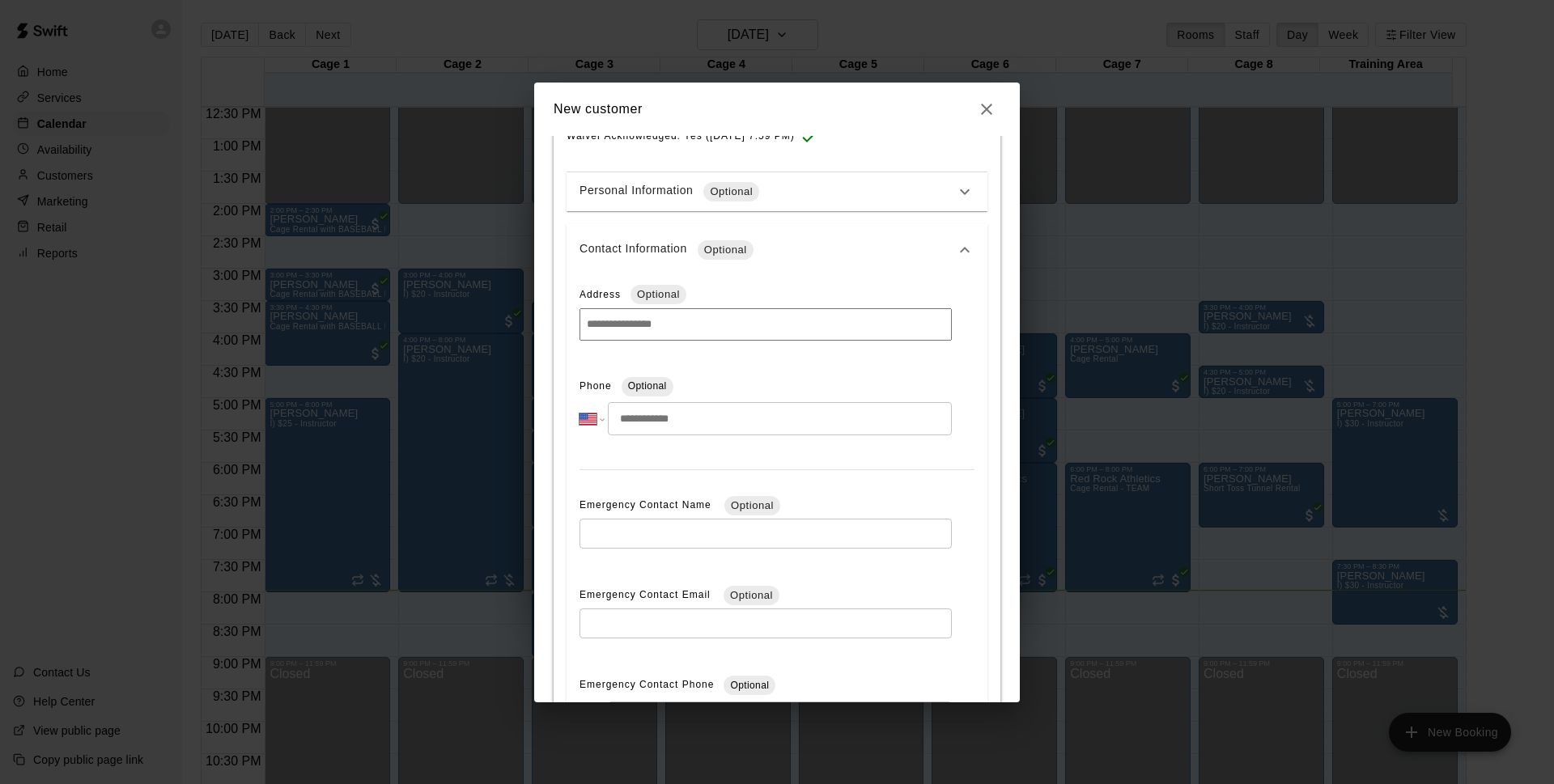
click at [722, 417] on input "tel" at bounding box center [780, 418] width 344 height 33
type input "**********"
click at [934, 357] on div "**********" at bounding box center [777, 528] width 421 height 505
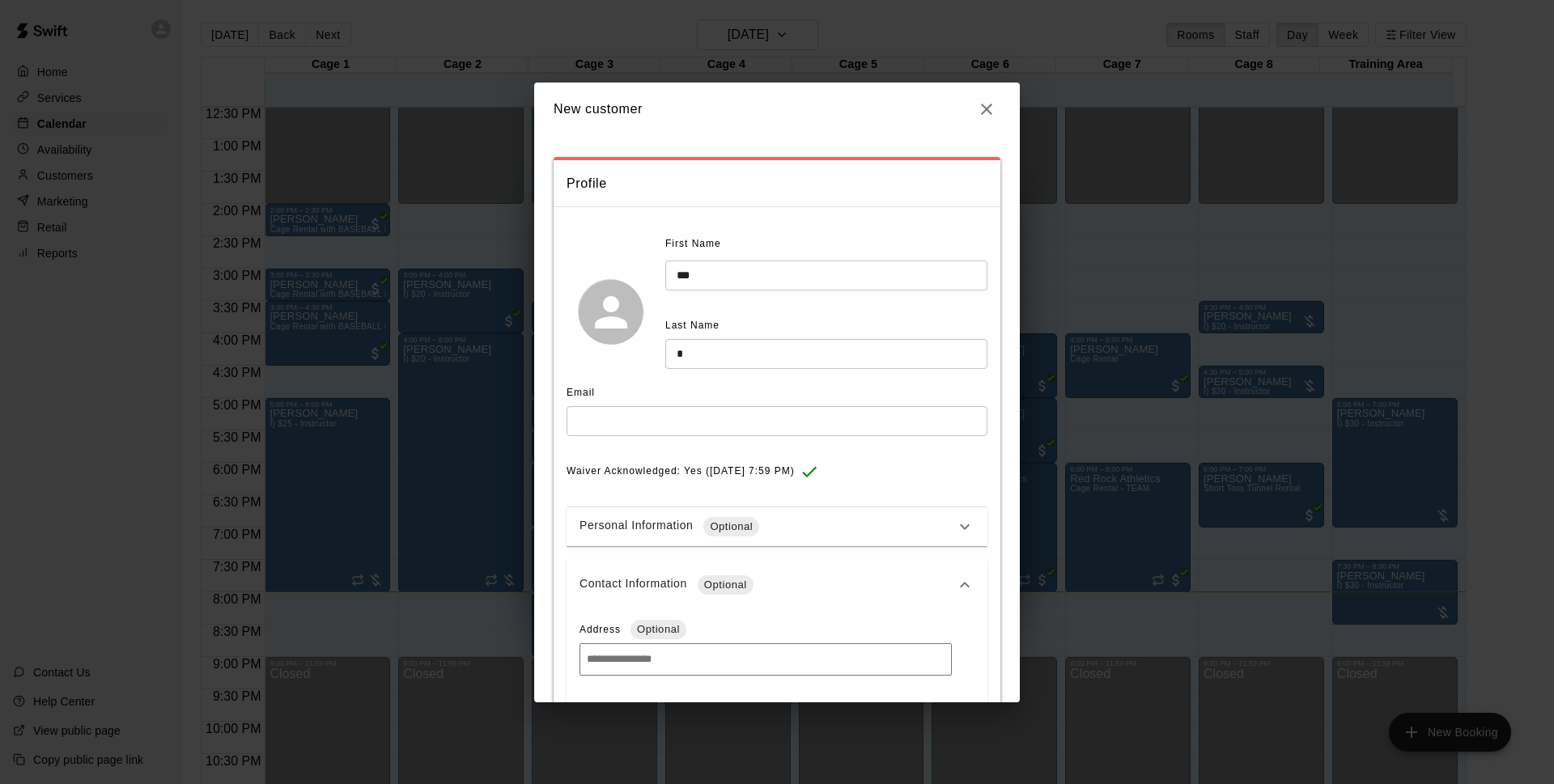
scroll to position [0, 0]
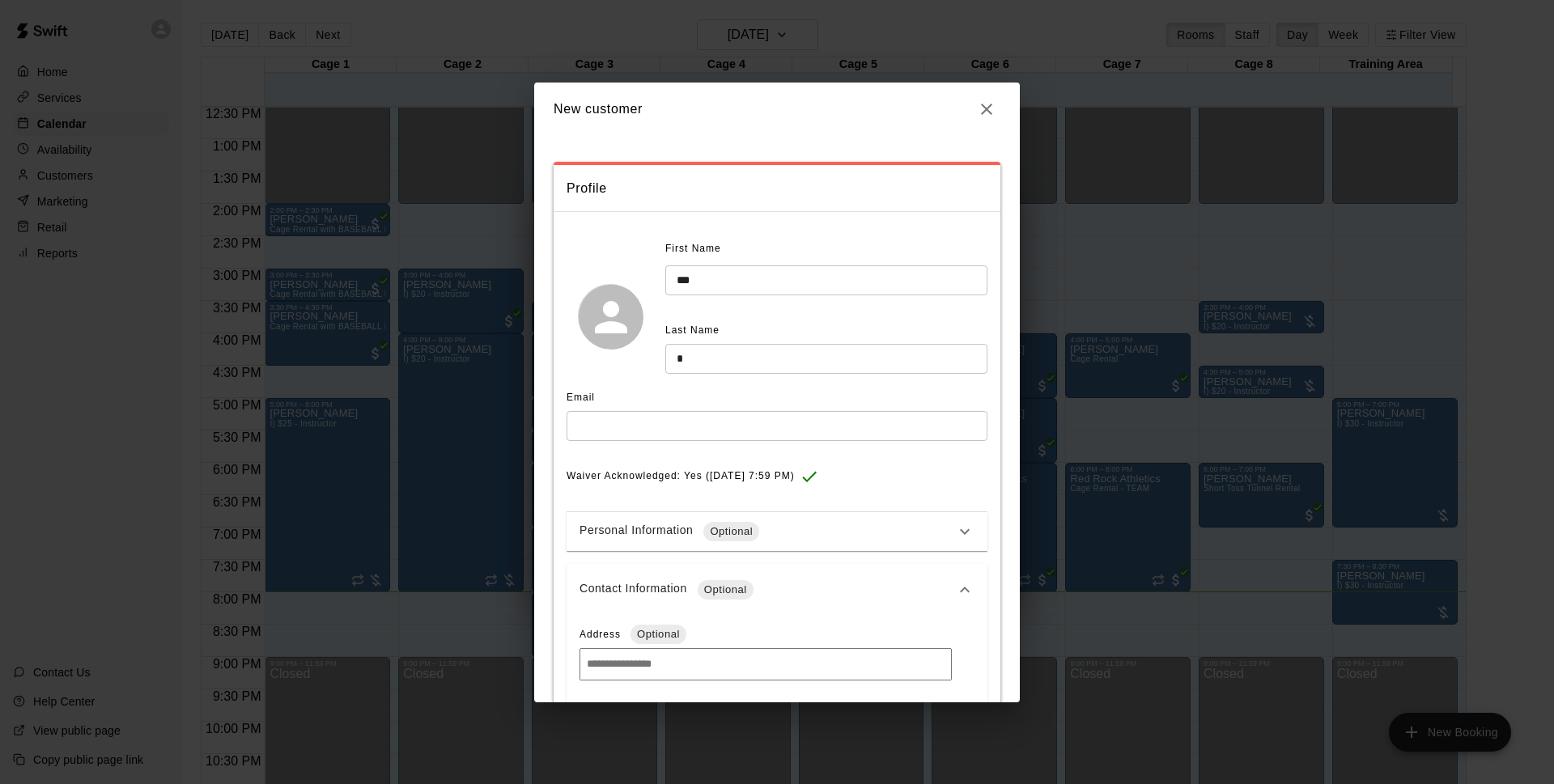
drag, startPoint x: 717, startPoint y: 409, endPoint x: 707, endPoint y: 419, distance: 14.1
click at [716, 409] on div "Email" at bounding box center [777, 398] width 421 height 26
click at [707, 421] on input "text" at bounding box center [777, 426] width 421 height 30
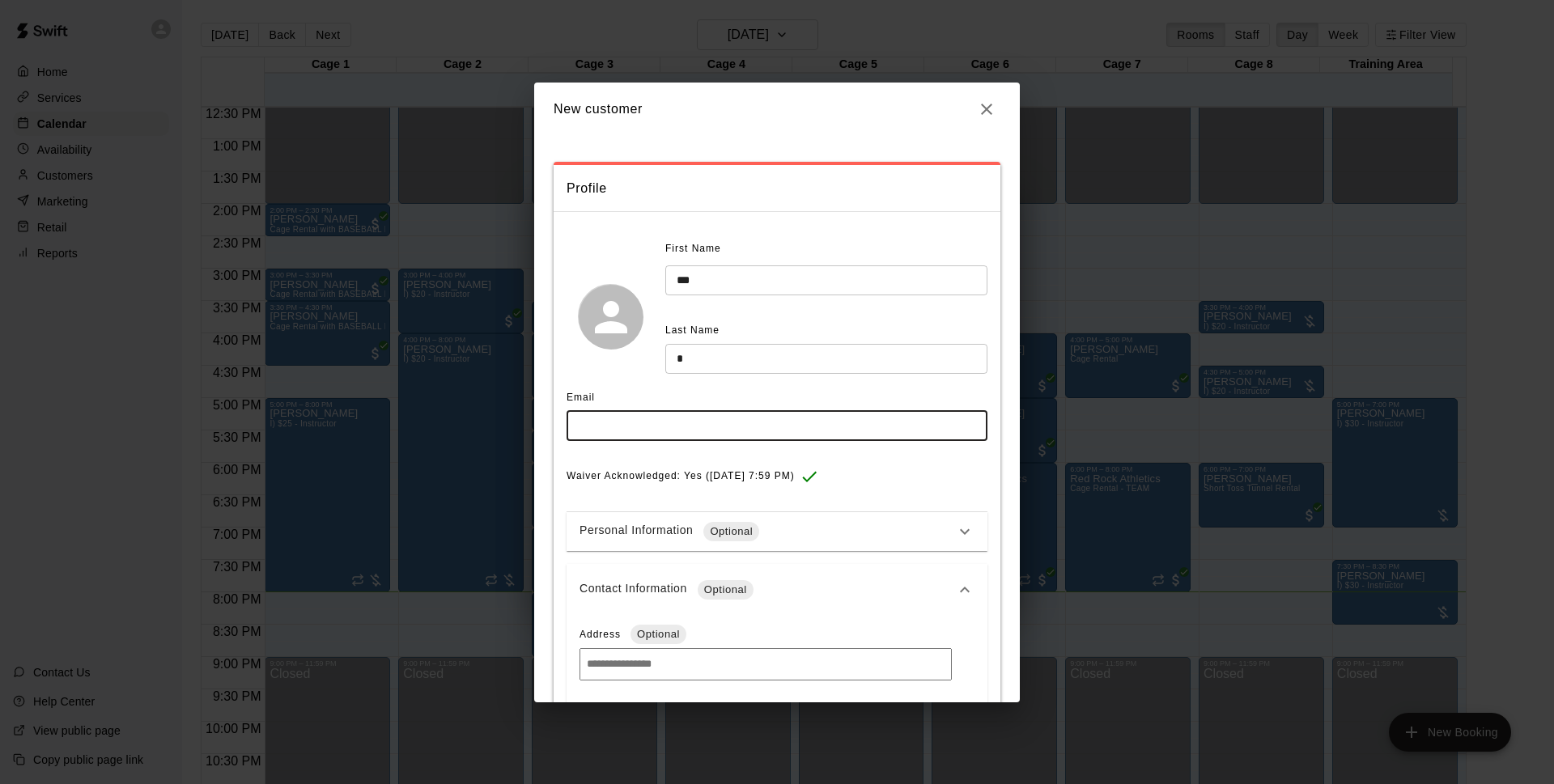
click at [749, 422] on input "text" at bounding box center [777, 426] width 421 height 30
type input "**********"
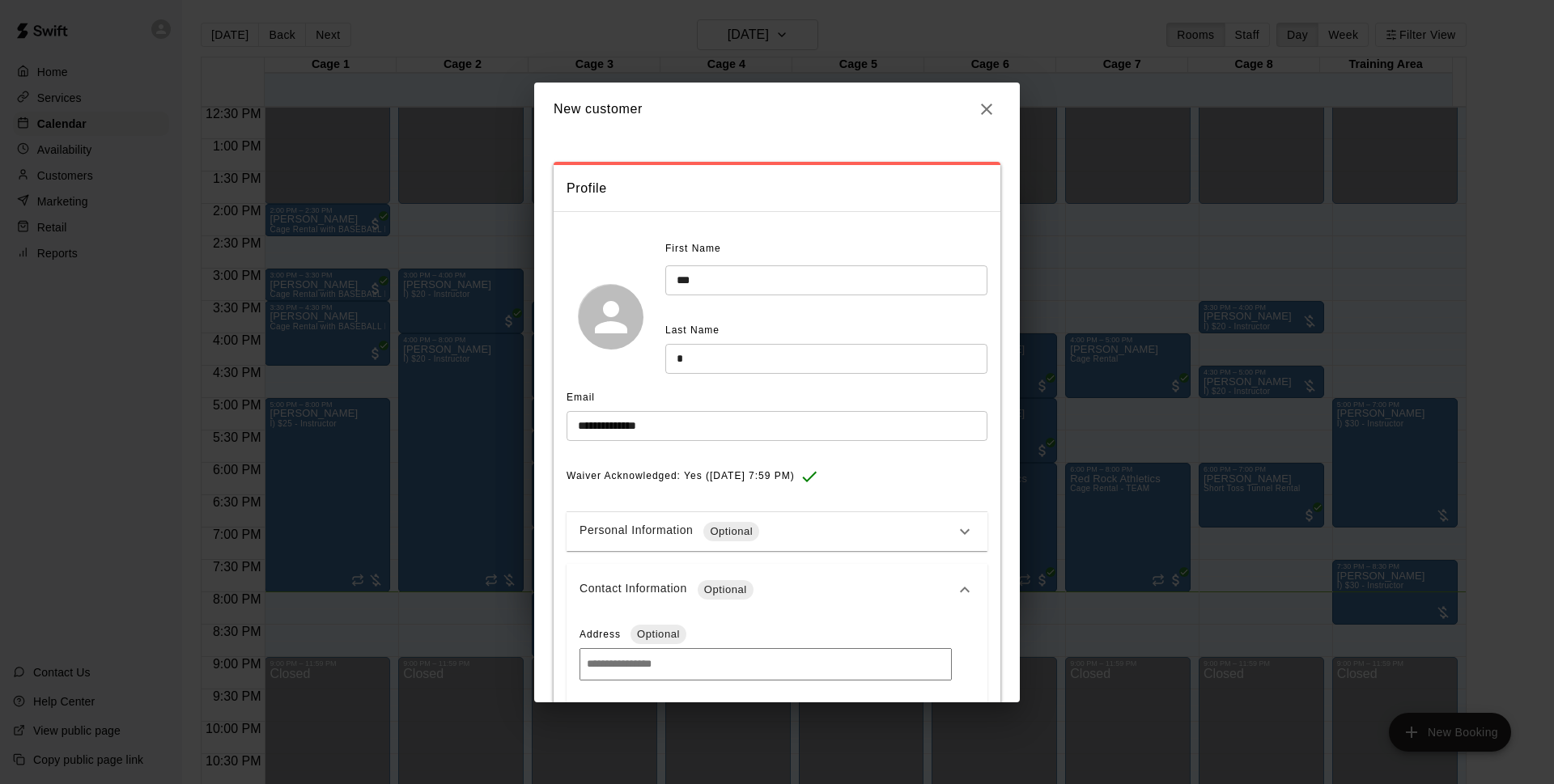
drag, startPoint x: 599, startPoint y: 379, endPoint x: 608, endPoint y: 367, distance: 15.0
click at [608, 367] on div "First Name *** ​ Last Name * ​" at bounding box center [777, 315] width 421 height 160
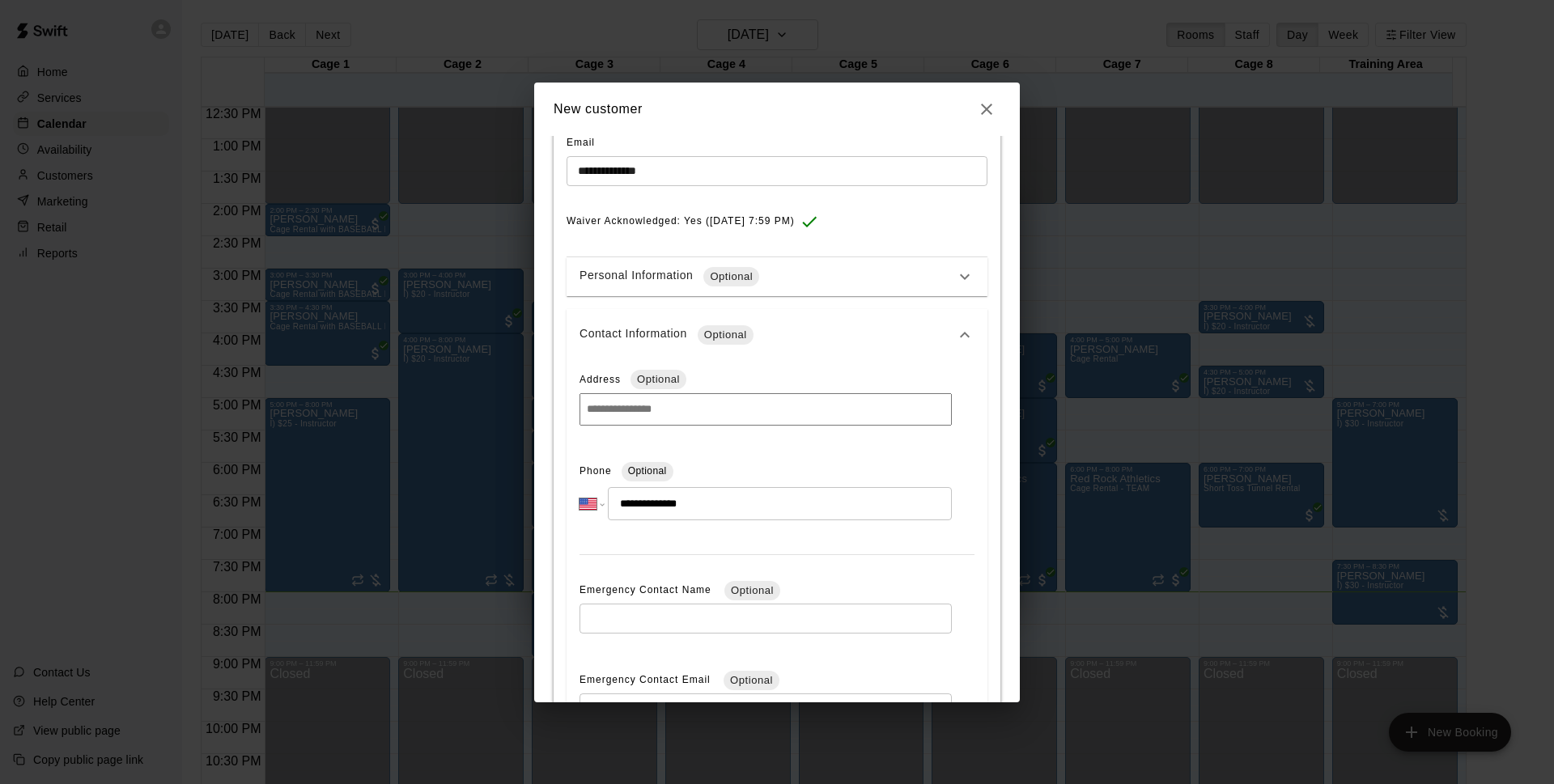
scroll to position [515, 0]
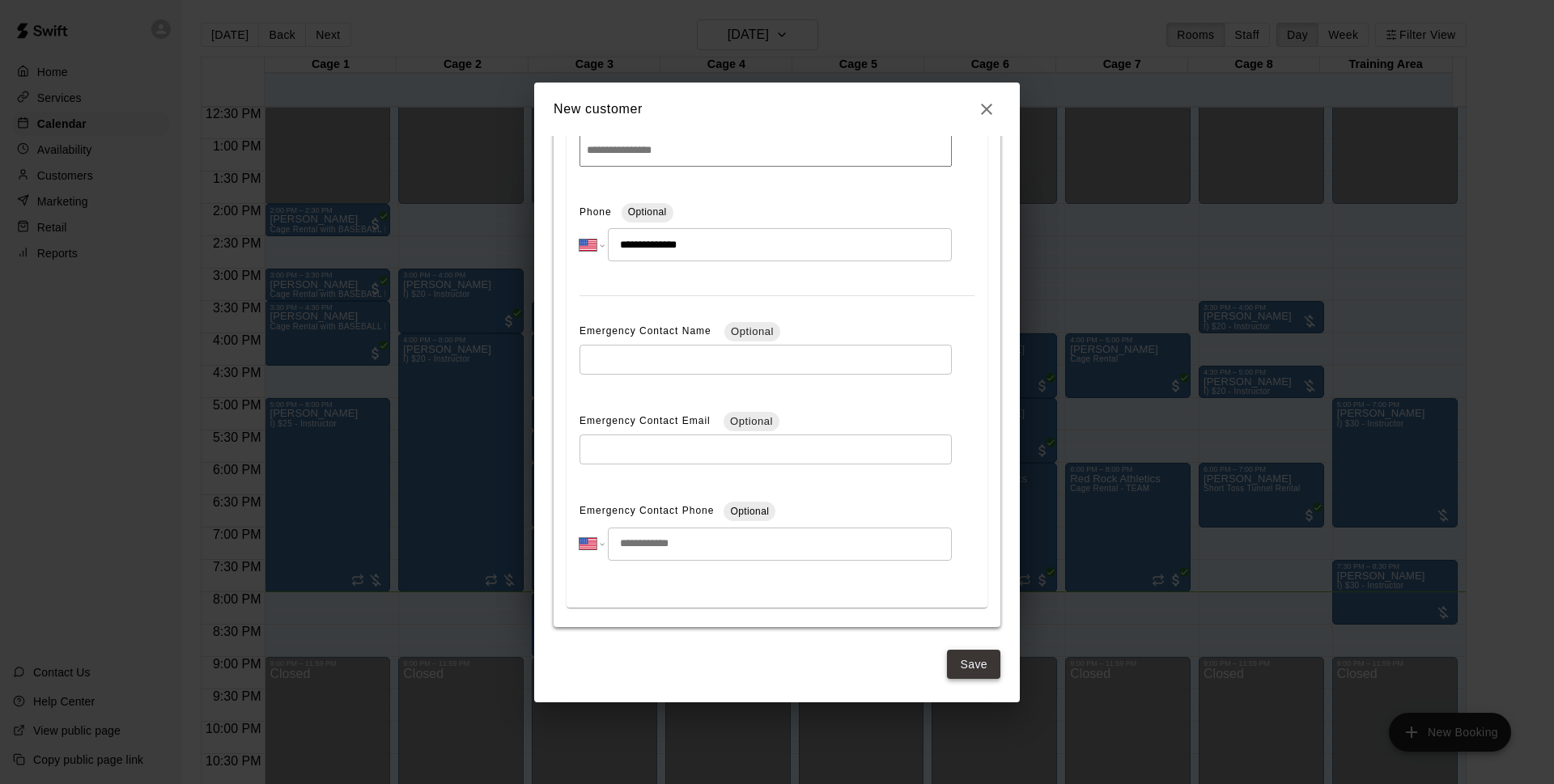
drag, startPoint x: 978, startPoint y: 681, endPoint x: 977, endPoint y: 666, distance: 15.0
click at [977, 670] on div "**********" at bounding box center [777, 419] width 486 height 566
click at [977, 666] on button "Save" at bounding box center [974, 665] width 54 height 30
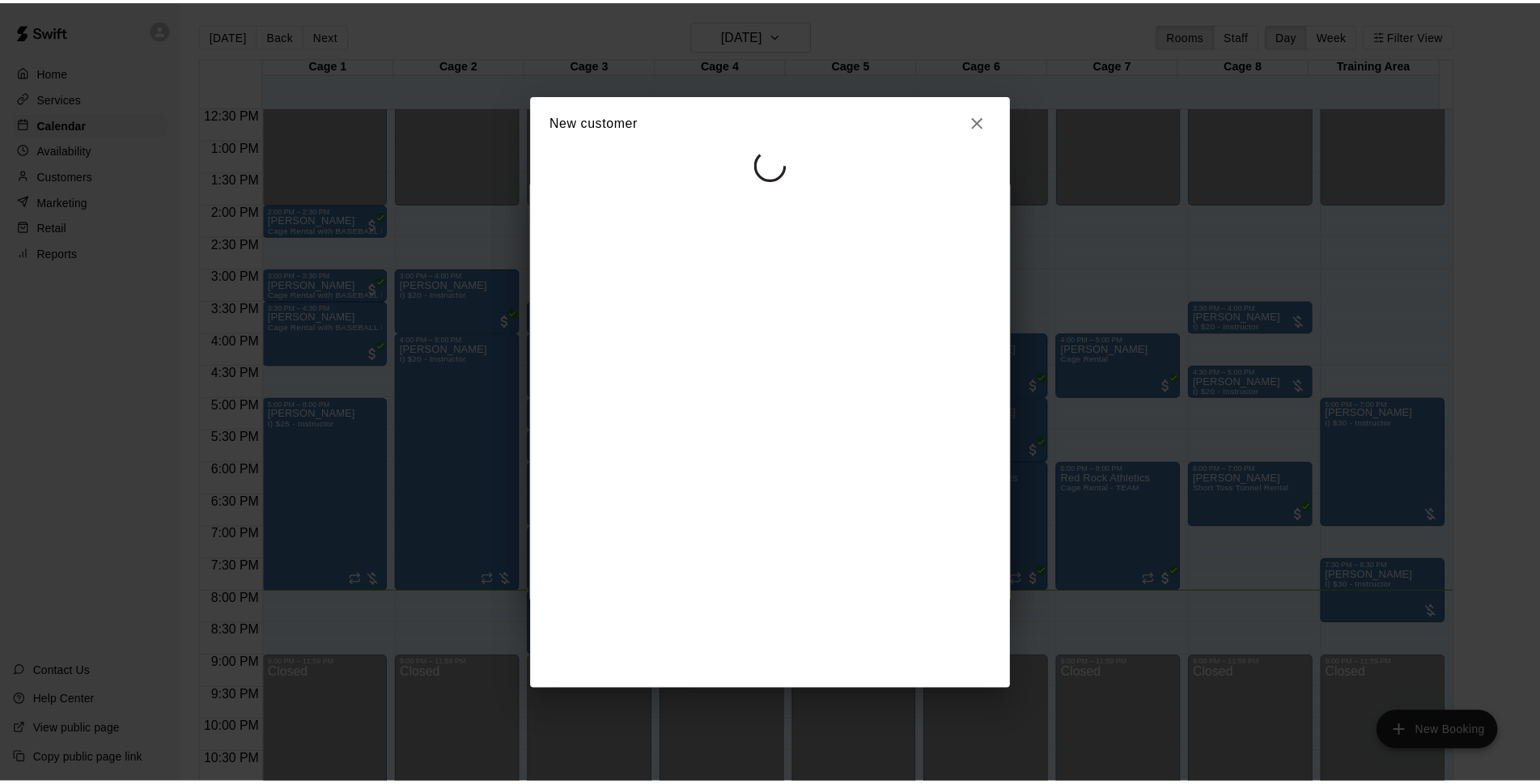
scroll to position [0, 0]
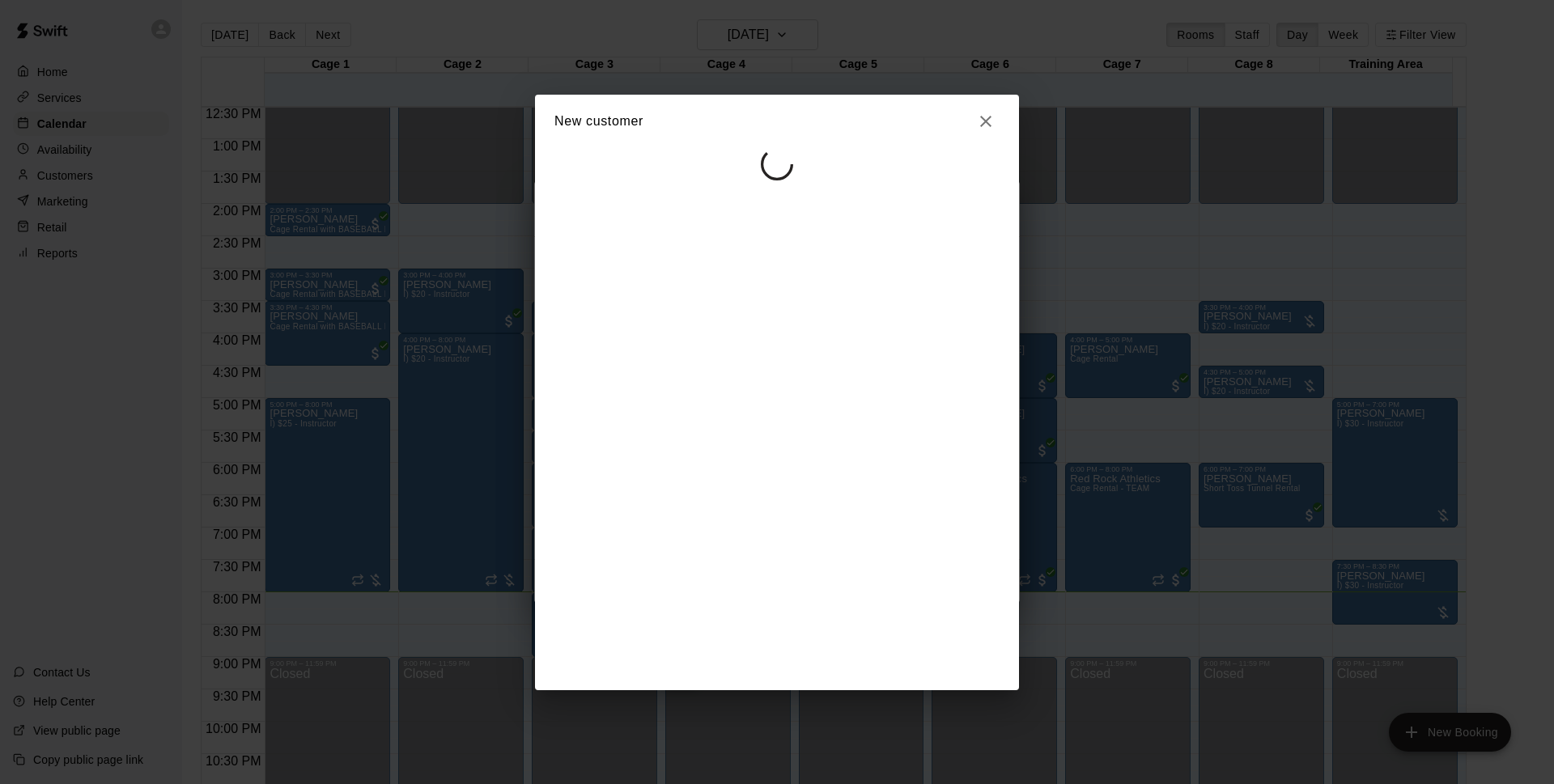
select select "**"
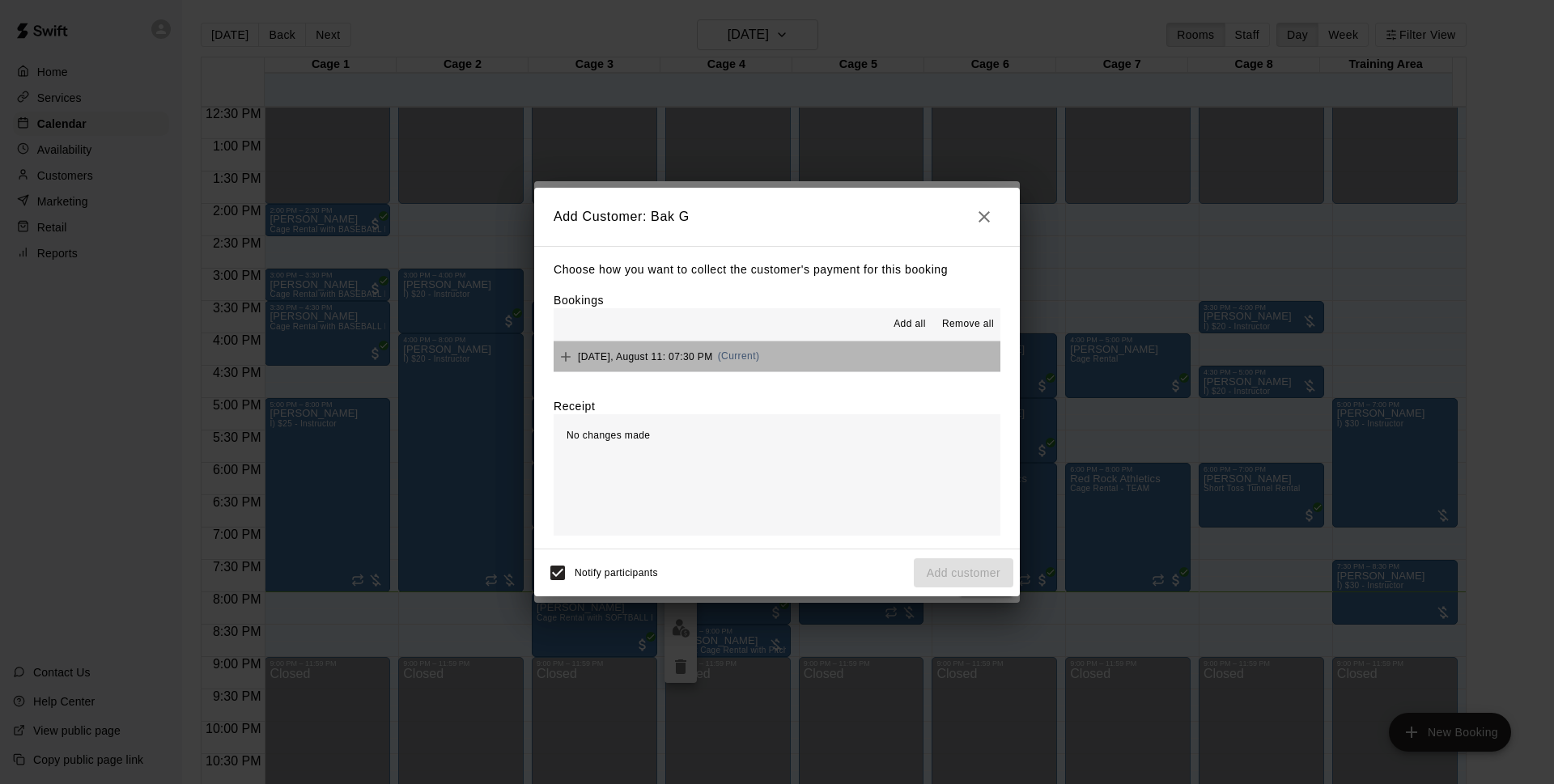
click at [803, 348] on button "[DATE], August 11: 07:30 PM (Current)" at bounding box center [777, 356] width 447 height 30
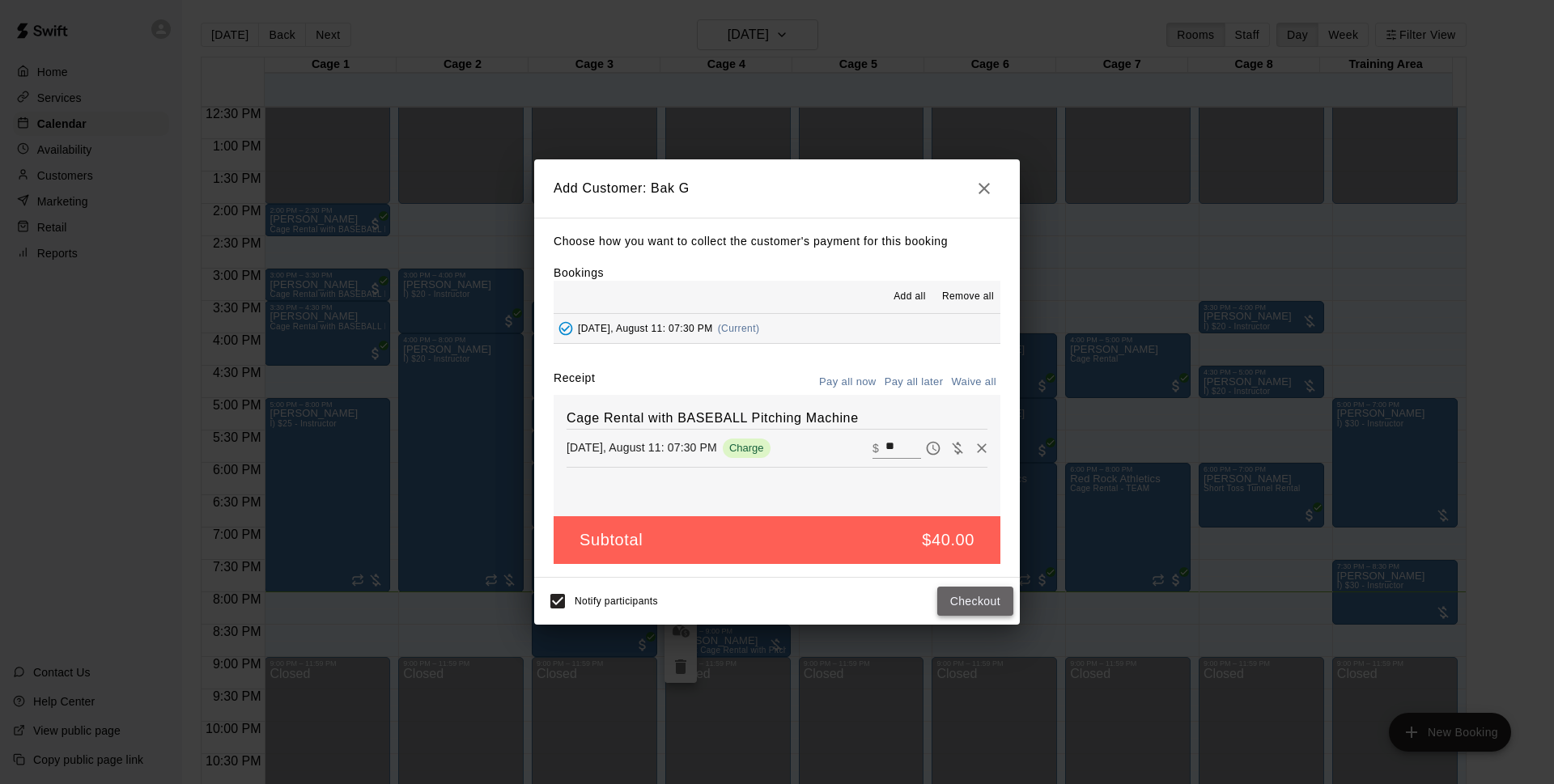
click at [992, 610] on button "Checkout" at bounding box center [975, 601] width 76 height 30
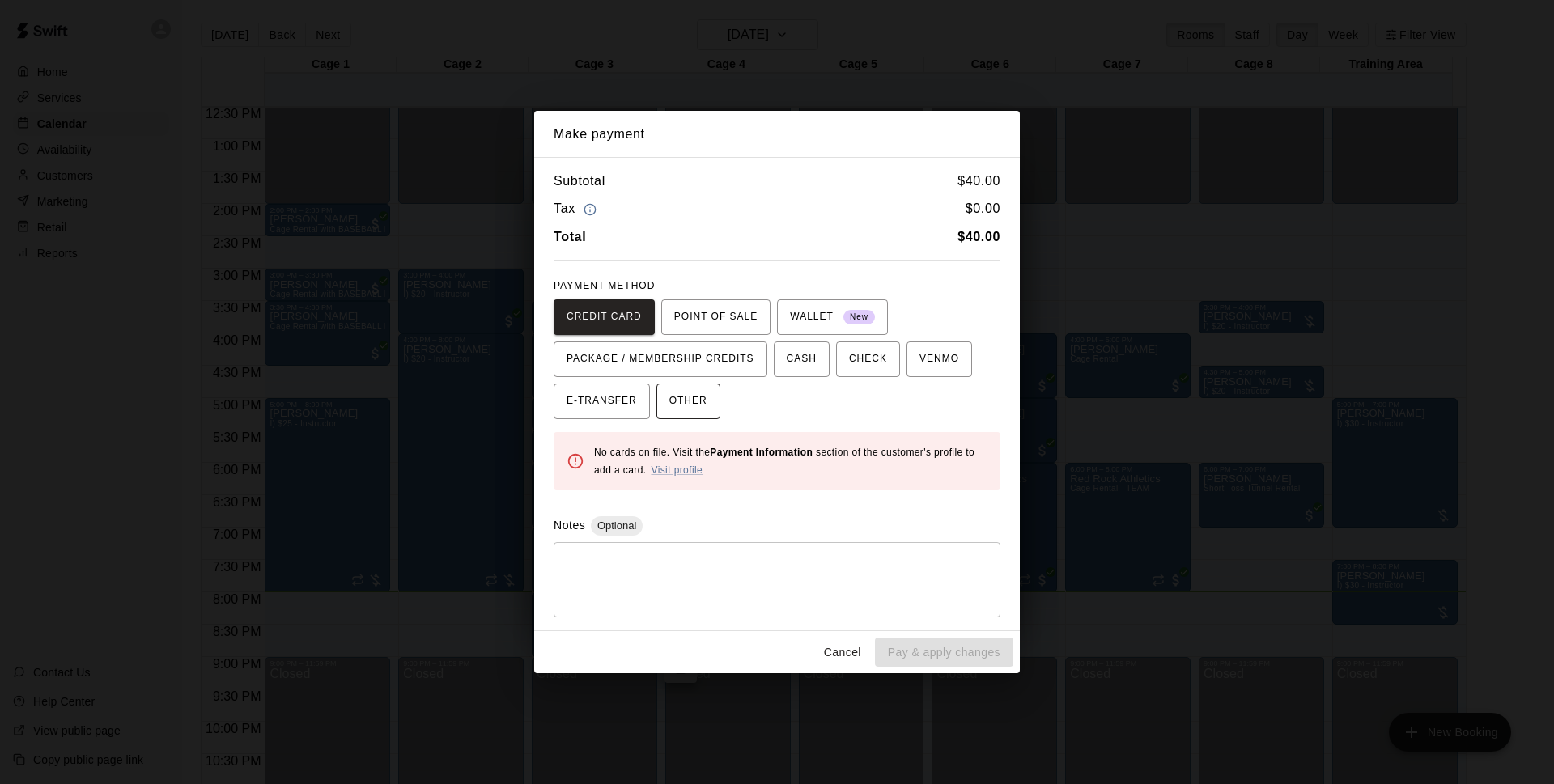
click at [704, 400] on span "OTHER" at bounding box center [688, 401] width 38 height 26
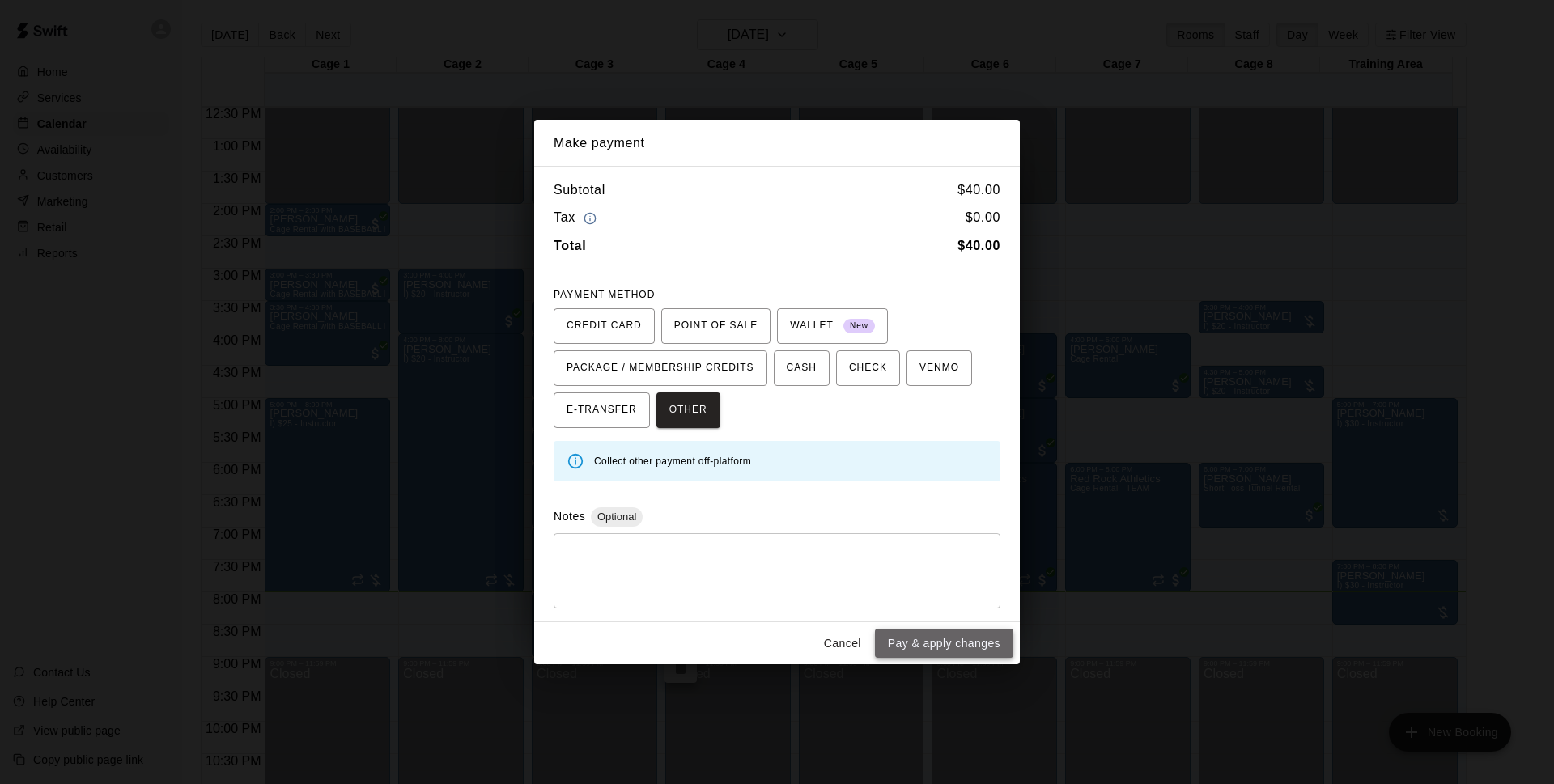
click at [970, 646] on button "Pay & apply changes" at bounding box center [944, 644] width 138 height 30
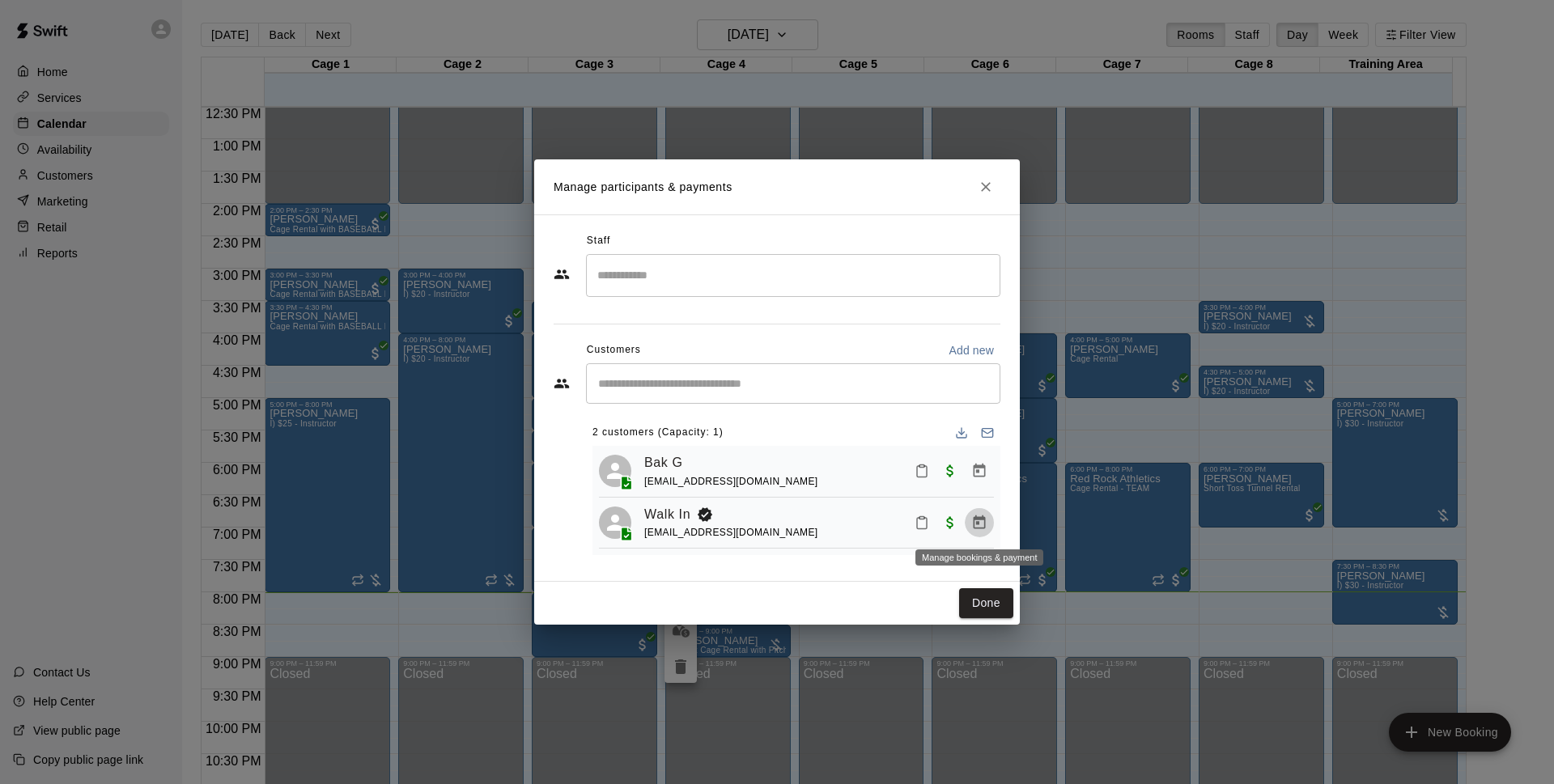
click at [973, 526] on icon "Manage bookings & payment" at bounding box center [980, 522] width 16 height 16
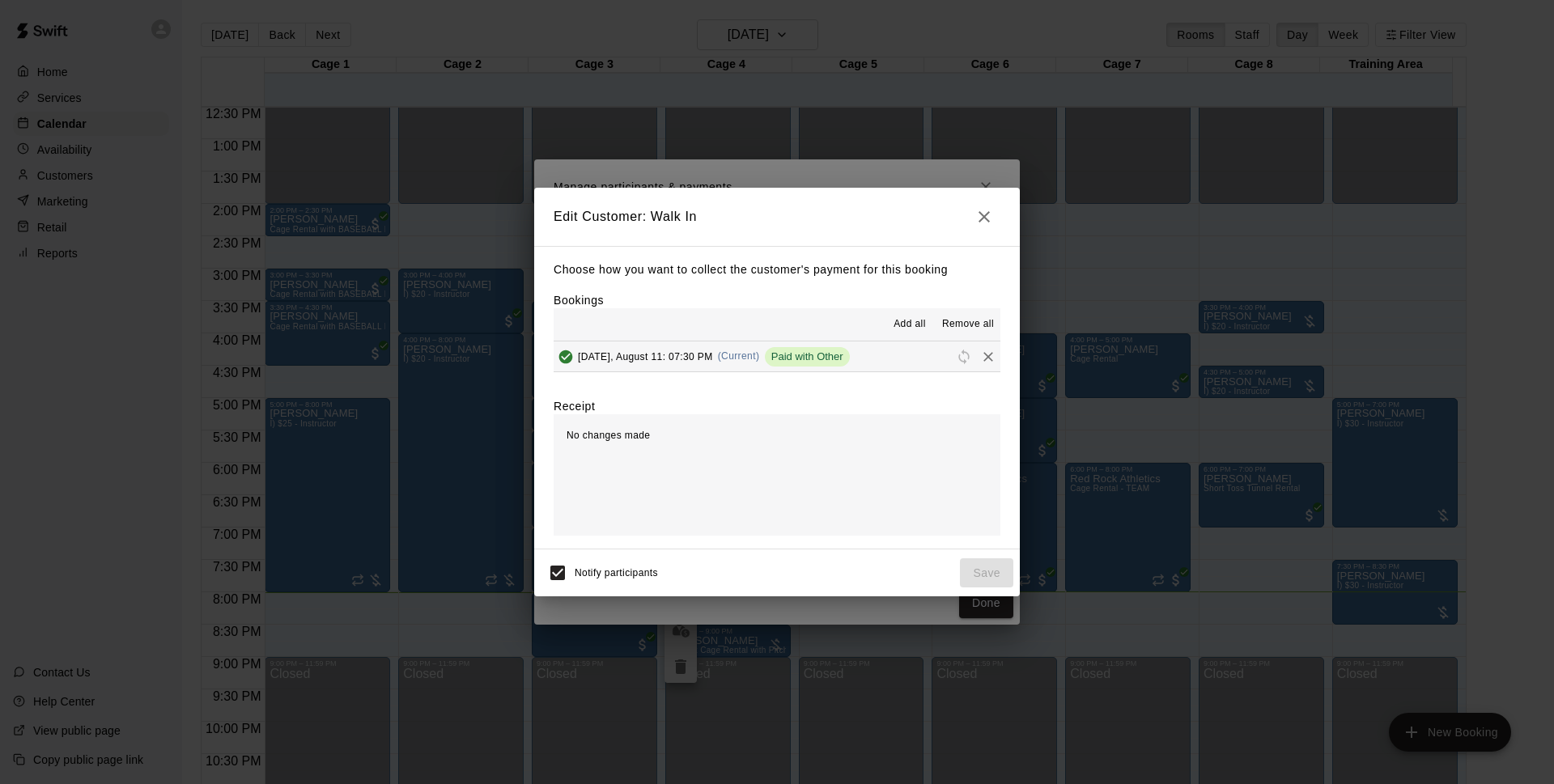
click at [976, 324] on span "Remove all" at bounding box center [968, 324] width 52 height 16
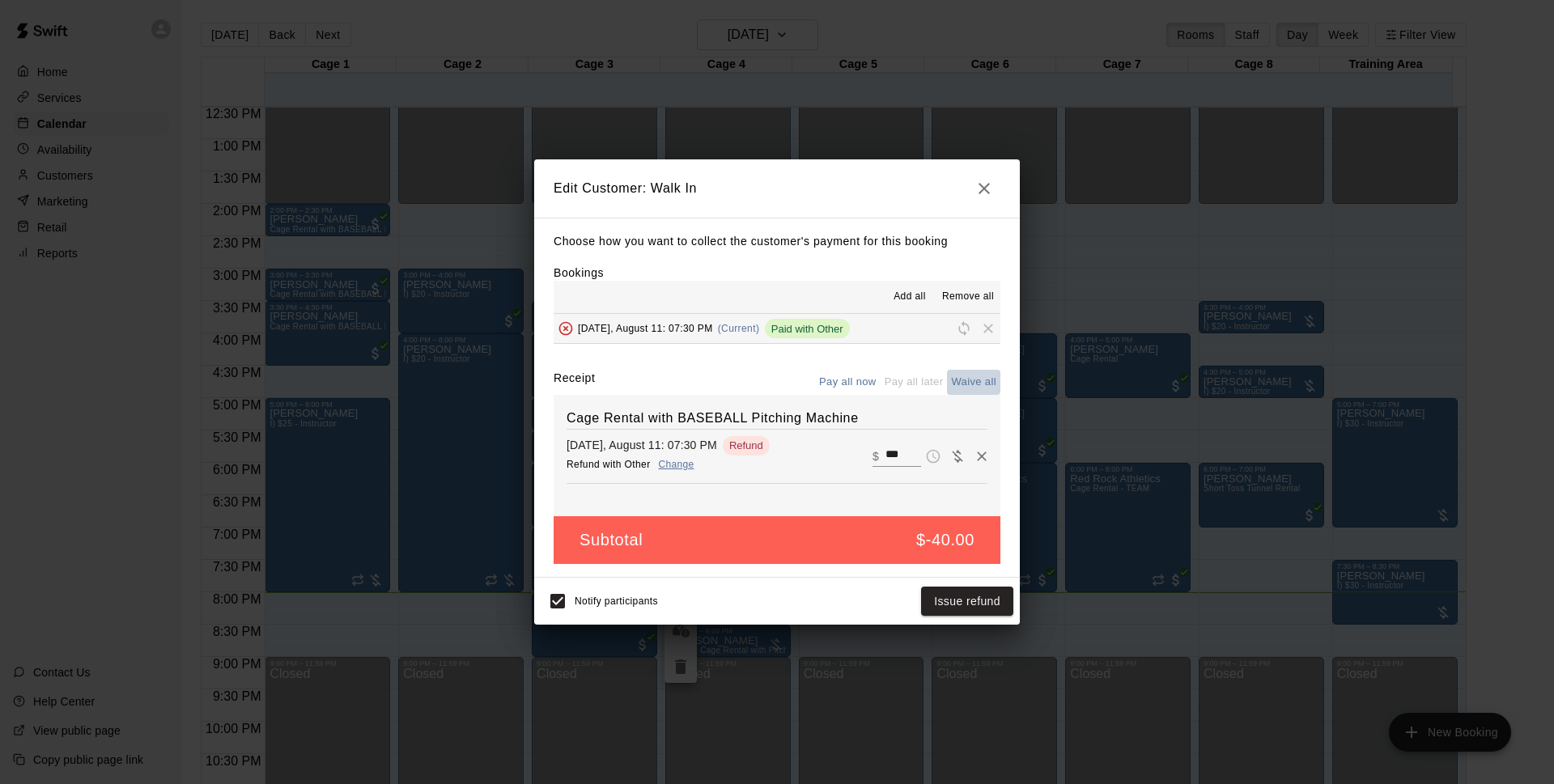
click at [981, 378] on button "Waive all" at bounding box center [974, 382] width 54 height 25
type input "*"
click at [989, 598] on button "Save" at bounding box center [987, 601] width 54 height 30
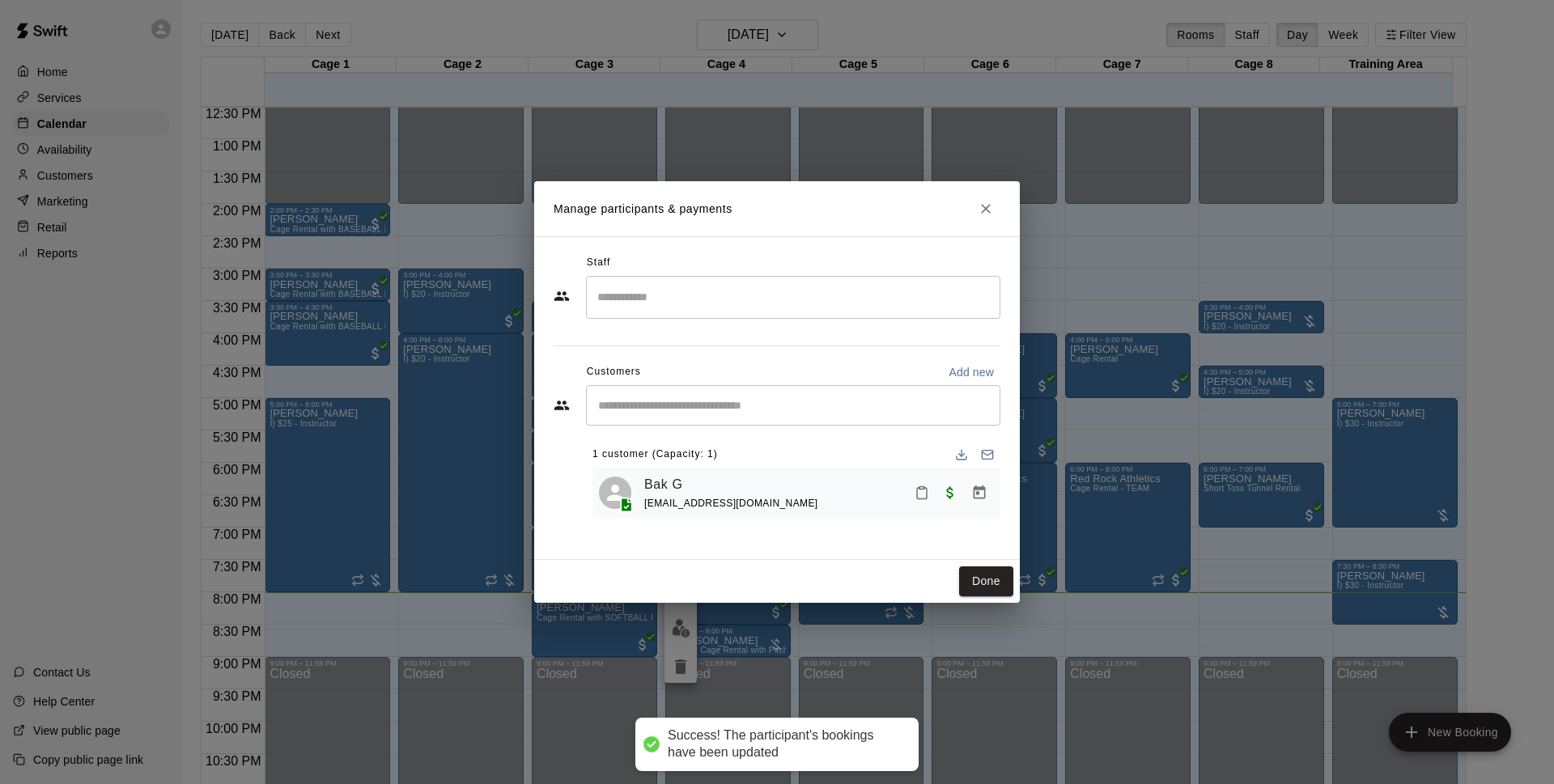
click at [990, 580] on button "Done" at bounding box center [986, 581] width 54 height 30
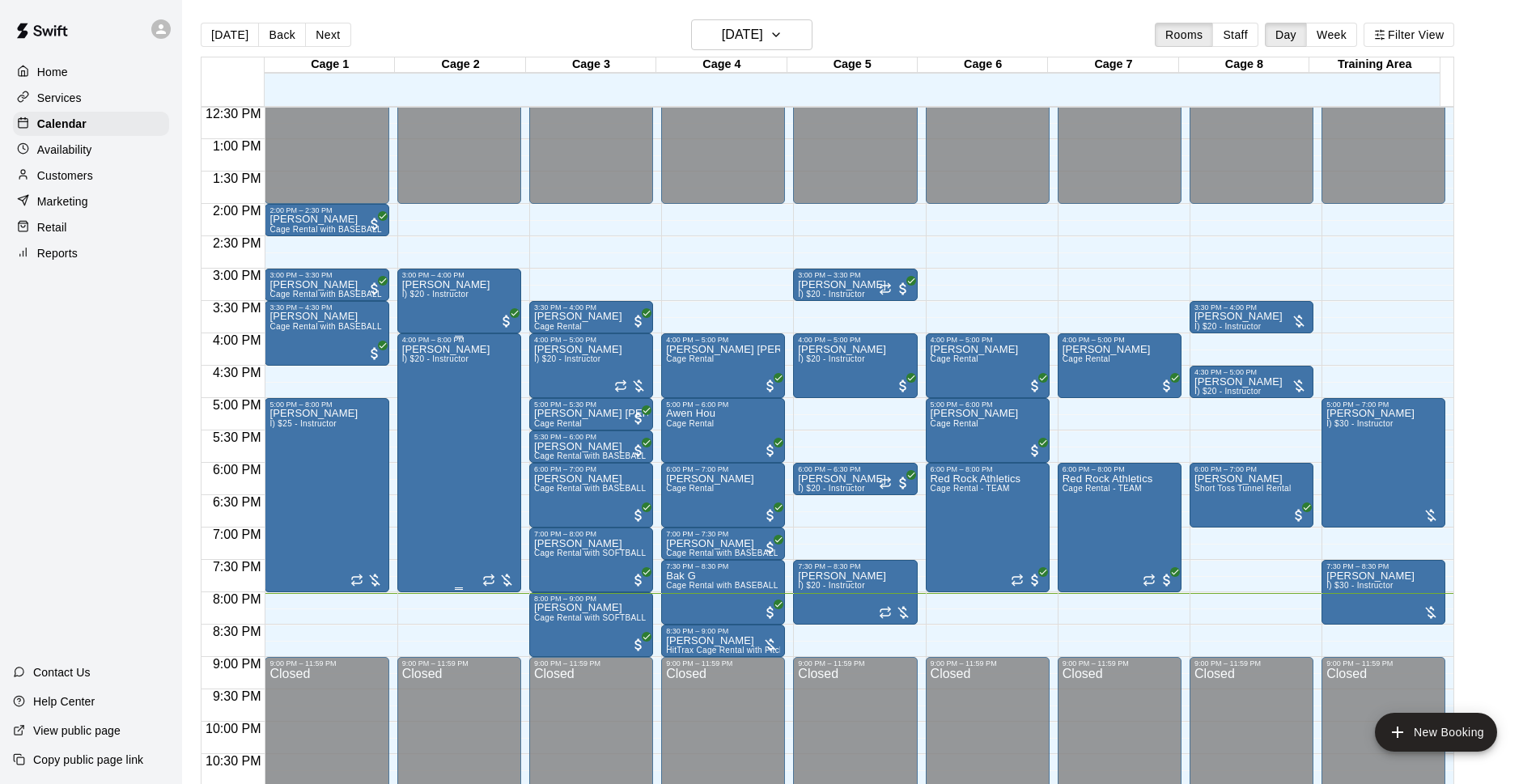
click at [460, 449] on div "[PERSON_NAME] I) $20 - Instructor" at bounding box center [446, 736] width 89 height 784
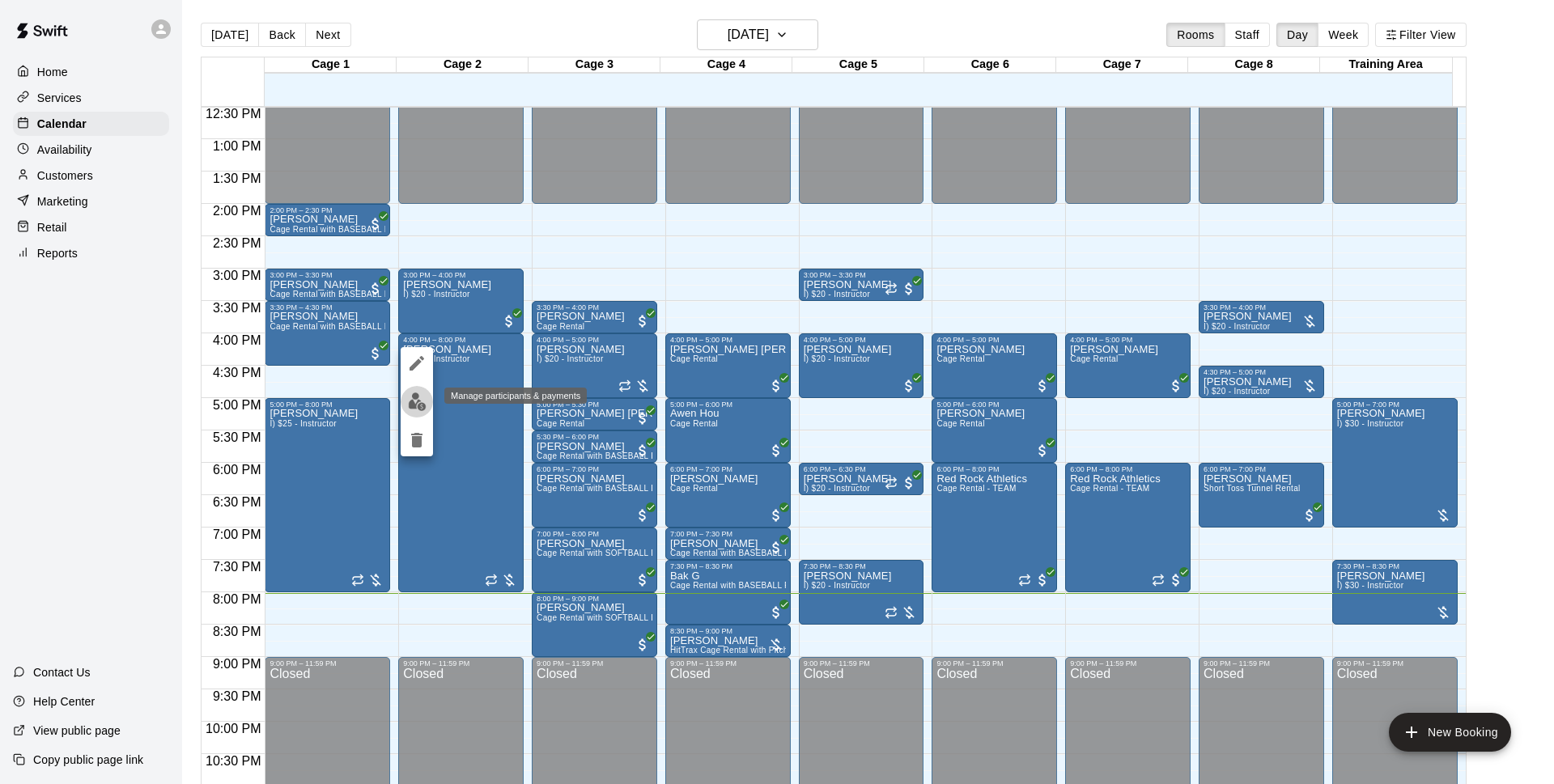
click at [416, 403] on img "edit" at bounding box center [417, 401] width 19 height 19
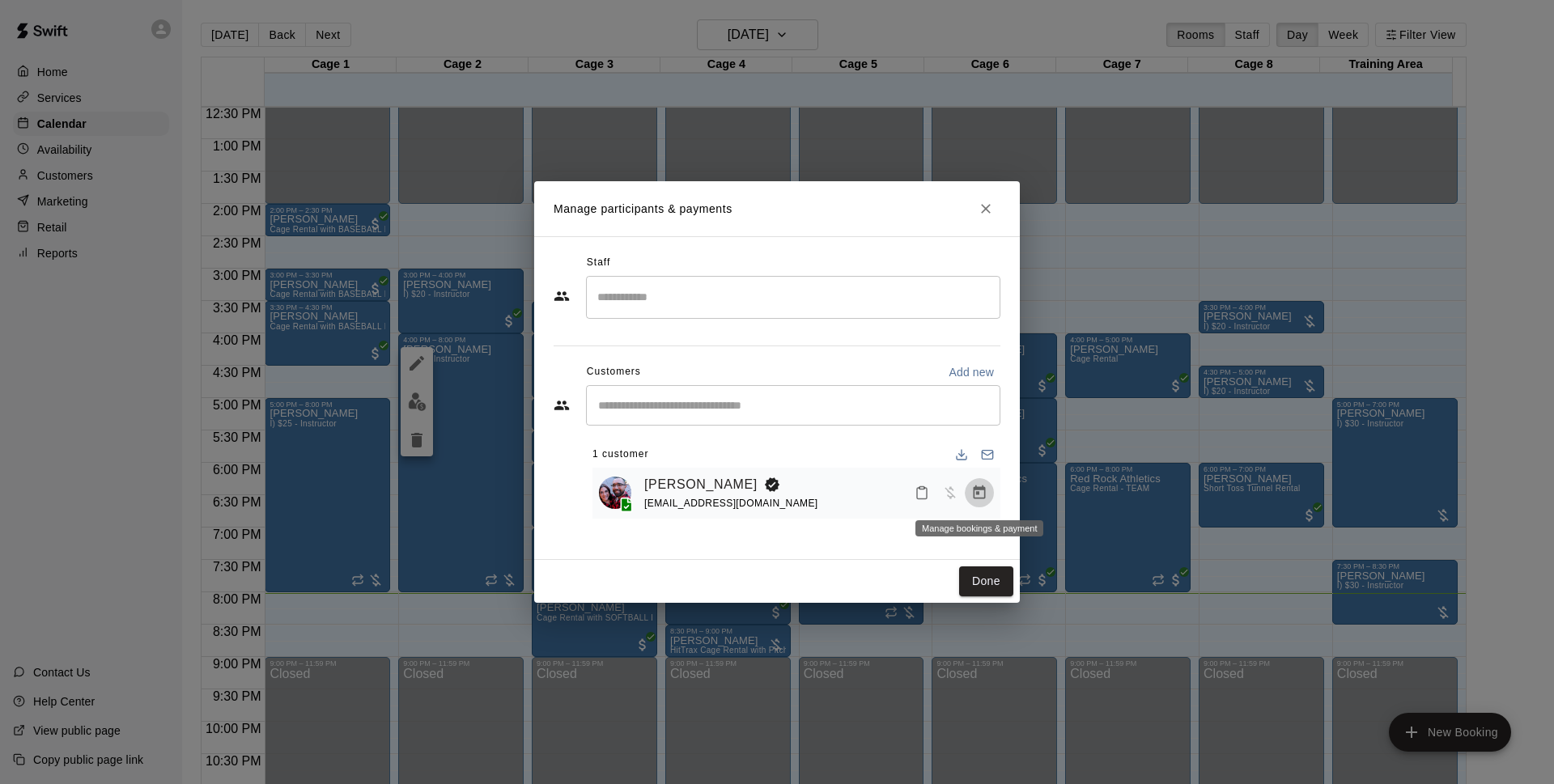
click at [987, 504] on button "Manage bookings & payment" at bounding box center [979, 491] width 29 height 29
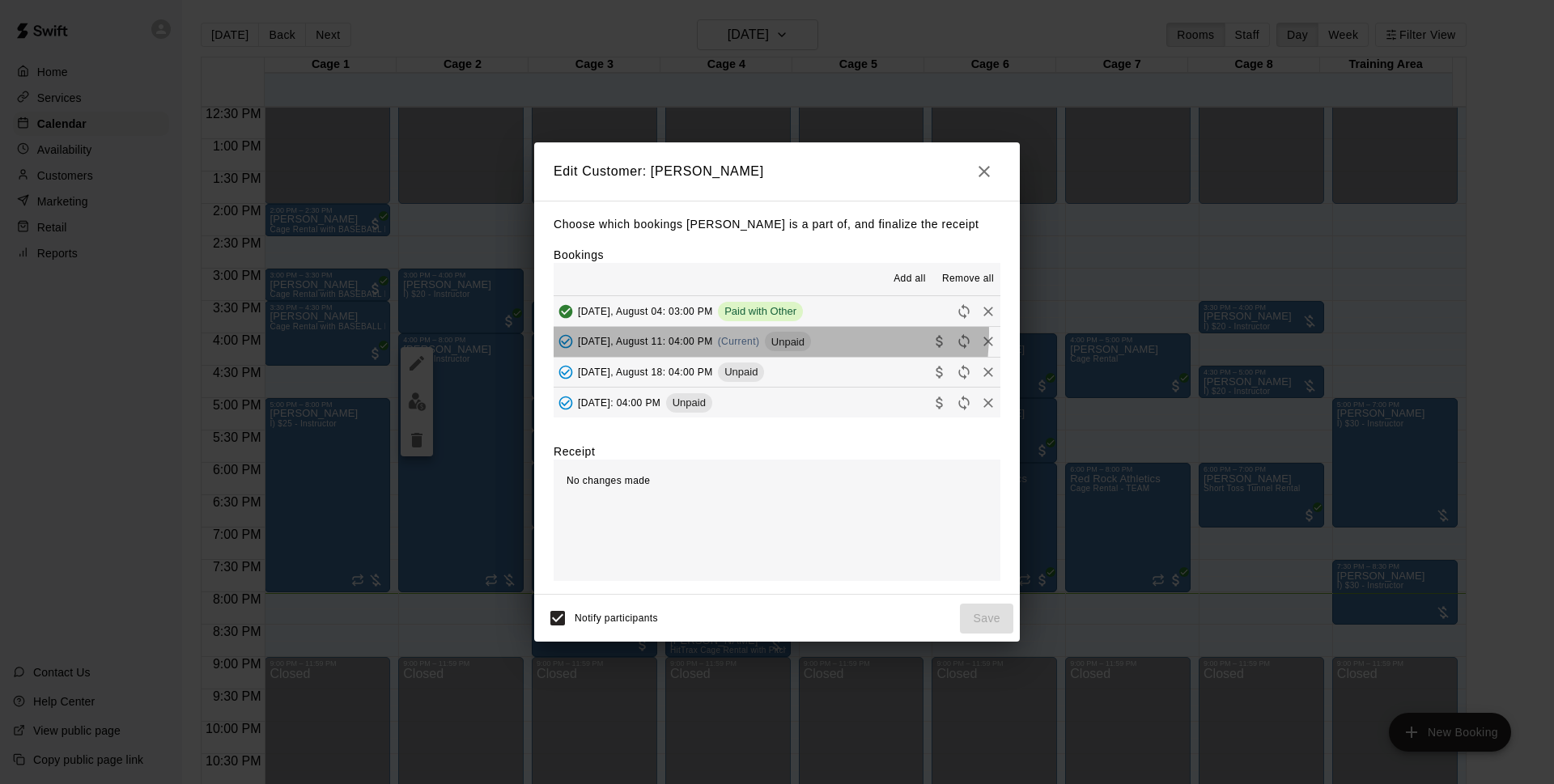
click at [751, 334] on div "[DATE], August 11: 04:00 PM (Current) Unpaid" at bounding box center [682, 341] width 258 height 24
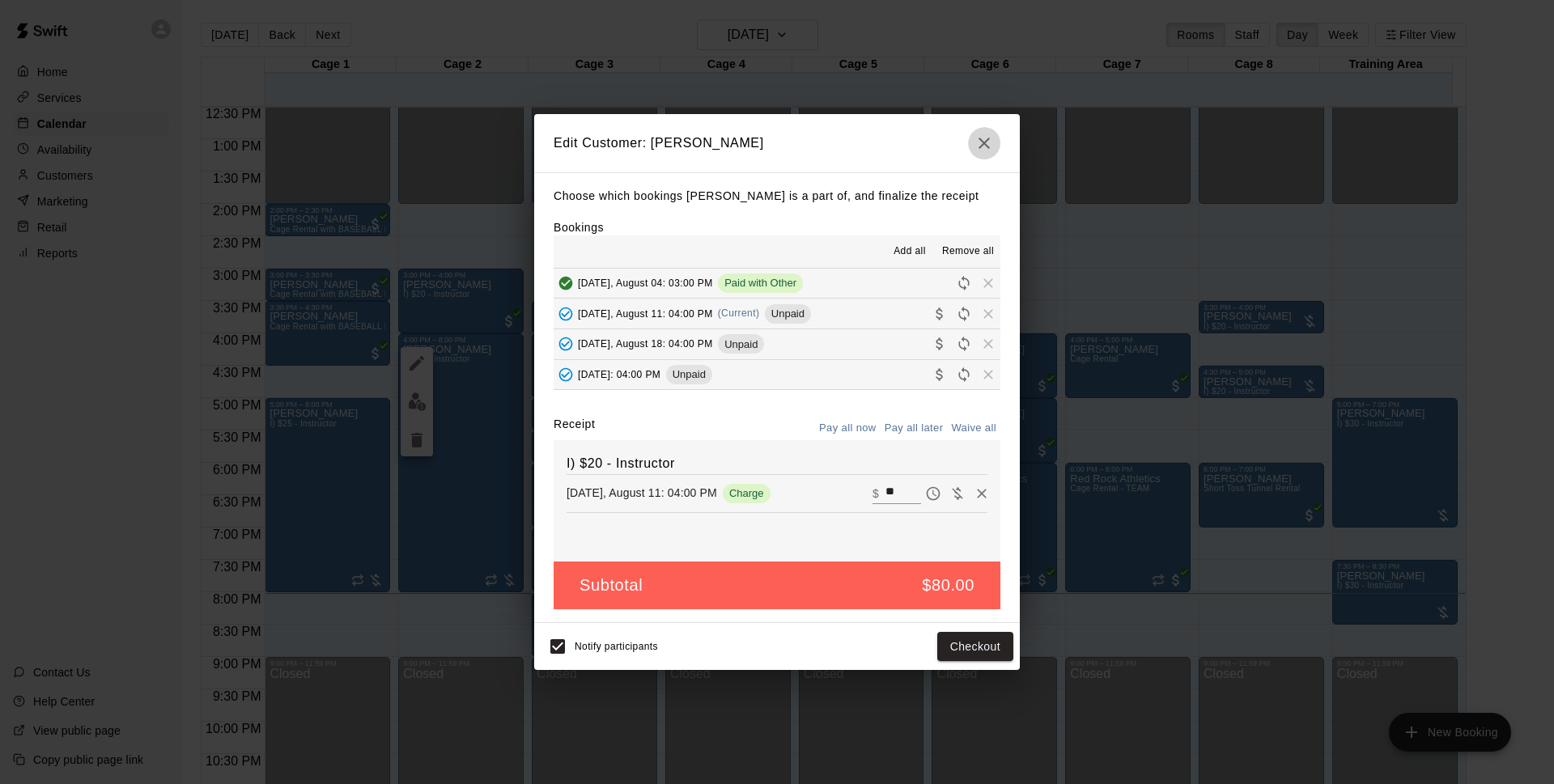
click at [981, 137] on icon "button" at bounding box center [985, 143] width 20 height 20
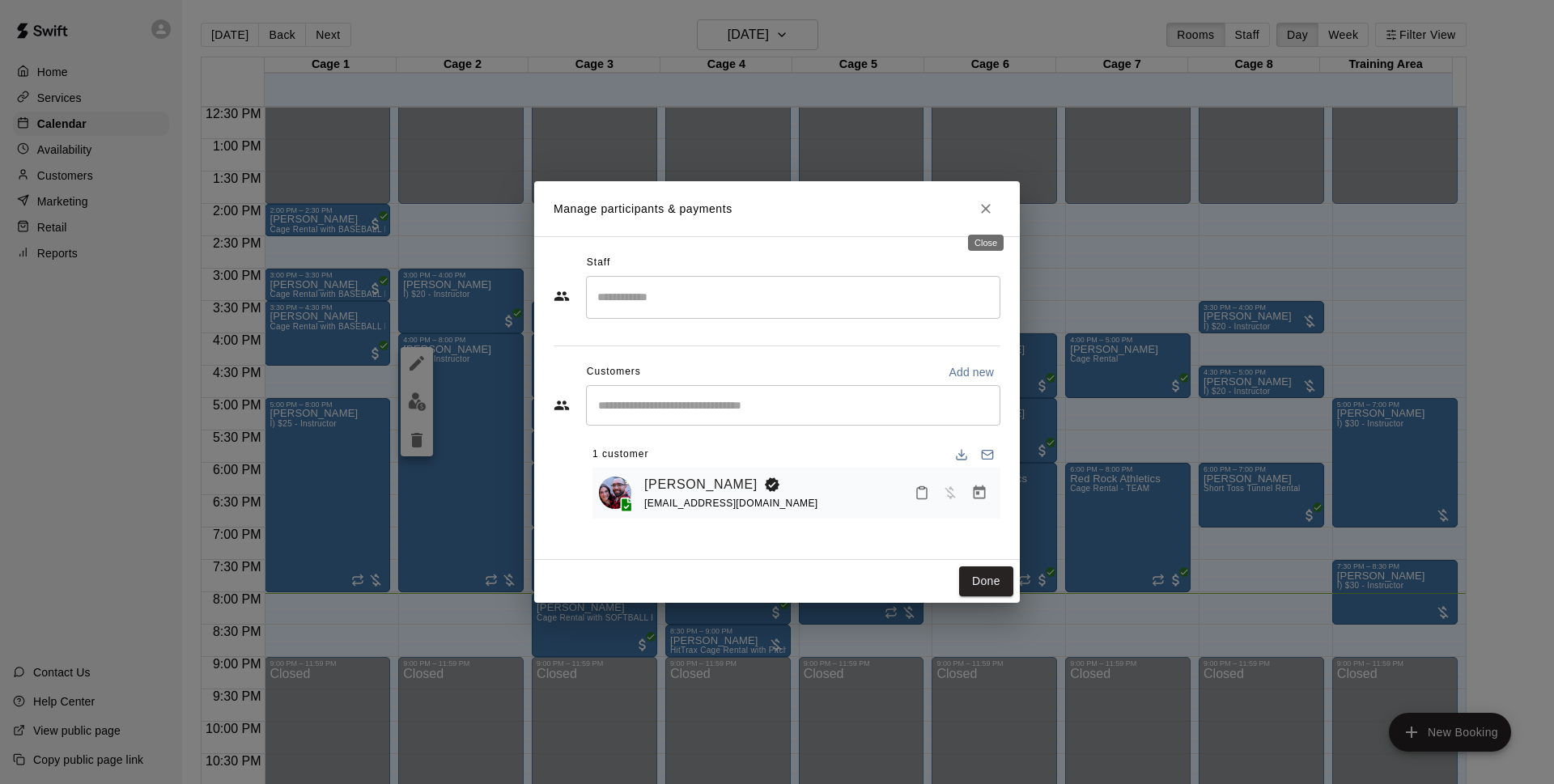
click at [989, 206] on icon "Close" at bounding box center [986, 209] width 10 height 10
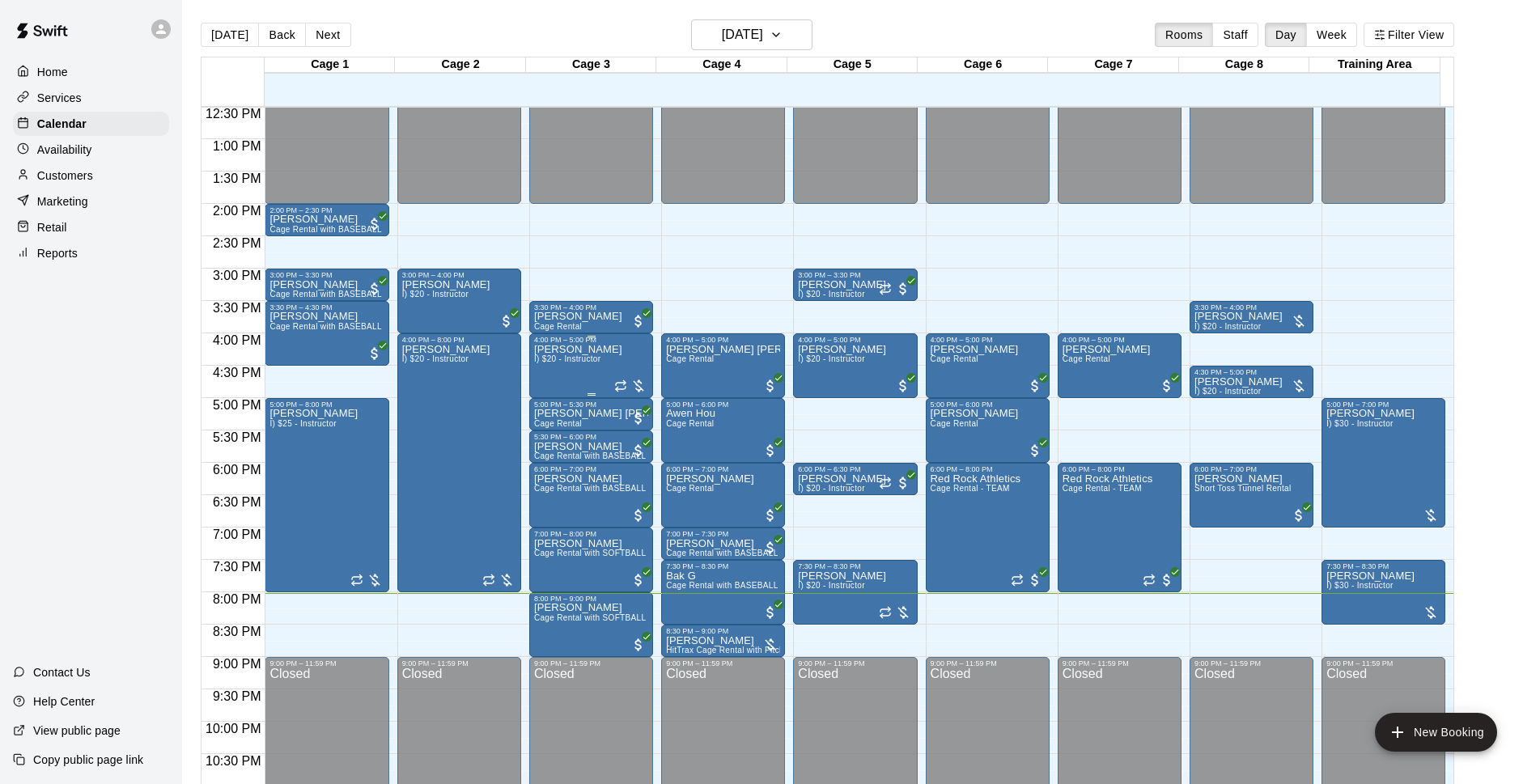
click at [627, 365] on div "[PERSON_NAME] I) $20 - Instructor" at bounding box center [591, 736] width 114 height 784
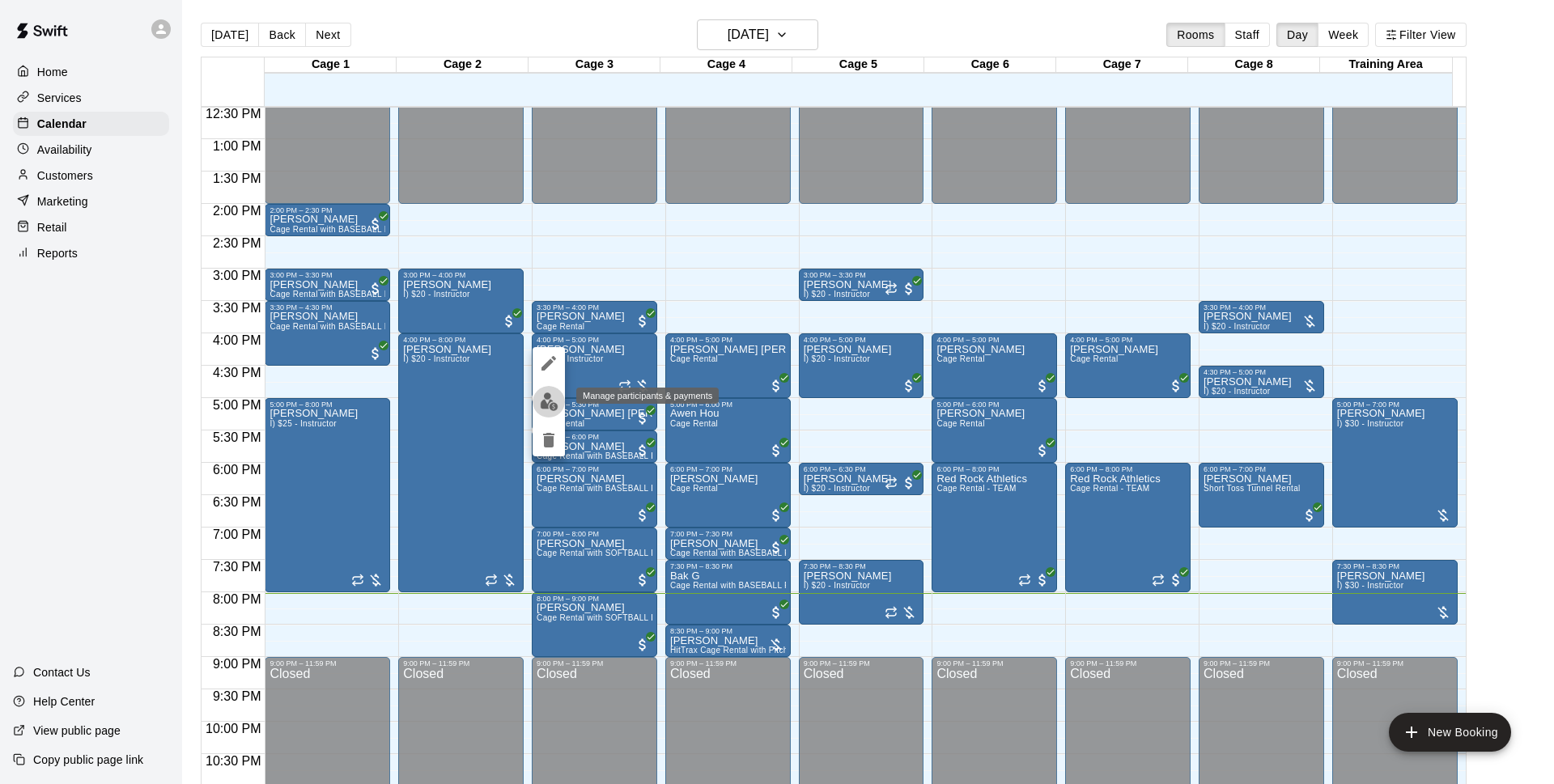
click at [553, 402] on img "edit" at bounding box center [549, 401] width 19 height 19
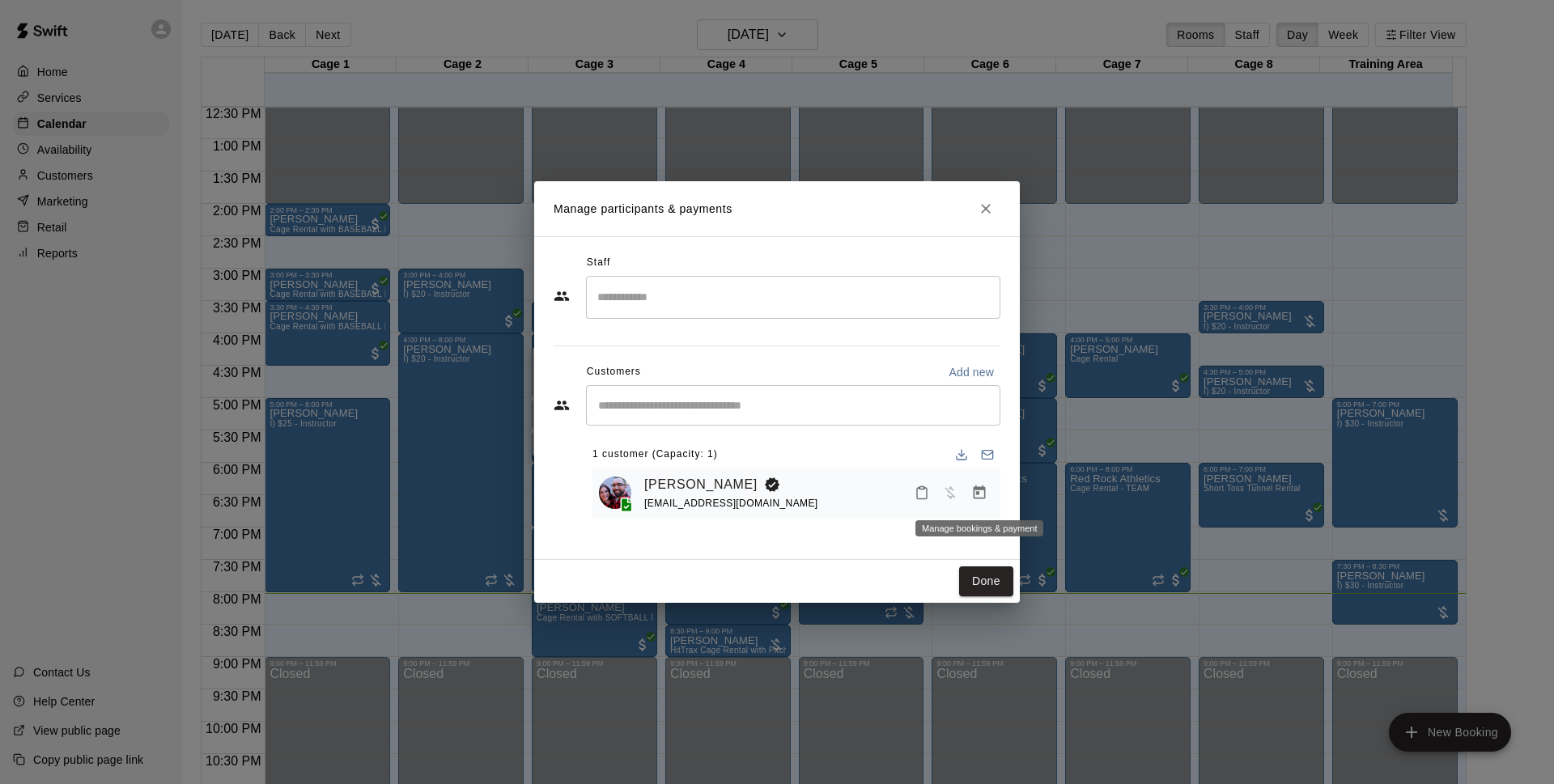
click at [981, 491] on icon "Manage bookings & payment" at bounding box center [980, 492] width 16 height 16
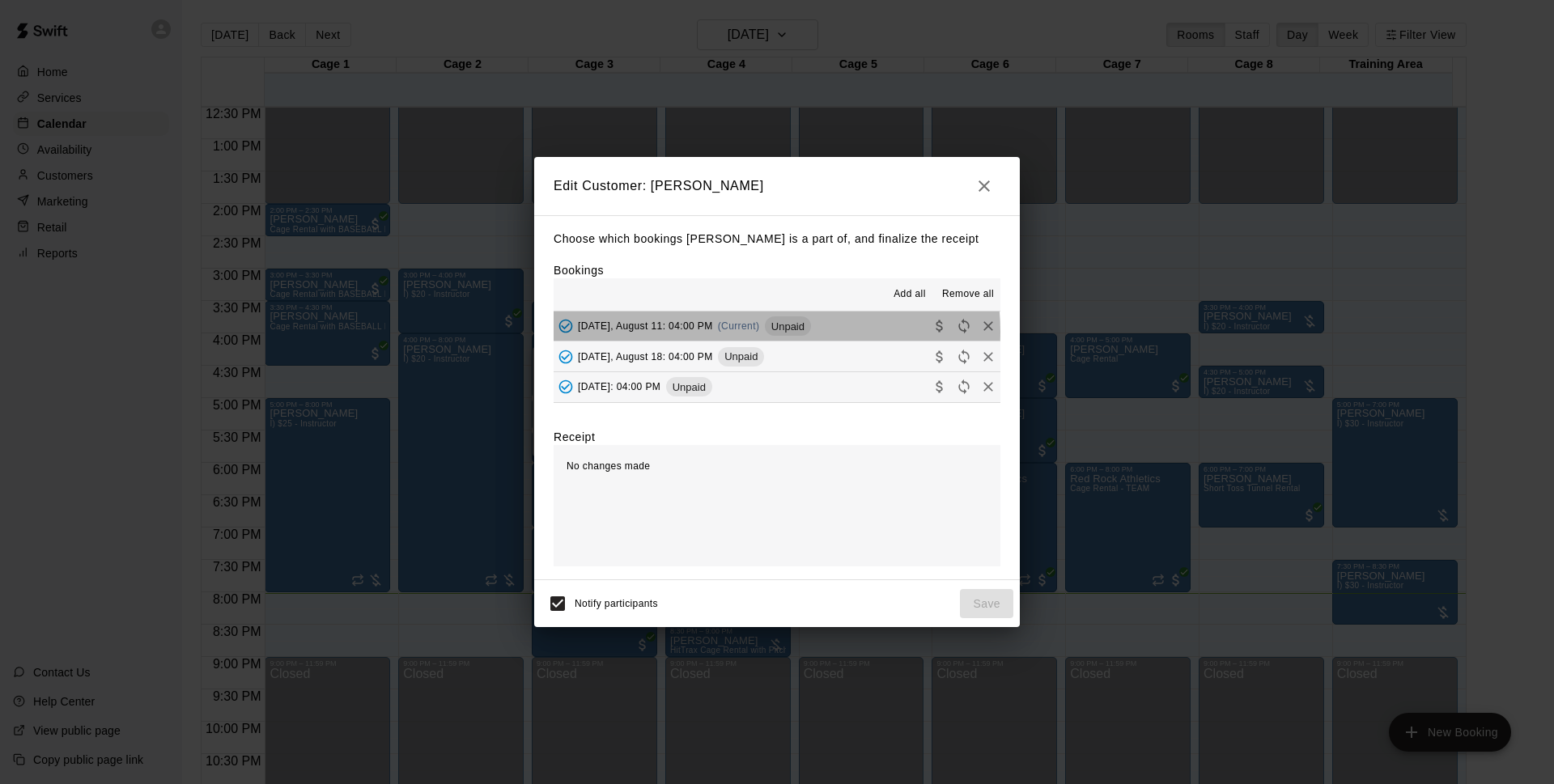
click at [777, 332] on span "Unpaid" at bounding box center [787, 326] width 46 height 12
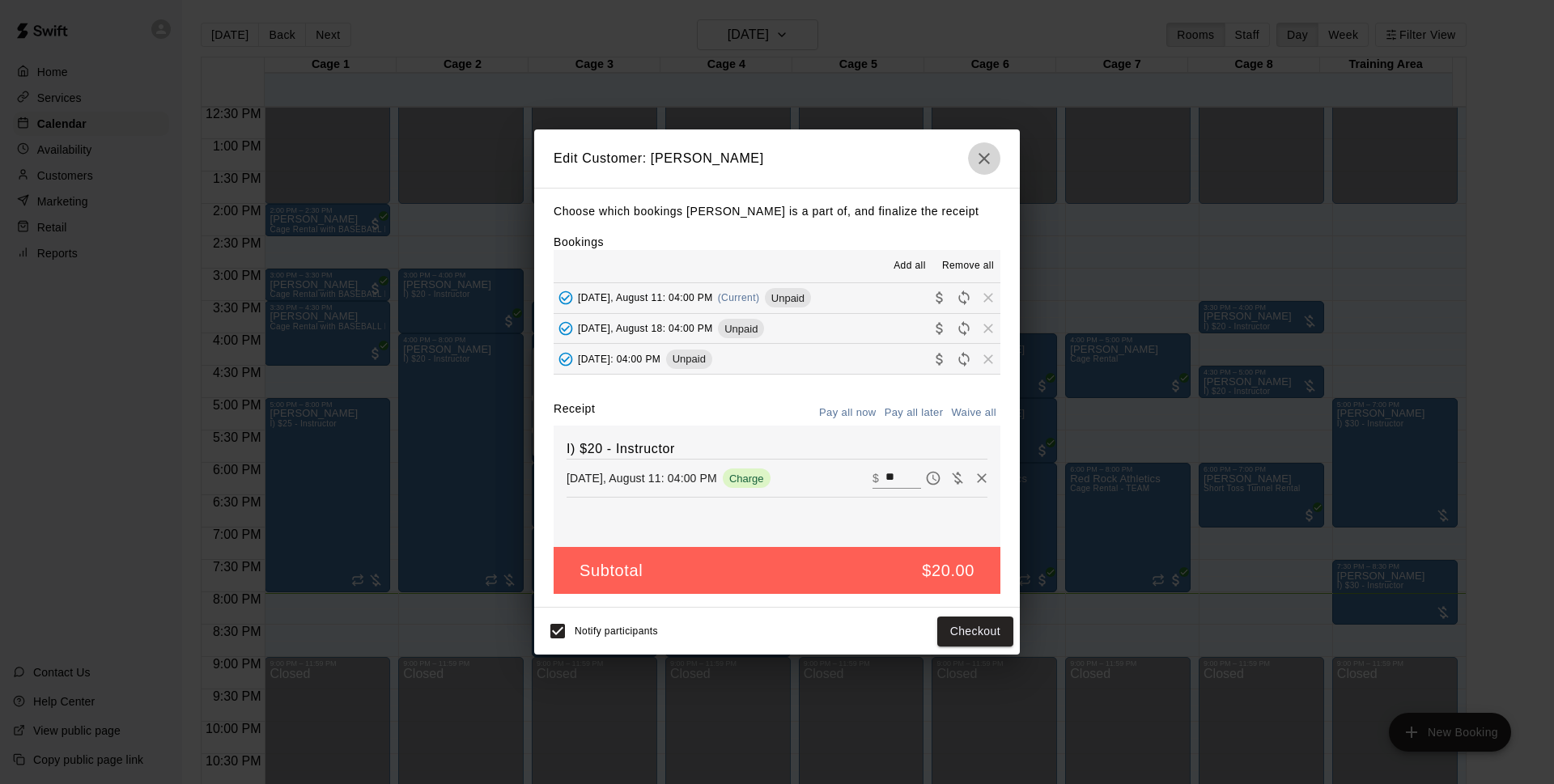
click at [980, 157] on icon "button" at bounding box center [985, 159] width 20 height 20
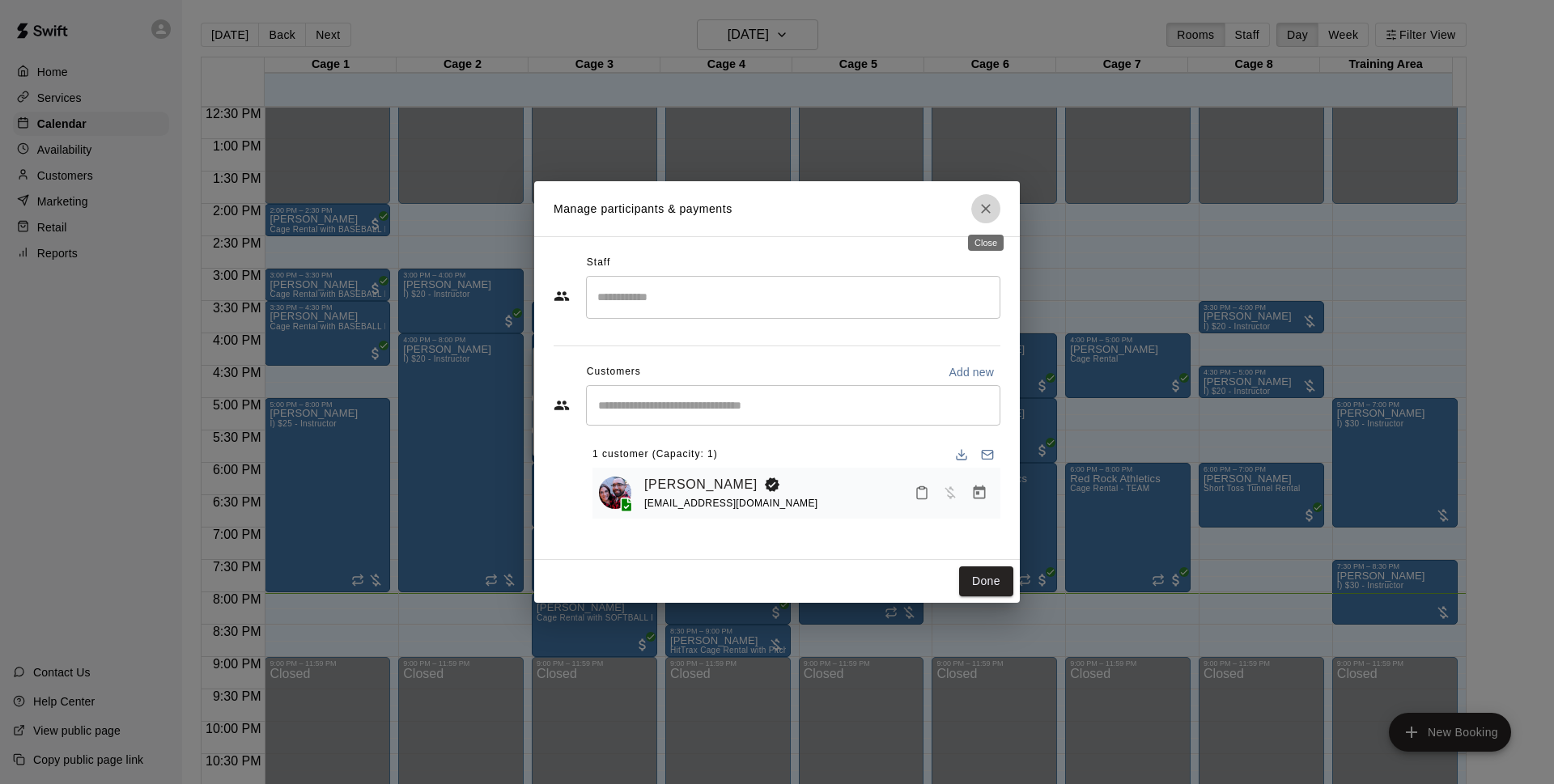
click at [979, 207] on icon "Close" at bounding box center [986, 209] width 16 height 16
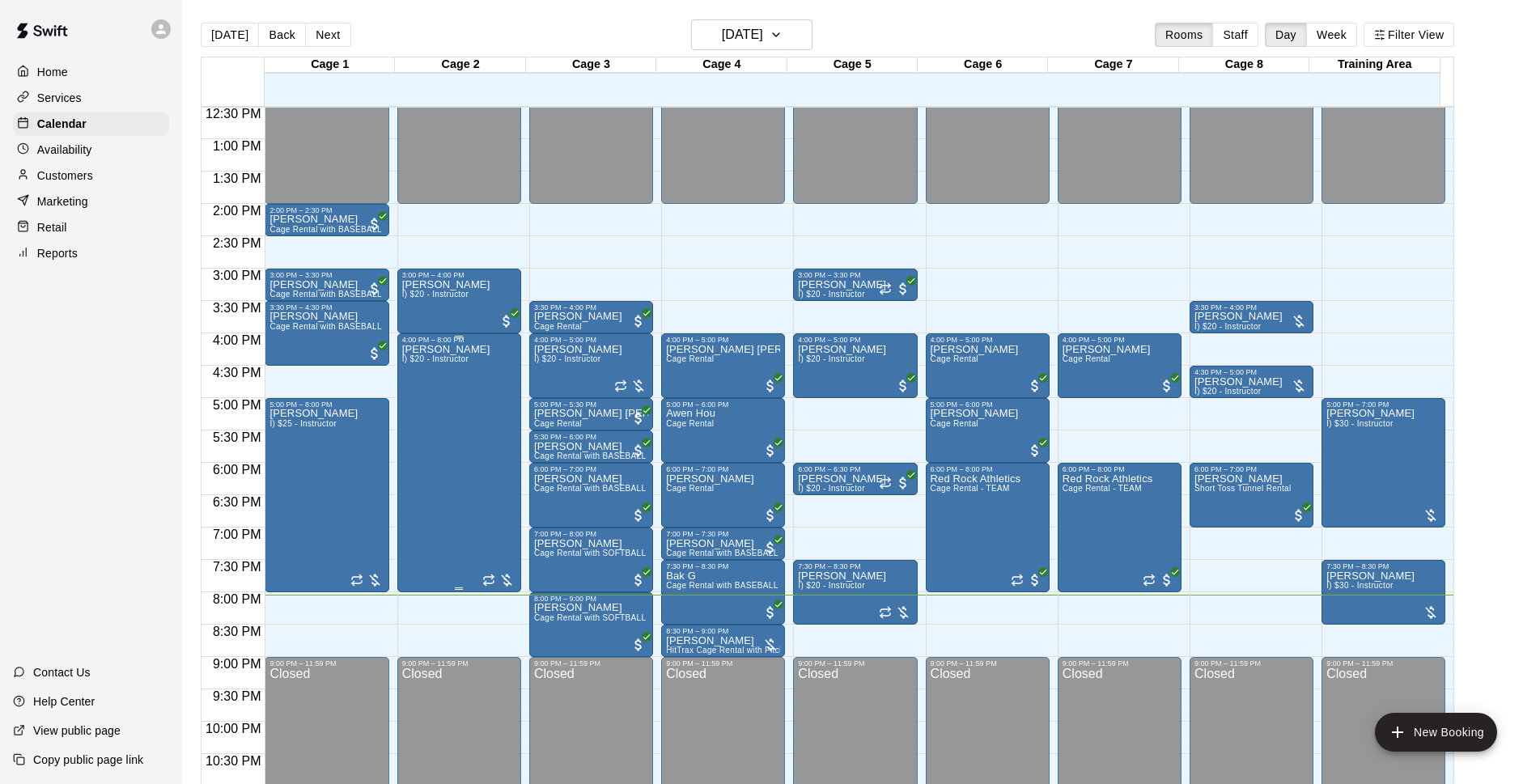
click at [483, 388] on div "[PERSON_NAME] I) $20 - Instructor" at bounding box center [459, 736] width 114 height 784
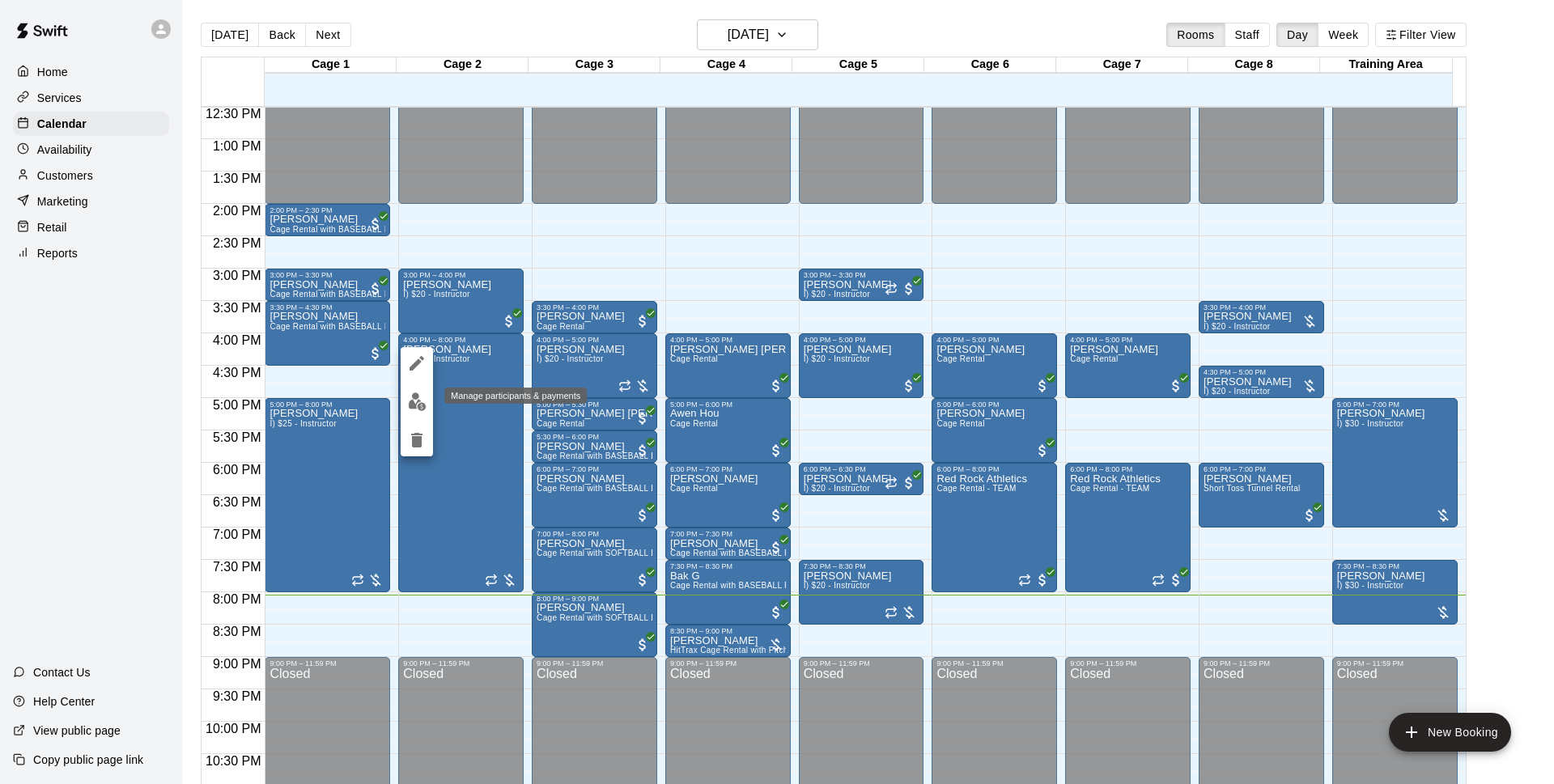
click at [418, 396] on img "edit" at bounding box center [417, 401] width 19 height 19
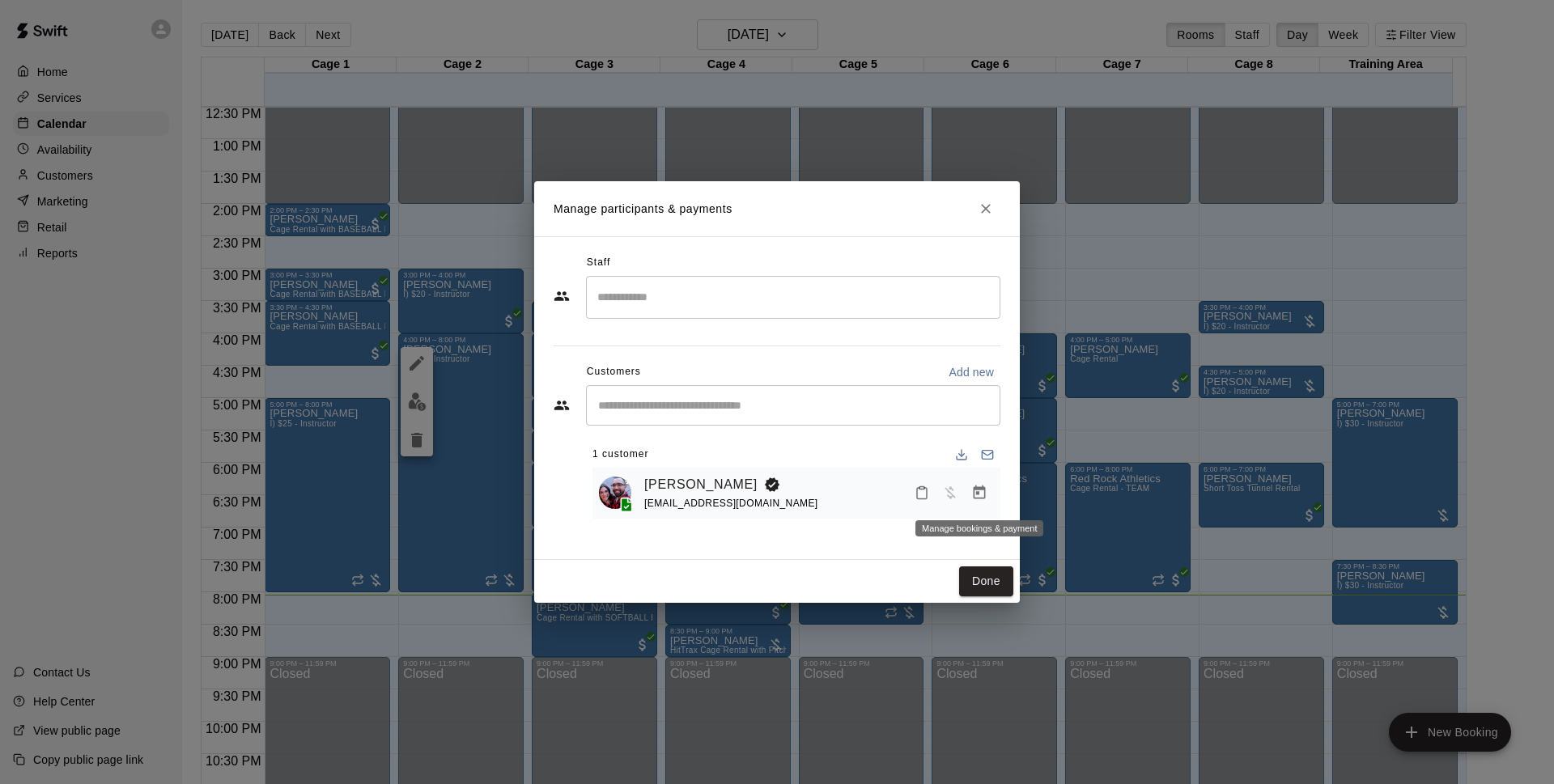
click at [978, 487] on icon "Manage bookings & payment" at bounding box center [980, 492] width 16 height 16
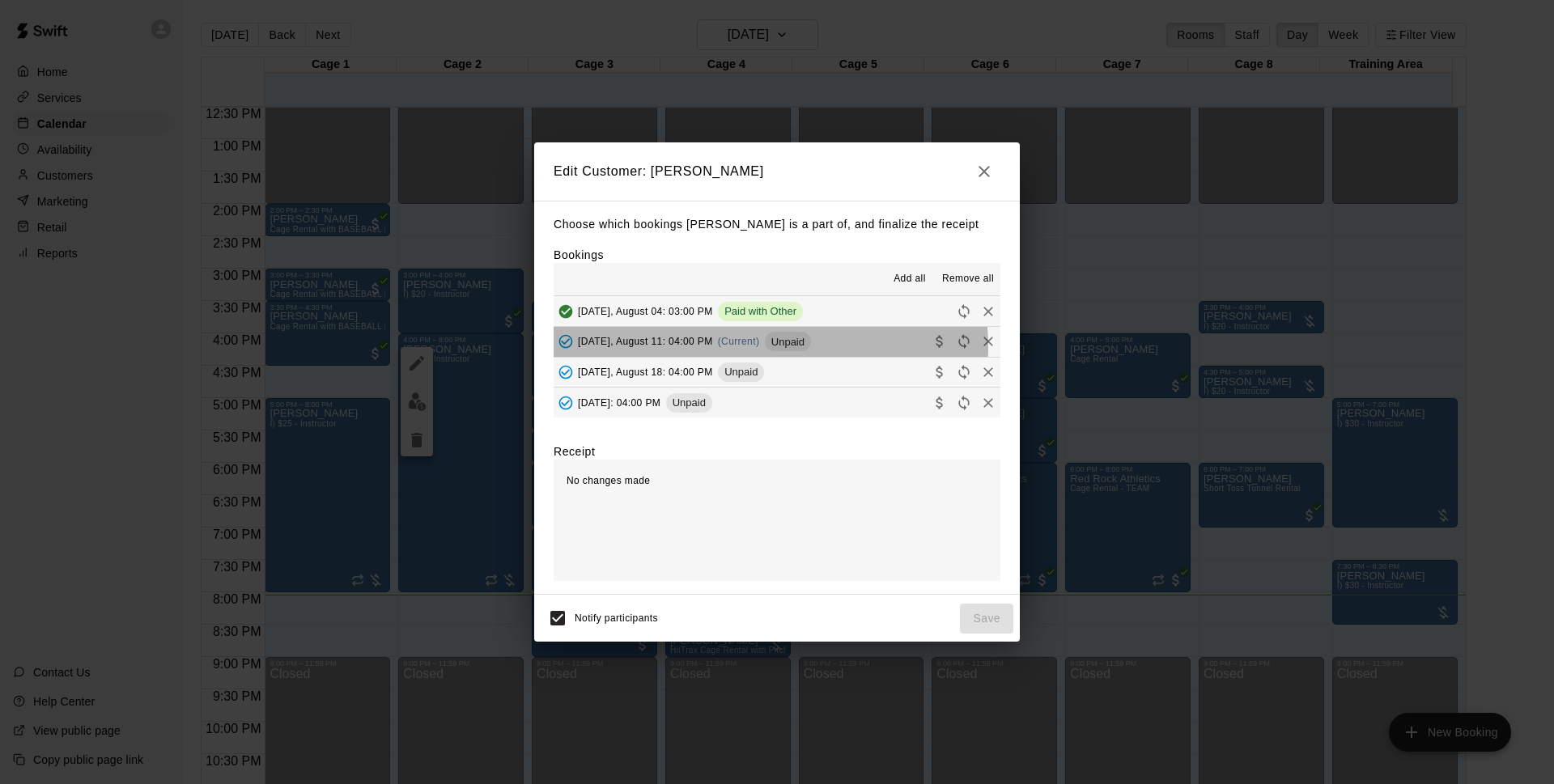
click at [753, 348] on div "[DATE], August 11: 04:00 PM (Current) Unpaid" at bounding box center [682, 341] width 258 height 24
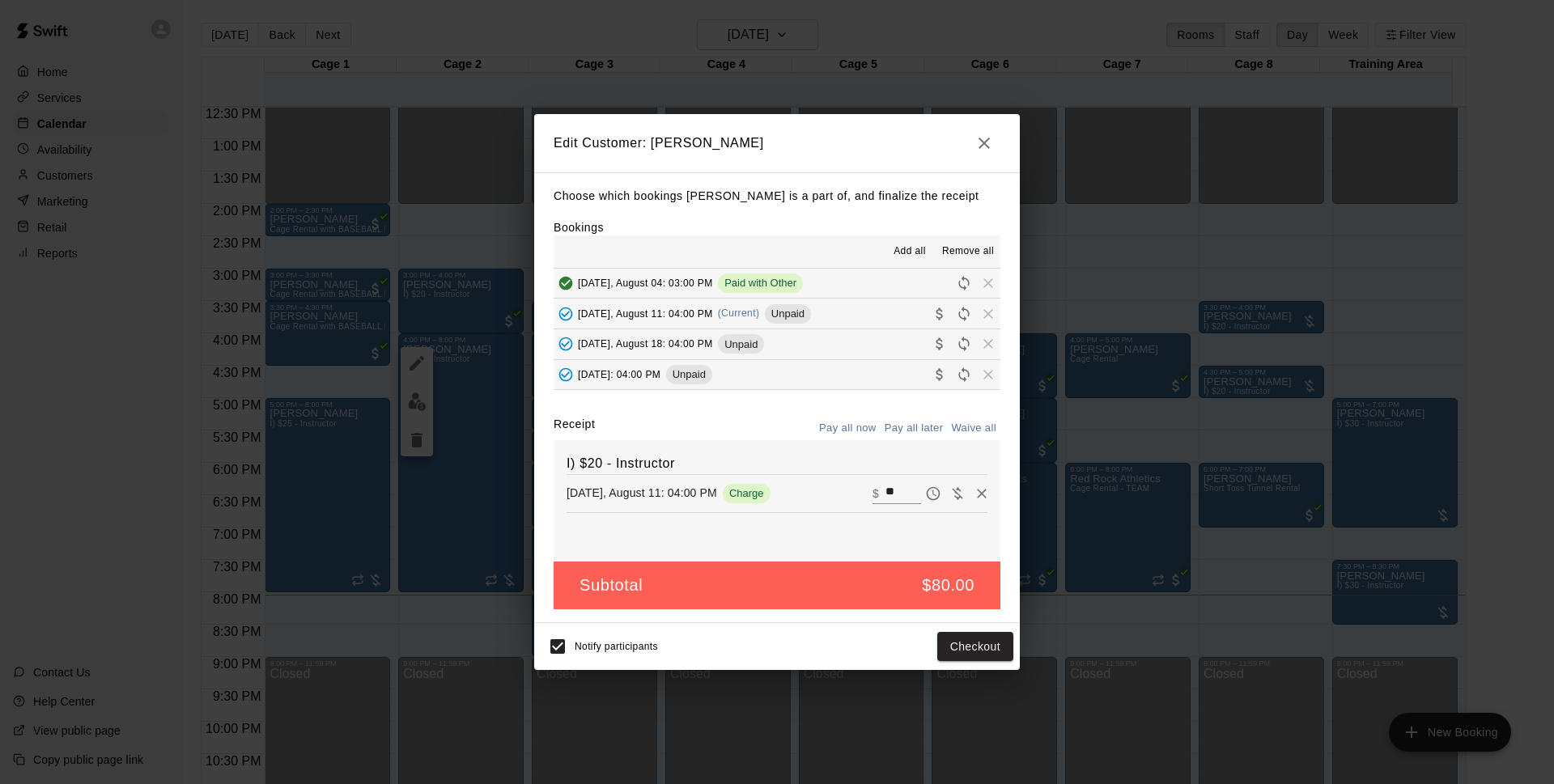
click at [981, 136] on icon "button" at bounding box center [985, 143] width 20 height 20
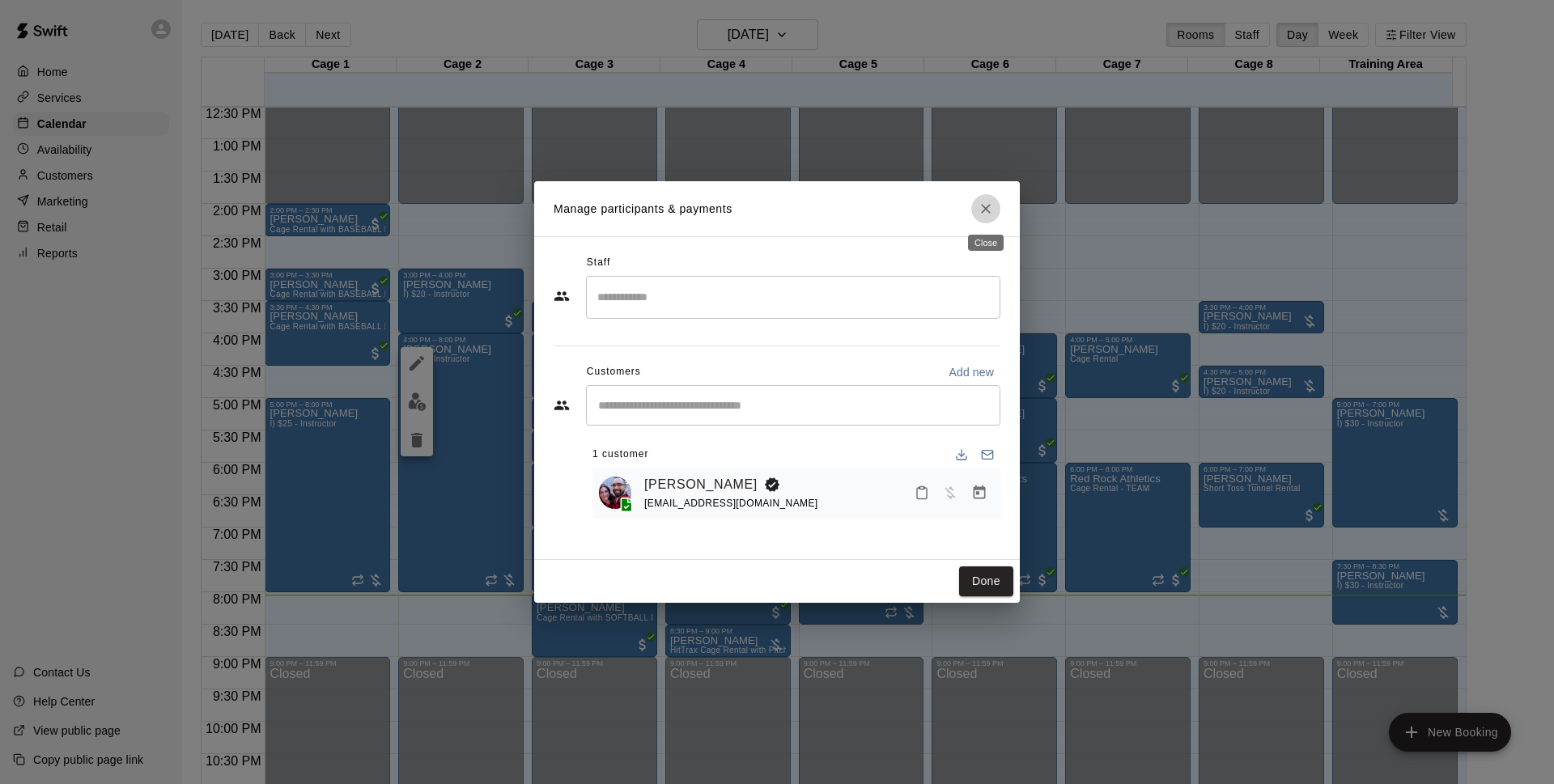
drag, startPoint x: 985, startPoint y: 203, endPoint x: 1122, endPoint y: 34, distance: 217.6
click at [981, 203] on icon "Close" at bounding box center [986, 209] width 16 height 16
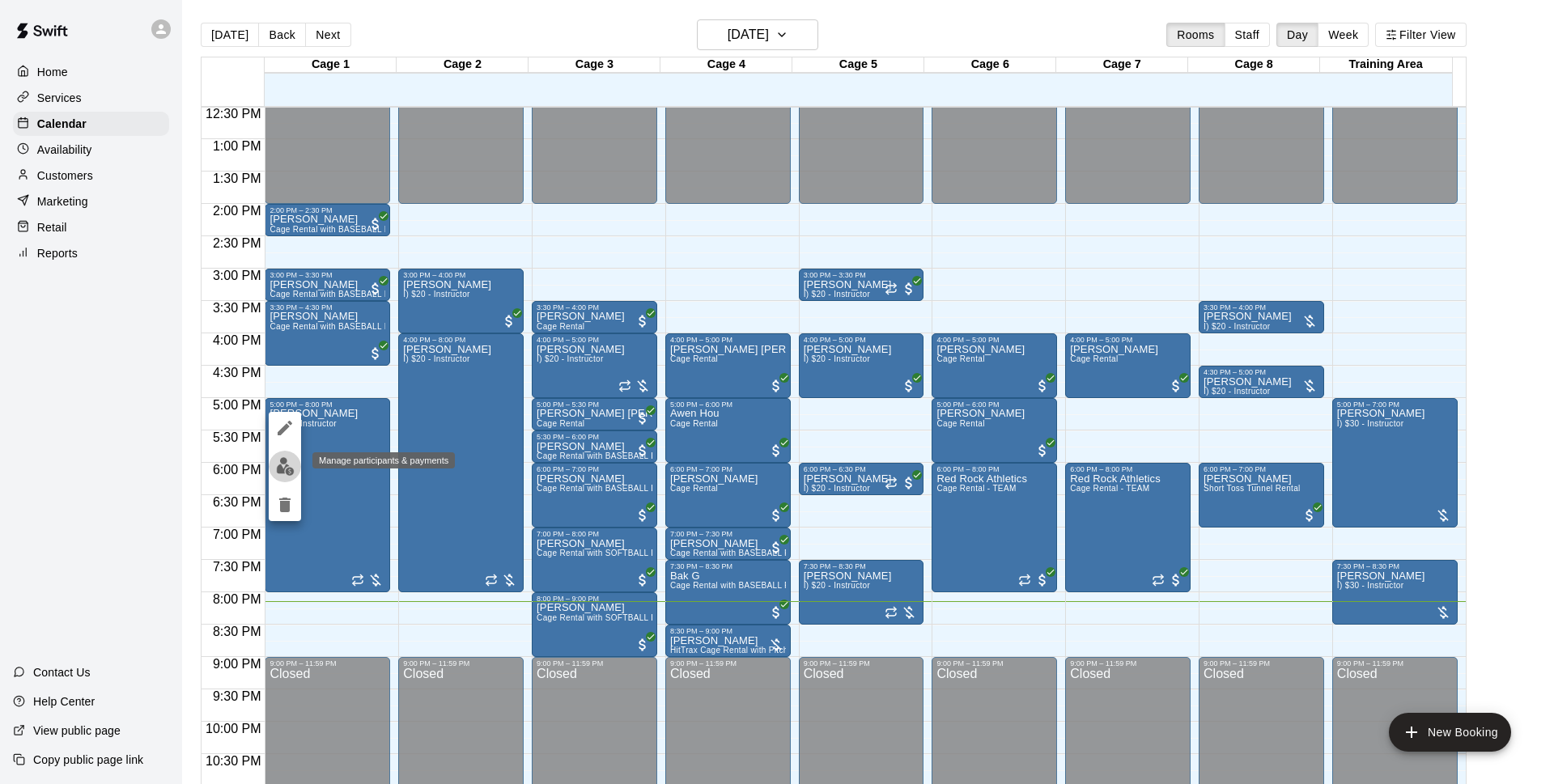
click at [276, 470] on button "edit" at bounding box center [285, 467] width 33 height 32
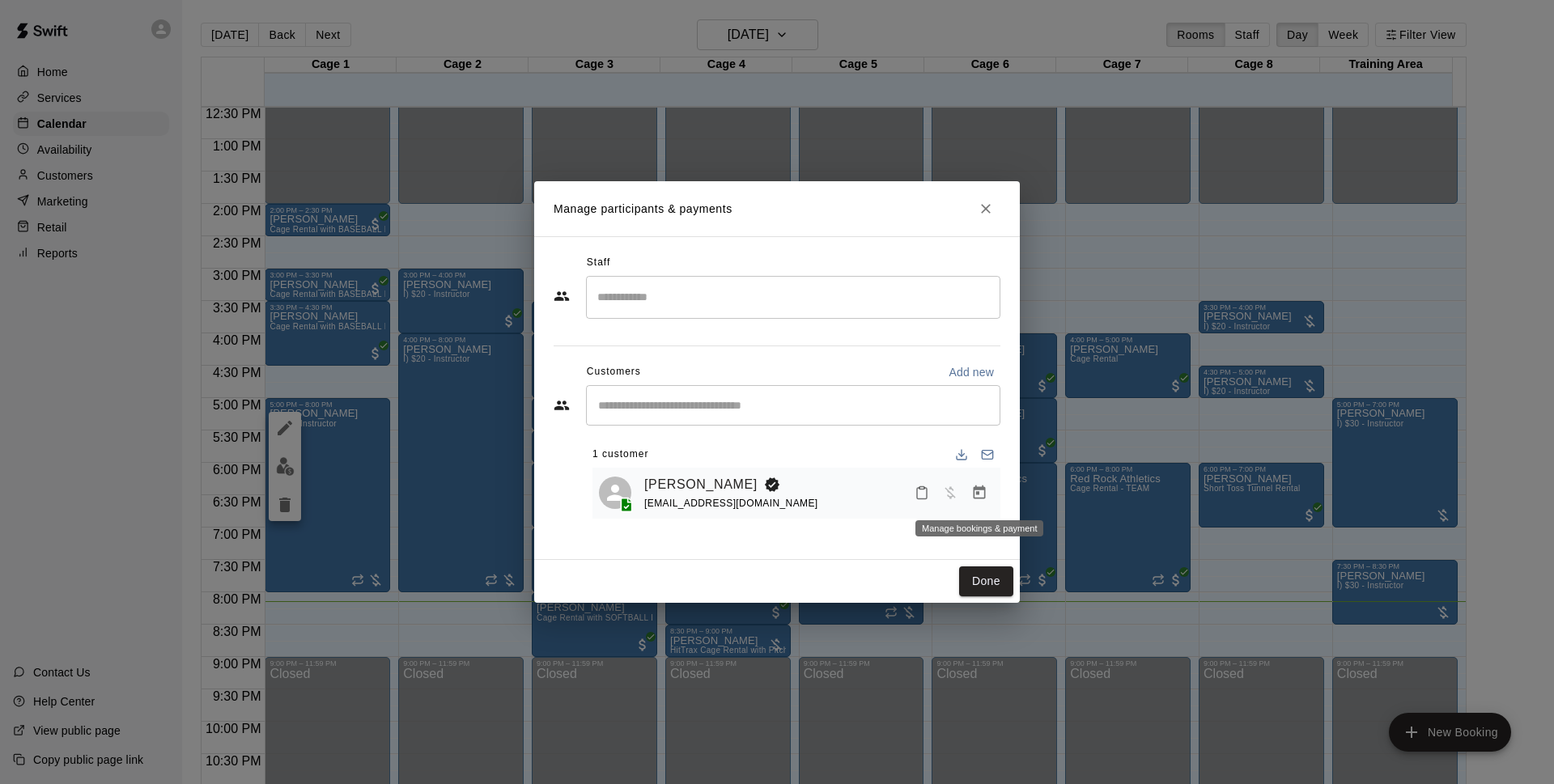
click at [987, 499] on icon "Manage bookings & payment" at bounding box center [980, 492] width 16 height 16
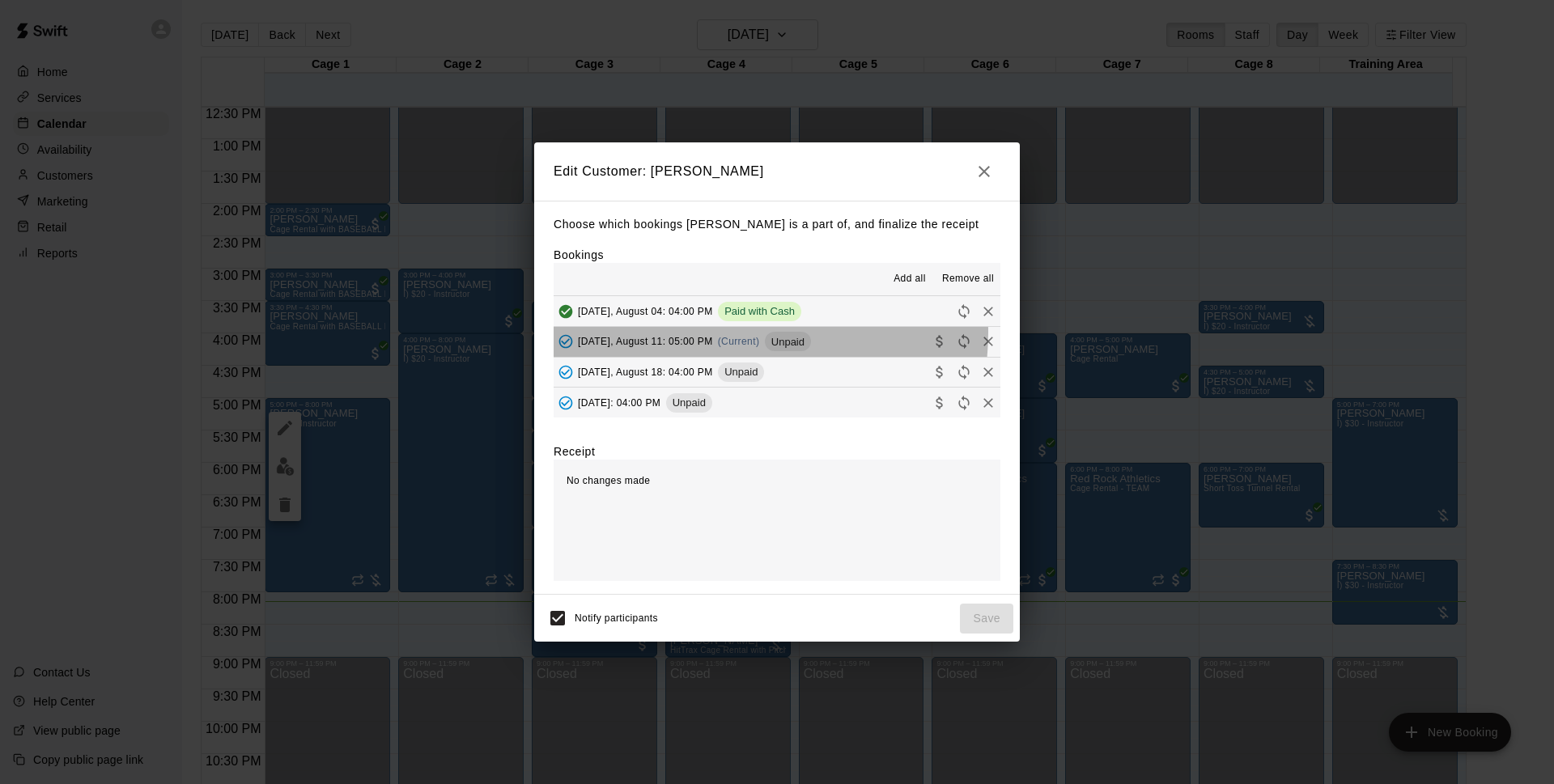
click at [703, 332] on div "[DATE], August 11: 05:00 PM (Current) Unpaid" at bounding box center [682, 341] width 258 height 24
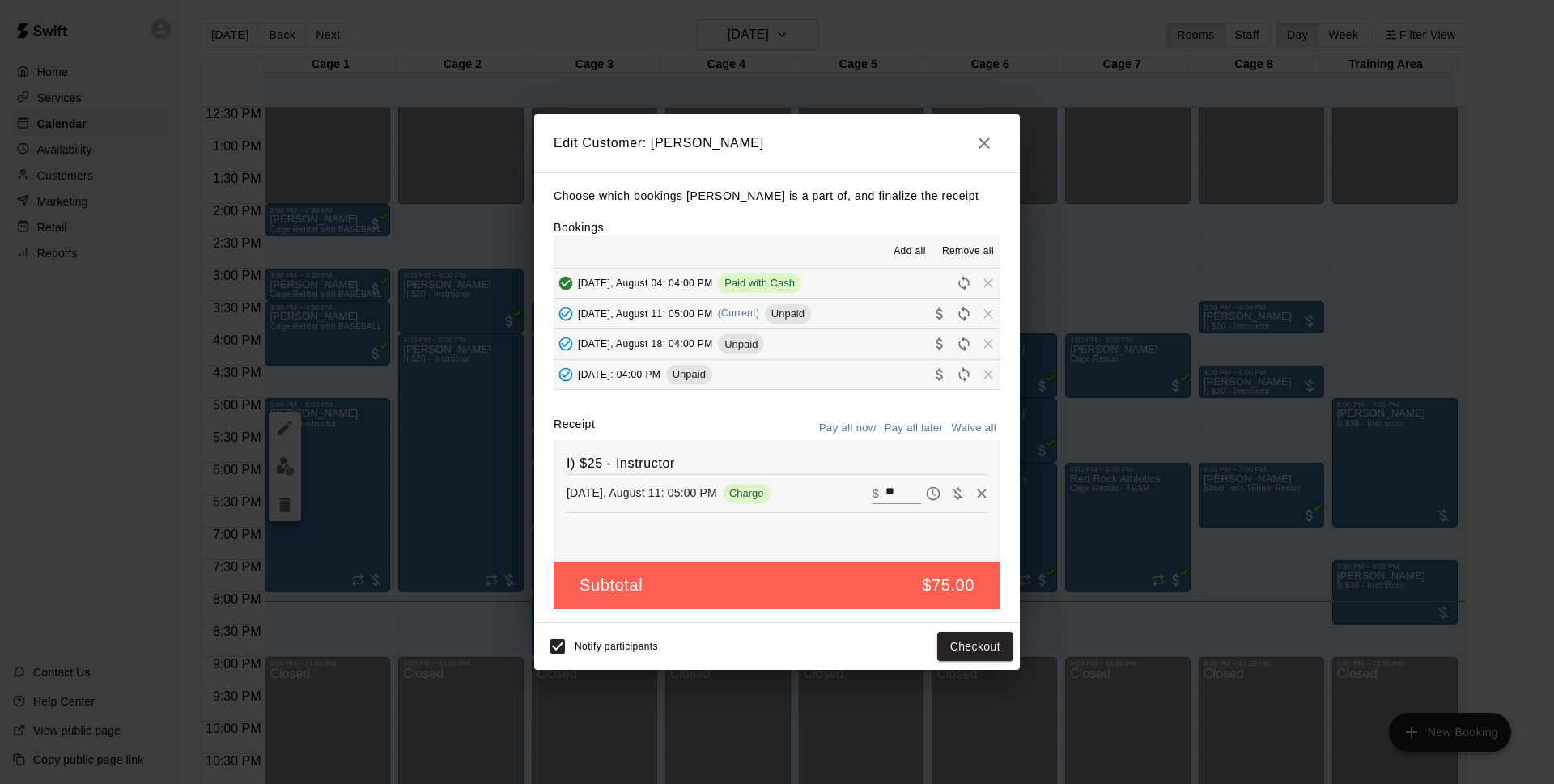
click at [986, 149] on icon "button" at bounding box center [985, 143] width 20 height 20
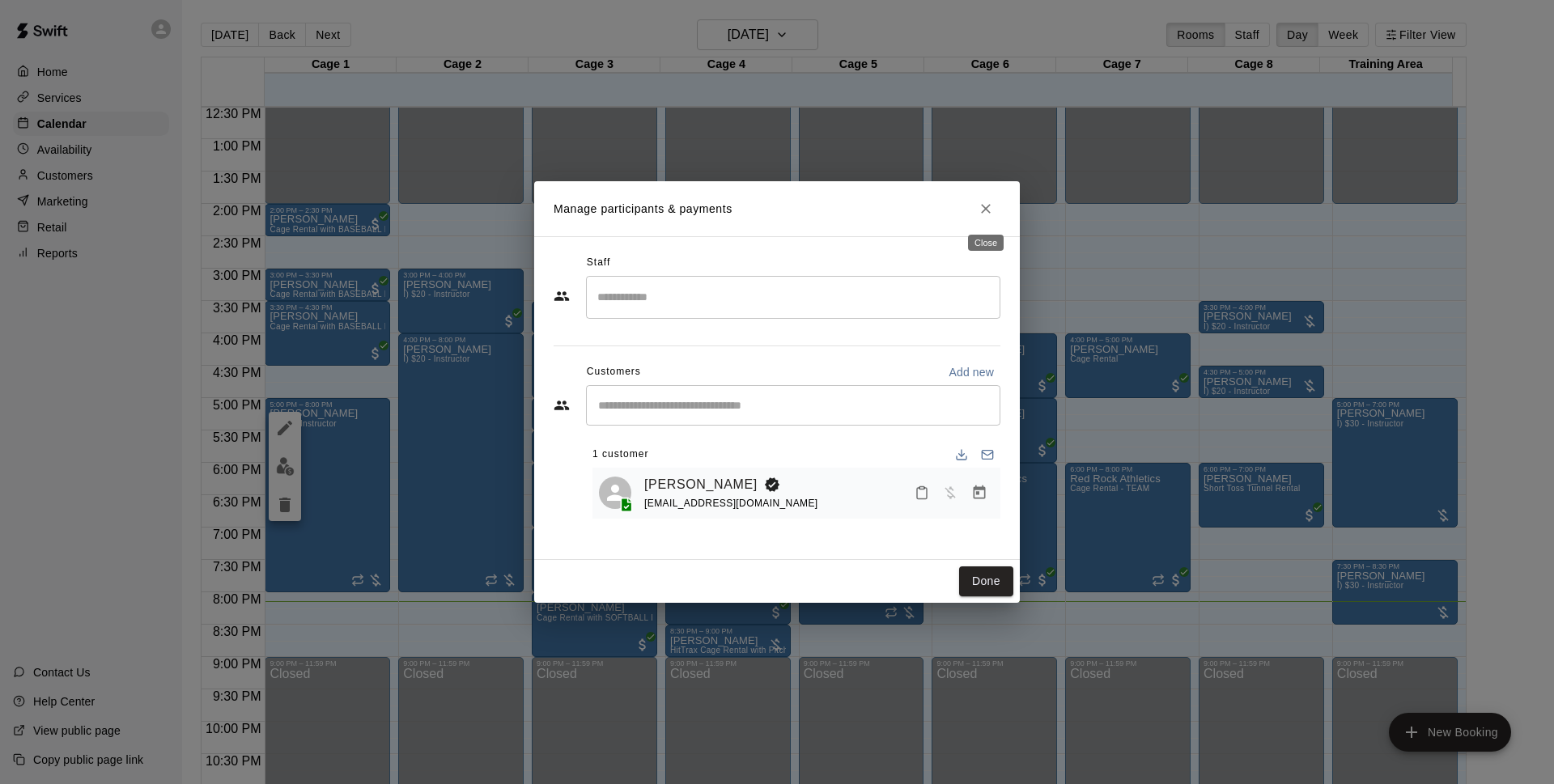
click at [989, 211] on icon "Close" at bounding box center [986, 209] width 16 height 16
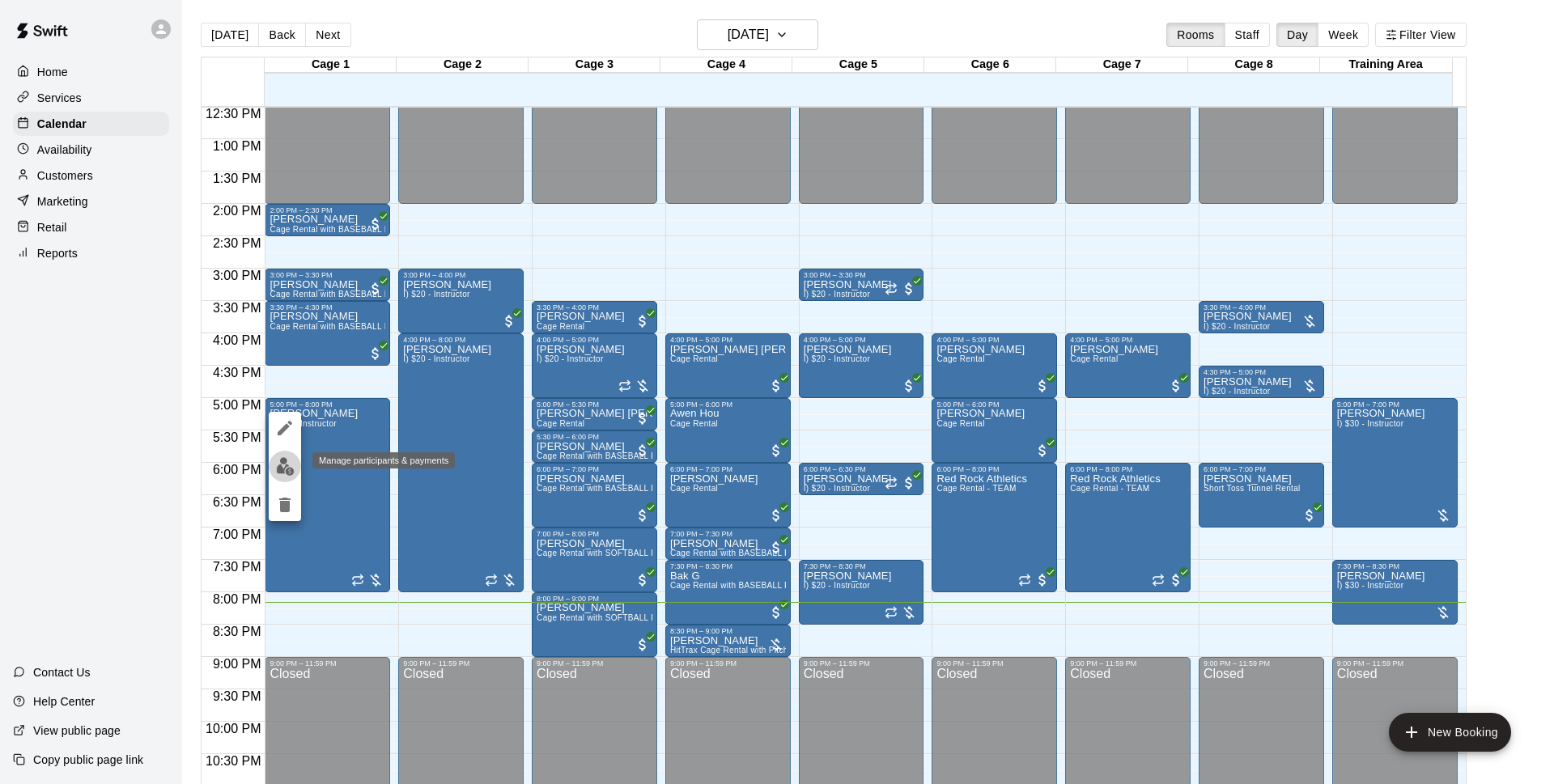
click at [285, 464] on img "edit" at bounding box center [285, 466] width 19 height 19
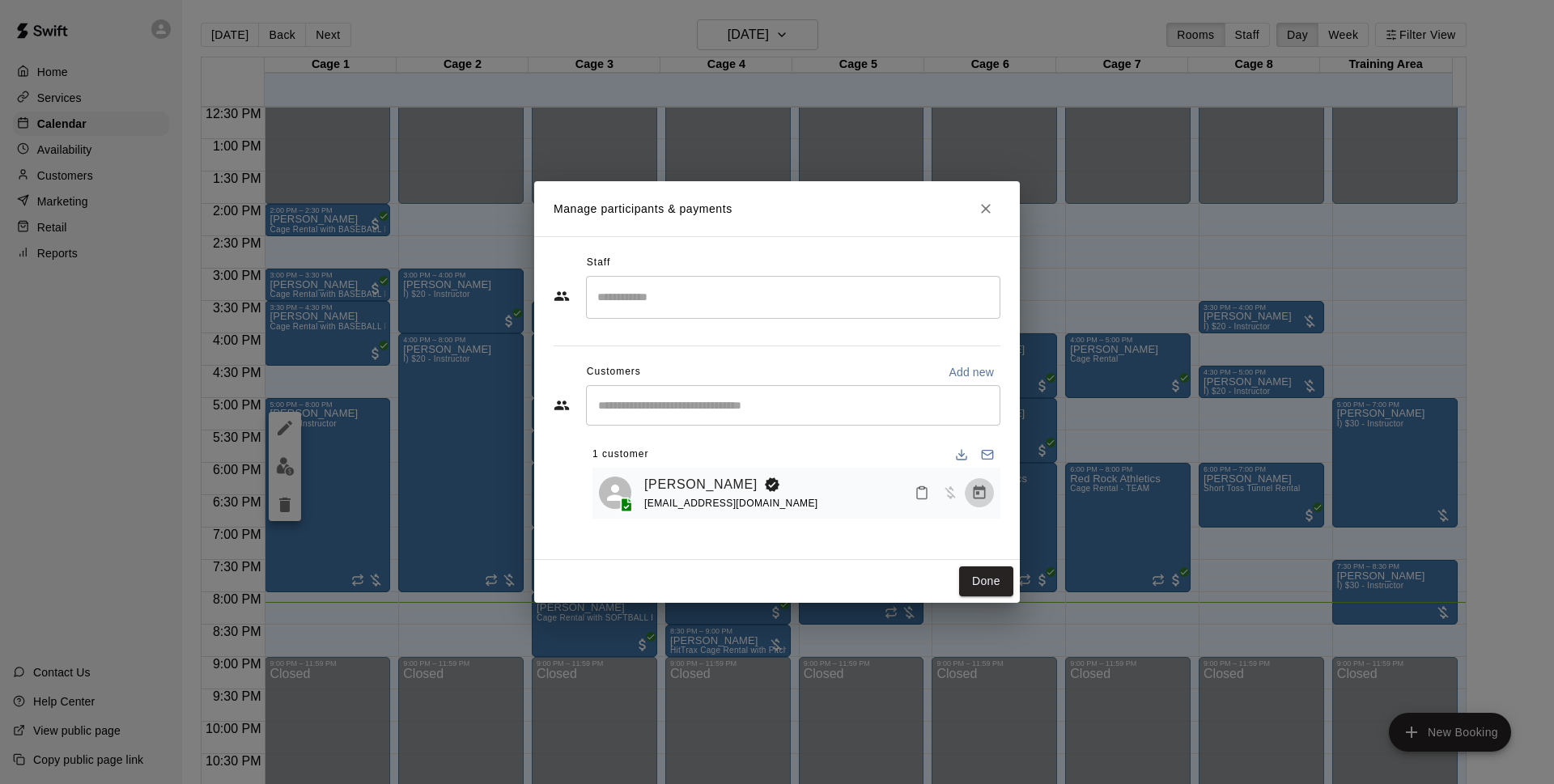
click at [985, 495] on icon "Manage bookings & payment" at bounding box center [980, 492] width 12 height 14
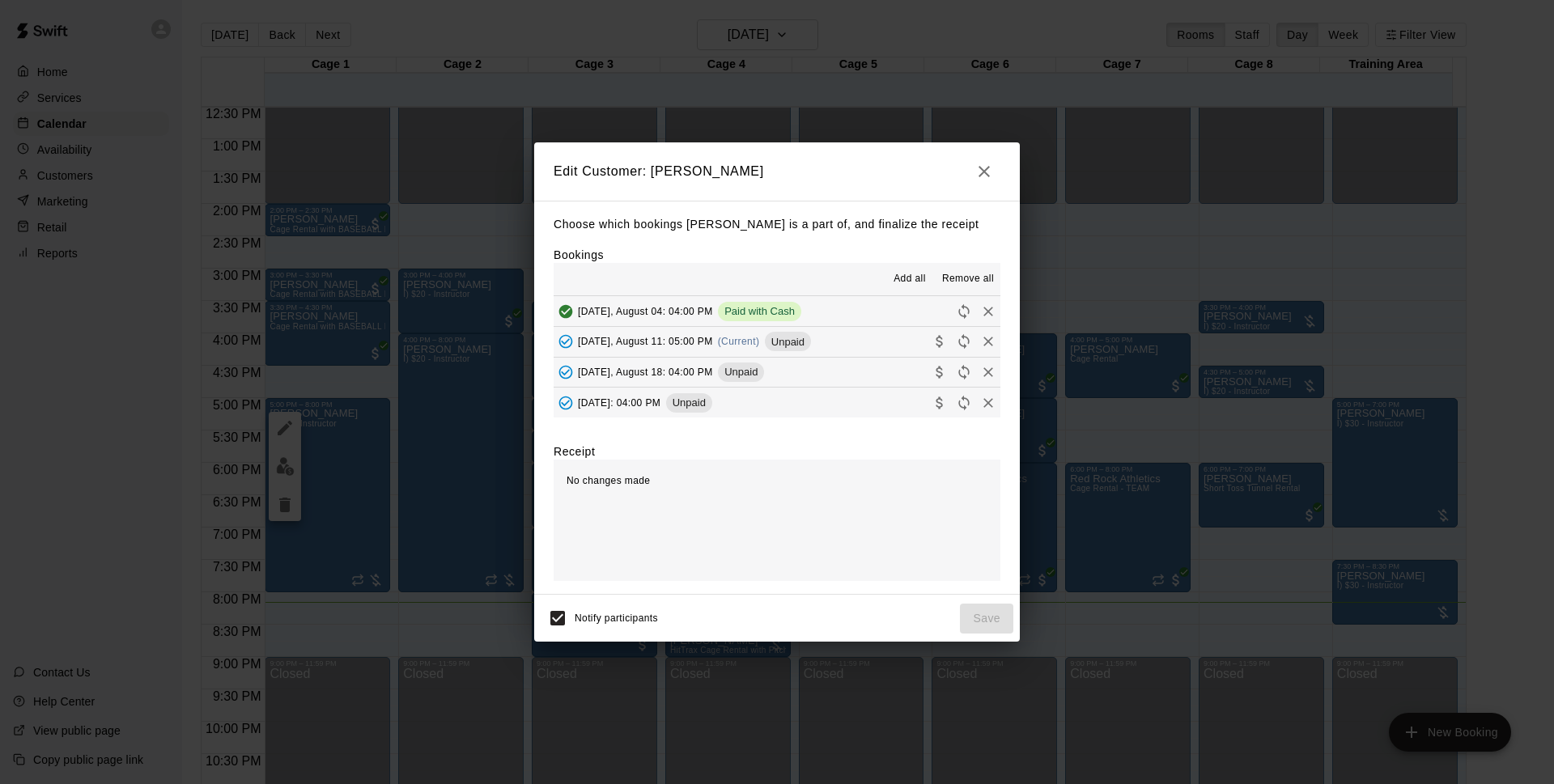
click at [787, 342] on span "Unpaid" at bounding box center [787, 341] width 46 height 12
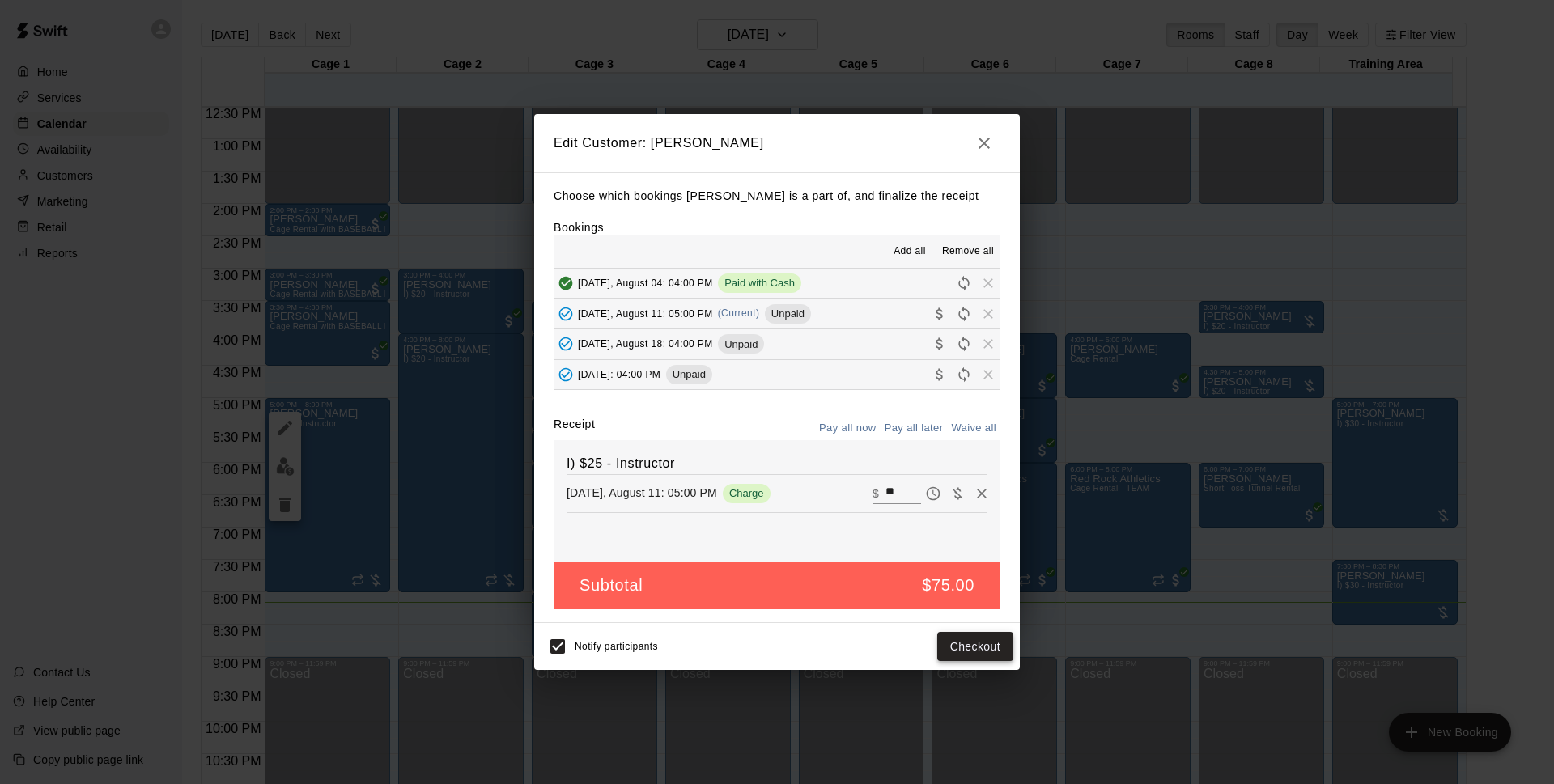
click at [962, 652] on button "Checkout" at bounding box center [975, 647] width 76 height 30
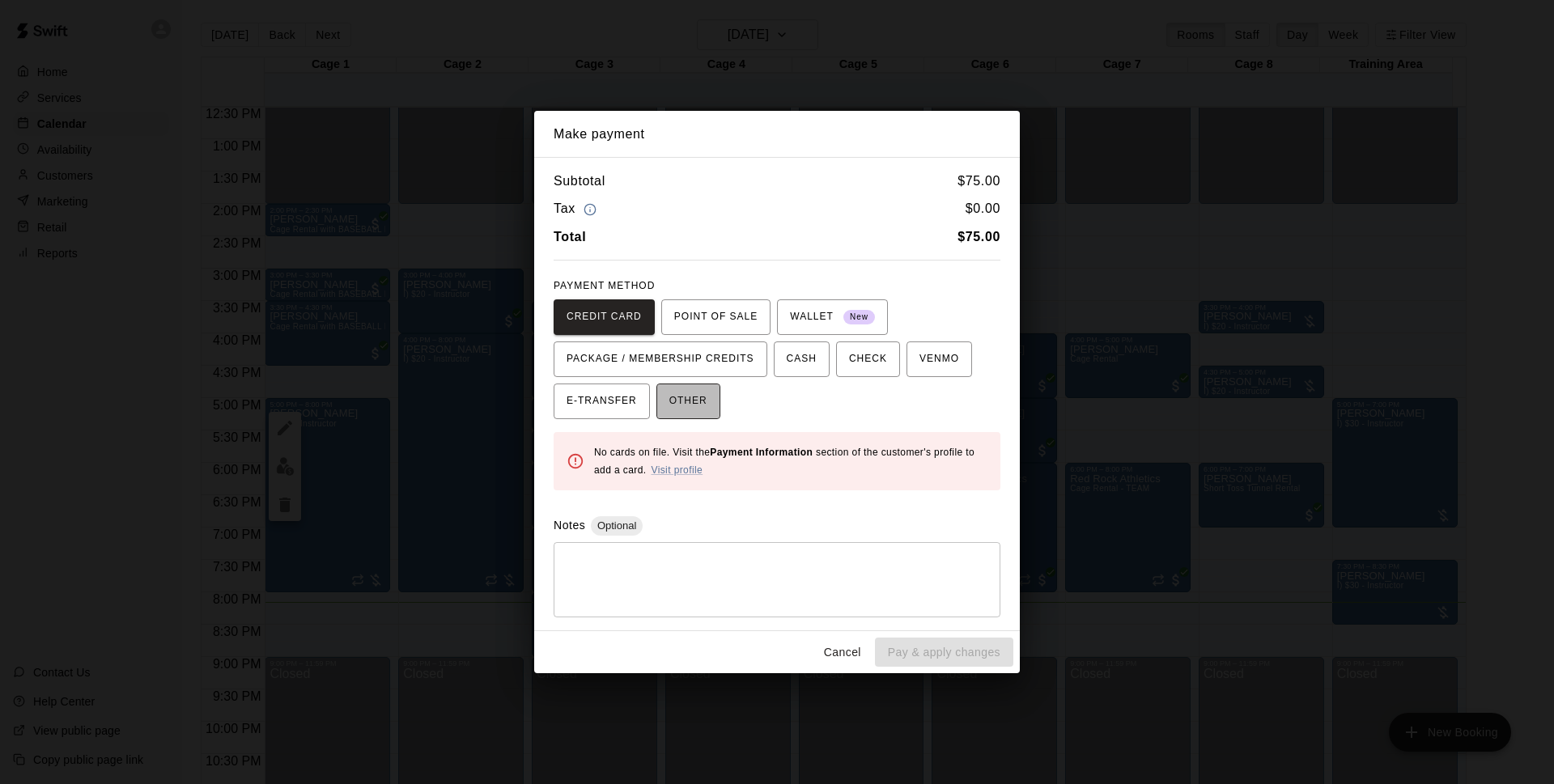
click at [712, 393] on button "OTHER" at bounding box center [688, 401] width 64 height 36
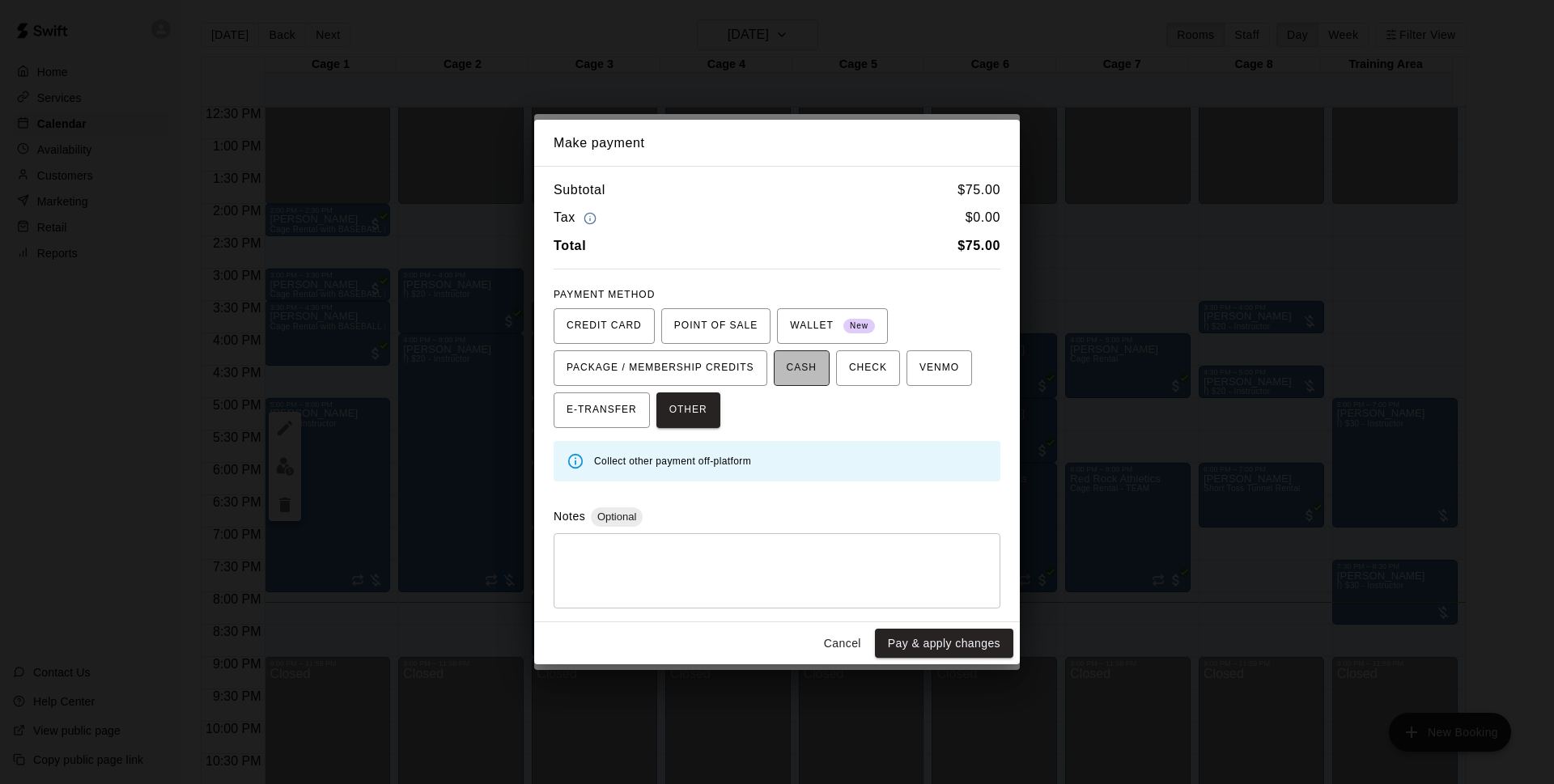
click at [820, 374] on button "CASH" at bounding box center [801, 368] width 56 height 36
click at [930, 650] on button "Pay & apply changes" at bounding box center [944, 644] width 138 height 30
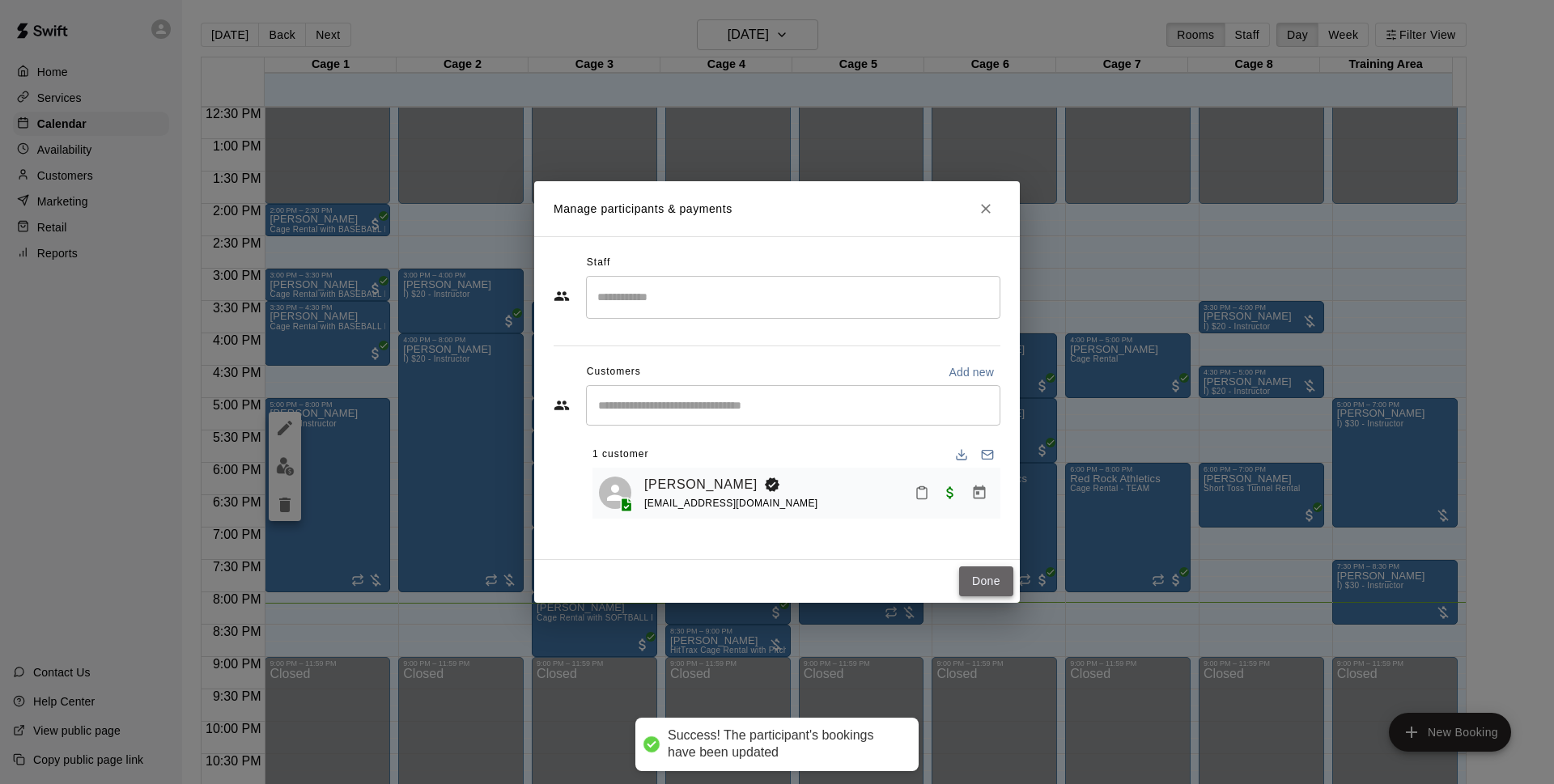
click at [994, 584] on button "Done" at bounding box center [986, 581] width 54 height 30
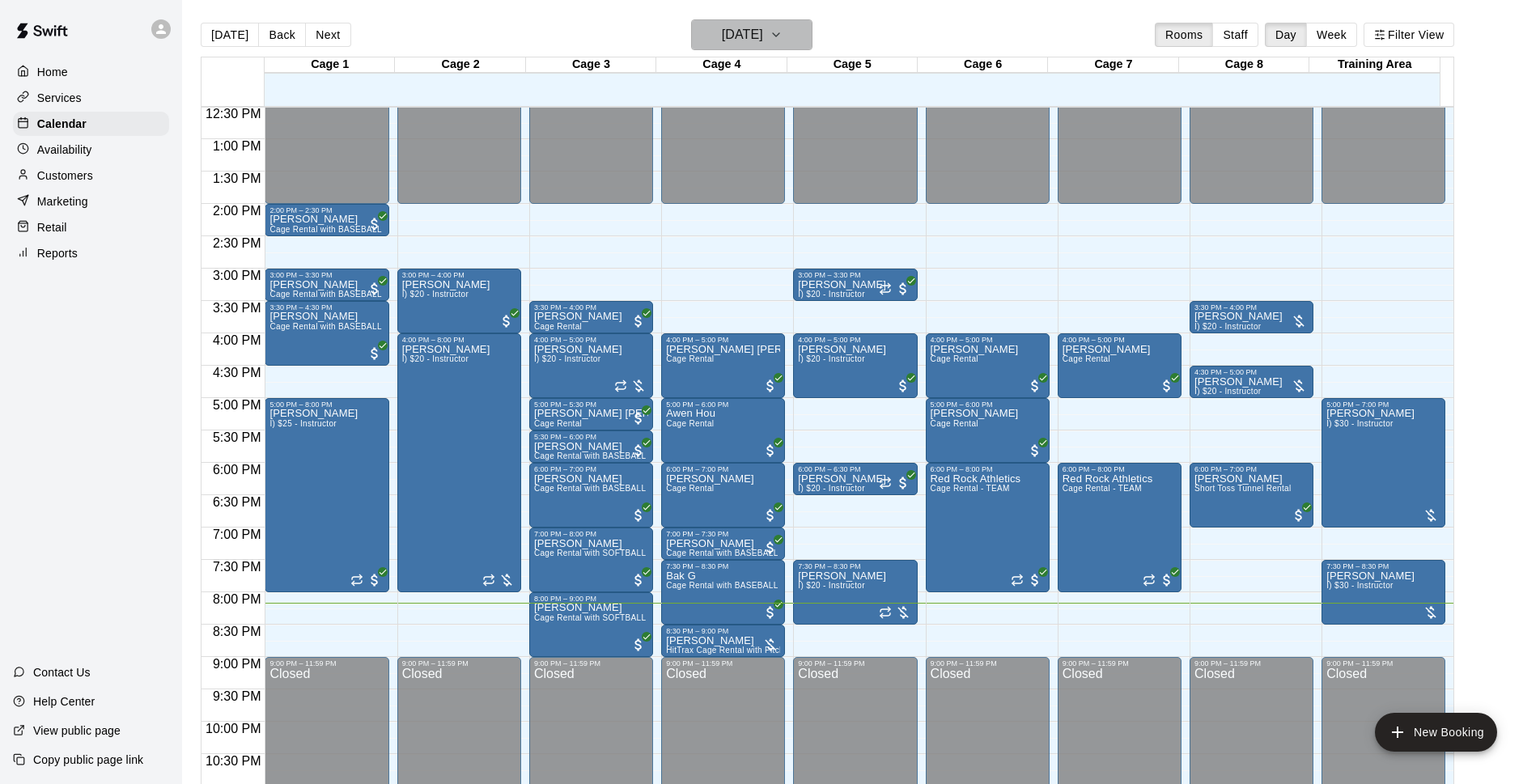
click at [764, 31] on h6 "[DATE]" at bounding box center [742, 35] width 41 height 23
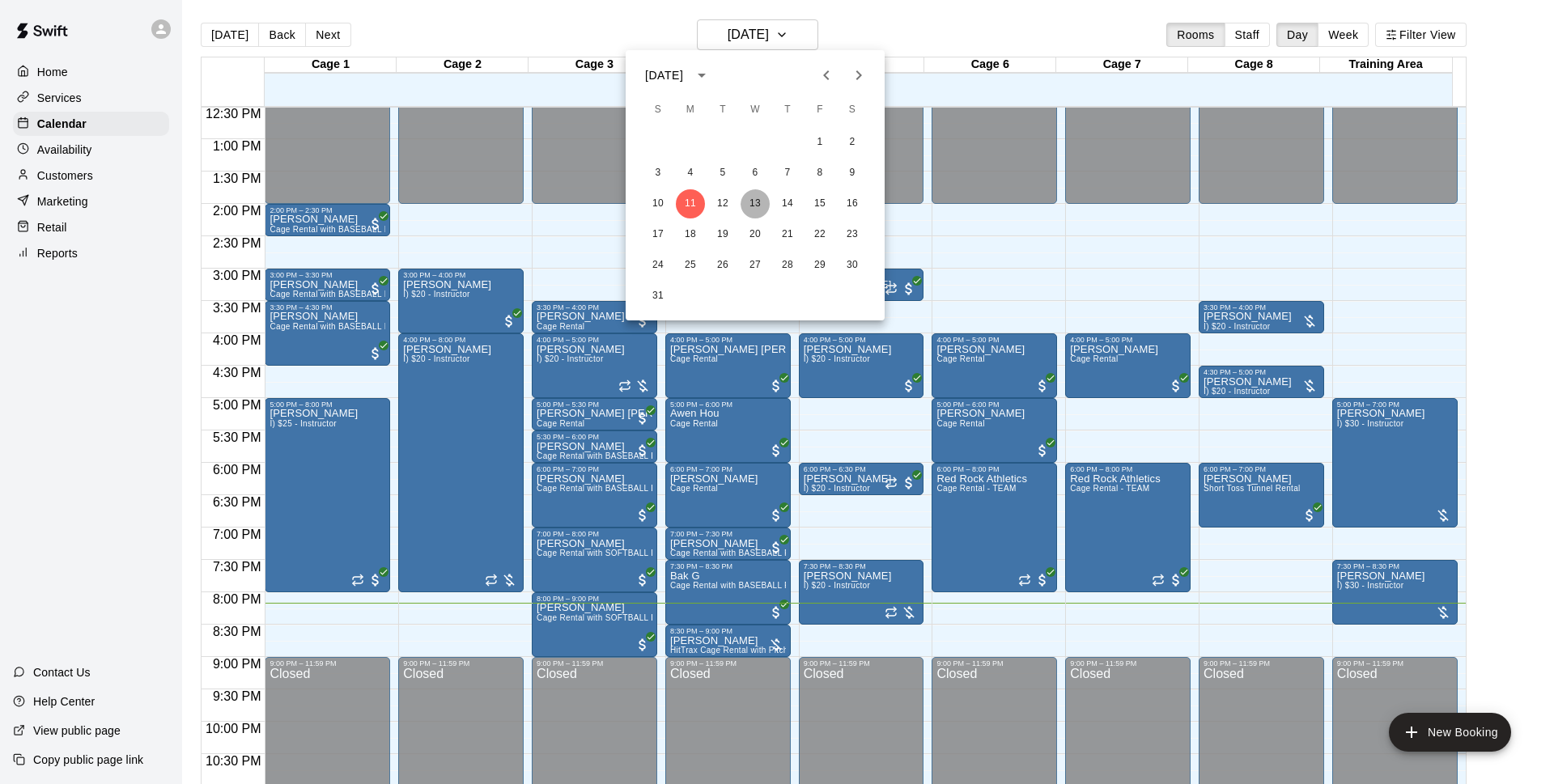
click at [759, 204] on button "13" at bounding box center [755, 203] width 29 height 29
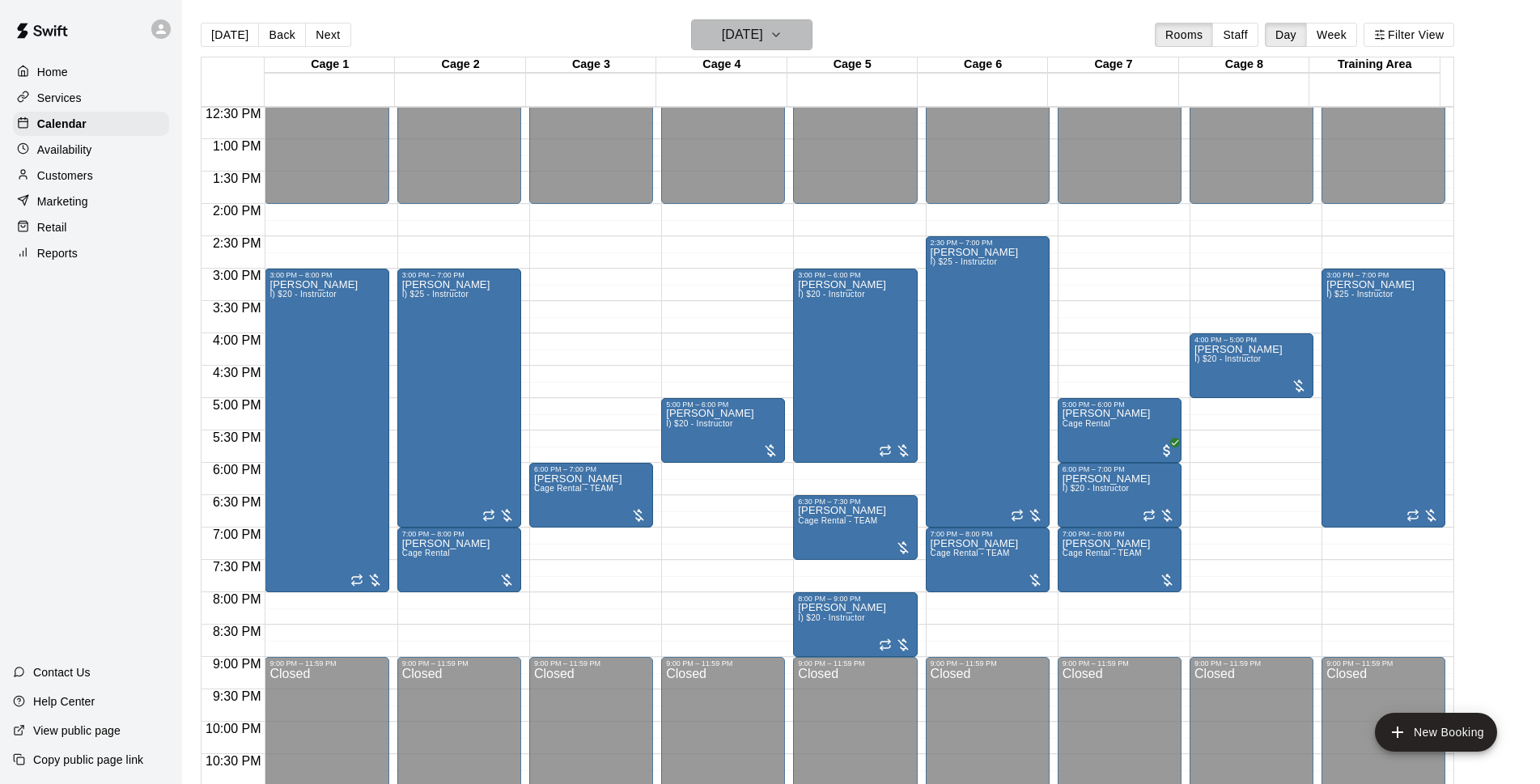
click at [758, 35] on h6 "[DATE]" at bounding box center [742, 35] width 41 height 23
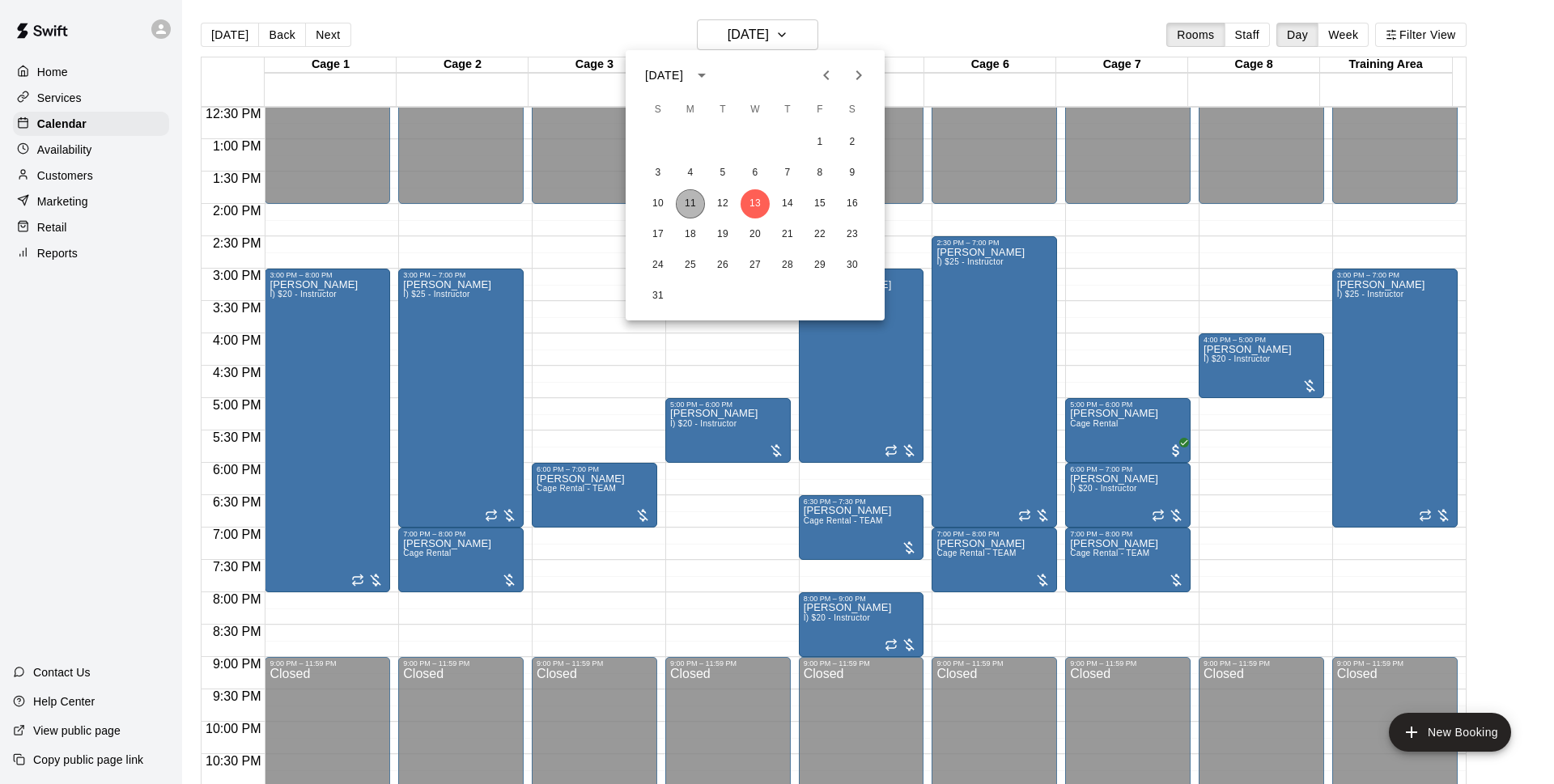
click at [687, 211] on button "11" at bounding box center [690, 203] width 29 height 29
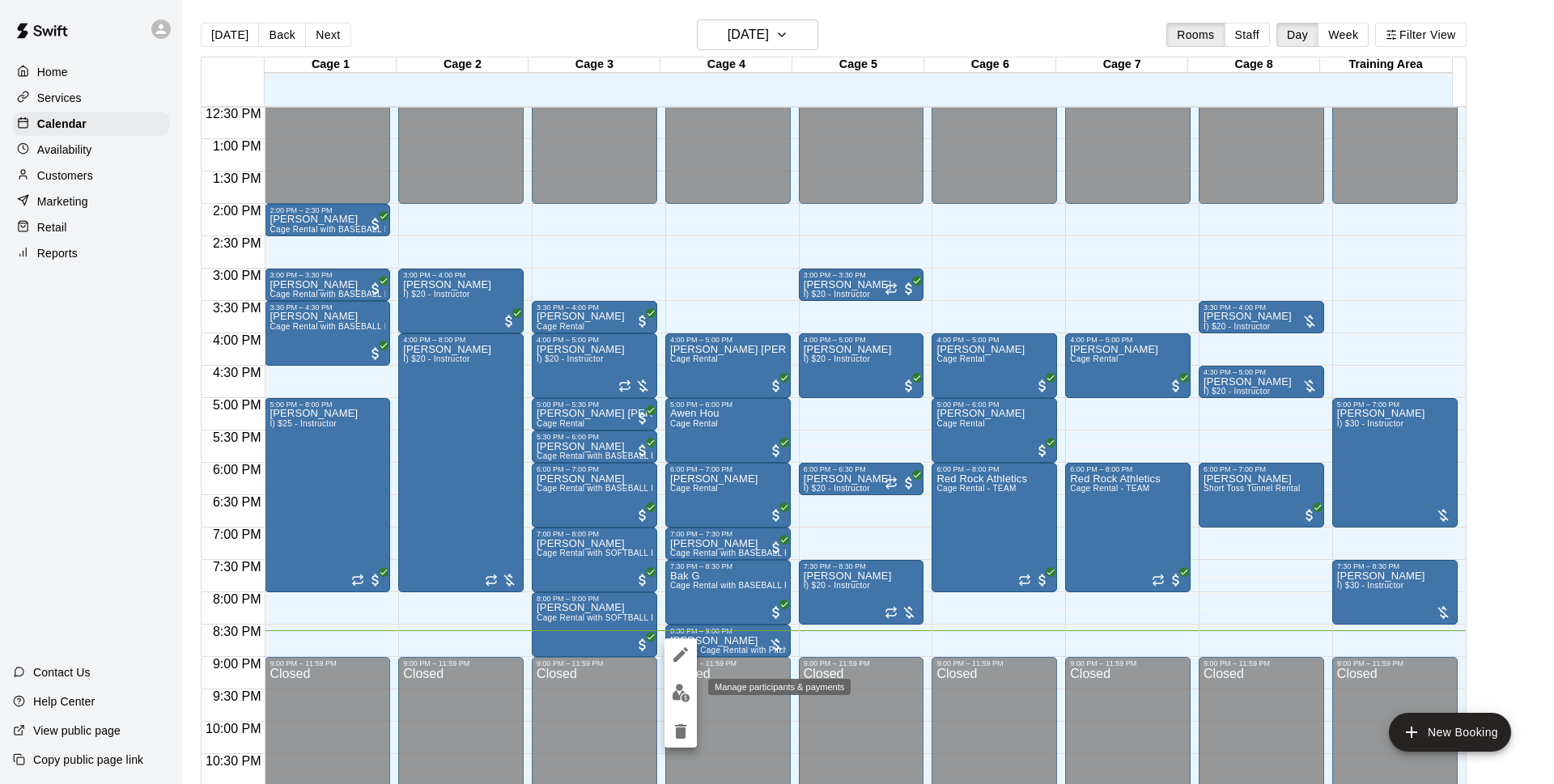
click at [685, 699] on img "edit" at bounding box center [681, 692] width 19 height 19
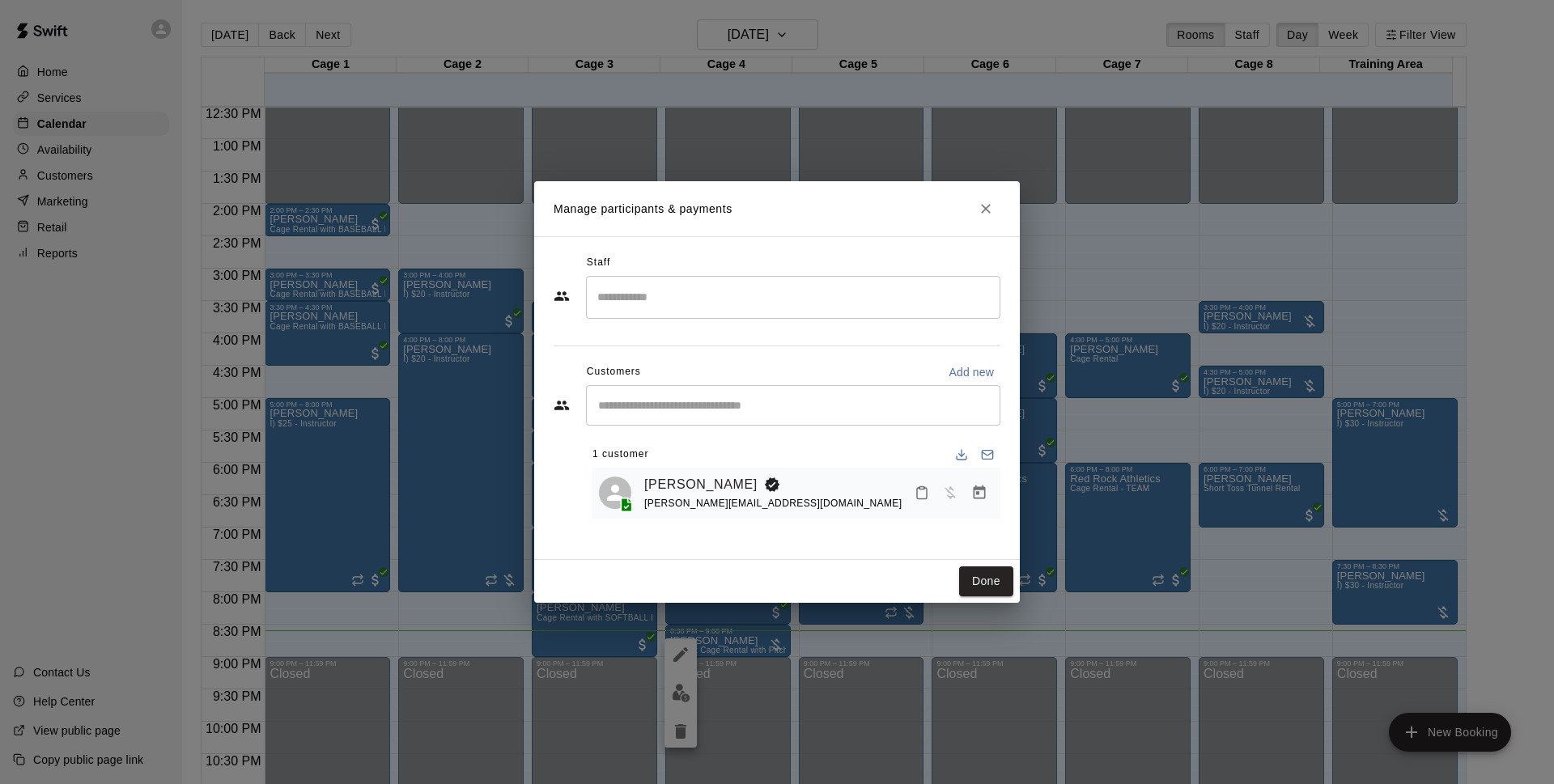
click at [986, 490] on icon "Manage bookings & payment" at bounding box center [980, 492] width 16 height 16
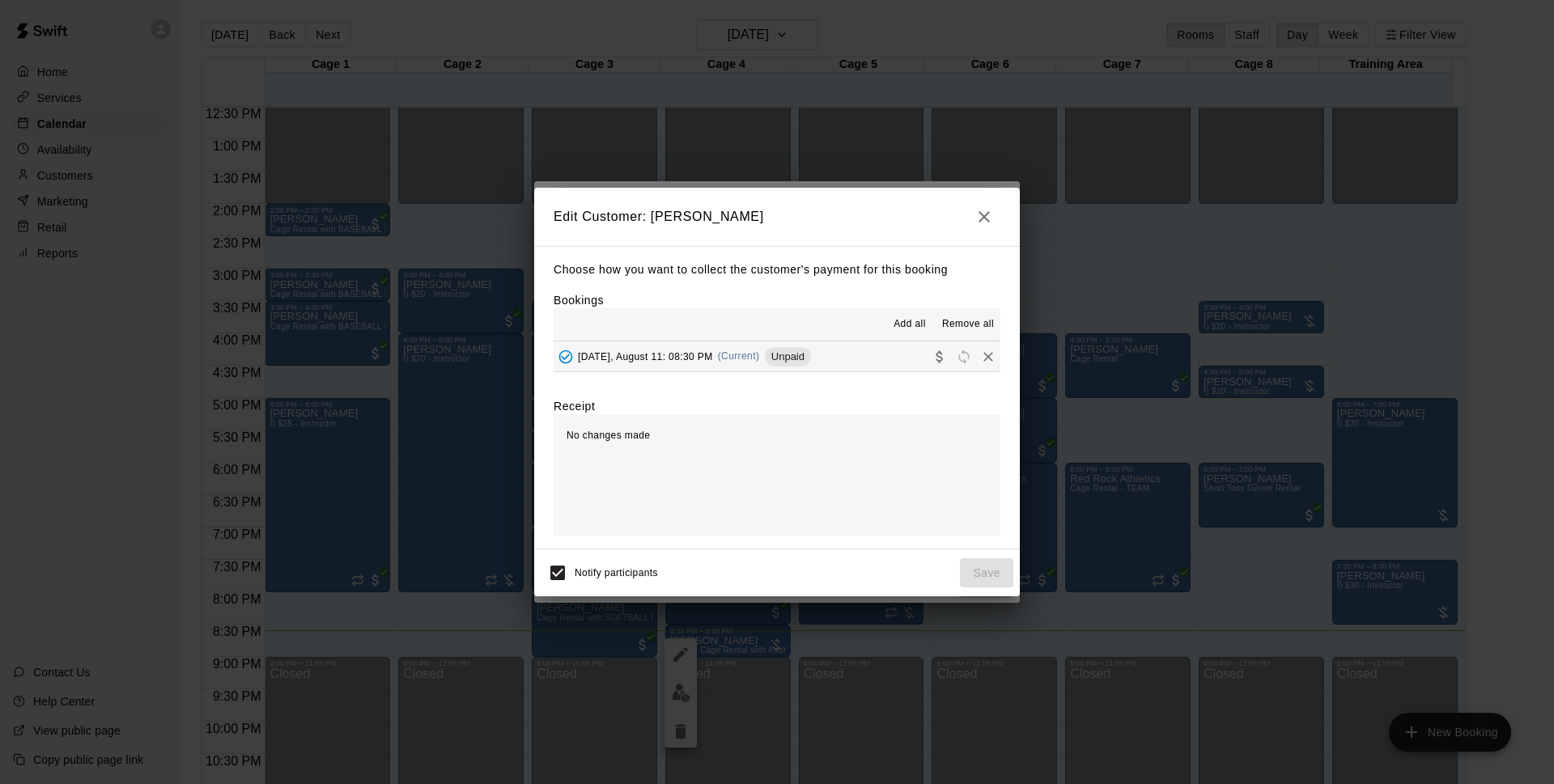
click at [725, 353] on span "(Current)" at bounding box center [739, 355] width 42 height 11
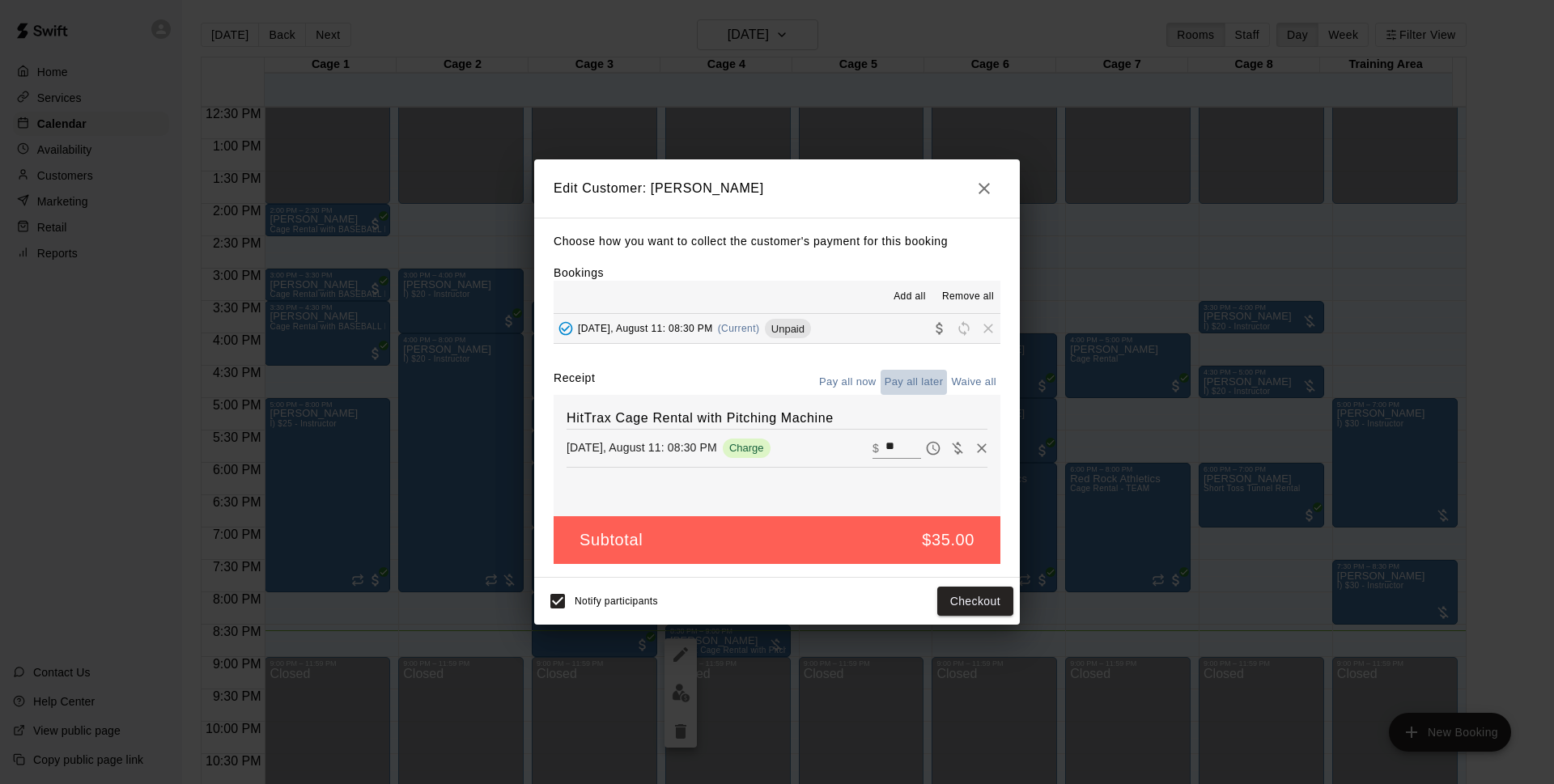
click at [909, 373] on button "Pay all later" at bounding box center [914, 382] width 67 height 25
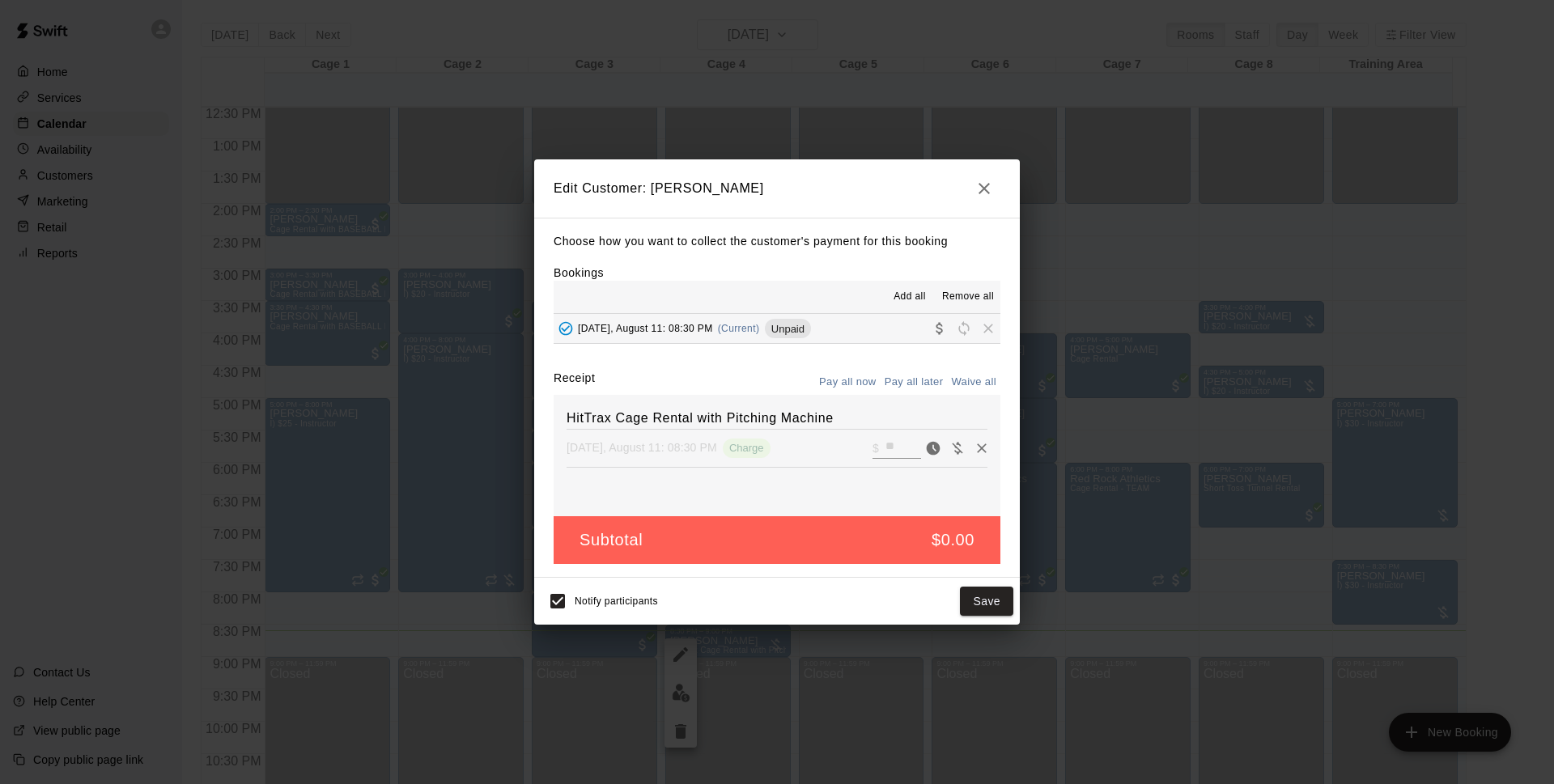
click at [822, 381] on button "Pay all now" at bounding box center [848, 382] width 66 height 25
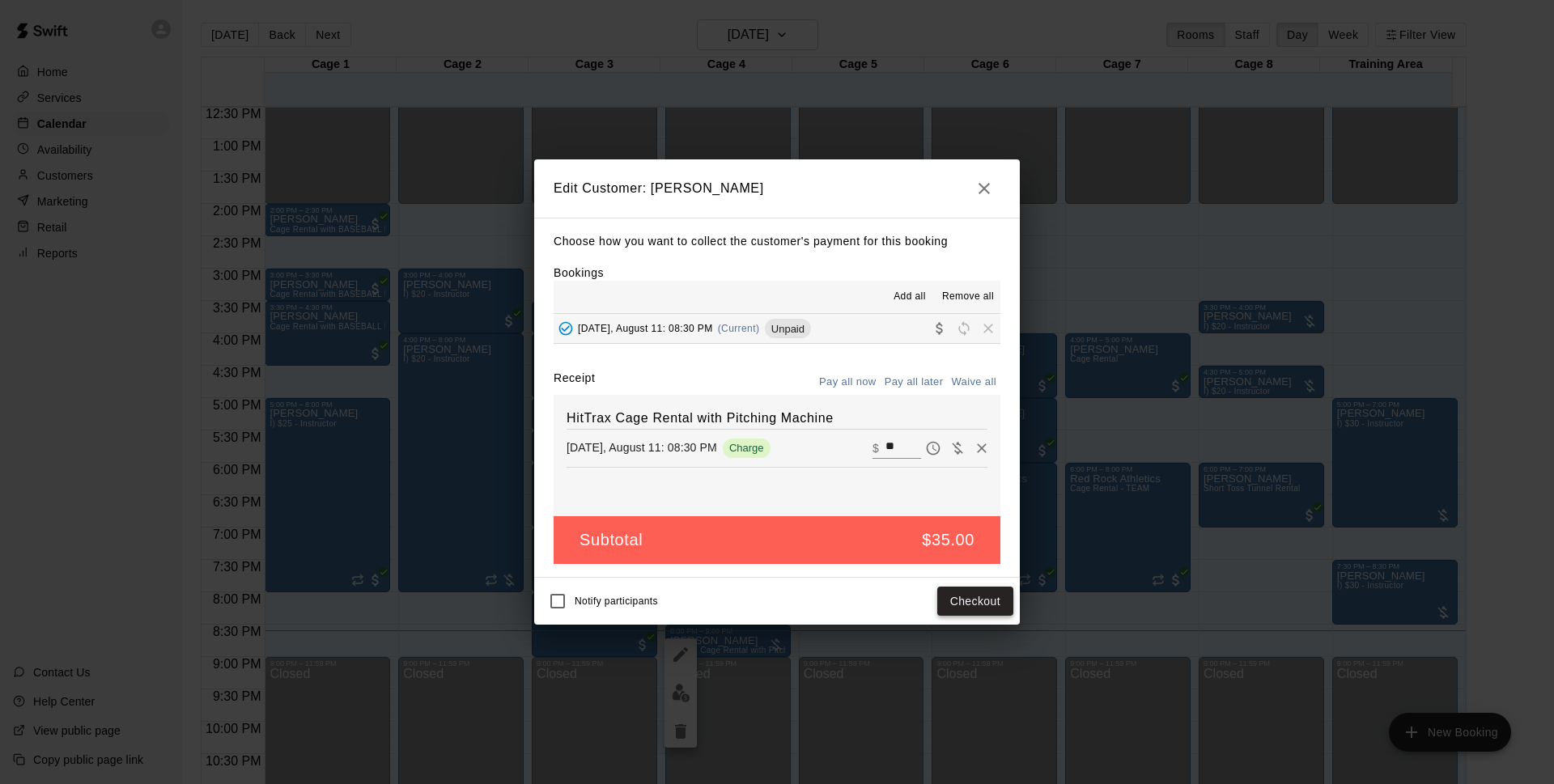
click at [993, 598] on button "Checkout" at bounding box center [975, 601] width 76 height 30
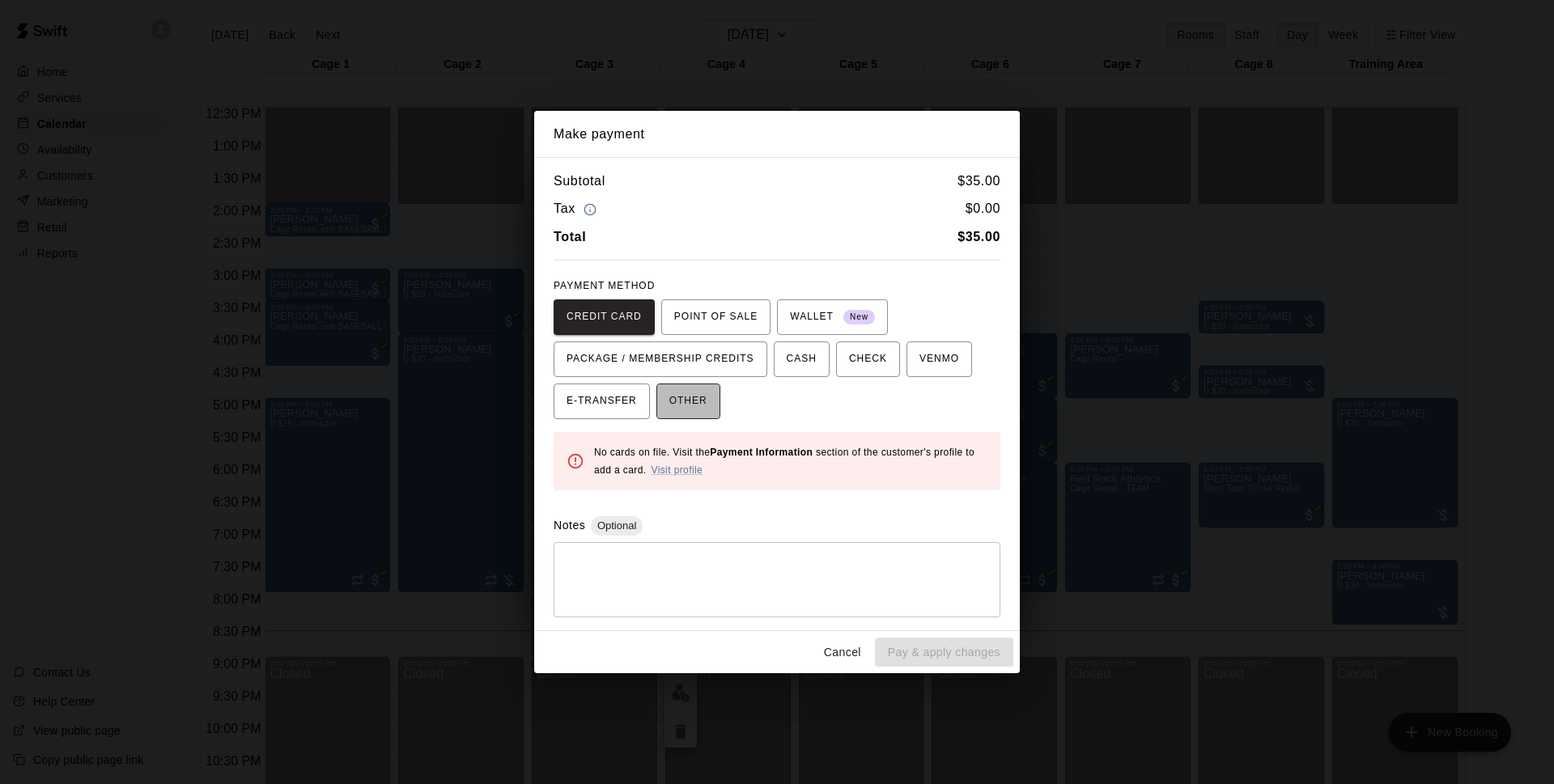
click at [708, 409] on button "OTHER" at bounding box center [688, 401] width 64 height 36
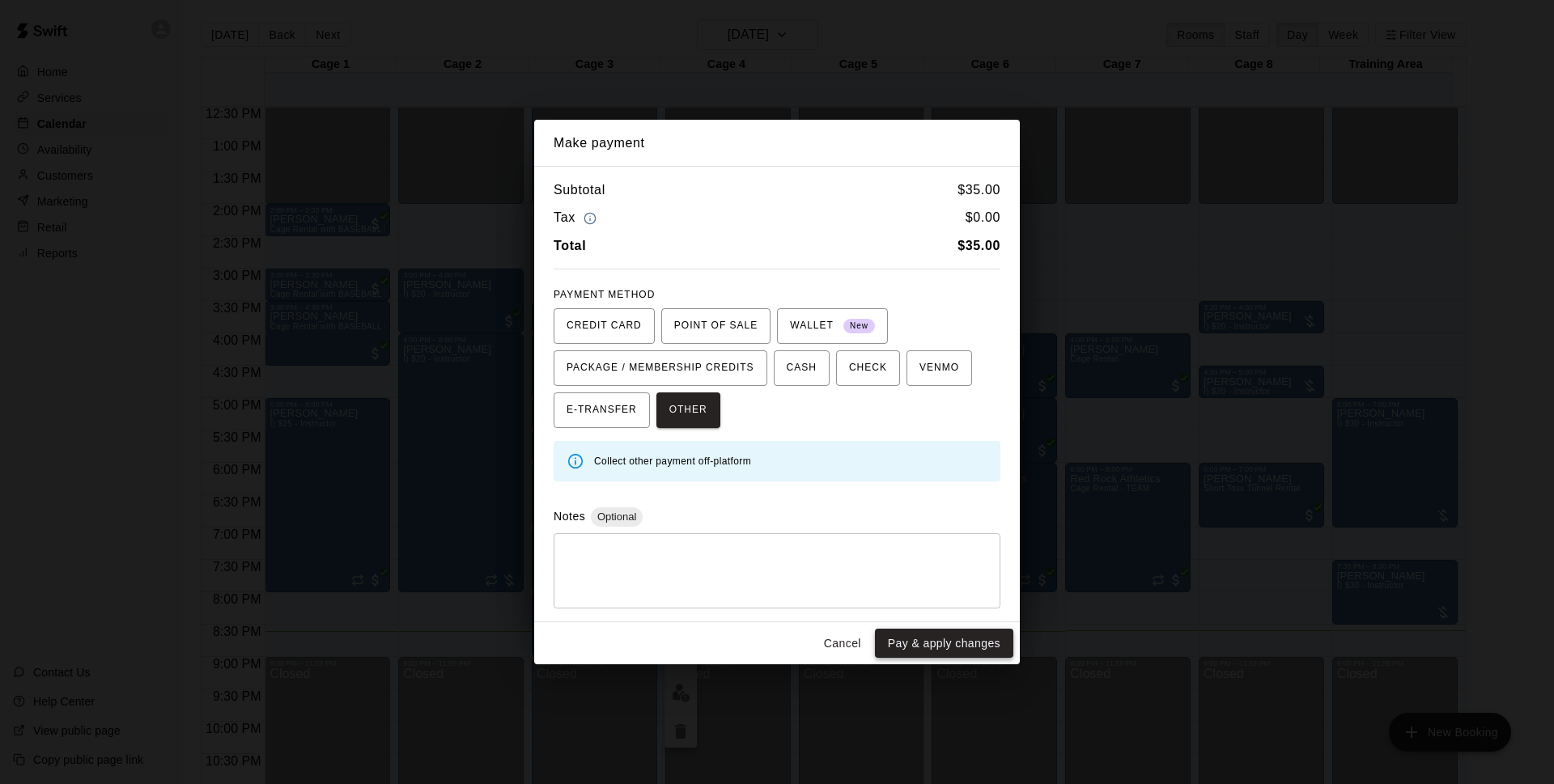
click at [959, 634] on button "Pay & apply changes" at bounding box center [944, 644] width 138 height 30
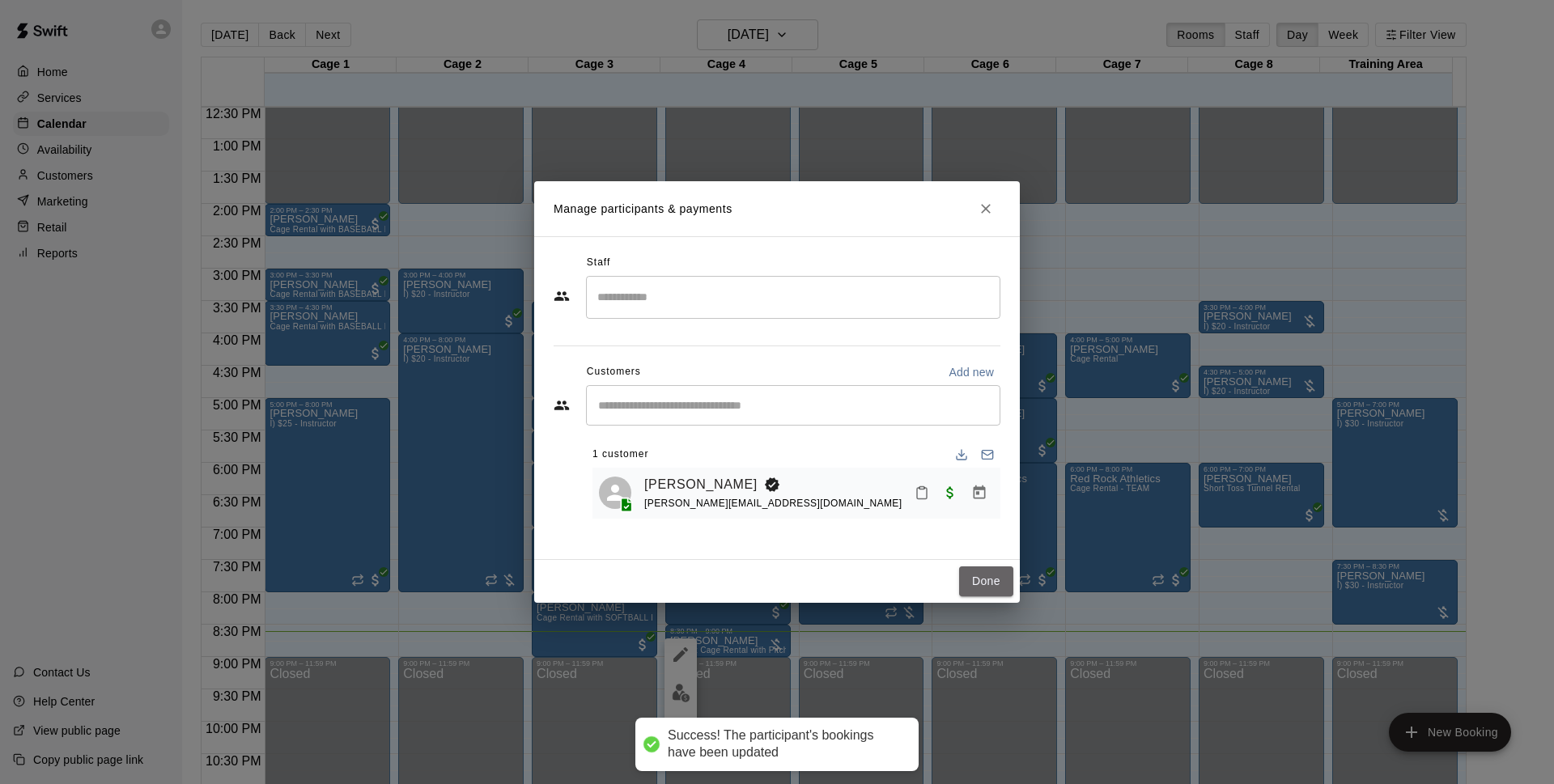
drag, startPoint x: 991, startPoint y: 586, endPoint x: 928, endPoint y: 500, distance: 106.6
click at [990, 586] on button "Done" at bounding box center [986, 581] width 54 height 30
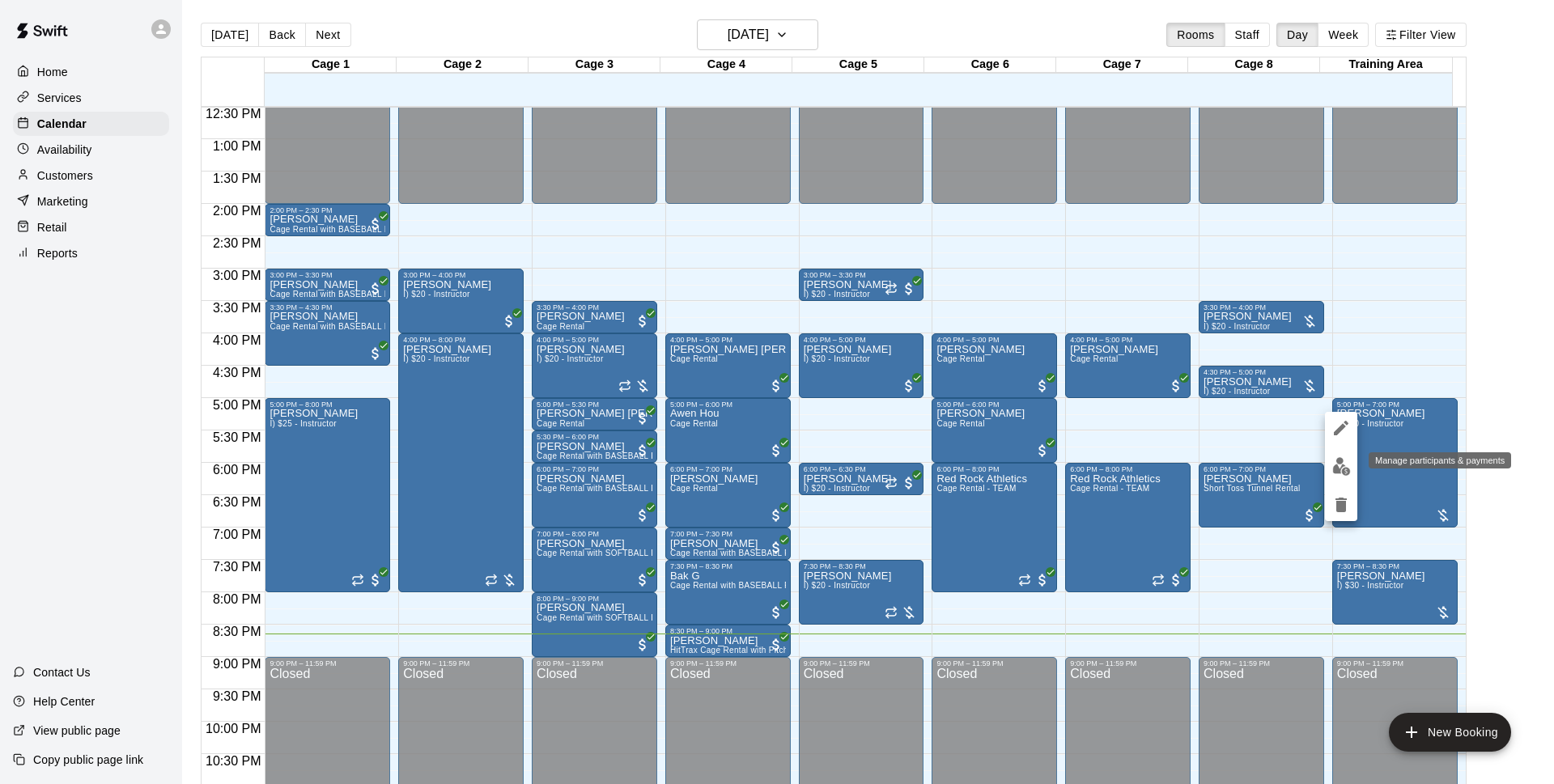
click at [1333, 469] on img "edit" at bounding box center [1341, 466] width 19 height 19
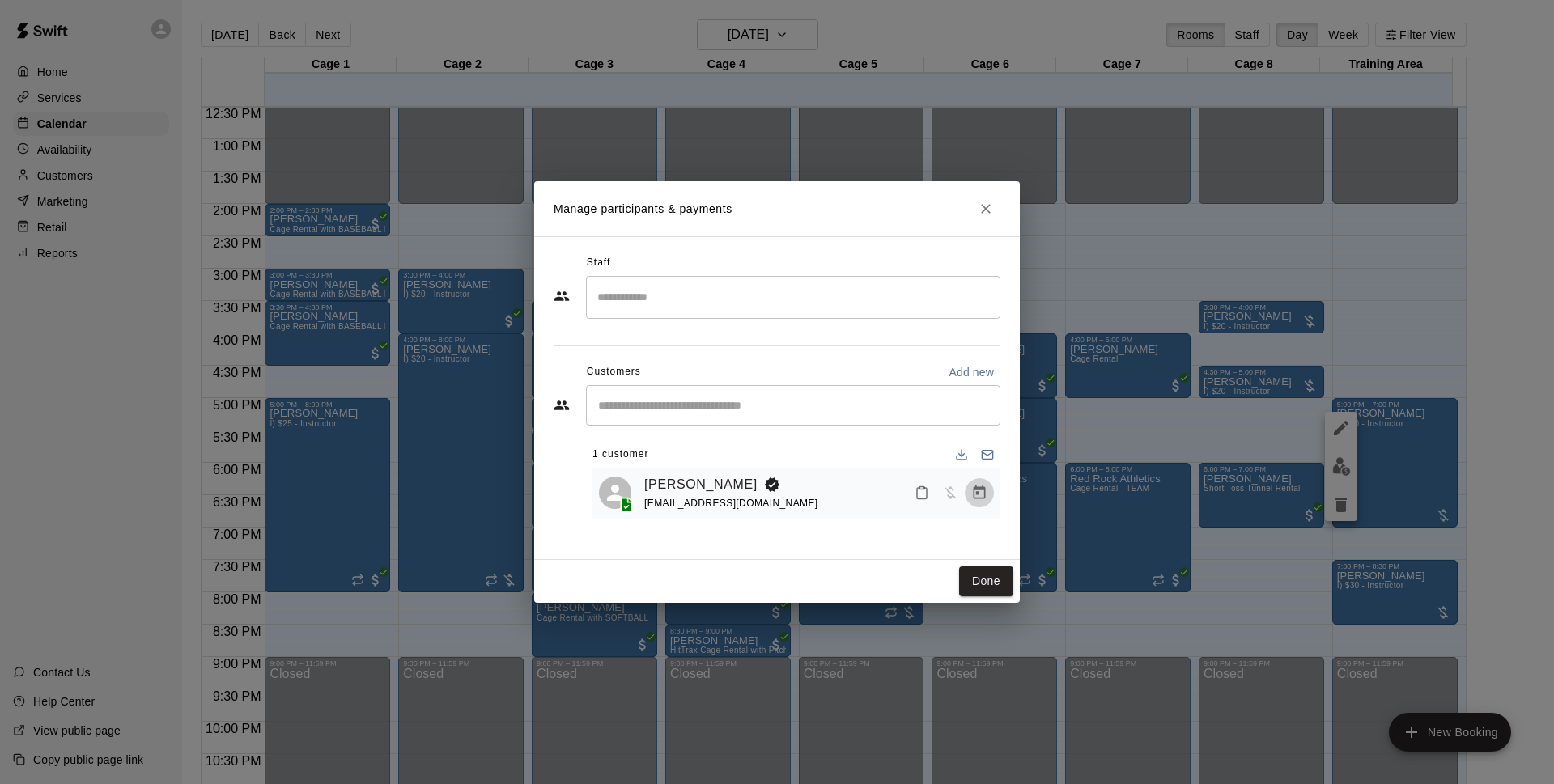
click at [974, 500] on icon "Manage bookings & payment" at bounding box center [980, 492] width 16 height 16
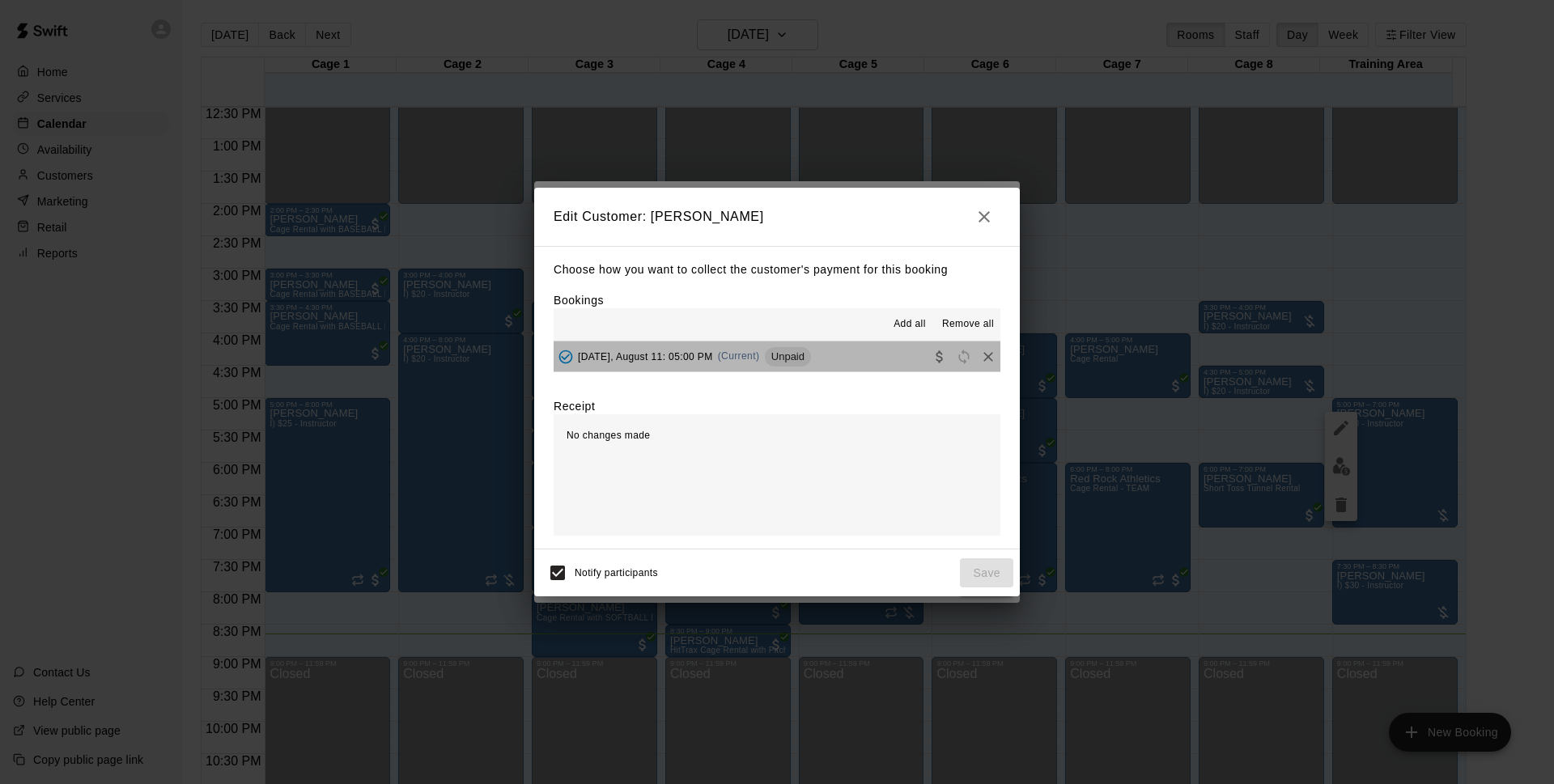
click at [851, 345] on button "[DATE], August 11: 05:00 PM (Current) Unpaid" at bounding box center [777, 356] width 447 height 30
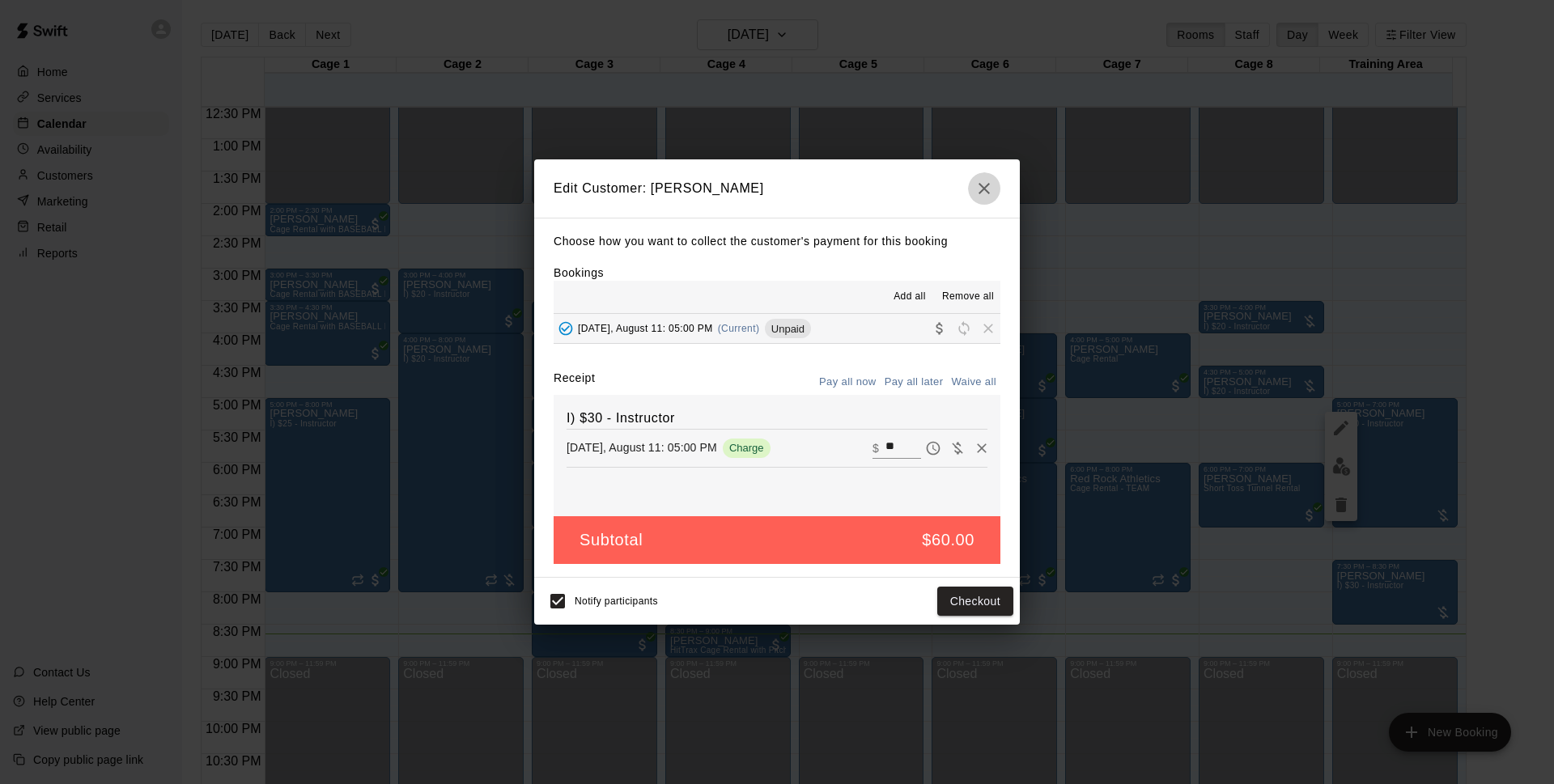
click at [996, 187] on button "button" at bounding box center [984, 188] width 33 height 33
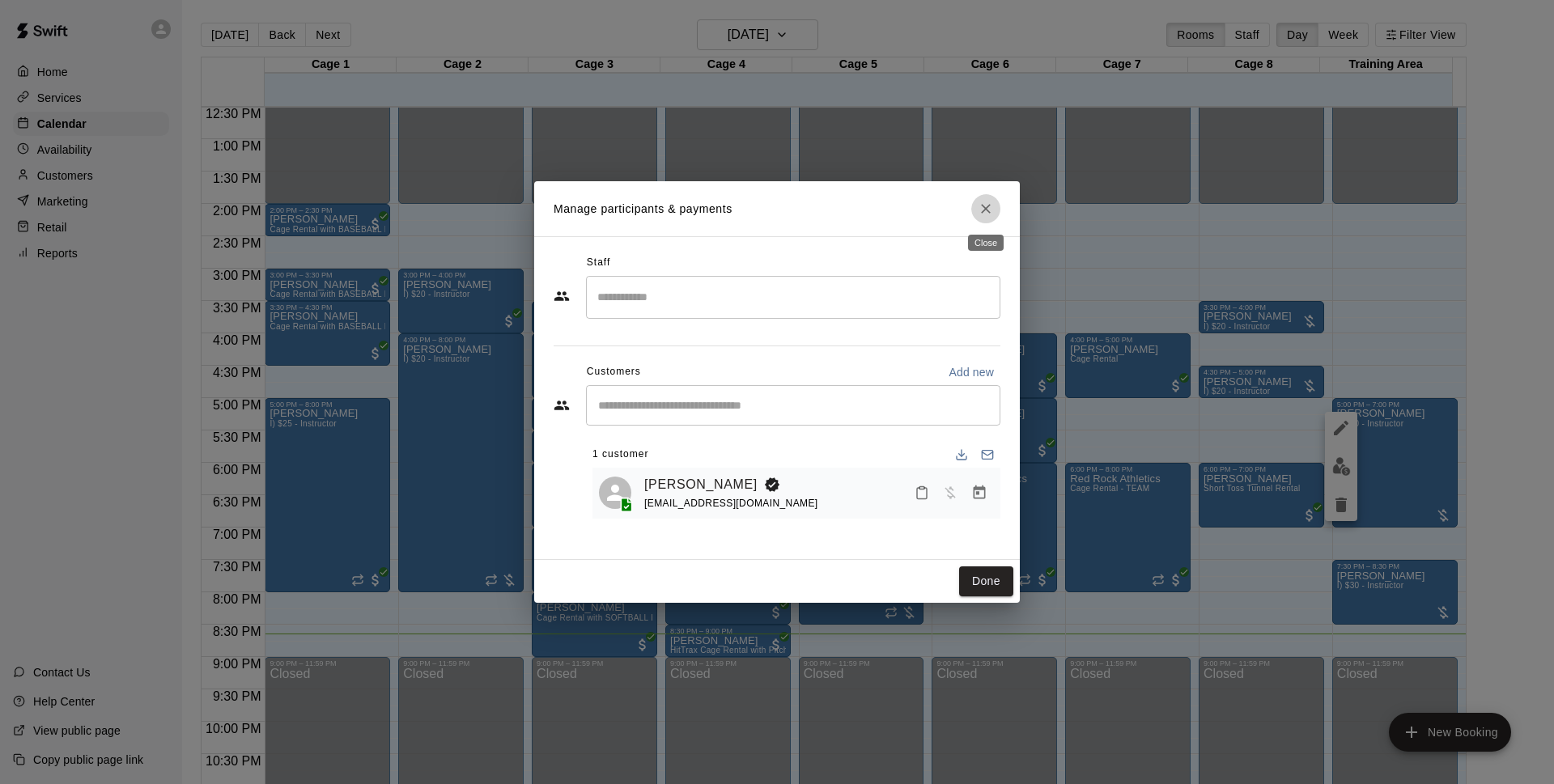
click at [985, 210] on icon "Close" at bounding box center [986, 209] width 10 height 10
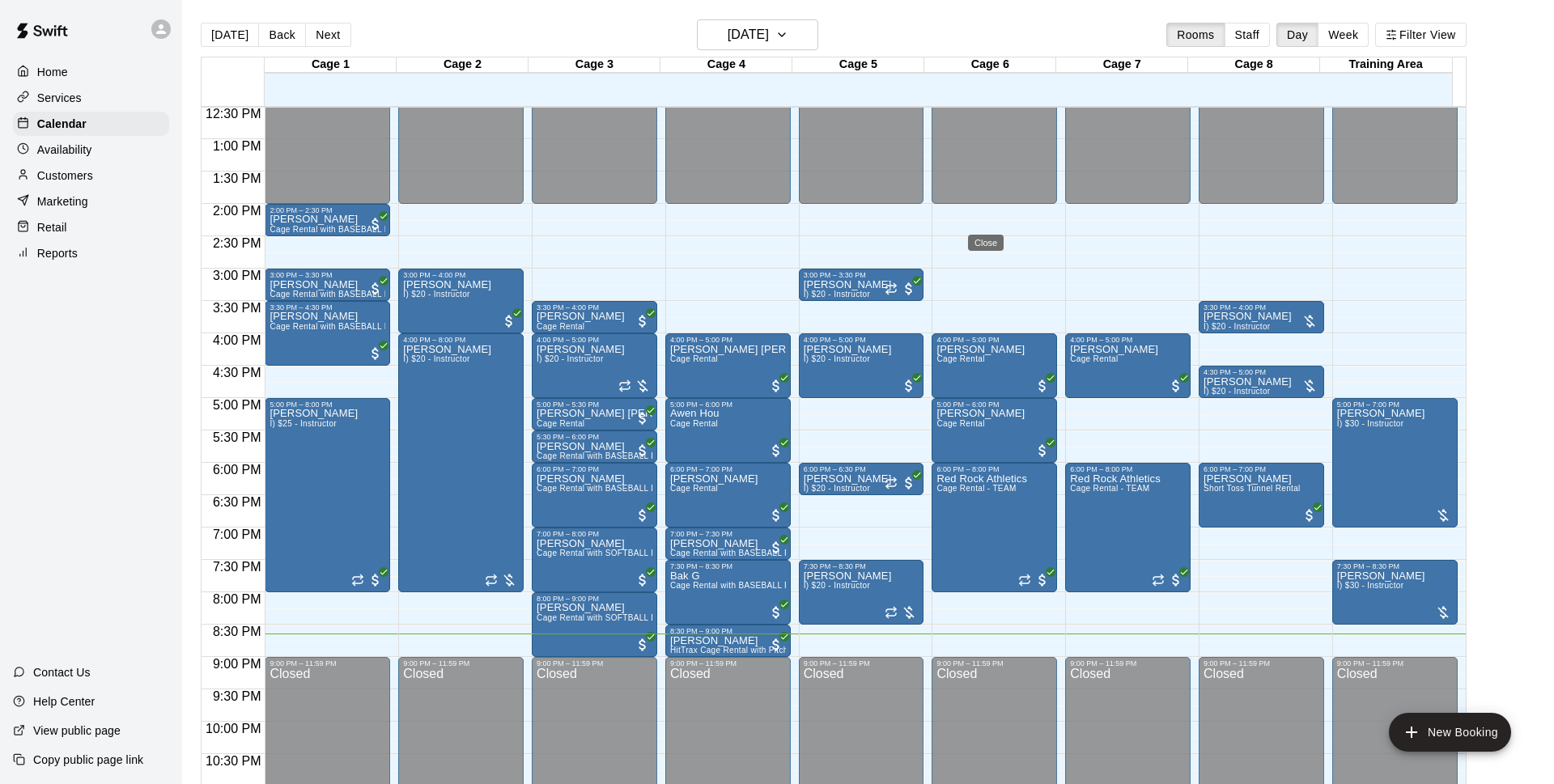
click at [1425, 611] on div "Manage participants & payments Staff ​ Customers Add new ​ 1 customer [PERSON_N…" at bounding box center [777, 392] width 1554 height 784
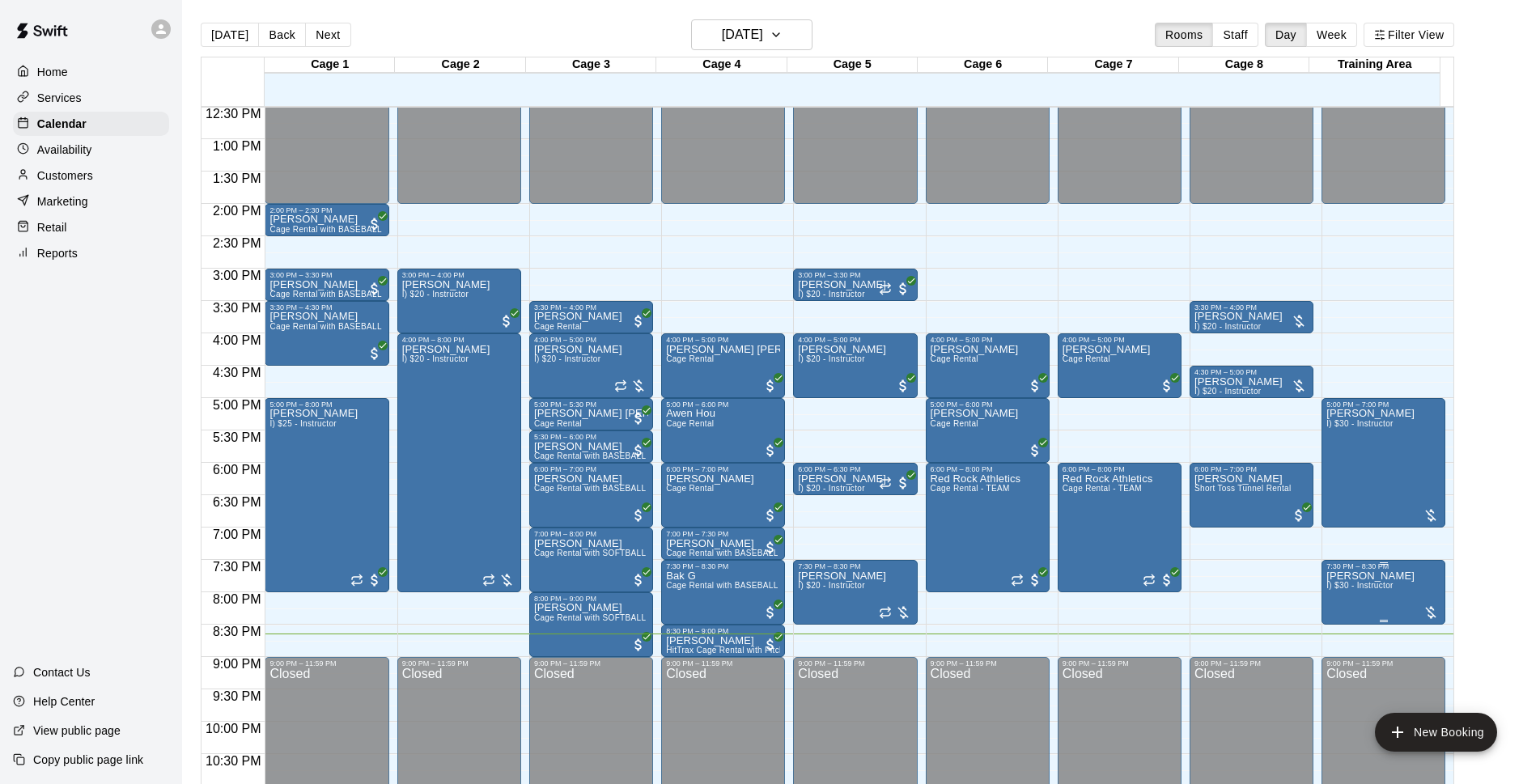
click at [1423, 611] on div at bounding box center [1430, 612] width 16 height 16
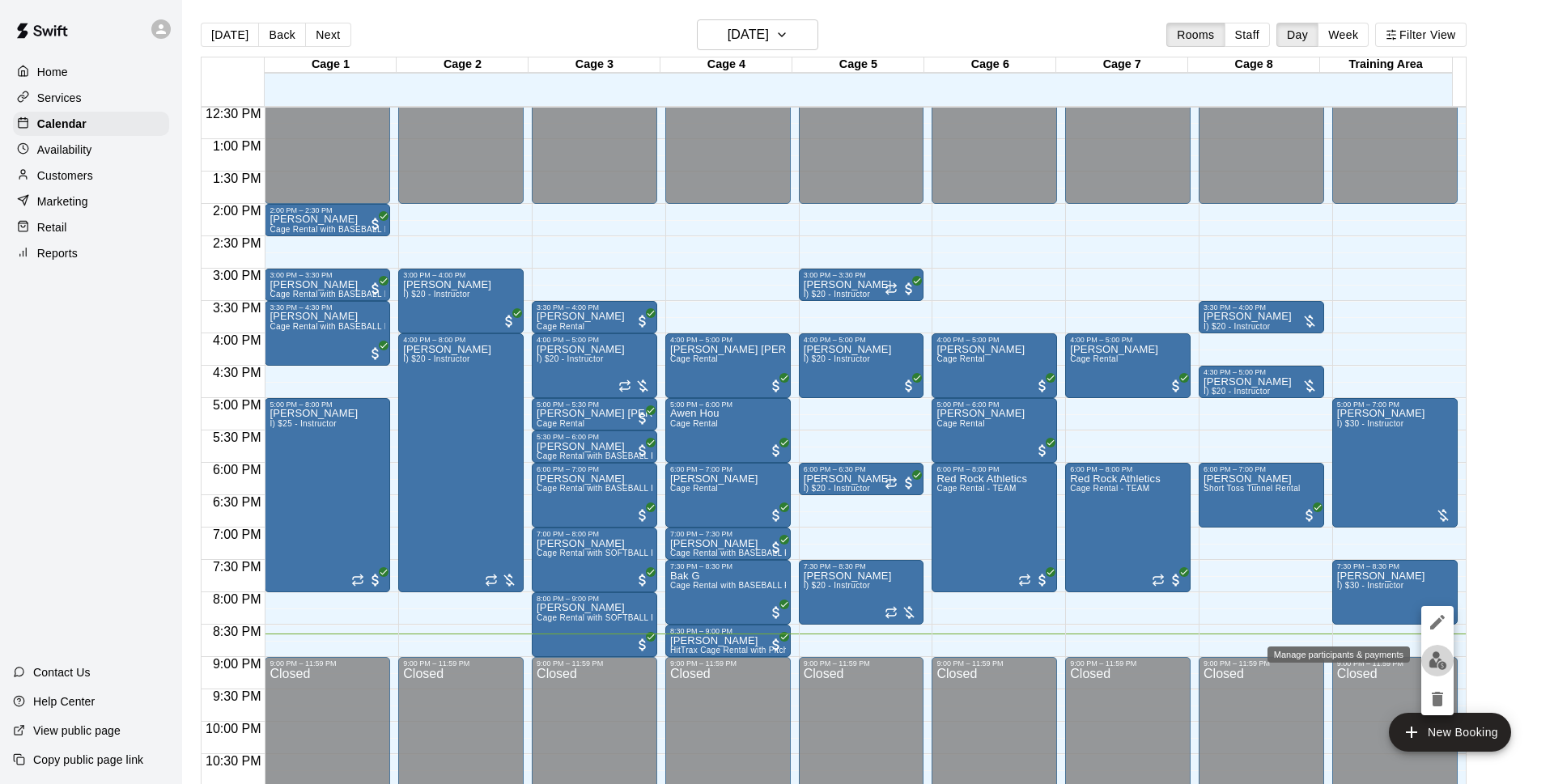
click at [1435, 660] on img "edit" at bounding box center [1438, 660] width 19 height 19
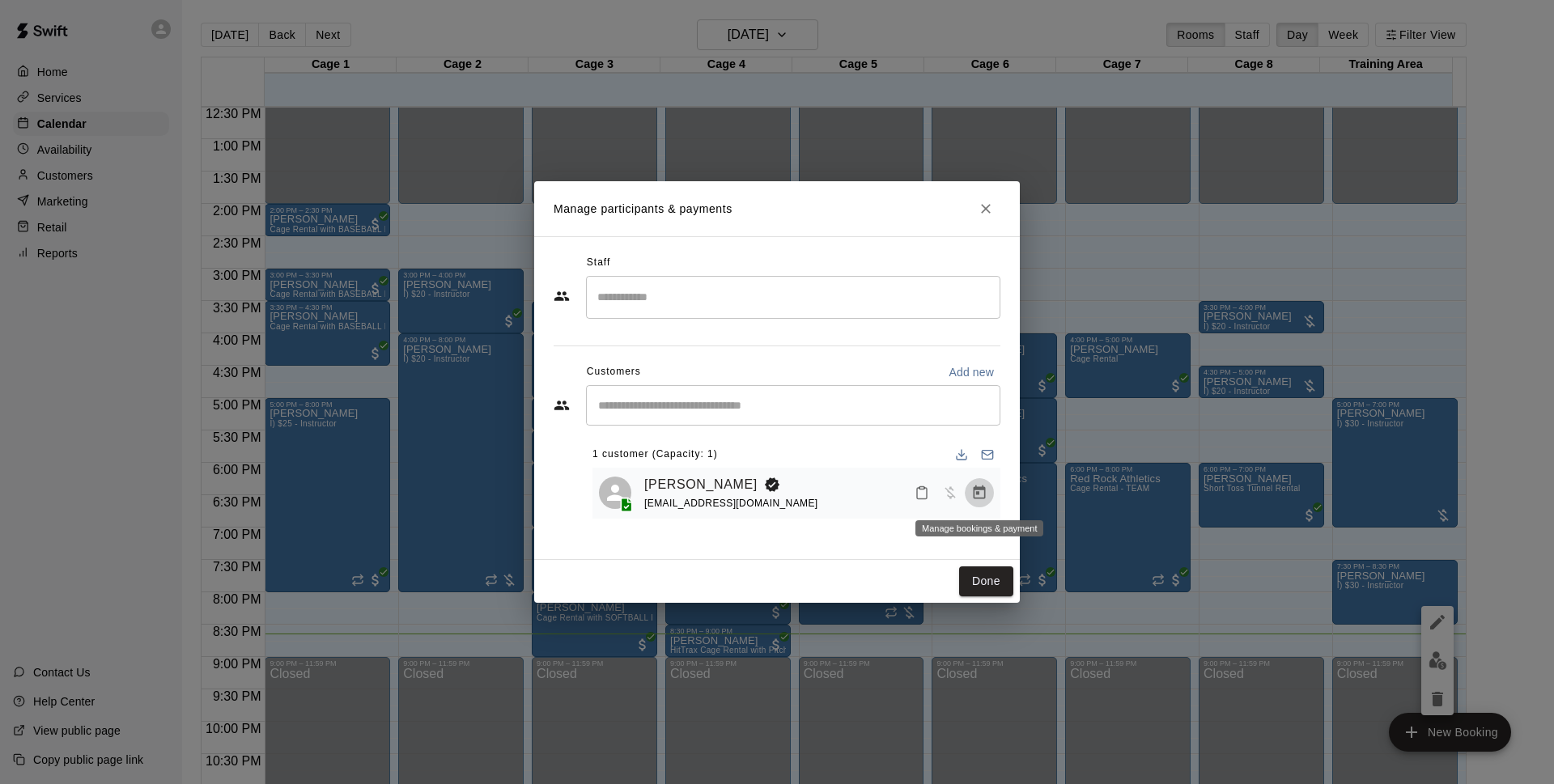
click at [983, 503] on button "Manage bookings & payment" at bounding box center [979, 491] width 29 height 29
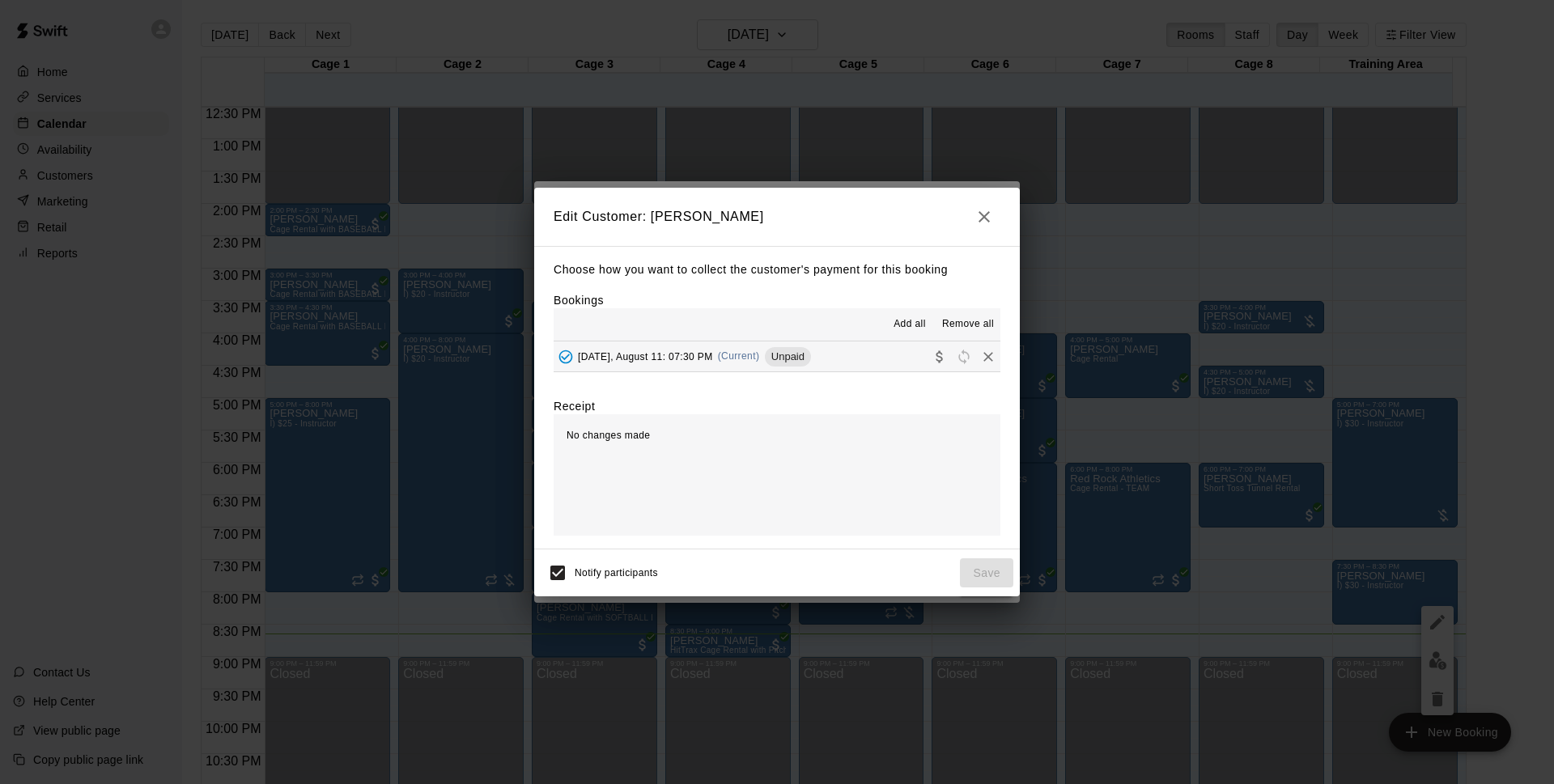
click at [807, 362] on span "Unpaid" at bounding box center [787, 356] width 46 height 12
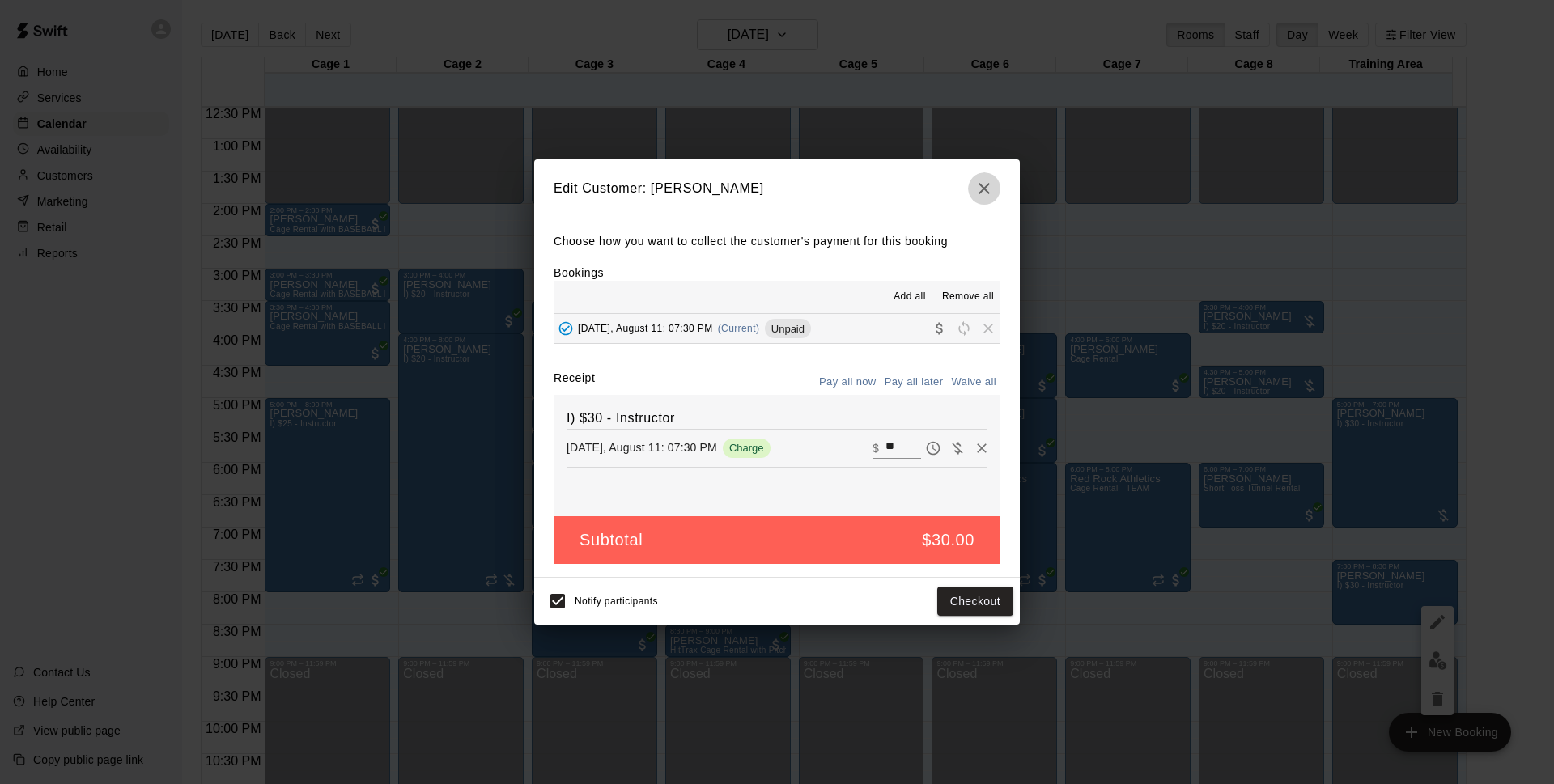
click at [993, 186] on icon "button" at bounding box center [985, 189] width 20 height 20
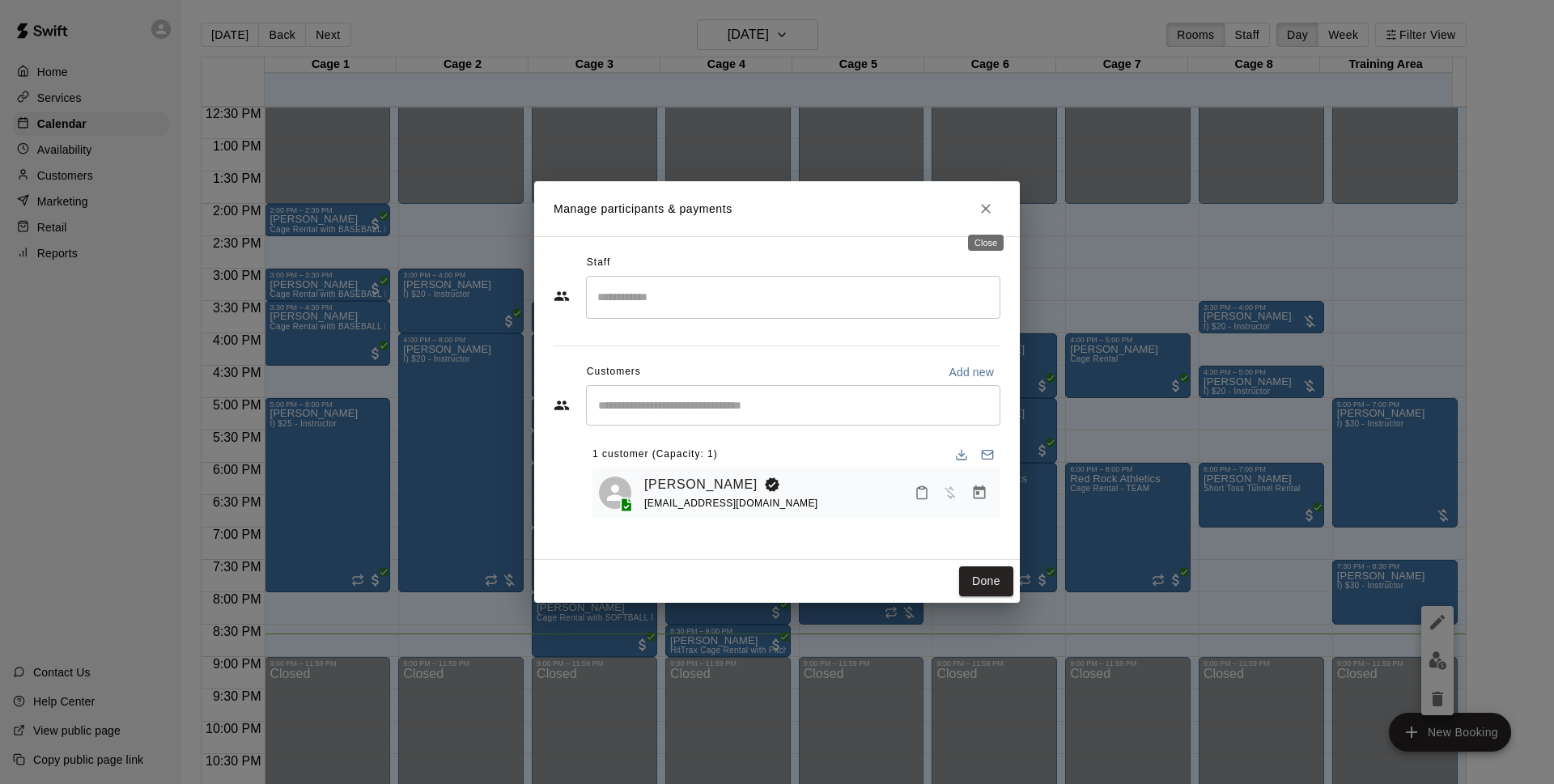
click at [989, 213] on icon "Close" at bounding box center [986, 209] width 10 height 10
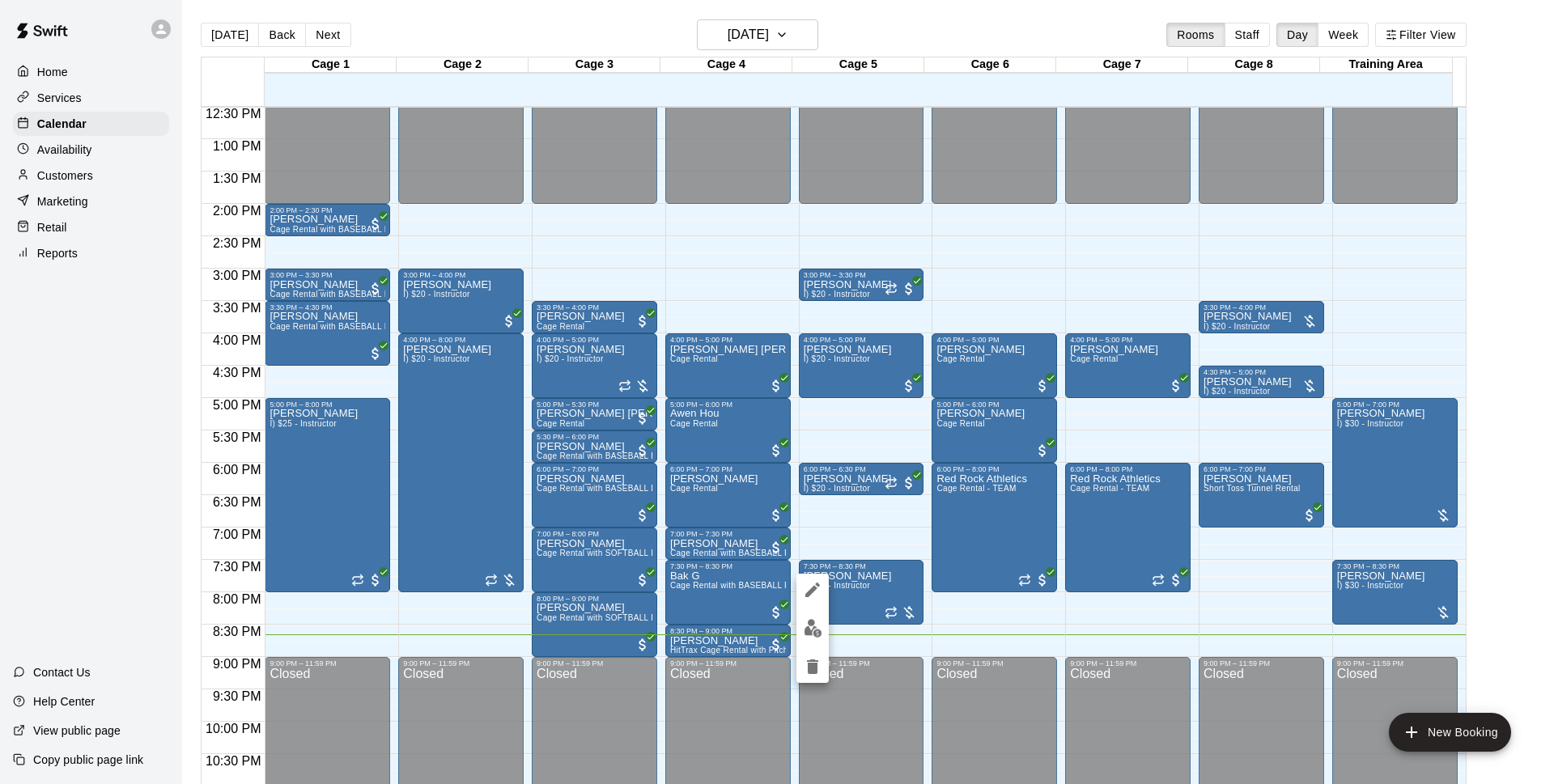
click at [1553, 341] on div at bounding box center [777, 392] width 1554 height 784
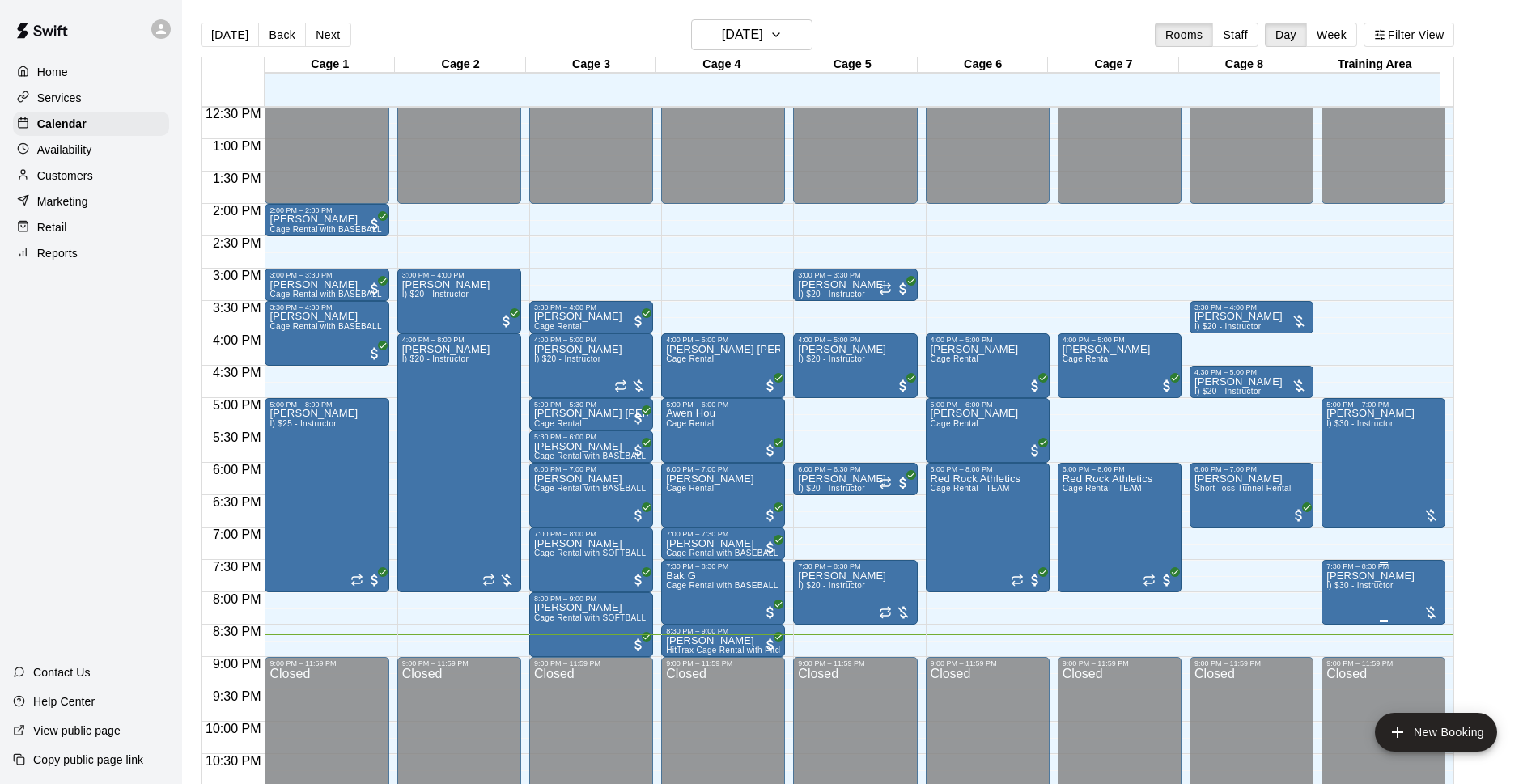
click at [1375, 589] on span "I) $30 - Instructor" at bounding box center [1359, 585] width 67 height 9
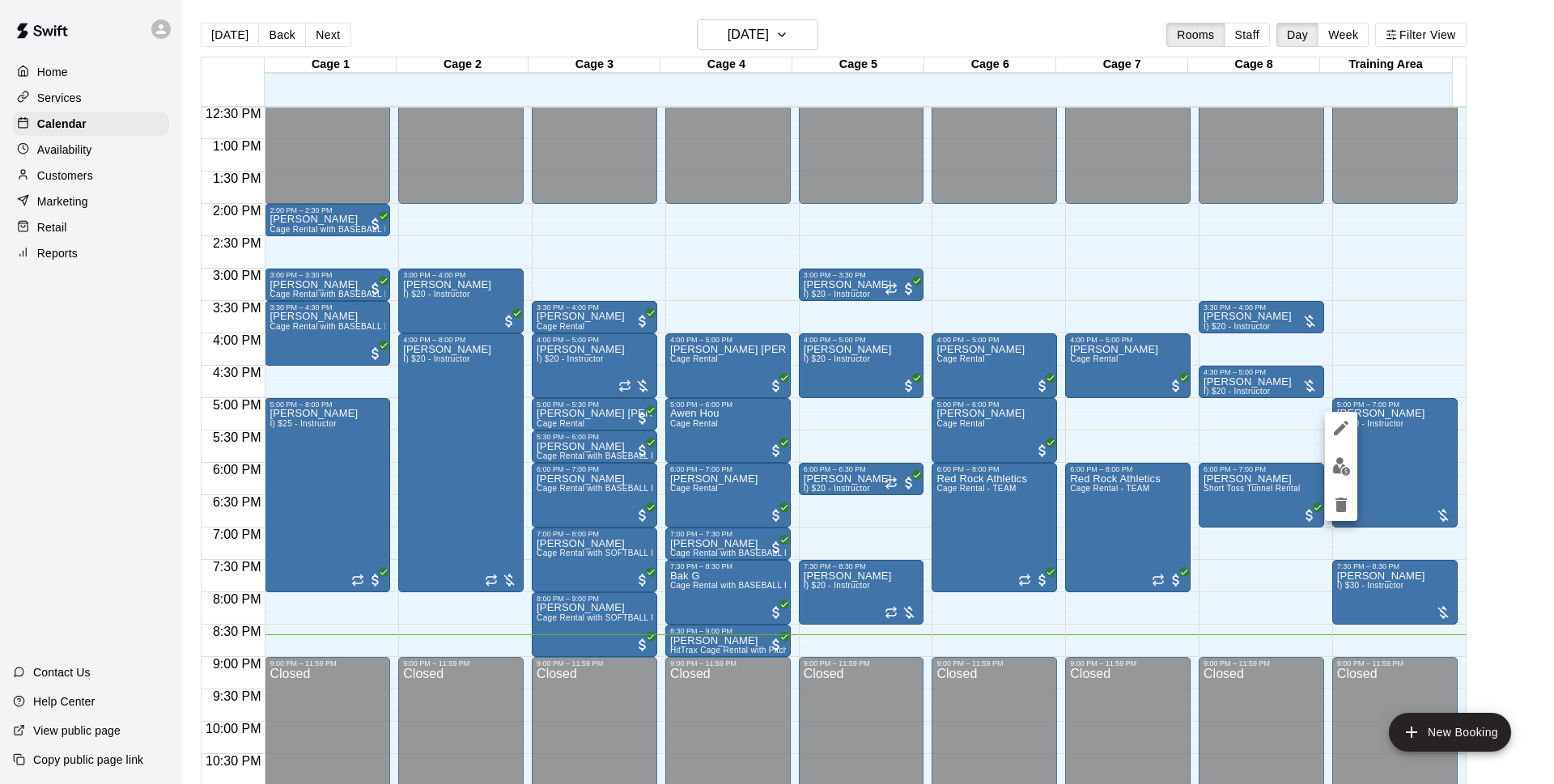
click at [1344, 476] on button "edit" at bounding box center [1341, 467] width 33 height 32
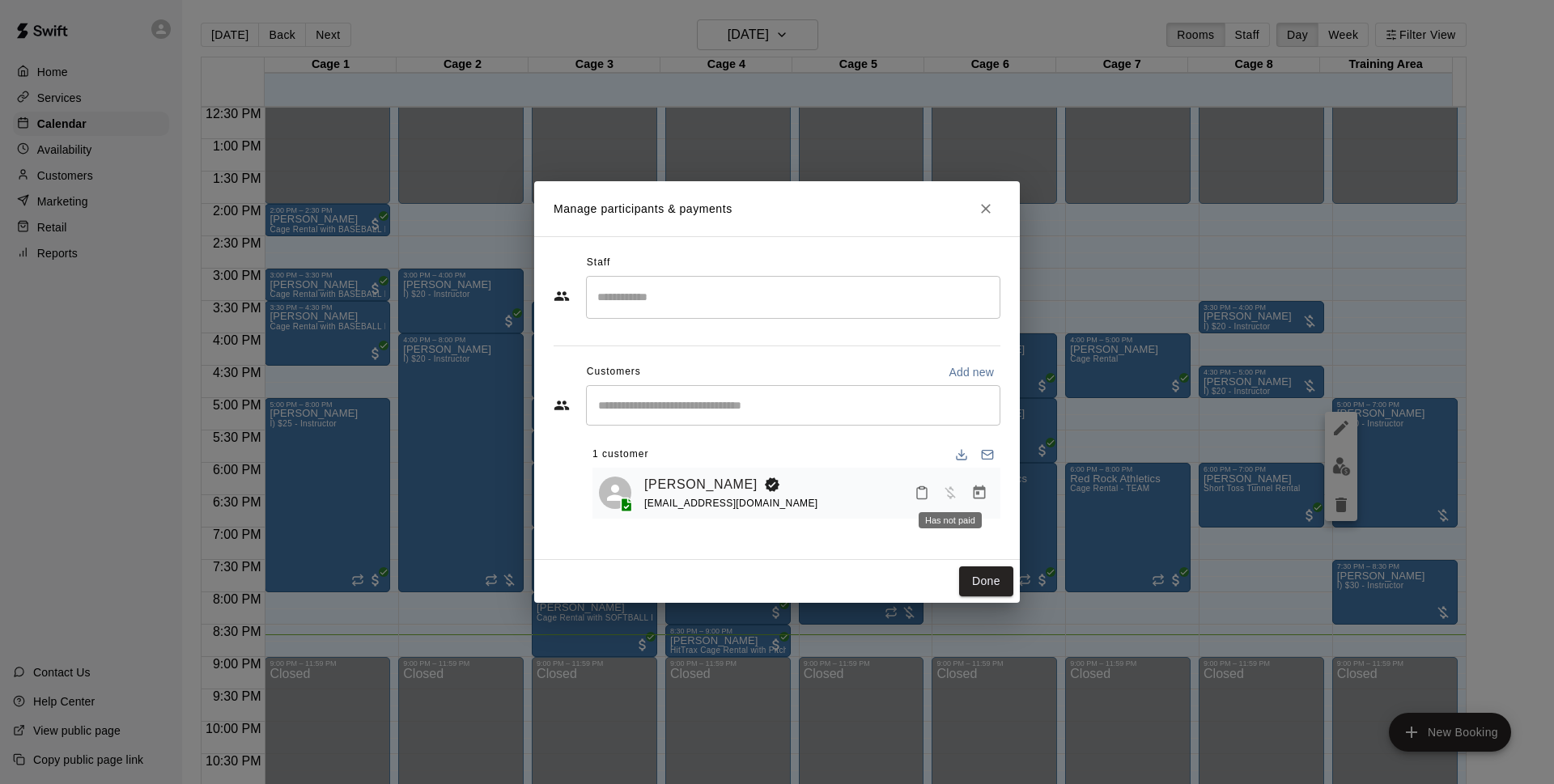
click at [977, 492] on icon "Manage bookings & payment" at bounding box center [980, 492] width 16 height 16
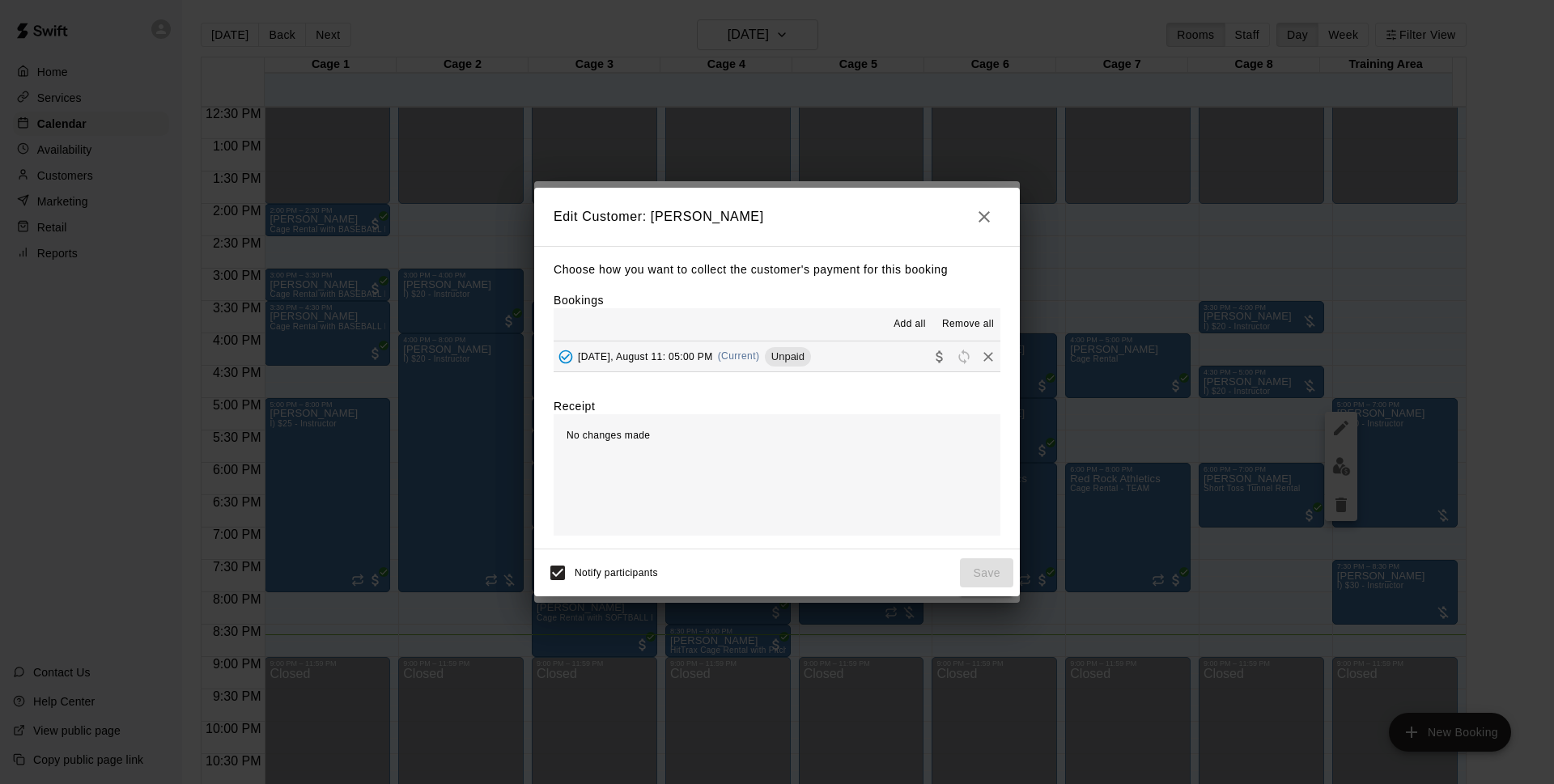
click at [837, 363] on button "[DATE], August 11: 05:00 PM (Current) Unpaid" at bounding box center [777, 356] width 447 height 30
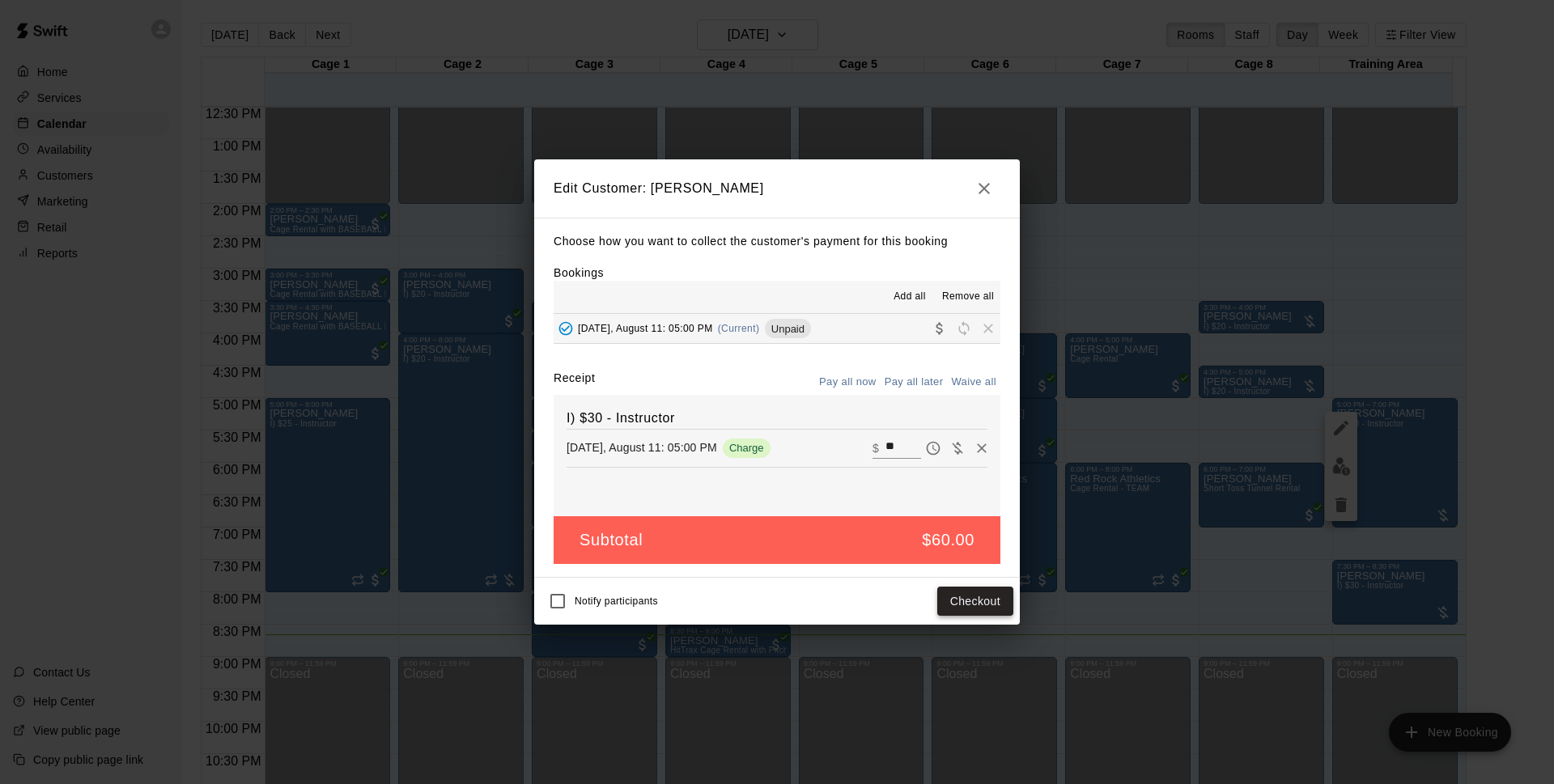
click at [997, 599] on button "Checkout" at bounding box center [975, 601] width 76 height 30
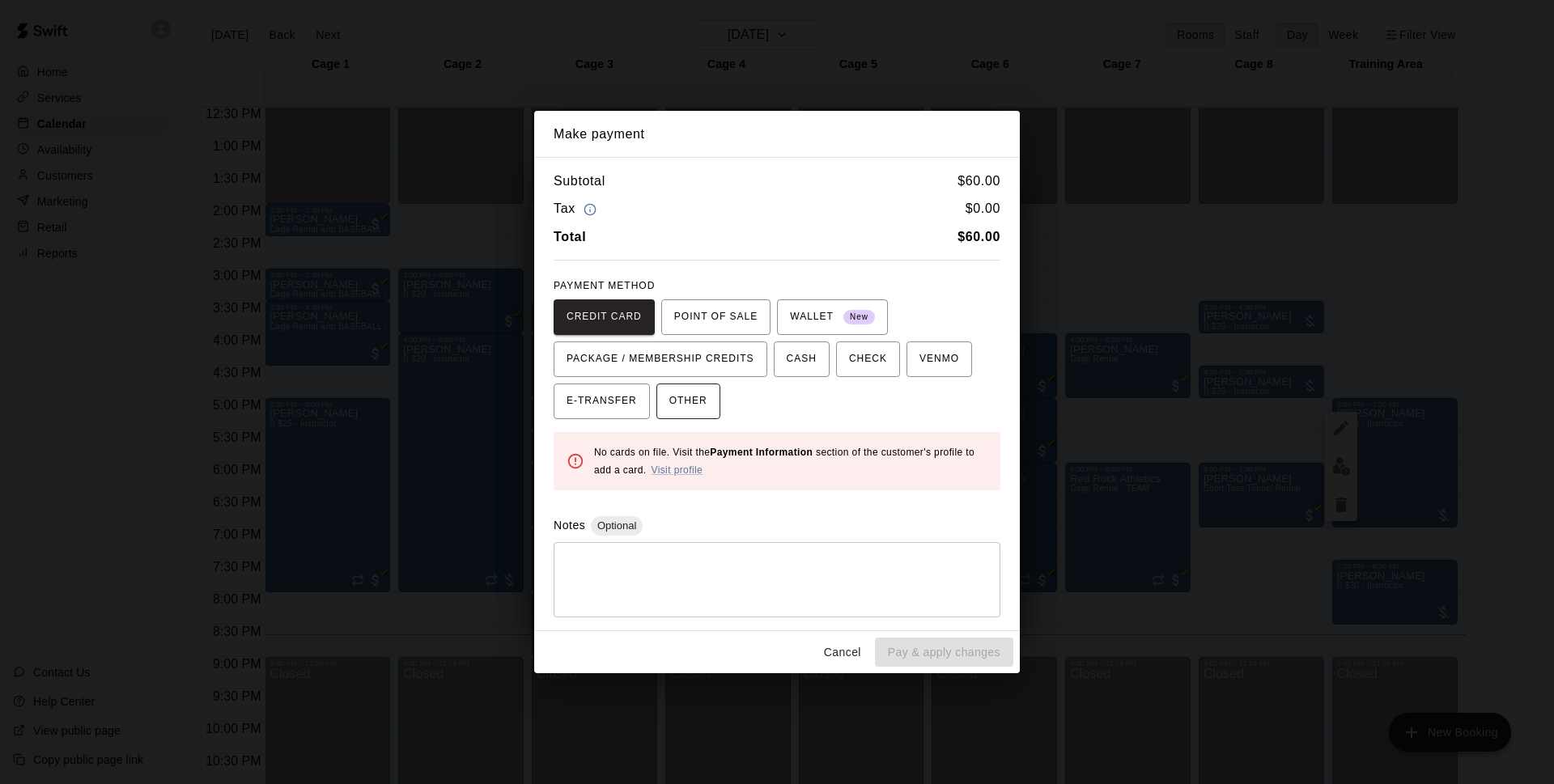
click at [677, 400] on span "OTHER" at bounding box center [688, 401] width 38 height 26
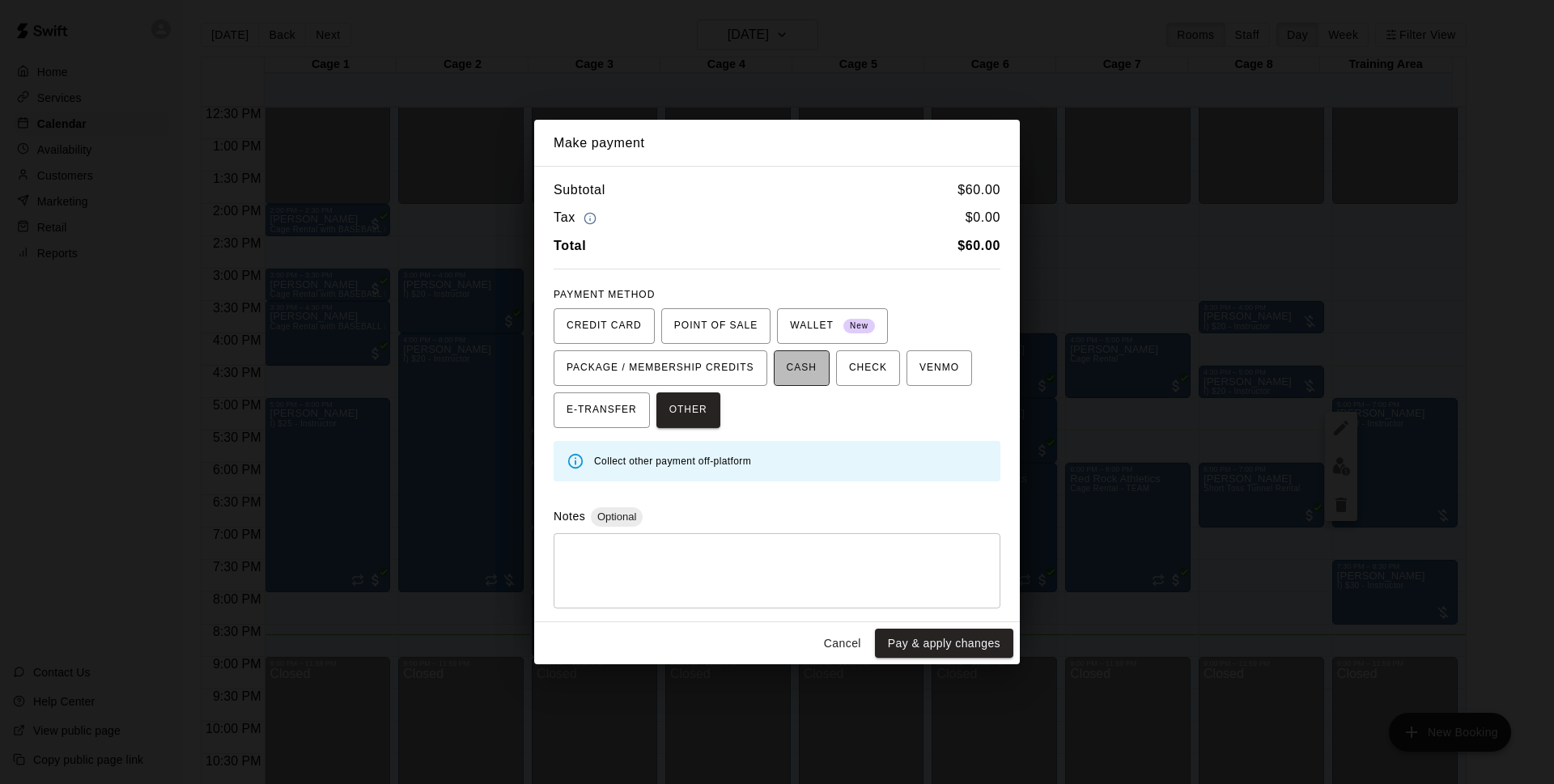
click at [786, 365] on span "CASH" at bounding box center [801, 368] width 30 height 26
click at [924, 634] on button "Pay & apply changes" at bounding box center [944, 644] width 138 height 30
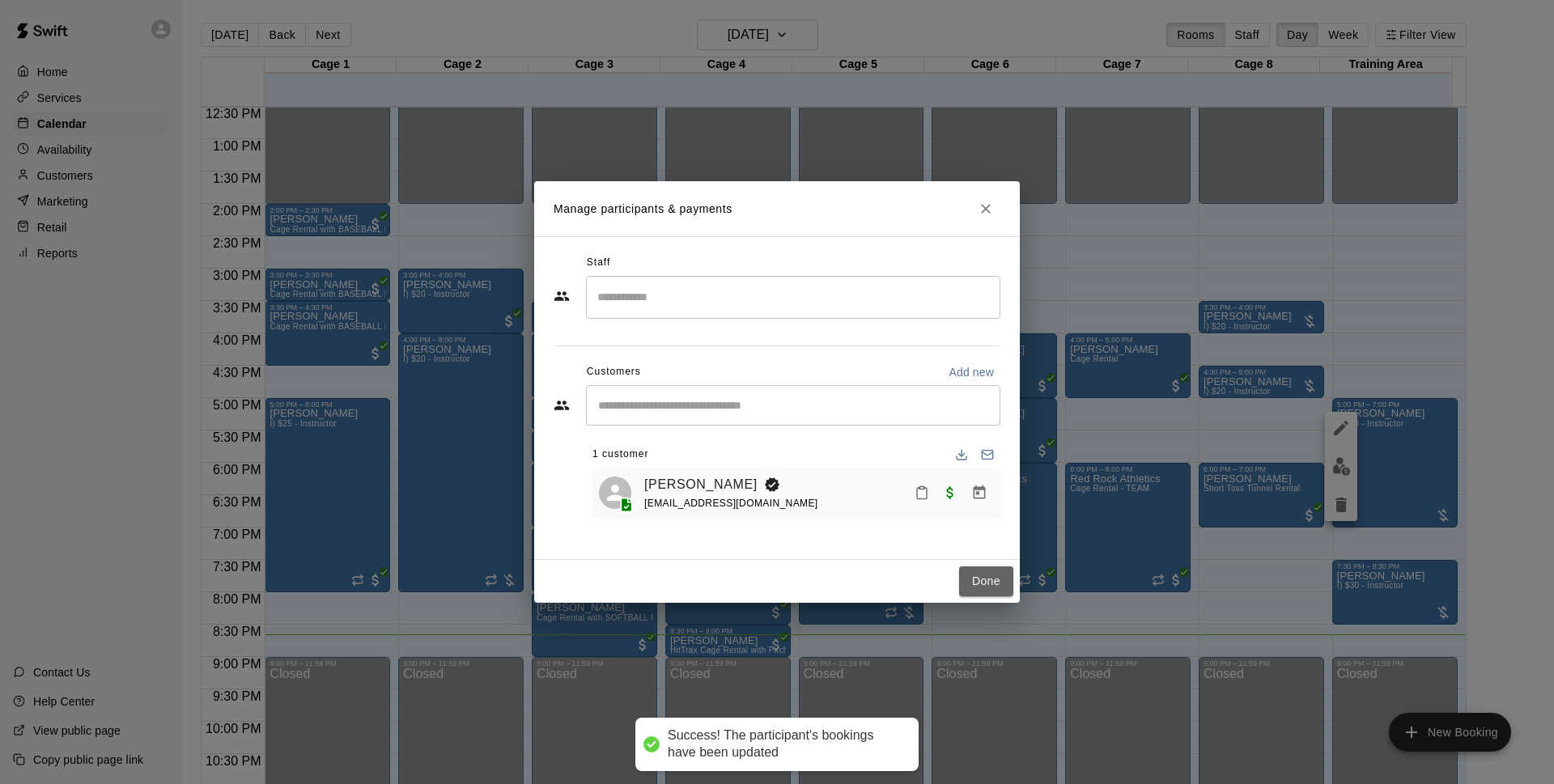
drag, startPoint x: 986, startPoint y: 576, endPoint x: 1341, endPoint y: 592, distance: 355.4
click at [984, 574] on button "Done" at bounding box center [986, 581] width 54 height 30
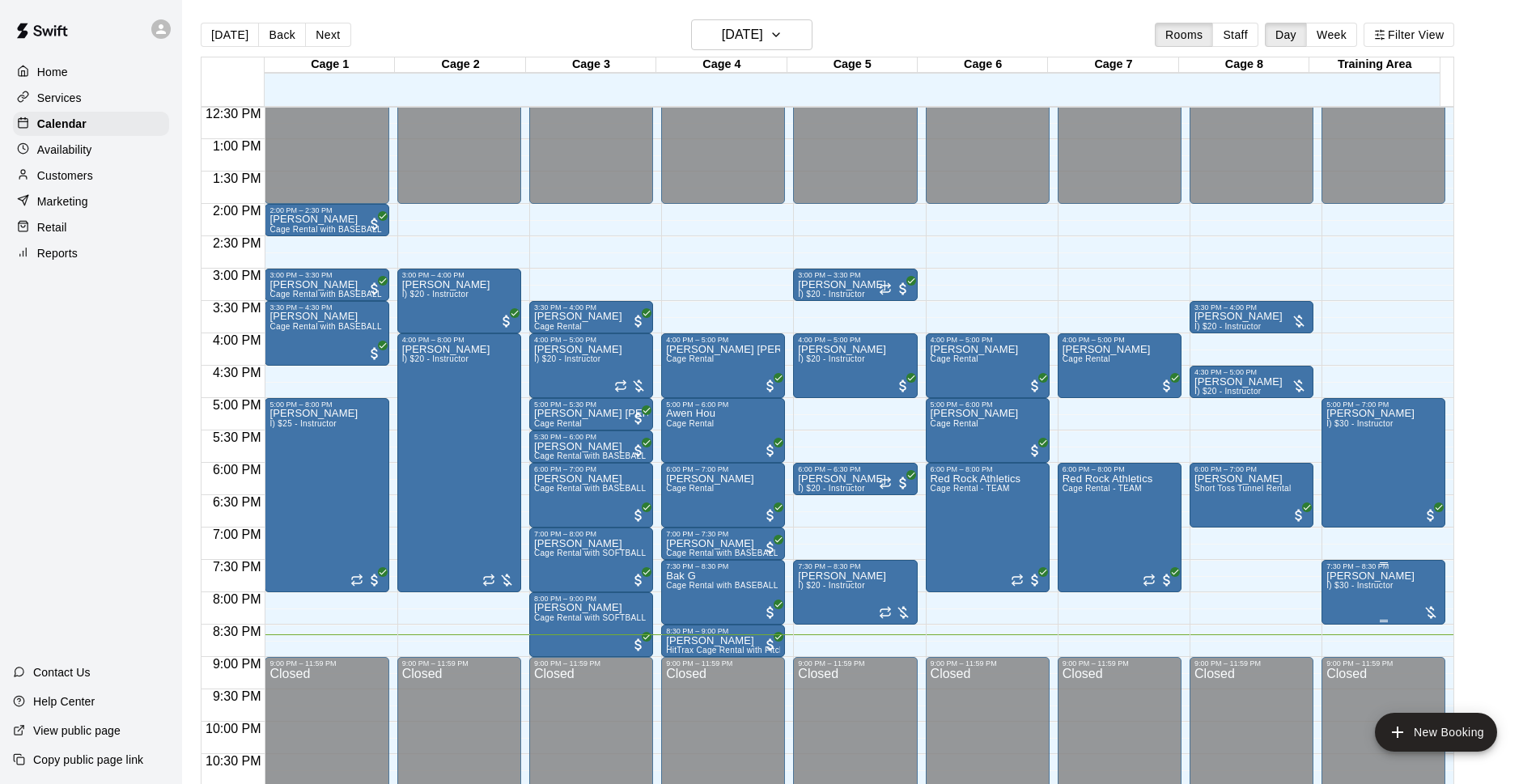
click at [1368, 586] on span "I) $30 - Instructor" at bounding box center [1359, 585] width 67 height 9
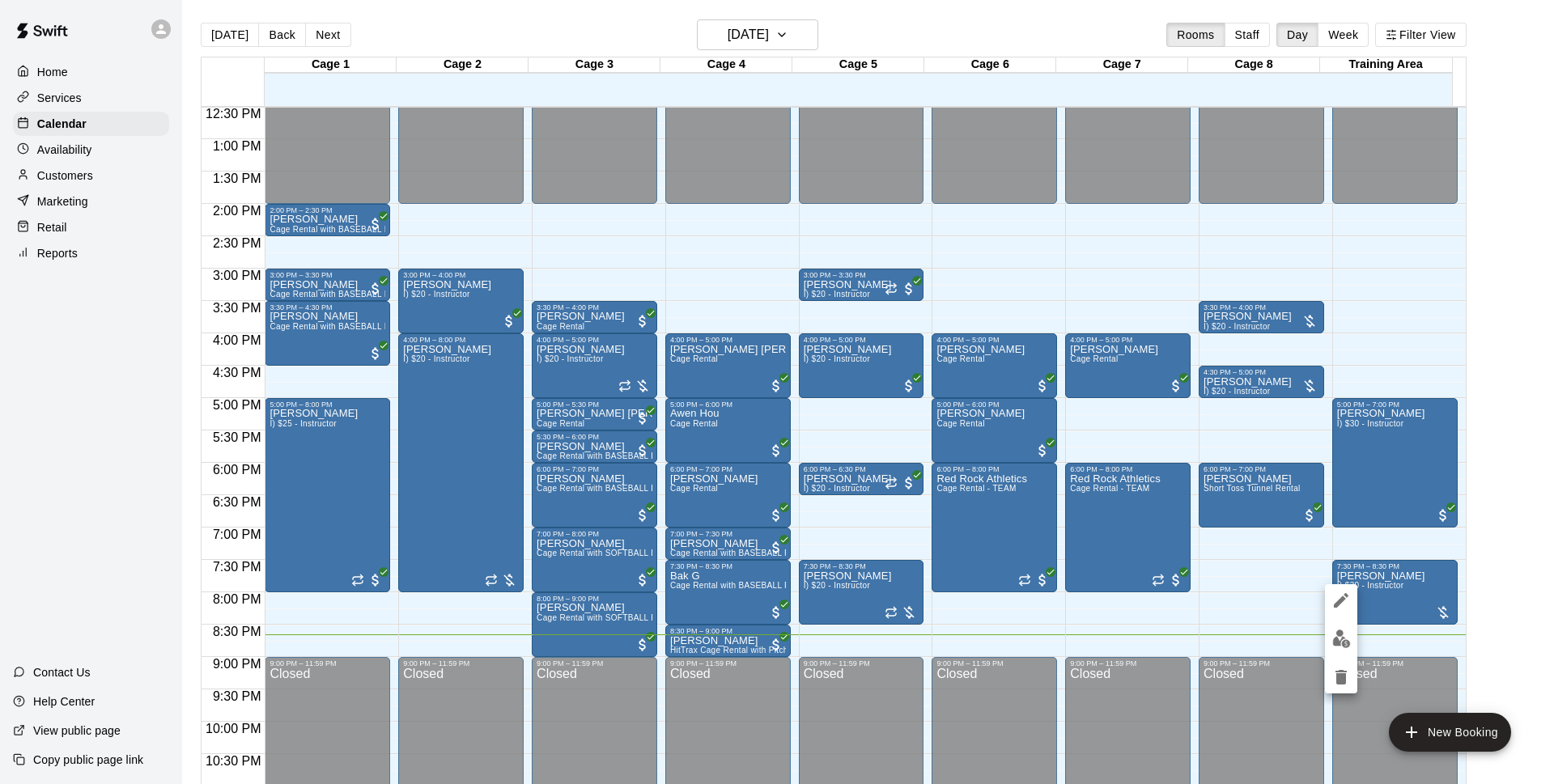
click at [1383, 597] on div at bounding box center [777, 392] width 1554 height 784
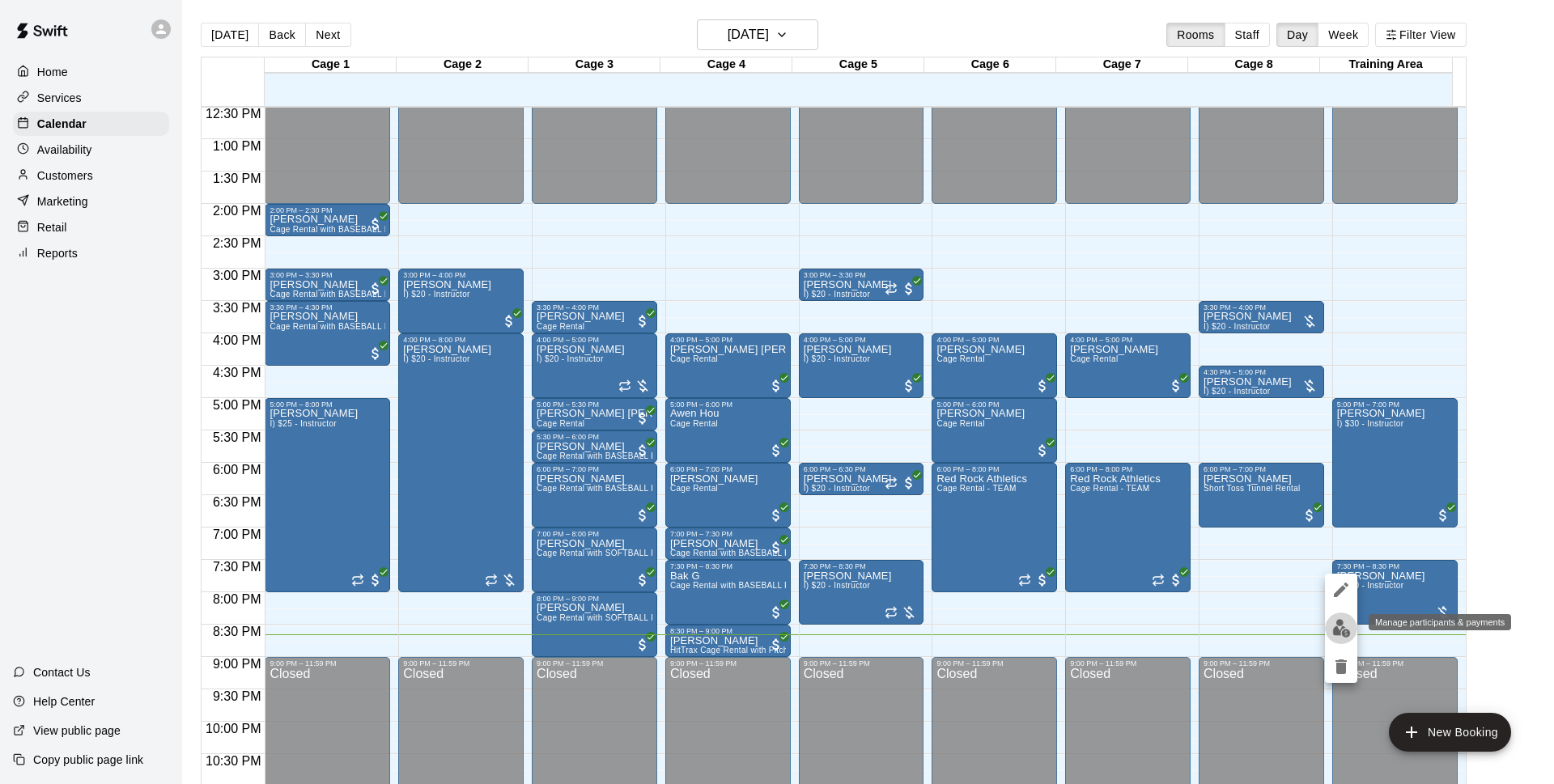
click at [1348, 629] on img "edit" at bounding box center [1341, 628] width 19 height 19
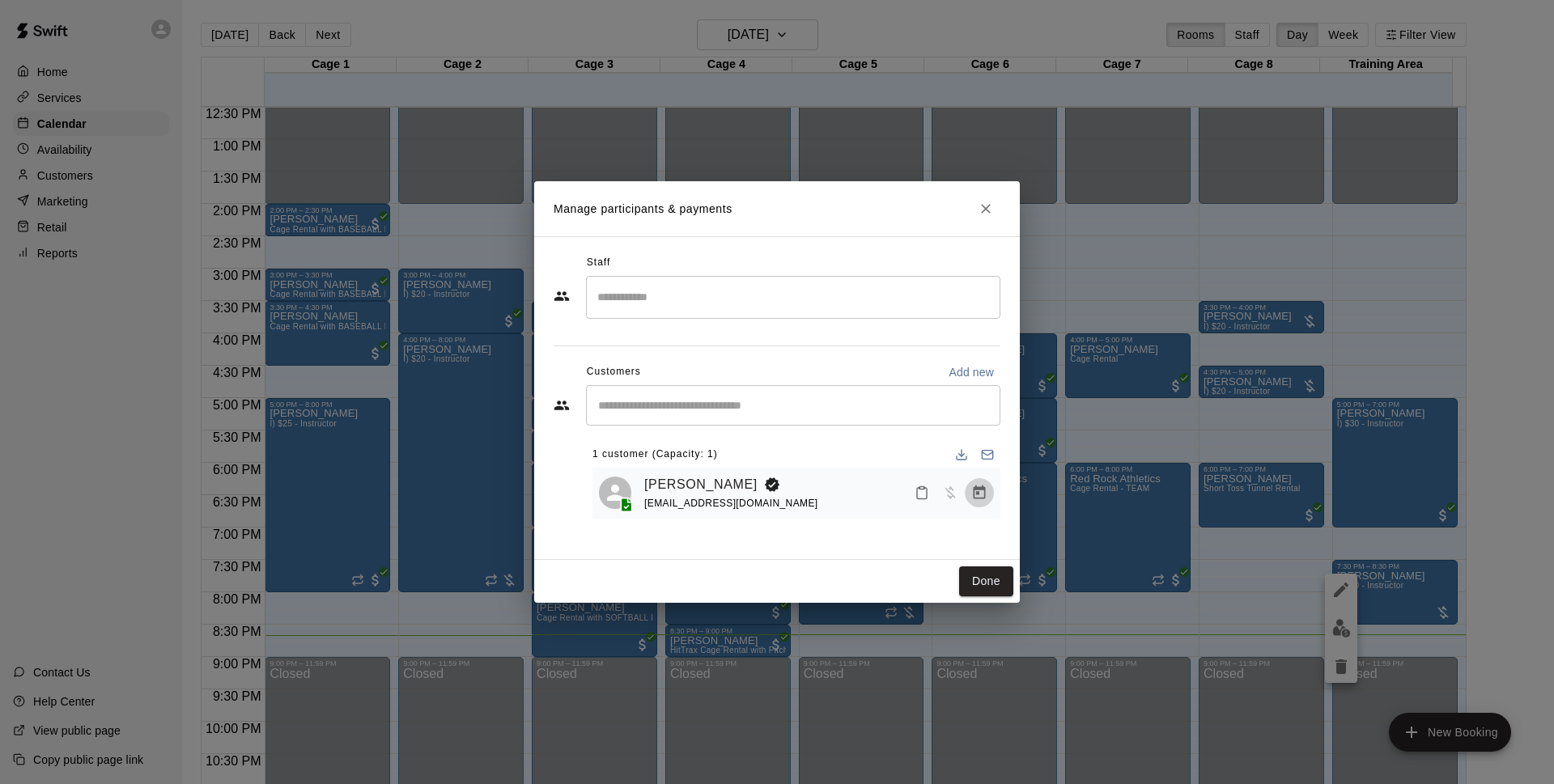
click at [982, 490] on icon "Manage bookings & payment" at bounding box center [980, 492] width 12 height 14
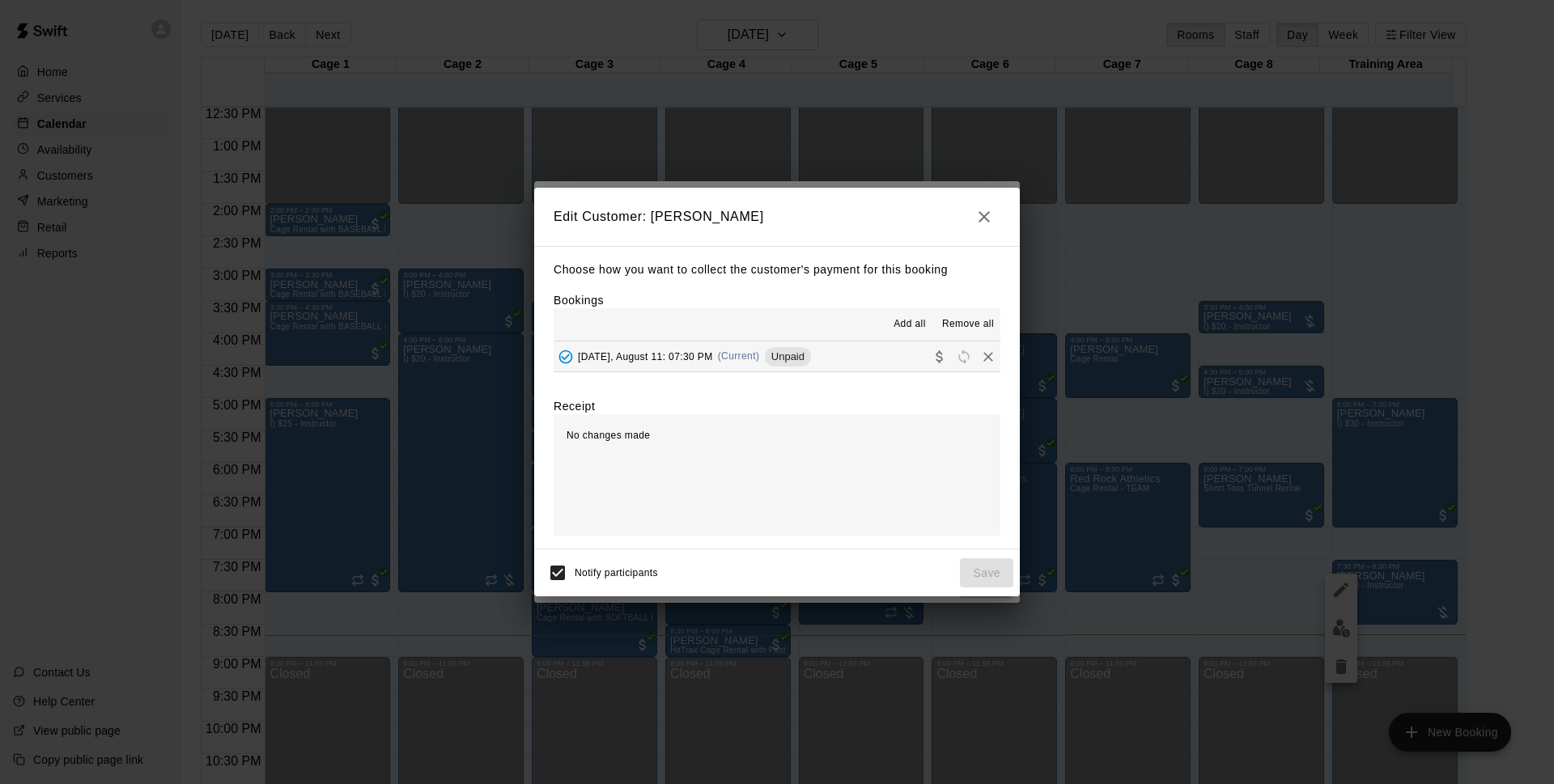
click at [886, 339] on div "Add all Remove all" at bounding box center [777, 324] width 447 height 33
click at [885, 358] on button "[DATE], August 11: 07:30 PM (Current) Unpaid" at bounding box center [777, 356] width 447 height 30
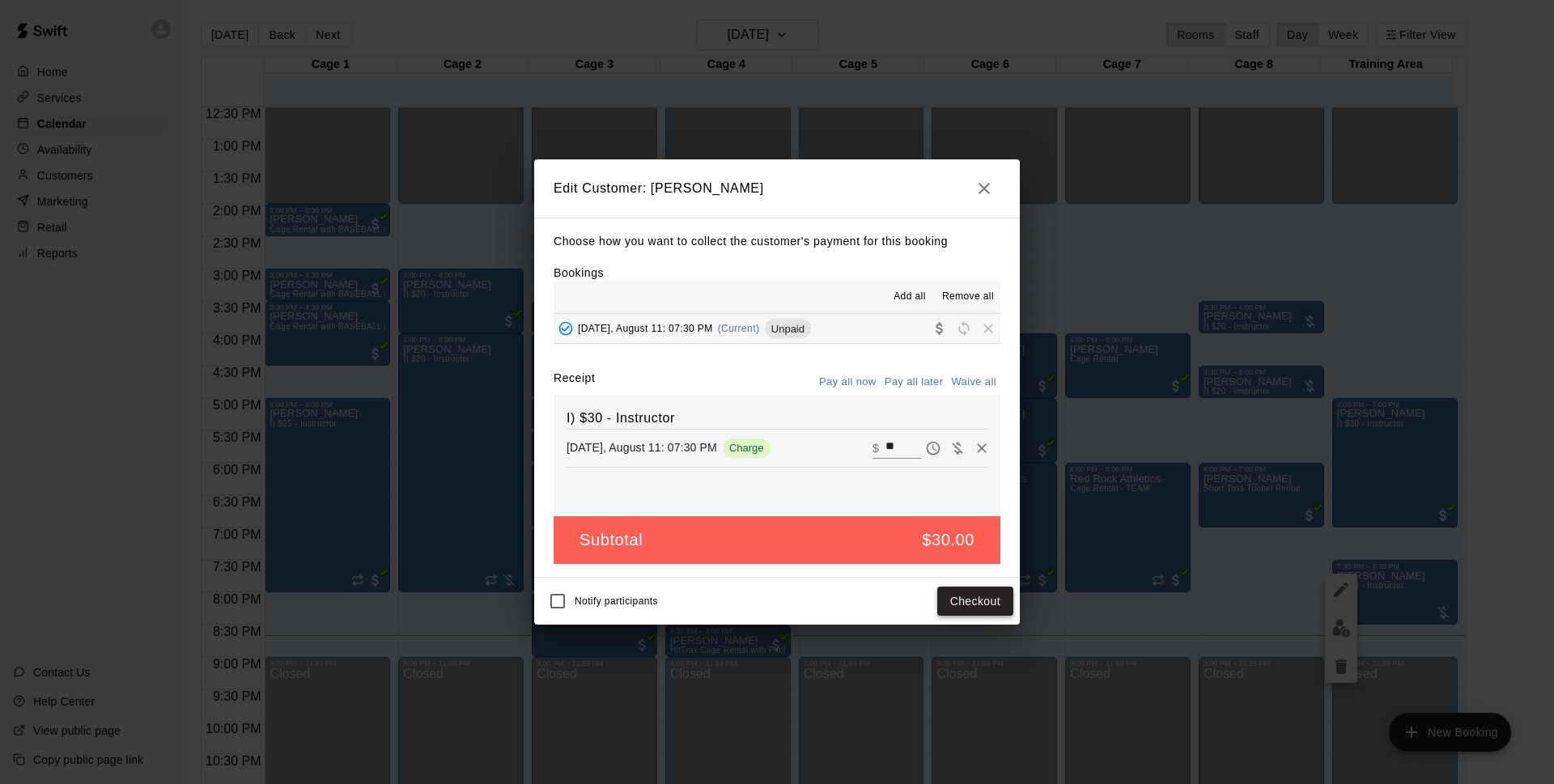
click at [999, 615] on button "Checkout" at bounding box center [975, 601] width 76 height 30
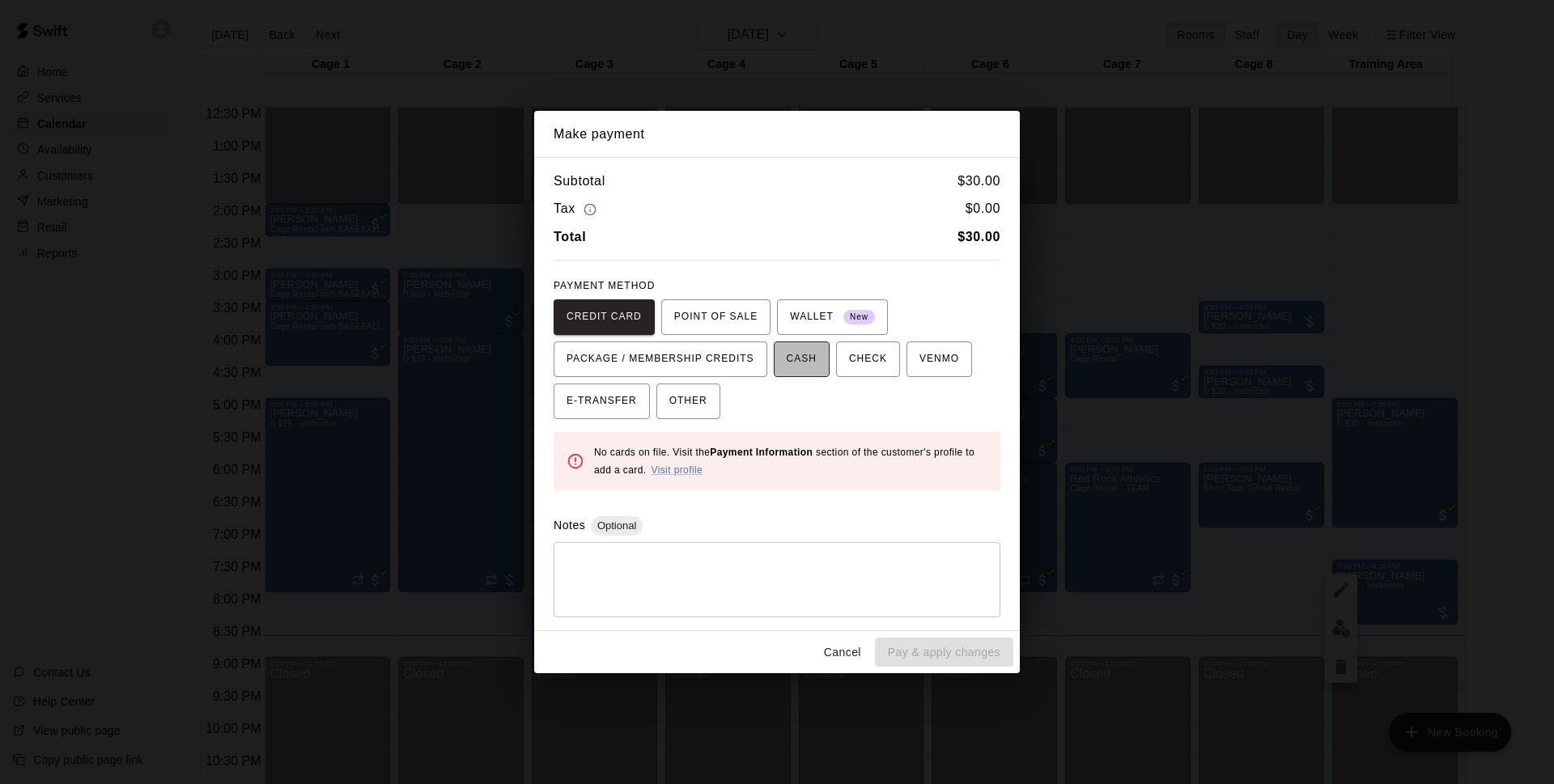
click at [777, 342] on button "CASH" at bounding box center [801, 359] width 56 height 36
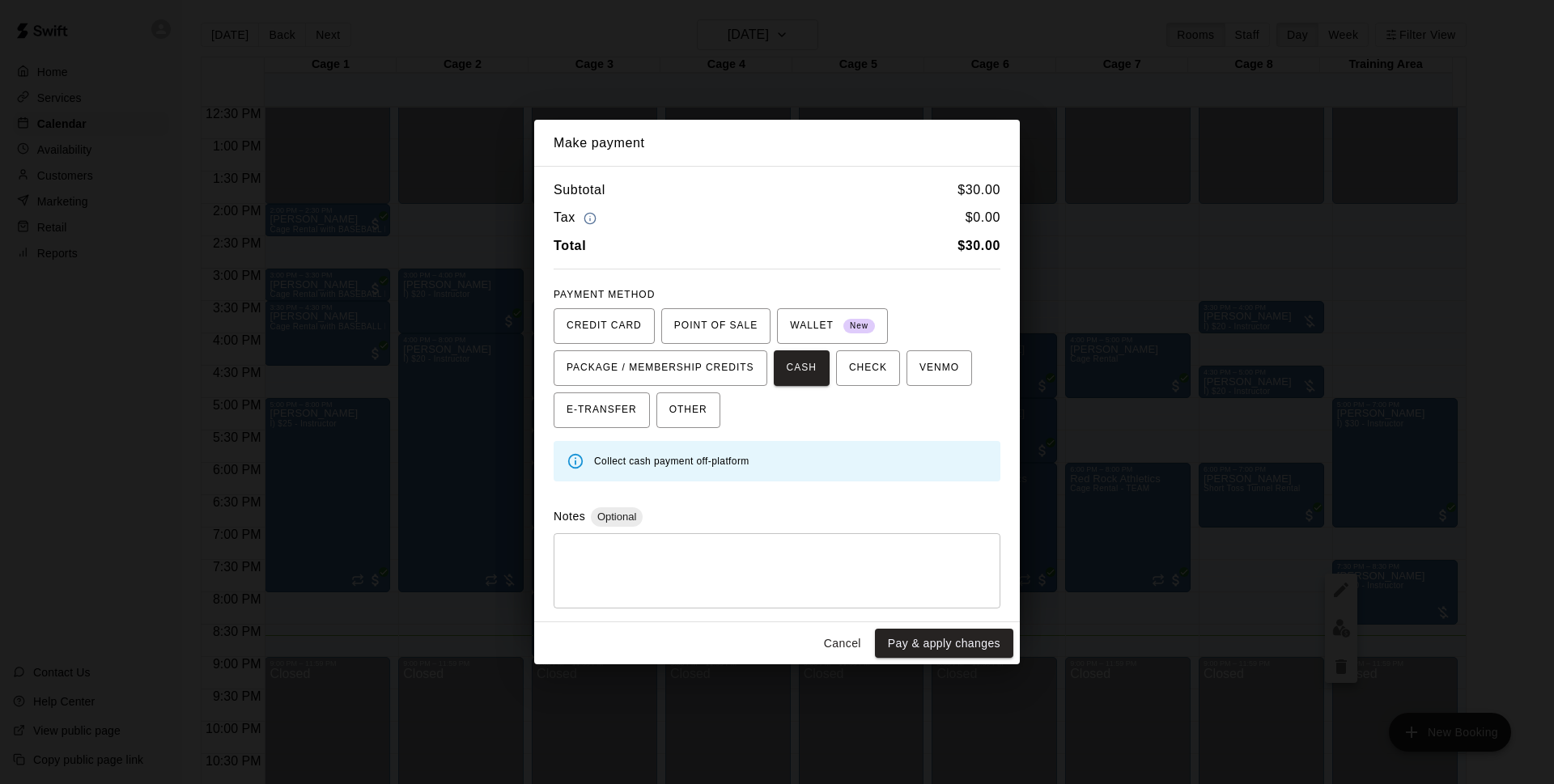
click at [919, 665] on div "Make payment Subtotal $ 30.00 Tax $ 0.00 Total $ 30.00 PAYMENT METHOD CREDIT CA…" at bounding box center [777, 392] width 1554 height 784
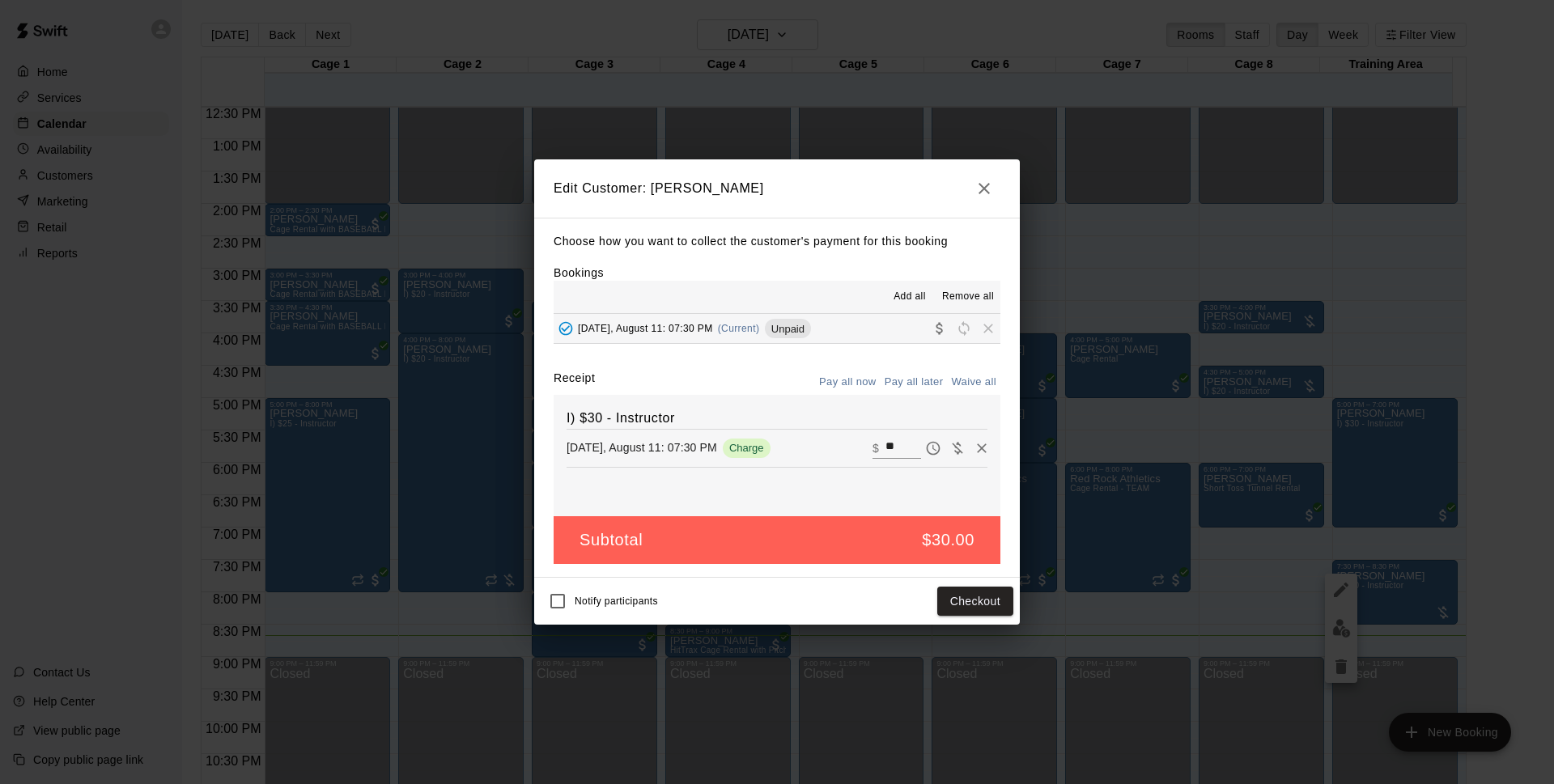
click at [920, 642] on div "Edit Customer: [PERSON_NAME] Choose how you want to collect the customer's paym…" at bounding box center [777, 392] width 1554 height 784
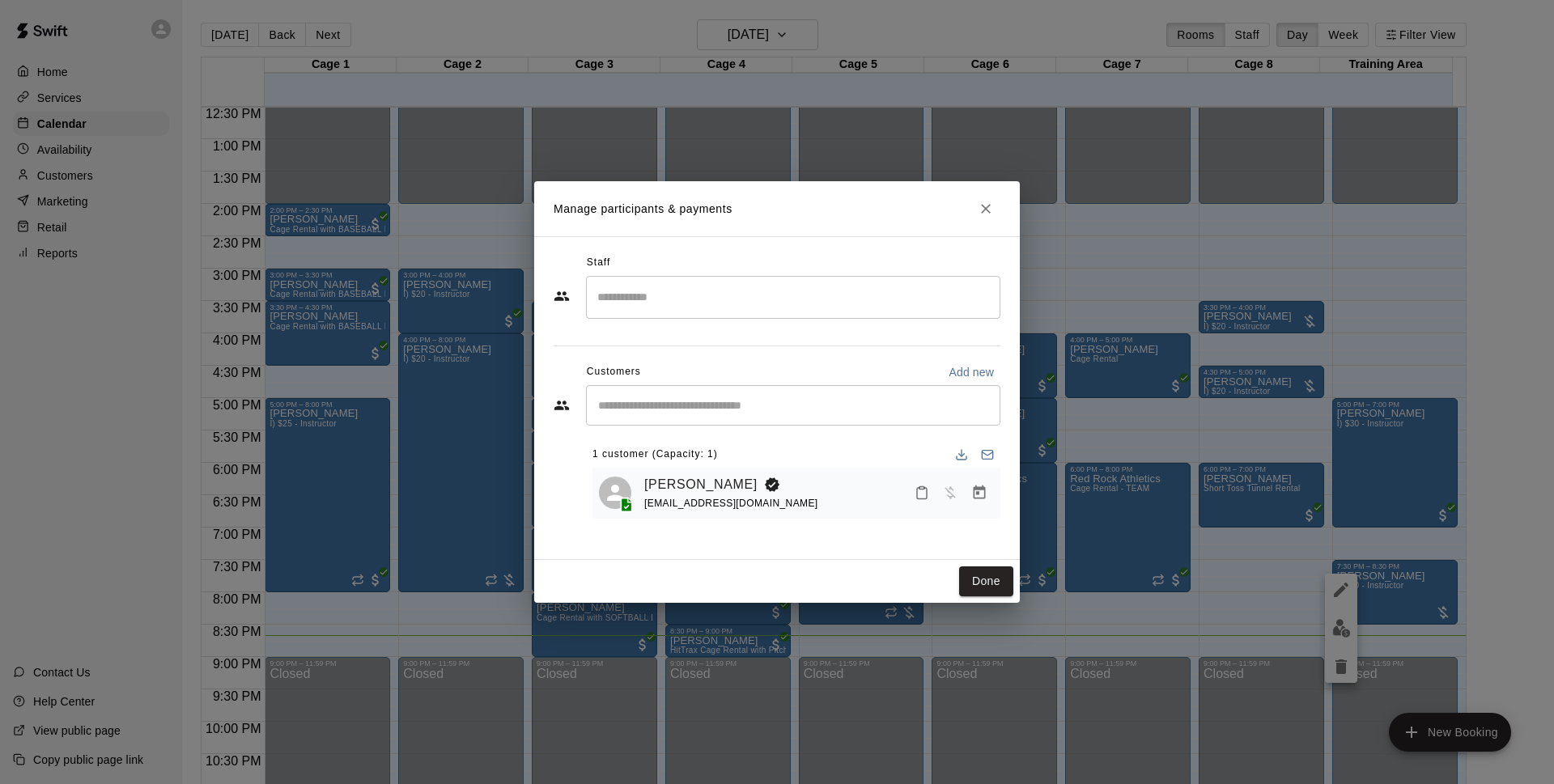
click at [991, 573] on button "Done" at bounding box center [986, 581] width 54 height 30
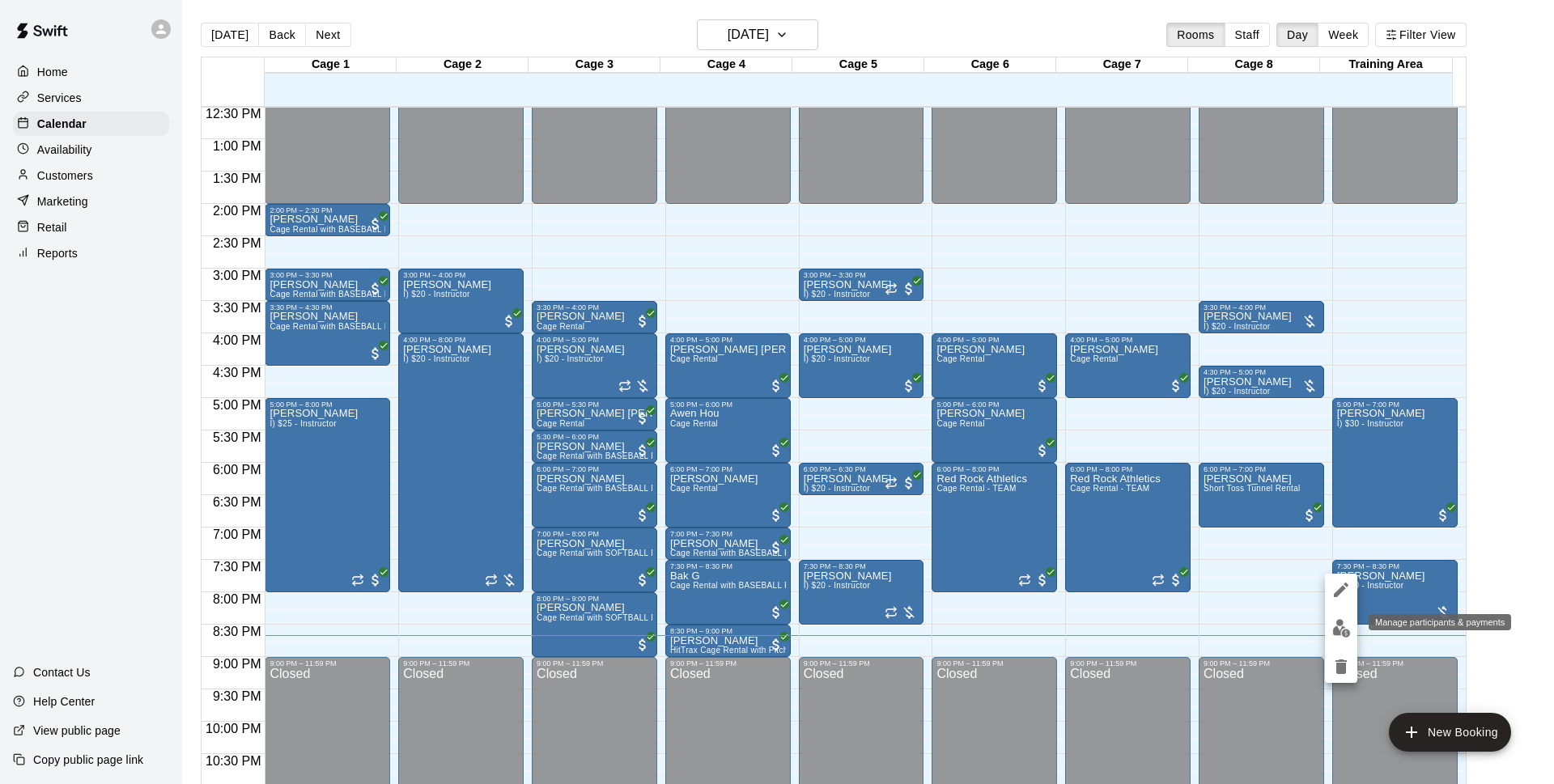
click at [1338, 634] on img "edit" at bounding box center [1341, 628] width 19 height 19
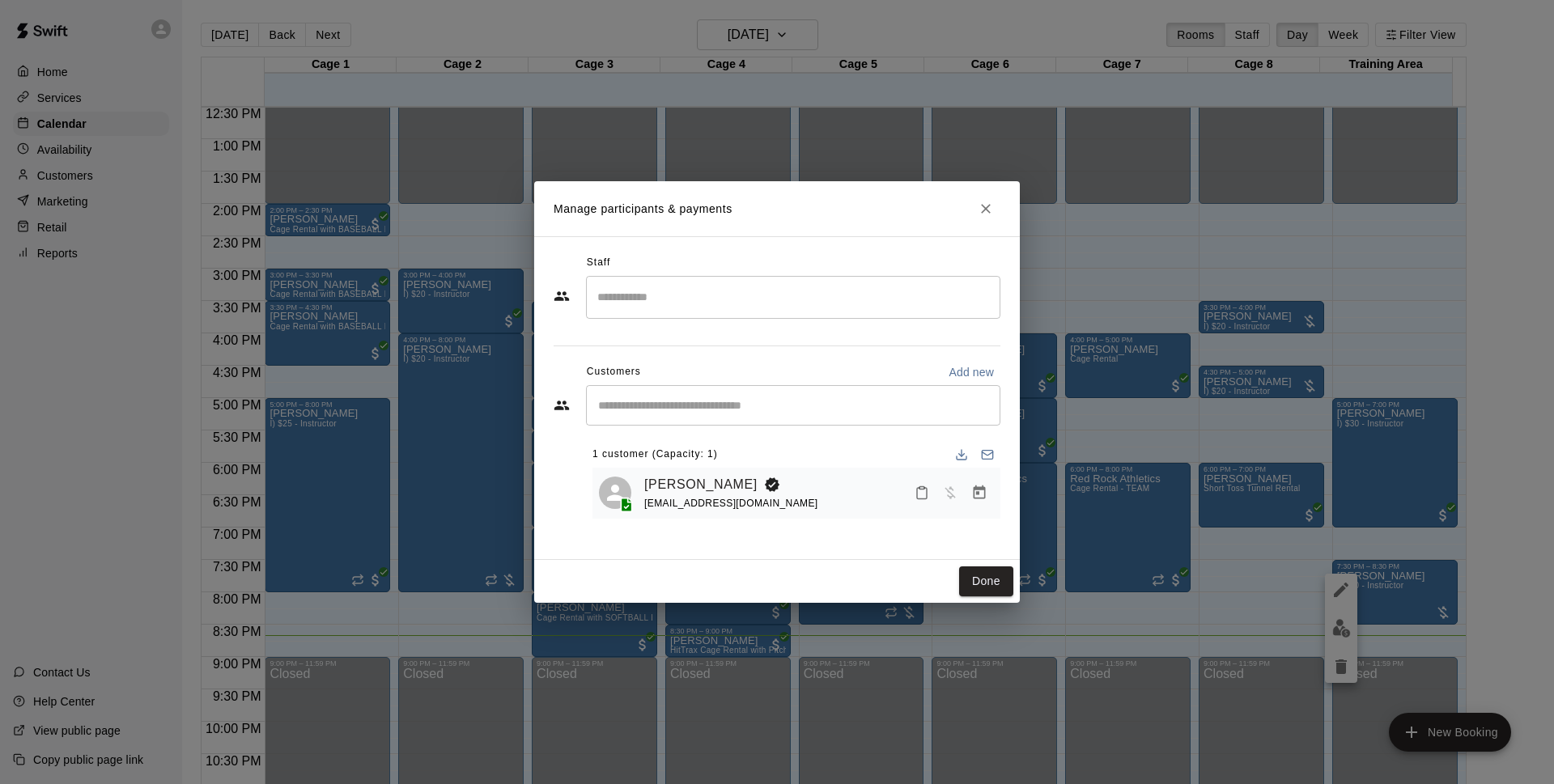
click at [979, 495] on icon "Manage bookings & payment" at bounding box center [980, 492] width 12 height 14
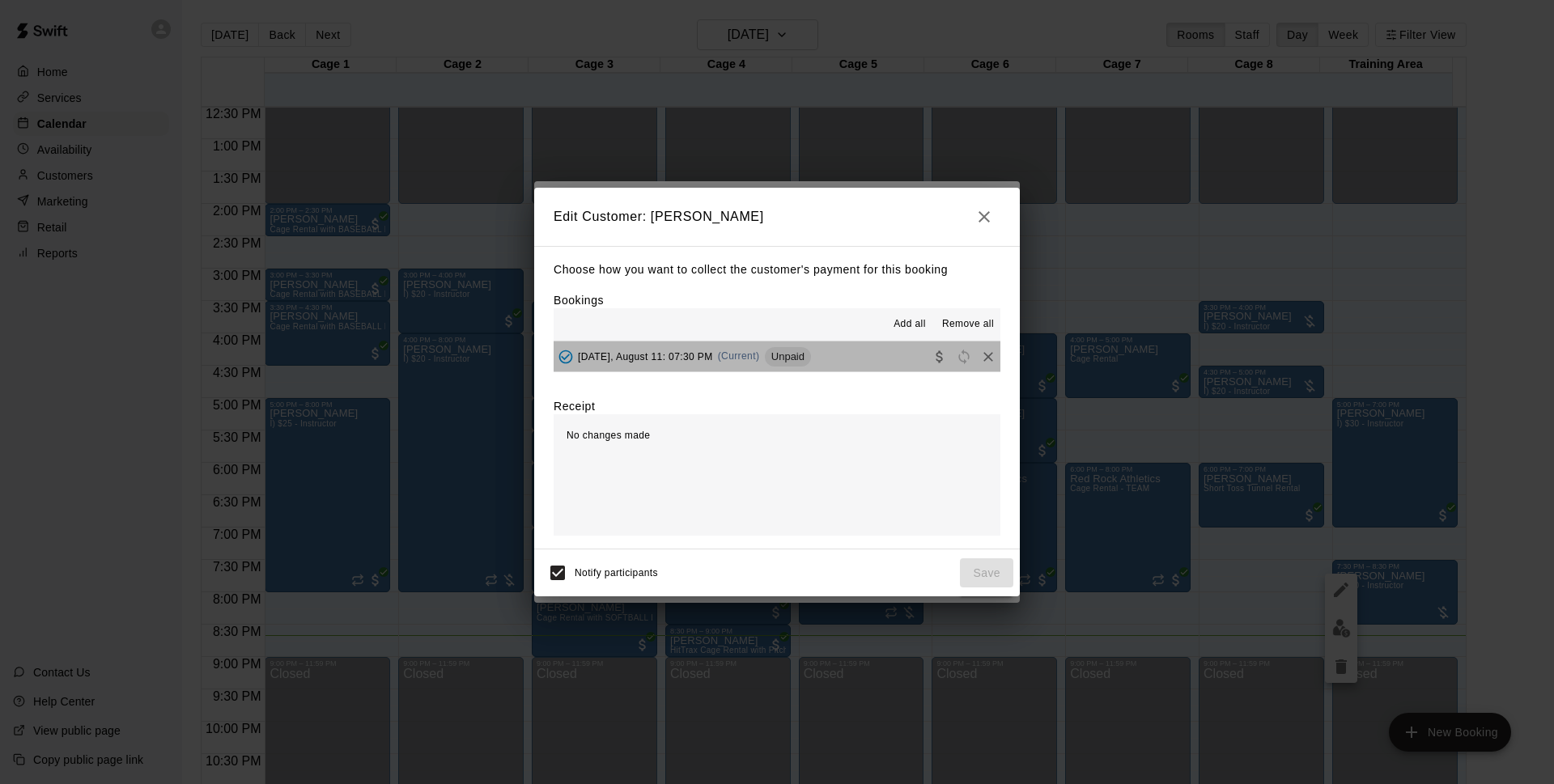
click at [836, 356] on button "[DATE], August 11: 07:30 PM (Current) Unpaid" at bounding box center [777, 356] width 447 height 30
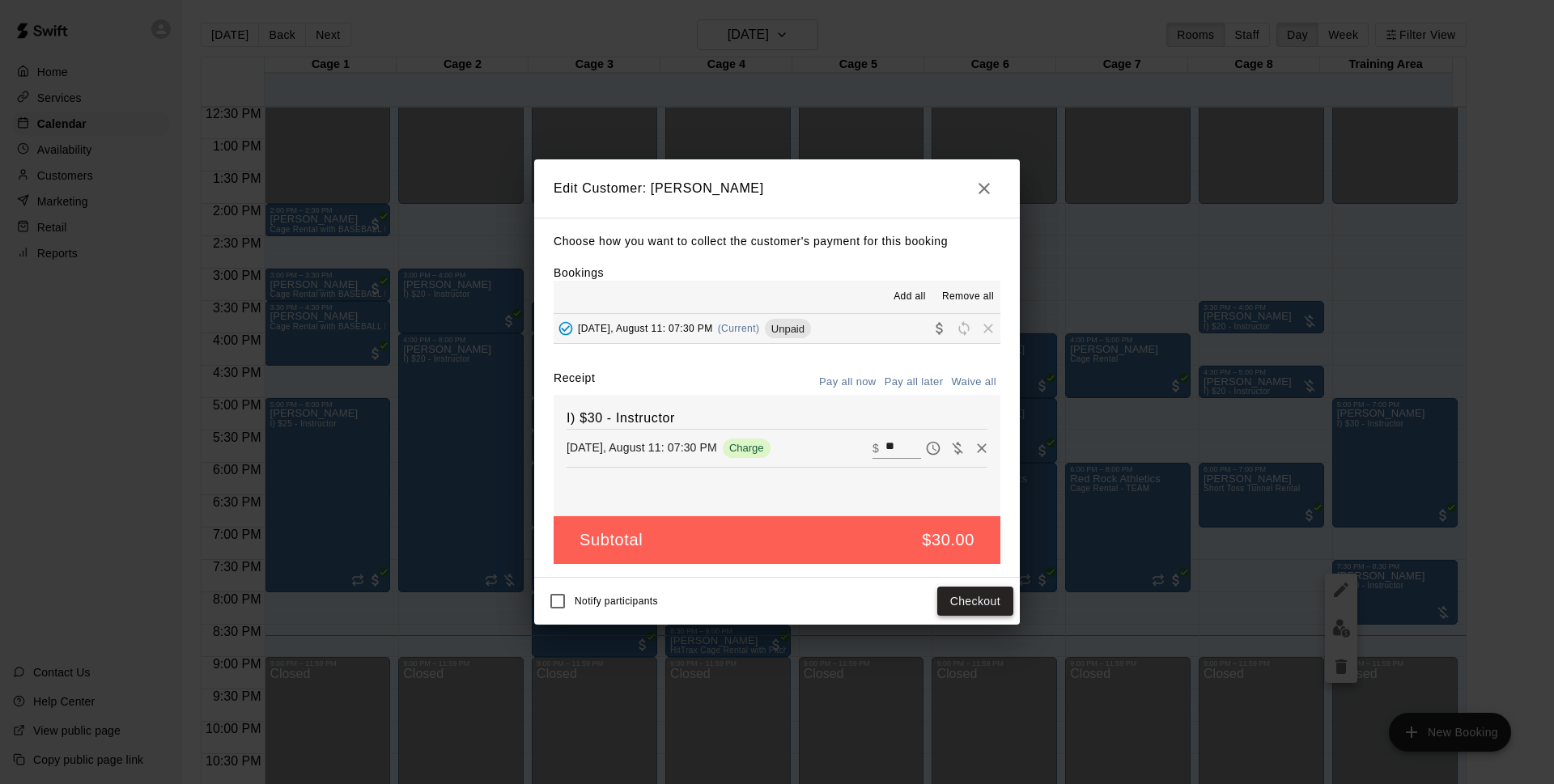
click at [986, 601] on button "Checkout" at bounding box center [975, 601] width 76 height 30
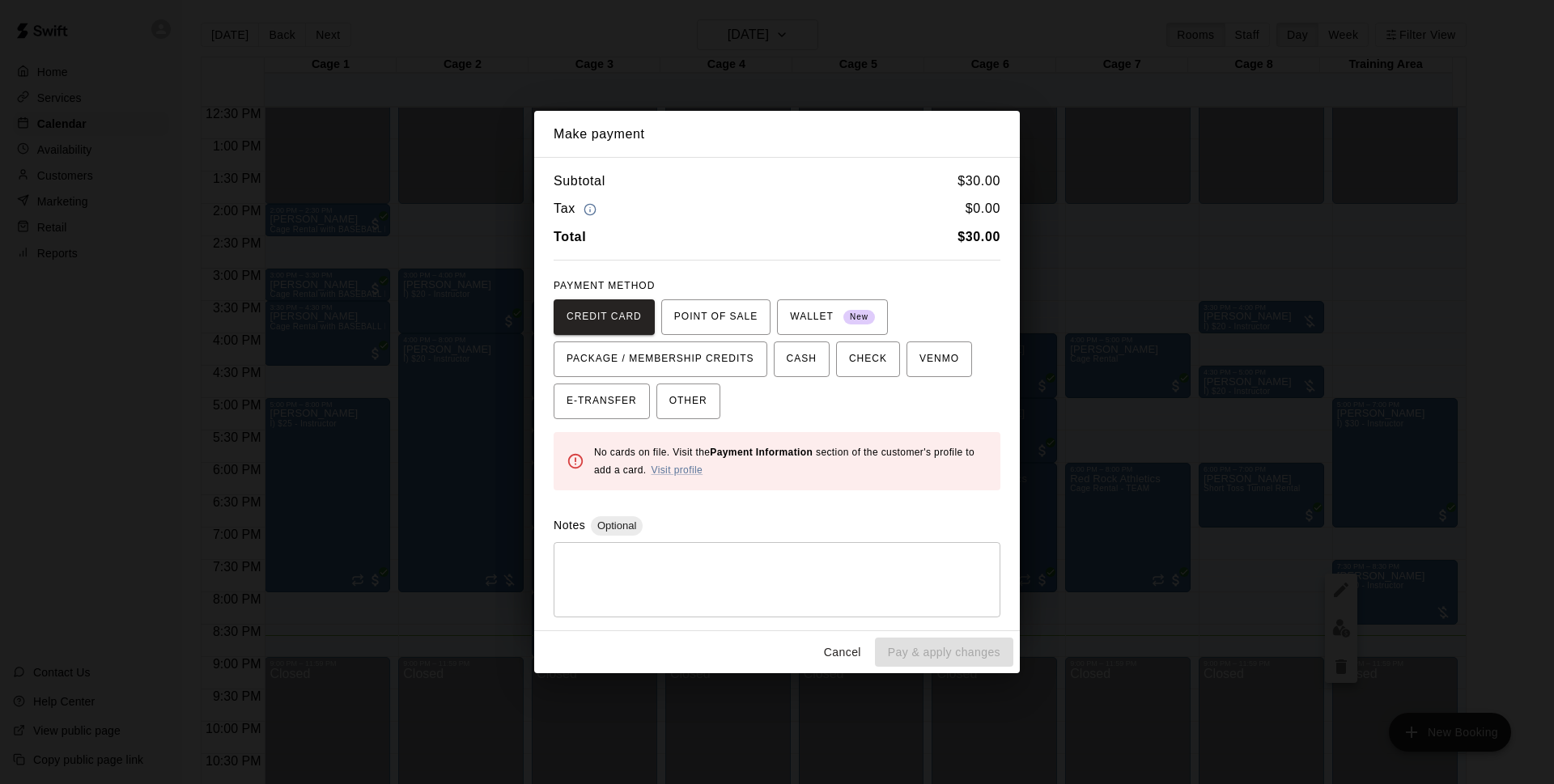
drag, startPoint x: 824, startPoint y: 357, endPoint x: 880, endPoint y: 642, distance: 290.4
click at [824, 363] on button "CASH" at bounding box center [801, 359] width 56 height 36
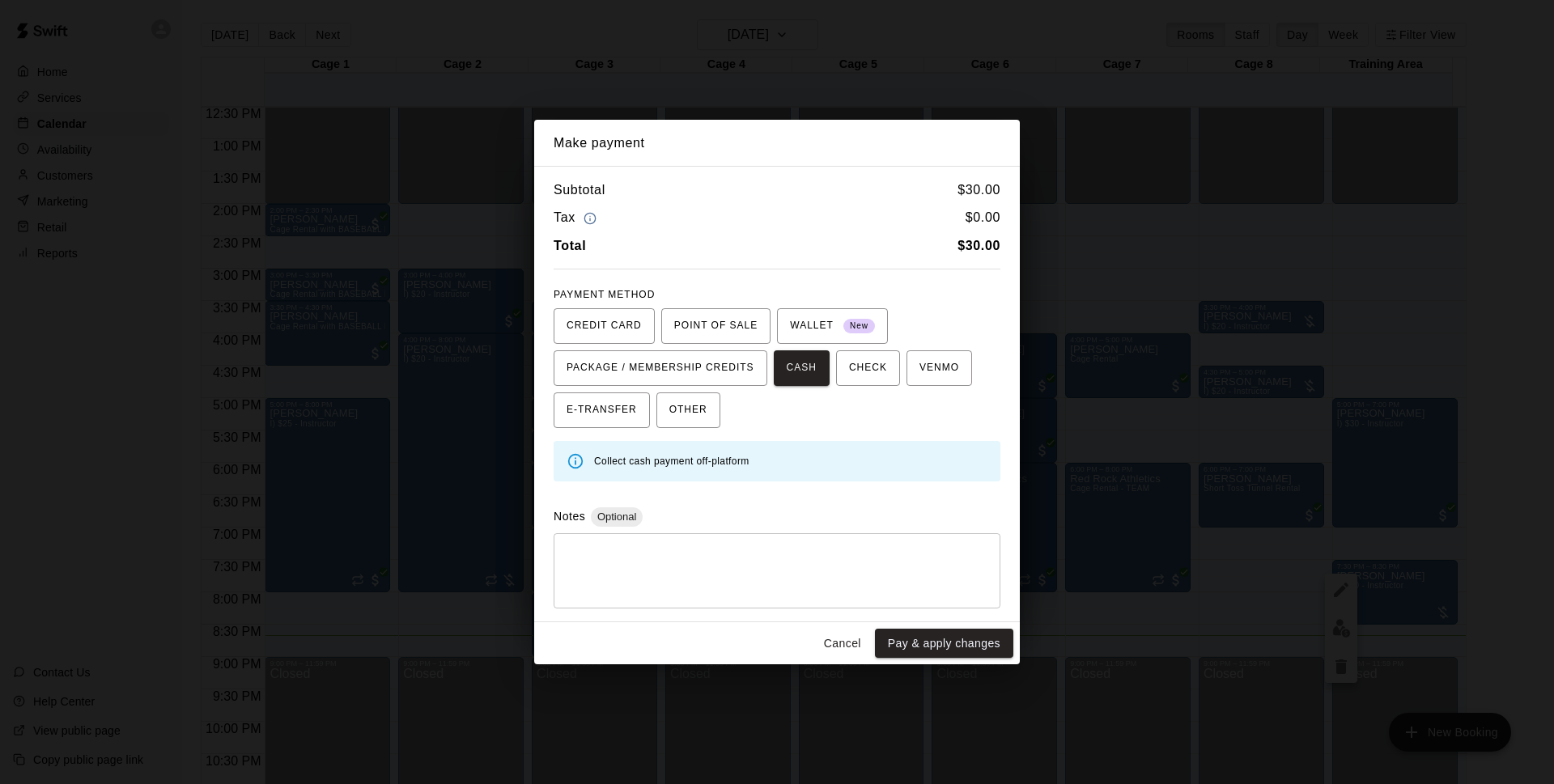
click at [954, 647] on button "Pay & apply changes" at bounding box center [944, 644] width 138 height 30
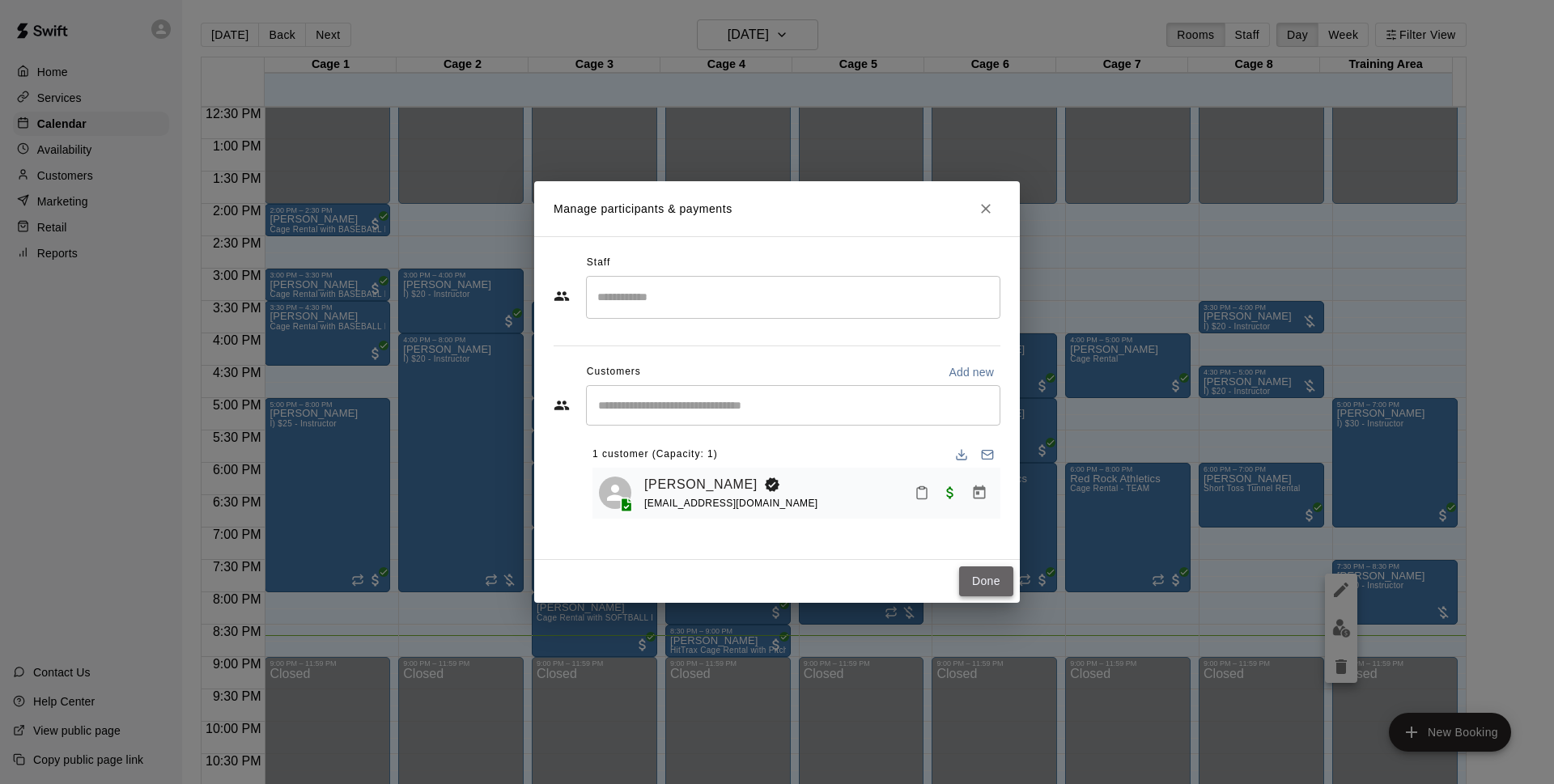
click at [1003, 571] on button "Done" at bounding box center [986, 581] width 54 height 30
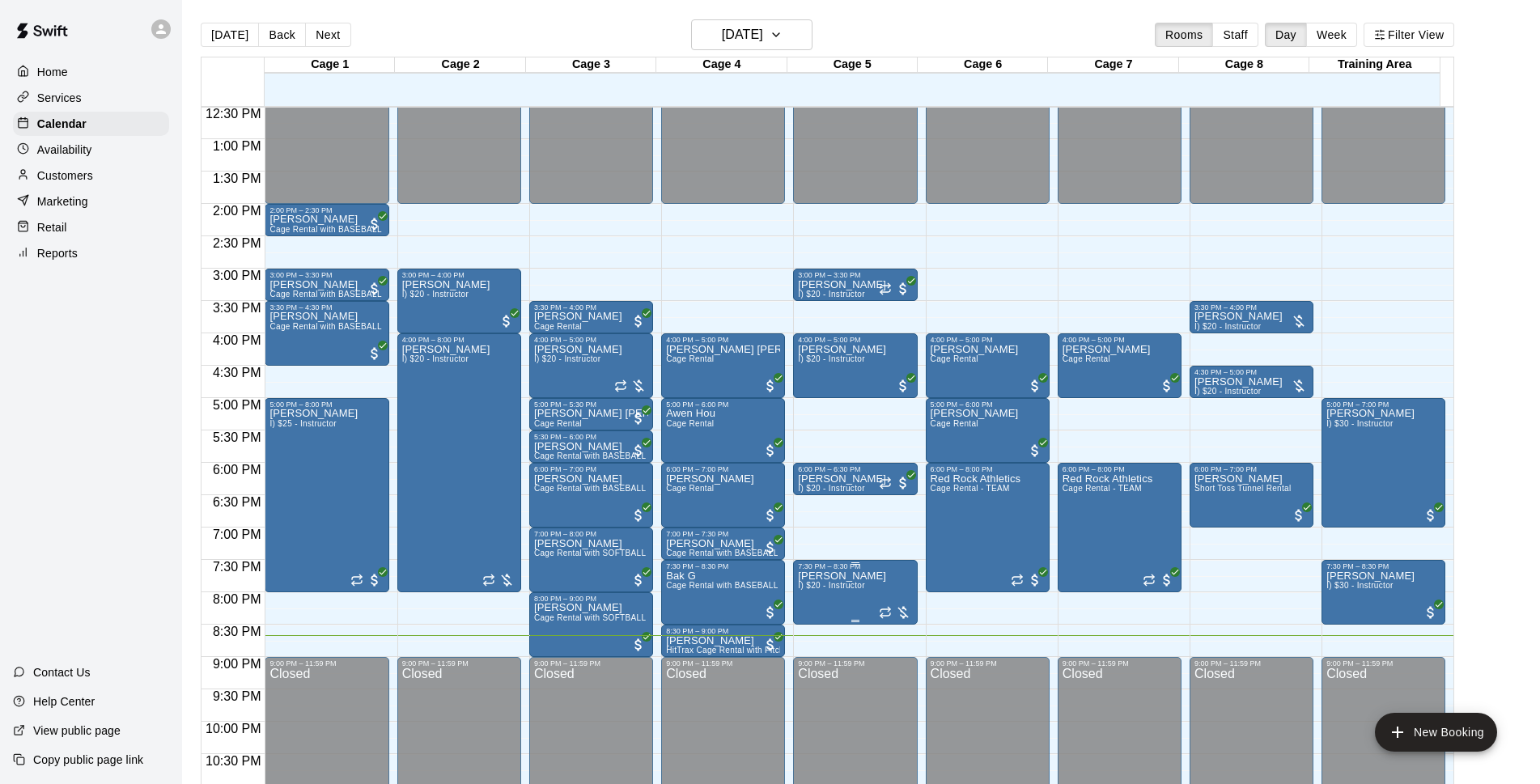
click at [879, 604] on div at bounding box center [895, 611] width 33 height 20
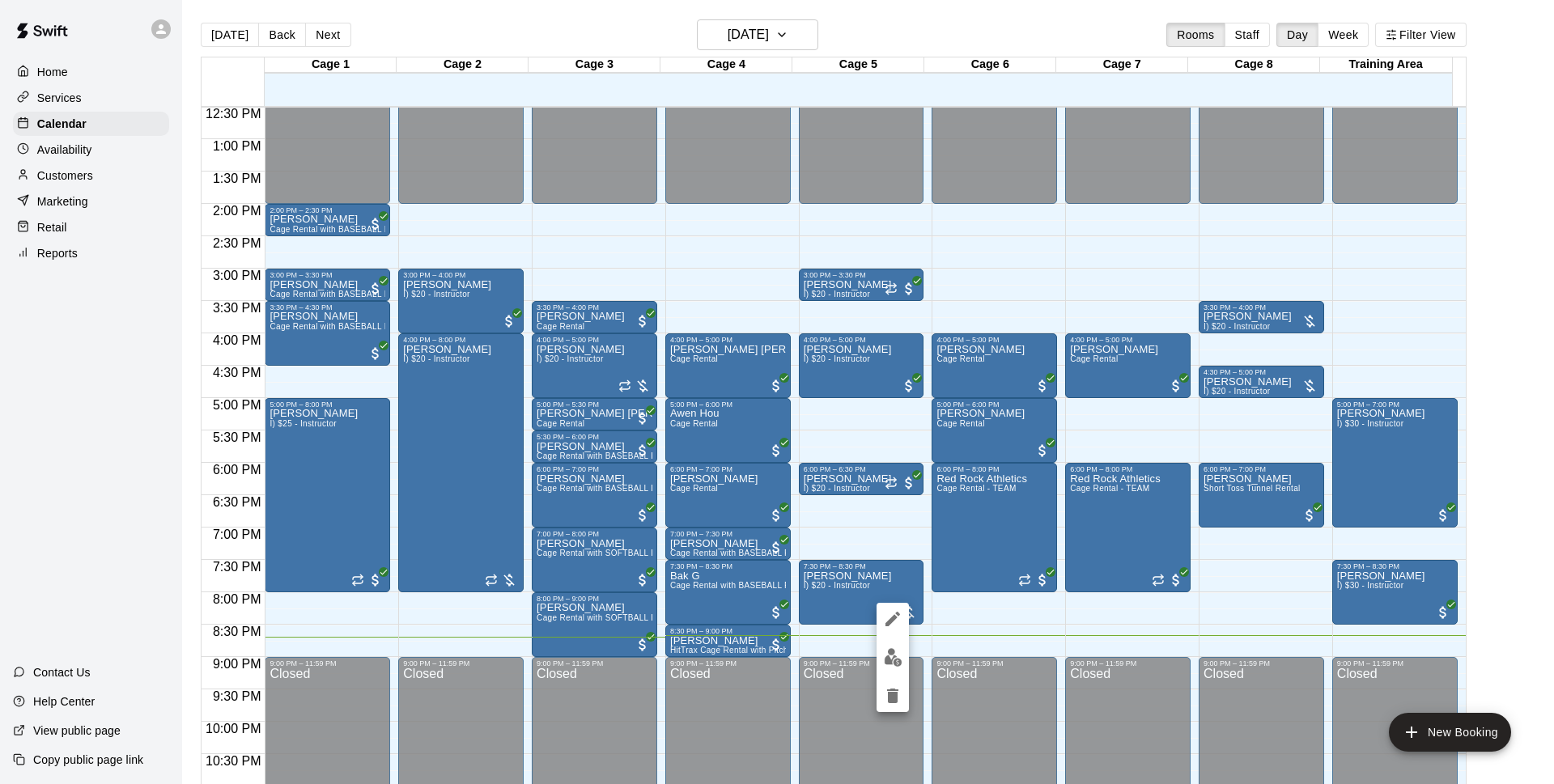
click at [896, 655] on img "edit" at bounding box center [893, 657] width 19 height 19
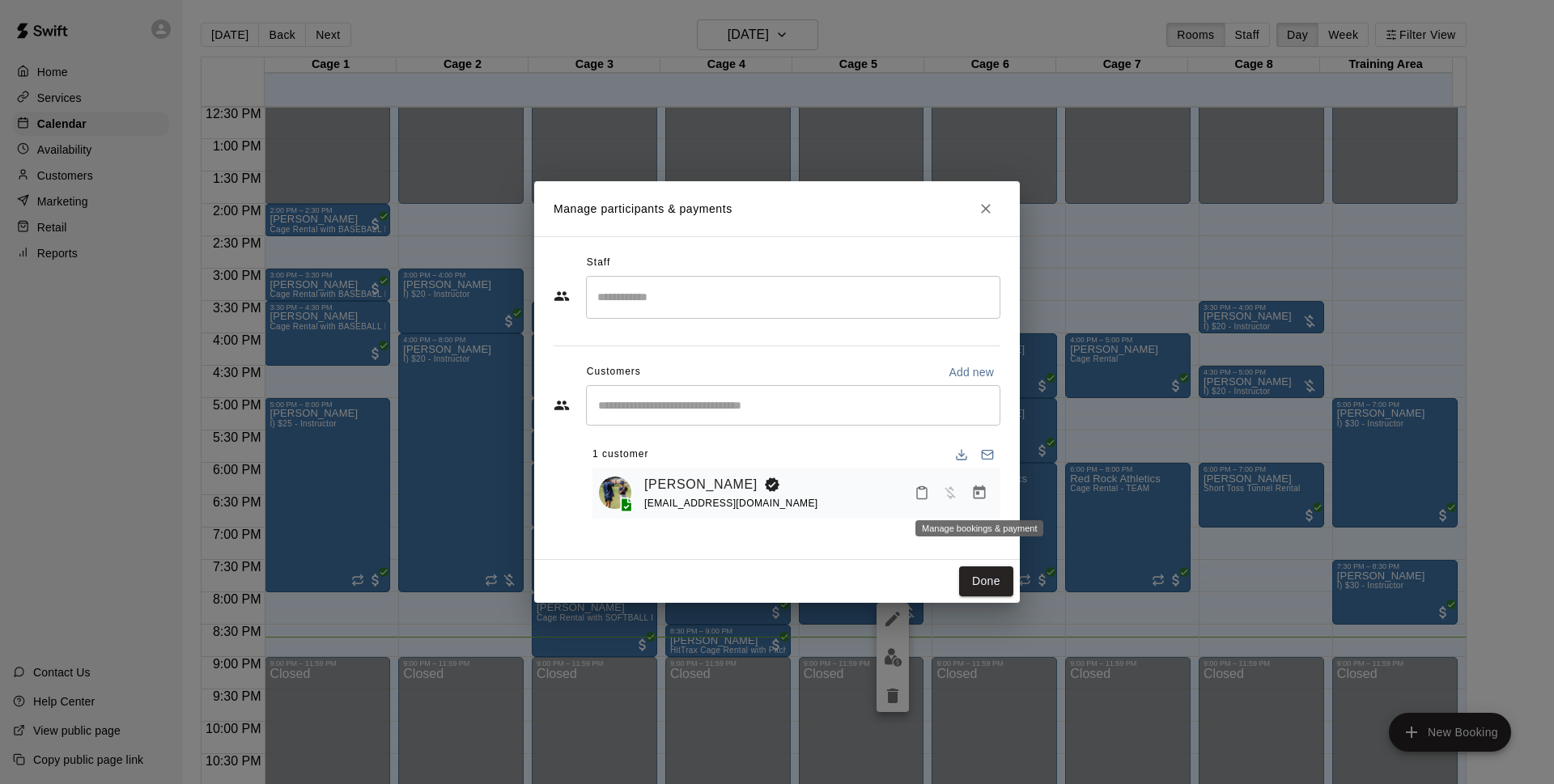
click at [991, 492] on button "Manage bookings & payment" at bounding box center [979, 491] width 29 height 29
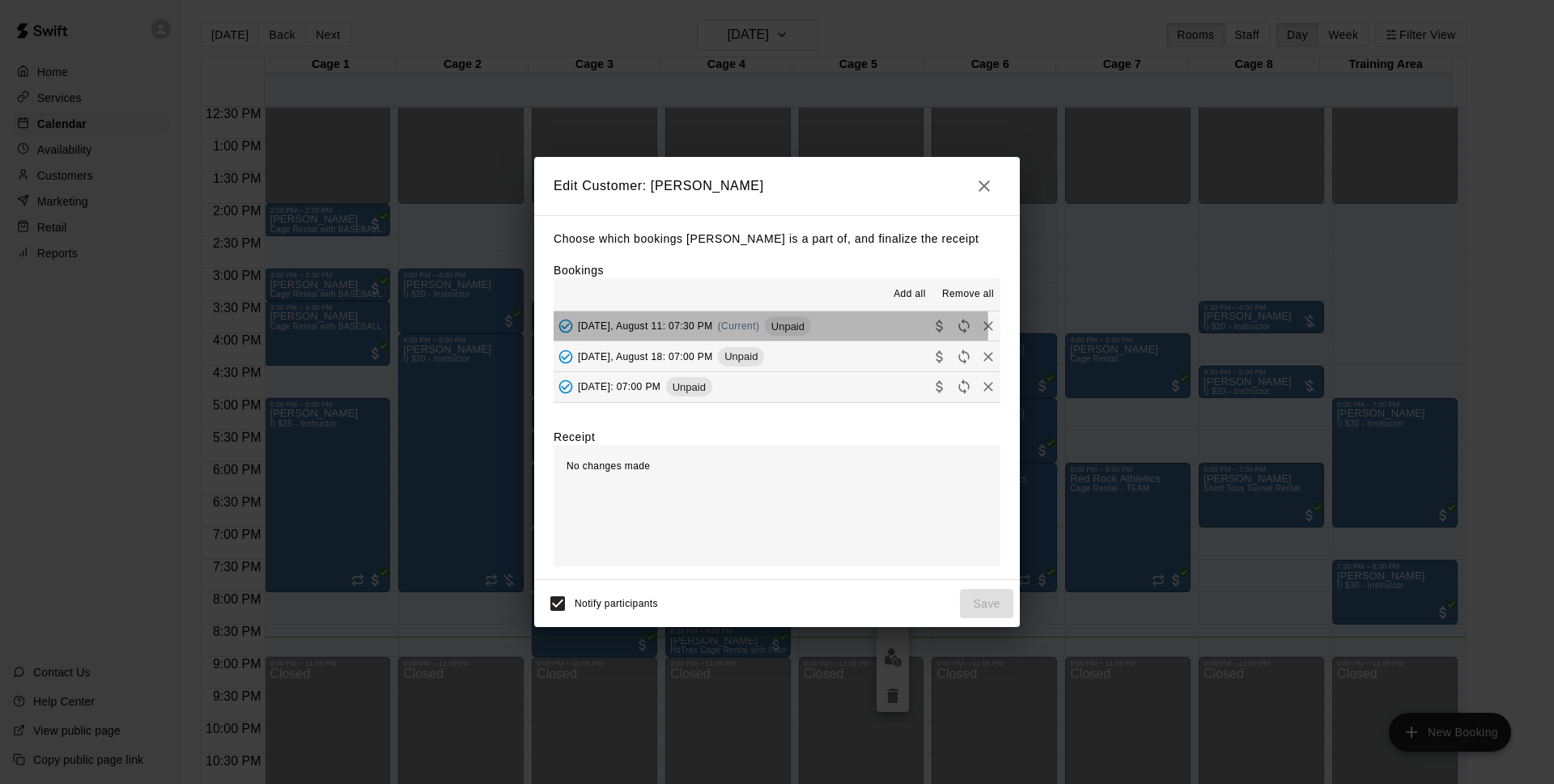
click at [750, 327] on span "(Current)" at bounding box center [739, 325] width 42 height 11
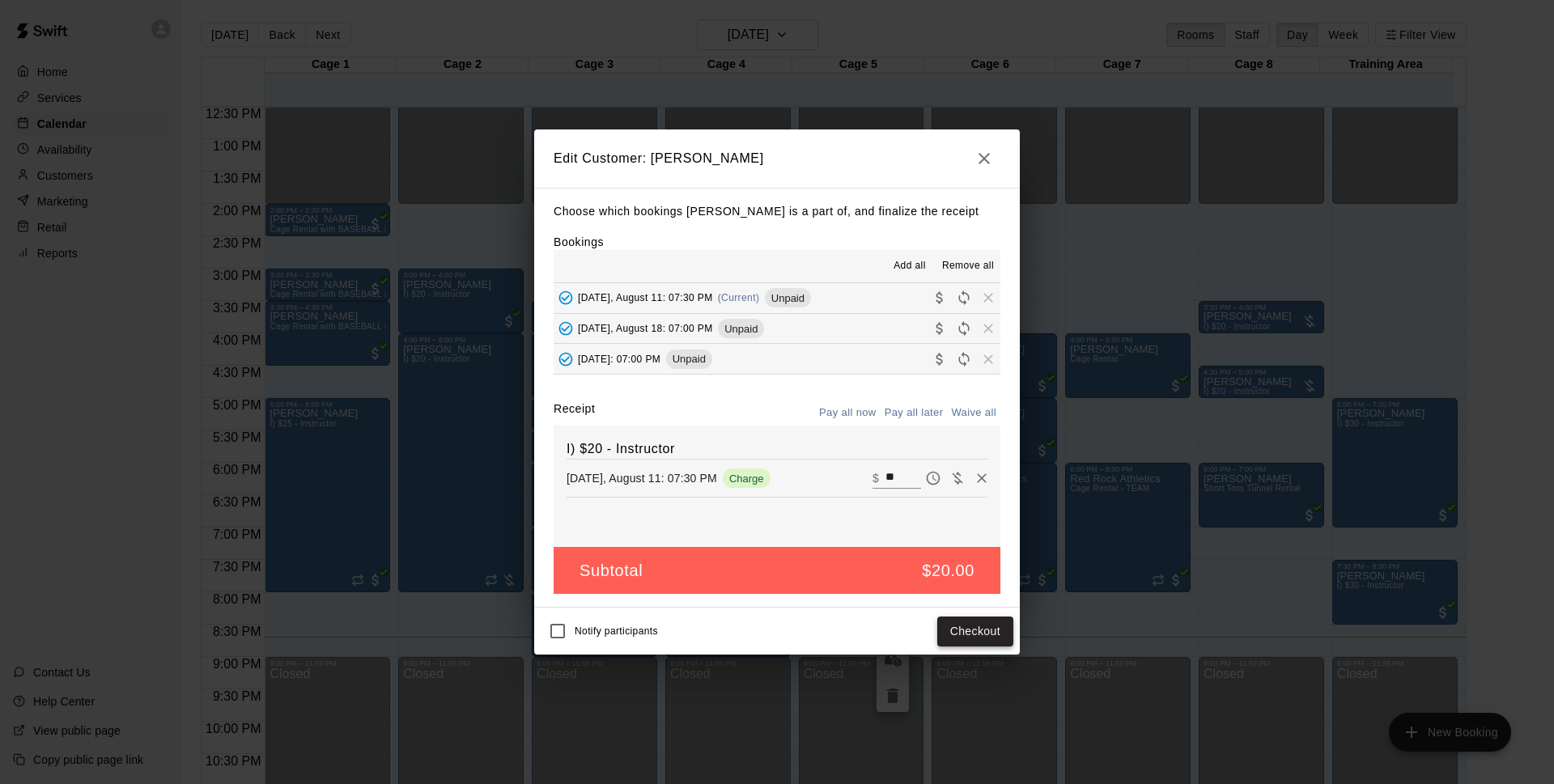
click at [988, 634] on button "Checkout" at bounding box center [975, 631] width 76 height 30
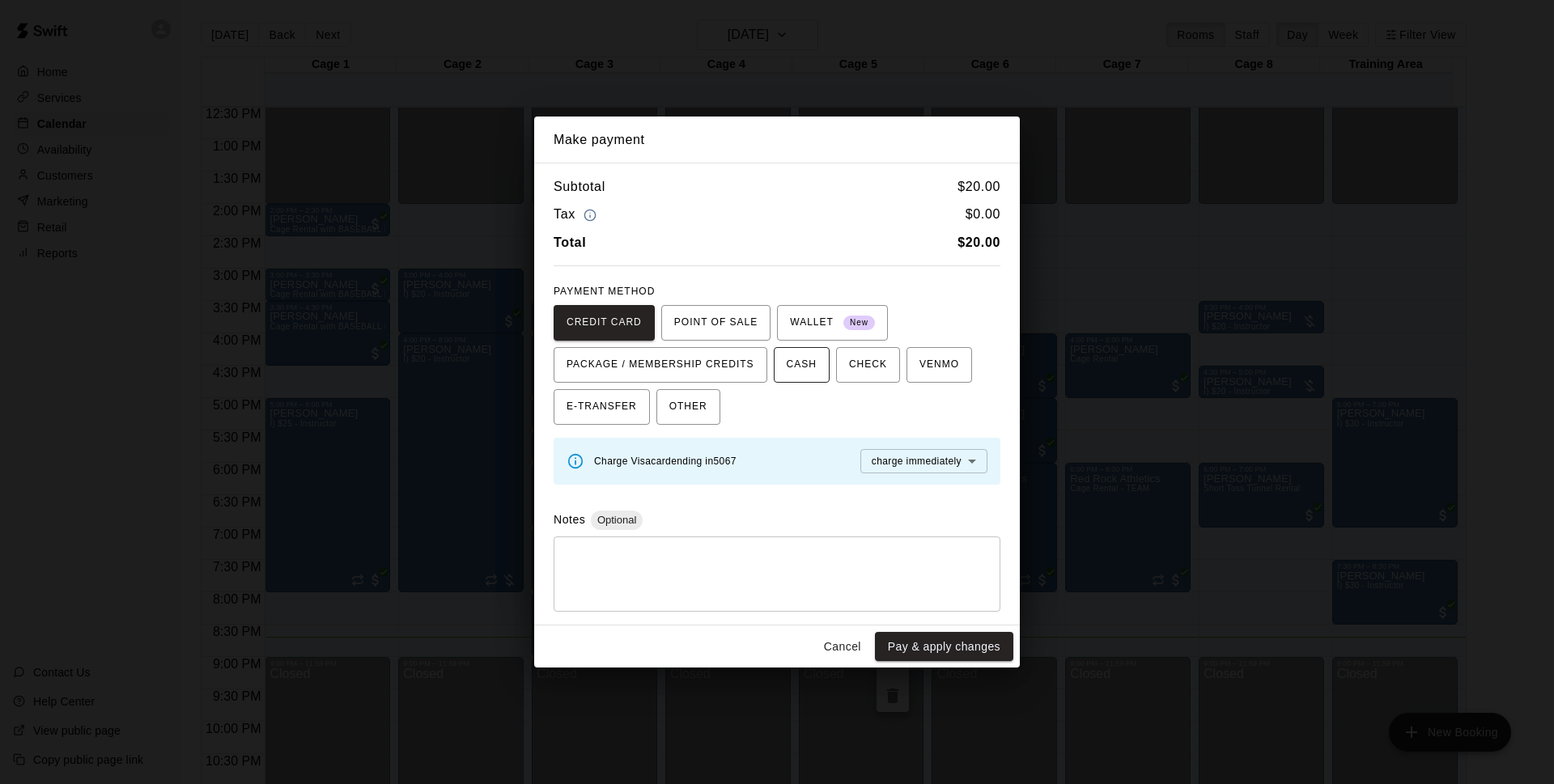
click at [802, 377] on span "CASH" at bounding box center [801, 365] width 30 height 26
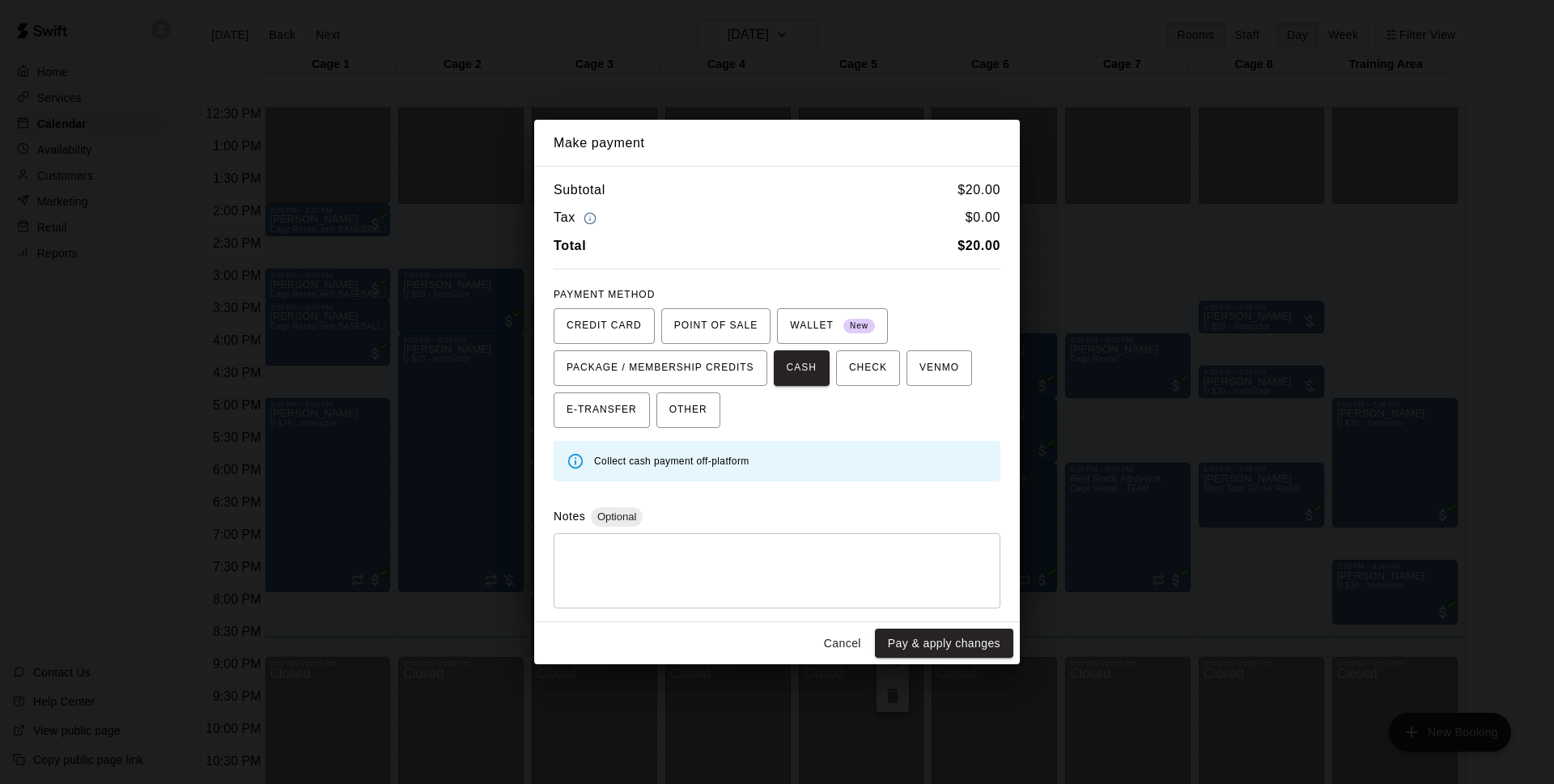
click at [955, 646] on button "Pay & apply changes" at bounding box center [944, 644] width 138 height 30
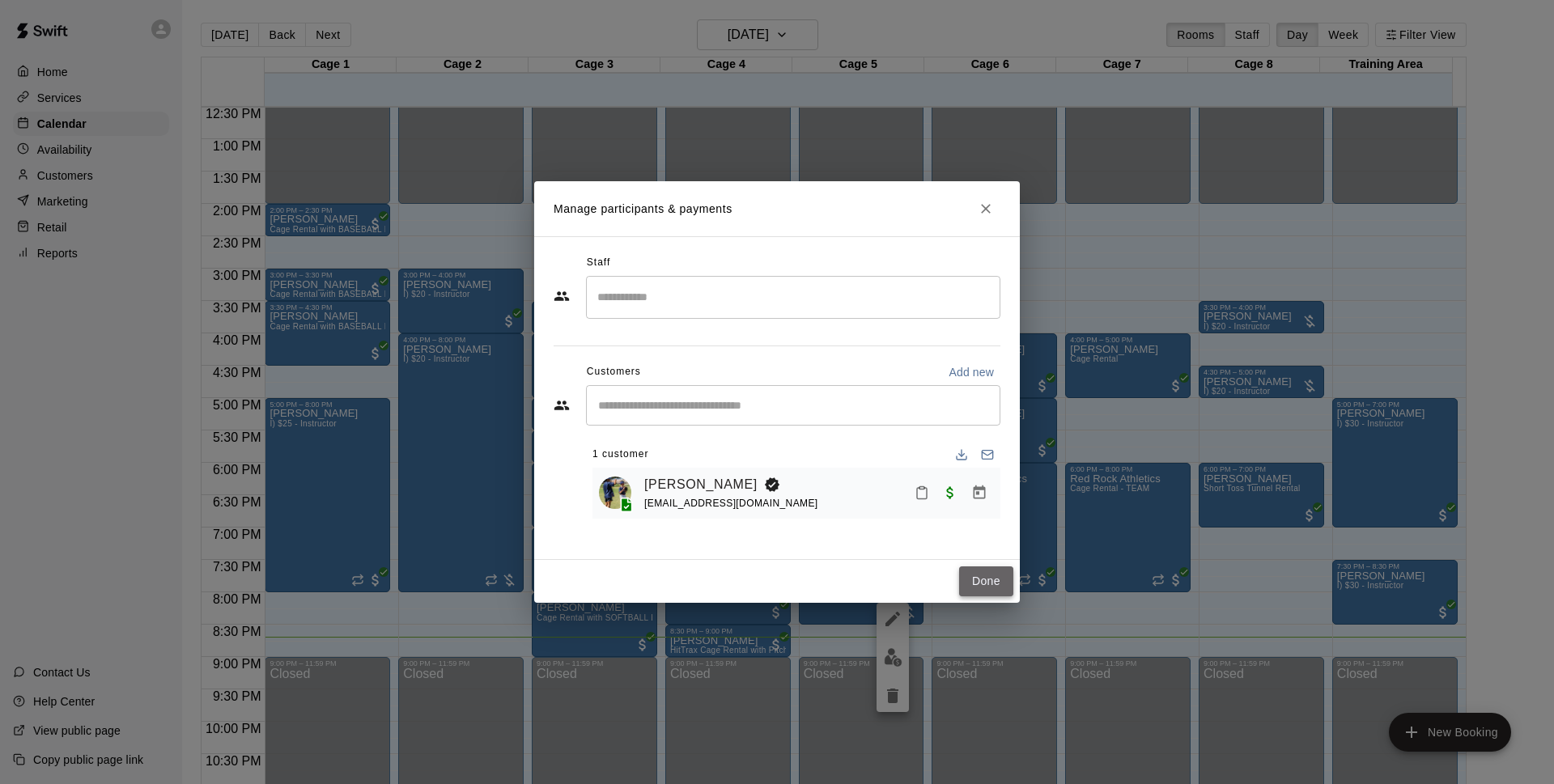
click at [992, 577] on button "Done" at bounding box center [986, 581] width 54 height 30
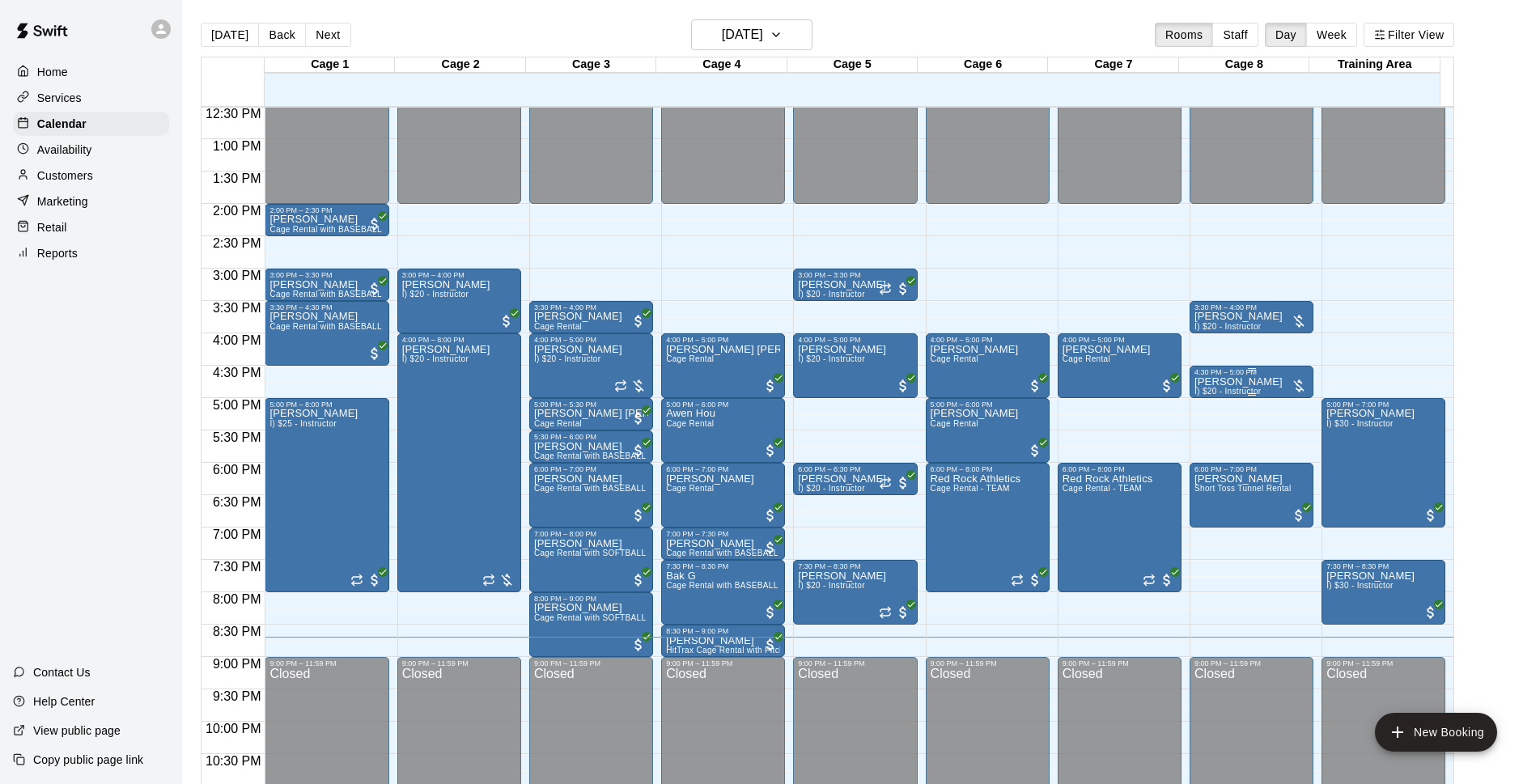
click at [1267, 384] on div "[PERSON_NAME] I) $20 - Instructor" at bounding box center [1251, 768] width 114 height 784
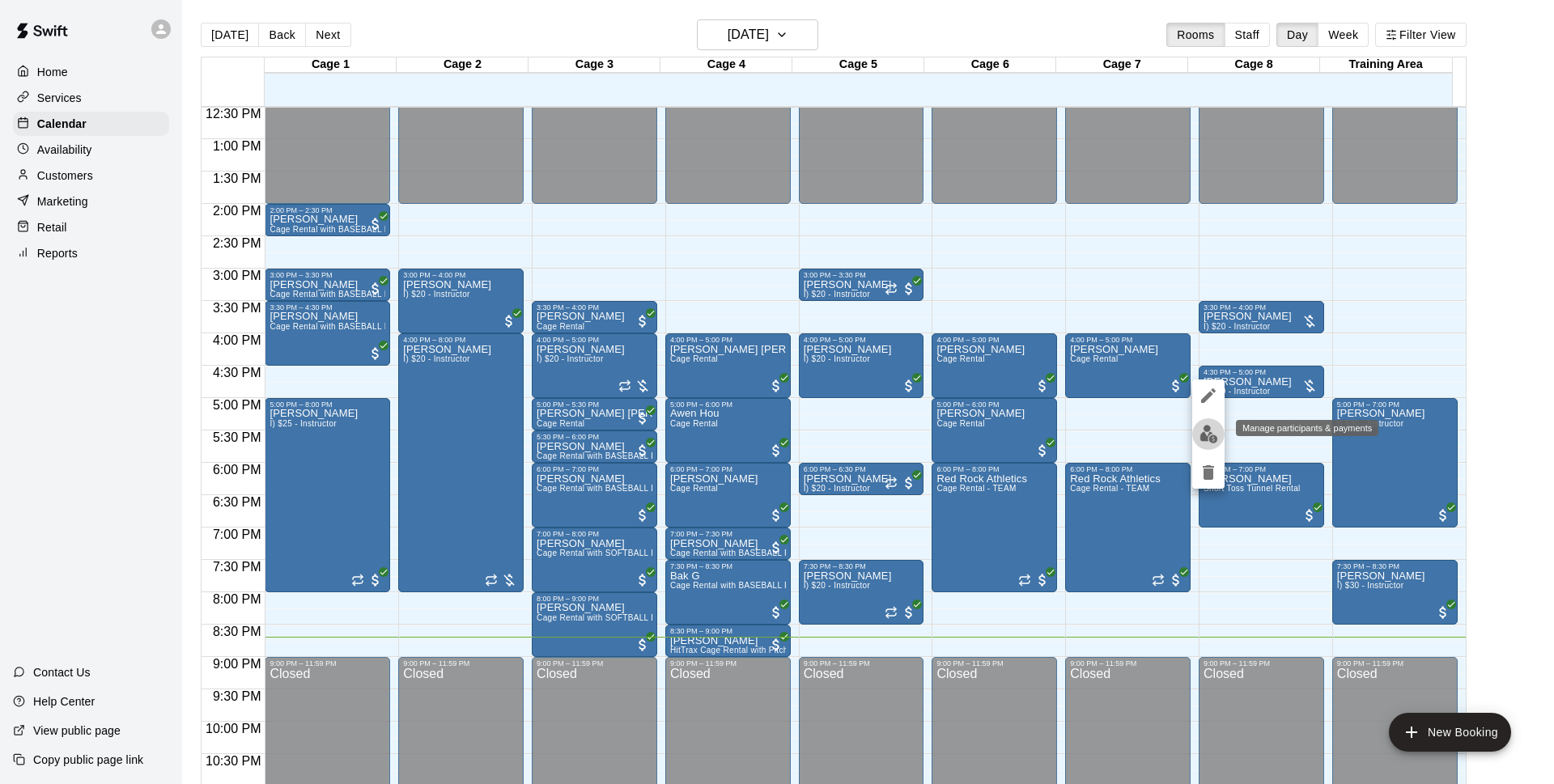
click at [1202, 439] on img "edit" at bounding box center [1209, 434] width 19 height 19
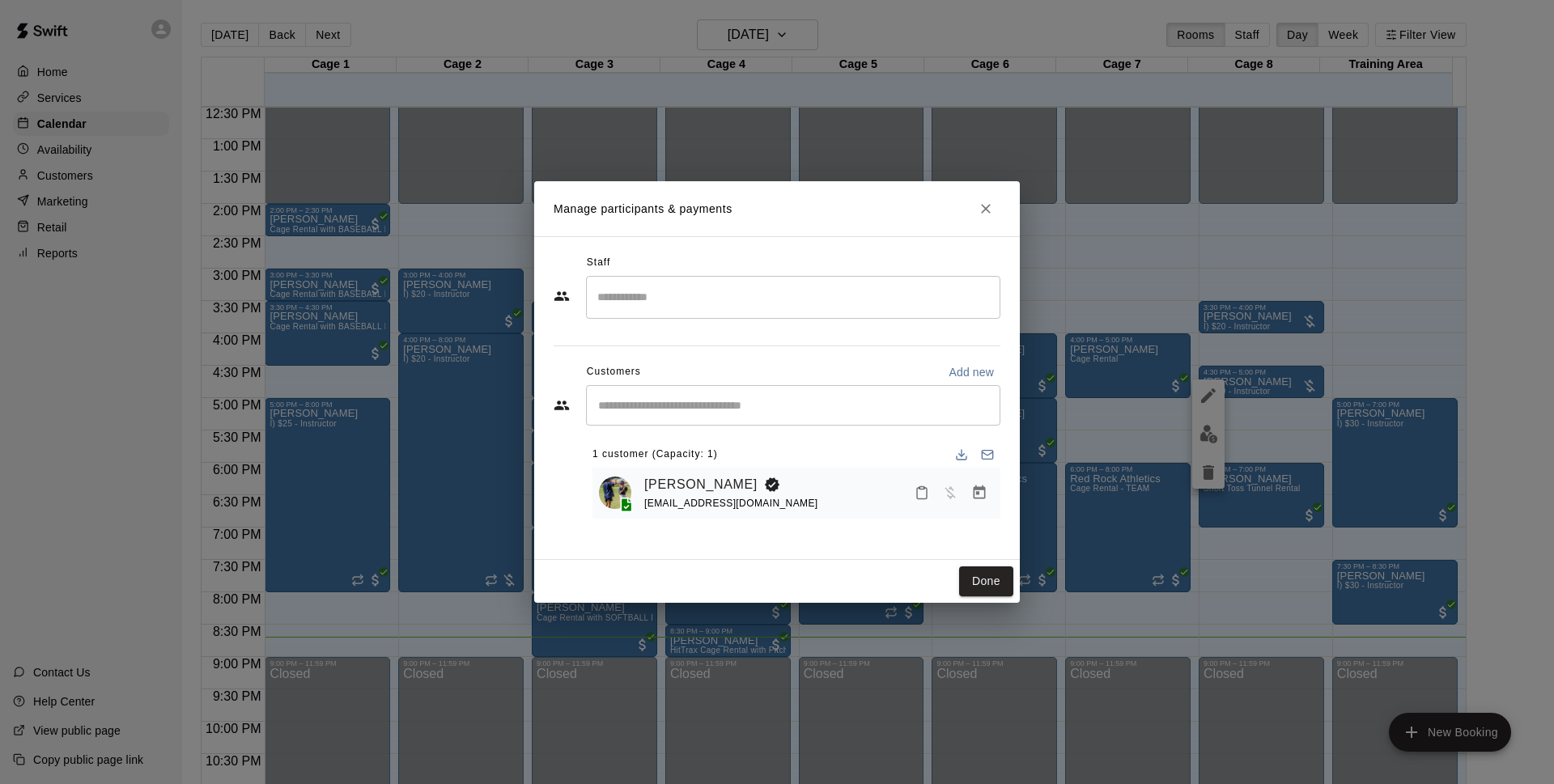
click at [981, 490] on icon "Manage bookings & payment" at bounding box center [980, 492] width 12 height 14
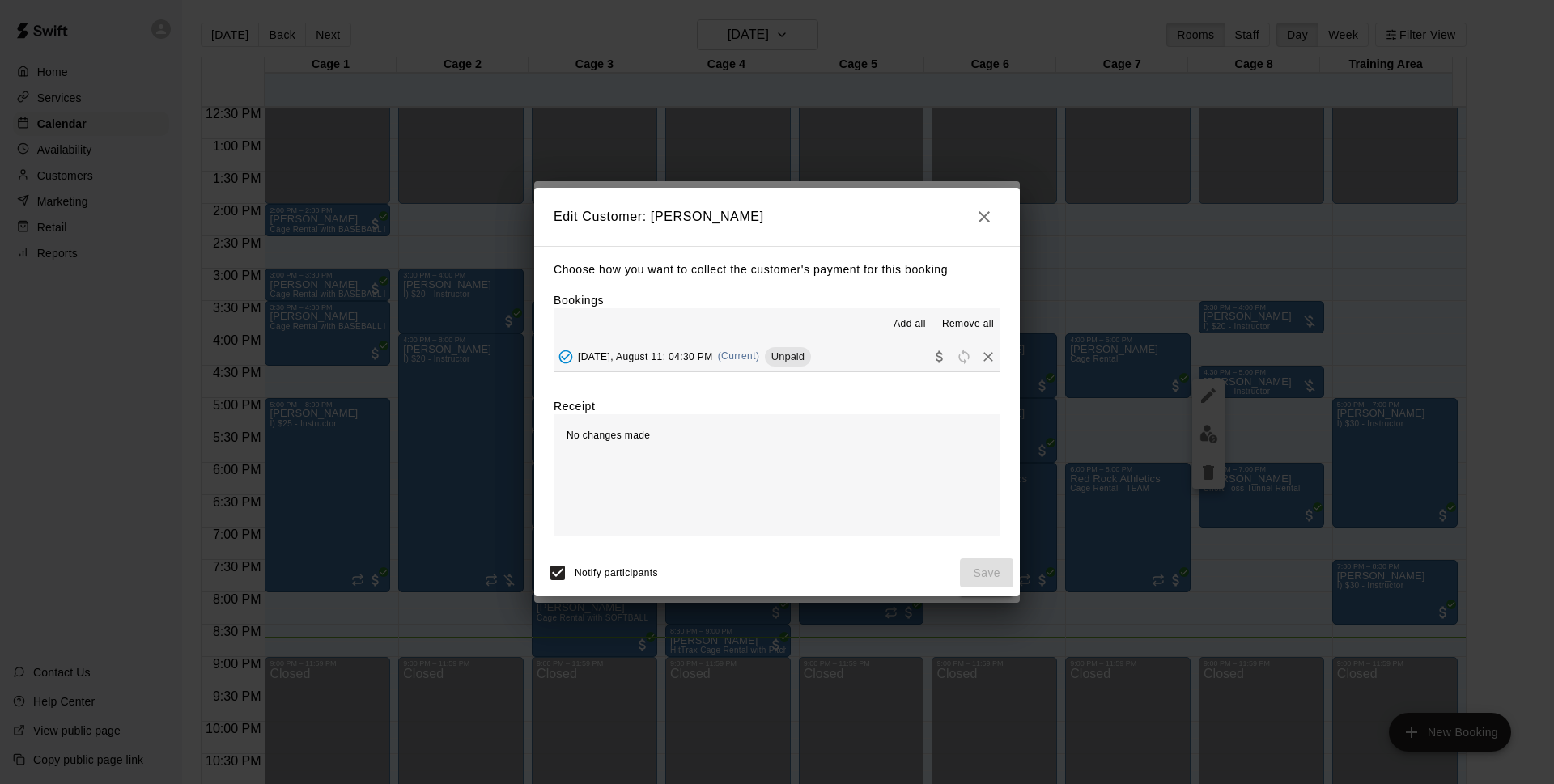
click at [780, 358] on span "Unpaid" at bounding box center [787, 356] width 46 height 12
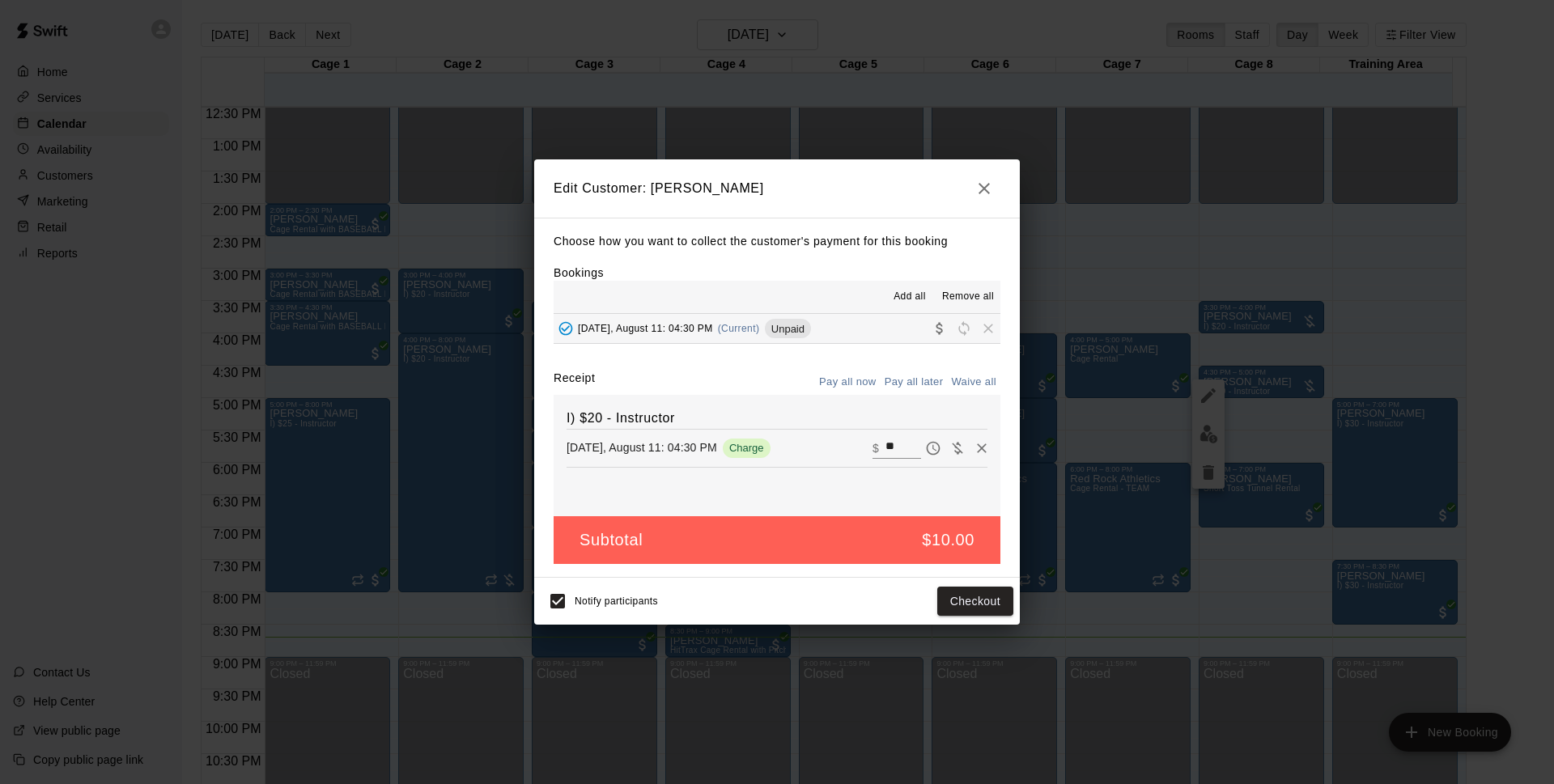
click at [526, 601] on div "Edit Customer: [PERSON_NAME] Choose how you want to collect the customer's paym…" at bounding box center [777, 392] width 1554 height 784
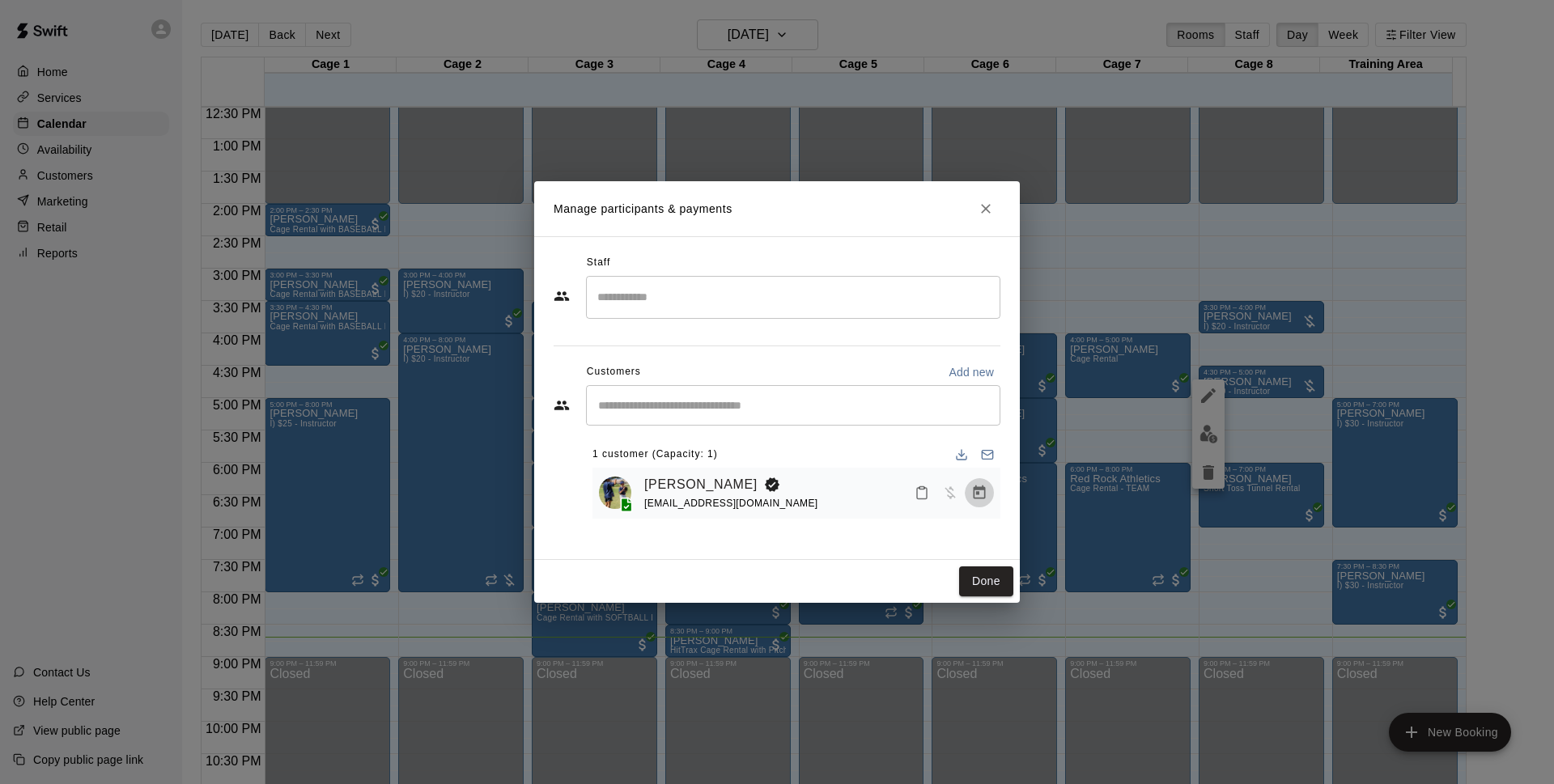
click at [976, 490] on icon "Manage bookings & payment" at bounding box center [980, 492] width 12 height 14
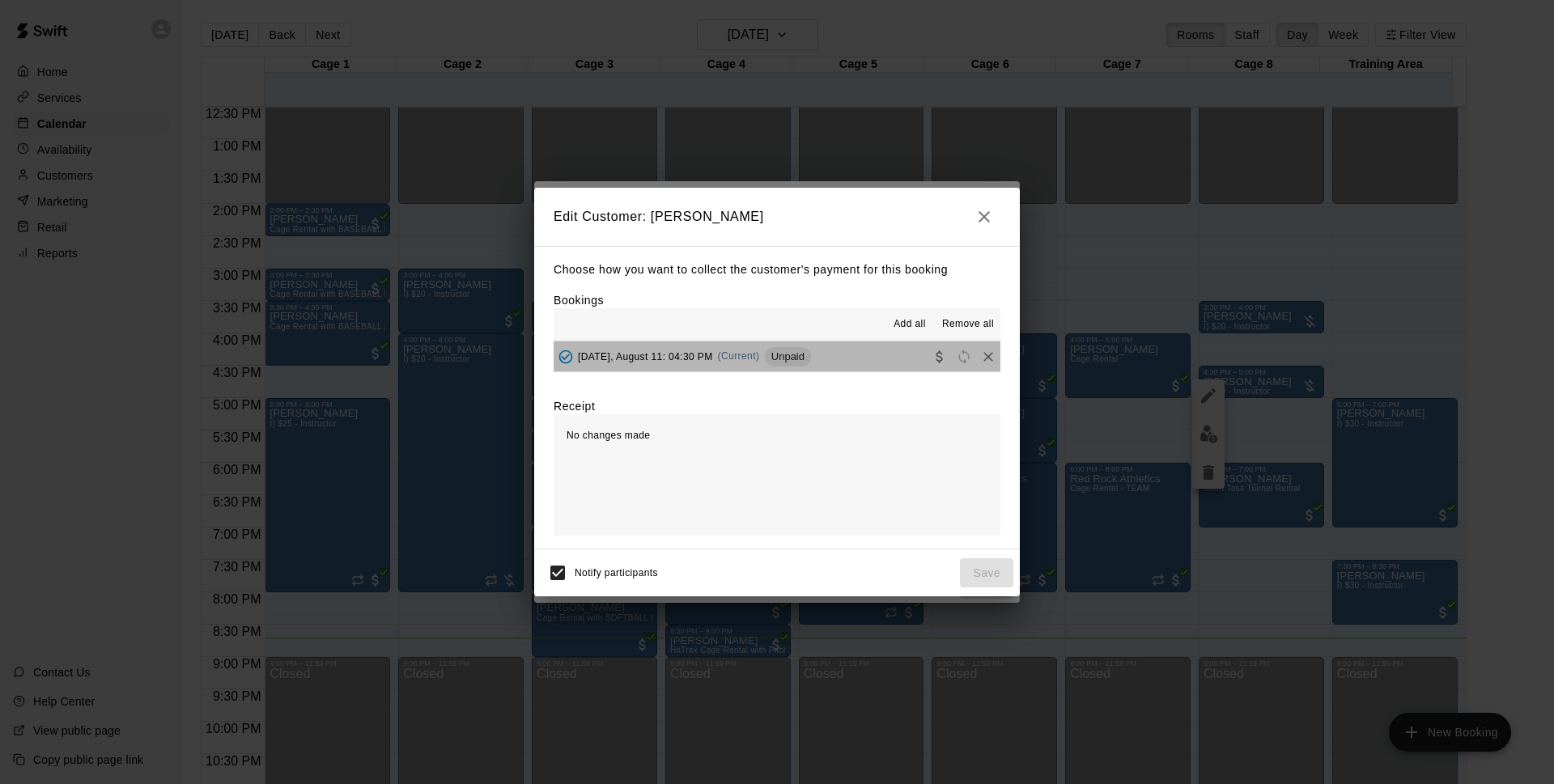
click at [842, 349] on button "[DATE], August 11: 04:30 PM (Current) Unpaid" at bounding box center [777, 356] width 447 height 30
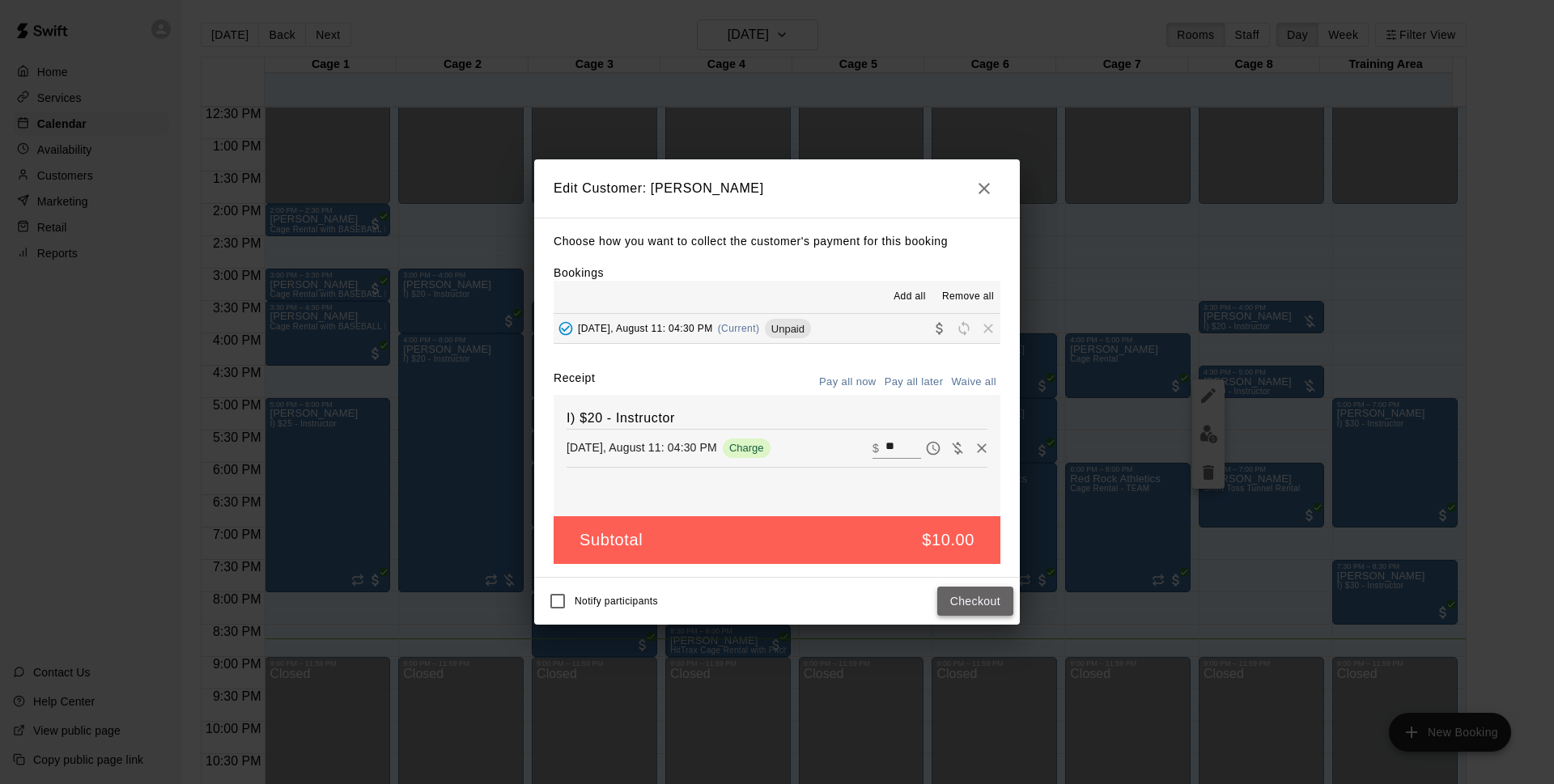
click at [969, 588] on button "Checkout" at bounding box center [975, 601] width 76 height 30
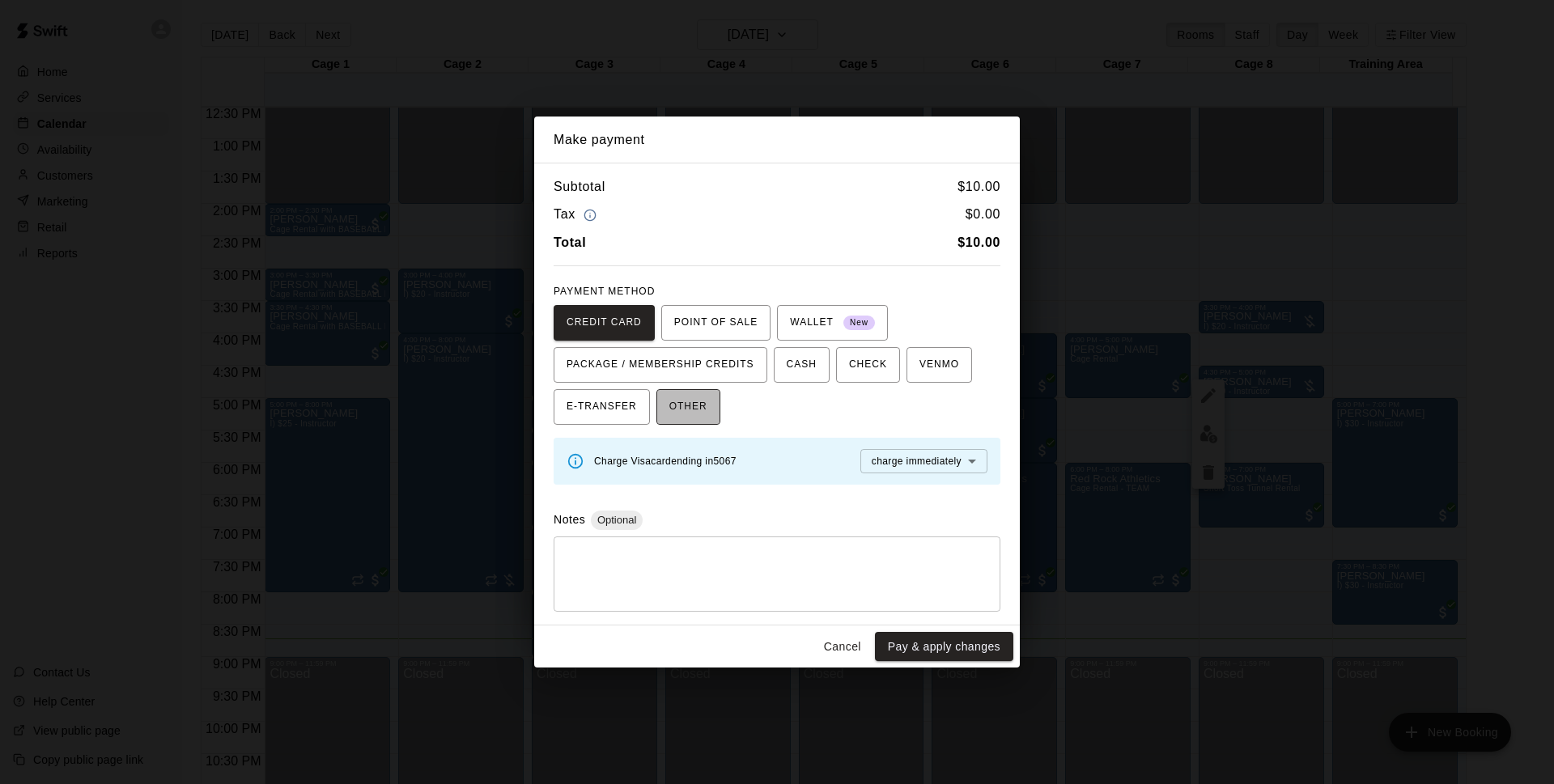
click at [713, 391] on button "OTHER" at bounding box center [688, 407] width 64 height 36
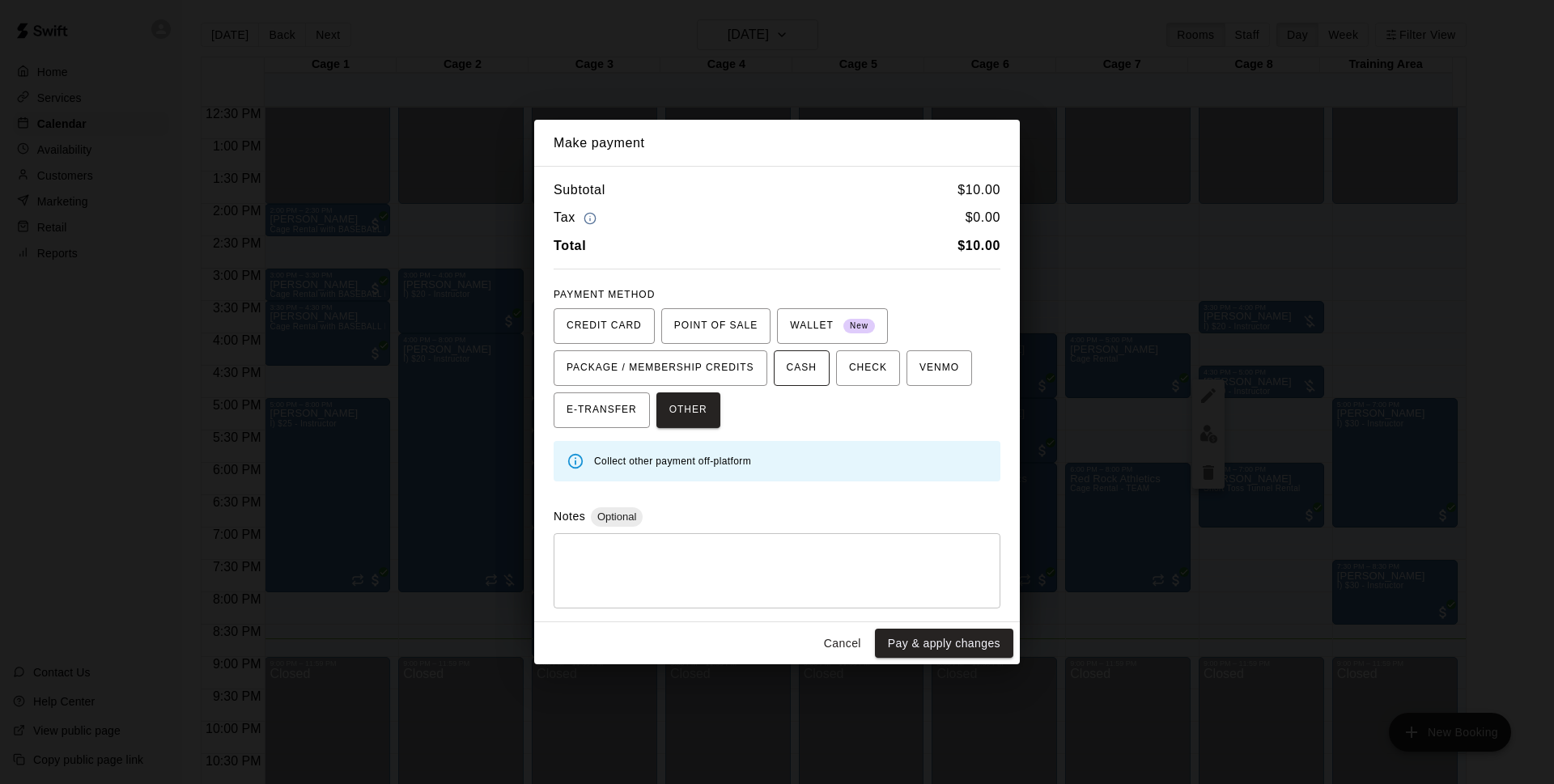
click at [802, 368] on span "CASH" at bounding box center [801, 368] width 30 height 26
click at [919, 644] on button "Pay & apply changes" at bounding box center [944, 644] width 138 height 30
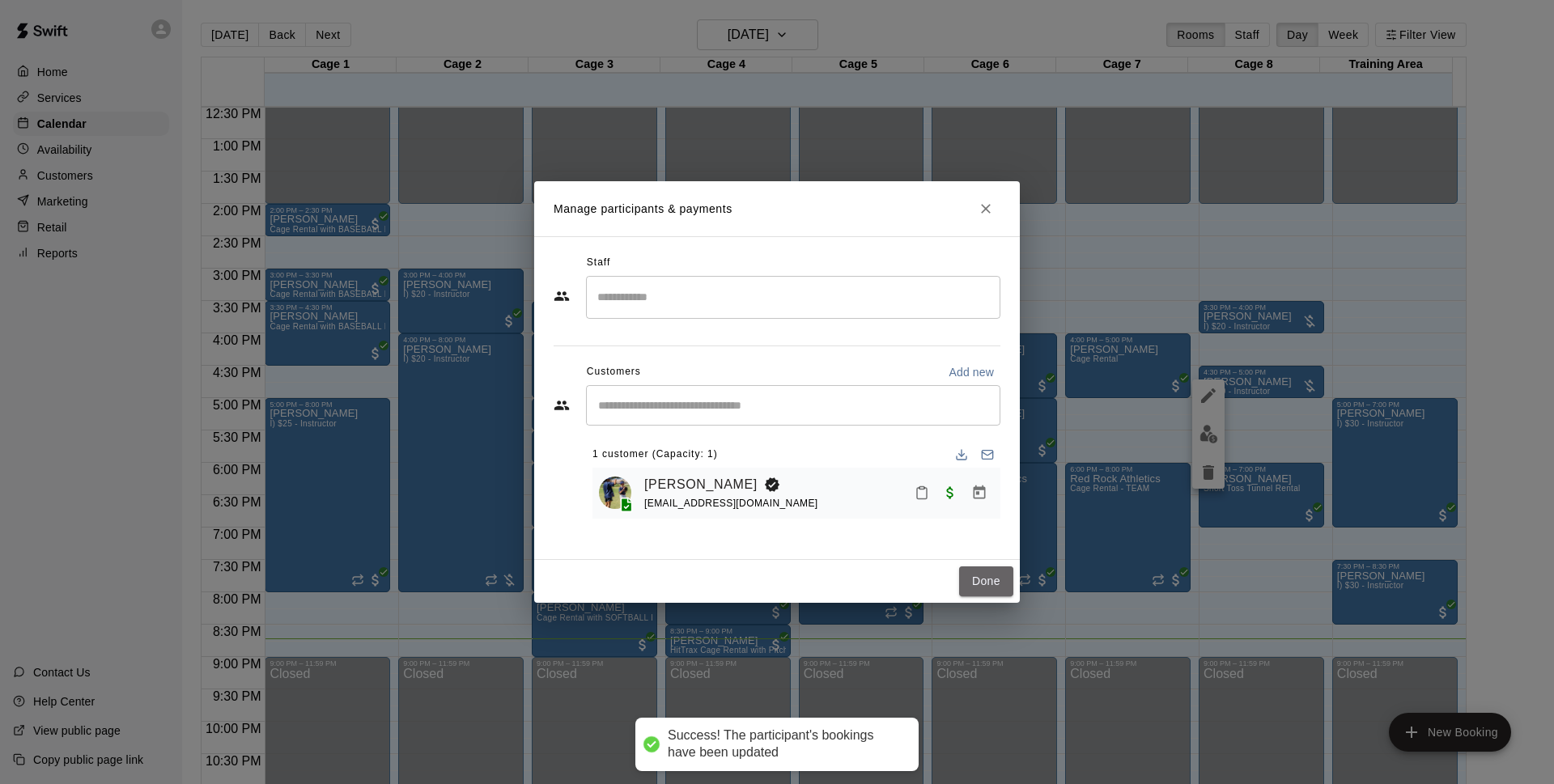
drag, startPoint x: 1003, startPoint y: 587, endPoint x: 1066, endPoint y: 592, distance: 63.2
click at [1005, 587] on button "Done" at bounding box center [986, 581] width 54 height 30
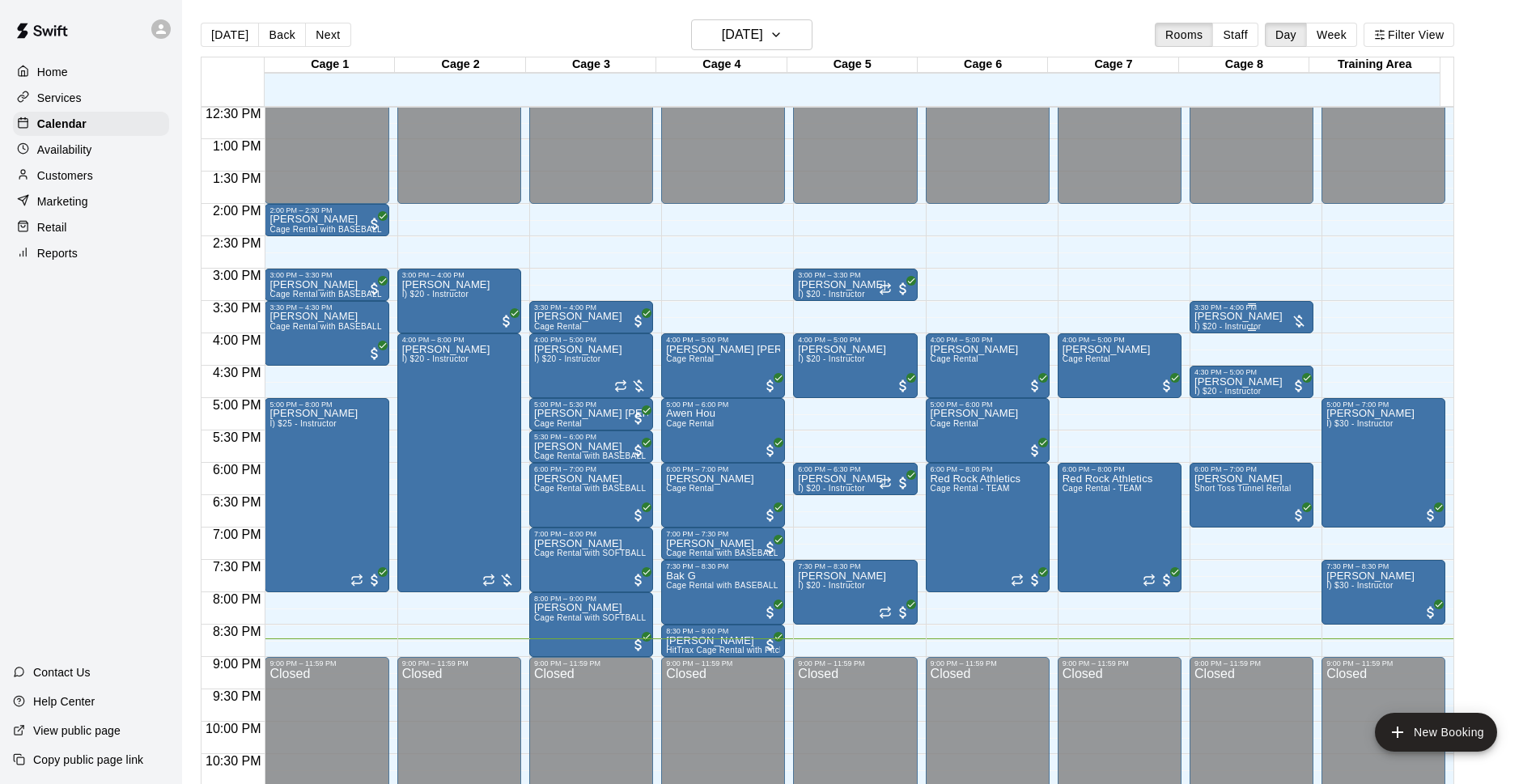
click at [1241, 316] on p "[PERSON_NAME]" at bounding box center [1238, 316] width 89 height 0
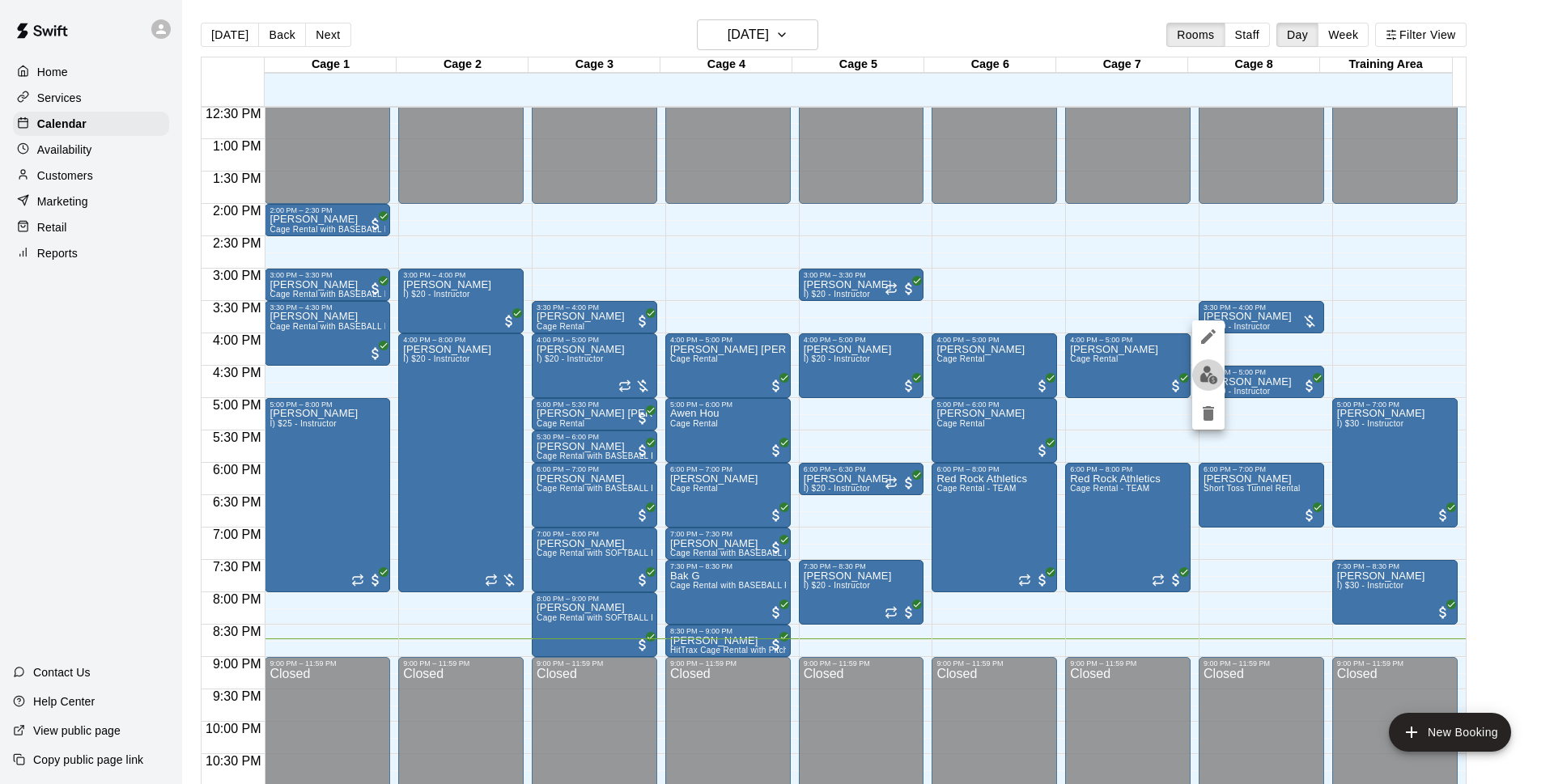
click at [1206, 366] on img "edit" at bounding box center [1209, 374] width 19 height 19
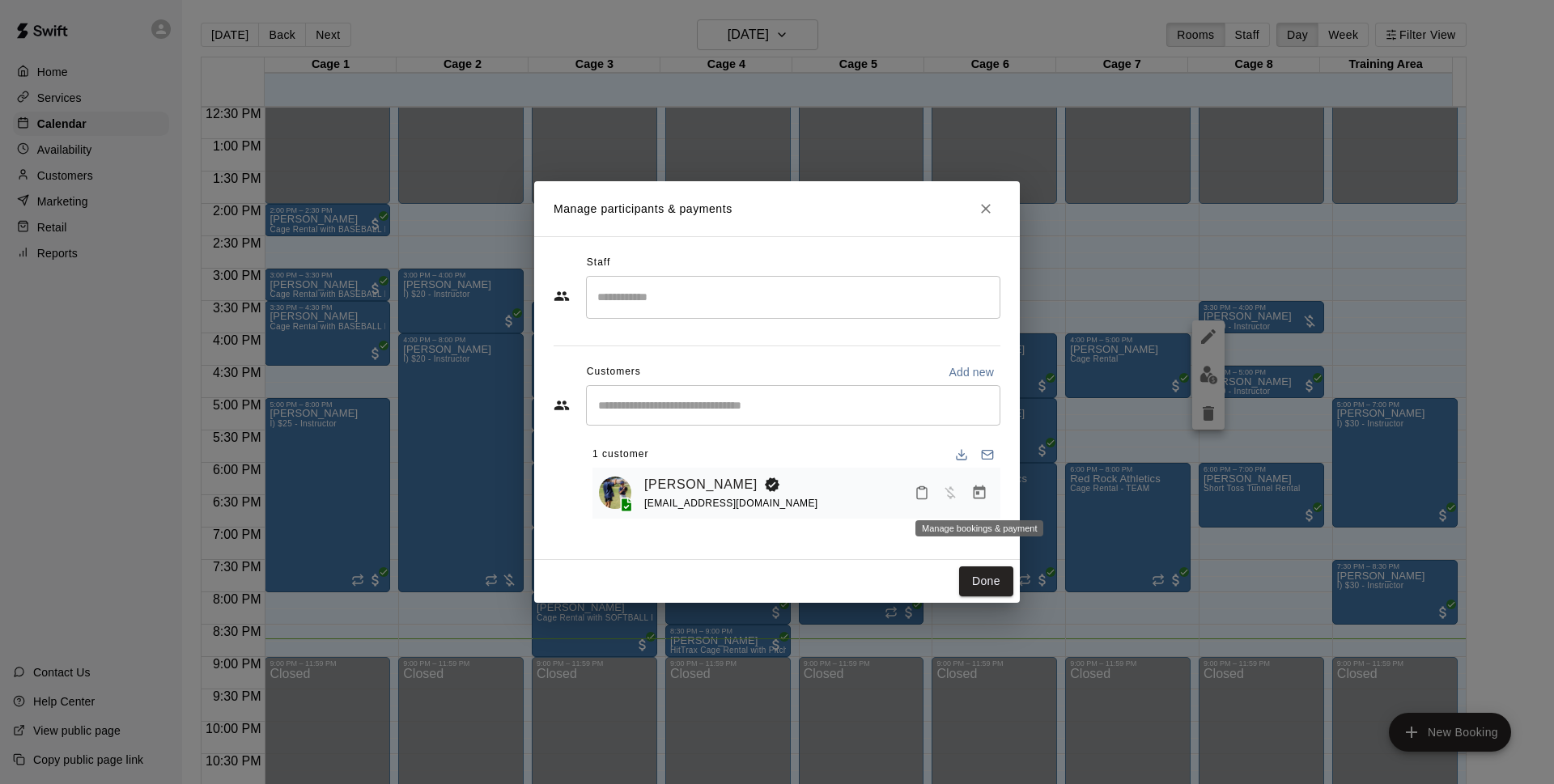
click at [989, 499] on button "Manage bookings & payment" at bounding box center [979, 491] width 29 height 29
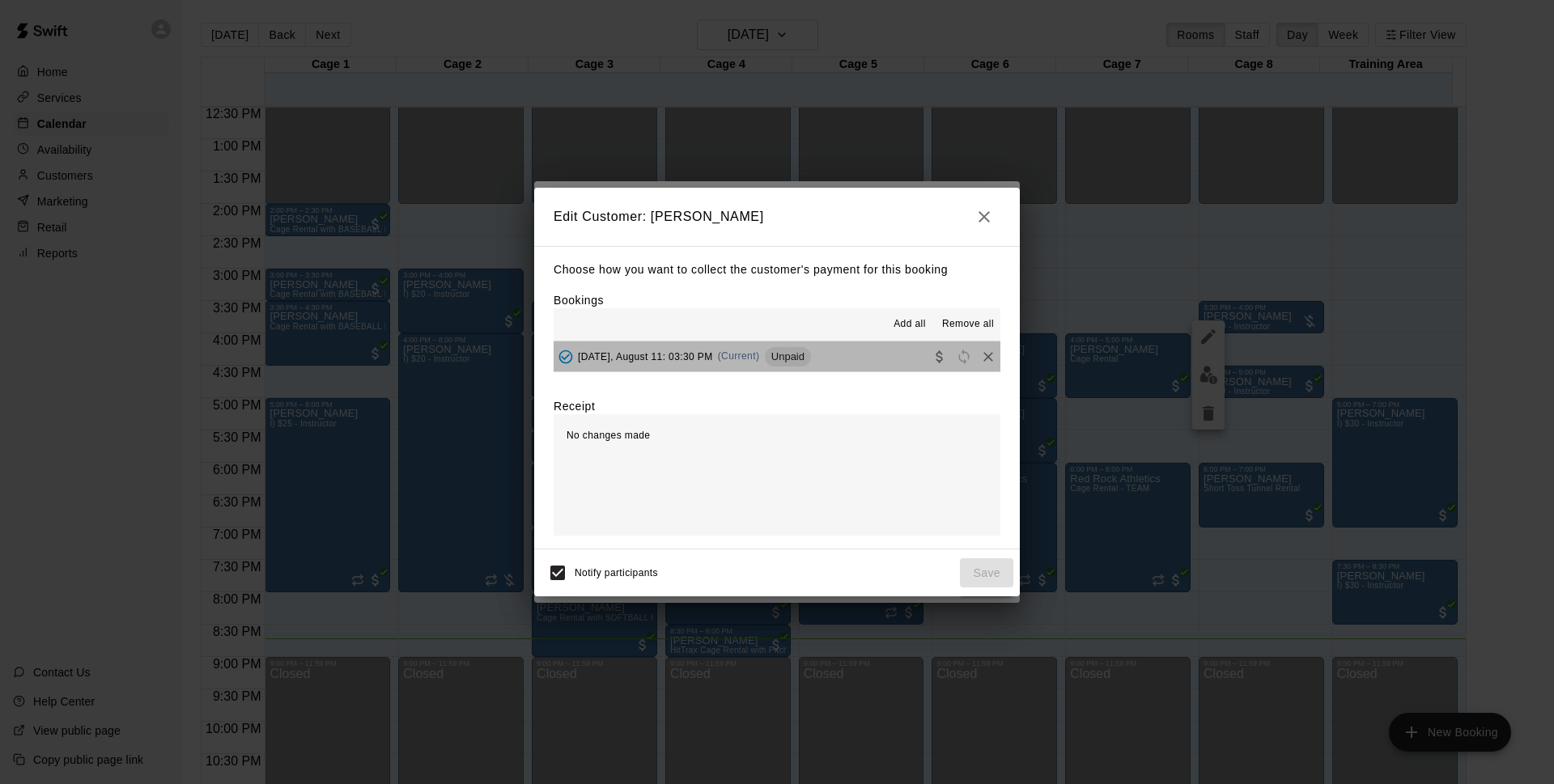
click at [887, 358] on button "[DATE], August 11: 03:30 PM (Current) Unpaid" at bounding box center [777, 356] width 447 height 30
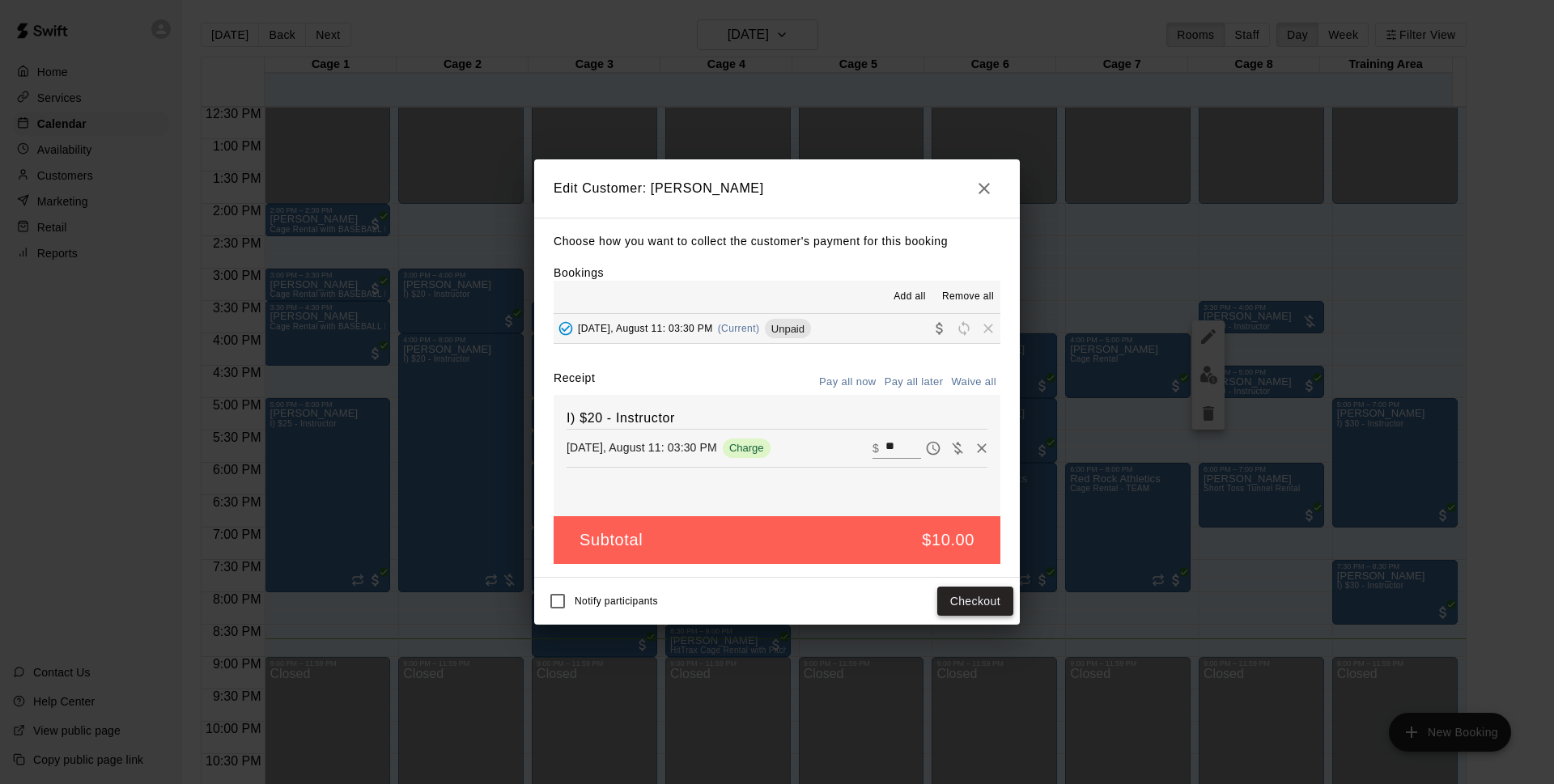
click at [968, 597] on button "Checkout" at bounding box center [975, 601] width 76 height 30
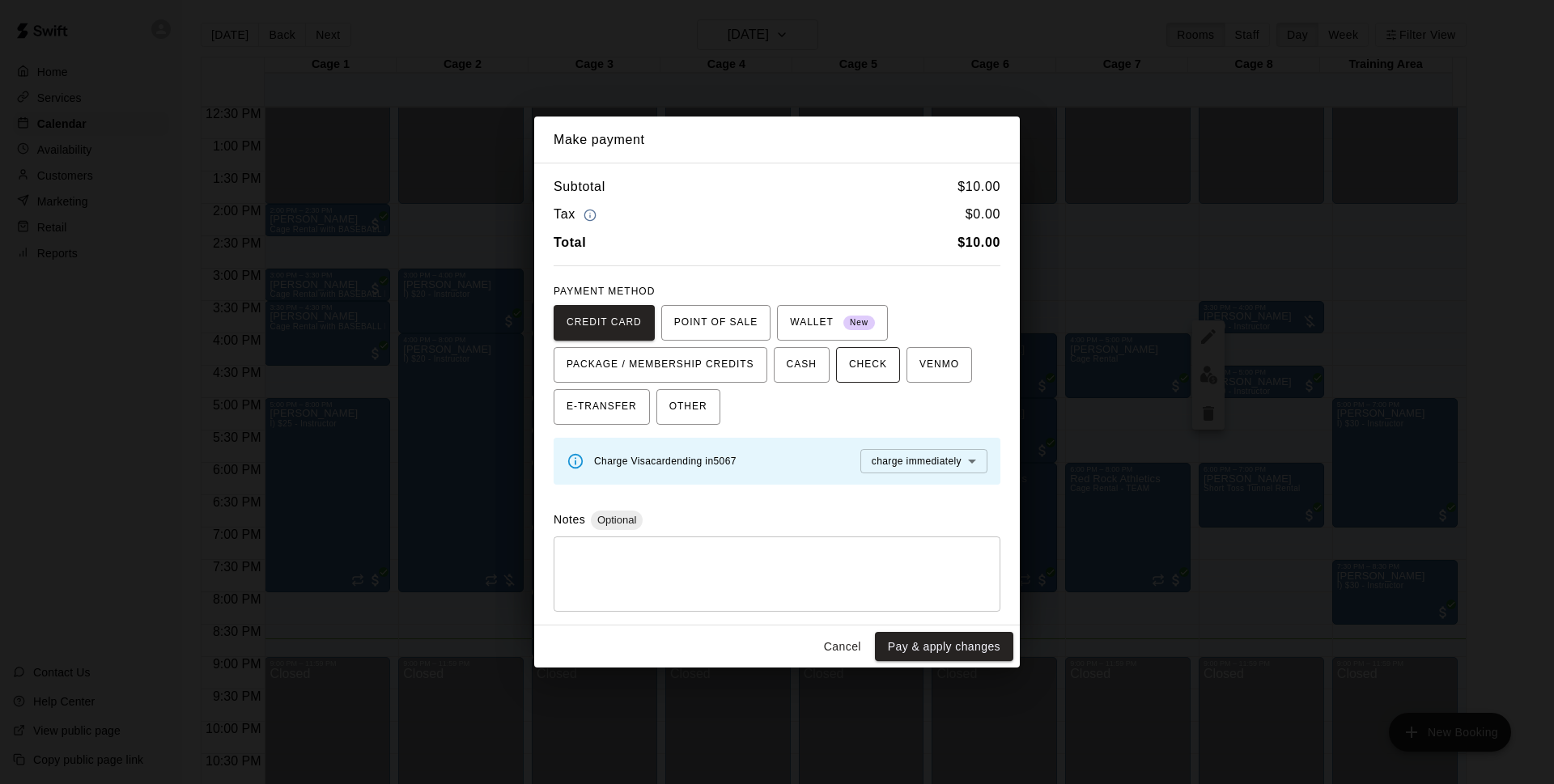
drag, startPoint x: 828, startPoint y: 364, endPoint x: 839, endPoint y: 383, distance: 22.0
click at [828, 364] on button "CASH" at bounding box center [801, 365] width 56 height 36
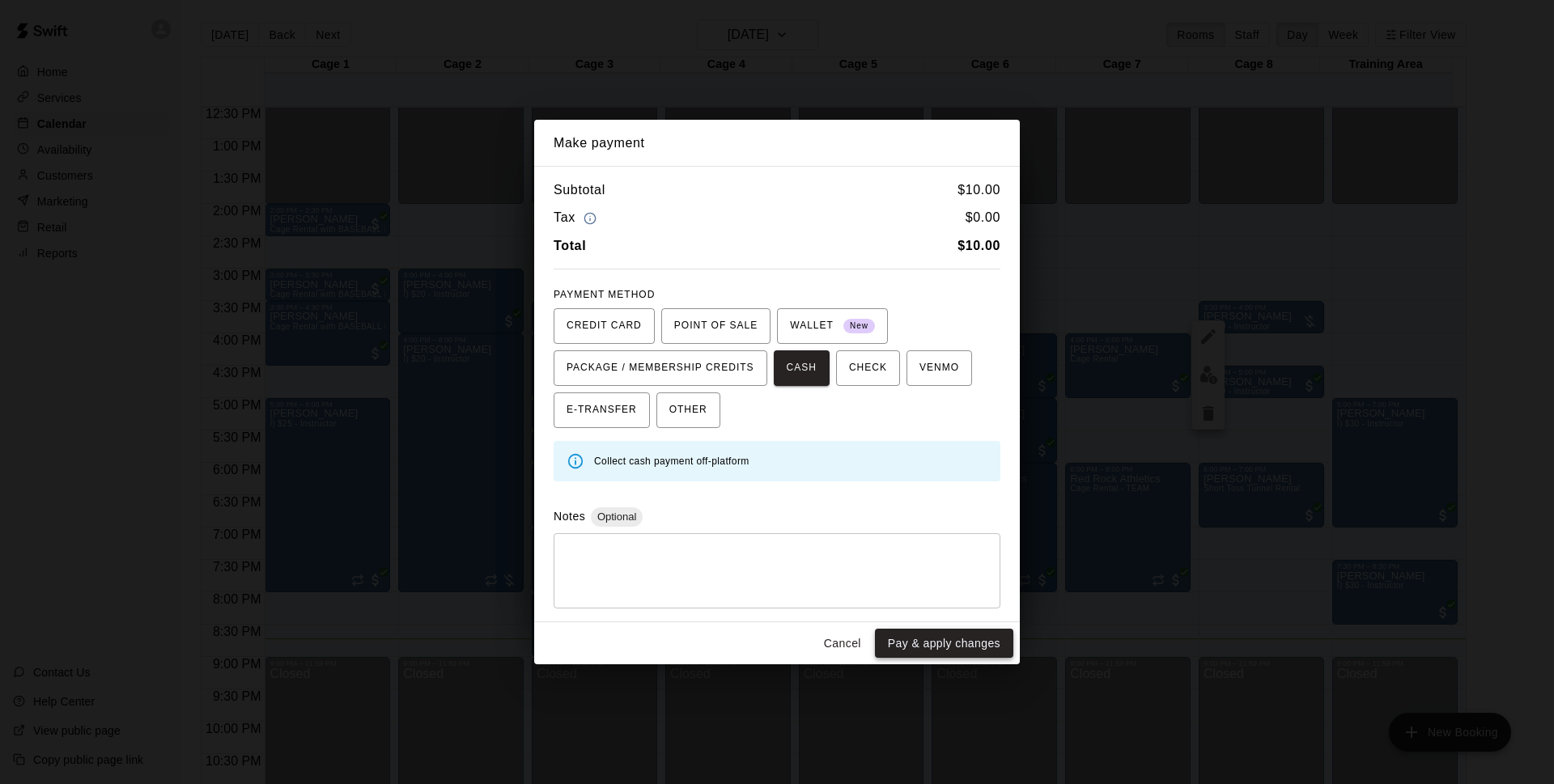
click at [901, 636] on button "Pay & apply changes" at bounding box center [944, 644] width 138 height 30
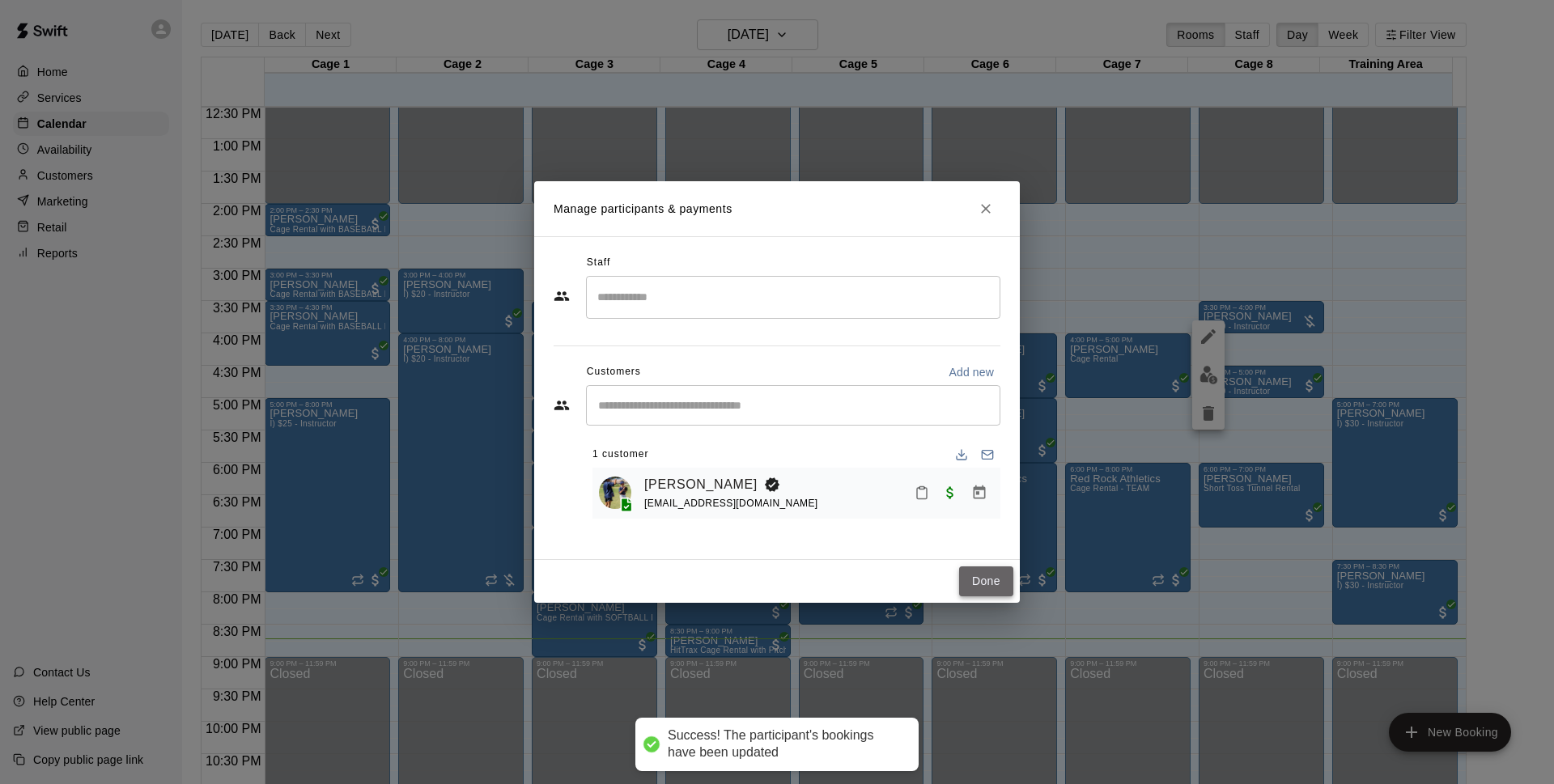
click at [1003, 569] on button "Done" at bounding box center [986, 581] width 54 height 30
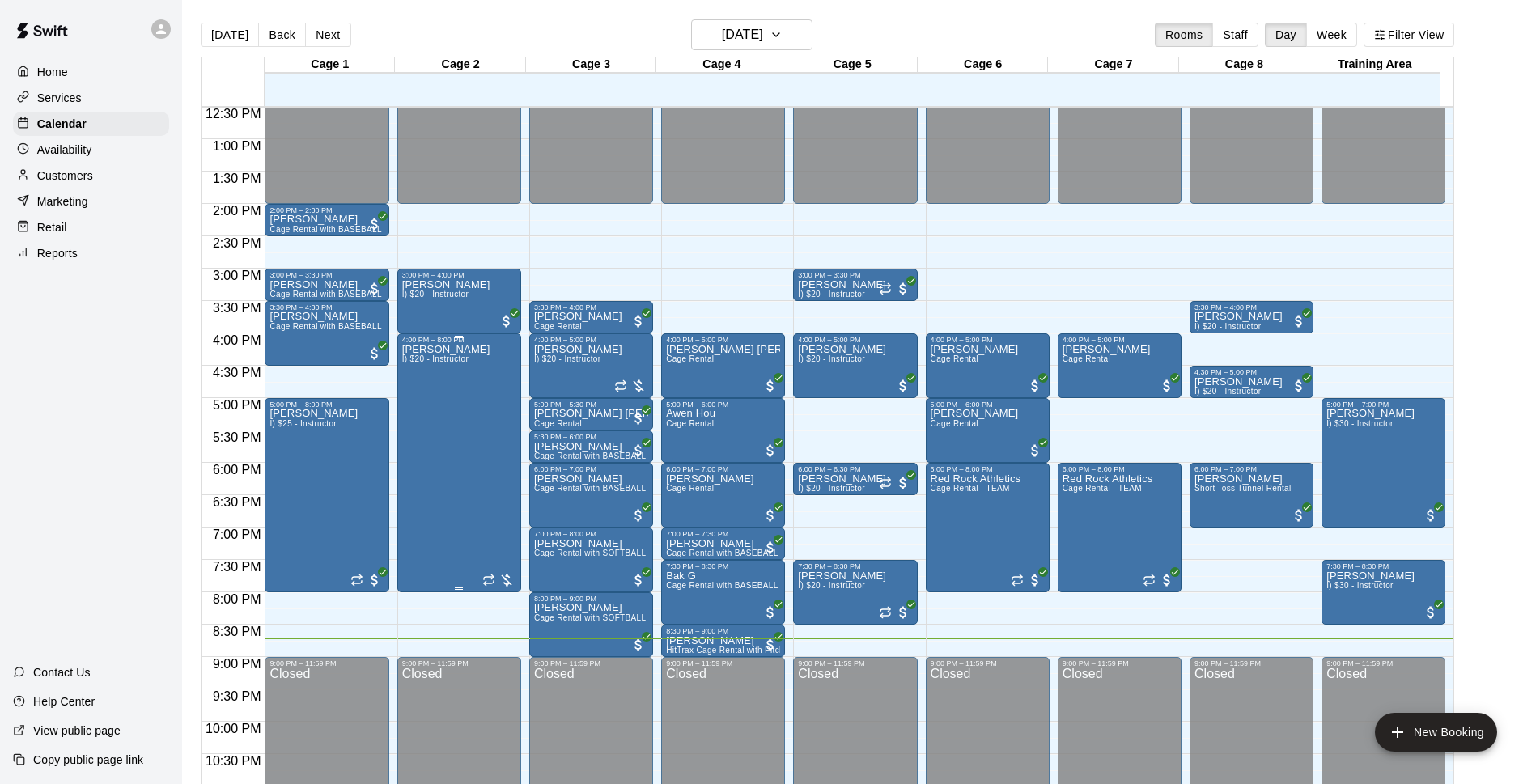
click at [476, 480] on div "[PERSON_NAME] I) $20 - Instructor" at bounding box center [459, 736] width 114 height 784
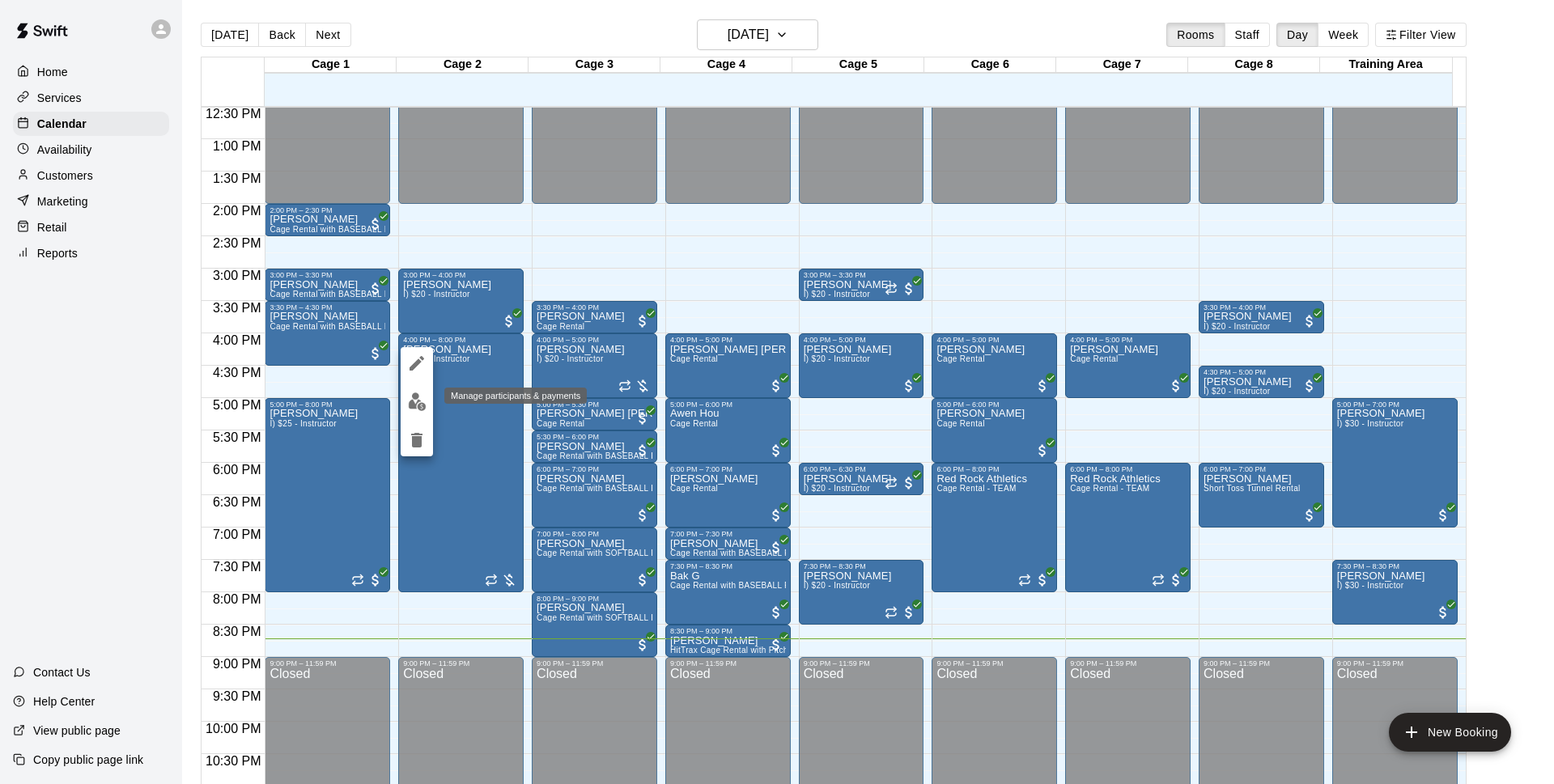
click at [412, 399] on img "edit" at bounding box center [417, 401] width 19 height 19
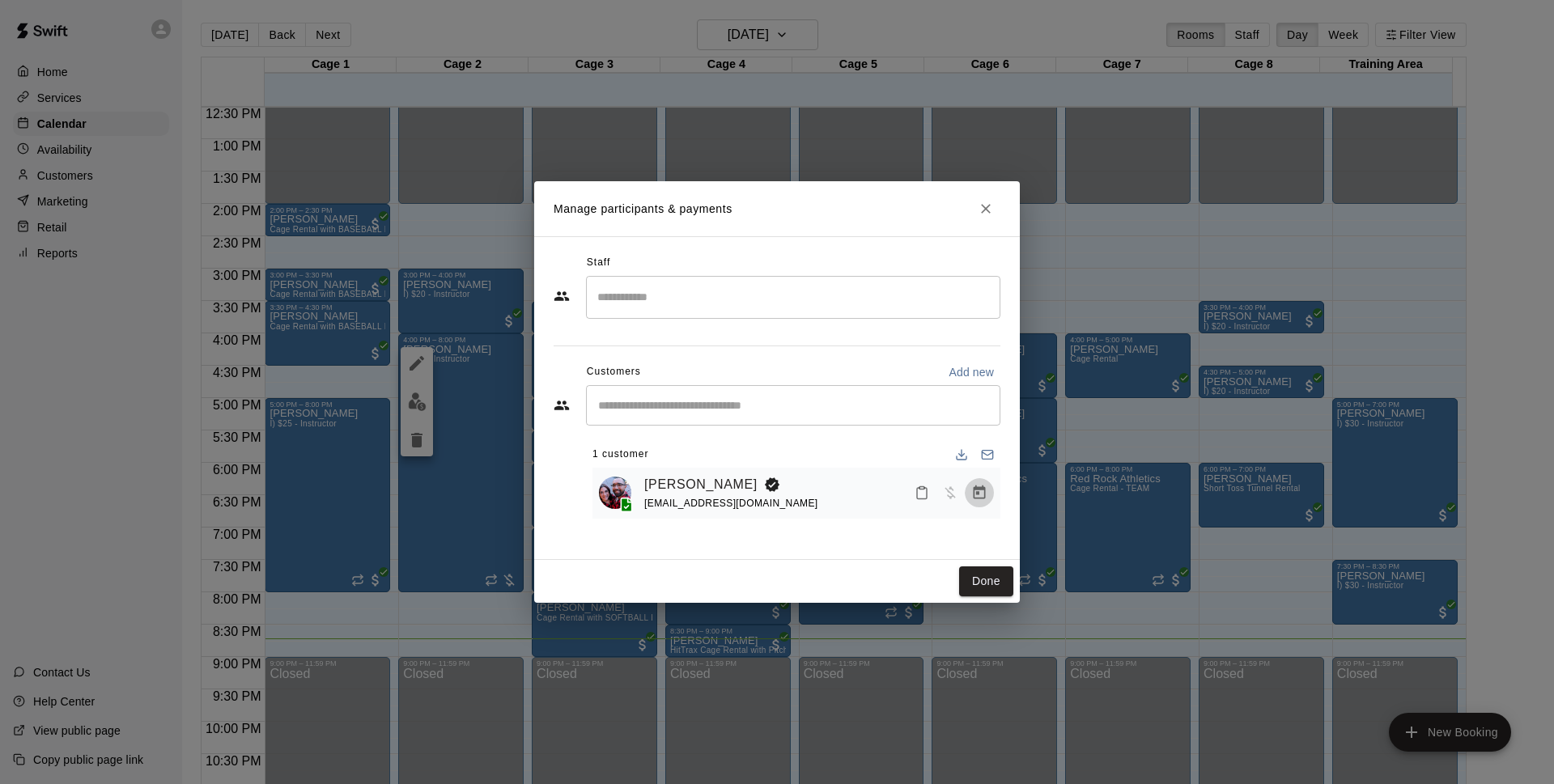
click at [985, 489] on icon "Manage bookings & payment" at bounding box center [980, 492] width 12 height 14
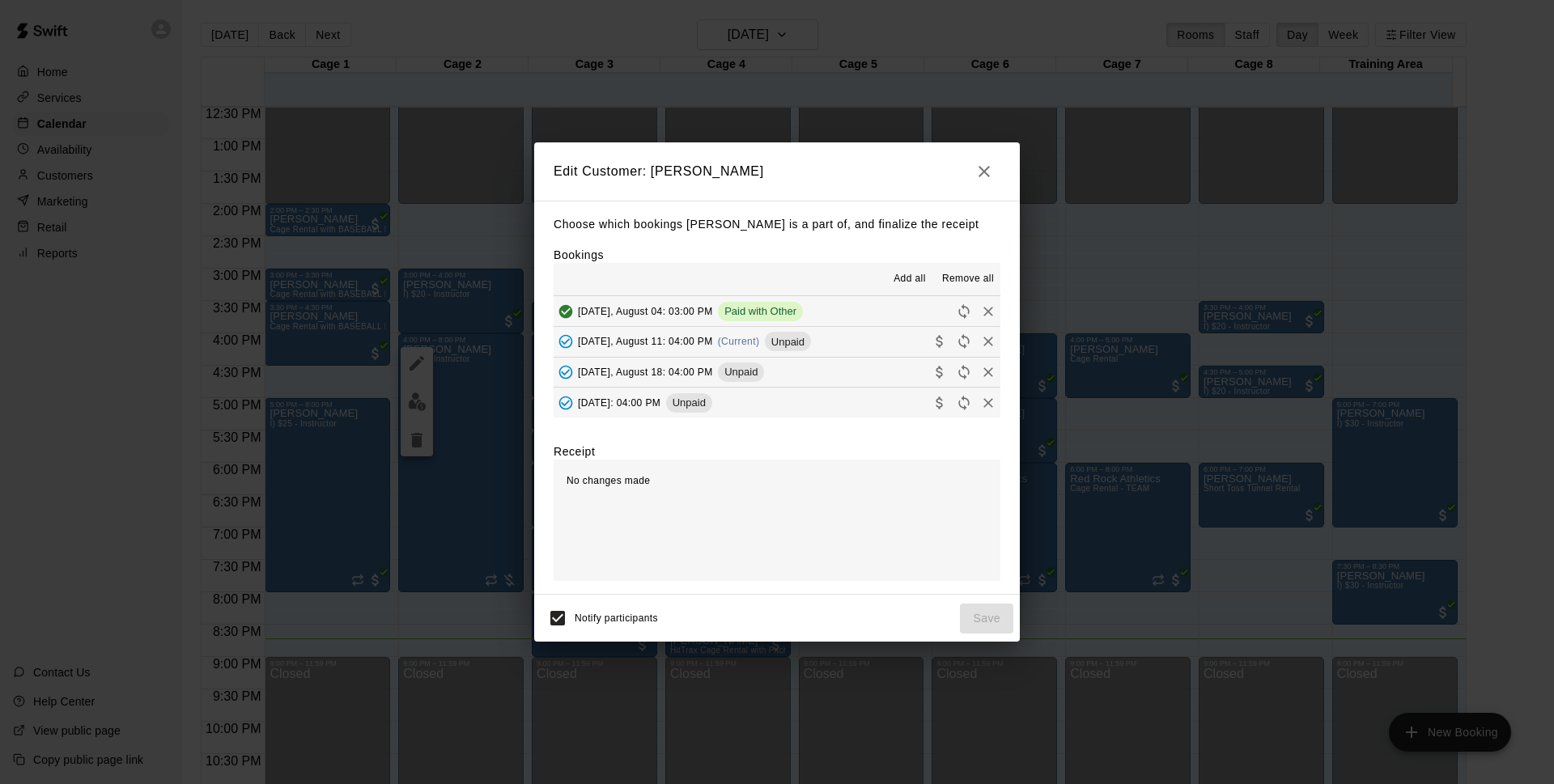
click at [822, 339] on button "[DATE], August 11: 04:00 PM (Current) Unpaid" at bounding box center [777, 341] width 447 height 30
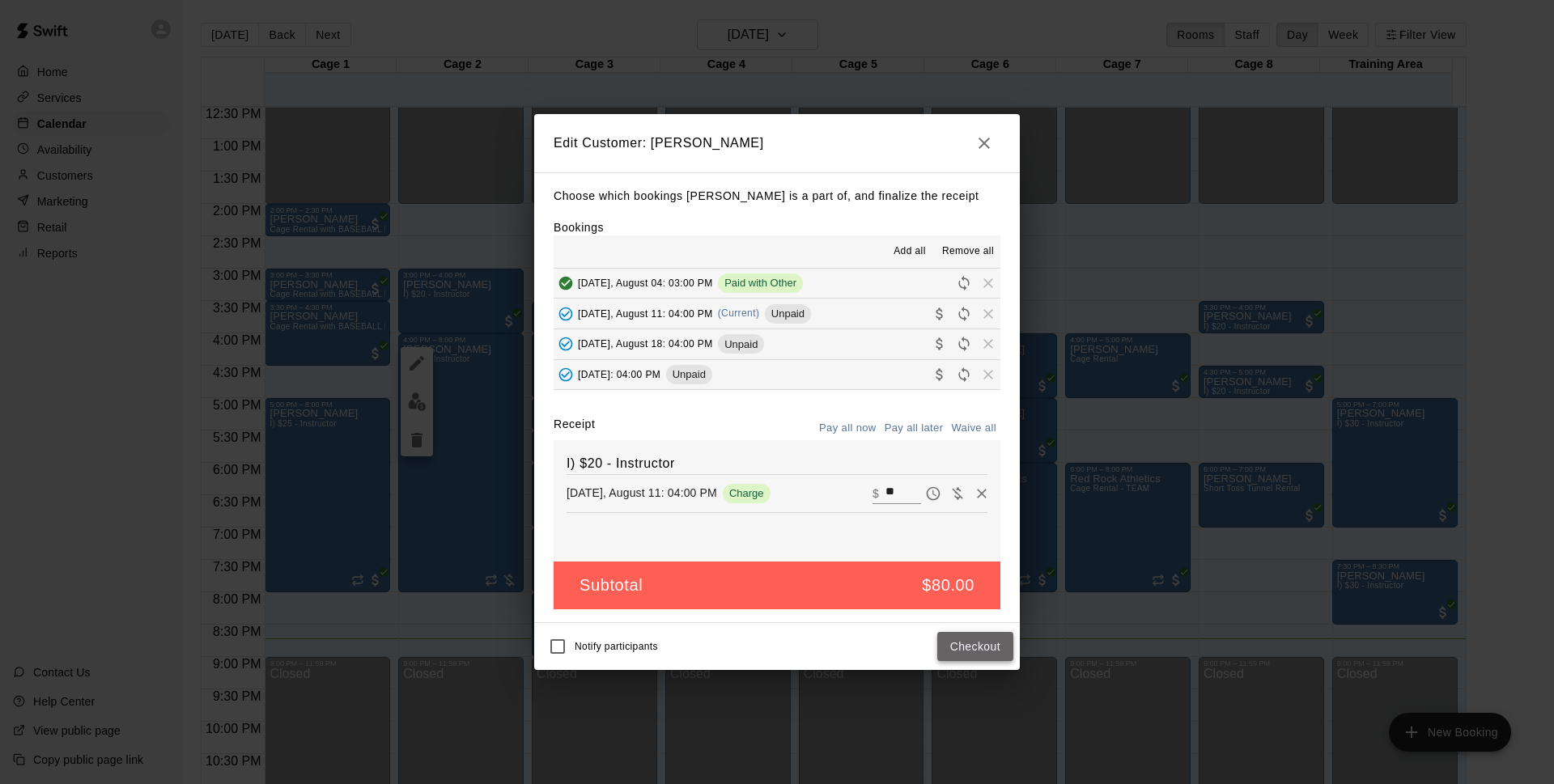
click at [991, 650] on button "Checkout" at bounding box center [975, 647] width 76 height 30
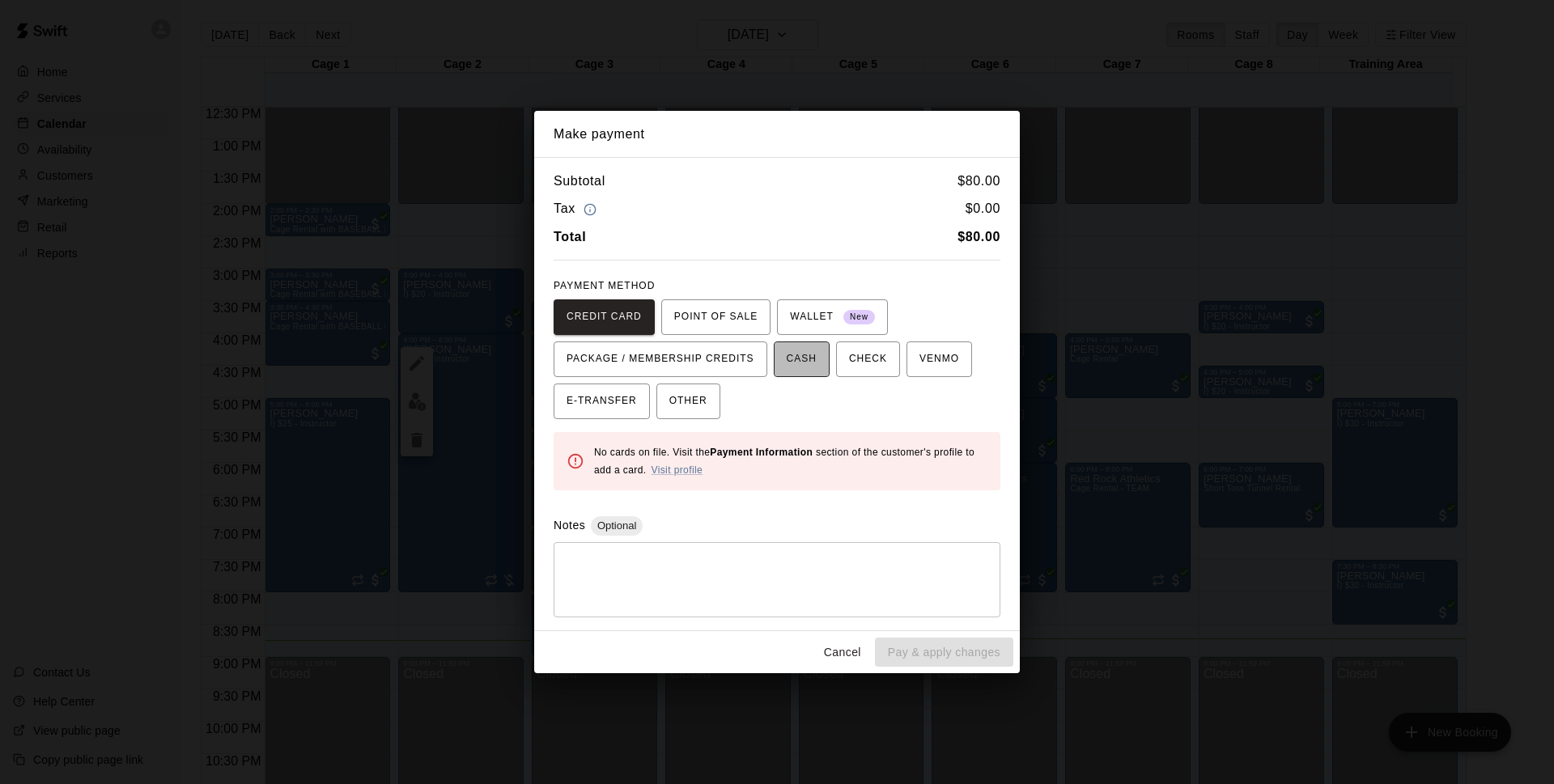
click at [822, 364] on button "CASH" at bounding box center [801, 359] width 56 height 36
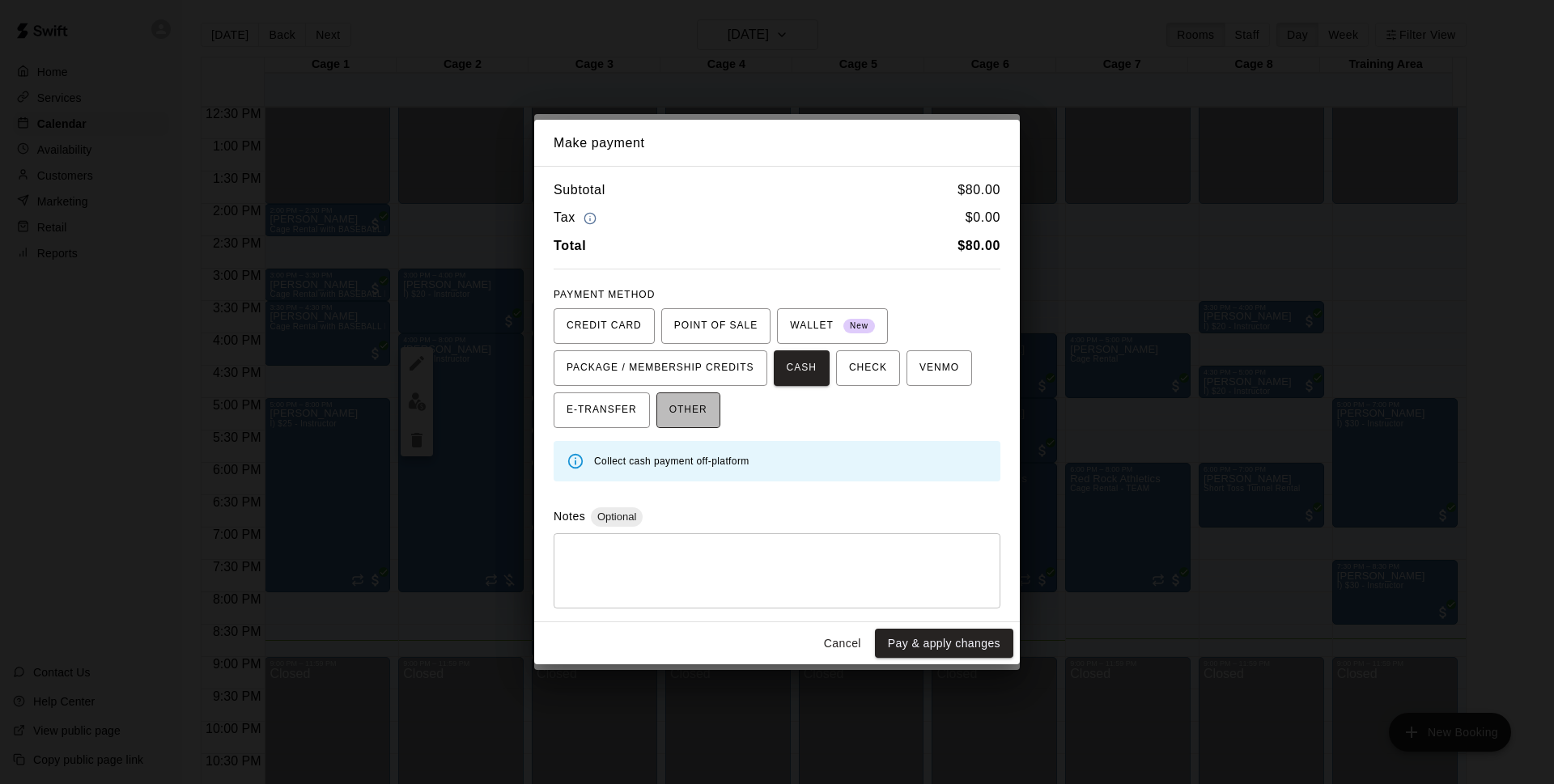
click at [697, 413] on span "OTHER" at bounding box center [688, 410] width 38 height 26
click at [999, 650] on button "Pay & apply changes" at bounding box center [944, 644] width 138 height 30
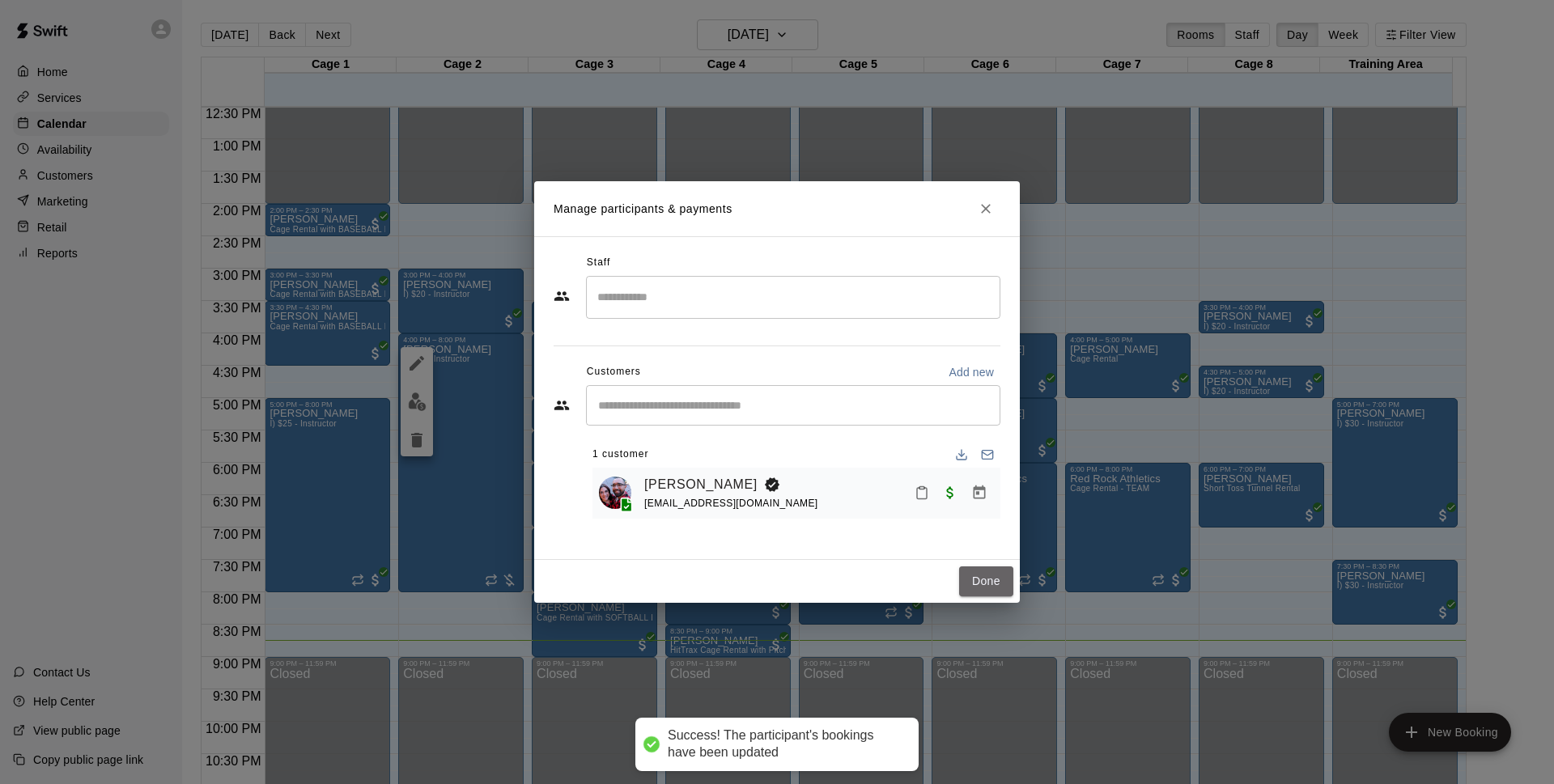
drag, startPoint x: 989, startPoint y: 580, endPoint x: 530, endPoint y: 315, distance: 530.0
click at [989, 580] on button "Done" at bounding box center [986, 581] width 54 height 30
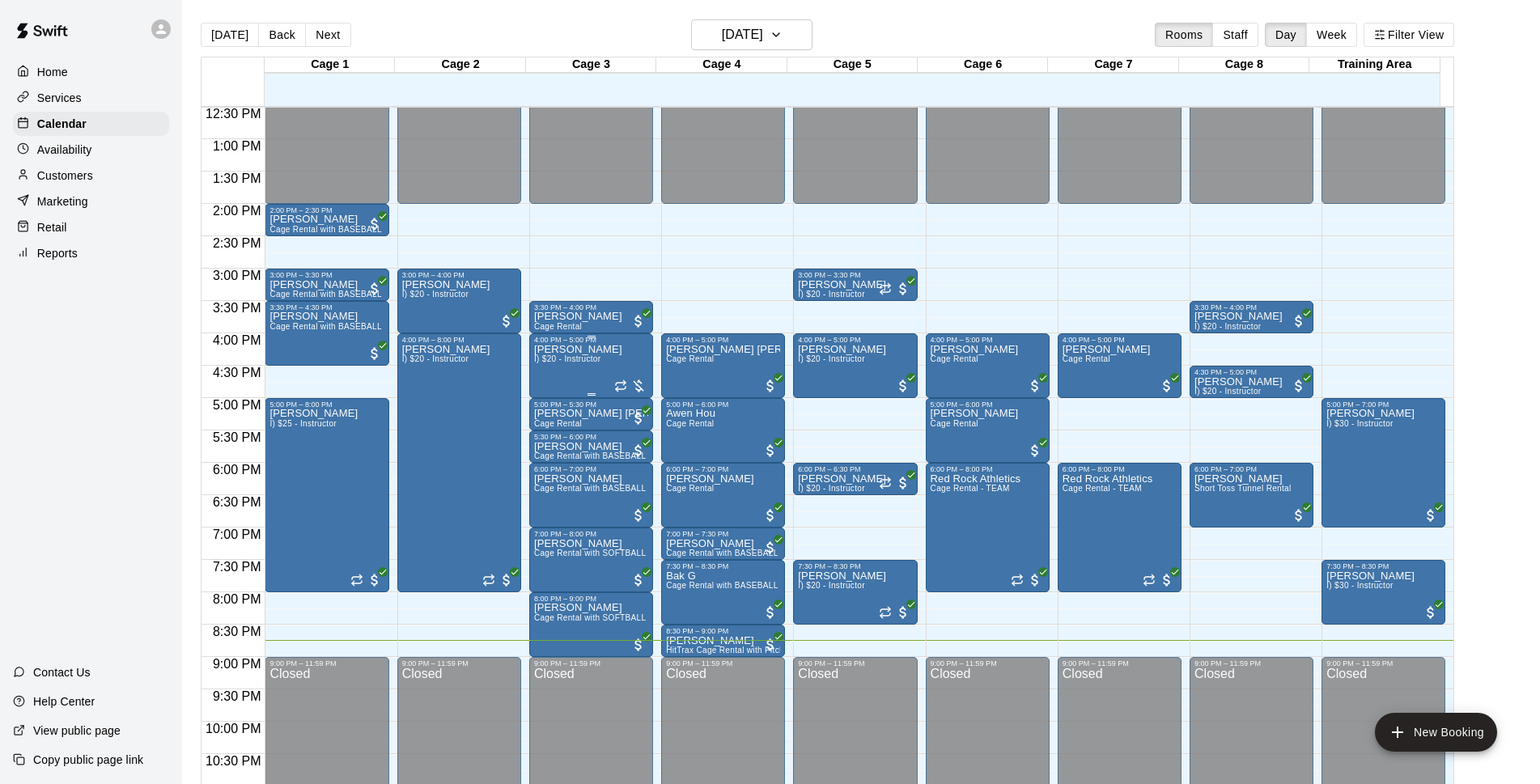
click at [589, 369] on div "[PERSON_NAME] I) $20 - Instructor" at bounding box center [578, 736] width 89 height 784
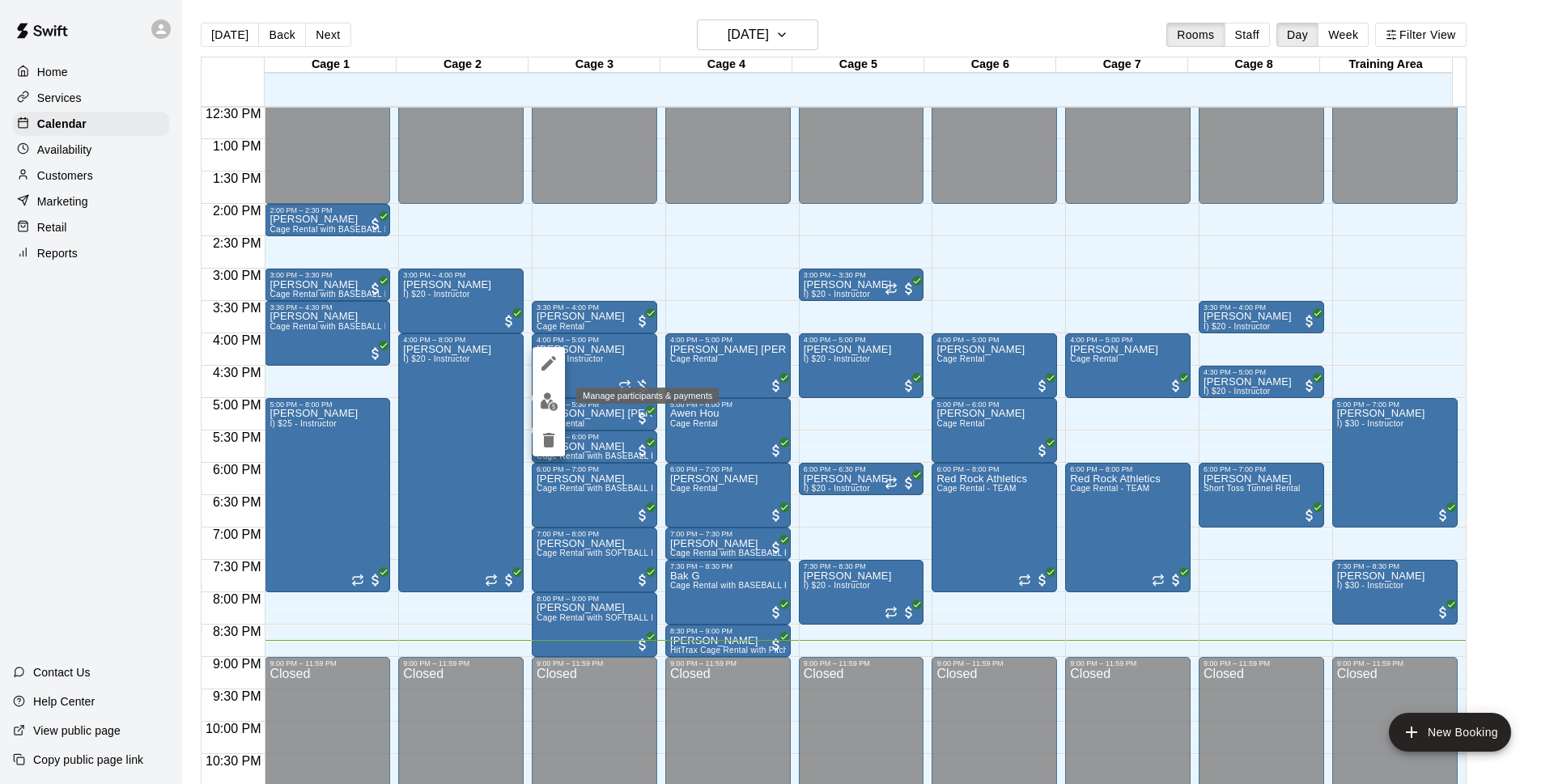
click at [561, 400] on button "edit" at bounding box center [549, 402] width 33 height 32
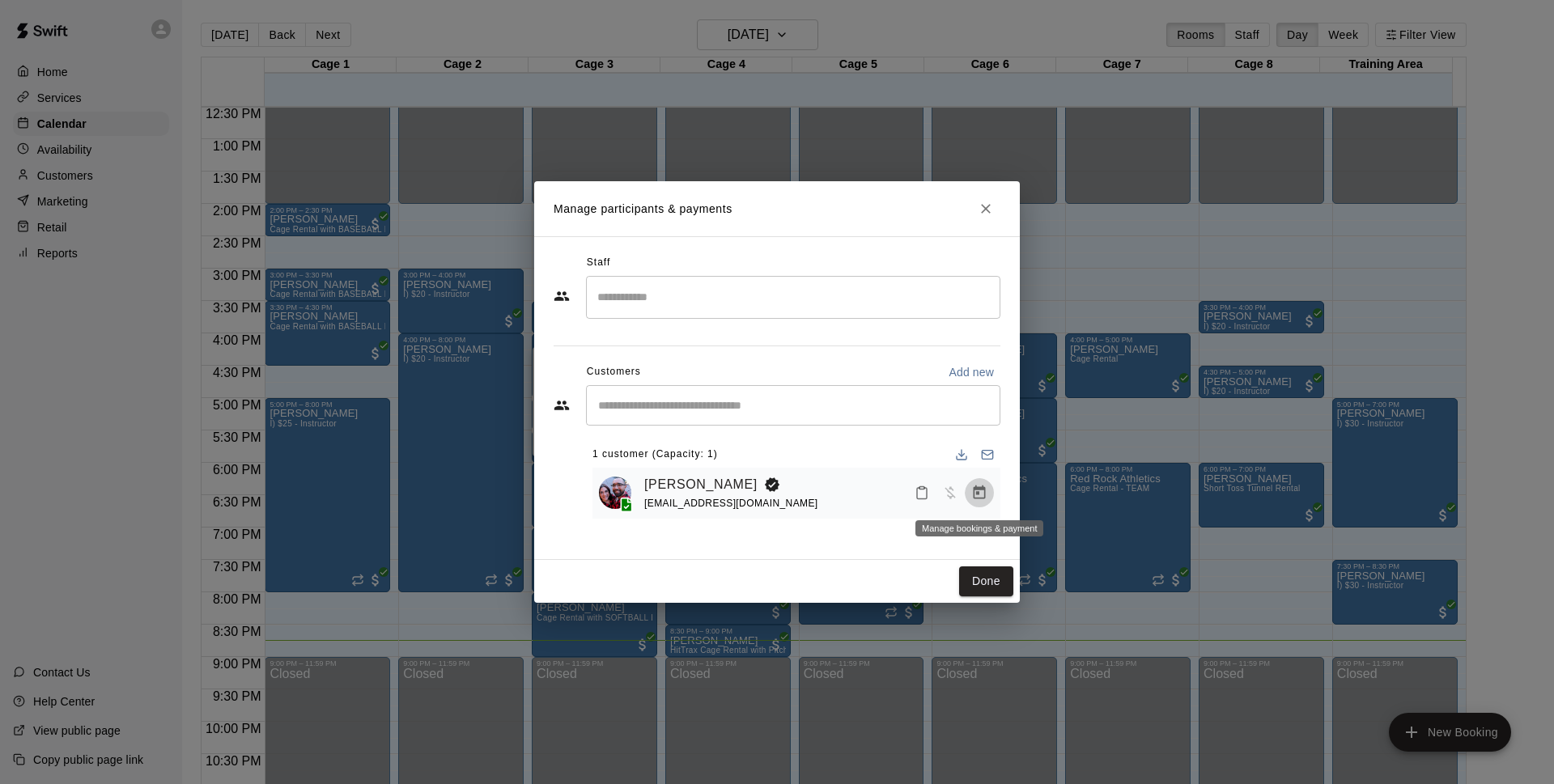
click at [976, 502] on button "Manage bookings & payment" at bounding box center [979, 491] width 29 height 29
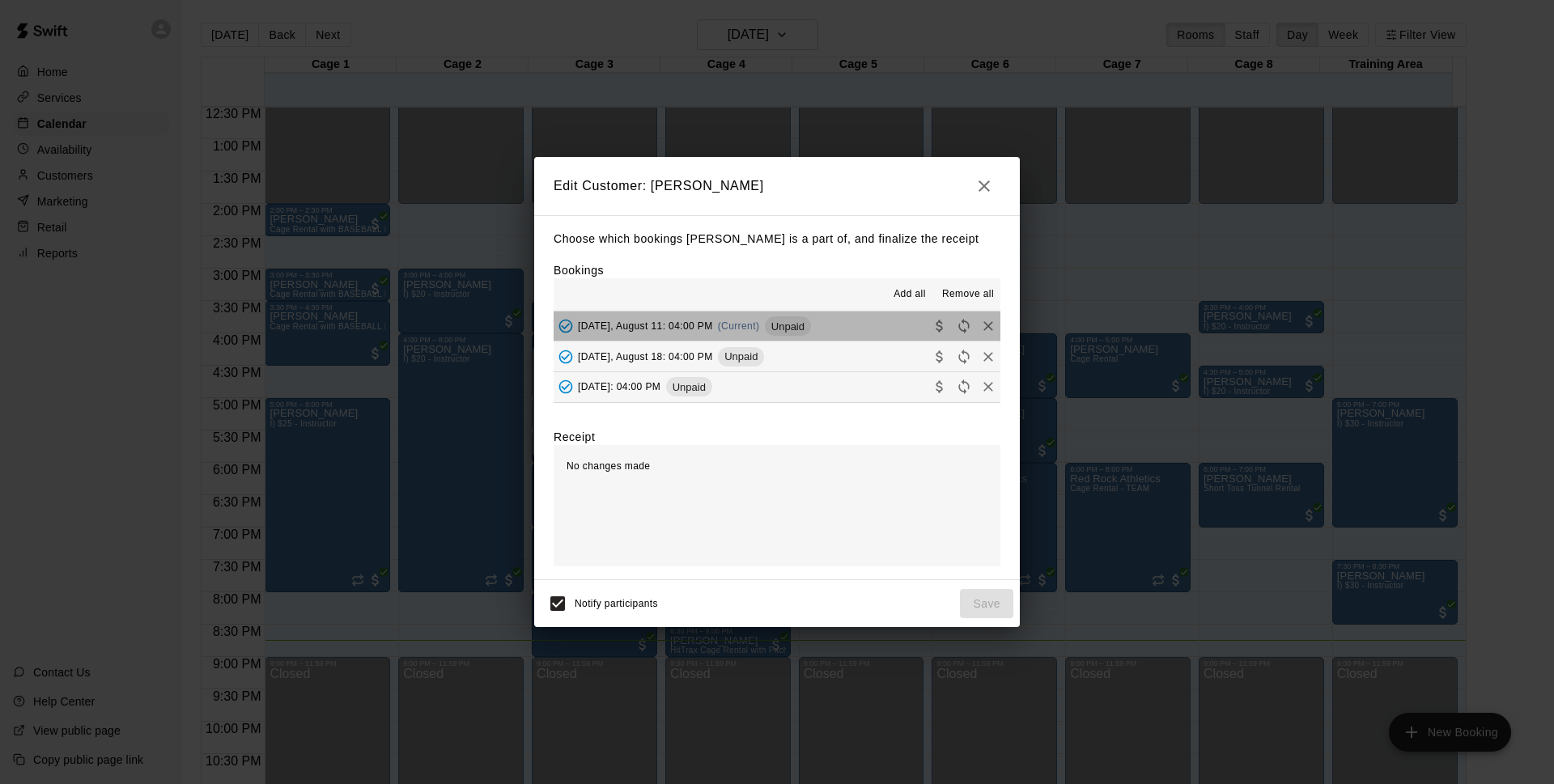
click at [811, 330] on span "Unpaid" at bounding box center [787, 326] width 46 height 12
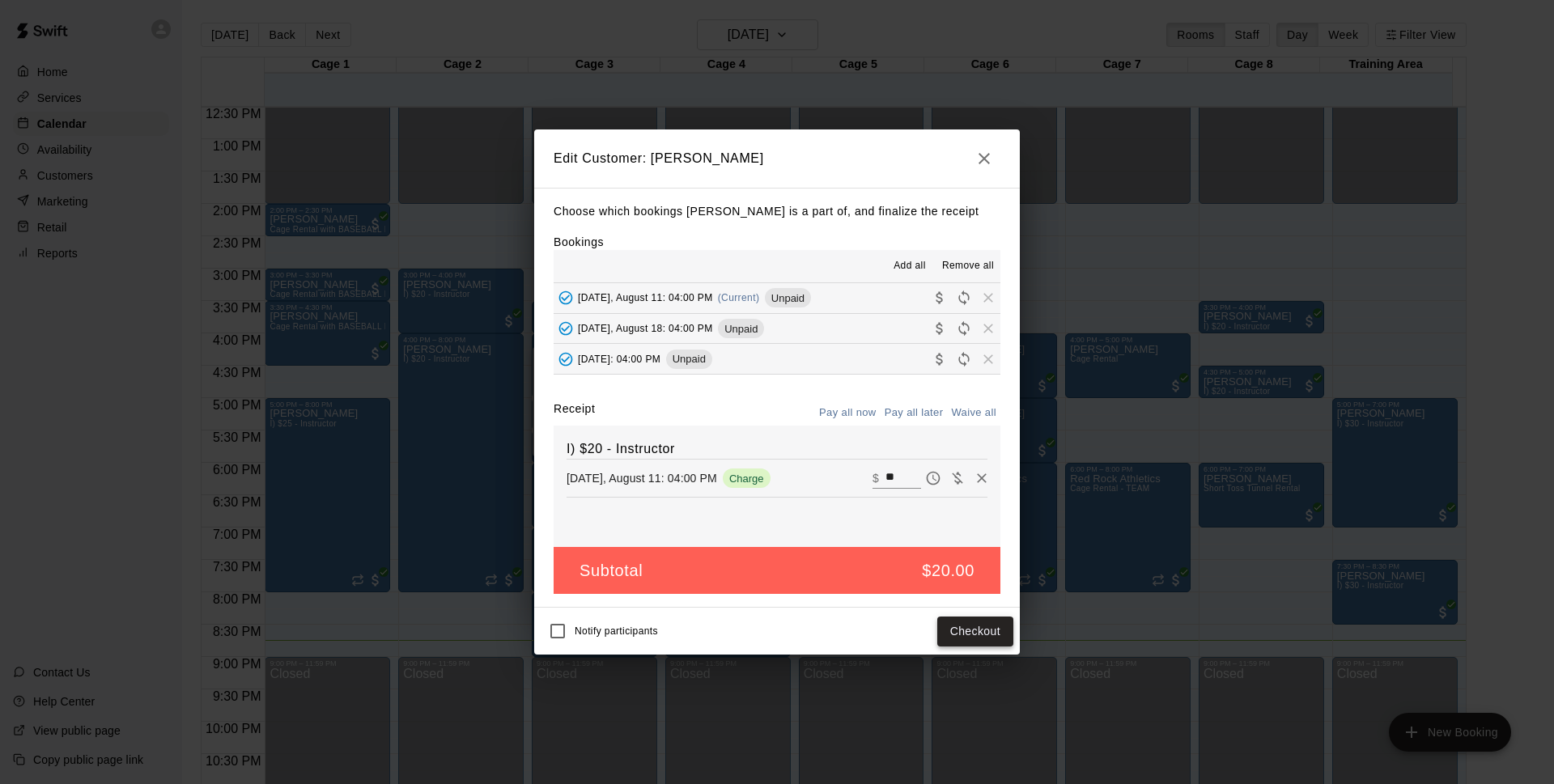
click at [964, 638] on button "Checkout" at bounding box center [975, 631] width 76 height 30
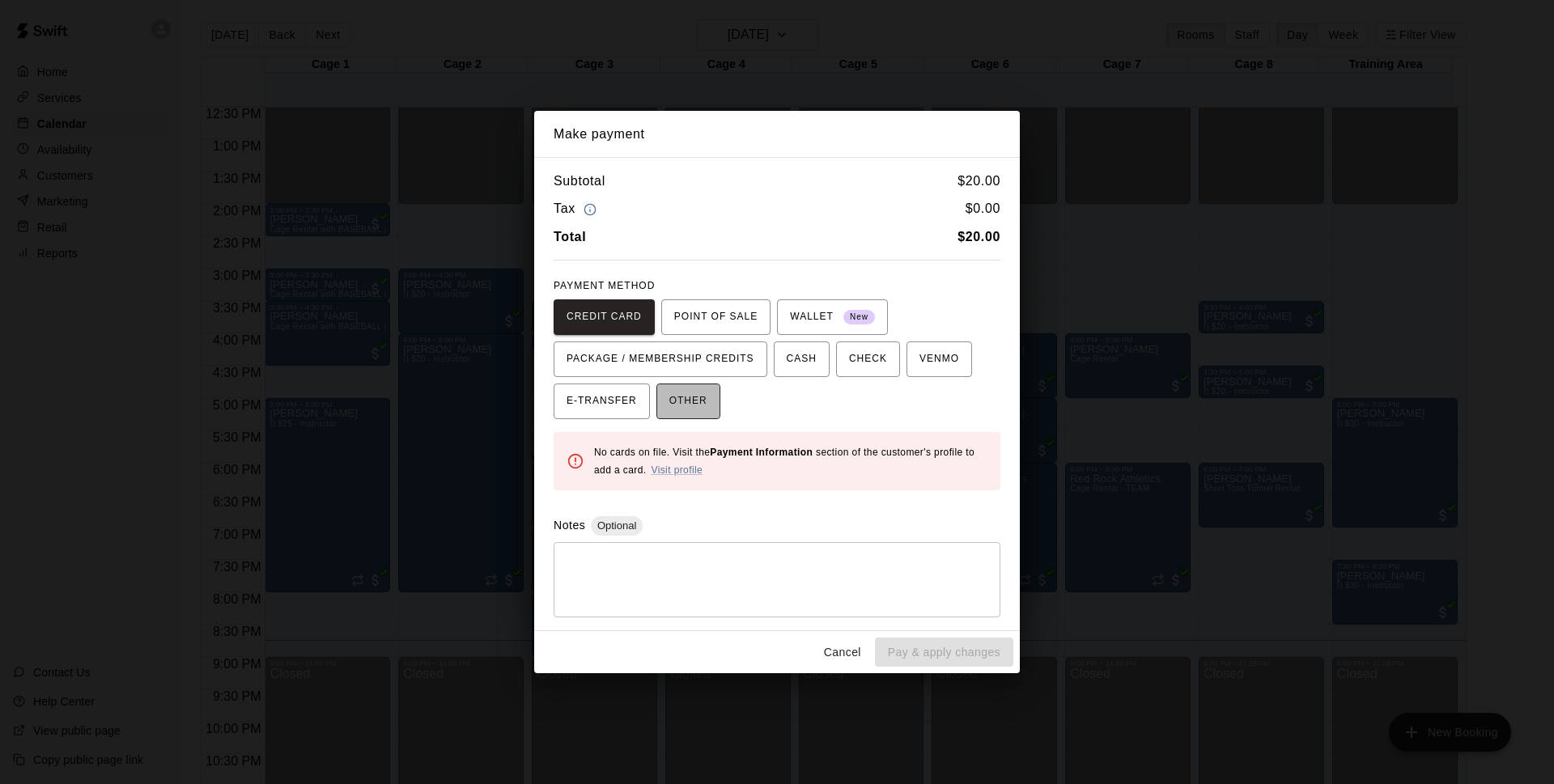
drag, startPoint x: 689, startPoint y: 384, endPoint x: 697, endPoint y: 398, distance: 16.1
click at [689, 391] on button "OTHER" at bounding box center [688, 401] width 64 height 36
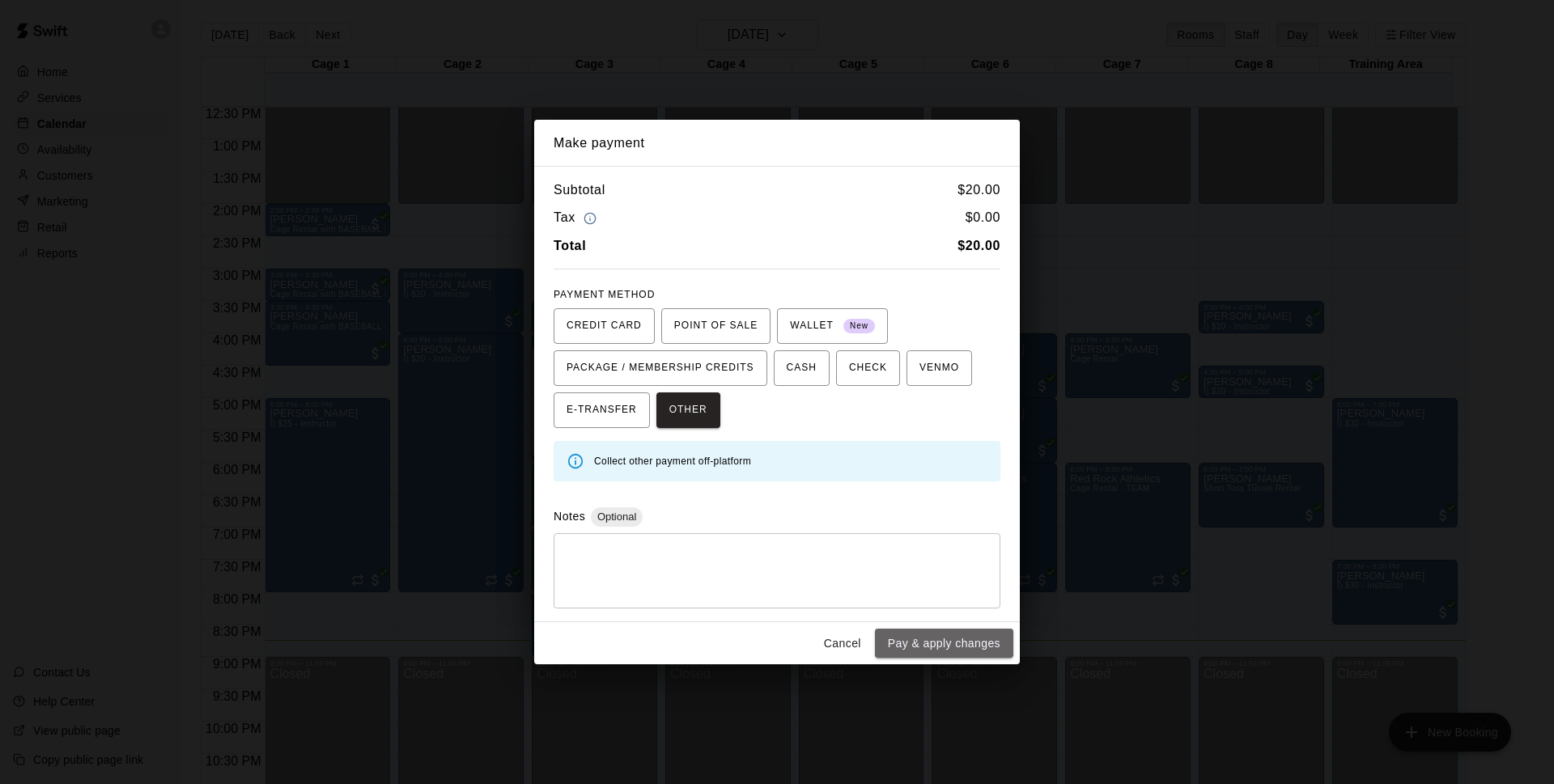
click at [988, 648] on button "Pay & apply changes" at bounding box center [944, 644] width 138 height 30
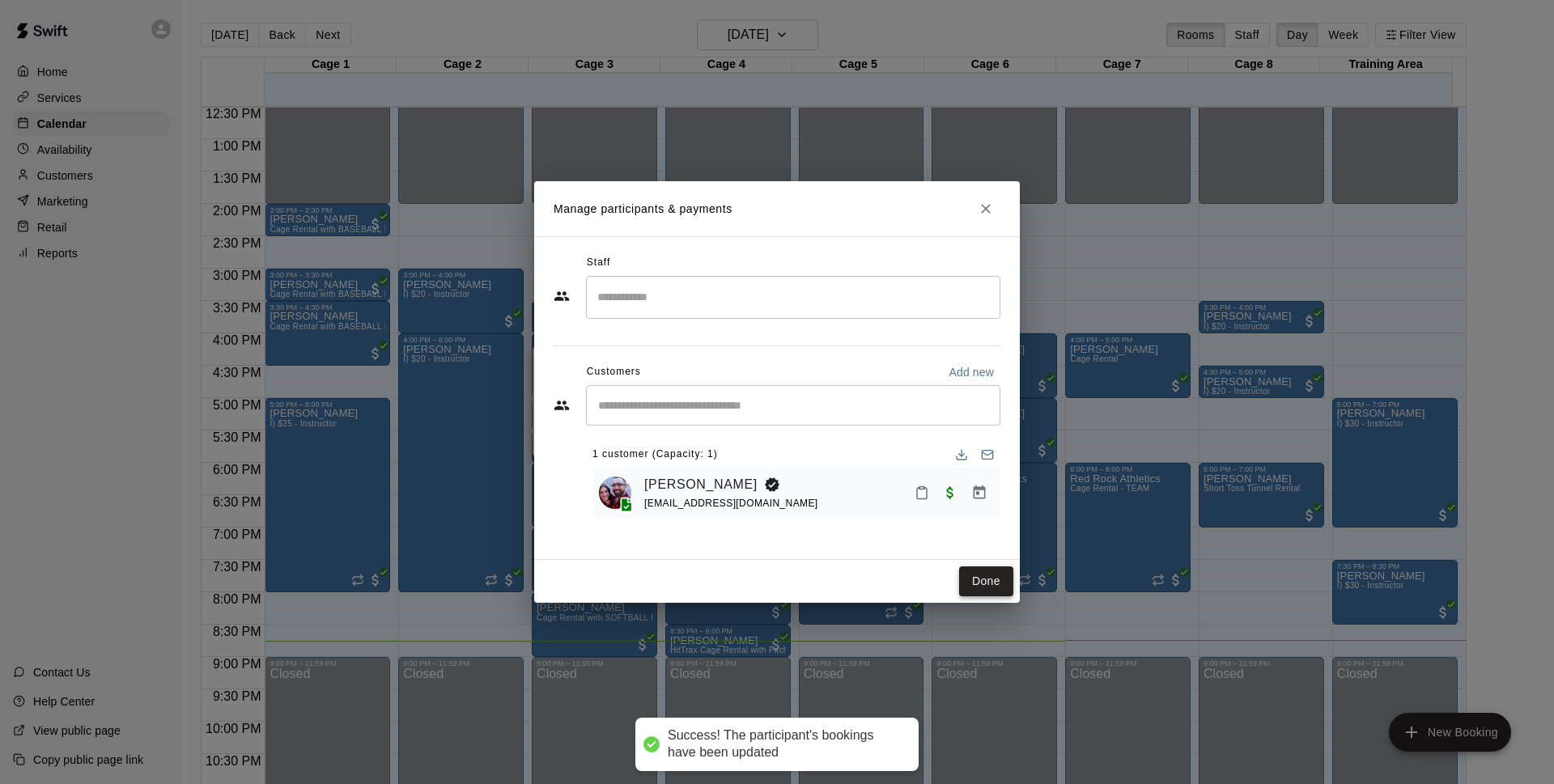
click at [980, 584] on button "Done" at bounding box center [986, 581] width 54 height 30
